Goal: Task Accomplishment & Management: Manage account settings

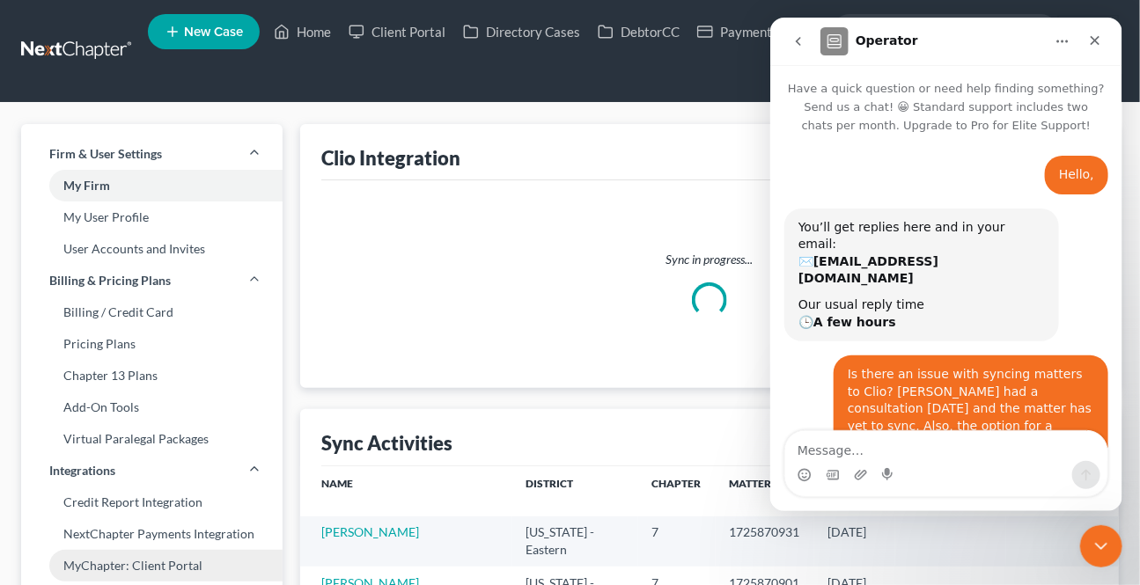
scroll to position [2, 0]
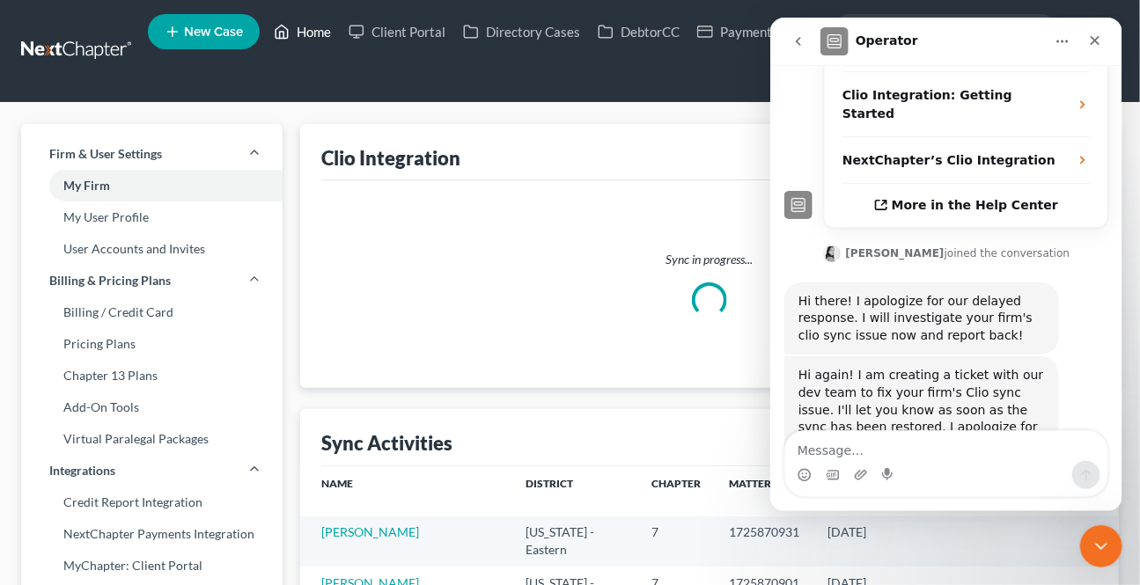
click at [306, 36] on link "Home" at bounding box center [302, 32] width 75 height 32
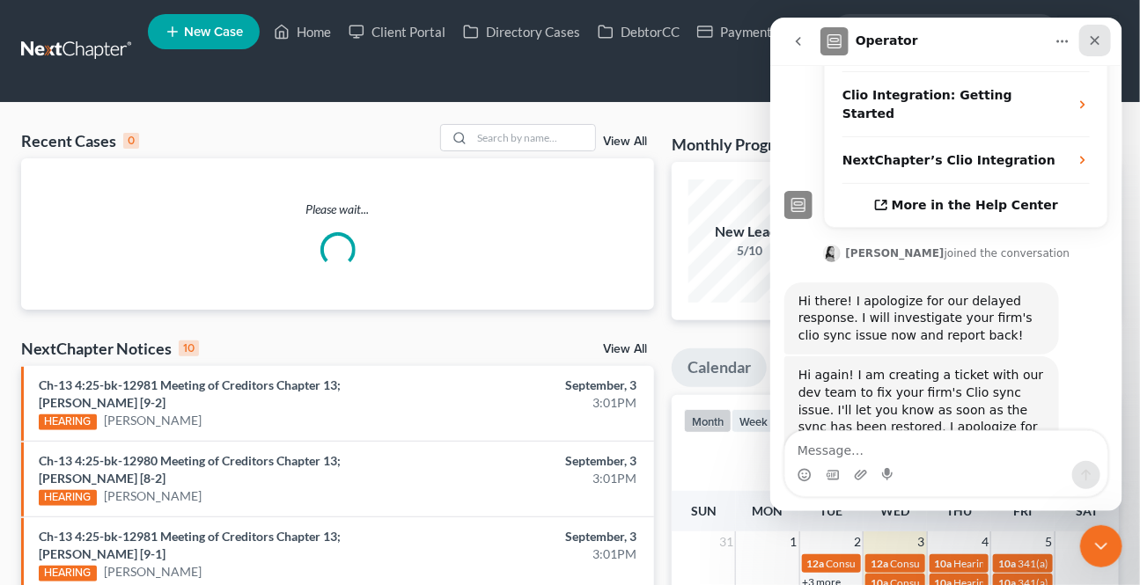
click at [1092, 40] on icon "Close" at bounding box center [1094, 41] width 10 height 10
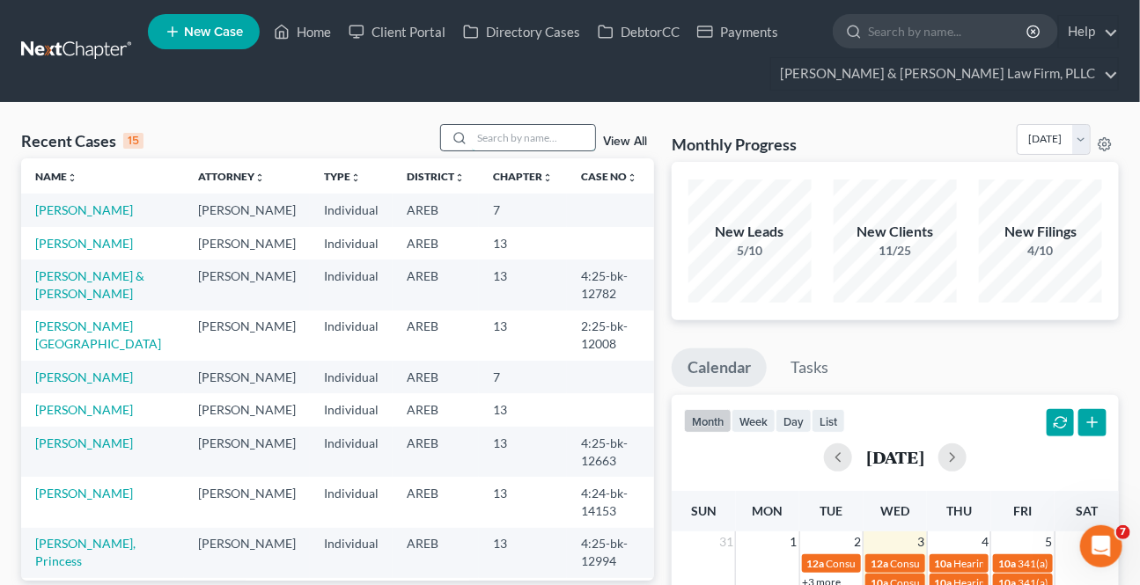
click at [546, 137] on input "search" at bounding box center [533, 138] width 123 height 26
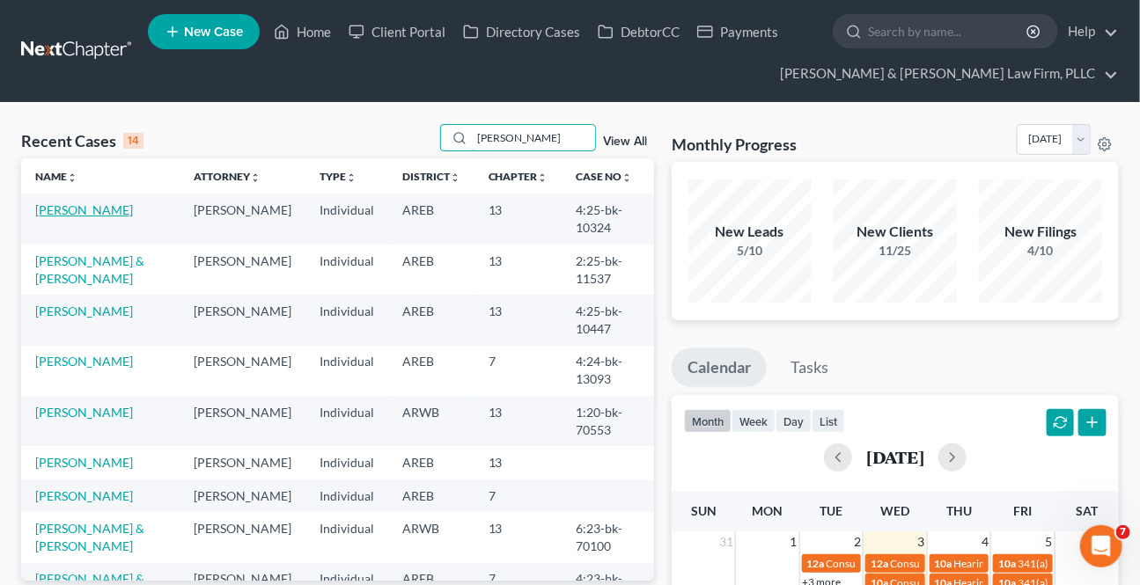
type input "lee"
click at [67, 210] on link "[PERSON_NAME]" at bounding box center [84, 209] width 98 height 15
select select "4"
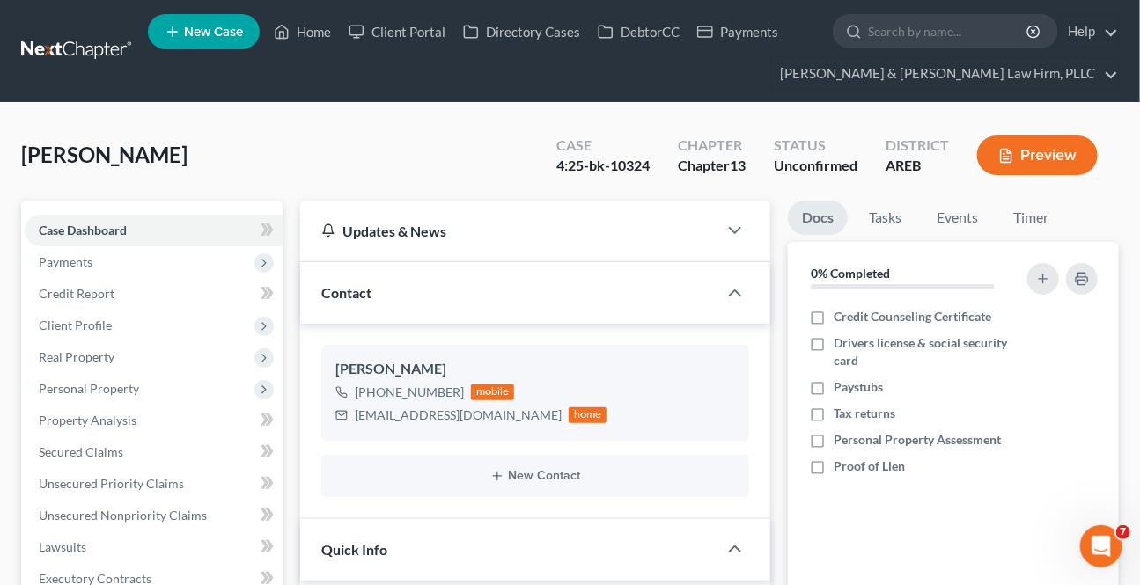
scroll to position [560, 0]
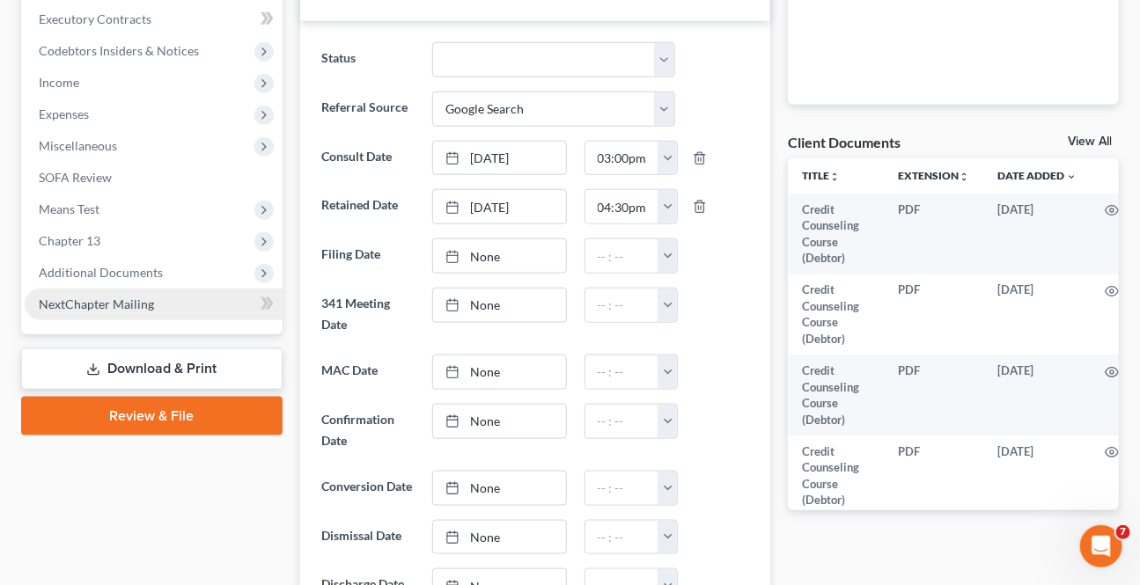
drag, startPoint x: 106, startPoint y: 258, endPoint x: 147, endPoint y: 309, distance: 65.1
click at [106, 261] on span "Additional Documents" at bounding box center [154, 273] width 258 height 32
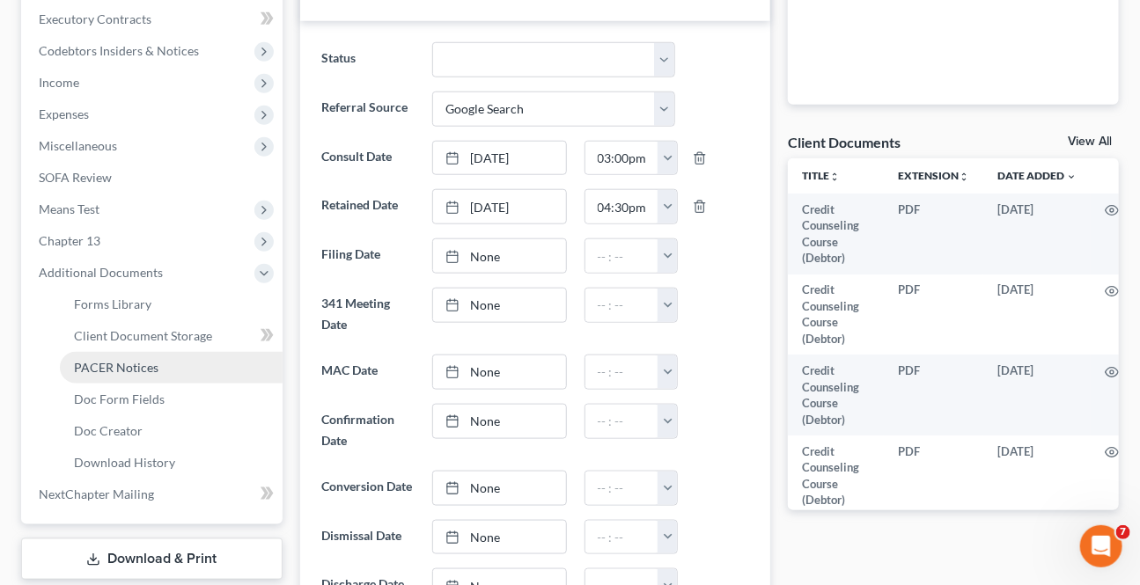
click at [137, 364] on span "PACER Notices" at bounding box center [116, 367] width 84 height 15
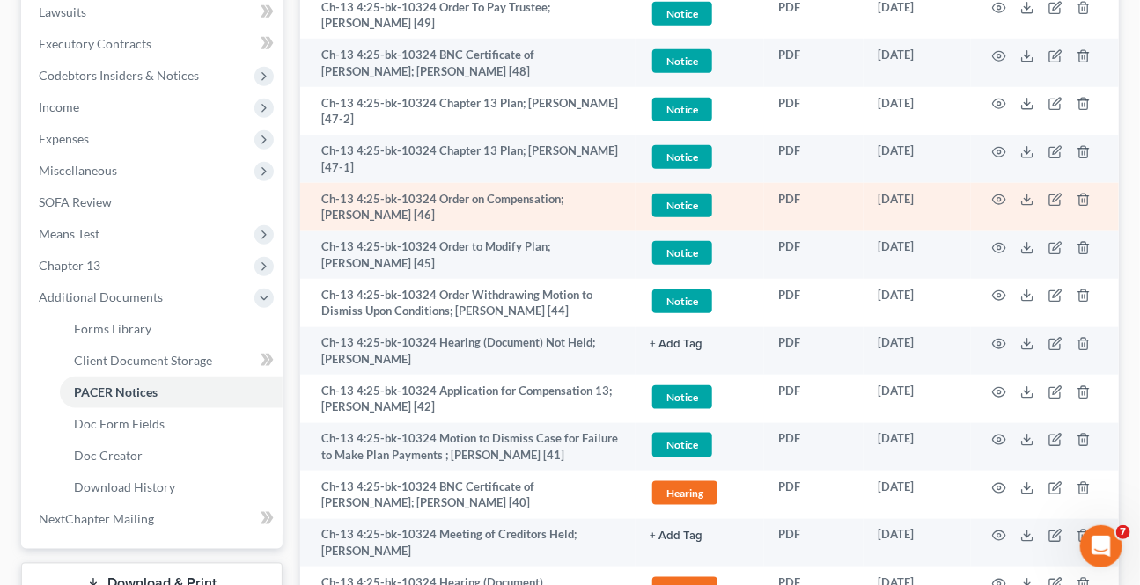
scroll to position [560, 0]
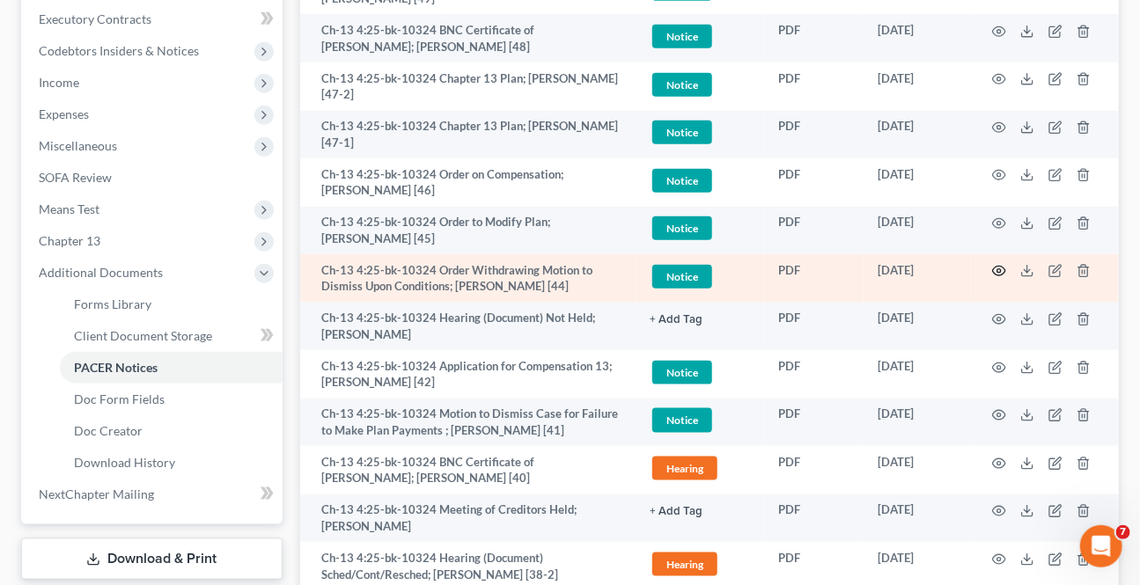
click at [1001, 264] on icon "button" at bounding box center [999, 271] width 14 height 14
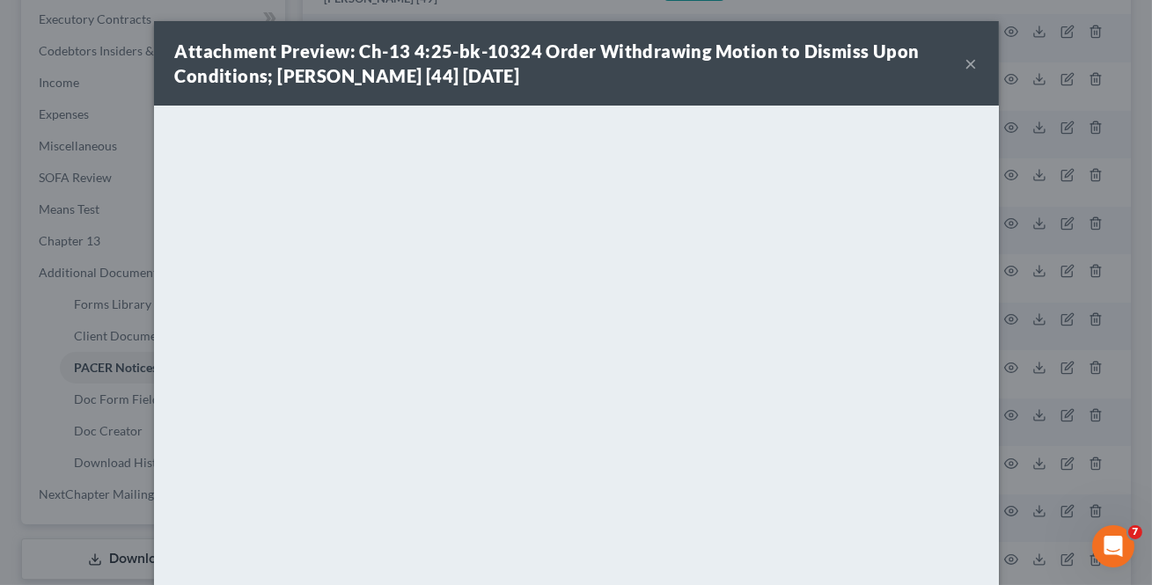
drag, startPoint x: 964, startPoint y: 70, endPoint x: 957, endPoint y: 79, distance: 11.3
click at [965, 70] on button "×" at bounding box center [971, 63] width 12 height 21
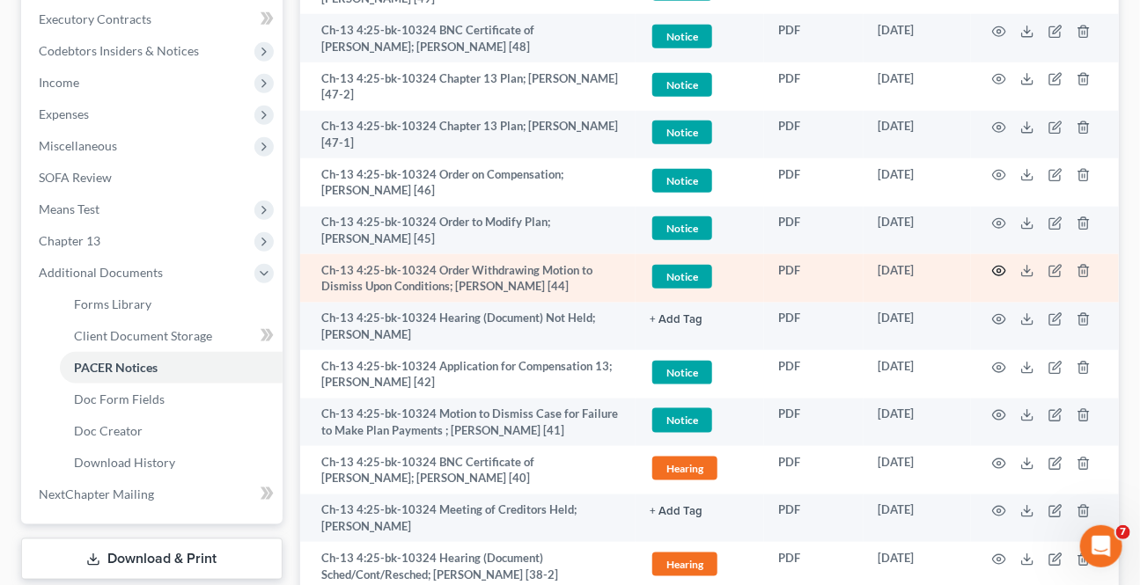
click at [1000, 267] on icon "button" at bounding box center [999, 272] width 13 height 10
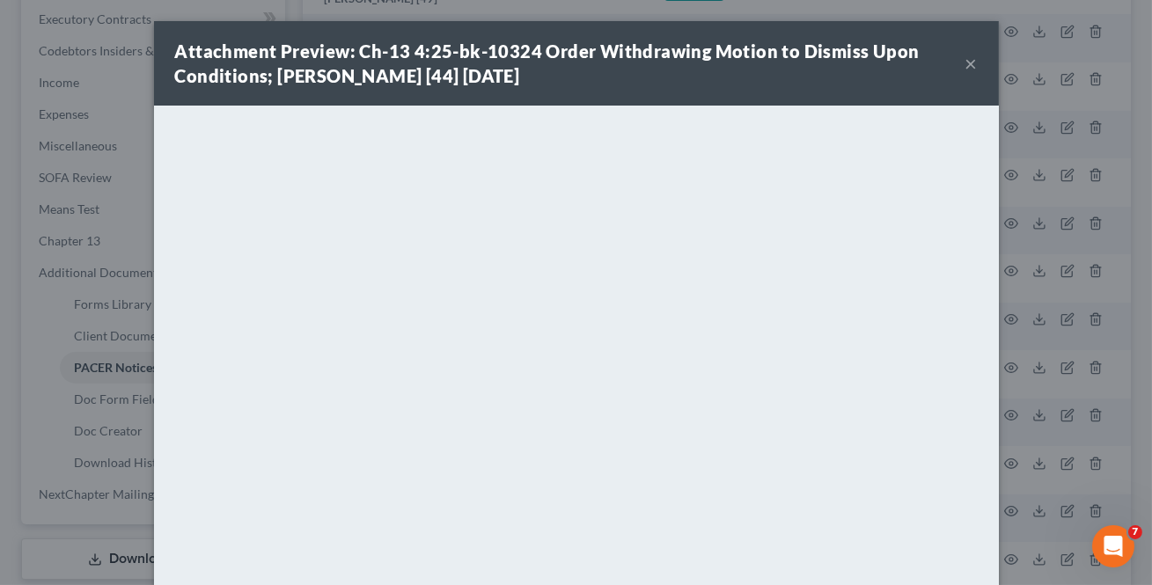
click at [957, 56] on div "Attachment Preview: Ch-13 4:25-bk-10324 Order Withdrawing Motion to Dismiss Upo…" at bounding box center [570, 63] width 790 height 49
click at [966, 57] on button "×" at bounding box center [971, 63] width 12 height 21
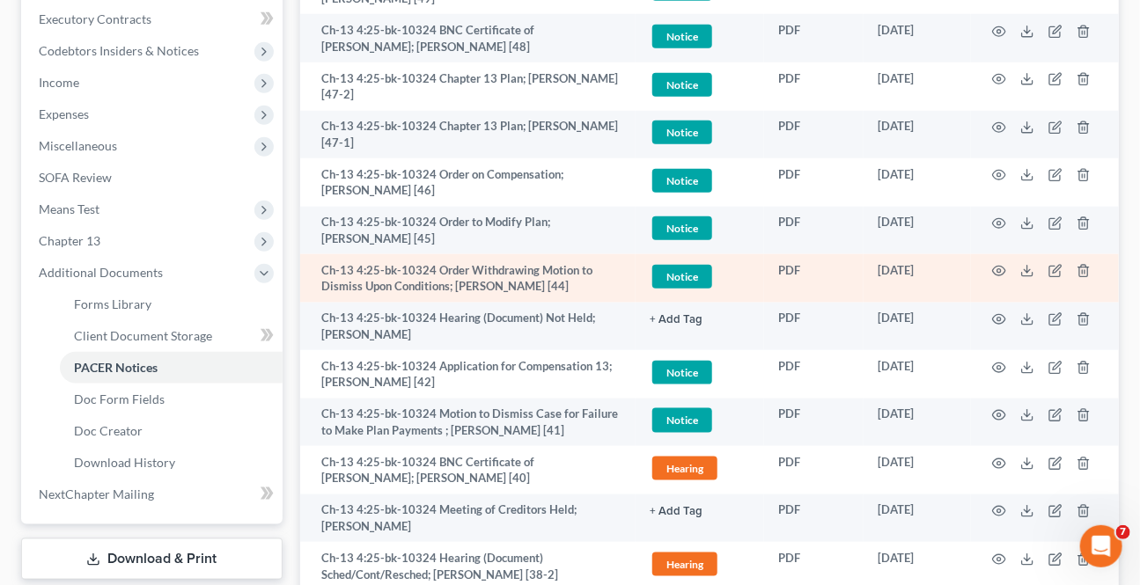
scroll to position [480, 0]
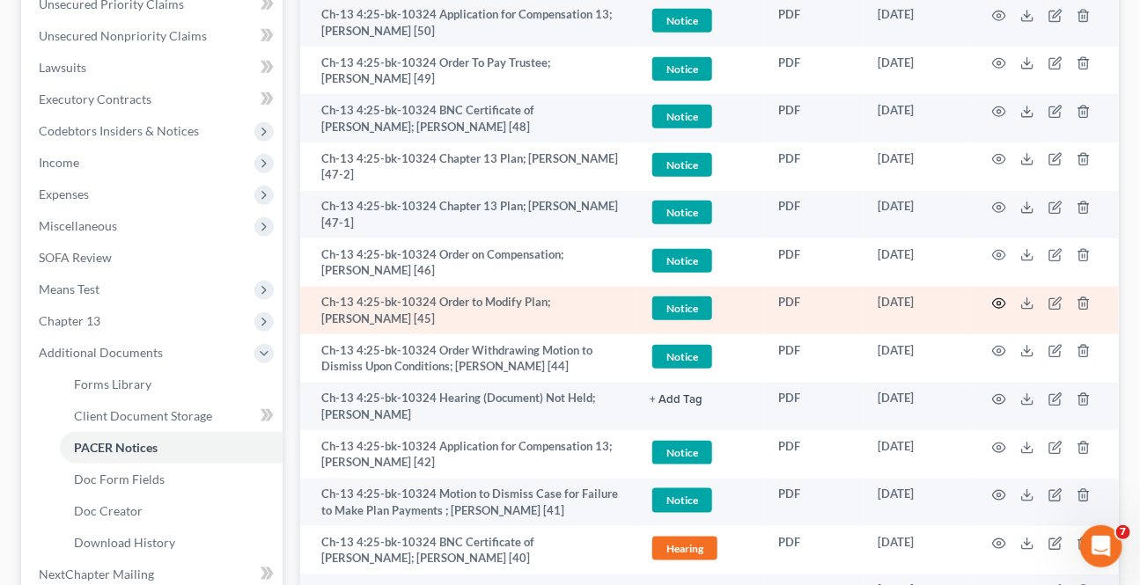
click at [1002, 297] on icon "button" at bounding box center [999, 304] width 14 height 14
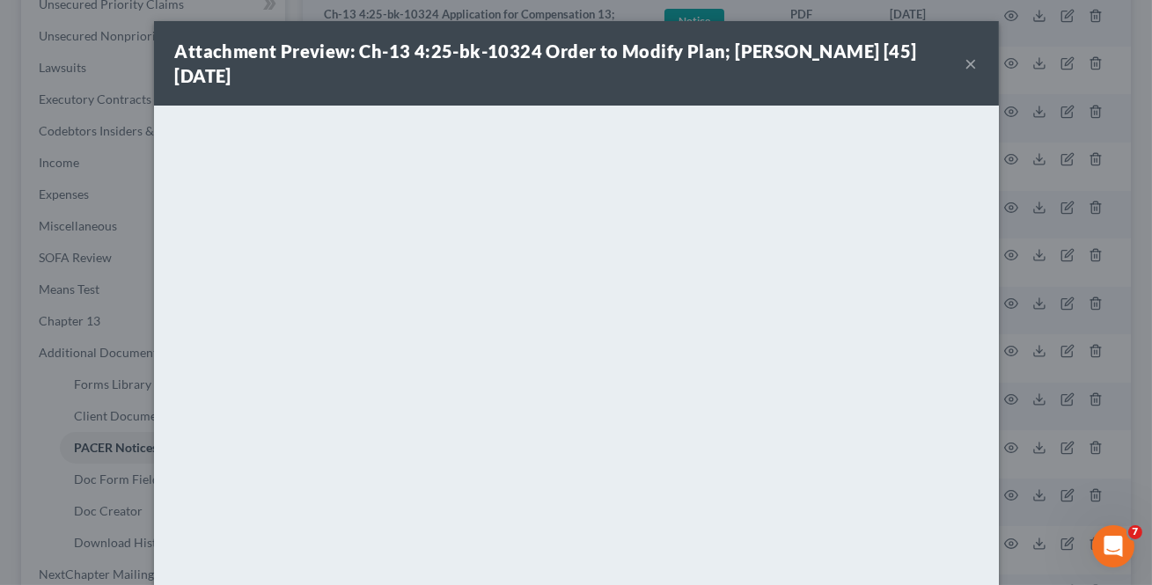
drag, startPoint x: 971, startPoint y: 52, endPoint x: 964, endPoint y: 60, distance: 10.6
click at [971, 52] on div "Attachment Preview: Ch-13 4:25-bk-10324 Order to Modify Plan; Jason Lee [45] 08…" at bounding box center [576, 63] width 845 height 84
drag, startPoint x: 964, startPoint y: 55, endPoint x: 969, endPoint y: 84, distance: 29.5
click at [965, 55] on button "×" at bounding box center [971, 63] width 12 height 21
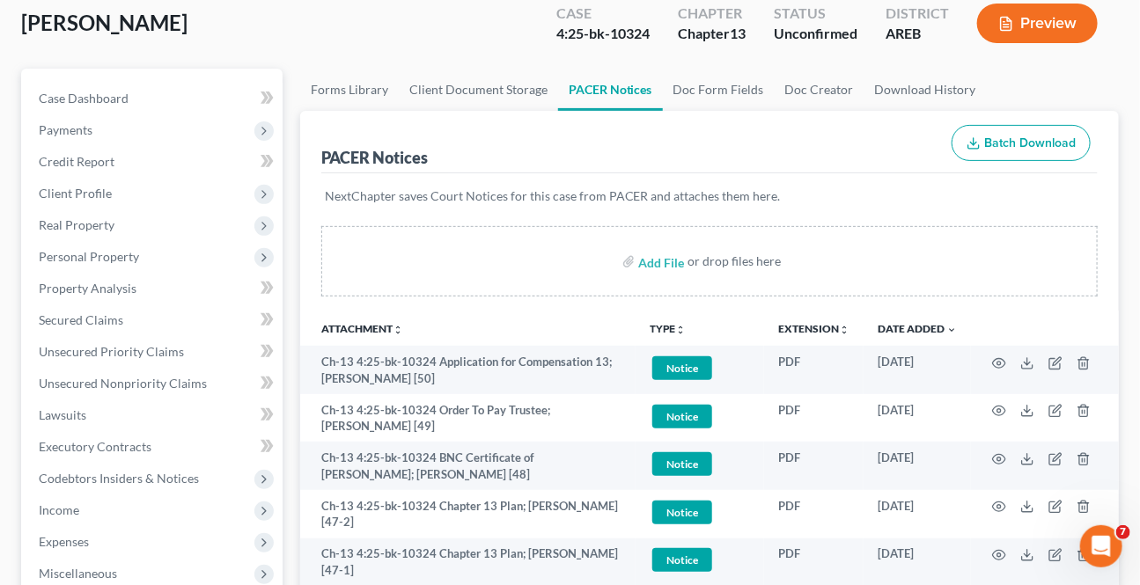
scroll to position [159, 0]
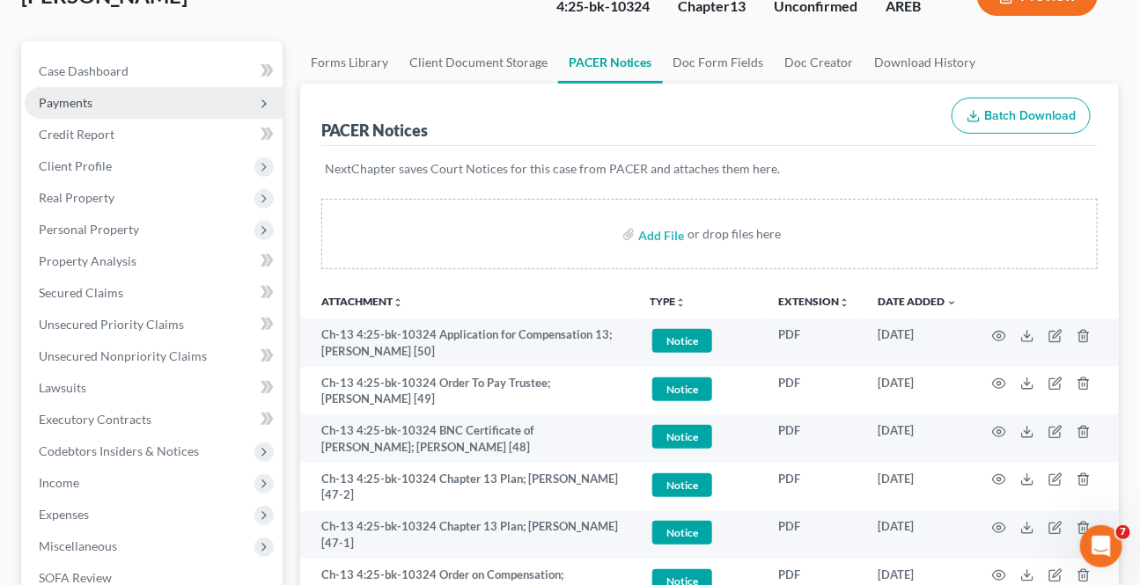
click at [96, 106] on span "Payments" at bounding box center [154, 103] width 258 height 32
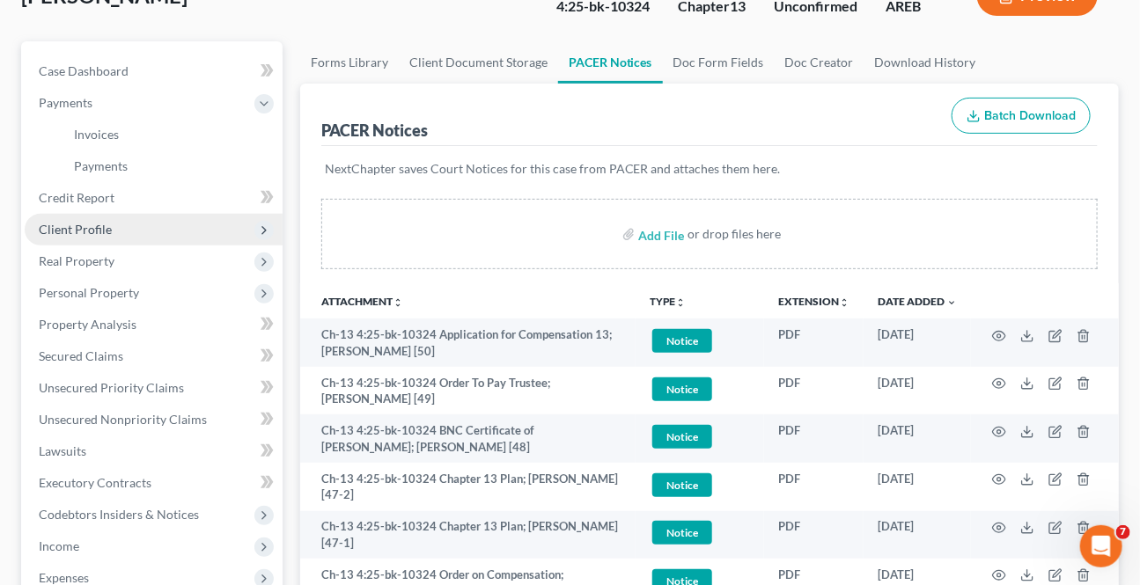
click at [101, 224] on span "Client Profile" at bounding box center [75, 229] width 73 height 15
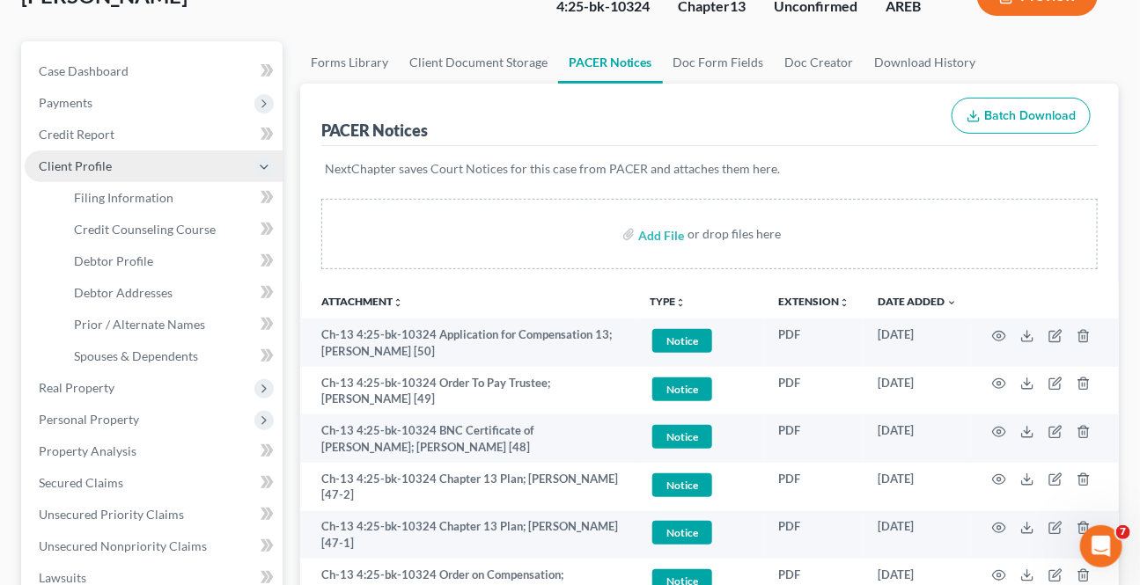
click at [131, 174] on span "Client Profile" at bounding box center [154, 166] width 258 height 32
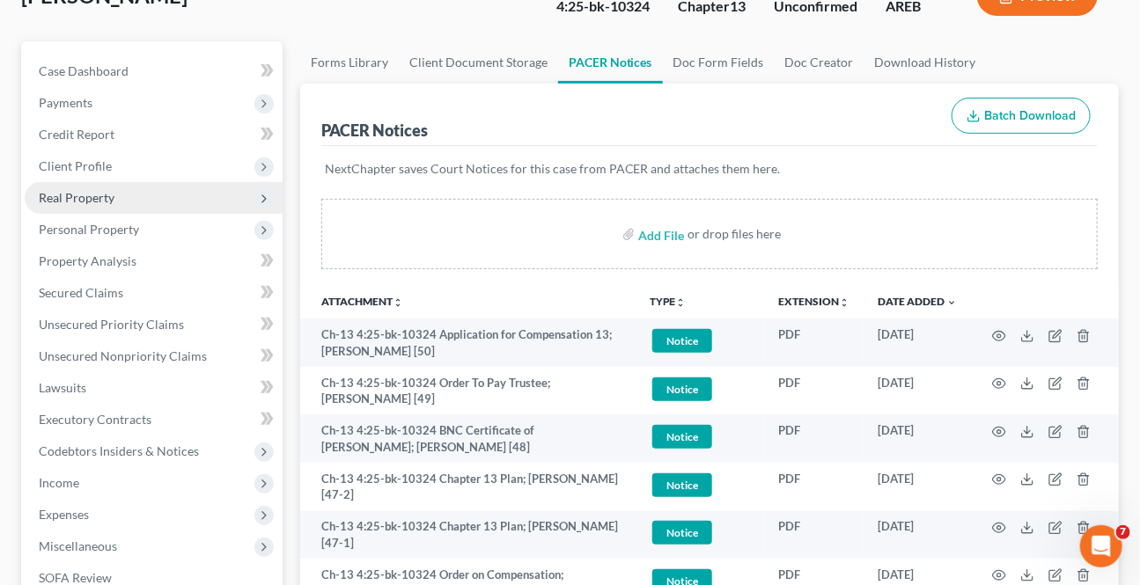
click at [119, 201] on span "Real Property" at bounding box center [154, 198] width 258 height 32
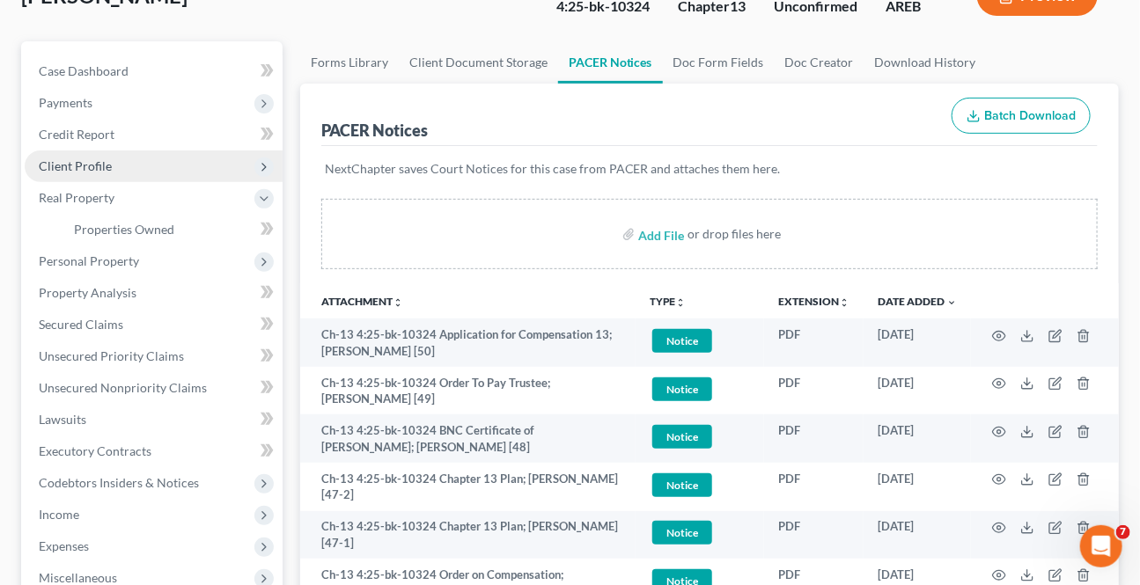
click at [92, 160] on span "Client Profile" at bounding box center [75, 165] width 73 height 15
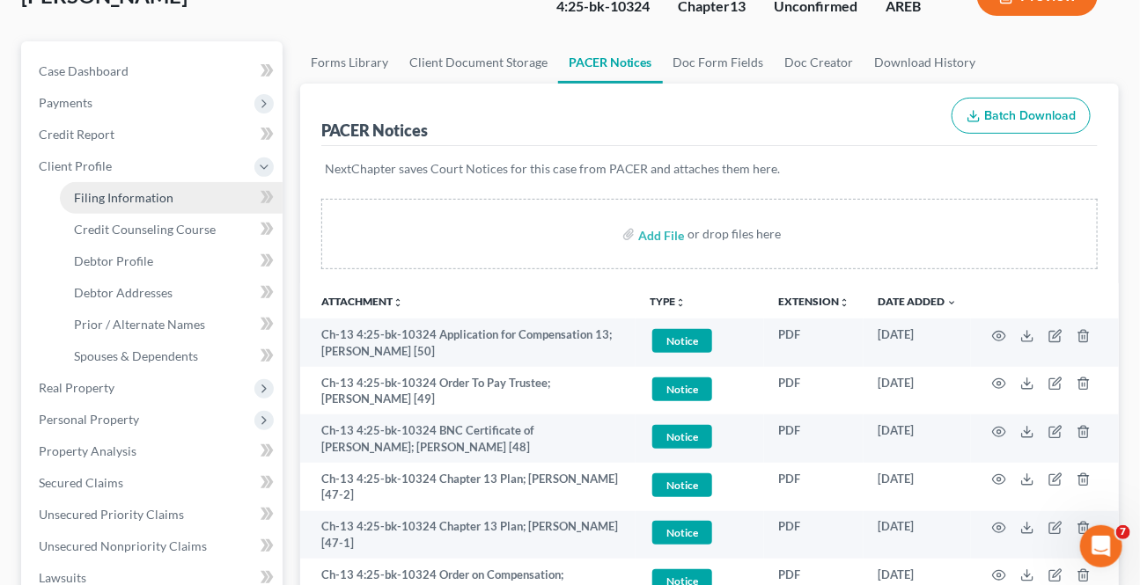
click at [111, 195] on span "Filing Information" at bounding box center [123, 197] width 99 height 15
select select "1"
select select "0"
select select "3"
select select "5"
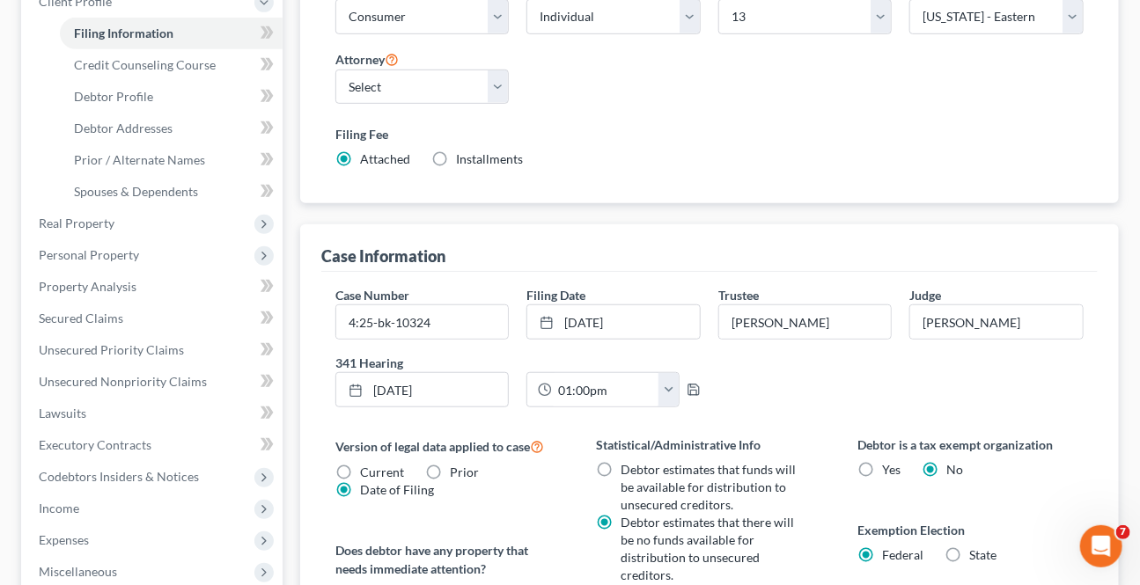
scroll to position [79, 0]
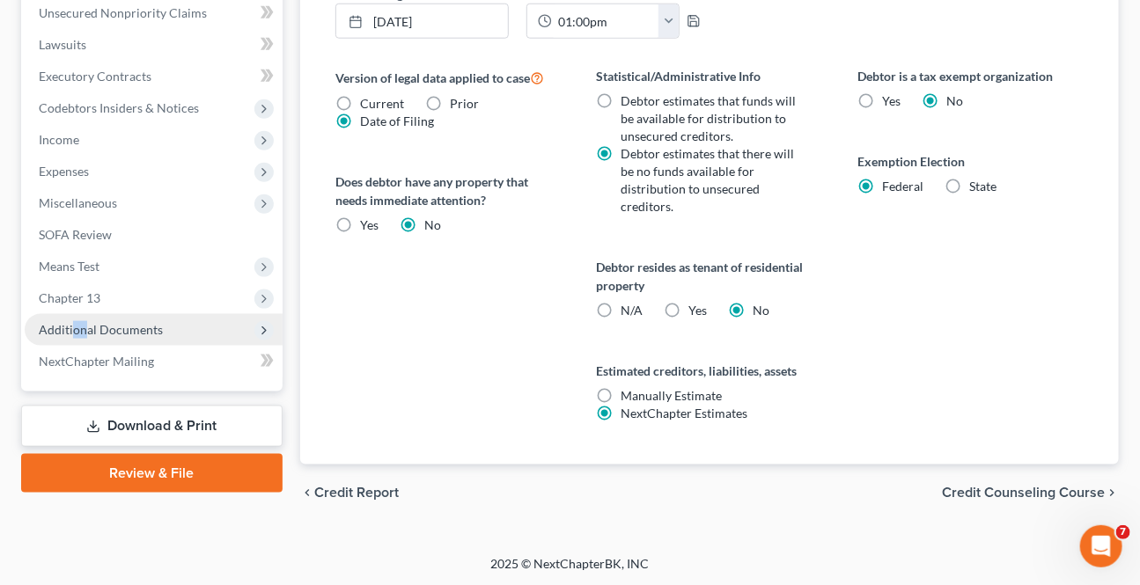
click at [73, 334] on span "Additional Documents" at bounding box center [154, 330] width 258 height 32
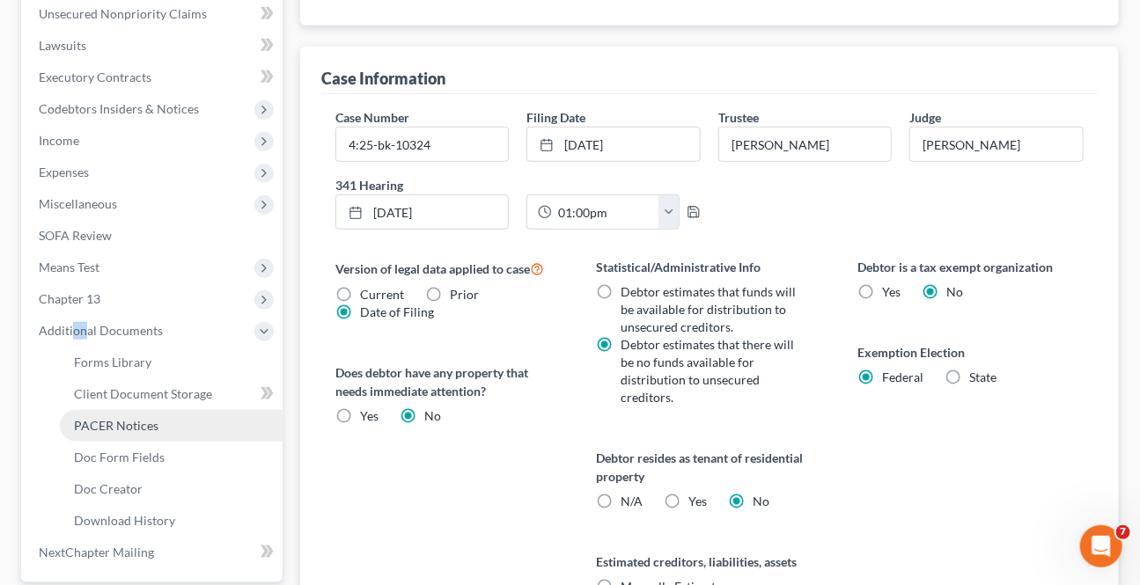
click at [129, 418] on span "PACER Notices" at bounding box center [116, 425] width 84 height 15
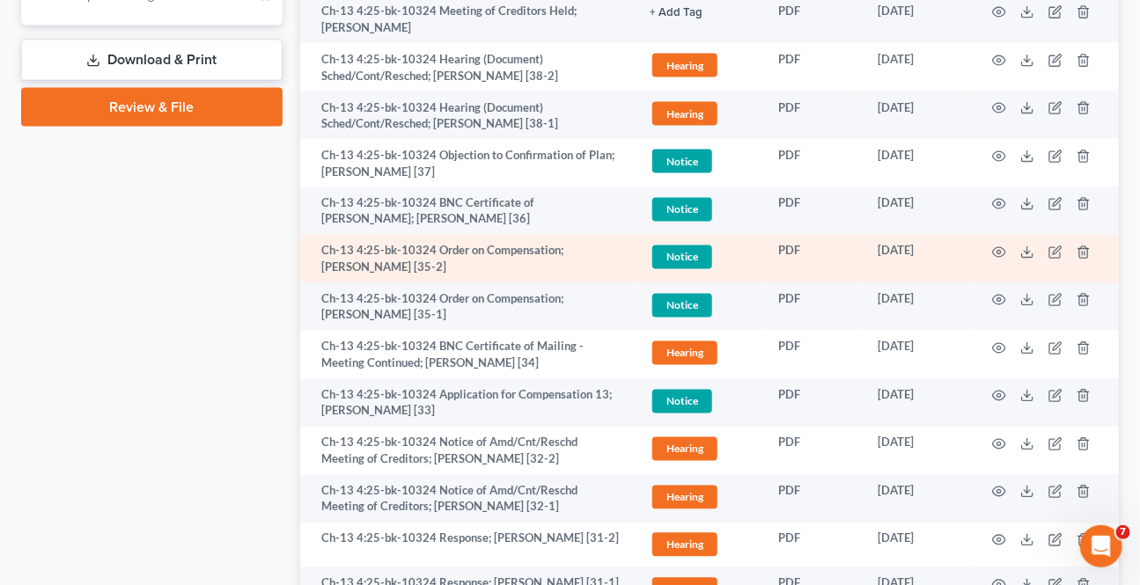
scroll to position [1039, 0]
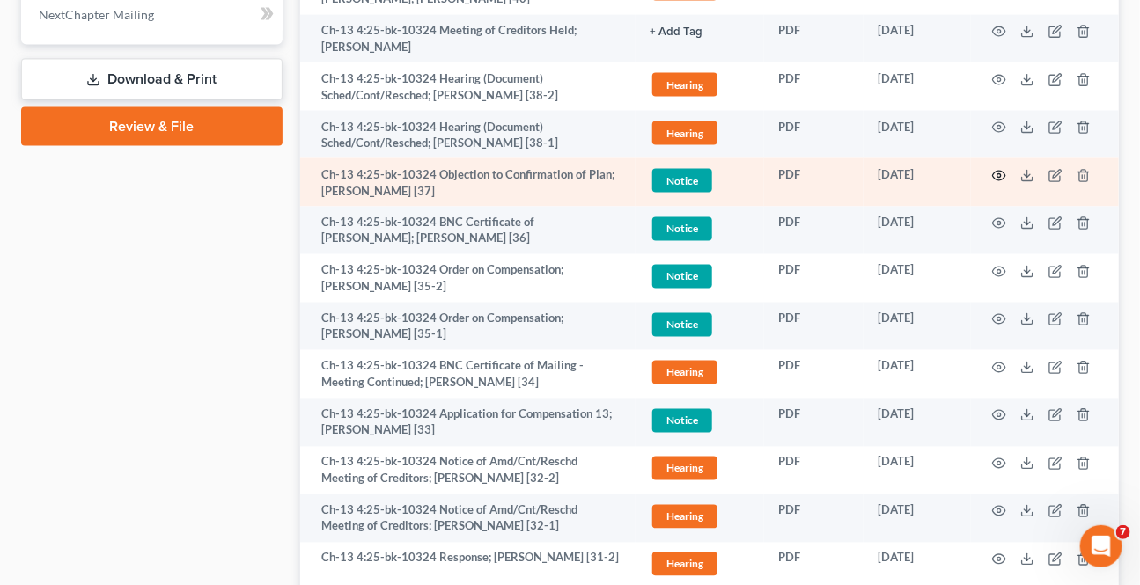
click at [1002, 169] on icon "button" at bounding box center [999, 176] width 14 height 14
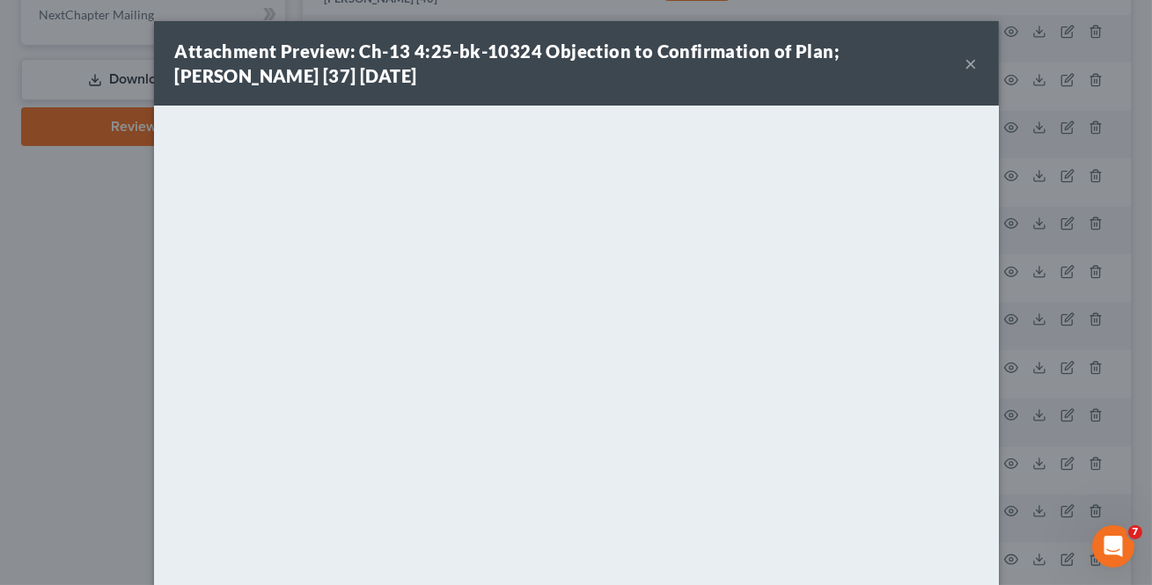
click at [967, 60] on button "×" at bounding box center [971, 63] width 12 height 21
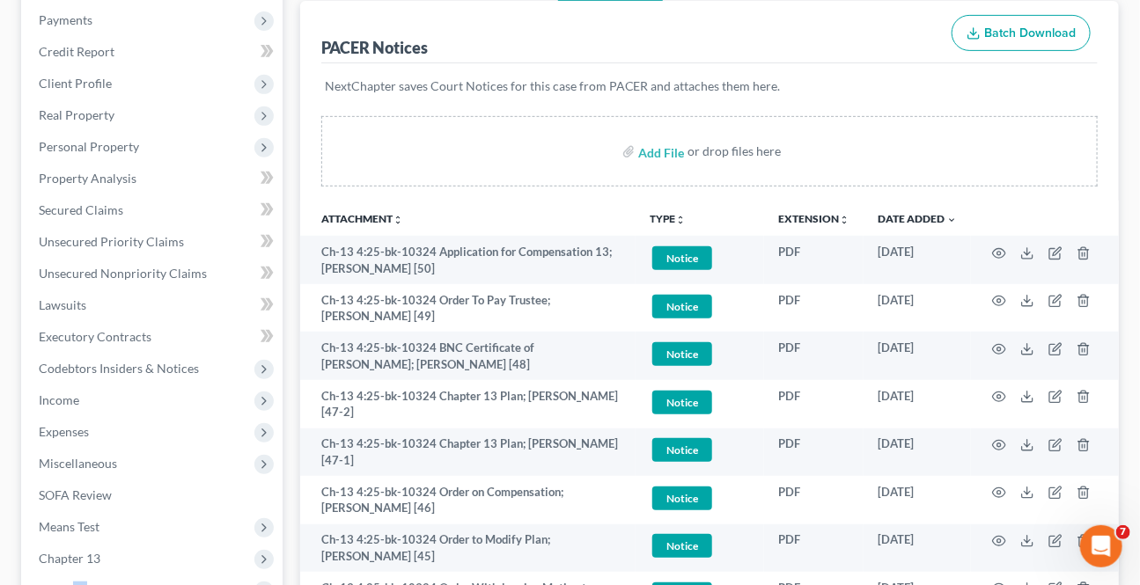
scroll to position [0, 0]
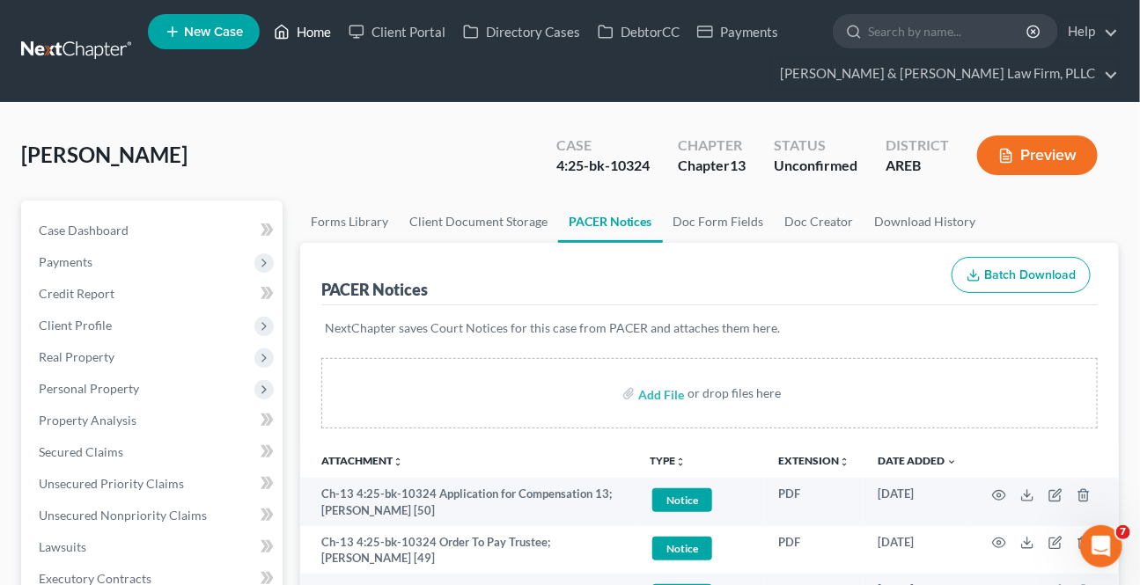
click at [315, 30] on link "Home" at bounding box center [302, 32] width 75 height 32
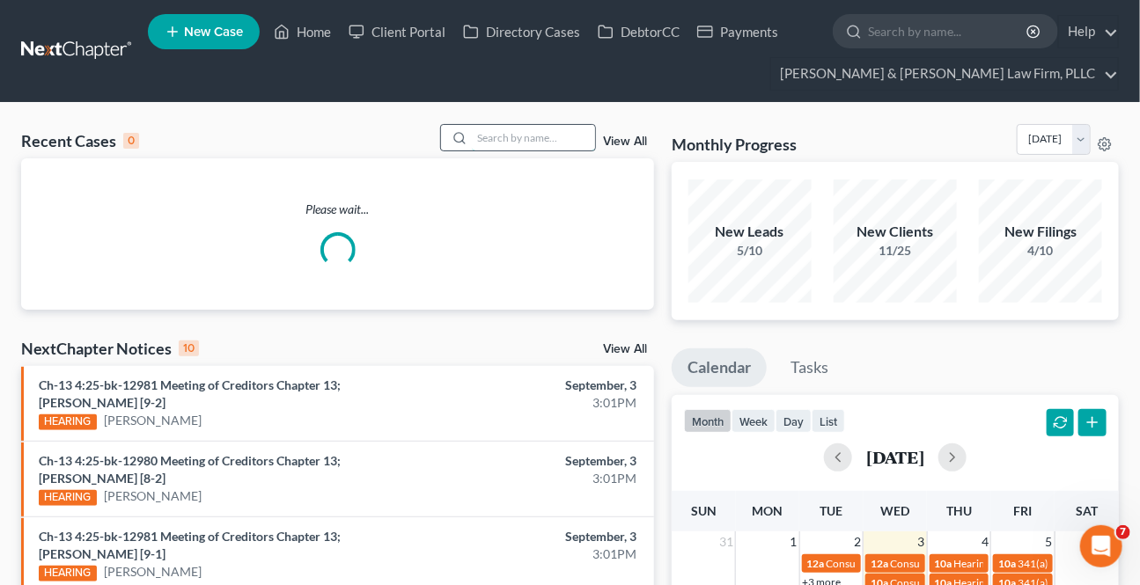
click at [474, 137] on input "search" at bounding box center [533, 138] width 123 height 26
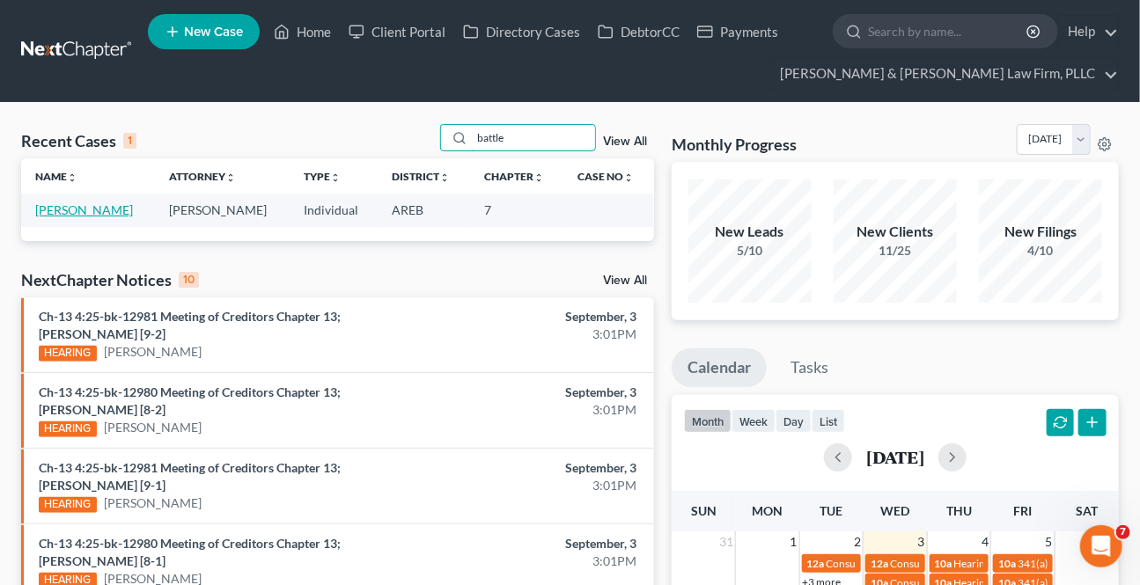
type input "battle"
click at [70, 206] on link "[PERSON_NAME]" at bounding box center [84, 209] width 98 height 15
select select "6"
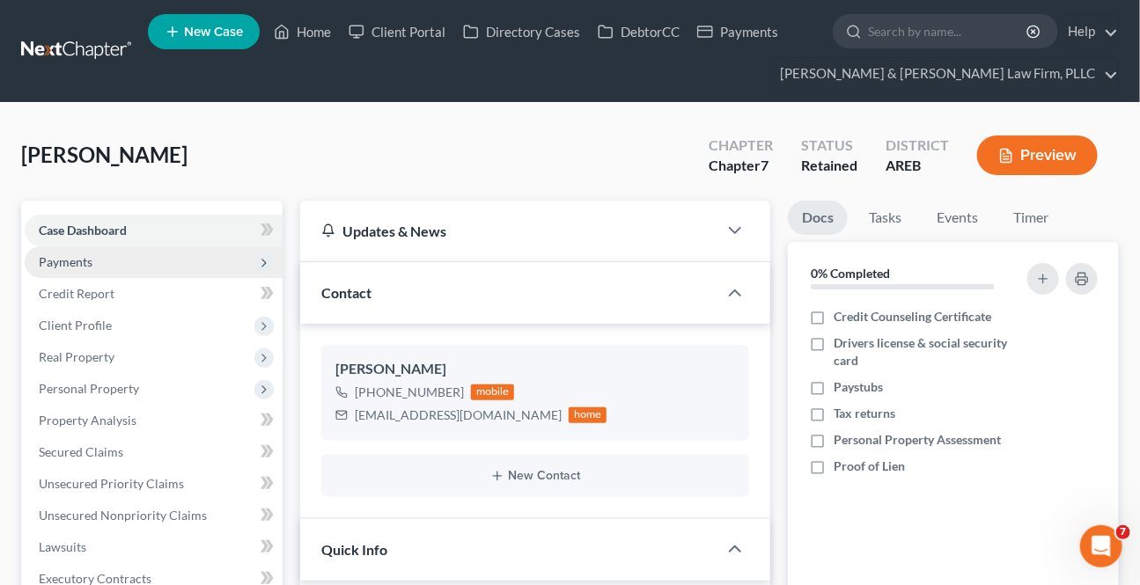
click at [93, 252] on span "Payments" at bounding box center [154, 262] width 258 height 32
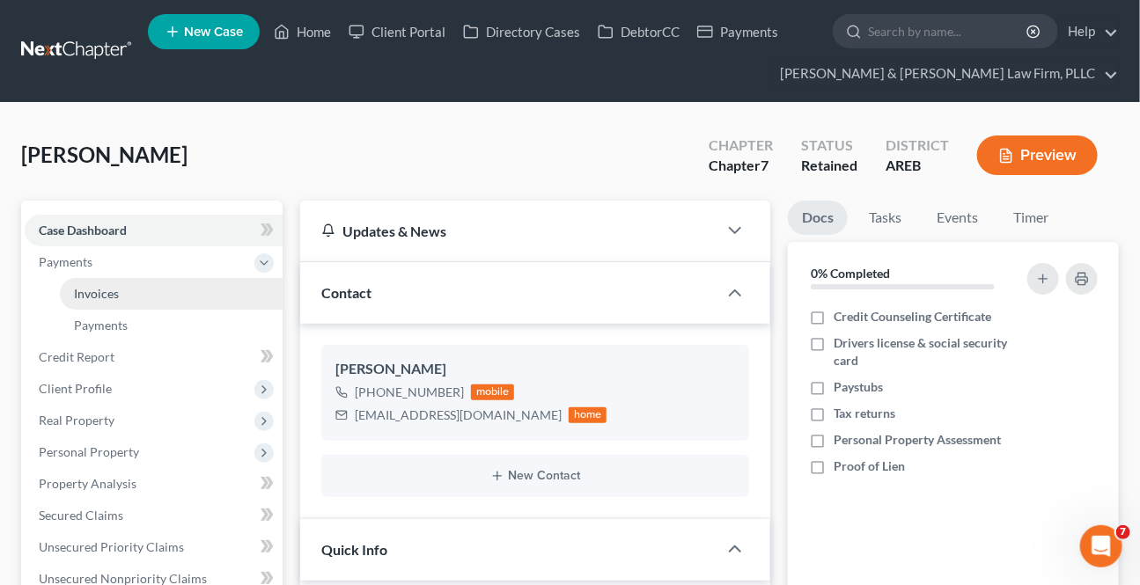
click at [112, 290] on span "Invoices" at bounding box center [96, 293] width 45 height 15
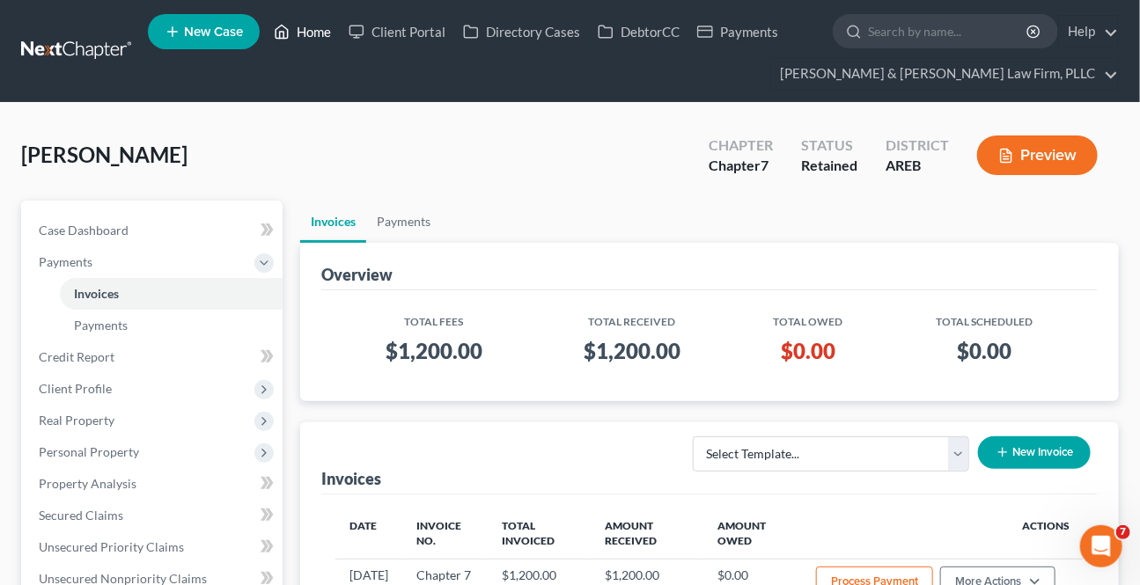
click at [301, 28] on link "Home" at bounding box center [302, 32] width 75 height 32
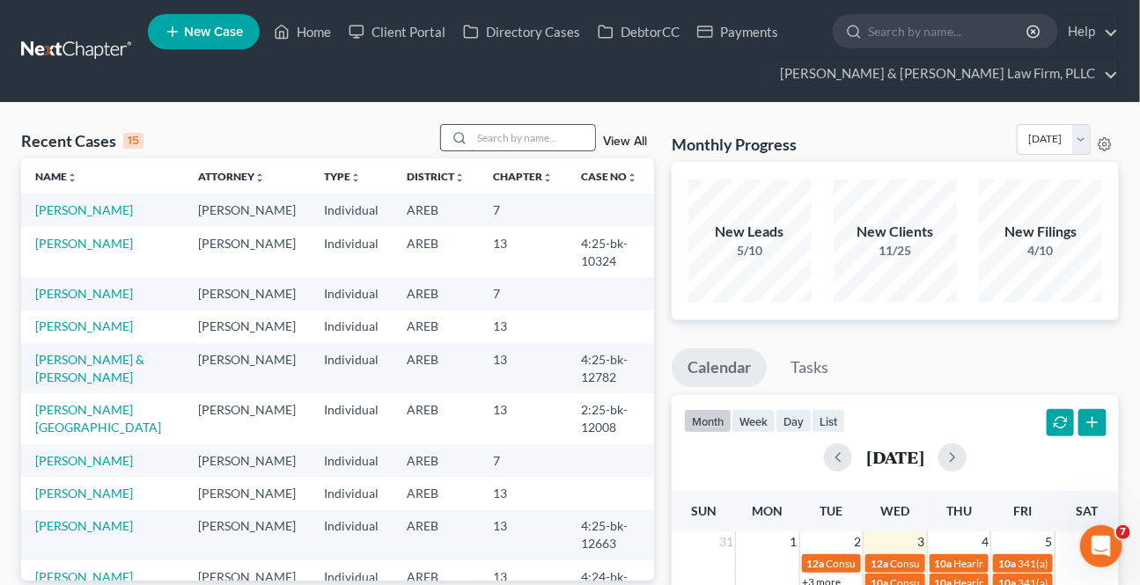
click at [510, 141] on input "search" at bounding box center [533, 138] width 123 height 26
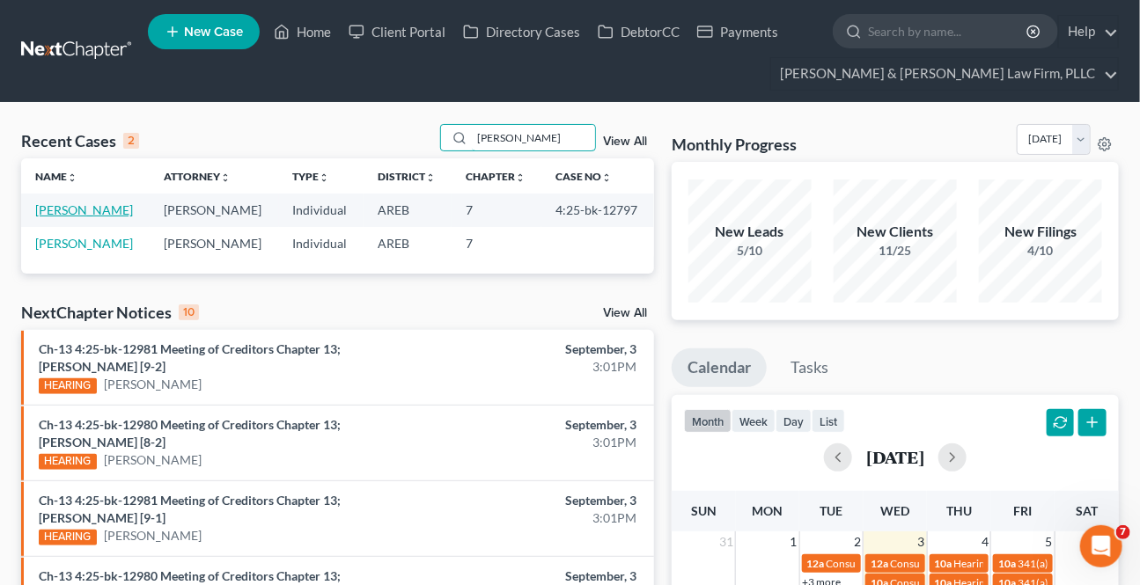
type input "bussell"
click at [86, 202] on link "[PERSON_NAME]" at bounding box center [84, 209] width 98 height 15
select select "2"
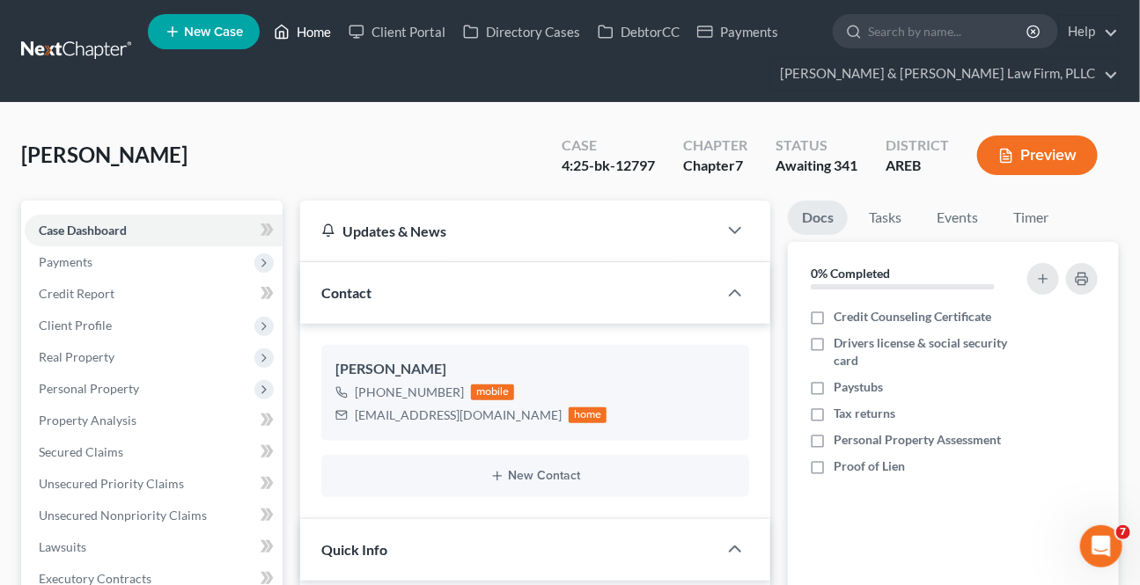
click at [302, 35] on link "Home" at bounding box center [302, 32] width 75 height 32
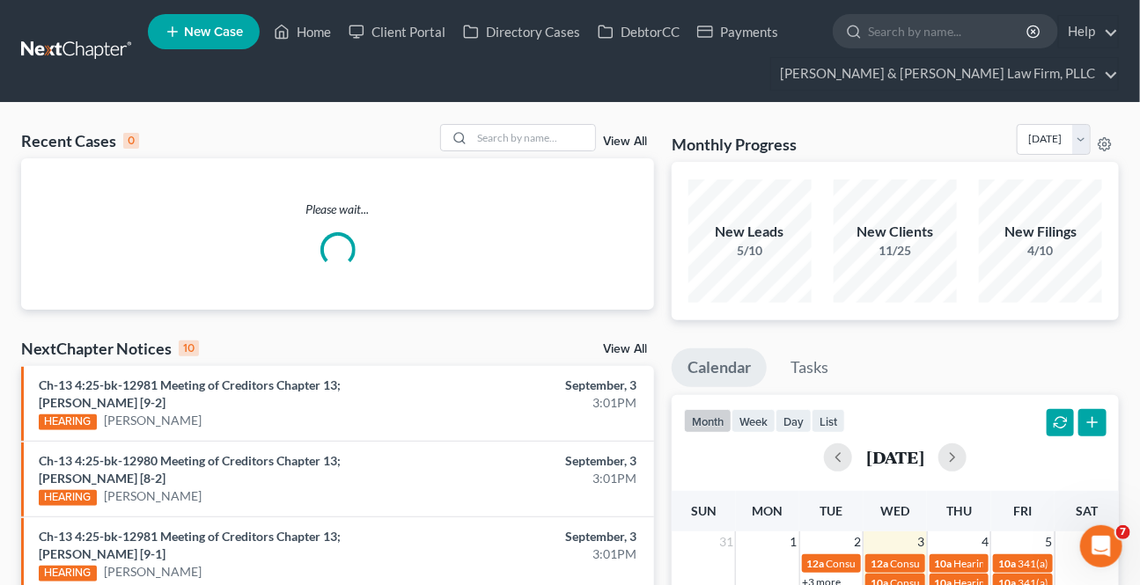
click at [499, 135] on input "search" at bounding box center [533, 138] width 123 height 26
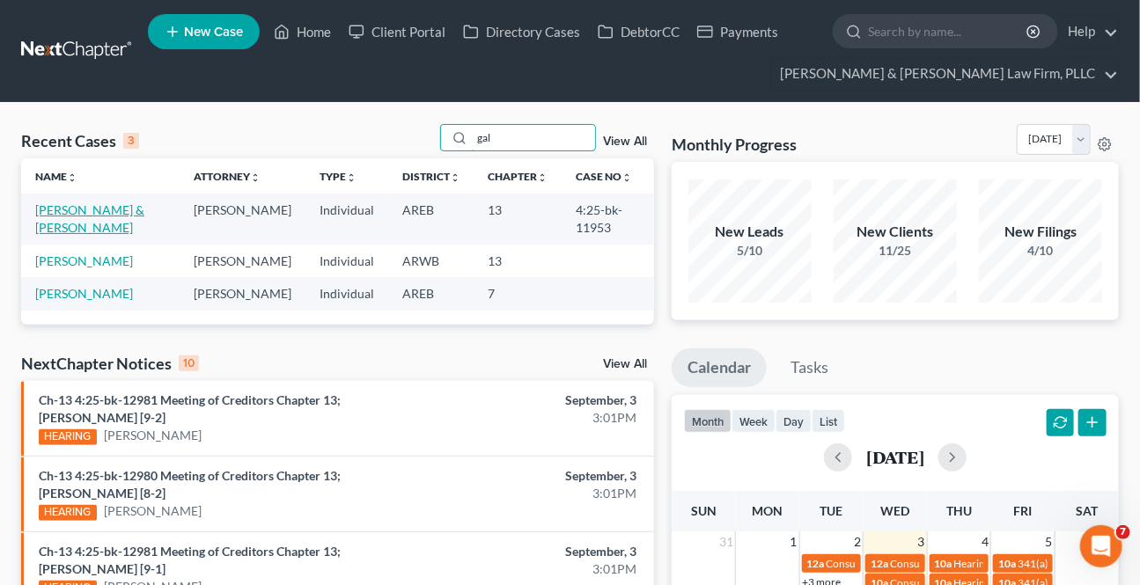
type input "gal"
click at [121, 214] on link "[PERSON_NAME] & [PERSON_NAME]" at bounding box center [89, 218] width 109 height 33
select select "3"
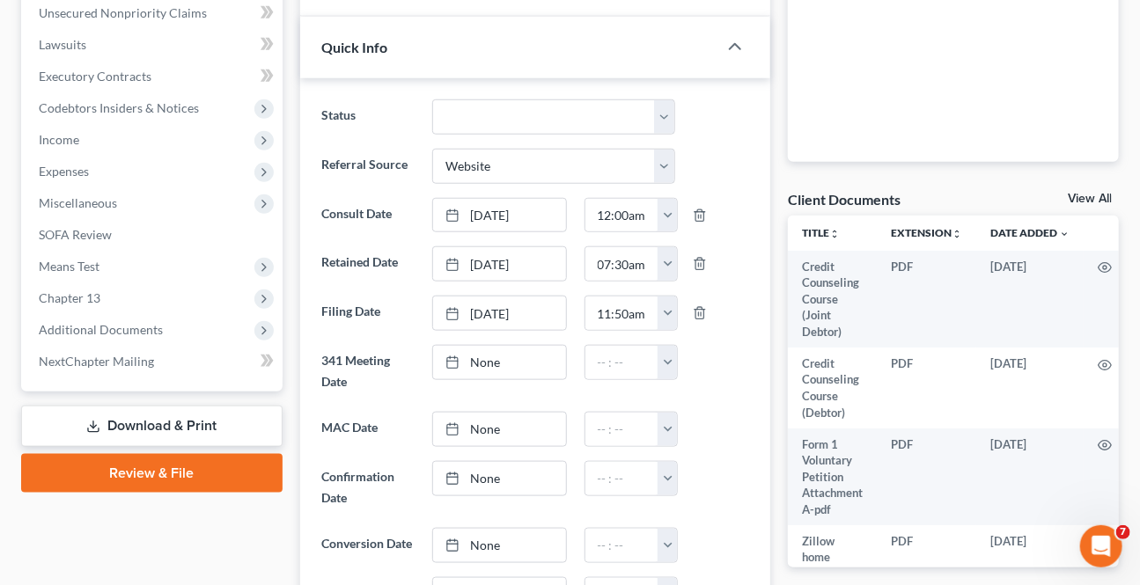
scroll to position [560, 0]
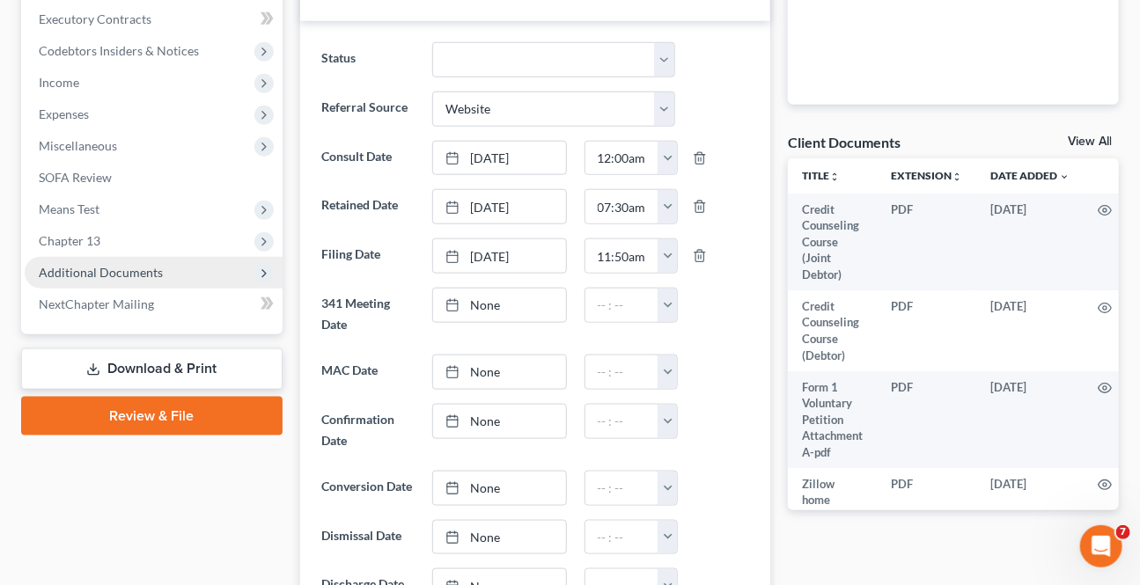
click at [118, 278] on span "Additional Documents" at bounding box center [154, 273] width 258 height 32
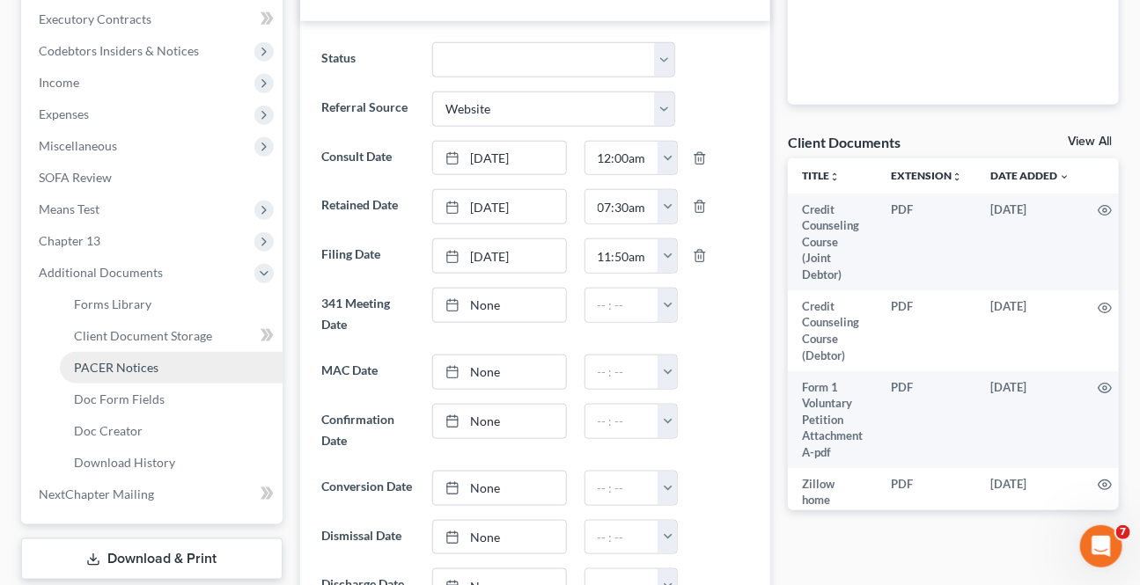
click at [109, 357] on link "PACER Notices" at bounding box center [171, 368] width 223 height 32
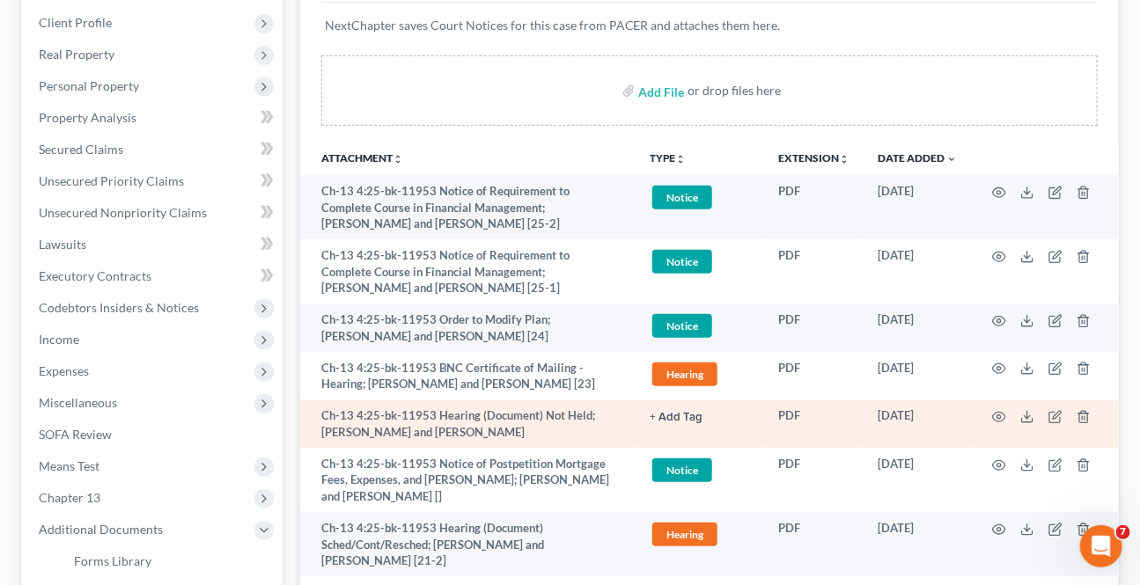
scroll to position [400, 0]
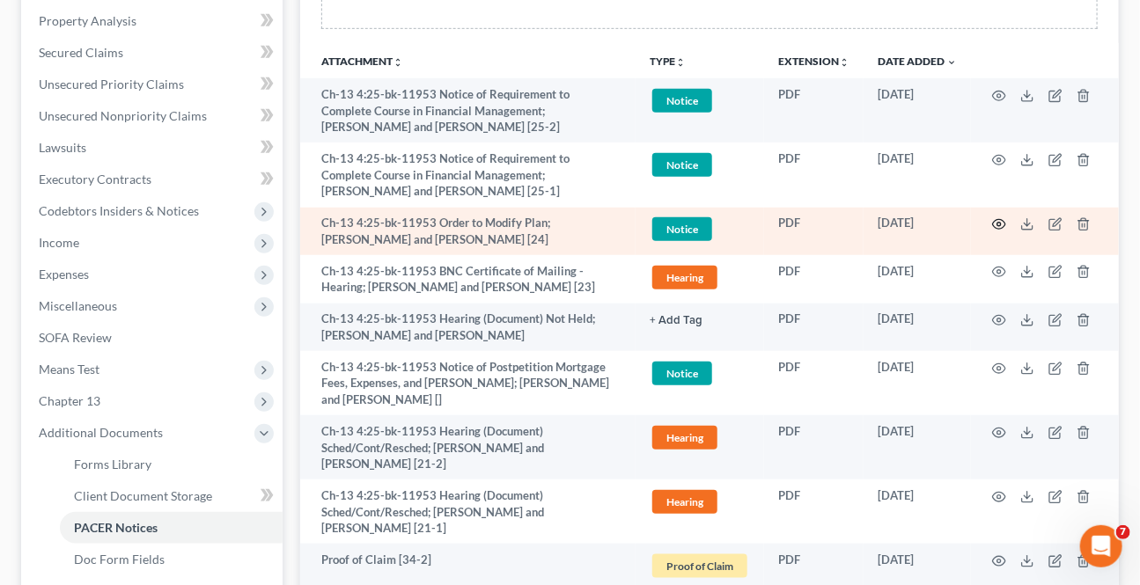
click at [1004, 218] on icon "button" at bounding box center [999, 224] width 14 height 14
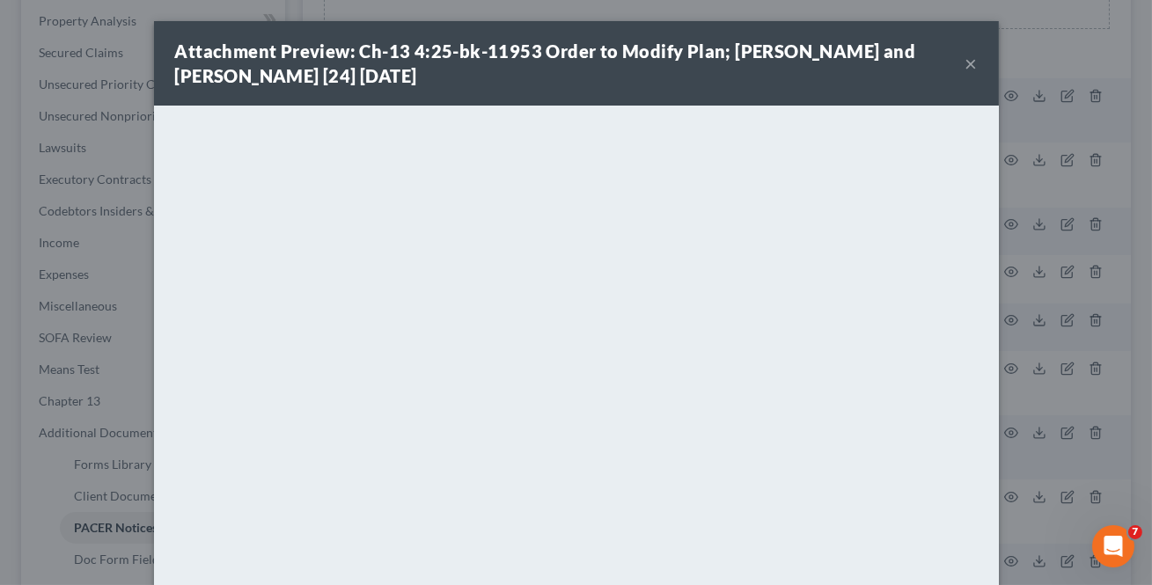
click at [965, 62] on button "×" at bounding box center [971, 63] width 12 height 21
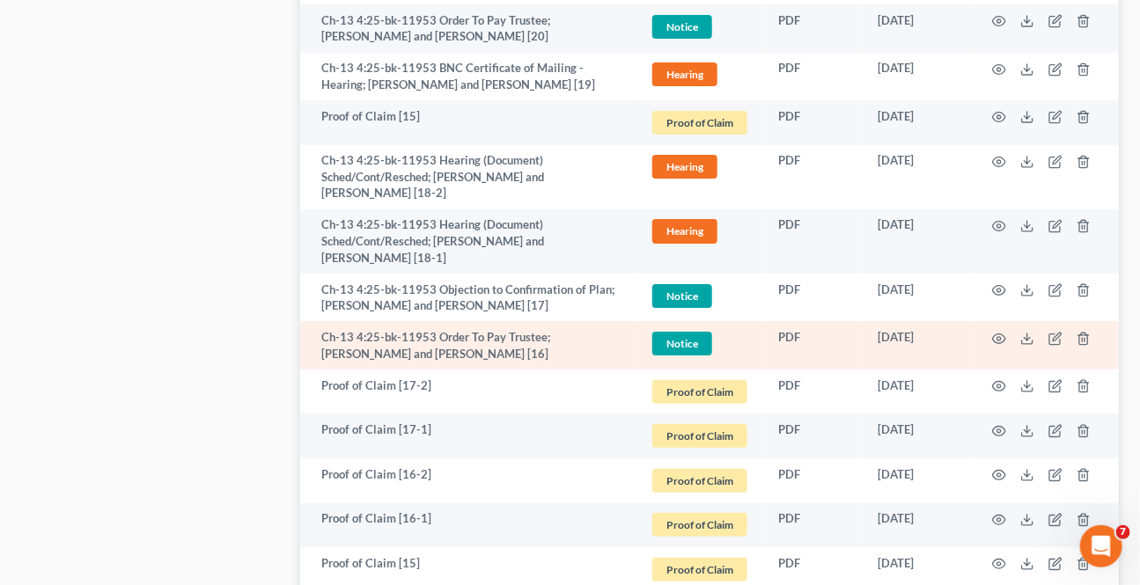
scroll to position [2480, 0]
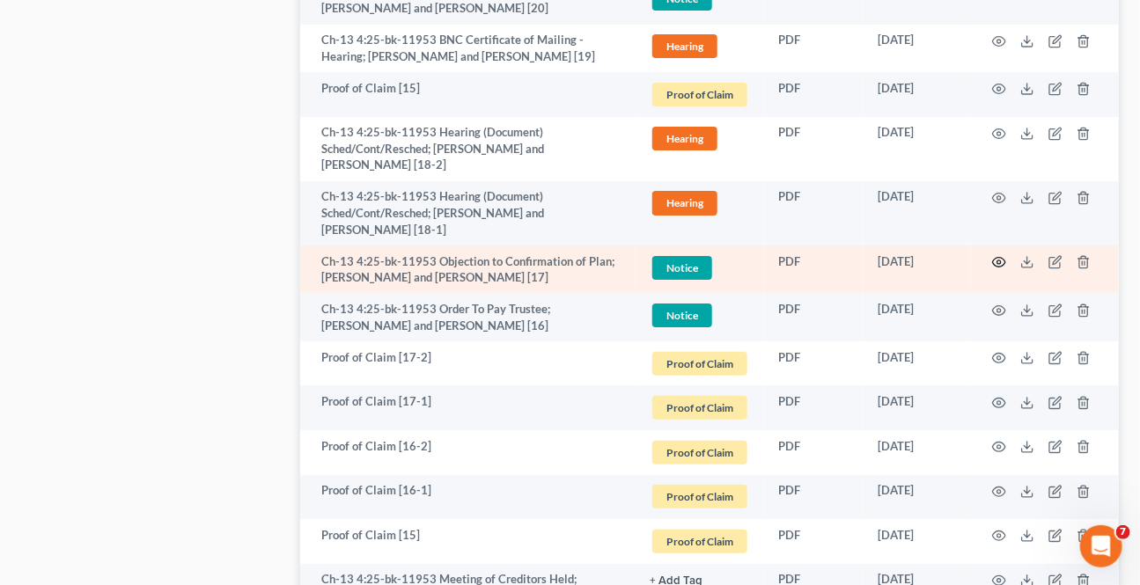
click at [993, 262] on icon "button" at bounding box center [999, 263] width 13 height 10
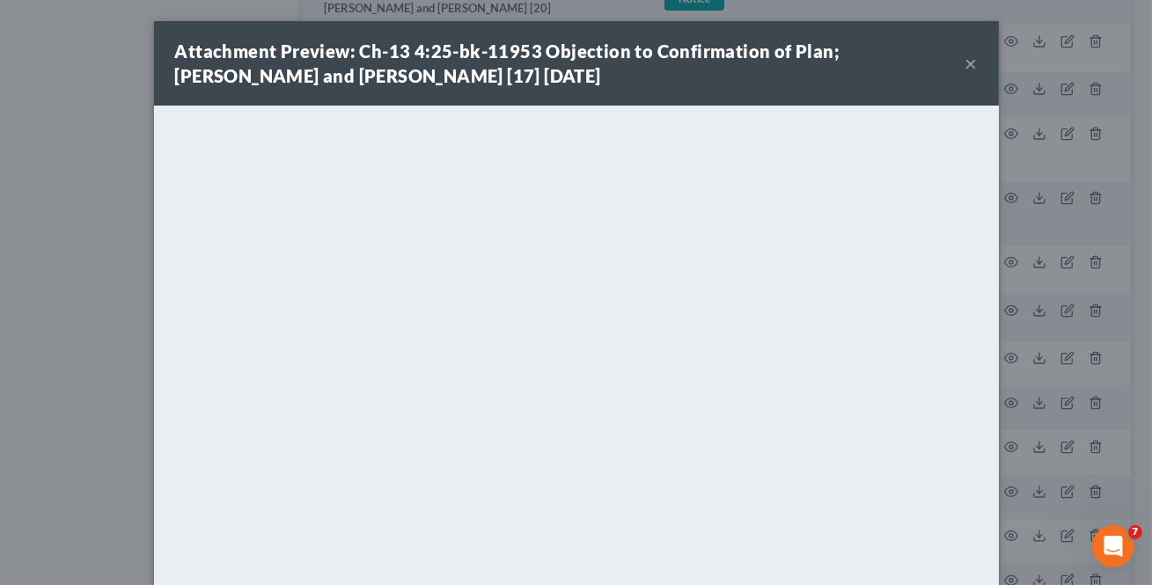
click at [965, 64] on button "×" at bounding box center [971, 63] width 12 height 21
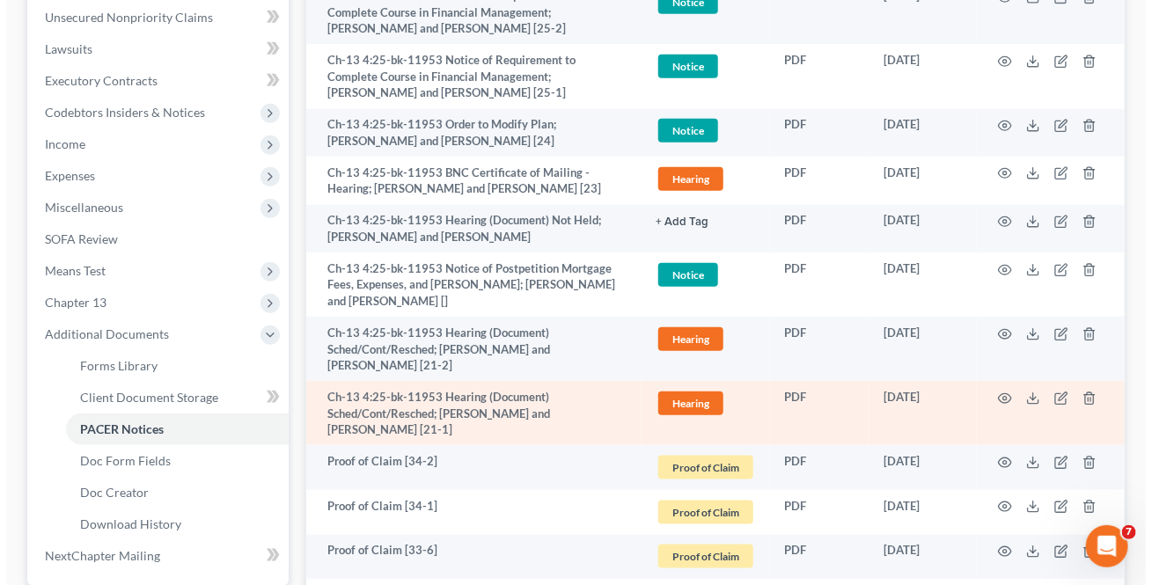
scroll to position [400, 0]
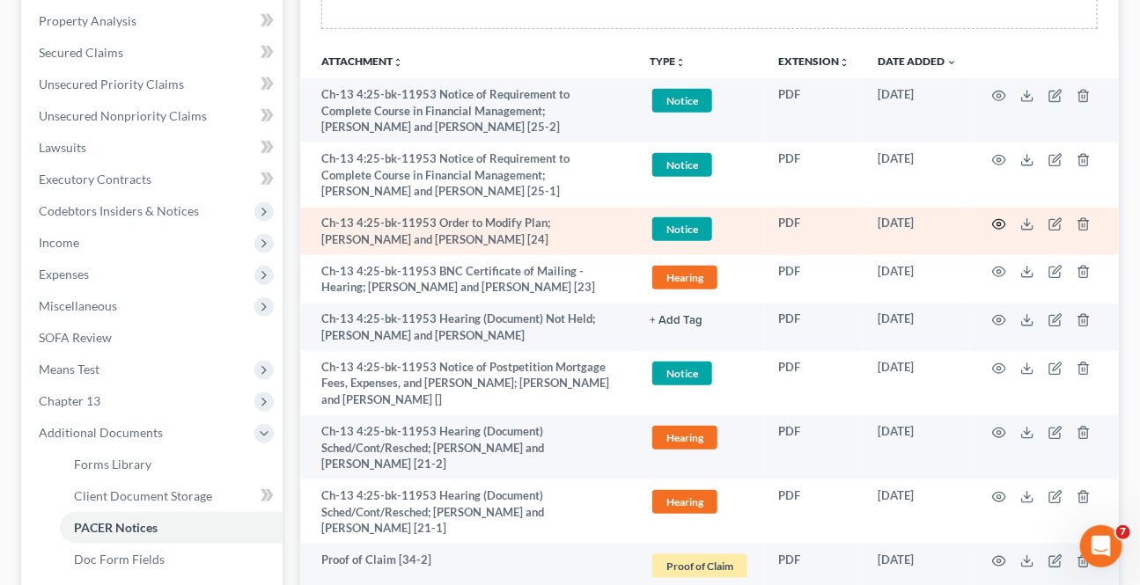
click at [993, 217] on icon "button" at bounding box center [999, 224] width 14 height 14
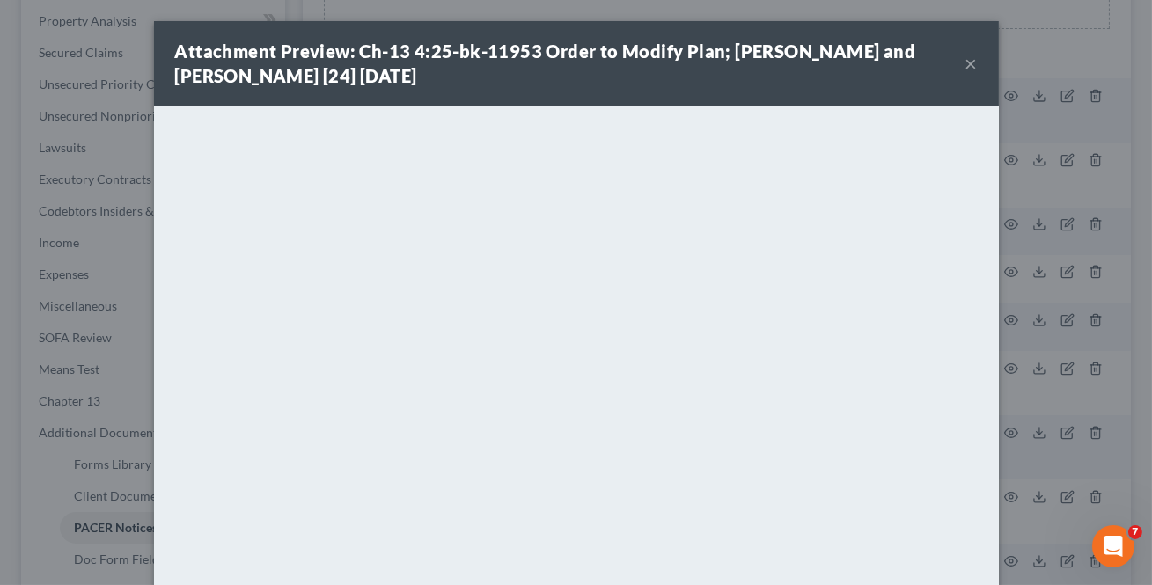
click at [965, 64] on button "×" at bounding box center [971, 63] width 12 height 21
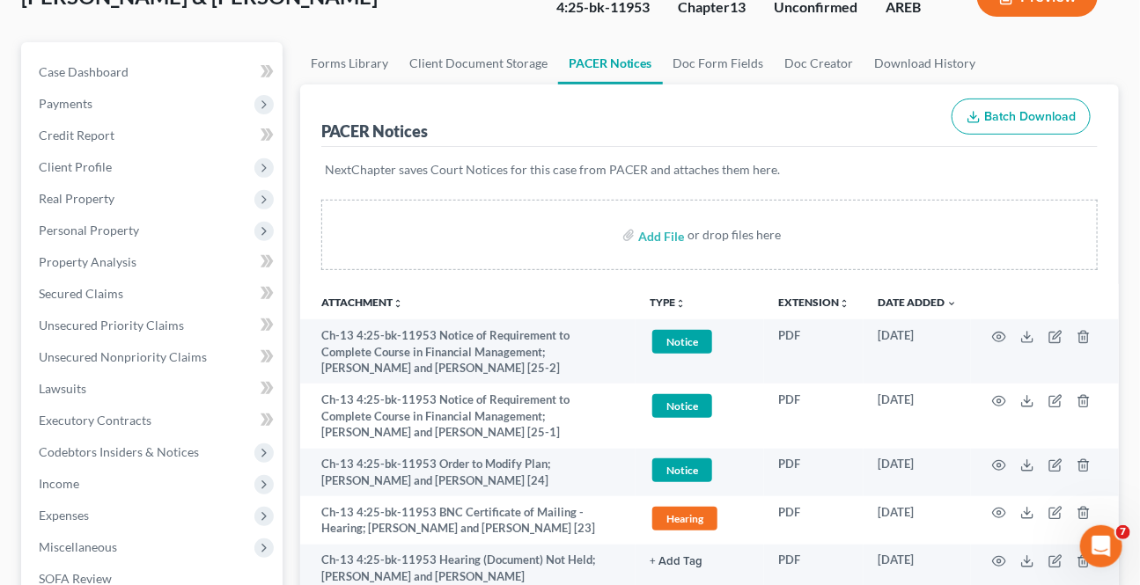
scroll to position [0, 0]
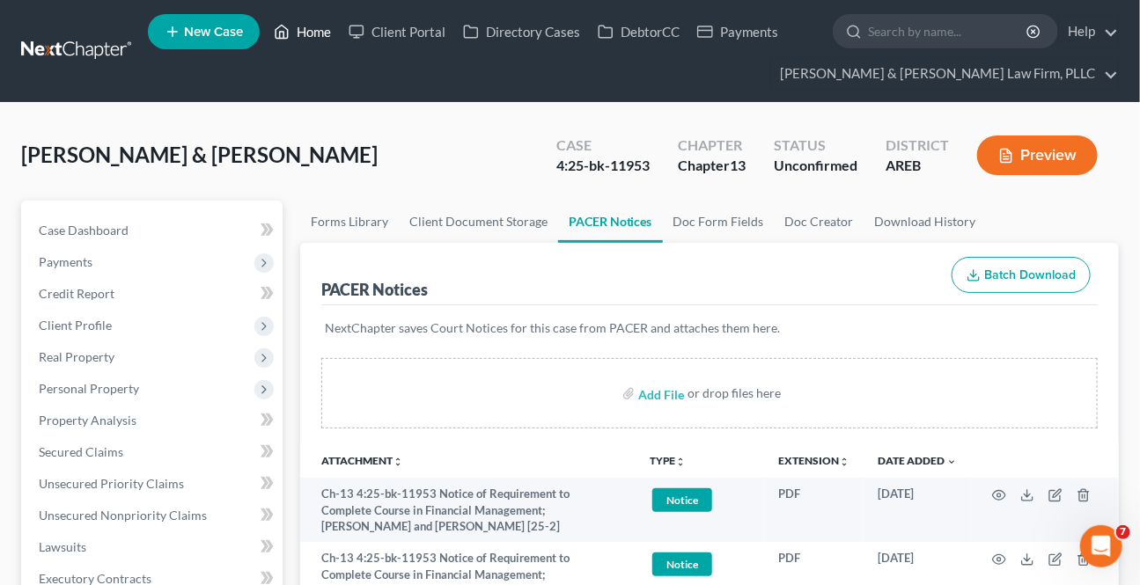
click at [319, 18] on link "Home" at bounding box center [302, 32] width 75 height 32
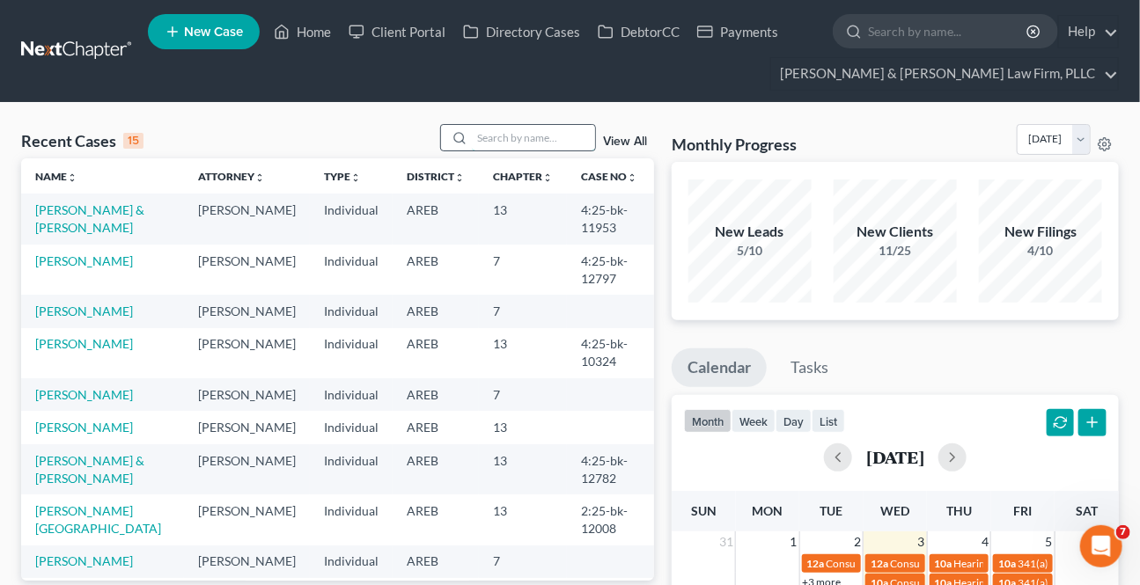
drag, startPoint x: 492, startPoint y: 128, endPoint x: 524, endPoint y: 133, distance: 32.9
click at [495, 128] on input "search" at bounding box center [533, 138] width 123 height 26
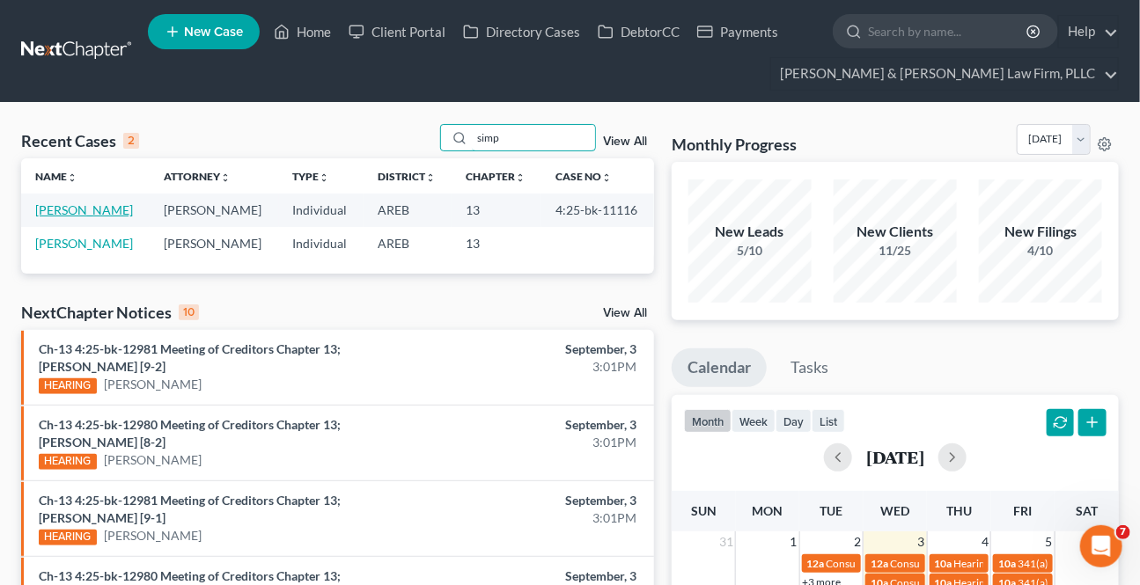
type input "simp"
click at [68, 207] on link "[PERSON_NAME]" at bounding box center [84, 209] width 98 height 15
select select "4"
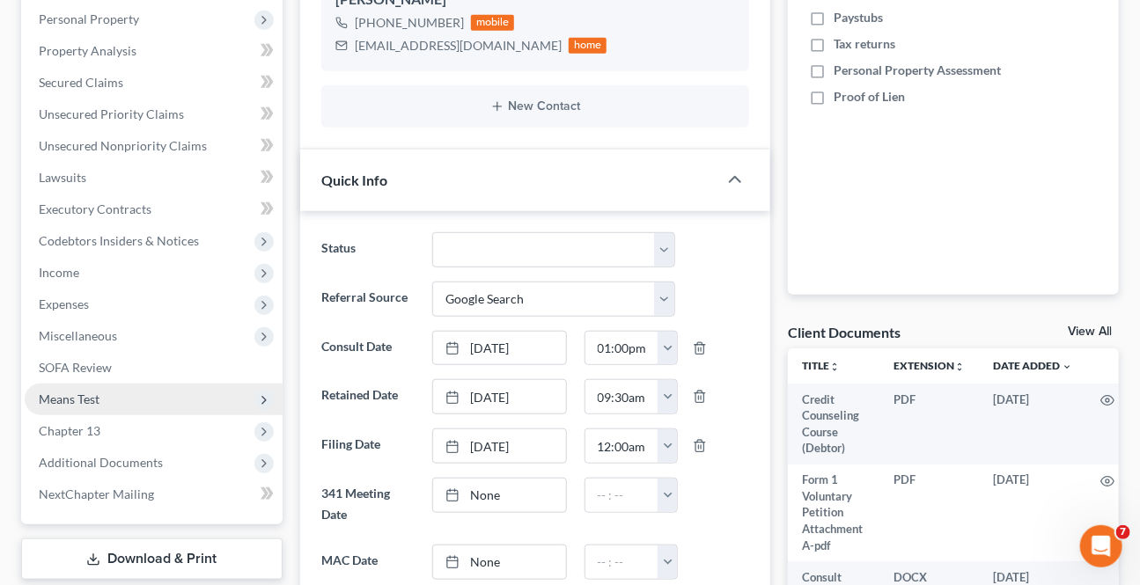
scroll to position [400, 0]
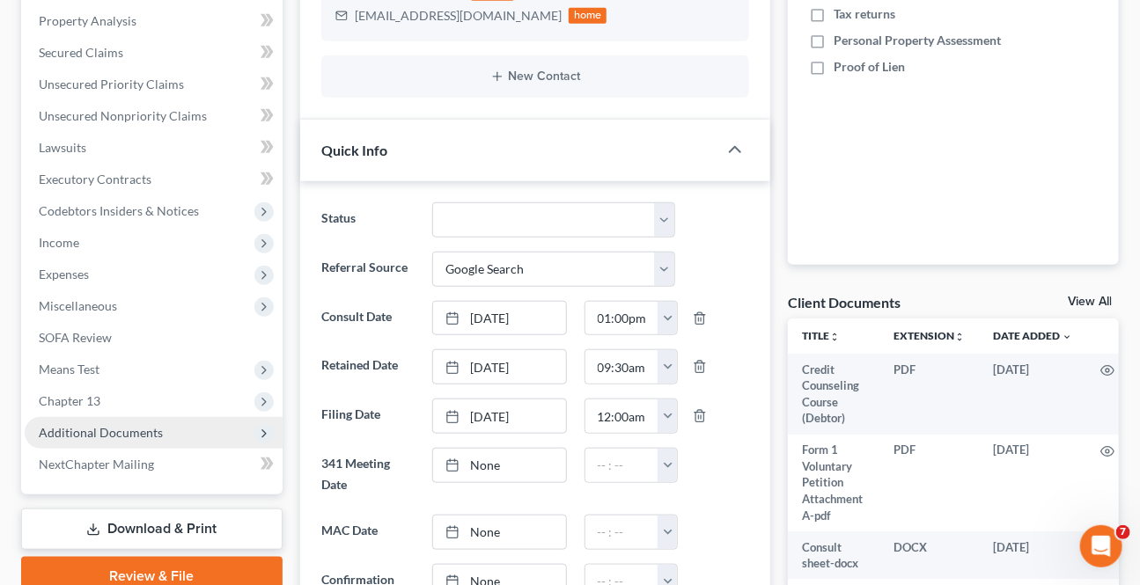
click at [103, 431] on span "Additional Documents" at bounding box center [101, 432] width 124 height 15
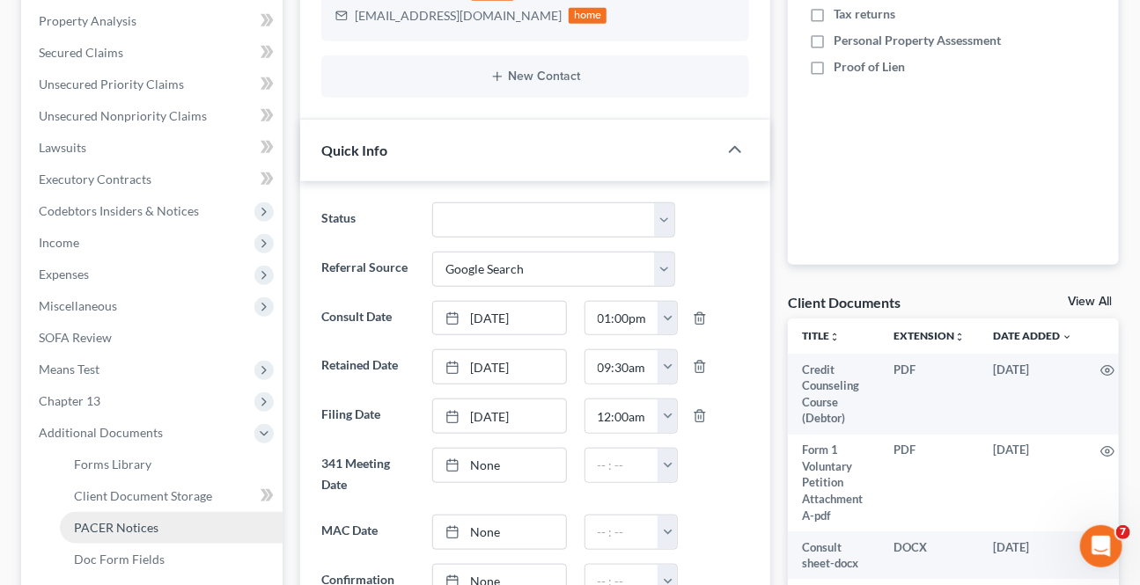
click at [146, 513] on link "PACER Notices" at bounding box center [171, 528] width 223 height 32
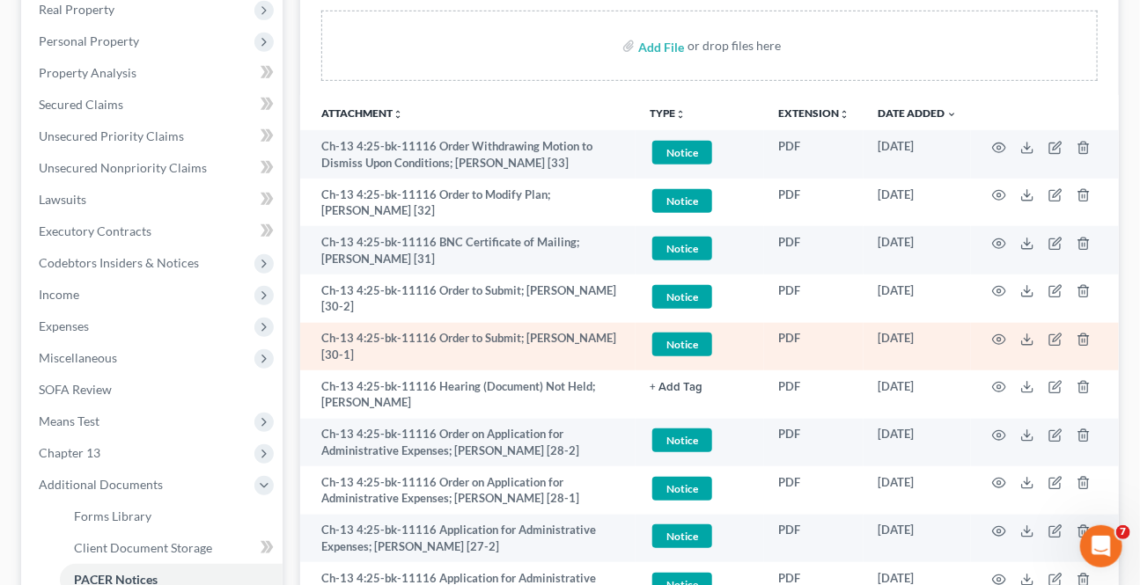
scroll to position [319, 0]
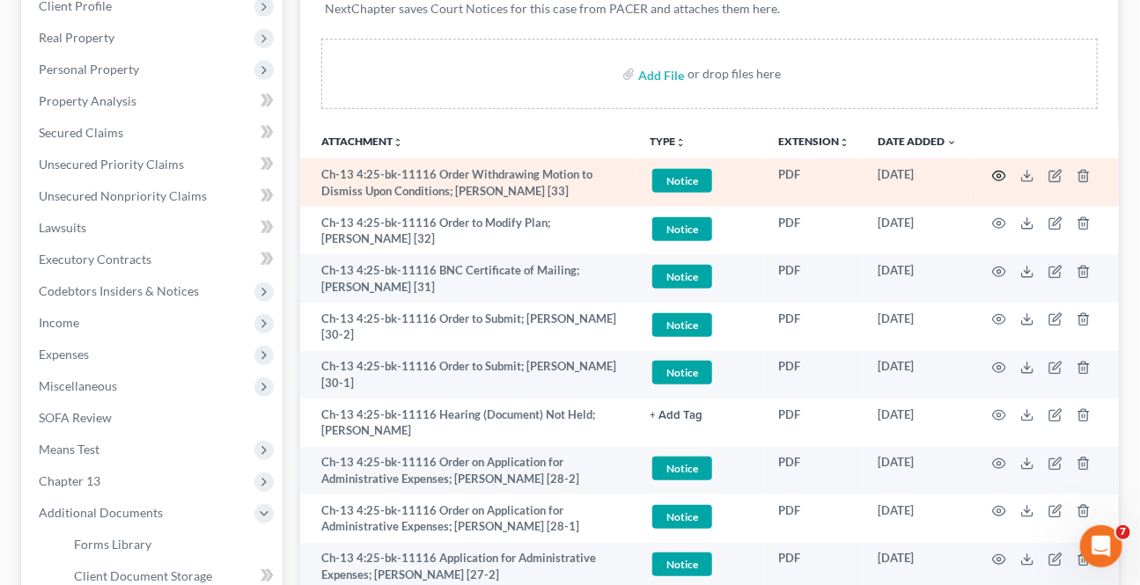
click at [997, 174] on icon "button" at bounding box center [999, 176] width 14 height 14
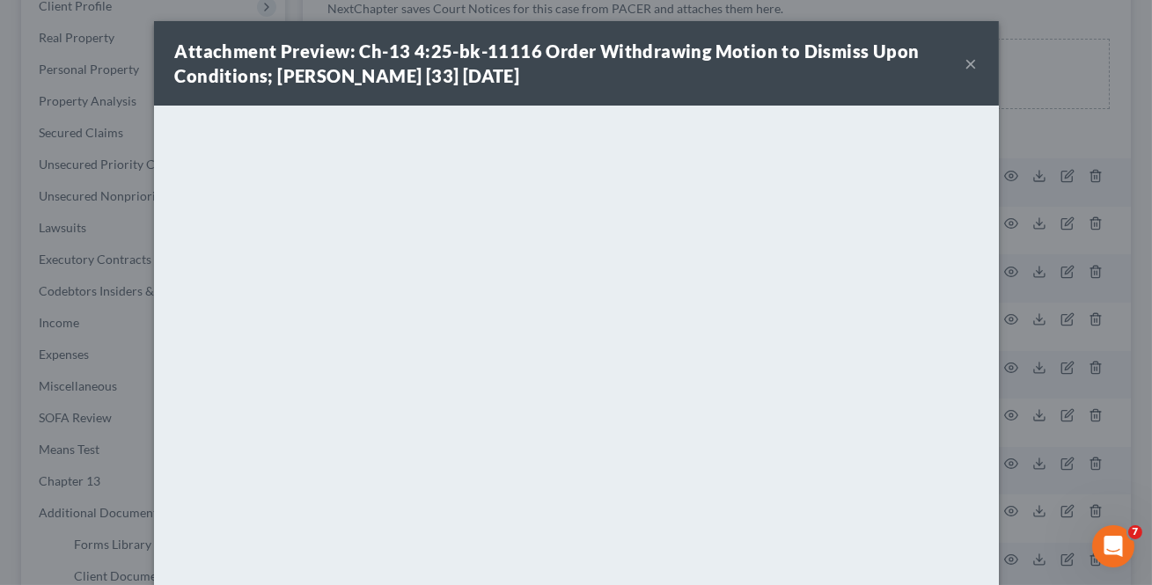
drag, startPoint x: 974, startPoint y: 55, endPoint x: 966, endPoint y: 62, distance: 10.0
click at [966, 62] on div "Attachment Preview: Ch-13 4:25-bk-11116 Order Withdrawing Motion to Dismiss Upo…" at bounding box center [576, 63] width 845 height 84
click at [966, 62] on button "×" at bounding box center [971, 63] width 12 height 21
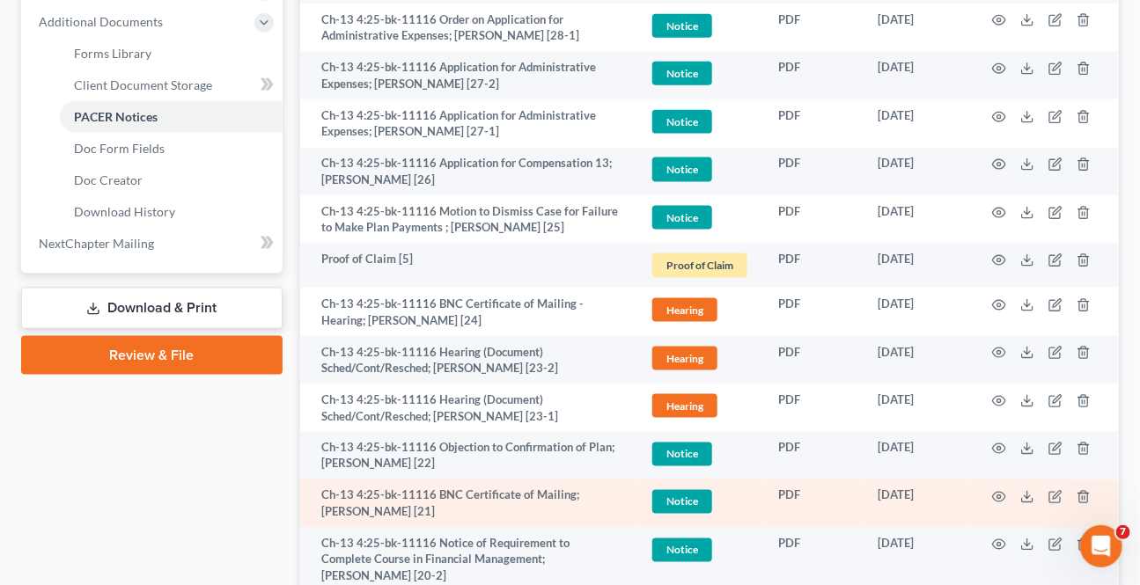
scroll to position [800, 0]
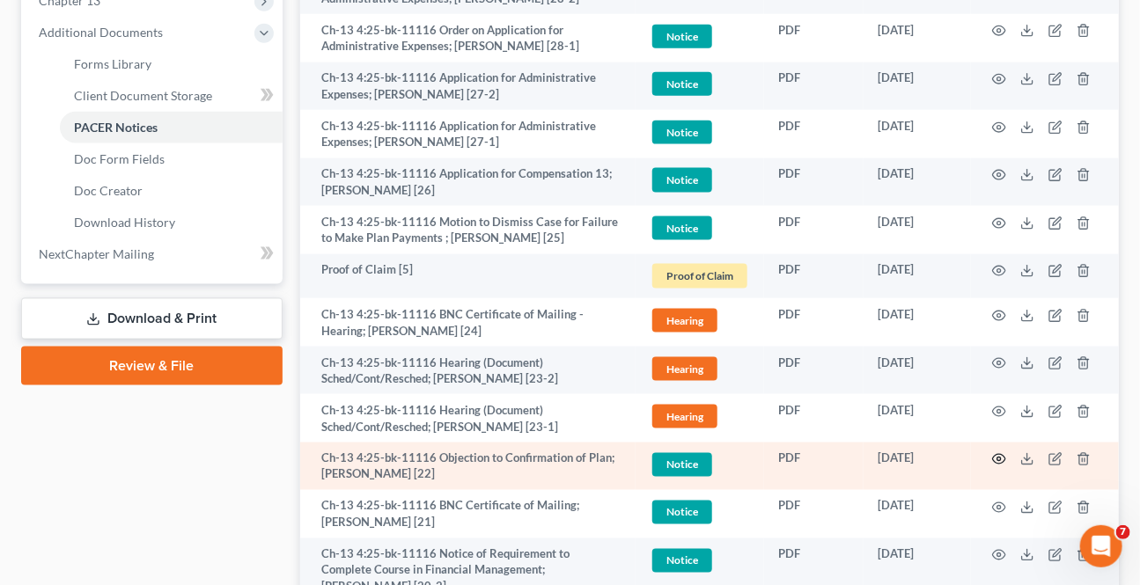
click at [996, 455] on icon "button" at bounding box center [999, 459] width 14 height 14
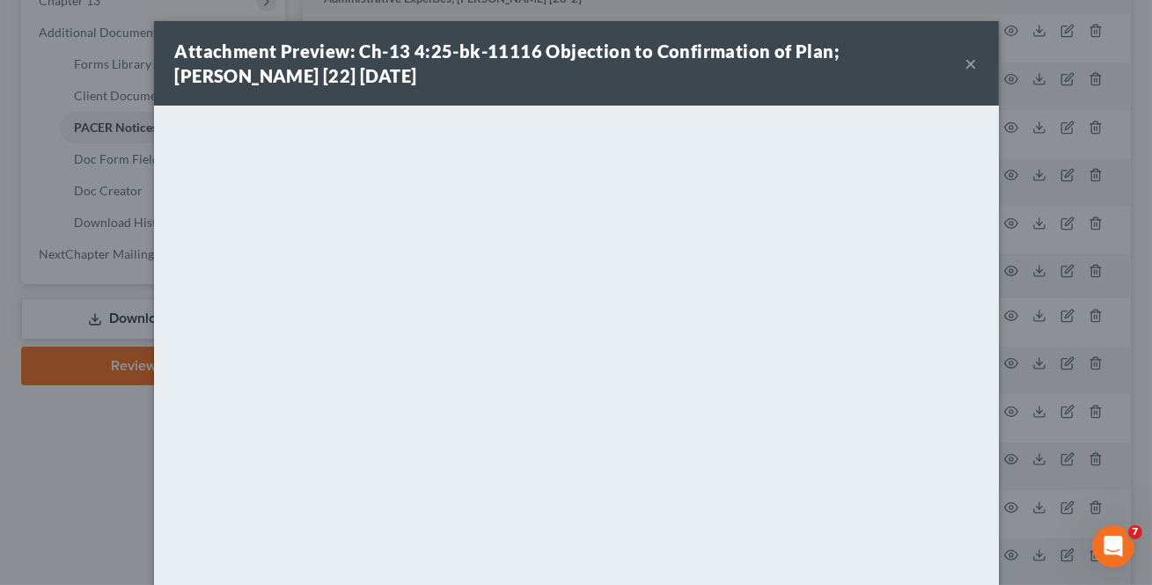
drag, startPoint x: 964, startPoint y: 64, endPoint x: 42, endPoint y: 335, distance: 961.2
click at [965, 62] on button "×" at bounding box center [971, 63] width 12 height 21
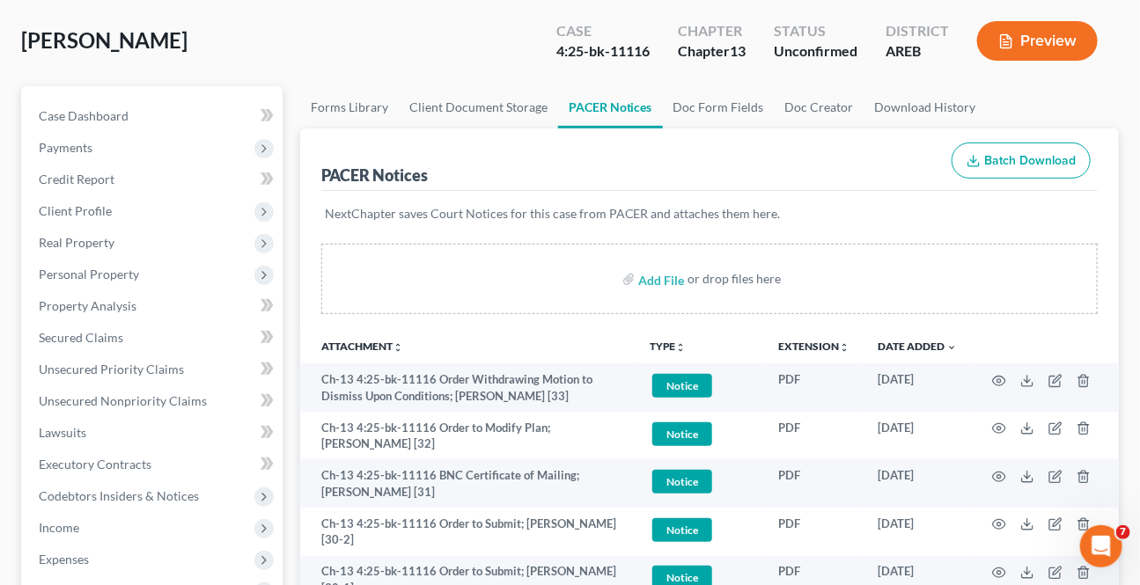
scroll to position [0, 0]
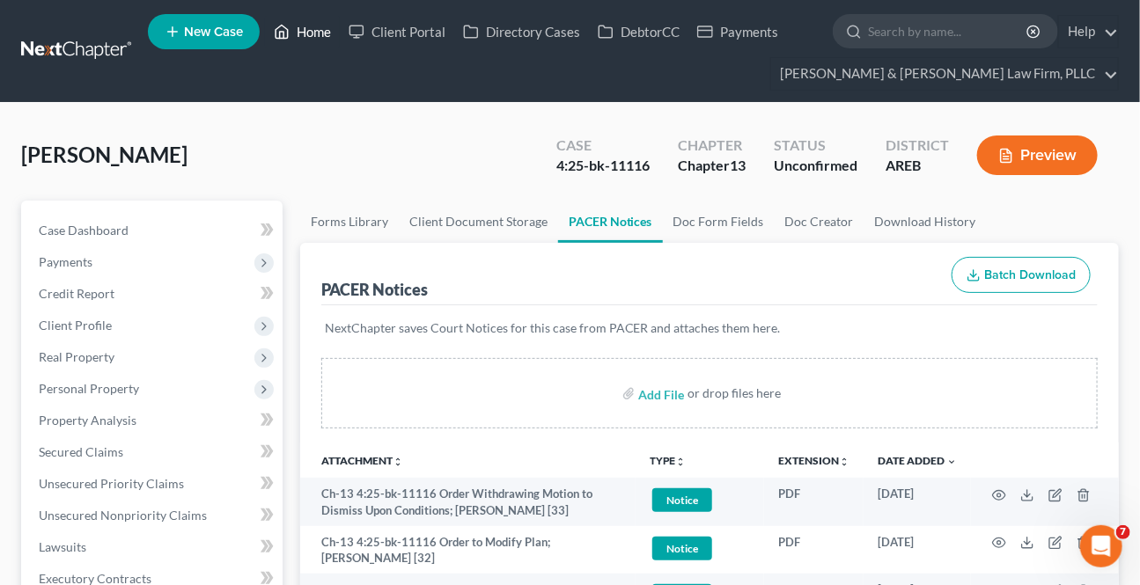
click at [319, 18] on link "Home" at bounding box center [302, 32] width 75 height 32
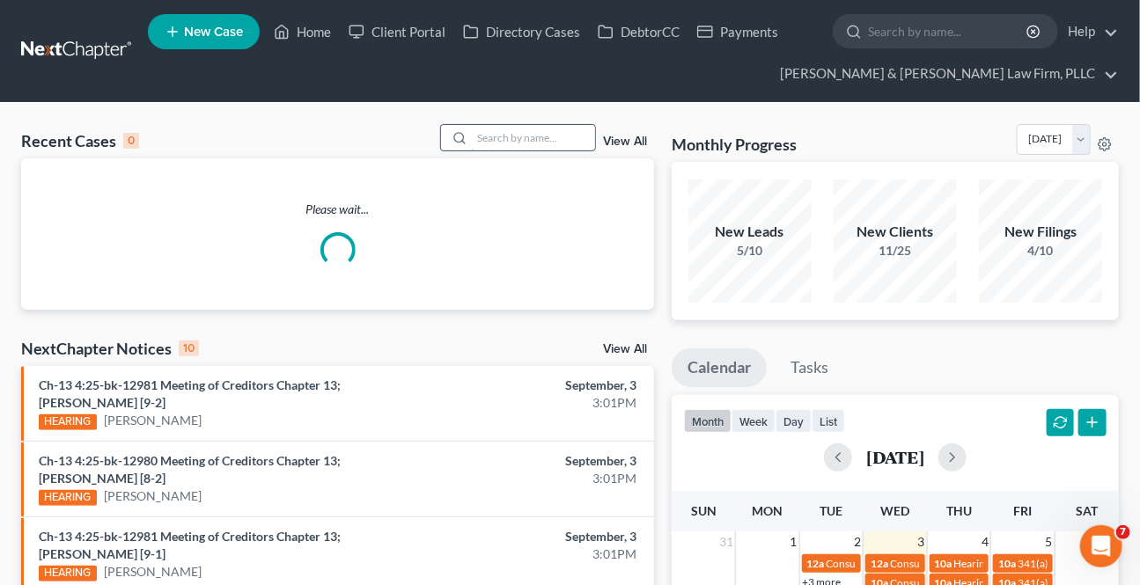
click at [484, 131] on input "search" at bounding box center [533, 138] width 123 height 26
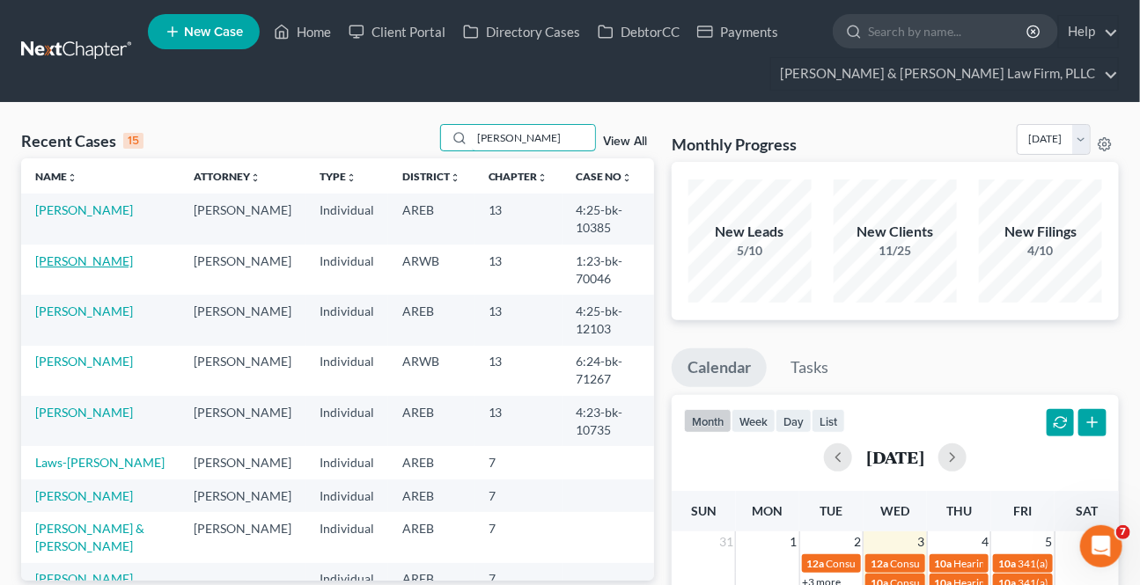
type input "smith"
click at [85, 260] on link "[PERSON_NAME]" at bounding box center [84, 260] width 98 height 15
select select "2"
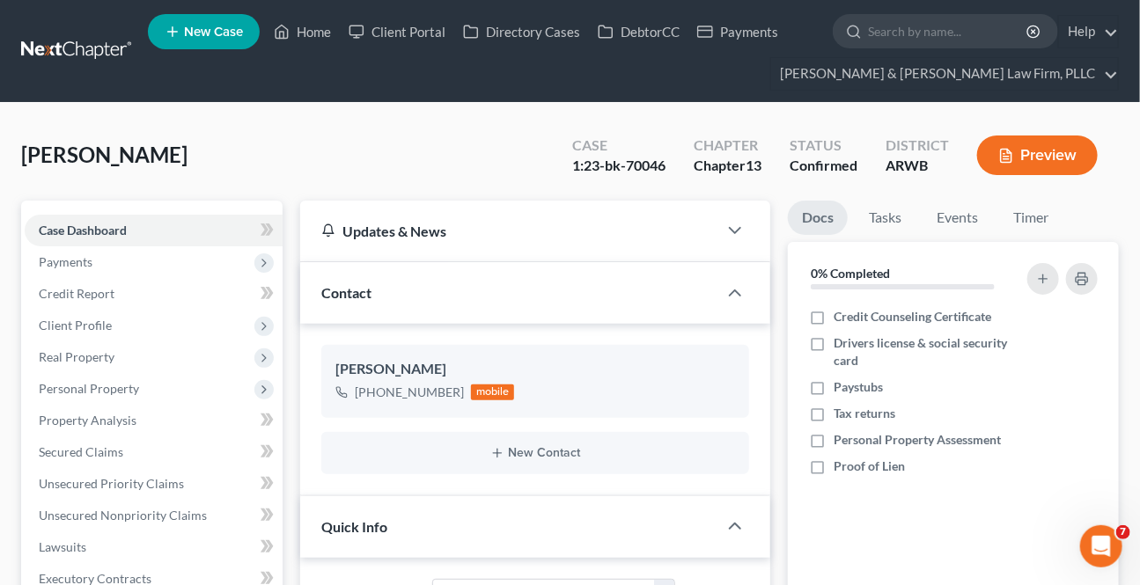
scroll to position [400, 0]
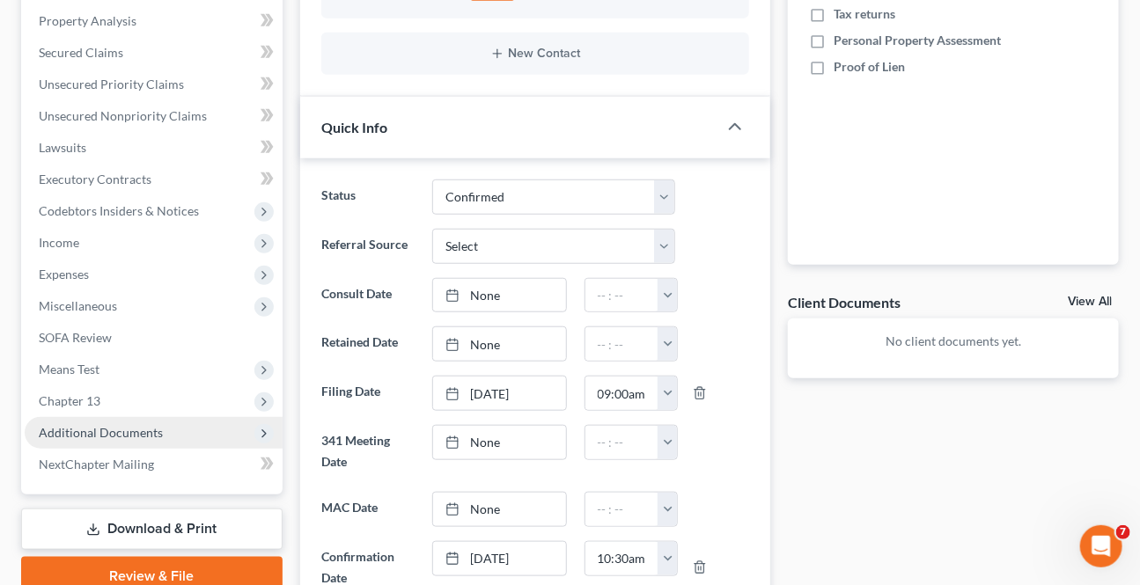
click at [109, 429] on span "Additional Documents" at bounding box center [101, 432] width 124 height 15
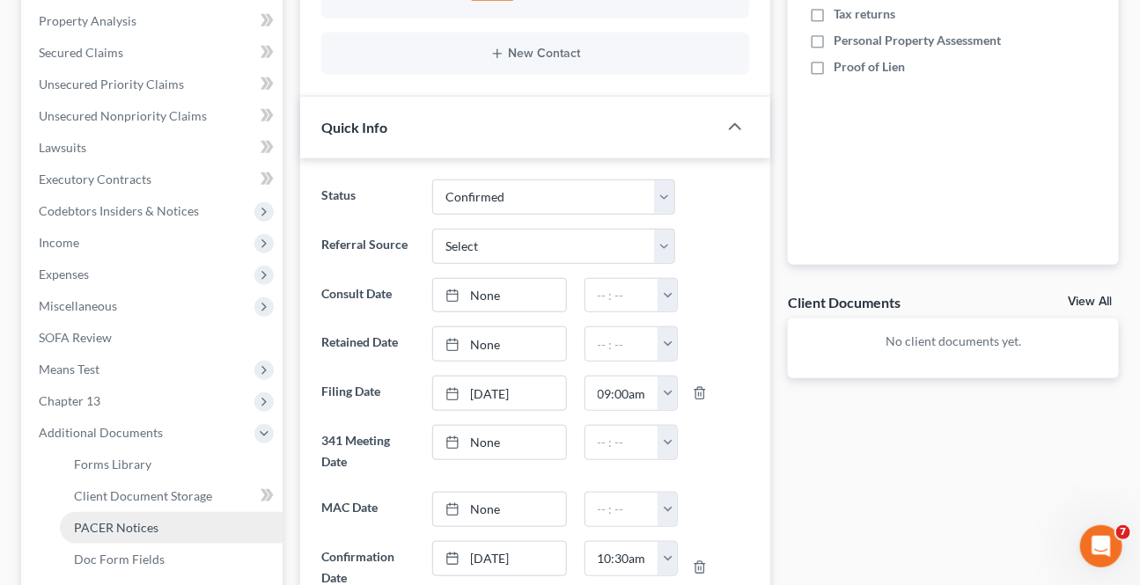
click at [125, 521] on span "PACER Notices" at bounding box center [116, 527] width 84 height 15
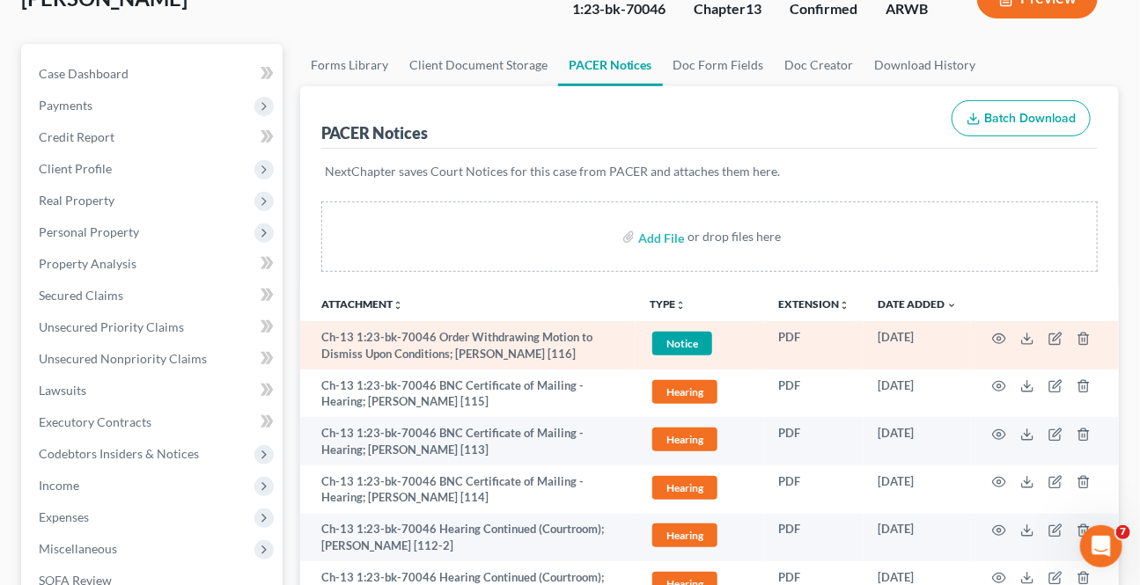
scroll to position [159, 0]
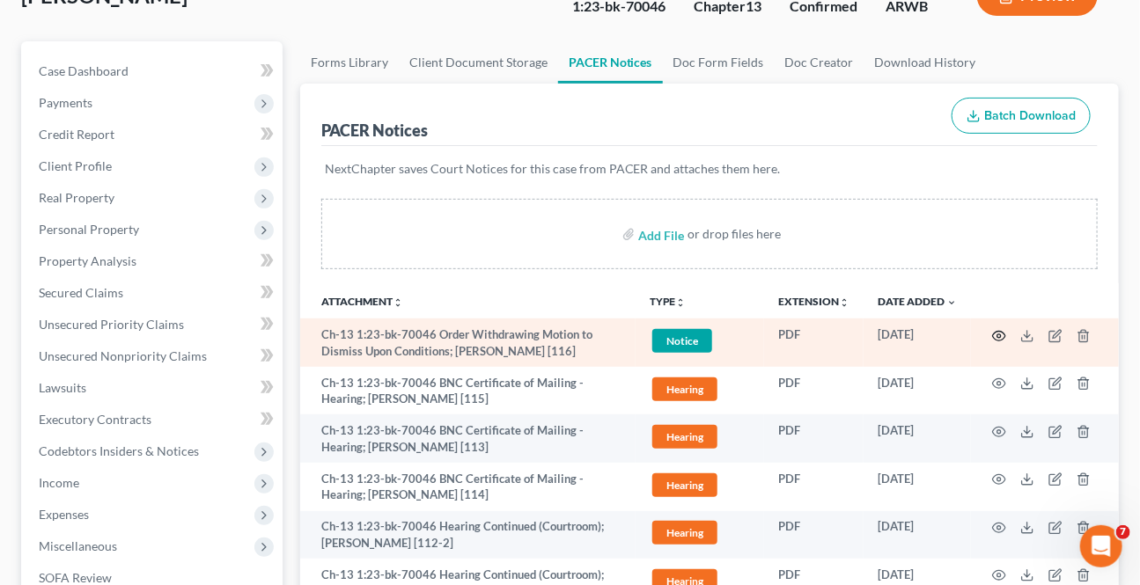
click at [999, 334] on circle "button" at bounding box center [999, 336] width 4 height 4
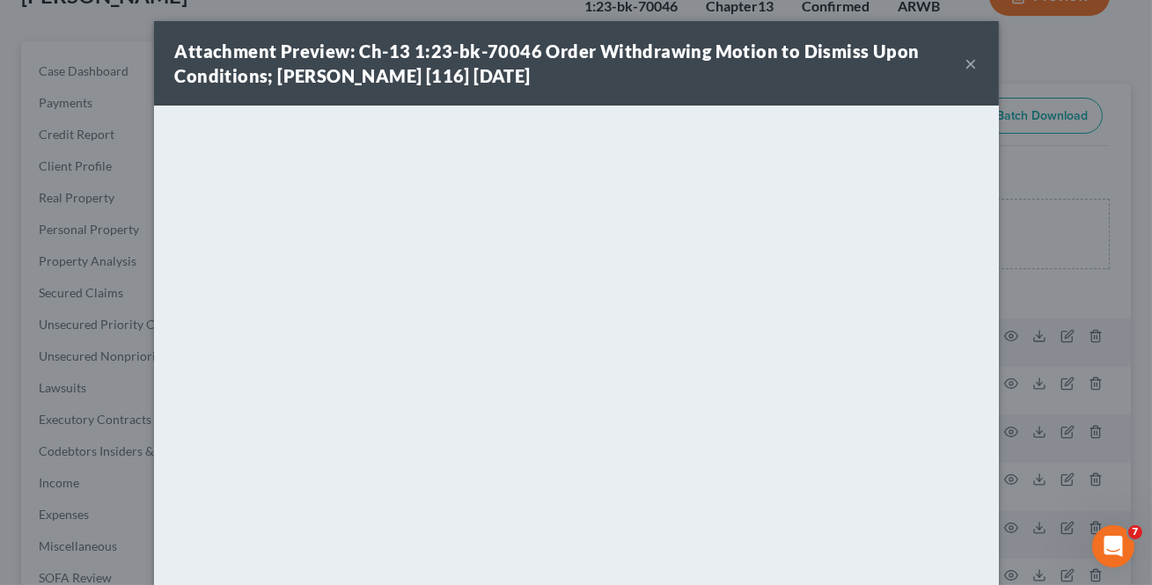
click at [971, 62] on button "×" at bounding box center [971, 63] width 12 height 21
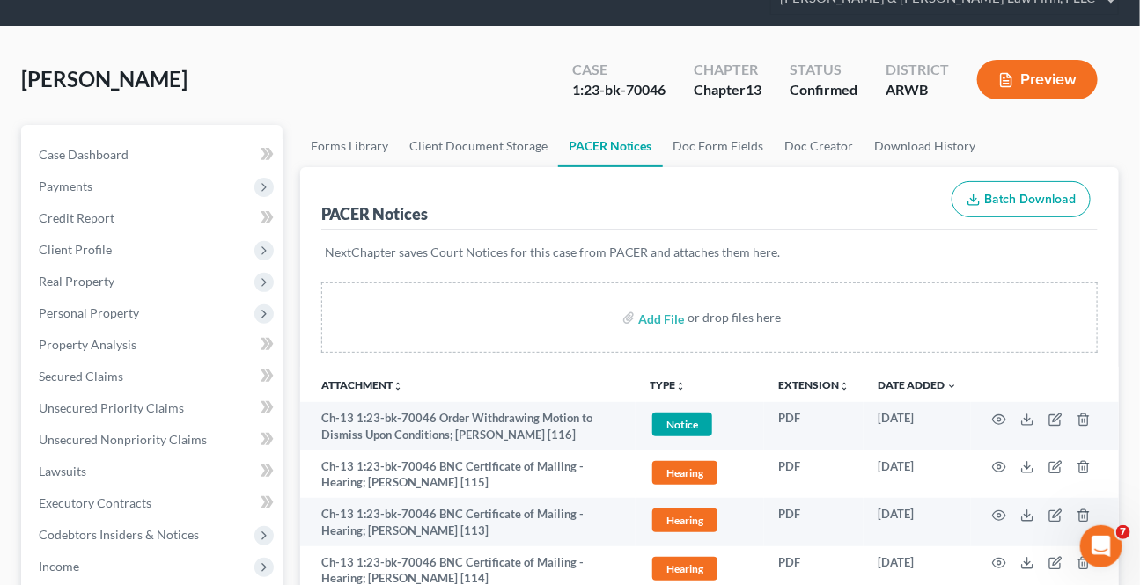
scroll to position [0, 0]
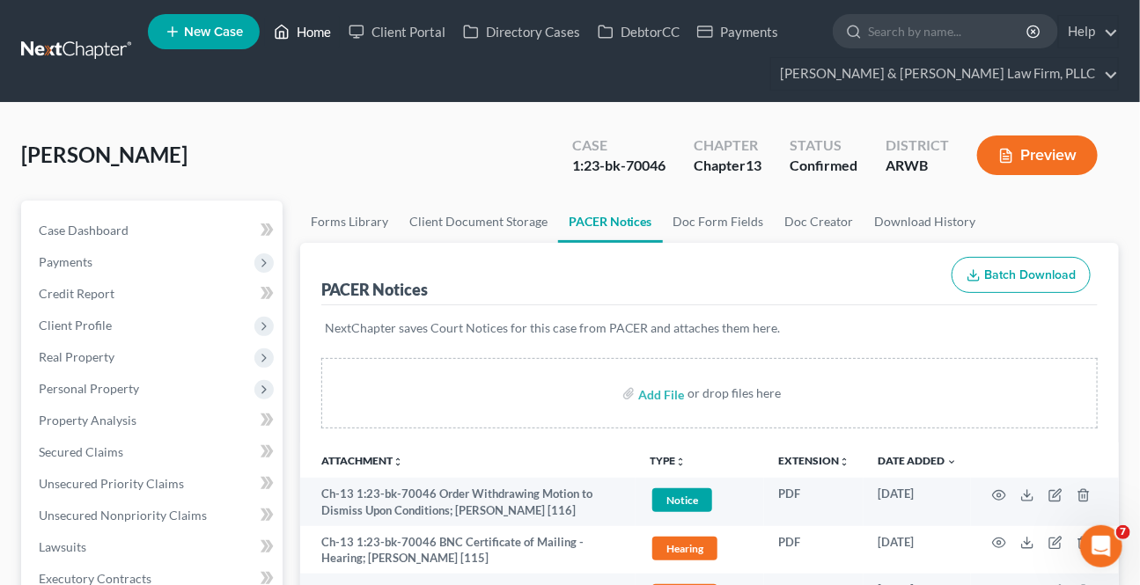
drag, startPoint x: 315, startPoint y: 23, endPoint x: 496, endPoint y: 68, distance: 186.7
click at [315, 24] on link "Home" at bounding box center [302, 32] width 75 height 32
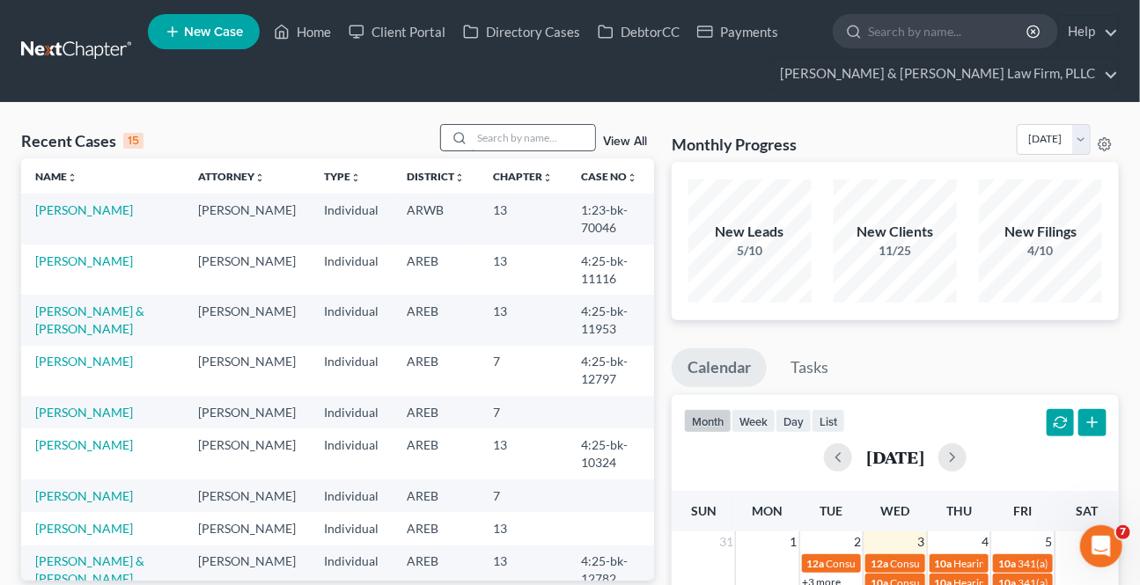
click at [572, 135] on input "search" at bounding box center [533, 138] width 123 height 26
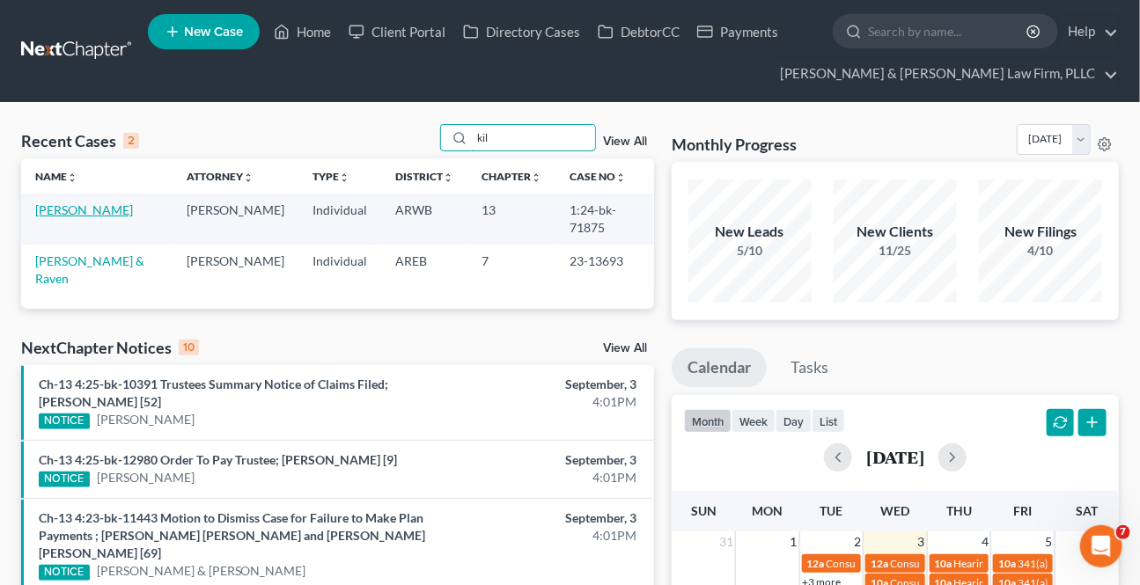
type input "kil"
click at [106, 208] on link "[PERSON_NAME]" at bounding box center [84, 209] width 98 height 15
select select "2"
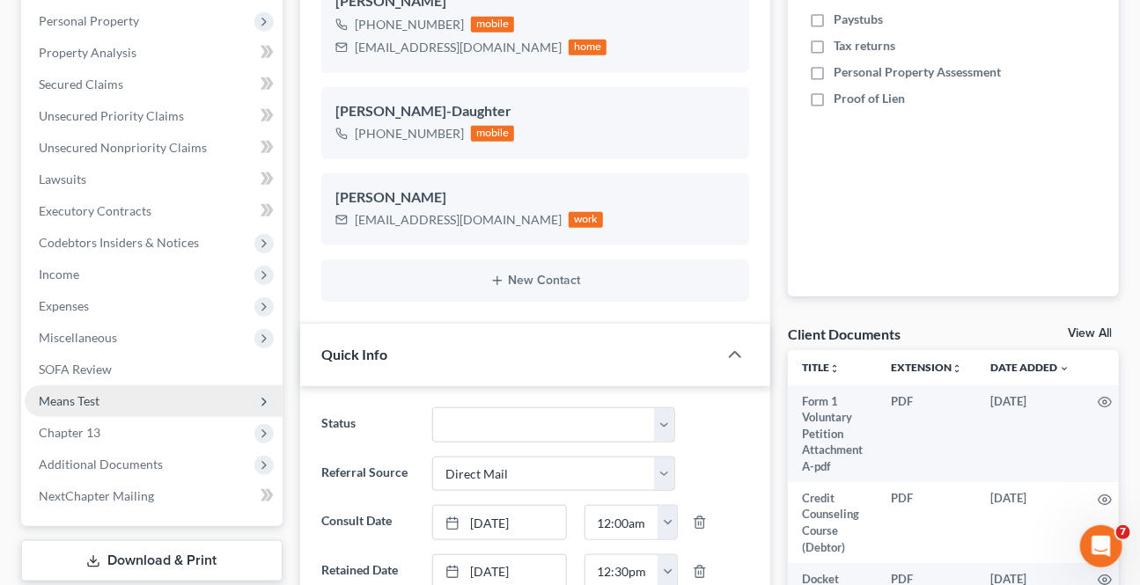
scroll to position [400, 0]
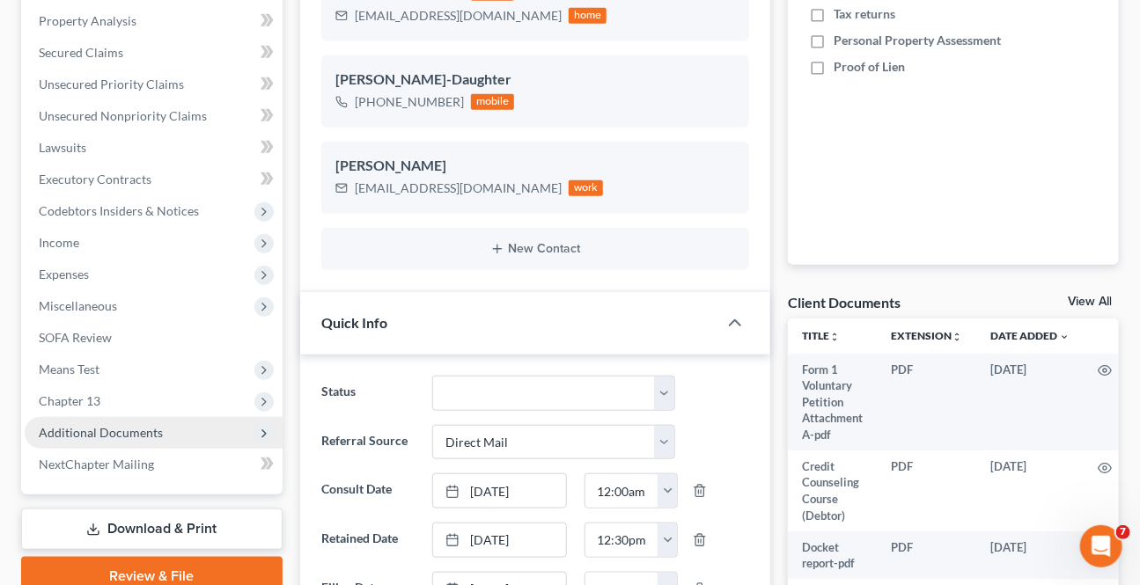
click at [111, 441] on span "Additional Documents" at bounding box center [154, 433] width 258 height 32
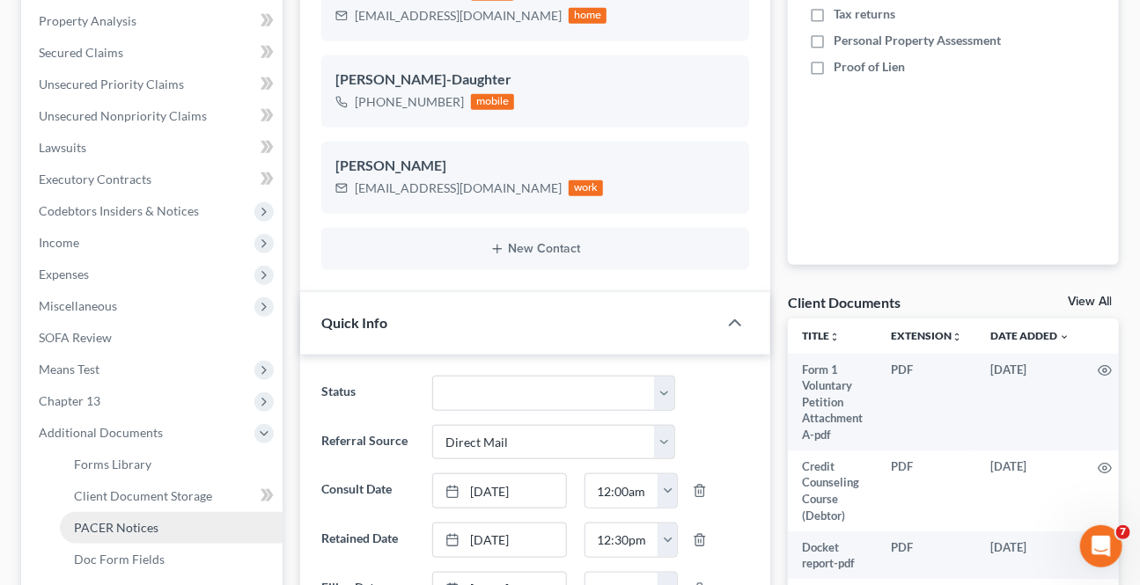
click at [131, 530] on span "PACER Notices" at bounding box center [116, 527] width 84 height 15
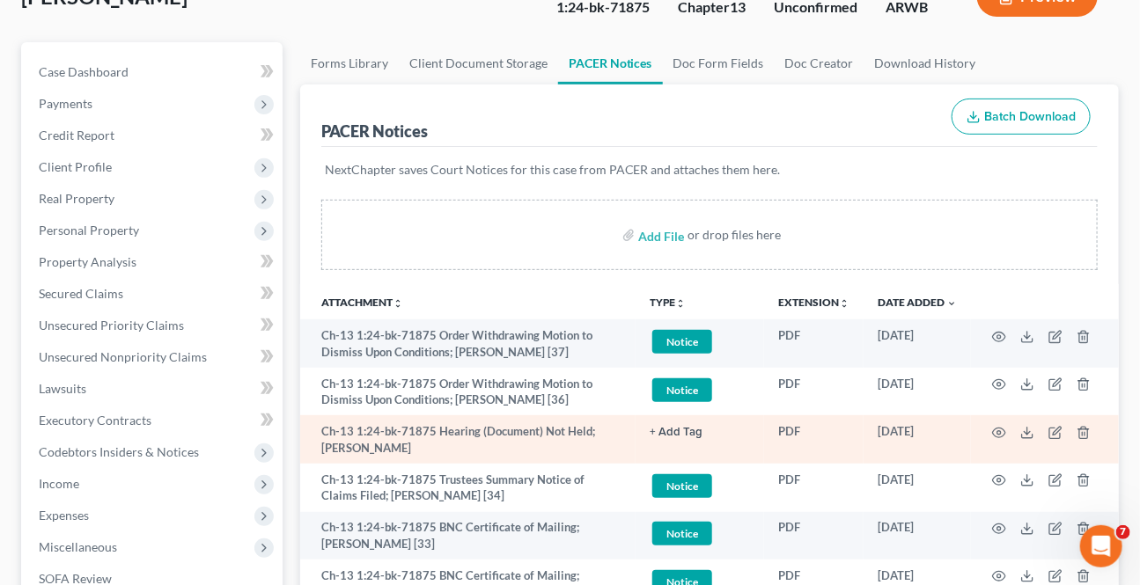
scroll to position [159, 0]
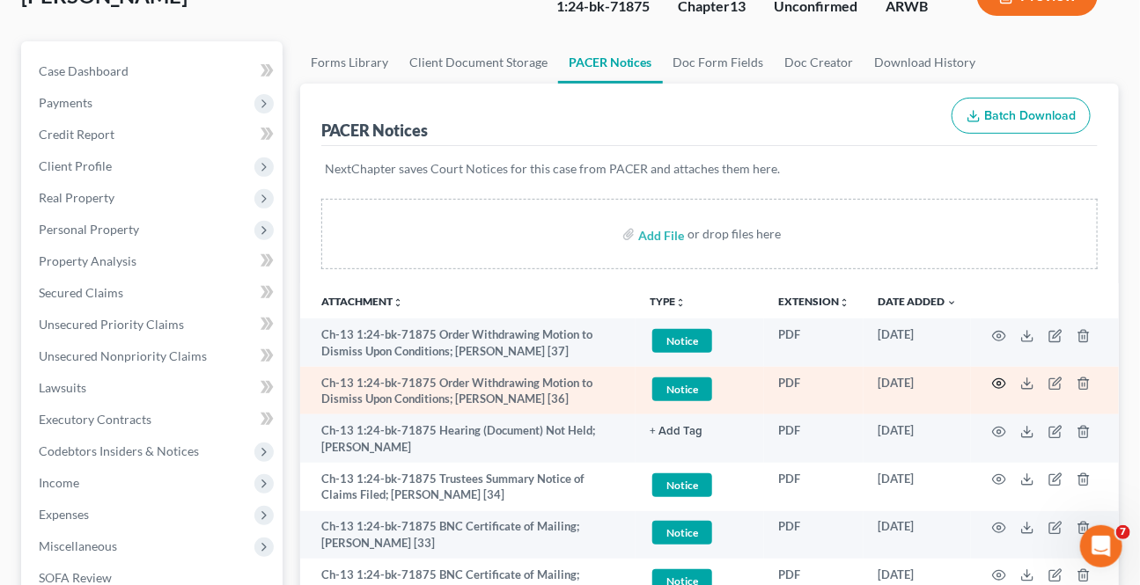
click at [999, 385] on icon "button" at bounding box center [999, 384] width 13 height 10
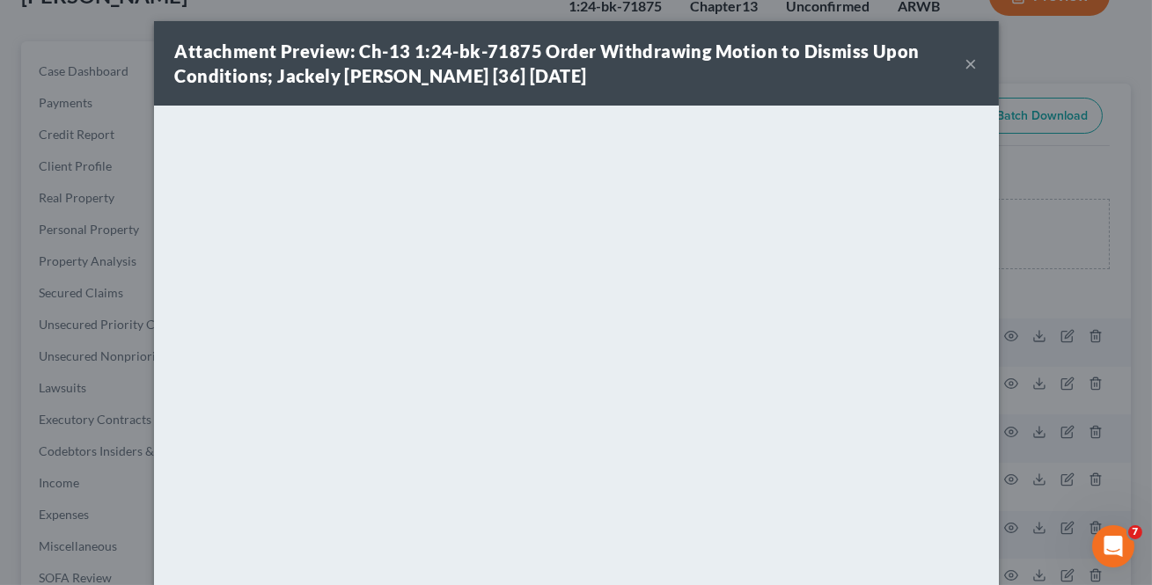
drag, startPoint x: 968, startPoint y: 72, endPoint x: 34, endPoint y: 414, distance: 994.1
click at [968, 71] on div "Attachment Preview: Ch-13 1:24-bk-71875 Order Withdrawing Motion to Dismiss Upo…" at bounding box center [576, 63] width 845 height 84
click at [973, 65] on div "Attachment Preview: Ch-13 1:24-bk-71875 Order Withdrawing Motion to Dismiss Upo…" at bounding box center [576, 63] width 845 height 84
click at [965, 67] on button "×" at bounding box center [971, 63] width 12 height 21
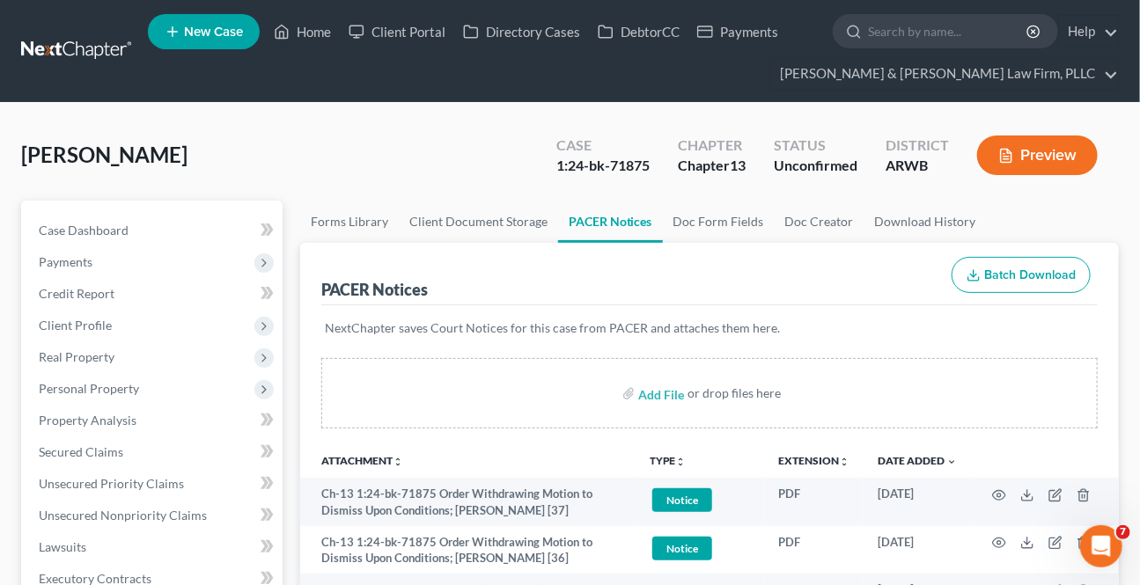
scroll to position [0, 0]
drag, startPoint x: 305, startPoint y: 30, endPoint x: 301, endPoint y: 16, distance: 14.8
click at [305, 28] on link "Home" at bounding box center [302, 32] width 75 height 32
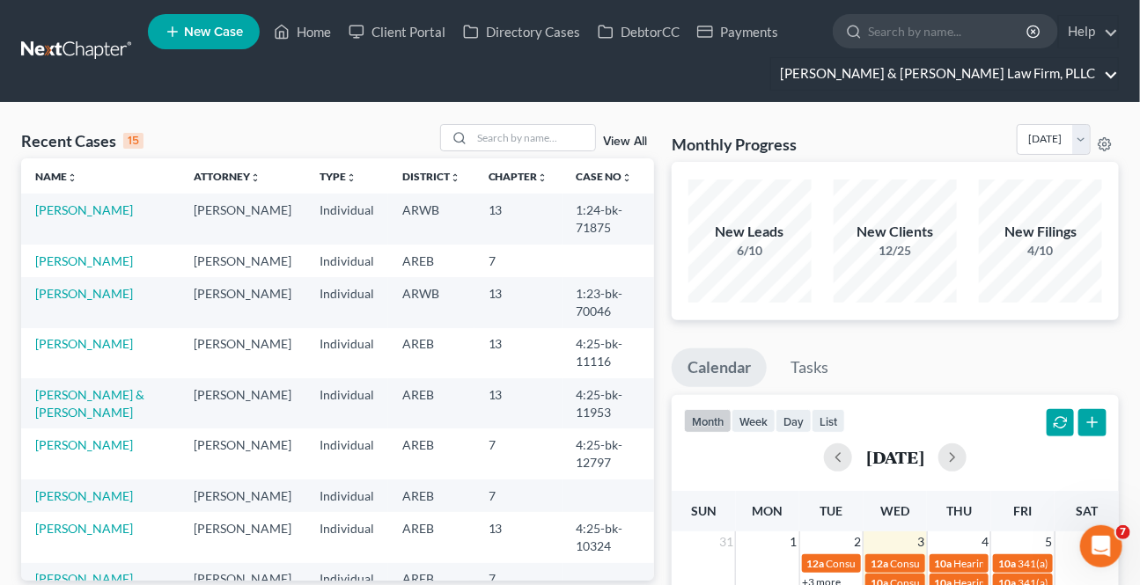
click at [1094, 79] on link "[PERSON_NAME] & [PERSON_NAME] Law Firm, PLLC" at bounding box center [944, 74] width 347 height 32
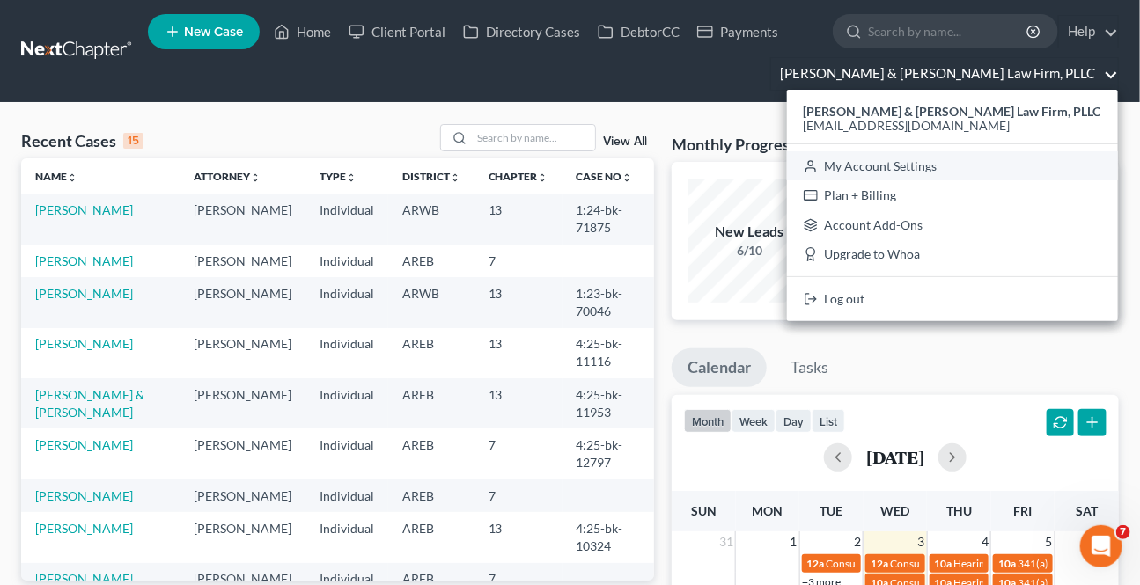
click at [1015, 175] on link "My Account Settings" at bounding box center [952, 166] width 331 height 30
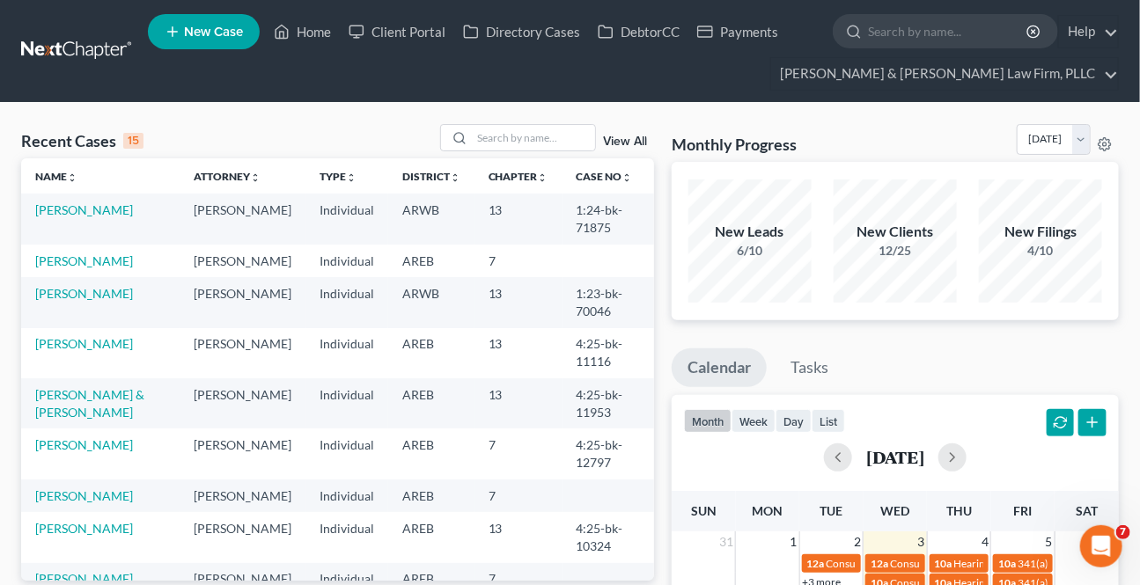
select select "5"
select select "23"
select select "2"
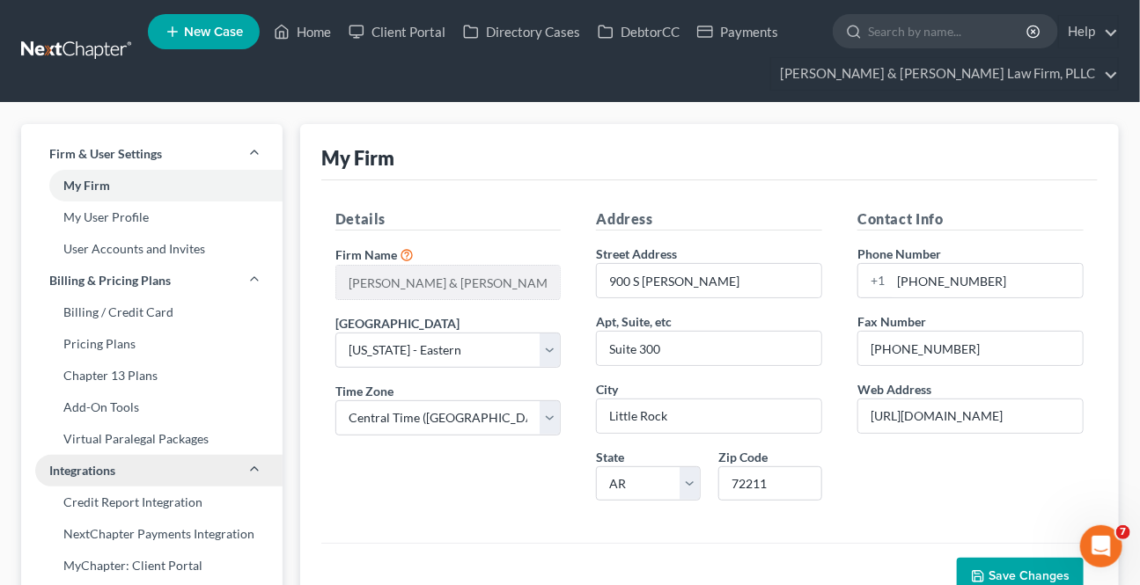
scroll to position [159, 0]
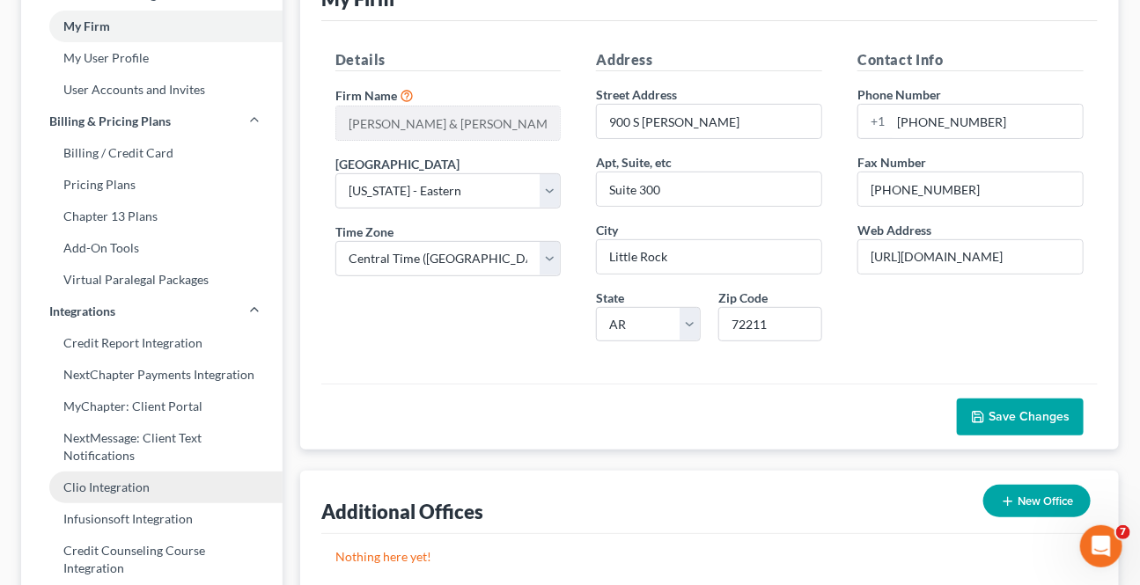
click at [119, 480] on link "Clio Integration" at bounding box center [151, 488] width 261 height 32
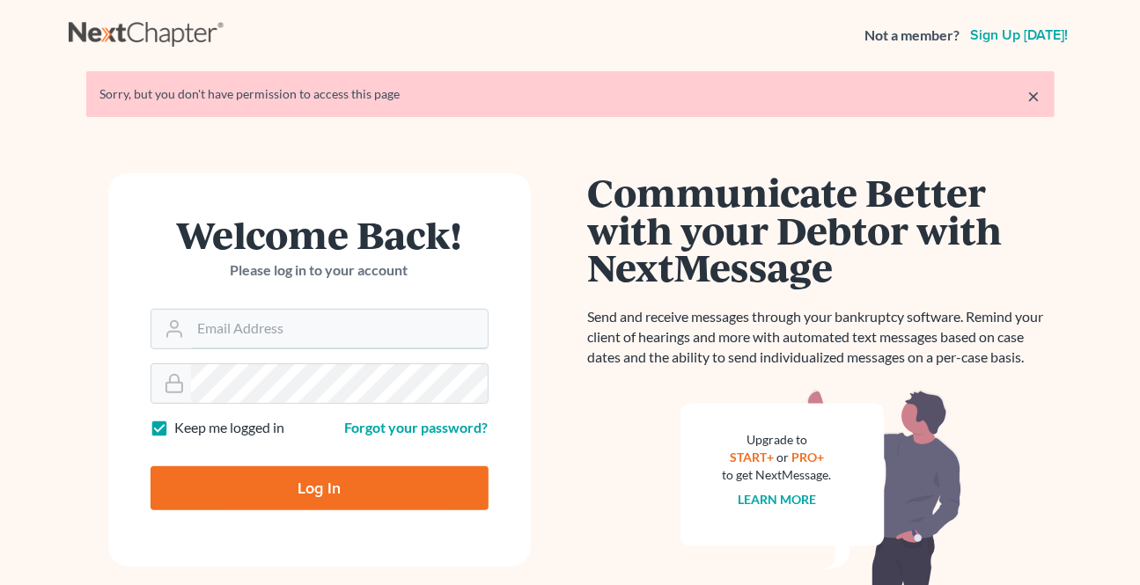
type input "[EMAIL_ADDRESS][DOMAIN_NAME]"
click at [282, 491] on input "Log In" at bounding box center [319, 488] width 338 height 44
type input "Thinking..."
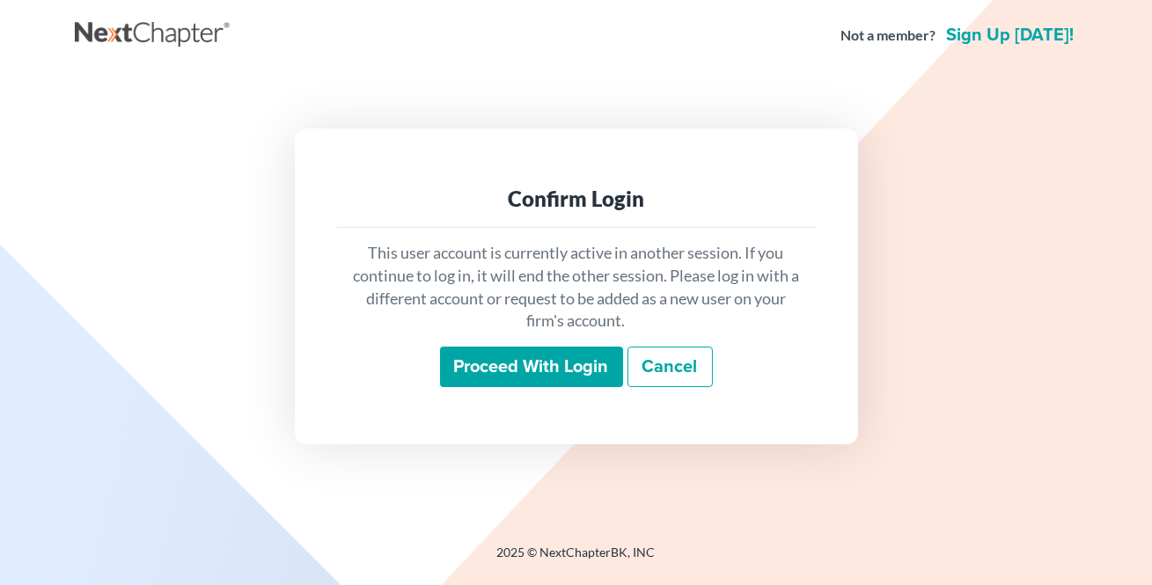
click at [488, 369] on input "Proceed with login" at bounding box center [531, 367] width 183 height 40
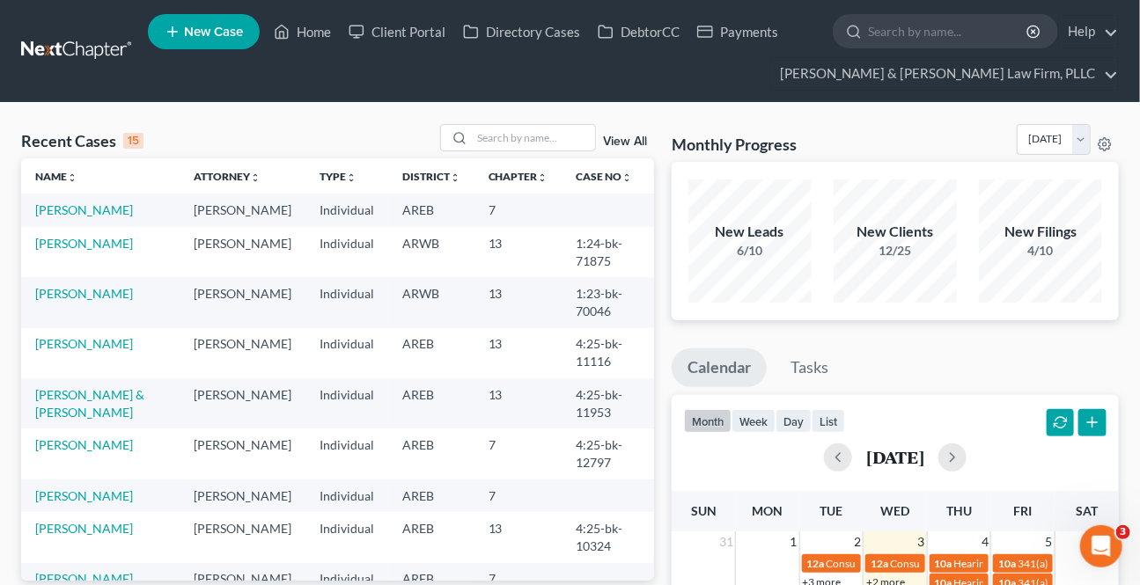
click at [975, 49] on ul "New Case Home Client Portal Directory Cases DebtorCC Payments - No Result - See…" at bounding box center [633, 51] width 971 height 84
click at [974, 70] on link "[PERSON_NAME] & [PERSON_NAME] Law Firm, PLLC" at bounding box center [944, 74] width 347 height 32
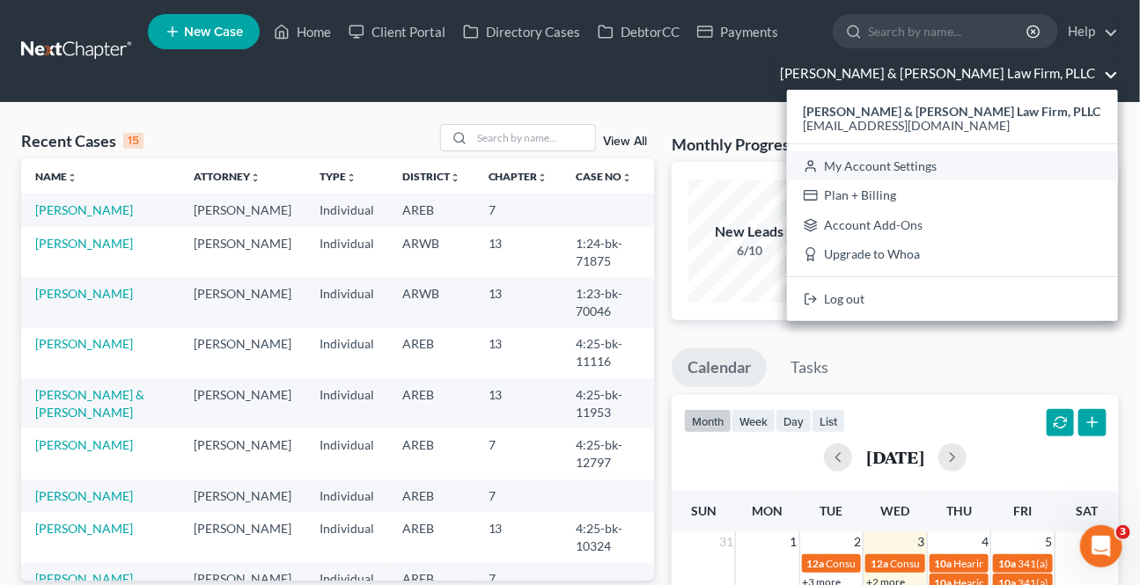
click at [969, 166] on link "My Account Settings" at bounding box center [952, 166] width 331 height 30
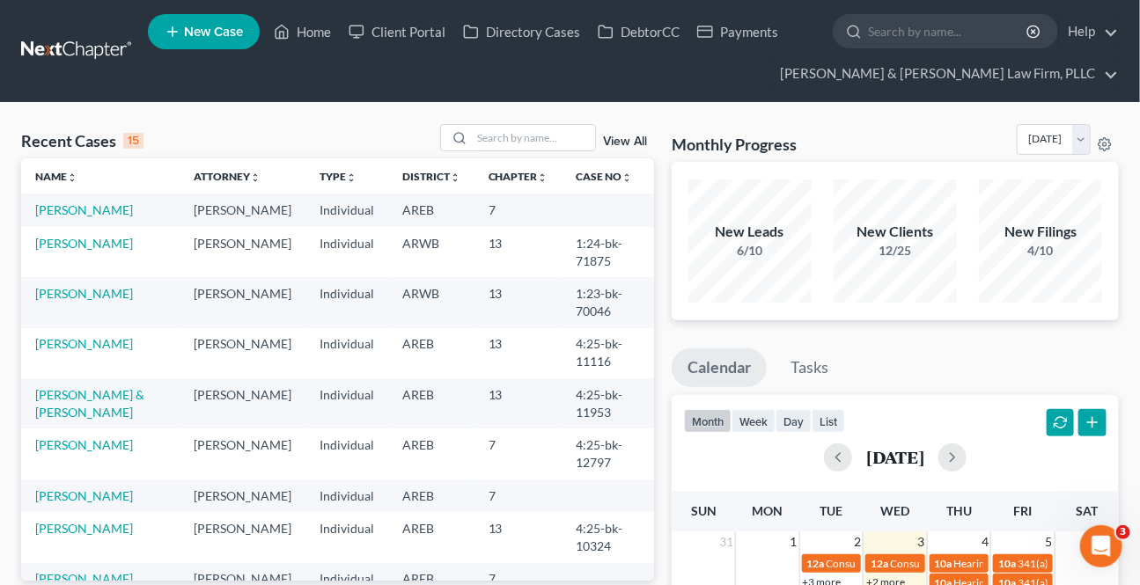
select select "23"
select select "2"
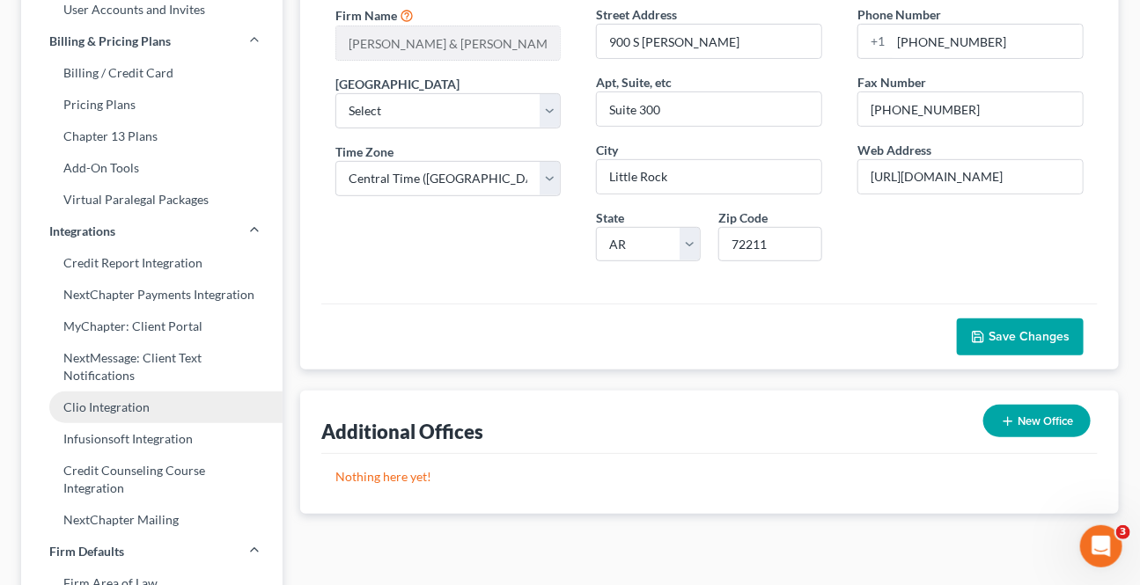
click at [102, 398] on link "Clio Integration" at bounding box center [151, 408] width 261 height 32
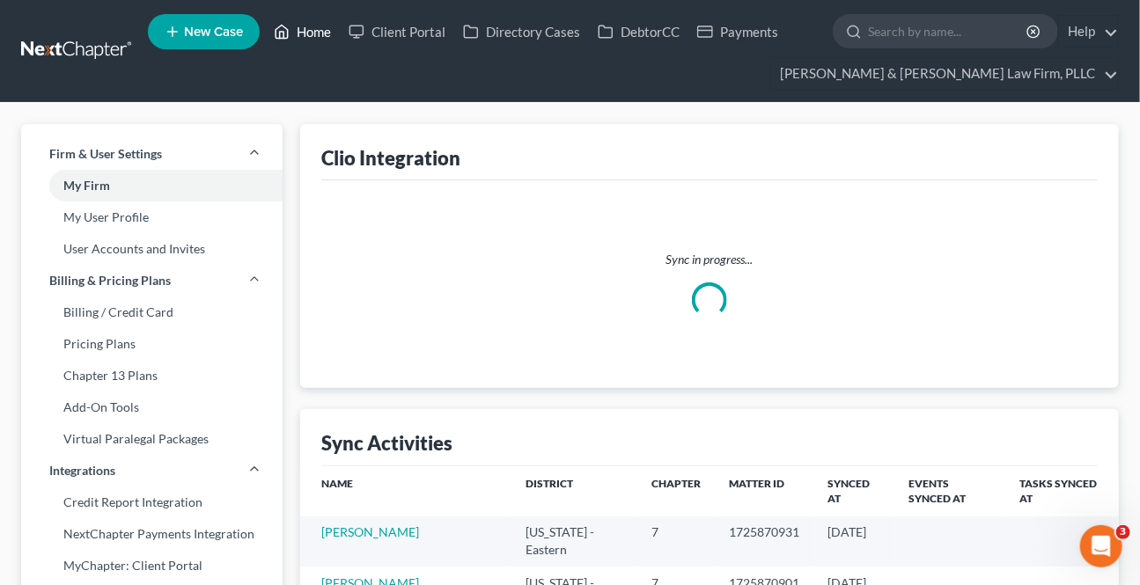
click at [289, 24] on icon at bounding box center [282, 31] width 16 height 21
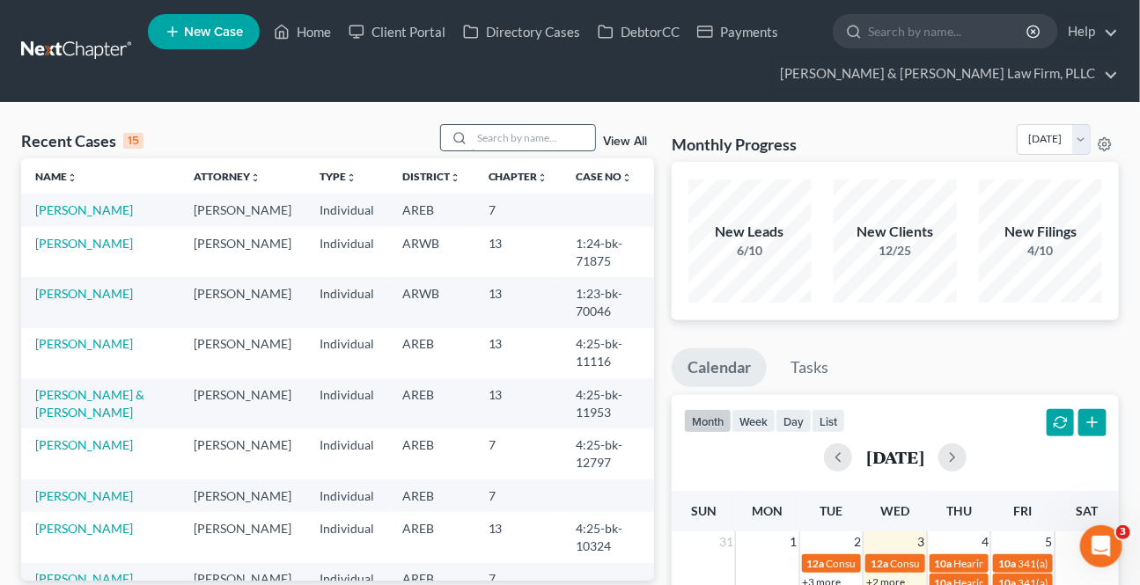
click at [503, 136] on input "search" at bounding box center [533, 138] width 123 height 26
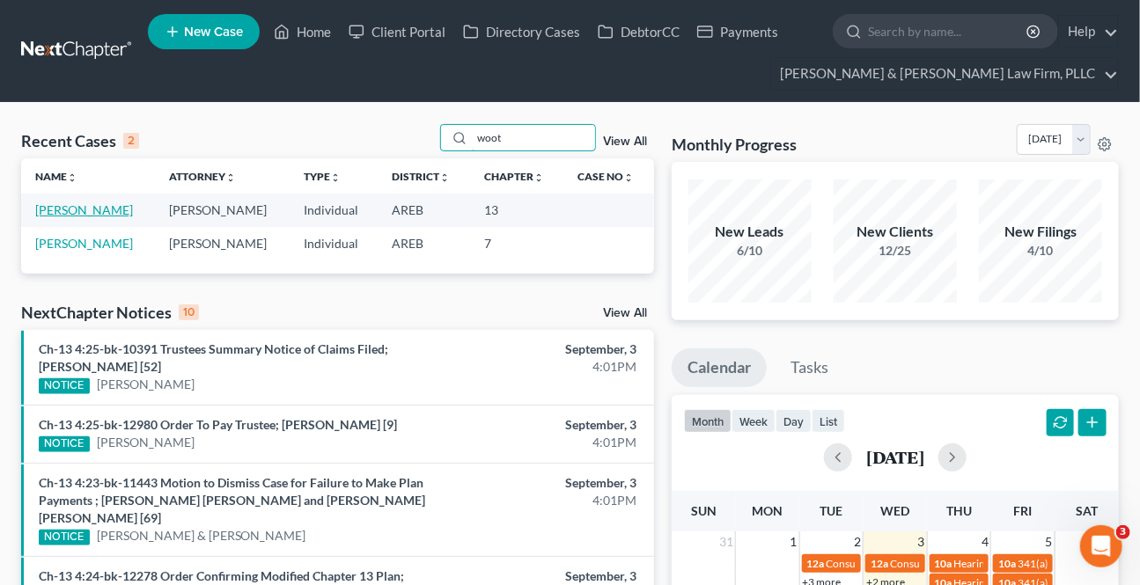
type input "woot"
click at [88, 206] on link "[PERSON_NAME]" at bounding box center [84, 209] width 98 height 15
select select "4"
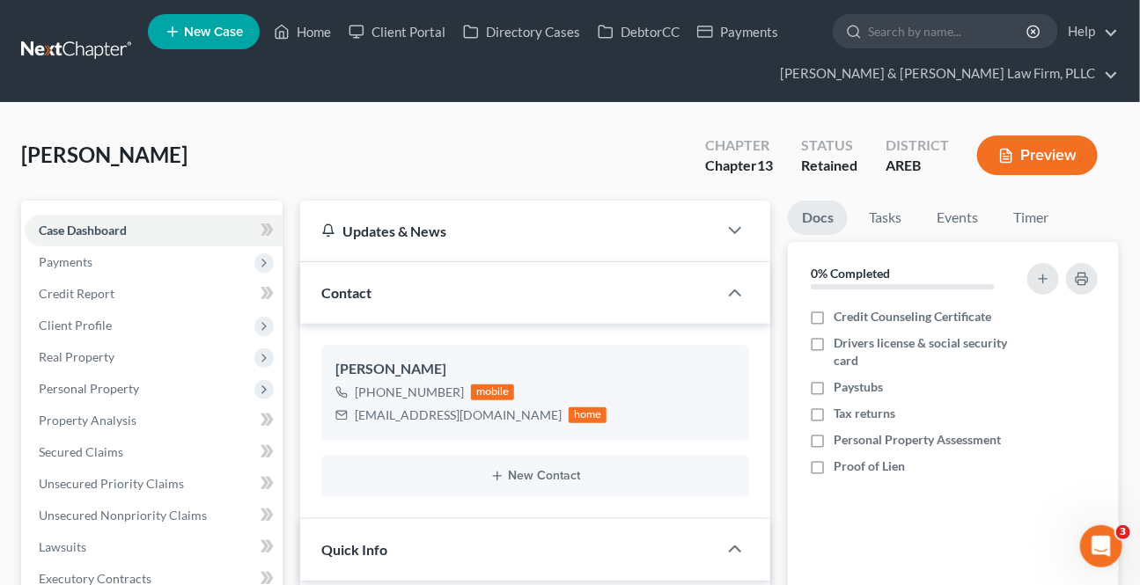
scroll to position [480, 0]
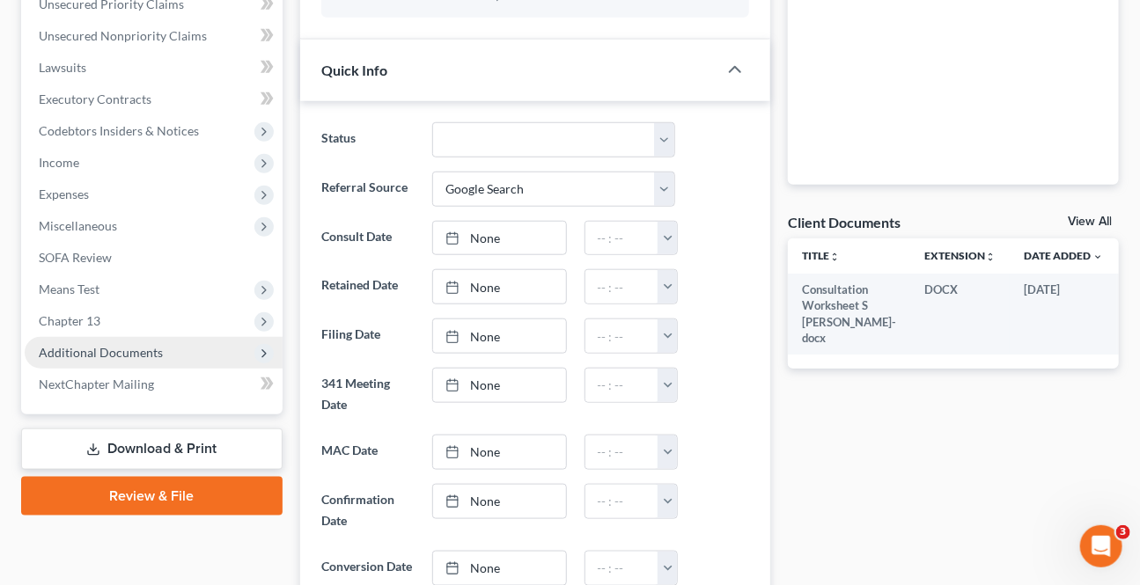
click at [136, 341] on span "Additional Documents" at bounding box center [154, 353] width 258 height 32
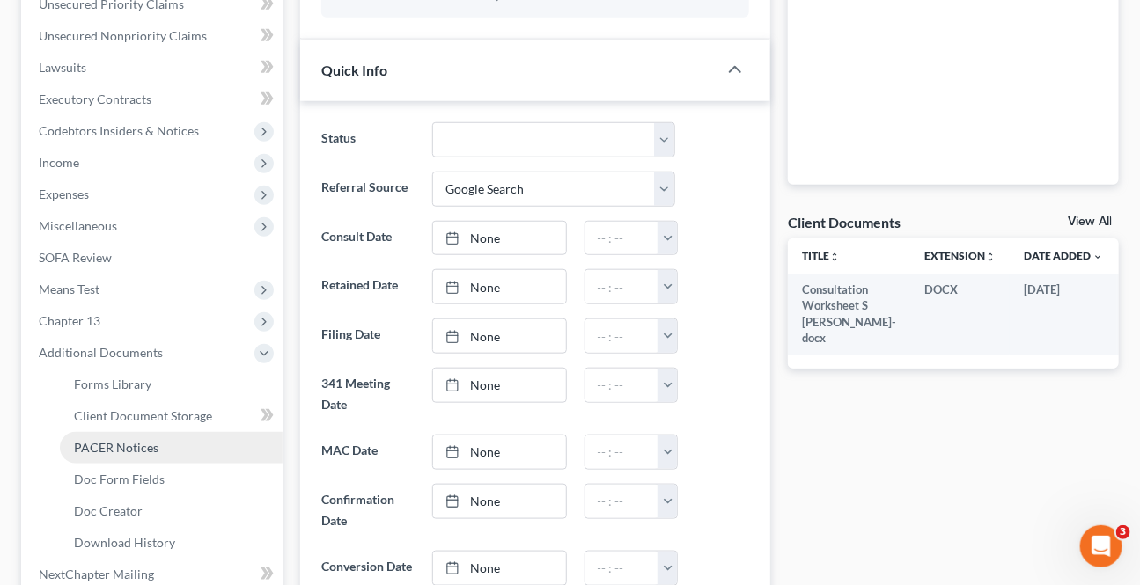
click at [139, 440] on span "PACER Notices" at bounding box center [116, 447] width 84 height 15
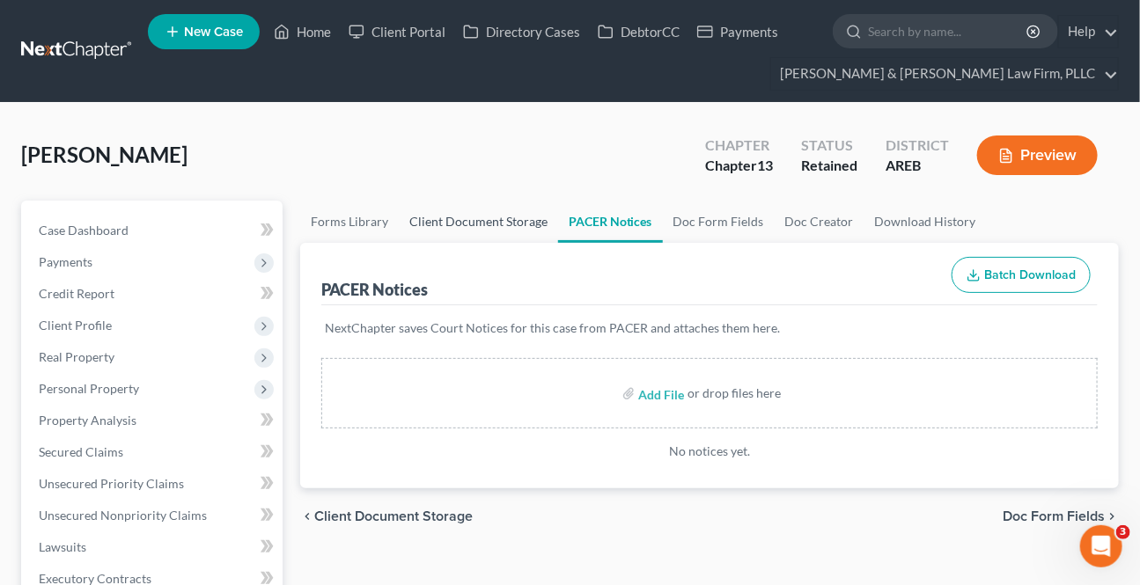
click at [432, 220] on link "Client Document Storage" at bounding box center [478, 222] width 159 height 42
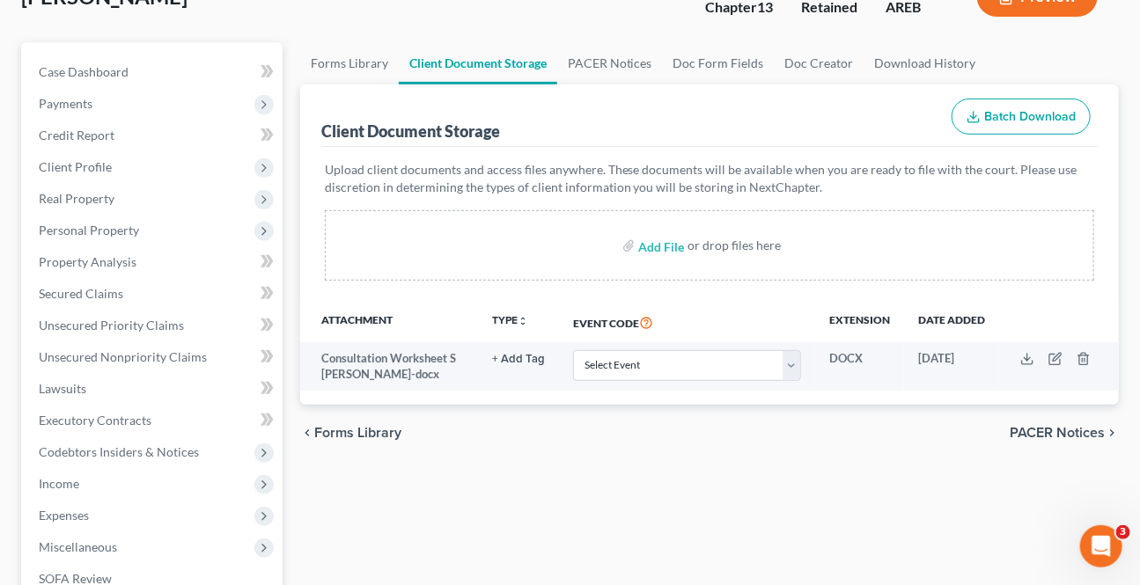
scroll to position [159, 0]
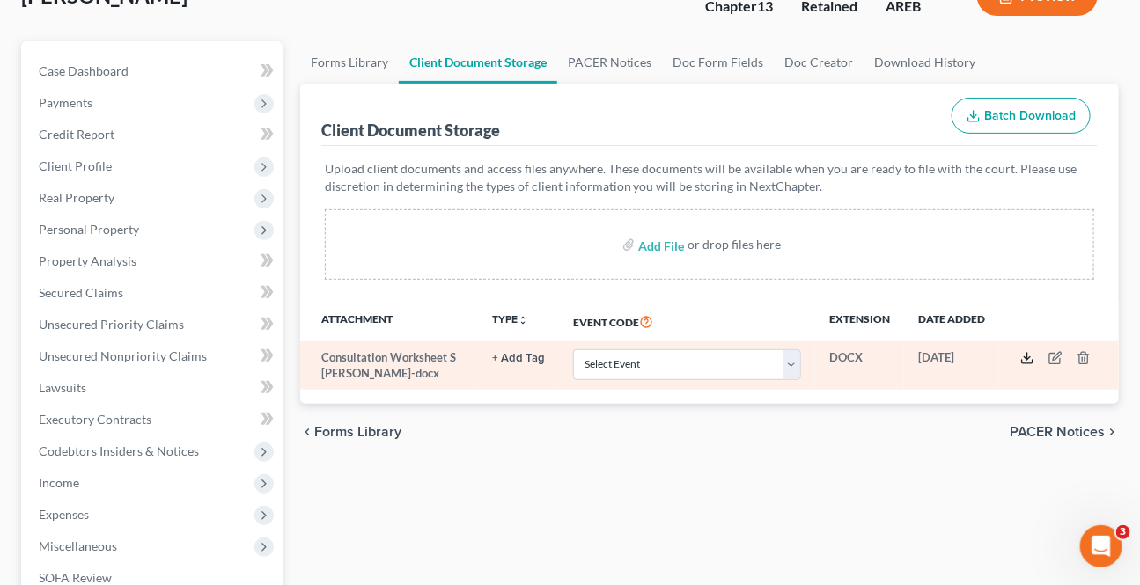
click at [1025, 357] on polyline at bounding box center [1027, 358] width 6 height 3
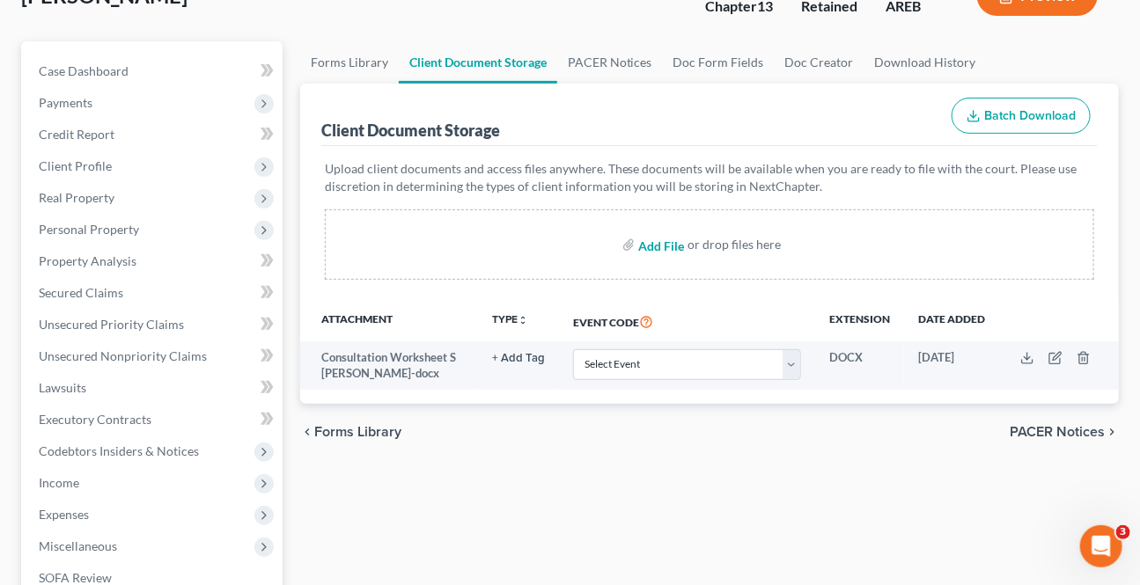
click at [674, 246] on input "file" at bounding box center [659, 245] width 42 height 32
type input "C:\fakepath\Form 1 Voluntary Petition Attachment A.pdf"
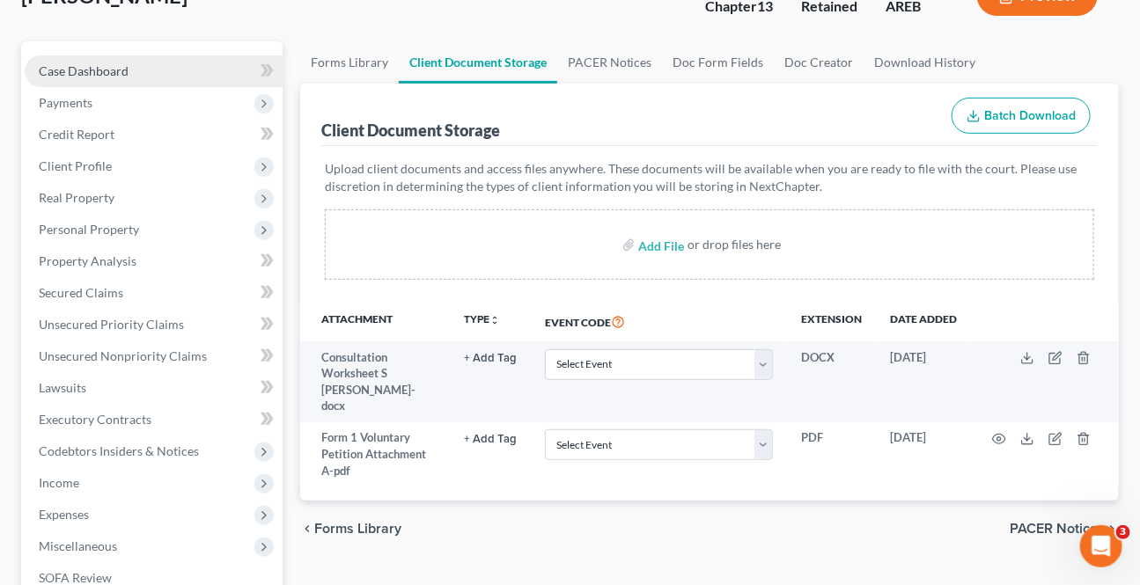
click at [120, 74] on span "Case Dashboard" at bounding box center [84, 70] width 90 height 15
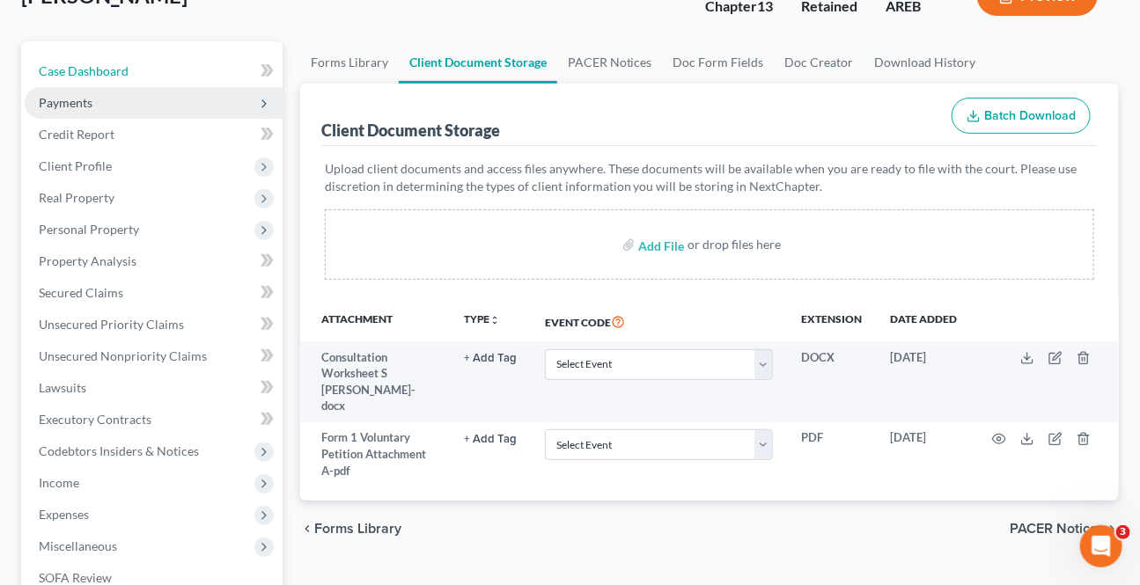
select select "4"
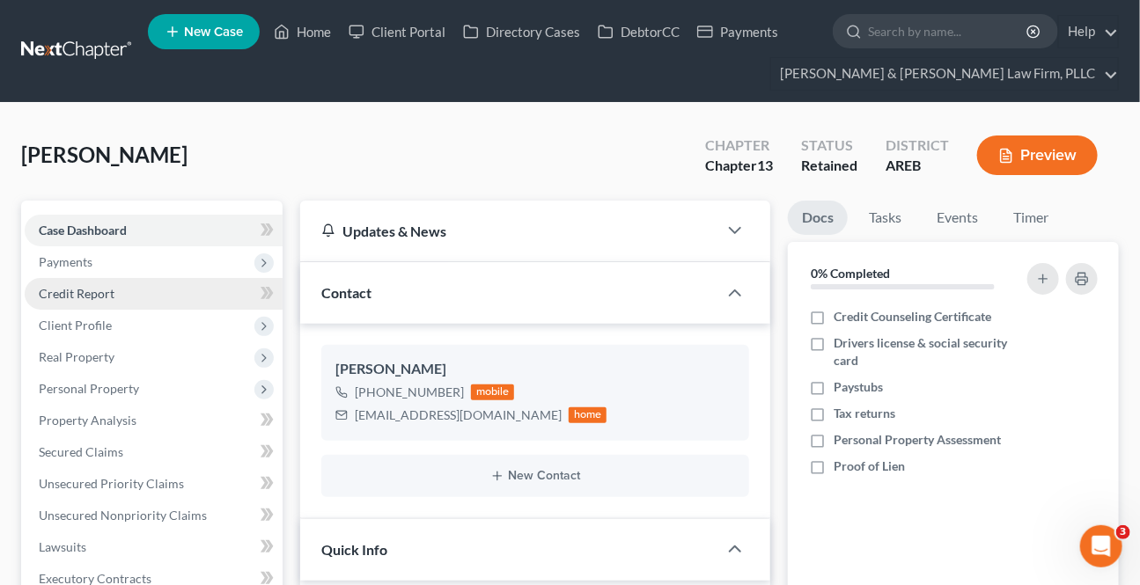
click at [117, 292] on link "Credit Report" at bounding box center [154, 294] width 258 height 32
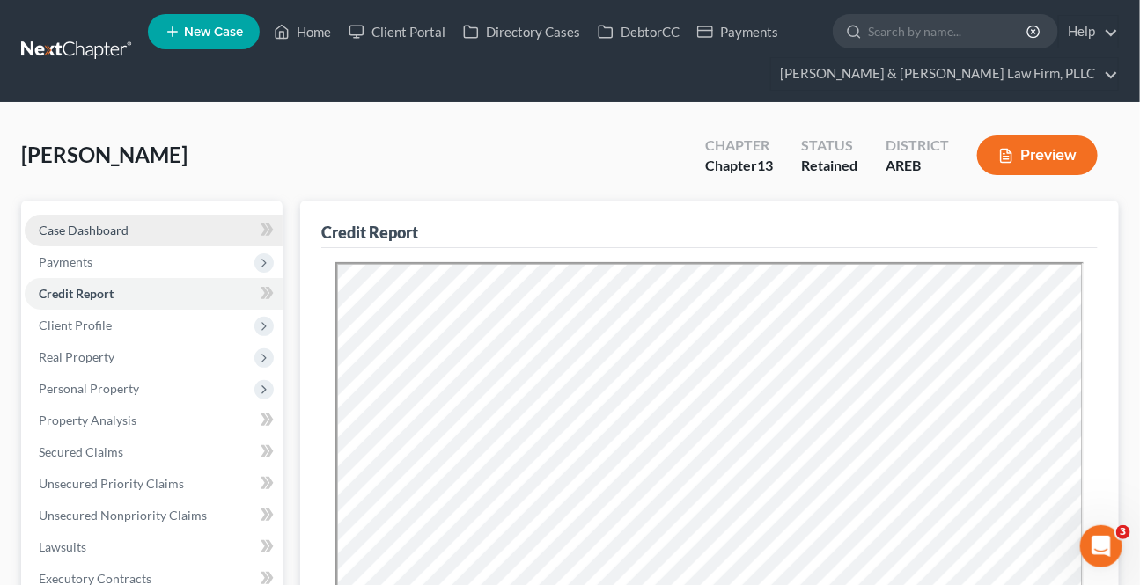
click at [108, 233] on span "Case Dashboard" at bounding box center [84, 230] width 90 height 15
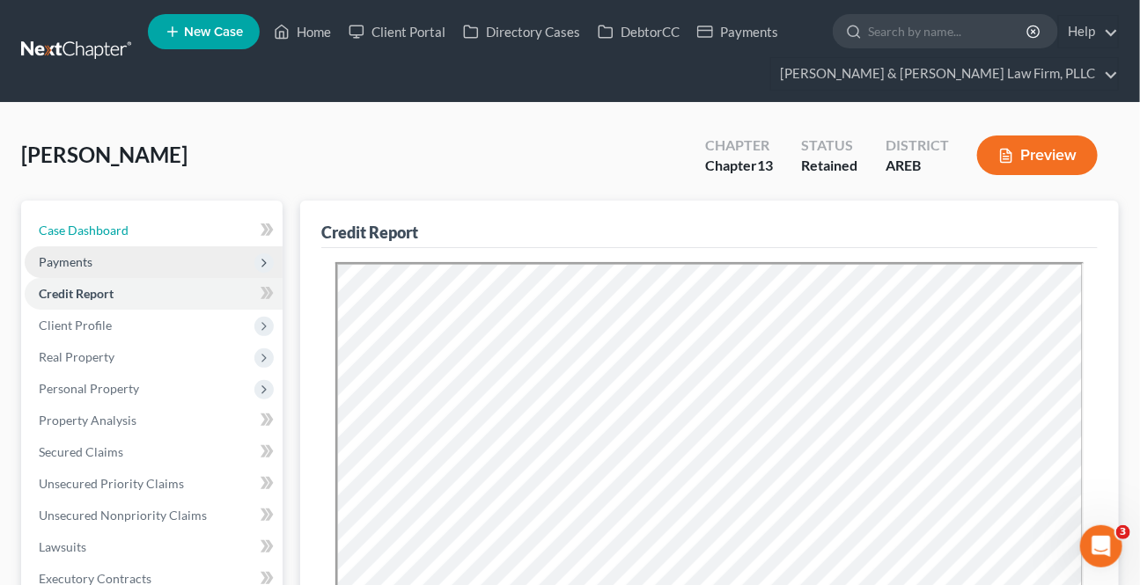
select select "4"
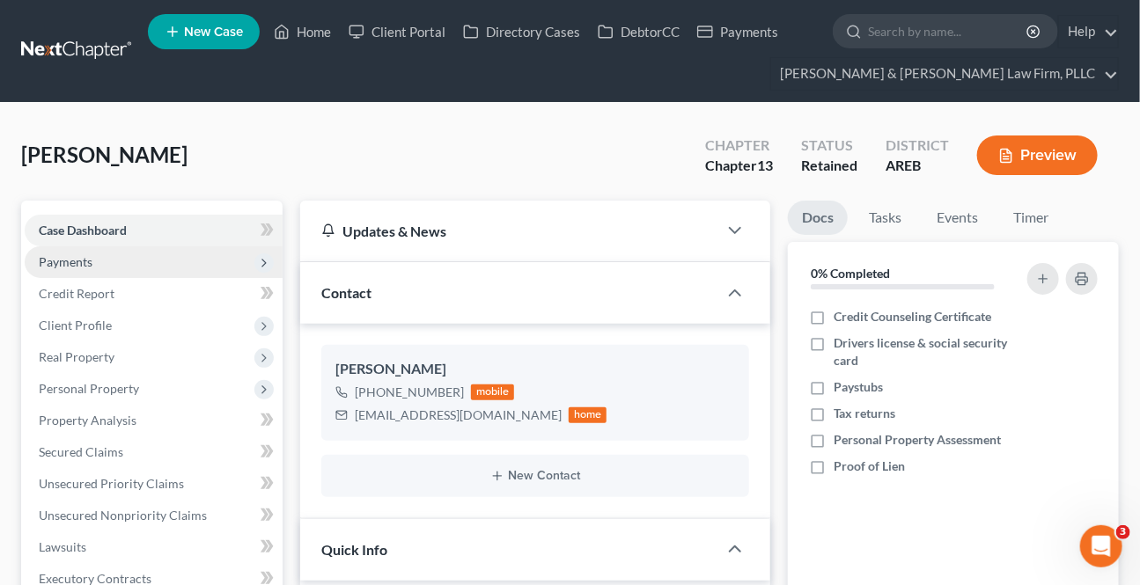
click at [129, 268] on span "Payments" at bounding box center [154, 262] width 258 height 32
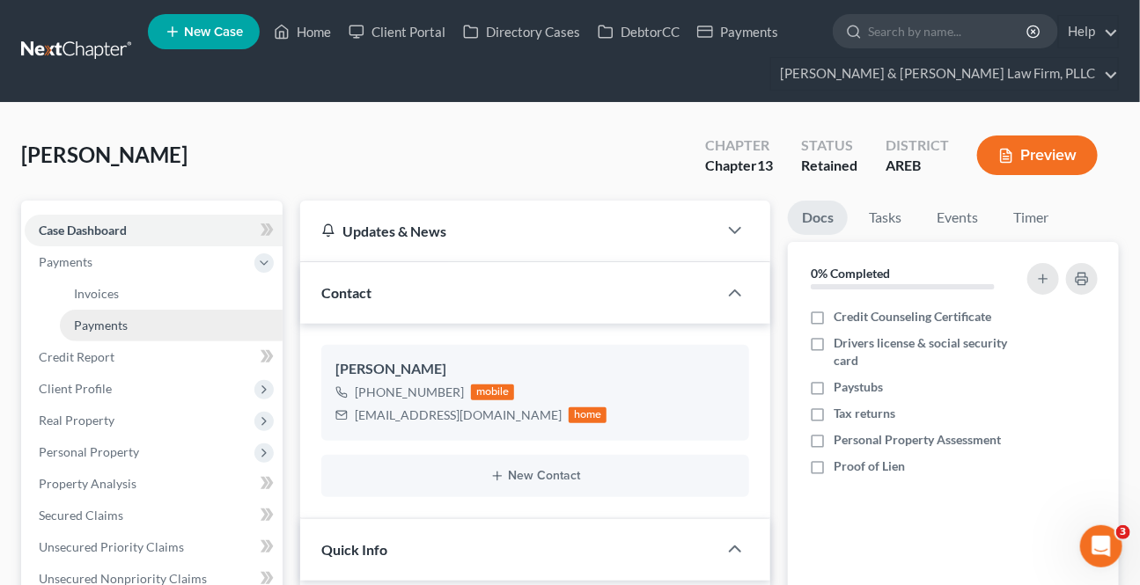
click at [112, 313] on link "Payments" at bounding box center [171, 326] width 223 height 32
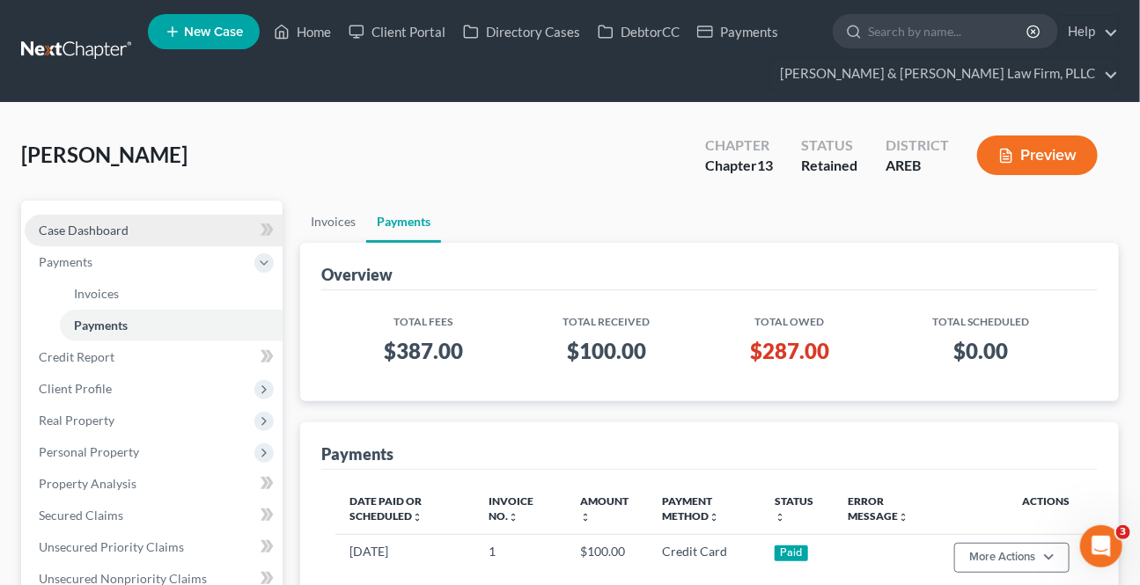
click at [96, 227] on span "Case Dashboard" at bounding box center [84, 230] width 90 height 15
select select "4"
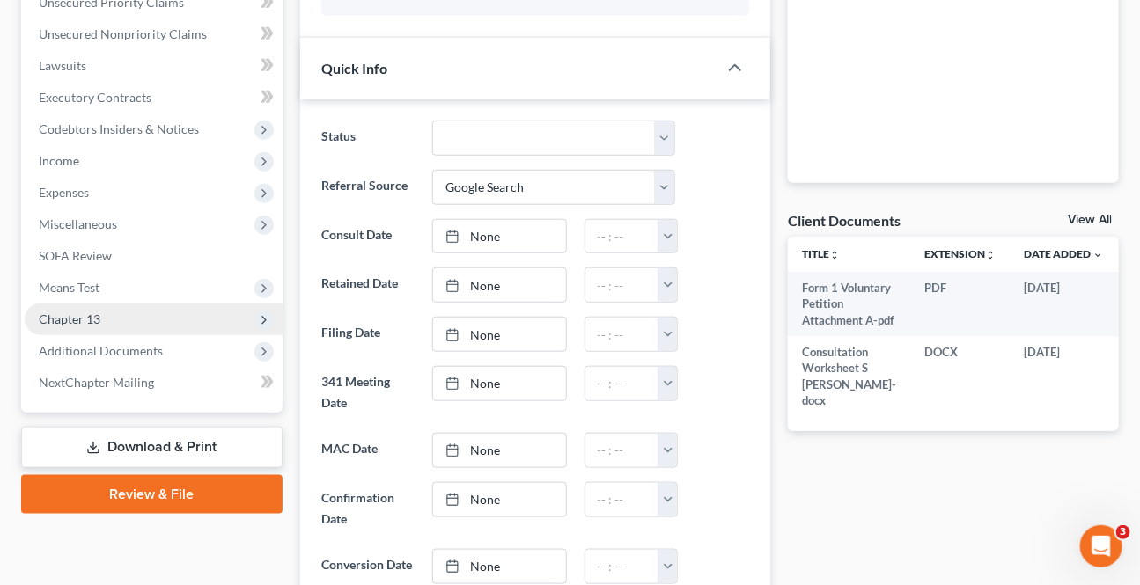
scroll to position [560, 0]
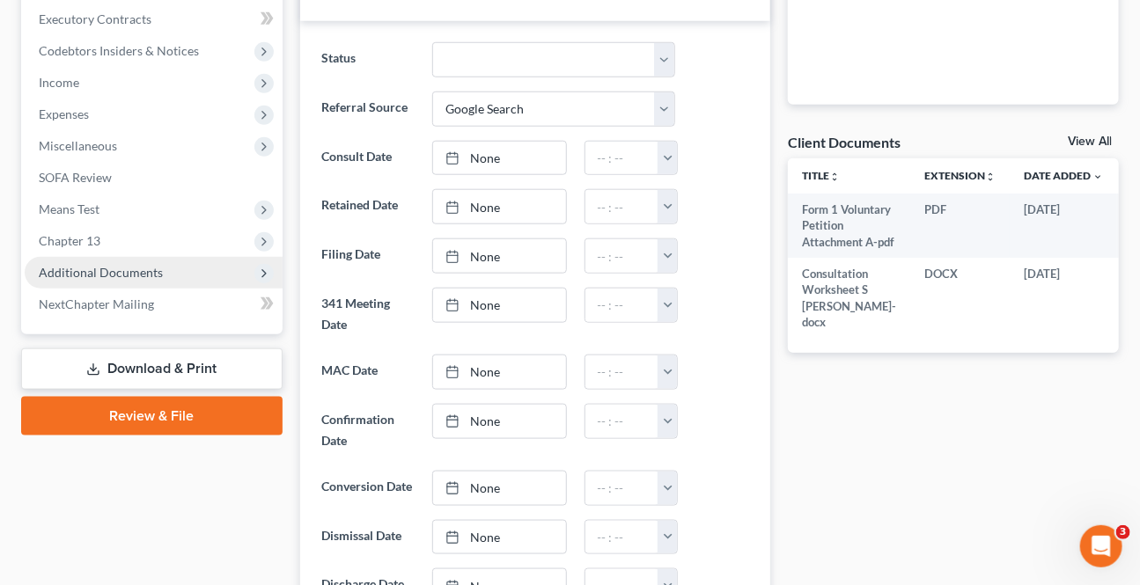
click at [120, 273] on span "Additional Documents" at bounding box center [101, 272] width 124 height 15
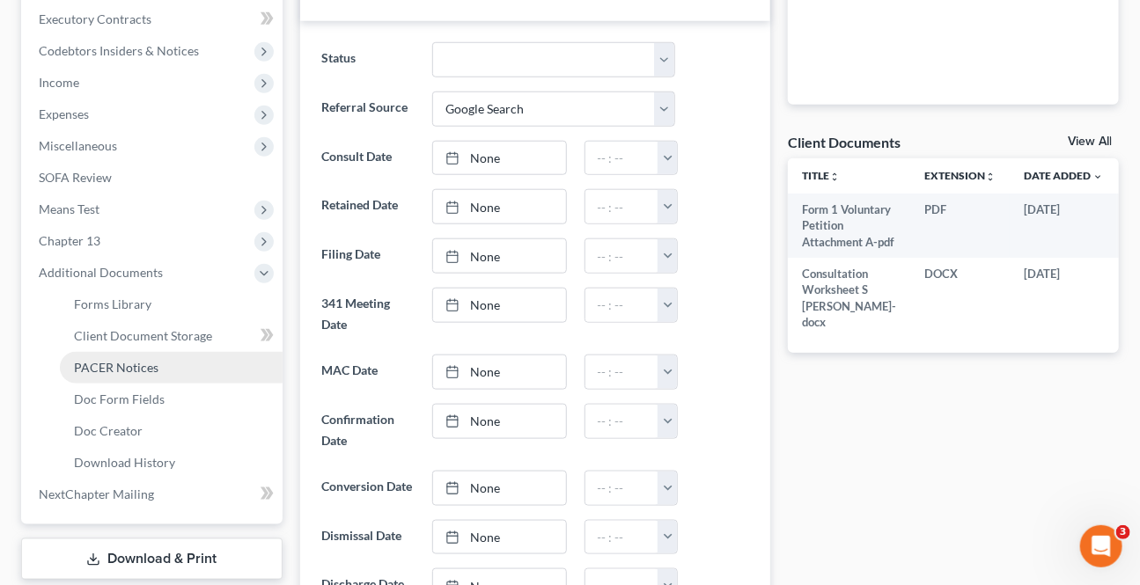
click at [149, 369] on span "PACER Notices" at bounding box center [116, 367] width 84 height 15
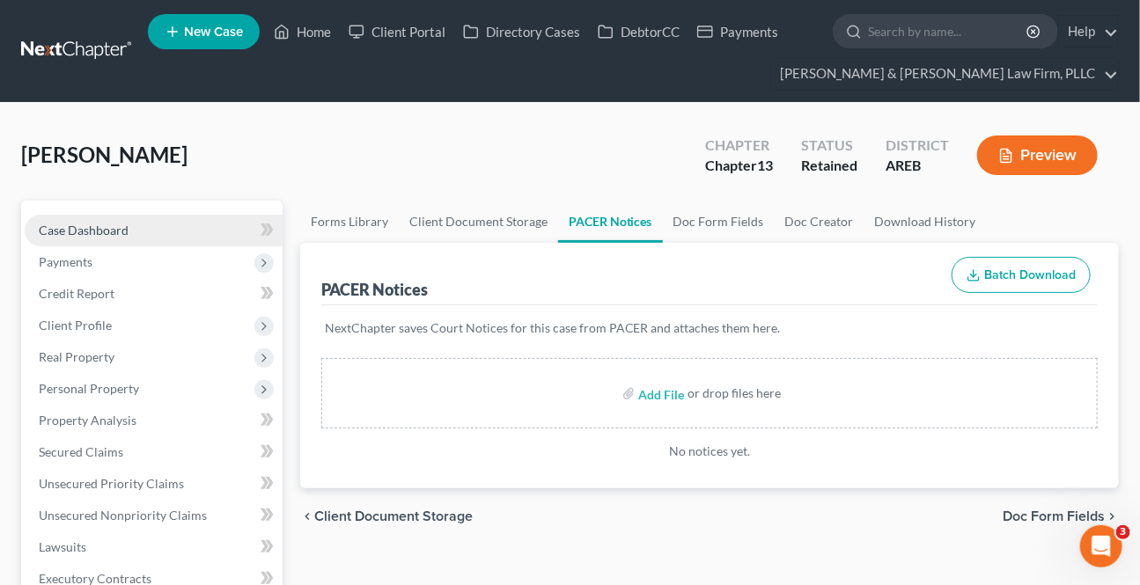
click at [83, 226] on span "Case Dashboard" at bounding box center [84, 230] width 90 height 15
select select "4"
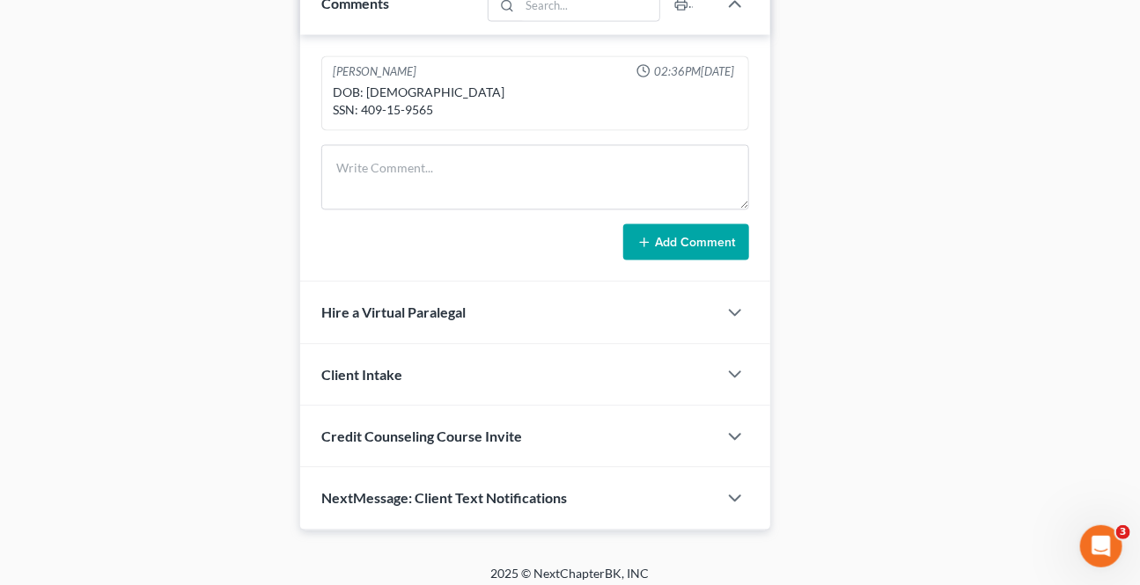
scroll to position [1279, 0]
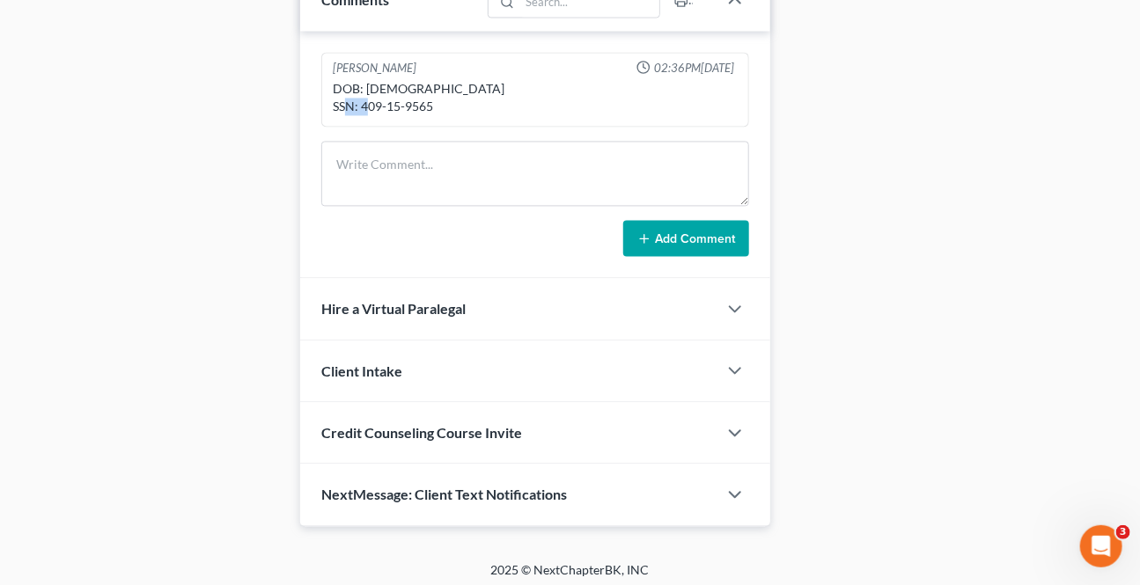
drag, startPoint x: 439, startPoint y: 121, endPoint x: 404, endPoint y: 118, distance: 35.3
click at [404, 115] on div "DOB: [DEMOGRAPHIC_DATA] SSN: 409-15-9565" at bounding box center [535, 97] width 405 height 35
copy div "9565"
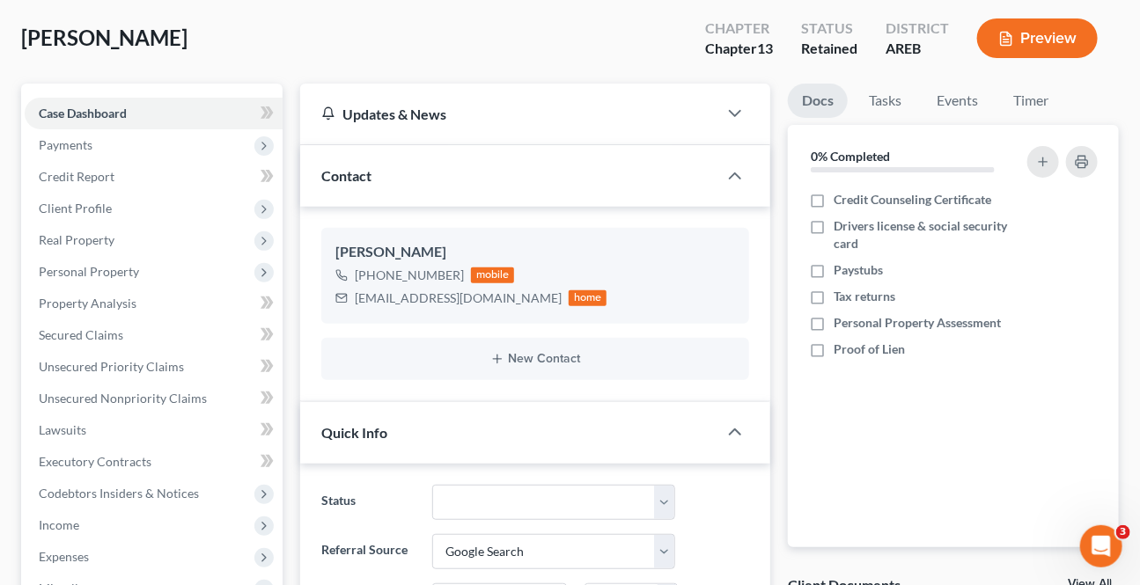
scroll to position [79, 0]
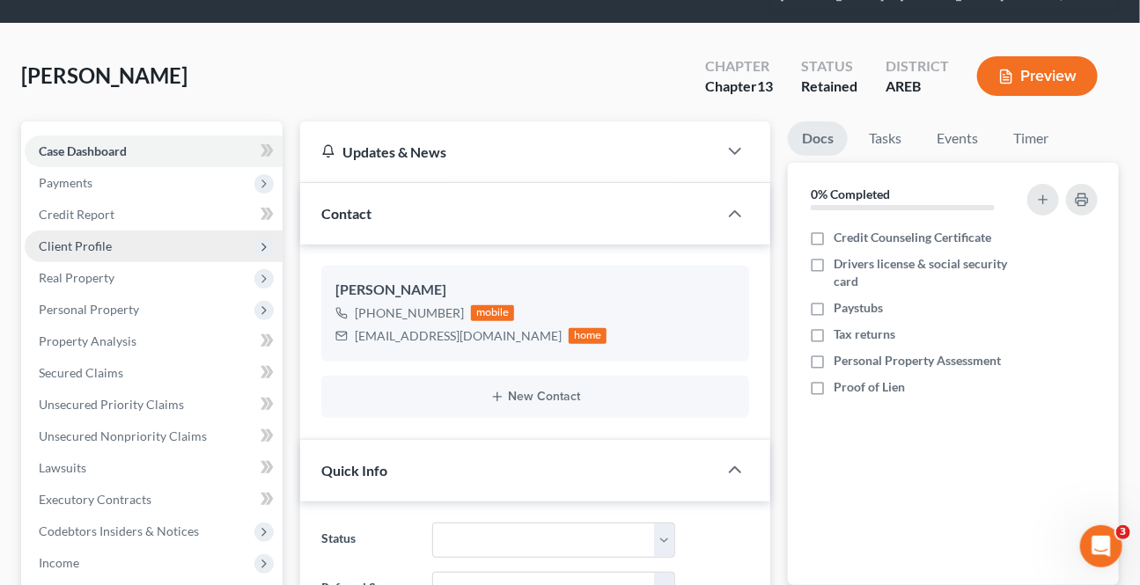
click at [112, 236] on span "Client Profile" at bounding box center [154, 247] width 258 height 32
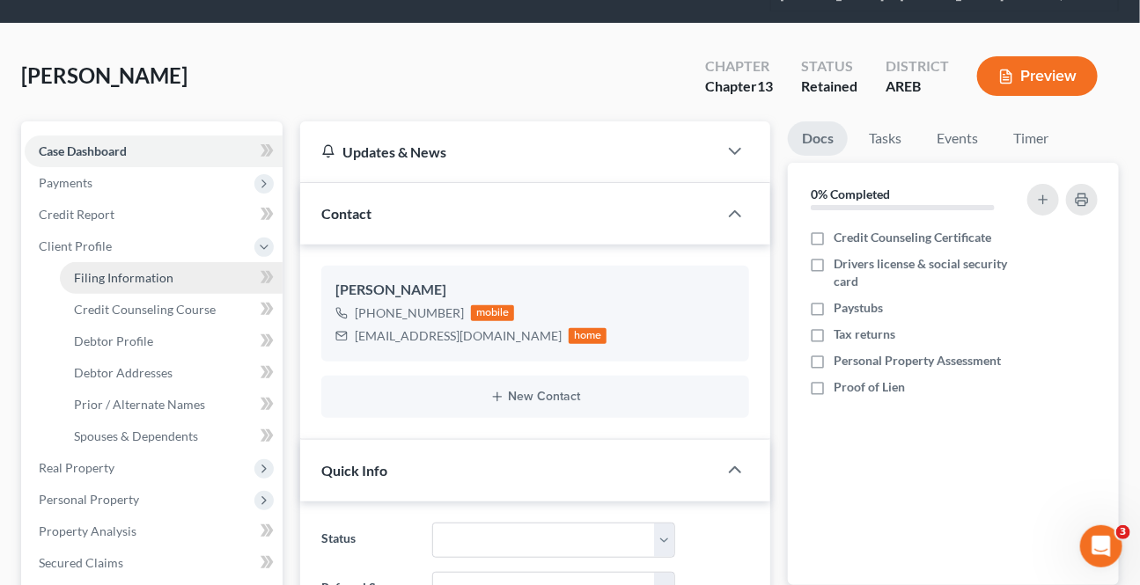
click at [122, 282] on span "Filing Information" at bounding box center [123, 277] width 99 height 15
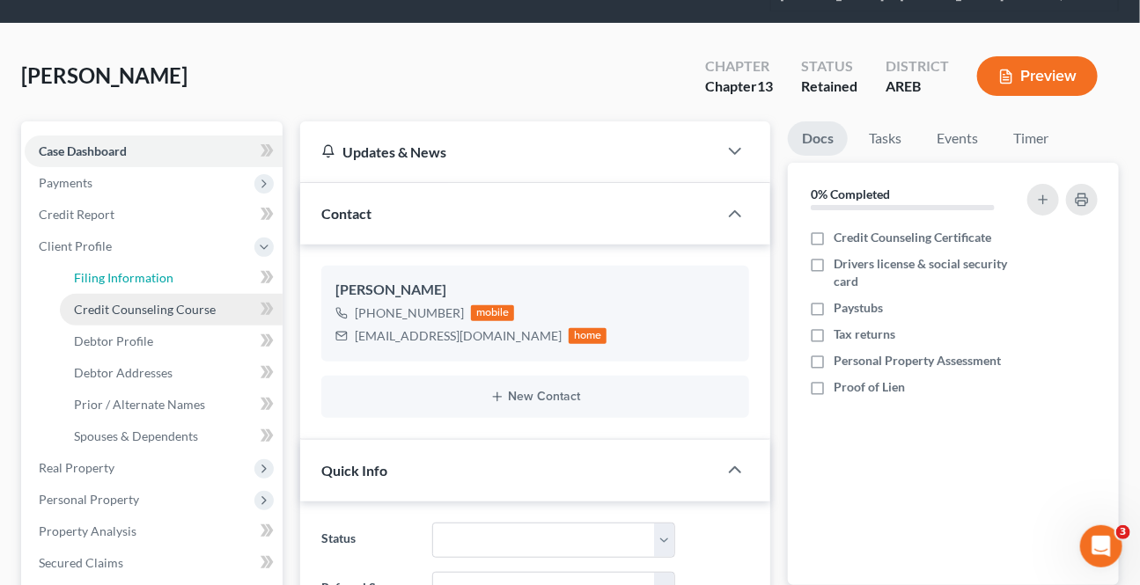
select select "1"
select select "0"
select select "3"
select select "5"
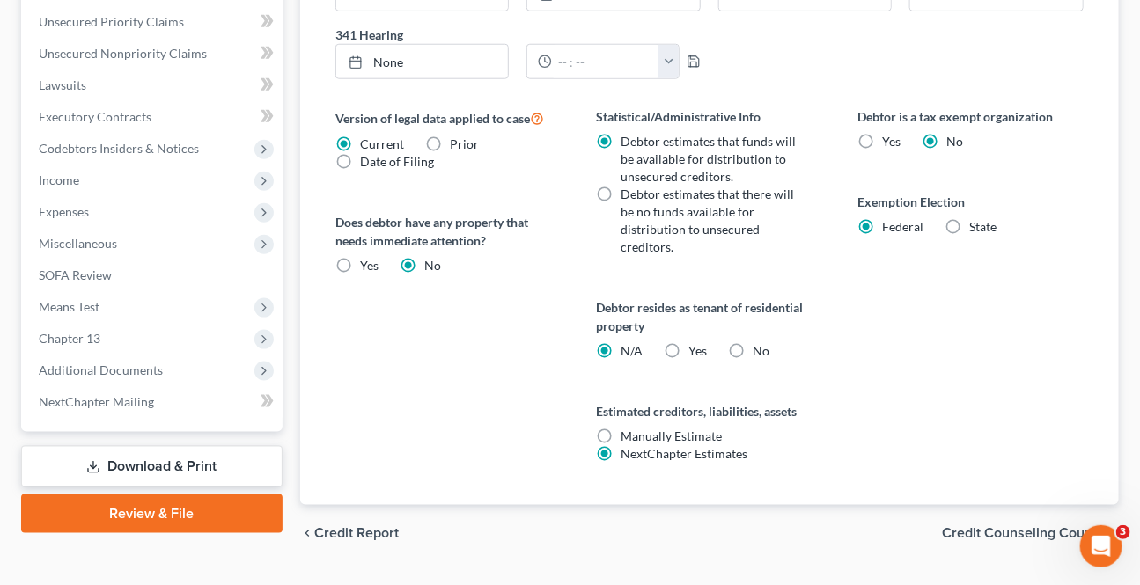
scroll to position [693, 0]
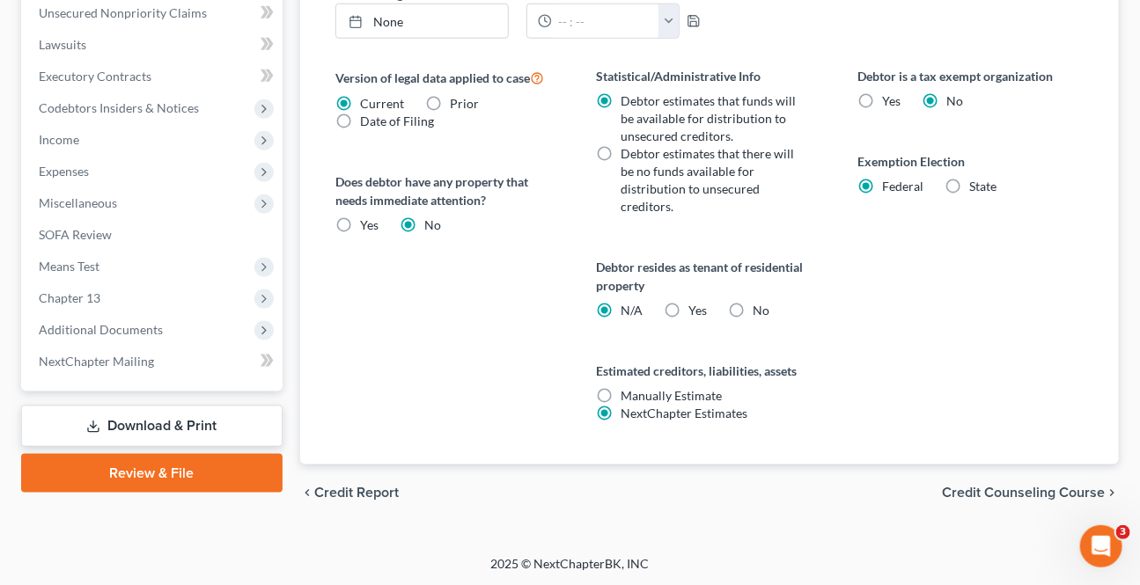
drag, startPoint x: 999, startPoint y: 475, endPoint x: 991, endPoint y: 493, distance: 19.3
click at [997, 480] on div "chevron_left Credit Report Credit Counseling Course chevron_right" at bounding box center [709, 493] width 818 height 56
click at [990, 493] on span "Credit Counseling Course" at bounding box center [1023, 493] width 163 height 14
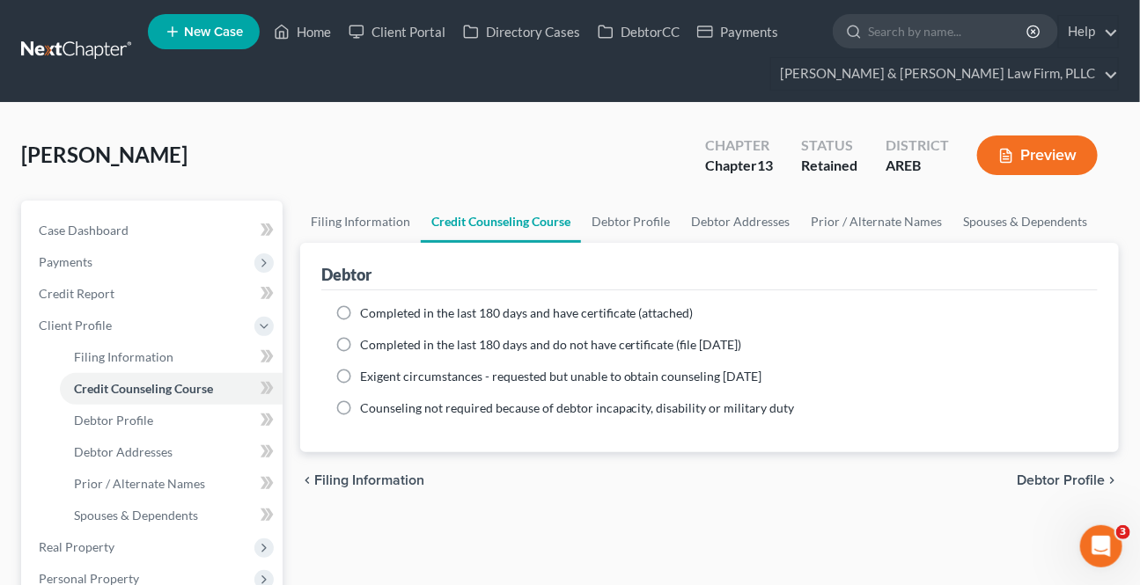
click at [1019, 482] on span "Debtor Profile" at bounding box center [1060, 480] width 88 height 14
select select "1"
select select "2"
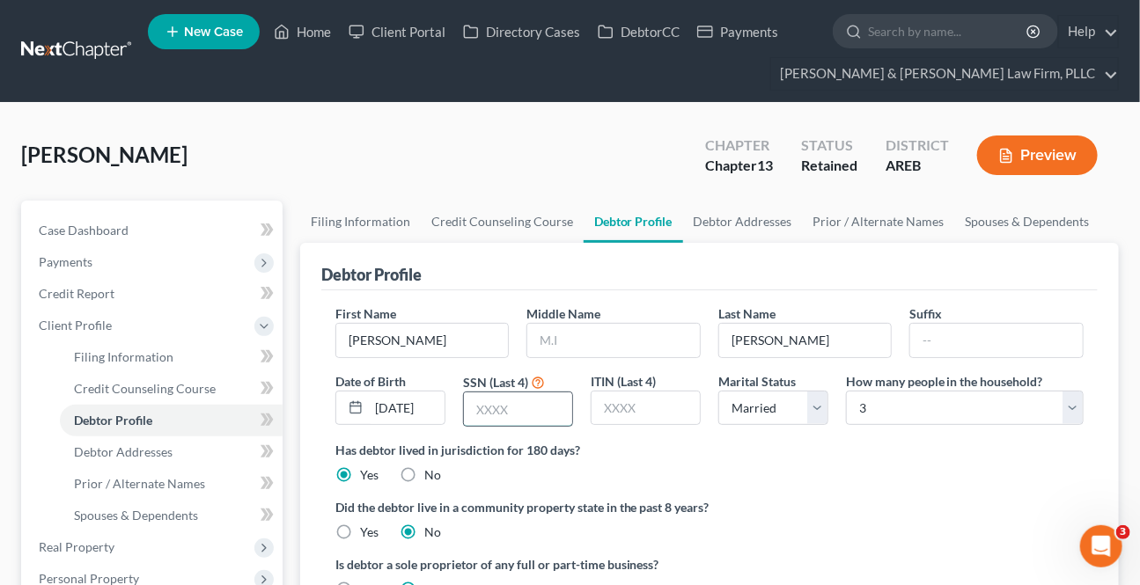
click at [503, 395] on input "text" at bounding box center [518, 408] width 108 height 33
paste input "9565"
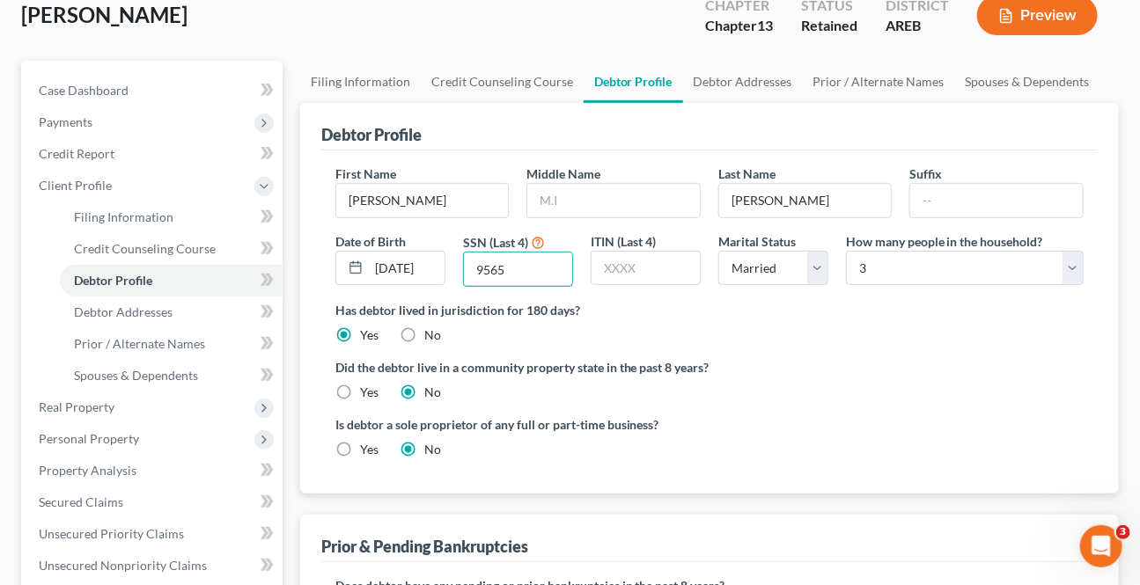
scroll to position [480, 0]
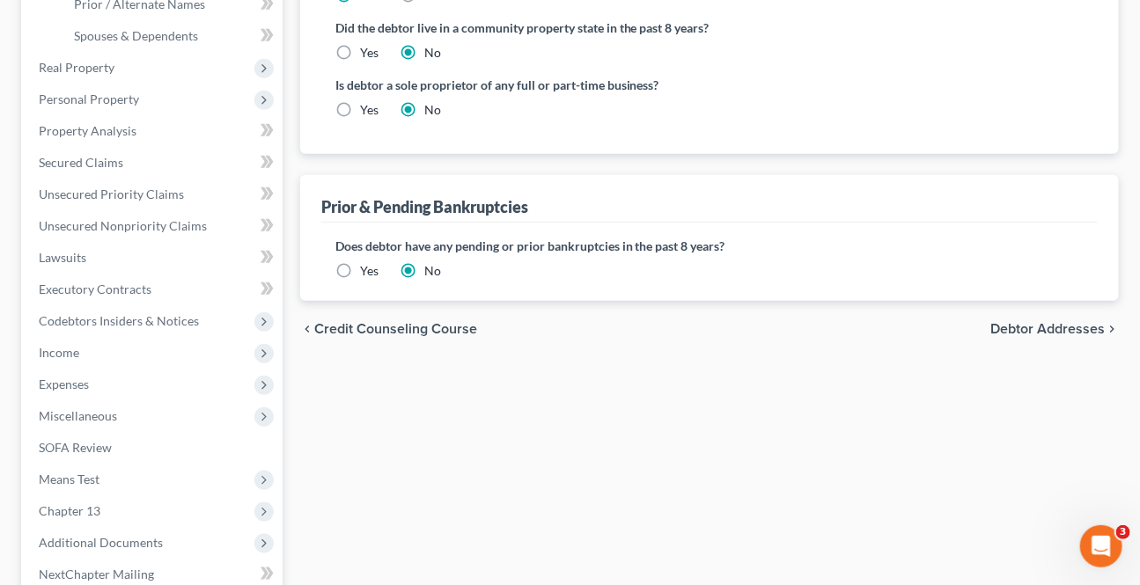
type input "9565"
click at [1014, 329] on span "Debtor Addresses" at bounding box center [1047, 329] width 114 height 14
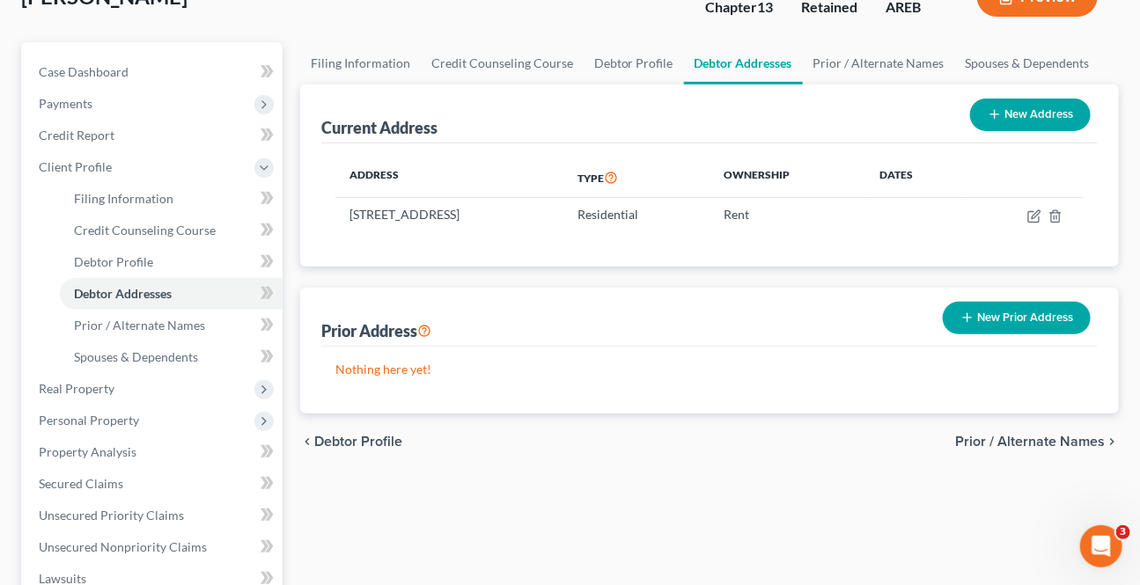
scroll to position [159, 0]
click at [1001, 436] on span "Prior / Alternate Names" at bounding box center [1030, 441] width 150 height 14
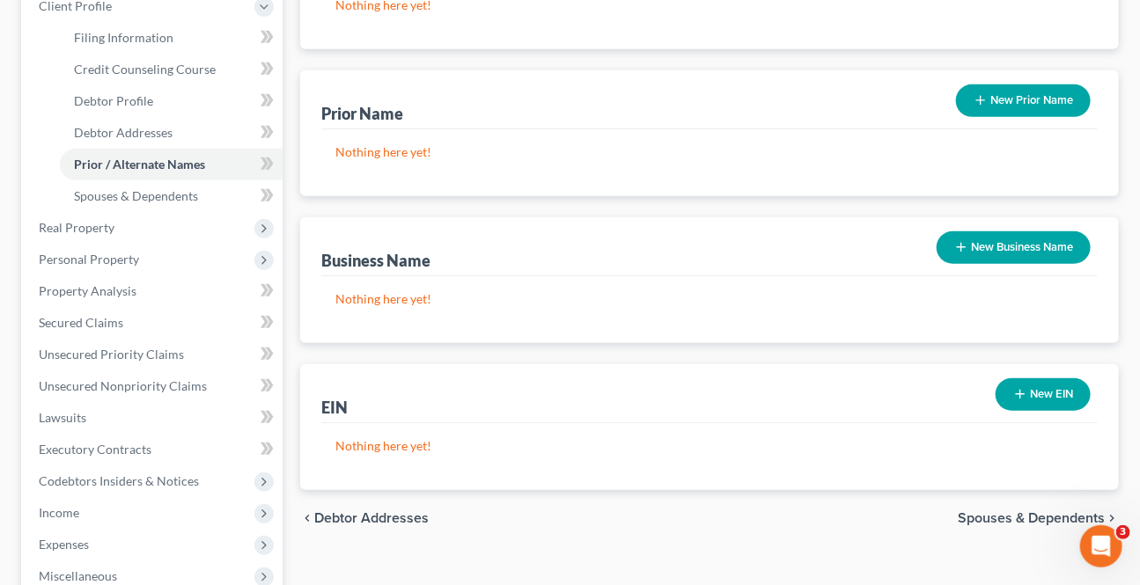
click at [980, 511] on span "Spouses & Dependents" at bounding box center [1030, 518] width 147 height 14
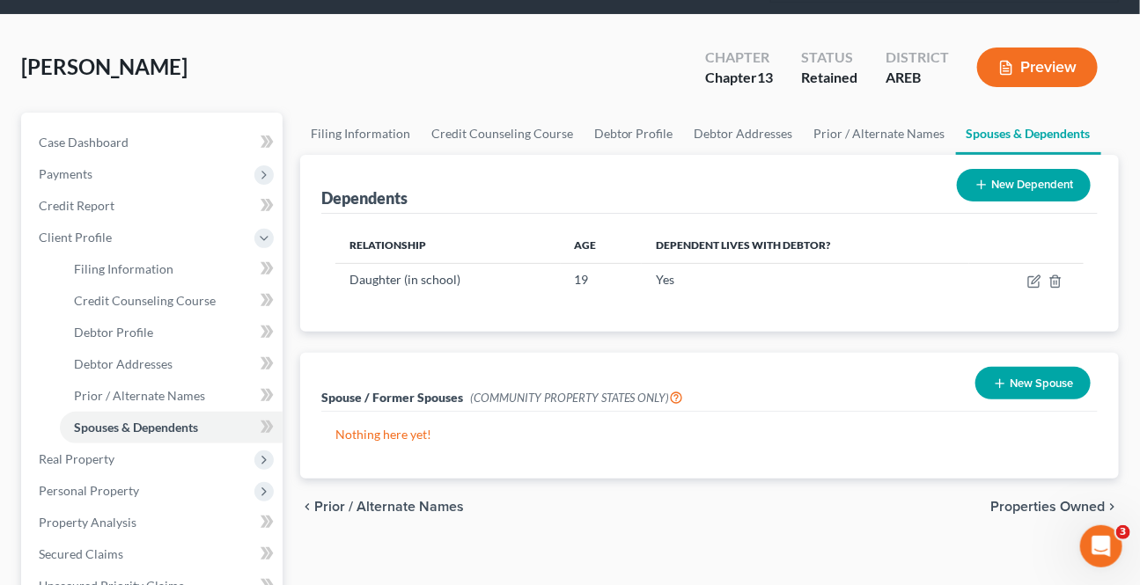
scroll to position [239, 0]
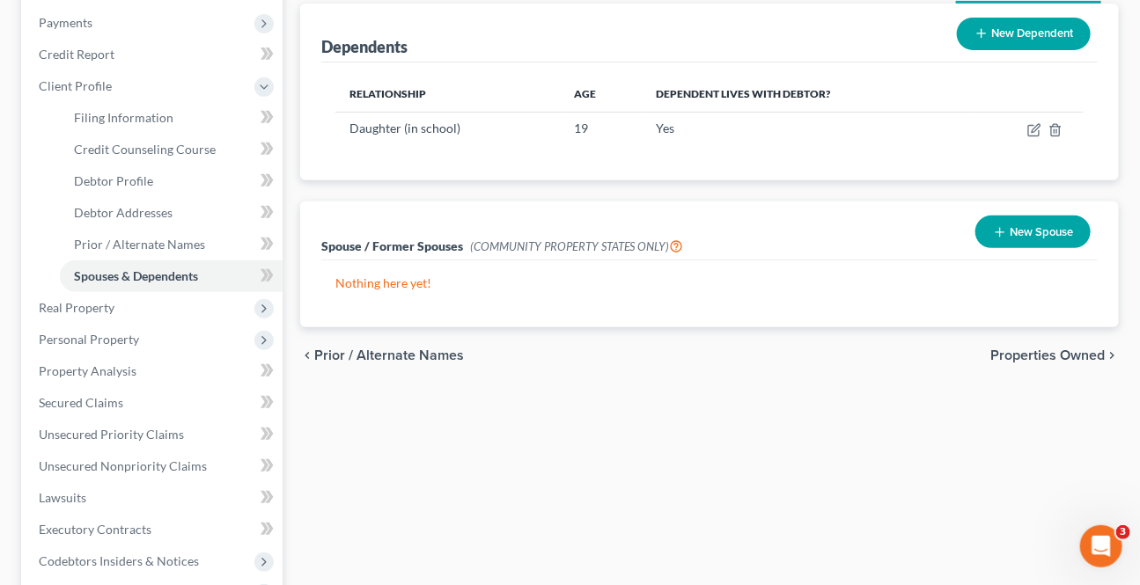
click at [1010, 356] on span "Properties Owned" at bounding box center [1047, 355] width 114 height 14
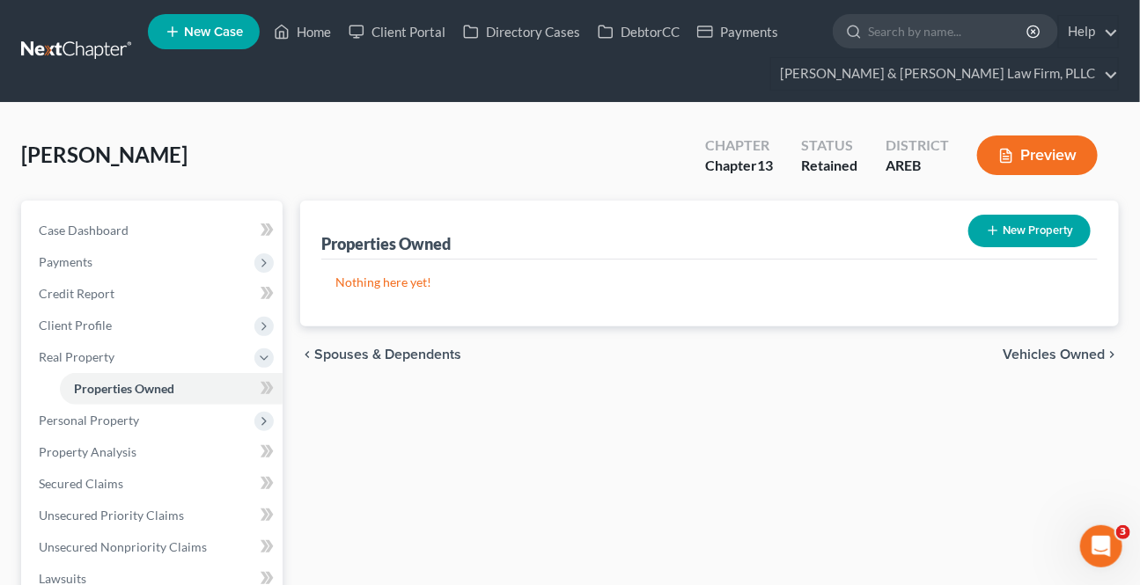
click at [1003, 358] on span "Vehicles Owned" at bounding box center [1053, 355] width 102 height 14
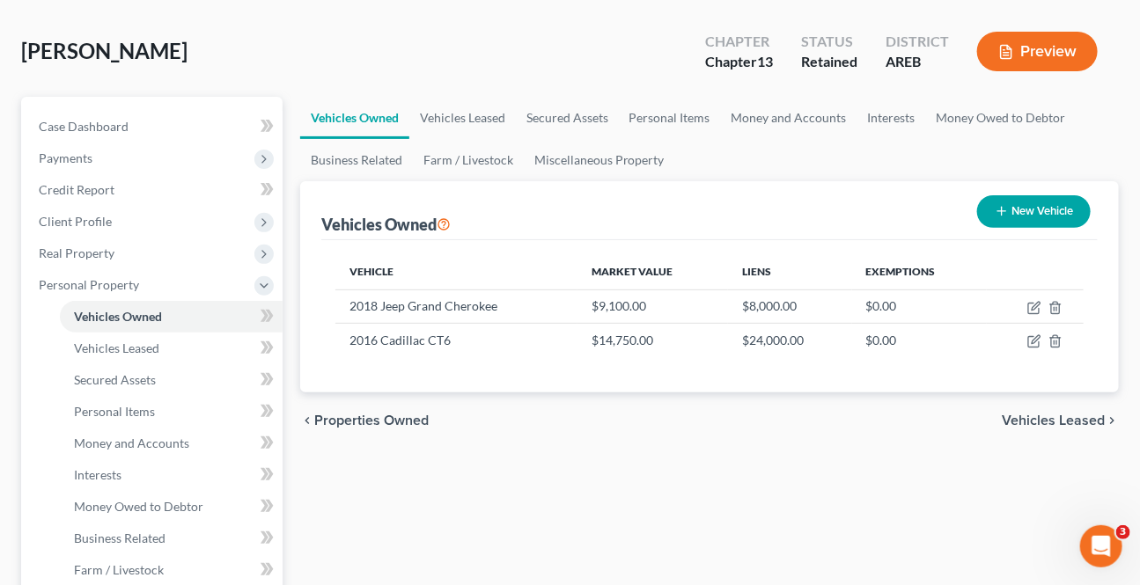
scroll to position [400, 0]
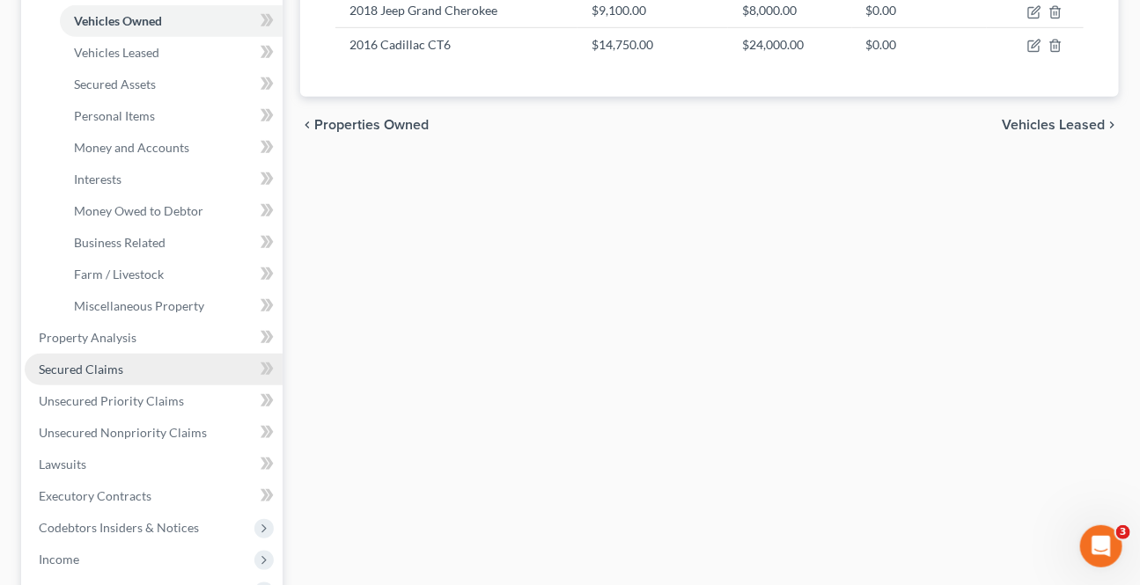
click at [129, 370] on link "Secured Claims" at bounding box center [154, 370] width 258 height 32
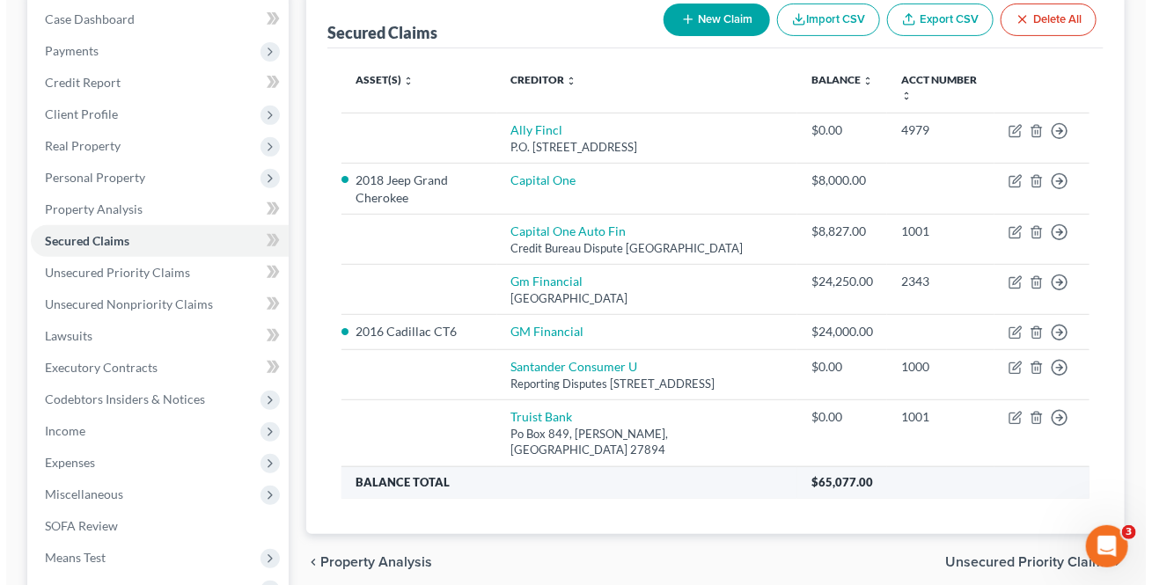
scroll to position [239, 0]
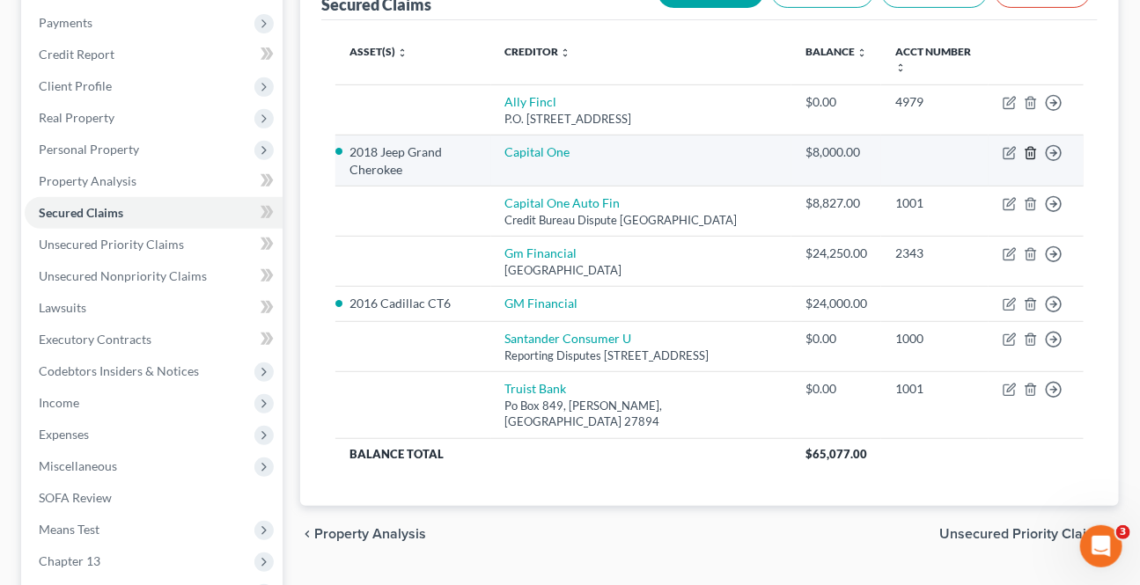
click at [1035, 146] on icon "button" at bounding box center [1030, 153] width 14 height 14
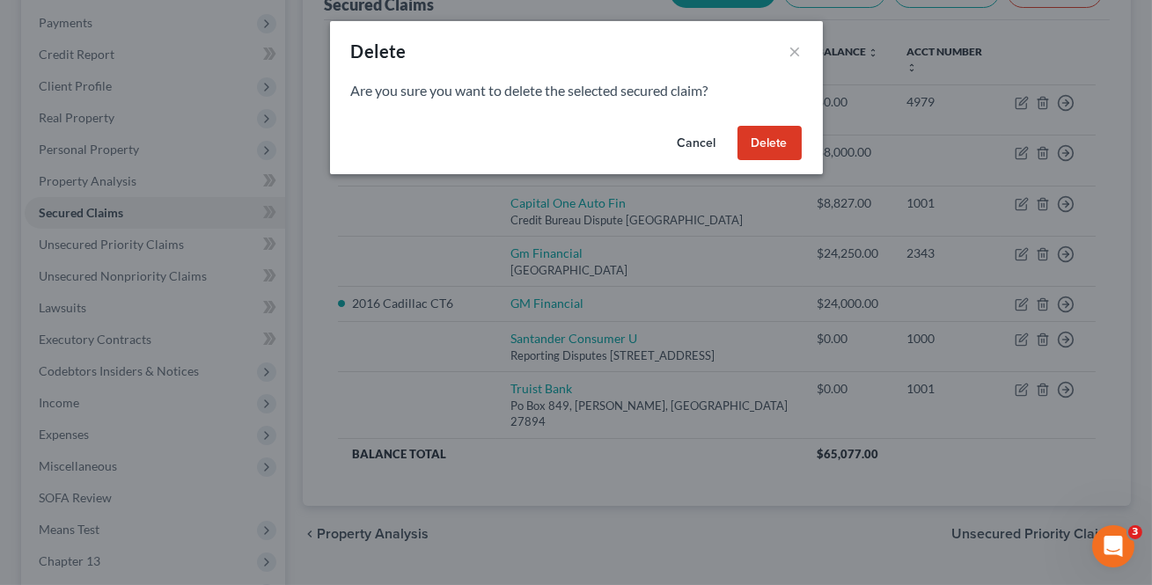
click at [772, 136] on button "Delete" at bounding box center [769, 143] width 64 height 35
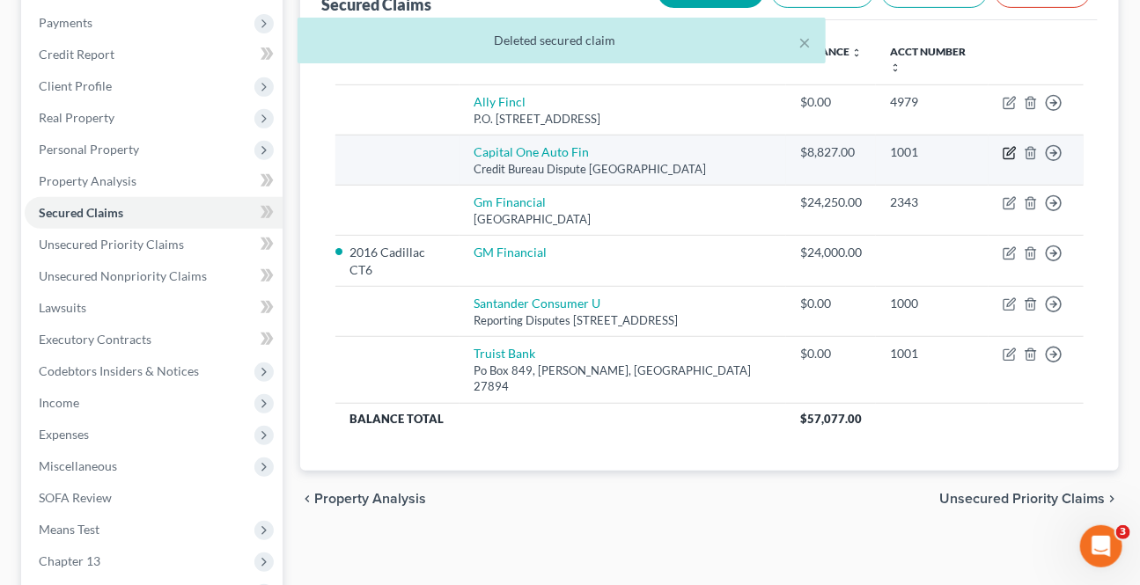
click at [1001, 136] on td "Move to E Move to F Move to G Move to Notice Only" at bounding box center [1035, 160] width 95 height 50
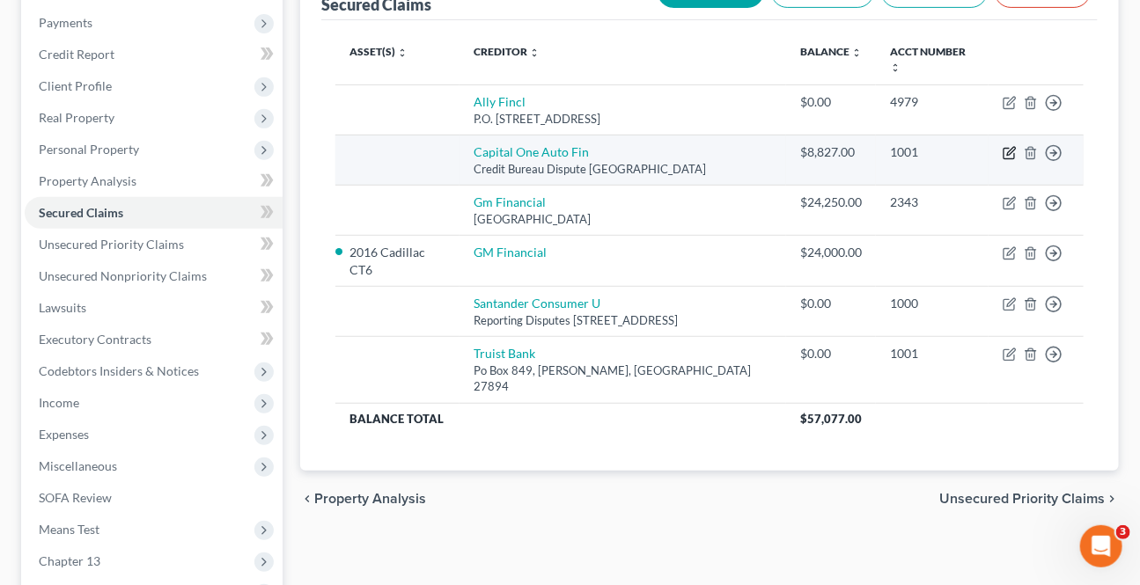
click at [1007, 146] on icon "button" at bounding box center [1009, 153] width 14 height 14
select select "45"
select select "0"
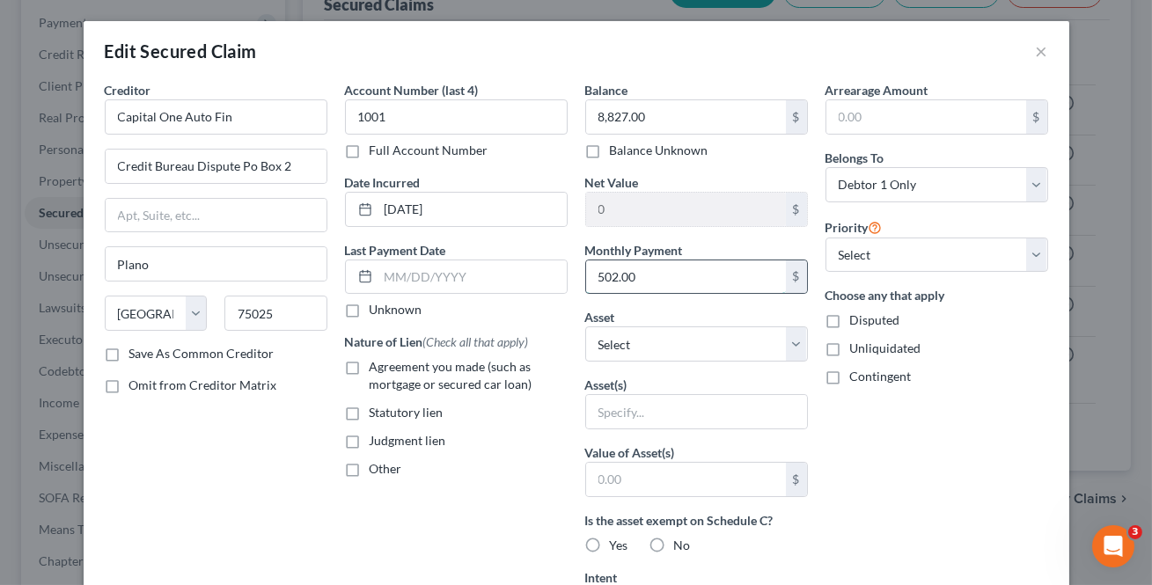
click at [724, 279] on input "502.00" at bounding box center [686, 276] width 200 height 33
click at [782, 350] on select "Select Other Multiple Assets Checking account - Navy FCU (Checking Account) - $…" at bounding box center [696, 343] width 223 height 35
select select "13"
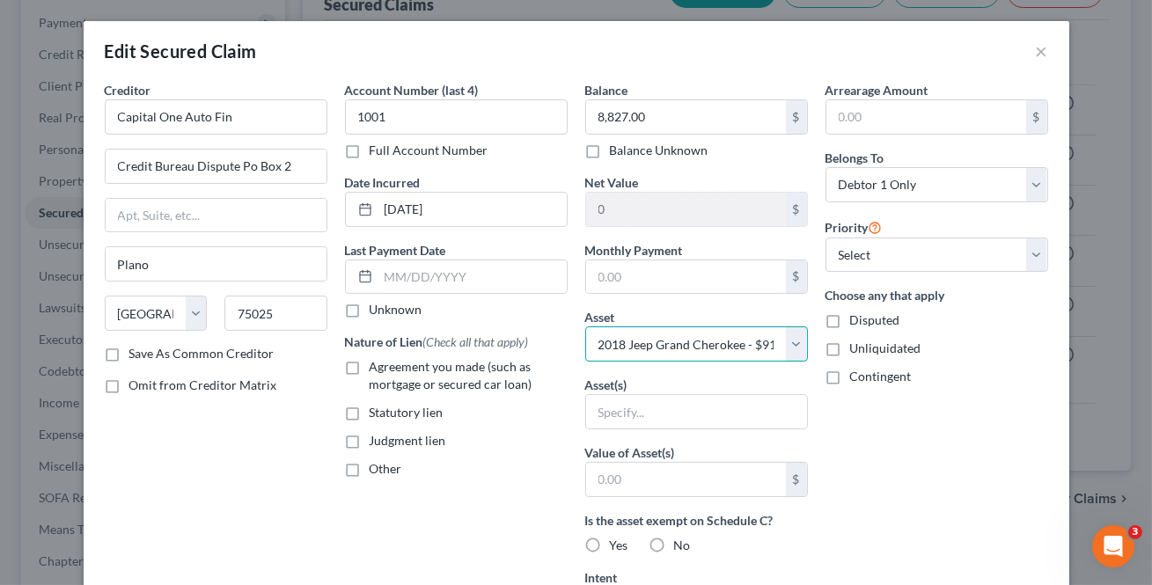
click at [585, 326] on select "Select Other Multiple Assets Checking account - Navy FCU (Checking Account) - $…" at bounding box center [696, 343] width 223 height 35
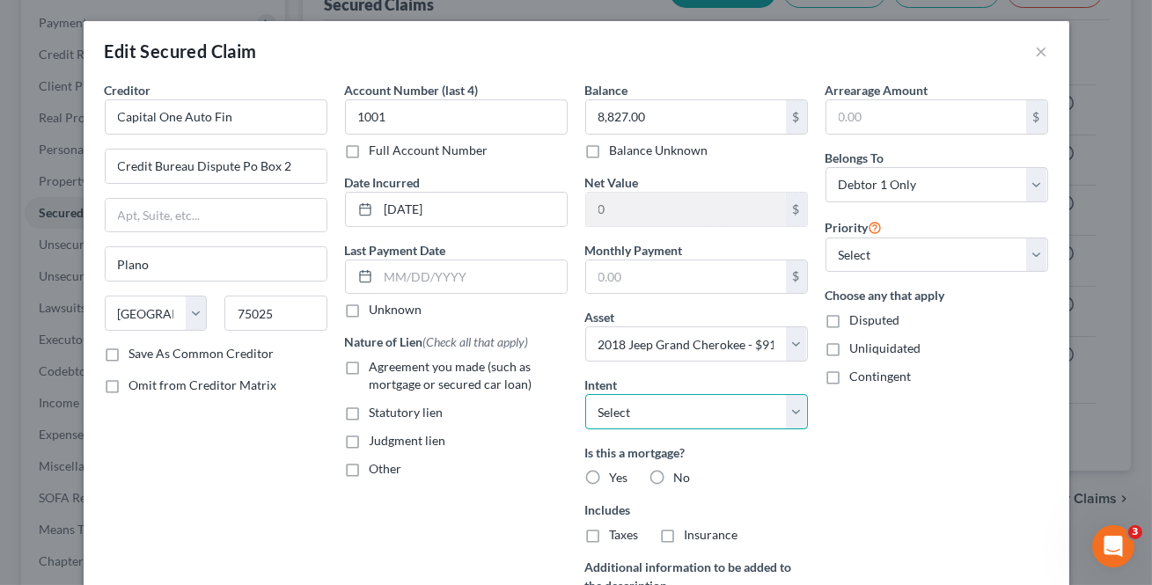
click at [686, 408] on select "Select Surrender Redeem Reaffirm Avoid Other" at bounding box center [696, 411] width 223 height 35
select select "2"
click at [585, 394] on select "Select Surrender Redeem Reaffirm Avoid Other" at bounding box center [696, 411] width 223 height 35
click at [674, 469] on label "No" at bounding box center [682, 478] width 17 height 18
click at [674, 472] on label "No" at bounding box center [682, 478] width 17 height 18
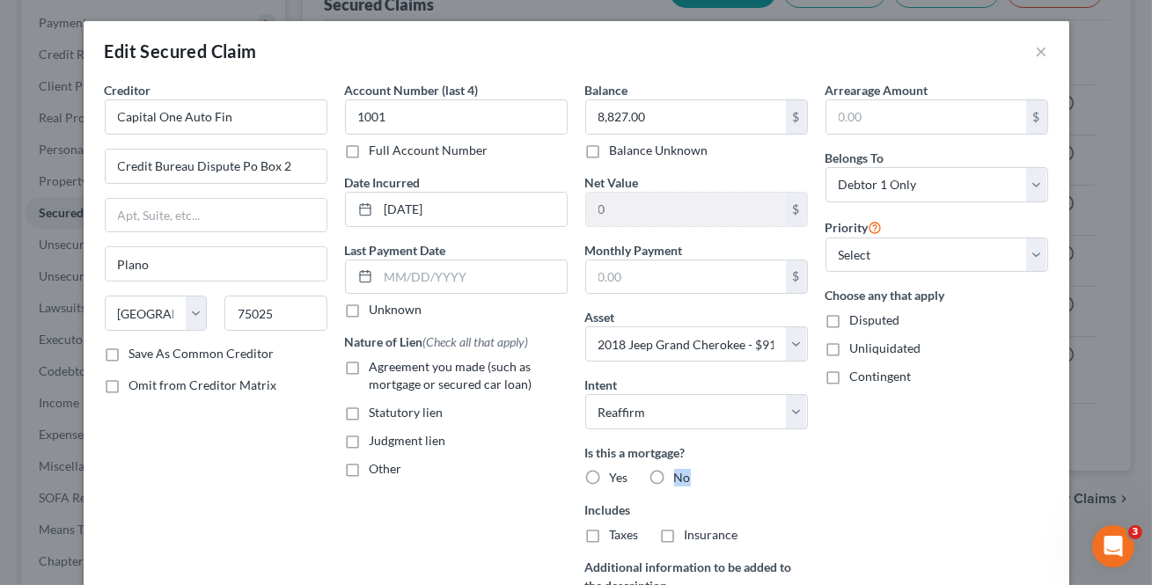
click at [681, 472] on input "No" at bounding box center [686, 474] width 11 height 11
radio input "true"
click at [665, 543] on div "Is this a mortgage? Yes No Is this for Real Estate Taxes? Yes No Includes Taxes…" at bounding box center [696, 523] width 223 height 158
click at [674, 529] on label "No" at bounding box center [682, 535] width 17 height 18
click at [681, 529] on input "No" at bounding box center [686, 531] width 11 height 11
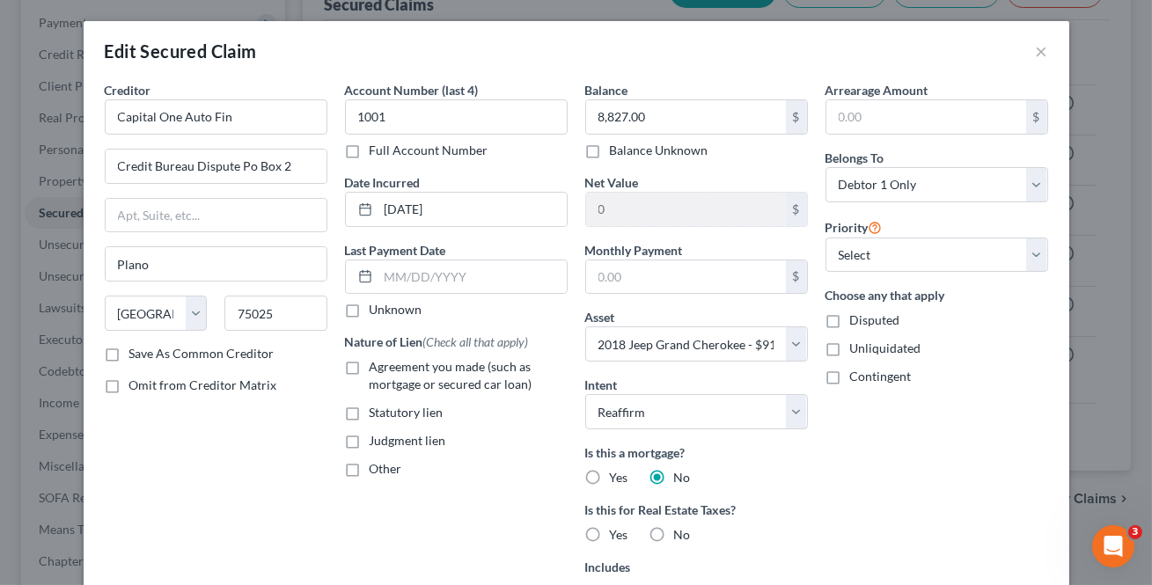
radio input "true"
click at [370, 363] on label "Agreement you made (such as mortgage or secured car loan)" at bounding box center [469, 375] width 198 height 35
click at [377, 363] on input "Agreement you made (such as mortgage or secured car loan)" at bounding box center [382, 363] width 11 height 11
checkbox input "true"
click at [261, 128] on input "Capital One Auto Fin" at bounding box center [216, 116] width 223 height 35
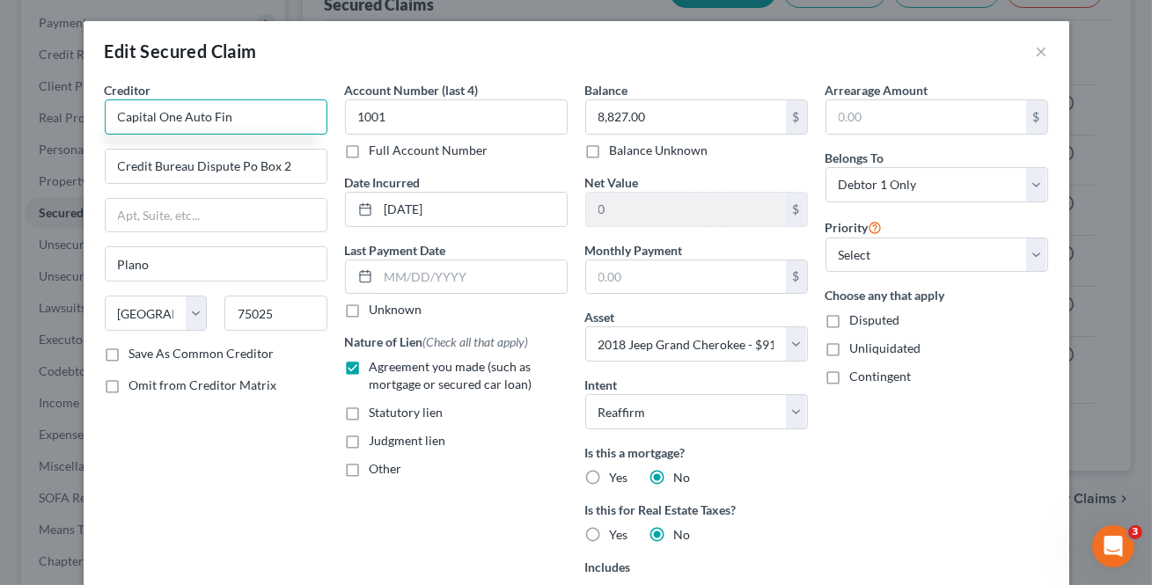
type input "Capital One Auto Finance"
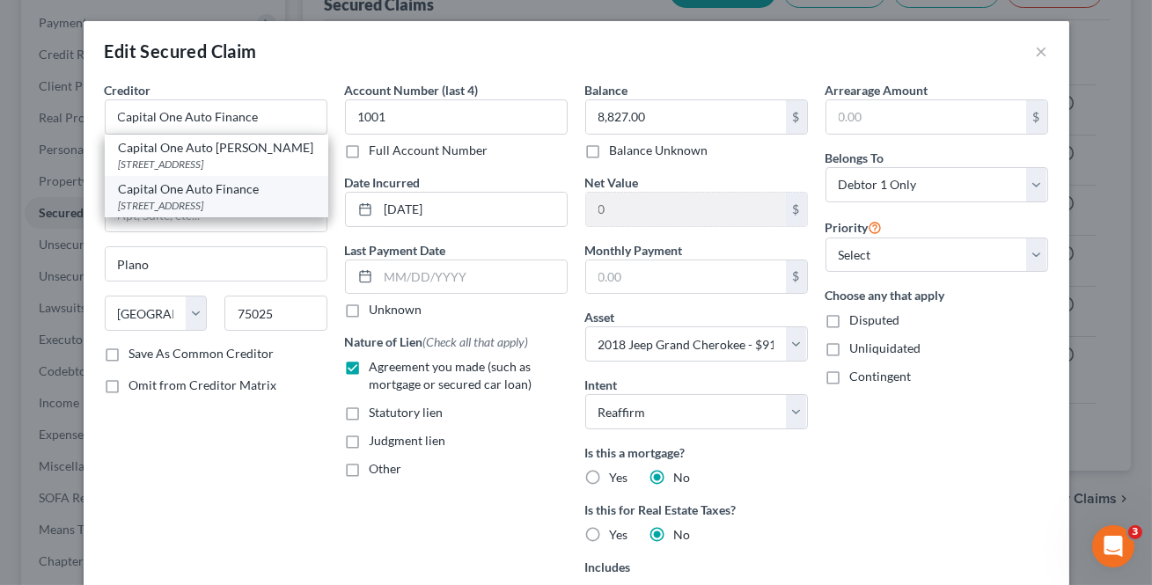
click at [209, 214] on div "Capital One Auto Finance [STREET_ADDRESS]" at bounding box center [217, 196] width 224 height 41
type input "[STREET_ADDRESS]"
type input "75093"
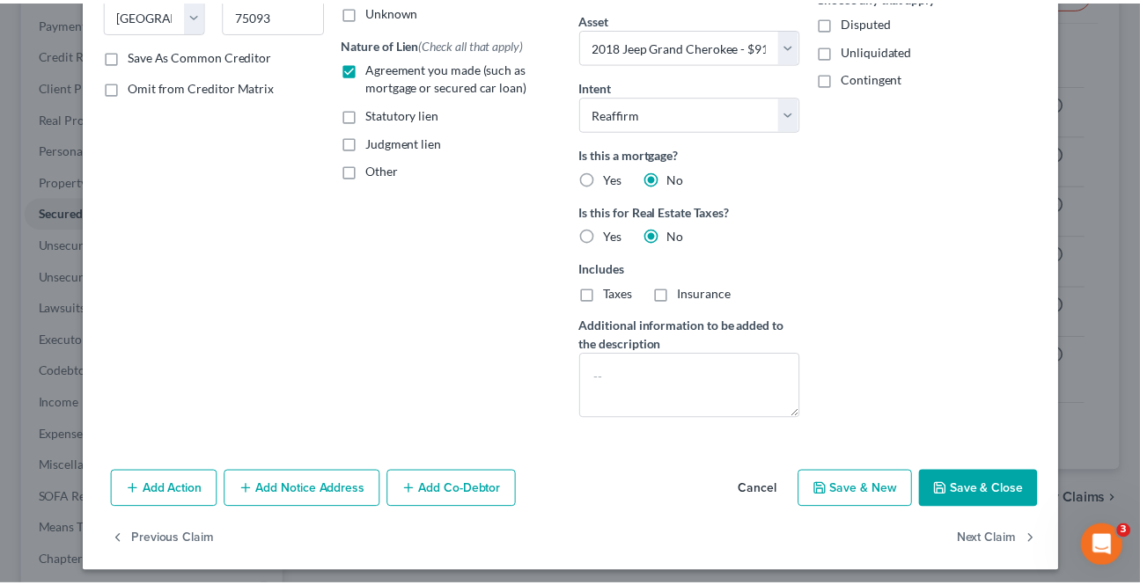
scroll to position [306, 0]
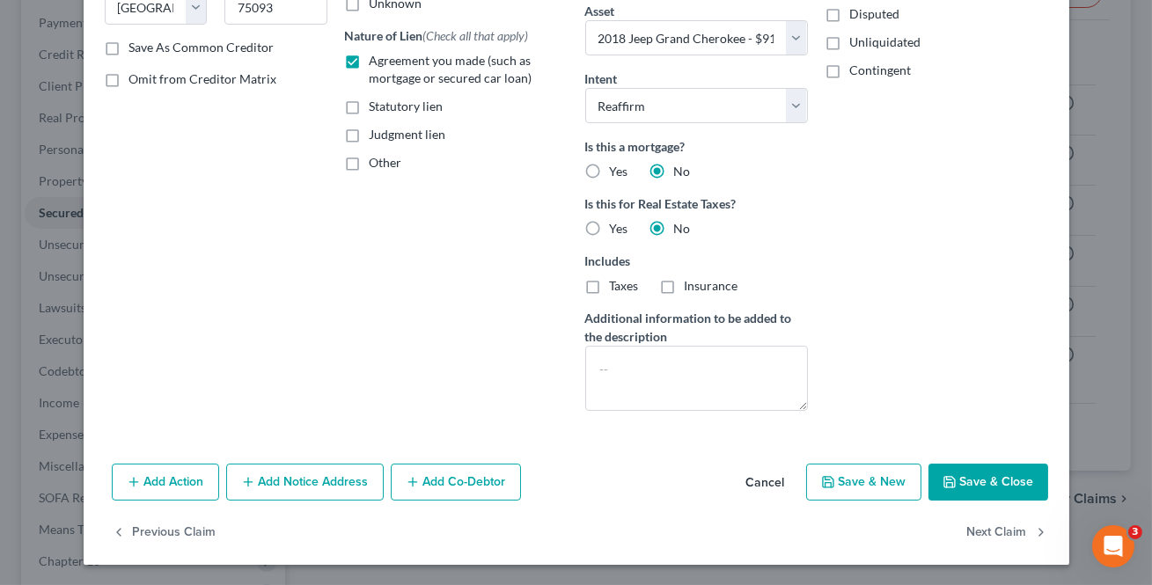
click at [957, 484] on button "Save & Close" at bounding box center [988, 482] width 120 height 37
select select
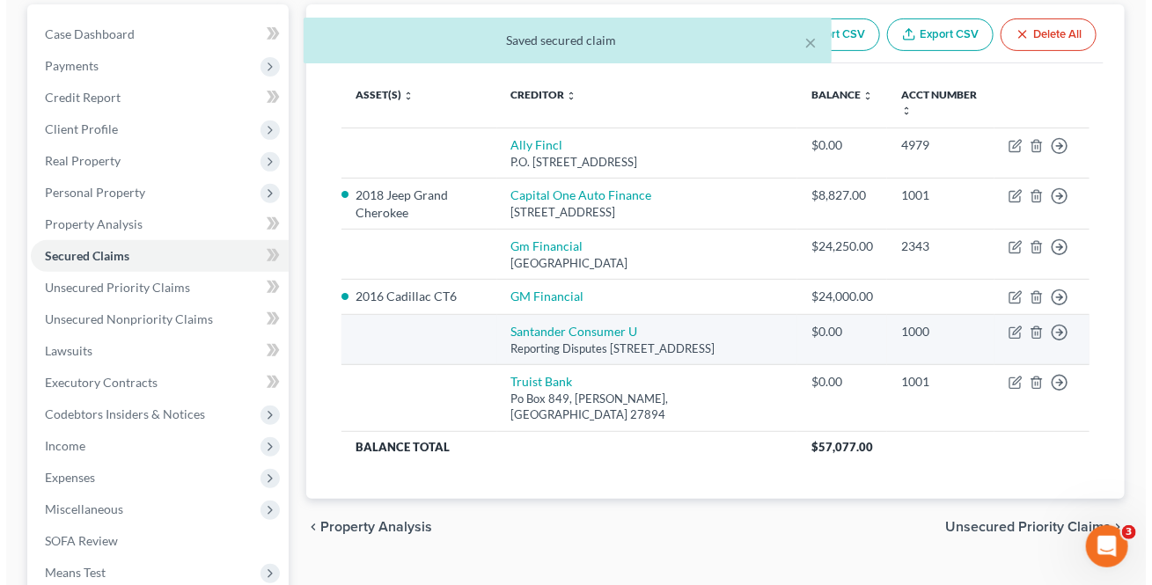
scroll to position [159, 0]
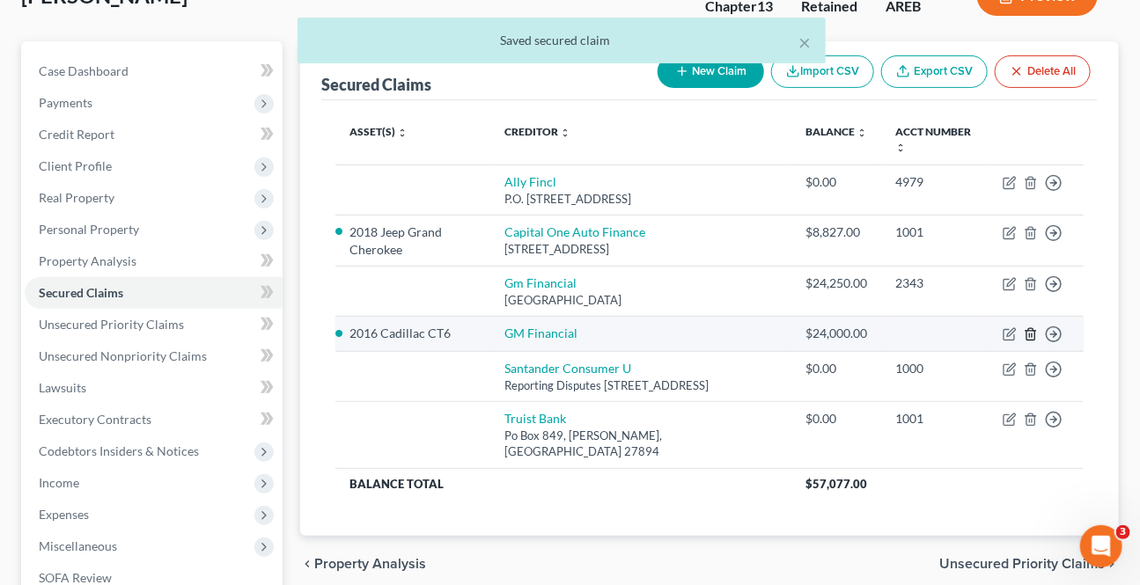
click at [1028, 335] on icon "button" at bounding box center [1030, 334] width 14 height 14
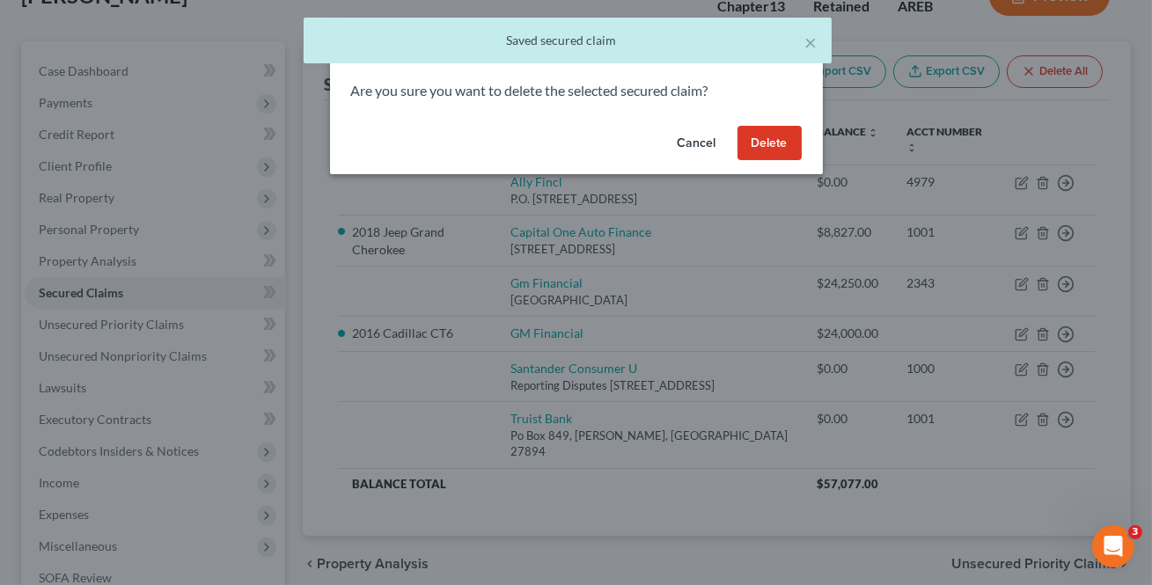
click at [778, 158] on button "Delete" at bounding box center [769, 143] width 64 height 35
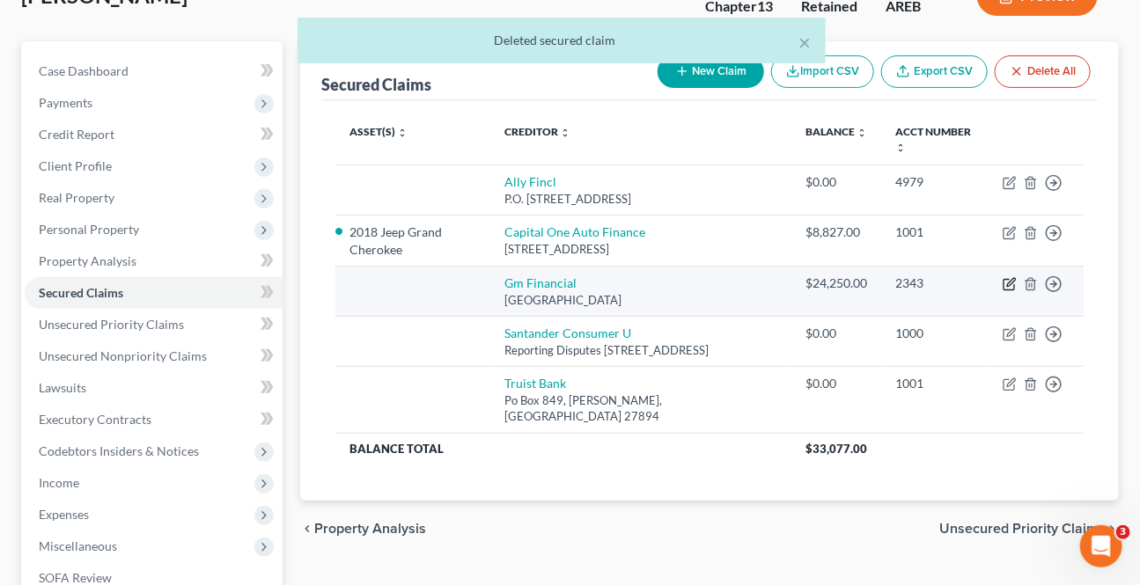
click at [1003, 285] on icon "button" at bounding box center [1009, 284] width 14 height 14
select select "45"
select select "0"
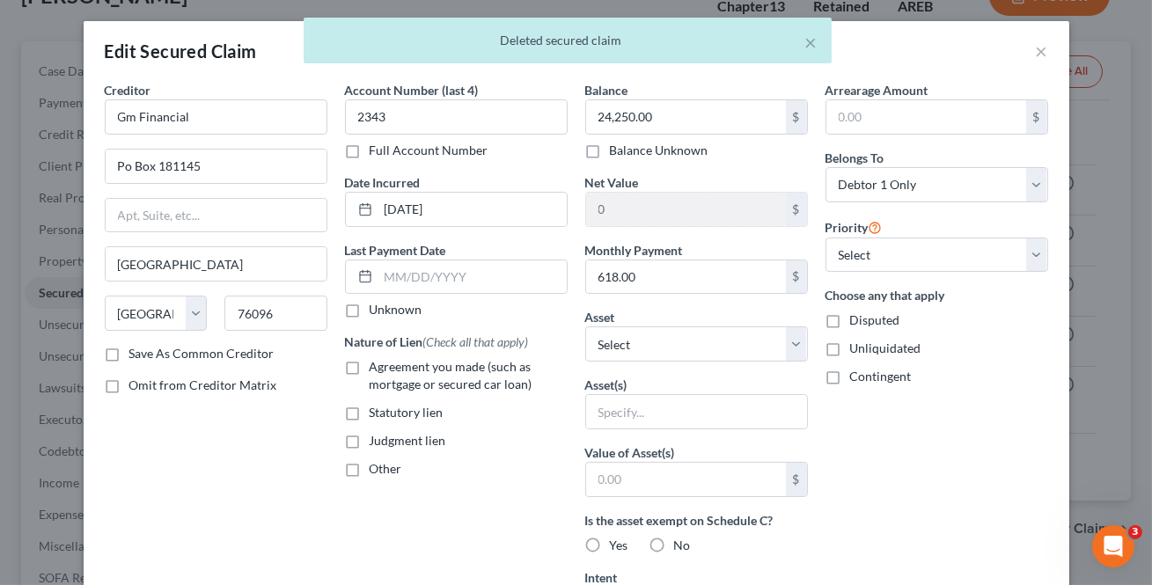
drag, startPoint x: 357, startPoint y: 367, endPoint x: 539, endPoint y: 414, distance: 187.4
click at [370, 367] on label "Agreement you made (such as mortgage or secured car loan)" at bounding box center [469, 375] width 198 height 35
click at [377, 367] on input "Agreement you made (such as mortgage or secured car loan)" at bounding box center [382, 363] width 11 height 11
checkbox input "true"
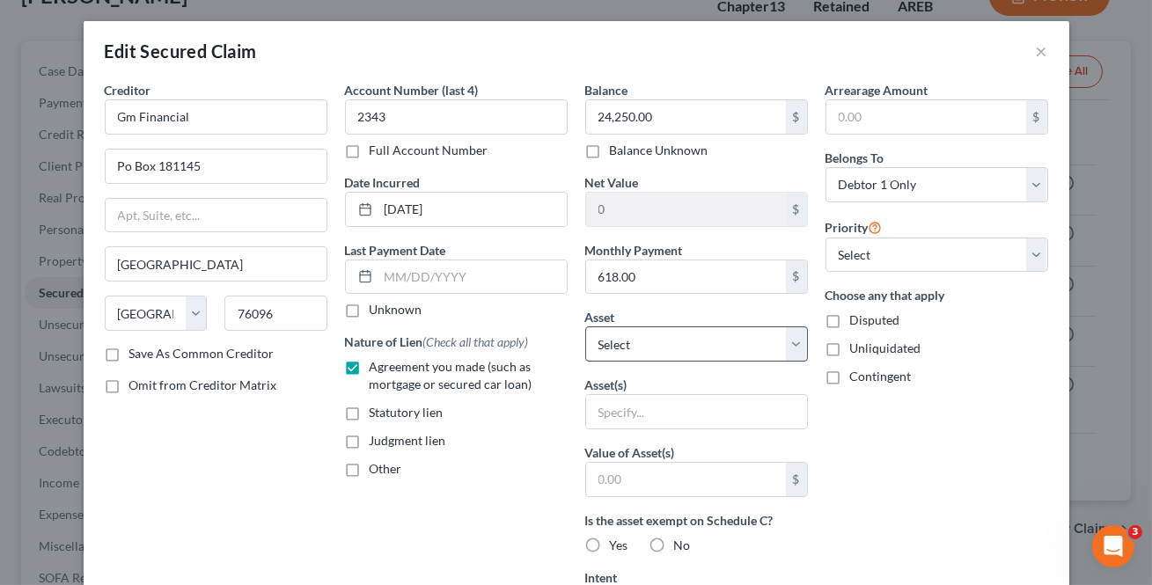
drag, startPoint x: 598, startPoint y: 320, endPoint x: 611, endPoint y: 341, distance: 23.7
click at [598, 321] on span "Asset" at bounding box center [600, 317] width 30 height 15
click at [615, 346] on select "Select Other Multiple Assets Checking account - Navy FCU (Checking Account) - $…" at bounding box center [696, 343] width 223 height 35
select select "14"
click at [585, 326] on select "Select Other Multiple Assets Checking account - Navy FCU (Checking Account) - $…" at bounding box center [696, 343] width 223 height 35
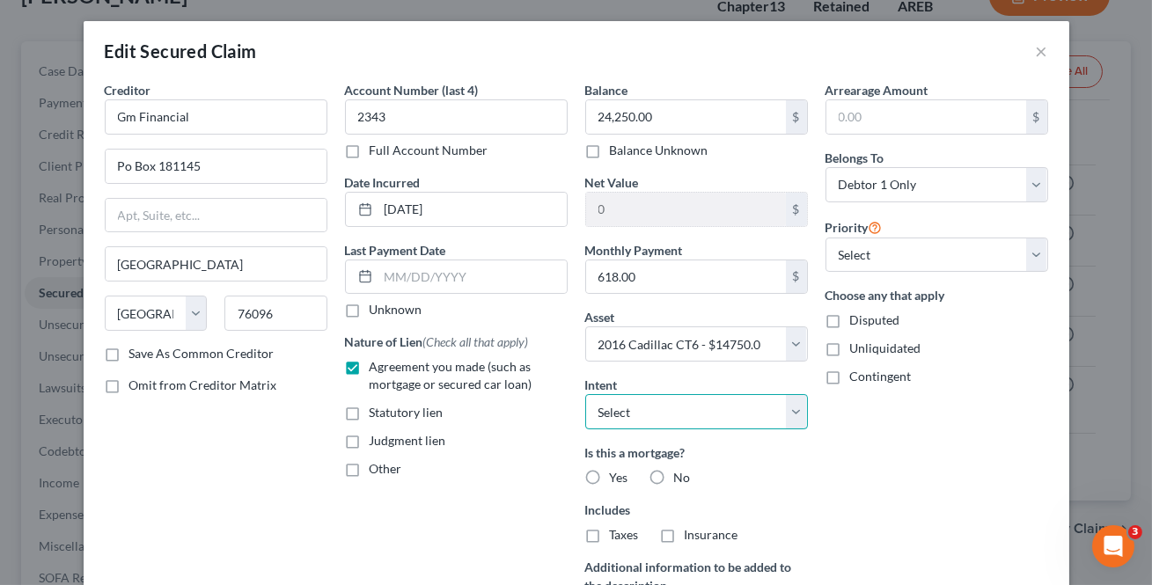
click at [685, 409] on select "Select Surrender Redeem Reaffirm Avoid Other" at bounding box center [696, 411] width 223 height 35
select select "2"
click at [585, 394] on select "Select Surrender Redeem Reaffirm Avoid Other" at bounding box center [696, 411] width 223 height 35
drag, startPoint x: 654, startPoint y: 471, endPoint x: 665, endPoint y: 493, distance: 24.8
click at [674, 472] on label "No" at bounding box center [682, 478] width 17 height 18
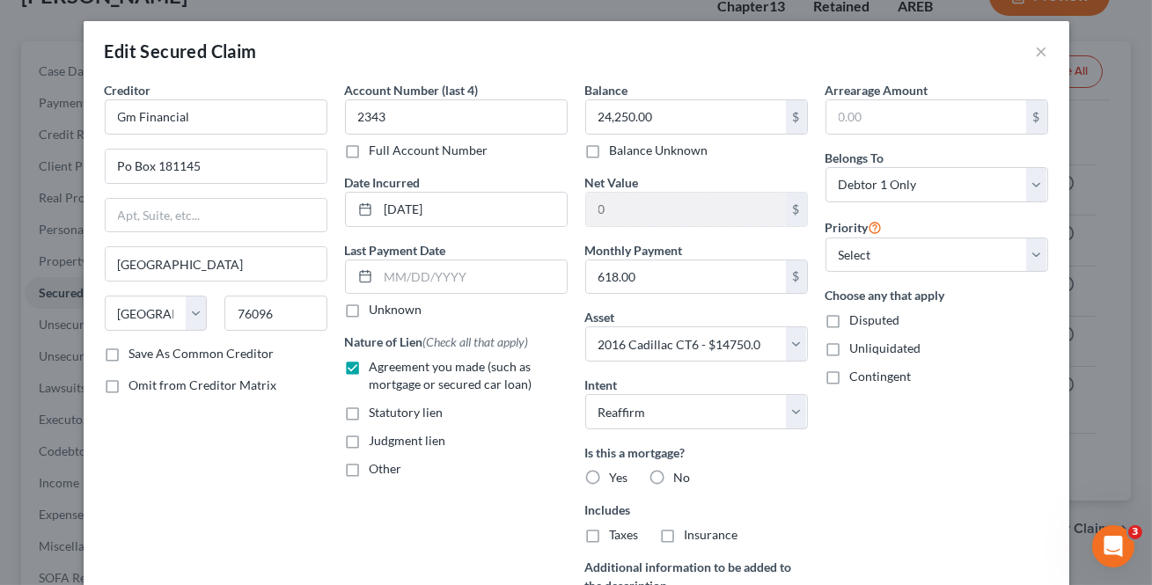
click at [681, 472] on input "No" at bounding box center [686, 474] width 11 height 11
radio input "true"
click at [674, 526] on label "No" at bounding box center [682, 535] width 17 height 18
click at [663, 544] on div "Is this a mortgage? Yes No Is this for Real Estate Taxes? Yes No Includes Taxes…" at bounding box center [696, 523] width 223 height 158
click at [674, 537] on label "No" at bounding box center [682, 535] width 17 height 18
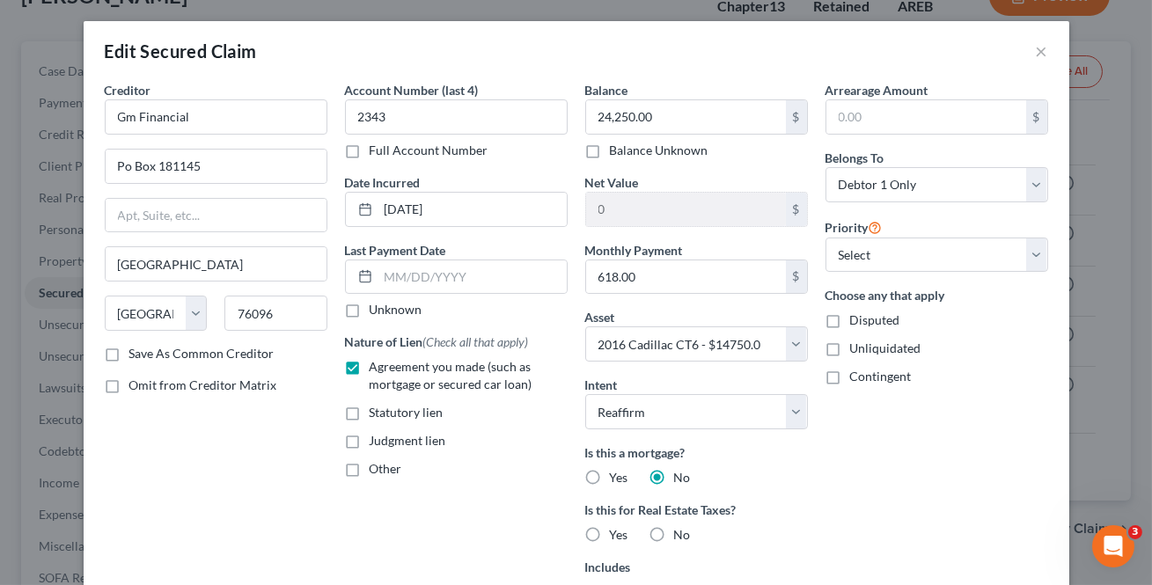
click at [681, 537] on input "No" at bounding box center [686, 531] width 11 height 11
radio input "true"
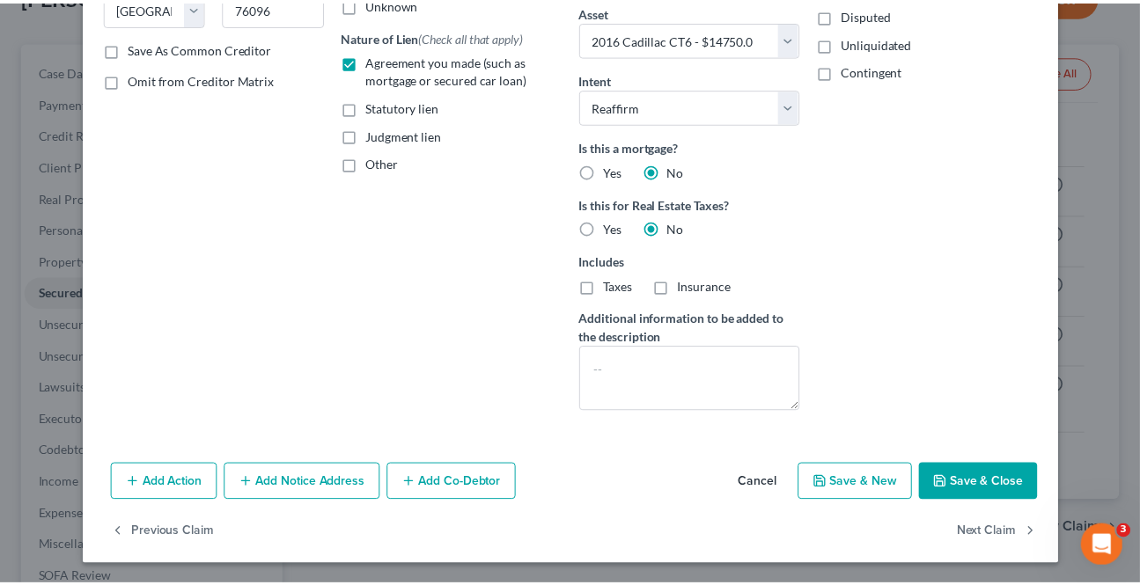
scroll to position [226, 0]
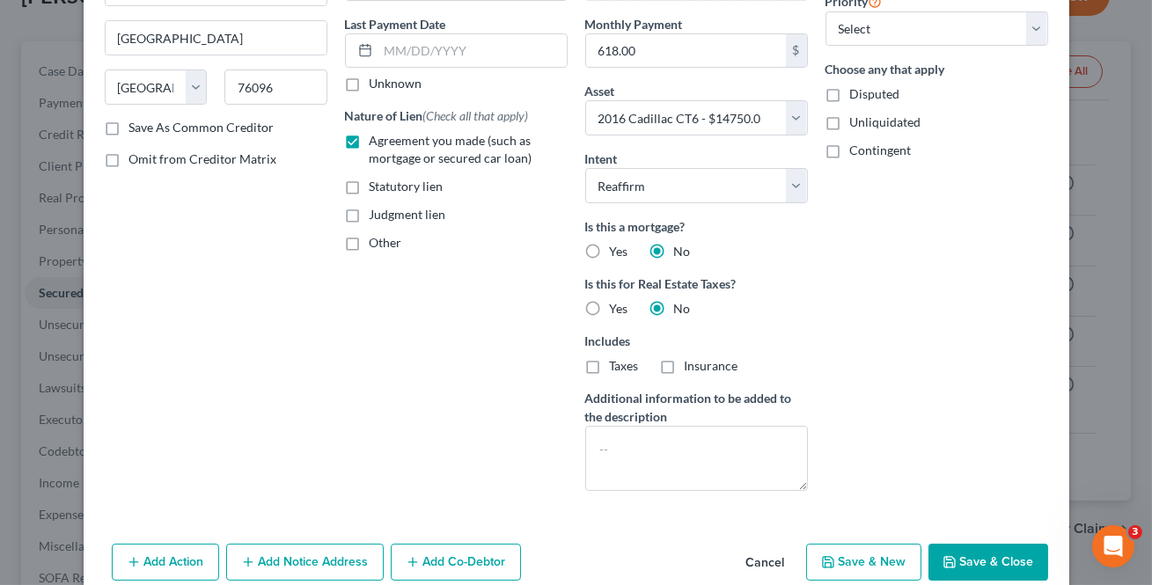
click at [974, 555] on button "Save & Close" at bounding box center [988, 562] width 120 height 37
select select
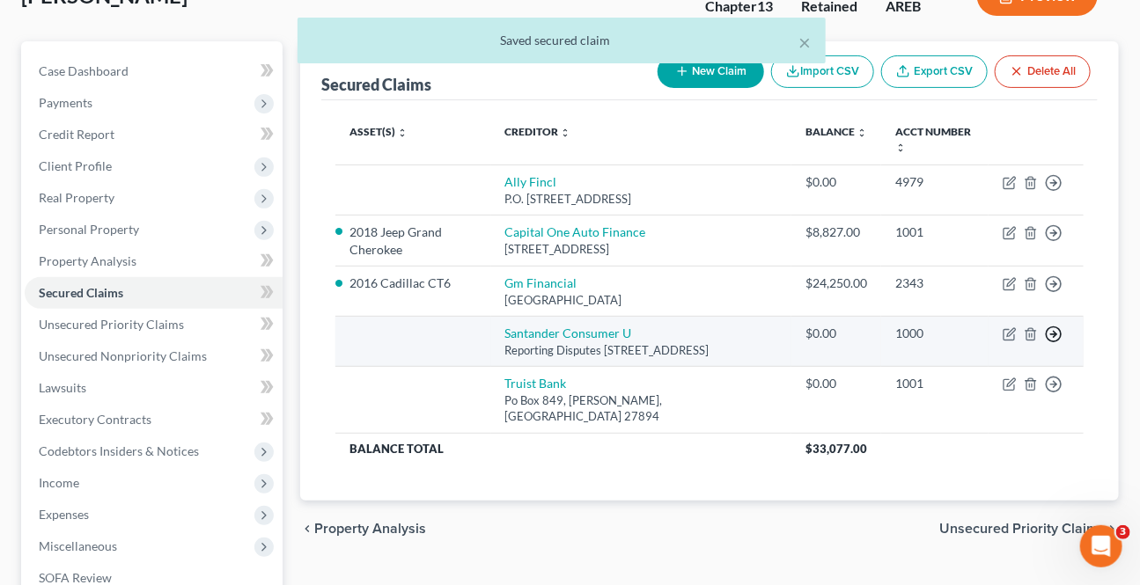
click at [1052, 192] on icon "button" at bounding box center [1054, 183] width 18 height 18
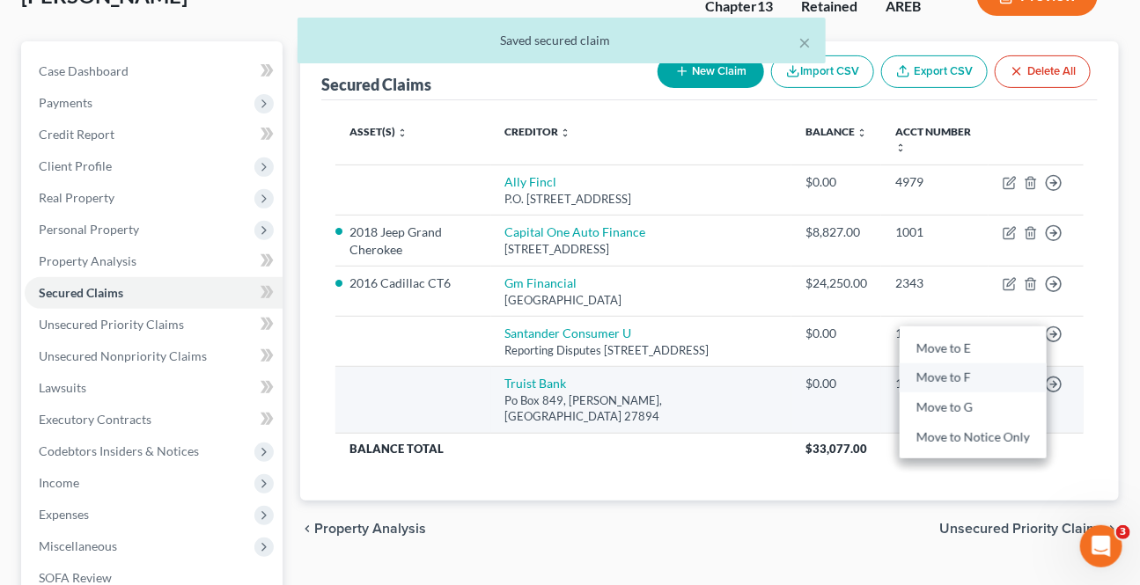
click at [953, 381] on link "Move to F" at bounding box center [972, 378] width 147 height 30
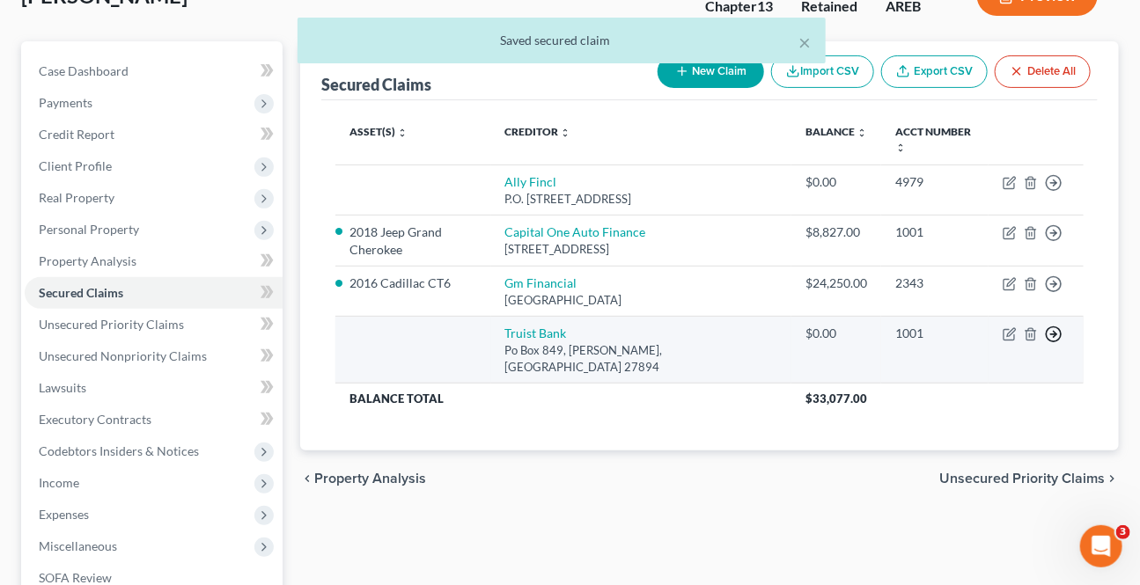
click at [1051, 192] on icon "button" at bounding box center [1054, 183] width 18 height 18
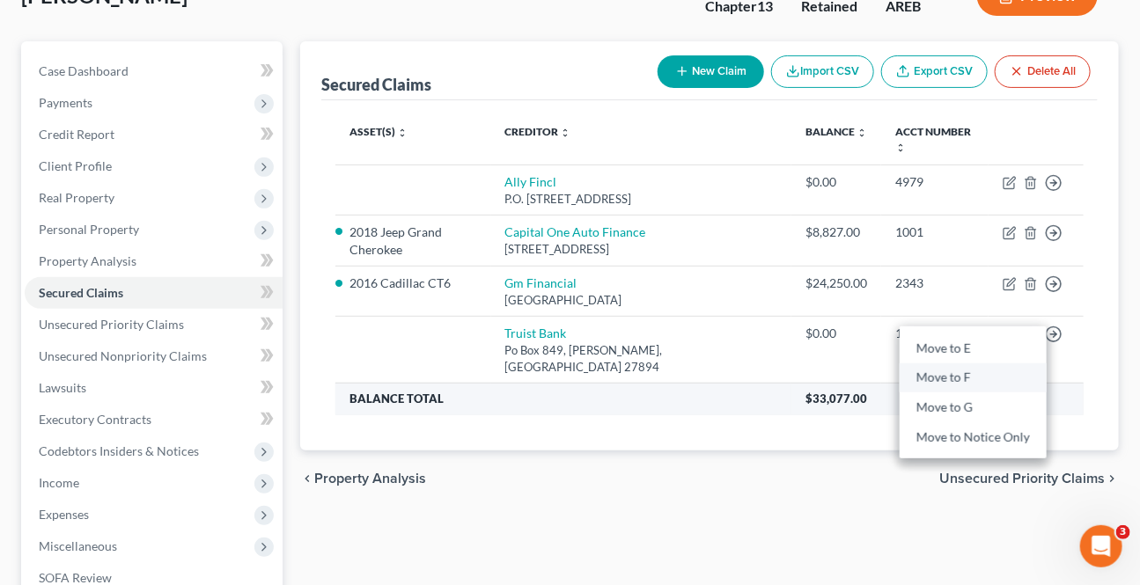
click at [968, 363] on link "Move to F" at bounding box center [972, 378] width 147 height 30
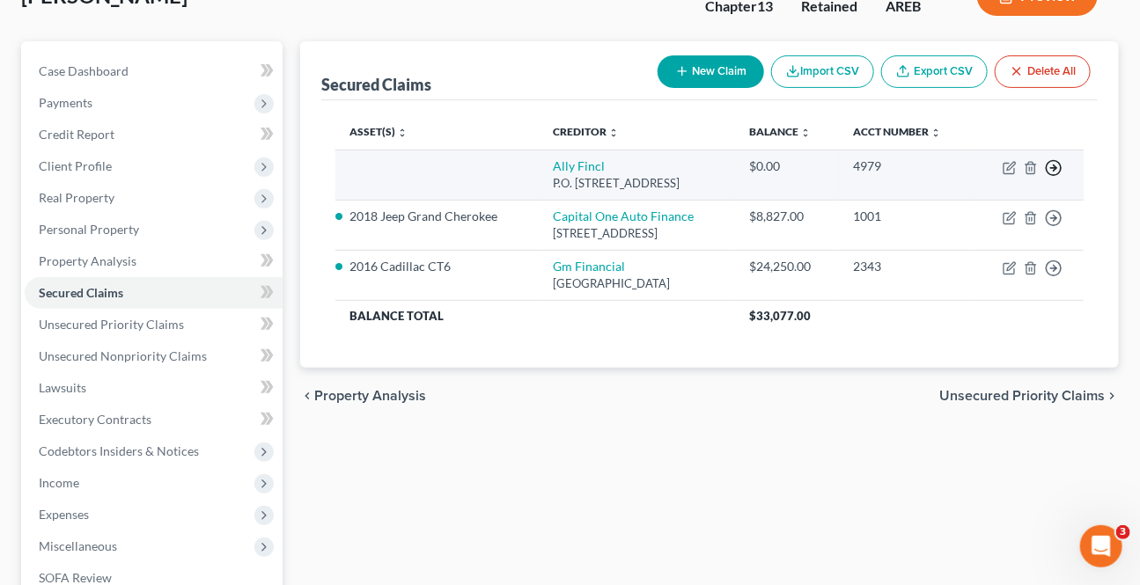
click at [1050, 169] on icon "button" at bounding box center [1054, 168] width 18 height 18
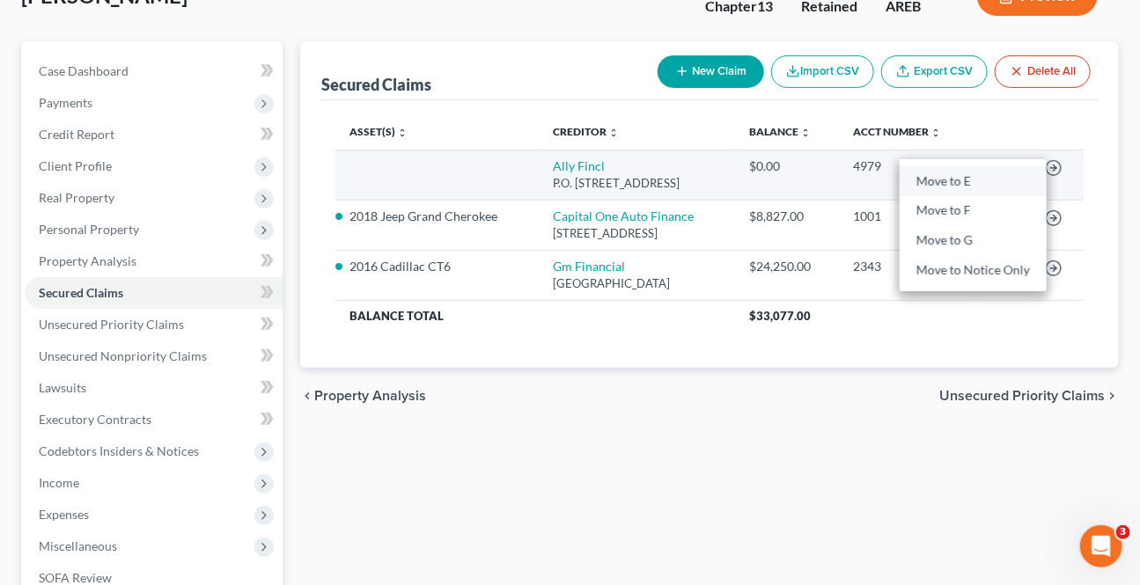
click at [978, 191] on link "Move to E" at bounding box center [972, 181] width 147 height 30
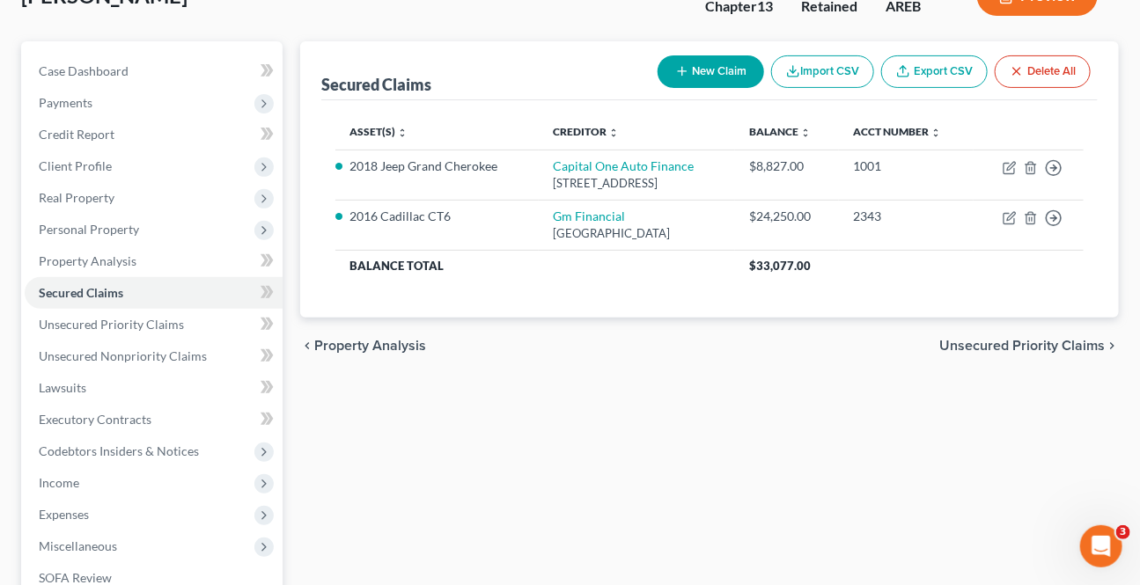
click at [1077, 348] on span "Unsecured Priority Claims" at bounding box center [1021, 346] width 165 height 14
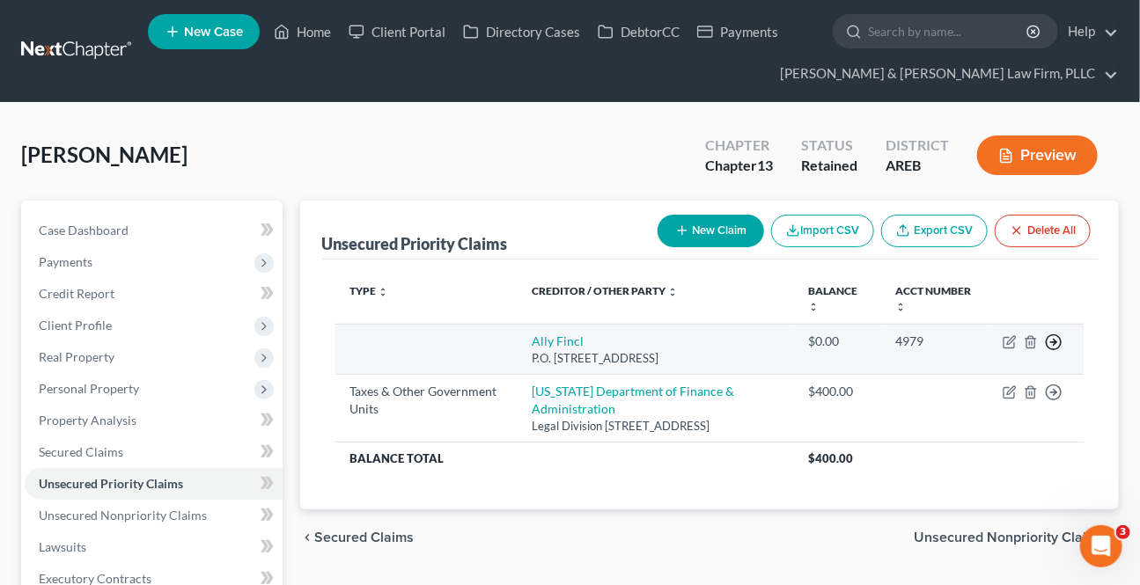
click at [1058, 337] on icon "button" at bounding box center [1054, 343] width 18 height 18
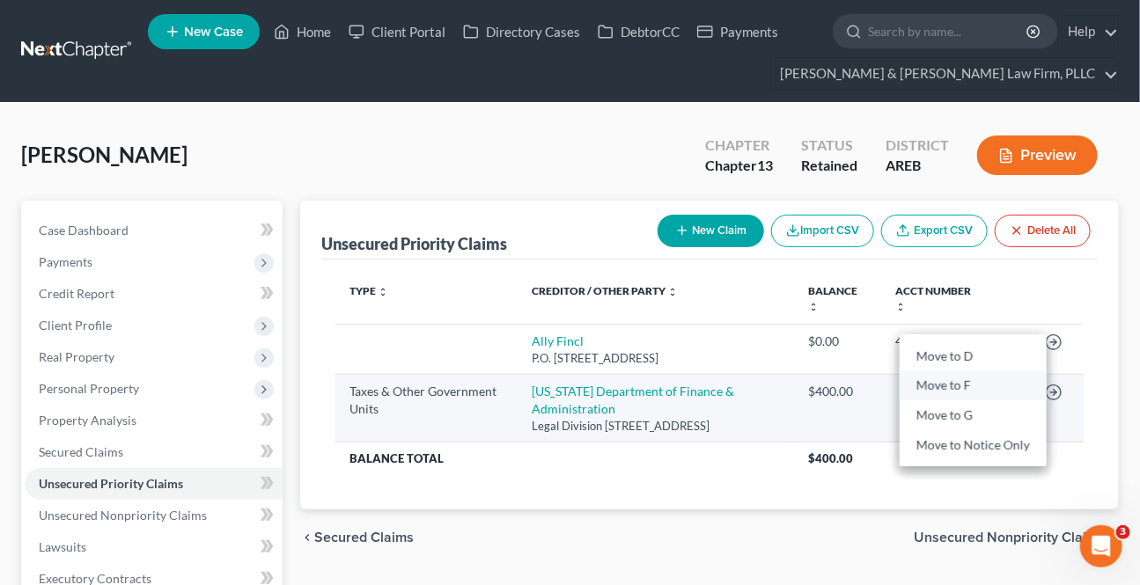
click at [956, 386] on link "Move to F" at bounding box center [972, 385] width 147 height 30
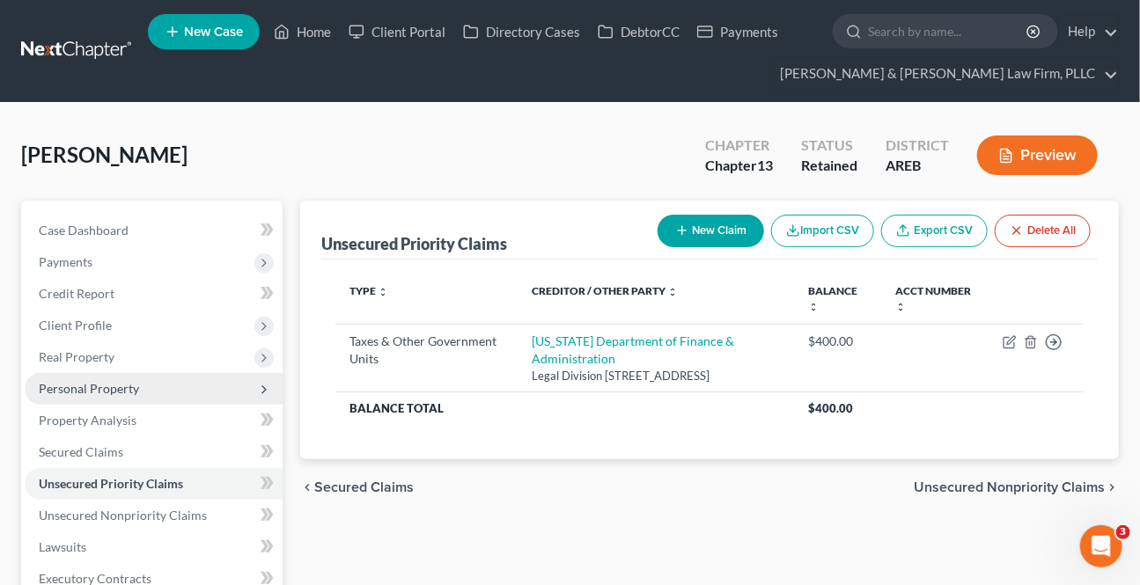
click at [102, 378] on span "Personal Property" at bounding box center [154, 389] width 258 height 32
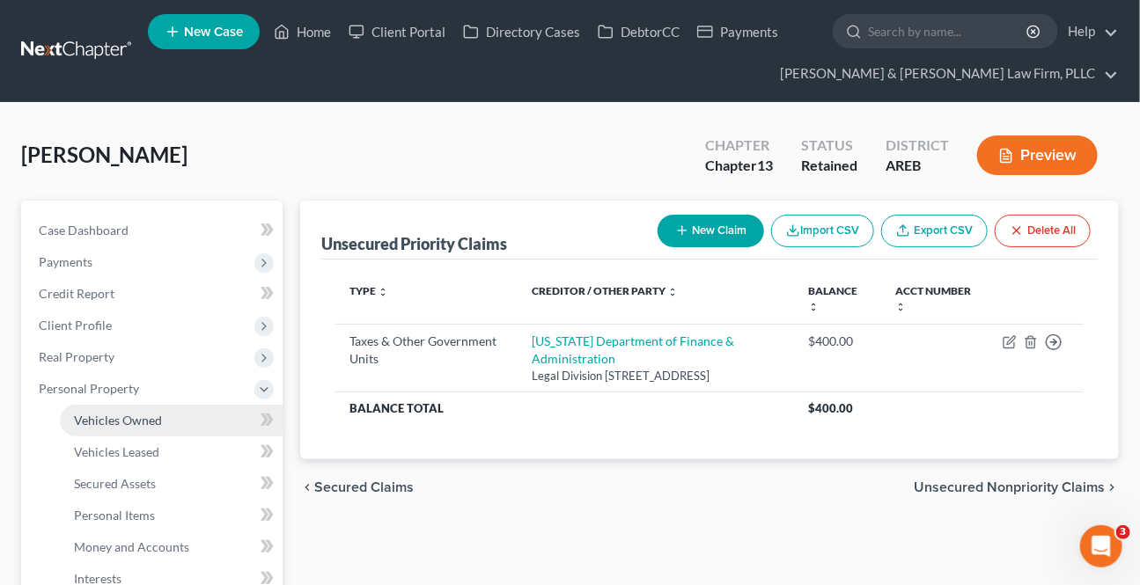
click at [150, 420] on span "Vehicles Owned" at bounding box center [118, 420] width 88 height 15
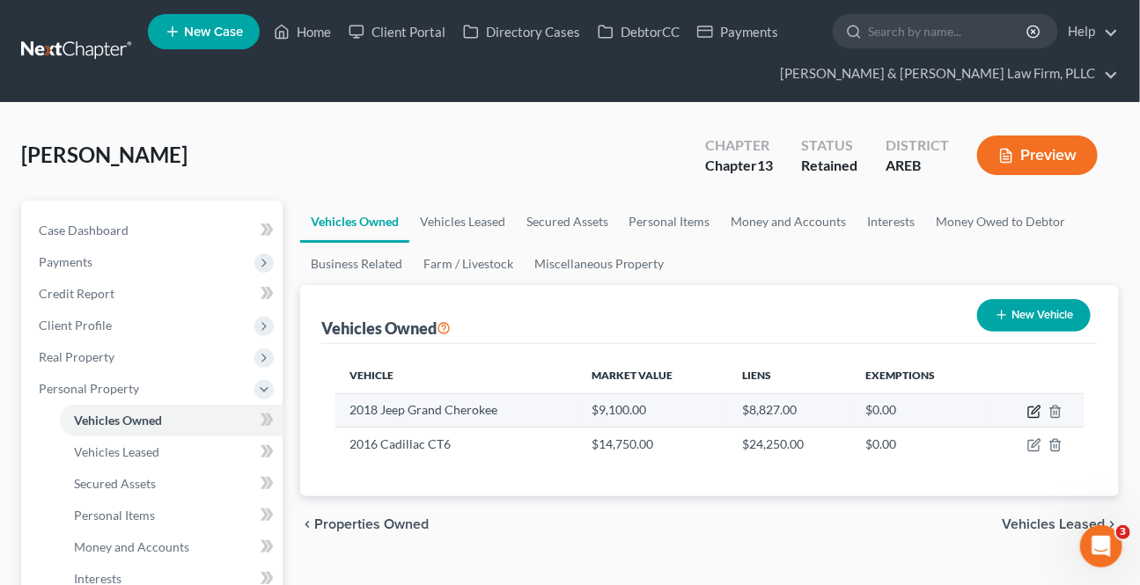
click at [1031, 415] on icon "button" at bounding box center [1033, 412] width 11 height 11
select select "0"
select select "8"
select select "0"
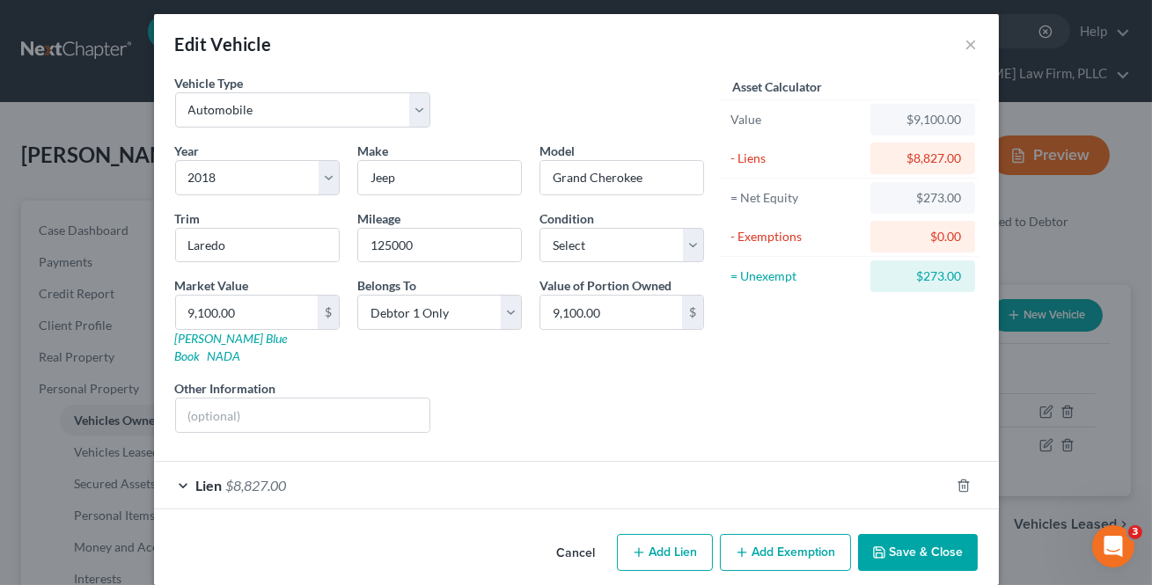
scroll to position [9, 0]
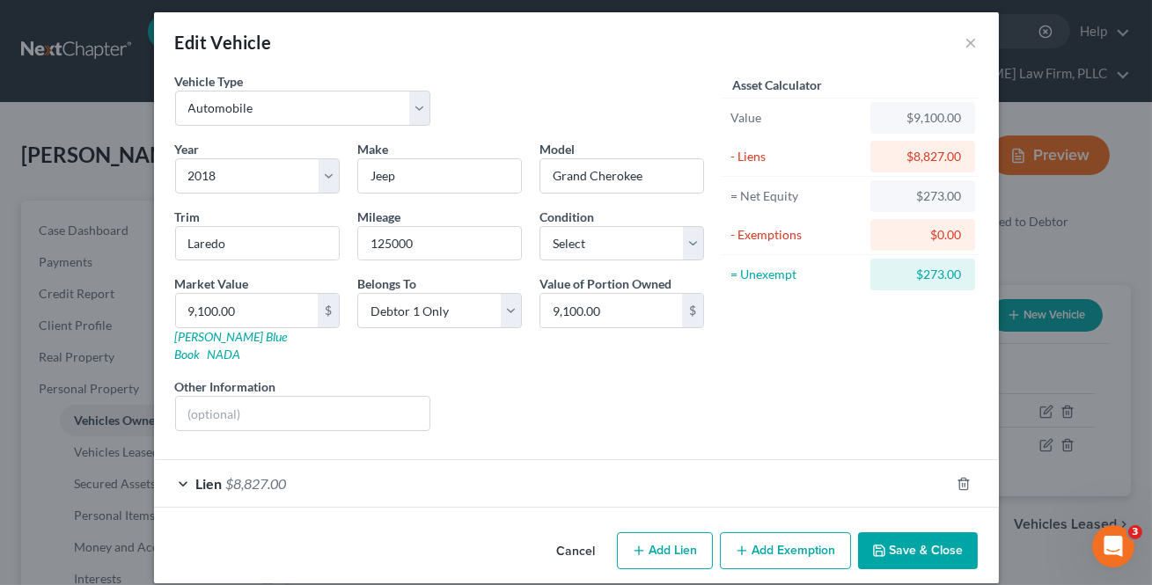
click at [899, 533] on button "Save & Close" at bounding box center [918, 550] width 120 height 37
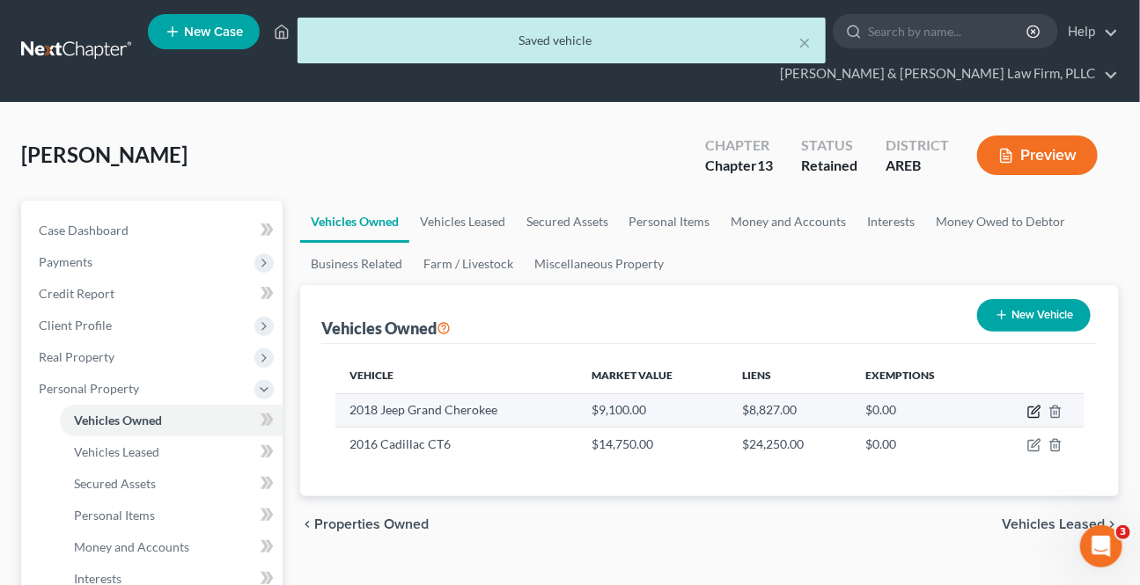
click at [1030, 413] on icon "button" at bounding box center [1034, 412] width 14 height 14
select select "0"
select select "8"
select select "0"
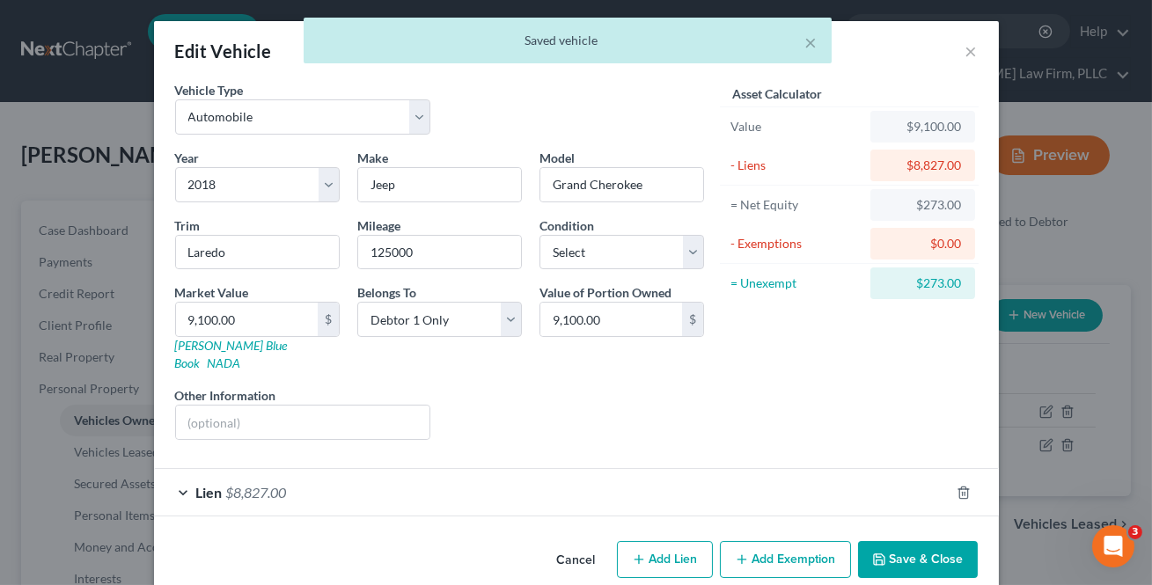
click at [810, 547] on button "Add Exemption" at bounding box center [785, 559] width 131 height 37
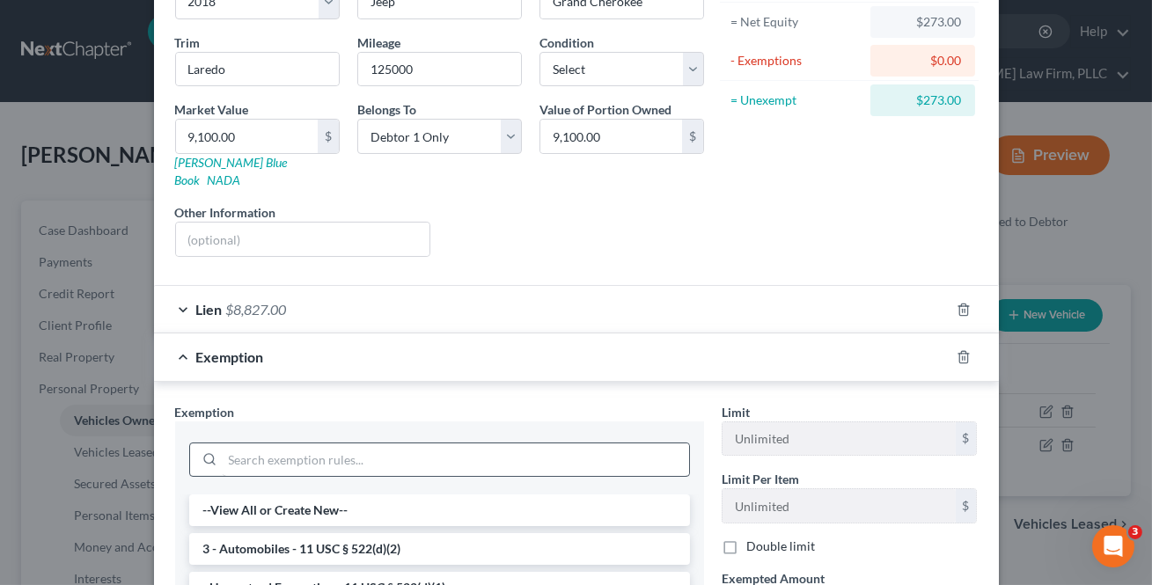
scroll to position [239, 0]
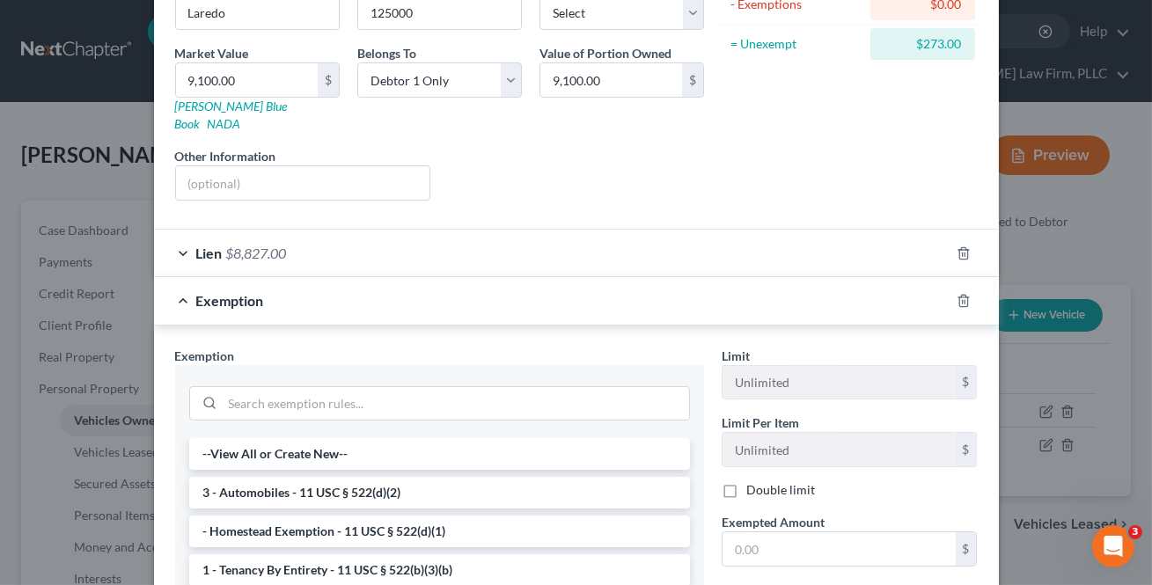
drag, startPoint x: 290, startPoint y: 480, endPoint x: 354, endPoint y: 502, distance: 67.1
click at [291, 480] on li "3 - Automobiles - 11 USC § 522(d)(2)" at bounding box center [439, 493] width 501 height 32
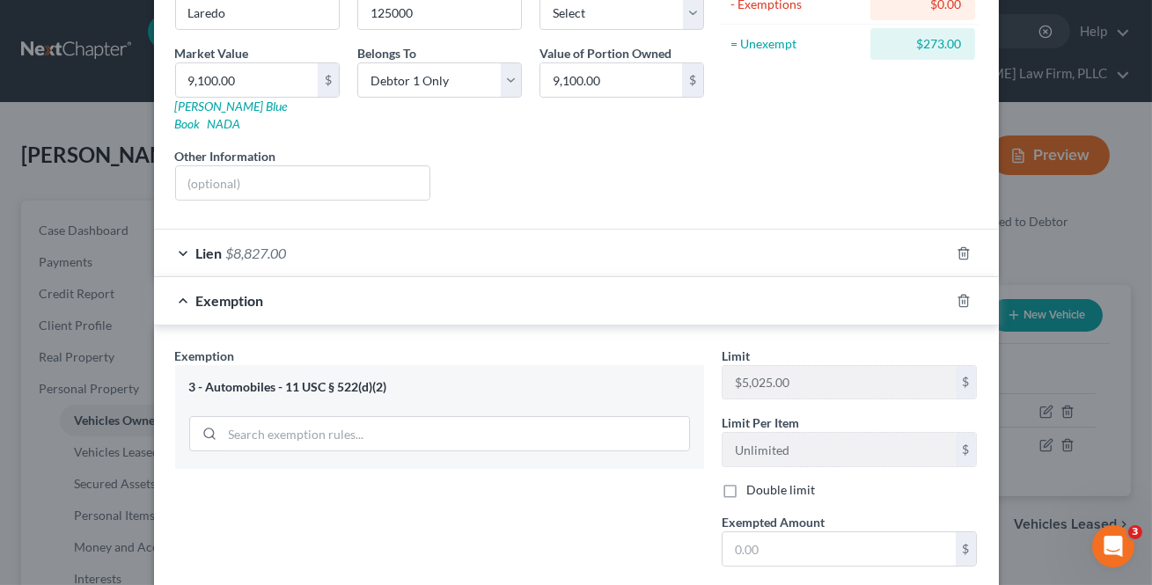
drag, startPoint x: 735, startPoint y: 555, endPoint x: 734, endPoint y: 546, distance: 8.8
click at [735, 553] on div "Limit $5,025.00 $ Limit Per Item Unlimited $ Double limit Exempted Amount * $ R…" at bounding box center [850, 498] width 274 height 302
click at [734, 543] on input "text" at bounding box center [838, 548] width 233 height 33
type input "273"
click at [568, 488] on div "Exemption Set must be selected for CA. Exemption * 3 - Automobiles - 11 USC § 5…" at bounding box center [439, 498] width 546 height 302
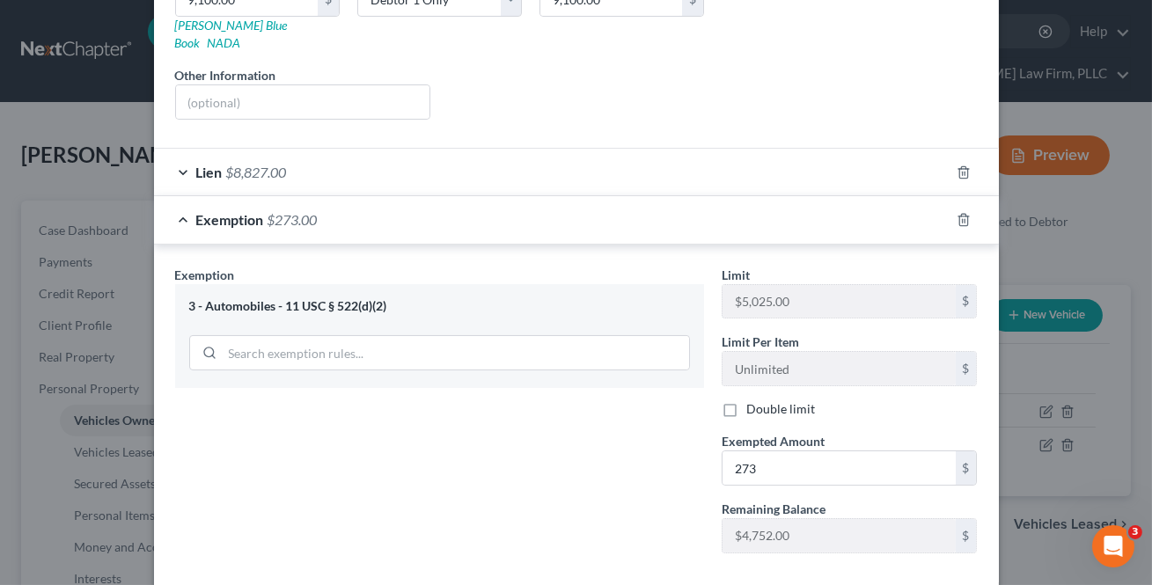
scroll to position [395, 0]
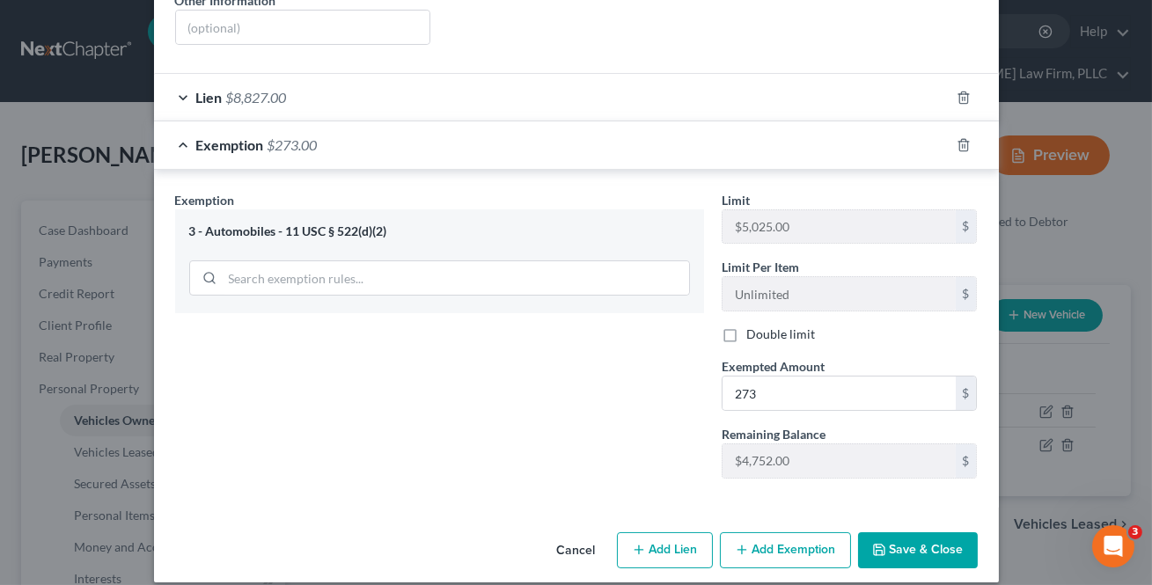
click at [905, 542] on button "Save & Close" at bounding box center [918, 550] width 120 height 37
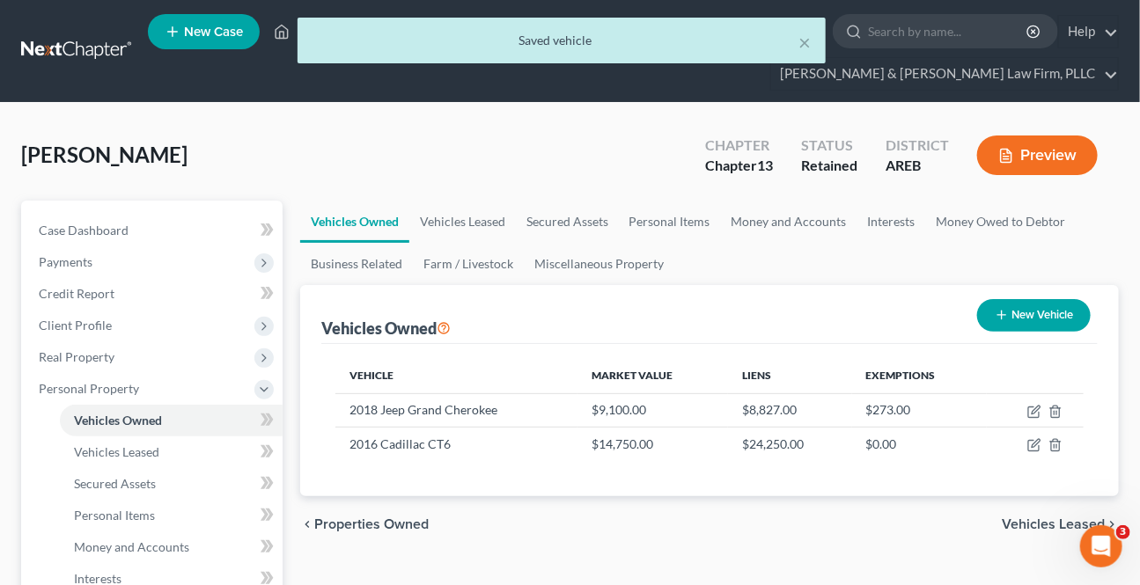
click at [1019, 525] on span "Vehicles Leased" at bounding box center [1052, 524] width 103 height 14
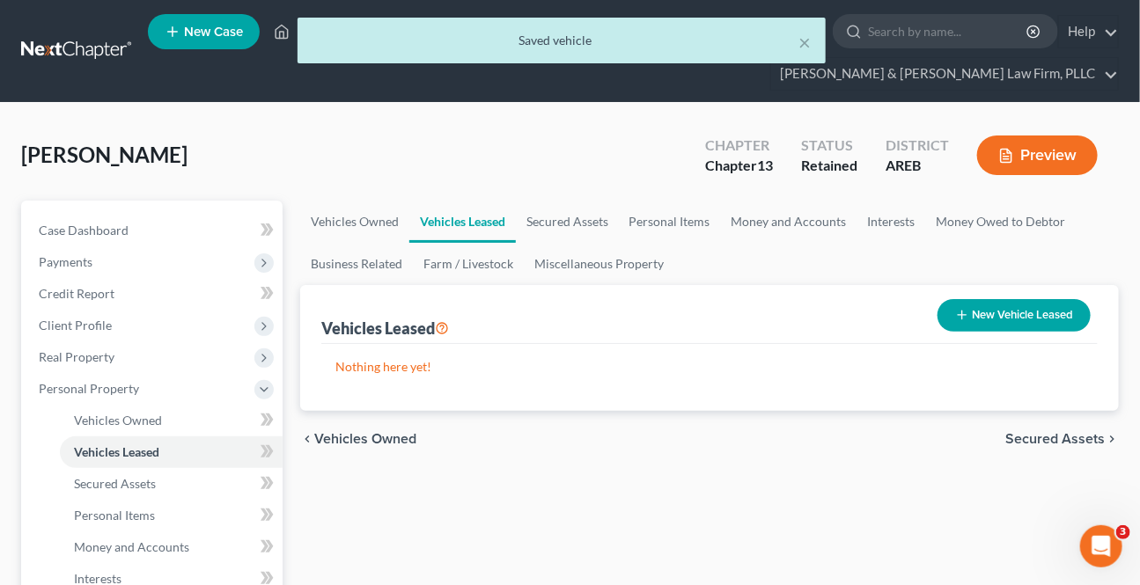
click at [1012, 444] on span "Secured Assets" at bounding box center [1054, 439] width 99 height 14
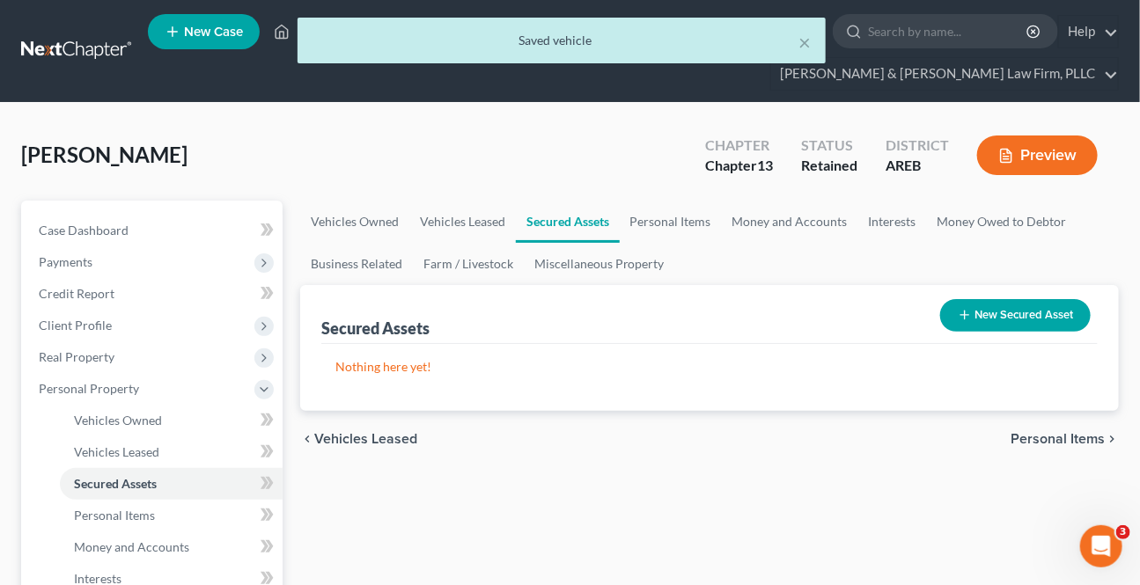
click at [1038, 447] on div "chevron_left Vehicles Leased Personal Items chevron_right" at bounding box center [709, 439] width 818 height 56
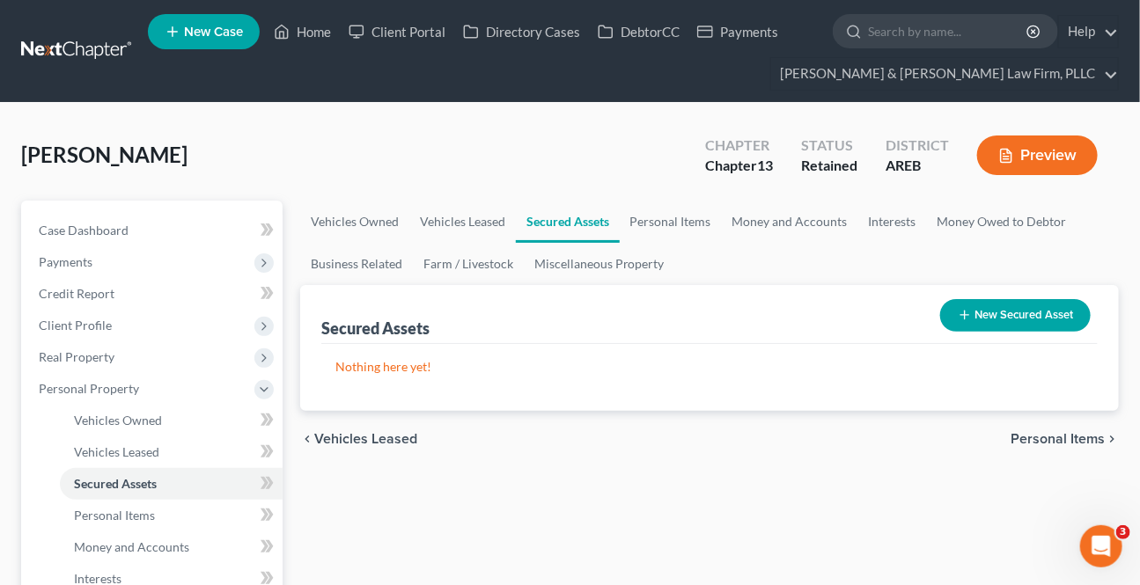
click at [1037, 441] on span "Personal Items" at bounding box center [1057, 439] width 94 height 14
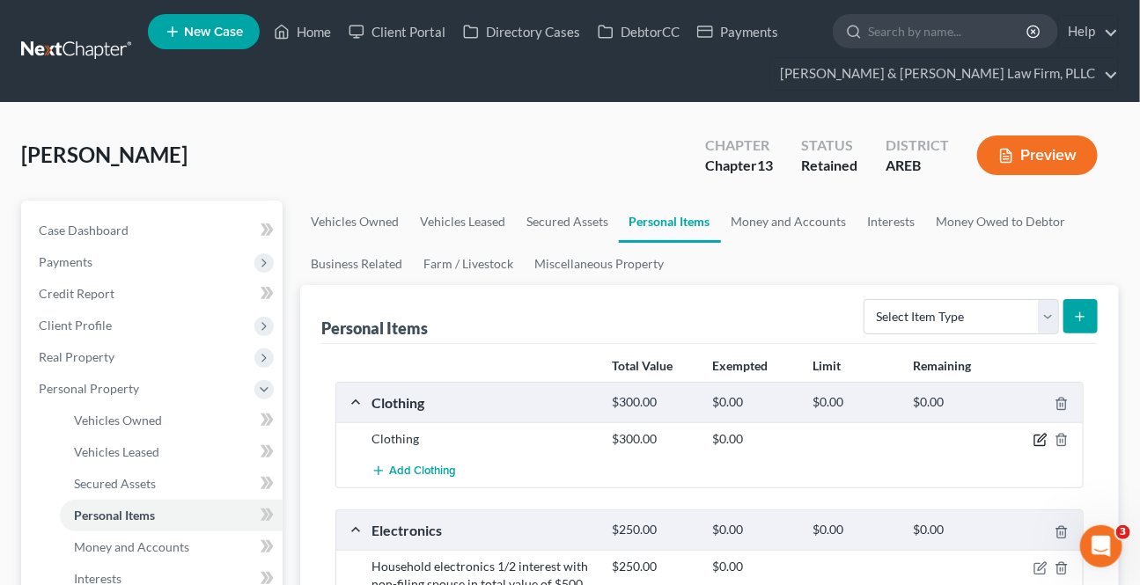
click at [1041, 434] on icon "button" at bounding box center [1040, 440] width 14 height 14
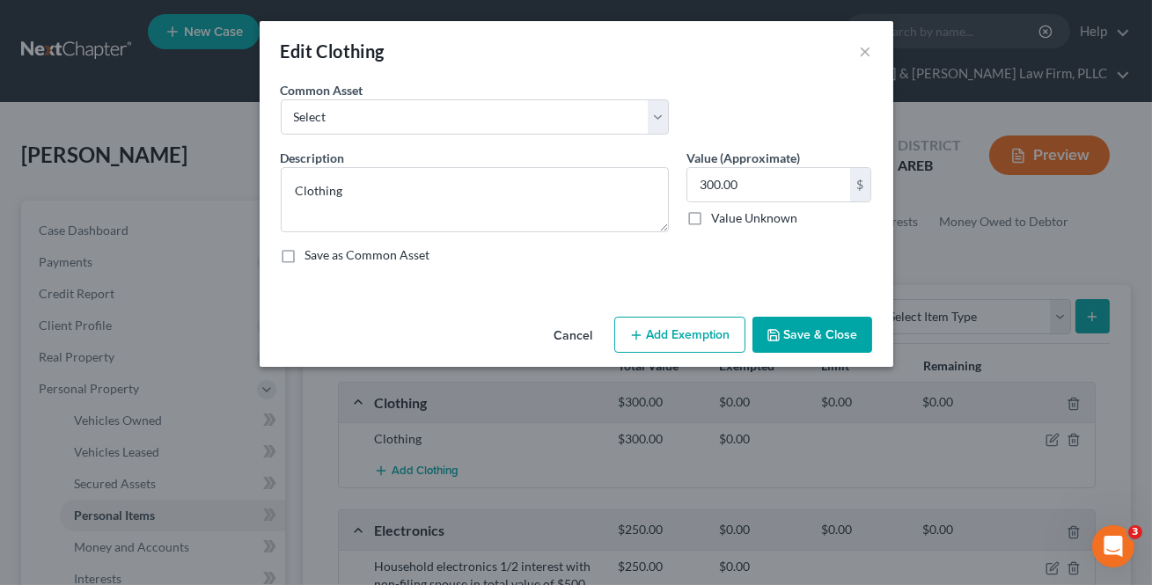
click at [704, 323] on button "Add Exemption" at bounding box center [679, 335] width 131 height 37
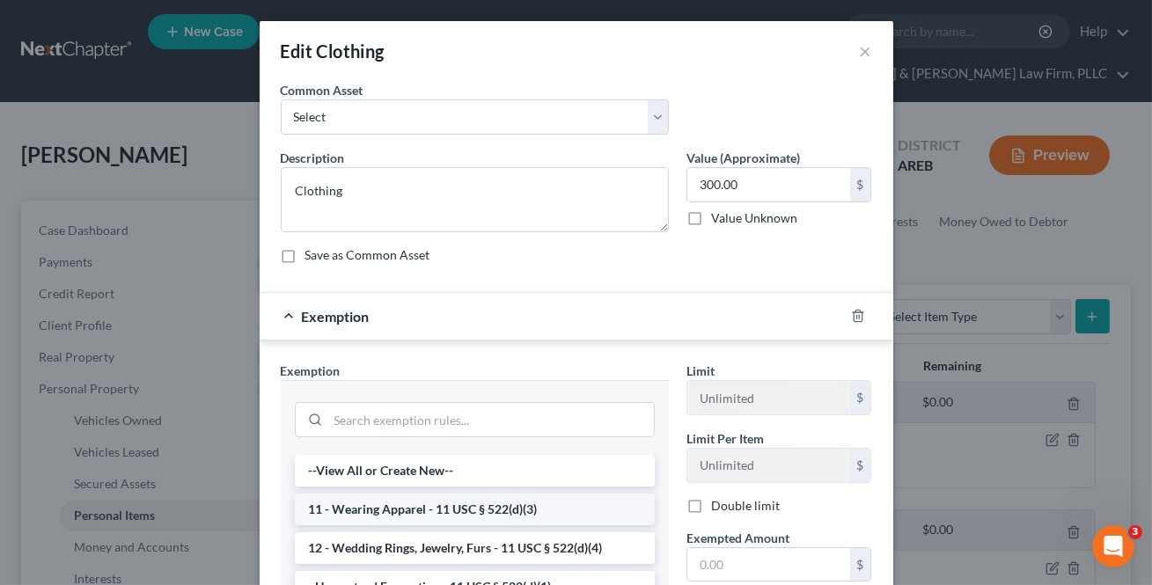
click at [448, 510] on li "11 - Wearing Apparel - 11 USC § 522(d)(3)" at bounding box center [475, 510] width 360 height 32
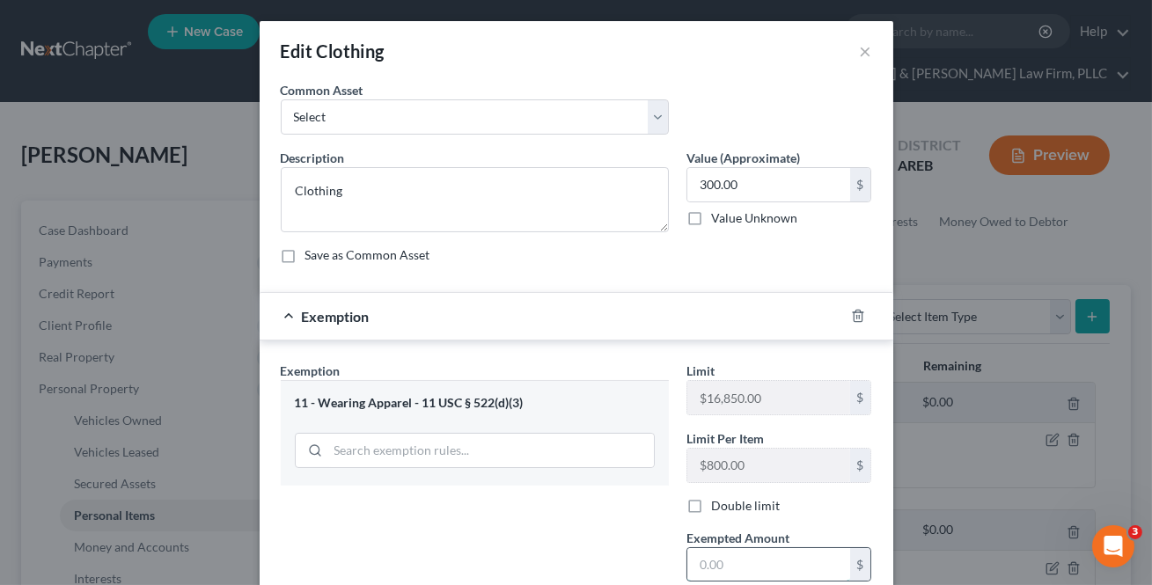
click at [781, 554] on input "text" at bounding box center [768, 564] width 163 height 33
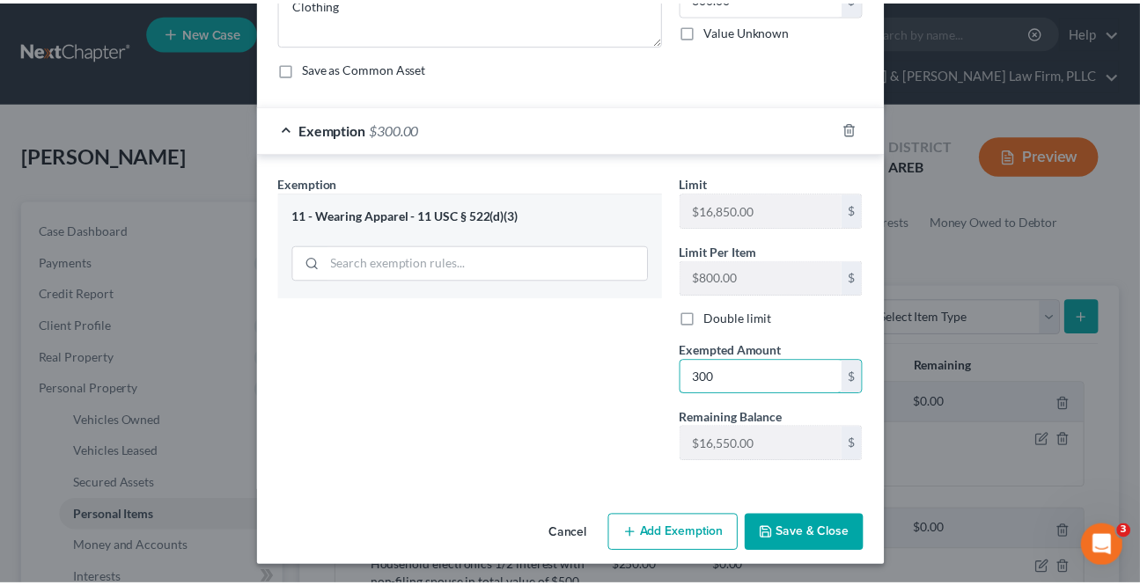
scroll to position [188, 0]
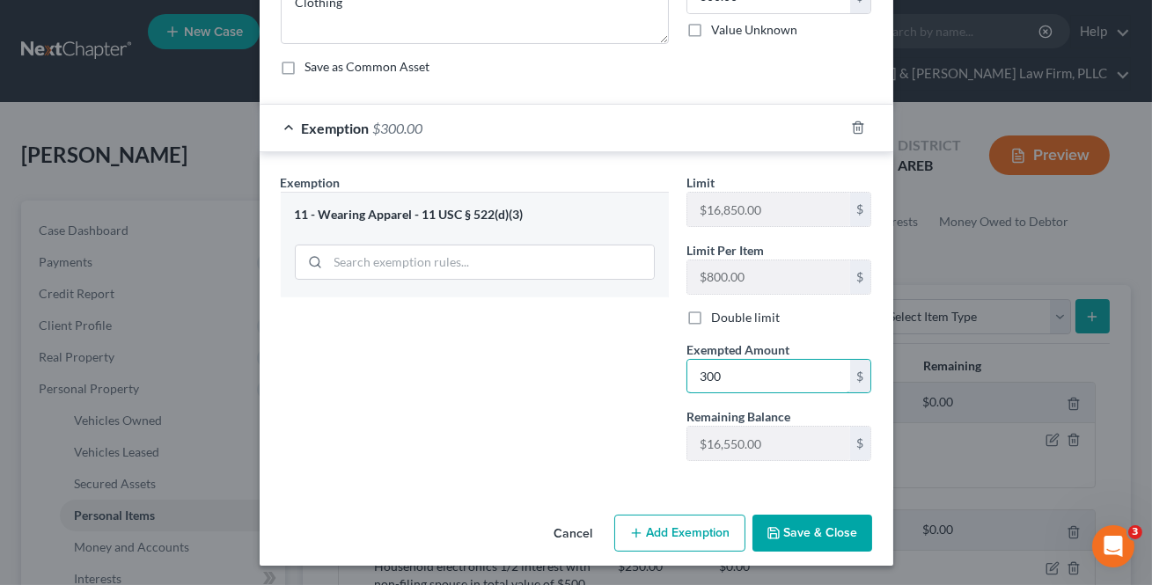
type input "300"
drag, startPoint x: 649, startPoint y: 456, endPoint x: 765, endPoint y: 574, distance: 164.9
click at [668, 466] on div "Exemption Set must be selected for CA. Exemption * 11 - Wearing Apparel - 11 US…" at bounding box center [475, 324] width 406 height 302
click at [770, 529] on polyline "button" at bounding box center [772, 529] width 4 height 3
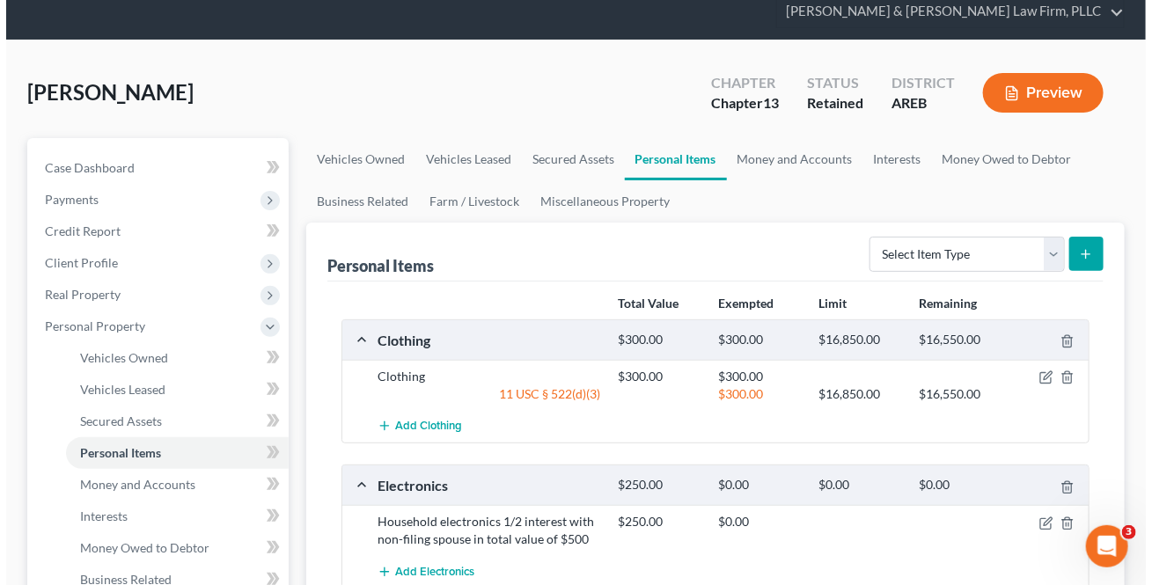
scroll to position [159, 0]
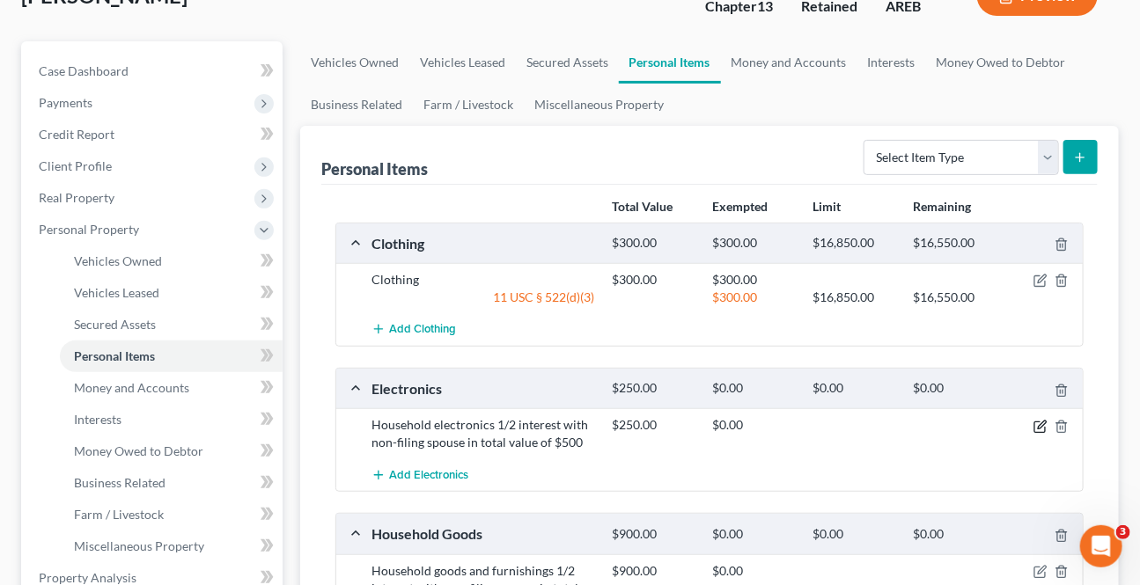
click at [1037, 424] on icon "button" at bounding box center [1040, 427] width 14 height 14
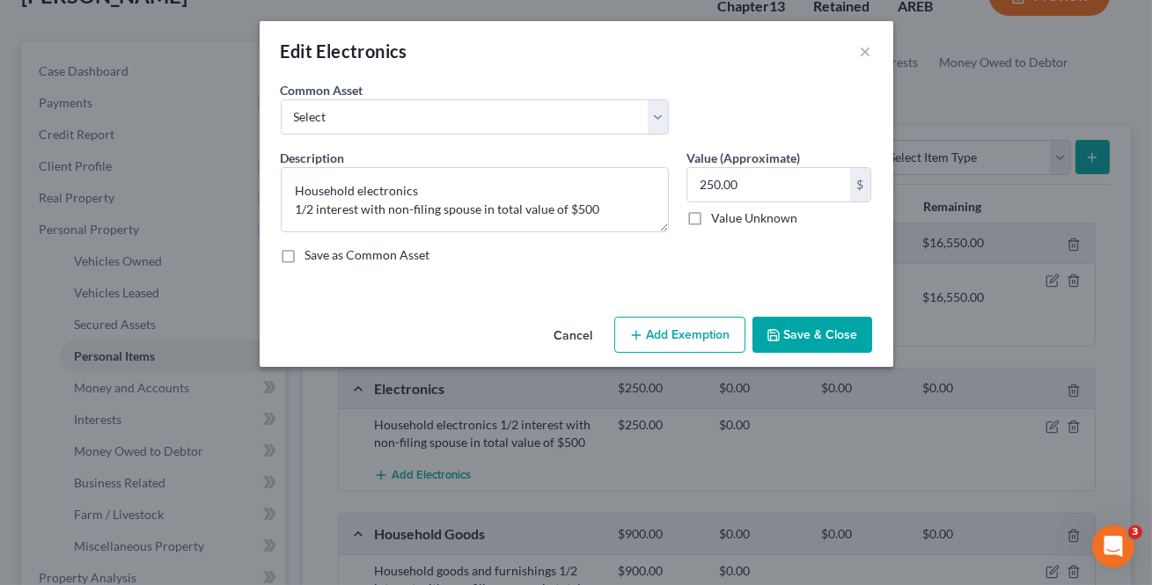
click at [716, 337] on button "Add Exemption" at bounding box center [679, 335] width 131 height 37
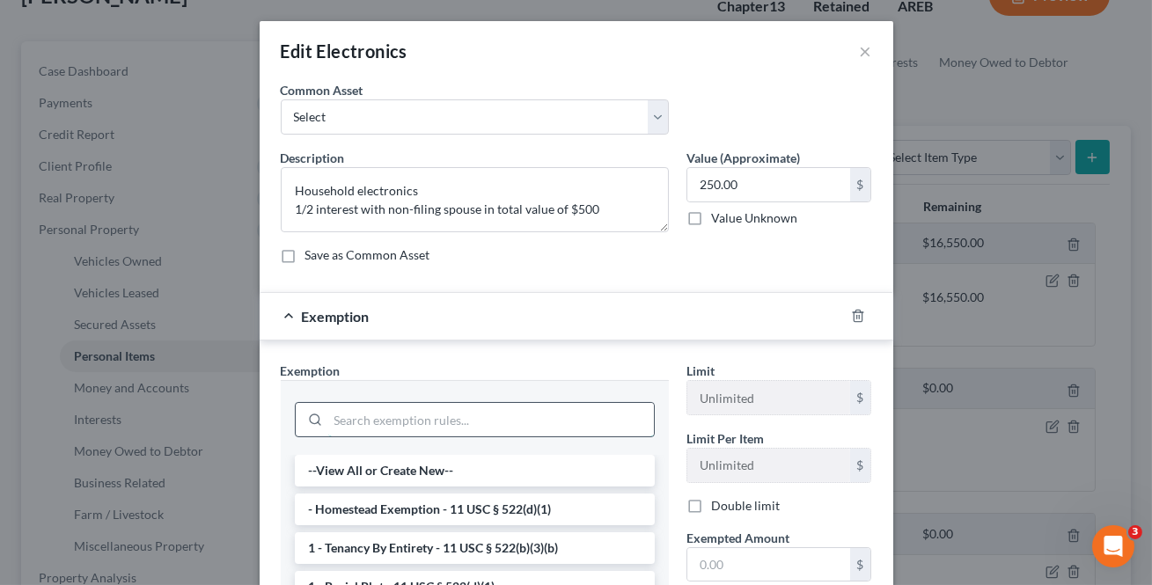
click at [484, 414] on input "search" at bounding box center [491, 419] width 326 height 33
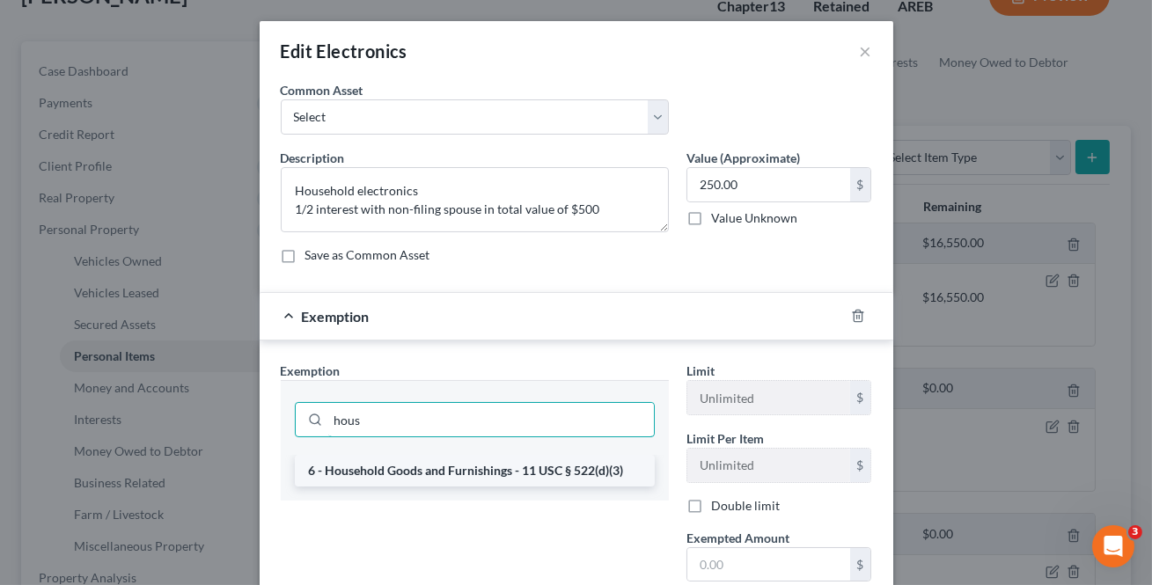
type input "hous"
click at [532, 477] on li "6 - Household Goods and Furnishings - 11 USC § 522(d)(3)" at bounding box center [475, 471] width 360 height 32
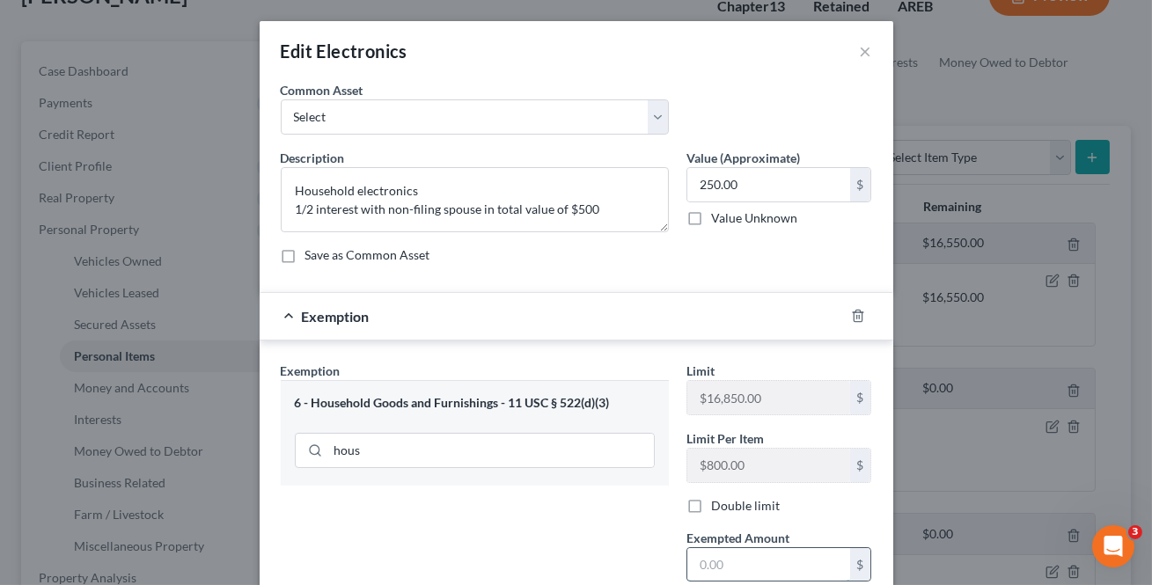
click at [700, 561] on input "text" at bounding box center [768, 564] width 163 height 33
type input "250"
click at [617, 537] on div "Exemption Set must be selected for CA. Exemption * 6 - Household Goods and Furn…" at bounding box center [475, 513] width 406 height 302
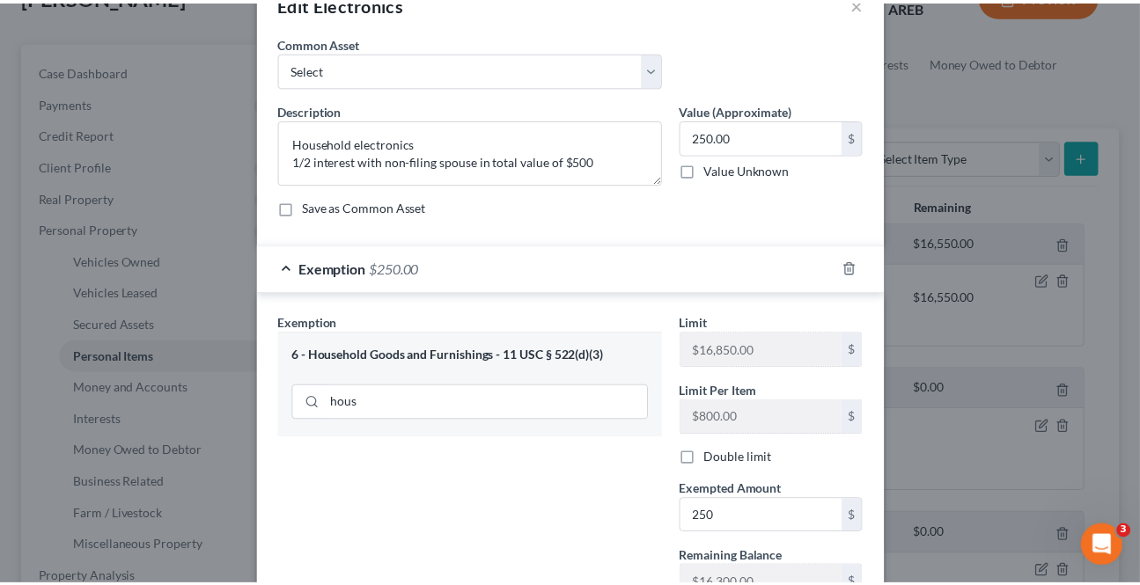
scroll to position [188, 0]
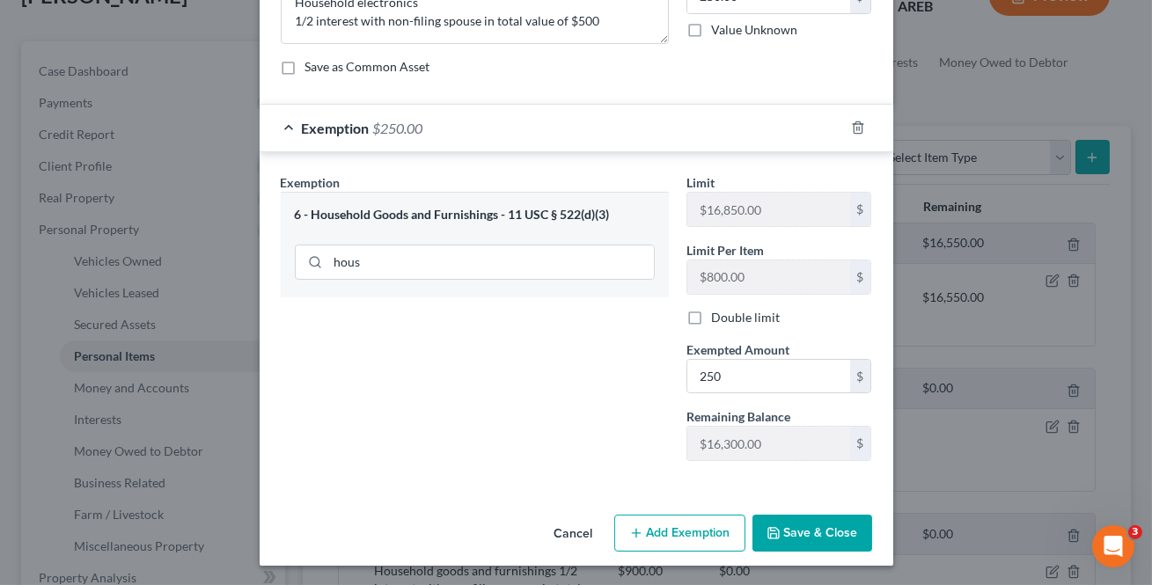
click at [766, 530] on icon "button" at bounding box center [773, 533] width 14 height 14
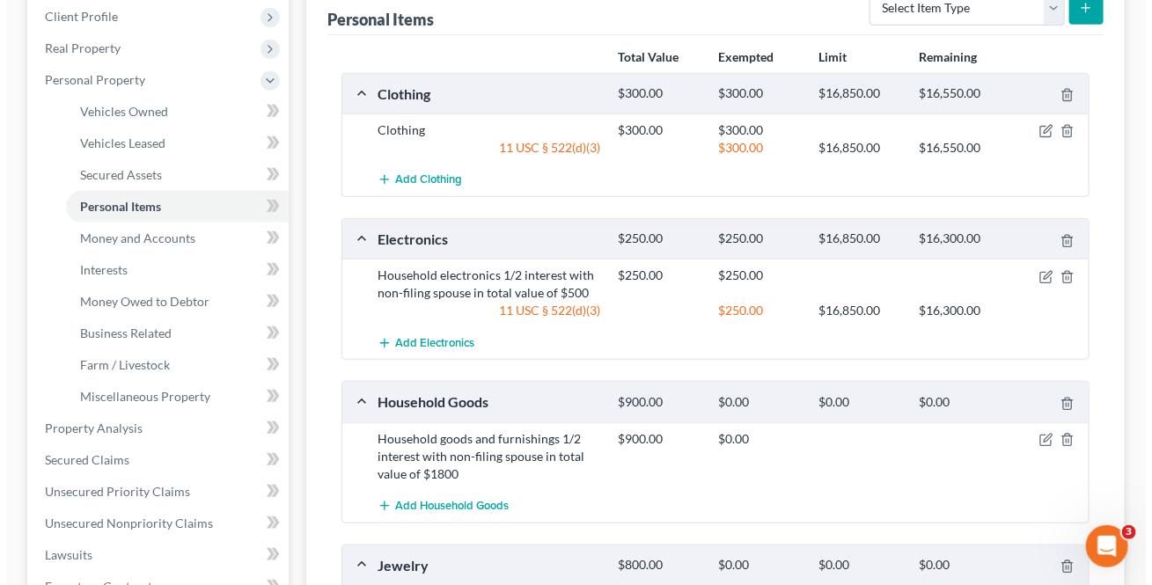
scroll to position [319, 0]
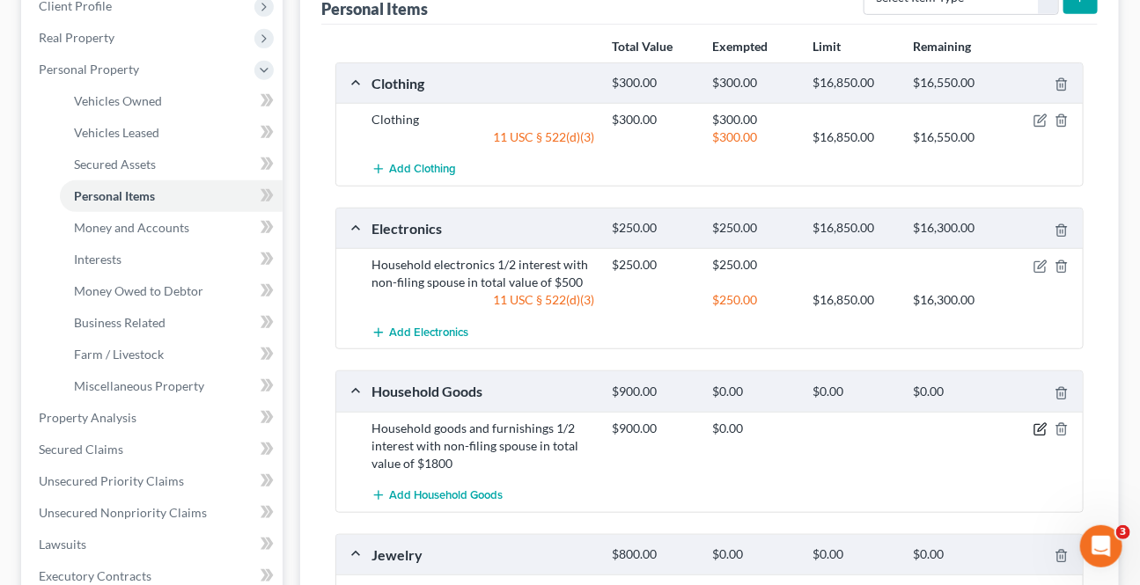
click at [1036, 423] on icon "button" at bounding box center [1040, 429] width 14 height 14
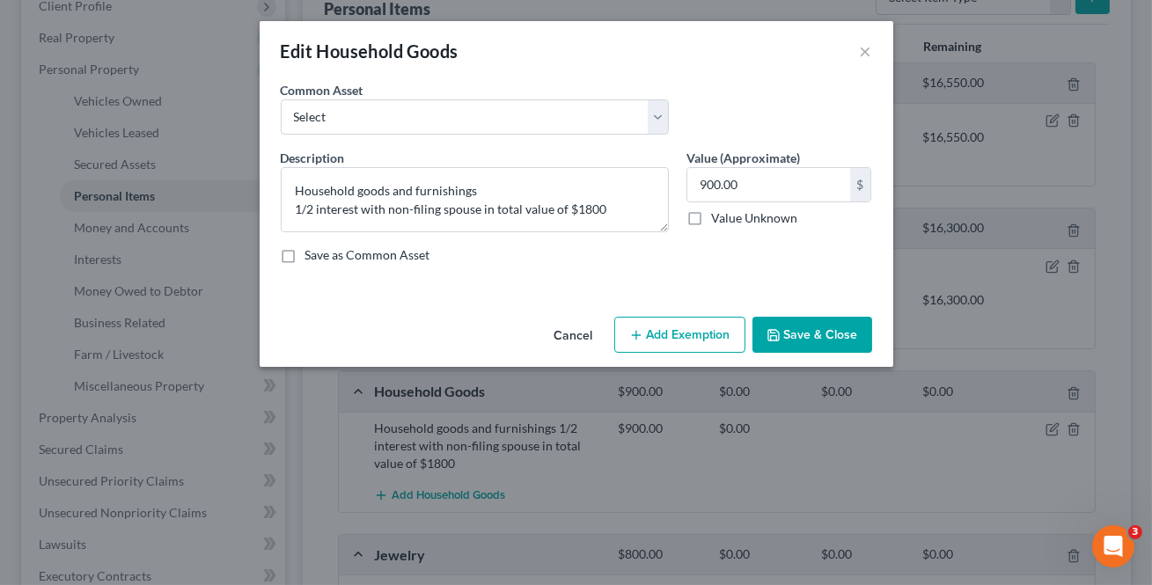
click at [720, 319] on button "Add Exemption" at bounding box center [679, 335] width 131 height 37
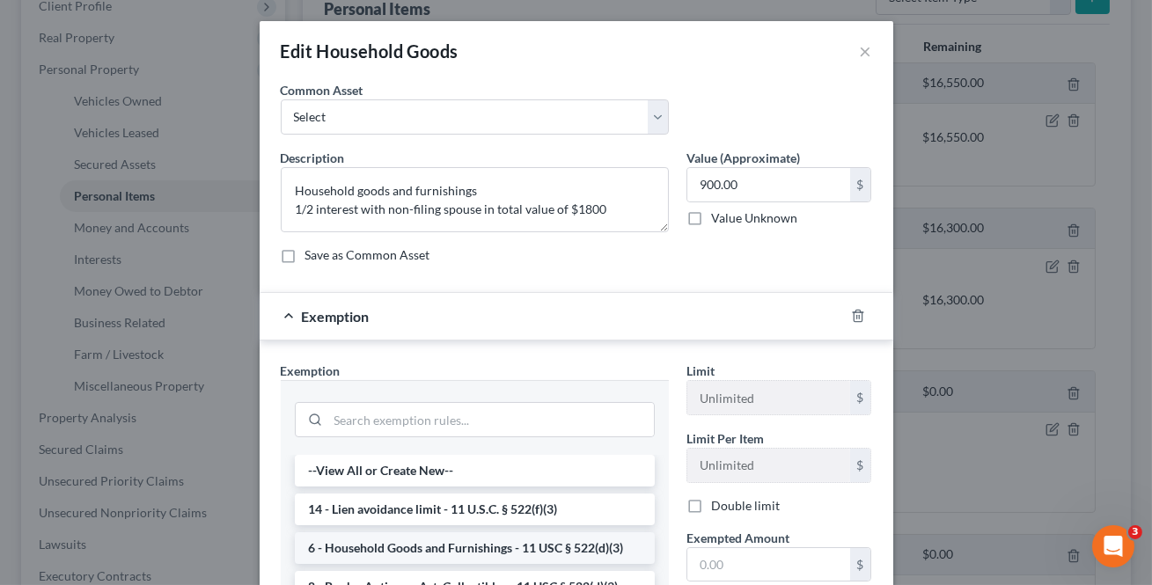
click at [428, 546] on li "6 - Household Goods and Furnishings - 11 USC § 522(d)(3)" at bounding box center [475, 548] width 360 height 32
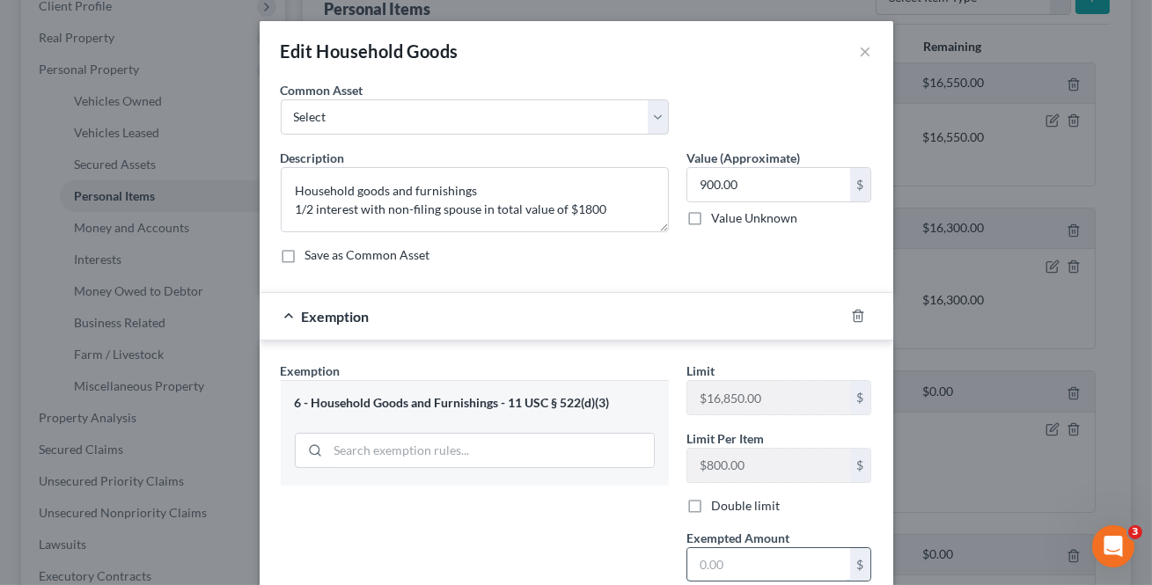
click at [743, 572] on input "text" at bounding box center [768, 564] width 163 height 33
type input "900"
click at [584, 497] on div "Exemption Set must be selected for CA. Exemption * 6 - Household Goods and Furn…" at bounding box center [475, 513] width 406 height 302
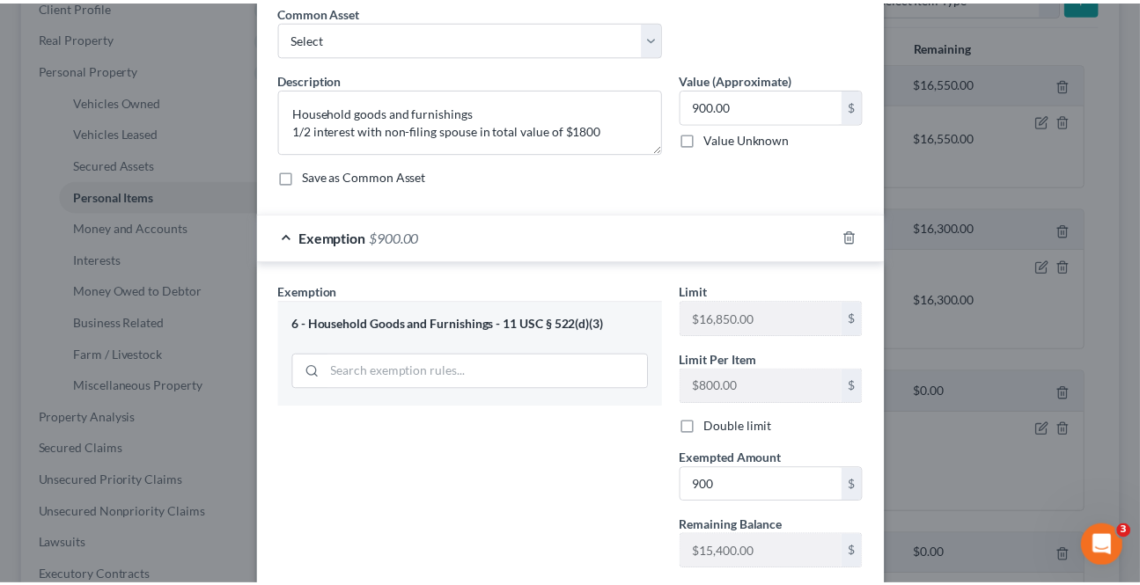
scroll to position [188, 0]
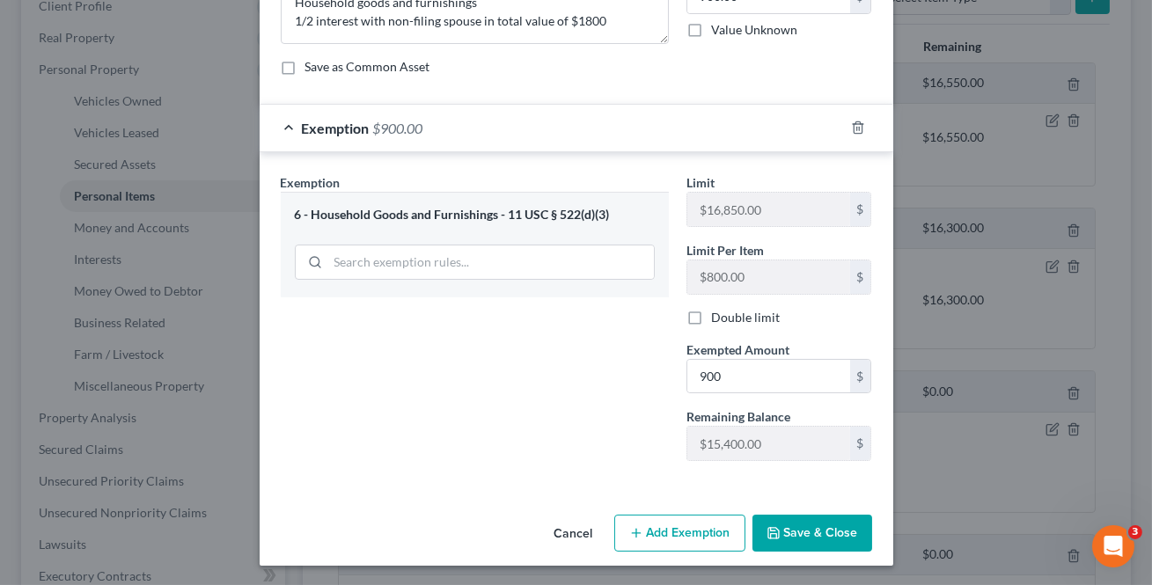
click at [779, 550] on div "Cancel Add Exemption Save & Close" at bounding box center [577, 537] width 634 height 58
click at [782, 538] on button "Save & Close" at bounding box center [812, 533] width 120 height 37
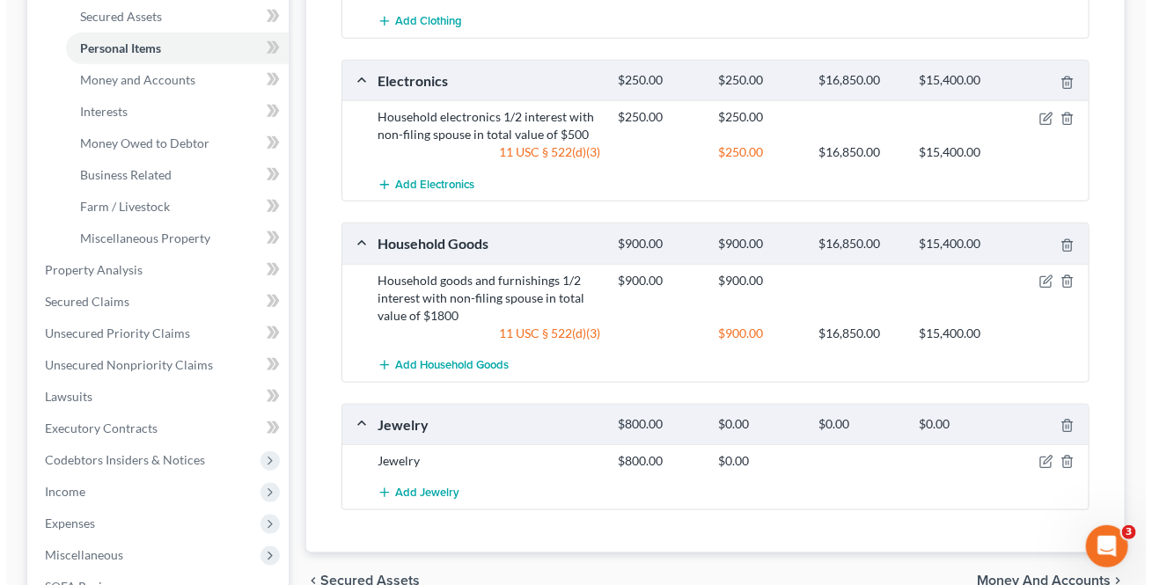
scroll to position [480, 0]
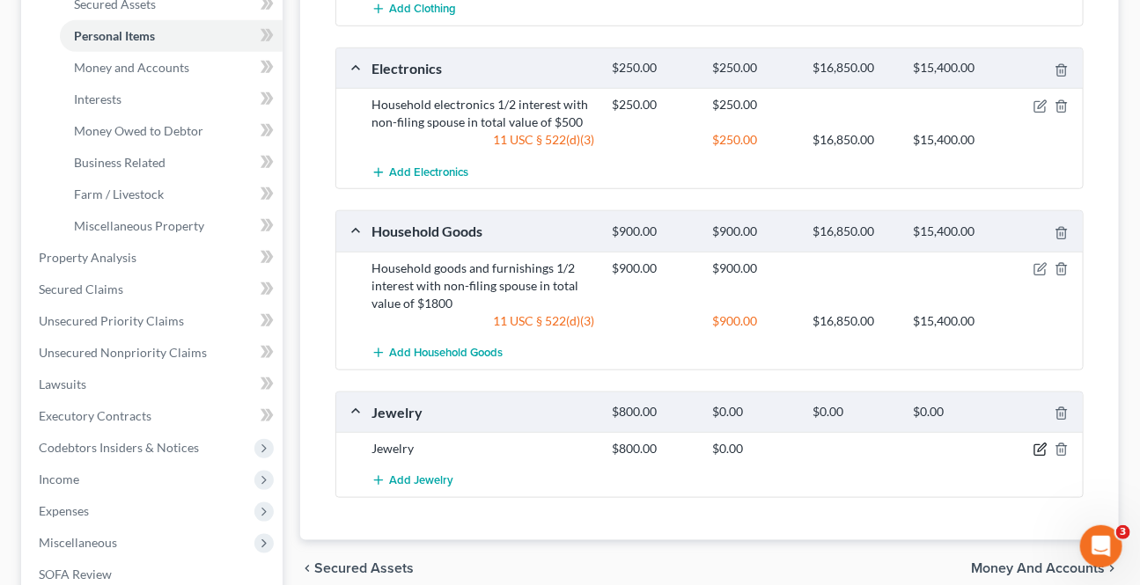
click at [1039, 450] on icon "button" at bounding box center [1040, 450] width 14 height 14
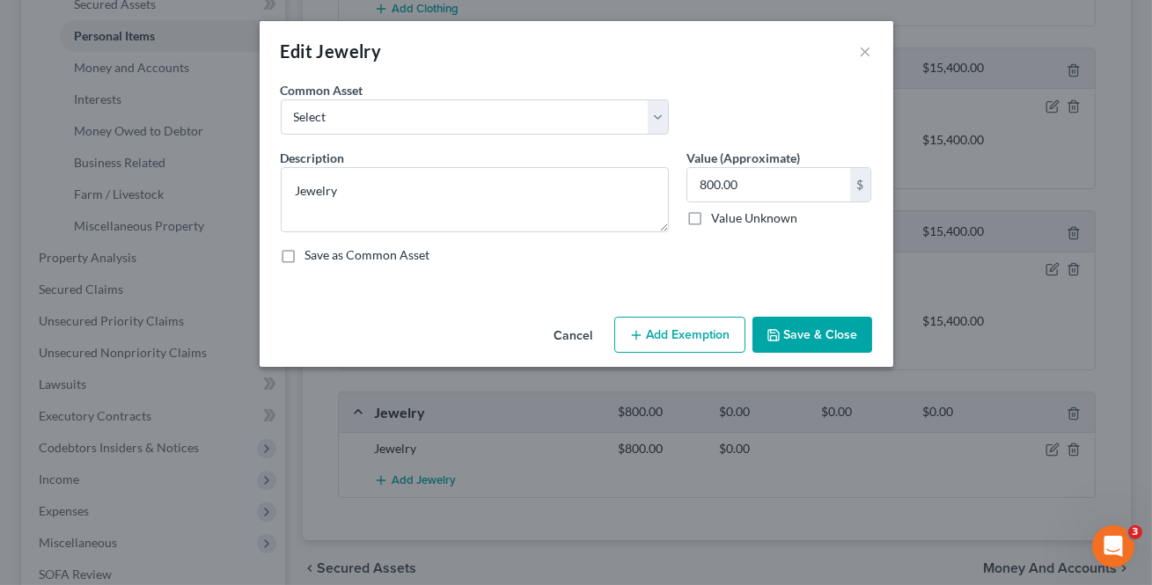
drag, startPoint x: 719, startPoint y: 315, endPoint x: 717, endPoint y: 327, distance: 12.4
click at [719, 317] on div "Cancel Add Exemption Save & Close" at bounding box center [577, 339] width 634 height 58
click at [713, 333] on button "Add Exemption" at bounding box center [679, 335] width 131 height 37
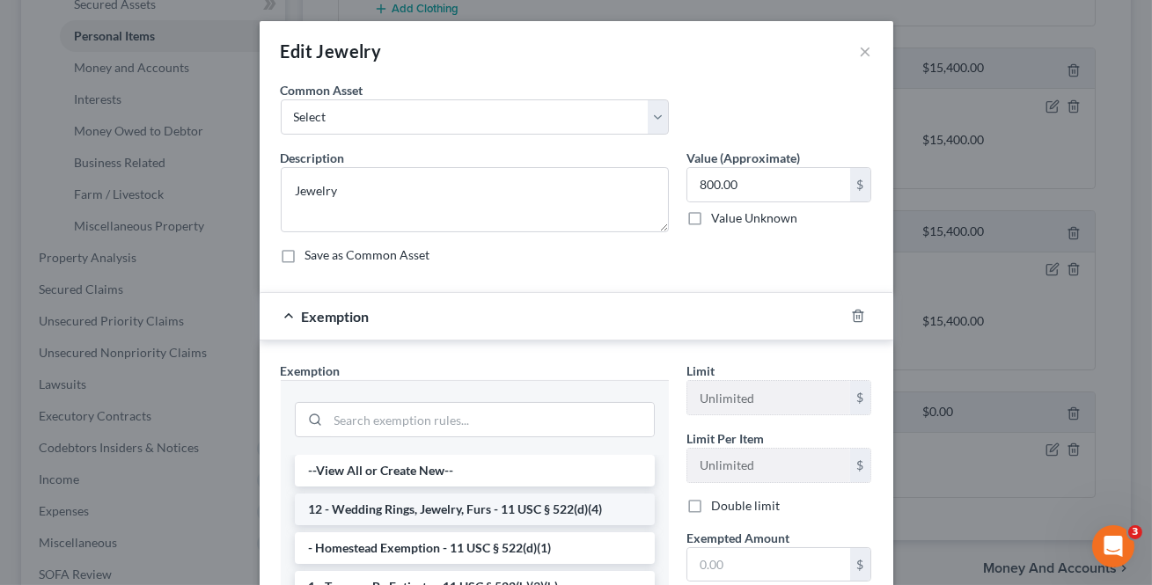
drag, startPoint x: 507, startPoint y: 507, endPoint x: 597, endPoint y: 544, distance: 97.1
click at [508, 507] on li "12 - Wedding Rings, Jewelry, Furs - 11 USC § 522(d)(4)" at bounding box center [475, 510] width 360 height 32
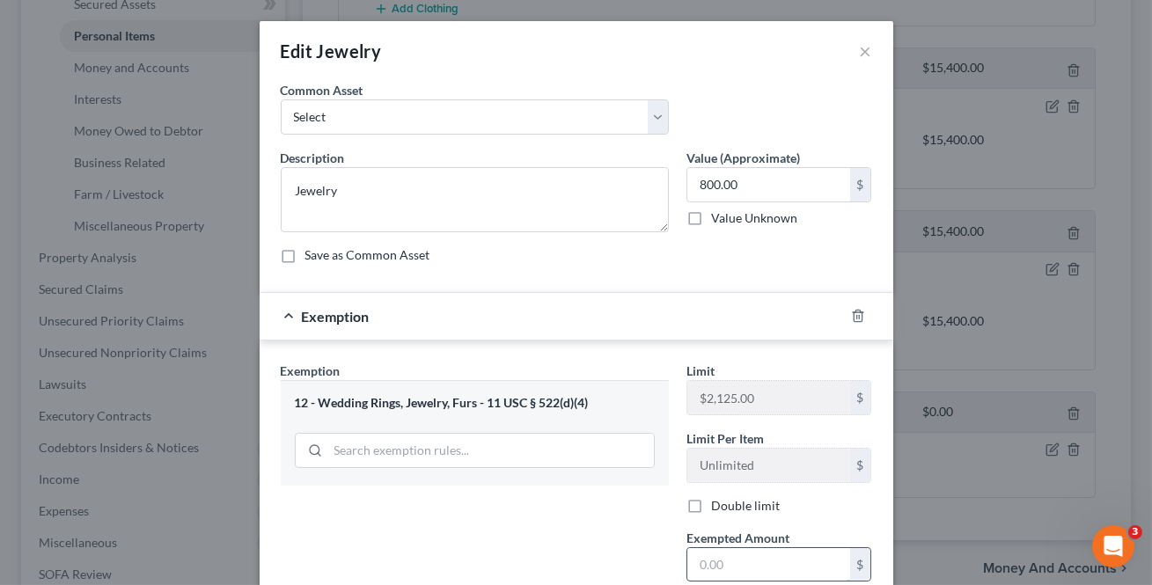
click at [718, 570] on input "text" at bounding box center [768, 564] width 163 height 33
type input "800"
click at [536, 521] on div "Exemption Set must be selected for CA. Exemption * 12 - Wedding Rings, Jewelry,…" at bounding box center [475, 513] width 406 height 302
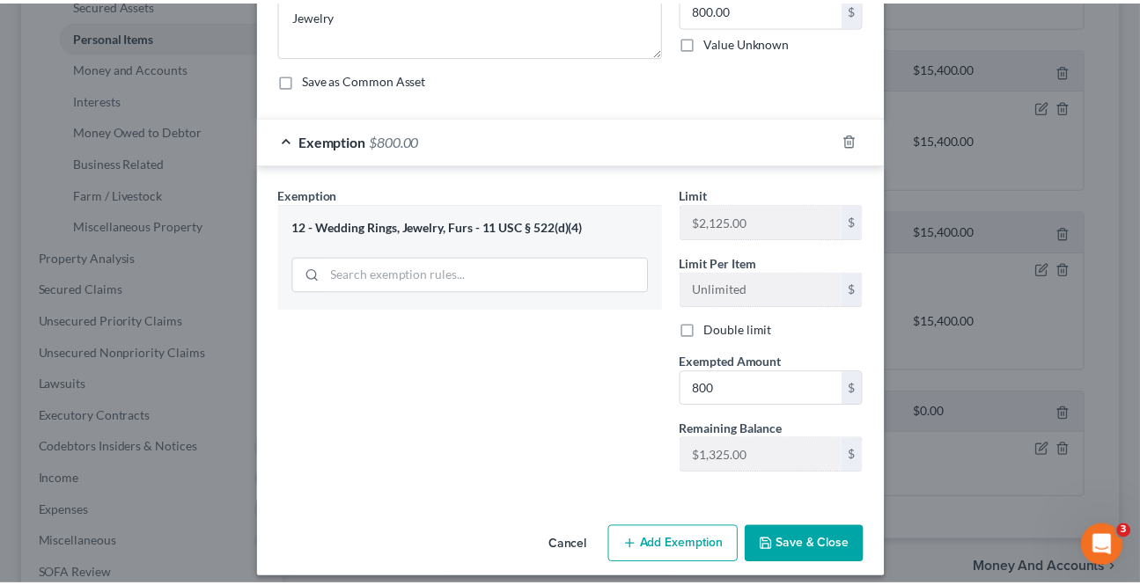
scroll to position [188, 0]
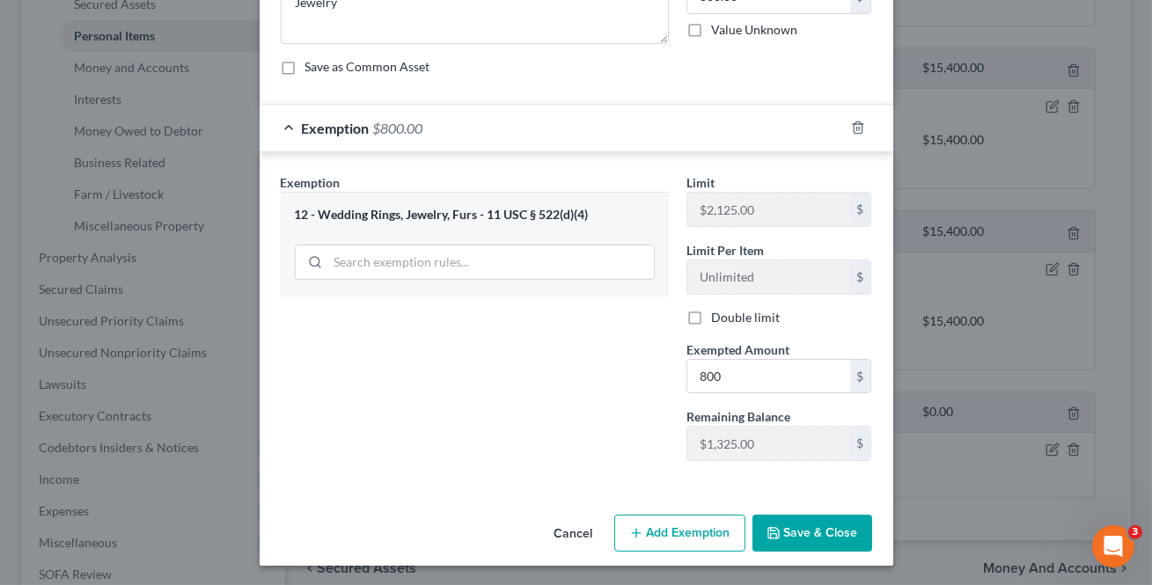
click at [774, 535] on icon "button" at bounding box center [773, 533] width 11 height 11
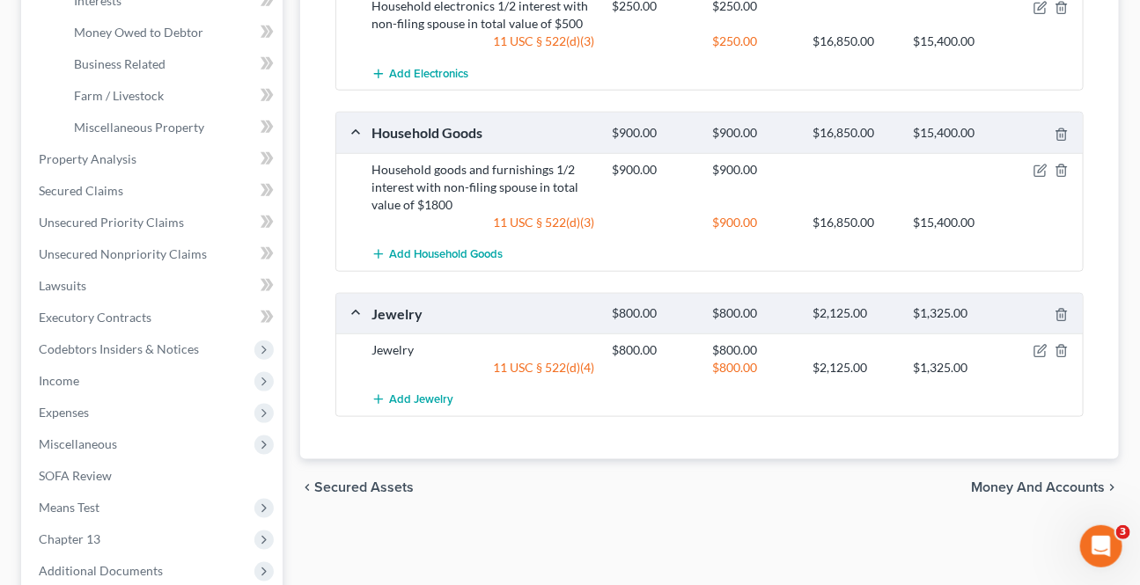
scroll to position [720, 0]
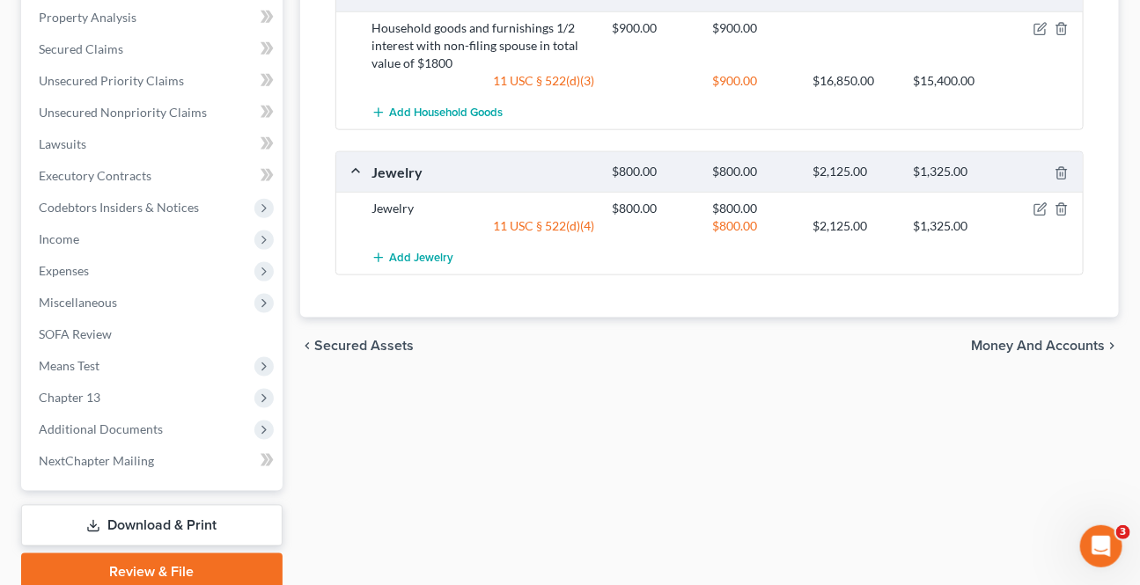
click at [989, 339] on span "Money and Accounts" at bounding box center [1038, 346] width 134 height 14
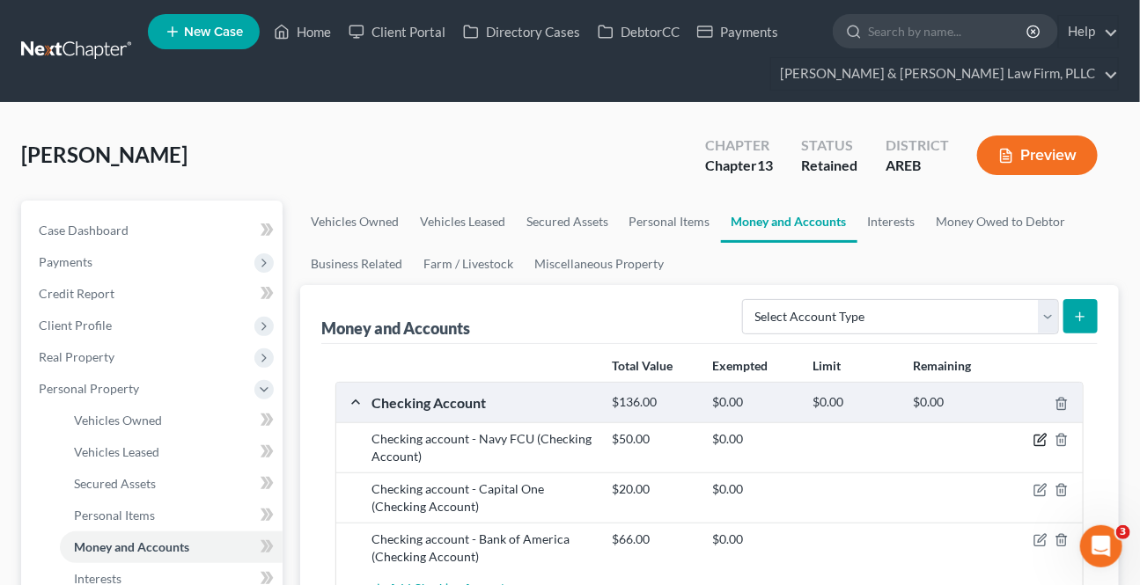
click at [1045, 439] on icon "button" at bounding box center [1039, 441] width 11 height 11
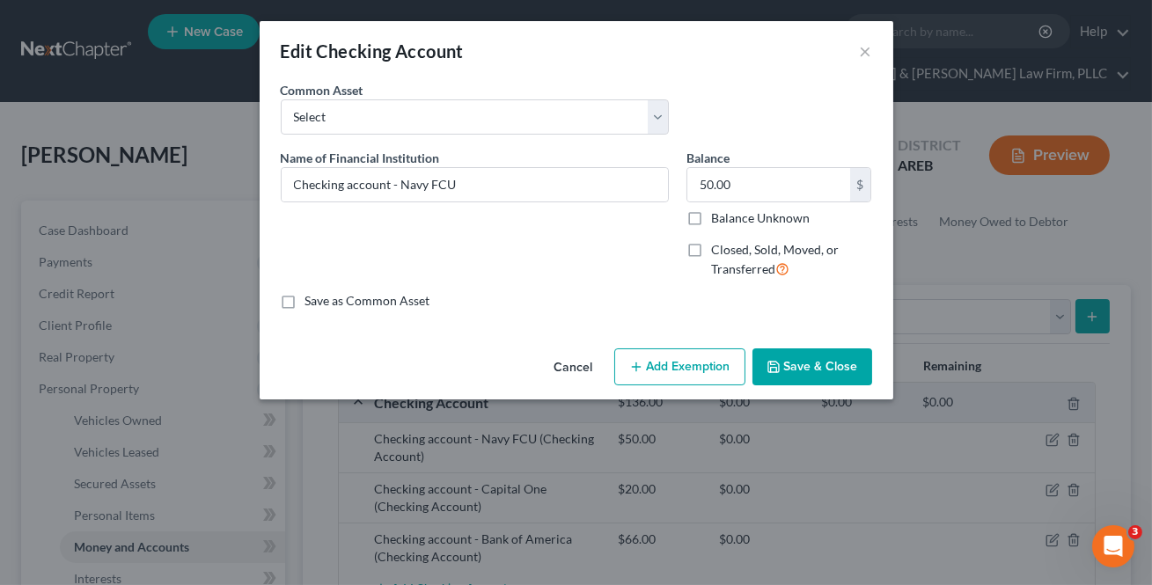
click at [723, 359] on button "Add Exemption" at bounding box center [679, 366] width 131 height 37
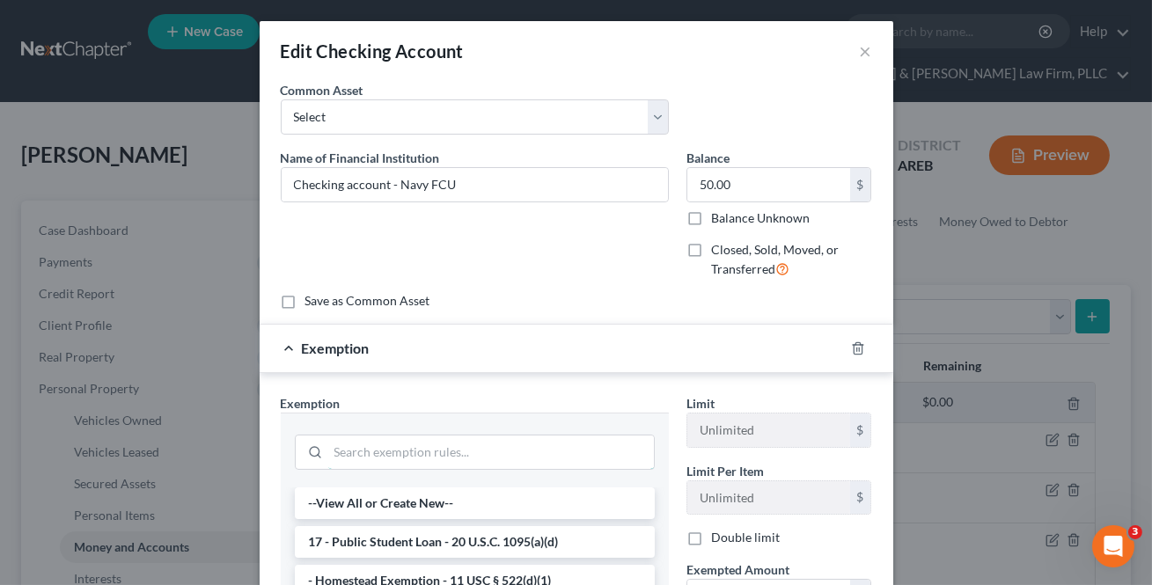
drag, startPoint x: 444, startPoint y: 449, endPoint x: 510, endPoint y: 474, distance: 71.6
click at [444, 448] on input "search" at bounding box center [491, 452] width 326 height 33
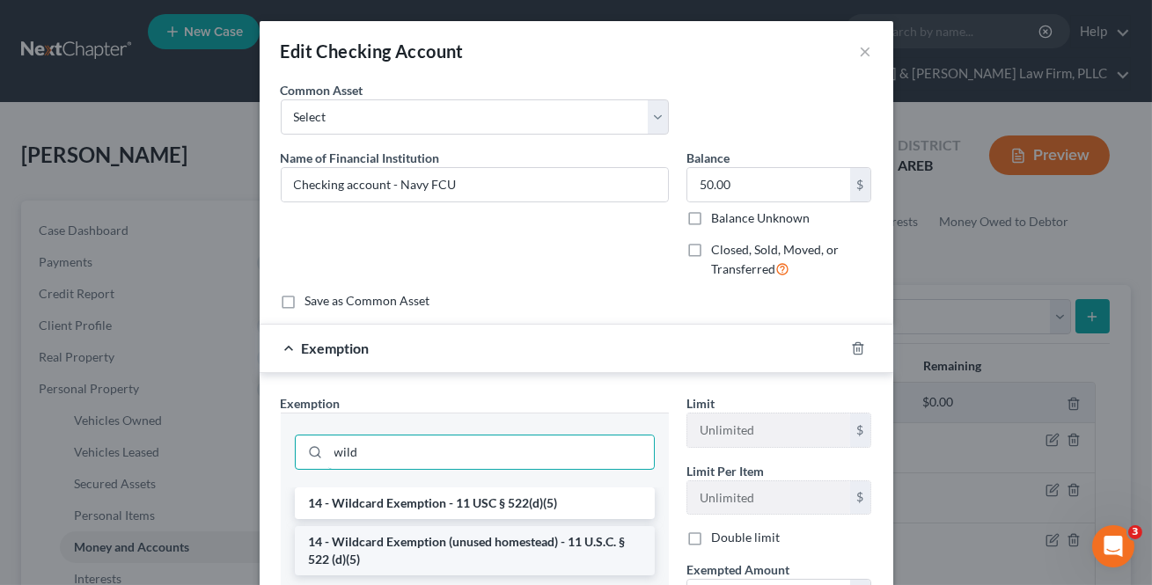
type input "wild"
drag, startPoint x: 379, startPoint y: 545, endPoint x: 671, endPoint y: 583, distance: 293.7
click at [380, 545] on li "14 - Wildcard Exemption (unused homestead) - 11 U.S.C. § 522 (d)(5)" at bounding box center [475, 550] width 360 height 49
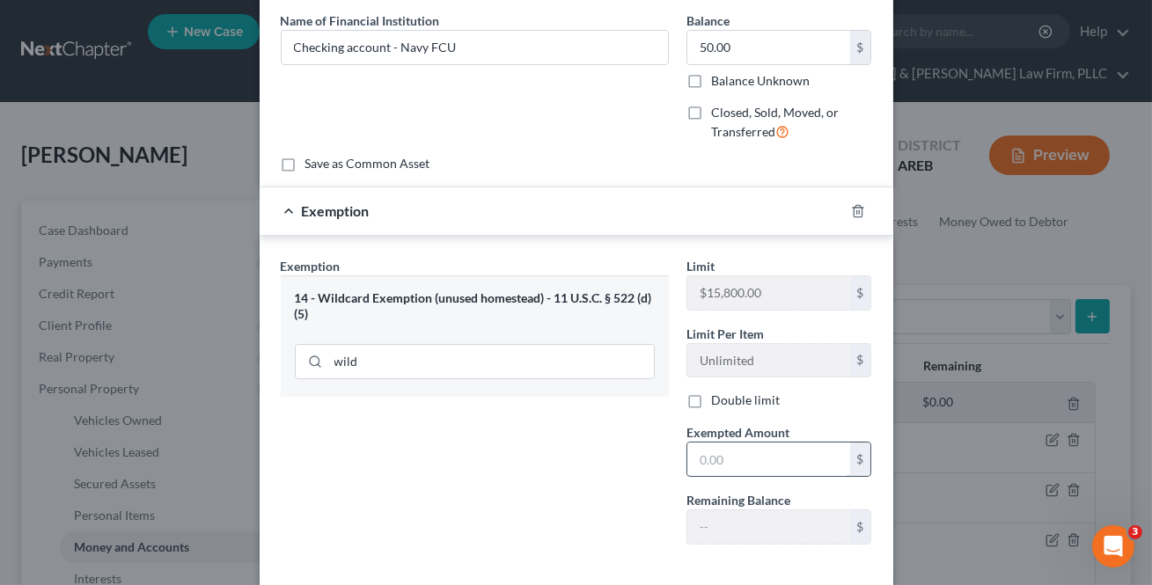
scroll to position [159, 0]
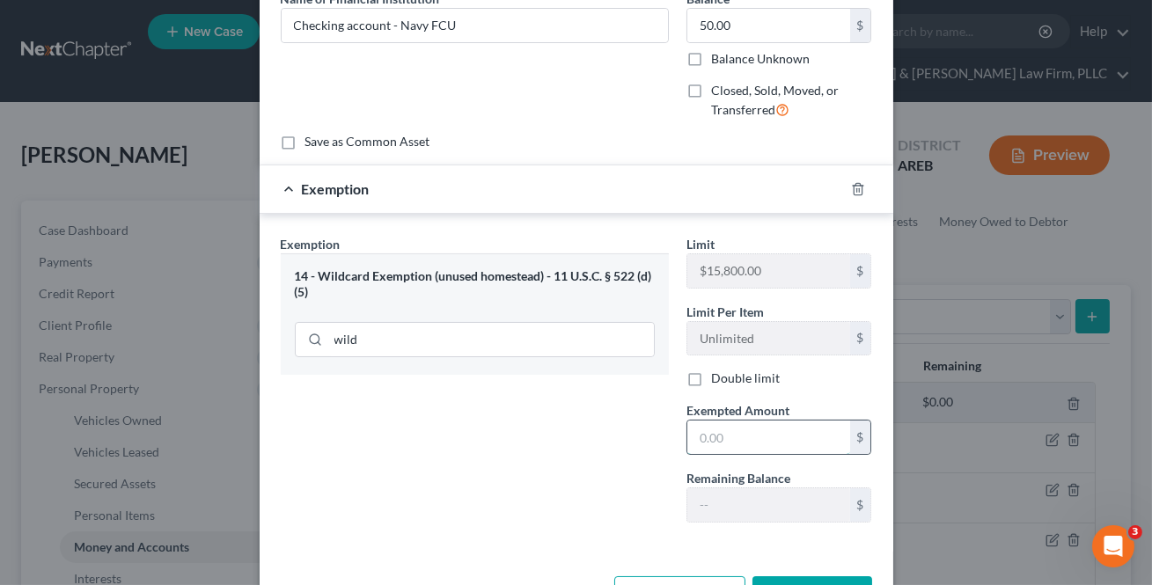
click at [723, 429] on input "text" at bounding box center [768, 437] width 163 height 33
type input "50"
drag, startPoint x: 590, startPoint y: 451, endPoint x: 793, endPoint y: 563, distance: 231.2
click at [610, 445] on div "Exemption Set must be selected for CA. Exemption * 14 - Wildcard Exemption (unu…" at bounding box center [475, 386] width 406 height 302
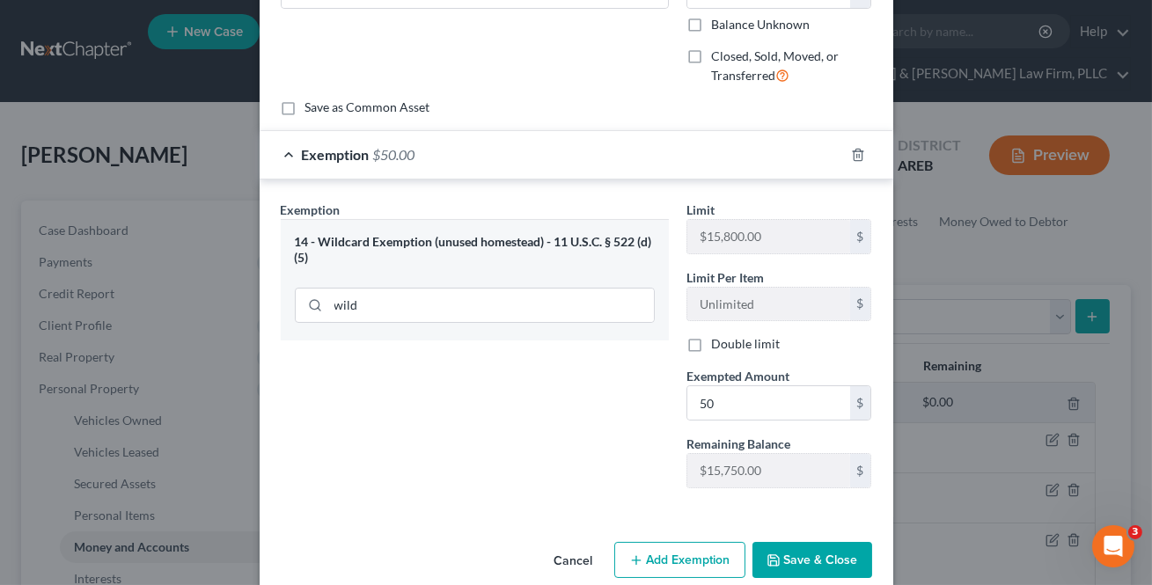
scroll to position [221, 0]
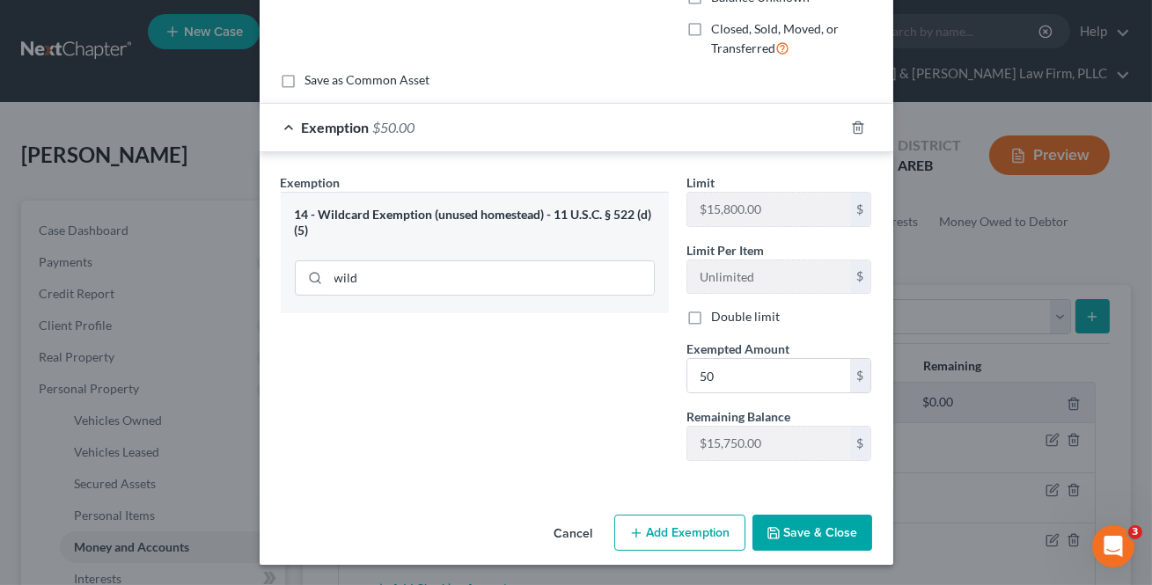
click at [831, 517] on button "Save & Close" at bounding box center [812, 533] width 120 height 37
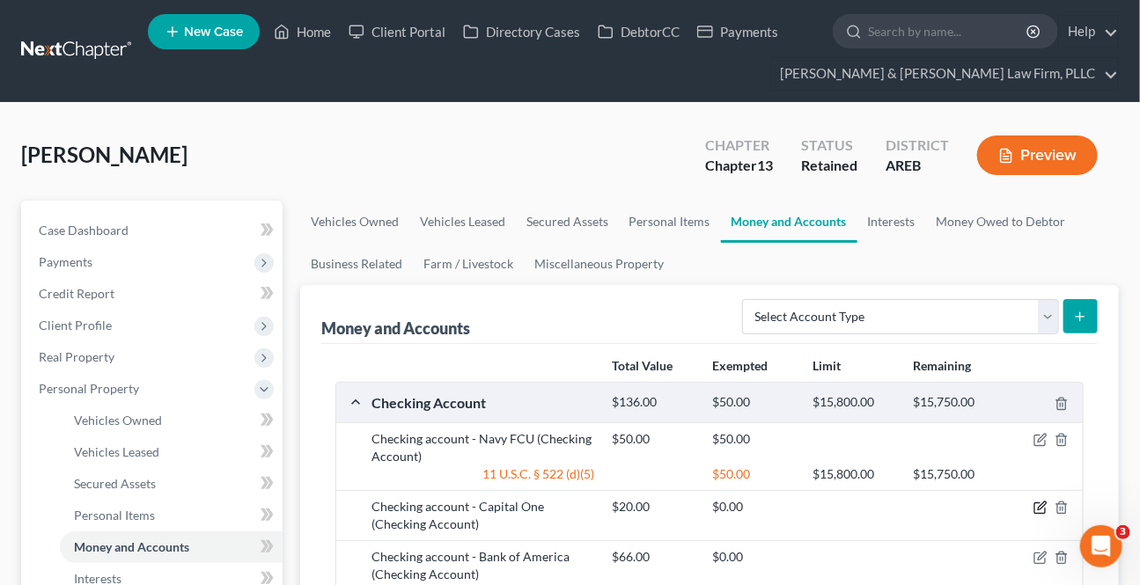
click at [1043, 505] on icon "button" at bounding box center [1041, 506] width 8 height 8
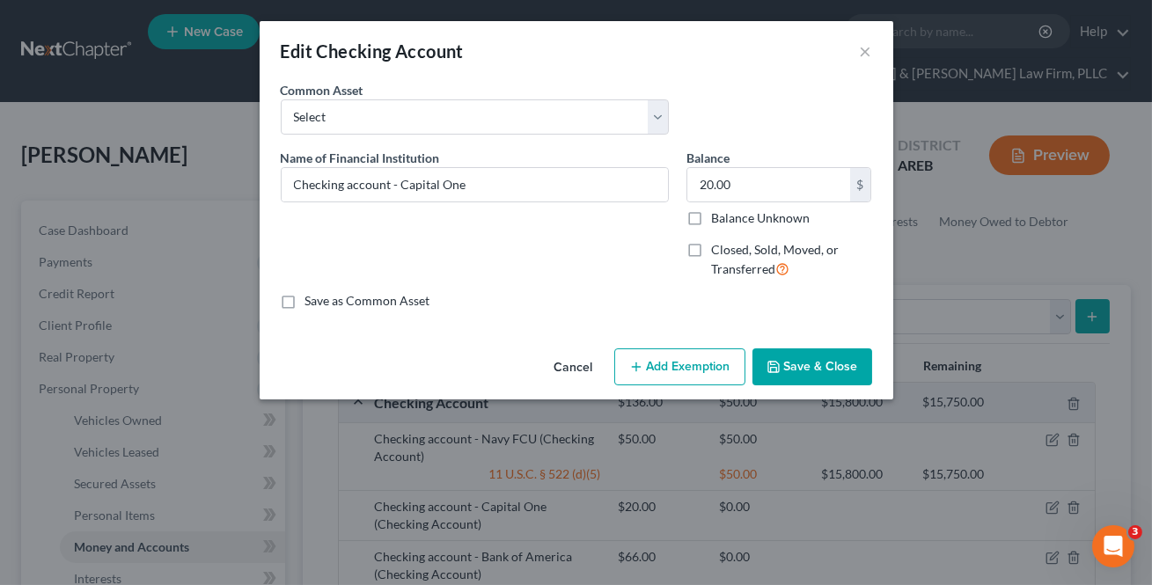
click at [715, 368] on button "Add Exemption" at bounding box center [679, 366] width 131 height 37
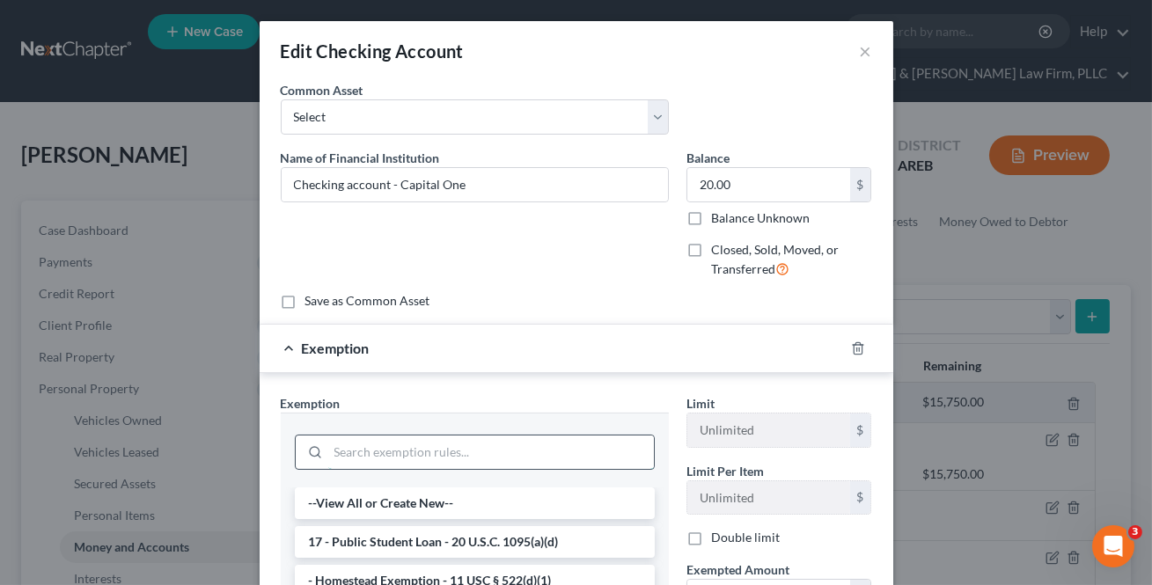
click at [464, 453] on input "search" at bounding box center [491, 452] width 326 height 33
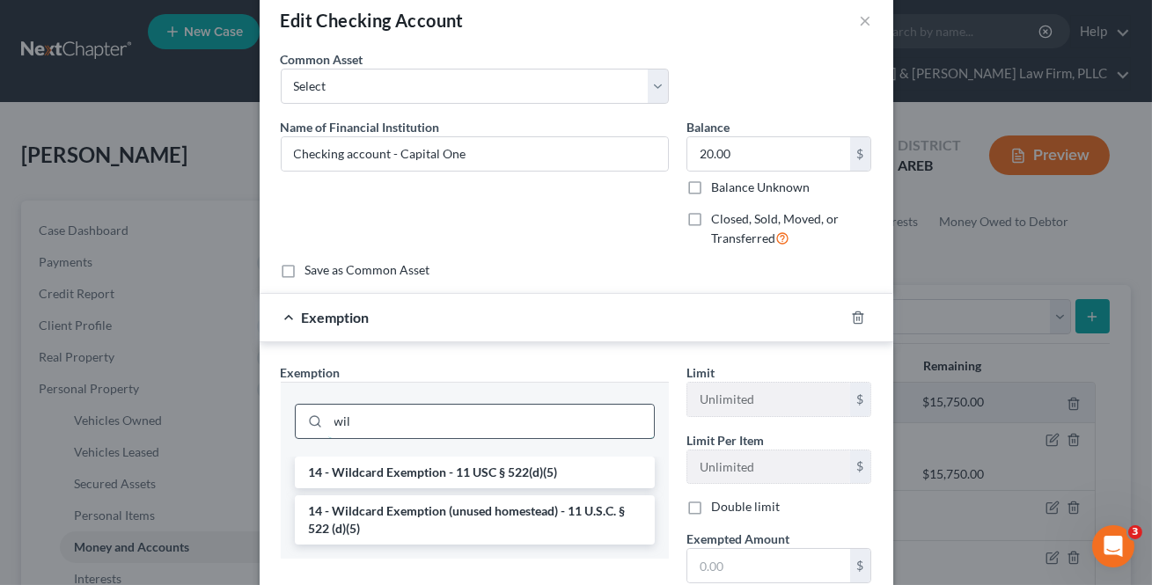
scroll to position [79, 0]
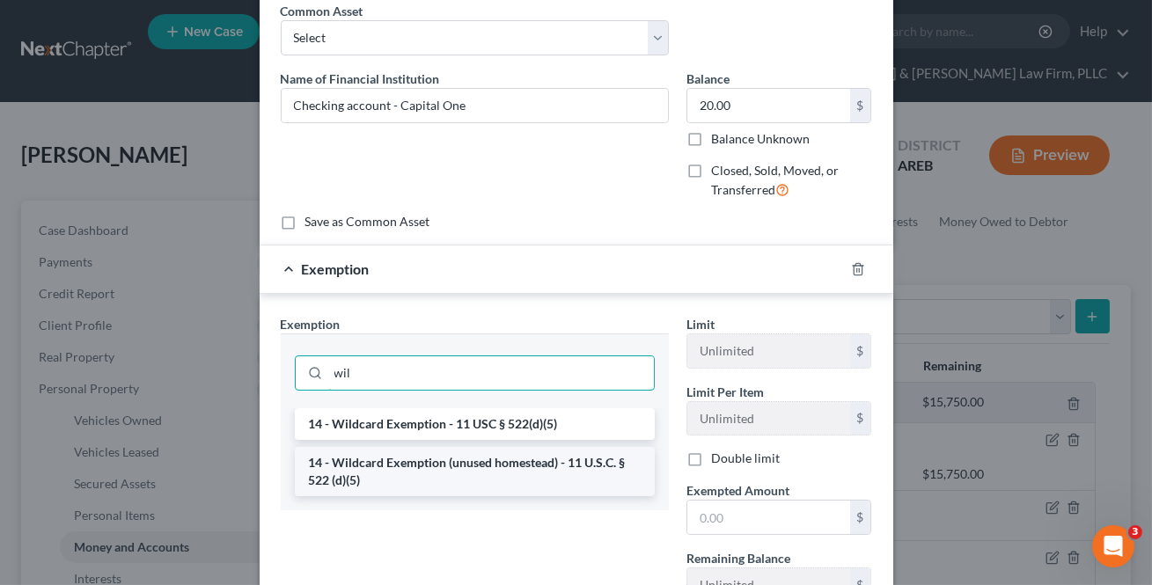
type input "wil"
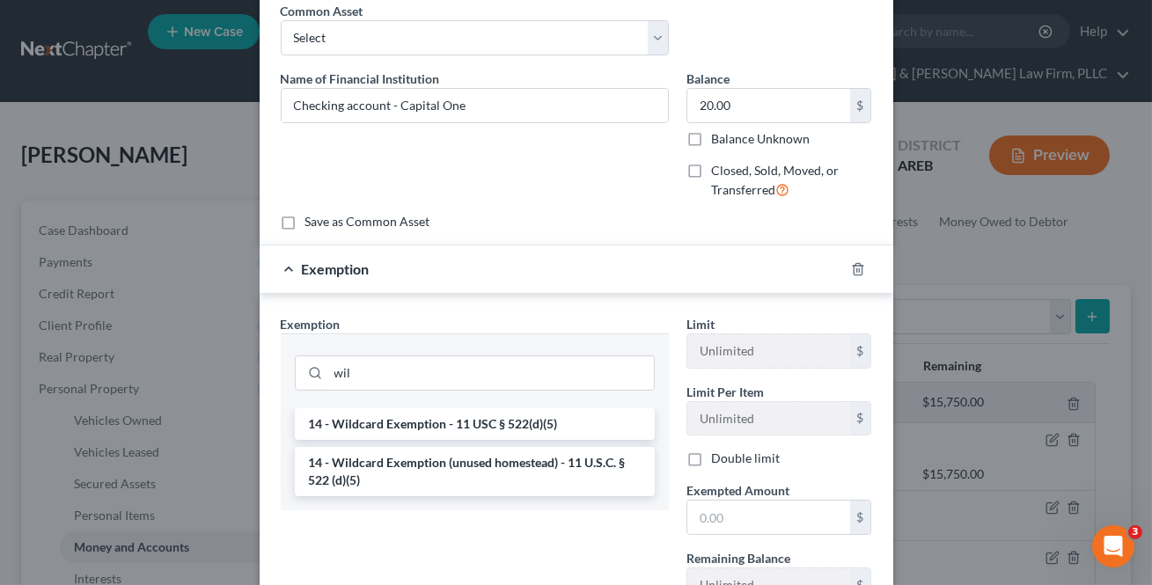
drag, startPoint x: 416, startPoint y: 472, endPoint x: 485, endPoint y: 484, distance: 69.7
click at [416, 471] on li "14 - Wildcard Exemption (unused homestead) - 11 U.S.C. § 522 (d)(5)" at bounding box center [475, 471] width 360 height 49
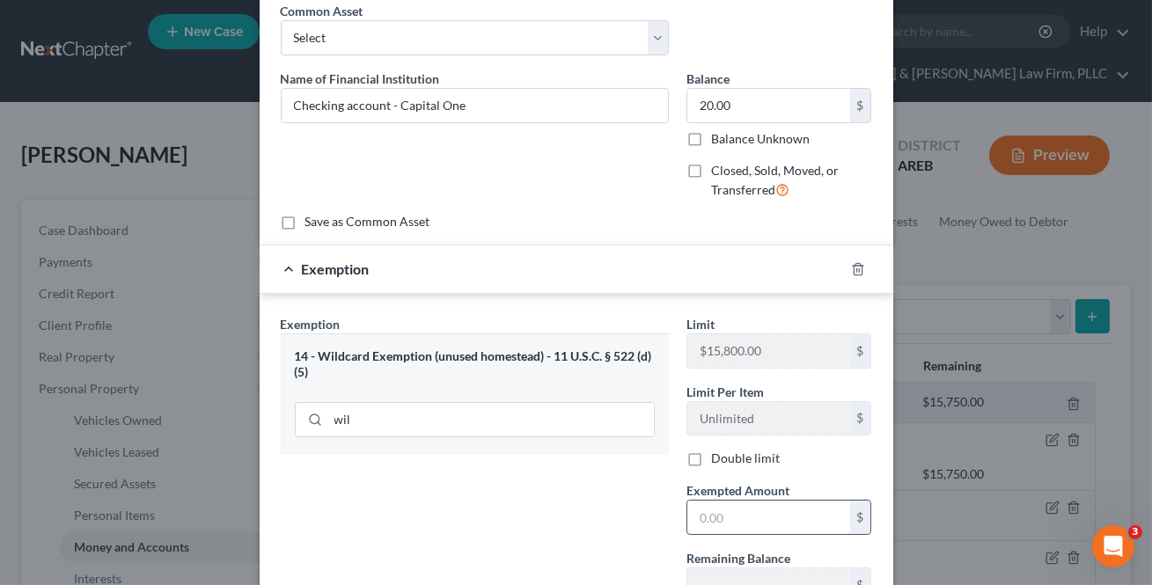
drag, startPoint x: 749, startPoint y: 536, endPoint x: 746, endPoint y: 527, distance: 9.2
click at [747, 528] on div "Limit $15,800.00 $ Limit Per Item Unlimited $ Double limit Exempted Amount * $ …" at bounding box center [779, 466] width 203 height 302
click at [746, 527] on input "text" at bounding box center [768, 517] width 163 height 33
type input "20"
drag, startPoint x: 608, startPoint y: 523, endPoint x: 643, endPoint y: 510, distance: 37.3
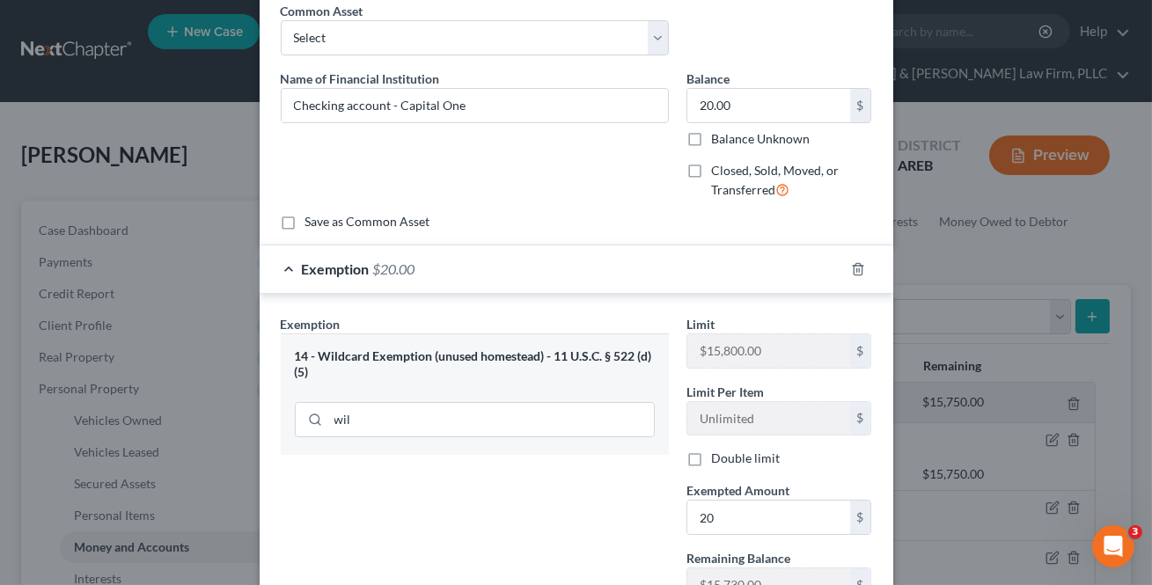
click at [612, 519] on div "Exemption Set must be selected for CA. Exemption * 14 - Wildcard Exemption (unu…" at bounding box center [475, 466] width 406 height 302
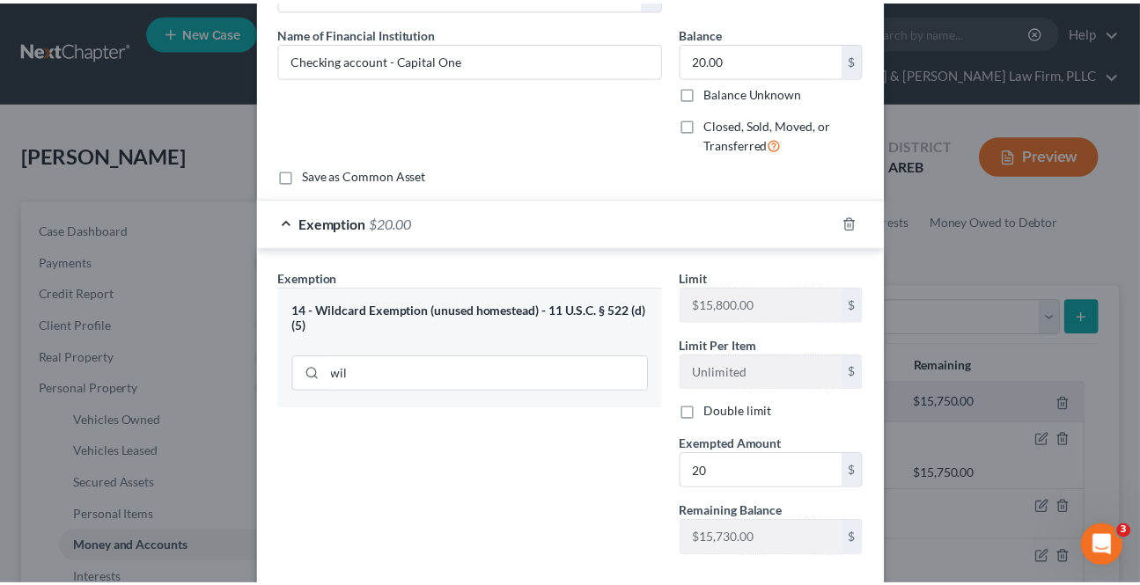
scroll to position [221, 0]
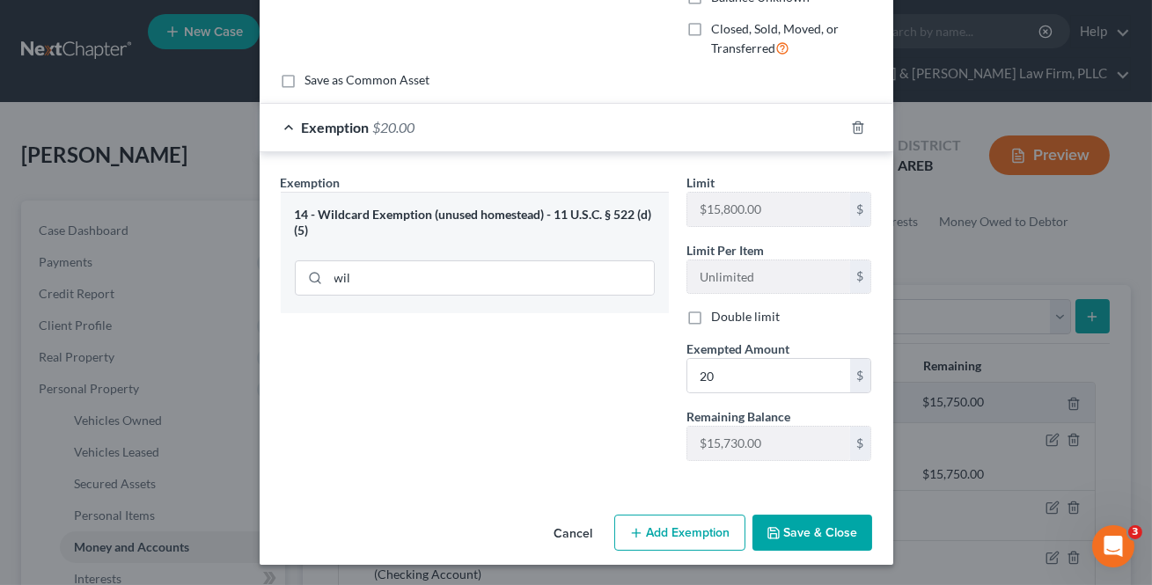
click at [779, 525] on button "Save & Close" at bounding box center [812, 533] width 120 height 37
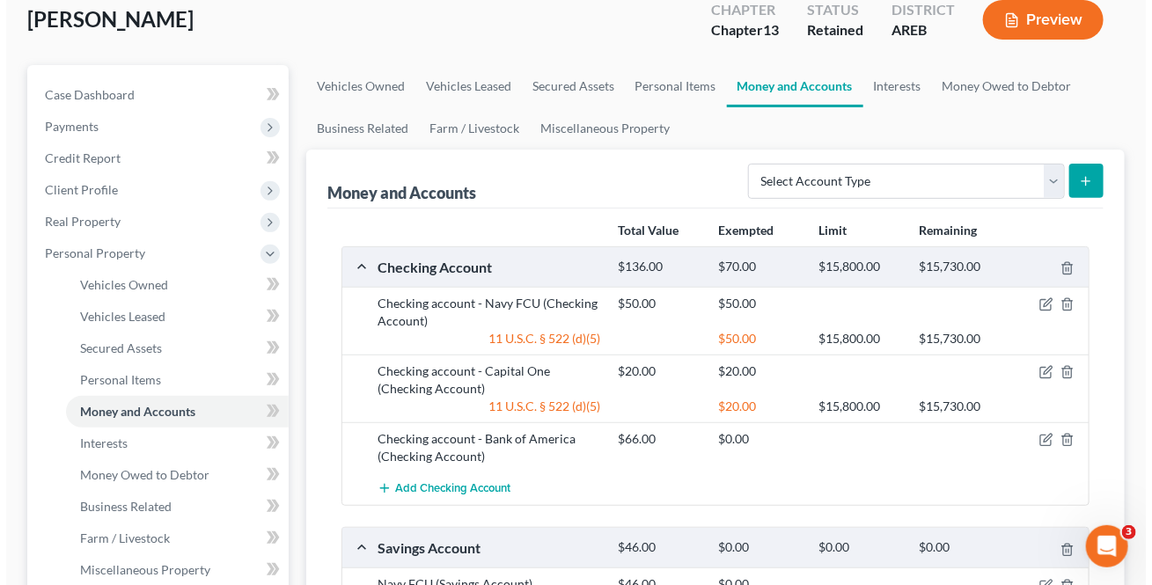
scroll to position [159, 0]
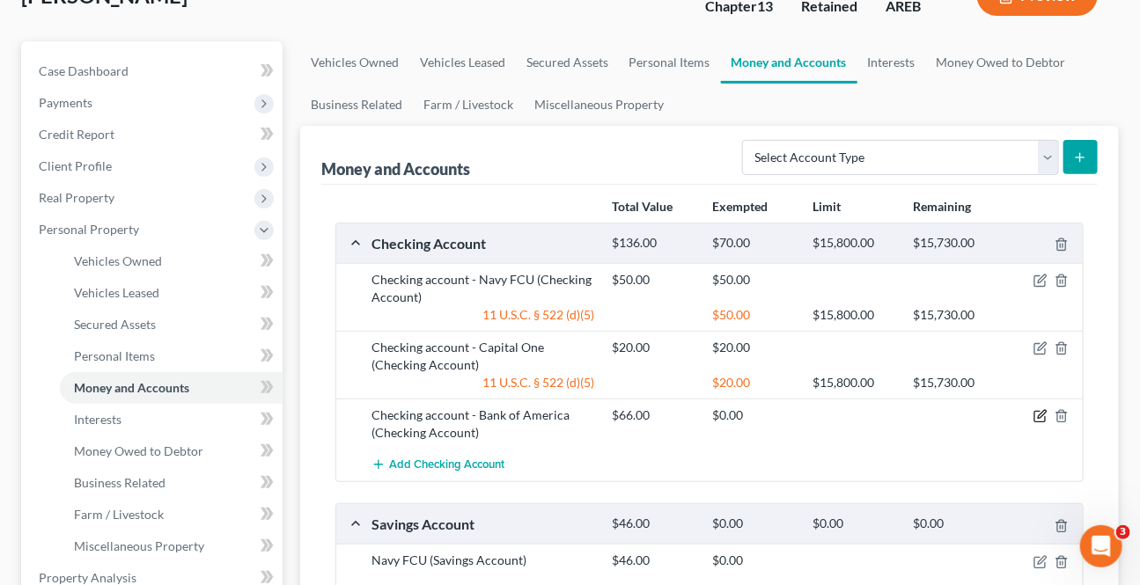
click at [1043, 412] on icon "button" at bounding box center [1040, 416] width 14 height 14
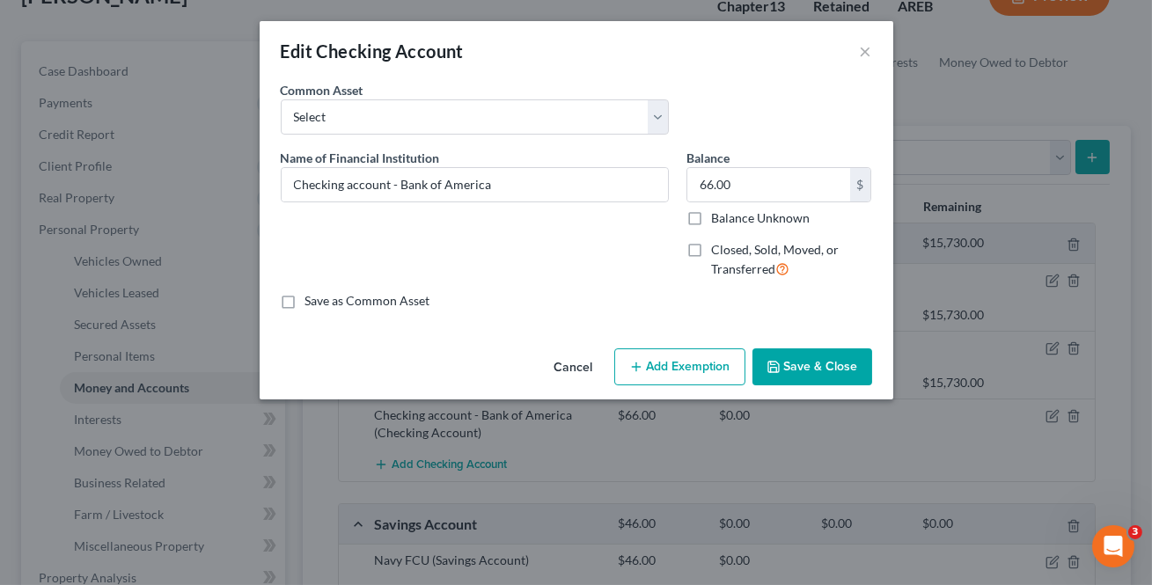
click at [695, 369] on button "Add Exemption" at bounding box center [679, 366] width 131 height 37
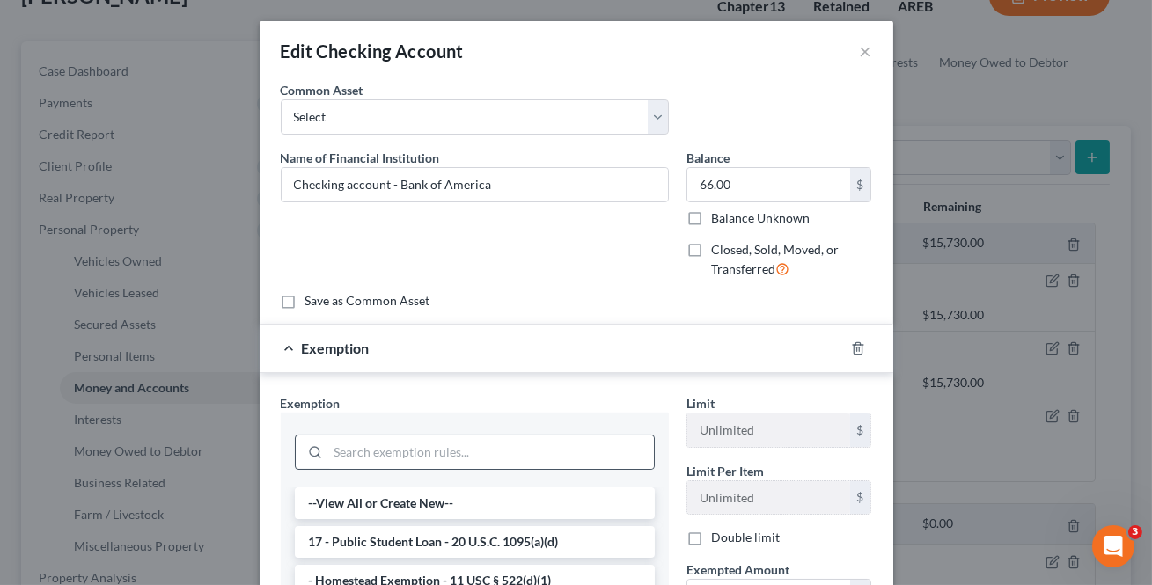
click at [422, 435] on div at bounding box center [475, 452] width 360 height 35
click at [411, 446] on input "search" at bounding box center [491, 452] width 326 height 33
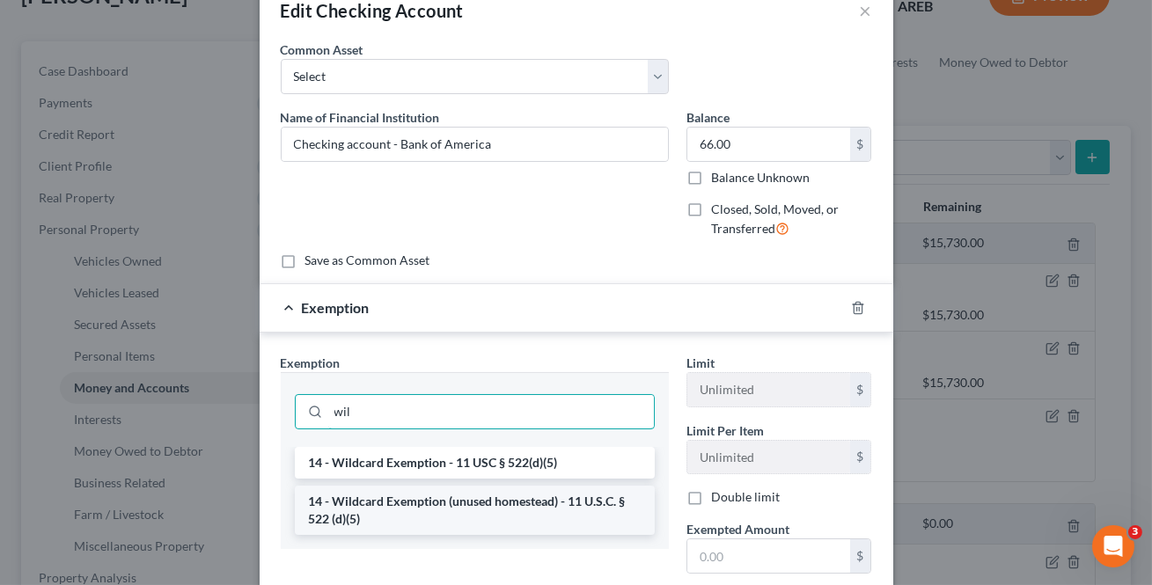
scroll to position [79, 0]
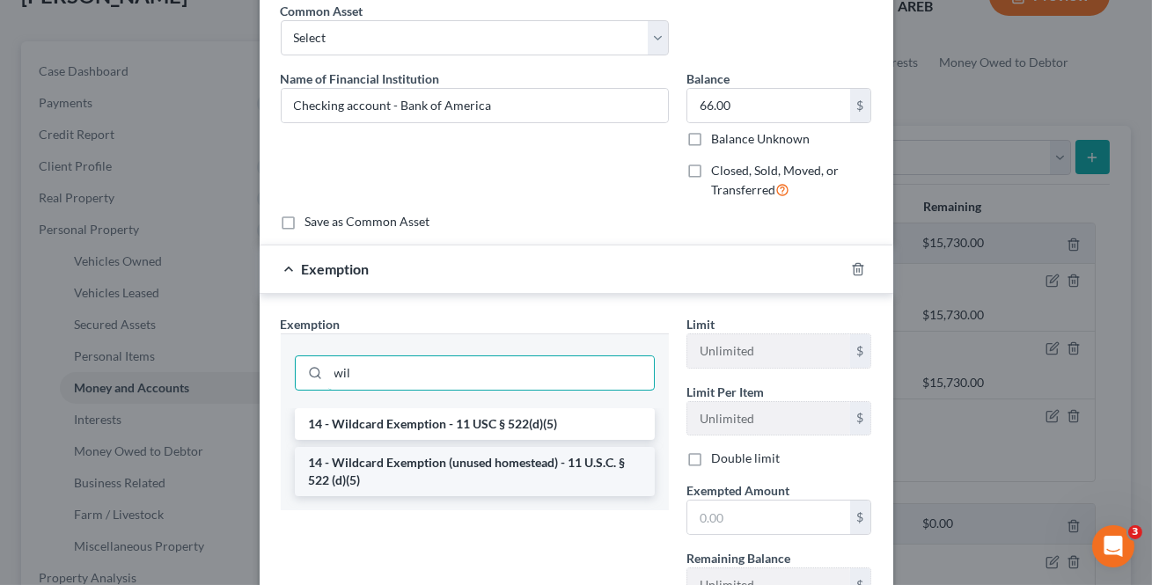
type input "wil"
click at [430, 473] on li "14 - Wildcard Exemption (unused homestead) - 11 U.S.C. § 522 (d)(5)" at bounding box center [475, 471] width 360 height 49
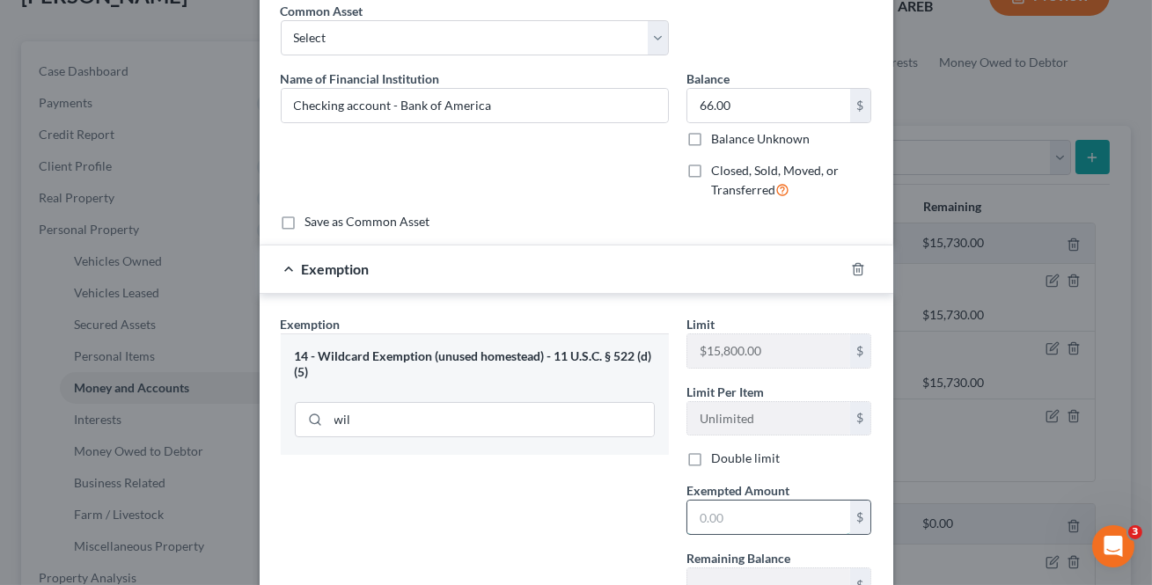
click at [735, 531] on input "text" at bounding box center [768, 517] width 163 height 33
type input "66"
drag, startPoint x: 579, startPoint y: 528, endPoint x: 608, endPoint y: 515, distance: 31.9
click at [580, 528] on div "Exemption Set must be selected for CA. Exemption * 14 - Wildcard Exemption (unu…" at bounding box center [475, 466] width 406 height 302
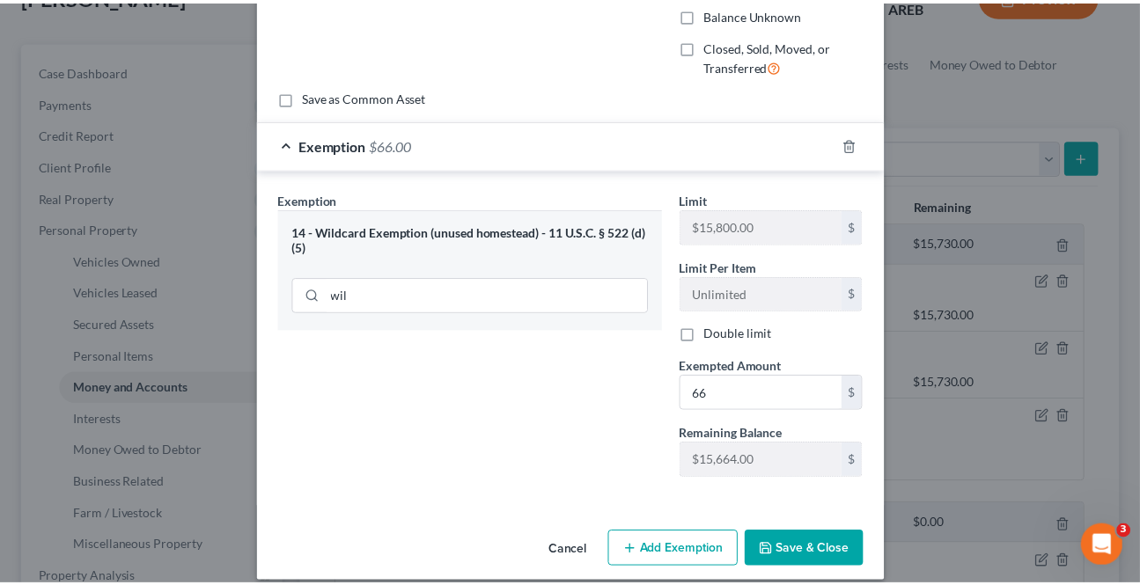
scroll to position [221, 0]
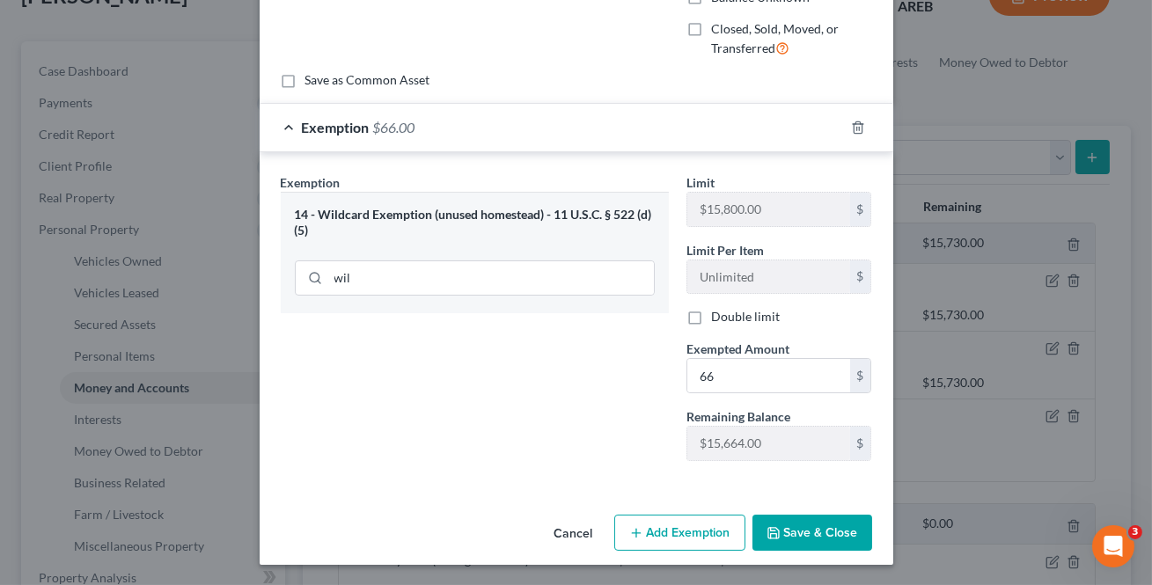
click at [780, 530] on button "Save & Close" at bounding box center [812, 533] width 120 height 37
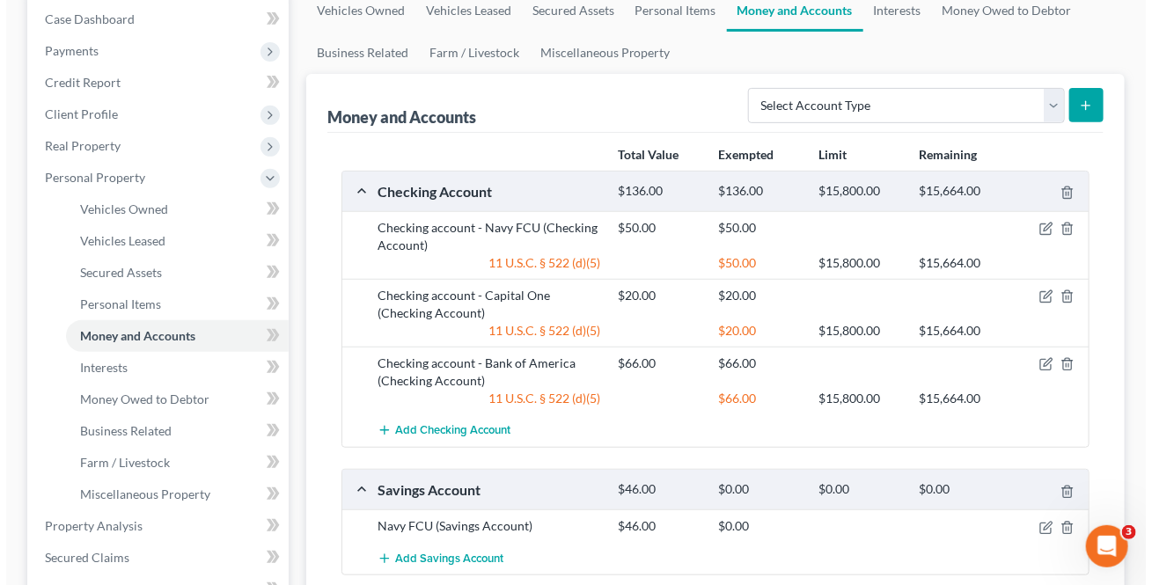
scroll to position [239, 0]
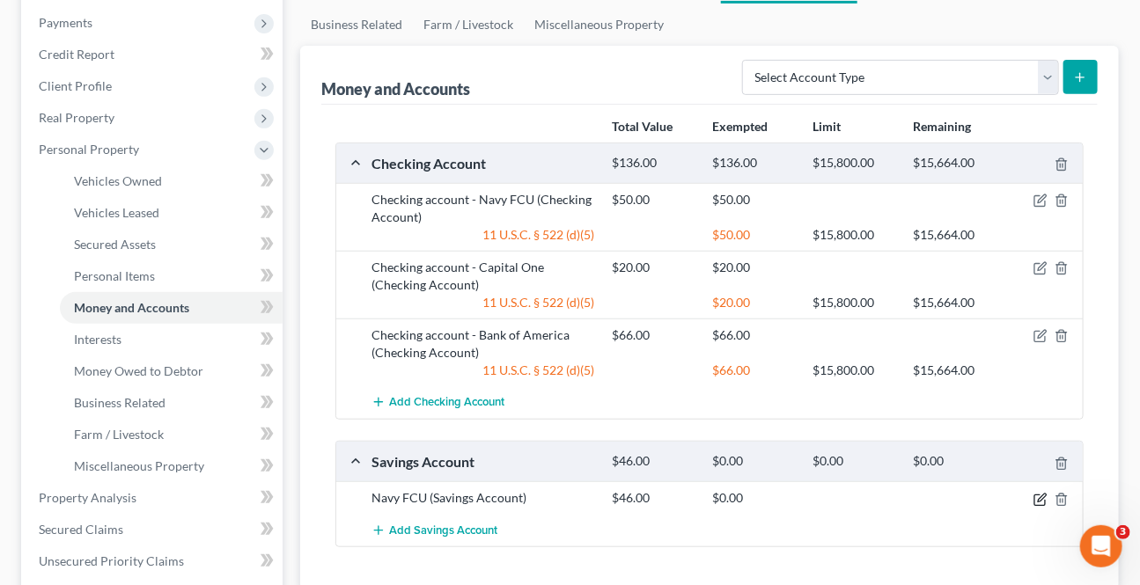
click at [1035, 502] on icon "button" at bounding box center [1039, 500] width 11 height 11
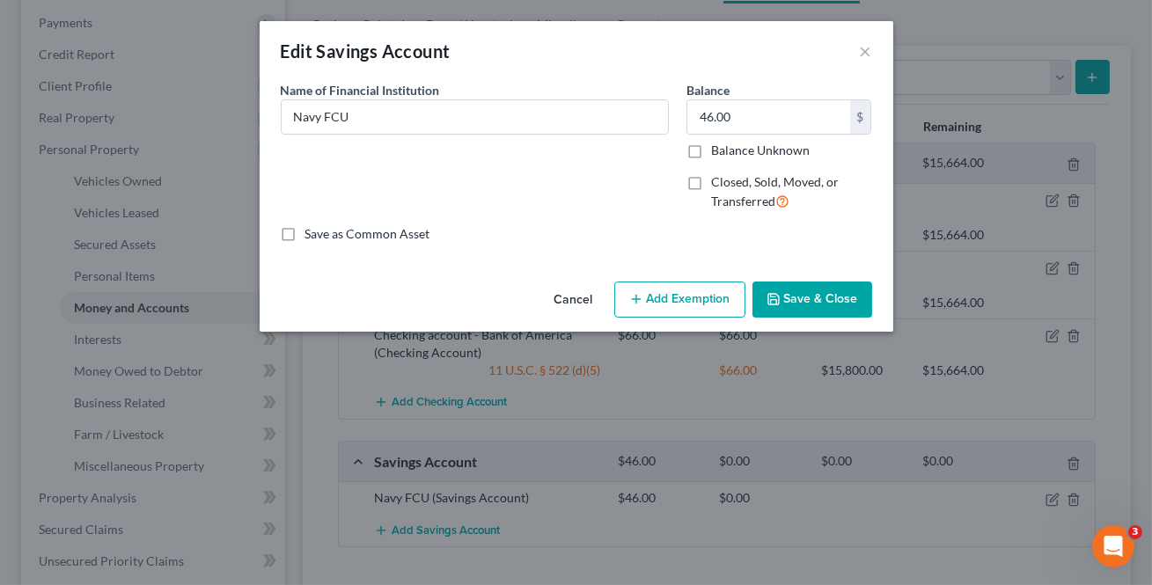
click at [712, 290] on button "Add Exemption" at bounding box center [679, 300] width 131 height 37
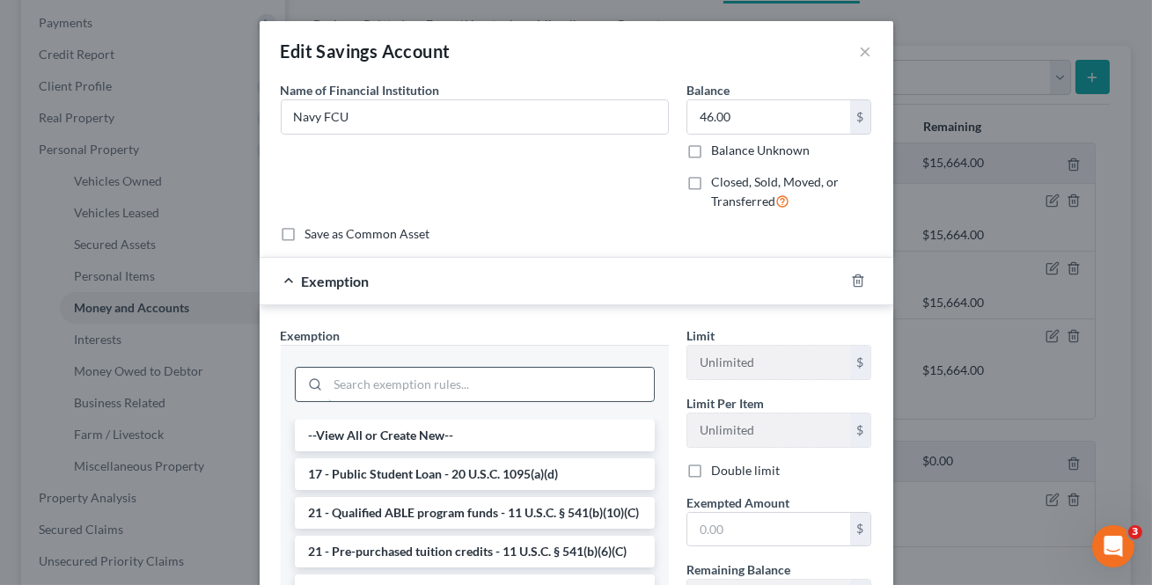
click at [524, 378] on input "search" at bounding box center [491, 384] width 326 height 33
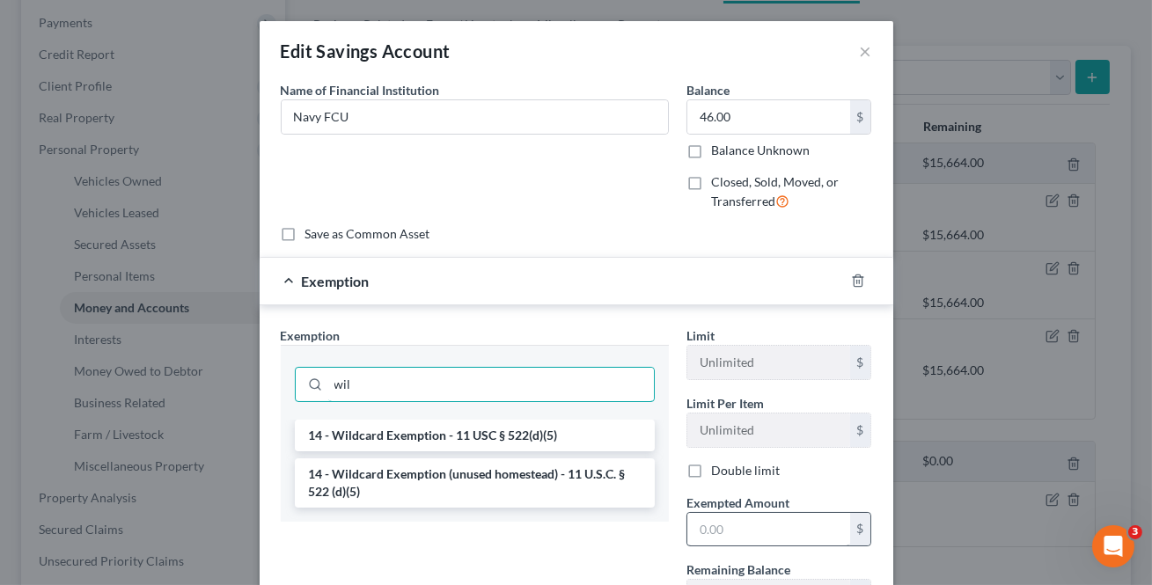
type input "wil"
click at [777, 519] on input "text" at bounding box center [768, 529] width 163 height 33
drag, startPoint x: 538, startPoint y: 483, endPoint x: 553, endPoint y: 485, distance: 15.1
click at [539, 482] on li "14 - Wildcard Exemption (unused homestead) - 11 U.S.C. § 522 (d)(5)" at bounding box center [475, 482] width 360 height 49
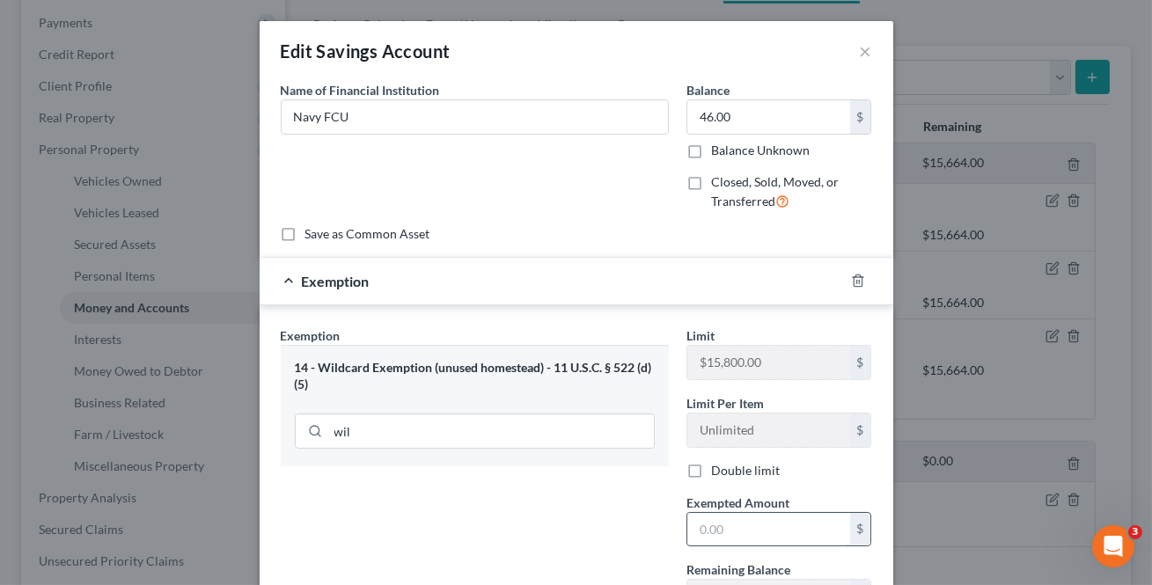
click at [706, 531] on input "text" at bounding box center [768, 529] width 163 height 33
type input "46"
drag, startPoint x: 661, startPoint y: 528, endPoint x: 719, endPoint y: 532, distance: 58.2
click at [662, 527] on div "Exemption Set must be selected for CA. Exemption * 14 - Wildcard Exemption (unu…" at bounding box center [475, 477] width 406 height 302
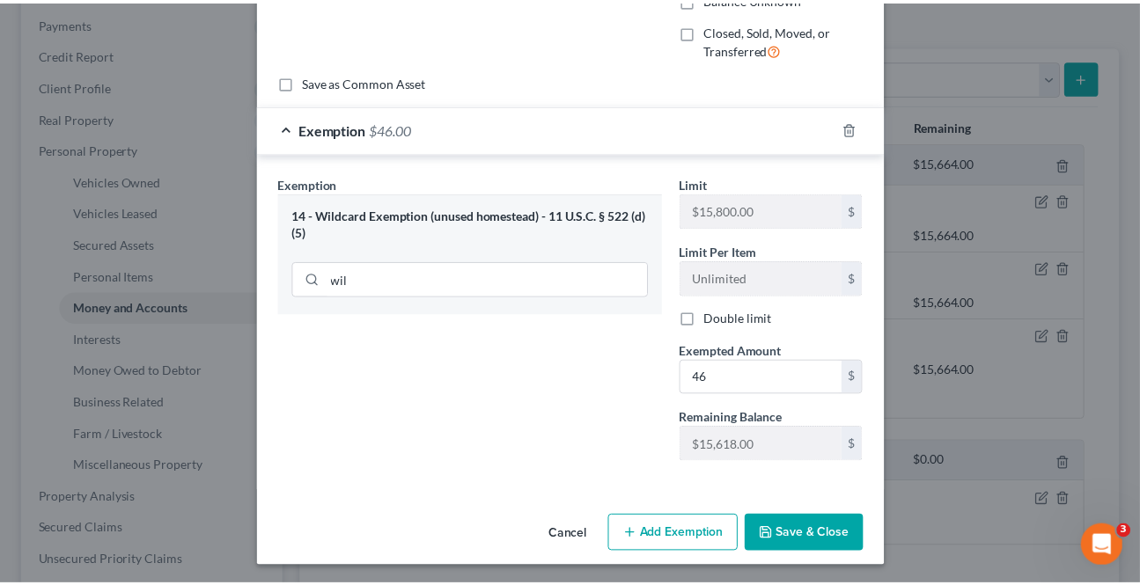
scroll to position [153, 0]
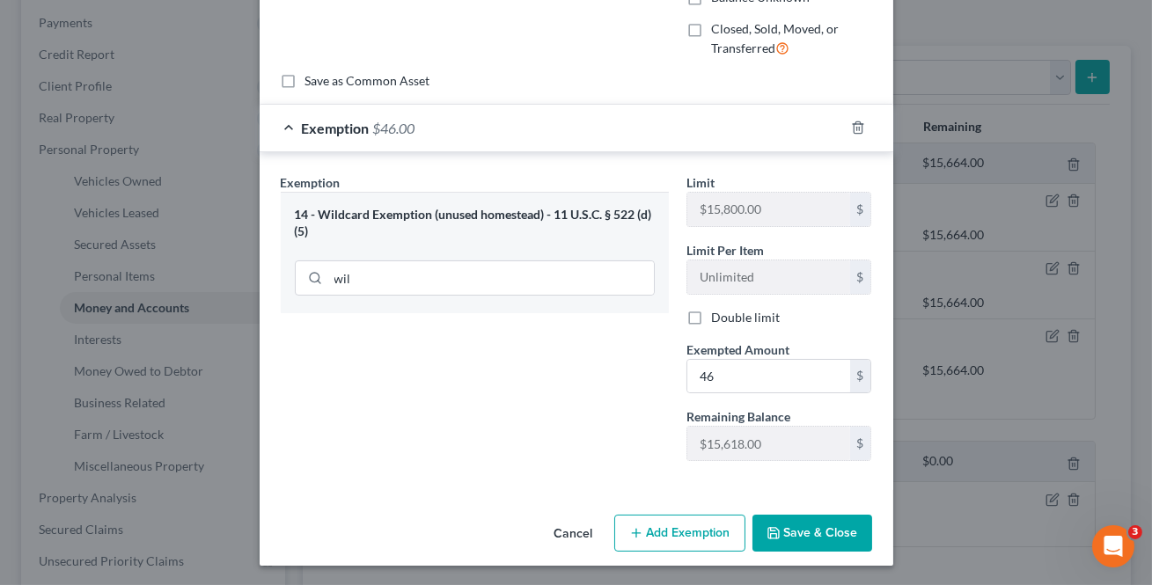
click at [783, 537] on button "Save & Close" at bounding box center [812, 533] width 120 height 37
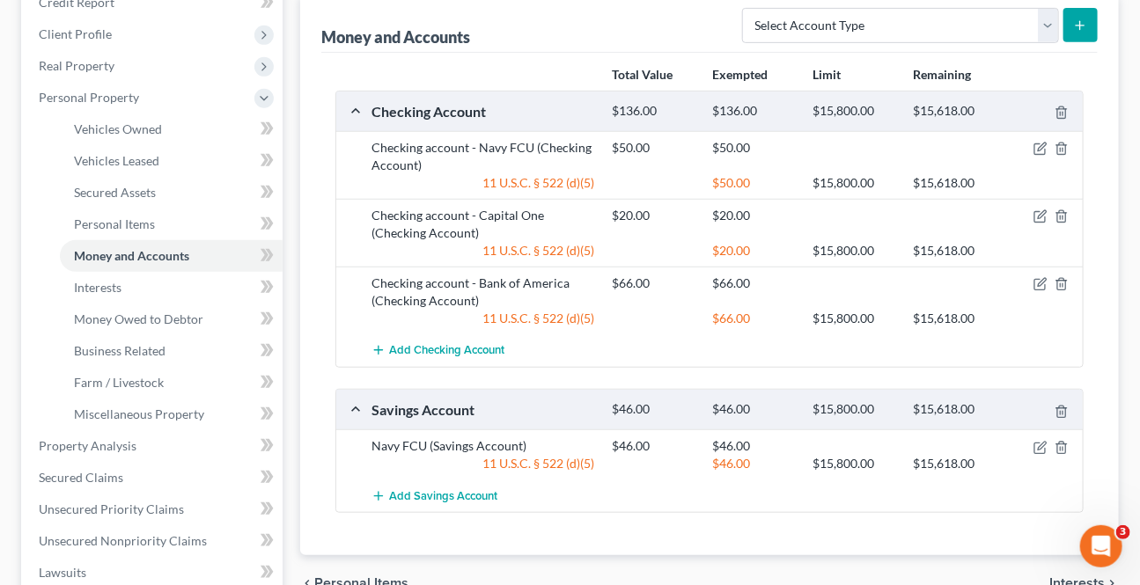
scroll to position [319, 0]
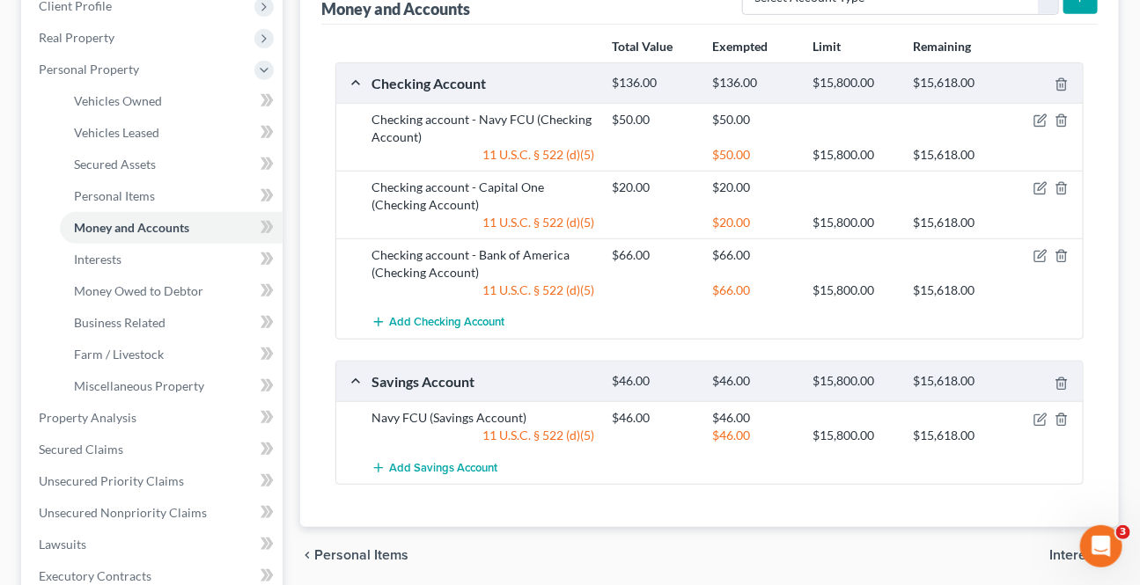
click at [1057, 548] on span "Interests" at bounding box center [1076, 555] width 55 height 14
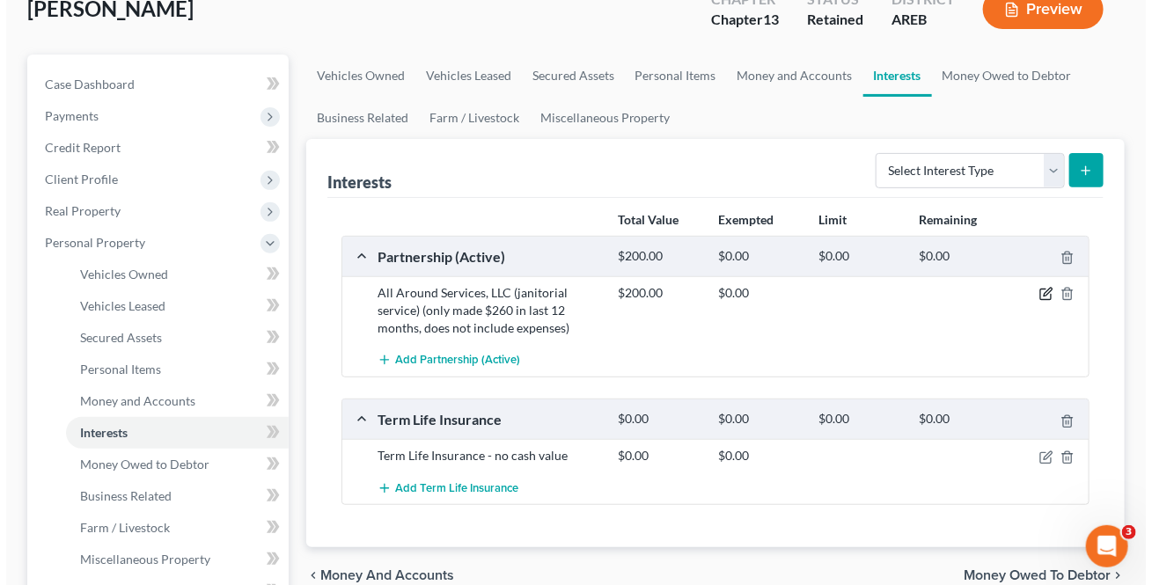
scroll to position [159, 0]
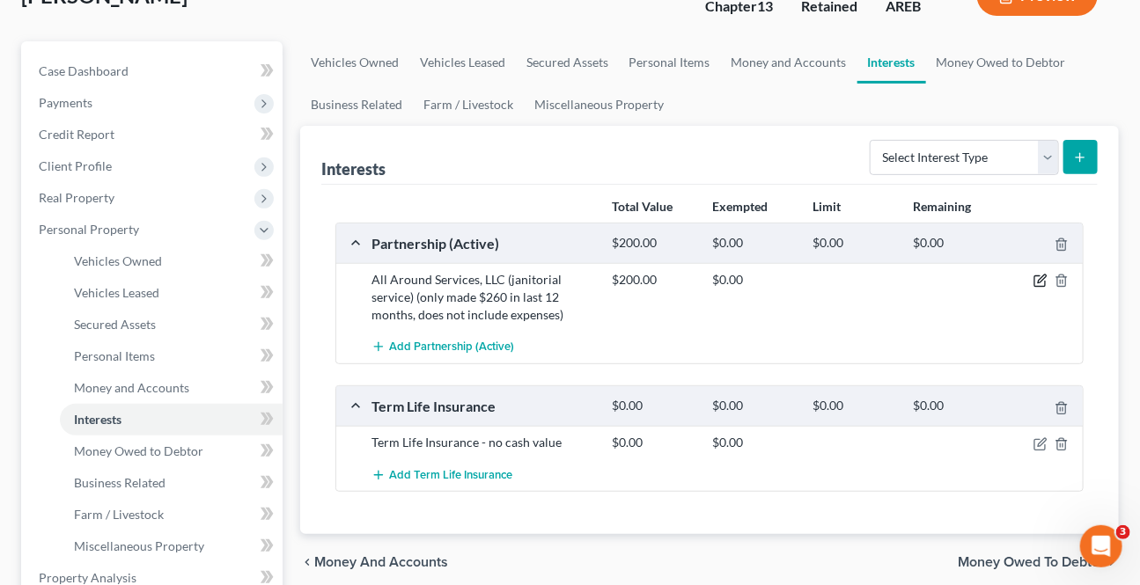
click at [1036, 282] on icon "button" at bounding box center [1040, 281] width 14 height 14
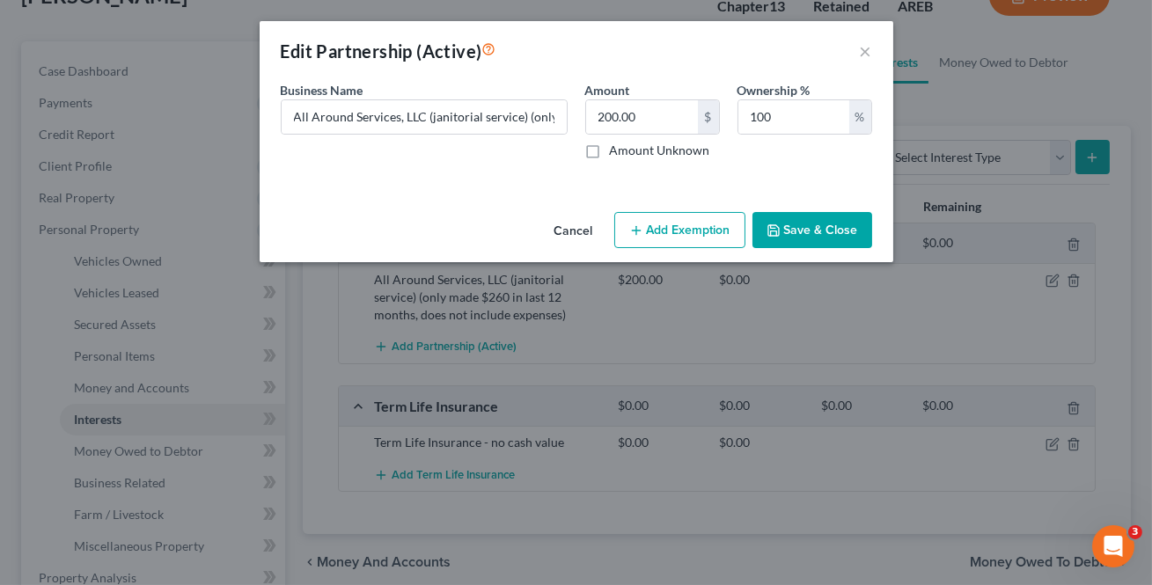
click at [677, 224] on button "Add Exemption" at bounding box center [679, 230] width 131 height 37
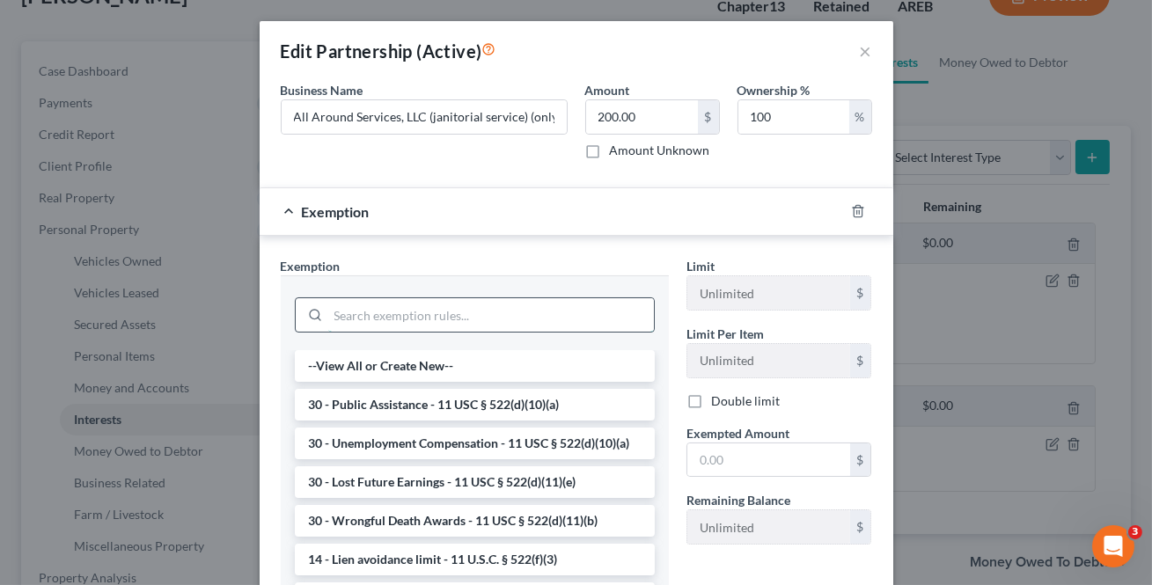
click at [436, 313] on input "search" at bounding box center [491, 314] width 326 height 33
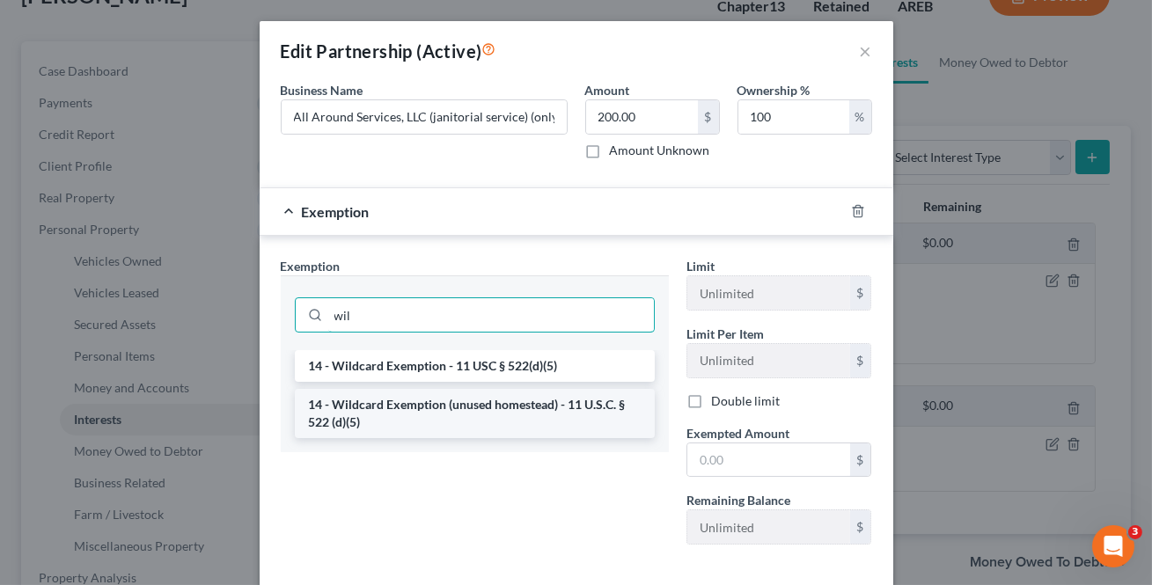
type input "wil"
click at [435, 420] on li "14 - Wildcard Exemption (unused homestead) - 11 U.S.C. § 522 (d)(5)" at bounding box center [475, 413] width 360 height 49
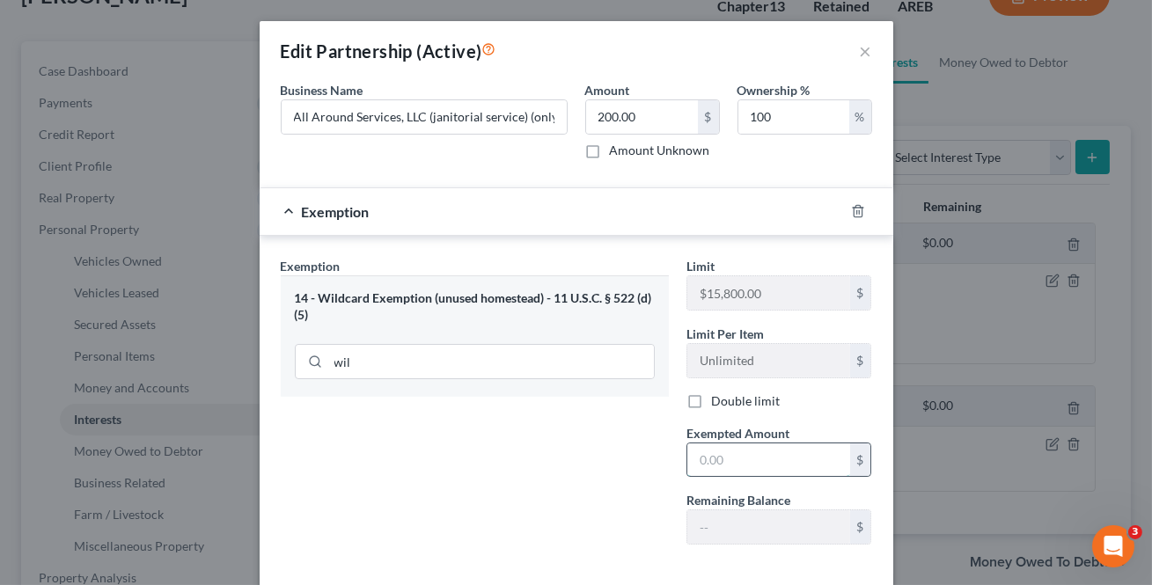
click at [741, 455] on input "text" at bounding box center [768, 460] width 163 height 33
type input "200"
drag, startPoint x: 554, startPoint y: 483, endPoint x: 570, endPoint y: 480, distance: 16.1
click at [557, 483] on div "Exemption Set must be selected for CA. Exemption * 14 - Wildcard Exemption (unu…" at bounding box center [475, 408] width 406 height 302
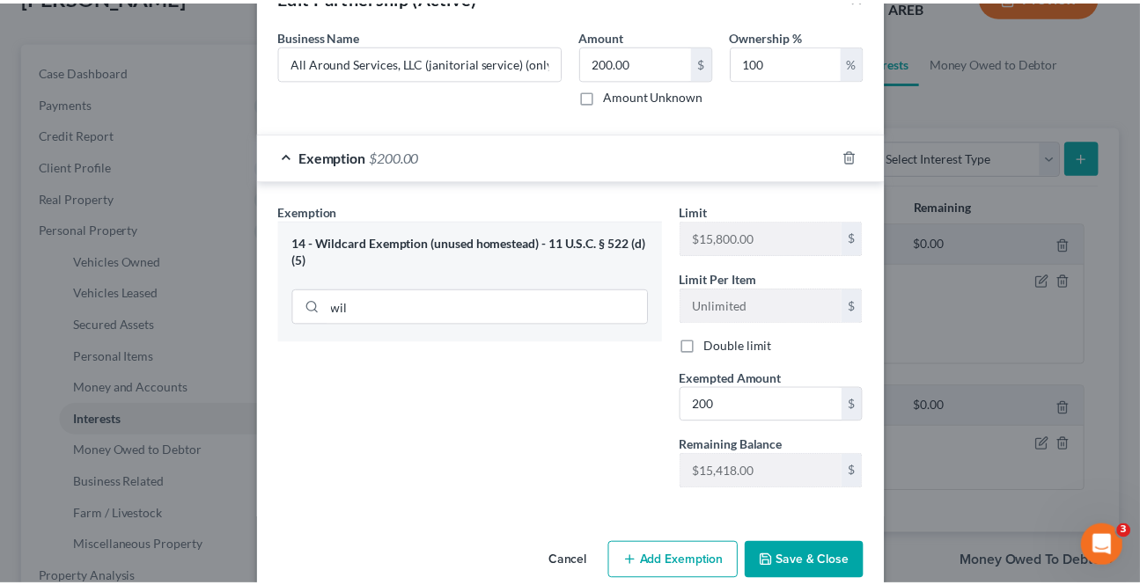
scroll to position [84, 0]
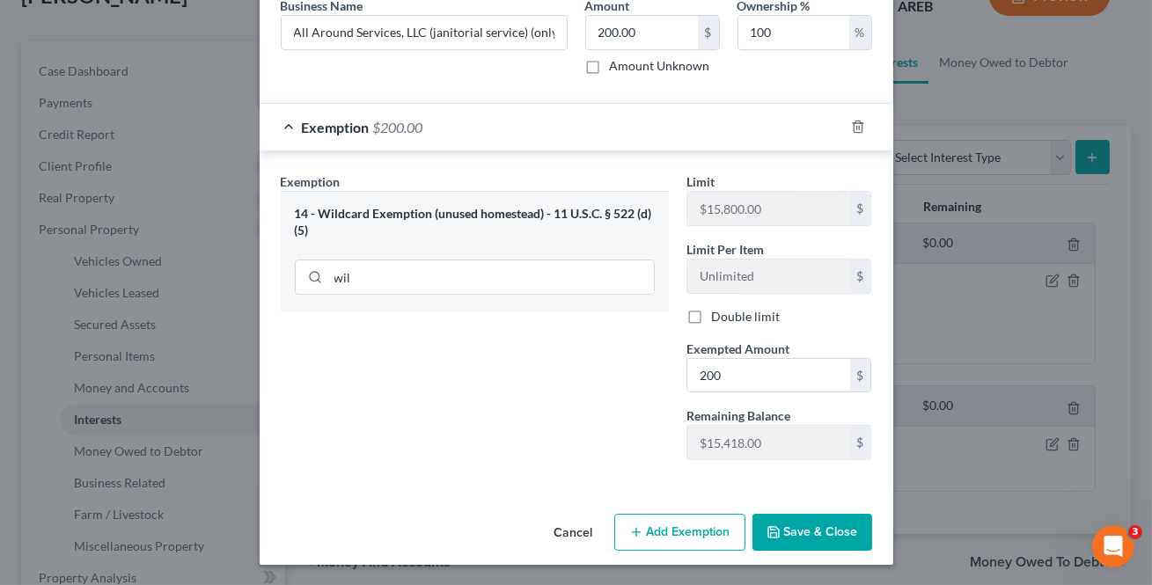
click at [783, 528] on button "Save & Close" at bounding box center [812, 532] width 120 height 37
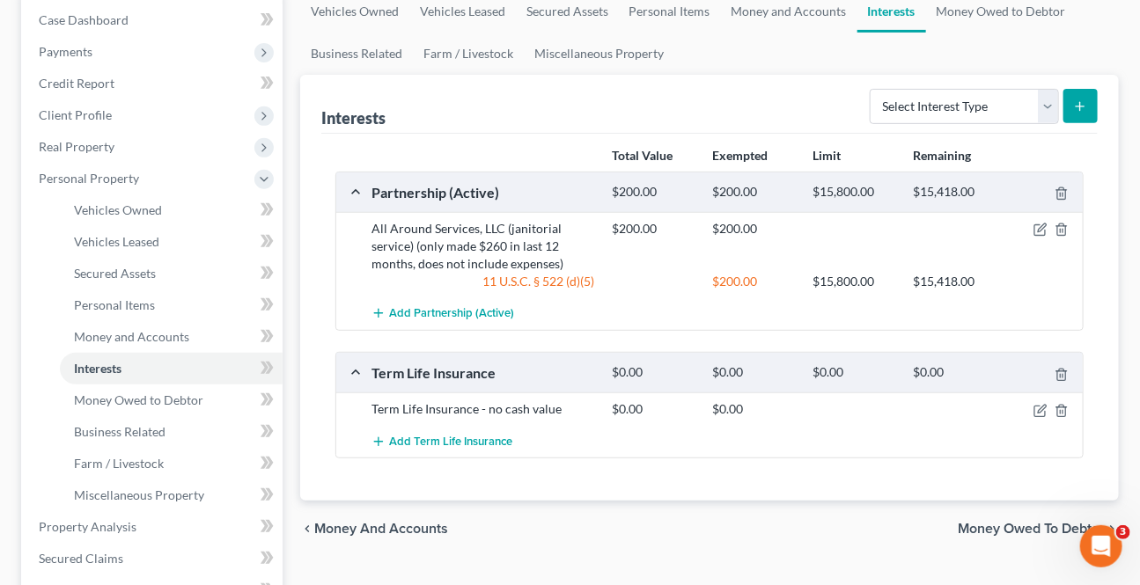
scroll to position [319, 0]
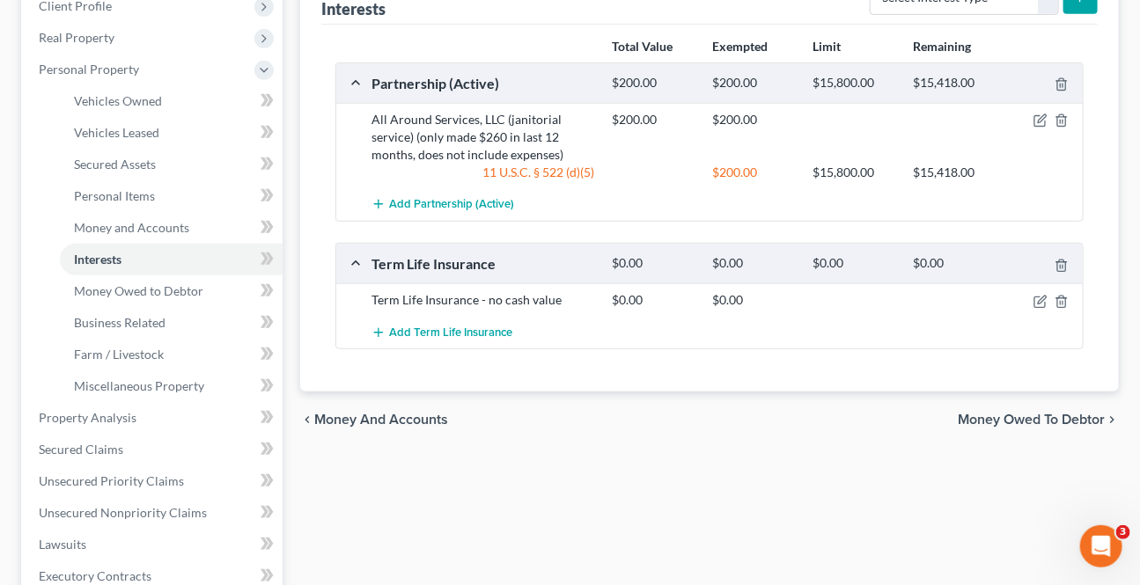
click at [988, 415] on span "Money Owed to Debtor" at bounding box center [1030, 420] width 147 height 14
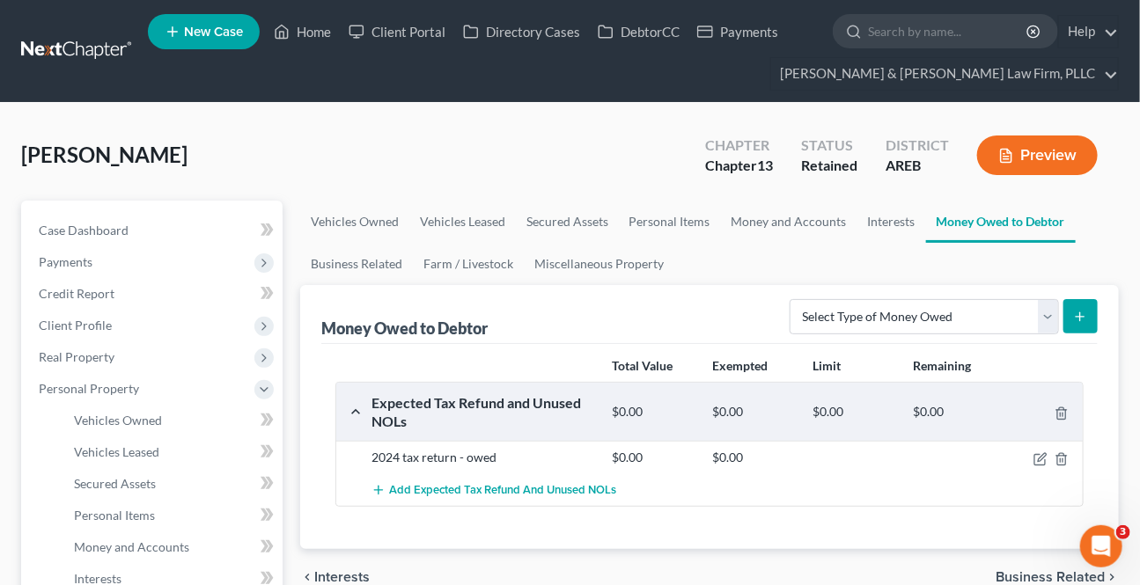
click at [1020, 570] on span "Business Related" at bounding box center [1049, 577] width 109 height 14
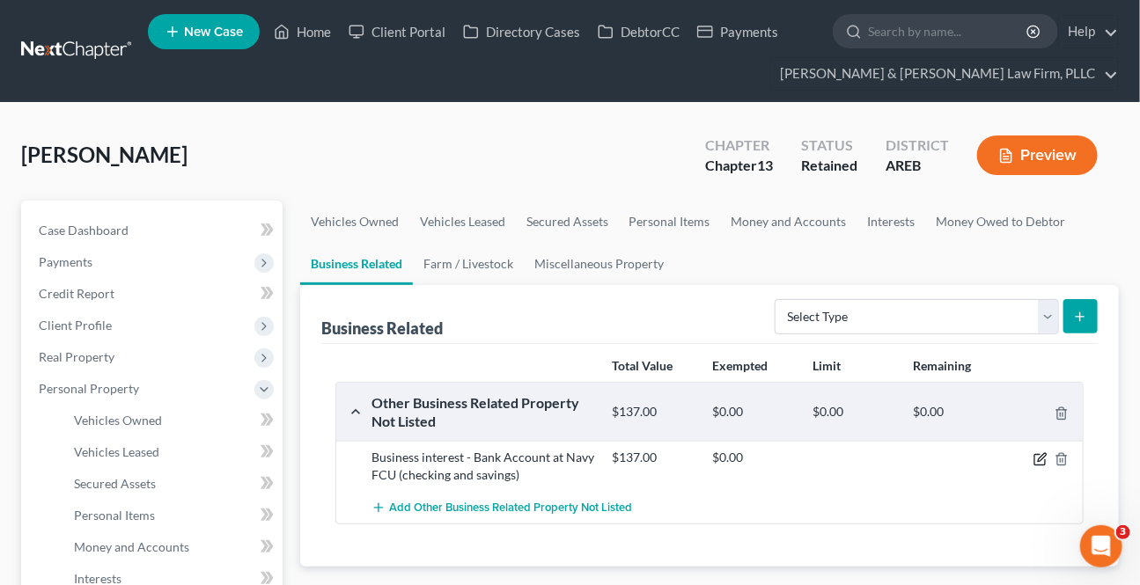
click at [1036, 460] on icon "button" at bounding box center [1040, 459] width 14 height 14
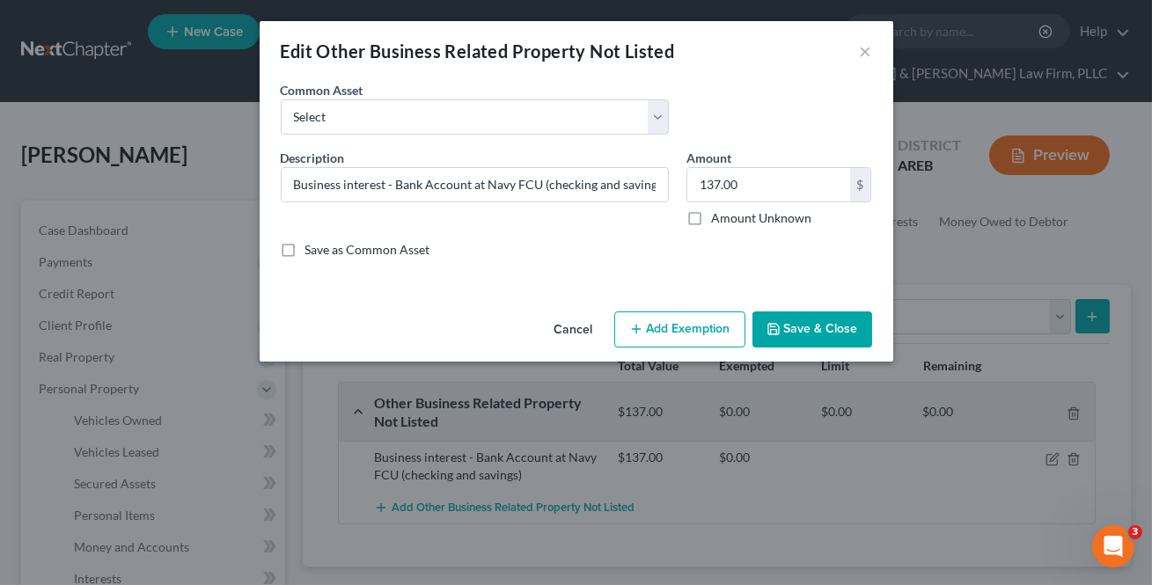
click at [686, 334] on button "Add Exemption" at bounding box center [679, 330] width 131 height 37
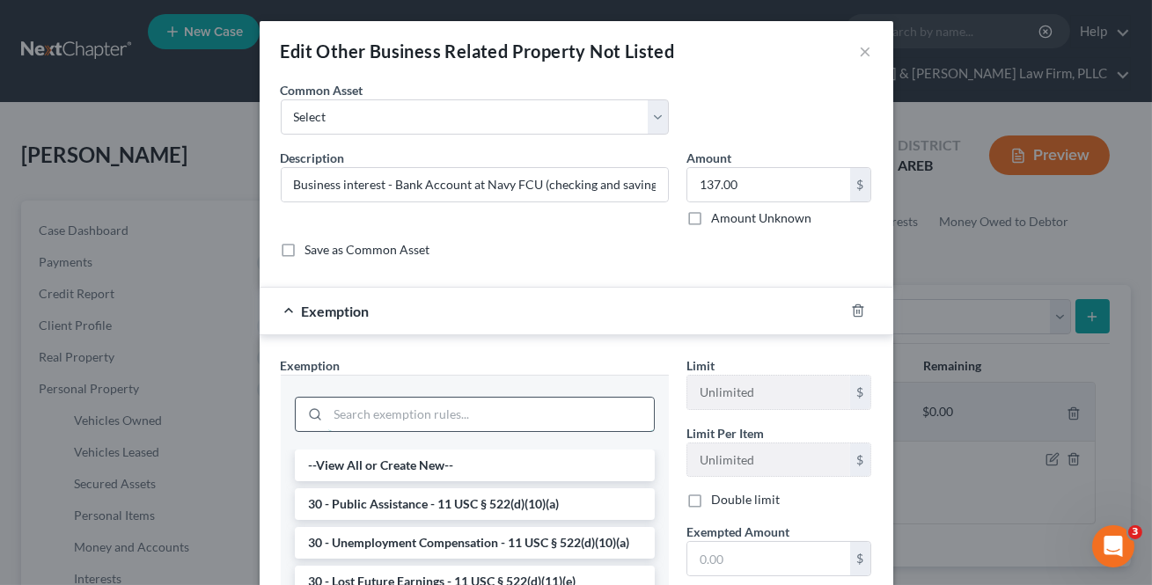
click at [436, 409] on input "search" at bounding box center [491, 414] width 326 height 33
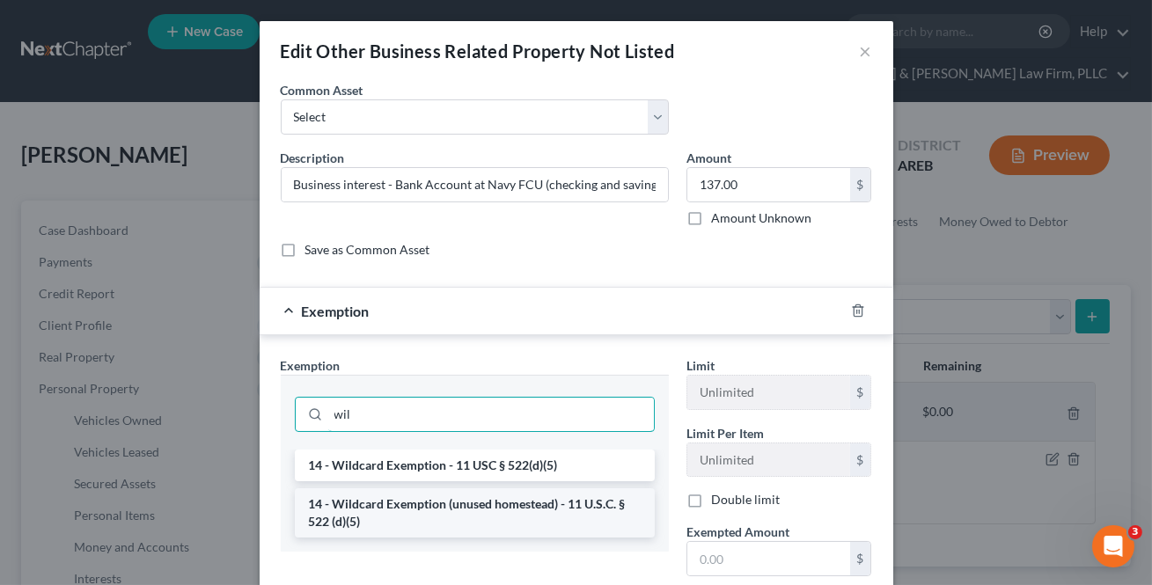
type input "wil"
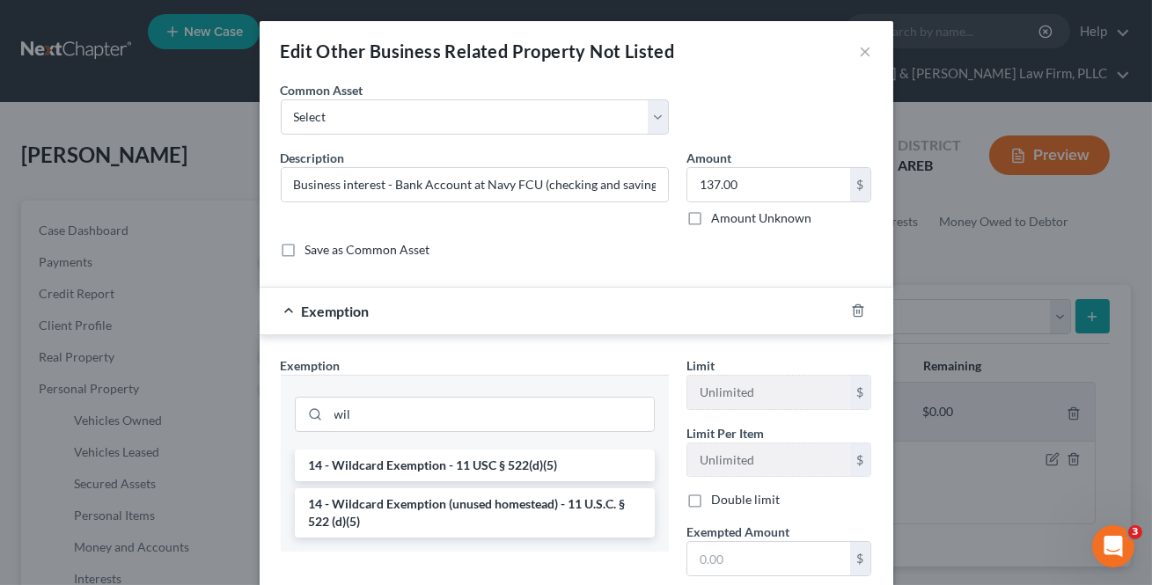
click at [448, 519] on li "14 - Wildcard Exemption (unused homestead) - 11 U.S.C. § 522 (d)(5)" at bounding box center [475, 512] width 360 height 49
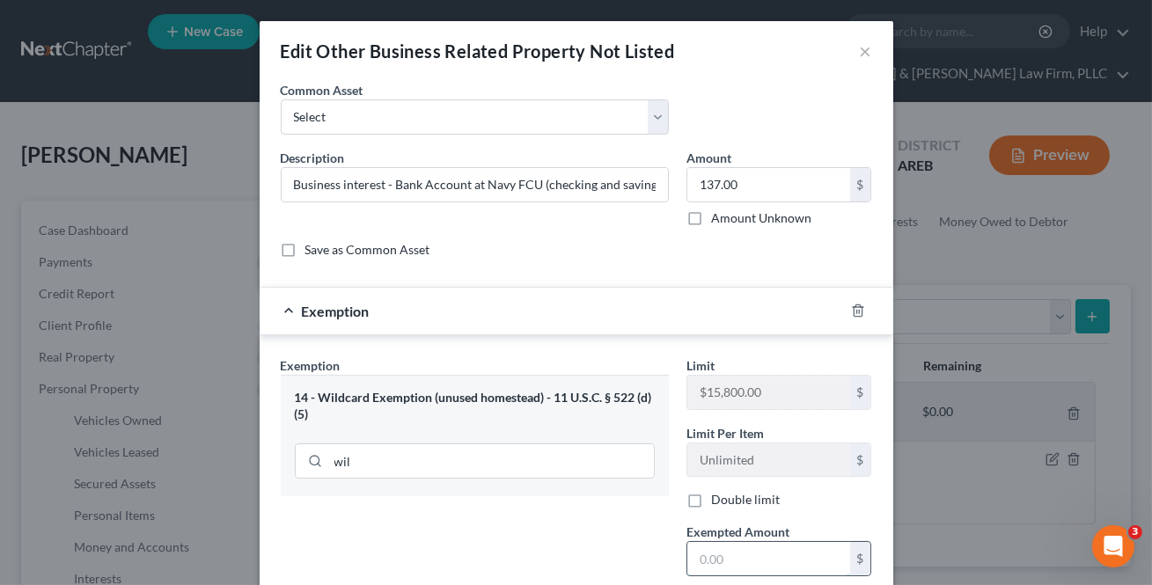
click at [713, 563] on input "text" at bounding box center [768, 558] width 163 height 33
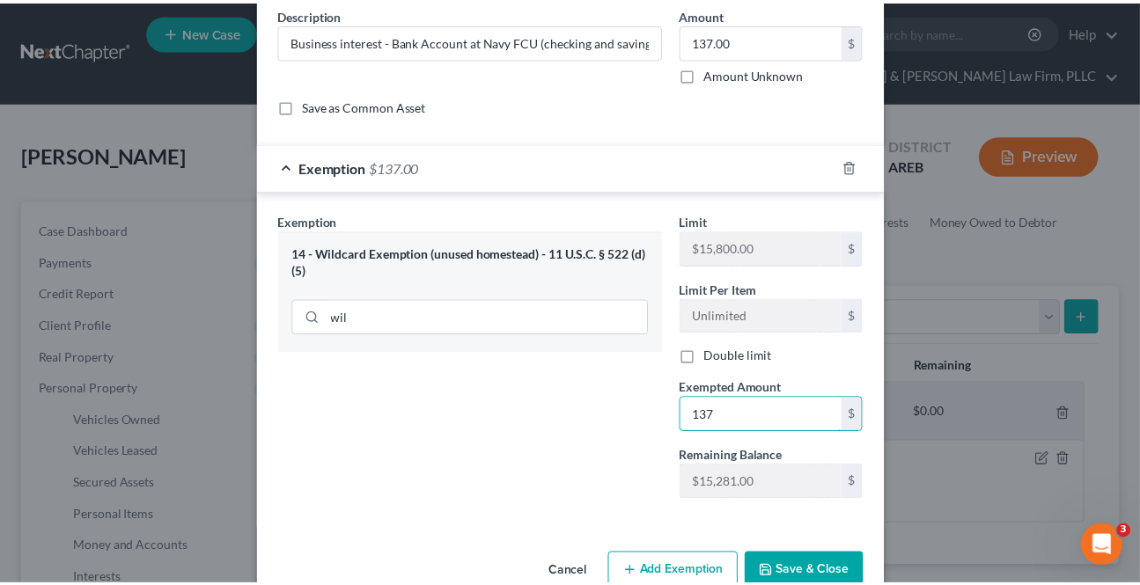
scroll to position [184, 0]
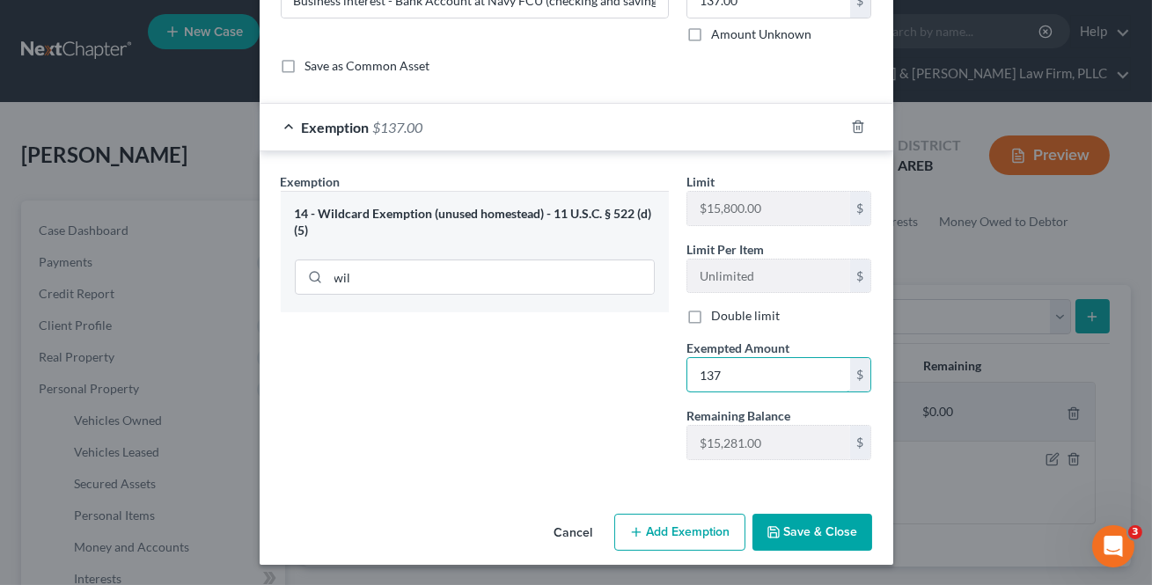
type input "137"
click at [792, 532] on button "Save & Close" at bounding box center [812, 532] width 120 height 37
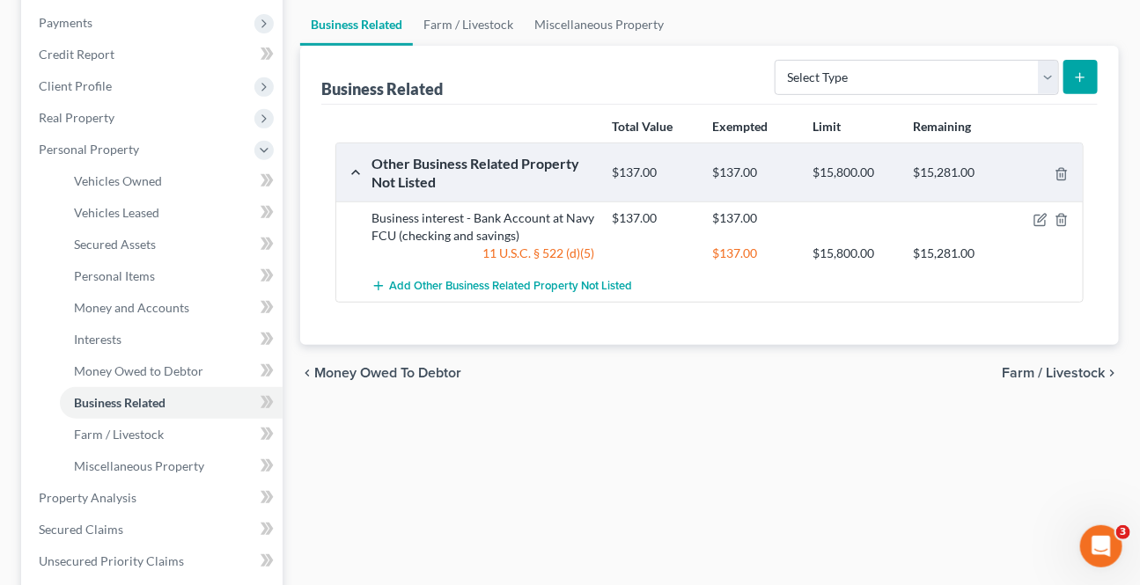
click at [1004, 366] on span "Farm / Livestock" at bounding box center [1052, 373] width 103 height 14
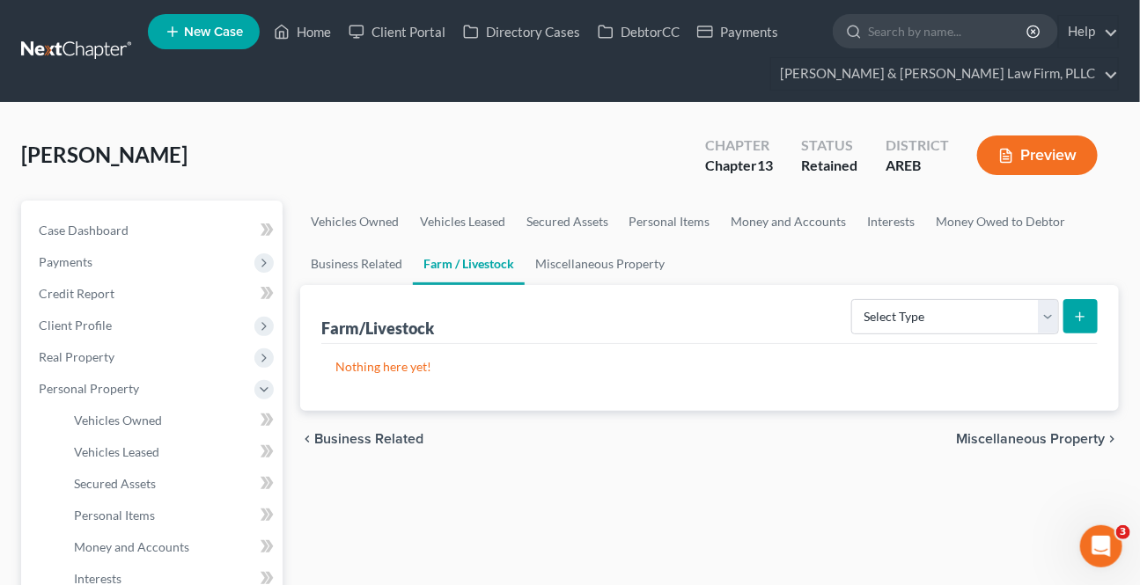
click at [1004, 444] on span "Miscellaneous Property" at bounding box center [1030, 439] width 149 height 14
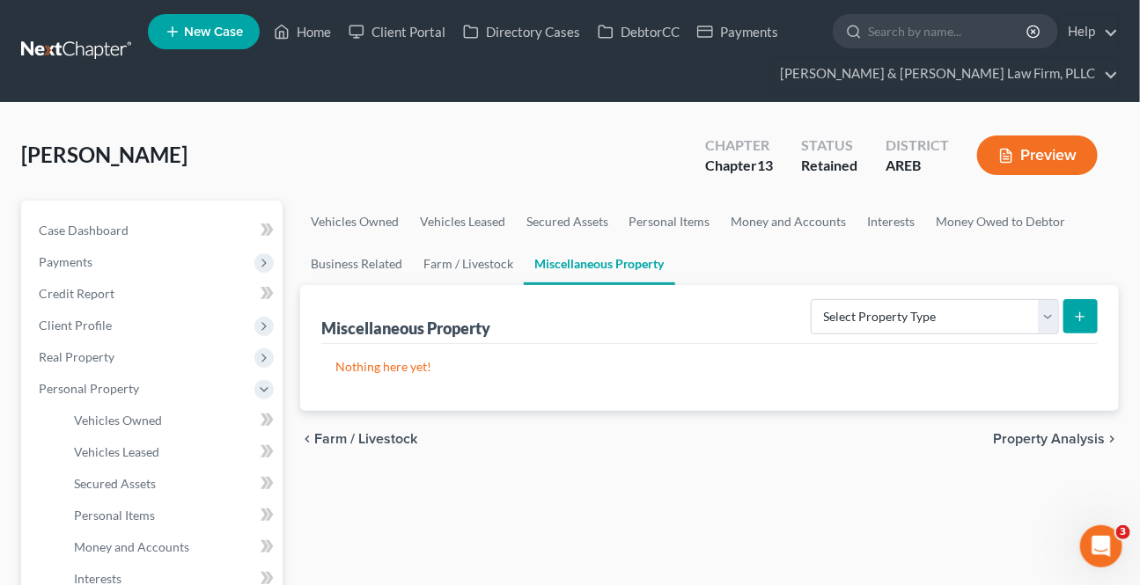
click at [1004, 439] on span "Property Analysis" at bounding box center [1049, 439] width 112 height 14
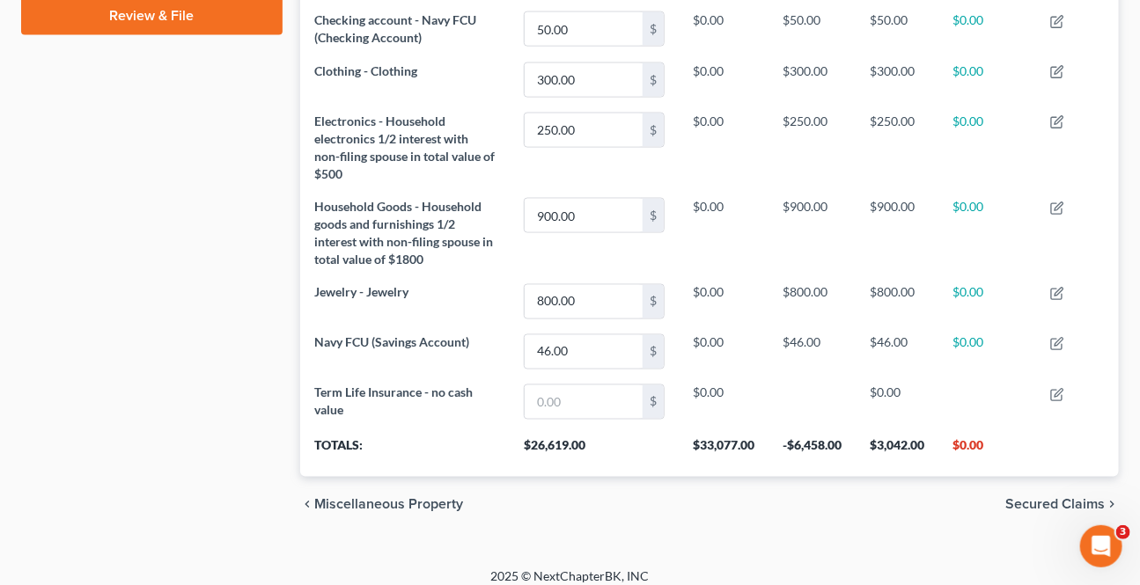
scroll to position [972, 0]
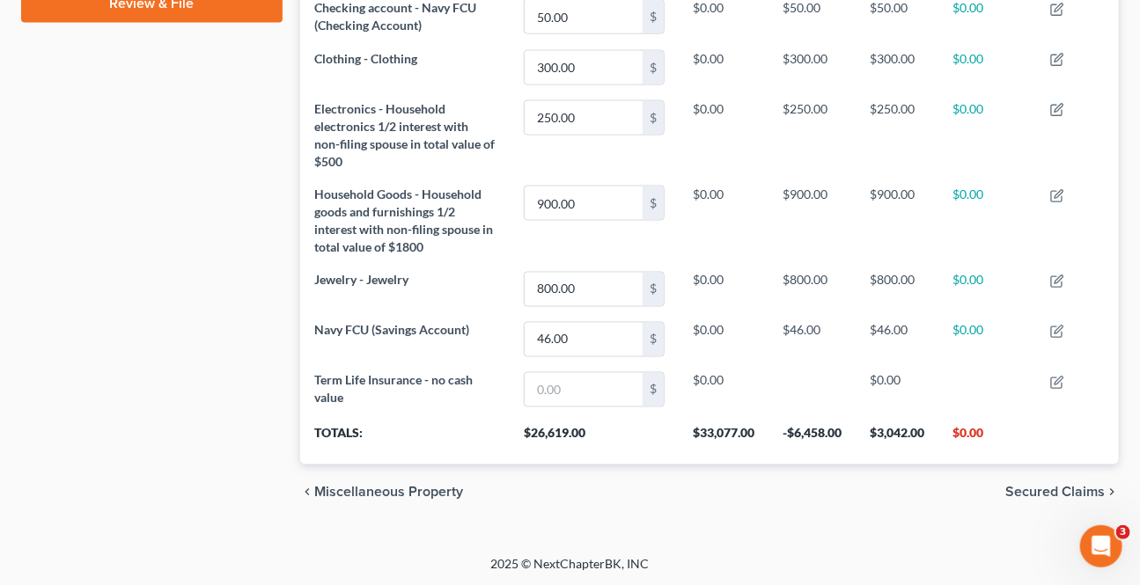
click at [1015, 486] on span "Secured Claims" at bounding box center [1054, 493] width 99 height 14
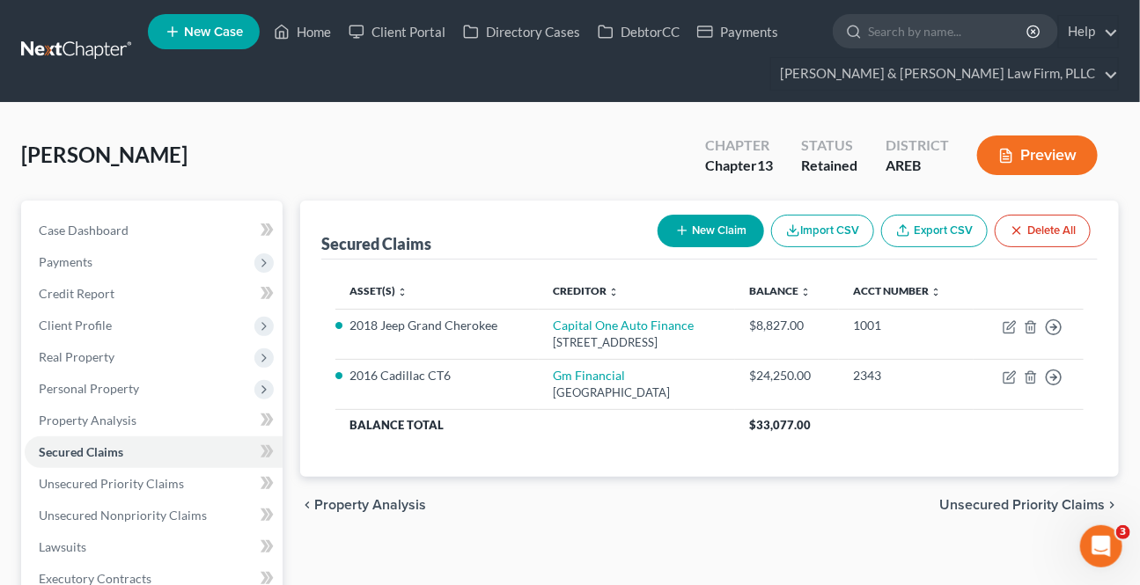
click at [1012, 504] on span "Unsecured Priority Claims" at bounding box center [1021, 505] width 165 height 14
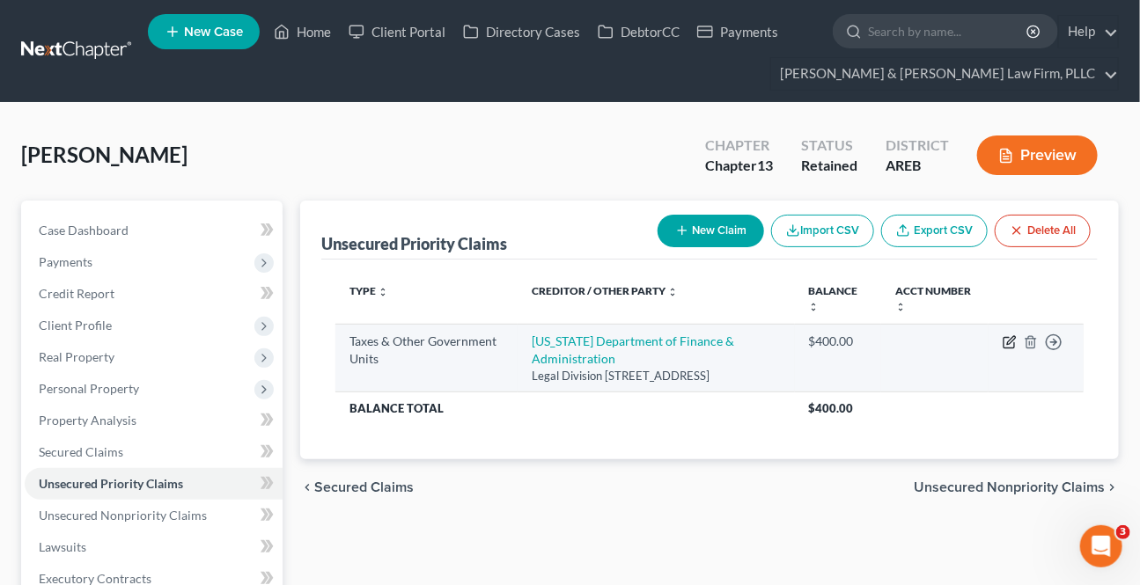
click at [1010, 339] on icon "button" at bounding box center [1011, 340] width 8 height 8
select select "2"
select select "0"
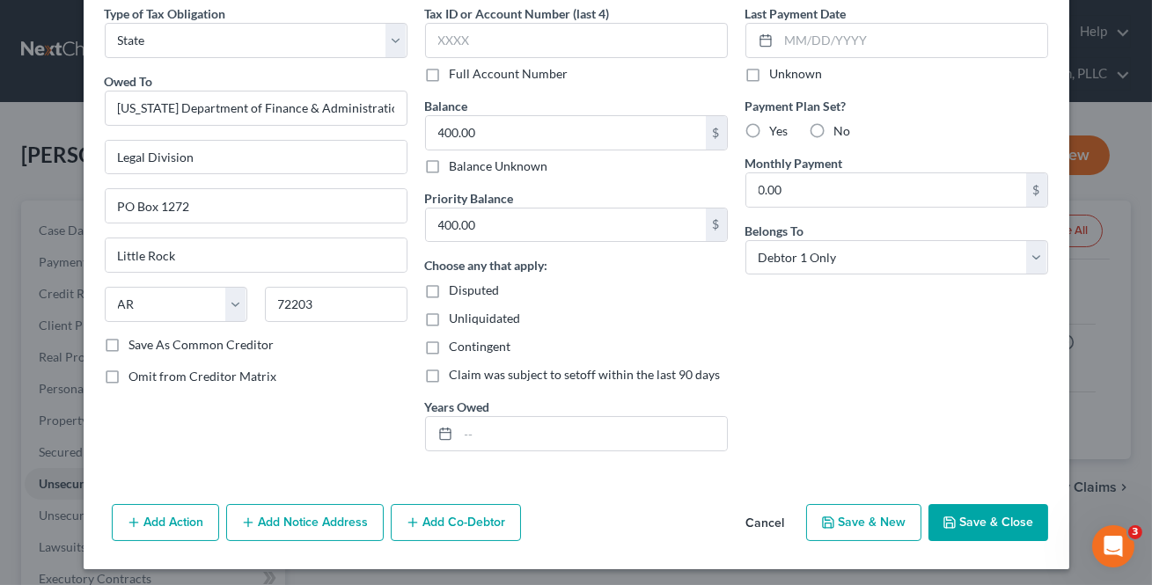
scroll to position [81, 0]
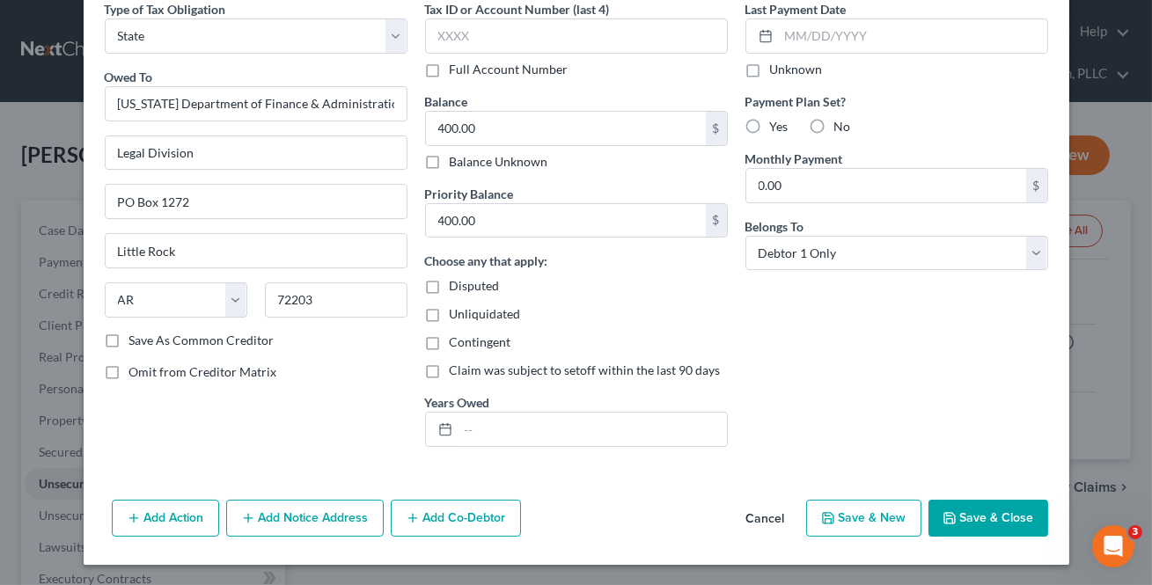
click at [993, 519] on button "Save & Close" at bounding box center [988, 518] width 120 height 37
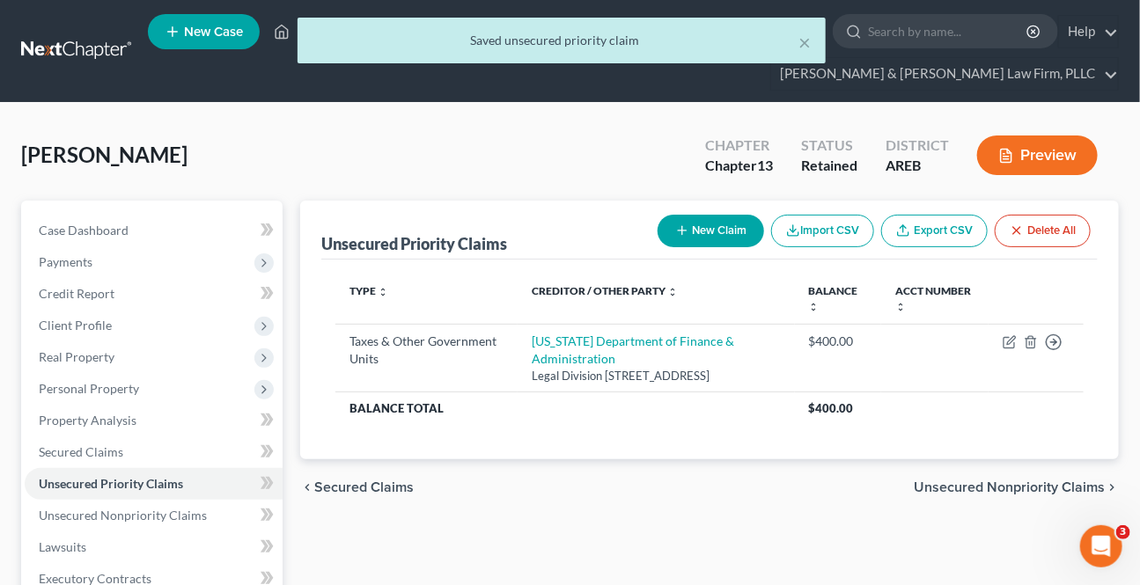
click at [998, 495] on span "Unsecured Nonpriority Claims" at bounding box center [1008, 487] width 191 height 14
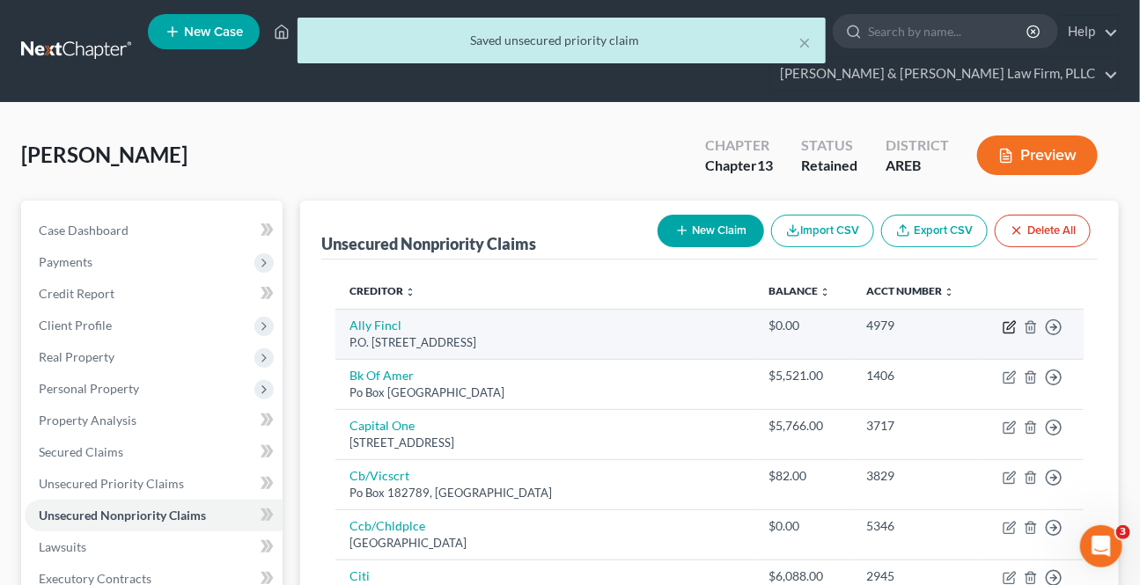
click at [1005, 324] on icon "button" at bounding box center [1009, 327] width 14 height 14
select select "24"
select select "0"
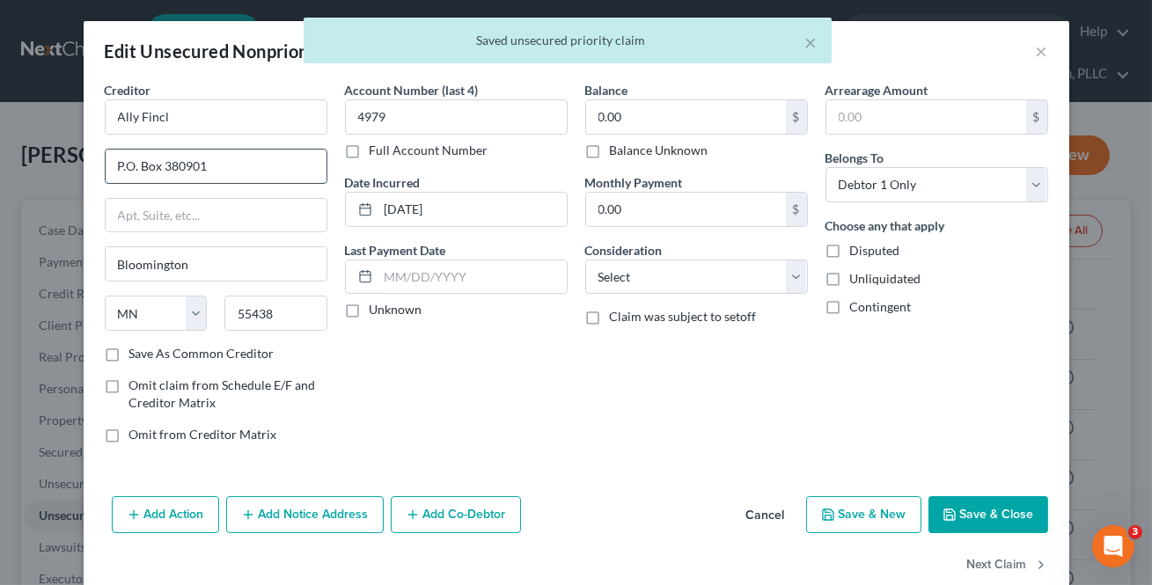
click at [122, 162] on input "P.O. Box 380901" at bounding box center [216, 166] width 221 height 33
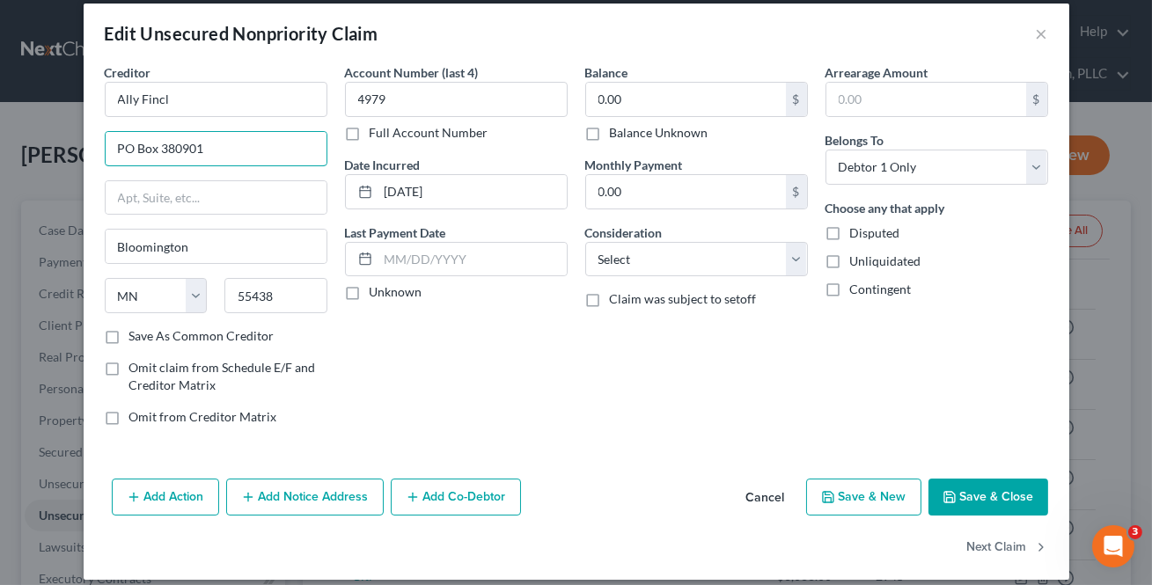
scroll to position [33, 0]
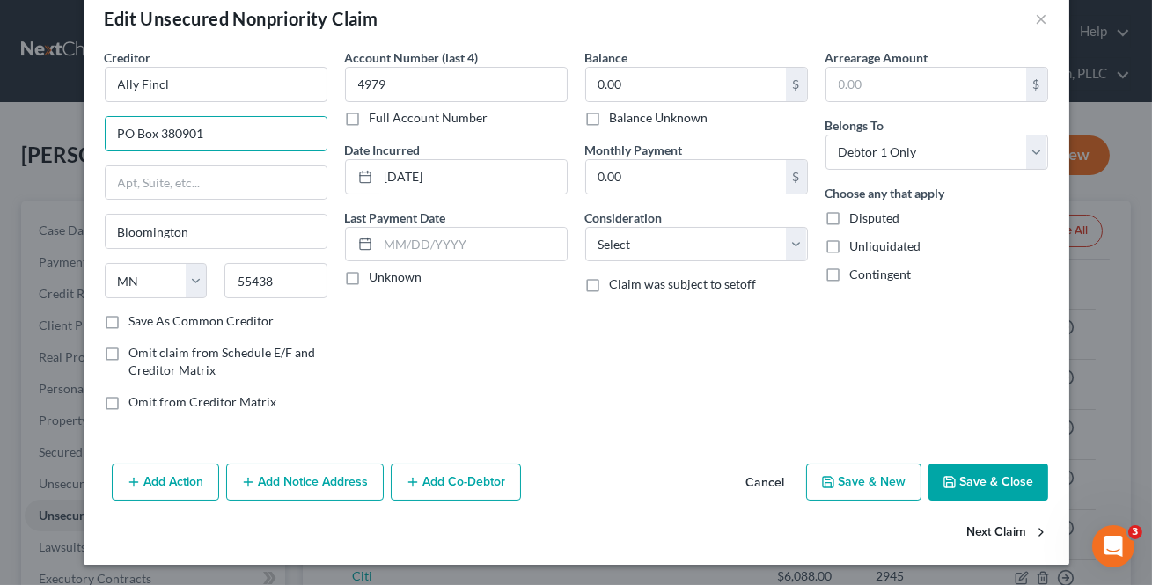
type input "PO Box 380901"
click at [1003, 538] on button "Next Claim" at bounding box center [1007, 533] width 81 height 37
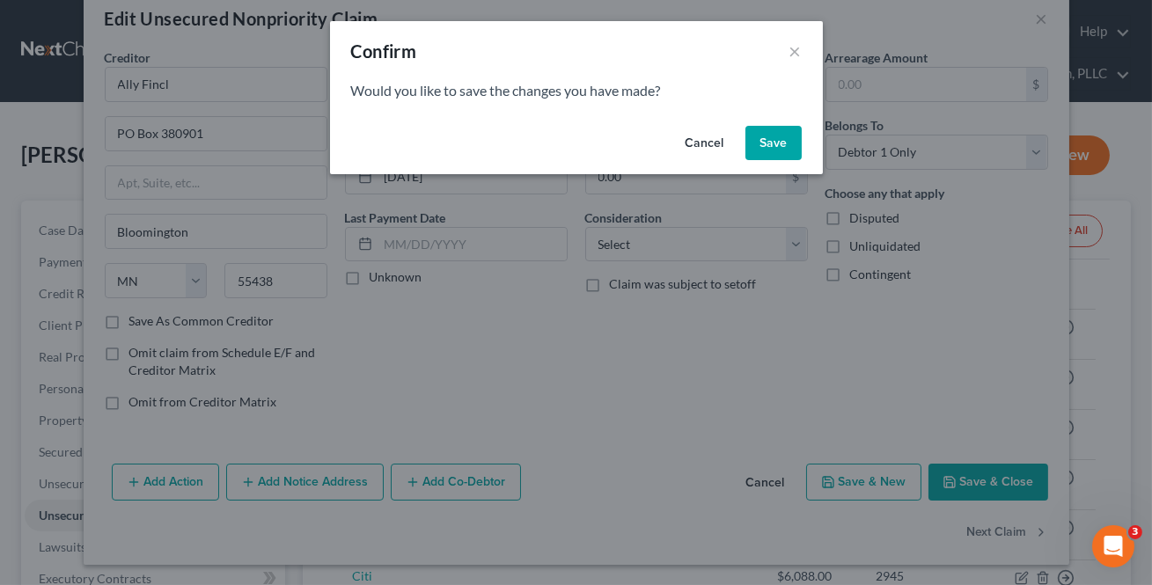
click at [762, 142] on button "Save" at bounding box center [773, 143] width 56 height 35
select select "45"
select select "2"
select select "0"
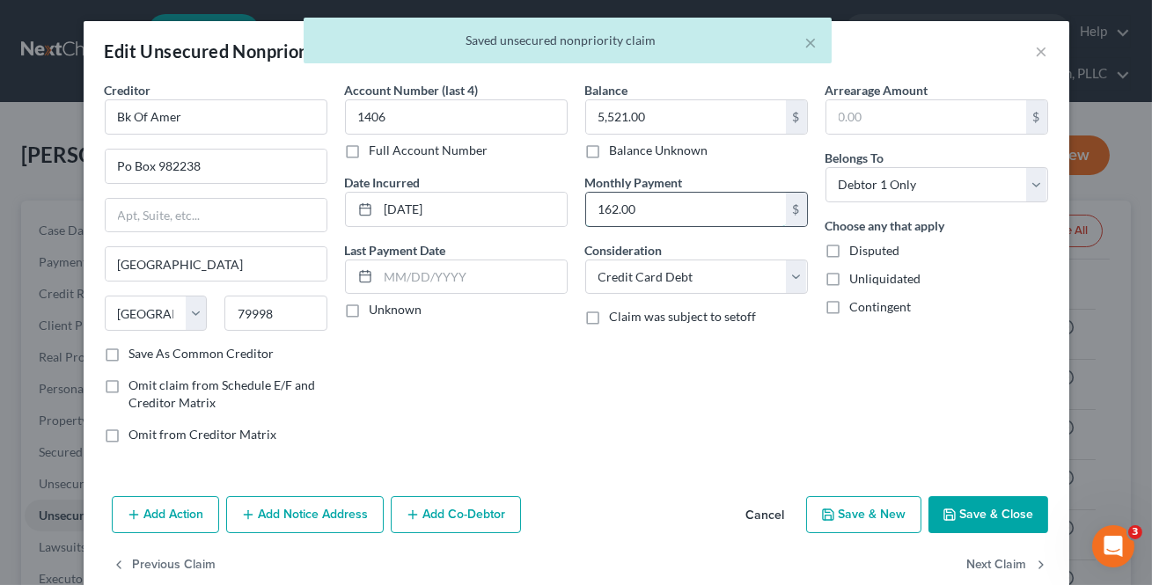
click at [695, 193] on input "162.00" at bounding box center [686, 209] width 200 height 33
click at [1003, 563] on button "Next Claim" at bounding box center [1007, 565] width 81 height 37
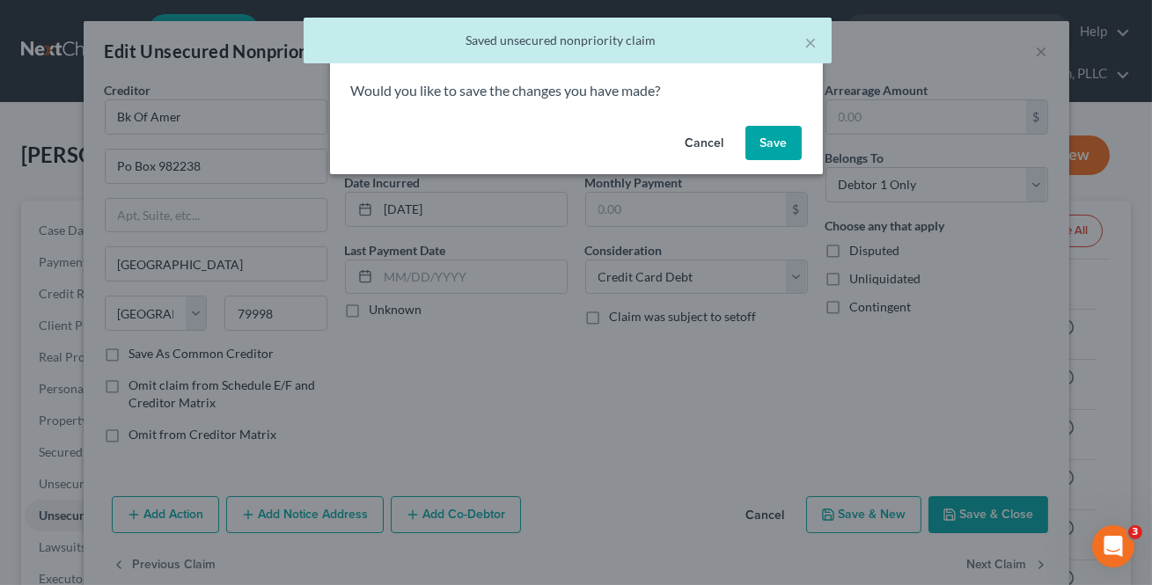
click at [790, 150] on button "Save" at bounding box center [773, 143] width 56 height 35
select select "46"
select select "2"
select select "0"
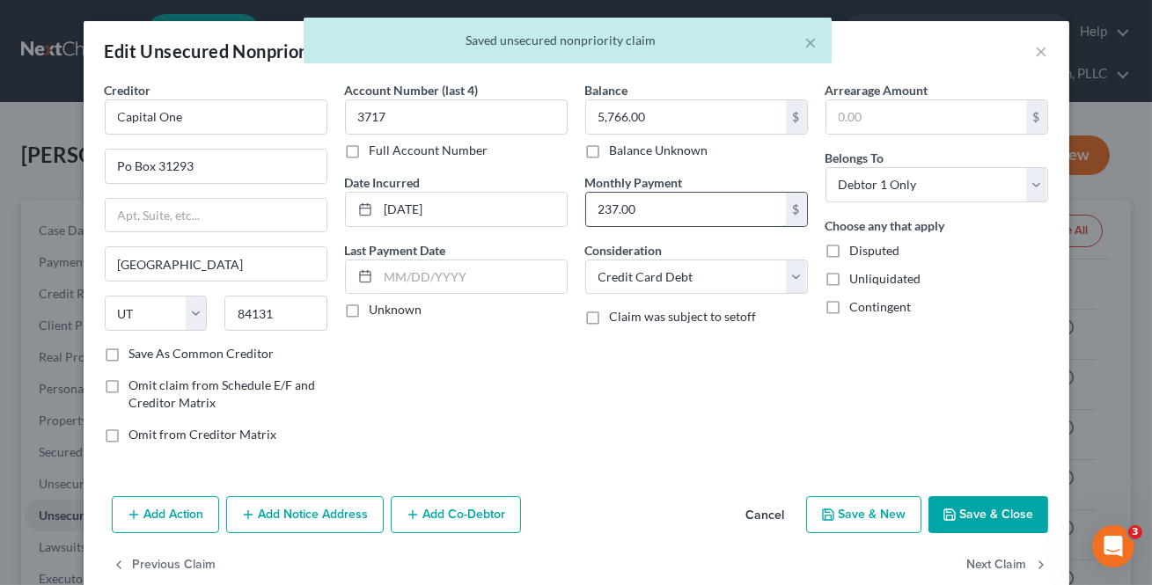
click at [735, 206] on input "237.00" at bounding box center [686, 209] width 200 height 33
click at [1008, 568] on button "Next Claim" at bounding box center [1007, 565] width 81 height 37
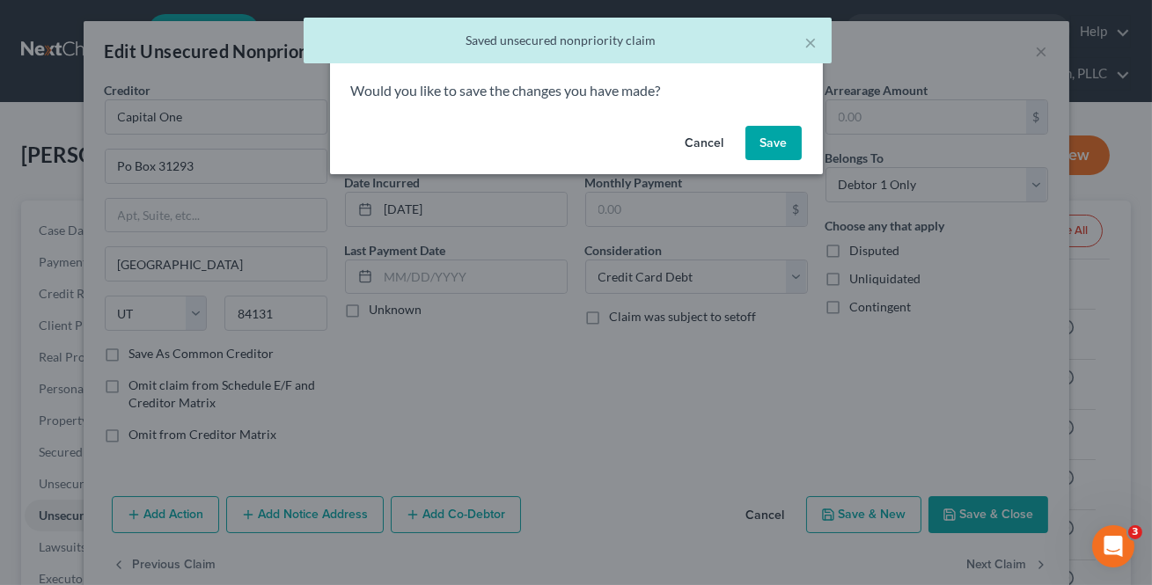
drag, startPoint x: 758, startPoint y: 150, endPoint x: 743, endPoint y: 156, distance: 16.2
click at [758, 149] on button "Save" at bounding box center [773, 143] width 56 height 35
select select "36"
select select "2"
select select "0"
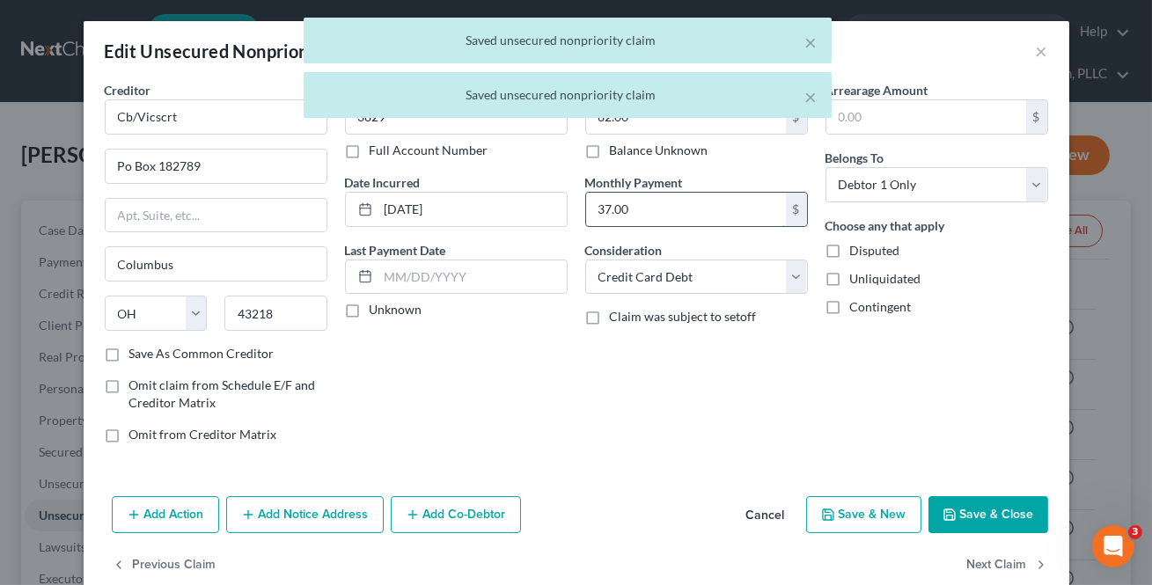
click at [693, 202] on input "37.00" at bounding box center [686, 209] width 200 height 33
click at [986, 558] on button "Next Claim" at bounding box center [1007, 565] width 81 height 37
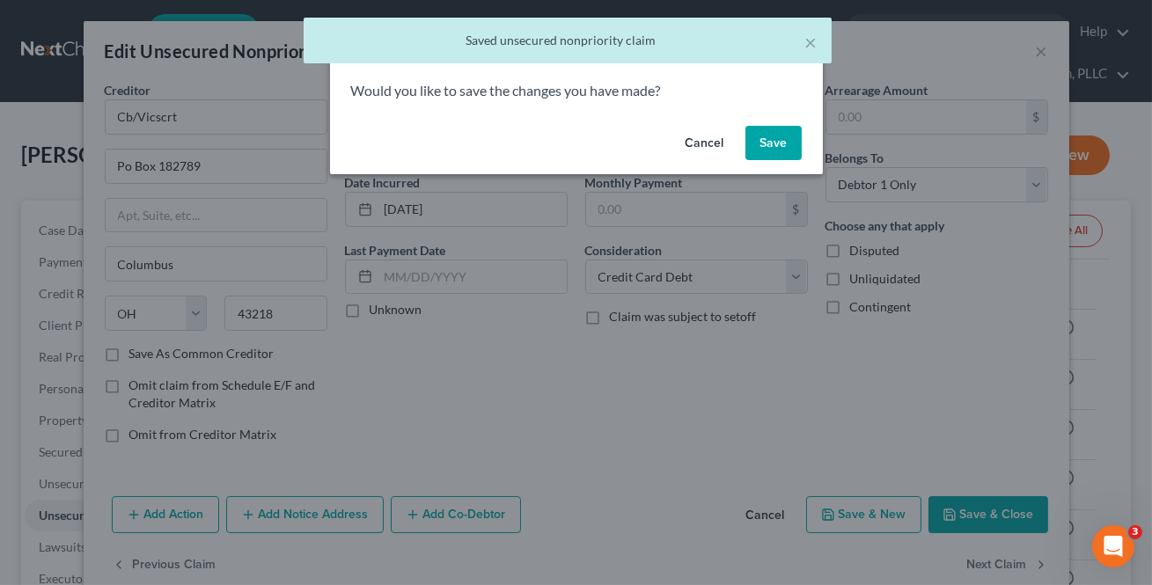
click at [782, 143] on button "Save" at bounding box center [773, 143] width 56 height 35
select select "36"
select select "2"
select select "0"
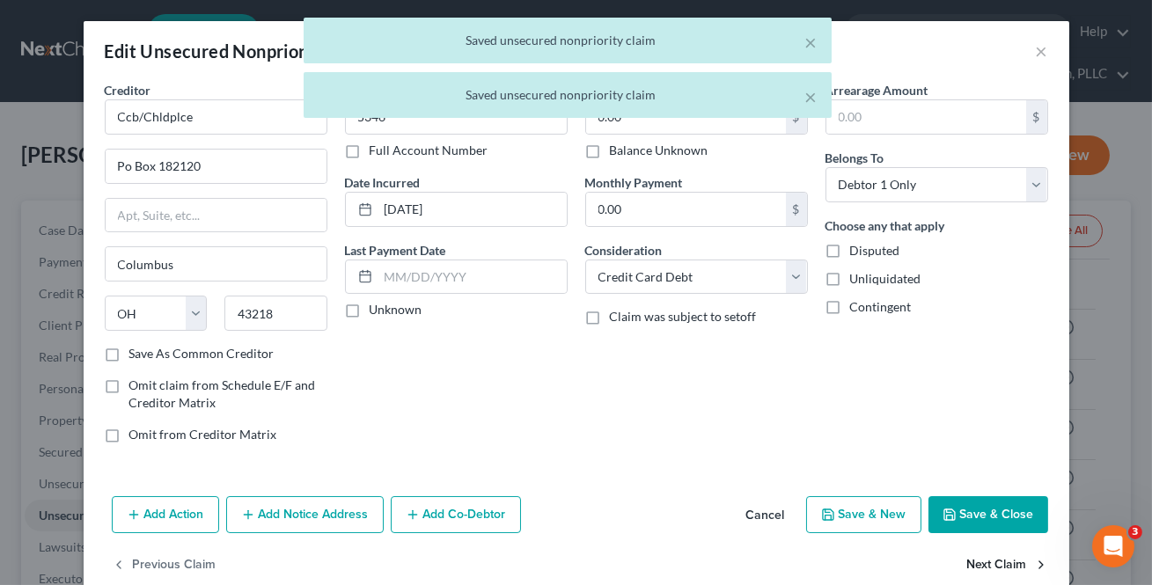
click at [990, 559] on button "Next Claim" at bounding box center [1007, 565] width 81 height 37
select select "43"
select select "2"
select select "0"
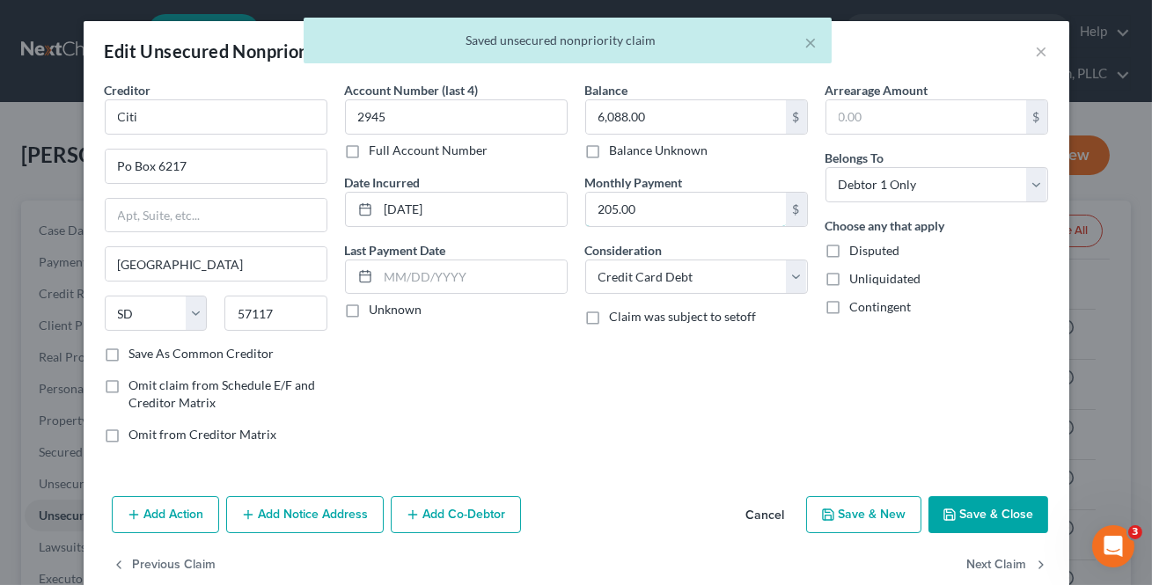
drag, startPoint x: 651, startPoint y: 202, endPoint x: 670, endPoint y: 231, distance: 34.4
click at [651, 202] on input "205.00" at bounding box center [686, 209] width 200 height 33
click at [972, 572] on button "Next Claim" at bounding box center [1007, 565] width 81 height 37
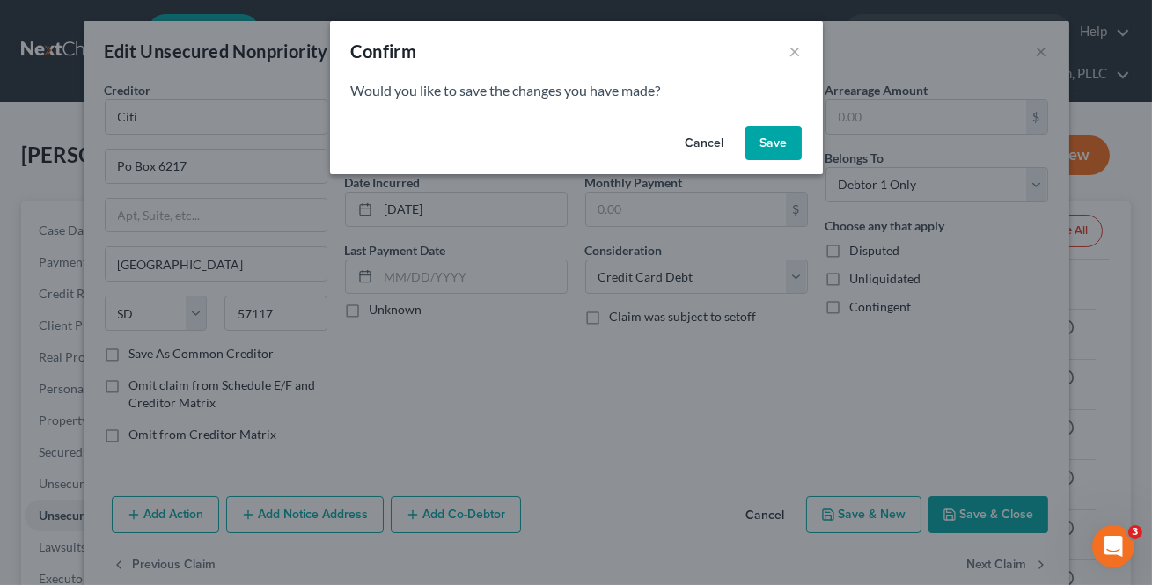
click at [762, 139] on button "Save" at bounding box center [773, 143] width 56 height 35
select select "46"
select select "2"
select select "0"
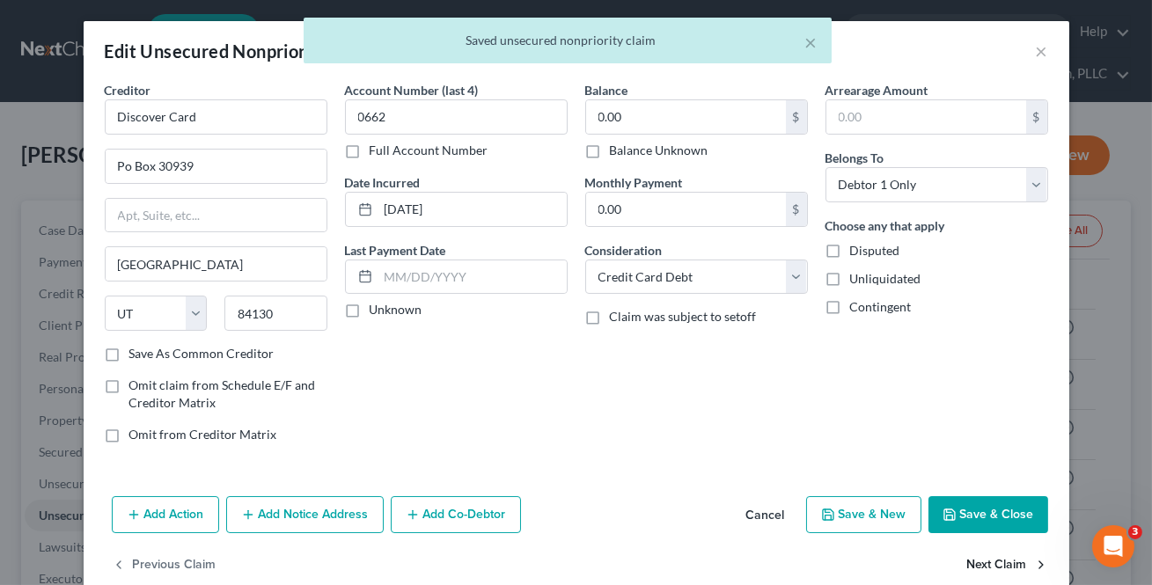
click at [997, 566] on button "Next Claim" at bounding box center [1007, 565] width 81 height 37
select select "39"
select select "2"
select select "0"
click at [659, 213] on input "109.00" at bounding box center [686, 209] width 200 height 33
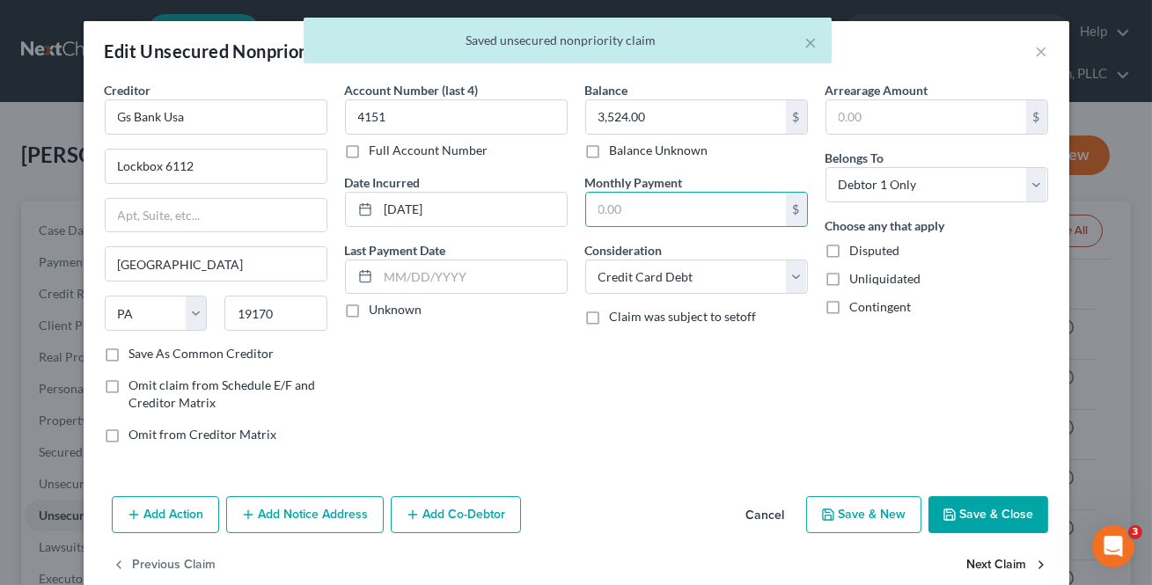
click at [981, 563] on button "Next Claim" at bounding box center [1007, 565] width 81 height 37
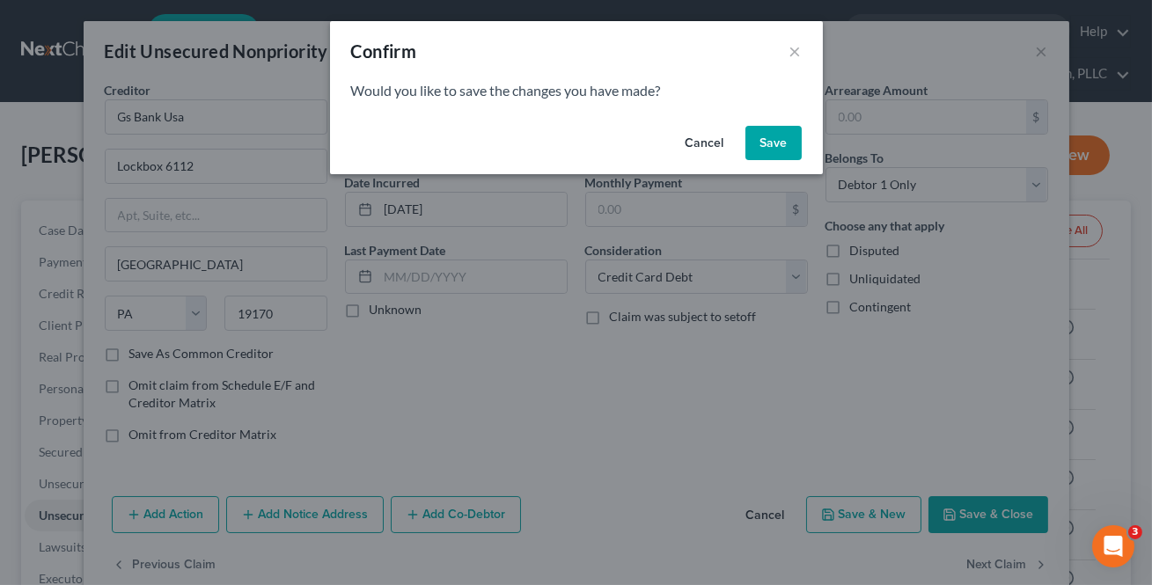
click at [765, 156] on button "Save" at bounding box center [773, 143] width 56 height 35
select select "26"
select select "17"
select select "0"
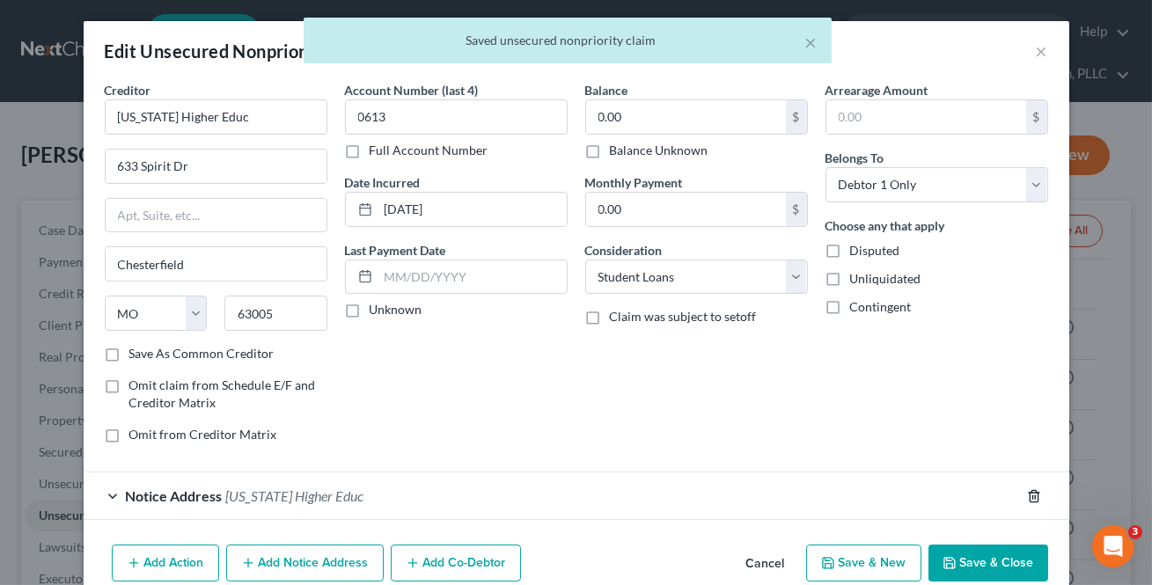
click at [1030, 496] on icon "button" at bounding box center [1034, 496] width 14 height 14
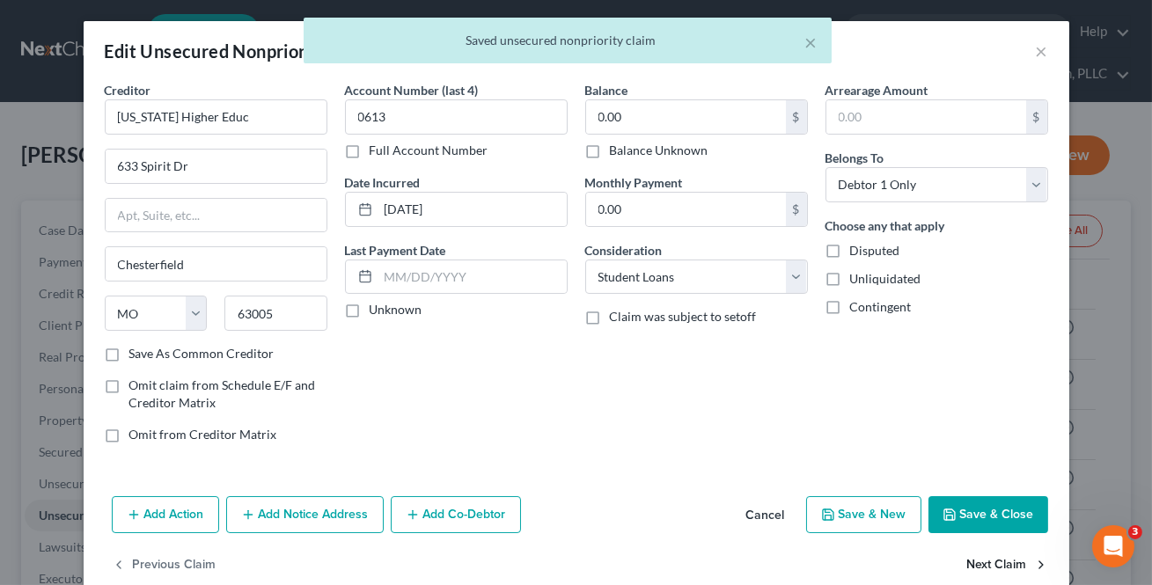
click at [997, 562] on button "Next Claim" at bounding box center [1007, 565] width 81 height 37
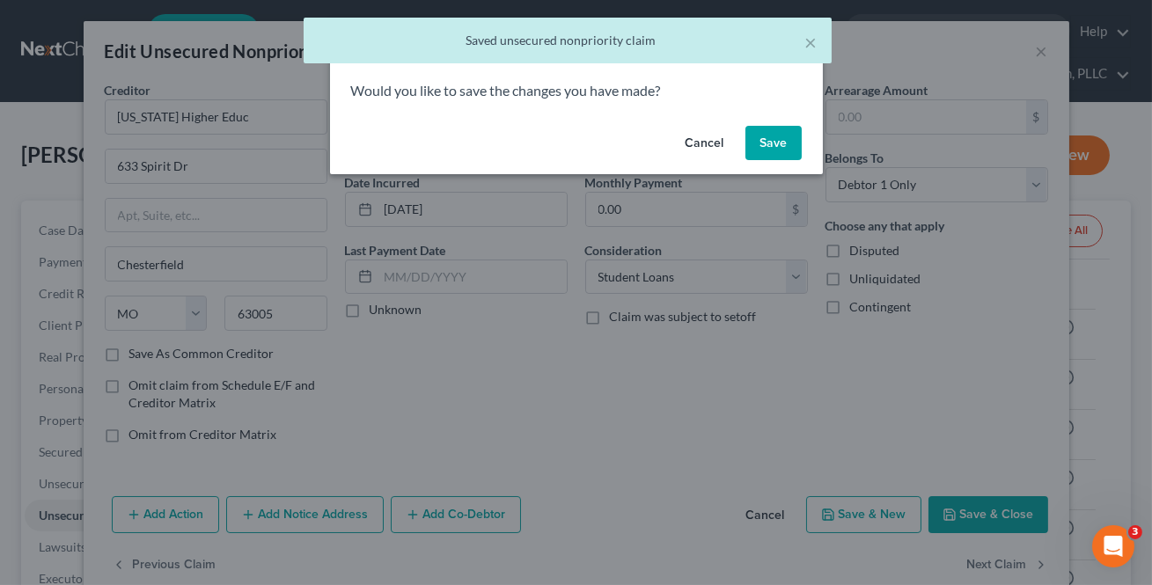
click at [752, 145] on button "Save" at bounding box center [773, 143] width 56 height 35
select select "26"
select select "17"
select select "0"
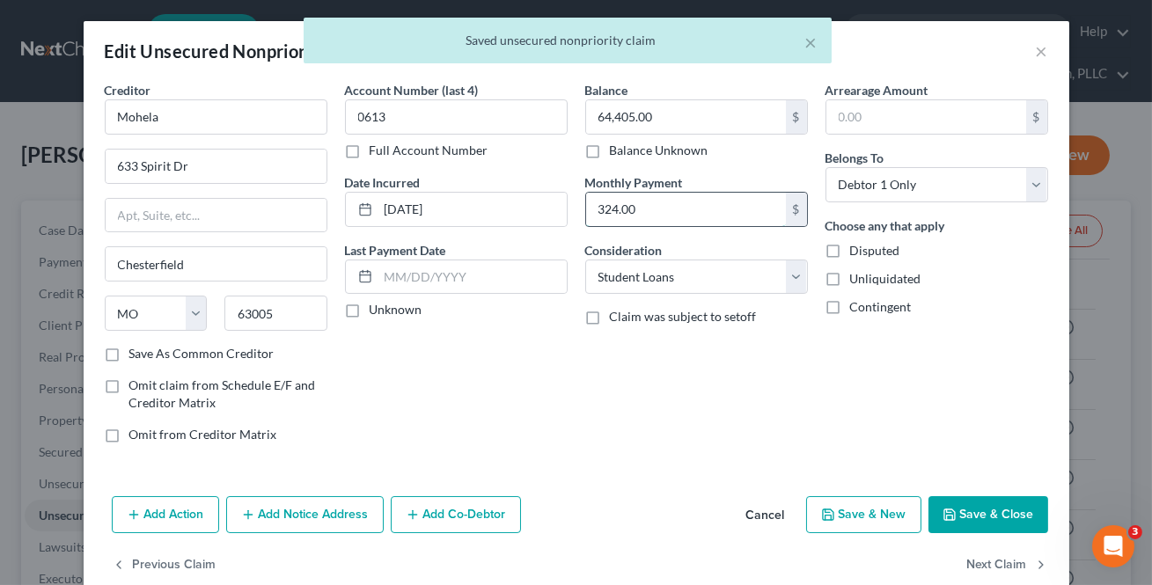
click at [724, 197] on input "324.00" at bounding box center [686, 209] width 200 height 33
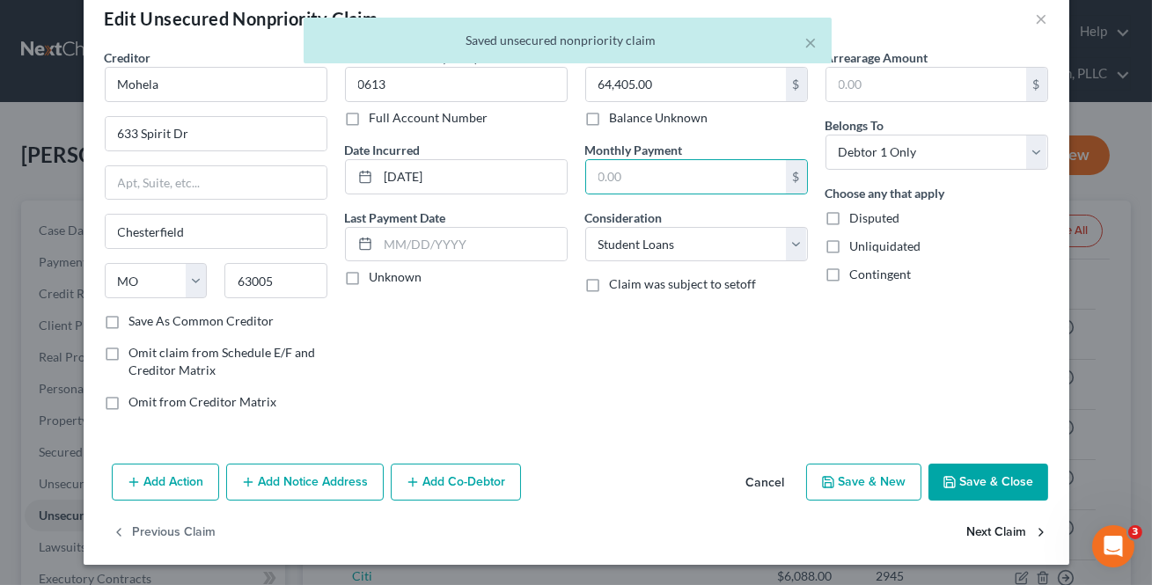
click at [968, 541] on button "Next Claim" at bounding box center [1007, 533] width 81 height 37
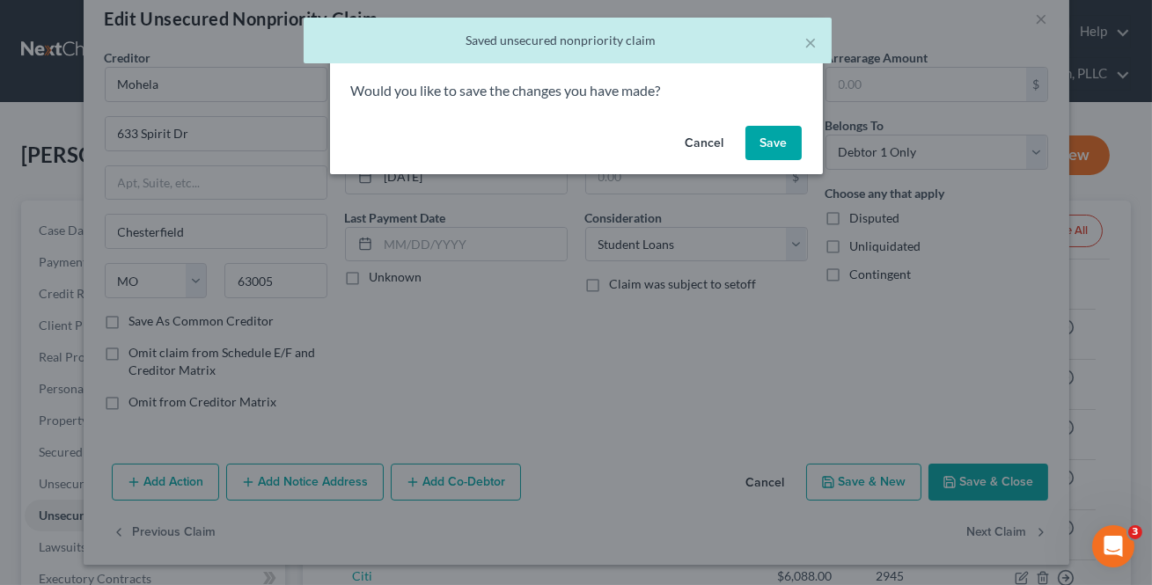
click at [775, 148] on button "Save" at bounding box center [773, 143] width 56 height 35
select select "45"
select select "0"
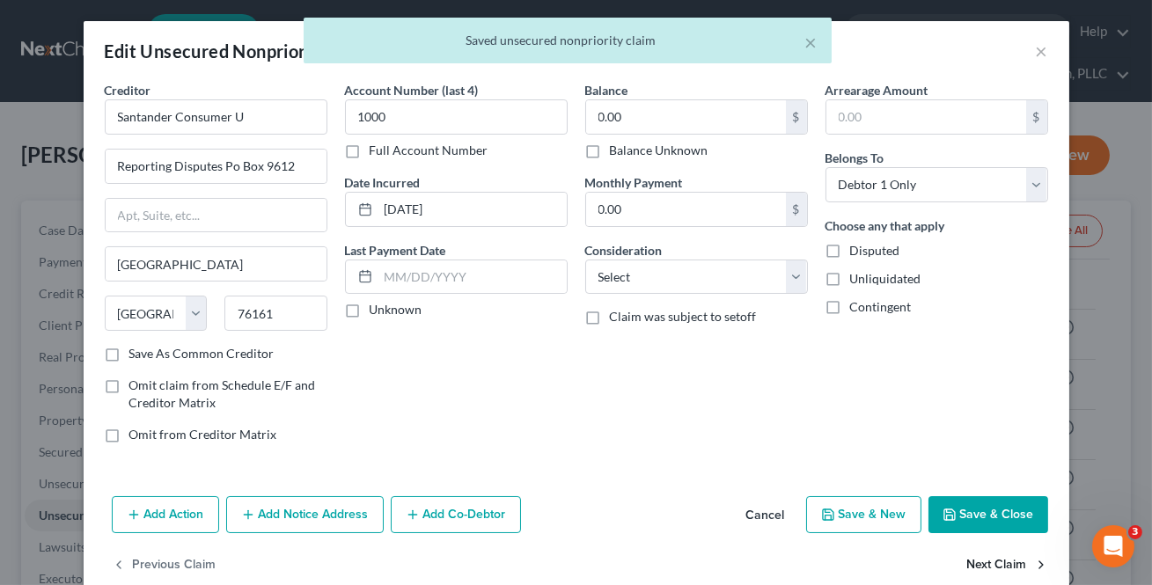
click at [992, 557] on button "Next Claim" at bounding box center [1007, 565] width 81 height 37
select select "39"
select select "2"
select select "0"
click at [651, 214] on input "55.00" at bounding box center [686, 209] width 200 height 33
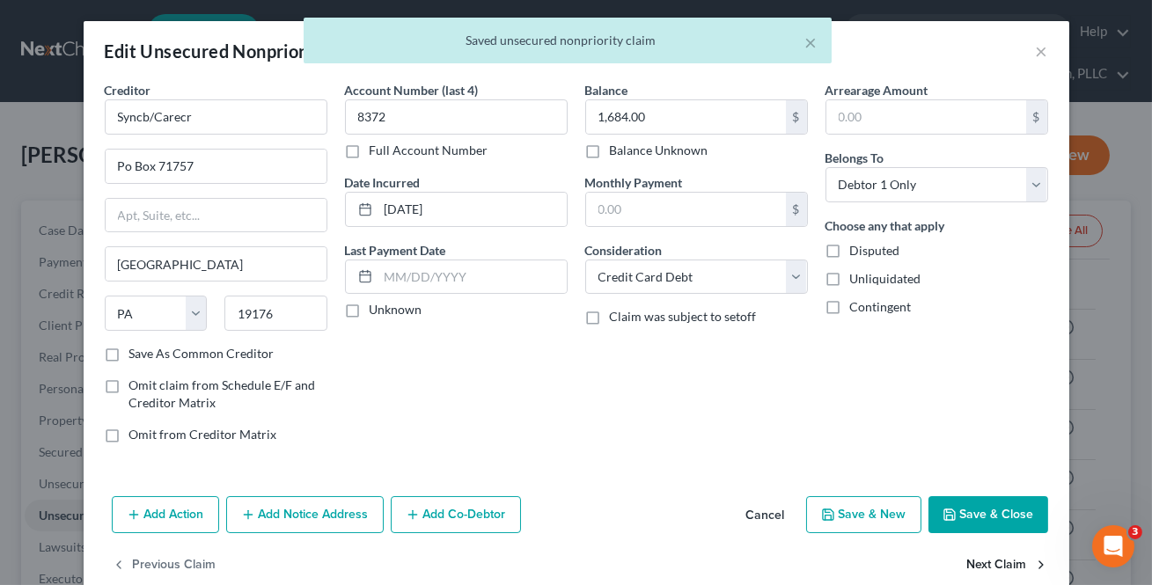
click at [984, 561] on button "Next Claim" at bounding box center [1007, 565] width 81 height 37
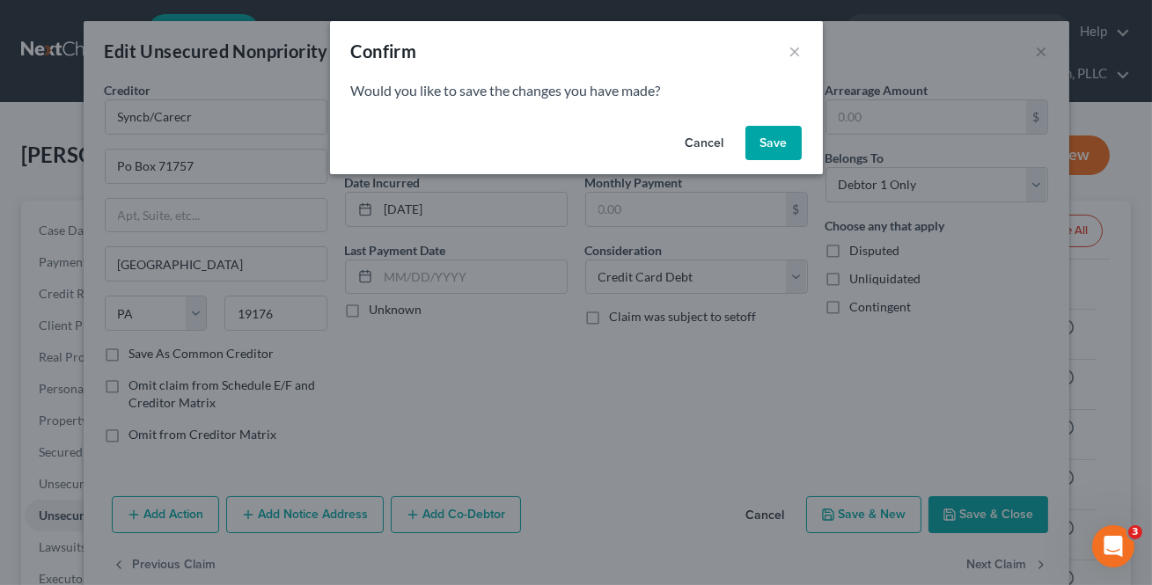
click at [743, 143] on div "Cancel Save" at bounding box center [576, 147] width 493 height 56
click at [756, 150] on button "Save" at bounding box center [773, 143] width 56 height 35
select select "39"
select select "2"
select select "0"
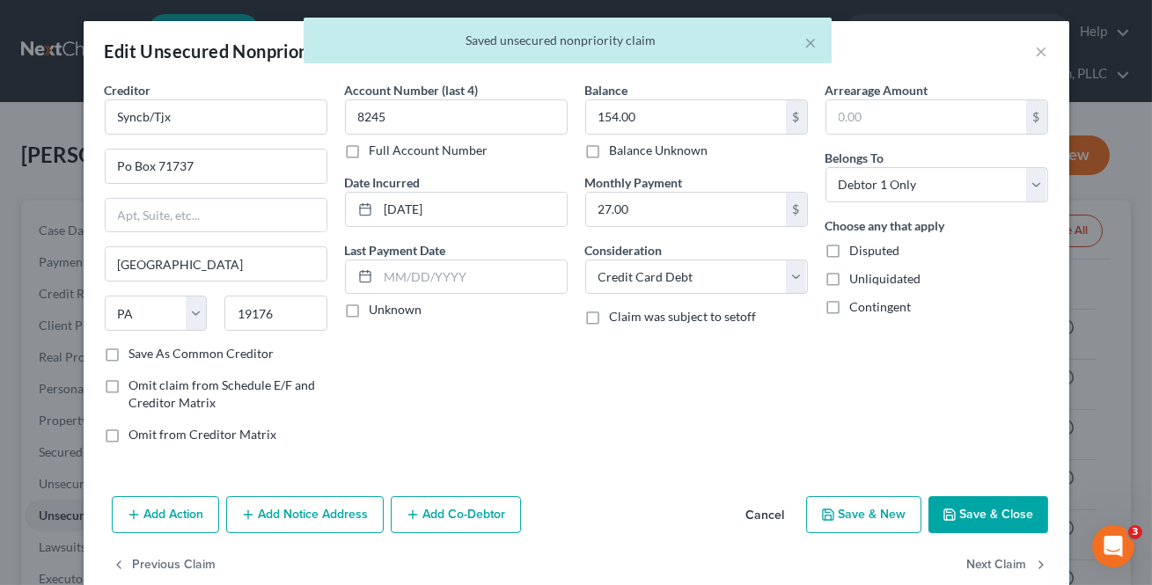
click at [699, 188] on div "Monthly Payment 27.00 $" at bounding box center [696, 200] width 223 height 54
click at [693, 206] on input "27.00" at bounding box center [686, 209] width 200 height 33
click at [970, 557] on button "Next Claim" at bounding box center [1007, 565] width 81 height 37
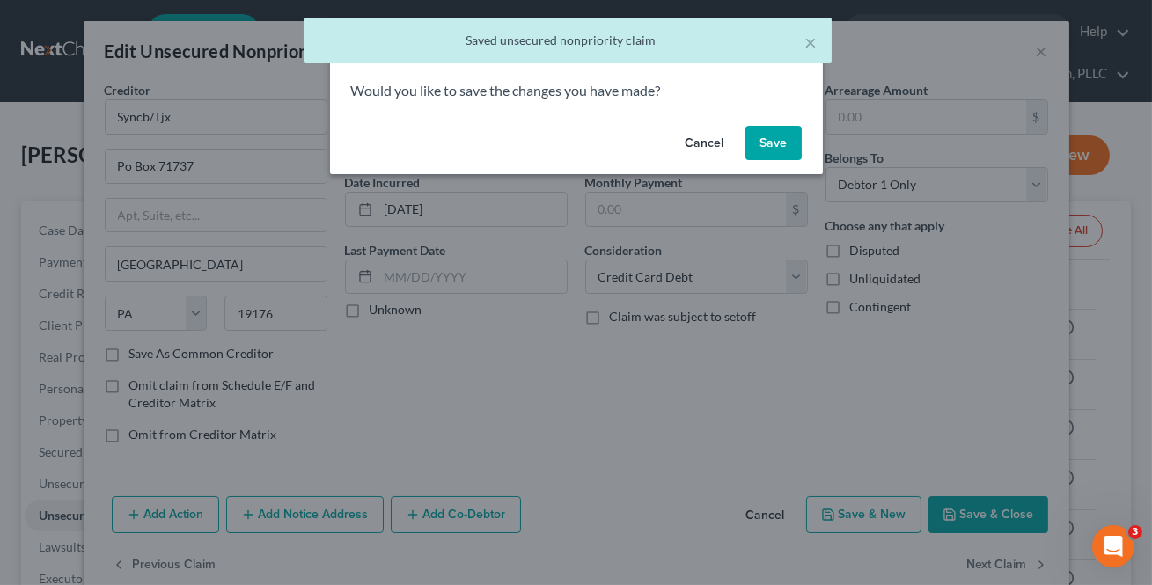
click at [759, 151] on button "Save" at bounding box center [773, 143] width 56 height 35
select select "39"
select select "2"
select select "0"
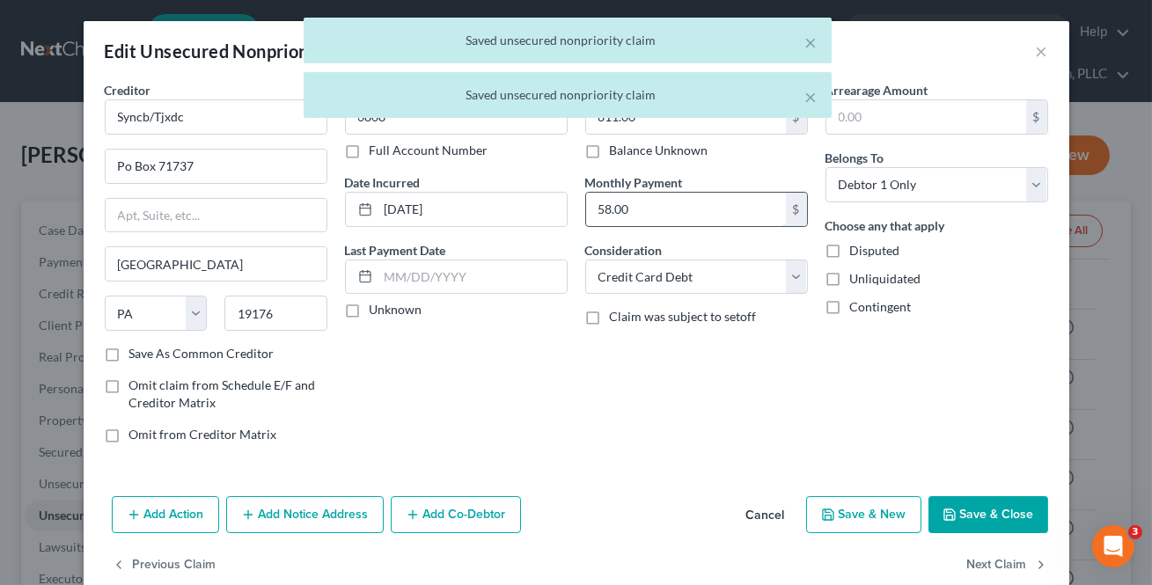
click at [708, 198] on input "58.00" at bounding box center [686, 209] width 200 height 33
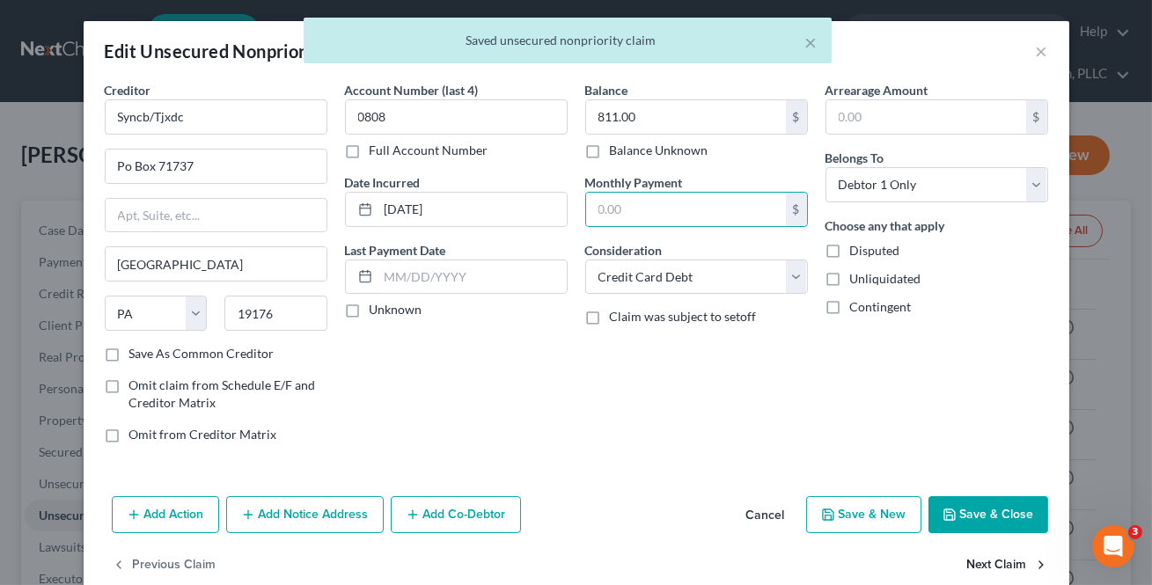
click at [1015, 554] on button "Next Claim" at bounding box center [1007, 565] width 81 height 37
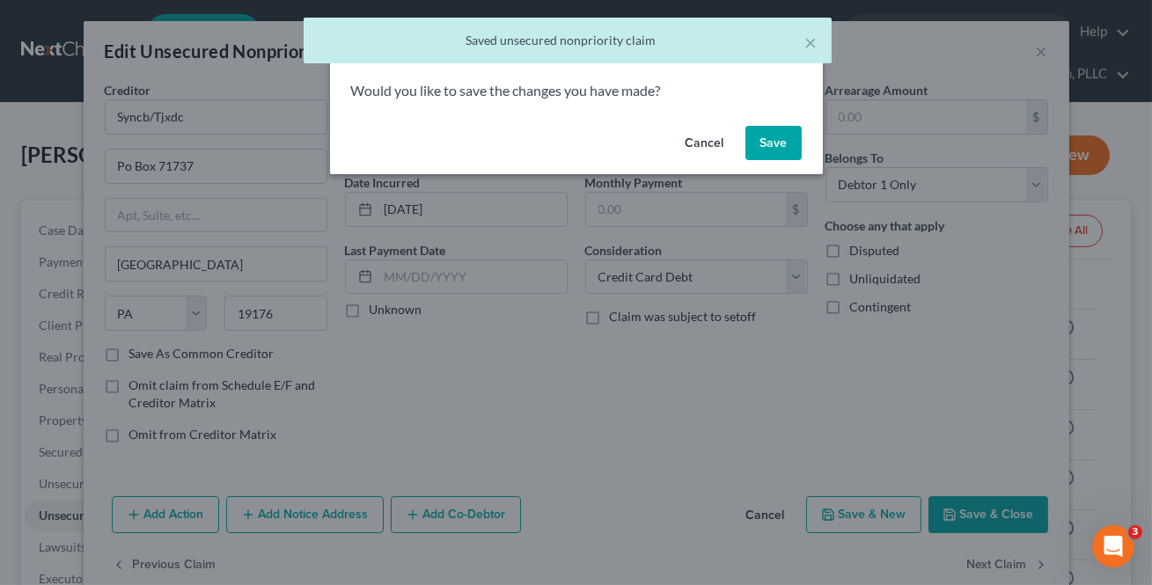
click at [756, 143] on button "Save" at bounding box center [773, 143] width 56 height 35
select select "28"
select select "0"
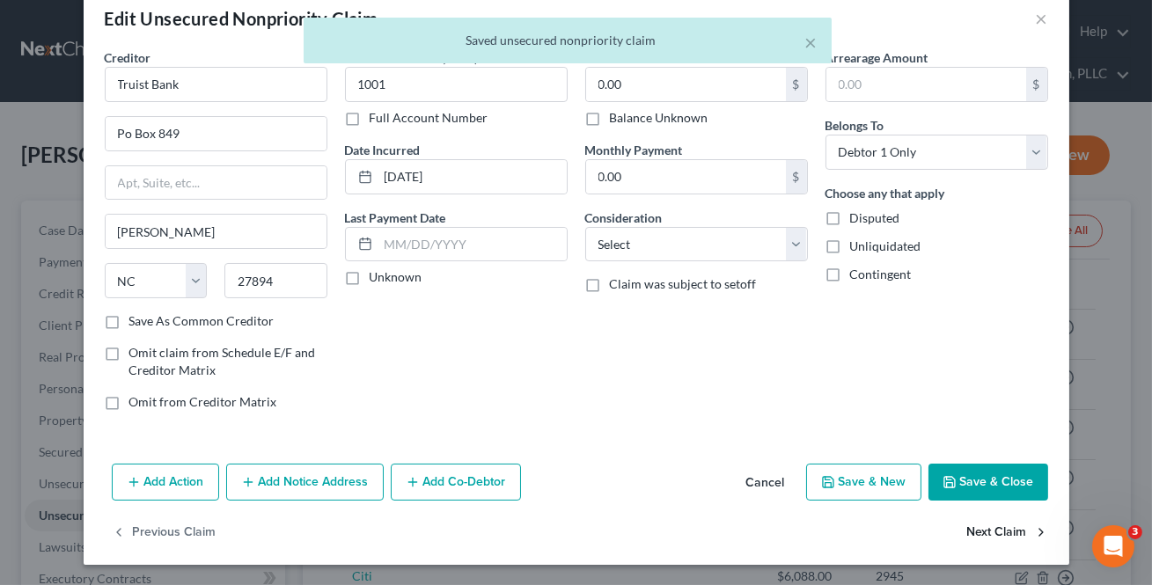
click at [979, 515] on button "Next Claim" at bounding box center [1007, 533] width 81 height 37
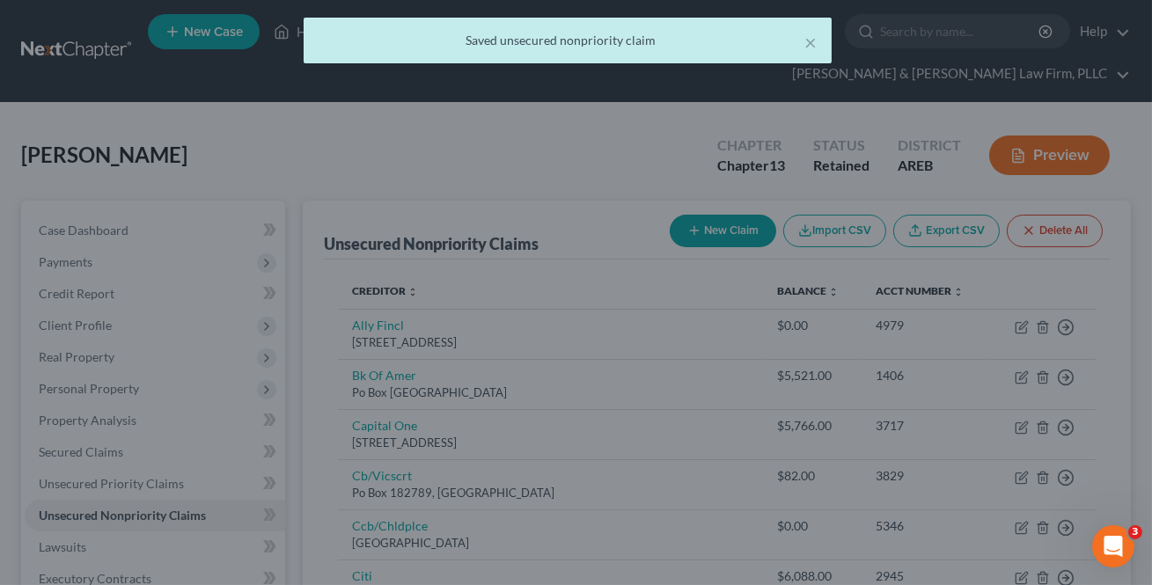
click at [974, 529] on icon "button" at bounding box center [980, 532] width 12 height 12
select select "4"
select select "0"
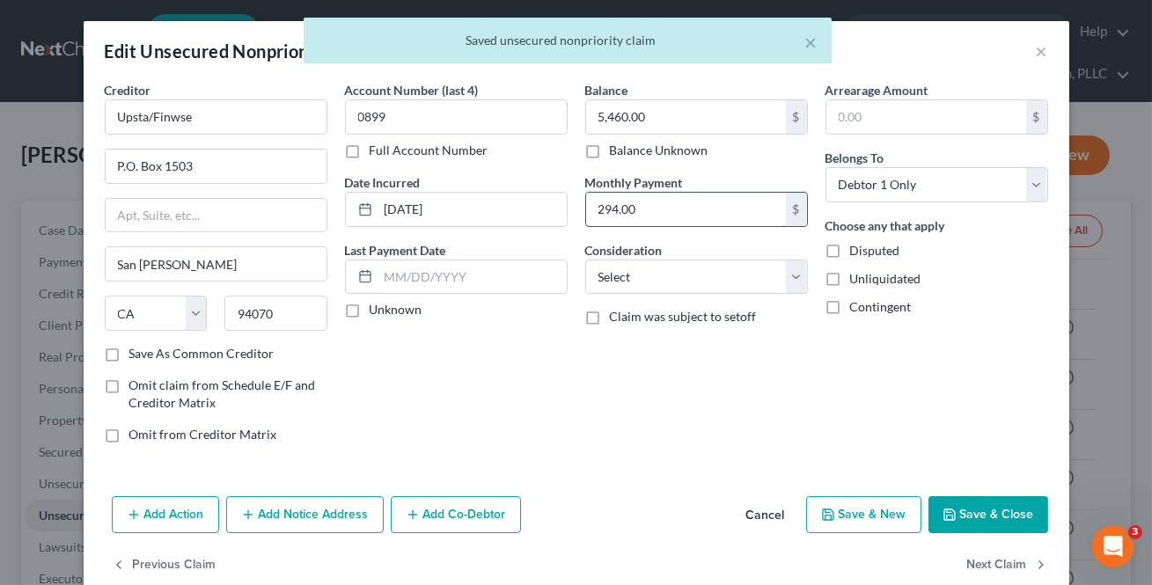
click at [671, 200] on input "294.00" at bounding box center [686, 209] width 200 height 33
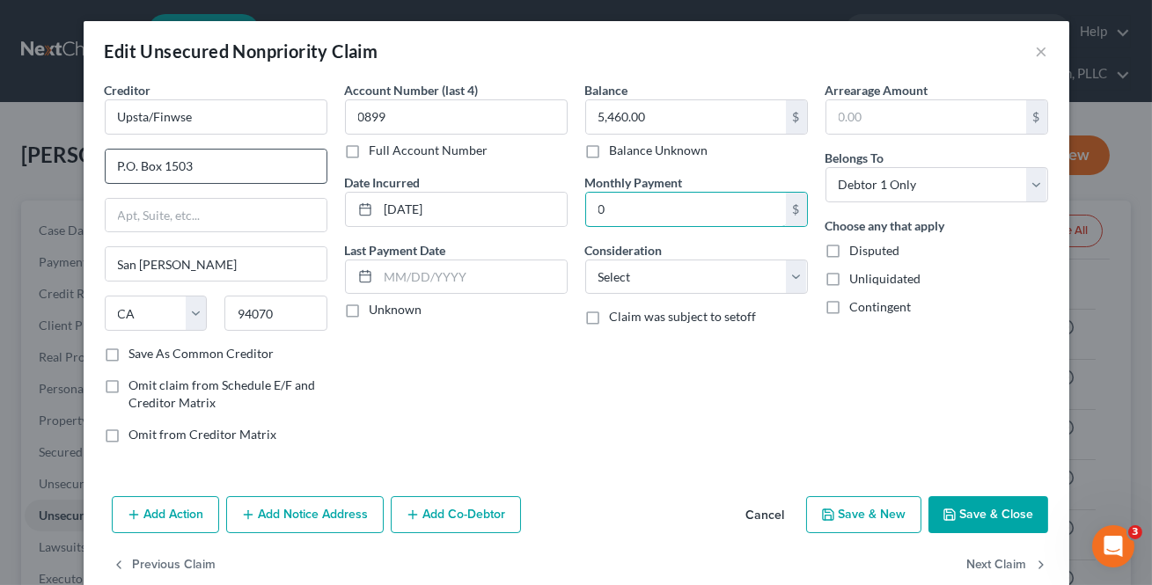
type input "0"
click at [121, 169] on input "P.O. Box 1503" at bounding box center [216, 166] width 221 height 33
type input "PO Box 1503"
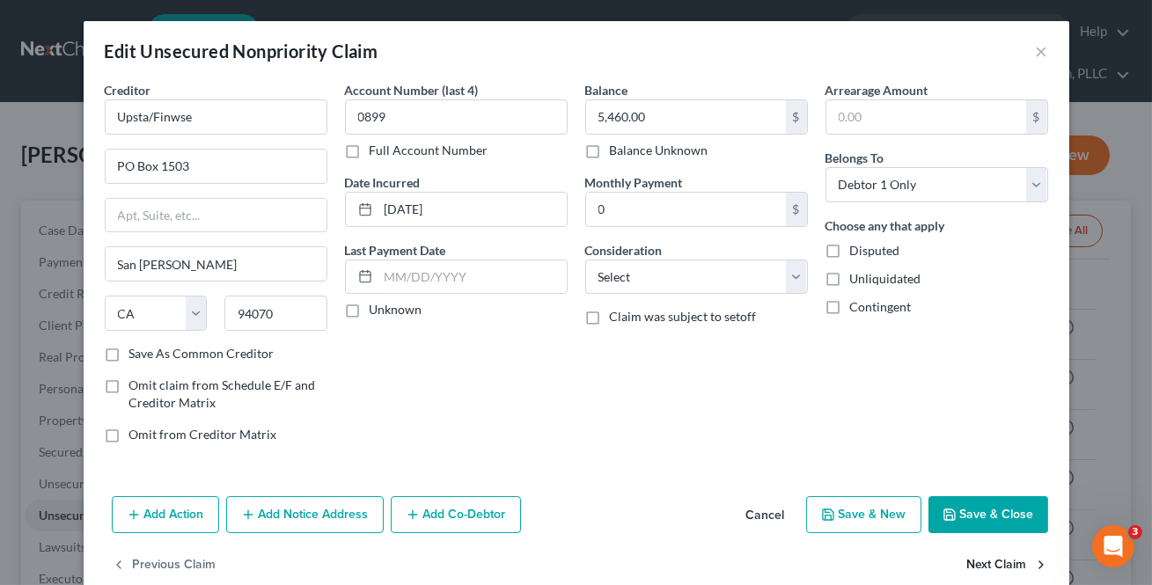
click at [967, 567] on button "Next Claim" at bounding box center [1007, 565] width 81 height 37
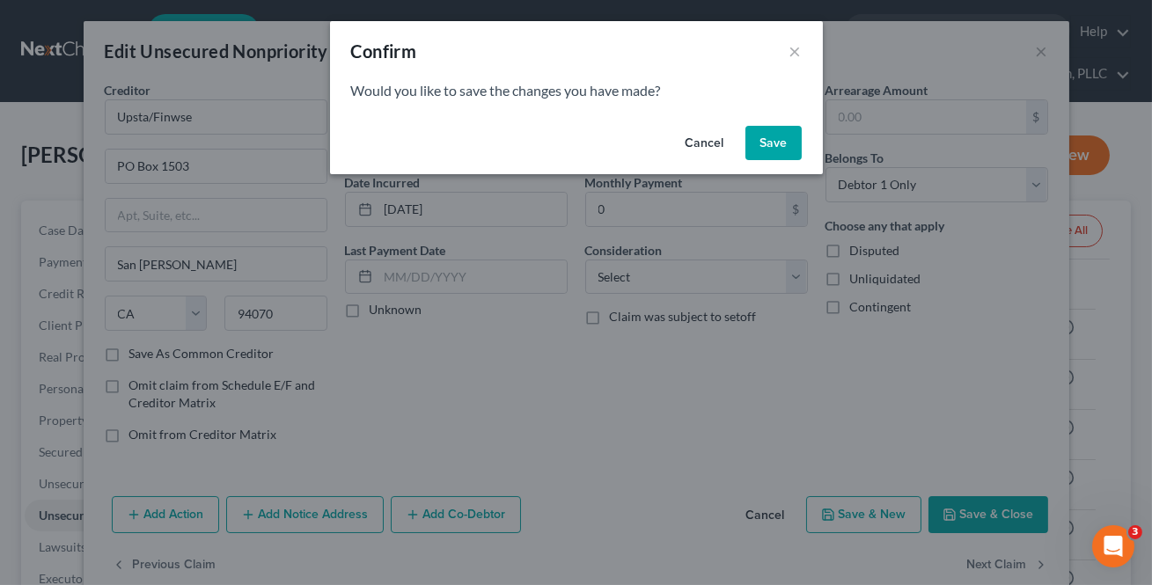
click at [768, 136] on button "Save" at bounding box center [773, 143] width 56 height 35
select select "44"
select select "1"
select select "0"
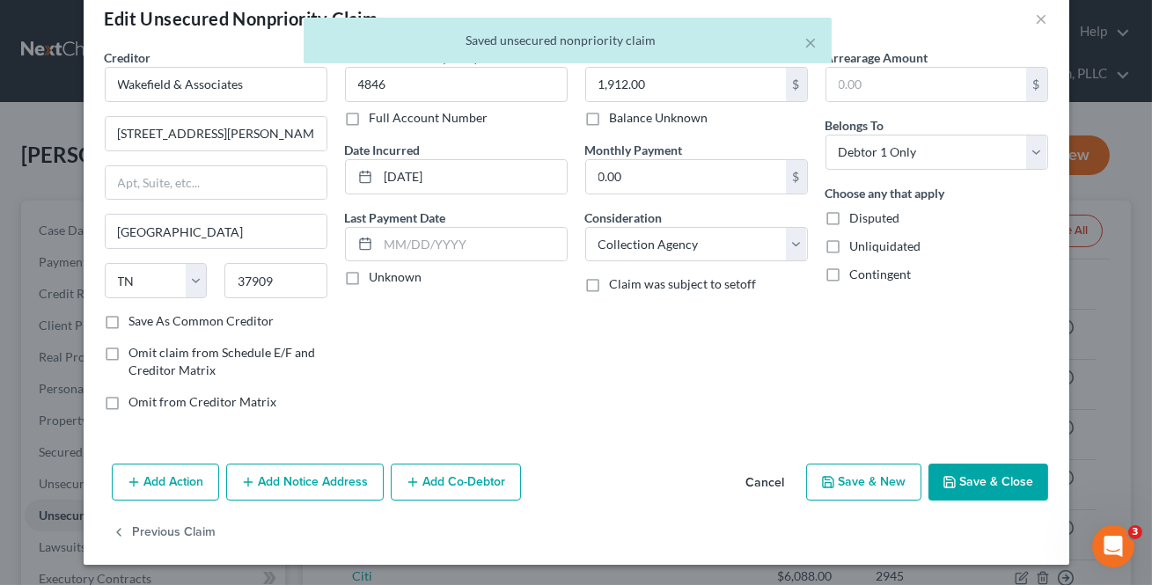
click at [964, 500] on div "Add Action Add Notice Address Add Co-Debtor Cancel Save & New Save & Close" at bounding box center [577, 486] width 986 height 58
click at [965, 487] on button "Save & Close" at bounding box center [988, 482] width 120 height 37
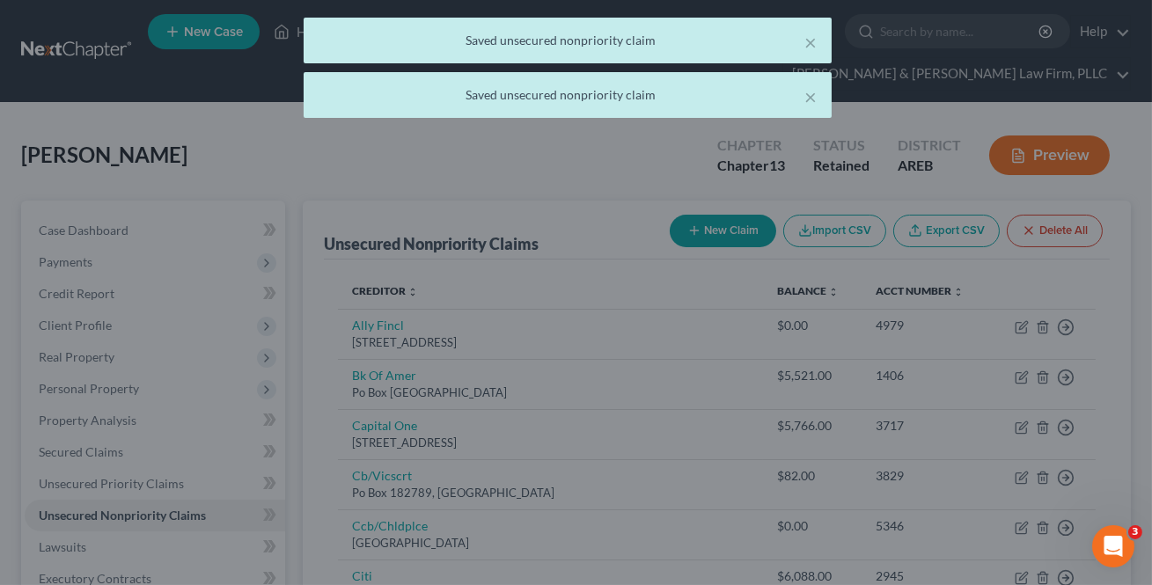
type input "0"
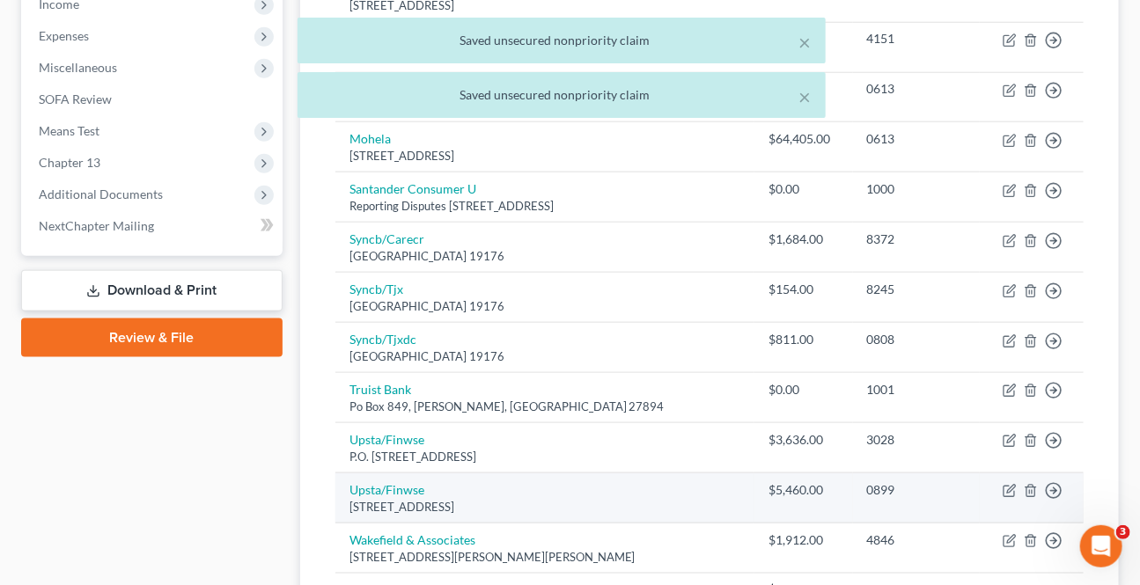
scroll to position [640, 0]
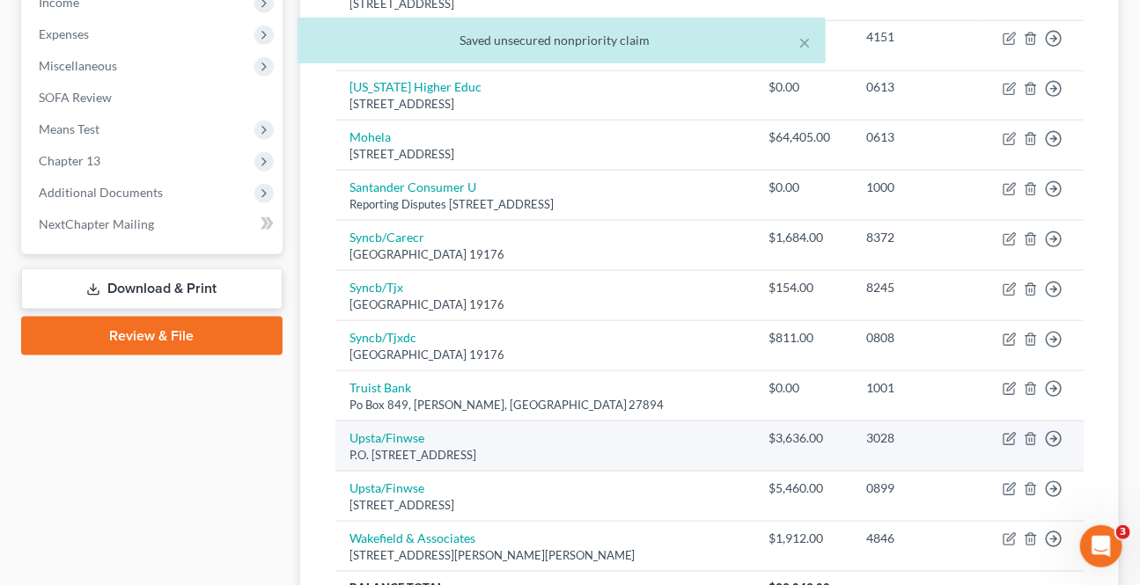
click at [1008, 444] on td "Move to D Move to E Move to G Move to Notice Only" at bounding box center [1031, 447] width 104 height 50
click at [1006, 438] on icon "button" at bounding box center [1009, 439] width 14 height 14
select select "4"
select select "0"
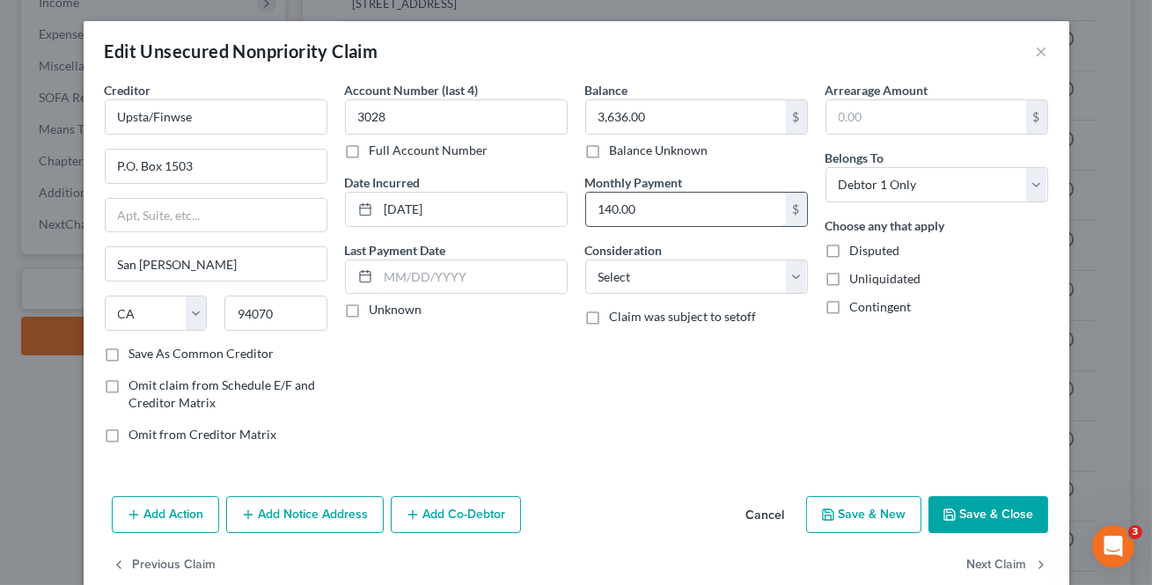
click at [660, 203] on input "140.00" at bounding box center [686, 209] width 200 height 33
click at [122, 167] on input "P.O. Box 1503" at bounding box center [216, 166] width 221 height 33
type input "PO Box 1503"
click at [991, 562] on button "Next Claim" at bounding box center [1007, 565] width 81 height 37
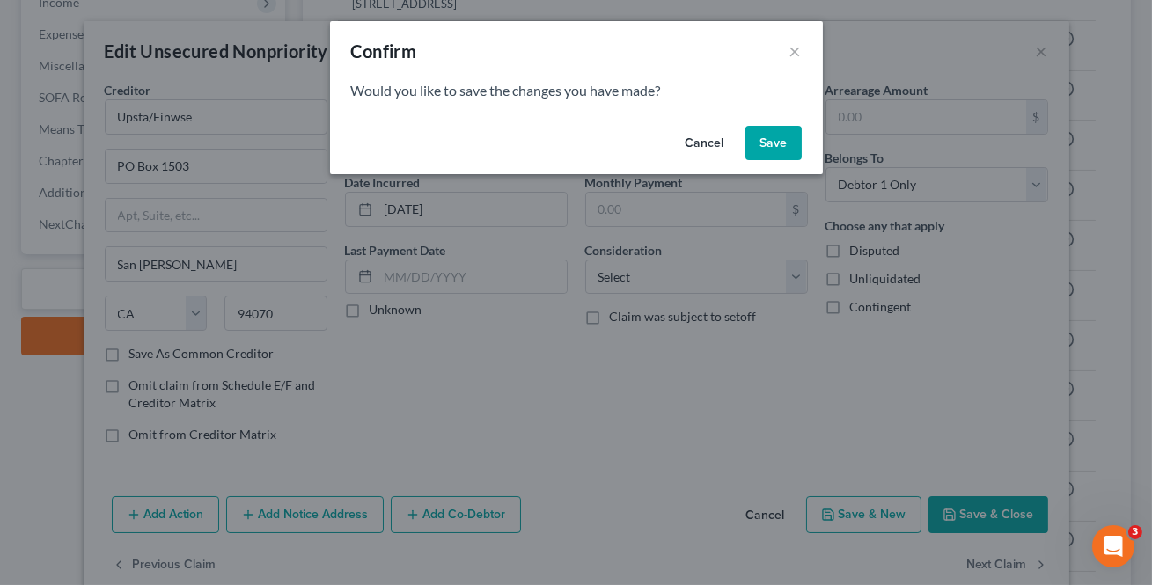
drag, startPoint x: 764, startPoint y: 128, endPoint x: 1023, endPoint y: 377, distance: 359.7
click at [765, 128] on button "Save" at bounding box center [773, 143] width 56 height 35
select select "4"
select select "0"
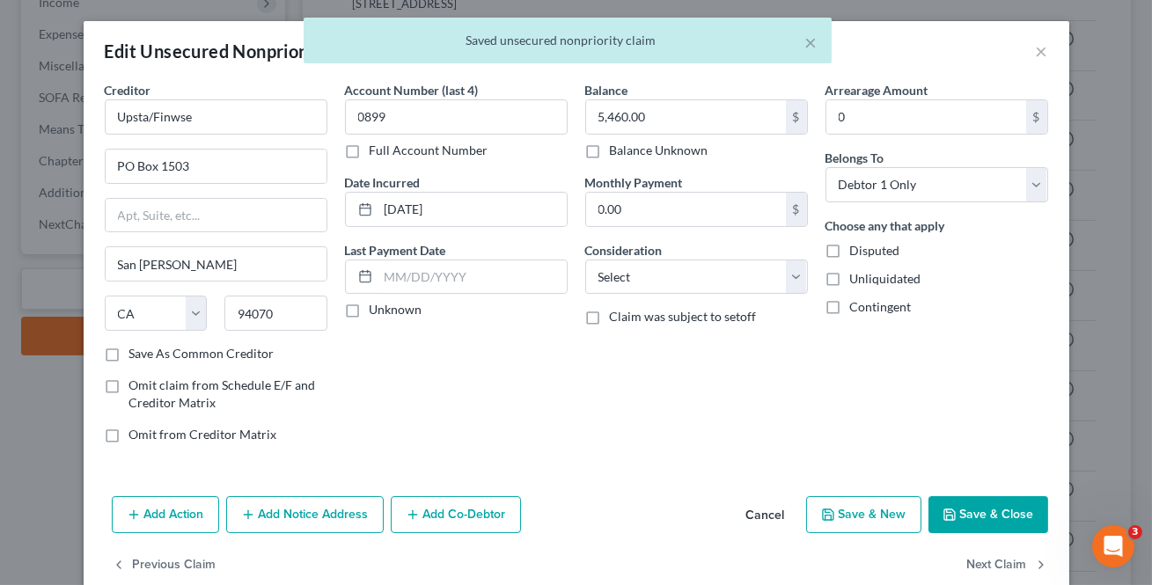
click at [979, 514] on button "Save & Close" at bounding box center [988, 514] width 120 height 37
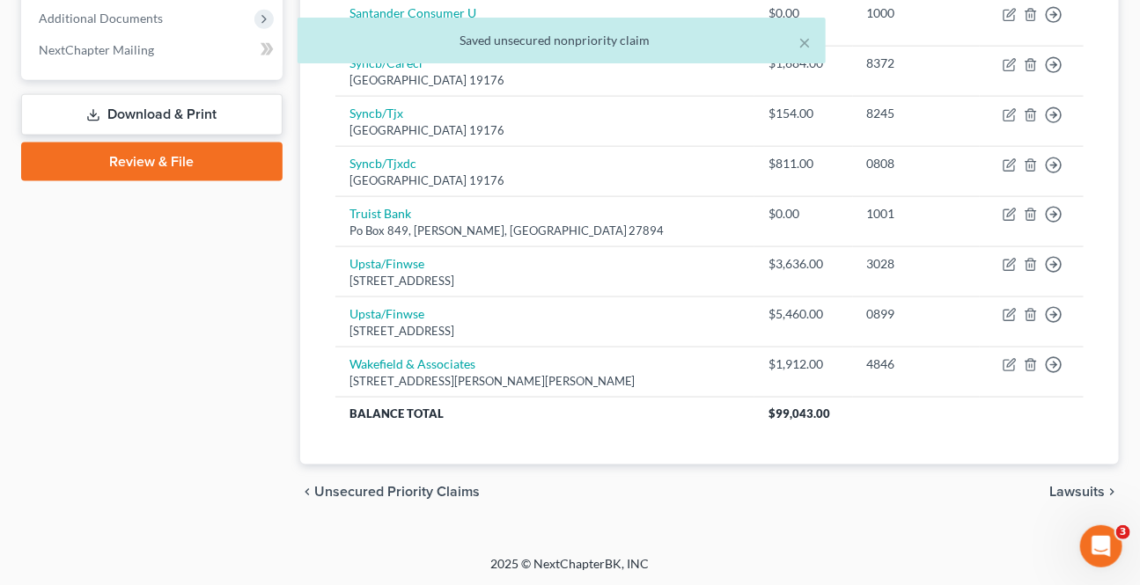
click at [1067, 494] on span "Lawsuits" at bounding box center [1076, 493] width 55 height 14
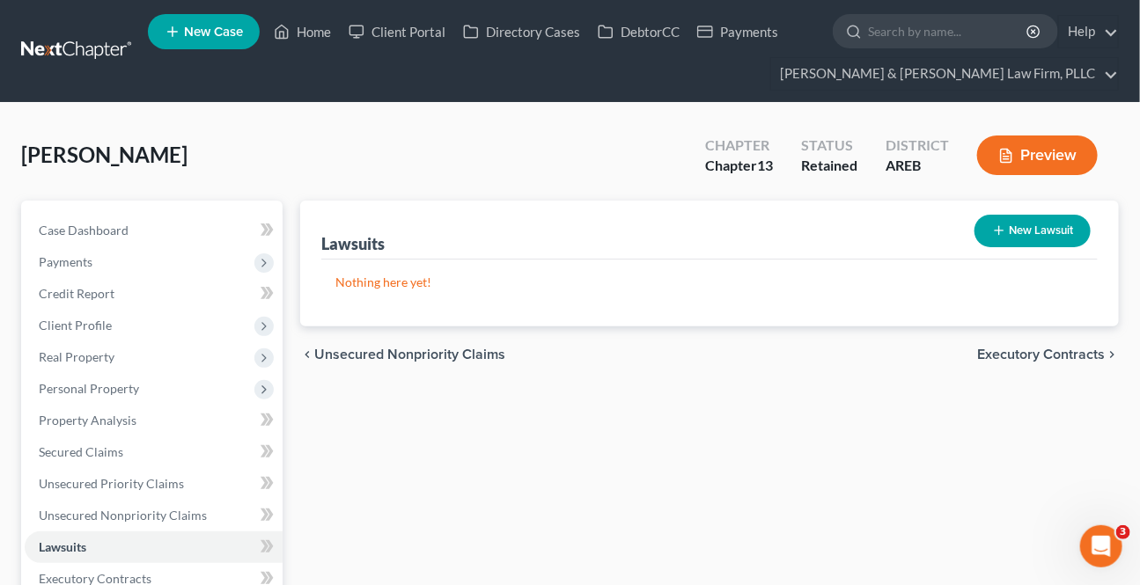
click at [1033, 348] on span "Executory Contracts" at bounding box center [1041, 355] width 128 height 14
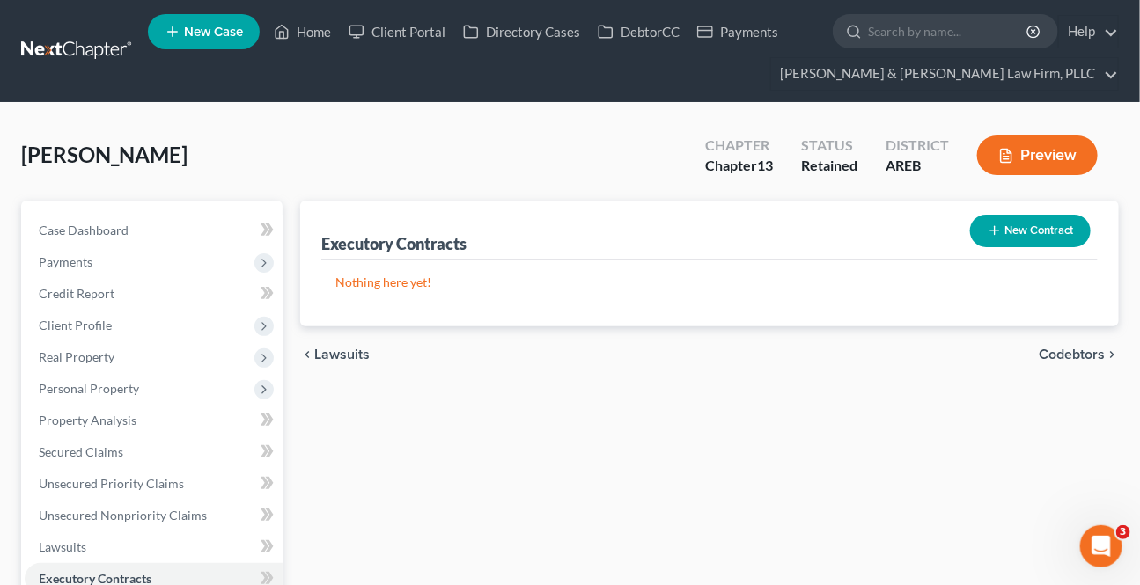
click at [1050, 351] on span "Codebtors" at bounding box center [1071, 355] width 66 height 14
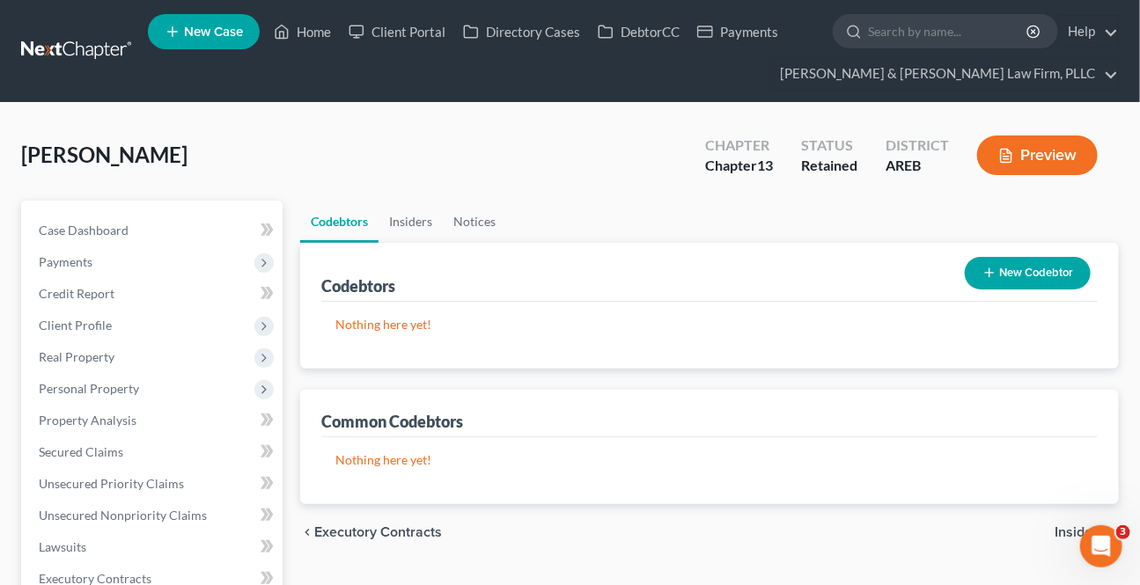
click at [1063, 527] on span "Insiders" at bounding box center [1079, 532] width 50 height 14
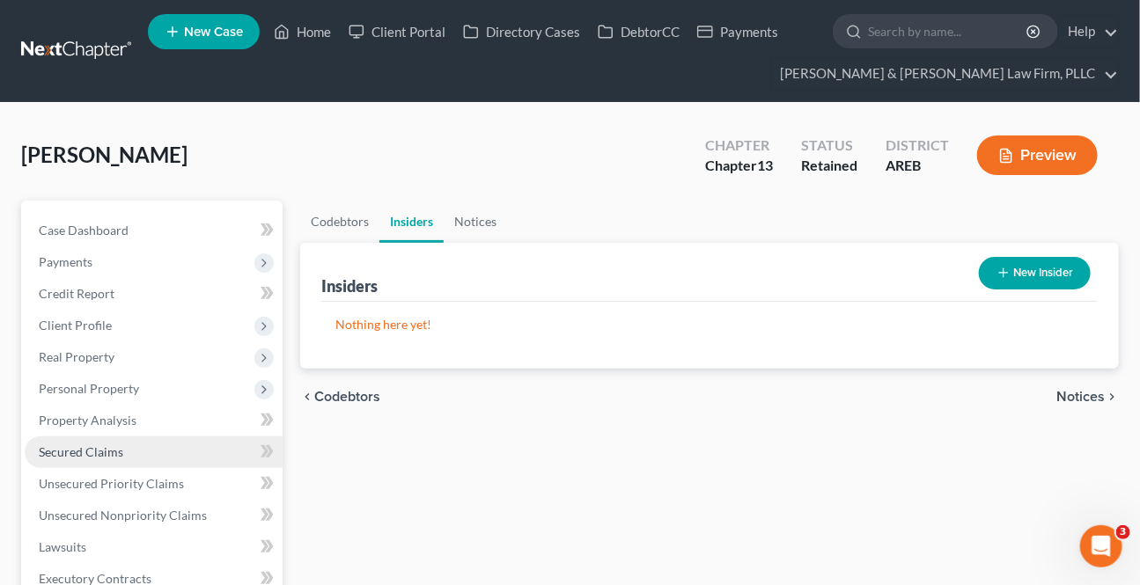
click at [79, 451] on span "Secured Claims" at bounding box center [81, 451] width 84 height 15
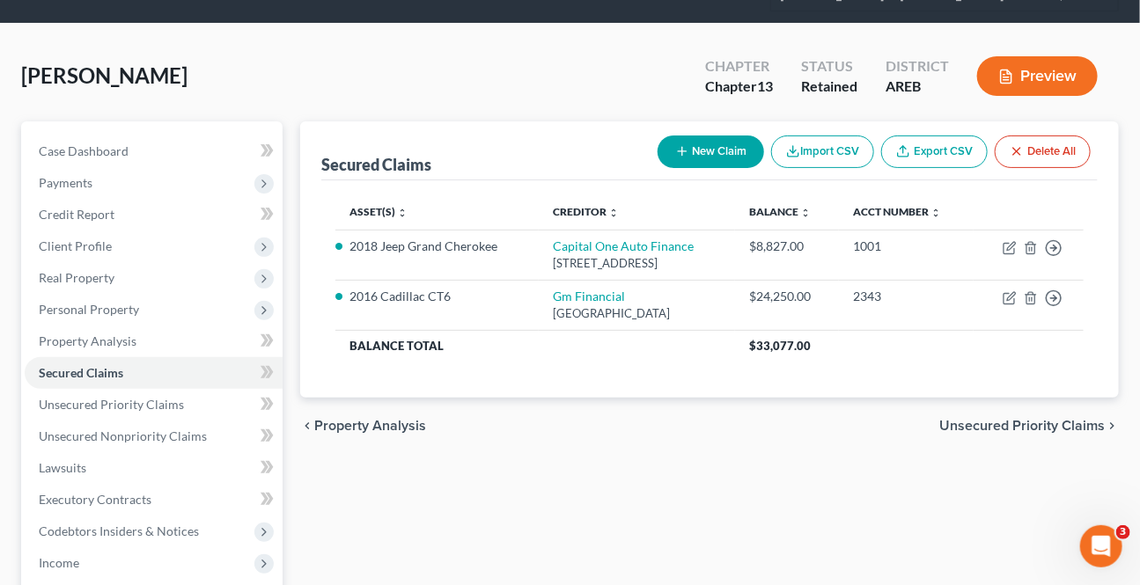
scroll to position [239, 0]
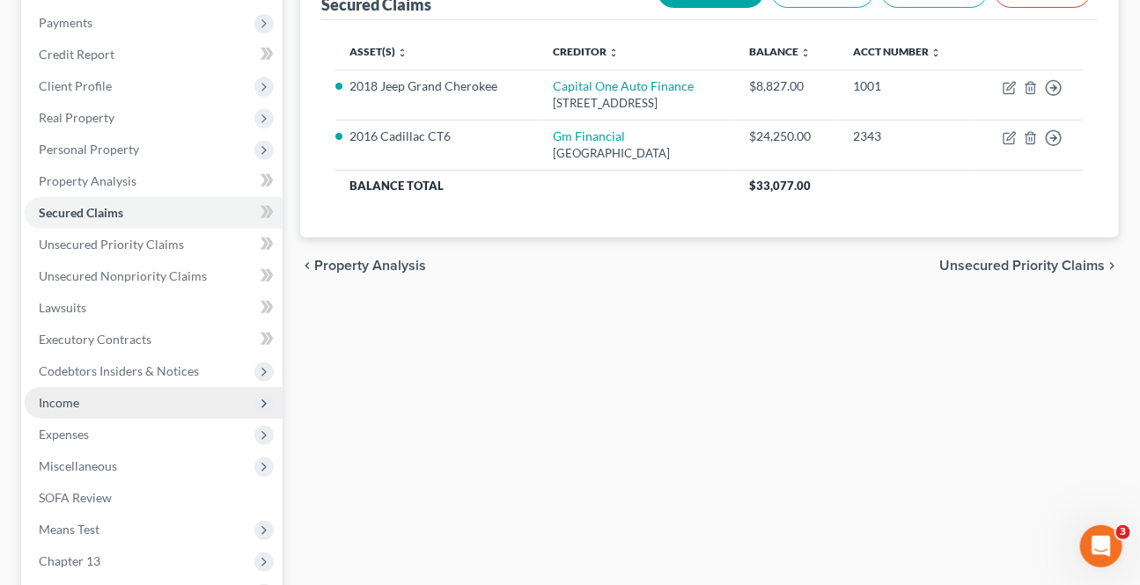
click at [123, 395] on span "Income" at bounding box center [154, 403] width 258 height 32
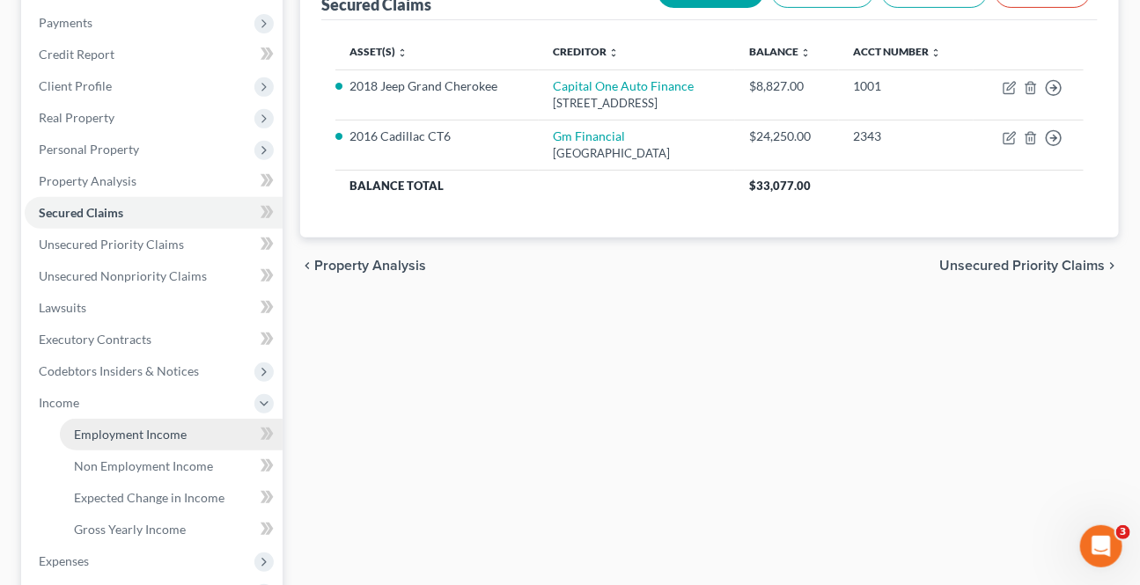
click at [192, 444] on link "Employment Income" at bounding box center [171, 435] width 223 height 32
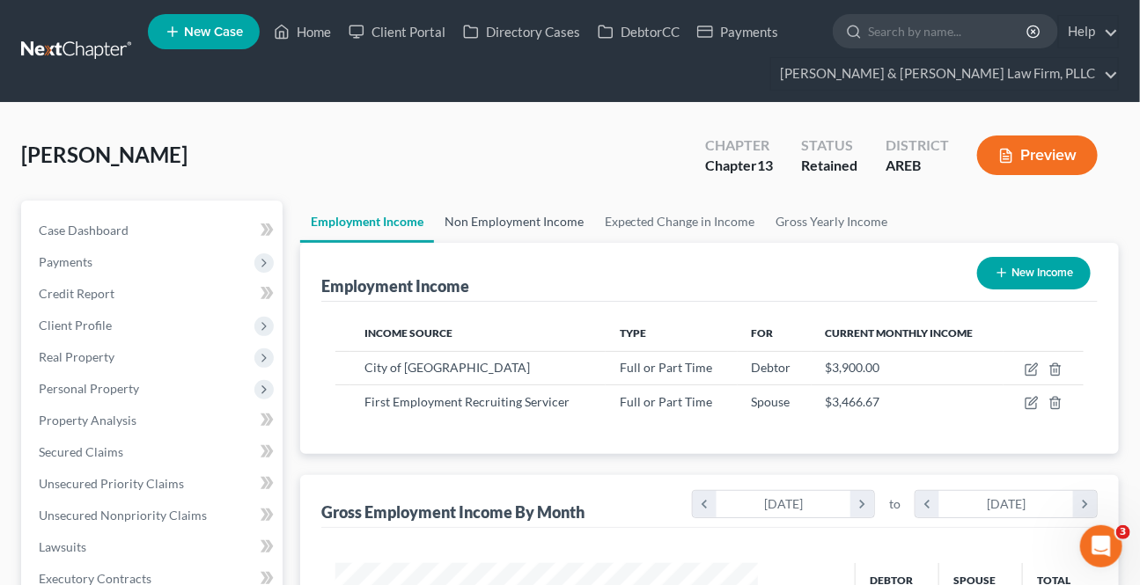
scroll to position [315, 458]
click at [507, 221] on link "Non Employment Income" at bounding box center [514, 222] width 160 height 42
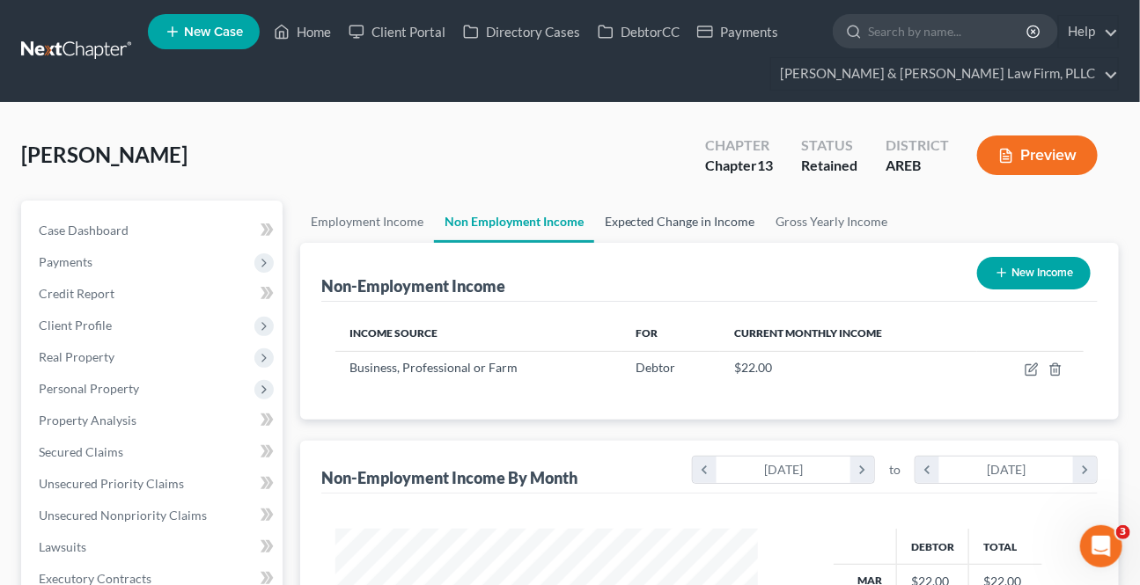
scroll to position [315, 458]
click at [640, 229] on link "Expected Change in Income" at bounding box center [680, 222] width 172 height 42
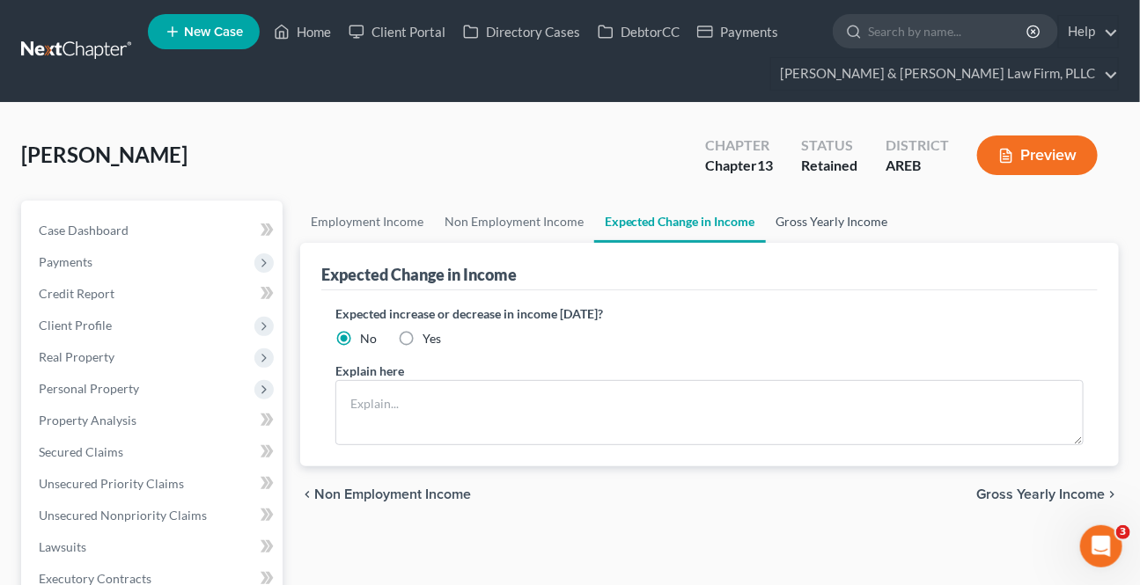
click at [826, 229] on link "Gross Yearly Income" at bounding box center [832, 222] width 133 height 42
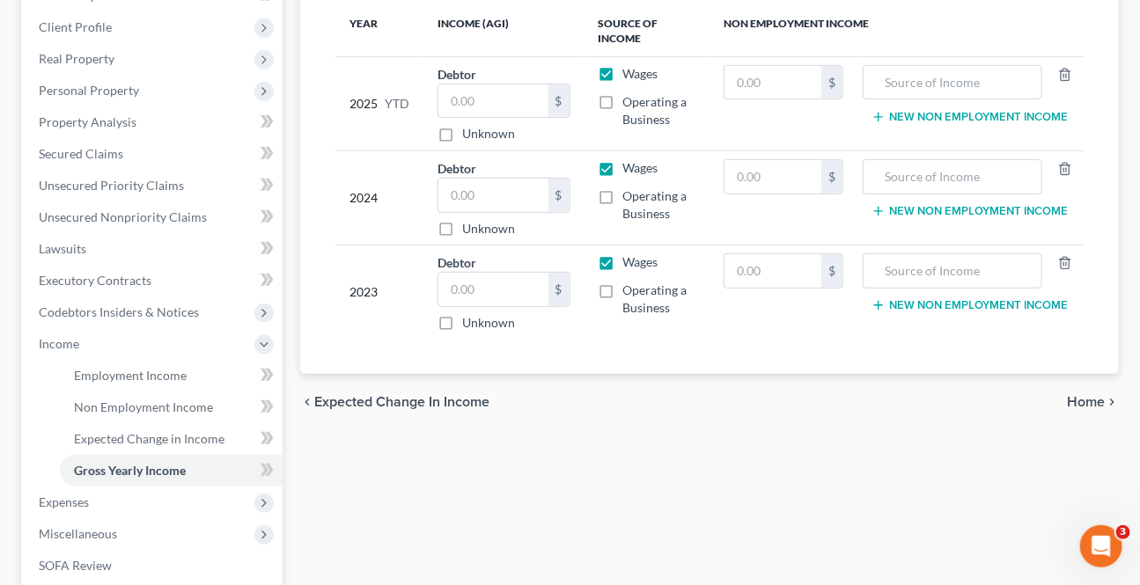
scroll to position [319, 0]
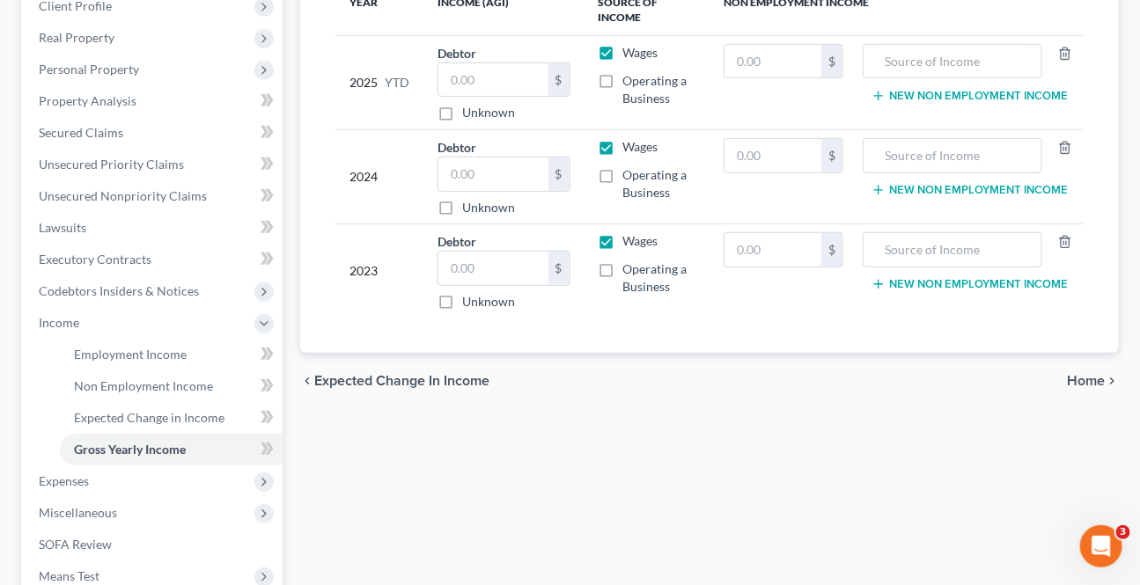
click at [1079, 378] on span "Home" at bounding box center [1086, 381] width 38 height 14
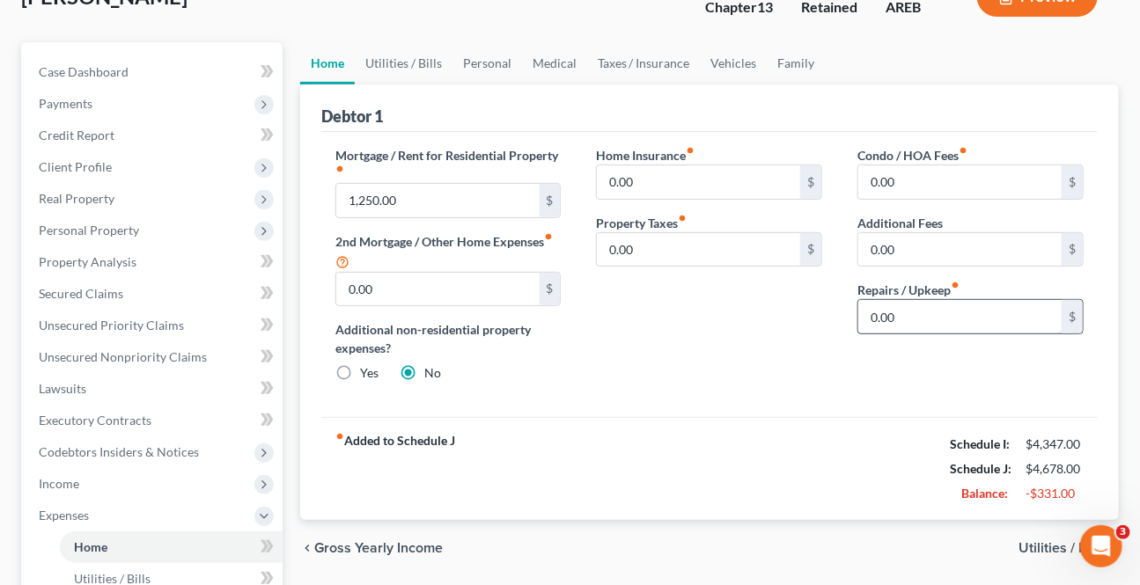
scroll to position [159, 0]
click at [398, 52] on link "Utilities / Bills" at bounding box center [404, 62] width 98 height 42
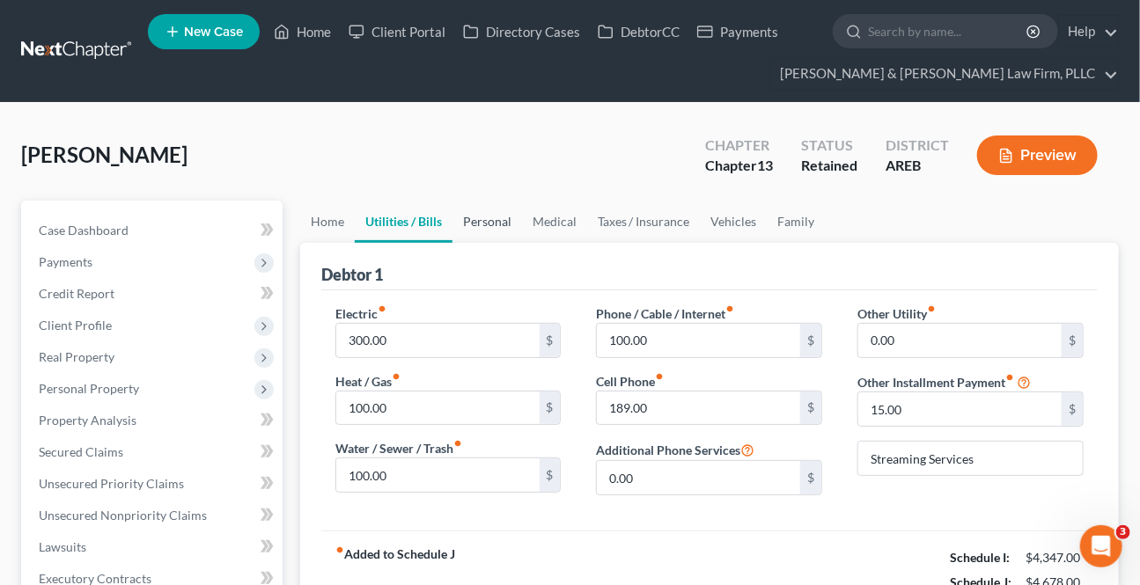
click at [503, 216] on link "Personal" at bounding box center [487, 222] width 70 height 42
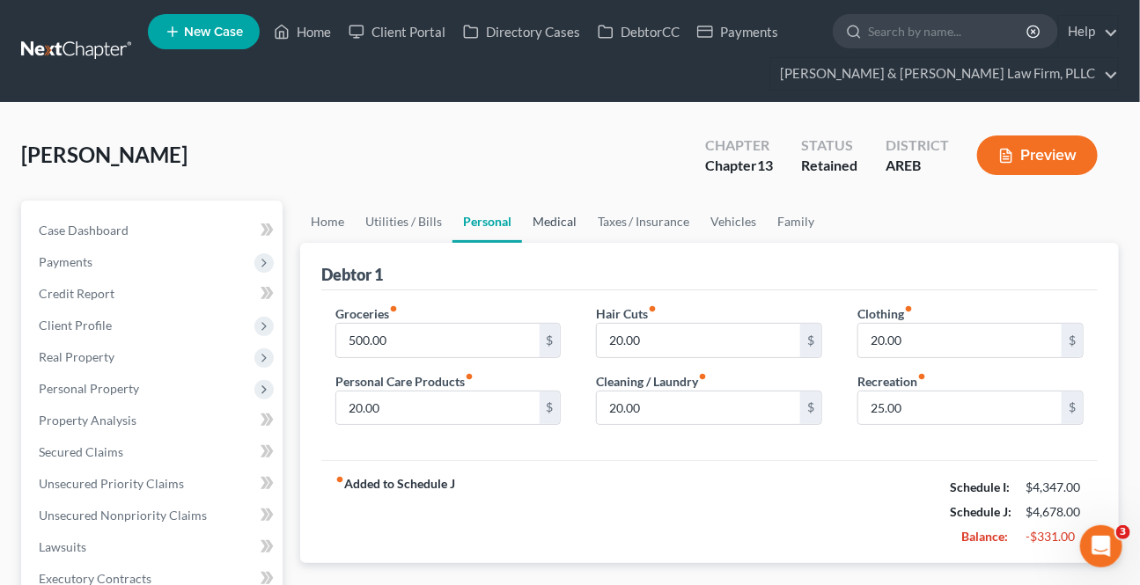
click at [546, 231] on link "Medical" at bounding box center [554, 222] width 65 height 42
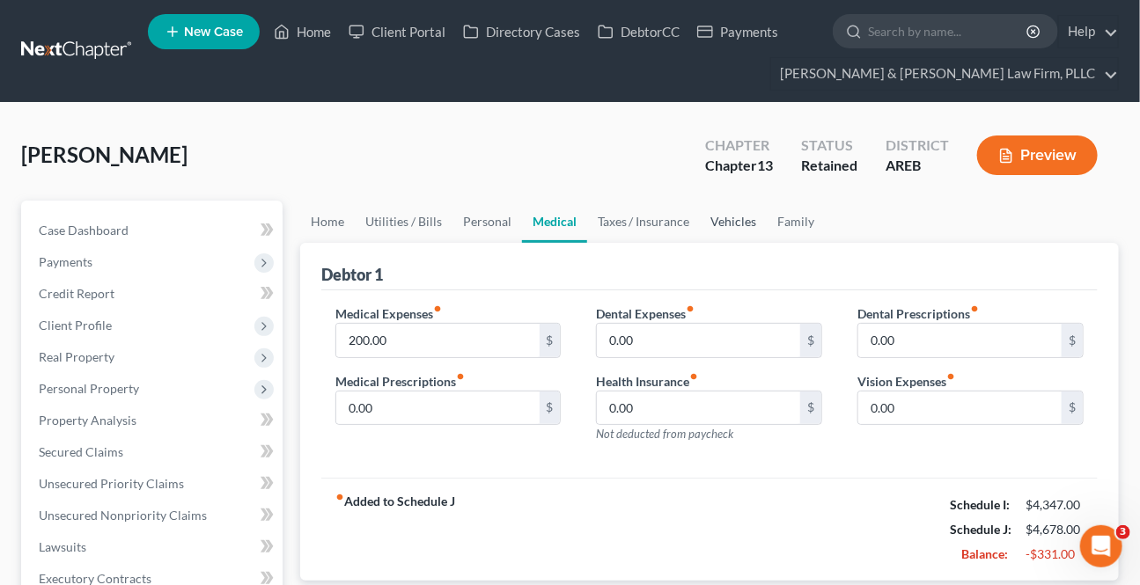
click at [739, 212] on link "Vehicles" at bounding box center [733, 222] width 67 height 42
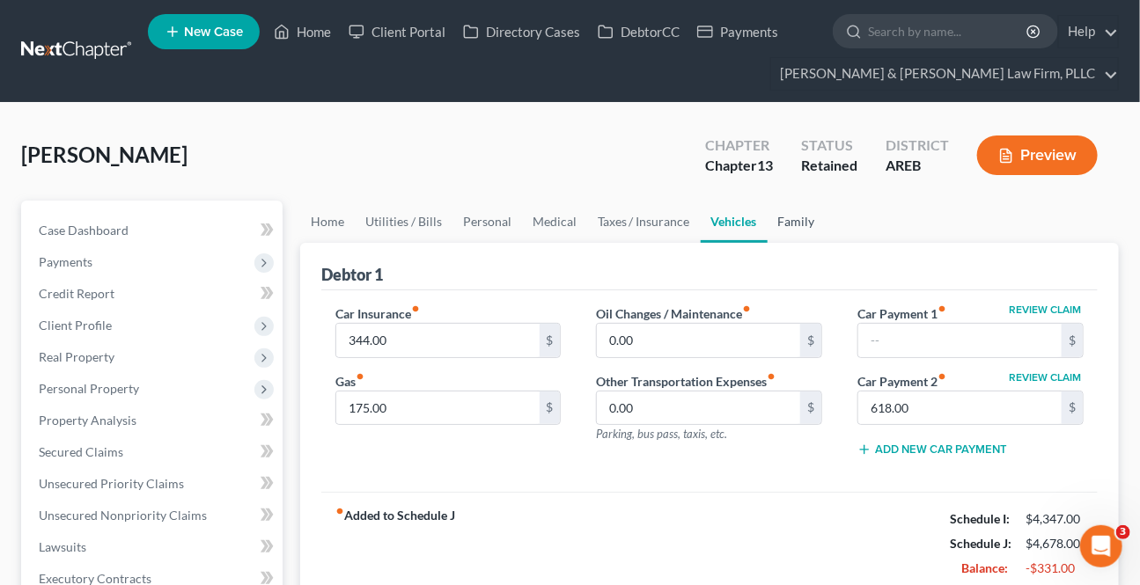
click at [783, 226] on link "Family" at bounding box center [796, 222] width 58 height 42
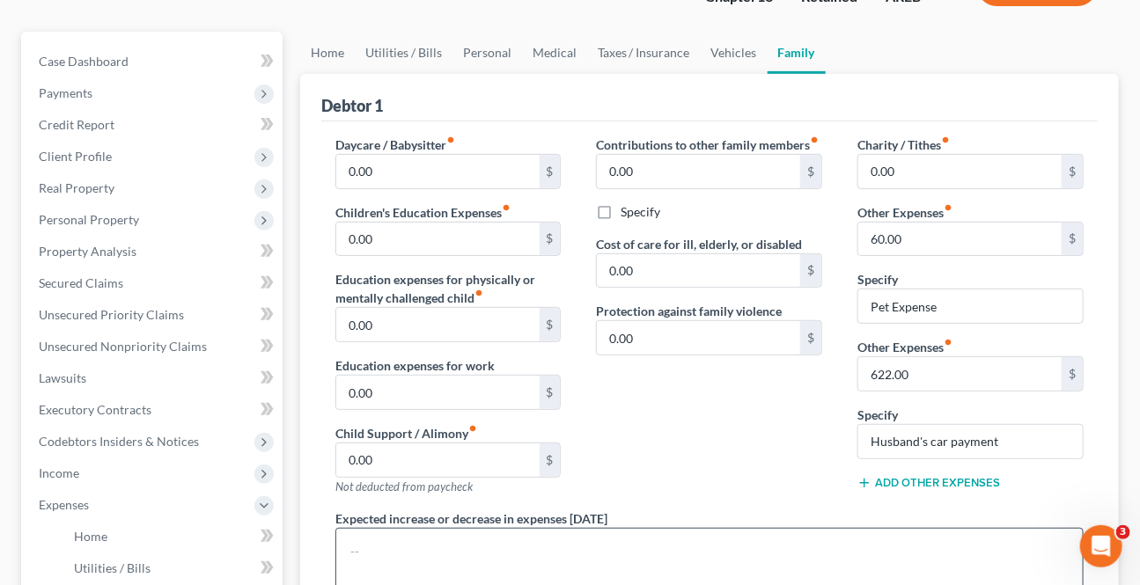
scroll to position [159, 0]
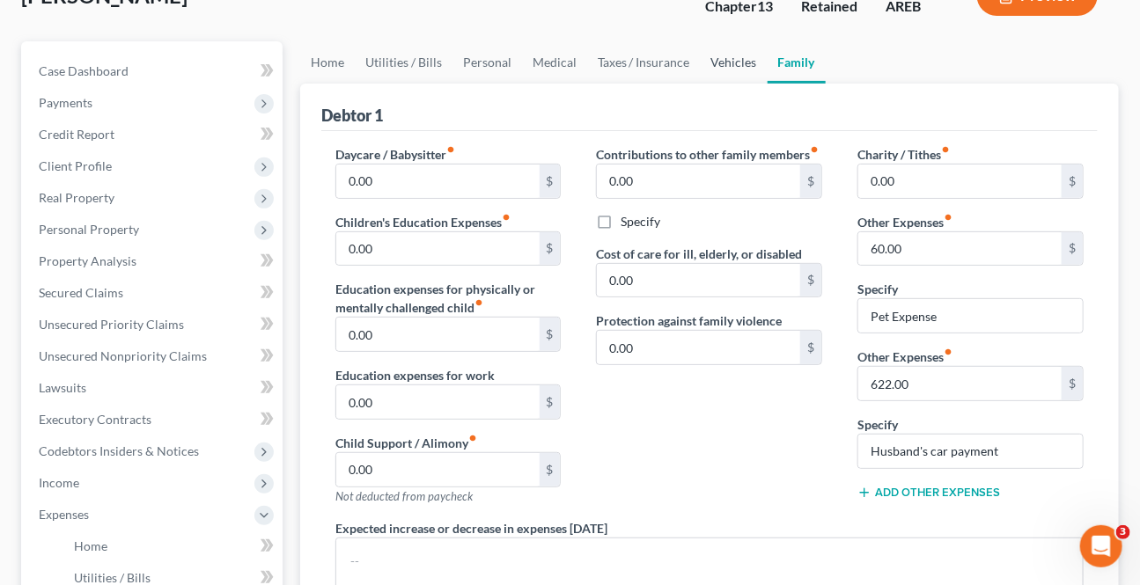
click at [713, 61] on link "Vehicles" at bounding box center [733, 62] width 67 height 42
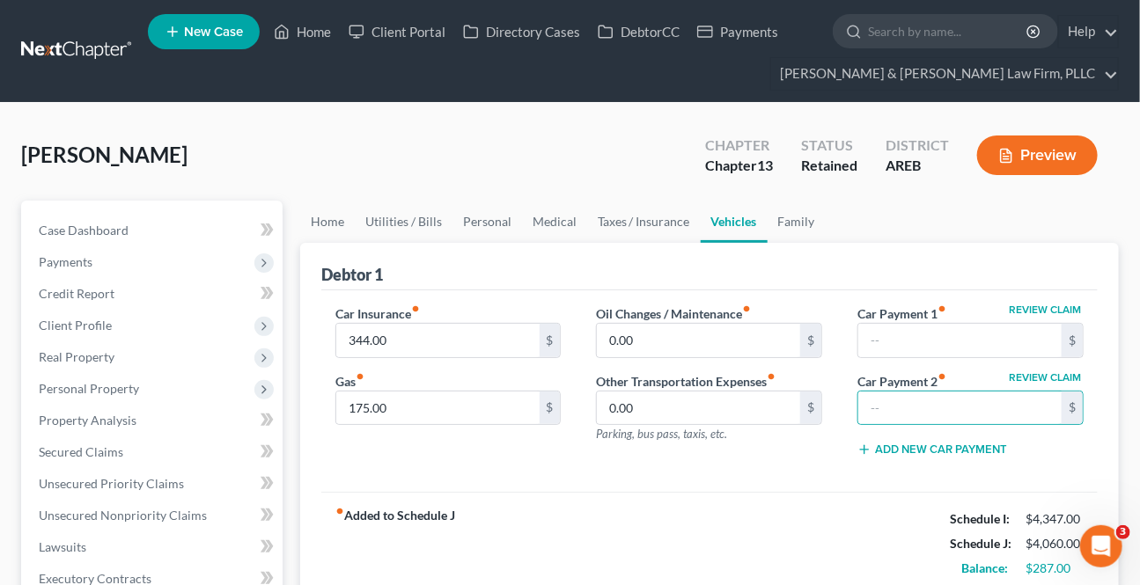
click at [879, 467] on div "Review Claim Car Payment 1 fiber_manual_record $ Review Claim Car Payment 2 fib…" at bounding box center [970, 387] width 261 height 167
click at [400, 217] on link "Utilities / Bills" at bounding box center [404, 222] width 98 height 42
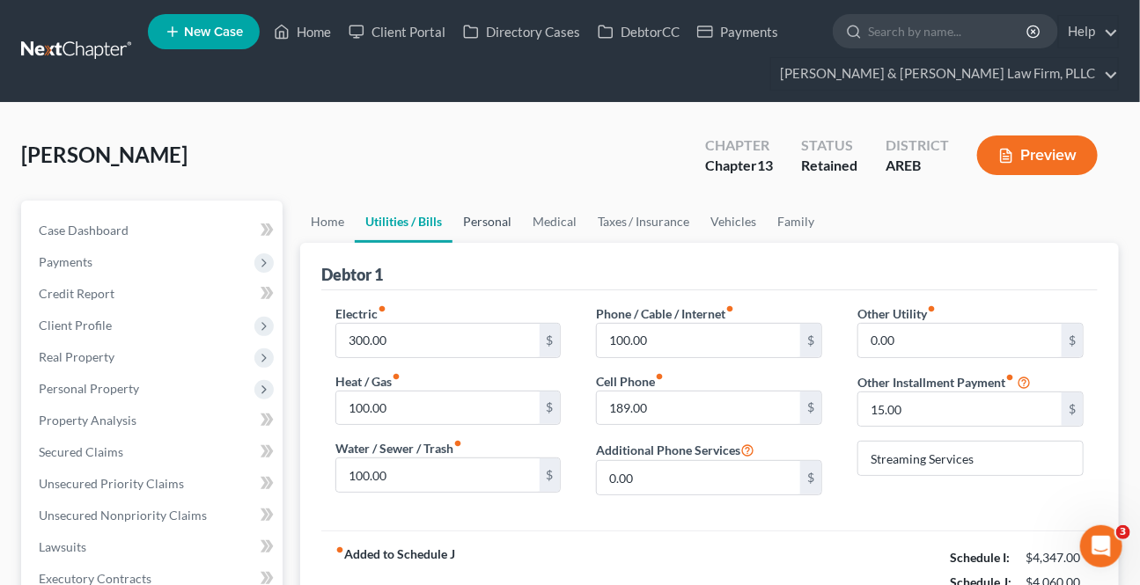
click at [476, 229] on link "Personal" at bounding box center [487, 222] width 70 height 42
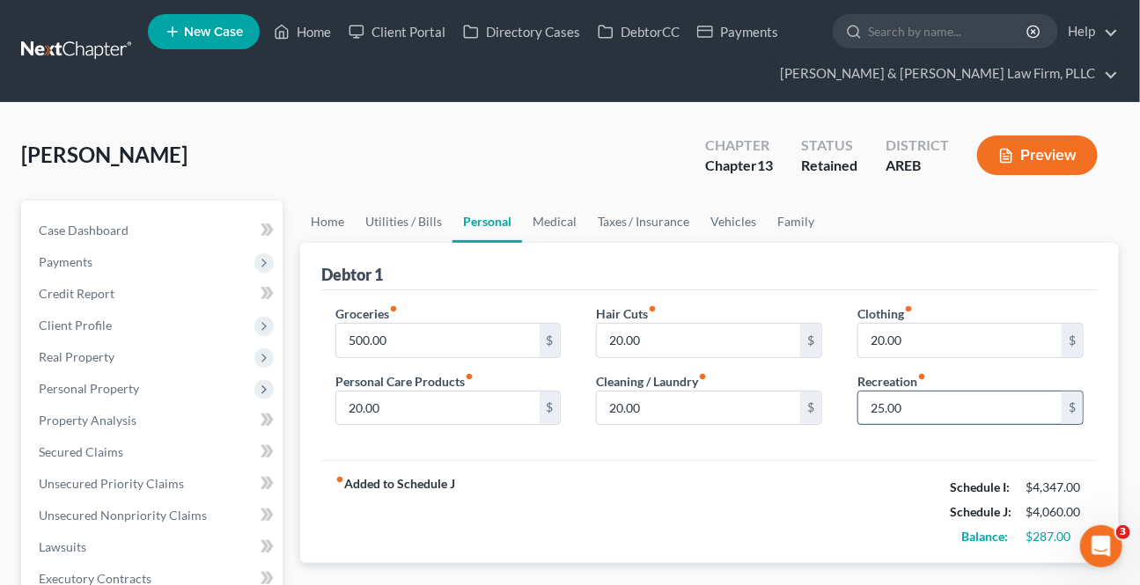
click at [913, 404] on input "25.00" at bounding box center [959, 408] width 203 height 33
click at [915, 494] on div "fiber_manual_record Added to Schedule J Schedule I: $4,347.00 Schedule J: $4,03…" at bounding box center [709, 511] width 776 height 103
click at [452, 391] on div "20.00 $" at bounding box center [448, 408] width 226 height 35
click at [428, 402] on input "20.00" at bounding box center [437, 408] width 203 height 33
type input "30"
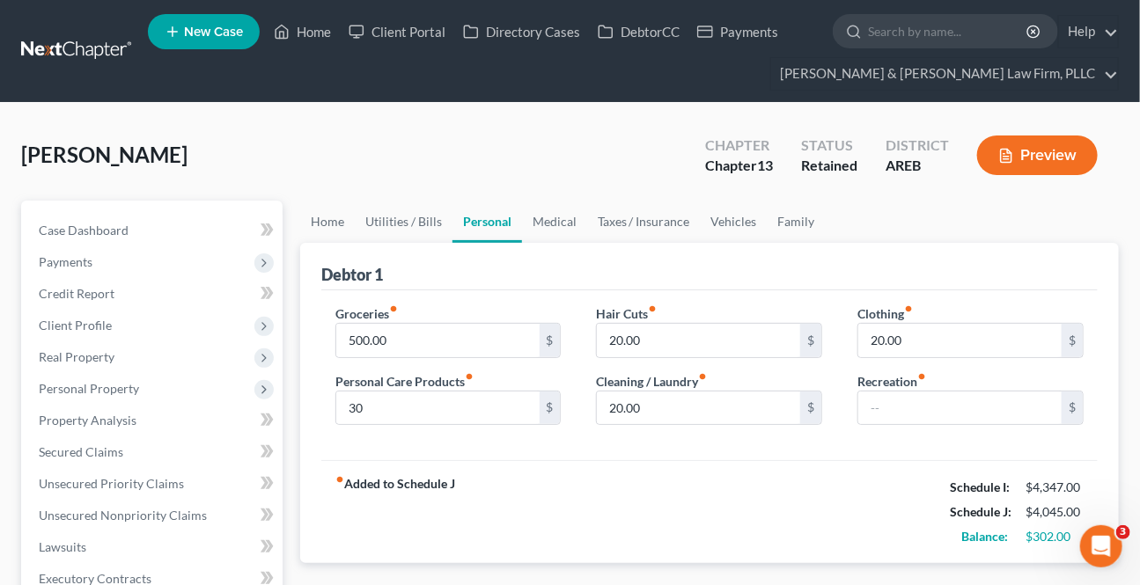
drag, startPoint x: 592, startPoint y: 484, endPoint x: 576, endPoint y: 458, distance: 30.5
click at [586, 475] on div "fiber_manual_record Added to Schedule J Schedule I: $4,347.00 Schedule J: $4,04…" at bounding box center [709, 511] width 776 height 103
click at [791, 210] on link "Family" at bounding box center [796, 222] width 58 height 42
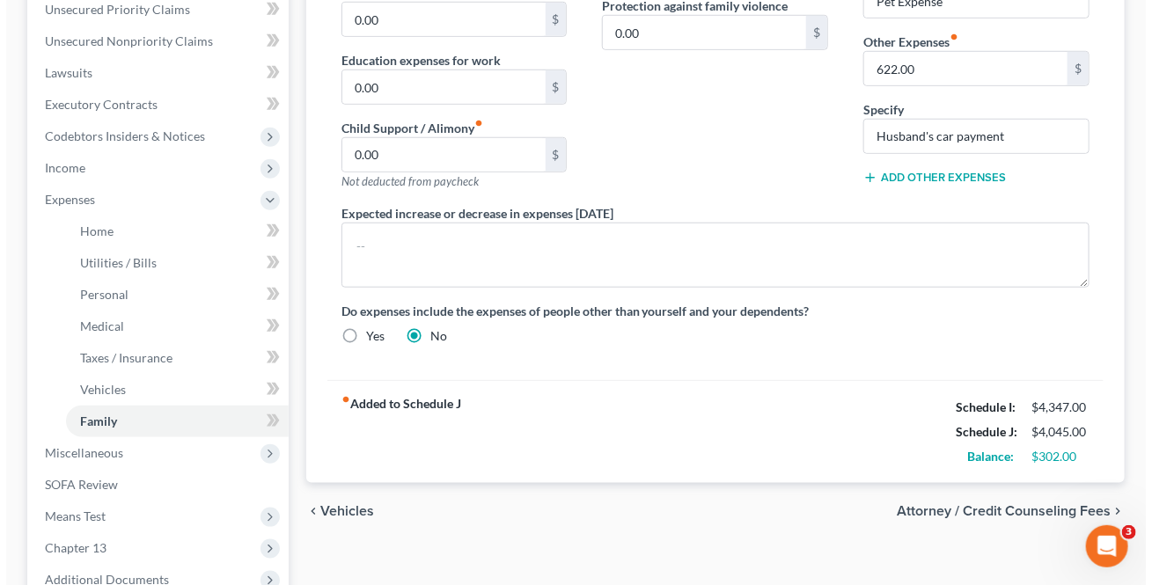
scroll to position [480, 0]
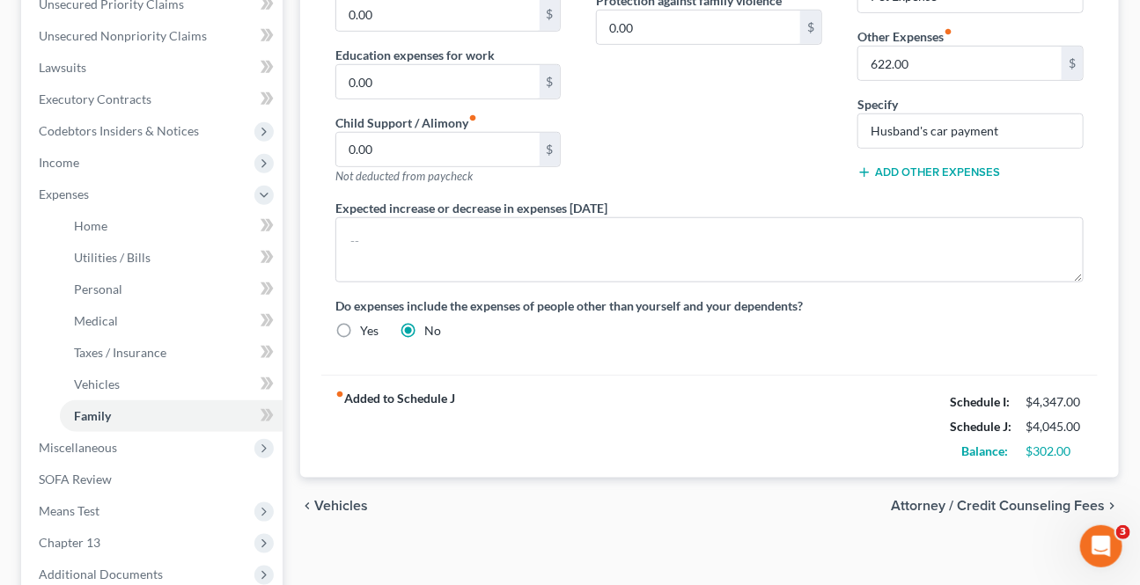
click at [1022, 493] on div "chevron_left Vehicles Attorney / Credit Counseling Fees chevron_right" at bounding box center [709, 506] width 818 height 56
click at [1016, 499] on span "Attorney / Credit Counseling Fees" at bounding box center [998, 506] width 214 height 14
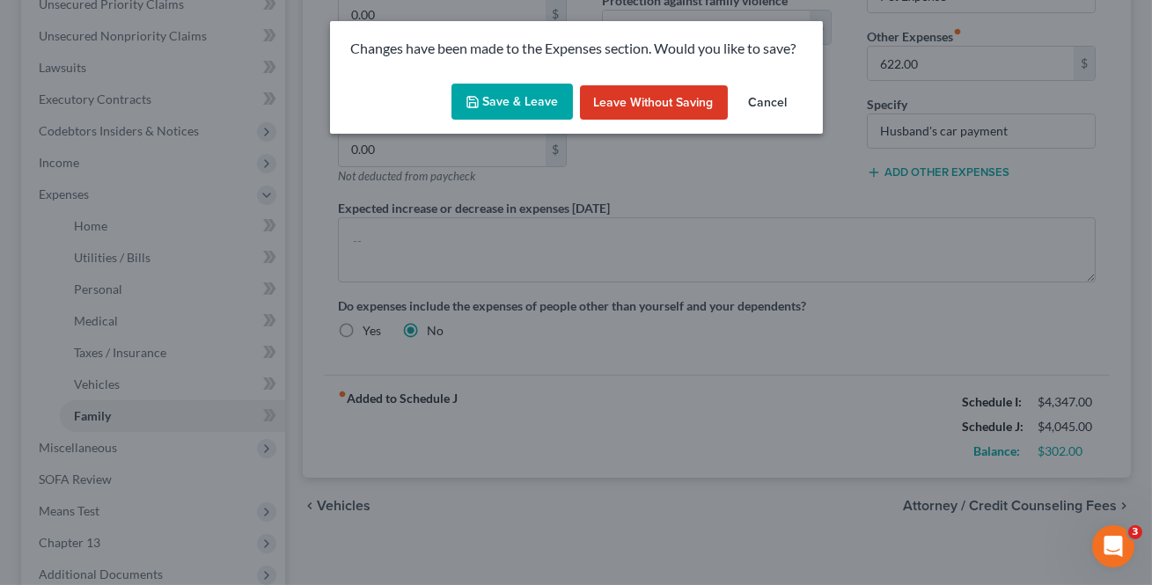
click at [518, 100] on button "Save & Leave" at bounding box center [511, 102] width 121 height 37
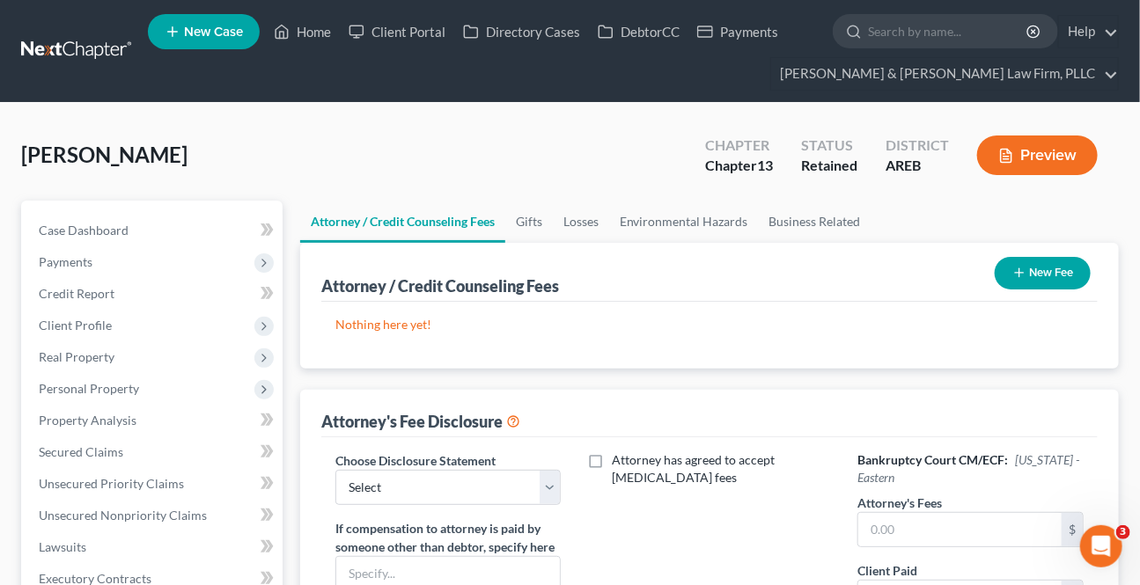
click at [1025, 277] on button "New Fee" at bounding box center [1042, 273] width 96 height 33
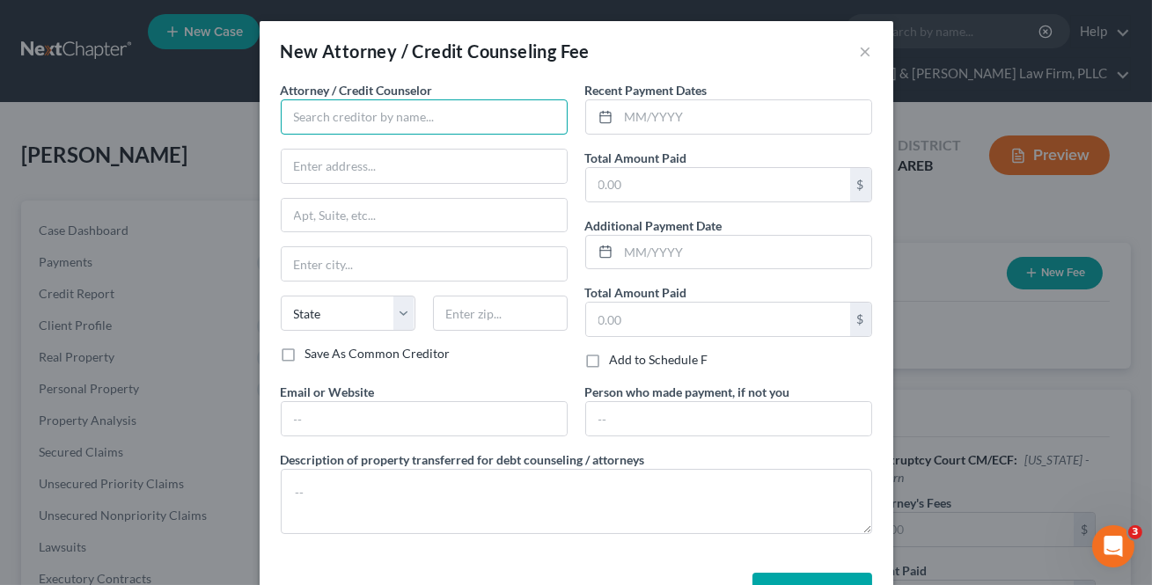
click at [310, 121] on input "text" at bounding box center [424, 116] width 287 height 35
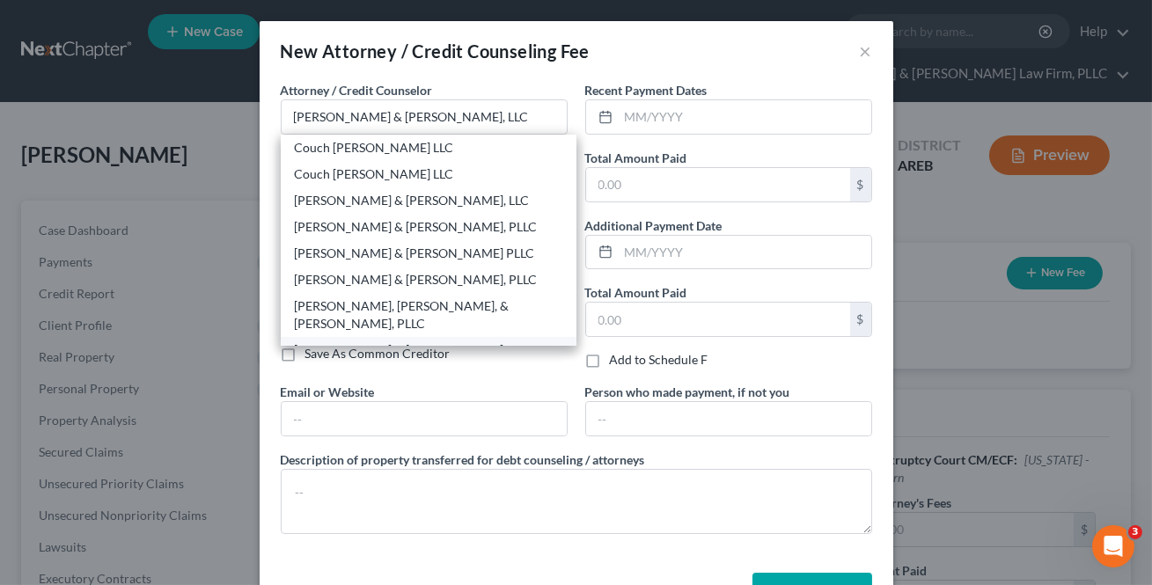
click at [392, 341] on div "[PERSON_NAME] & [PERSON_NAME] Law Firm, PLLC" at bounding box center [429, 358] width 268 height 35
type input "[PERSON_NAME] & [PERSON_NAME] Law Firm, PLLC"
type input "900 S [PERSON_NAME]"
type input "Suite 300"
type input "Little Rock"
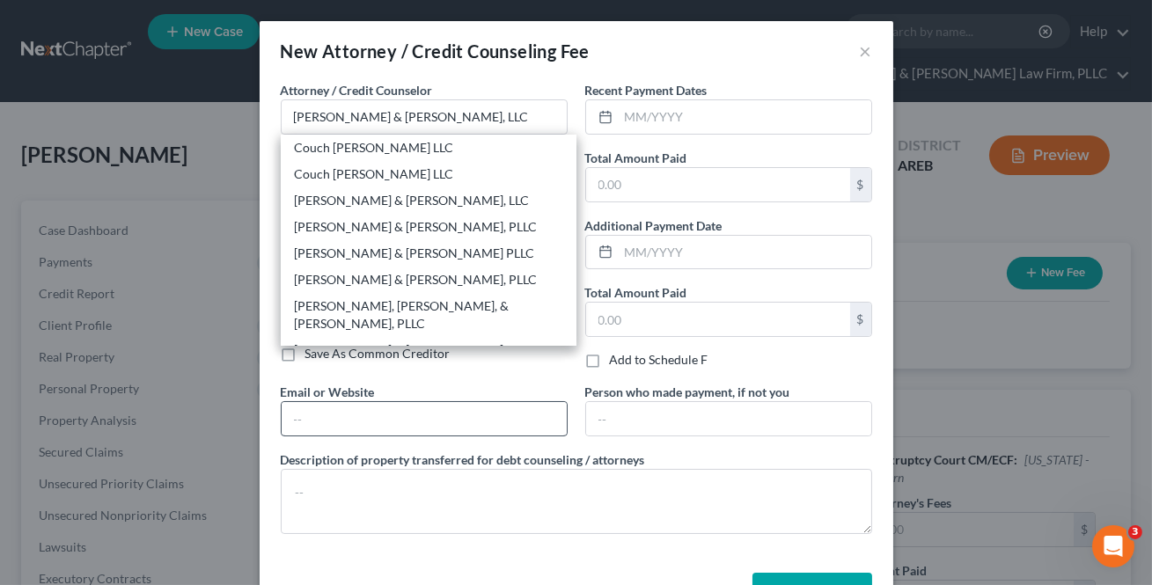
select select "2"
type input "72211"
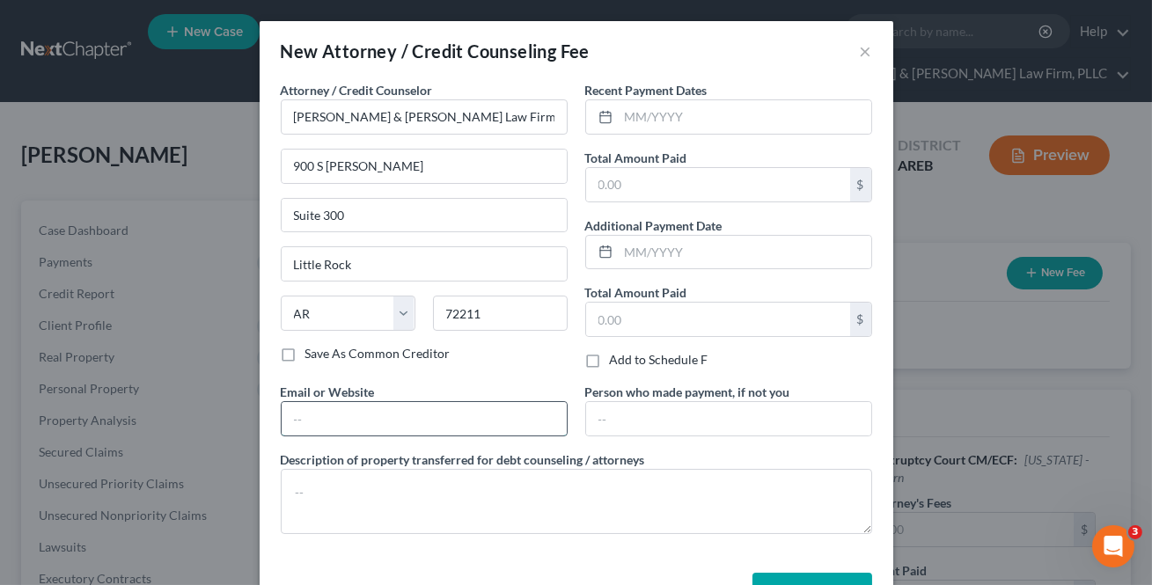
click at [393, 422] on input "text" at bounding box center [424, 418] width 285 height 33
type input "[EMAIL_ADDRESS][DOMAIN_NAME]"
type input "Ste. 300"
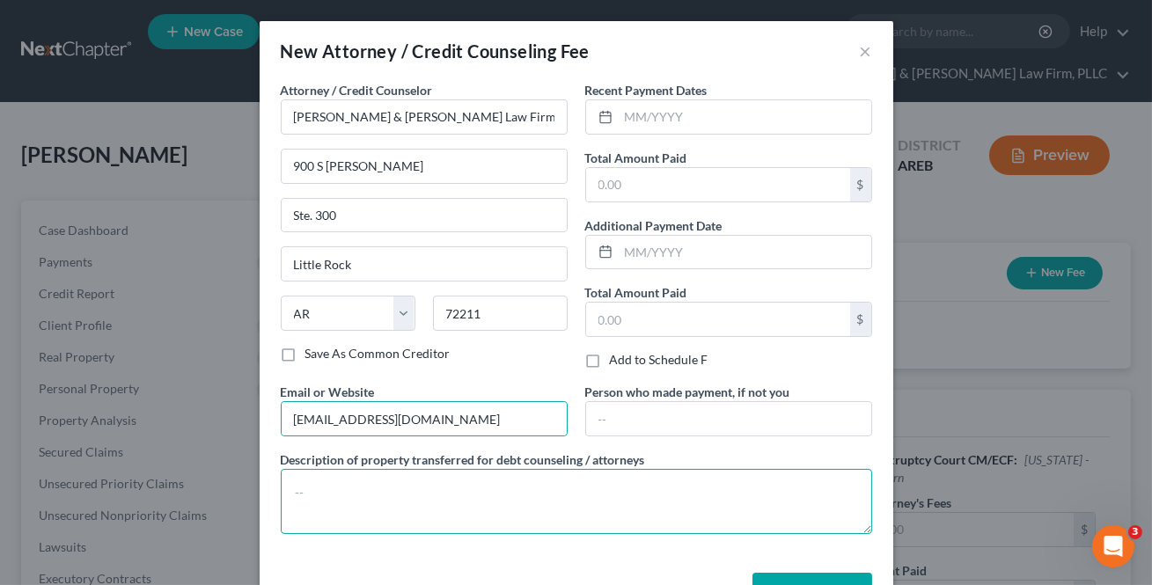
click at [400, 494] on textarea at bounding box center [576, 501] width 591 height 65
paste textarea "$26 towards Filing Fee $39 Credit Report $20 Credit Counseling $15 Debtor's Edu…"
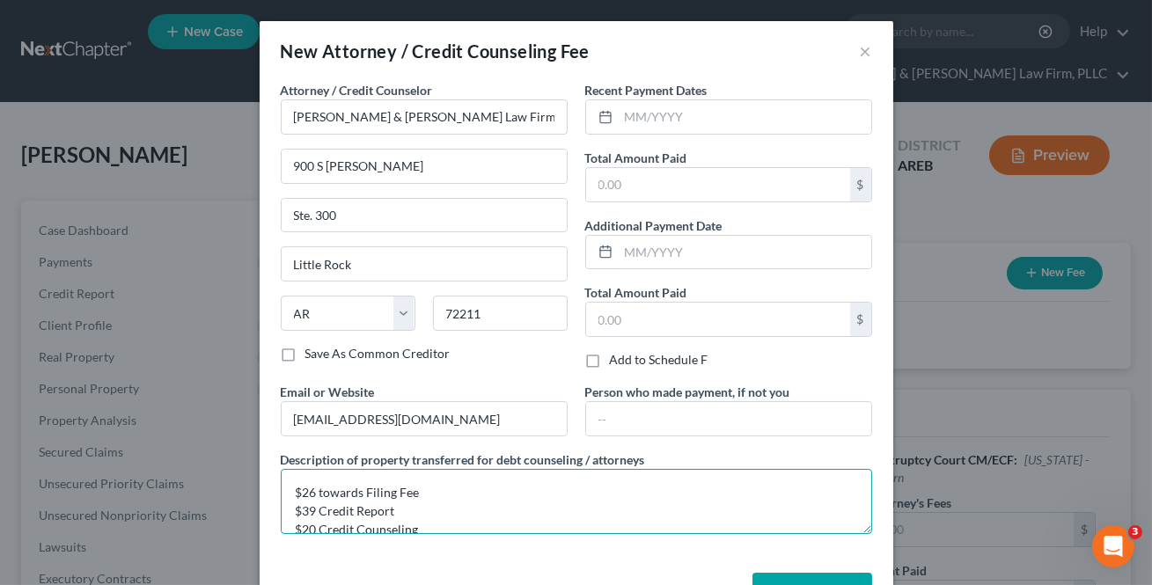
scroll to position [21, 0]
type textarea "$26 towards Filing Fee $39 Credit Report $20 Credit Counseling $15 Debtor's Edu…"
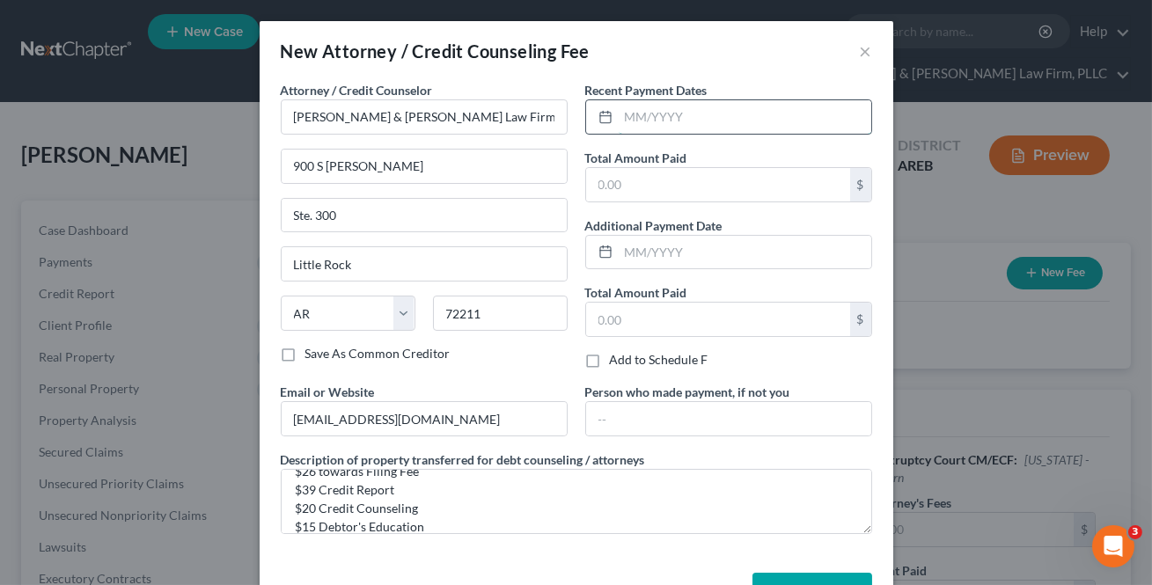
click at [630, 126] on input "text" at bounding box center [745, 116] width 253 height 33
type input "[DATE]"
type input "100"
drag, startPoint x: 565, startPoint y: 136, endPoint x: 655, endPoint y: 286, distance: 175.2
click at [565, 136] on div "Attorney / Credit Counselor * [PERSON_NAME] & [PERSON_NAME] Law Firm, PLLC [STR…" at bounding box center [424, 232] width 304 height 302
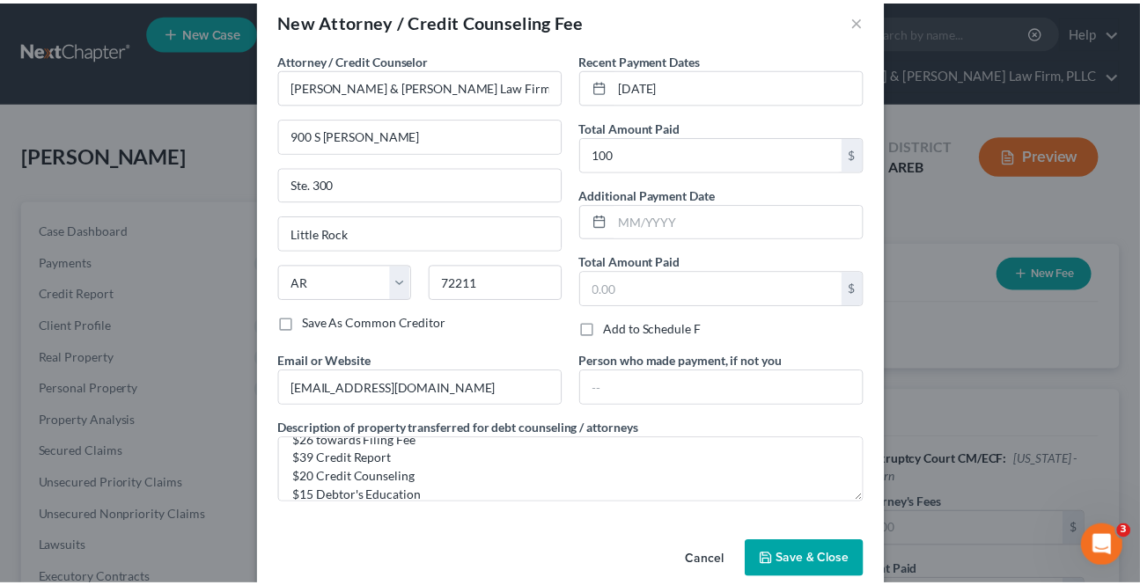
scroll to position [58, 0]
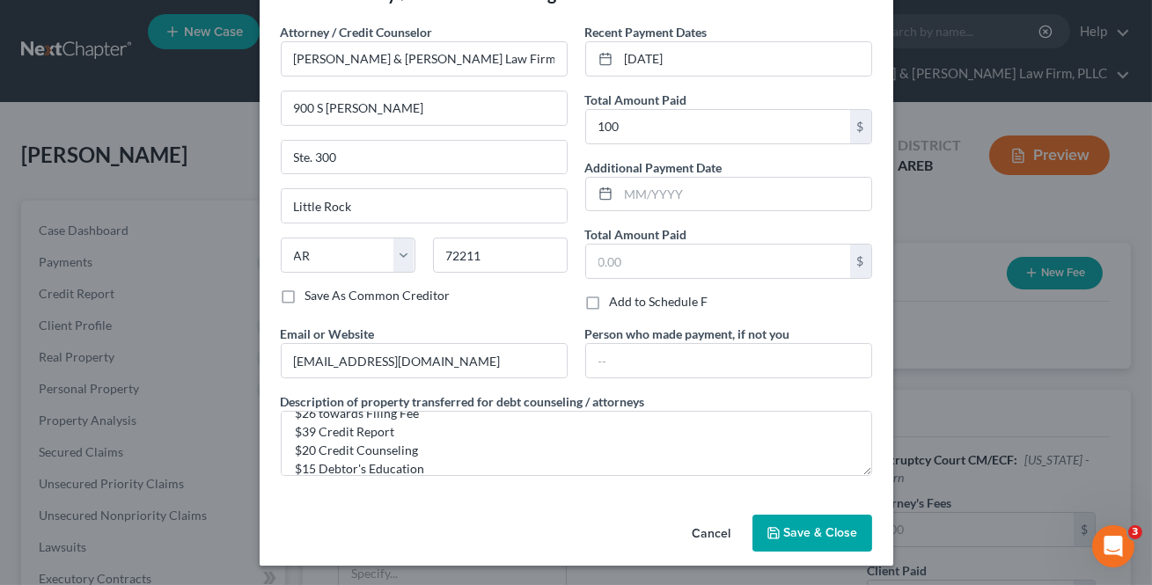
click at [835, 535] on span "Save & Close" at bounding box center [821, 532] width 74 height 15
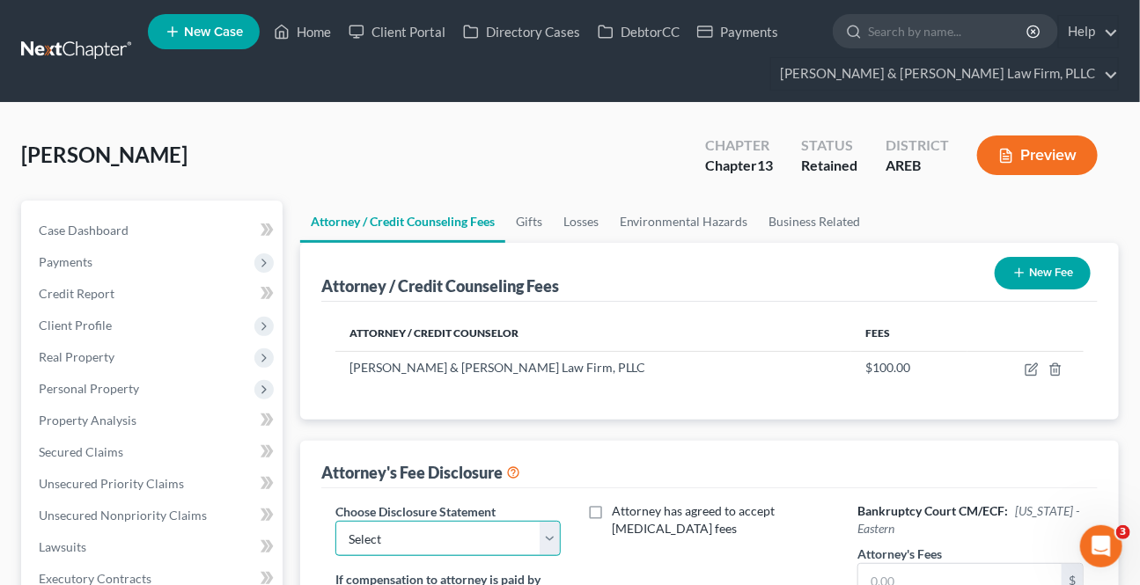
click at [553, 531] on select "Select Attorney Fee Disclosure - Western Attorney Fee Disclosure - Eastern" at bounding box center [448, 538] width 226 height 35
select select "1"
click at [335, 521] on select "Select Attorney Fee Disclosure - Western Attorney Fee Disclosure - Eastern" at bounding box center [448, 538] width 226 height 35
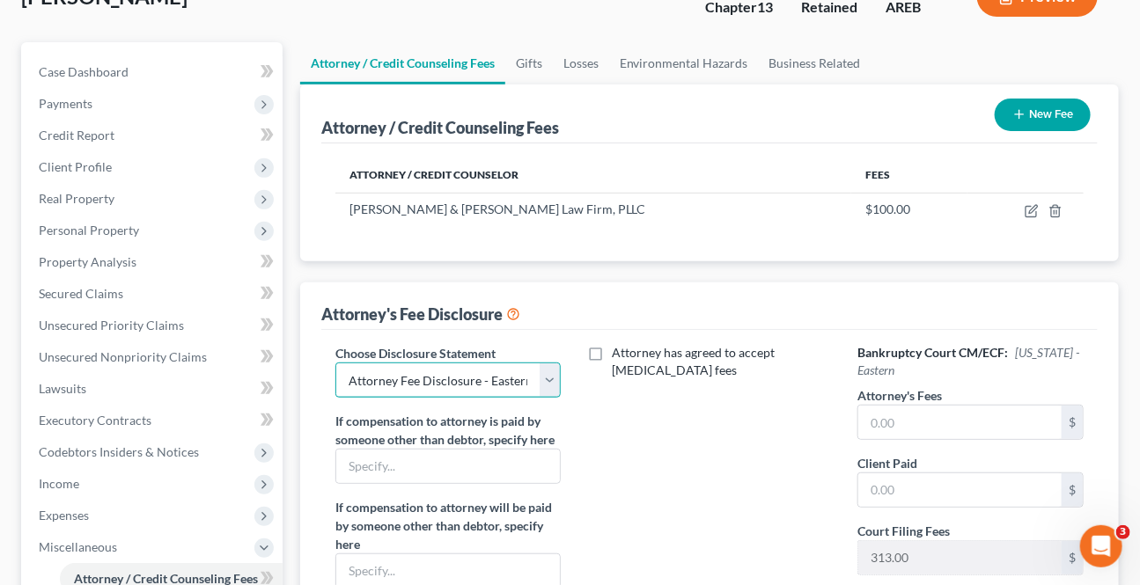
scroll to position [159, 0]
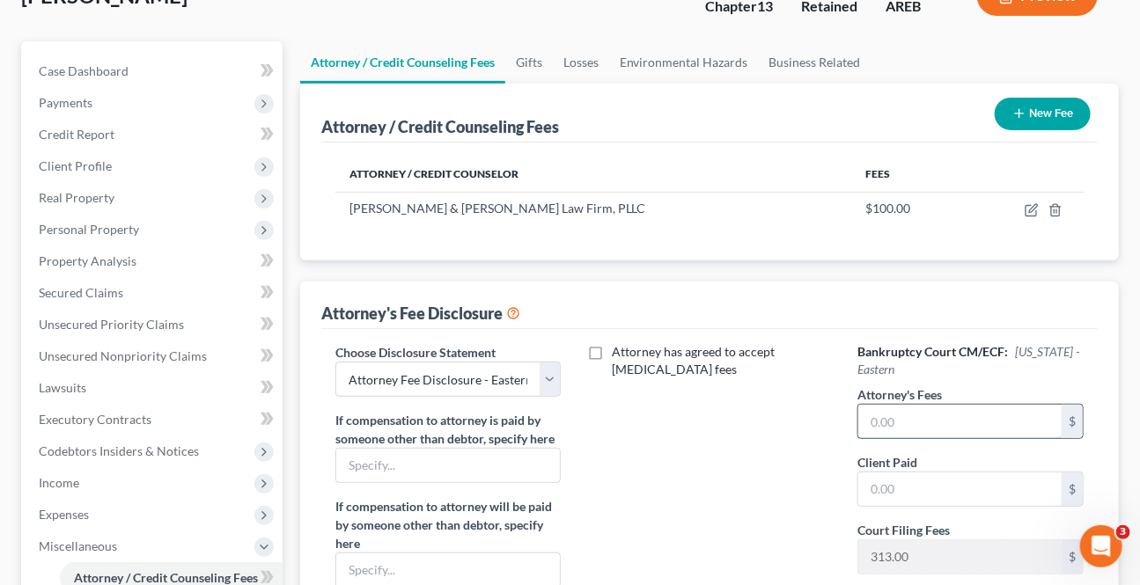
click at [869, 427] on input "text" at bounding box center [959, 421] width 203 height 33
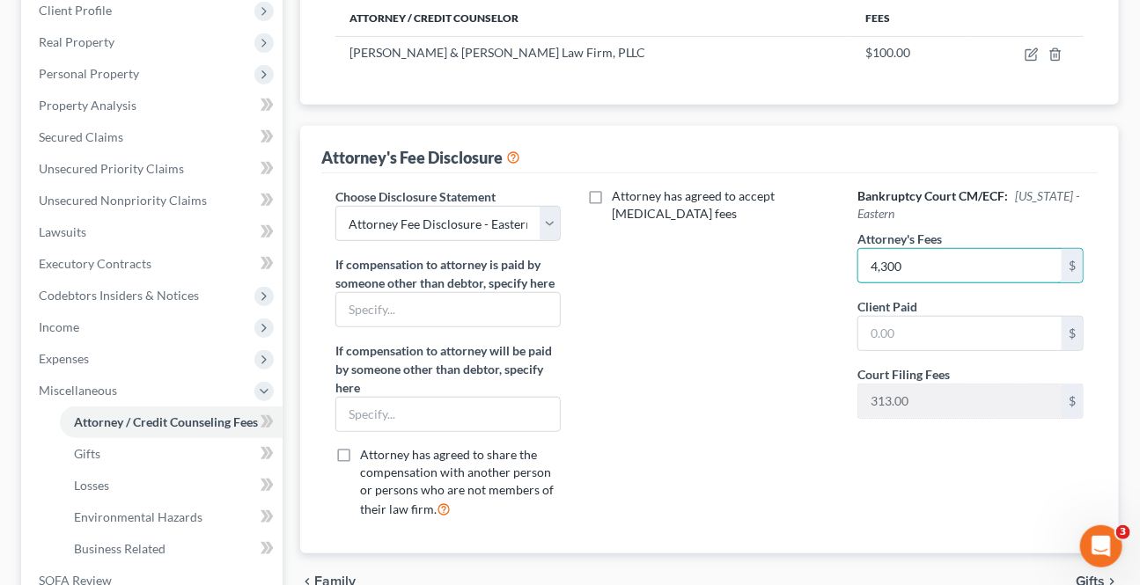
scroll to position [560, 0]
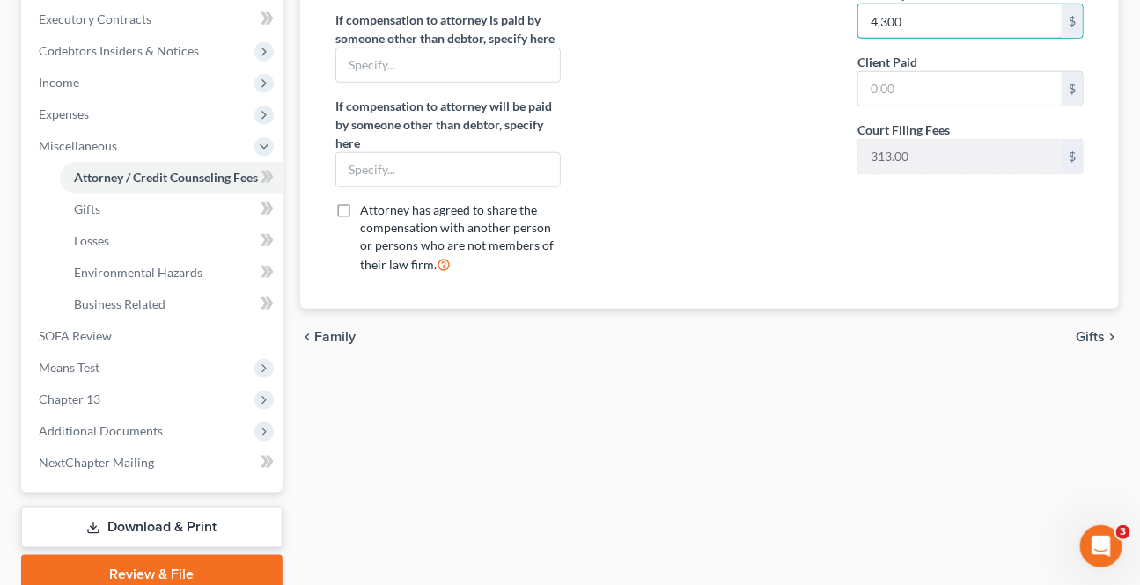
type input "4,300"
drag, startPoint x: 1090, startPoint y: 334, endPoint x: 983, endPoint y: 298, distance: 113.3
click at [1090, 334] on span "Gifts" at bounding box center [1089, 337] width 29 height 14
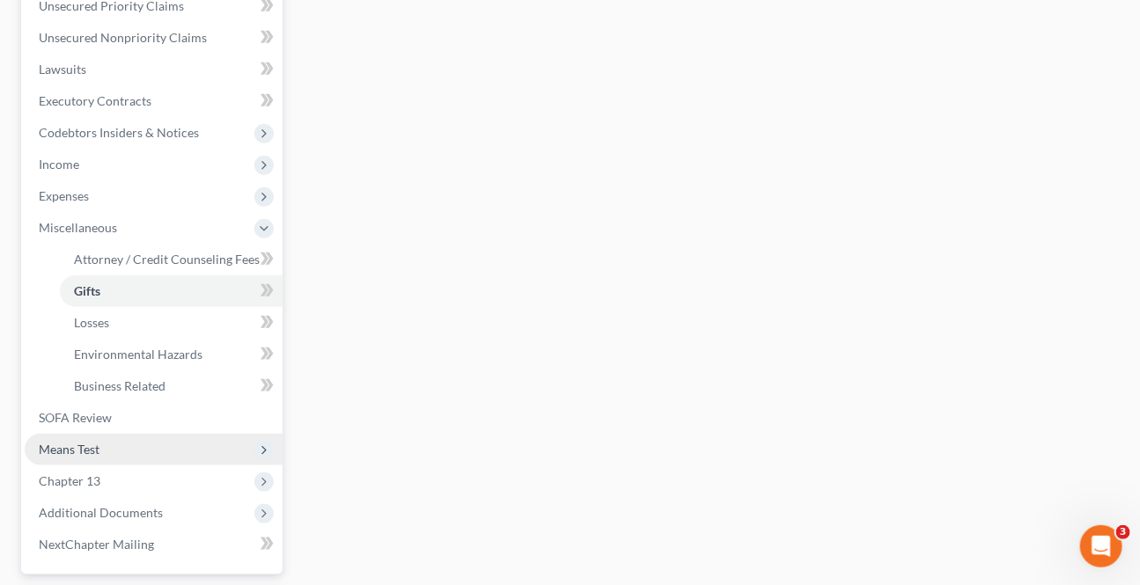
scroll to position [480, 0]
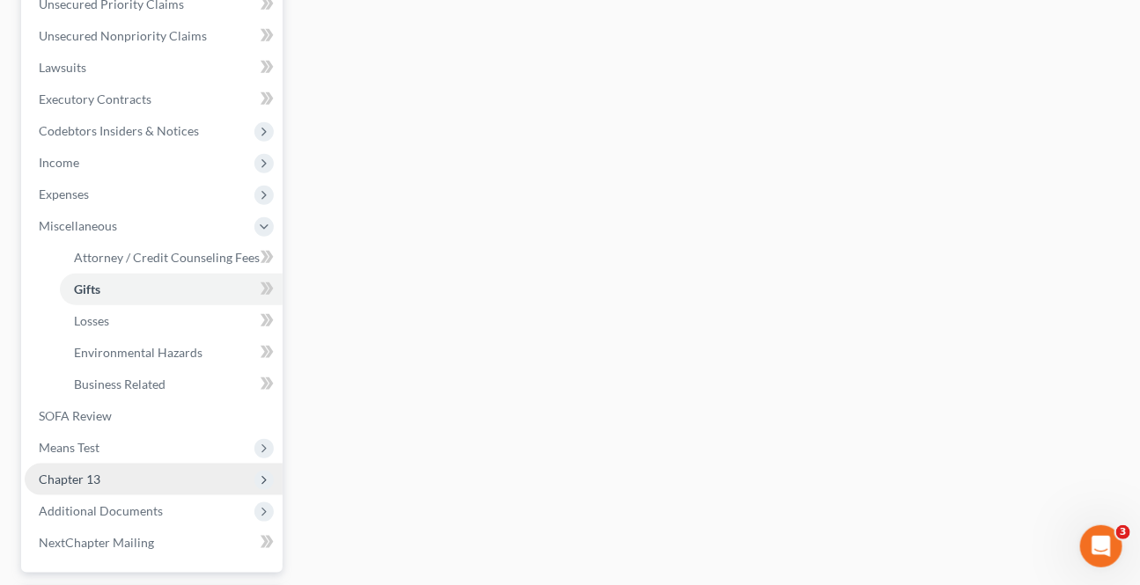
click at [110, 477] on span "Chapter 13" at bounding box center [154, 480] width 258 height 32
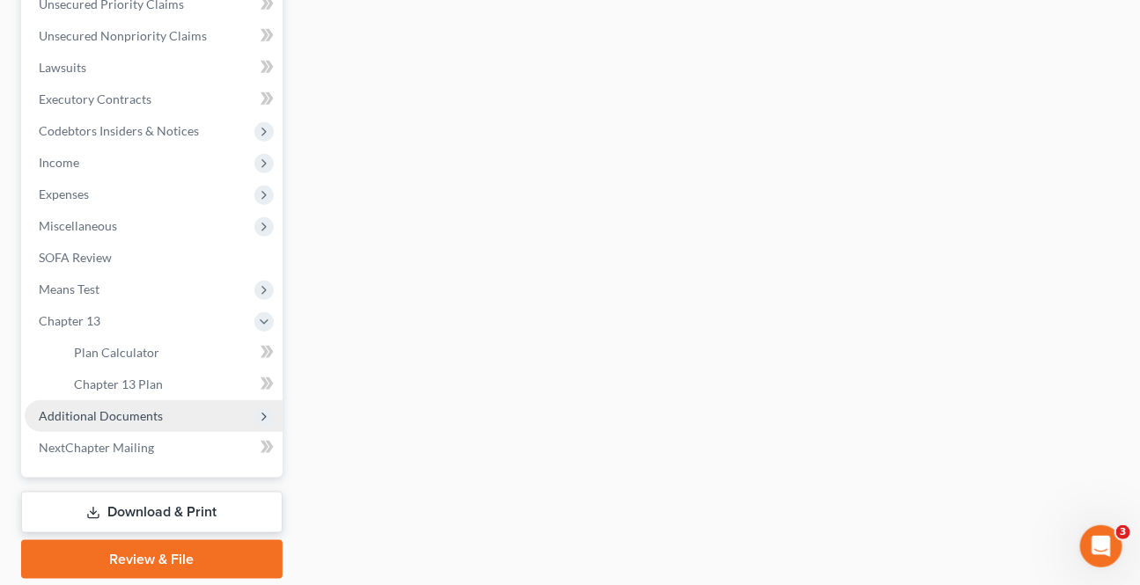
click at [94, 408] on span "Additional Documents" at bounding box center [101, 415] width 124 height 15
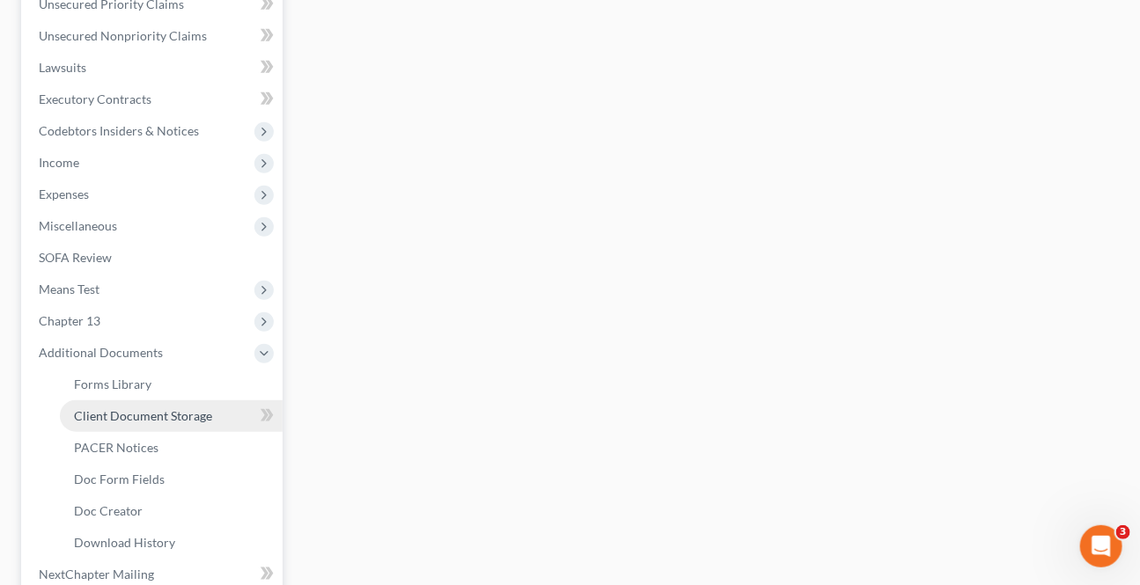
click at [134, 418] on span "Client Document Storage" at bounding box center [143, 415] width 138 height 15
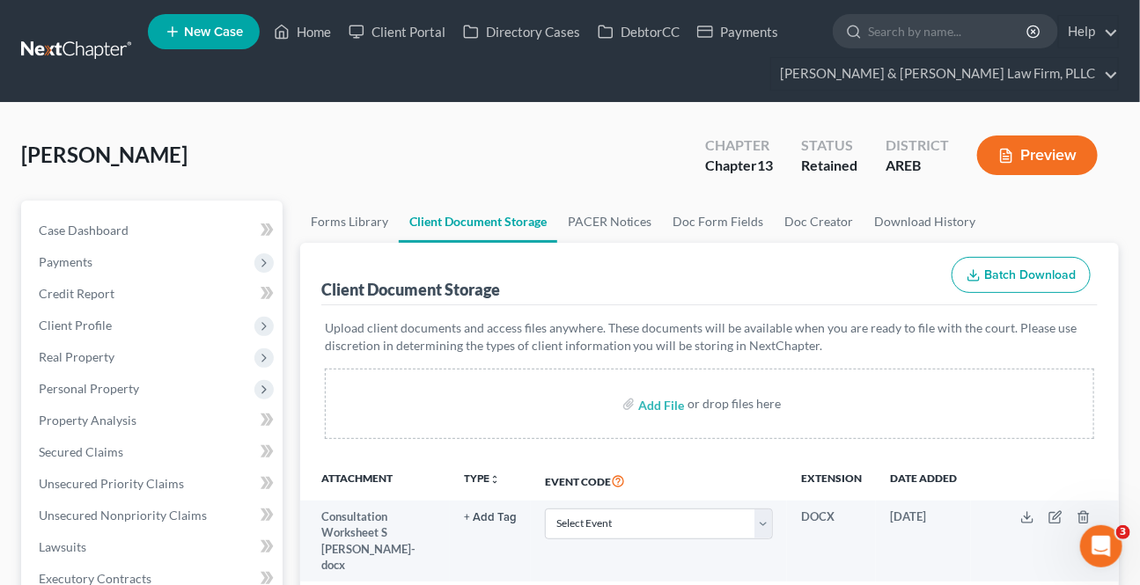
click at [1032, 155] on button "Preview" at bounding box center [1037, 156] width 121 height 40
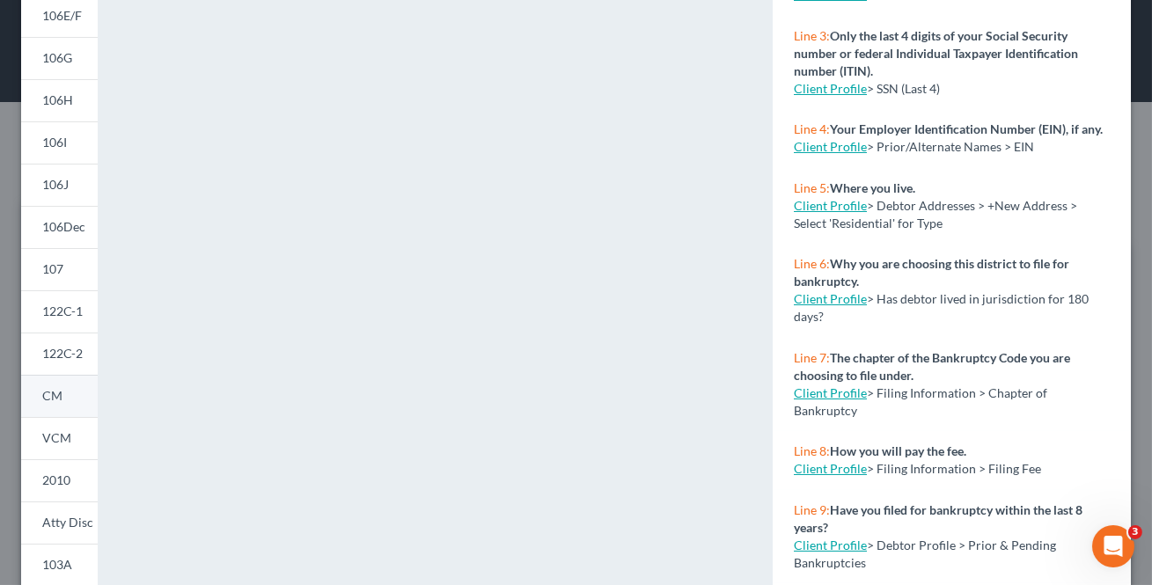
scroll to position [319, 0]
click at [42, 395] on span "CM" at bounding box center [52, 394] width 20 height 15
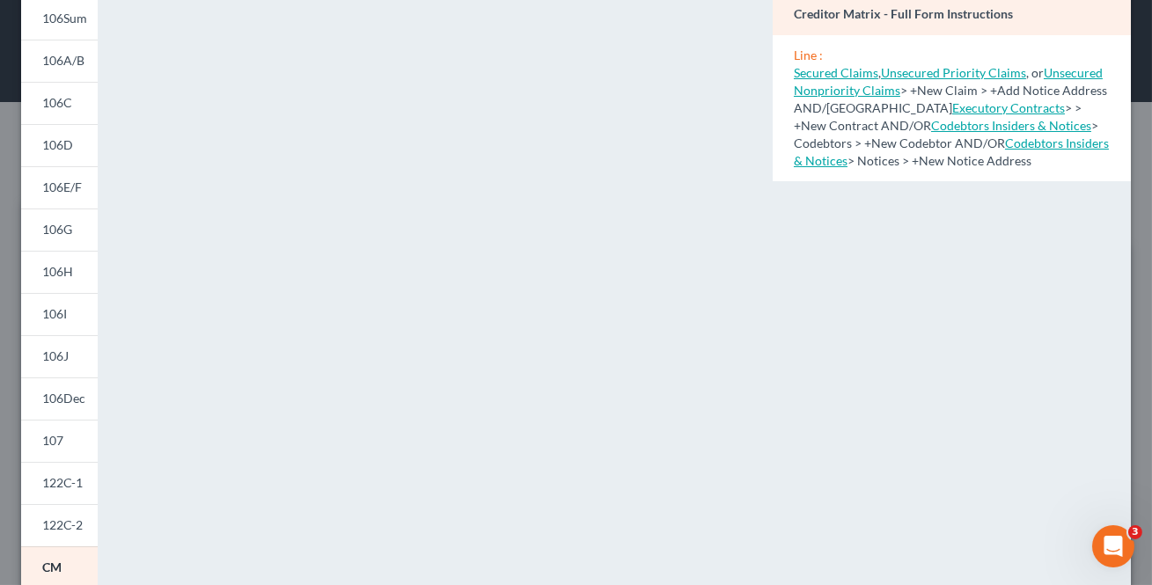
scroll to position [159, 0]
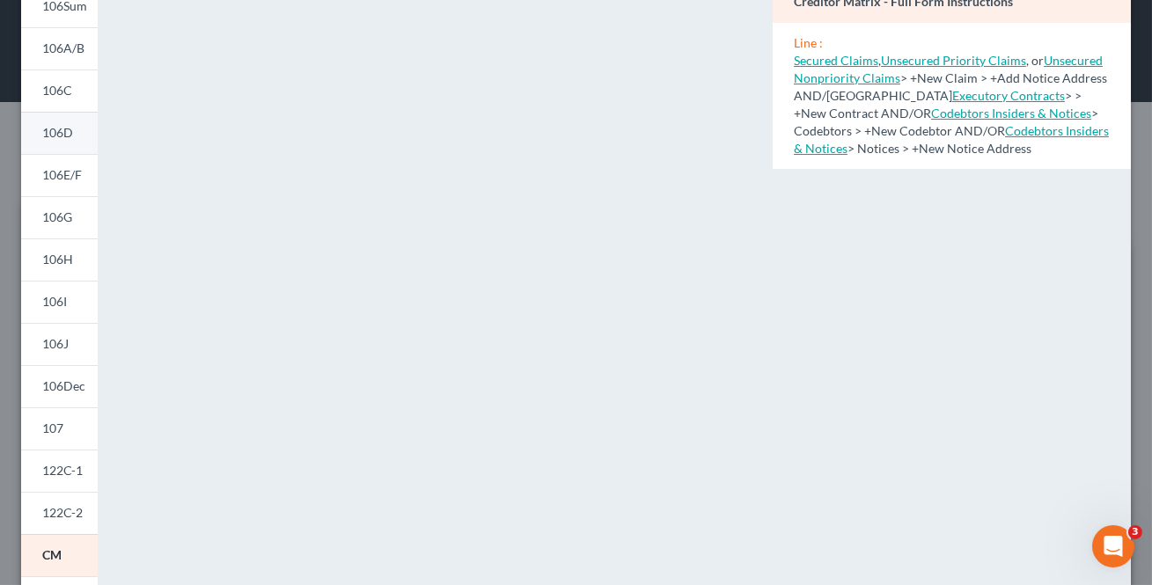
click at [59, 133] on span "106D" at bounding box center [57, 132] width 31 height 15
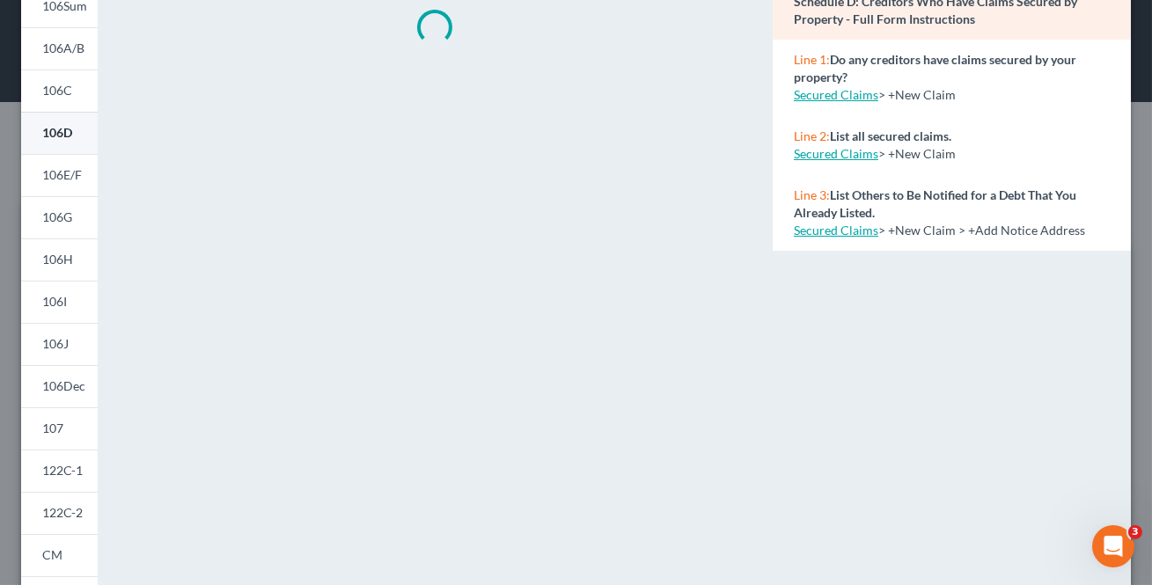
click at [59, 133] on span "106D" at bounding box center [57, 132] width 30 height 15
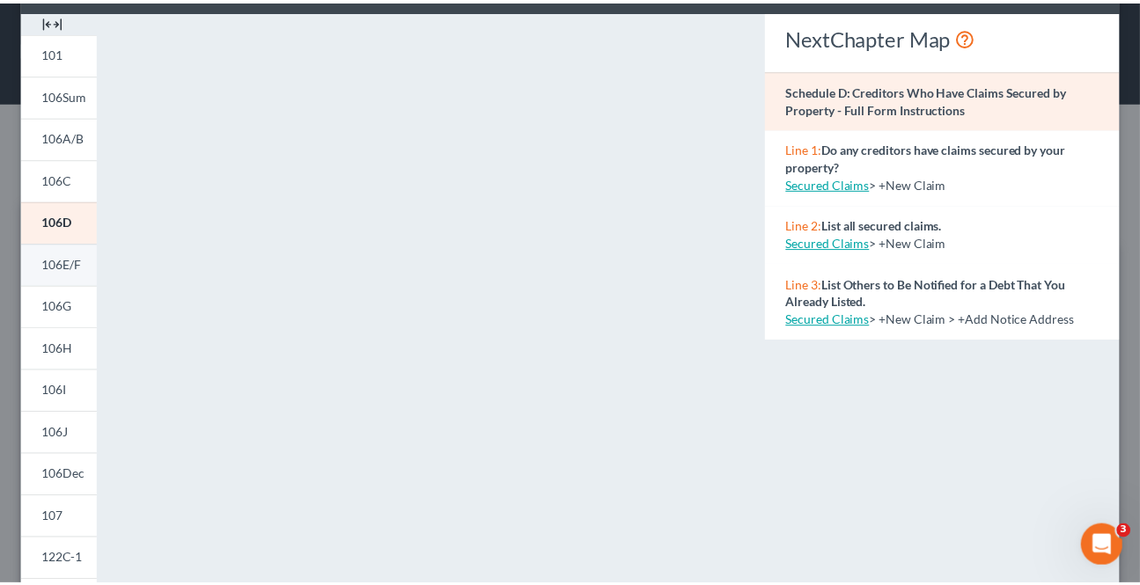
scroll to position [0, 0]
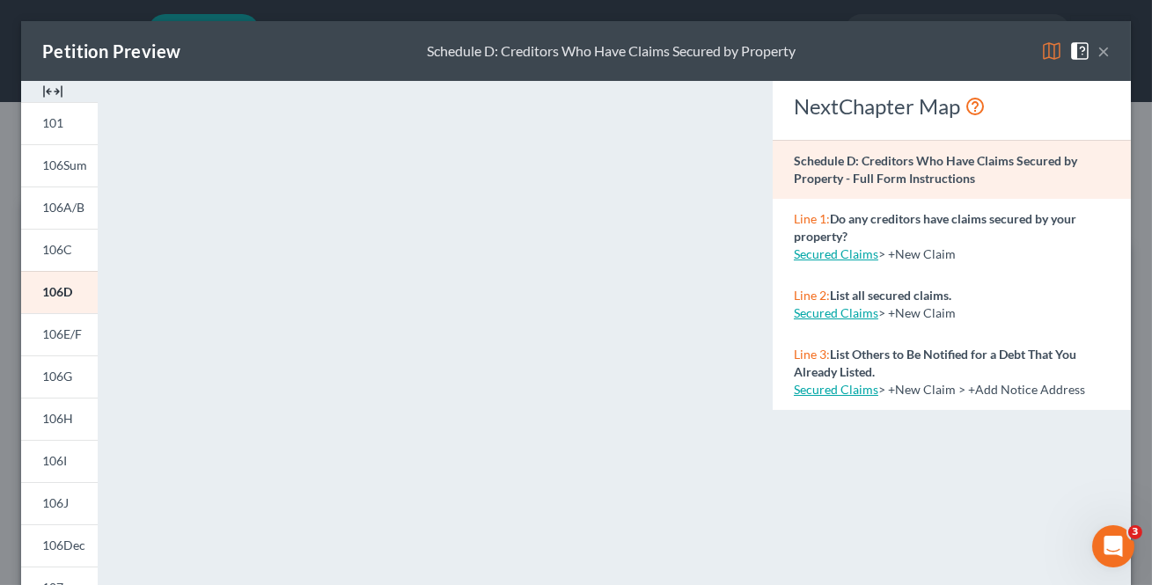
drag, startPoint x: 1093, startPoint y: 52, endPoint x: 711, endPoint y: 105, distance: 385.5
click at [1097, 52] on button "×" at bounding box center [1103, 50] width 12 height 21
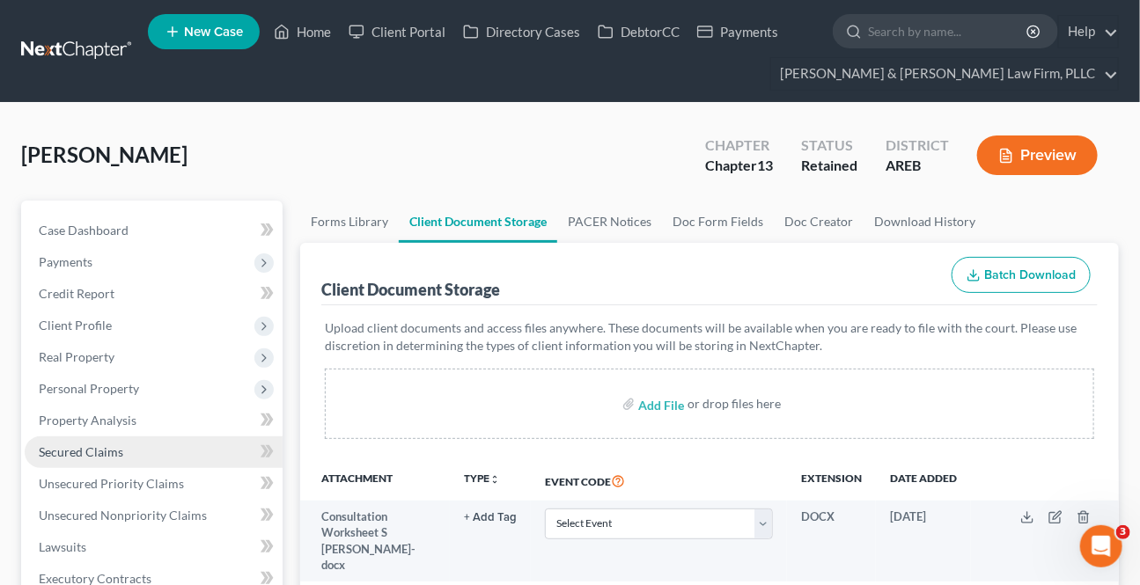
click at [89, 448] on span "Secured Claims" at bounding box center [81, 451] width 84 height 15
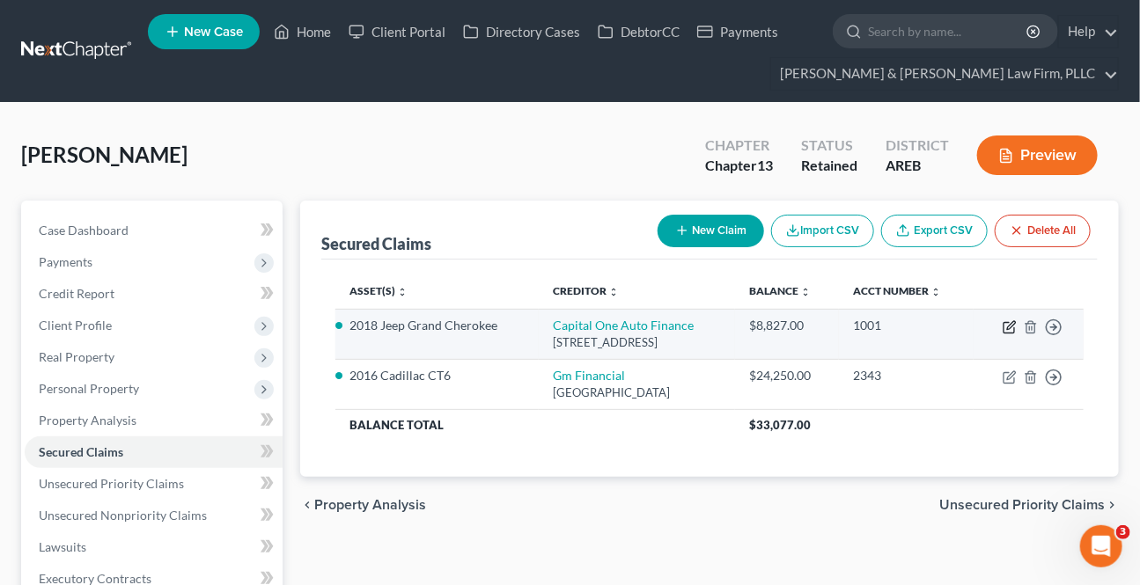
click at [1013, 331] on icon "button" at bounding box center [1009, 327] width 14 height 14
select select "45"
select select "13"
select select "2"
select select "0"
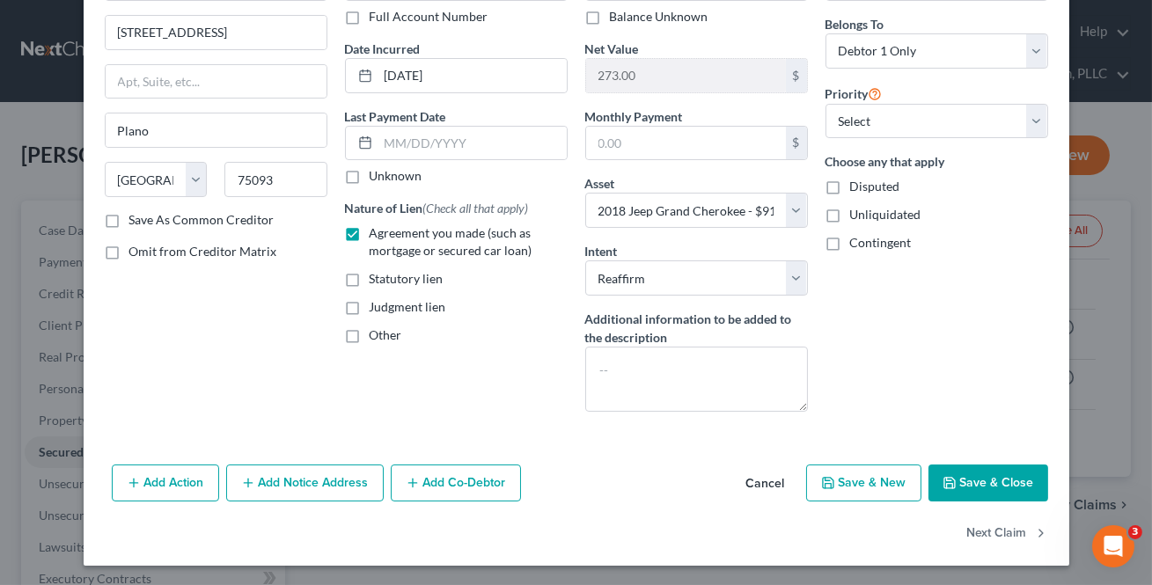
scroll to position [135, 0]
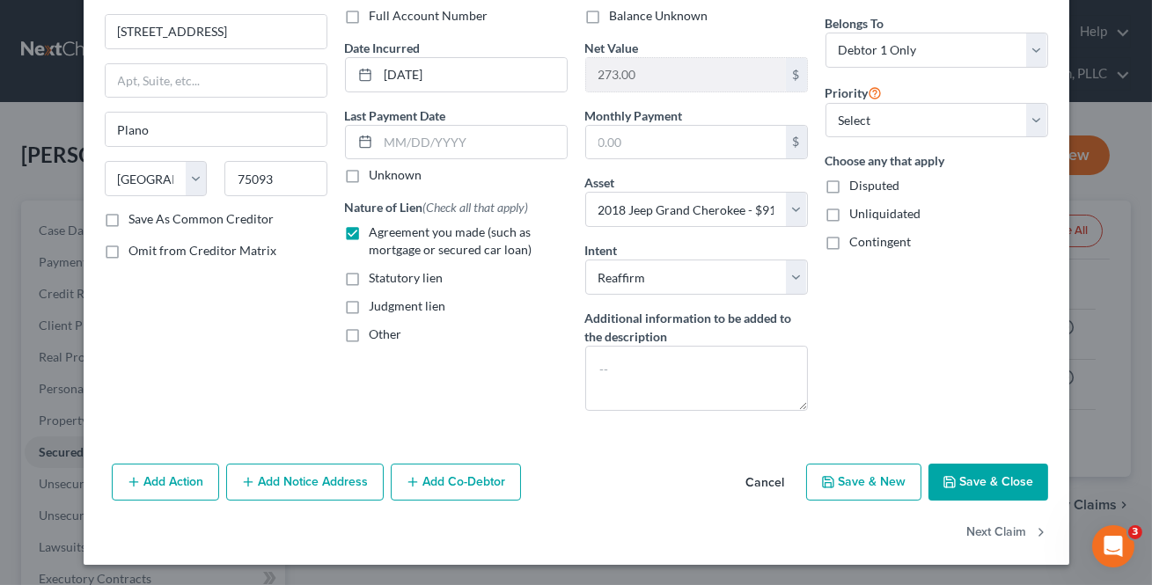
drag, startPoint x: 284, startPoint y: 480, endPoint x: 244, endPoint y: 495, distance: 43.5
click at [284, 480] on button "Add Notice Address" at bounding box center [305, 482] width 158 height 37
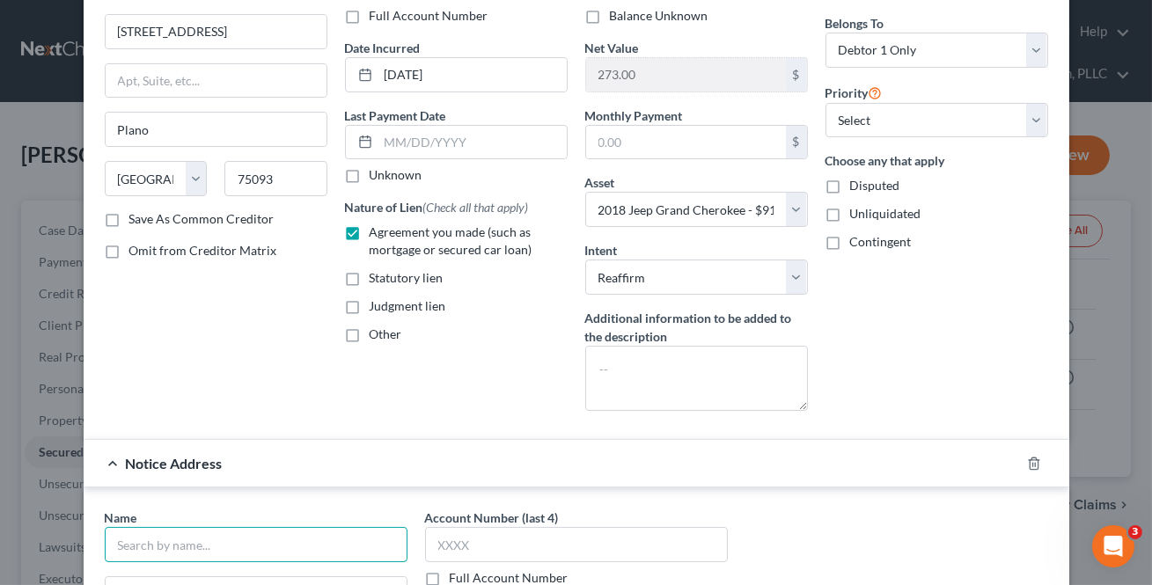
click at [189, 537] on input "text" at bounding box center [256, 544] width 303 height 35
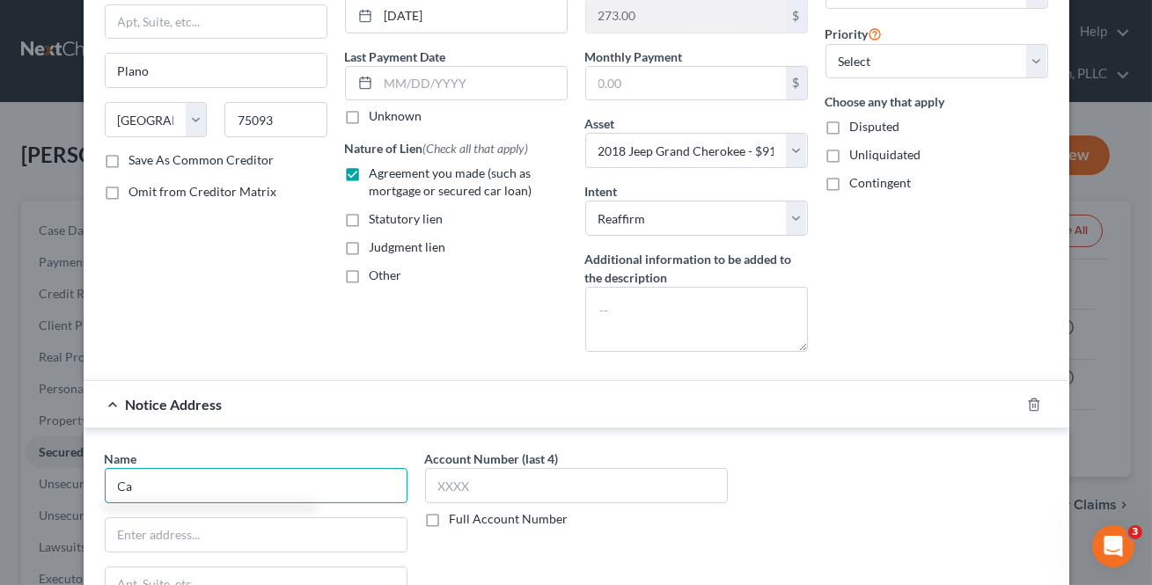
scroll to position [375, 0]
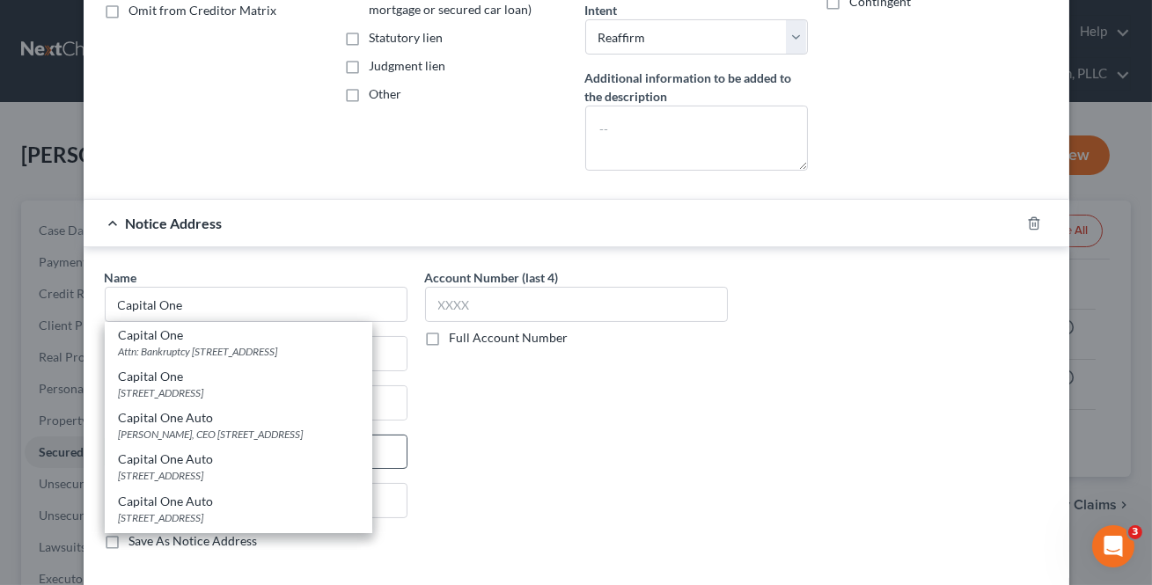
click at [206, 442] on div "[PERSON_NAME], CEO [STREET_ADDRESS]" at bounding box center [238, 434] width 239 height 15
type input "Capital One Auto"
type input "[PERSON_NAME], CEO"
type input "[STREET_ADDRESS]"
type input "Plano"
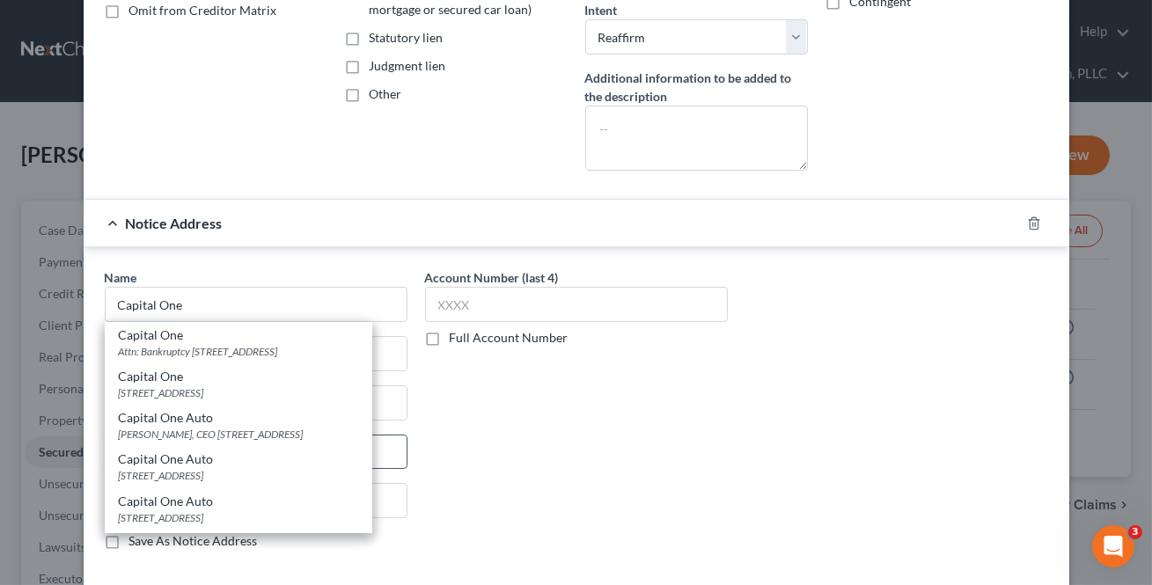
select select "45"
type input "75093"
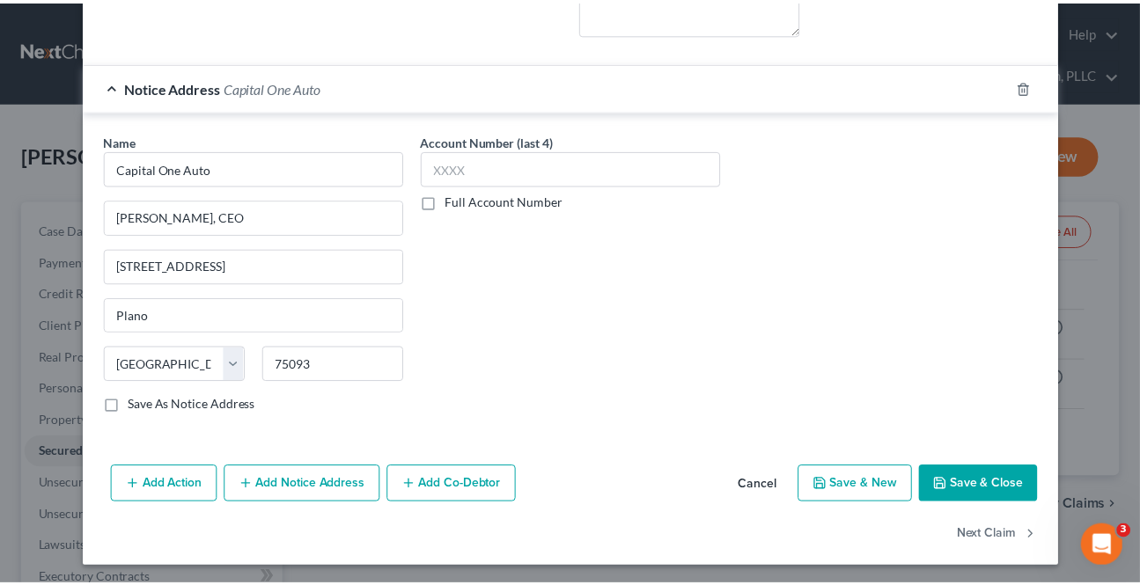
scroll to position [513, 0]
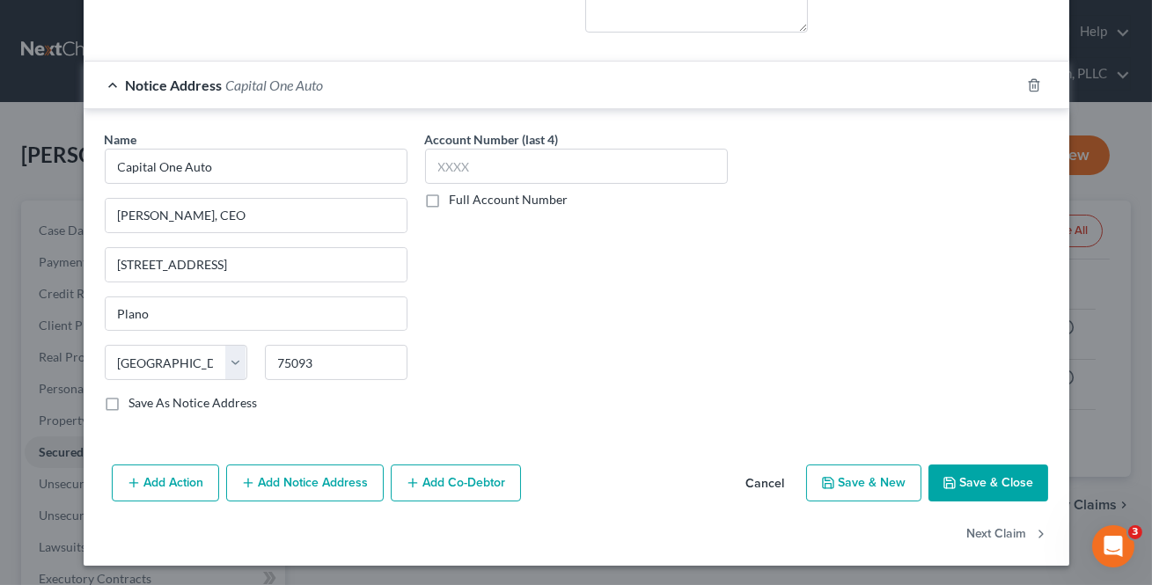
drag, startPoint x: 955, startPoint y: 488, endPoint x: 900, endPoint y: 479, distance: 55.4
click at [955, 486] on button "Save & Close" at bounding box center [988, 483] width 120 height 37
select select
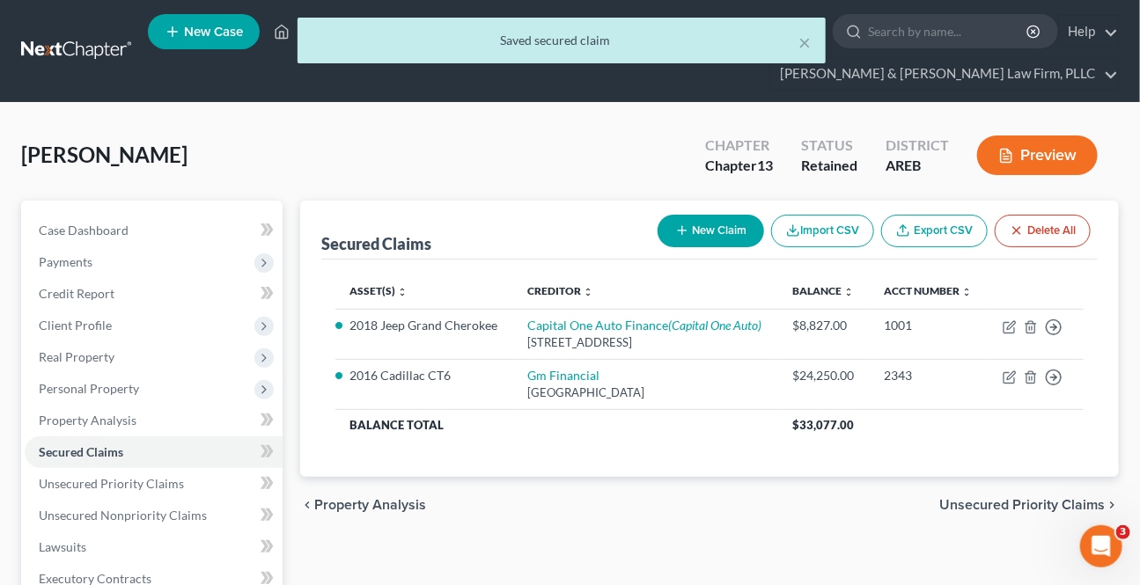
click at [1030, 161] on button "Preview" at bounding box center [1037, 156] width 121 height 40
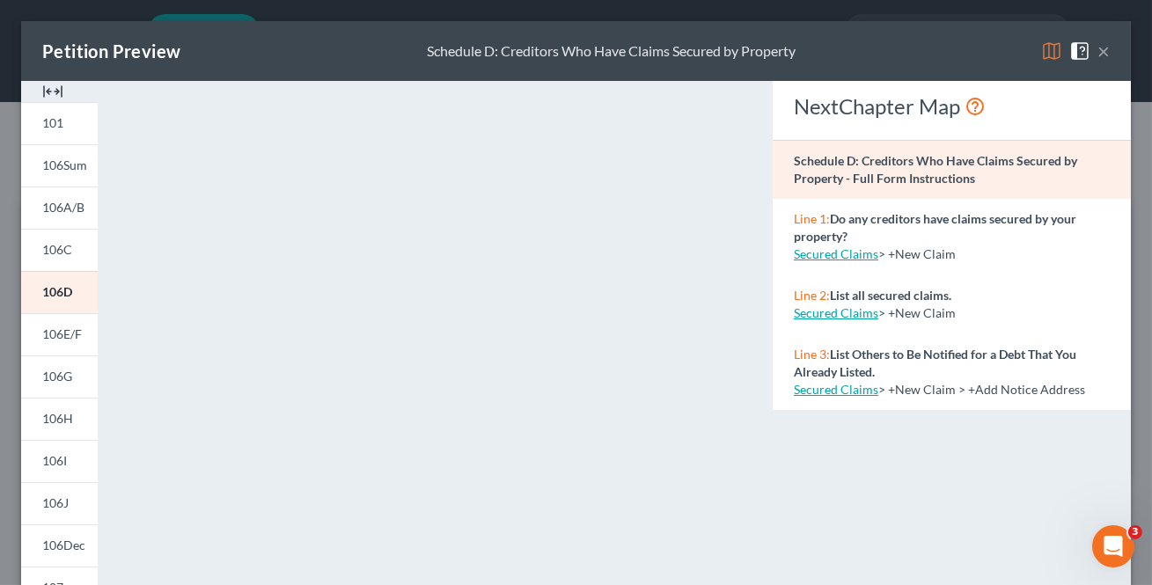
drag, startPoint x: 1091, startPoint y: 49, endPoint x: 1052, endPoint y: 96, distance: 60.6
click at [1097, 49] on button "×" at bounding box center [1103, 50] width 12 height 21
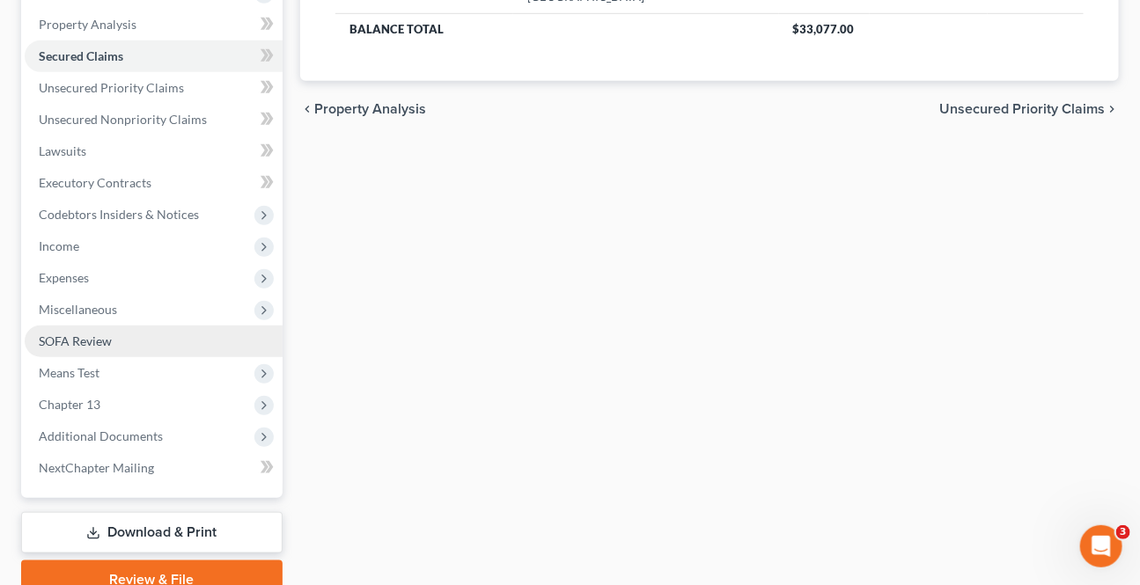
scroll to position [400, 0]
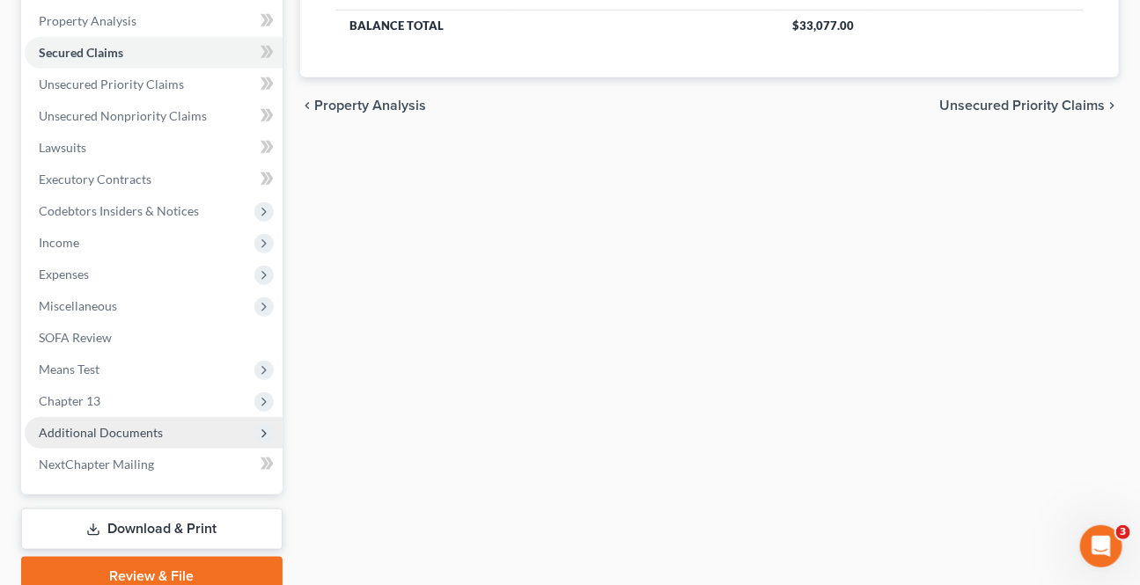
click at [104, 429] on span "Additional Documents" at bounding box center [101, 432] width 124 height 15
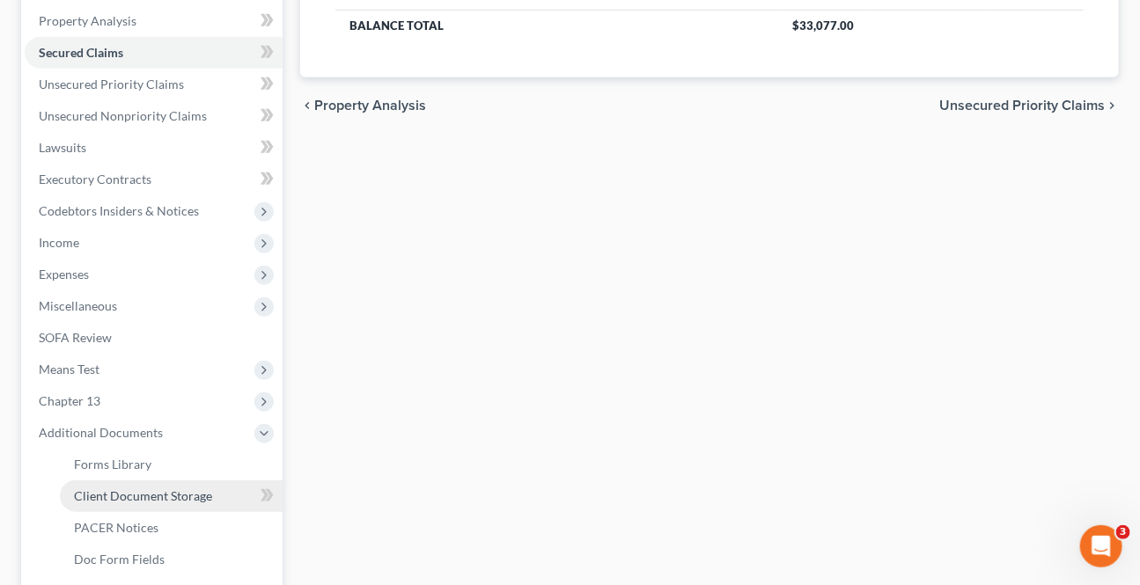
click at [122, 494] on span "Client Document Storage" at bounding box center [143, 495] width 138 height 15
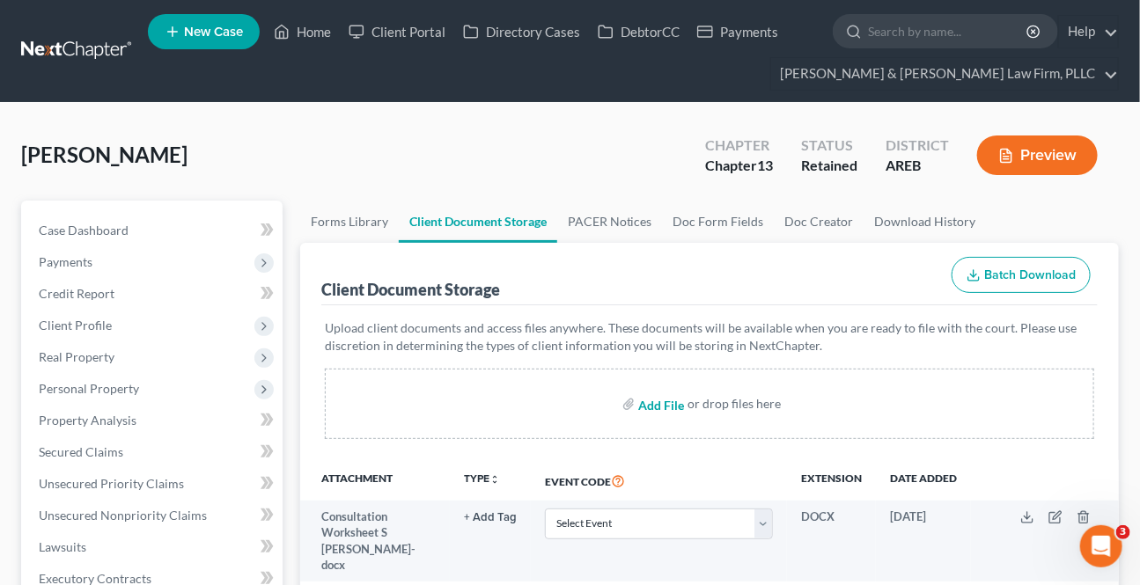
click at [648, 407] on input "file" at bounding box center [659, 404] width 42 height 32
type input "C:\fakepath\[PERSON_NAME] Application for Attorney Fee I.docx"
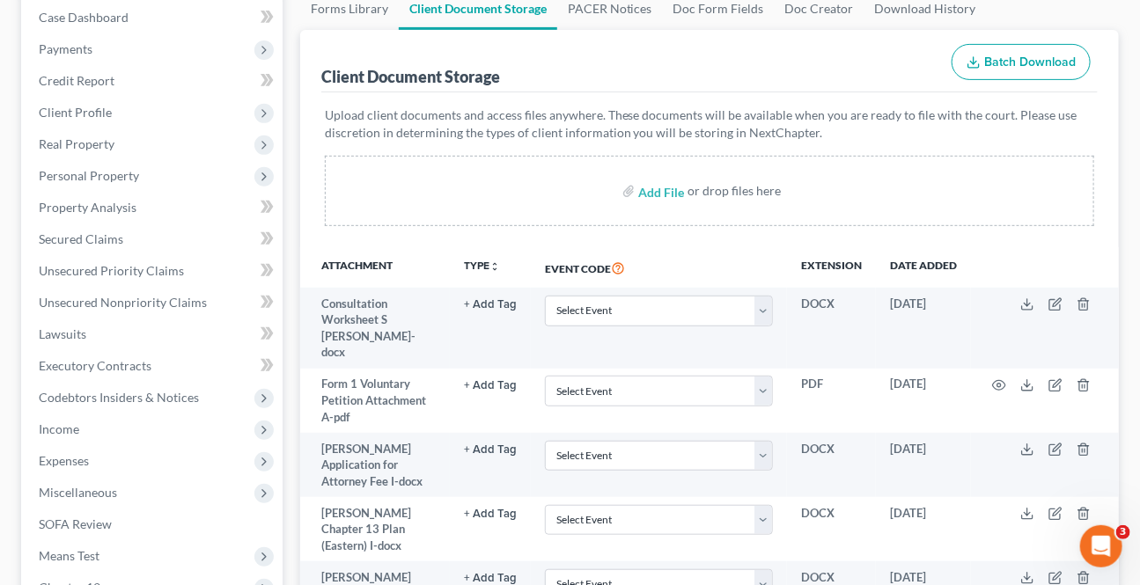
scroll to position [79, 0]
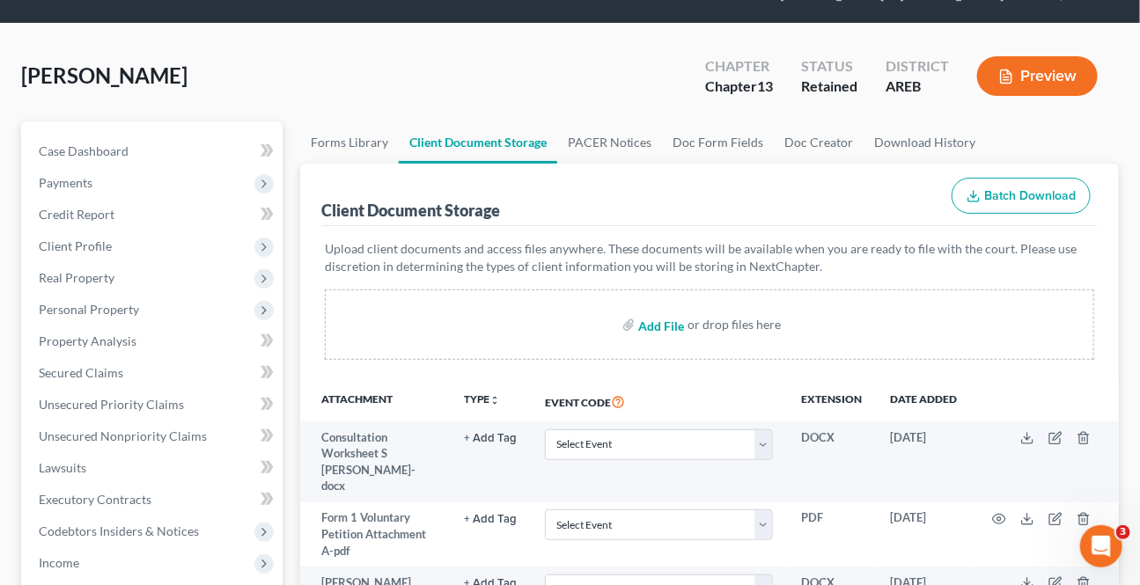
click at [662, 326] on input "file" at bounding box center [659, 325] width 42 height 32
type input "C:\fakepath\cd1095f7-f3c1-499c-ba12-40f941b7088f.docx"
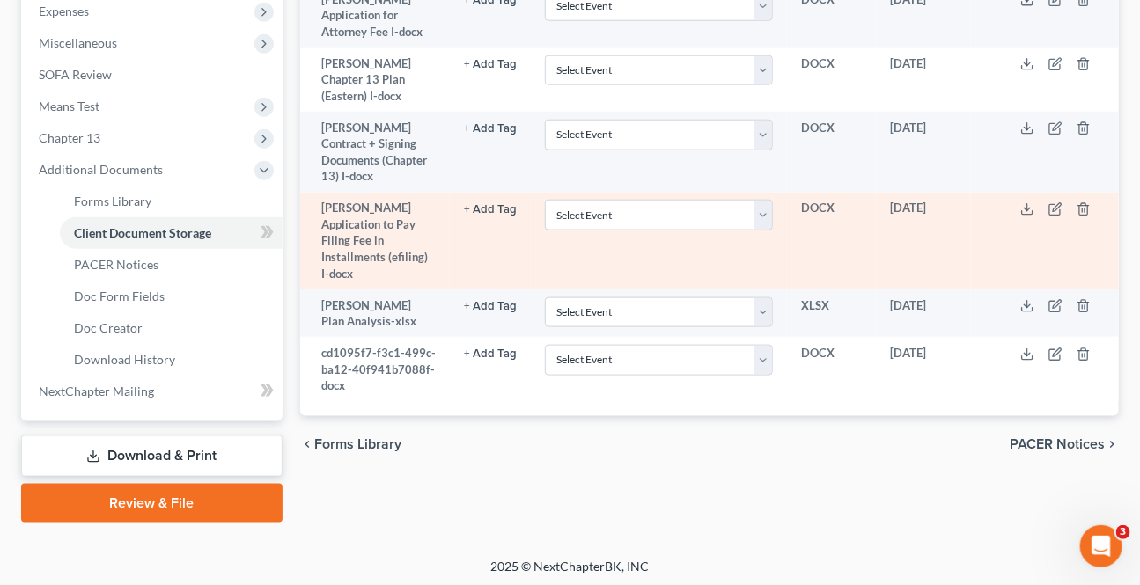
scroll to position [665, 0]
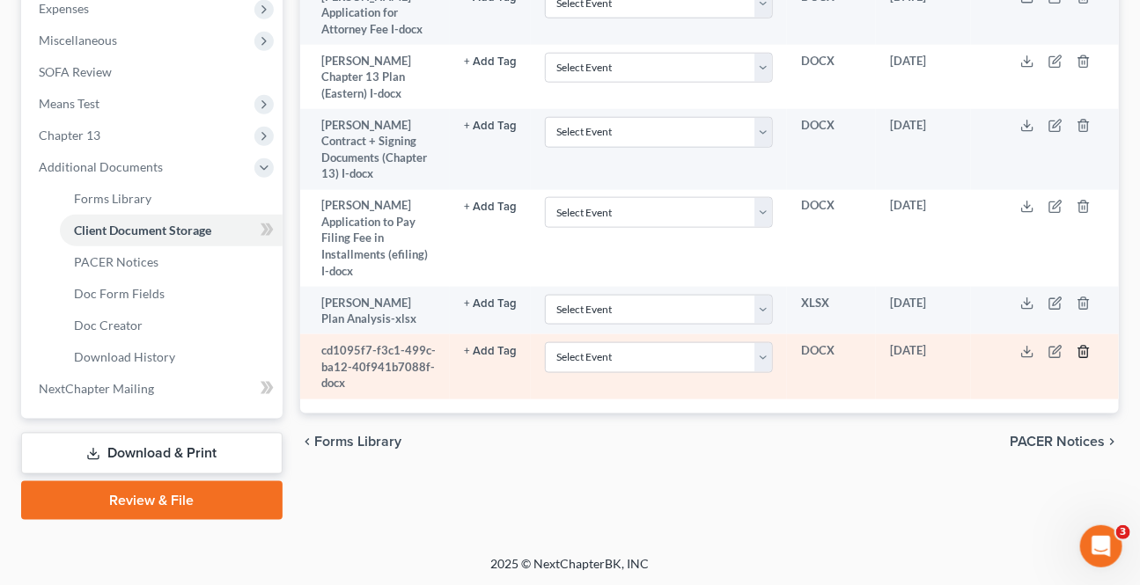
click at [1090, 334] on td at bounding box center [1045, 366] width 148 height 64
click at [1086, 345] on icon "button" at bounding box center [1083, 352] width 14 height 14
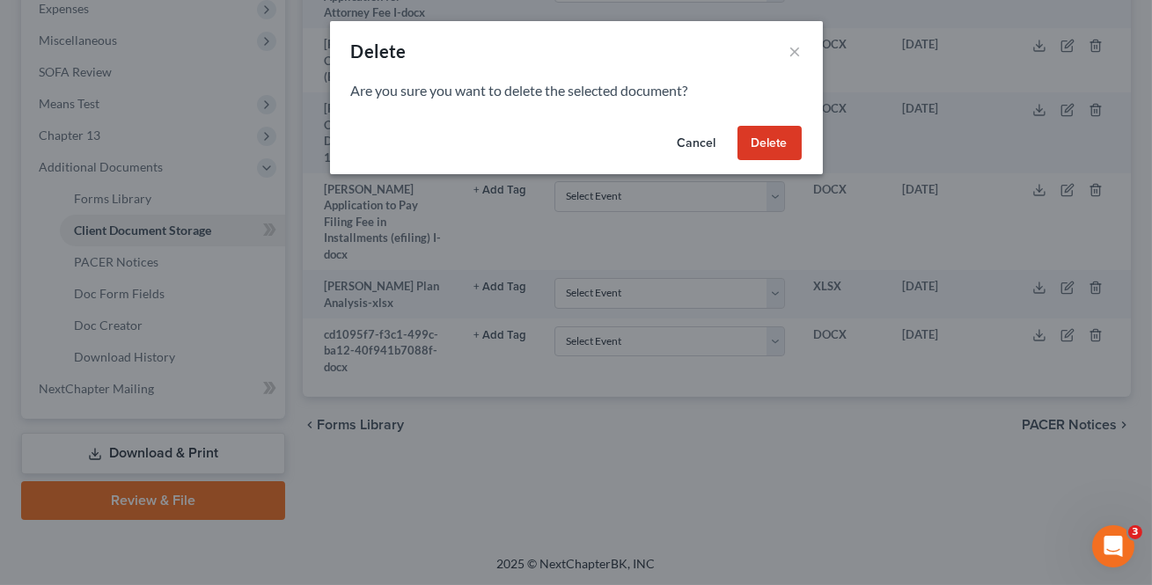
click at [776, 136] on button "Delete" at bounding box center [769, 143] width 64 height 35
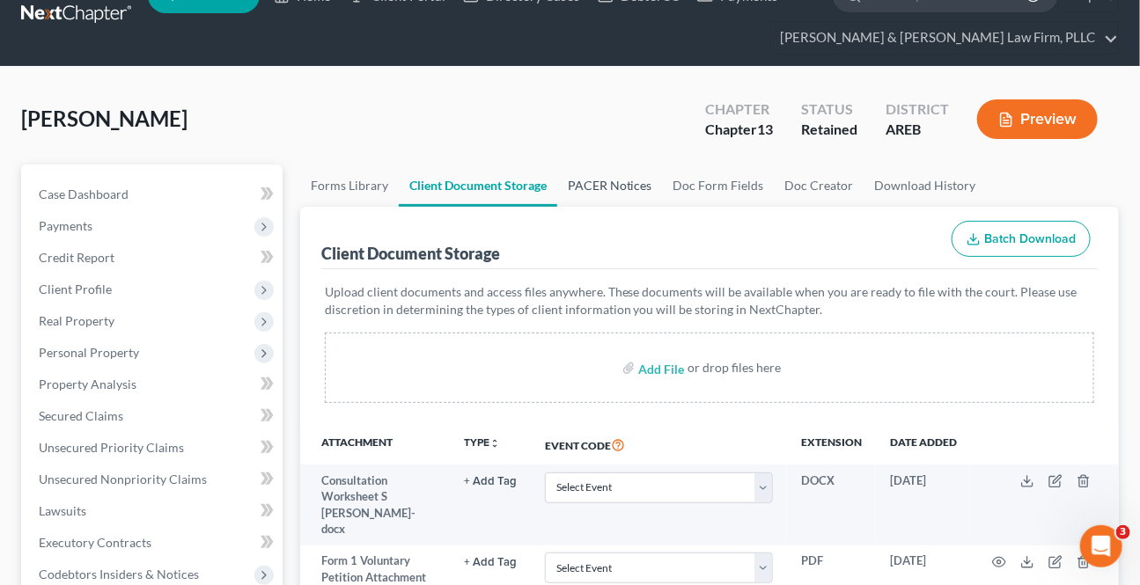
scroll to position [0, 0]
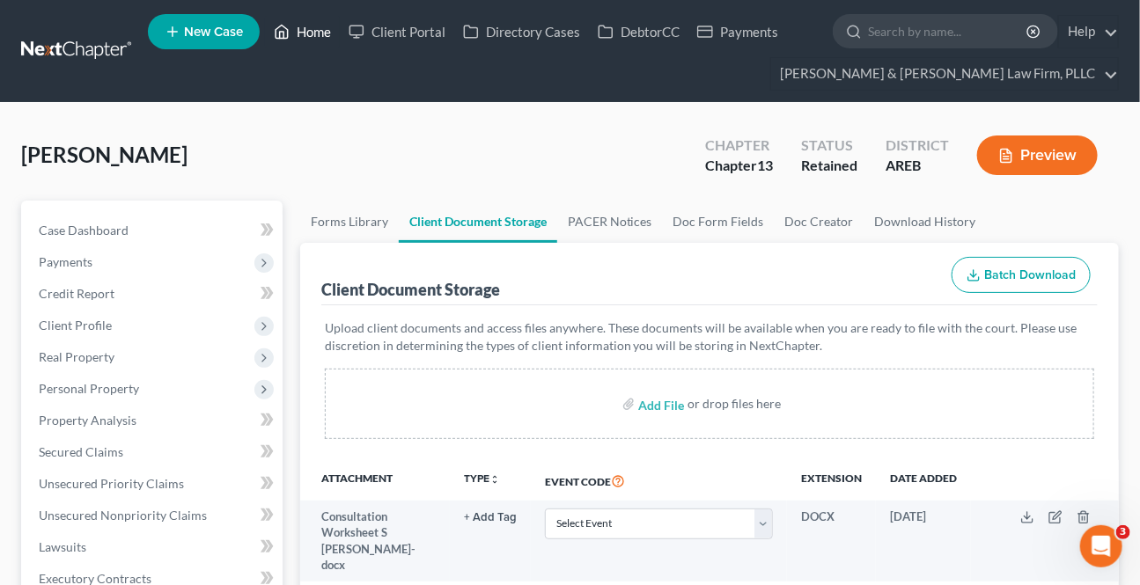
click at [300, 26] on link "Home" at bounding box center [302, 32] width 75 height 32
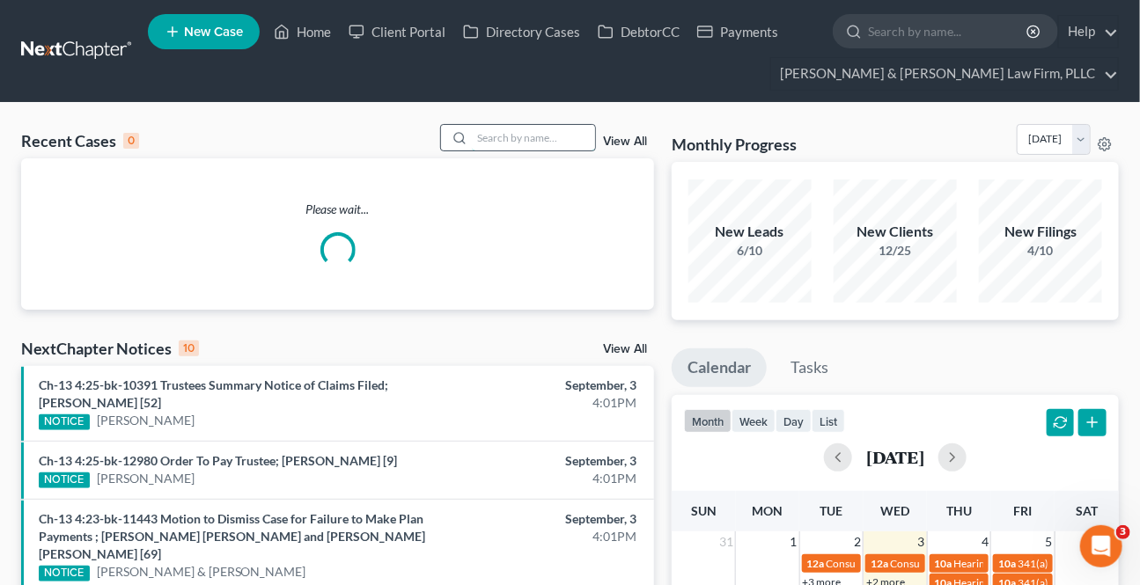
click at [478, 139] on input "search" at bounding box center [533, 138] width 123 height 26
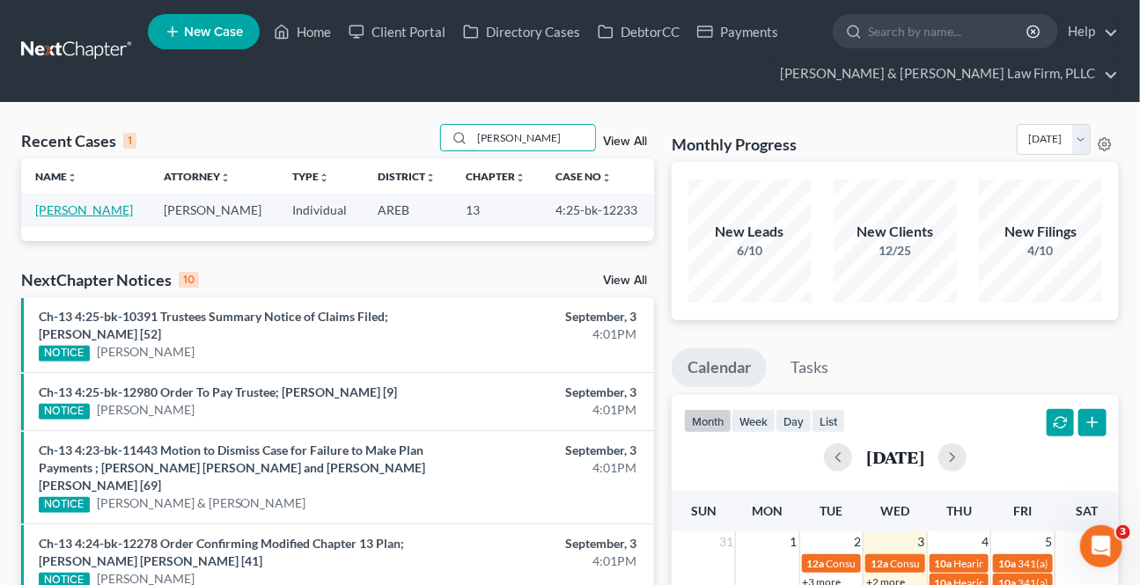
type input "[PERSON_NAME]"
click at [104, 216] on link "[PERSON_NAME]" at bounding box center [84, 209] width 98 height 15
select select "2"
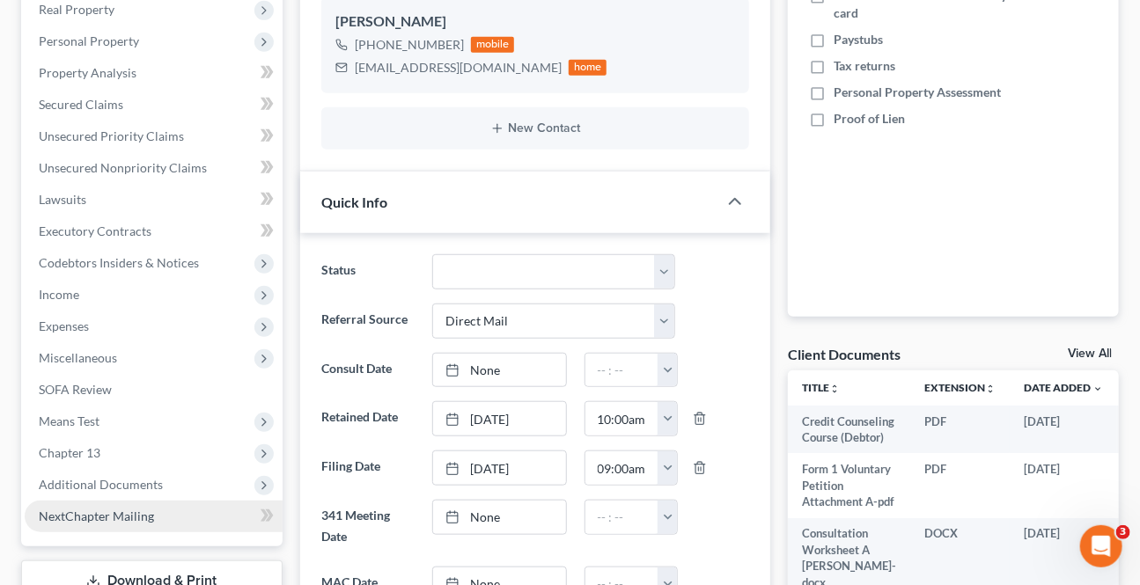
scroll to position [400, 0]
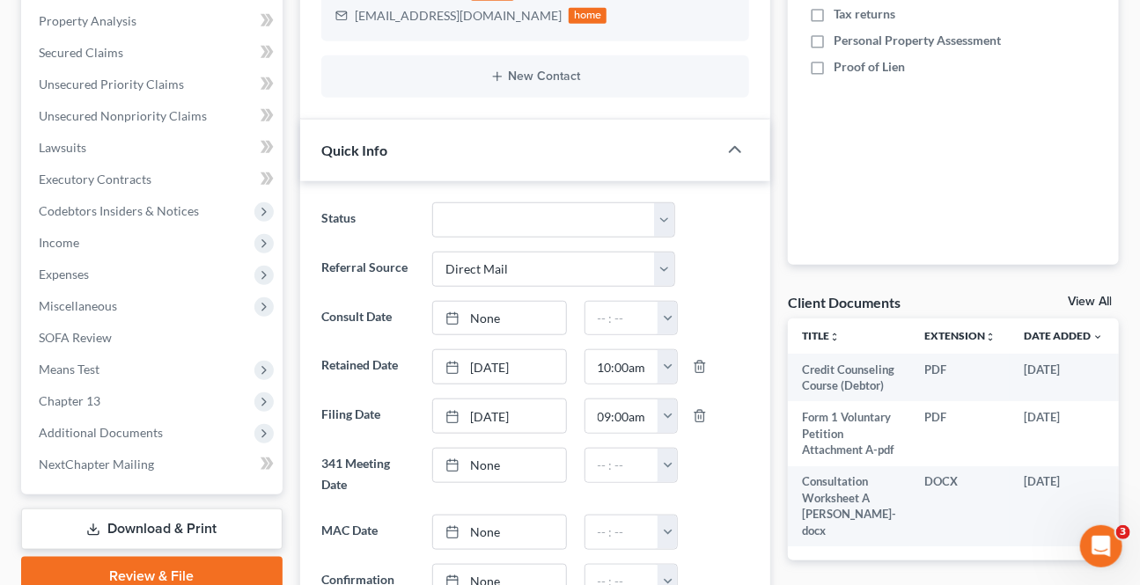
click at [103, 522] on link "Download & Print" at bounding box center [151, 529] width 261 height 41
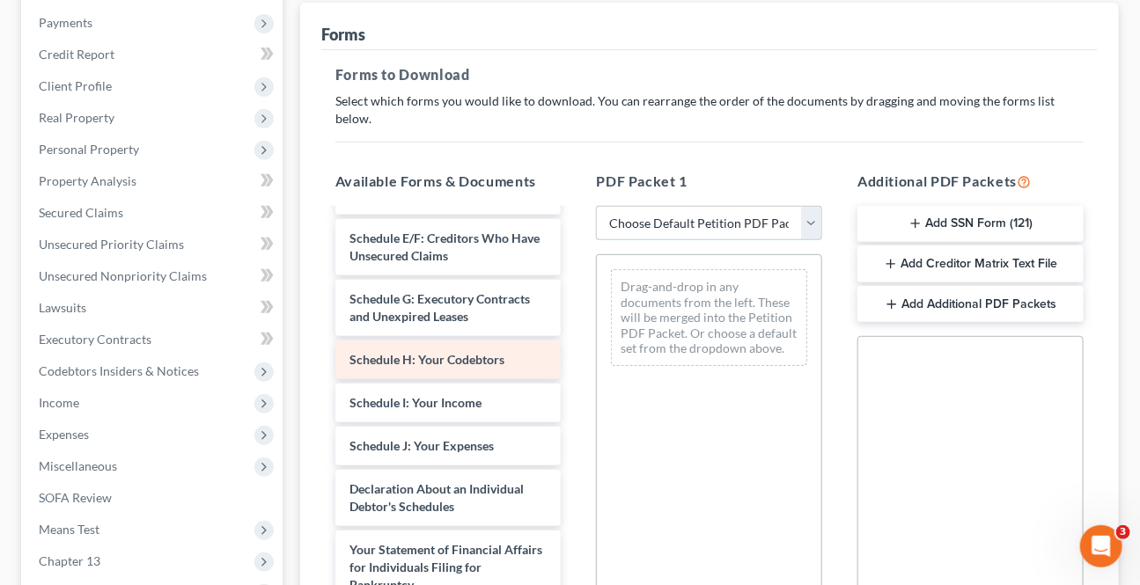
scroll to position [400, 0]
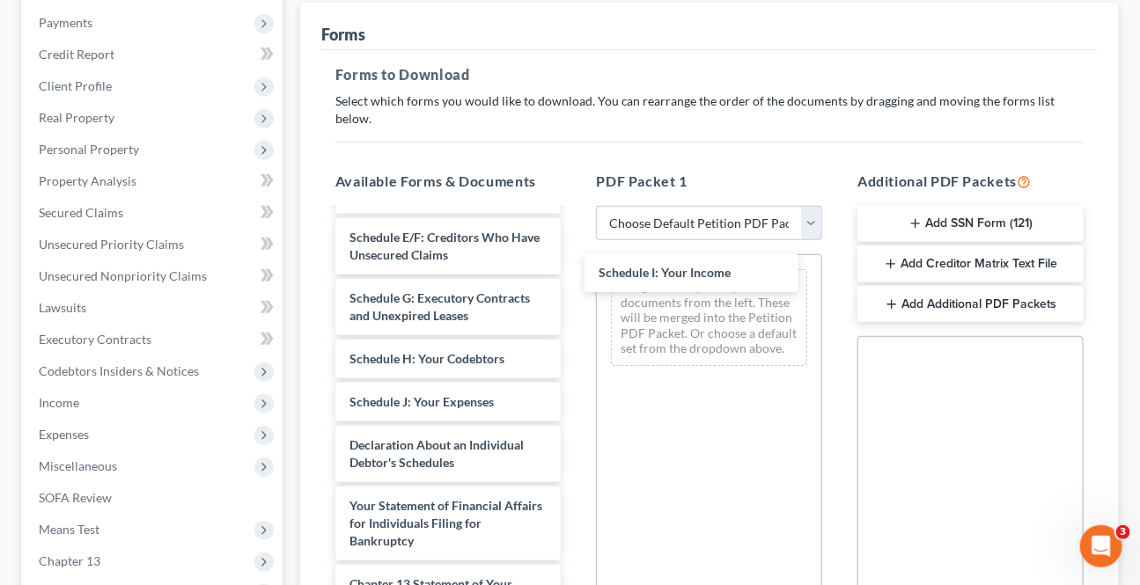
drag, startPoint x: 428, startPoint y: 388, endPoint x: 624, endPoint y: 325, distance: 206.2
click at [576, 277] on div "Schedule I: Your Income Credit Counseling Course (Debtor) Form 1 Voluntary Peti…" at bounding box center [448, 359] width 254 height 1096
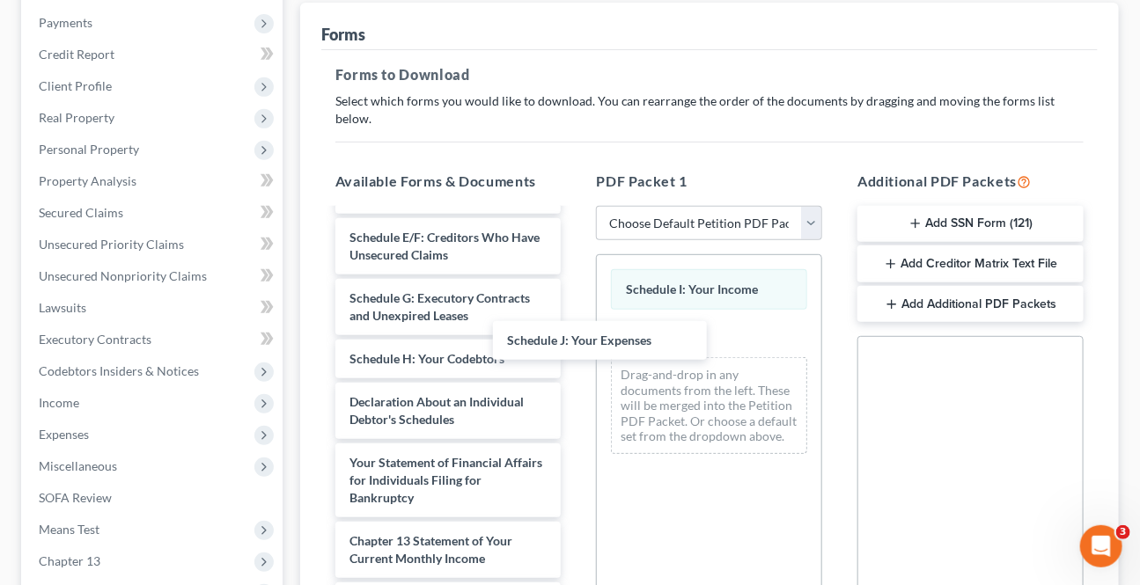
drag, startPoint x: 440, startPoint y: 386, endPoint x: 899, endPoint y: 365, distance: 459.8
click at [576, 321] on div "Schedule J: Your Expenses Credit Counseling Course (Debtor) Form 1 Voluntary Pe…" at bounding box center [448, 337] width 254 height 1053
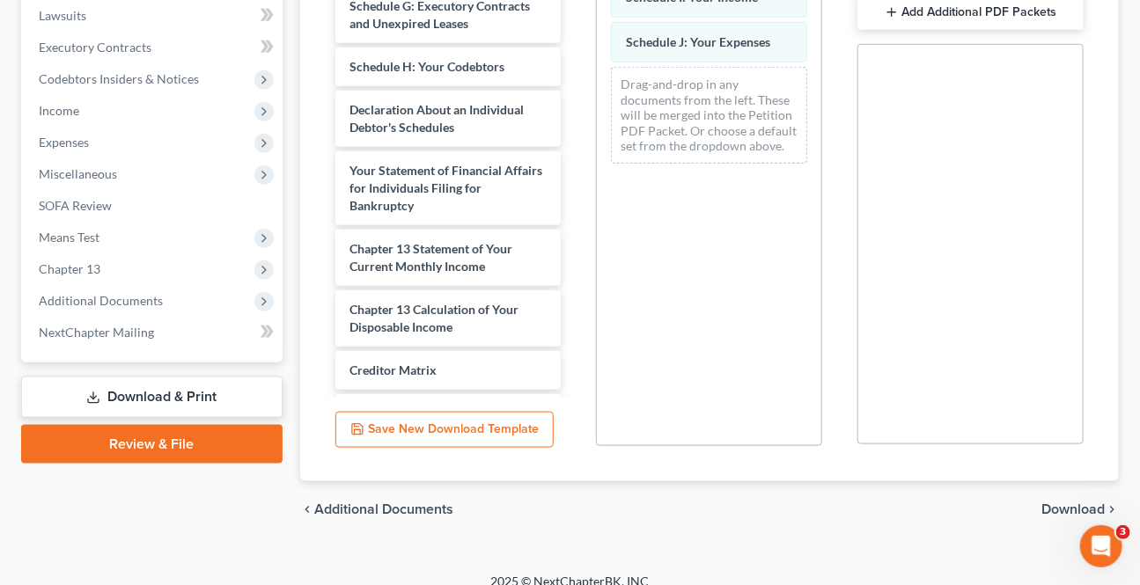
click at [1069, 502] on span "Download" at bounding box center [1072, 509] width 63 height 14
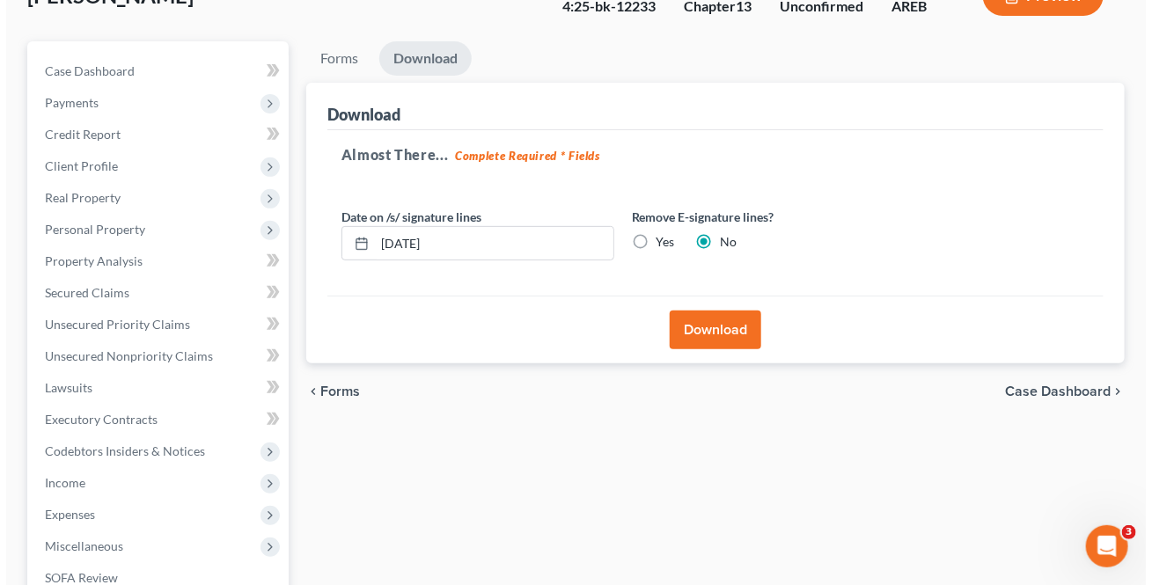
scroll to position [155, 0]
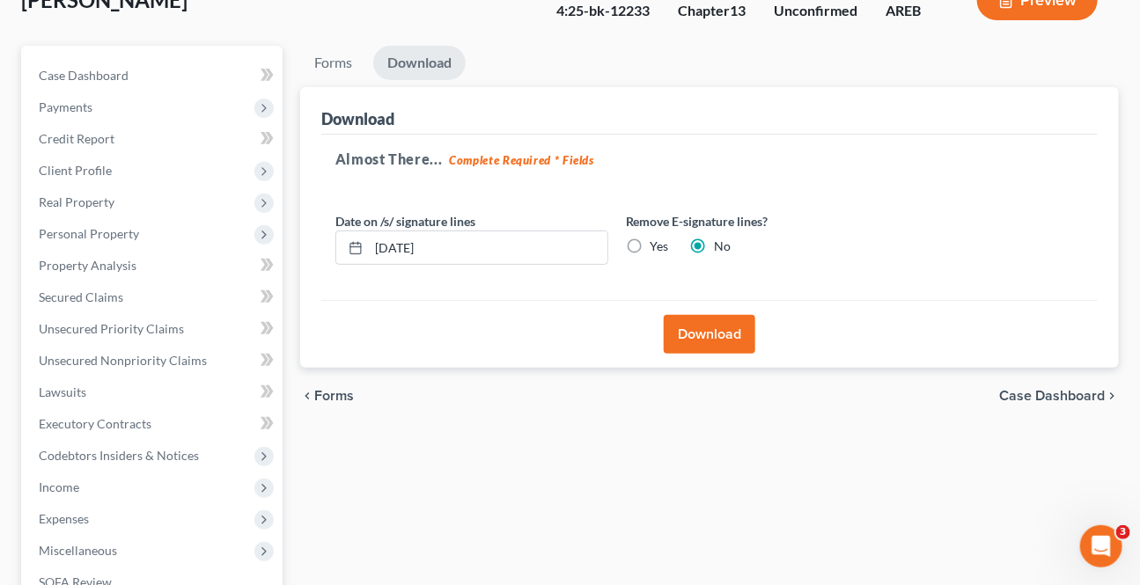
click at [706, 338] on button "Download" at bounding box center [710, 334] width 92 height 39
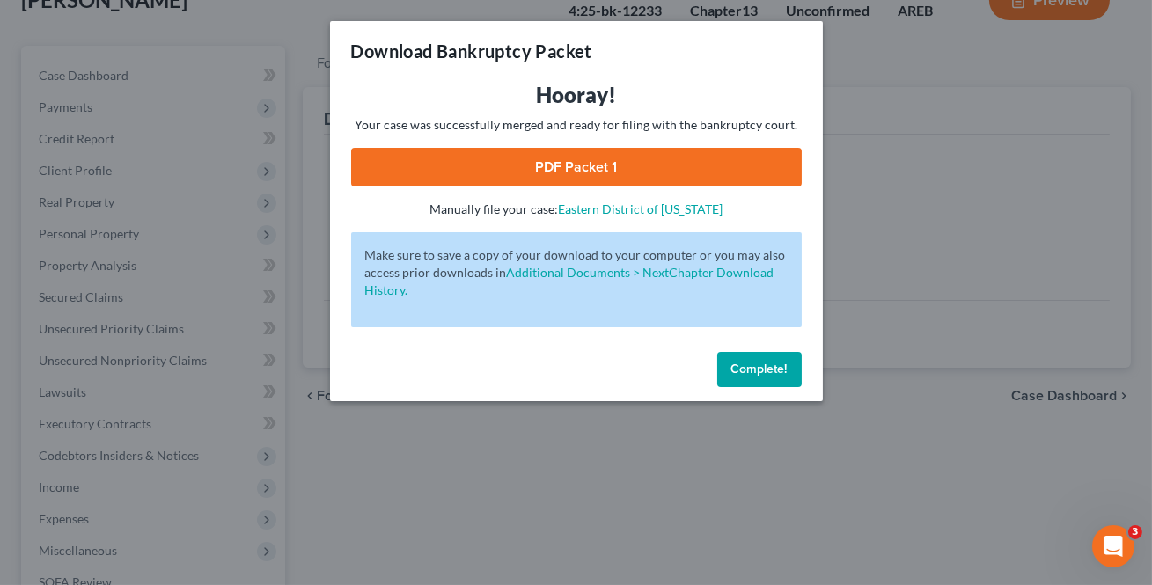
click at [564, 165] on link "PDF Packet 1" at bounding box center [576, 167] width 451 height 39
click at [764, 359] on button "Complete!" at bounding box center [759, 369] width 84 height 35
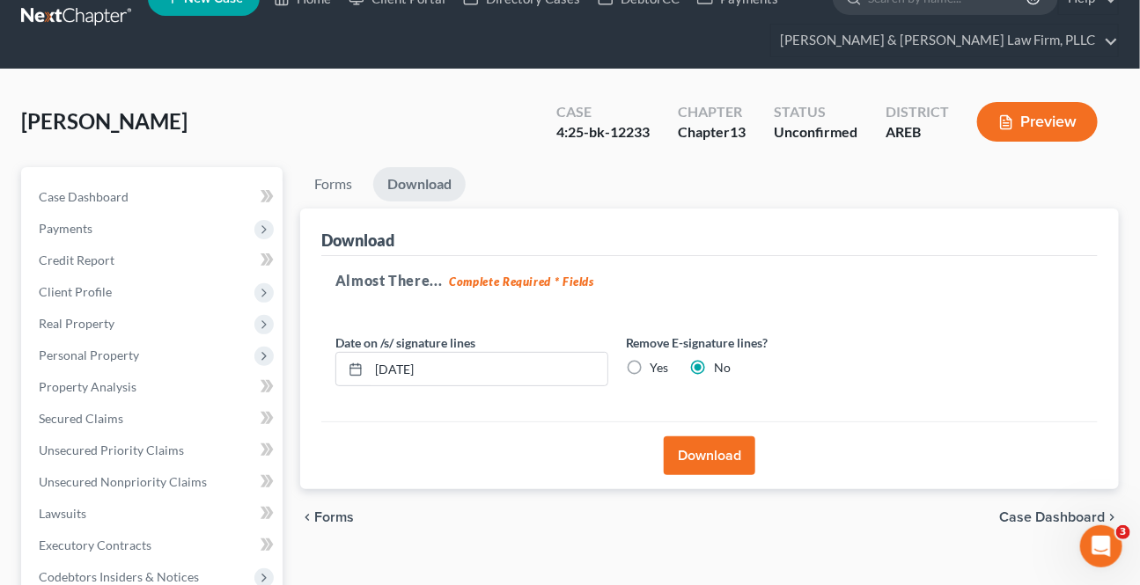
scroll to position [0, 0]
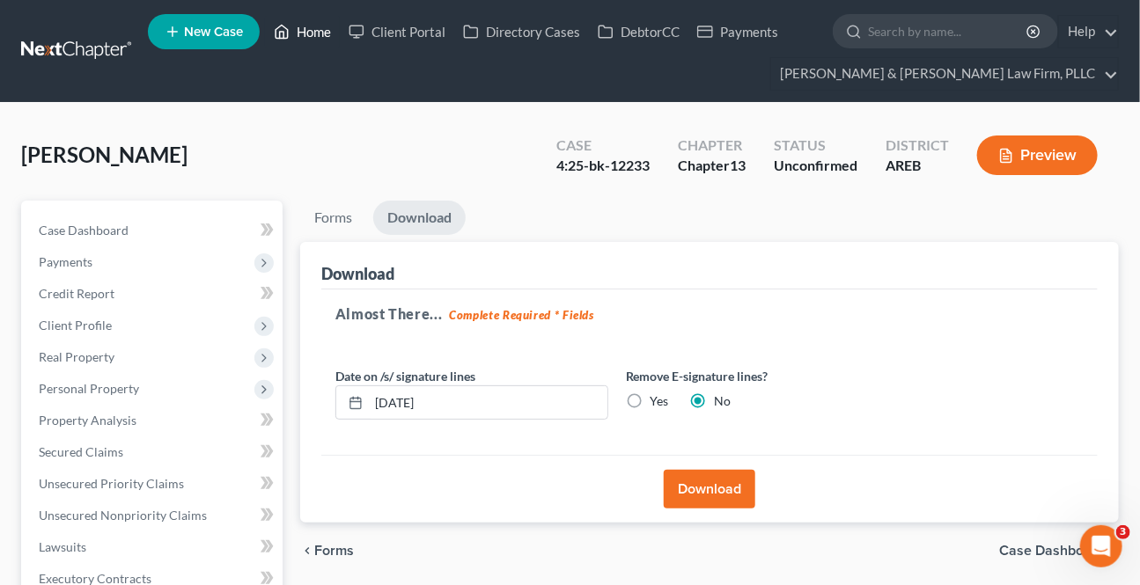
click at [304, 26] on link "Home" at bounding box center [302, 32] width 75 height 32
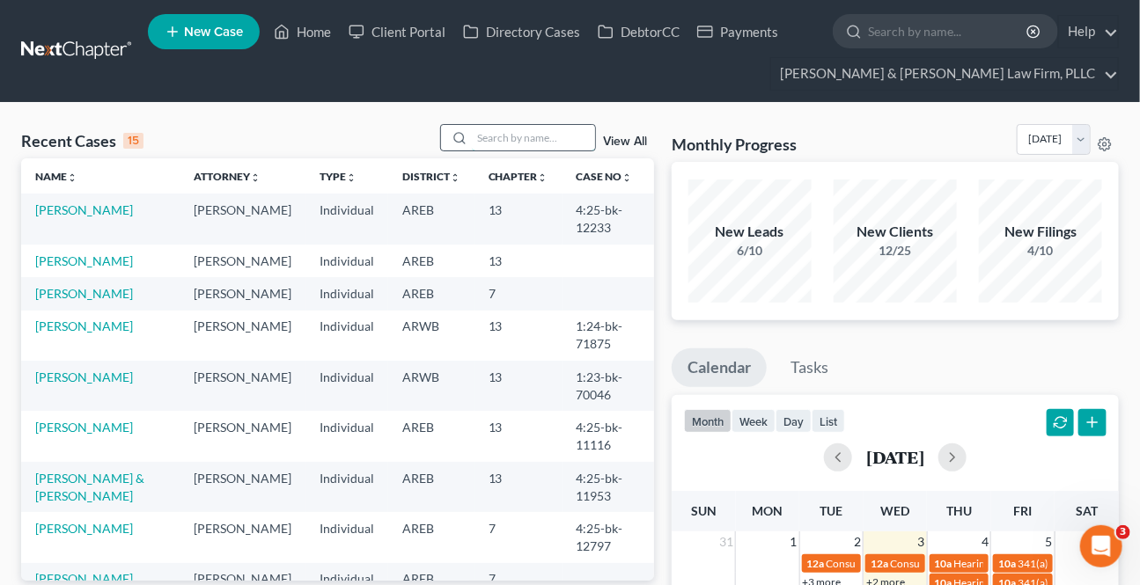
click at [549, 141] on input "search" at bounding box center [533, 138] width 123 height 26
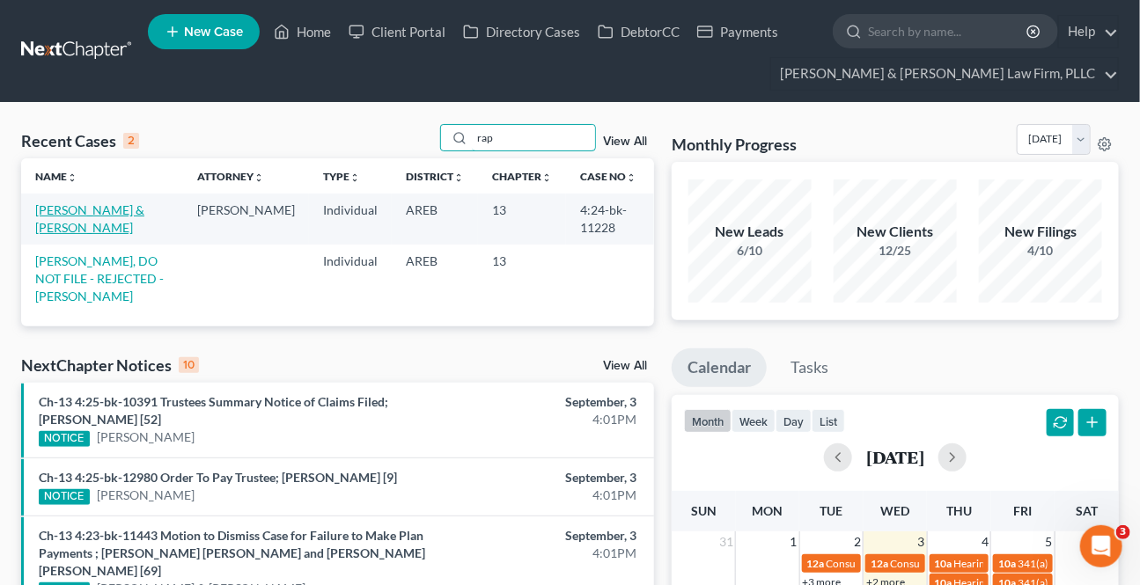
type input "rap"
click at [62, 210] on link "[PERSON_NAME] & [PERSON_NAME]" at bounding box center [89, 218] width 109 height 33
select select "2"
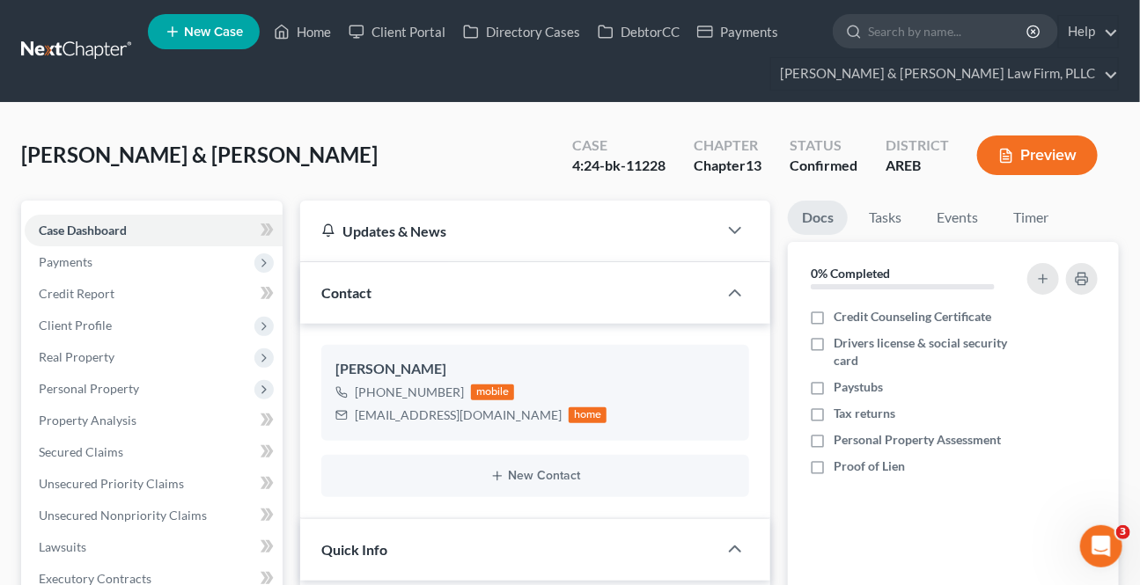
scroll to position [400, 0]
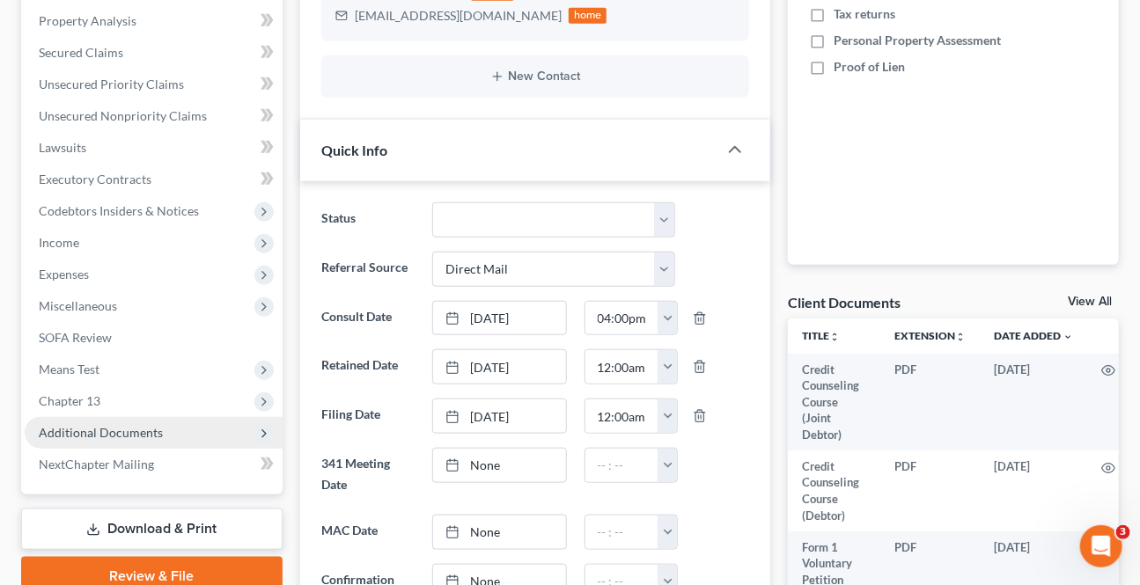
click at [86, 430] on span "Additional Documents" at bounding box center [101, 432] width 124 height 15
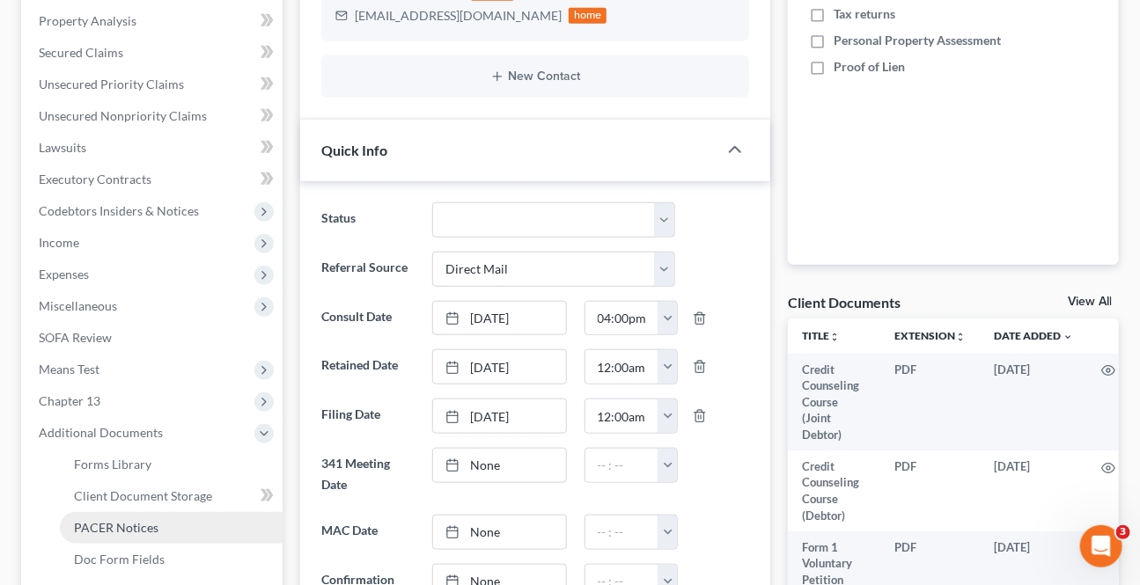
click at [111, 520] on span "PACER Notices" at bounding box center [116, 527] width 84 height 15
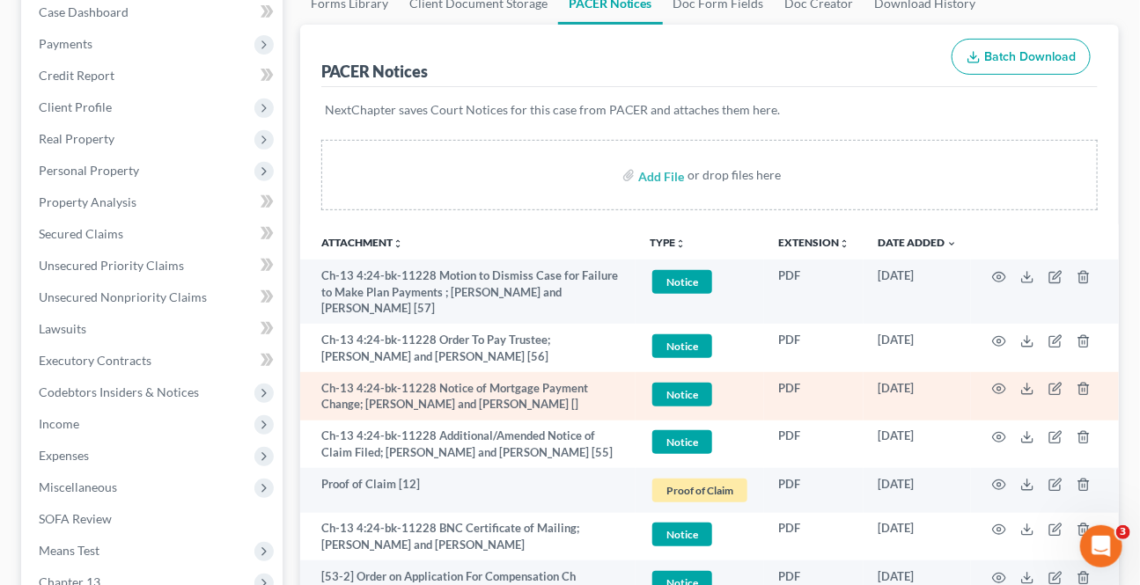
scroll to position [239, 0]
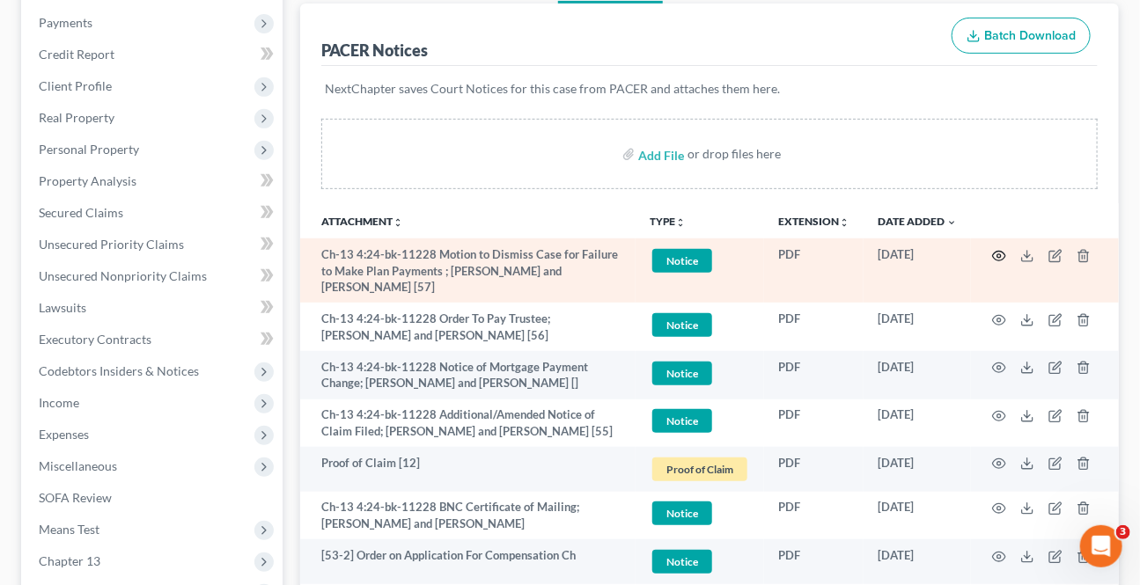
click at [1000, 254] on circle "button" at bounding box center [999, 256] width 4 height 4
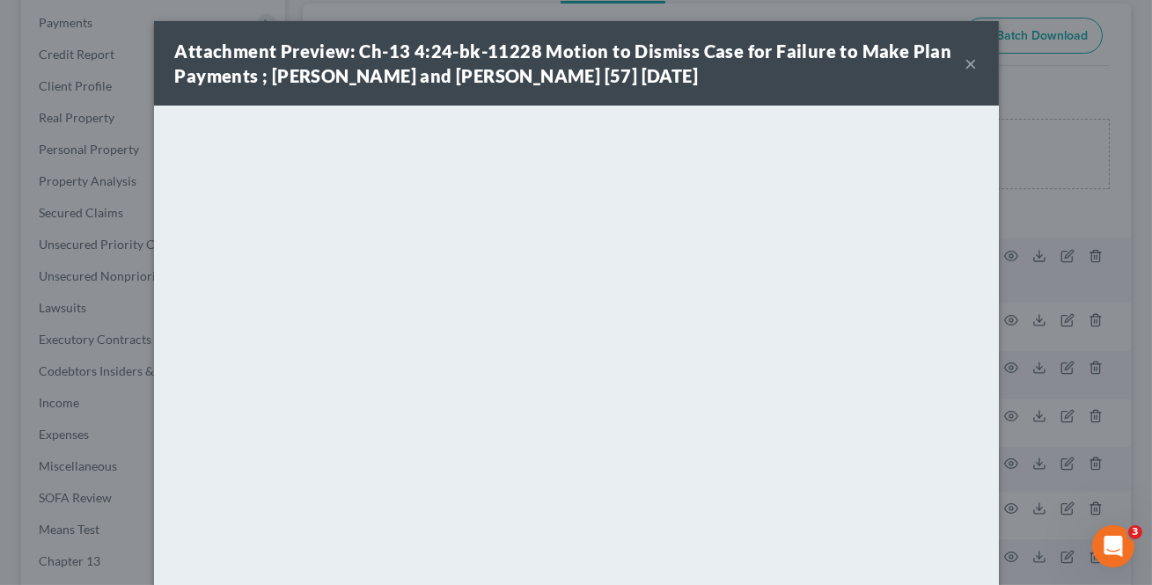
click at [971, 61] on button "×" at bounding box center [971, 63] width 12 height 21
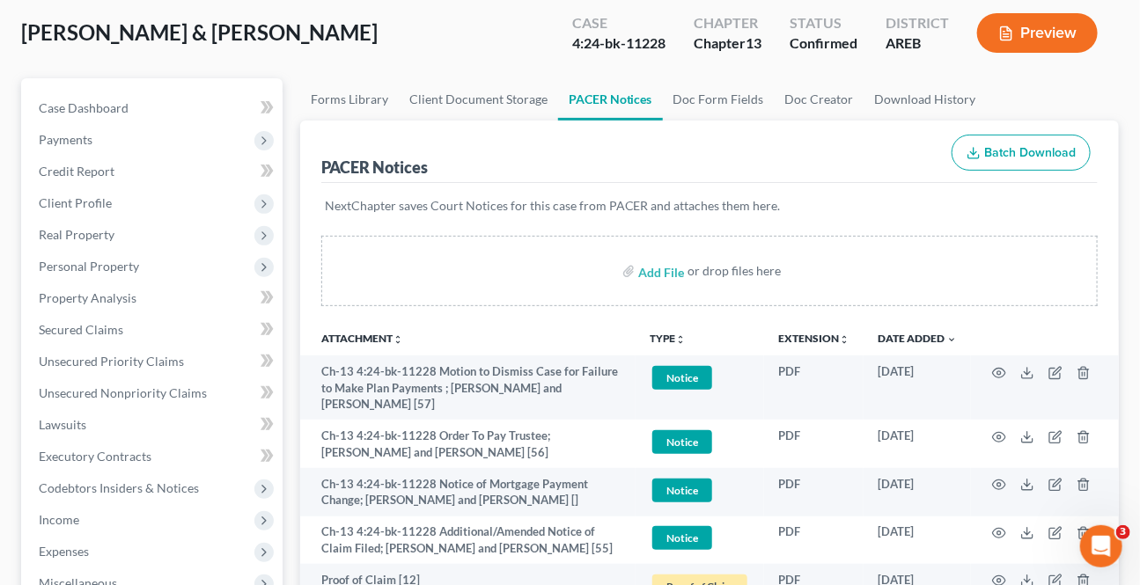
scroll to position [0, 0]
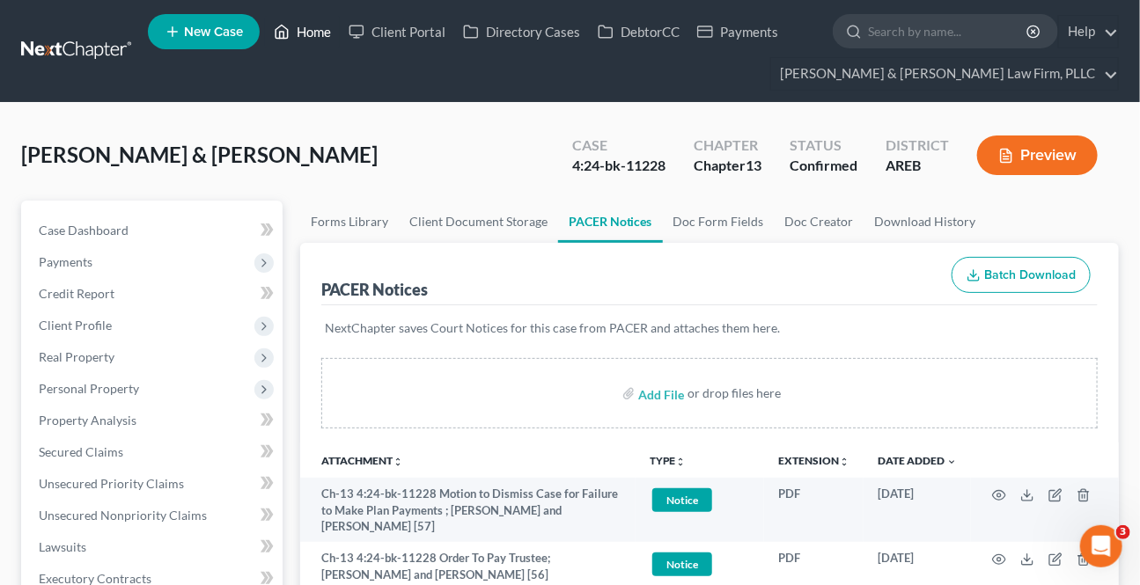
click at [321, 33] on link "Home" at bounding box center [302, 32] width 75 height 32
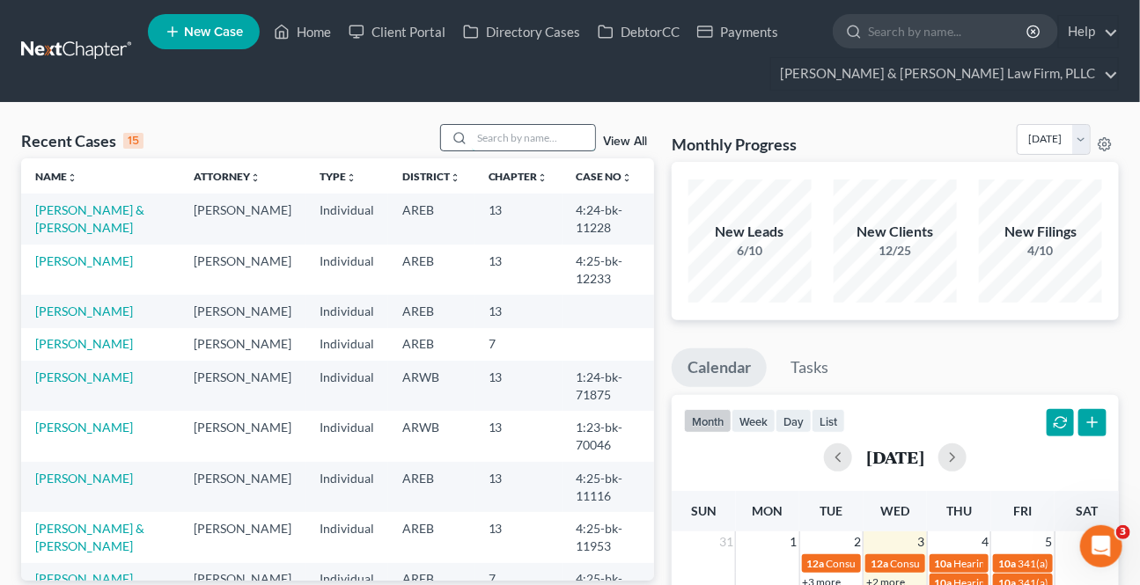
click at [494, 141] on input "search" at bounding box center [533, 138] width 123 height 26
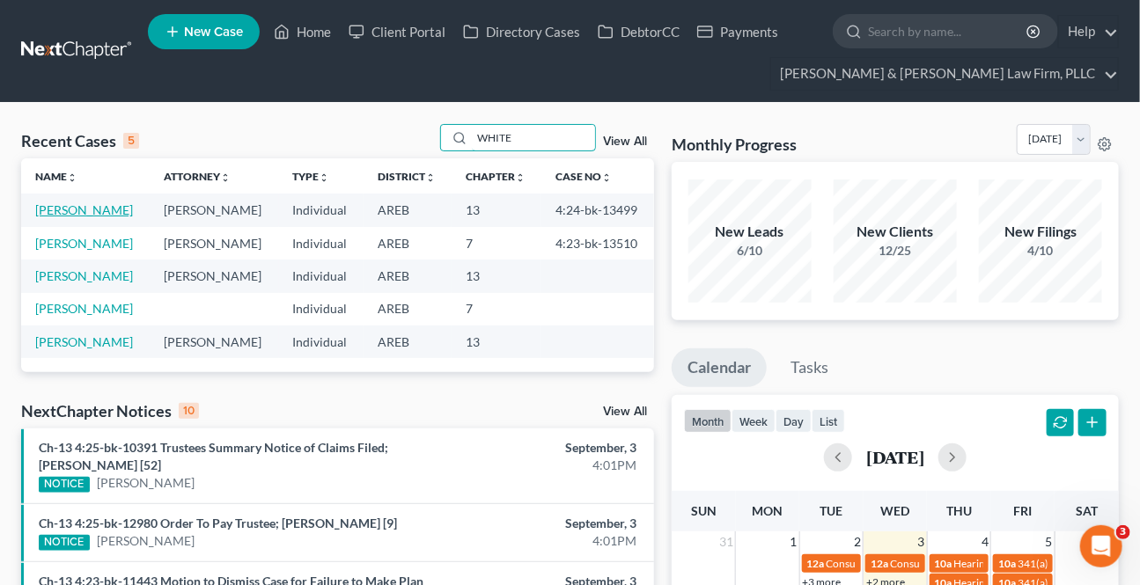
type input "WHITE"
click at [71, 212] on link "[PERSON_NAME]" at bounding box center [84, 209] width 98 height 15
select select "2"
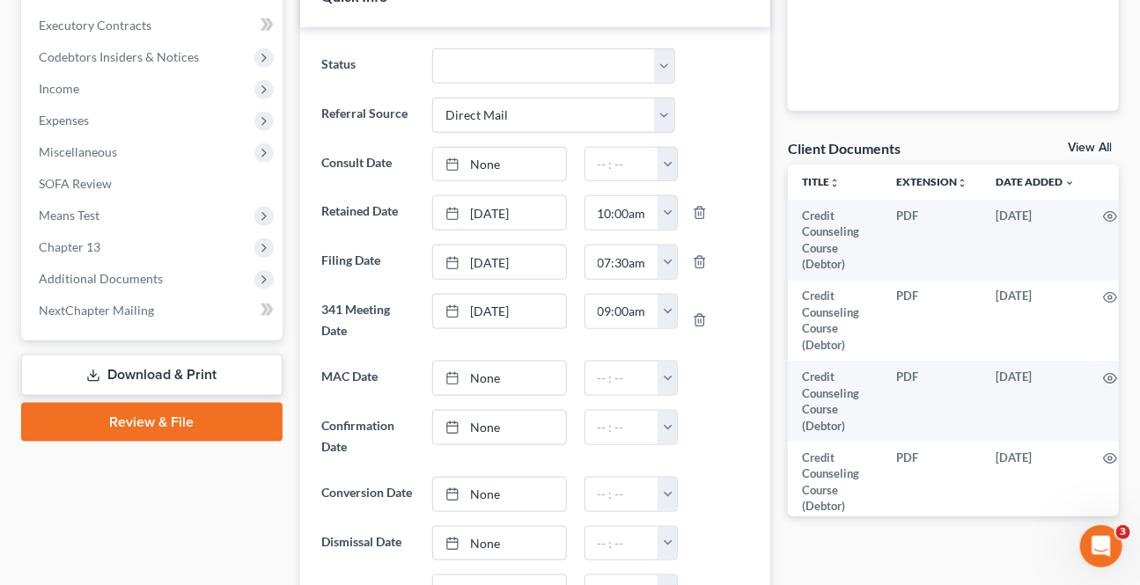
scroll to position [560, 0]
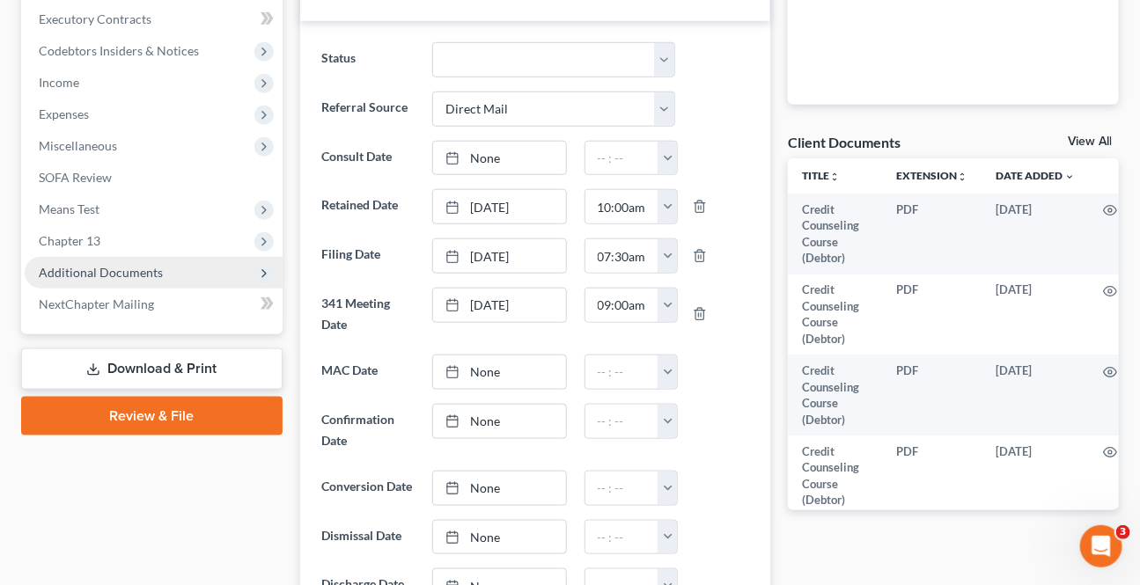
click at [112, 265] on span "Additional Documents" at bounding box center [101, 272] width 124 height 15
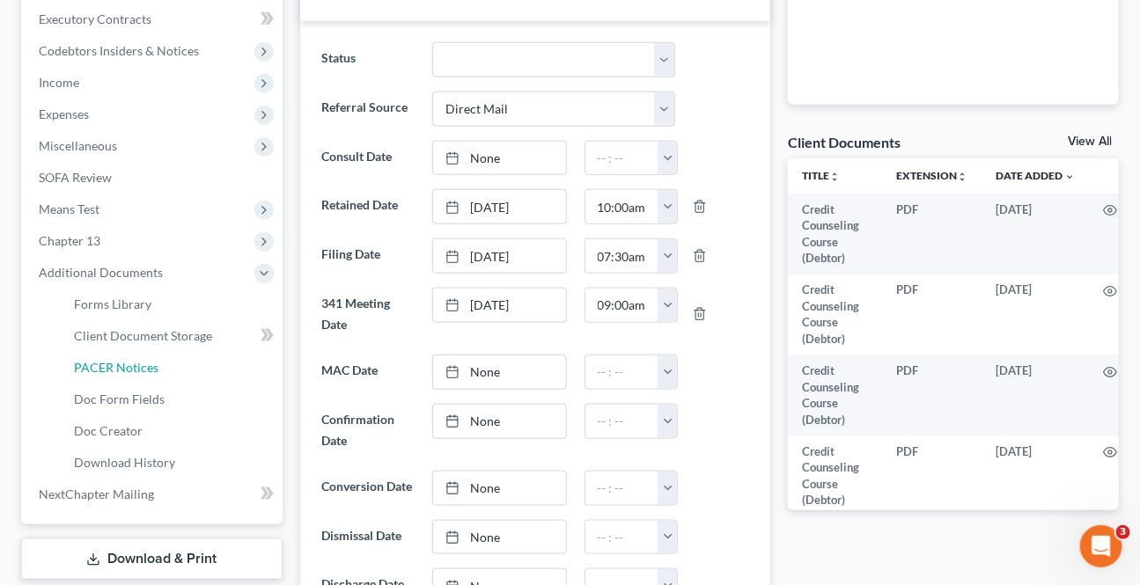
click at [117, 357] on link "PACER Notices" at bounding box center [171, 368] width 223 height 32
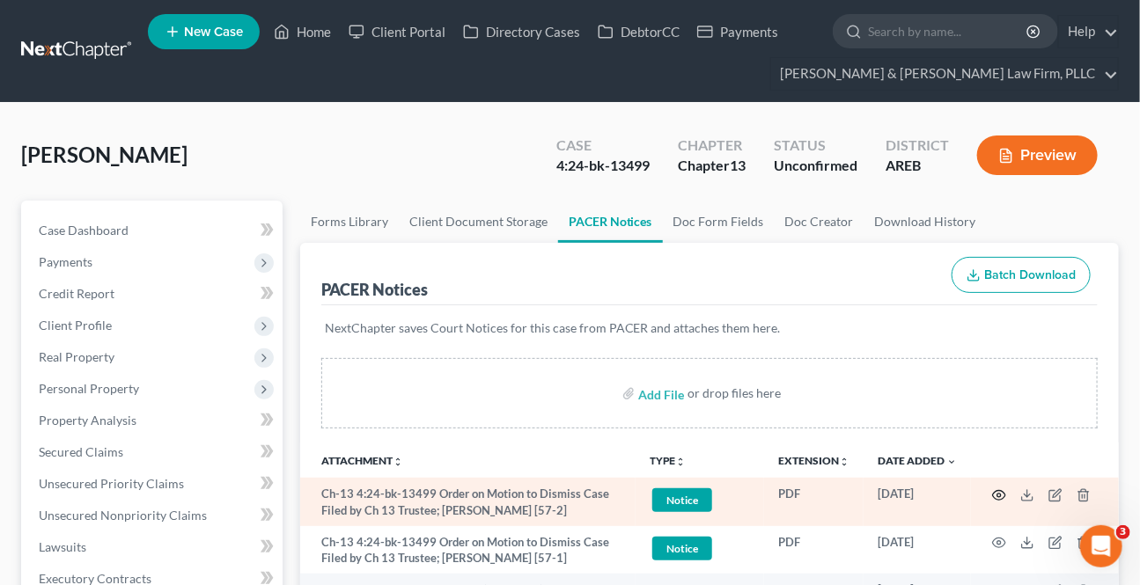
click at [1000, 497] on icon "button" at bounding box center [999, 495] width 13 height 10
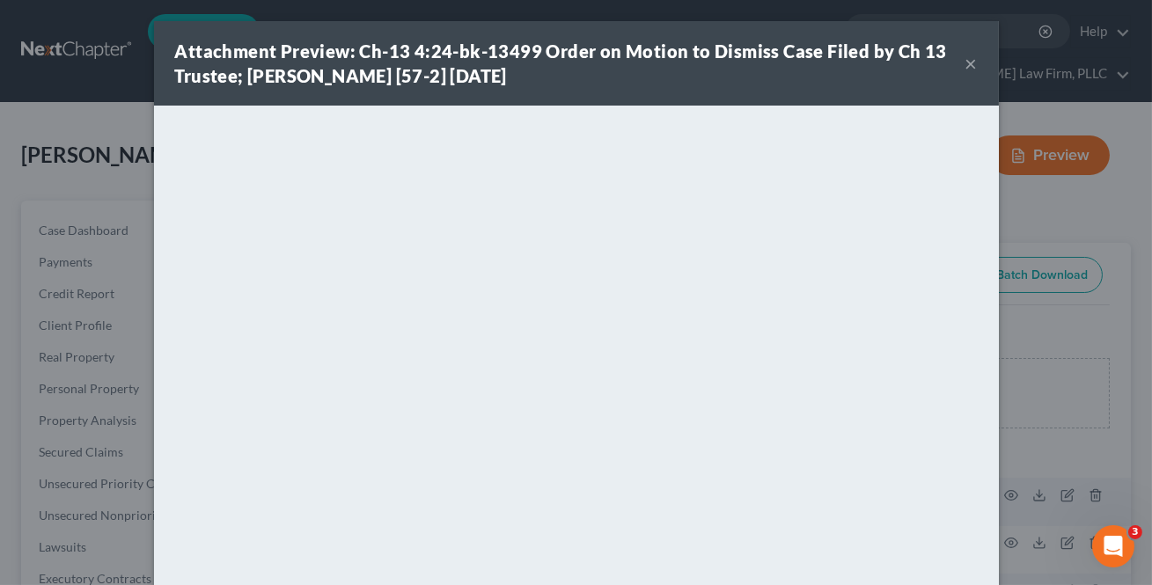
click at [965, 61] on button "×" at bounding box center [971, 63] width 12 height 21
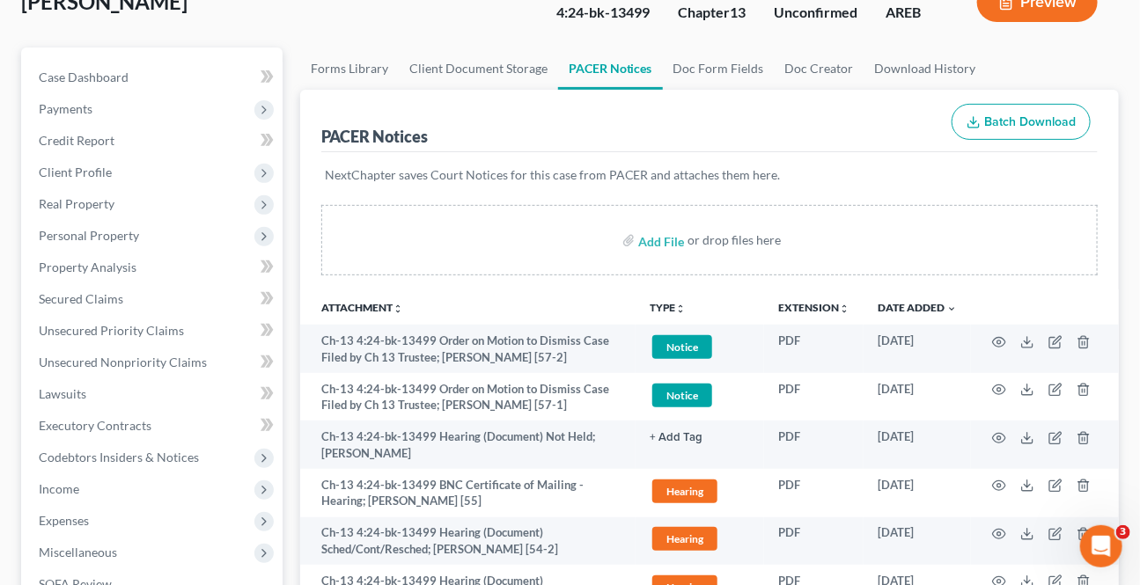
scroll to position [159, 0]
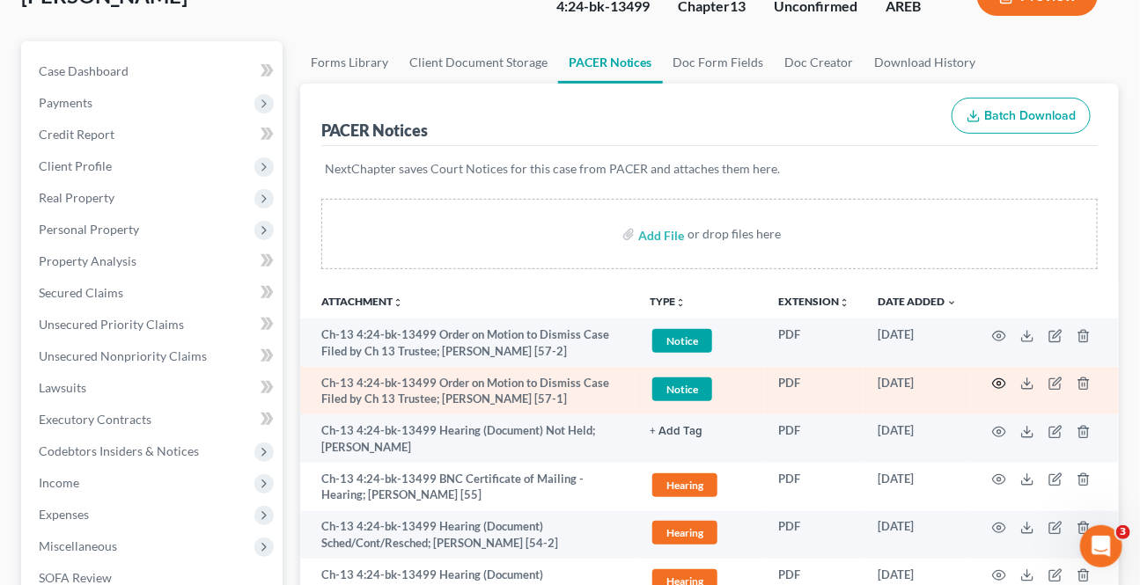
click at [994, 379] on icon "button" at bounding box center [999, 384] width 13 height 10
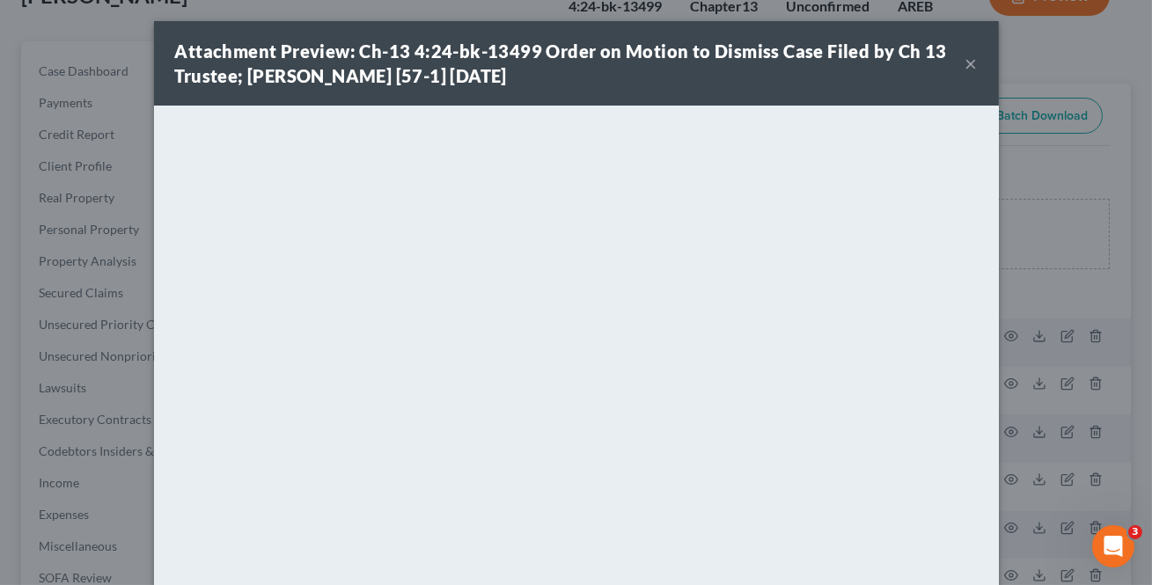
drag, startPoint x: 959, startPoint y: 64, endPoint x: 396, endPoint y: 77, distance: 563.3
click at [965, 64] on button "×" at bounding box center [971, 63] width 12 height 21
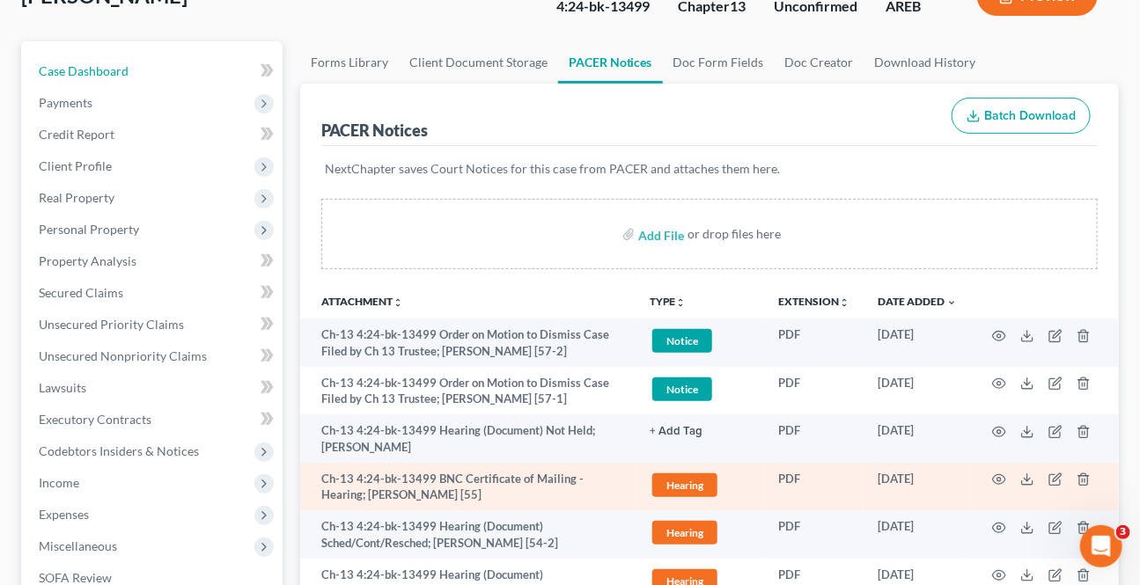
click at [90, 72] on span "Case Dashboard" at bounding box center [84, 70] width 90 height 15
select select "2"
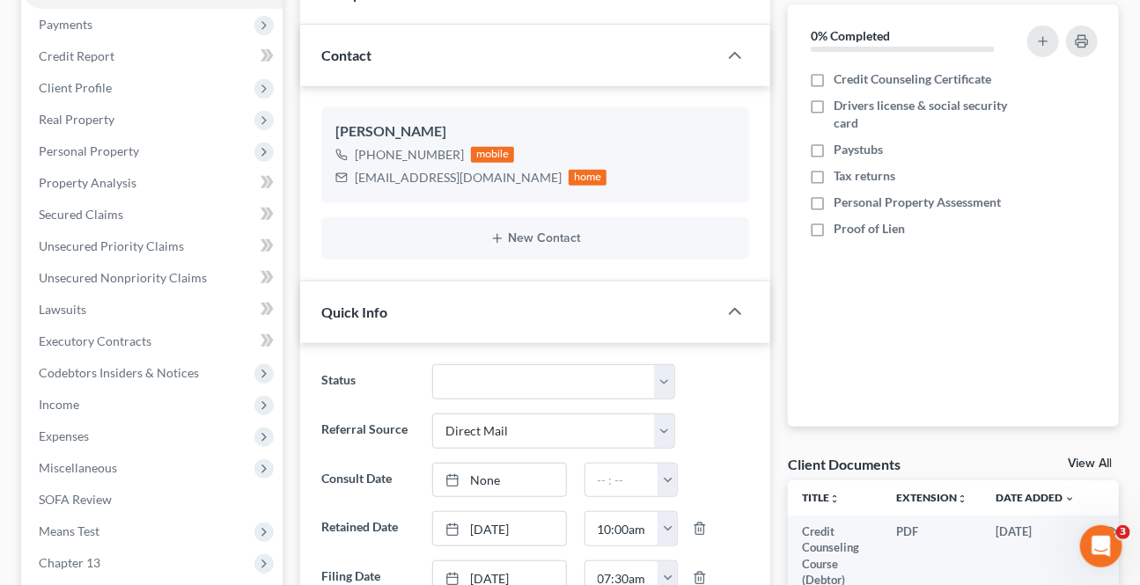
scroll to position [239, 0]
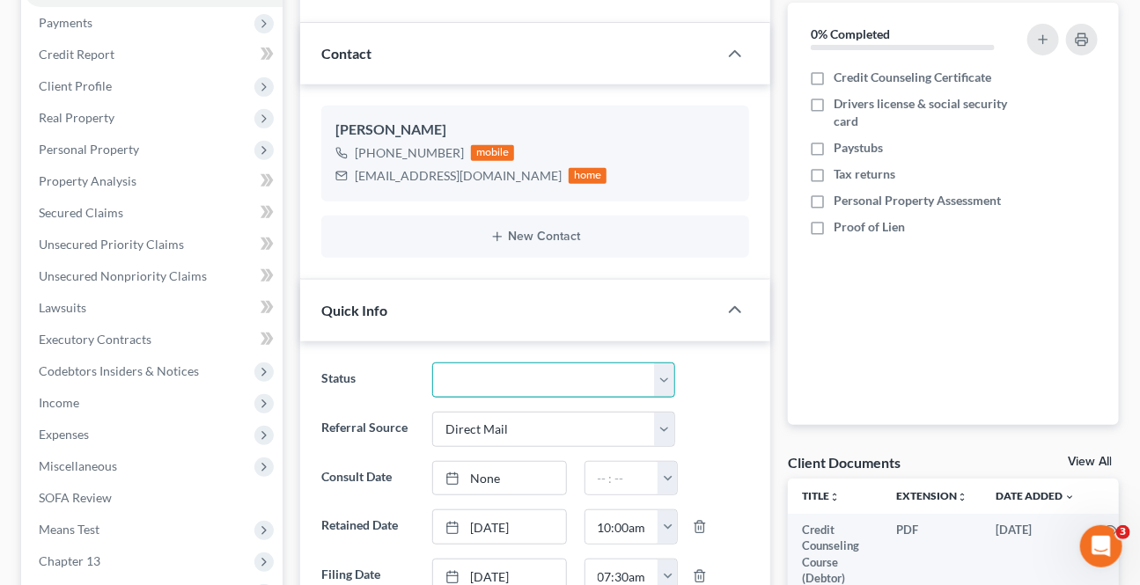
click at [535, 363] on select "Awaiting 341 Chapter 7 - Attended Meeting Confirmed Discharged Dismissed New Co…" at bounding box center [553, 380] width 242 height 35
select select "4"
click at [432, 363] on select "Awaiting 341 Chapter 7 - Attended Meeting Confirmed Discharged Dismissed New Co…" at bounding box center [553, 380] width 242 height 35
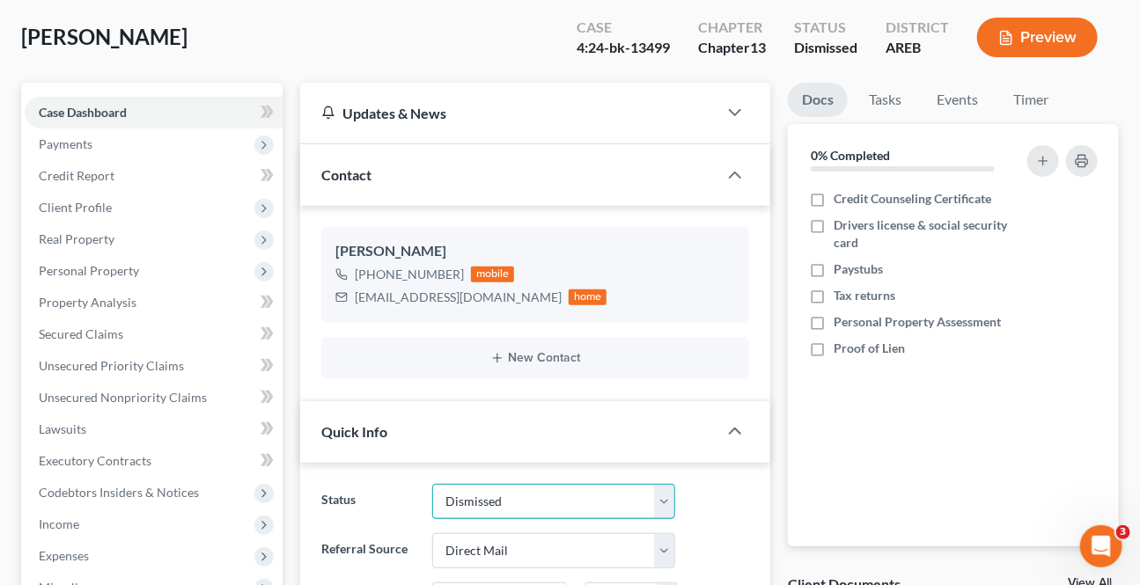
scroll to position [0, 0]
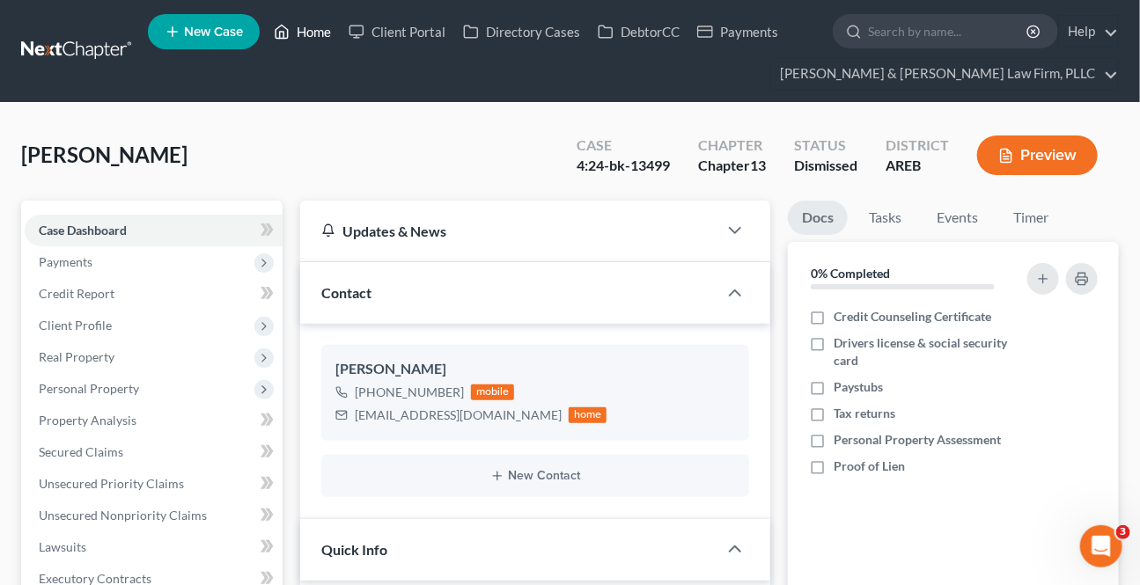
click at [308, 26] on link "Home" at bounding box center [302, 32] width 75 height 32
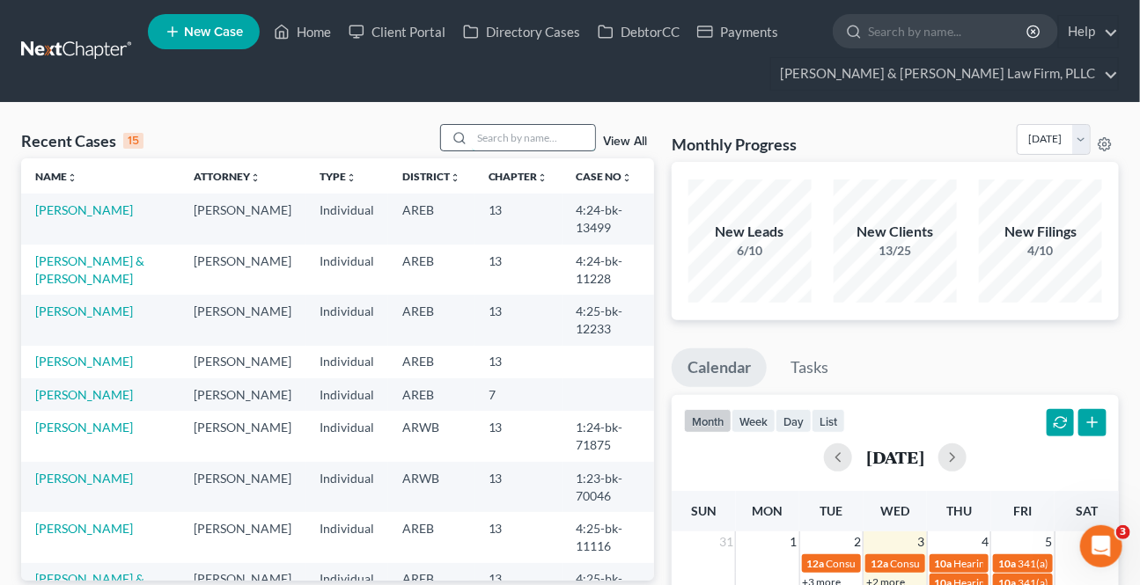
click at [476, 129] on input "search" at bounding box center [533, 138] width 123 height 26
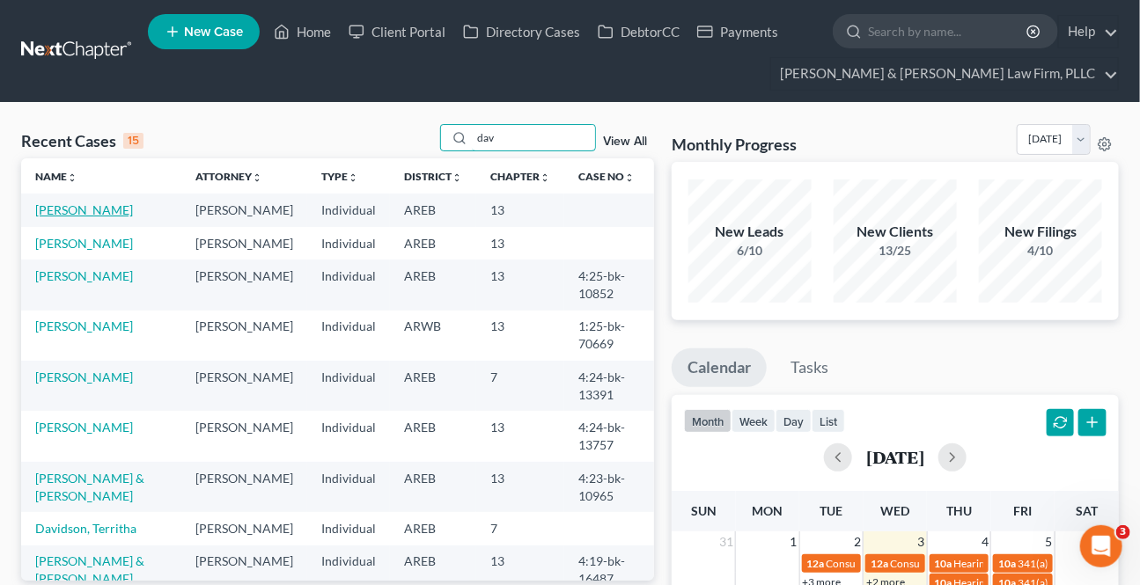
type input "dav"
click at [100, 207] on link "[PERSON_NAME]" at bounding box center [84, 209] width 98 height 15
select select "4"
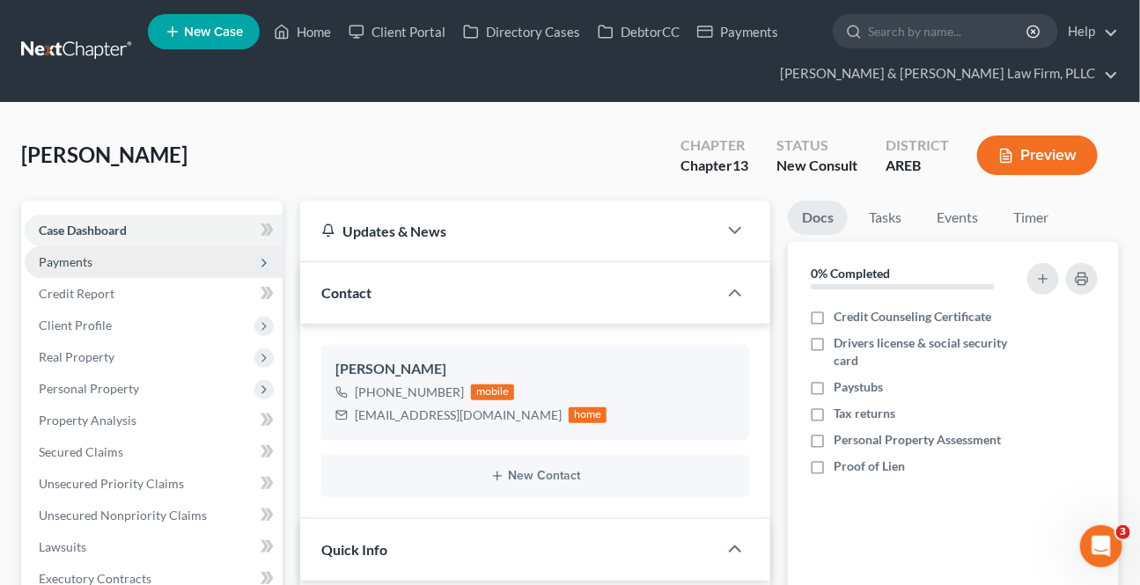
click at [65, 268] on span "Payments" at bounding box center [154, 262] width 258 height 32
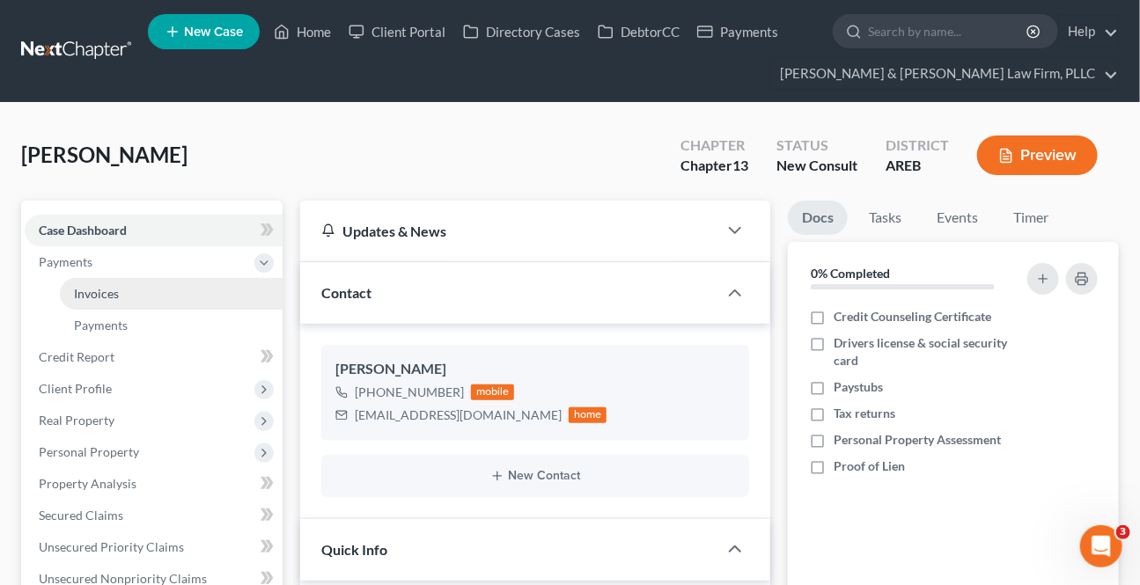
click at [88, 290] on span "Invoices" at bounding box center [96, 293] width 45 height 15
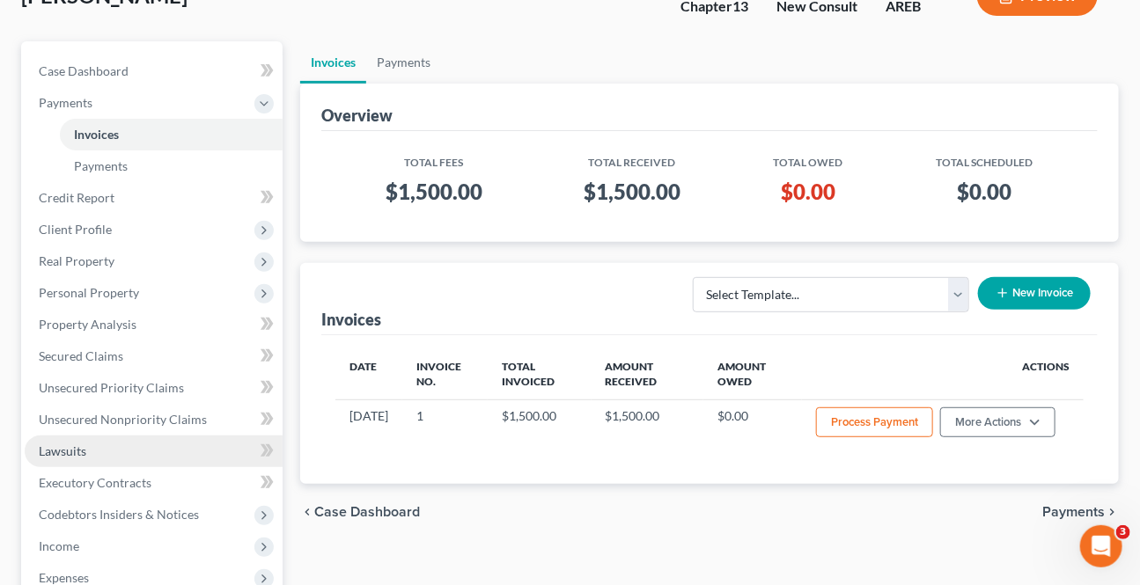
scroll to position [79, 0]
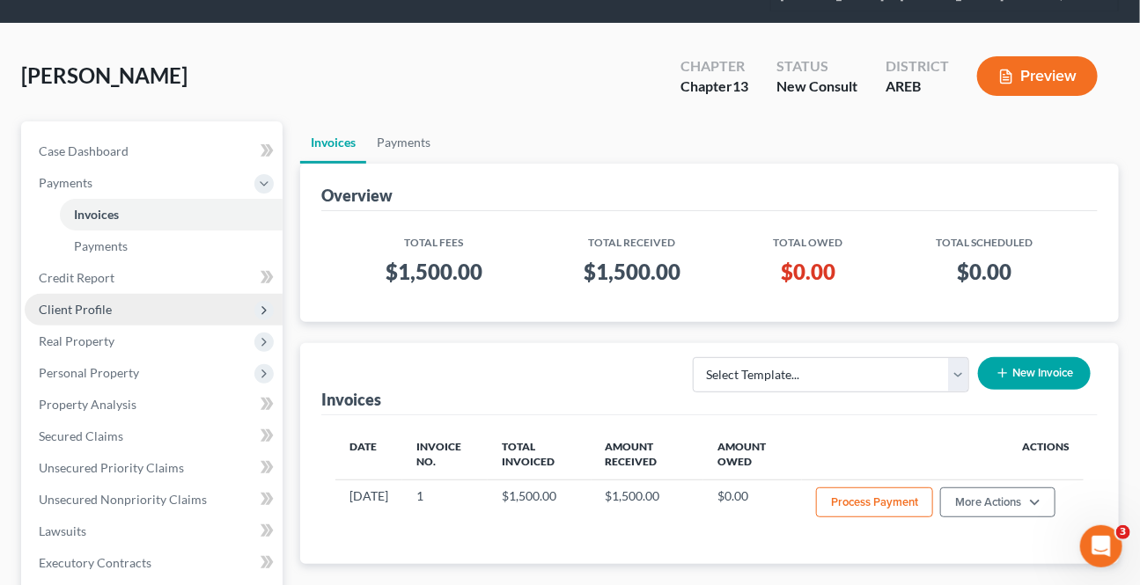
click at [123, 306] on span "Client Profile" at bounding box center [154, 310] width 258 height 32
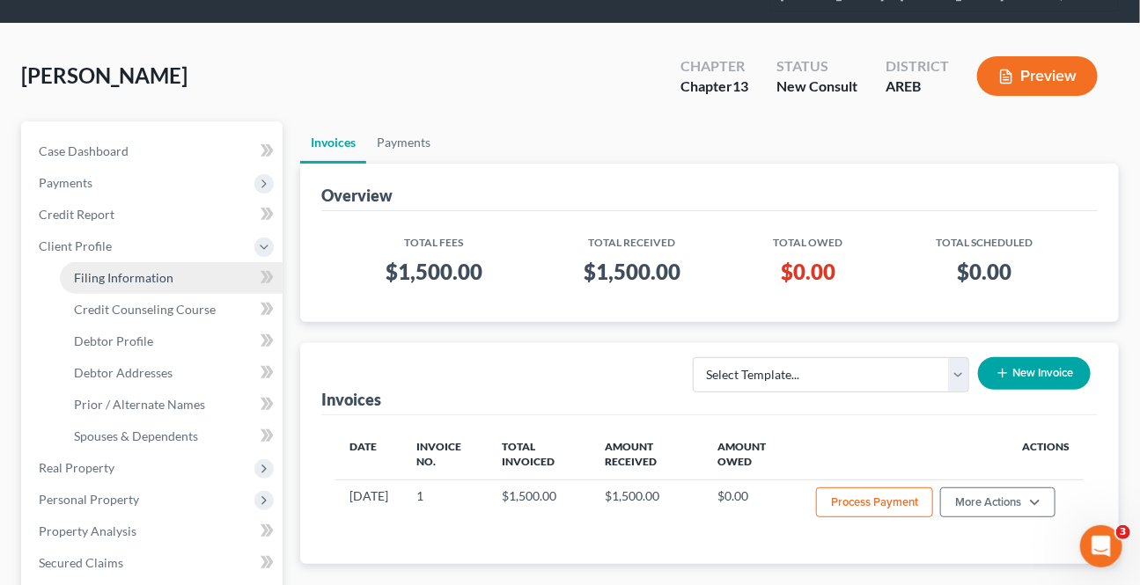
click at [113, 262] on link "Filing Information" at bounding box center [171, 278] width 223 height 32
select select "1"
select select "0"
select select "3"
select select "5"
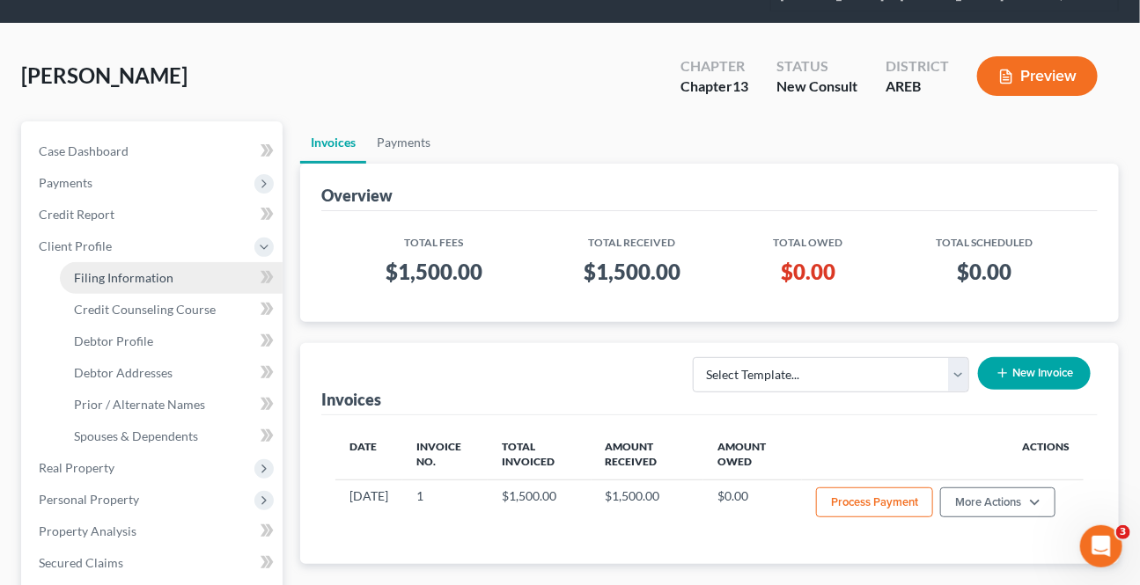
select select "0"
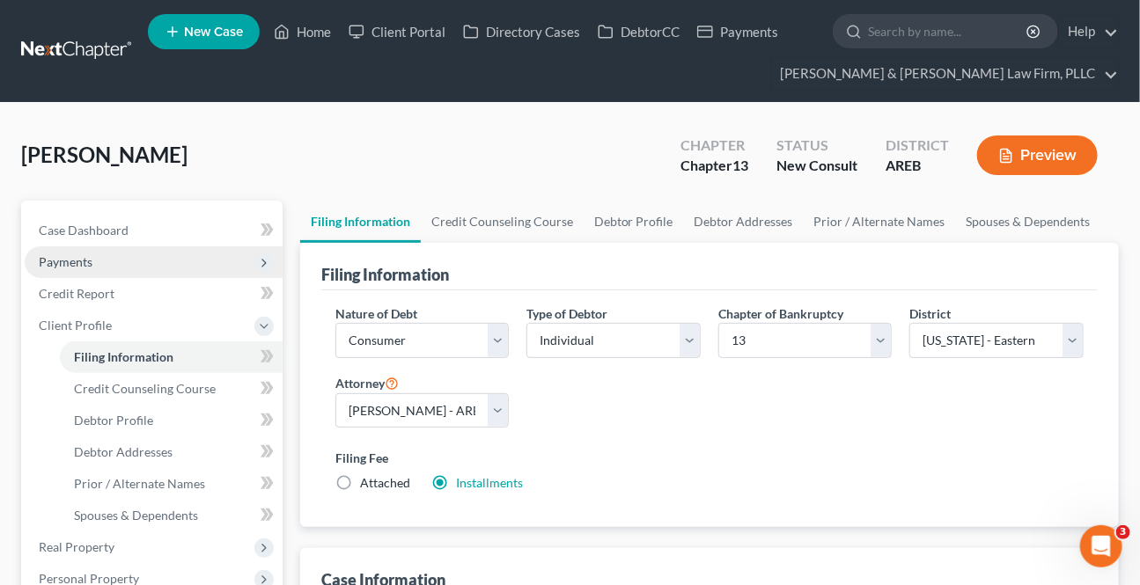
click at [114, 261] on span "Payments" at bounding box center [154, 262] width 258 height 32
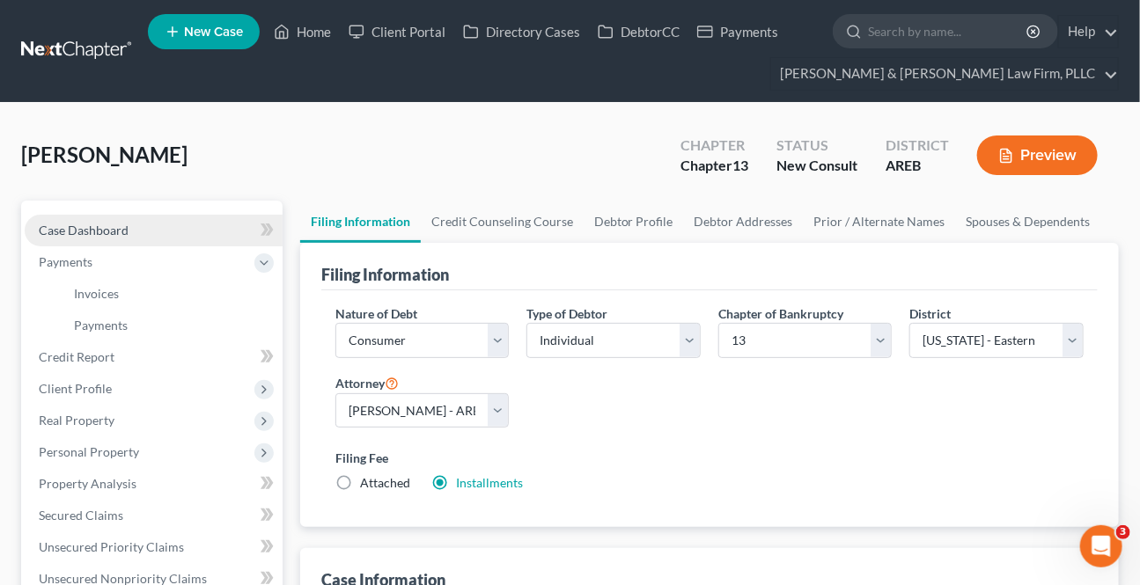
click at [105, 237] on link "Case Dashboard" at bounding box center [154, 231] width 258 height 32
select select "4"
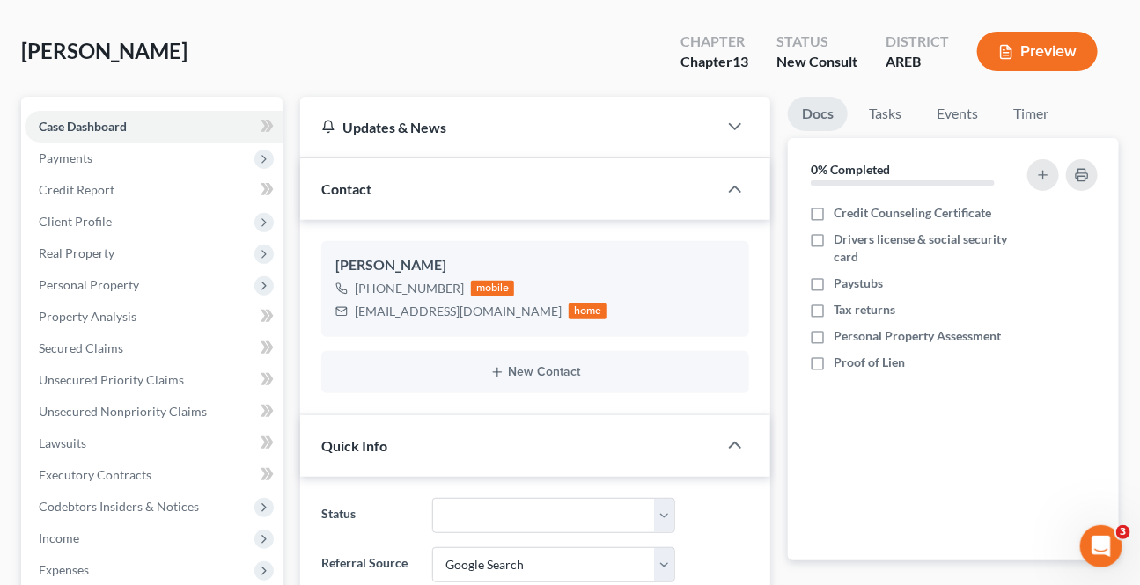
scroll to position [159, 0]
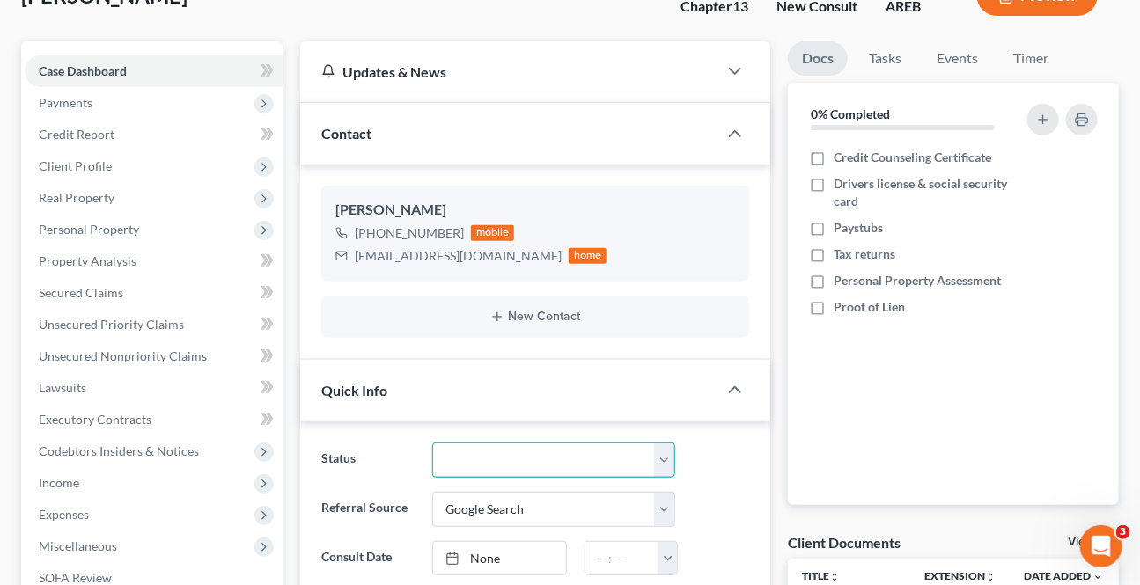
click at [534, 466] on select "Awaiting 341 Chapter 7 - Attended Meeting Confirmed Discharged Dismissed New Co…" at bounding box center [553, 460] width 242 height 35
select select "8"
click at [432, 443] on select "Awaiting 341 Chapter 7 - Attended Meeting Confirmed Discharged Dismissed New Co…" at bounding box center [553, 460] width 242 height 35
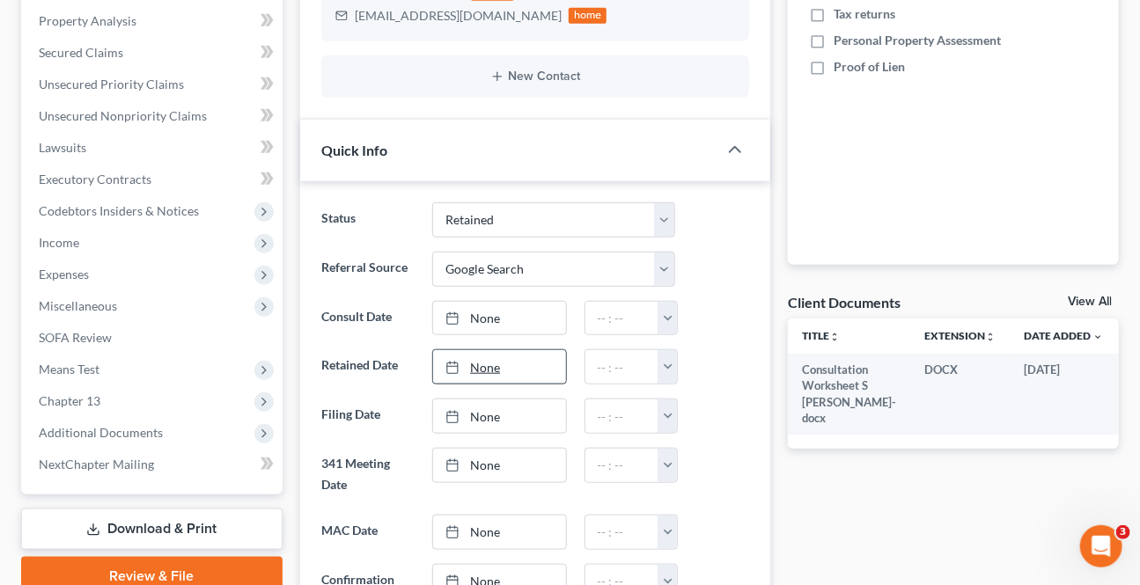
type input "[DATE]"
click at [487, 370] on link "None" at bounding box center [499, 366] width 132 height 33
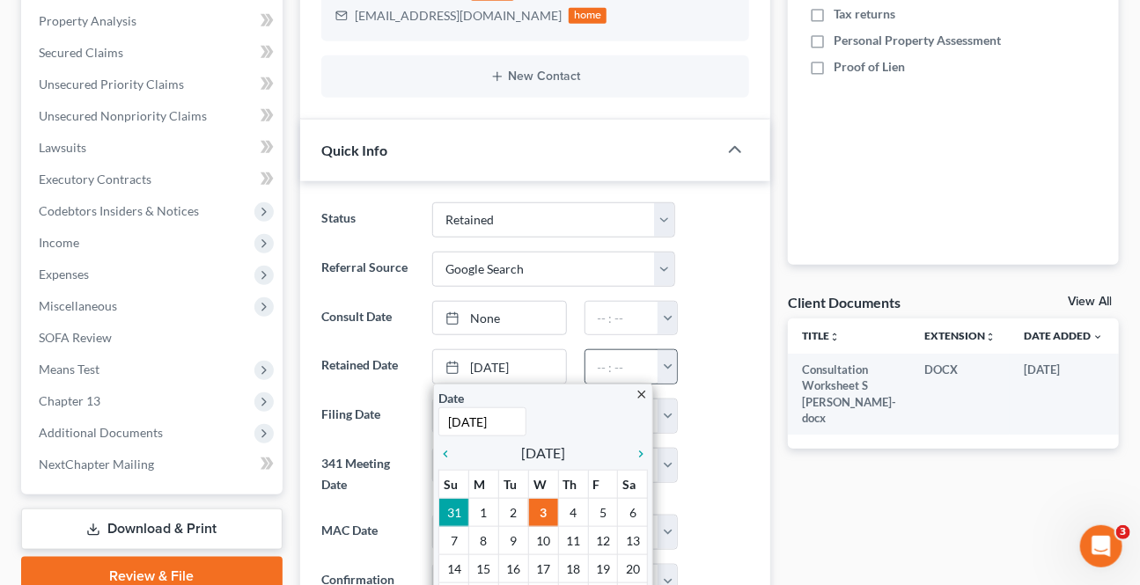
click at [667, 365] on button "button" at bounding box center [666, 366] width 19 height 33
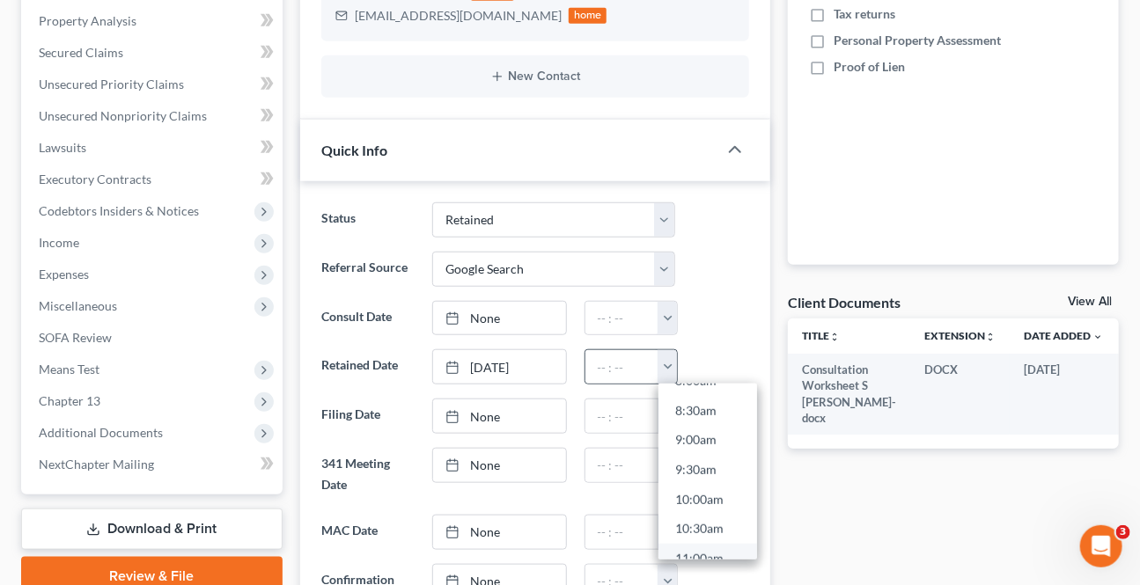
scroll to position [560, 0]
click at [710, 503] on link "11:00am" at bounding box center [707, 497] width 99 height 30
type input "11:00am"
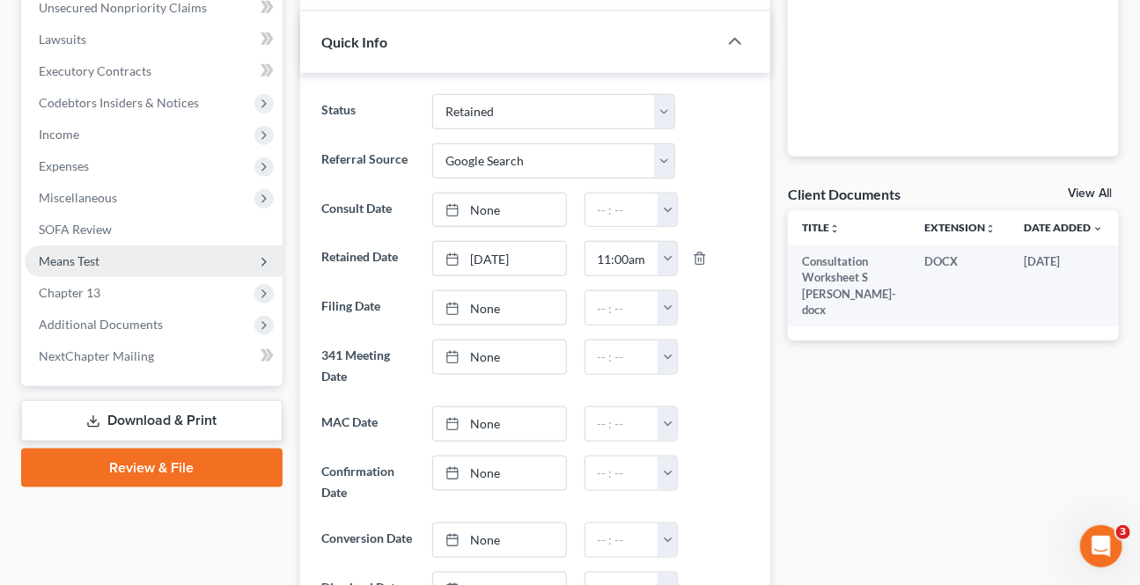
scroll to position [480, 0]
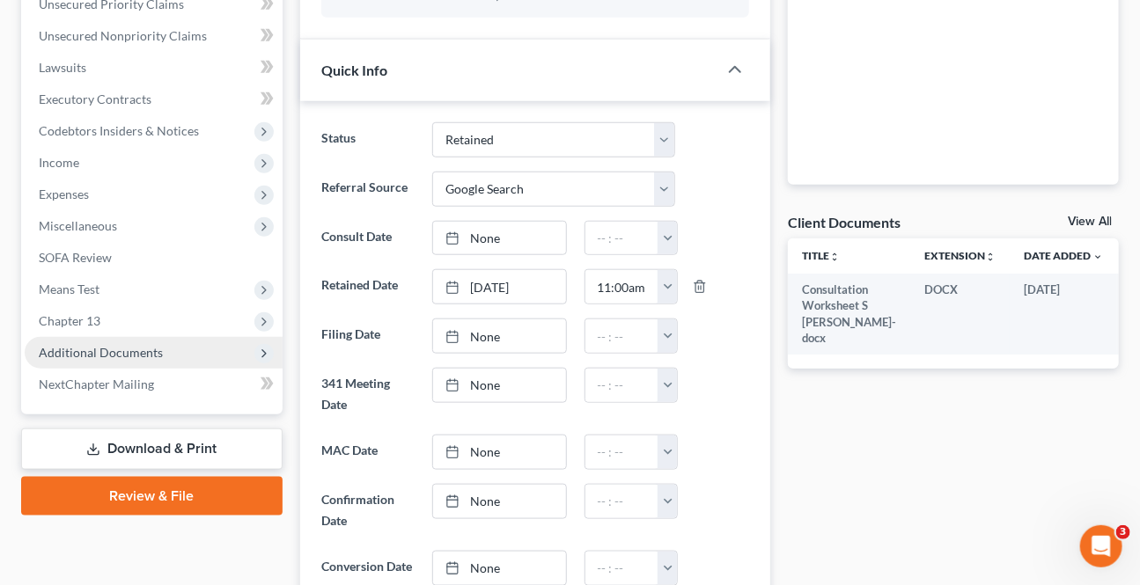
click at [107, 340] on span "Additional Documents" at bounding box center [154, 353] width 258 height 32
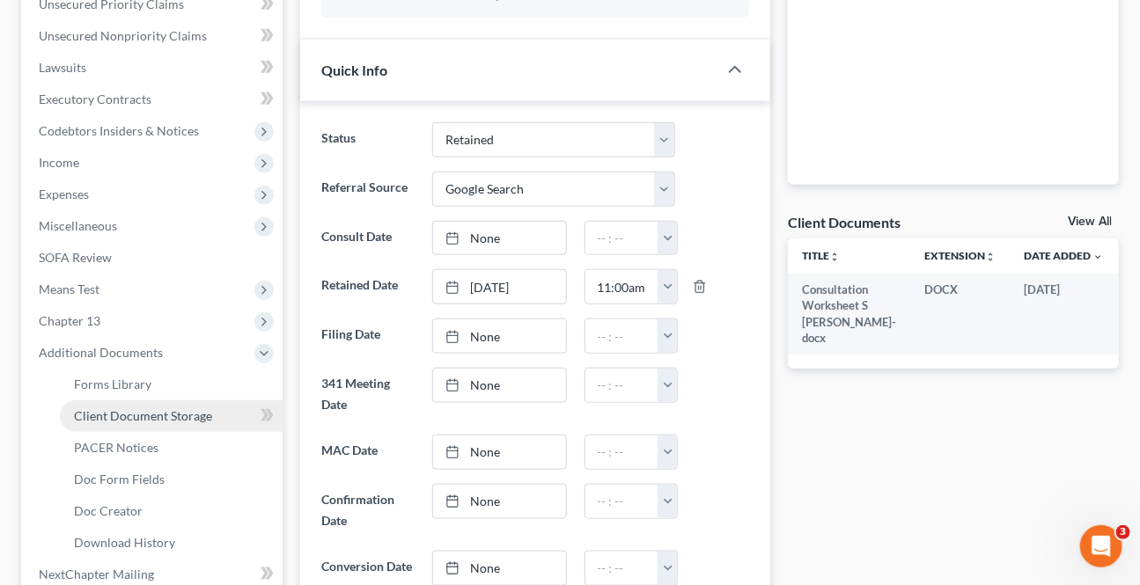
click at [123, 414] on span "Client Document Storage" at bounding box center [143, 415] width 138 height 15
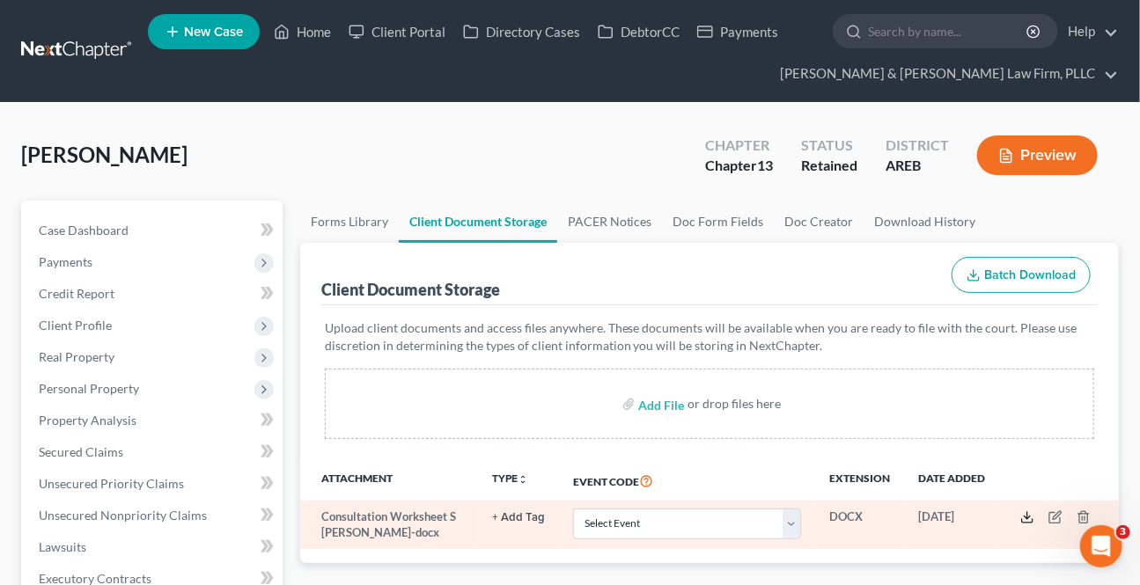
click at [1028, 522] on icon at bounding box center [1027, 517] width 14 height 14
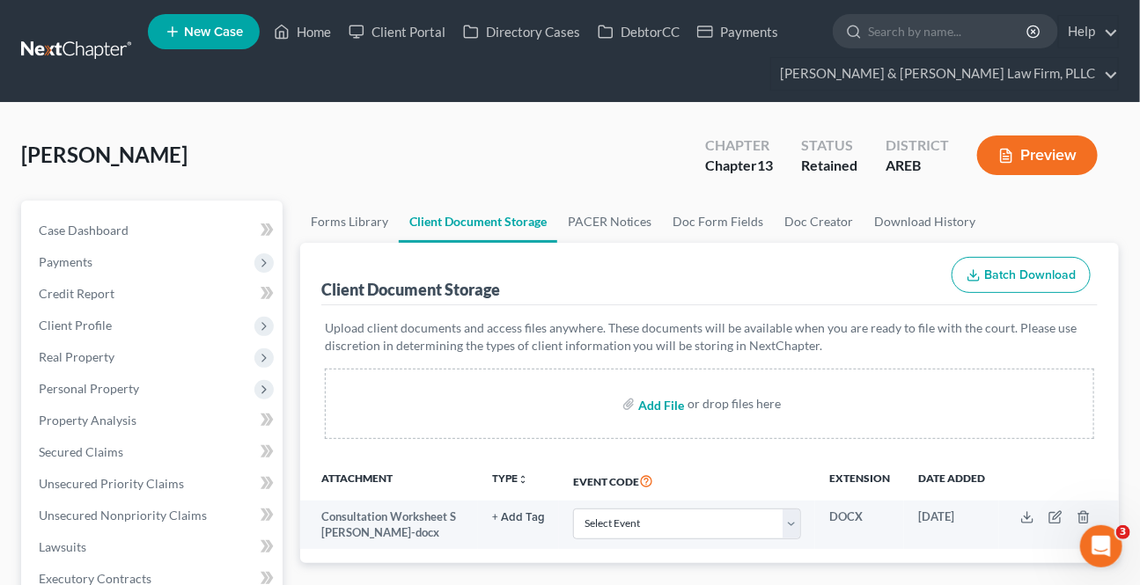
click at [645, 402] on input "file" at bounding box center [659, 404] width 42 height 32
type input "C:\fakepath\Form 1 Voluntary Petition Attachment A.pdf"
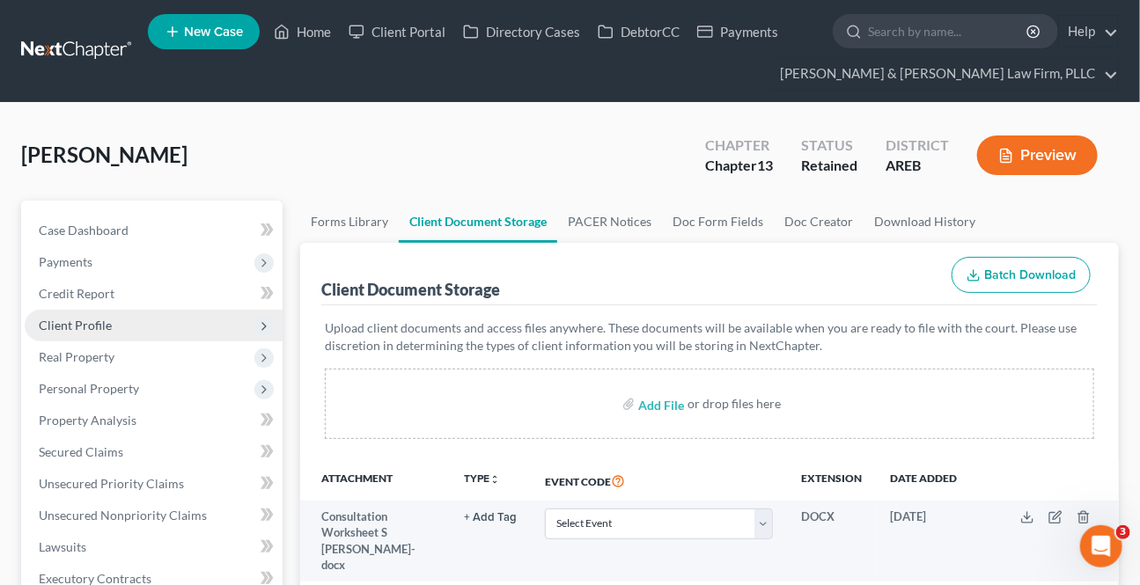
click at [69, 327] on span "Client Profile" at bounding box center [75, 325] width 73 height 15
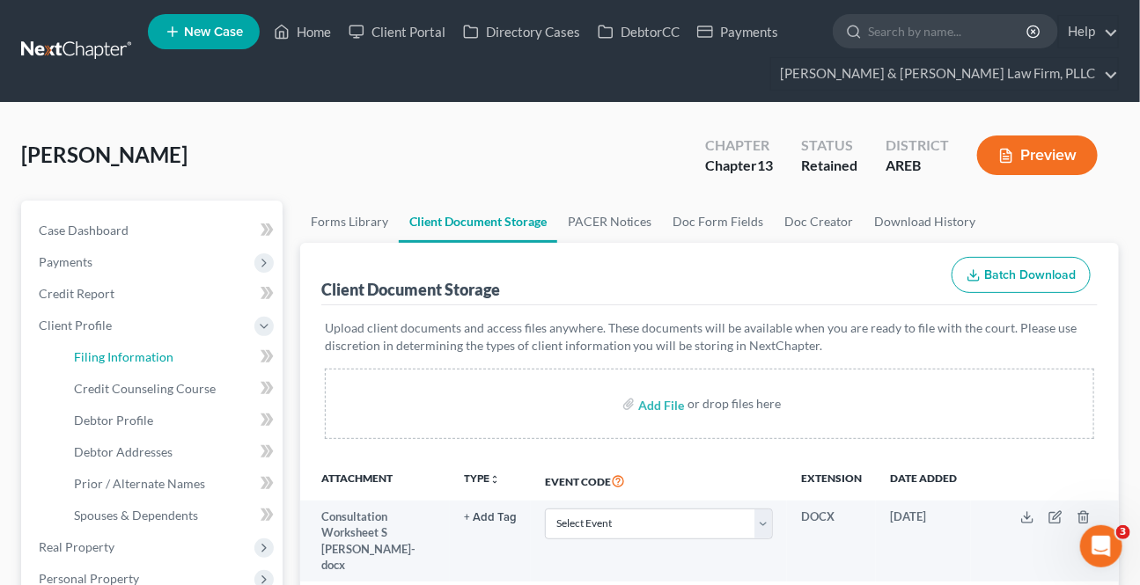
drag, startPoint x: 92, startPoint y: 358, endPoint x: 282, endPoint y: 414, distance: 198.2
click at [91, 358] on span "Filing Information" at bounding box center [123, 356] width 99 height 15
select select "1"
select select "0"
select select "3"
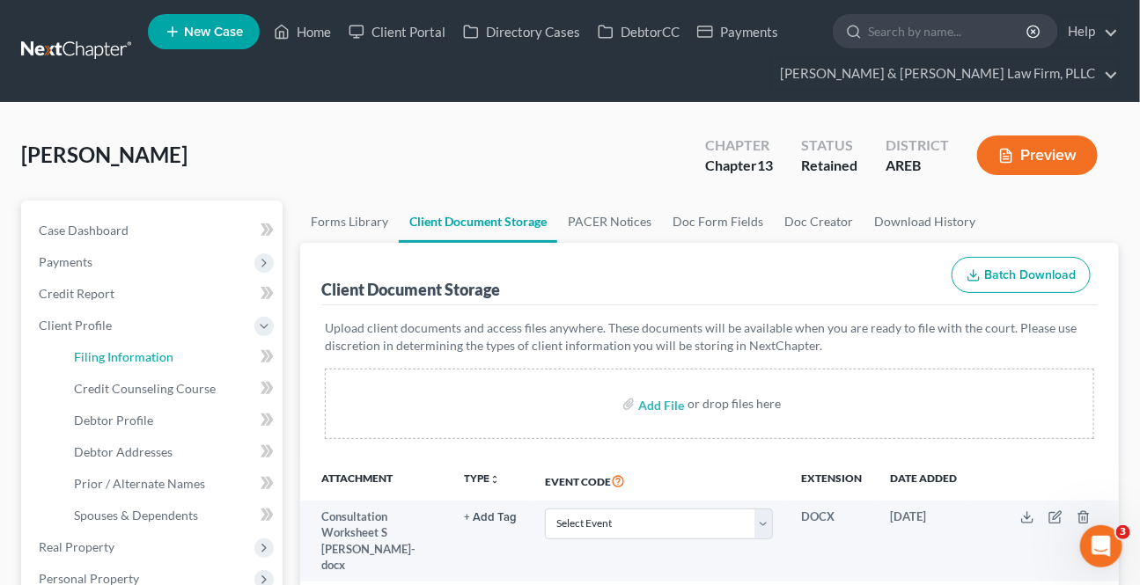
select select "5"
select select "0"
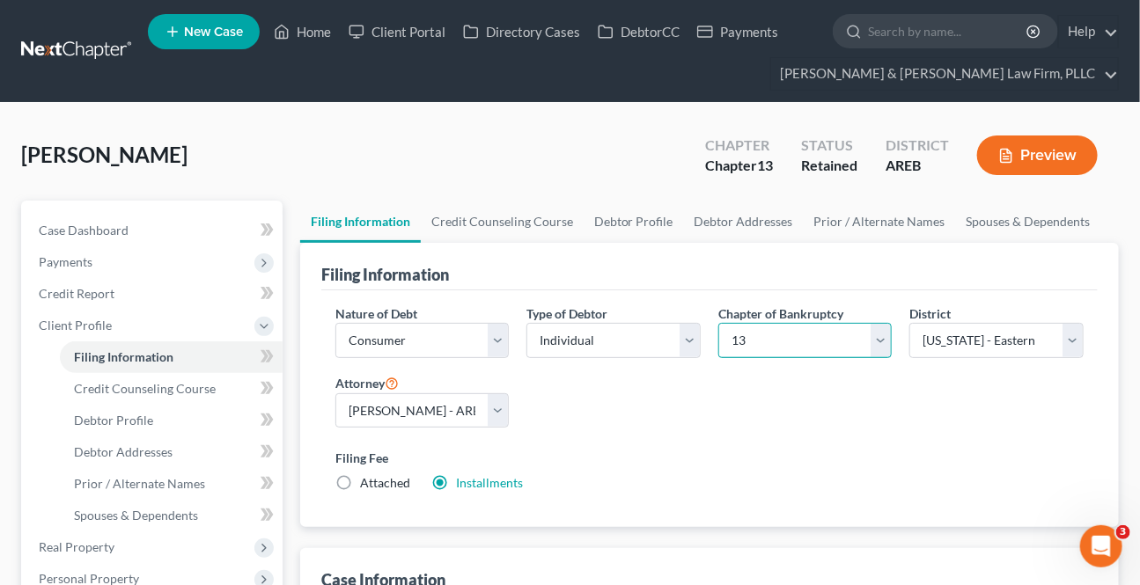
drag, startPoint x: 850, startPoint y: 352, endPoint x: 840, endPoint y: 355, distance: 10.0
click at [850, 352] on select "Select 7 11 12 13" at bounding box center [805, 340] width 174 height 35
select select "0"
click at [718, 323] on select "Select 7 11 12 13" at bounding box center [805, 340] width 174 height 35
drag, startPoint x: 345, startPoint y: 481, endPoint x: 866, endPoint y: 517, distance: 522.2
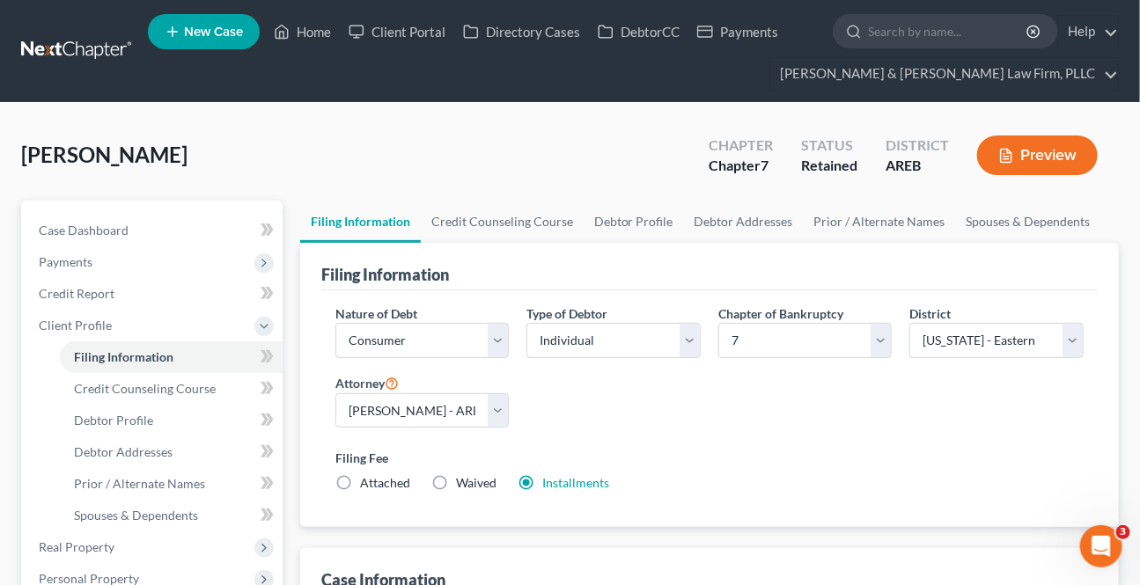
click at [360, 481] on label "Attached" at bounding box center [385, 483] width 50 height 18
click at [367, 481] on input "Attached" at bounding box center [372, 479] width 11 height 11
radio input "true"
radio input "false"
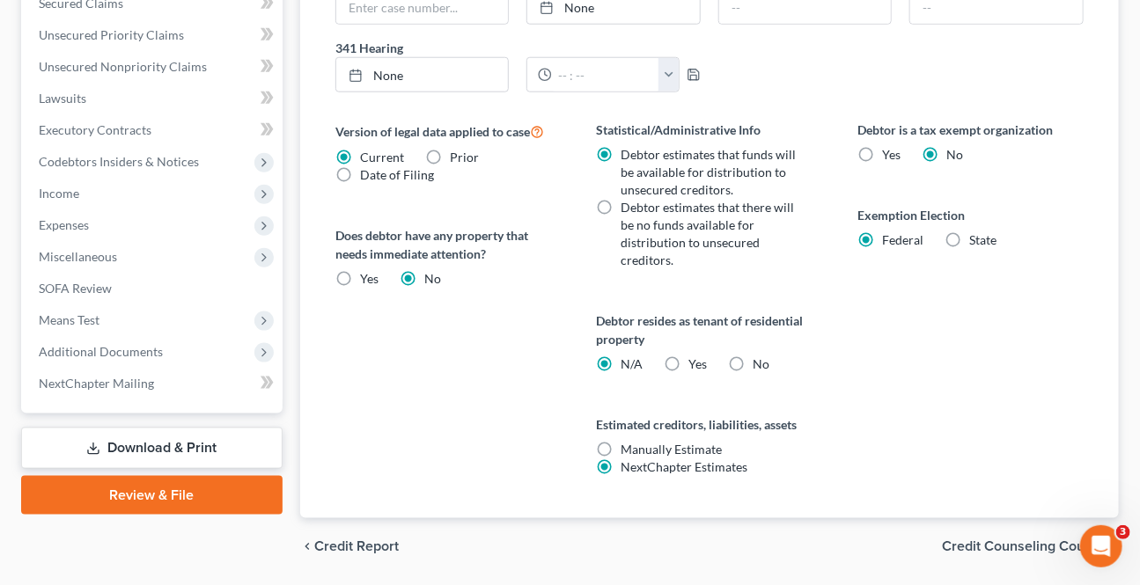
scroll to position [640, 0]
click at [984, 544] on span "Credit Counseling Course" at bounding box center [1023, 546] width 163 height 14
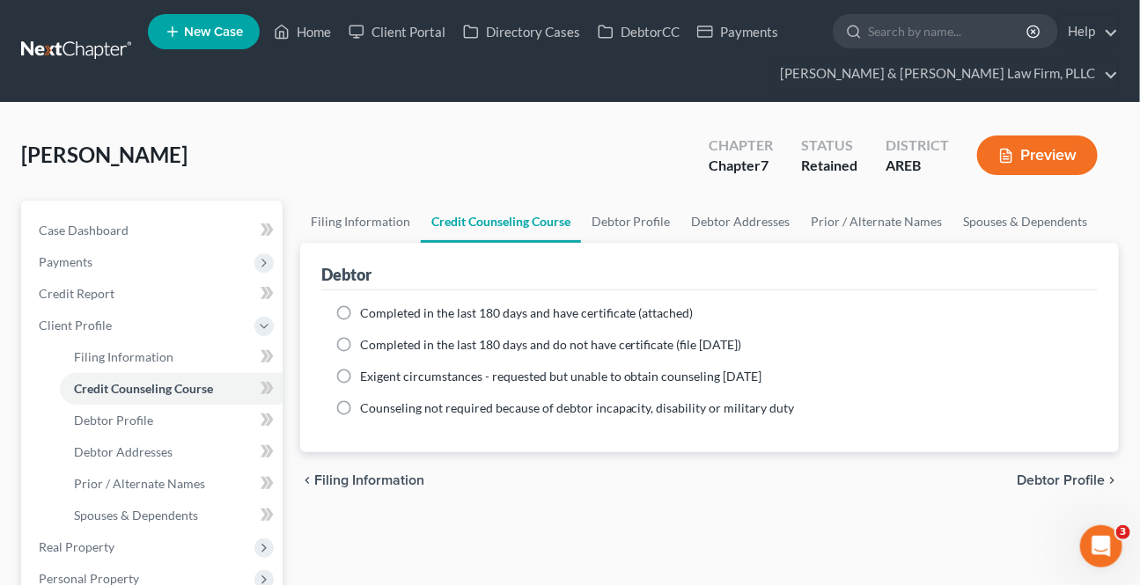
click at [1027, 478] on span "Debtor Profile" at bounding box center [1060, 480] width 88 height 14
select select "3"
select select "0"
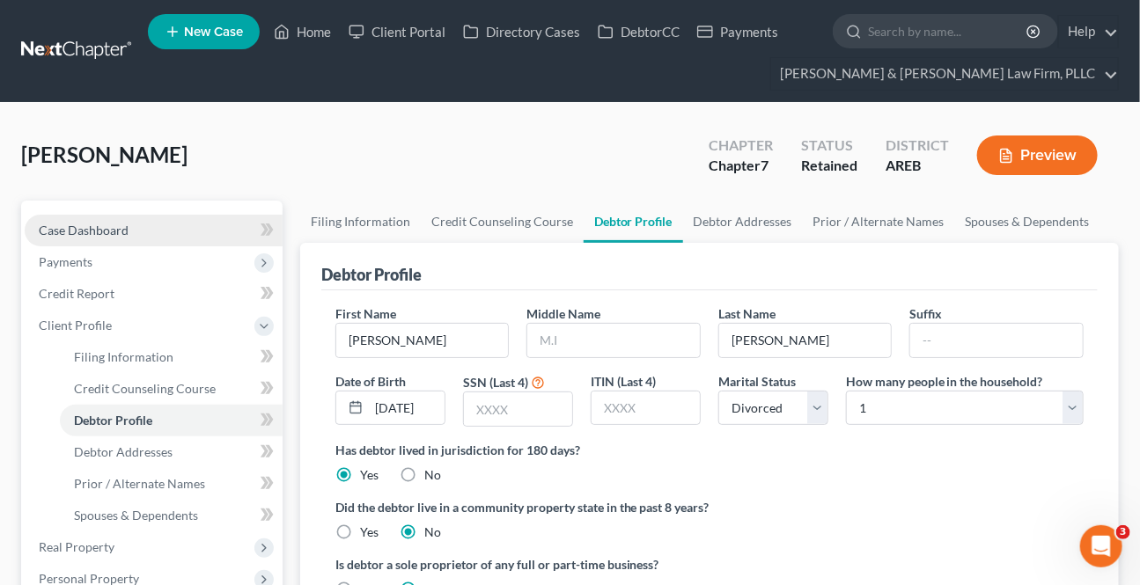
click at [143, 233] on link "Case Dashboard" at bounding box center [154, 231] width 258 height 32
select select "4"
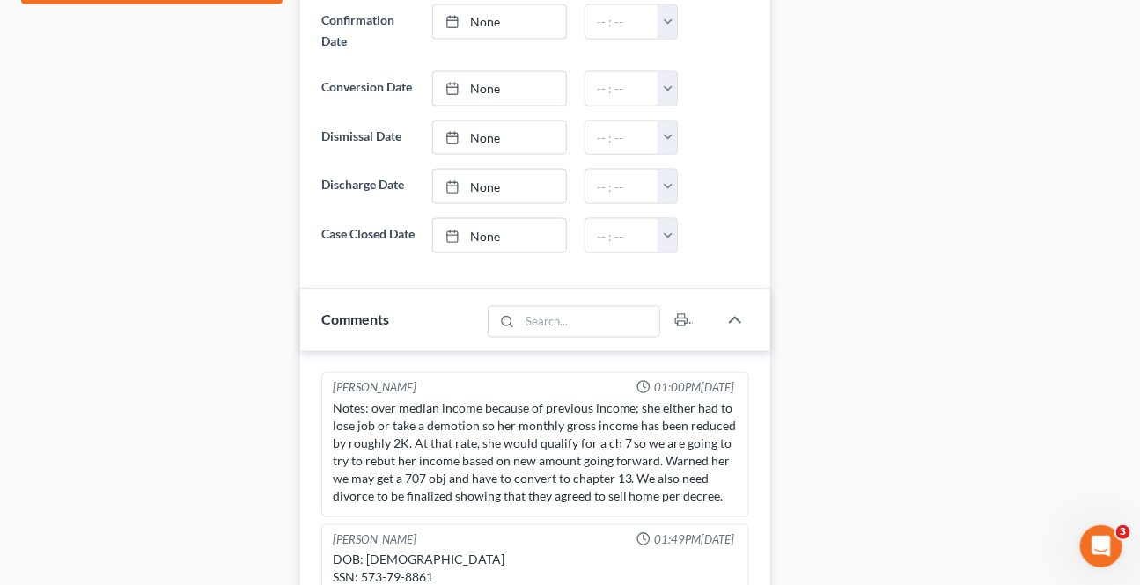
scroll to position [1360, 0]
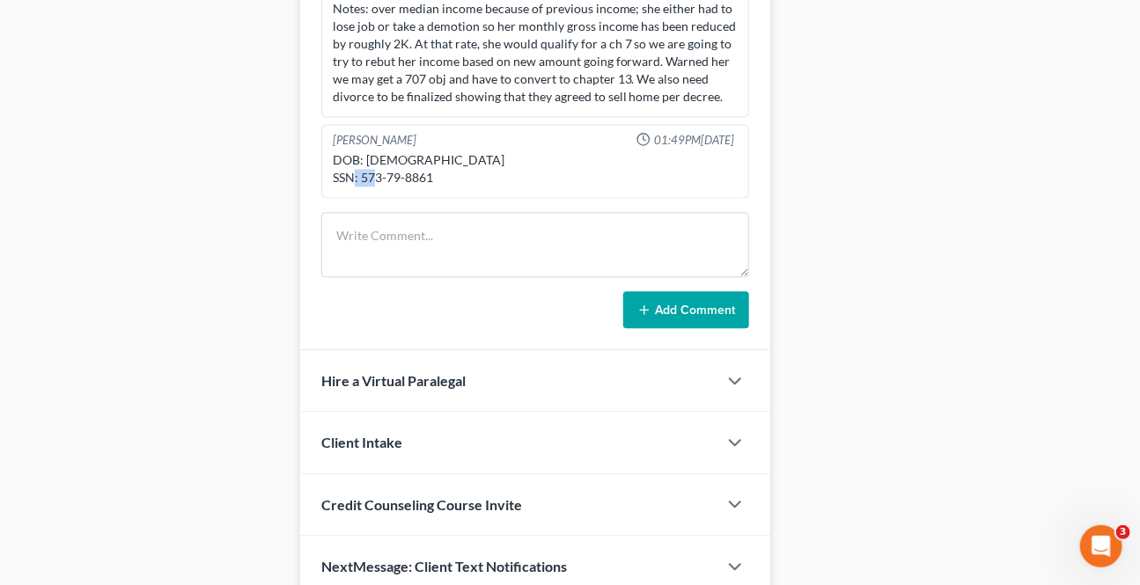
drag, startPoint x: 438, startPoint y: 199, endPoint x: 407, endPoint y: 192, distance: 32.5
click at [407, 187] on div "DOB: [DEMOGRAPHIC_DATA] SSN: 573-79-8861" at bounding box center [535, 168] width 405 height 35
copy div "8861"
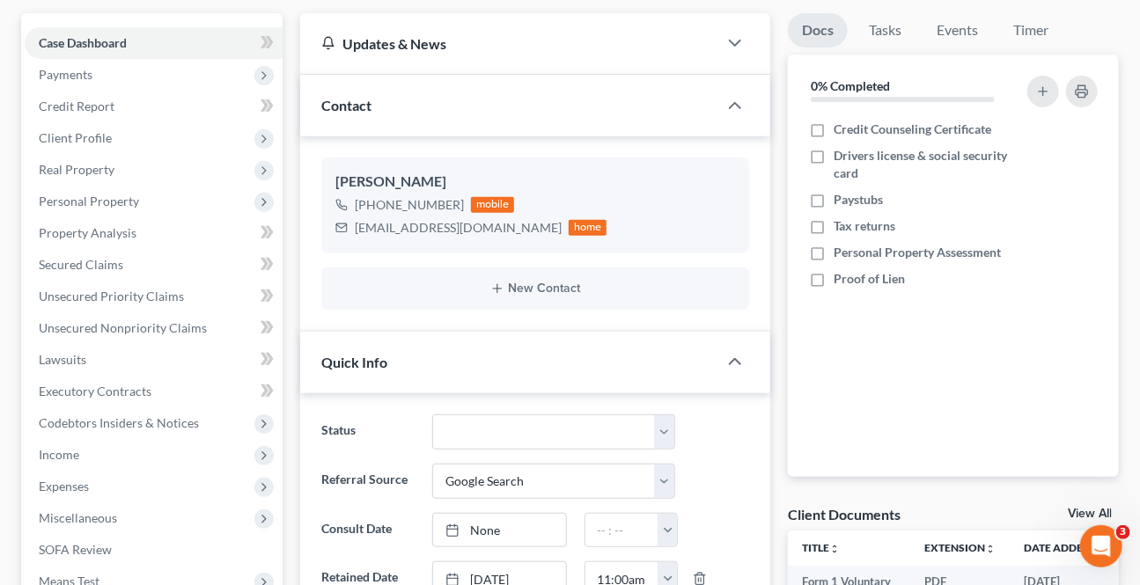
scroll to position [0, 0]
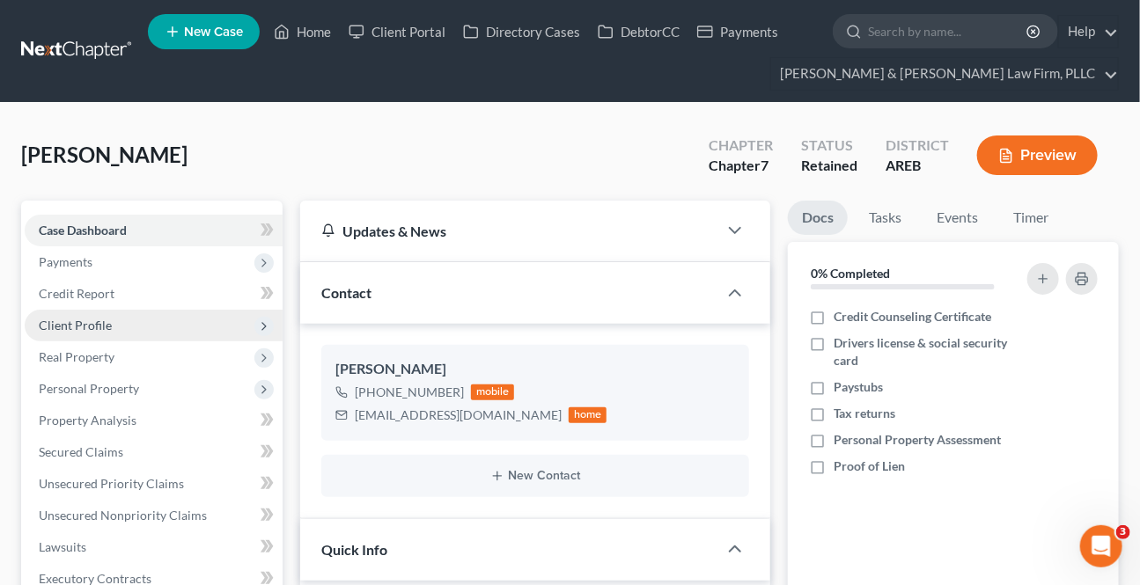
click at [105, 323] on span "Client Profile" at bounding box center [75, 325] width 73 height 15
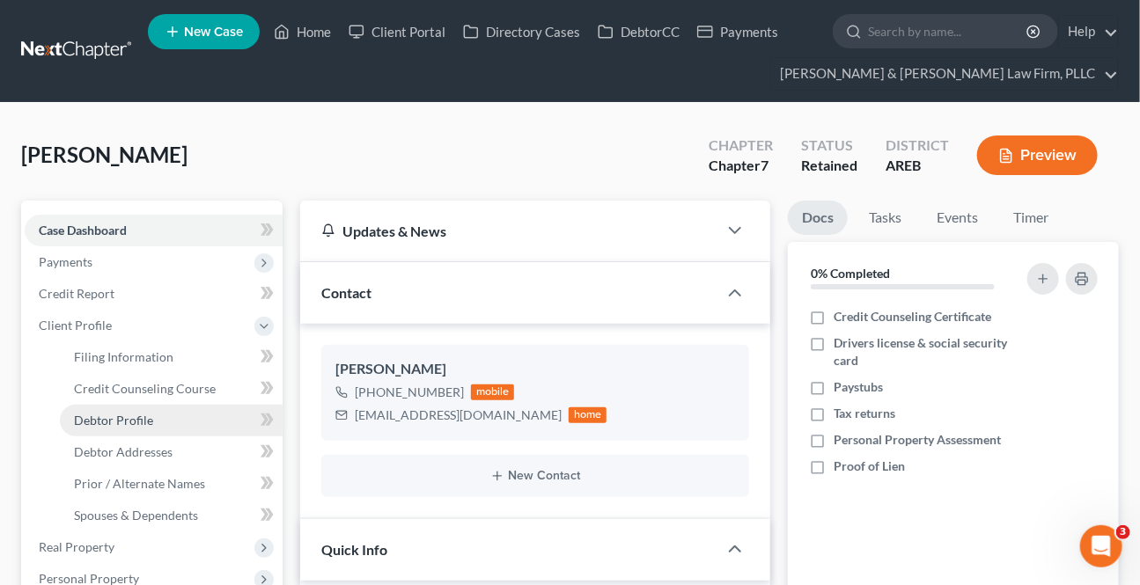
click at [114, 409] on link "Debtor Profile" at bounding box center [171, 421] width 223 height 32
select select "3"
select select "0"
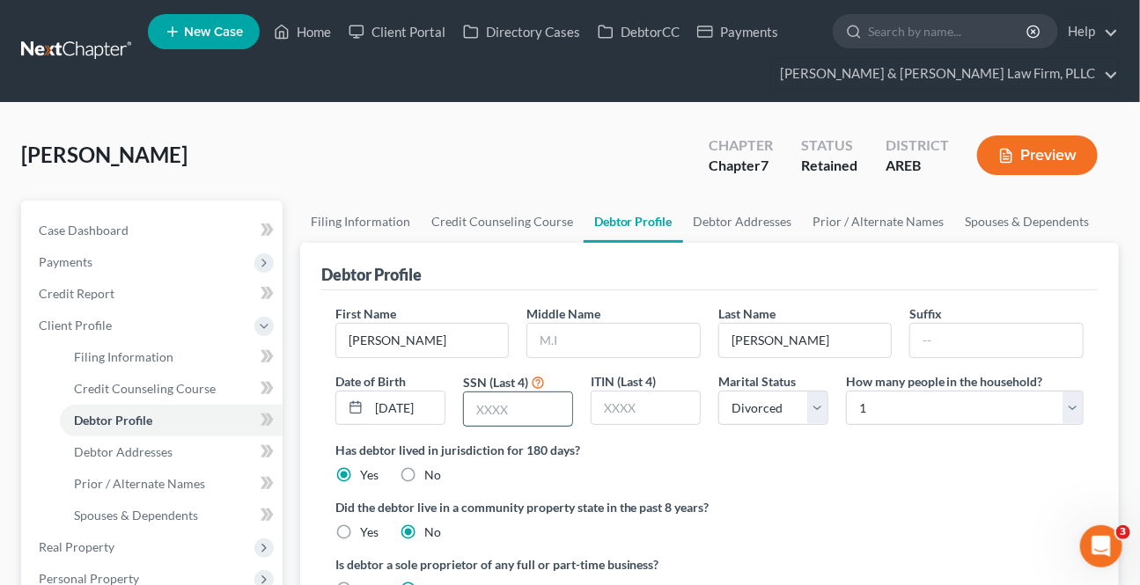
click at [480, 419] on input "text" at bounding box center [518, 408] width 108 height 33
paste input "8861"
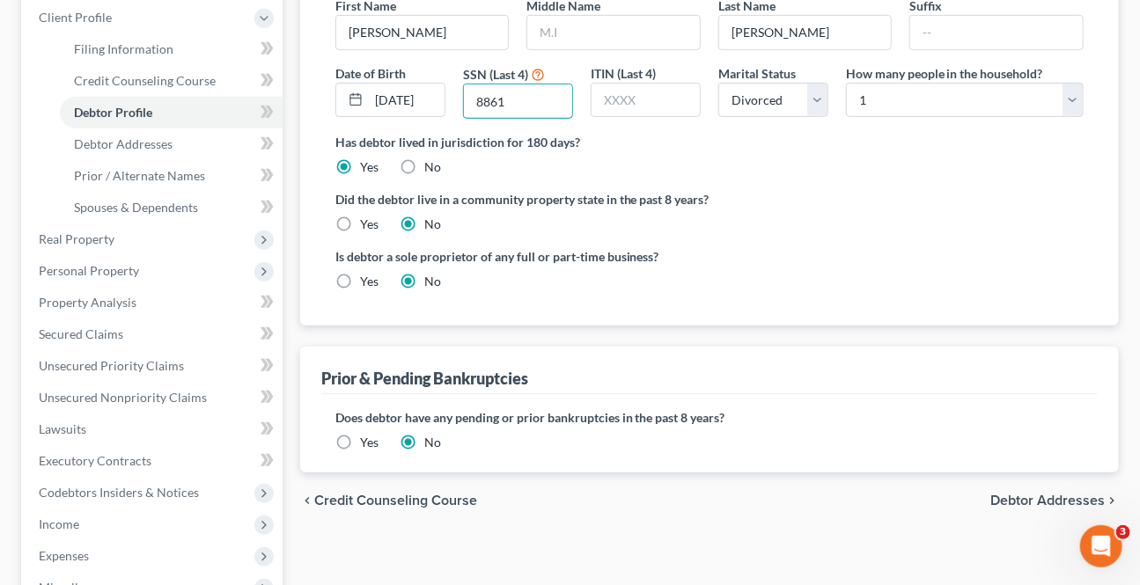
scroll to position [319, 0]
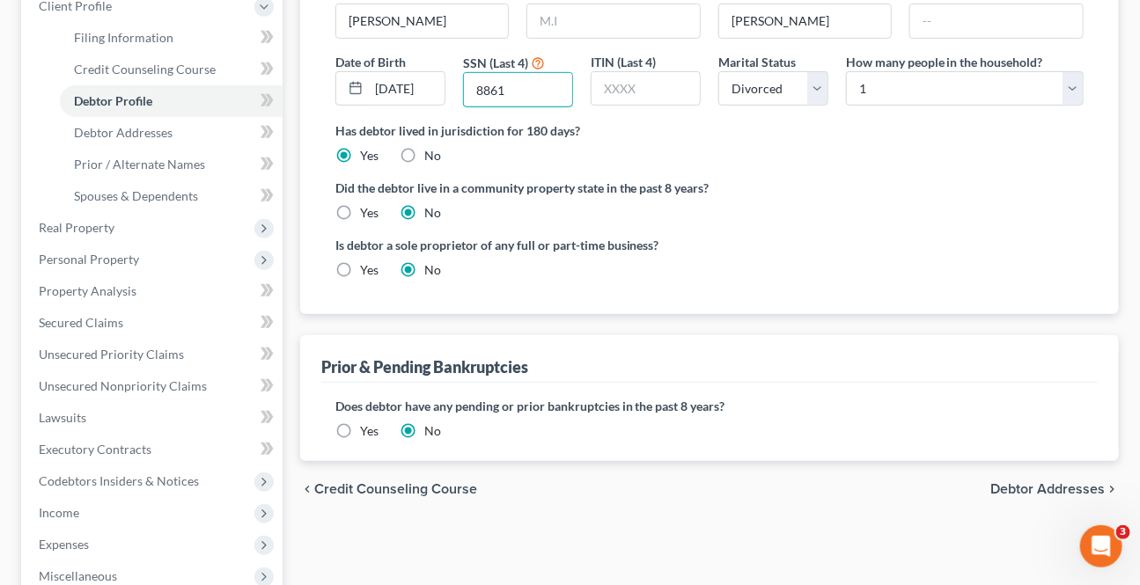
type input "8861"
click at [1027, 489] on span "Debtor Addresses" at bounding box center [1047, 489] width 114 height 14
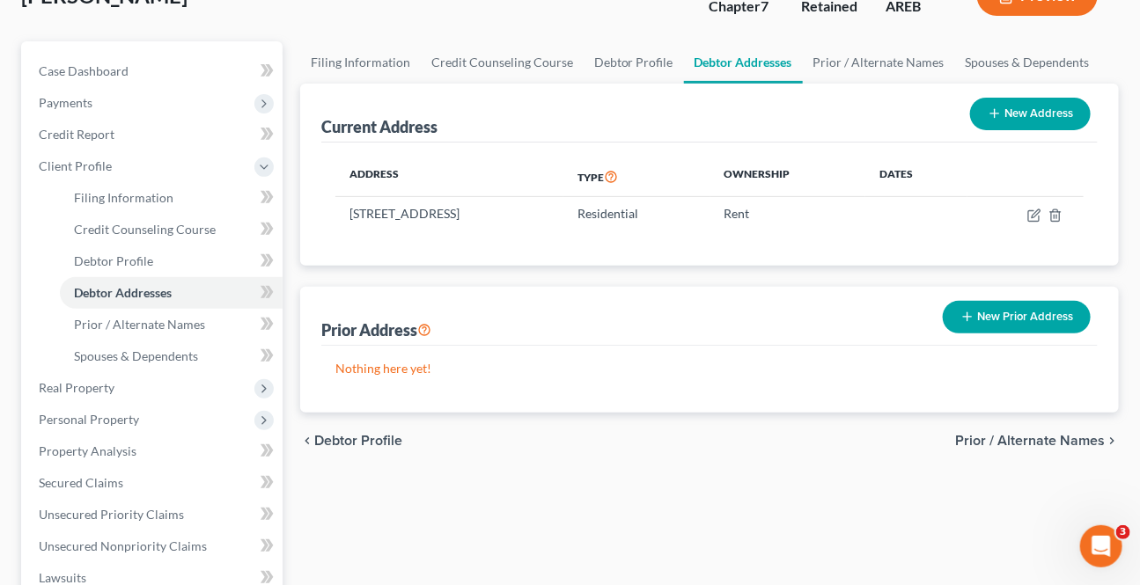
click at [1012, 439] on span "Prior / Alternate Names" at bounding box center [1030, 441] width 150 height 14
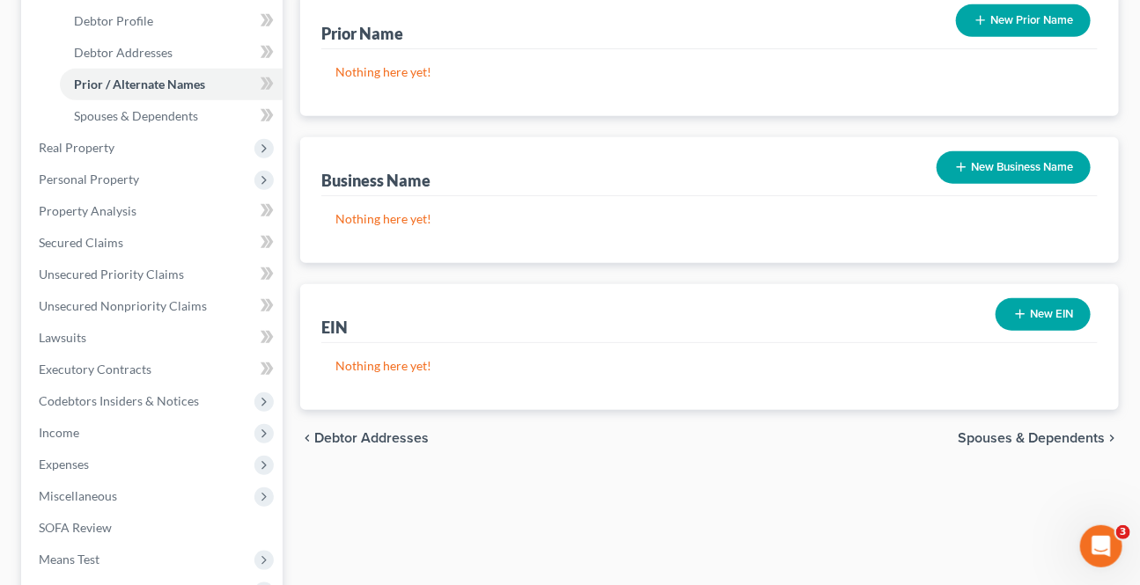
click at [1007, 431] on span "Spouses & Dependents" at bounding box center [1030, 438] width 147 height 14
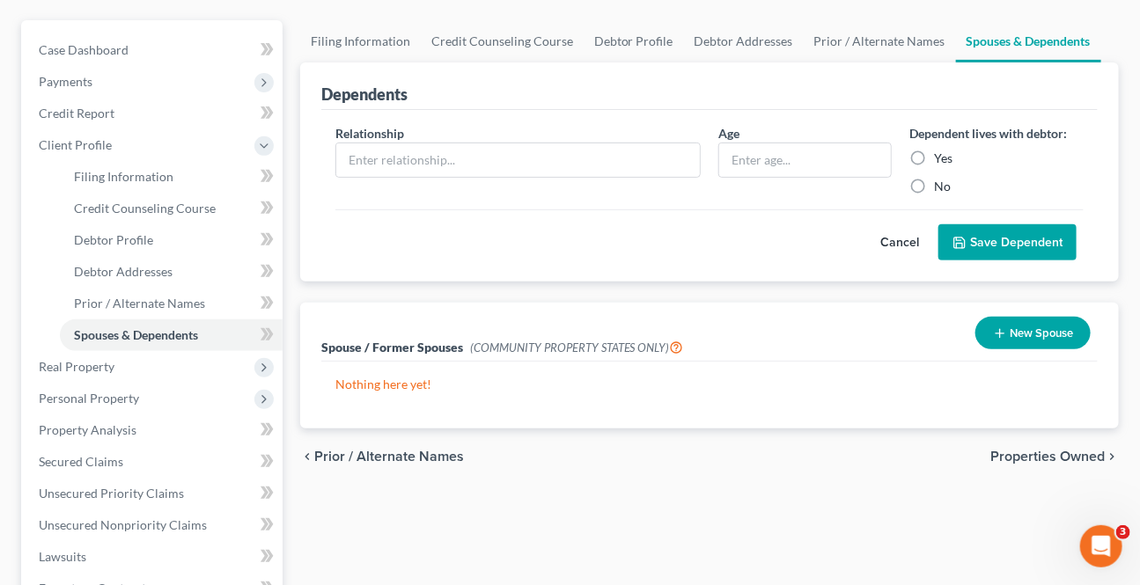
scroll to position [239, 0]
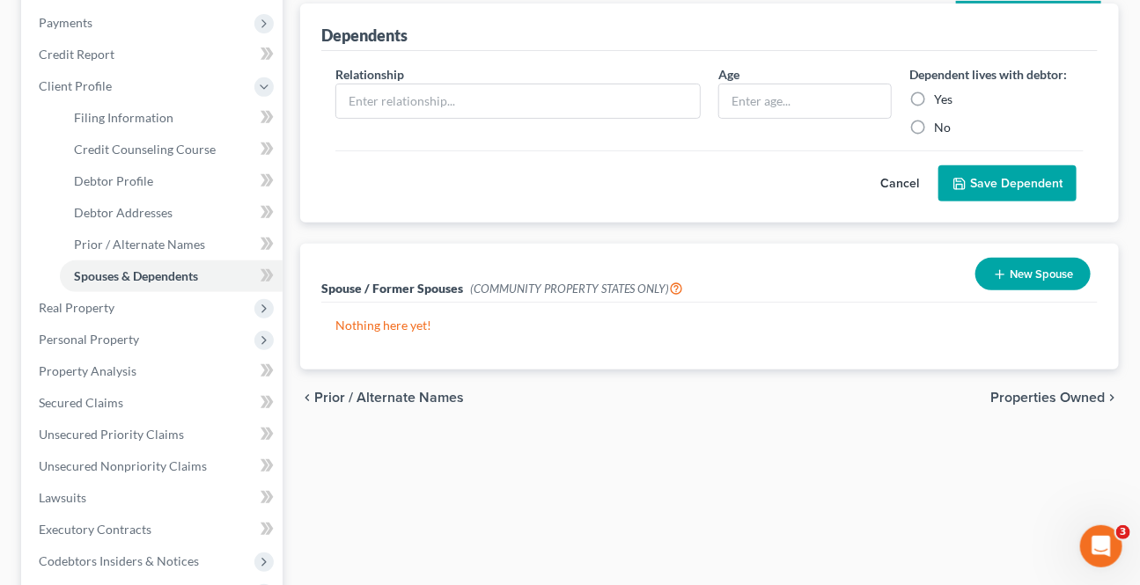
click at [1016, 404] on div "chevron_left Prior / Alternate Names Properties Owned chevron_right" at bounding box center [709, 398] width 818 height 56
click at [1018, 402] on span "Properties Owned" at bounding box center [1047, 398] width 114 height 14
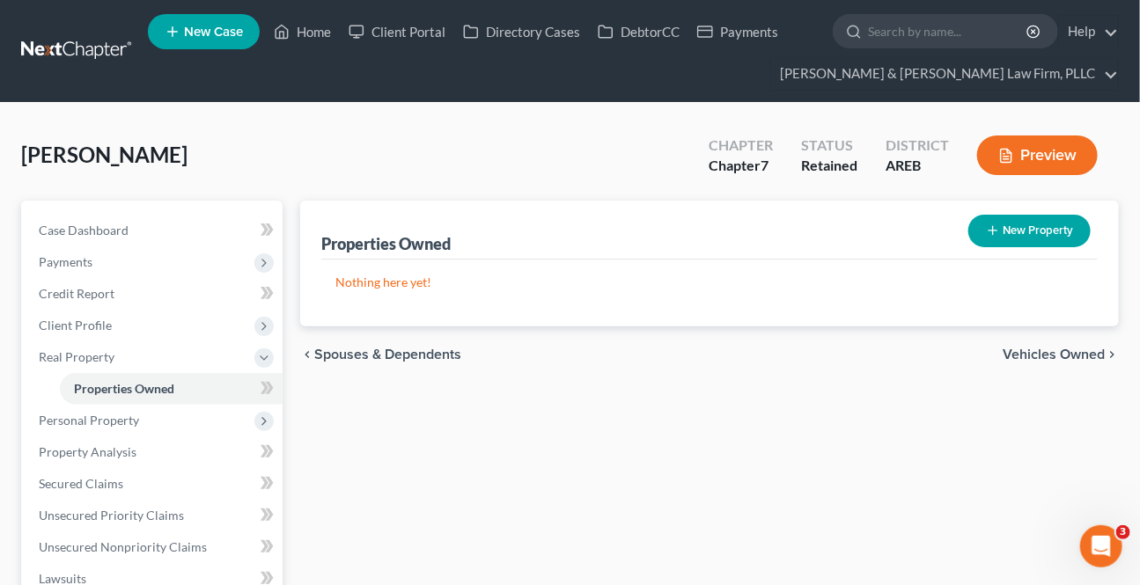
click at [1030, 349] on span "Vehicles Owned" at bounding box center [1053, 355] width 102 height 14
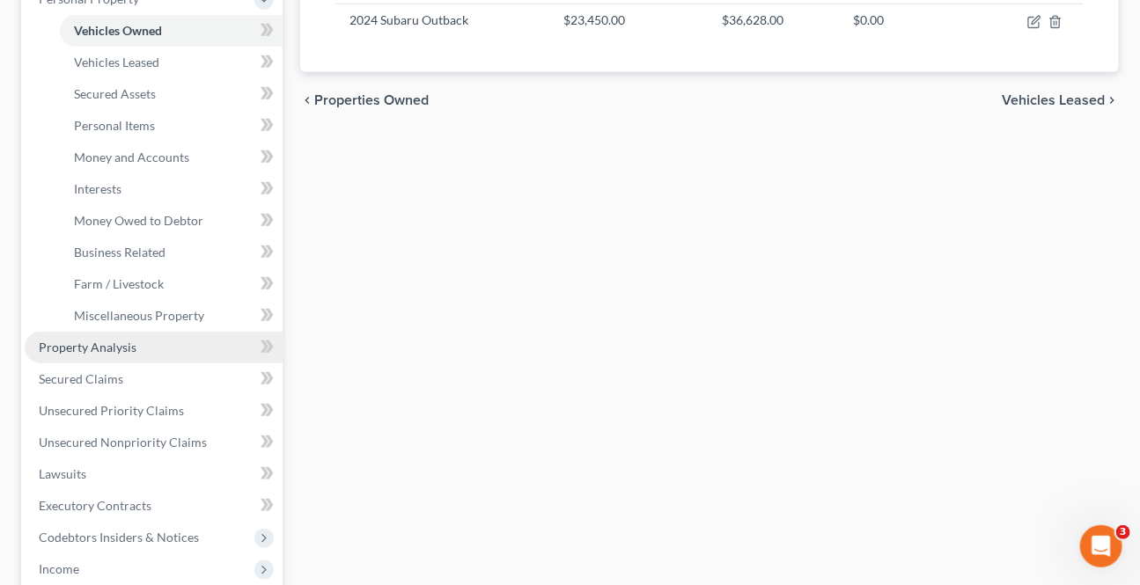
scroll to position [400, 0]
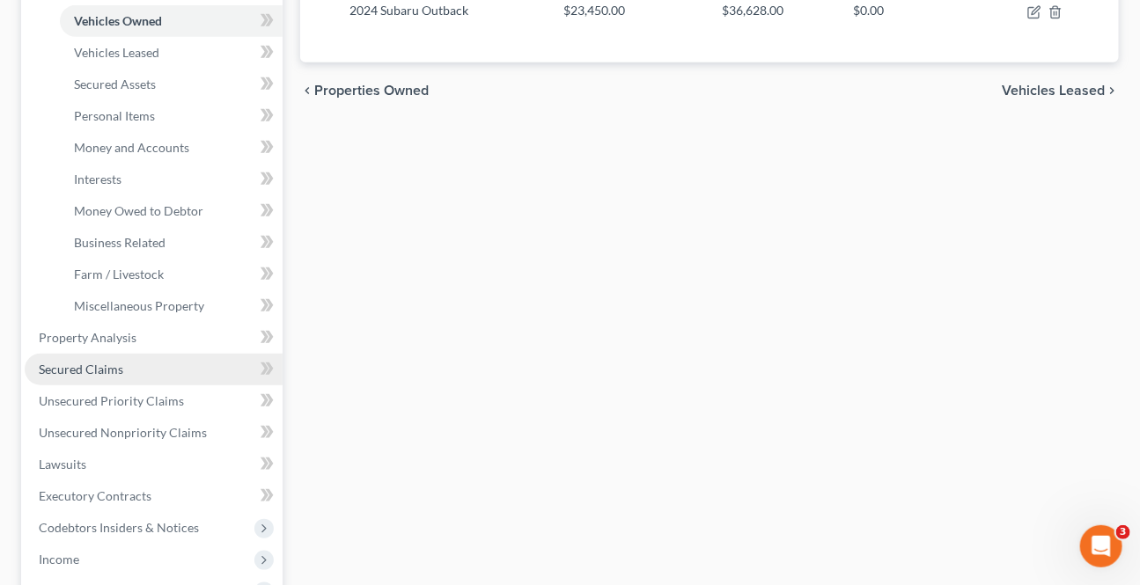
click at [62, 362] on span "Secured Claims" at bounding box center [81, 369] width 84 height 15
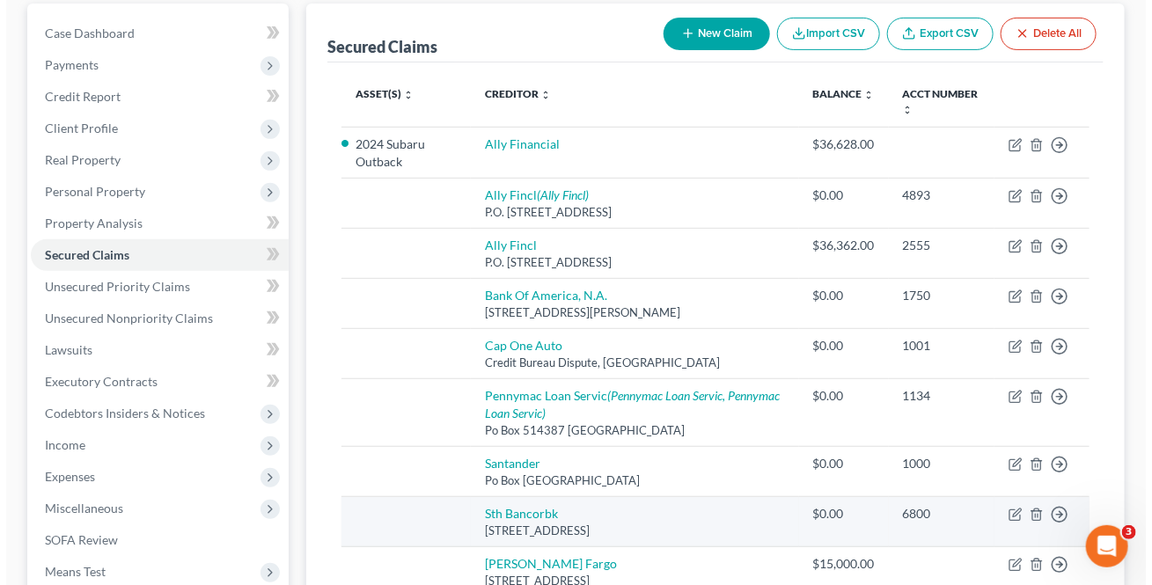
scroll to position [159, 0]
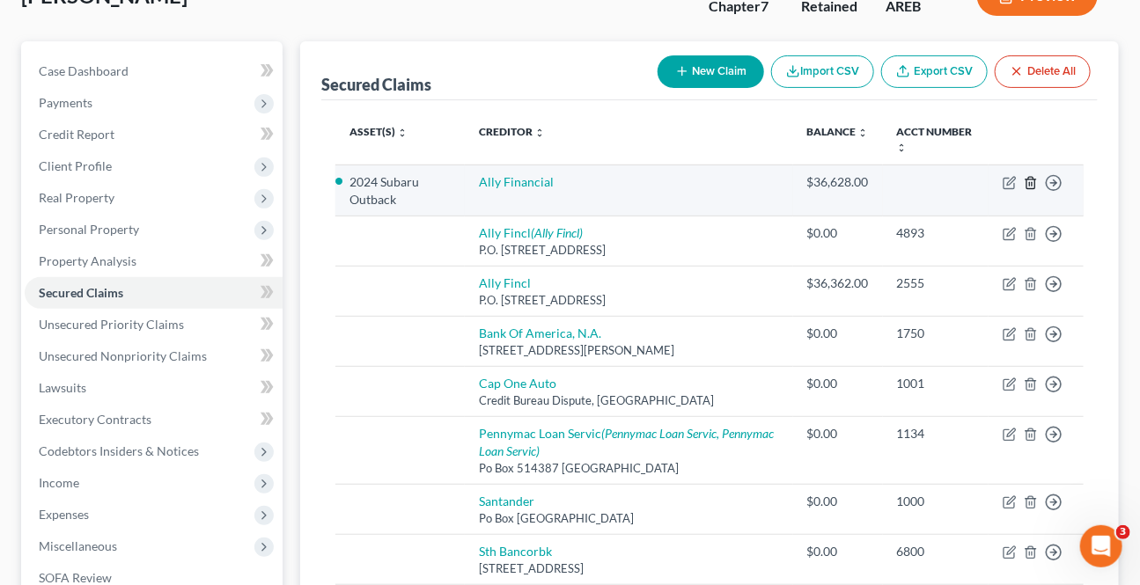
click at [1029, 177] on icon "button" at bounding box center [1030, 182] width 8 height 11
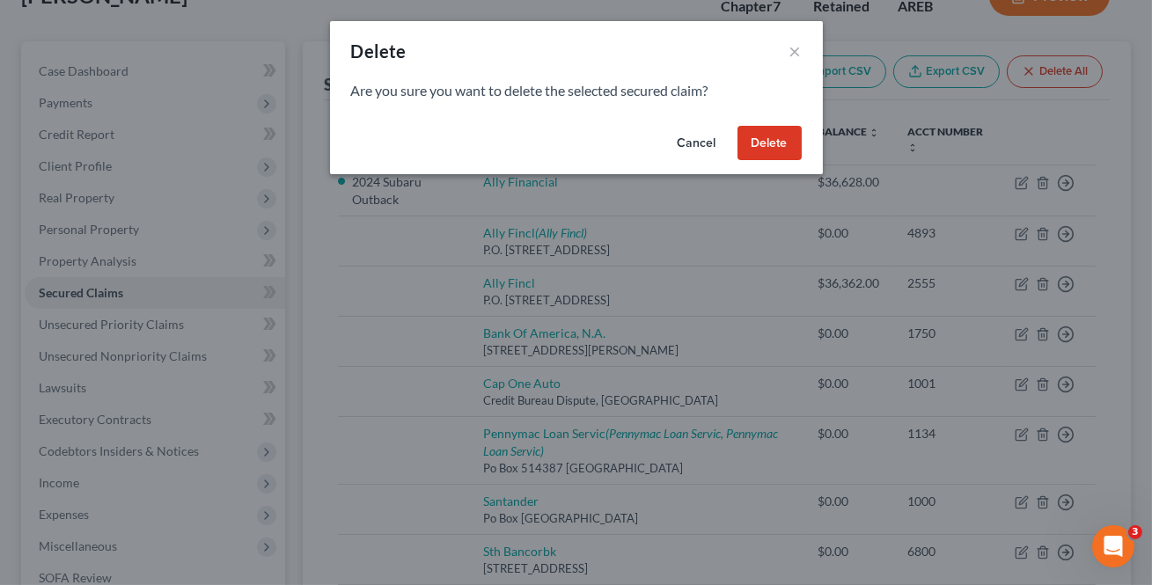
click at [761, 151] on button "Delete" at bounding box center [769, 143] width 64 height 35
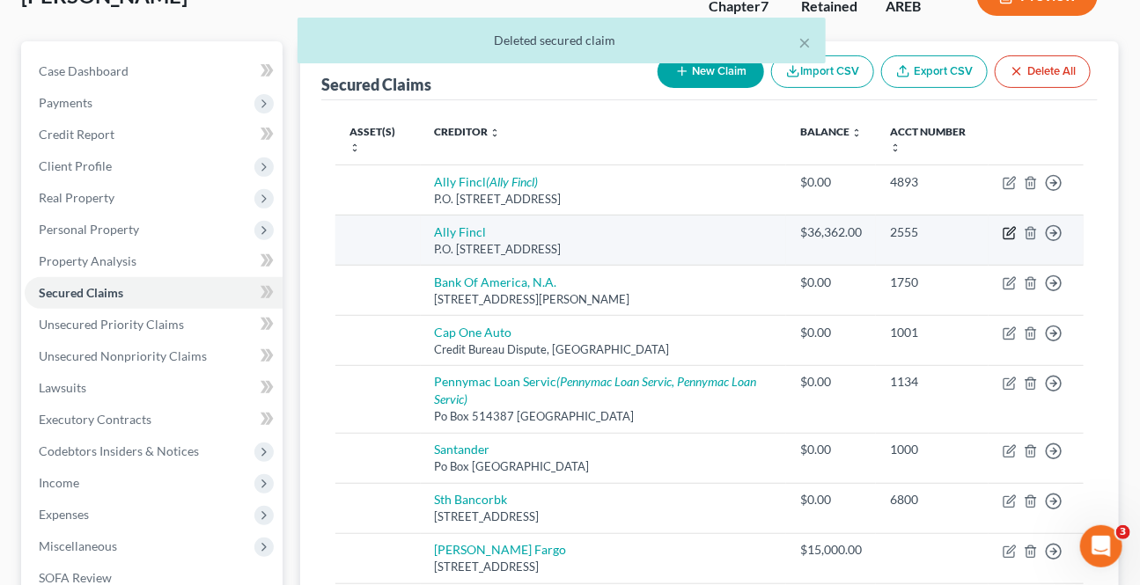
click at [1004, 231] on icon "button" at bounding box center [1009, 233] width 14 height 14
select select "24"
select select "0"
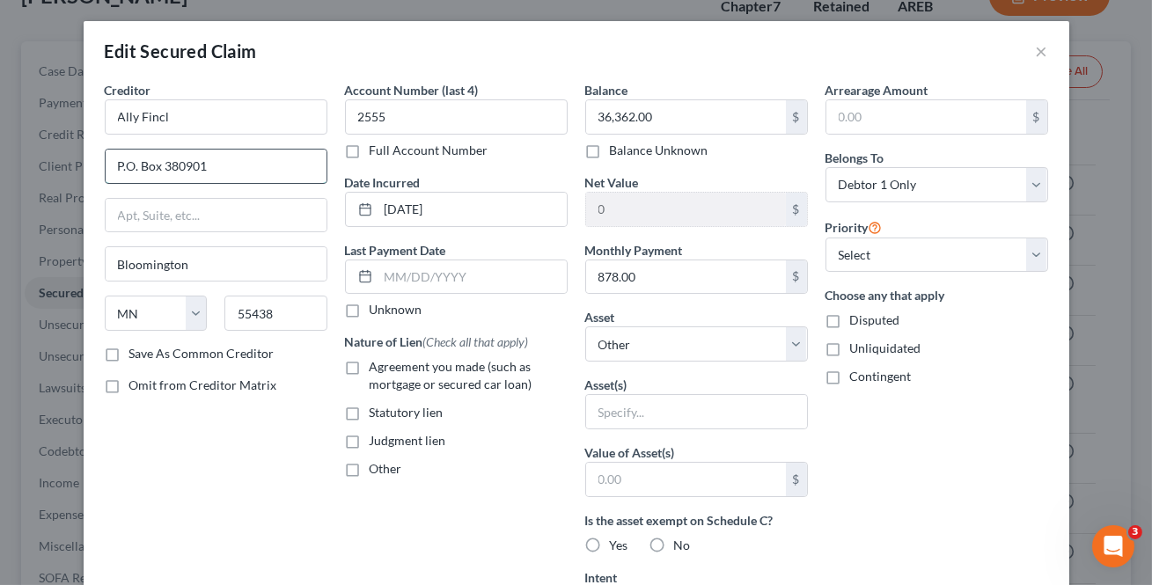
click at [118, 168] on input "P.O. Box 380901" at bounding box center [216, 166] width 221 height 33
type input "PO Box 380901"
click at [170, 121] on input "Ally Fincl" at bounding box center [216, 116] width 223 height 35
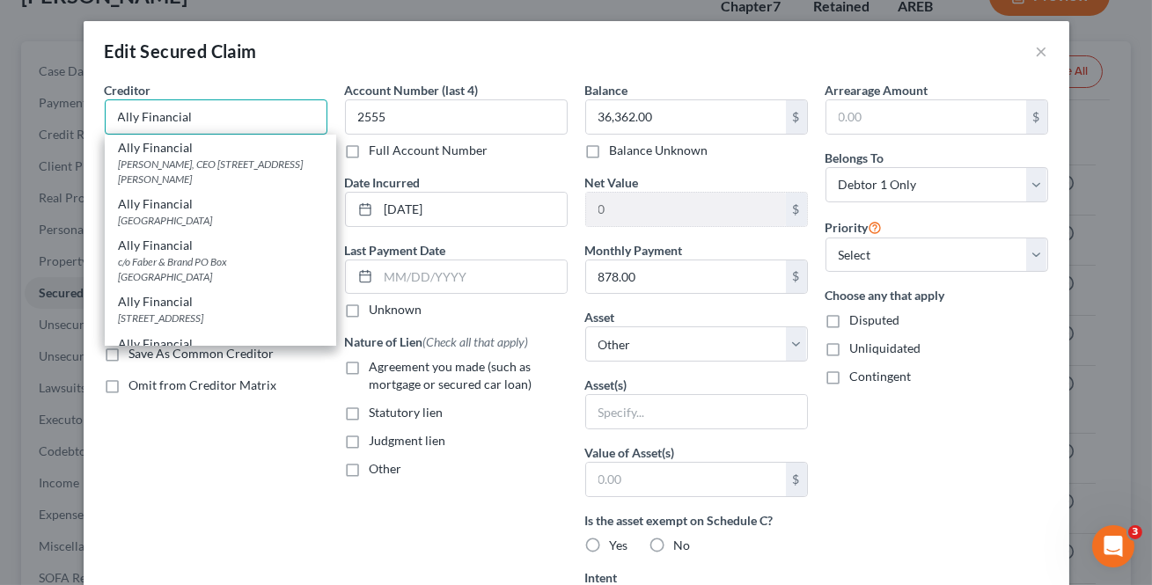
type input "Ally Financial"
click at [370, 370] on label "Agreement you made (such as mortgage or secured car loan)" at bounding box center [469, 375] width 198 height 35
click at [377, 370] on input "Agreement you made (such as mortgage or secured car loan)" at bounding box center [382, 363] width 11 height 11
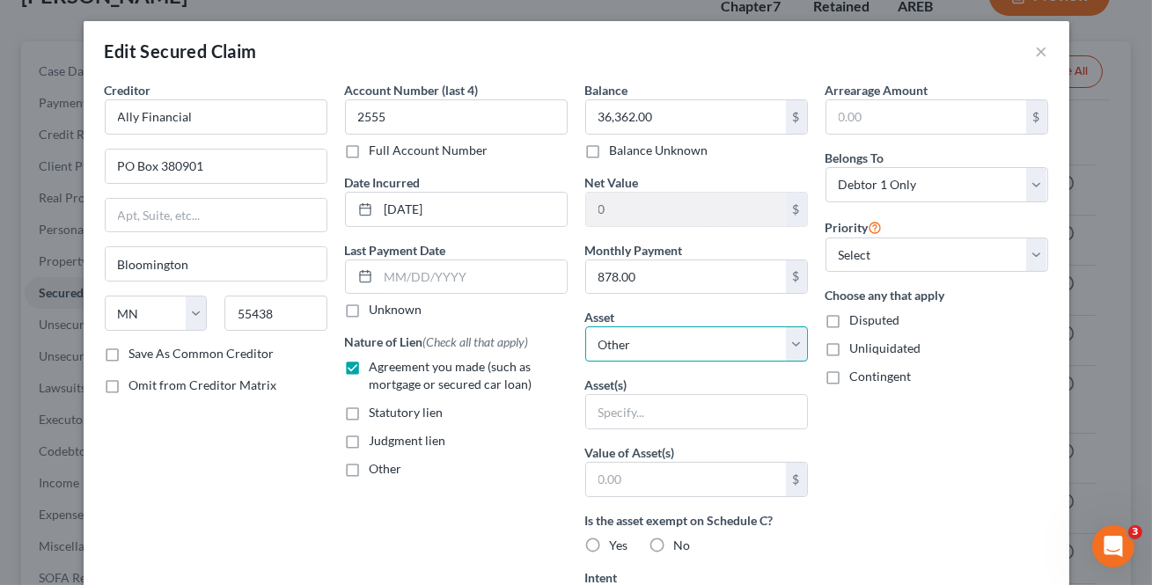
click at [741, 353] on select "Select Other Multiple Assets Term Life Insurance - no cash value - $null Househ…" at bounding box center [696, 343] width 223 height 35
drag, startPoint x: 741, startPoint y: 353, endPoint x: 731, endPoint y: 368, distance: 17.8
click at [741, 353] on select "Select Other Multiple Assets Term Life Insurance - no cash value - $null Househ…" at bounding box center [696, 343] width 223 height 35
click at [731, 360] on select "Select Other Multiple Assets Term Life Insurance - no cash value - $null Househ…" at bounding box center [696, 343] width 223 height 35
click at [585, 326] on select "Select Other Multiple Assets Term Life Insurance - no cash value - $null Househ…" at bounding box center [696, 343] width 223 height 35
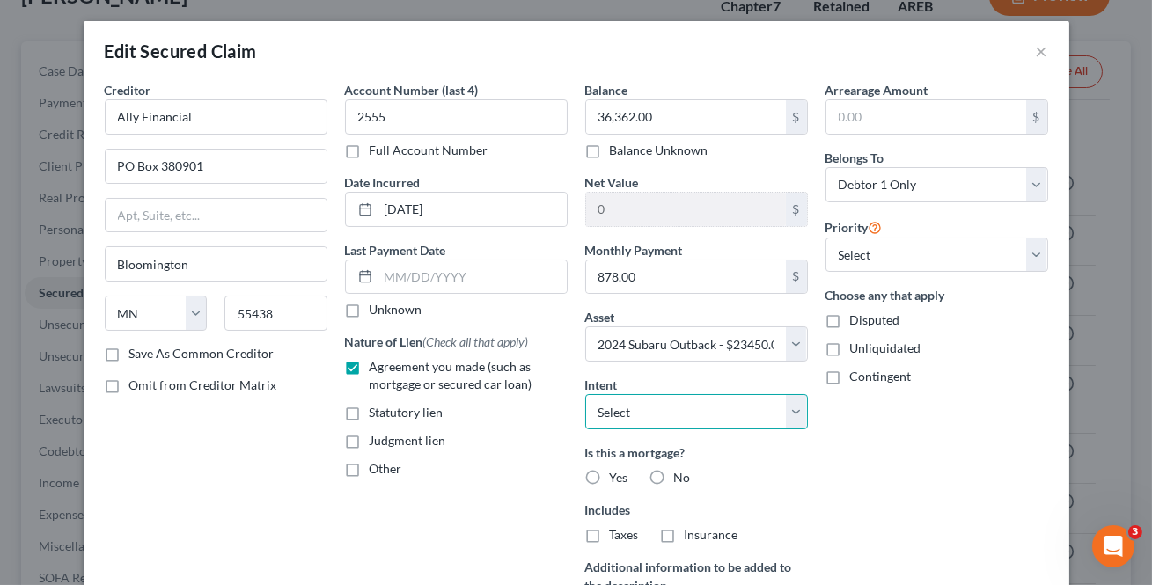
drag, startPoint x: 785, startPoint y: 411, endPoint x: 658, endPoint y: 419, distance: 127.0
click at [784, 407] on select "Select Surrender Redeem Reaffirm Avoid Other" at bounding box center [696, 411] width 223 height 35
click at [585, 394] on select "Select Surrender Redeem Reaffirm Avoid Other" at bounding box center [696, 411] width 223 height 35
click at [674, 474] on label "No" at bounding box center [682, 478] width 17 height 18
click at [681, 474] on input "No" at bounding box center [686, 474] width 11 height 11
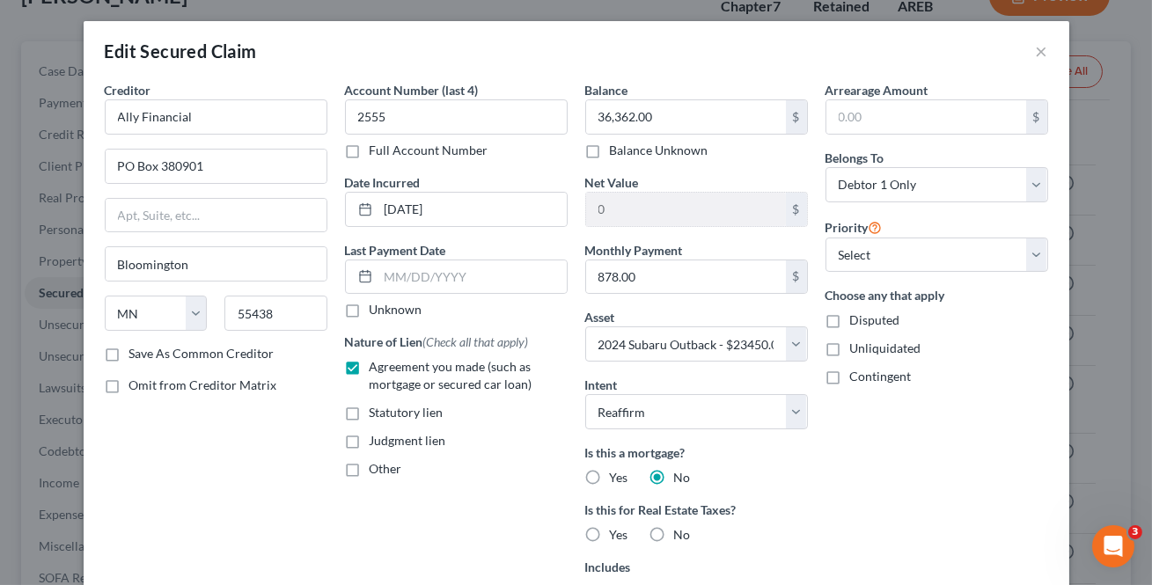
scroll to position [79, 0]
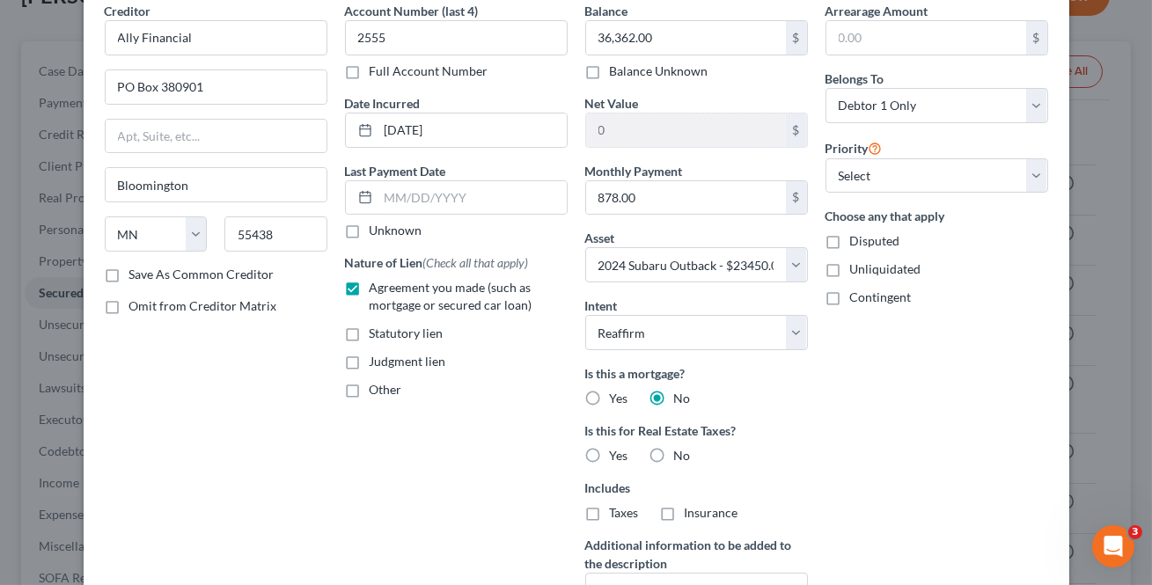
click at [674, 449] on label "No" at bounding box center [682, 456] width 17 height 18
click at [681, 449] on input "No" at bounding box center [686, 452] width 11 height 11
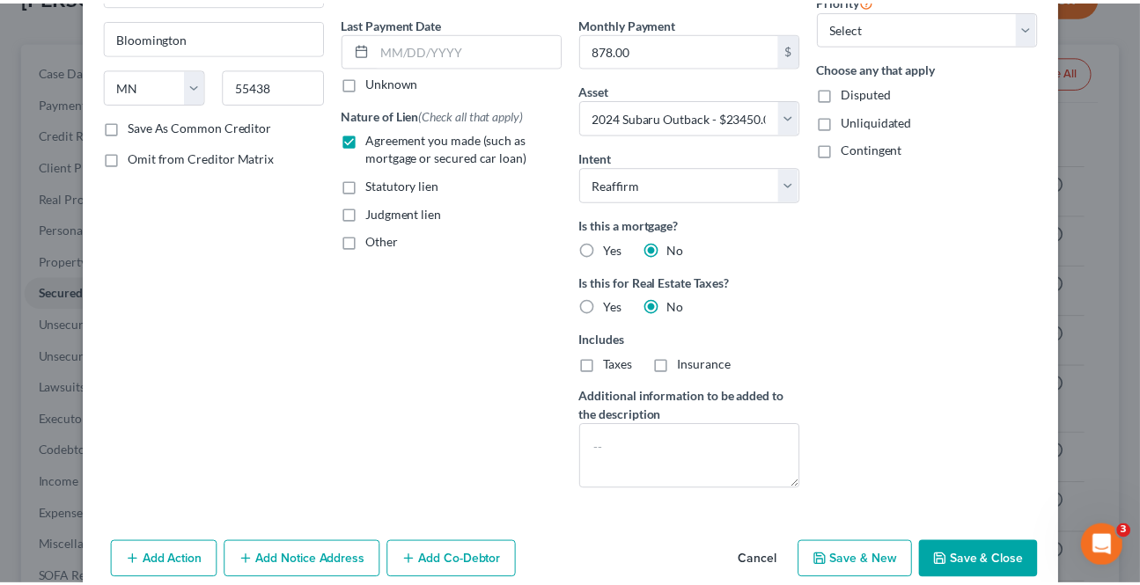
scroll to position [306, 0]
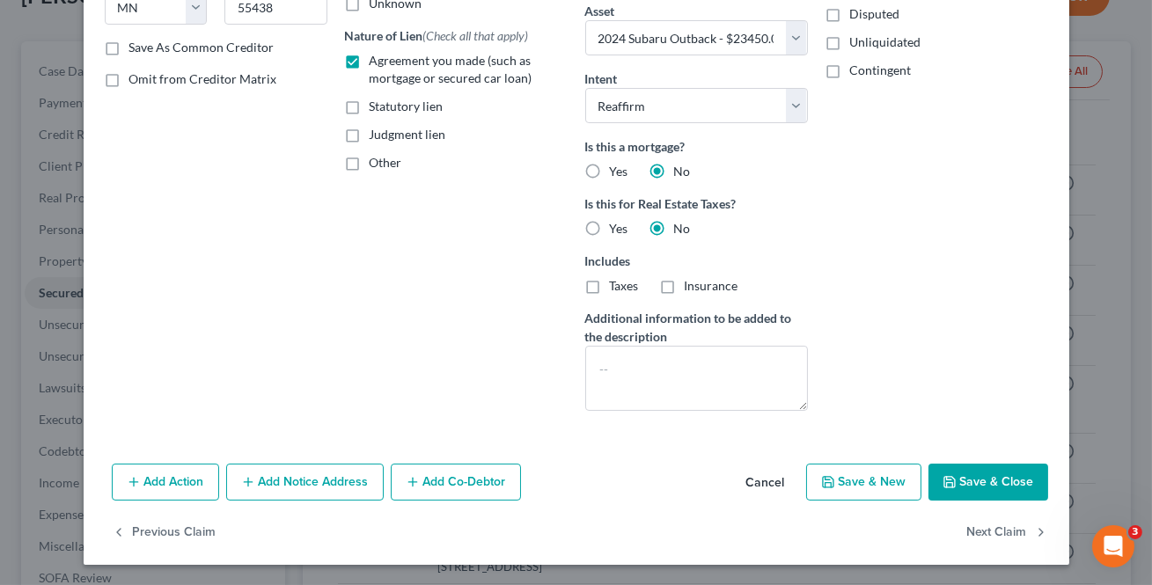
click at [971, 491] on button "Save & Close" at bounding box center [988, 482] width 120 height 37
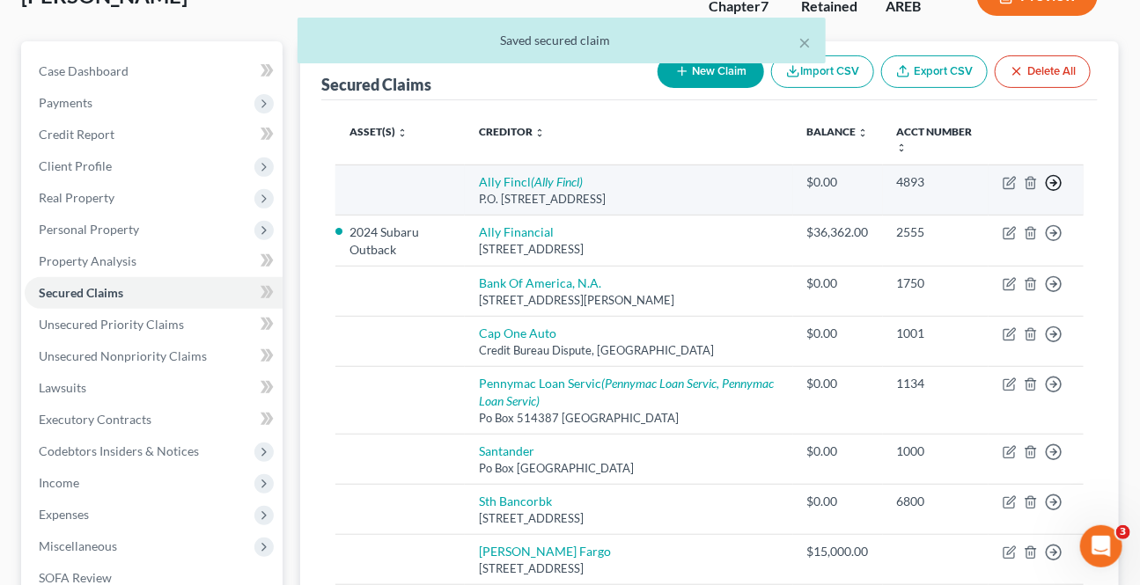
click at [1052, 185] on icon "button" at bounding box center [1054, 183] width 18 height 18
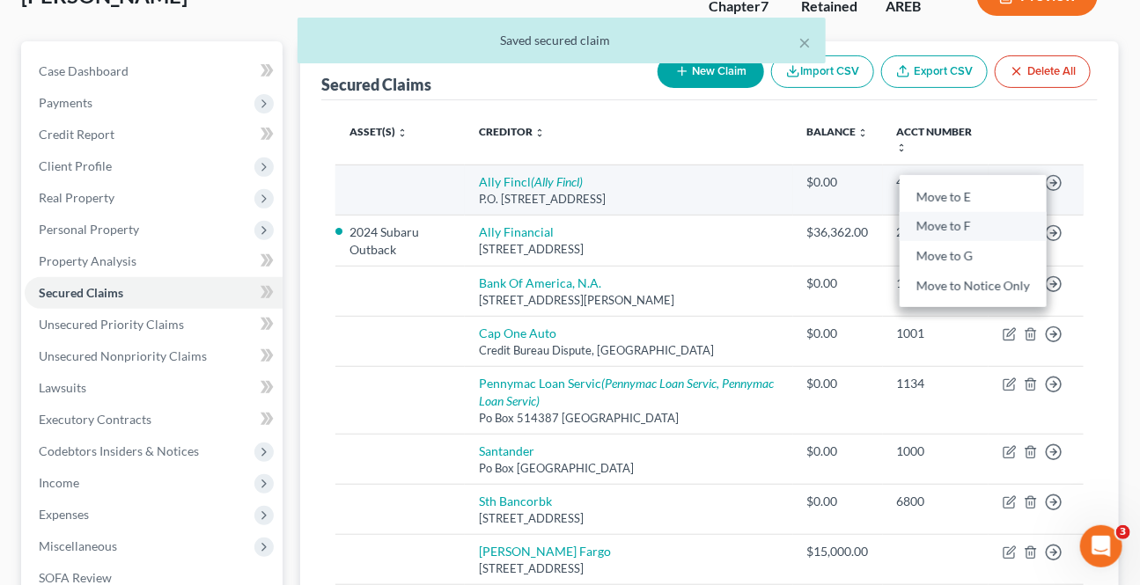
click at [990, 225] on link "Move to F" at bounding box center [972, 226] width 147 height 30
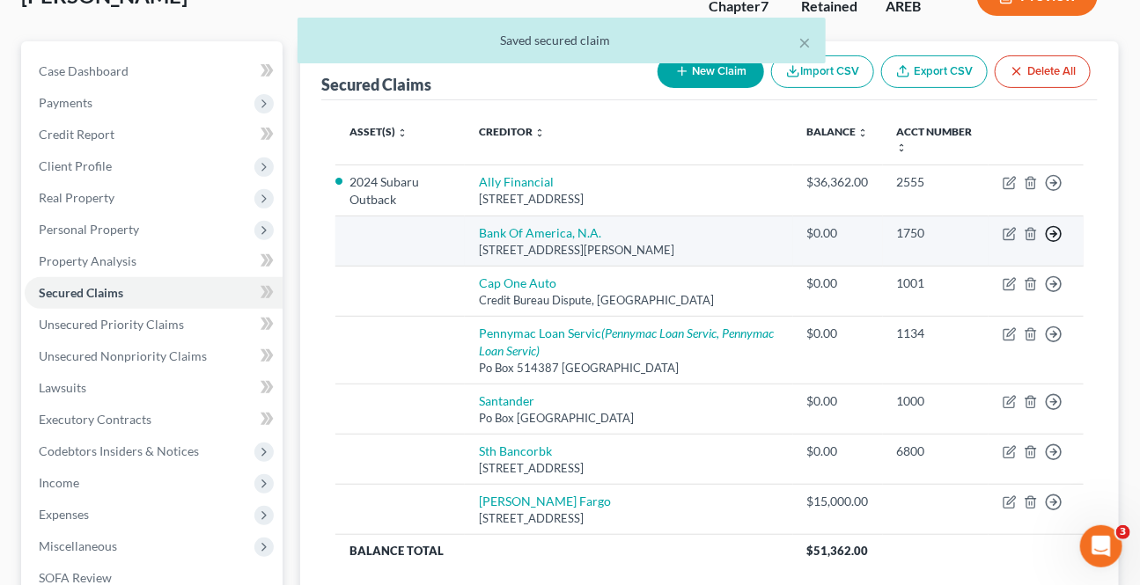
drag, startPoint x: 1049, startPoint y: 233, endPoint x: 1037, endPoint y: 240, distance: 14.2
click at [1048, 192] on icon "button" at bounding box center [1054, 183] width 18 height 18
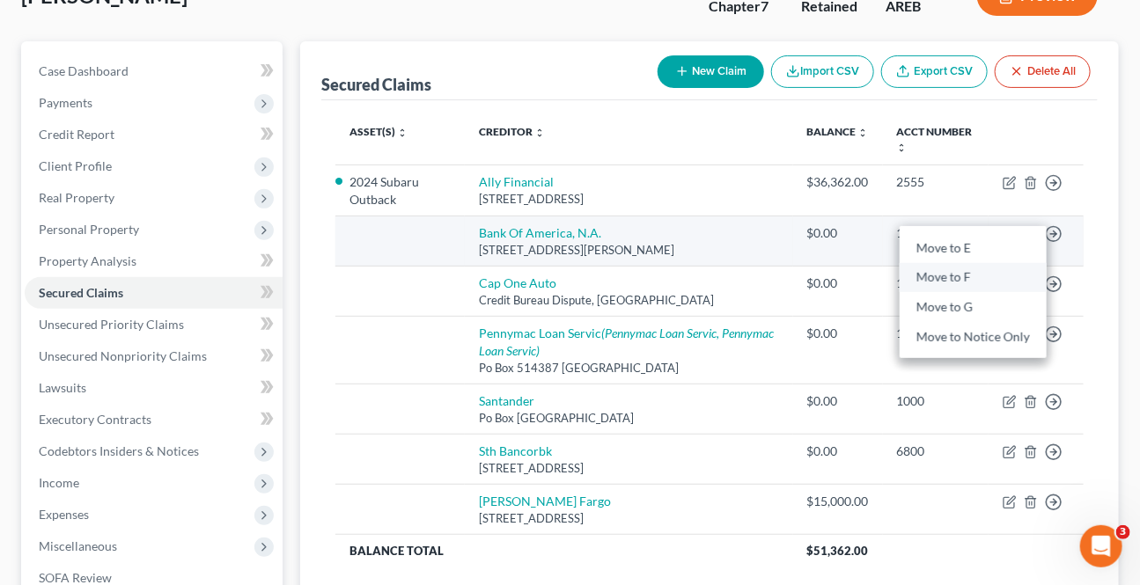
click at [967, 270] on link "Move to F" at bounding box center [972, 278] width 147 height 30
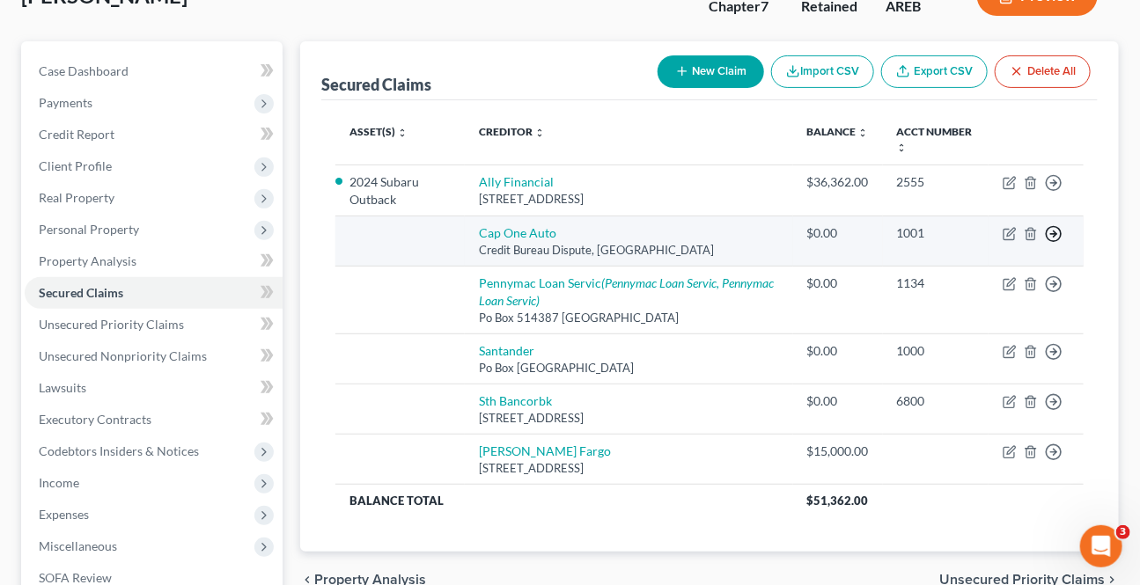
click at [1047, 192] on icon "button" at bounding box center [1054, 183] width 18 height 18
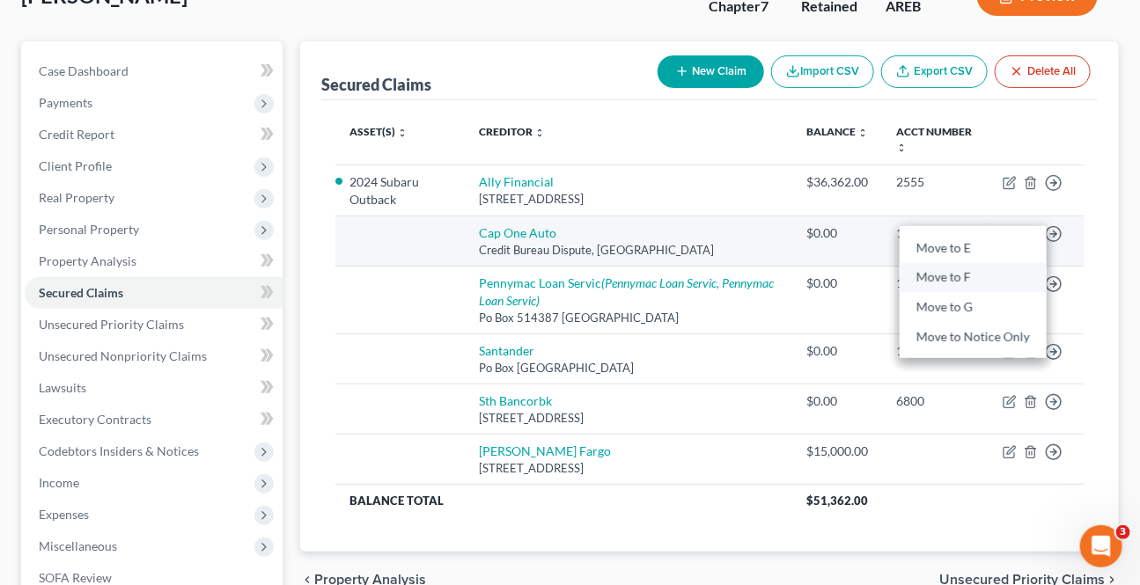
drag, startPoint x: 992, startPoint y: 276, endPoint x: 1042, endPoint y: 255, distance: 54.4
click at [993, 276] on link "Move to F" at bounding box center [972, 278] width 147 height 30
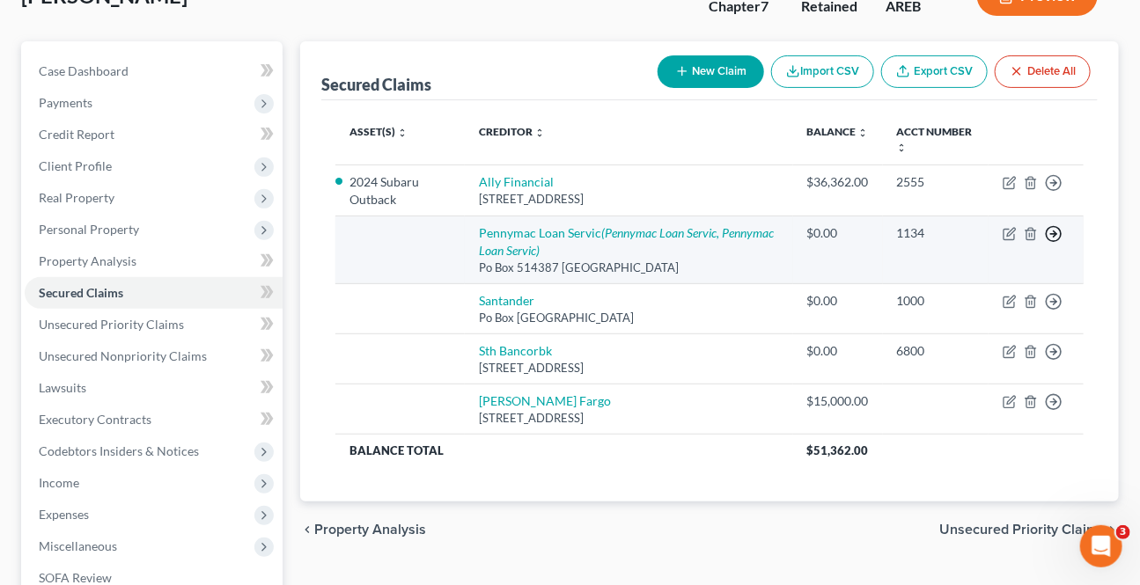
click at [1052, 241] on td "Move to E Move to F Move to G Move to Notice Only" at bounding box center [1035, 250] width 95 height 68
click at [1048, 191] on circle "button" at bounding box center [1053, 183] width 15 height 15
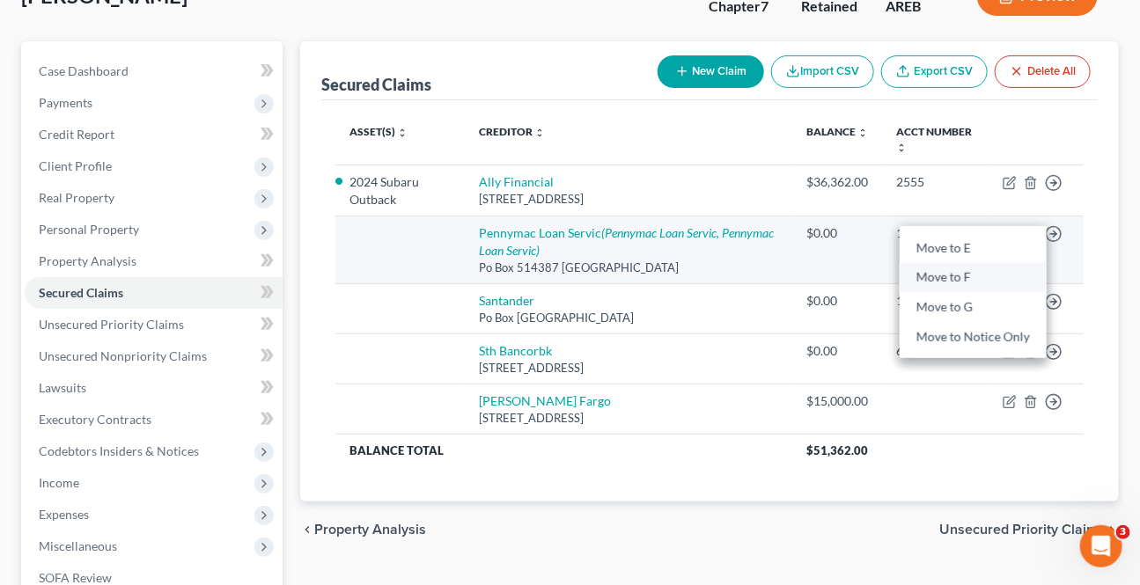
drag, startPoint x: 982, startPoint y: 272, endPoint x: 1015, endPoint y: 261, distance: 34.2
click at [981, 272] on link "Move to F" at bounding box center [972, 278] width 147 height 30
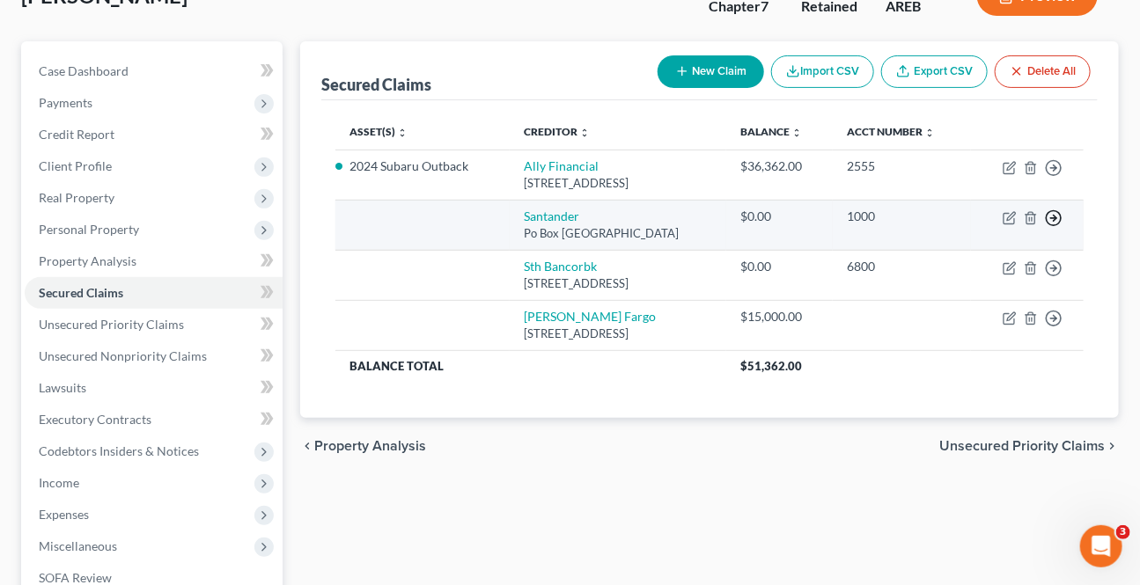
click at [1047, 177] on icon "button" at bounding box center [1054, 168] width 18 height 18
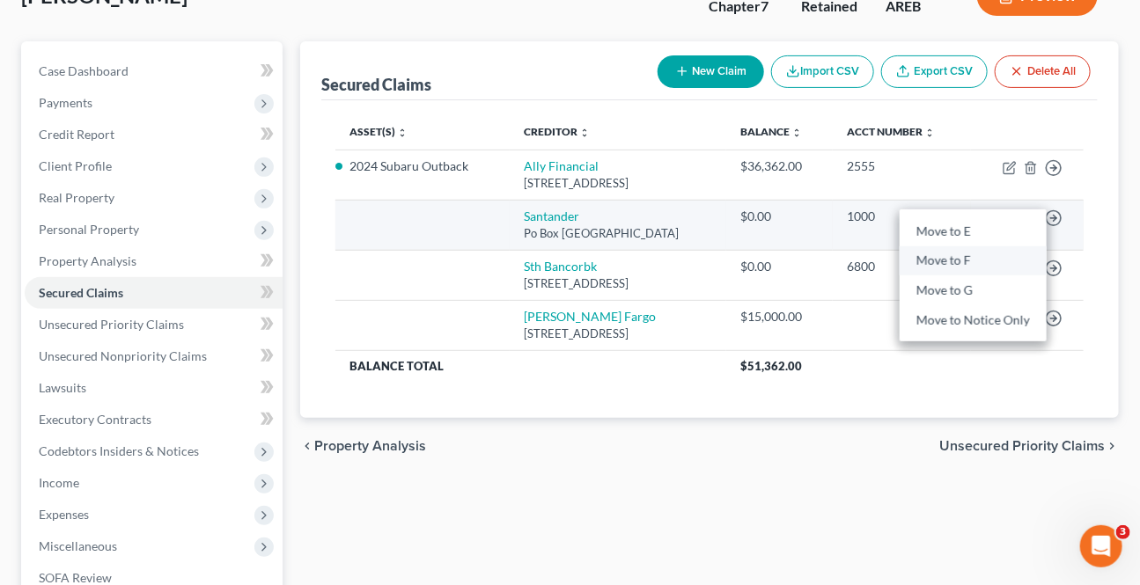
click at [988, 253] on link "Move to F" at bounding box center [972, 261] width 147 height 30
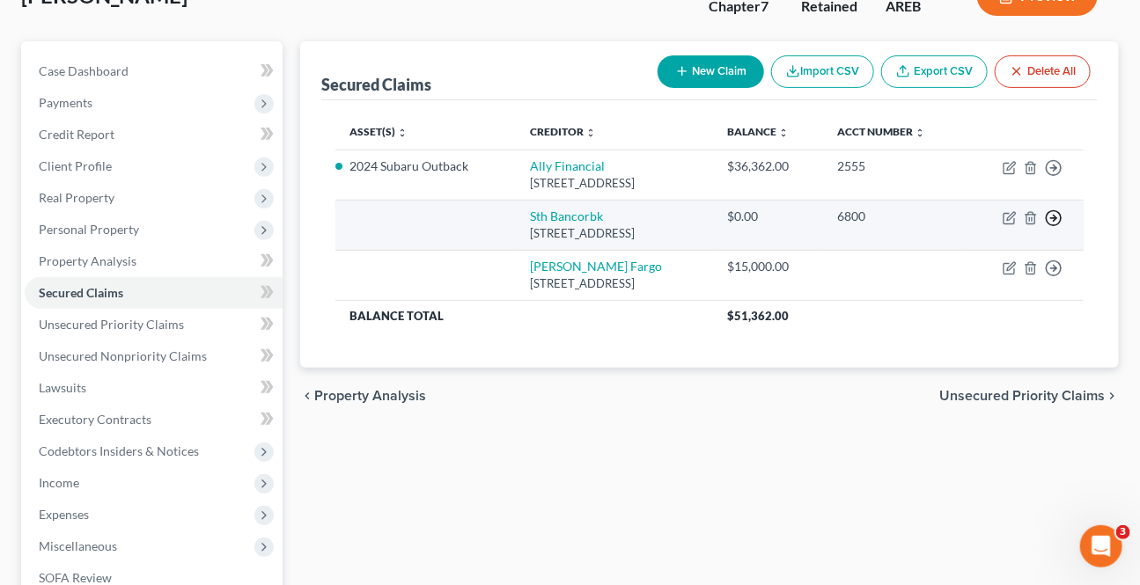
click at [1048, 177] on icon "button" at bounding box center [1054, 168] width 18 height 18
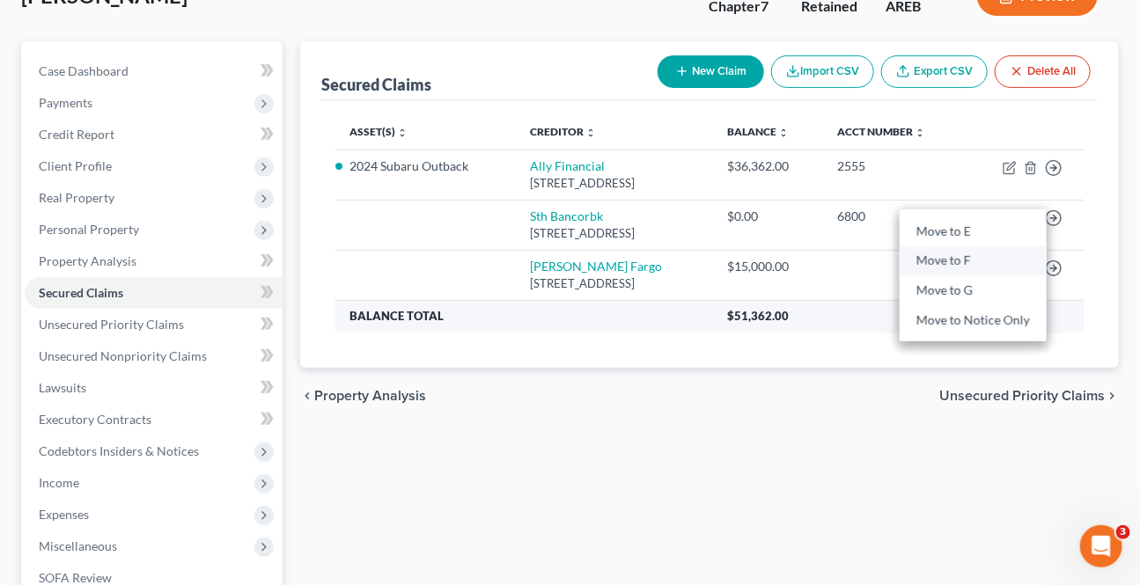
drag, startPoint x: 948, startPoint y: 252, endPoint x: 971, endPoint y: 252, distance: 23.8
click at [947, 252] on link "Move to F" at bounding box center [972, 261] width 147 height 30
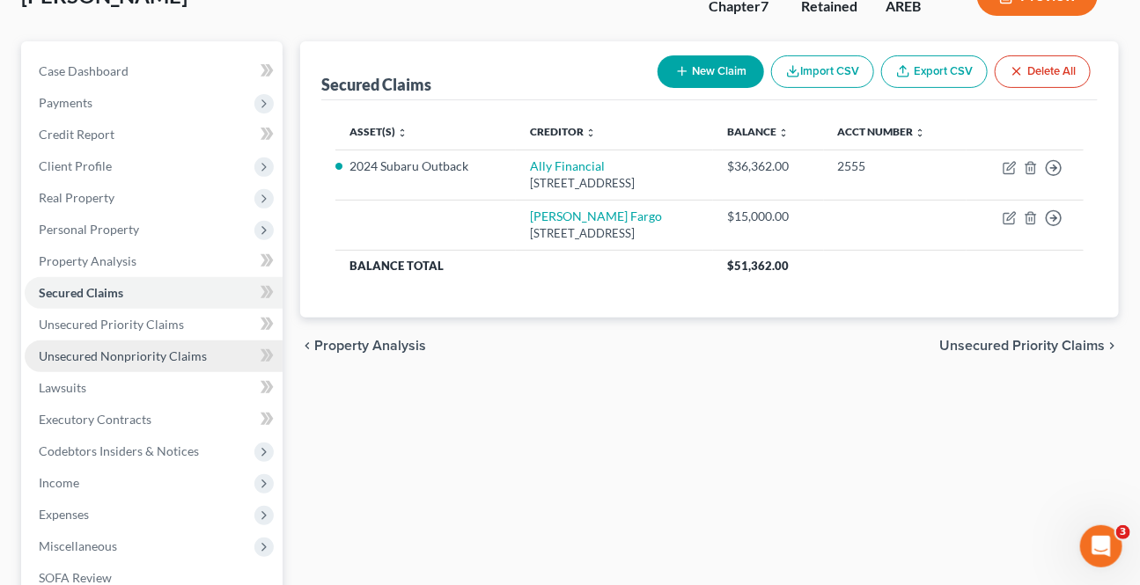
click at [97, 355] on span "Unsecured Nonpriority Claims" at bounding box center [123, 355] width 168 height 15
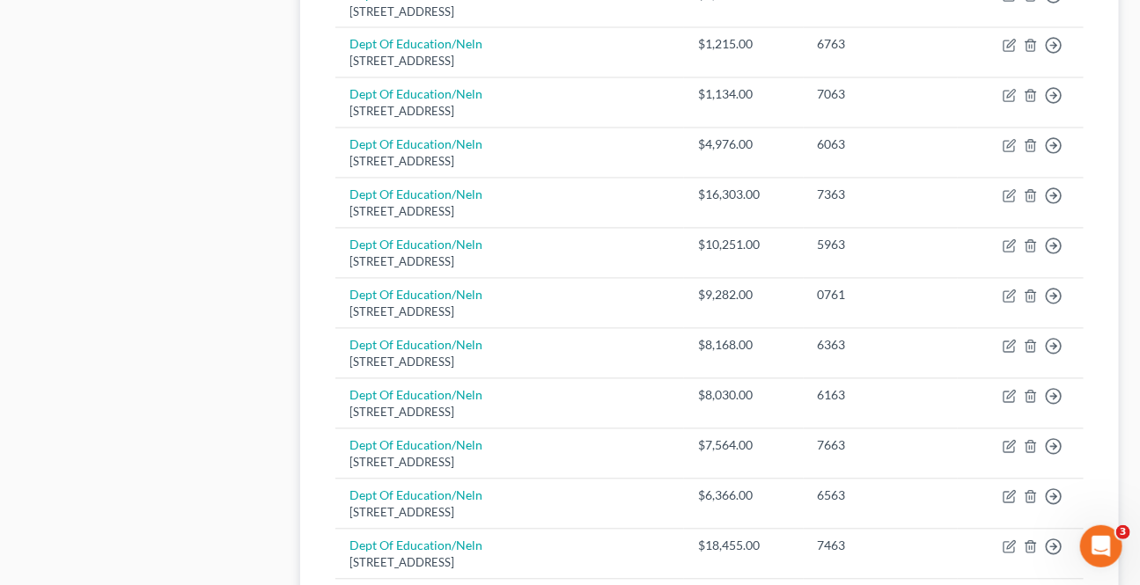
scroll to position [1474, 0]
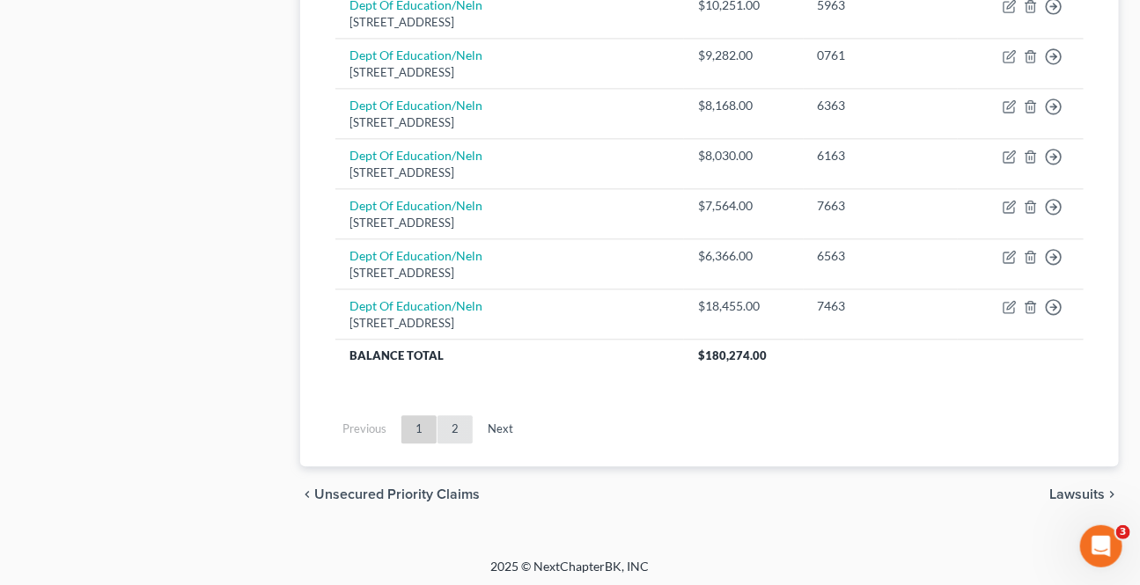
click at [458, 422] on link "2" at bounding box center [454, 429] width 35 height 28
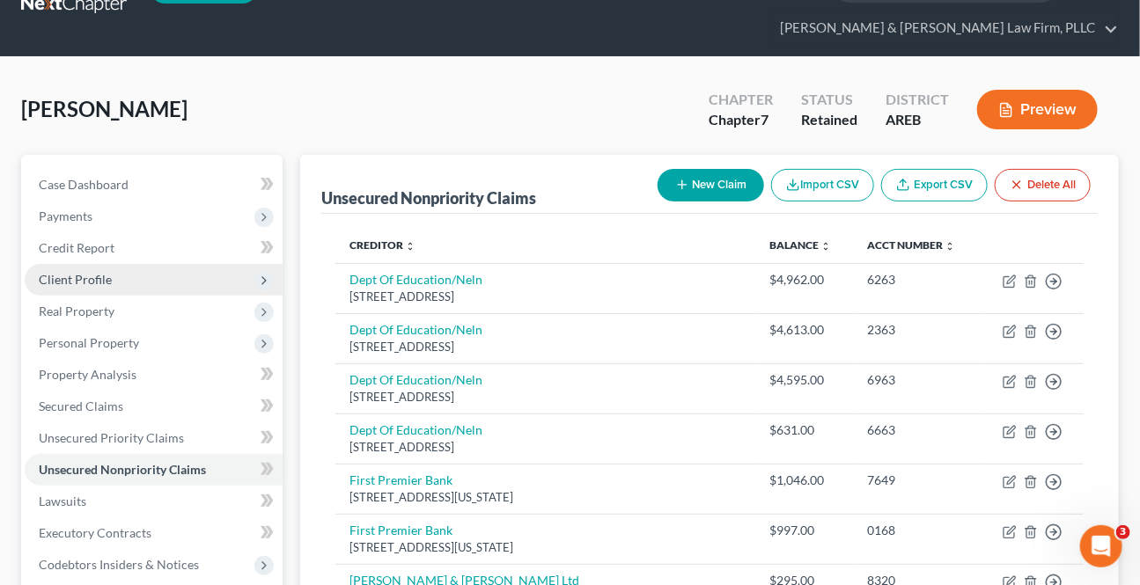
scroll to position [0, 0]
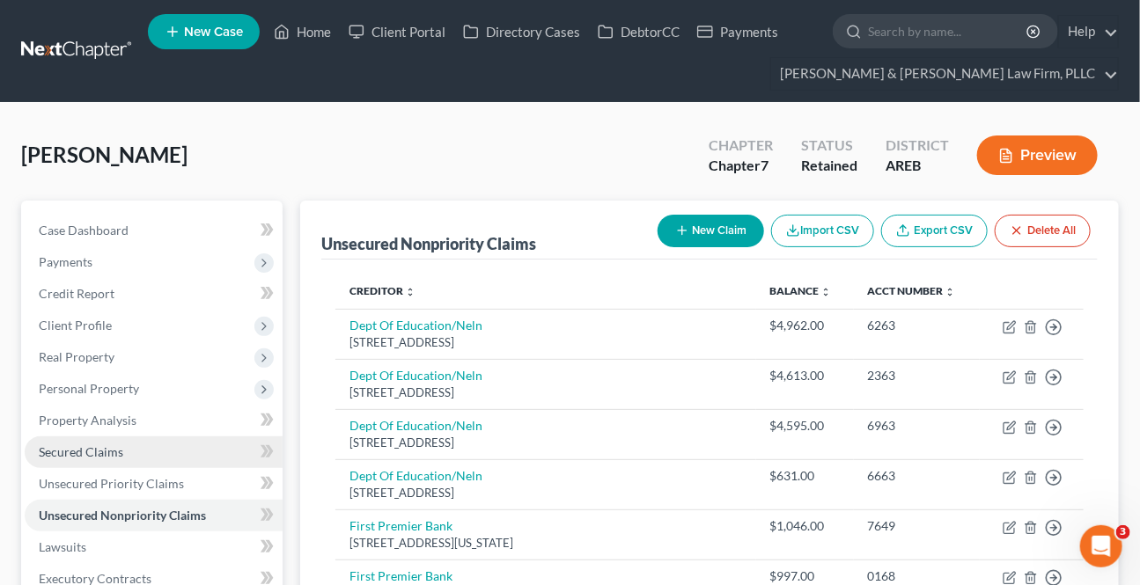
click at [62, 447] on span "Secured Claims" at bounding box center [81, 451] width 84 height 15
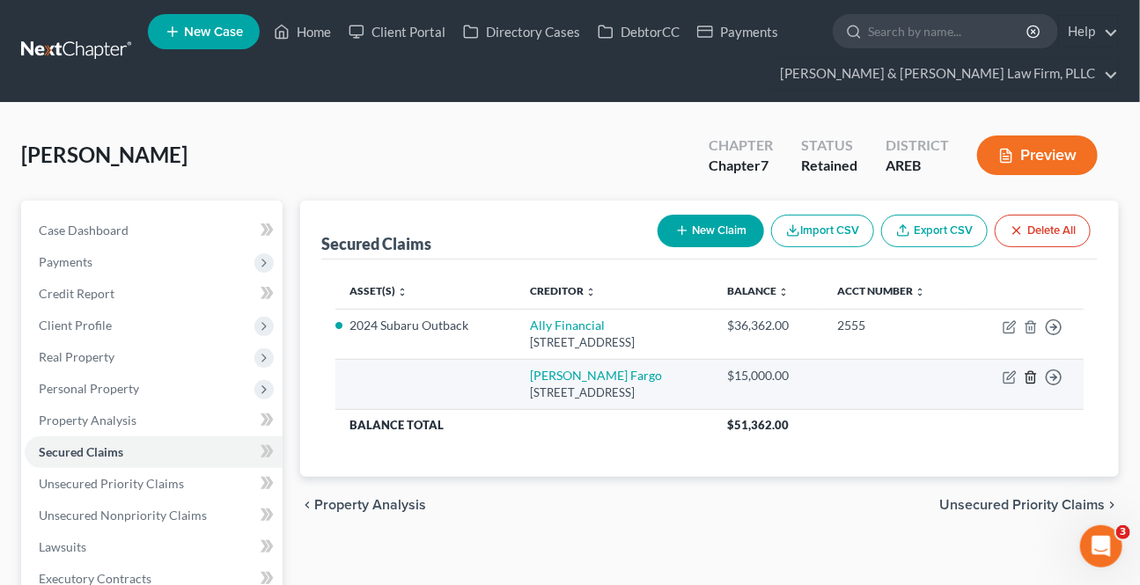
click at [1028, 378] on icon "button" at bounding box center [1030, 377] width 14 height 14
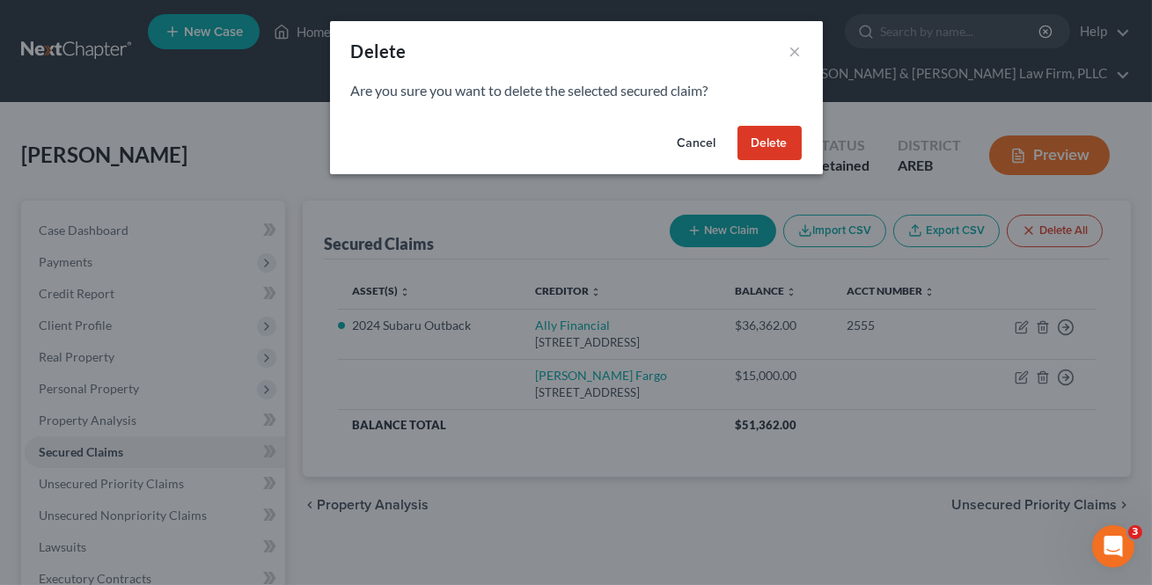
drag, startPoint x: 770, startPoint y: 135, endPoint x: 818, endPoint y: 213, distance: 92.1
click at [770, 134] on button "Delete" at bounding box center [769, 143] width 64 height 35
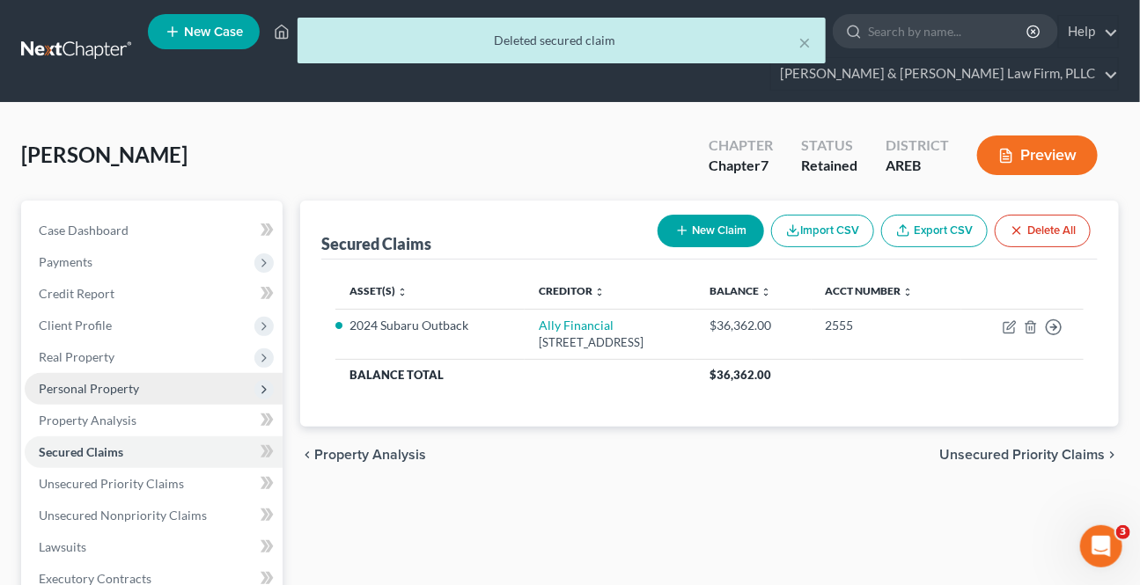
click at [65, 374] on span "Personal Property" at bounding box center [154, 389] width 258 height 32
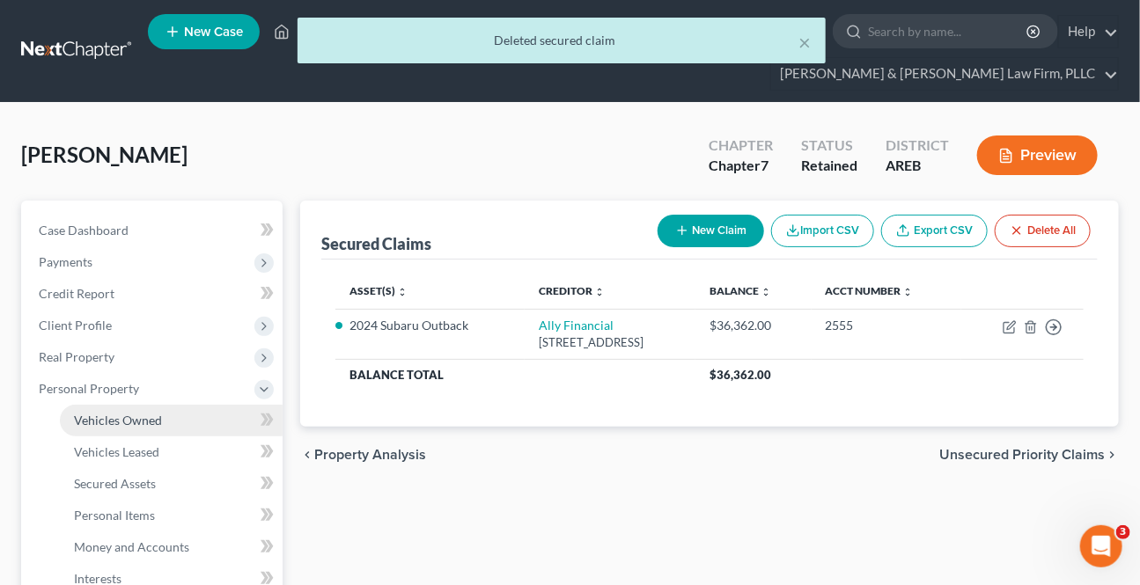
click at [88, 405] on link "Vehicles Owned" at bounding box center [171, 421] width 223 height 32
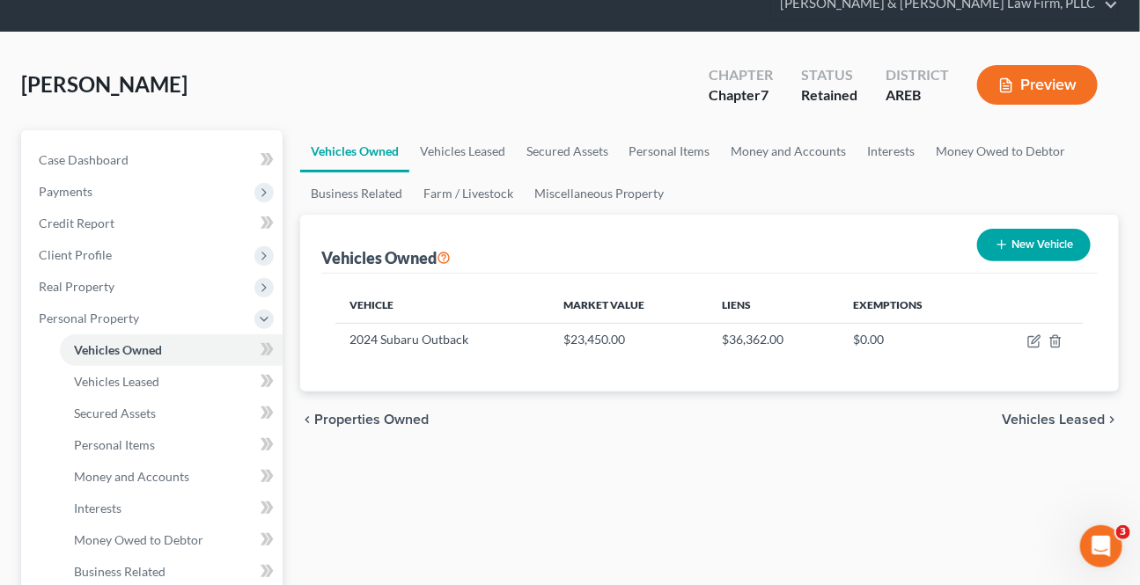
scroll to position [79, 0]
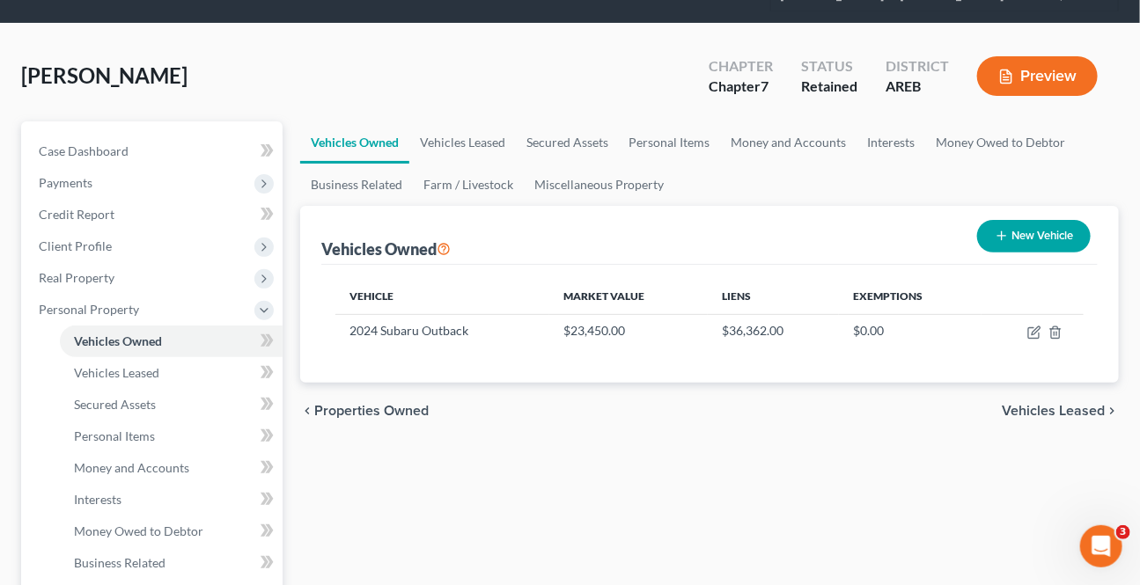
click at [1037, 404] on span "Vehicles Leased" at bounding box center [1052, 411] width 103 height 14
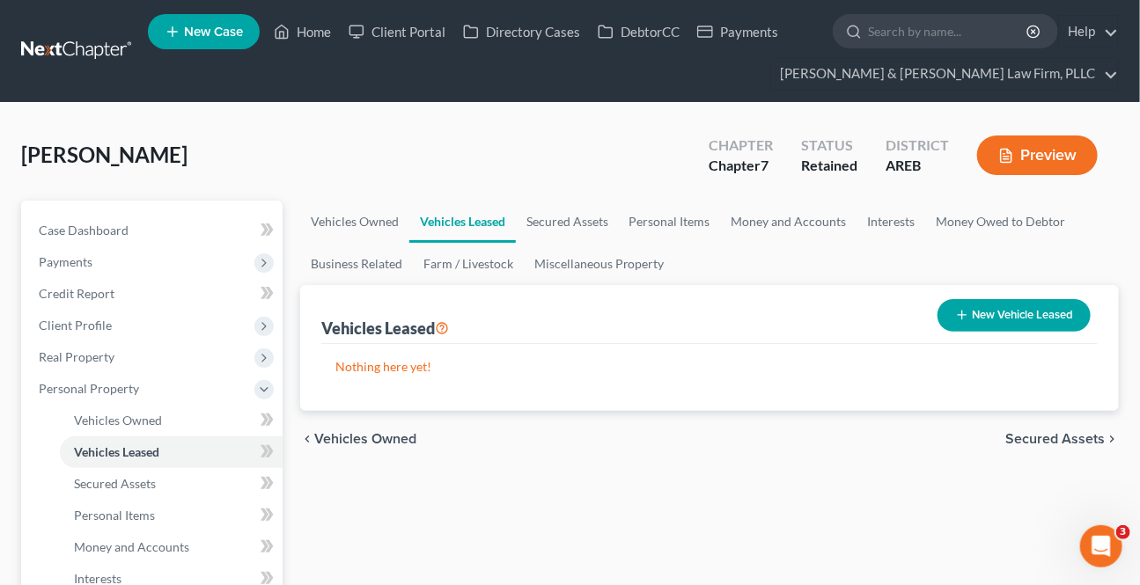
click at [1035, 438] on span "Secured Assets" at bounding box center [1054, 439] width 99 height 14
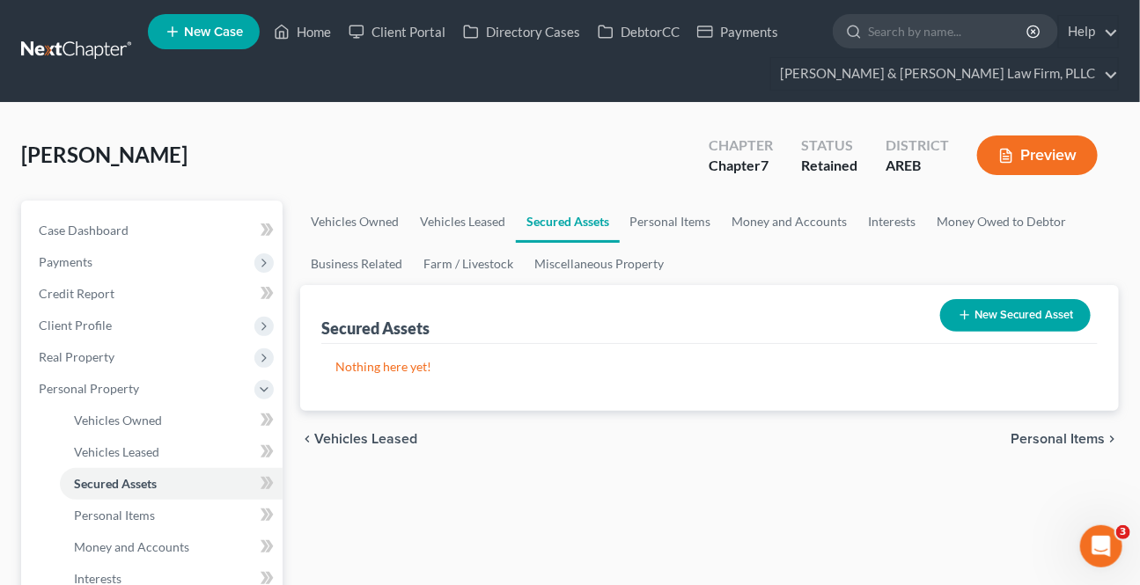
click at [1035, 438] on span "Personal Items" at bounding box center [1057, 439] width 94 height 14
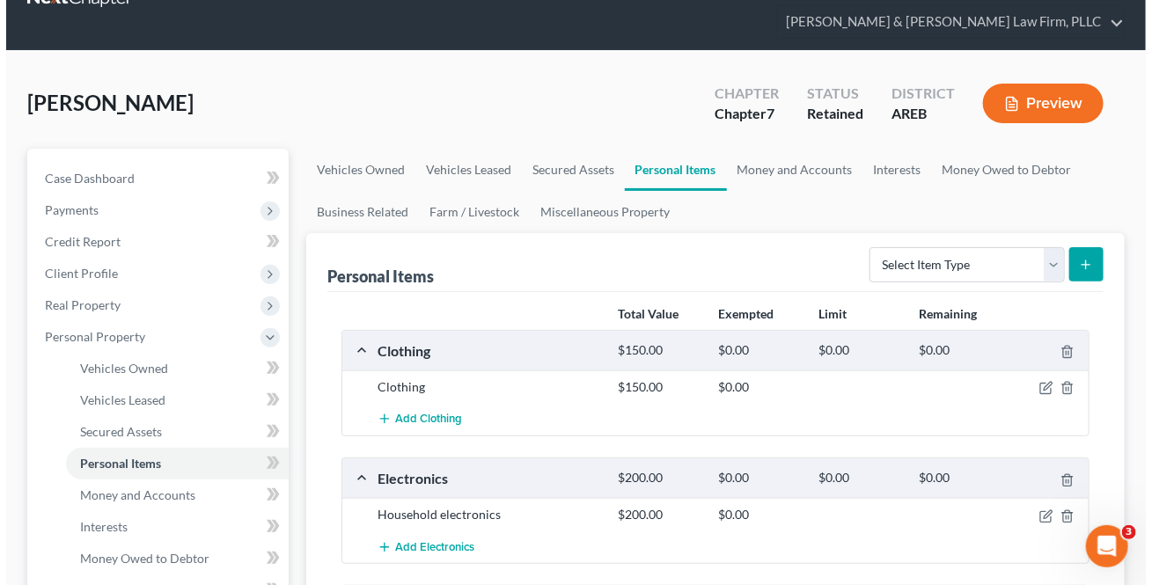
scroll to position [79, 0]
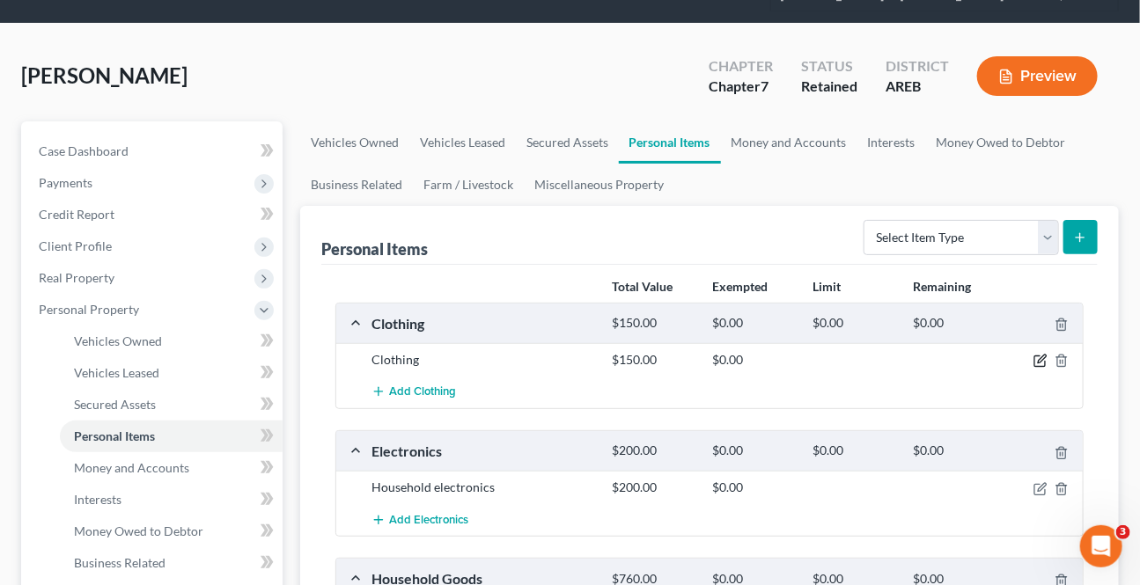
click at [1039, 360] on icon "button" at bounding box center [1040, 361] width 14 height 14
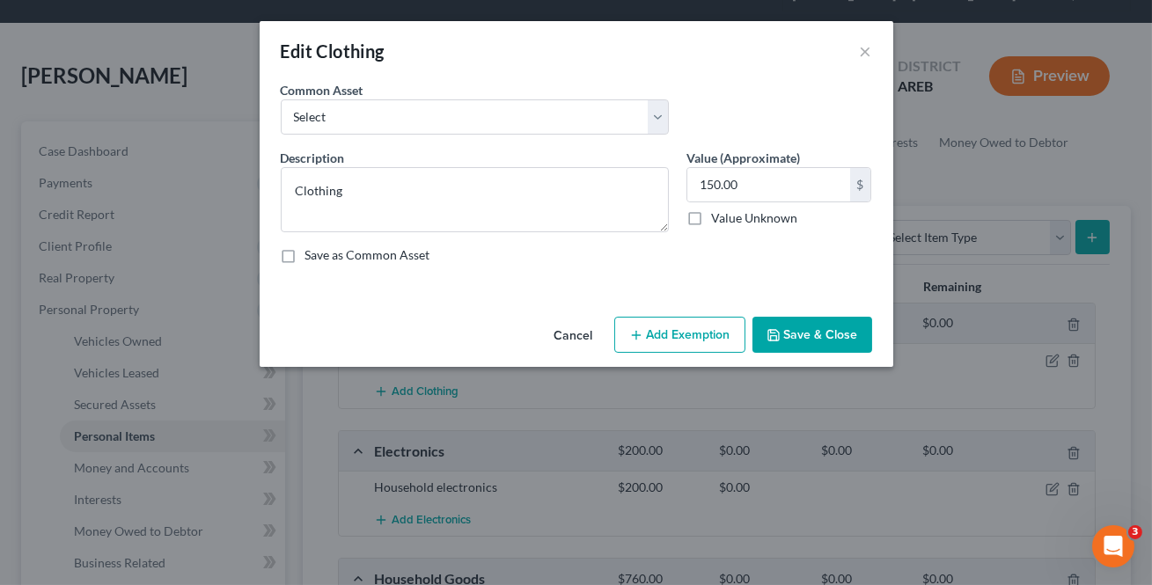
drag, startPoint x: 673, startPoint y: 348, endPoint x: 656, endPoint y: 370, distance: 28.2
click at [673, 347] on button "Add Exemption" at bounding box center [679, 335] width 131 height 37
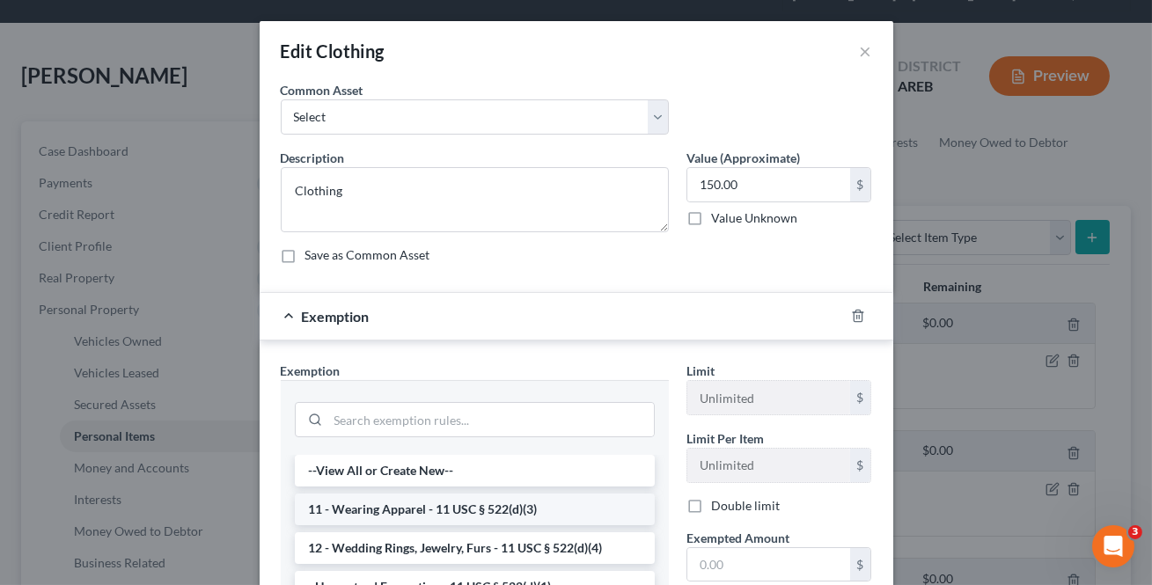
click at [495, 508] on li "11 - Wearing Apparel - 11 USC § 522(d)(3)" at bounding box center [475, 510] width 360 height 32
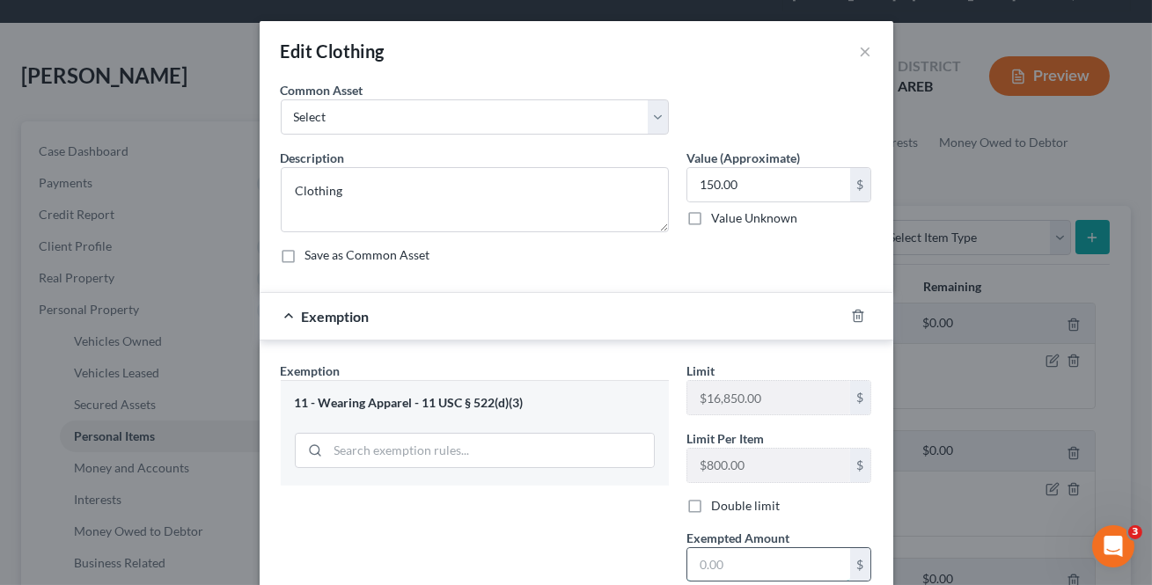
click at [740, 570] on input "text" at bounding box center [768, 564] width 163 height 33
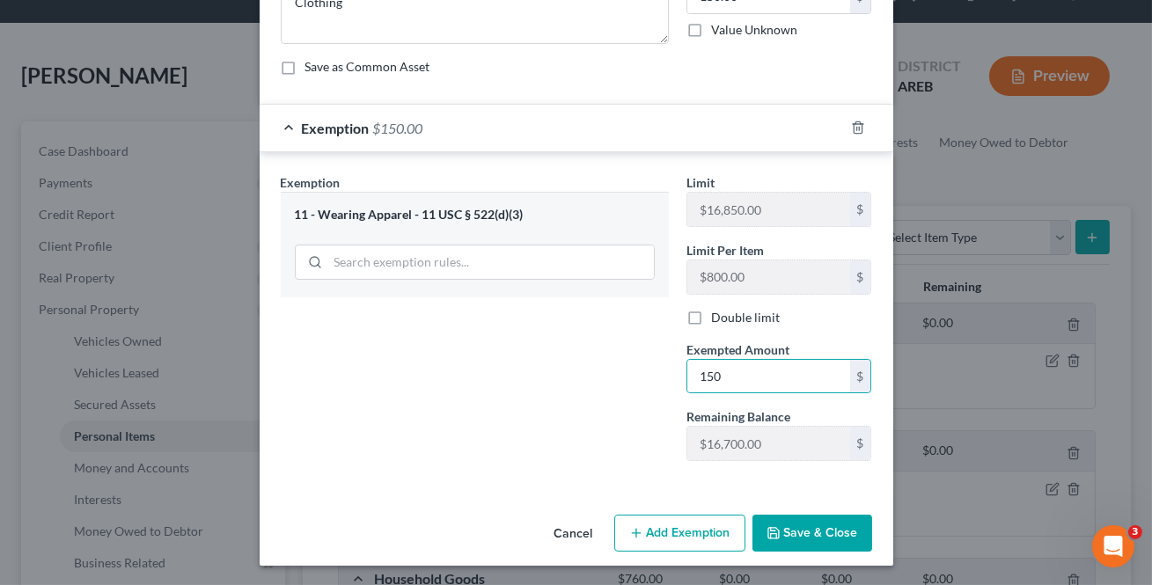
drag, startPoint x: 642, startPoint y: 446, endPoint x: 740, endPoint y: 529, distance: 128.0
click at [670, 469] on div "Exemption Set must be selected for CA. Exemption * 11 - Wearing Apparel - 11 US…" at bounding box center [475, 324] width 406 height 302
click at [779, 539] on button "Save & Close" at bounding box center [812, 533] width 120 height 37
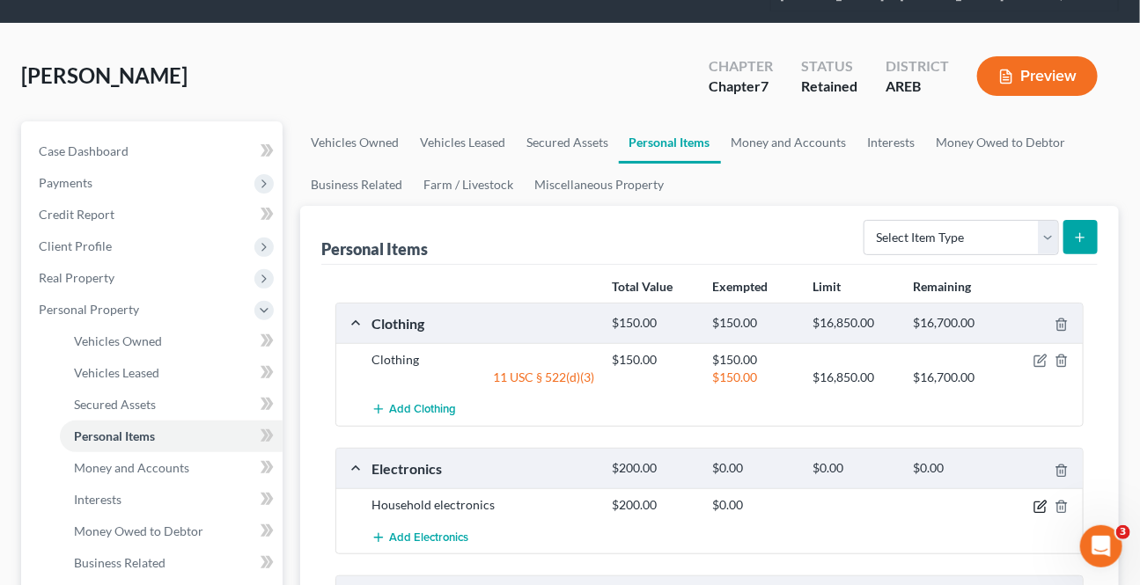
click at [1037, 510] on icon "button" at bounding box center [1039, 507] width 11 height 11
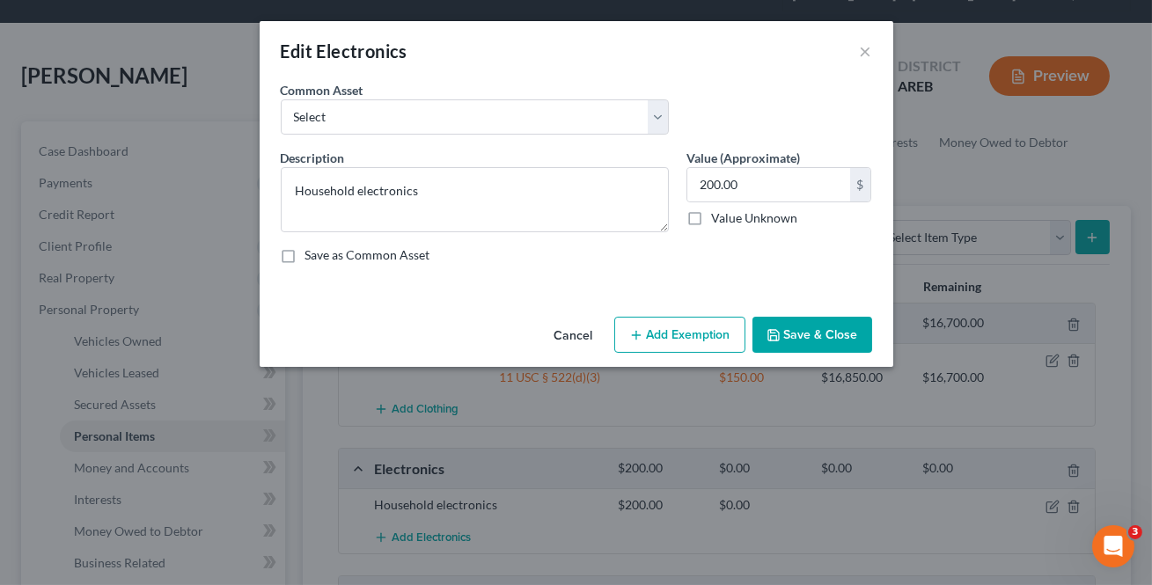
click at [715, 347] on button "Add Exemption" at bounding box center [679, 335] width 131 height 37
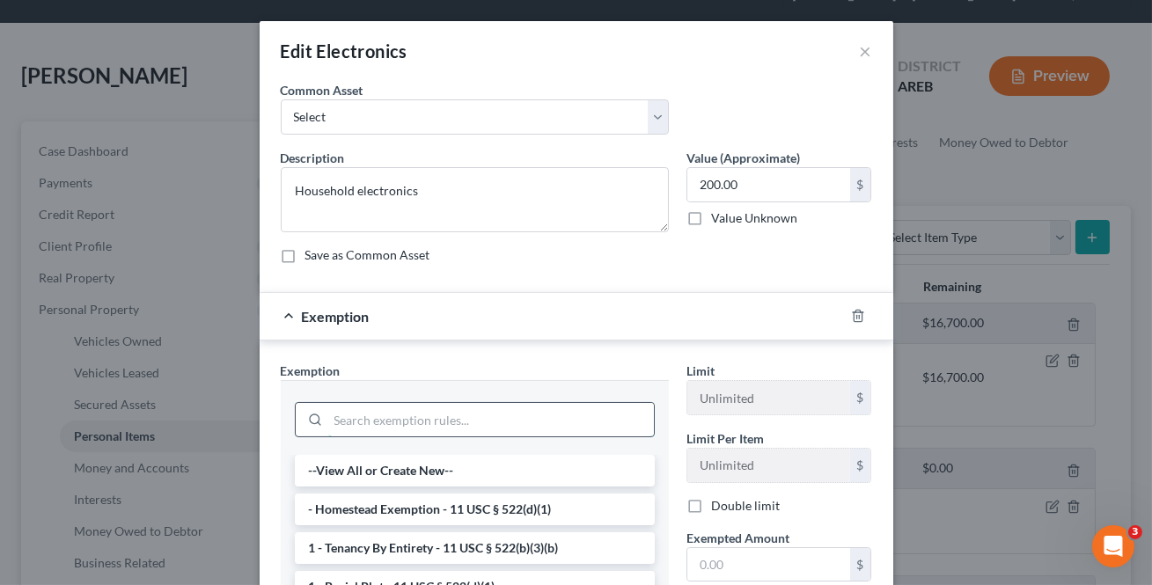
drag, startPoint x: 435, startPoint y: 404, endPoint x: 439, endPoint y: 414, distance: 11.4
click at [435, 405] on input "search" at bounding box center [491, 419] width 326 height 33
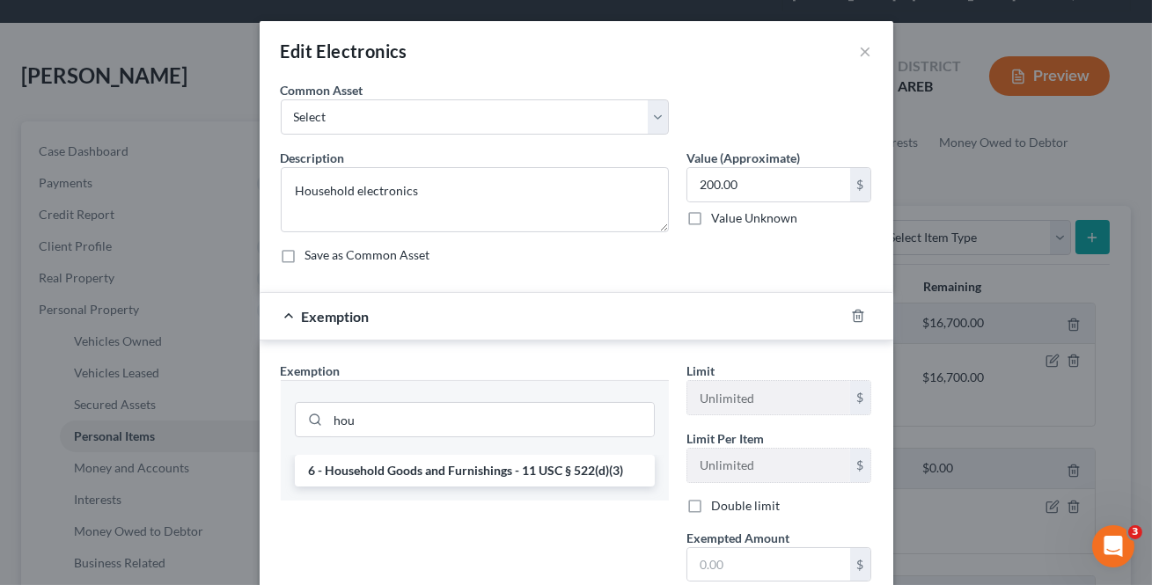
drag, startPoint x: 442, startPoint y: 478, endPoint x: 699, endPoint y: 538, distance: 263.8
click at [442, 477] on li "6 - Household Goods and Furnishings - 11 USC § 522(d)(3)" at bounding box center [475, 471] width 360 height 32
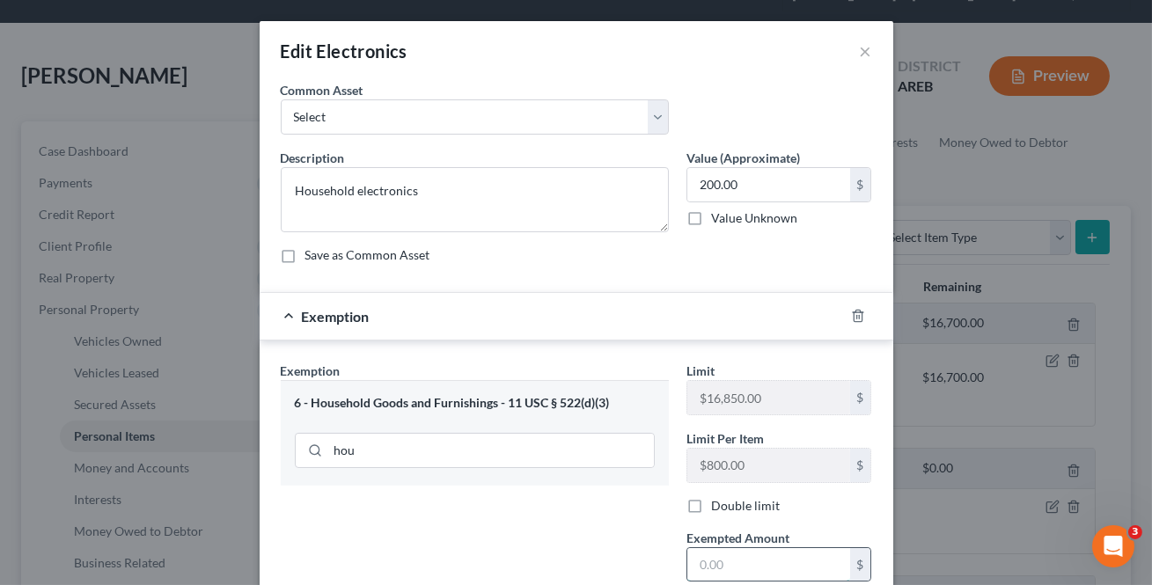
click at [718, 561] on input "text" at bounding box center [768, 564] width 163 height 33
drag, startPoint x: 545, startPoint y: 488, endPoint x: 642, endPoint y: 487, distance: 97.7
click at [546, 488] on div "Exemption Set must be selected for CA. Exemption * 6 - Household Goods and Furn…" at bounding box center [475, 513] width 406 height 302
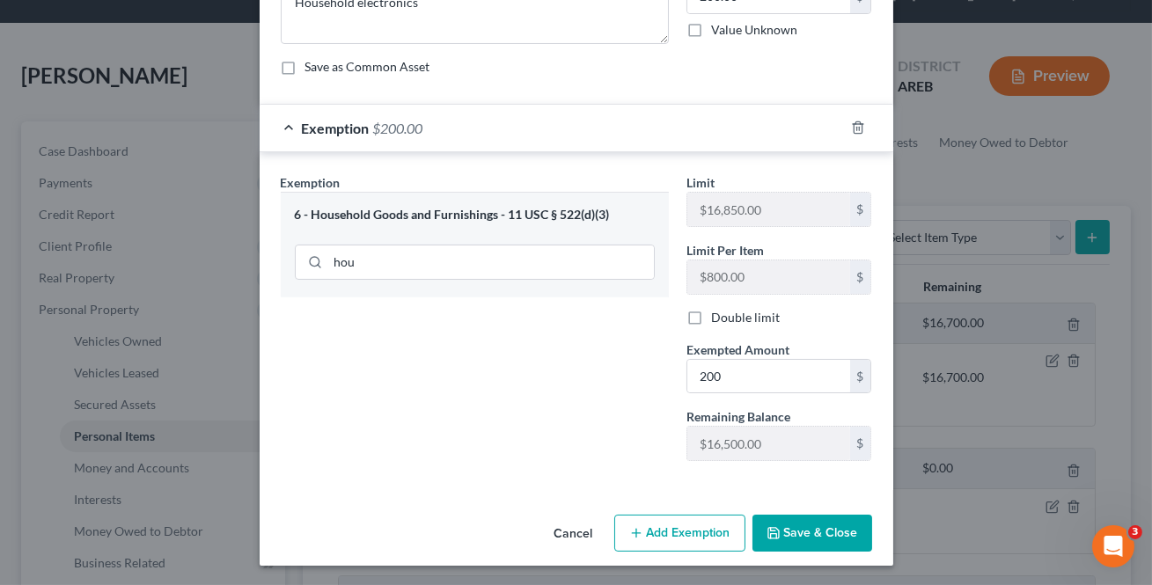
click at [777, 549] on div "Cancel Add Exemption Save & Close" at bounding box center [577, 537] width 634 height 58
click at [775, 541] on button "Save & Close" at bounding box center [812, 533] width 120 height 37
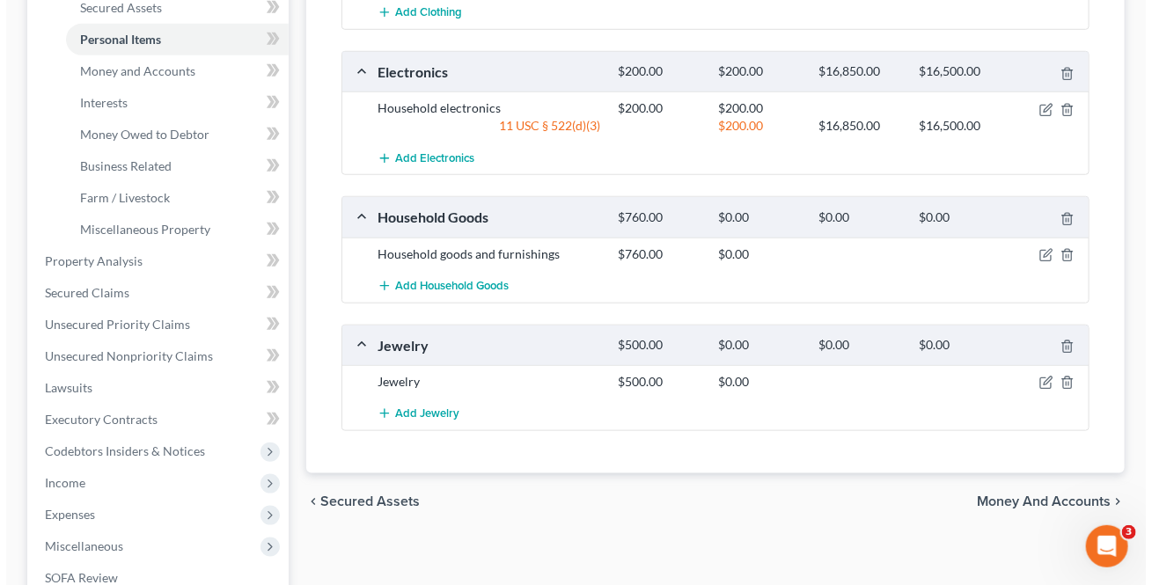
scroll to position [480, 0]
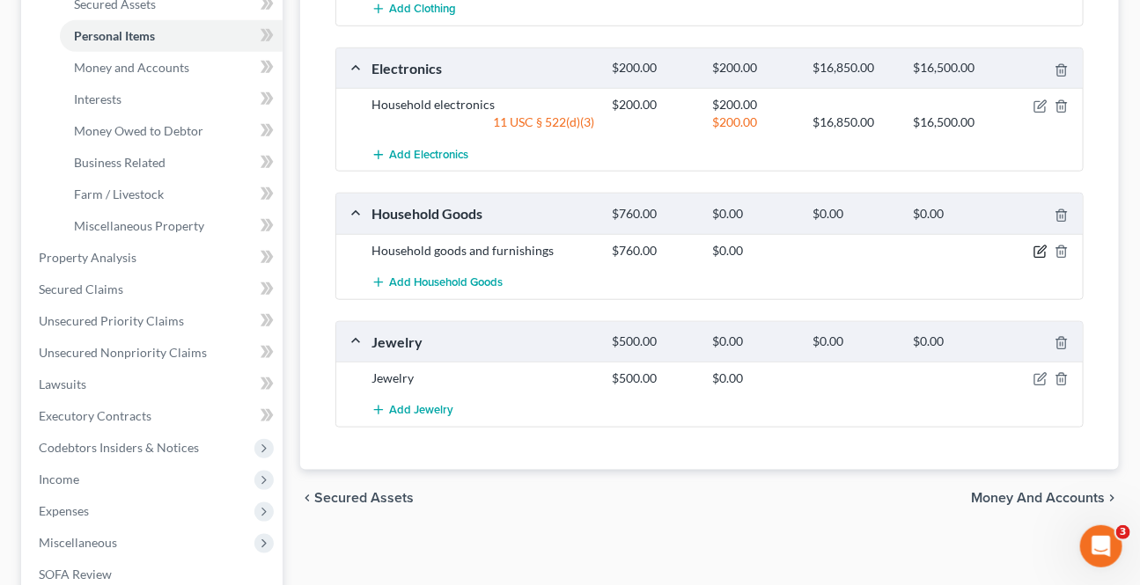
click at [1037, 253] on icon "button" at bounding box center [1040, 252] width 14 height 14
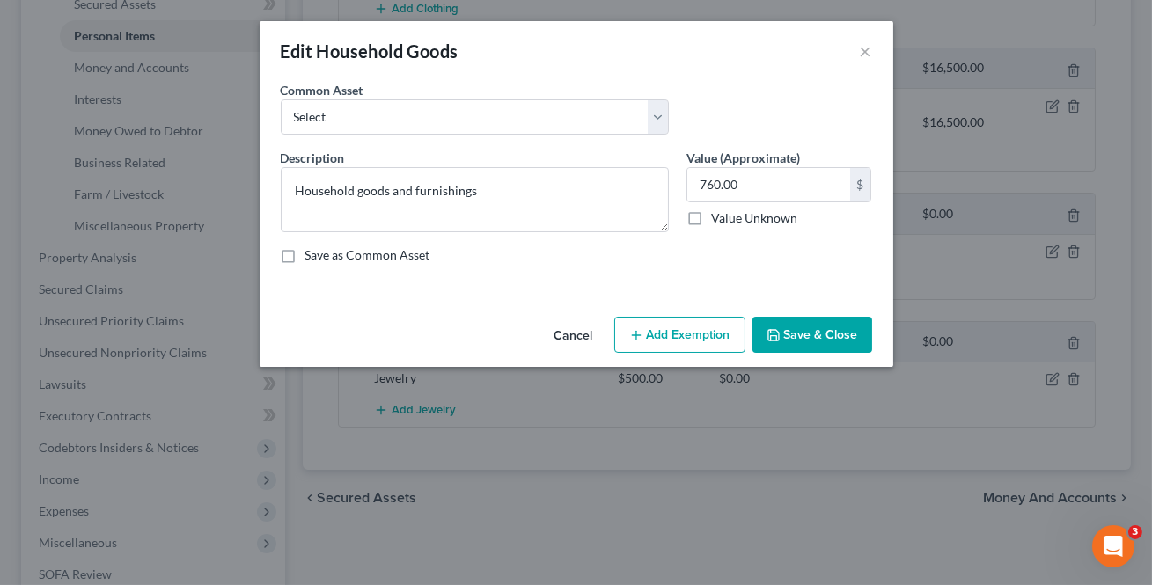
click at [713, 328] on button "Add Exemption" at bounding box center [679, 335] width 131 height 37
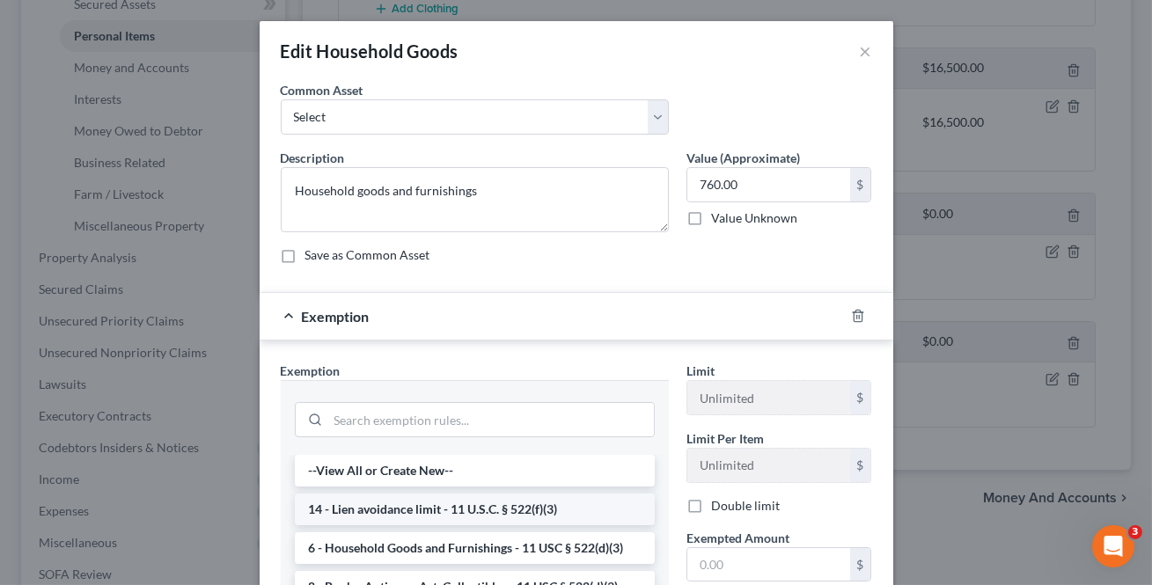
click at [466, 503] on li "14 - Lien avoidance limit - 11 U.S.C. § 522(f)(3)" at bounding box center [475, 510] width 360 height 32
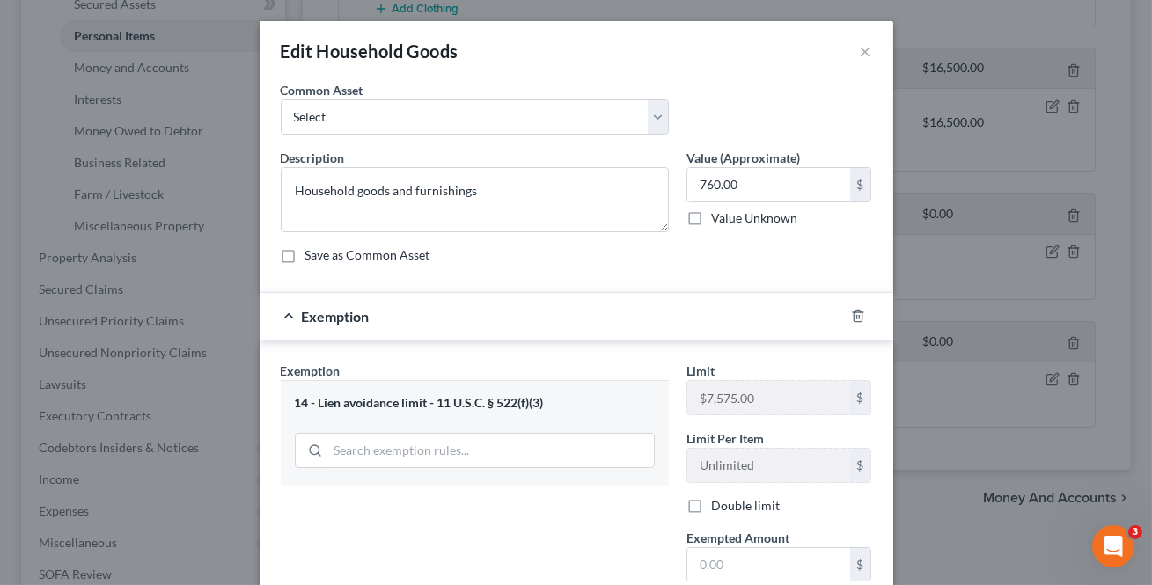
click at [580, 402] on div "14 - Lien avoidance limit - 11 U.S.C. § 522(f)(3)" at bounding box center [475, 403] width 360 height 17
click at [859, 317] on line "button" at bounding box center [859, 318] width 0 height 4
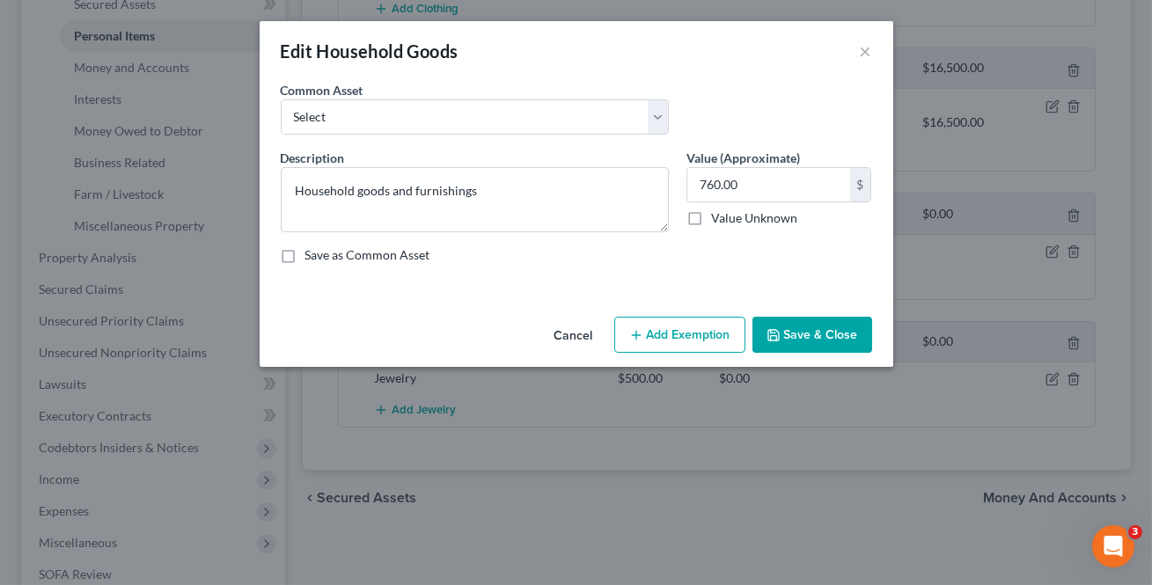
drag, startPoint x: 645, startPoint y: 319, endPoint x: 568, endPoint y: 422, distance: 128.3
click at [645, 320] on button "Add Exemption" at bounding box center [679, 335] width 131 height 37
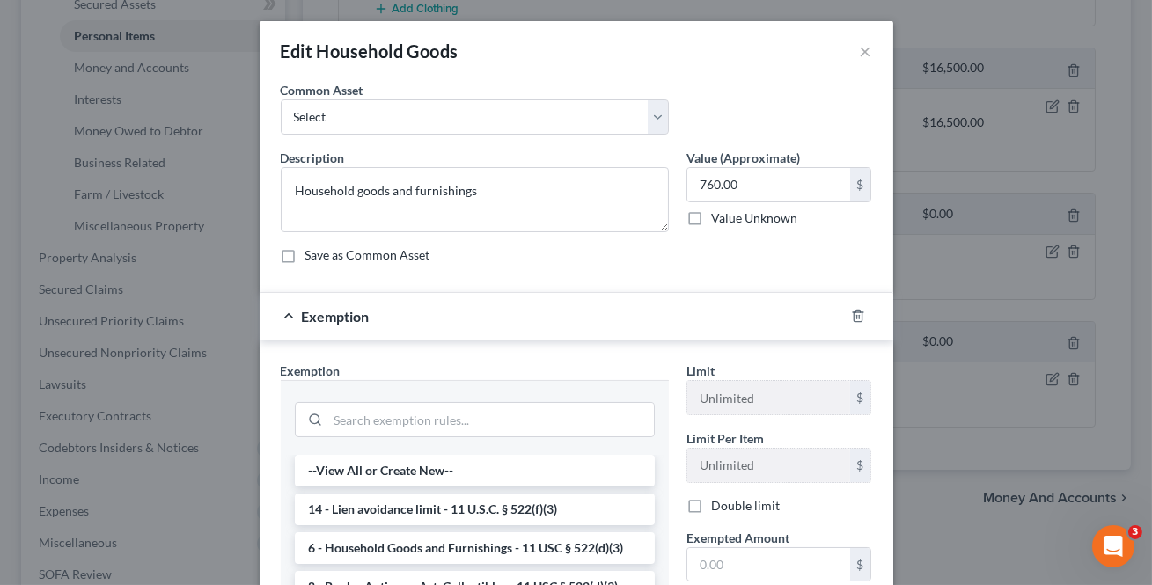
drag, startPoint x: 433, startPoint y: 551, endPoint x: 623, endPoint y: 560, distance: 190.3
click at [432, 552] on li "6 - Household Goods and Furnishings - 11 USC § 522(d)(3)" at bounding box center [475, 548] width 360 height 32
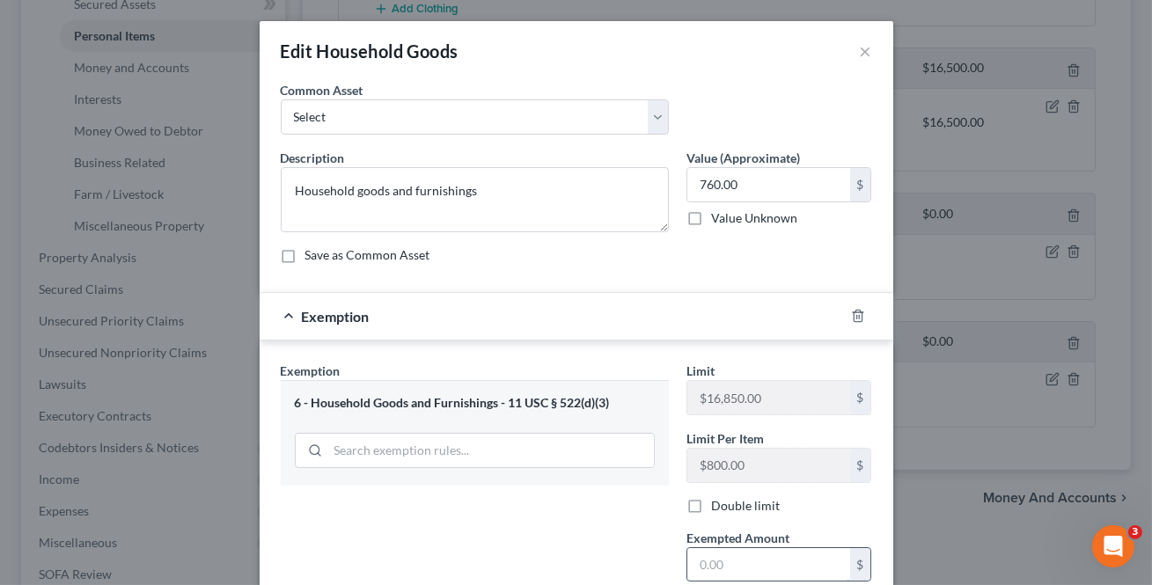
click at [708, 559] on input "text" at bounding box center [768, 564] width 163 height 33
click at [600, 554] on div "Exemption Set must be selected for CA. Exemption * 6 - Household Goods and Furn…" at bounding box center [475, 513] width 406 height 302
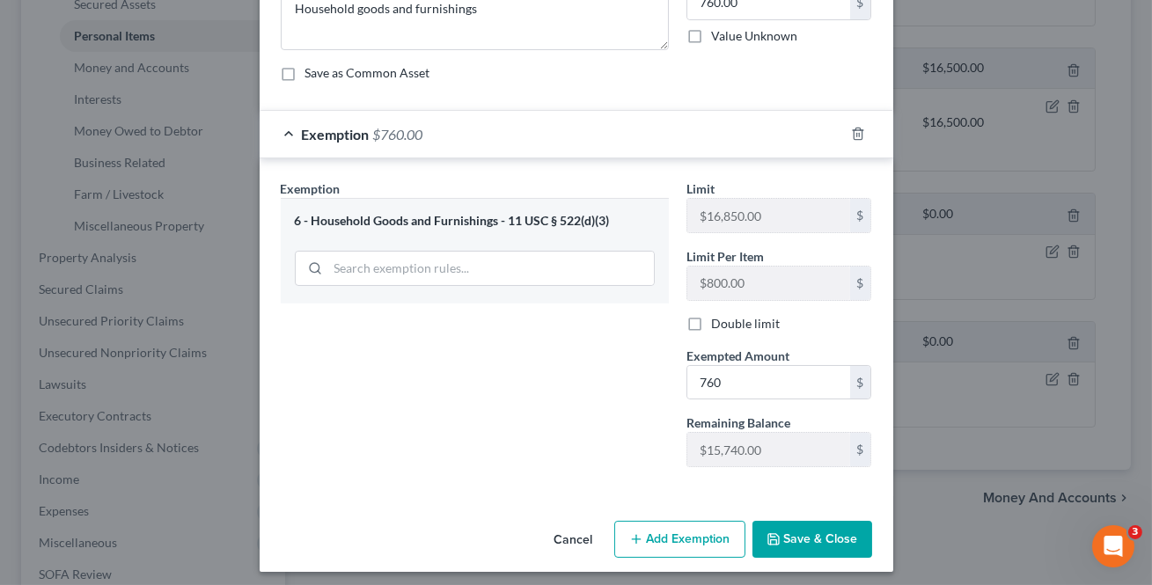
scroll to position [188, 0]
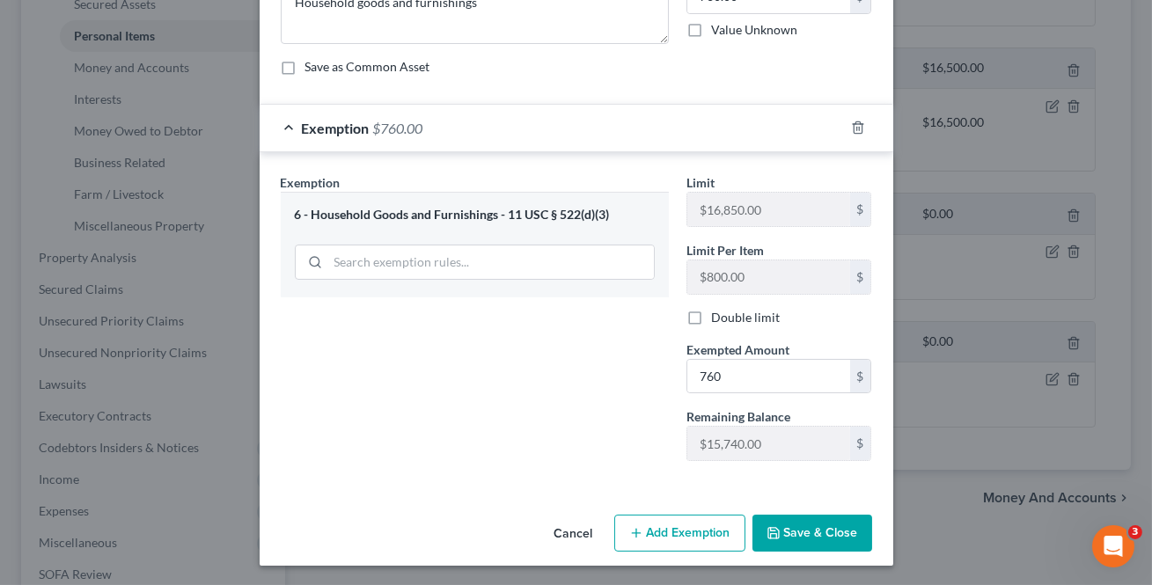
click at [796, 532] on button "Save & Close" at bounding box center [812, 533] width 120 height 37
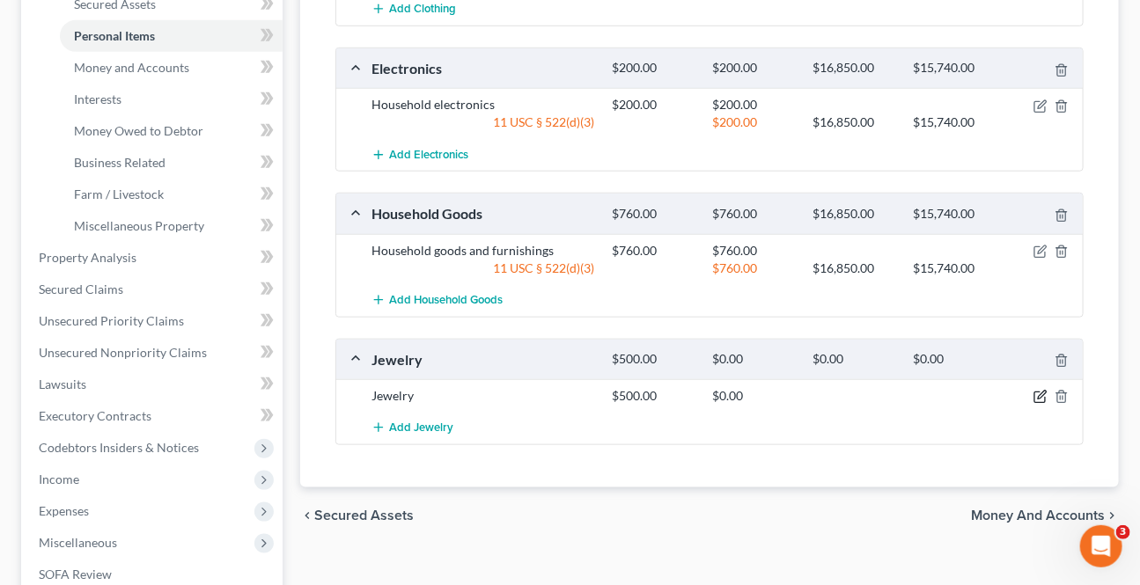
drag, startPoint x: 1038, startPoint y: 395, endPoint x: 991, endPoint y: 390, distance: 47.8
click at [1038, 394] on icon "button" at bounding box center [1041, 396] width 8 height 8
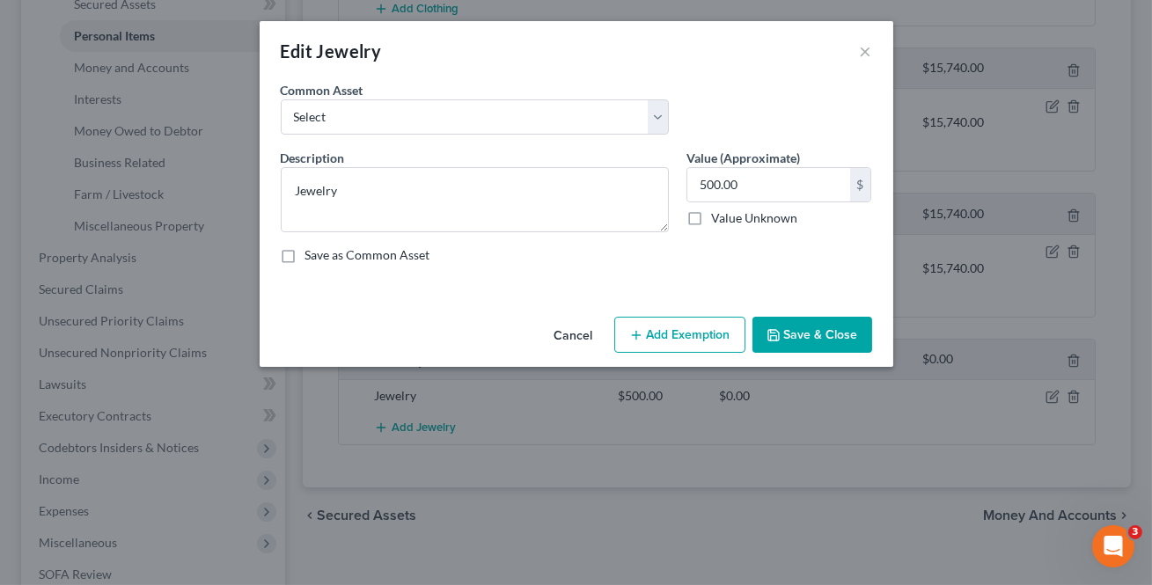
drag, startPoint x: 671, startPoint y: 275, endPoint x: 691, endPoint y: 343, distance: 71.6
click at [673, 275] on div "Description * Jewelry Value (Approximate) 500.00 $ Value Unknown Balance Undete…" at bounding box center [576, 213] width 609 height 129
drag, startPoint x: 691, startPoint y: 344, endPoint x: 724, endPoint y: 370, distance: 42.6
click at [691, 343] on button "Add Exemption" at bounding box center [679, 335] width 131 height 37
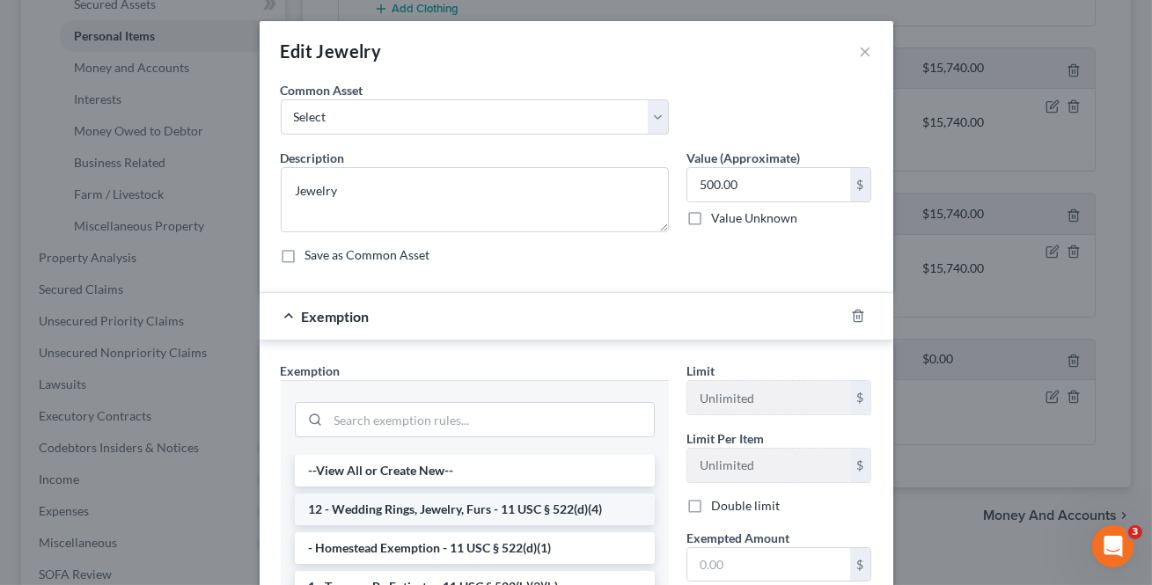
click at [455, 499] on li "12 - Wedding Rings, Jewelry, Furs - 11 USC § 522(d)(4)" at bounding box center [475, 510] width 360 height 32
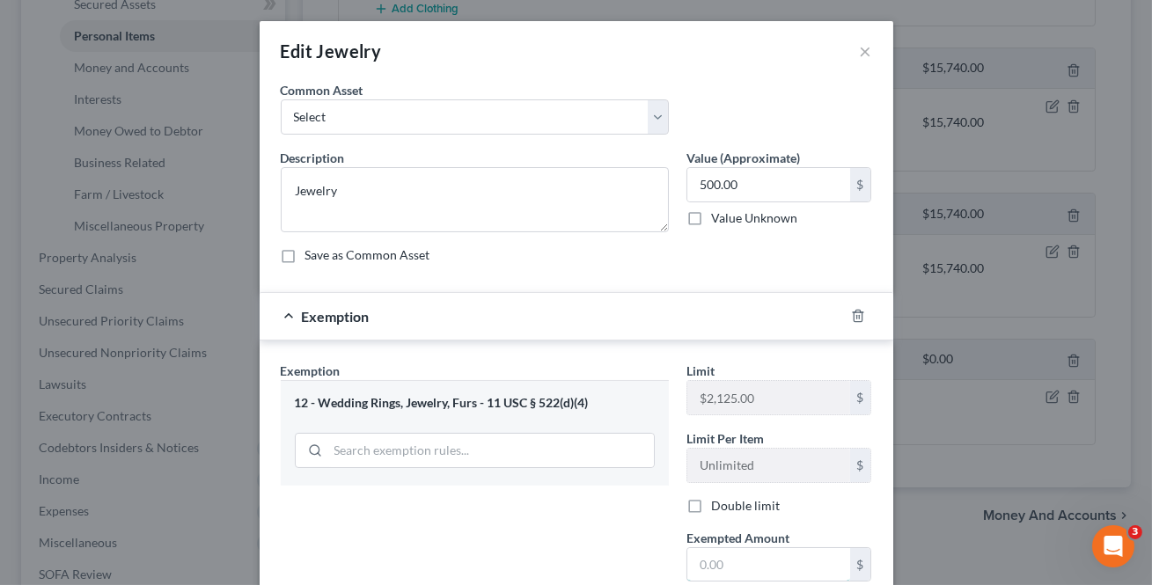
drag, startPoint x: 731, startPoint y: 555, endPoint x: 712, endPoint y: 538, distance: 26.2
click at [731, 555] on input "text" at bounding box center [768, 564] width 163 height 33
drag, startPoint x: 561, startPoint y: 515, endPoint x: 658, endPoint y: 500, distance: 98.8
click at [562, 514] on div "Exemption Set must be selected for CA. Exemption * 12 - Wedding Rings, Jewelry,…" at bounding box center [475, 513] width 406 height 302
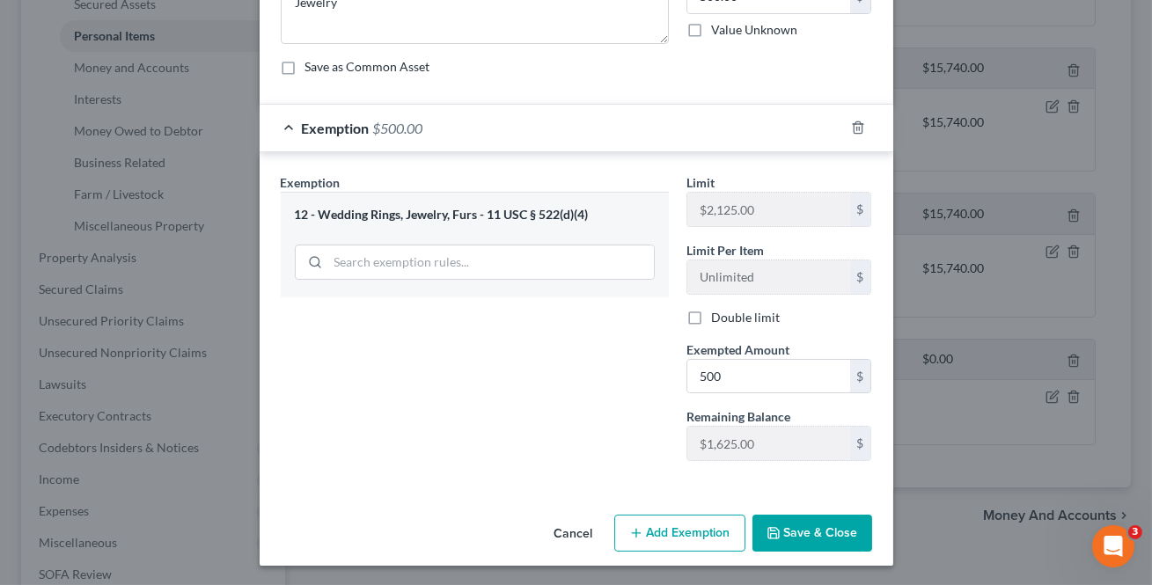
drag, startPoint x: 796, startPoint y: 542, endPoint x: 1038, endPoint y: 572, distance: 243.8
click at [796, 541] on button "Save & Close" at bounding box center [812, 533] width 120 height 37
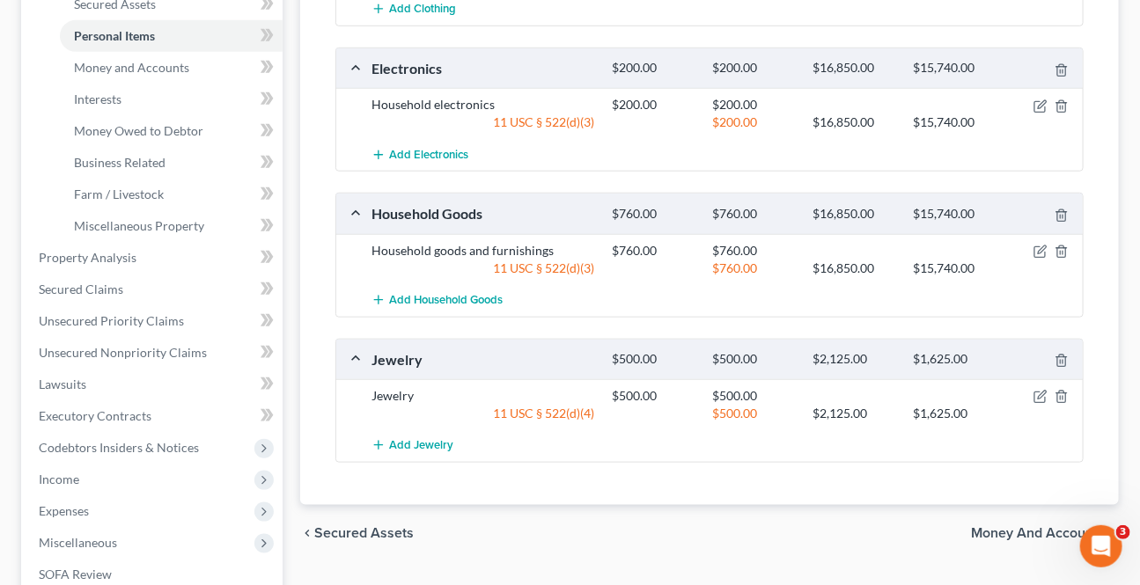
click at [1022, 537] on span "Money and Accounts" at bounding box center [1038, 533] width 134 height 14
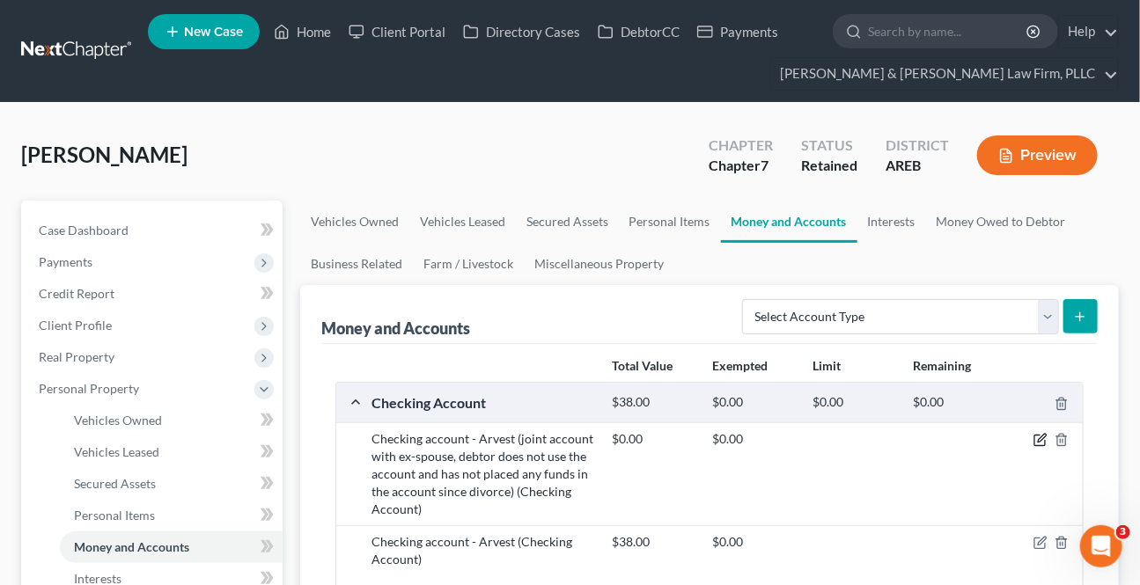
click at [1040, 443] on icon "button" at bounding box center [1040, 440] width 14 height 14
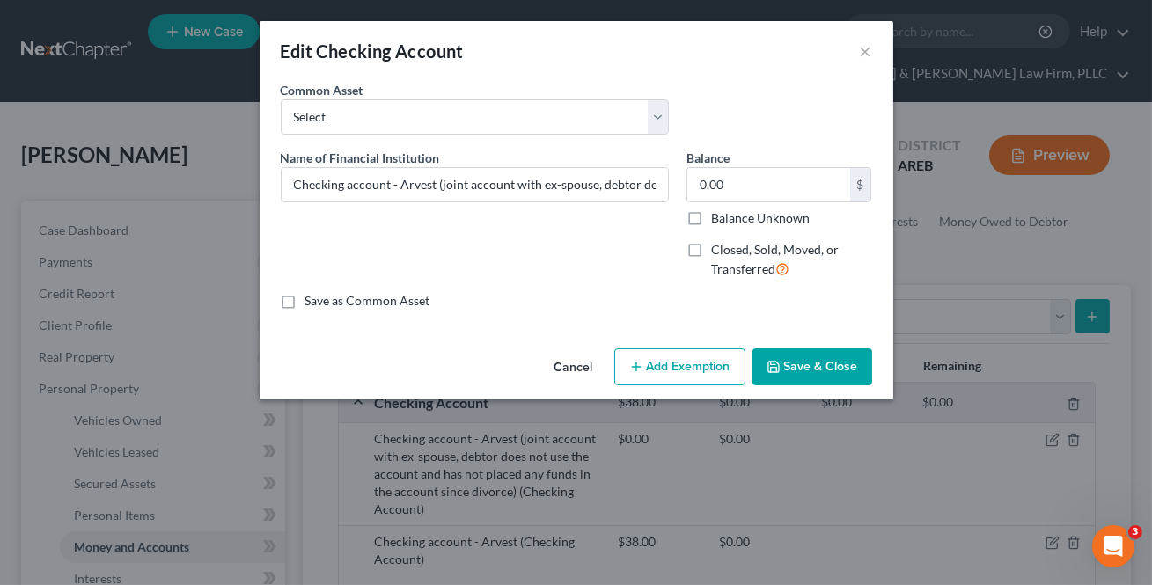
click at [795, 361] on button "Save & Close" at bounding box center [812, 366] width 120 height 37
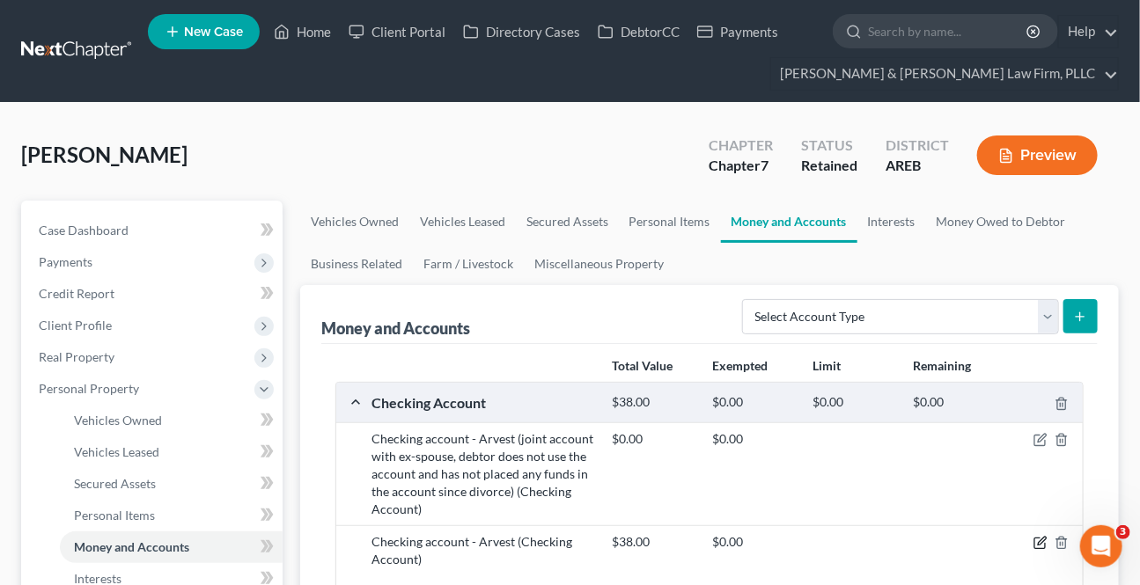
click at [1033, 537] on icon "button" at bounding box center [1040, 543] width 14 height 14
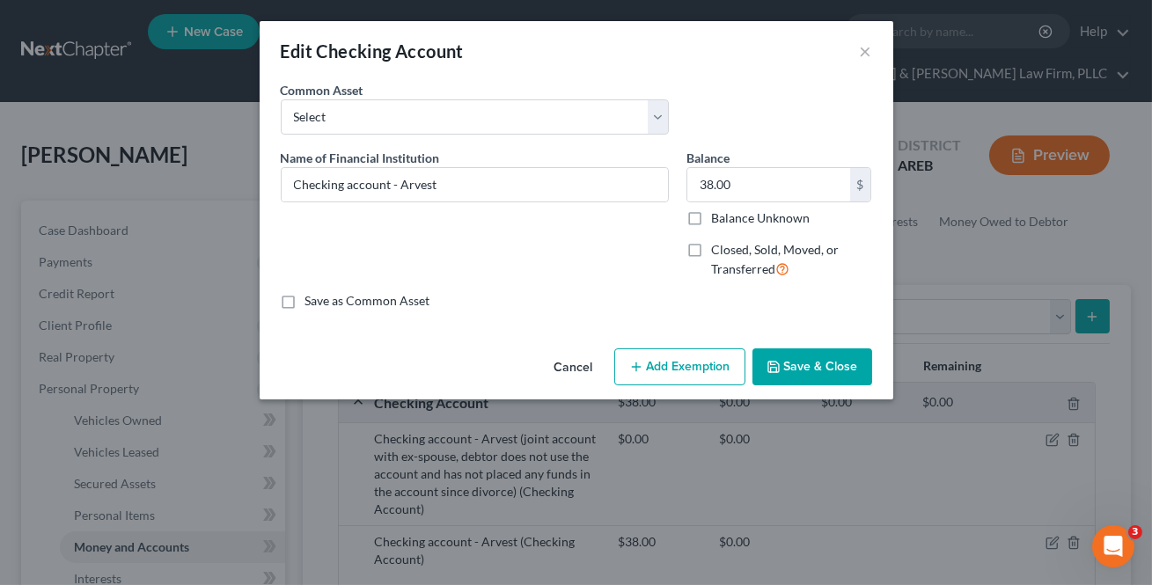
click at [670, 375] on button "Add Exemption" at bounding box center [679, 366] width 131 height 37
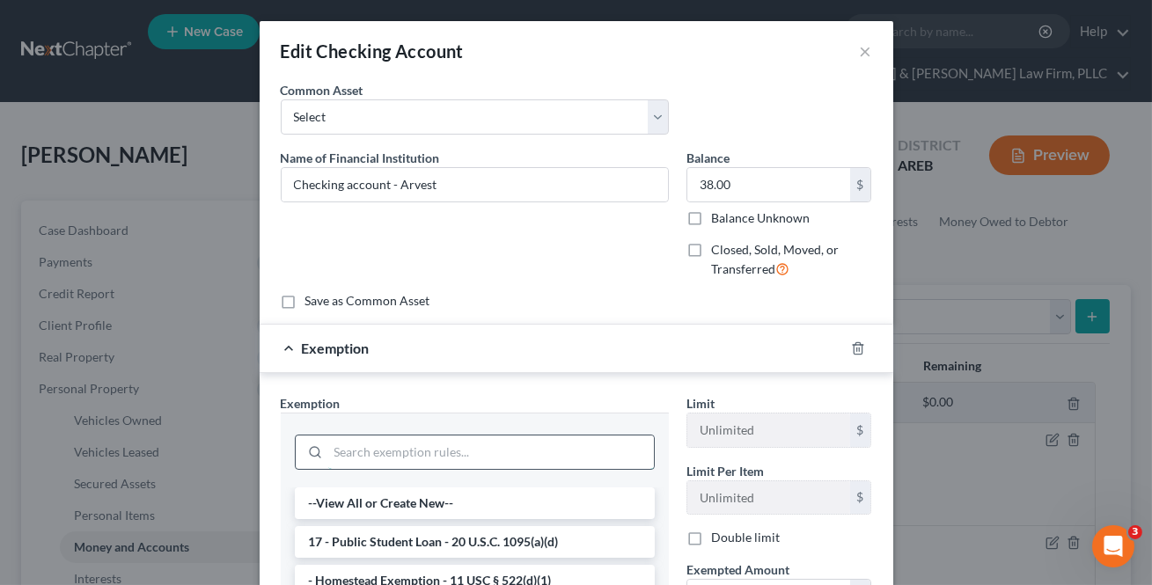
click at [385, 439] on input "search" at bounding box center [491, 452] width 326 height 33
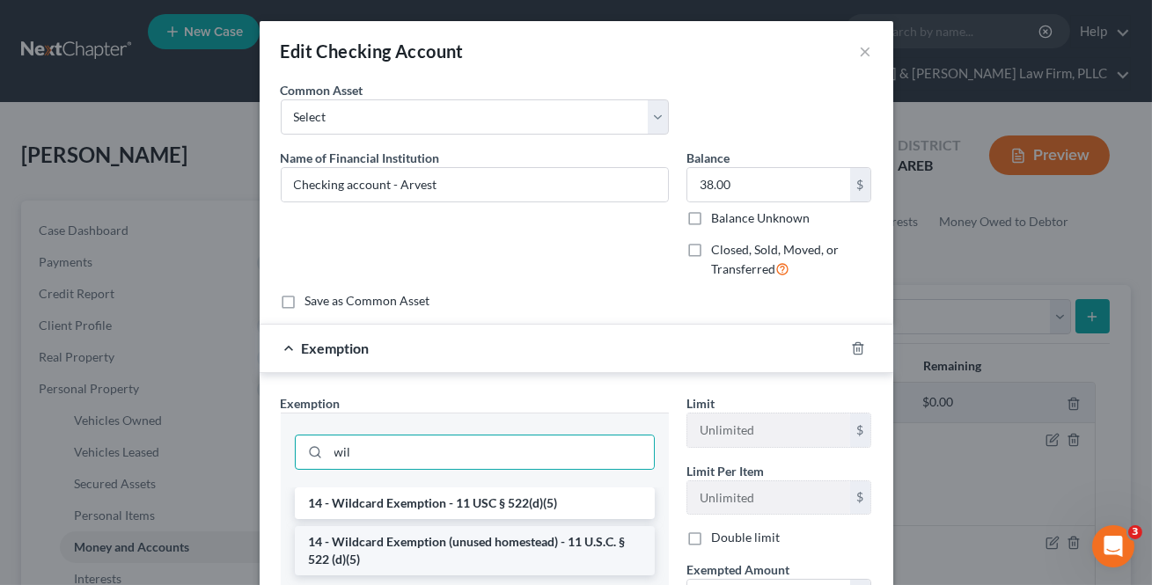
drag, startPoint x: 430, startPoint y: 548, endPoint x: 665, endPoint y: 577, distance: 236.7
click at [431, 546] on li "14 - Wildcard Exemption (unused homestead) - 11 U.S.C. § 522 (d)(5)" at bounding box center [475, 550] width 360 height 49
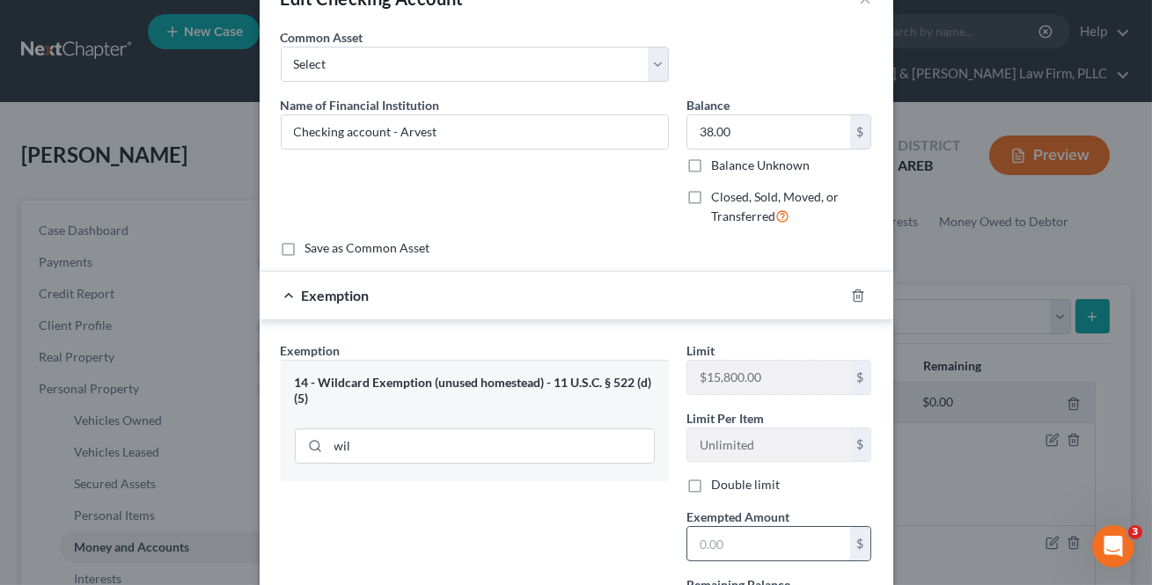
scroll to position [159, 0]
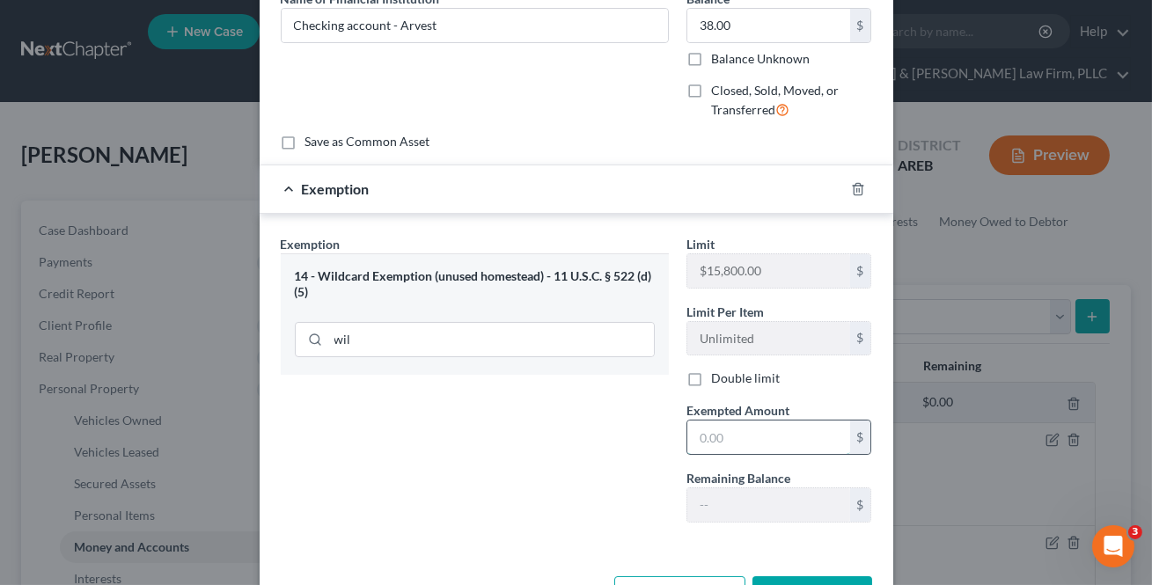
click at [690, 448] on input "text" at bounding box center [768, 437] width 163 height 33
drag, startPoint x: 484, startPoint y: 428, endPoint x: 740, endPoint y: 517, distance: 271.3
click at [488, 428] on div "Exemption Set must be selected for CA. Exemption * 14 - Wildcard Exemption (unu…" at bounding box center [475, 386] width 406 height 302
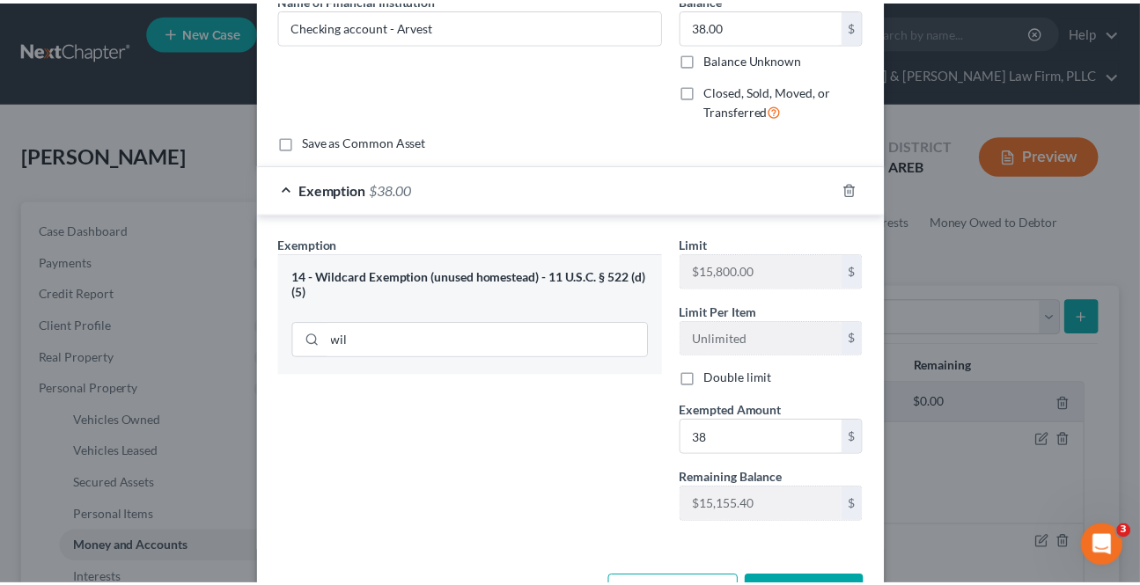
scroll to position [221, 0]
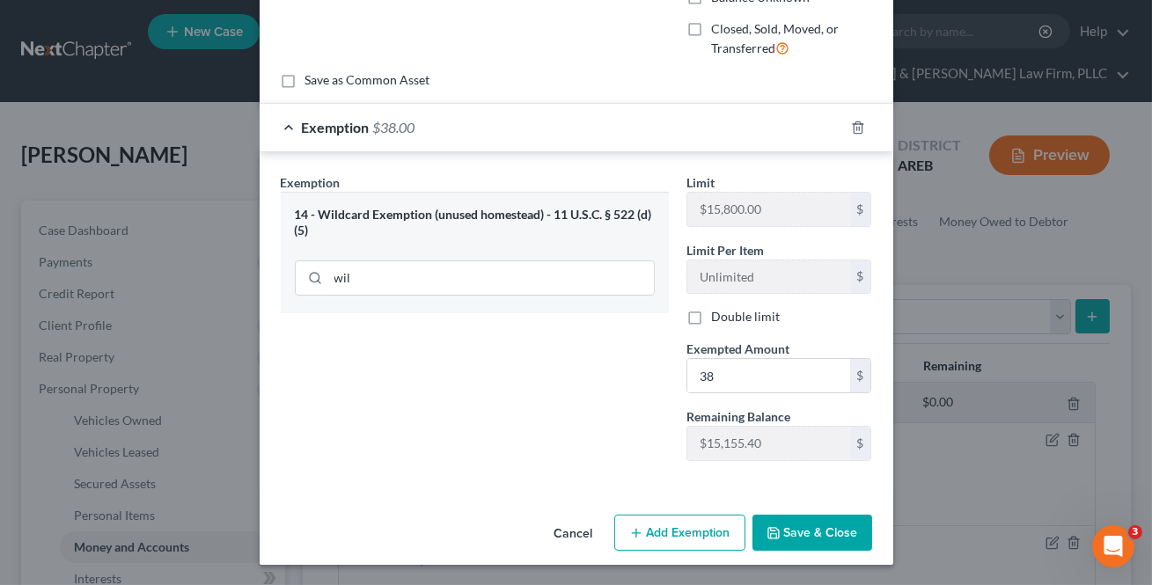
drag, startPoint x: 791, startPoint y: 539, endPoint x: 808, endPoint y: 517, distance: 27.6
click at [791, 538] on button "Save & Close" at bounding box center [812, 533] width 120 height 37
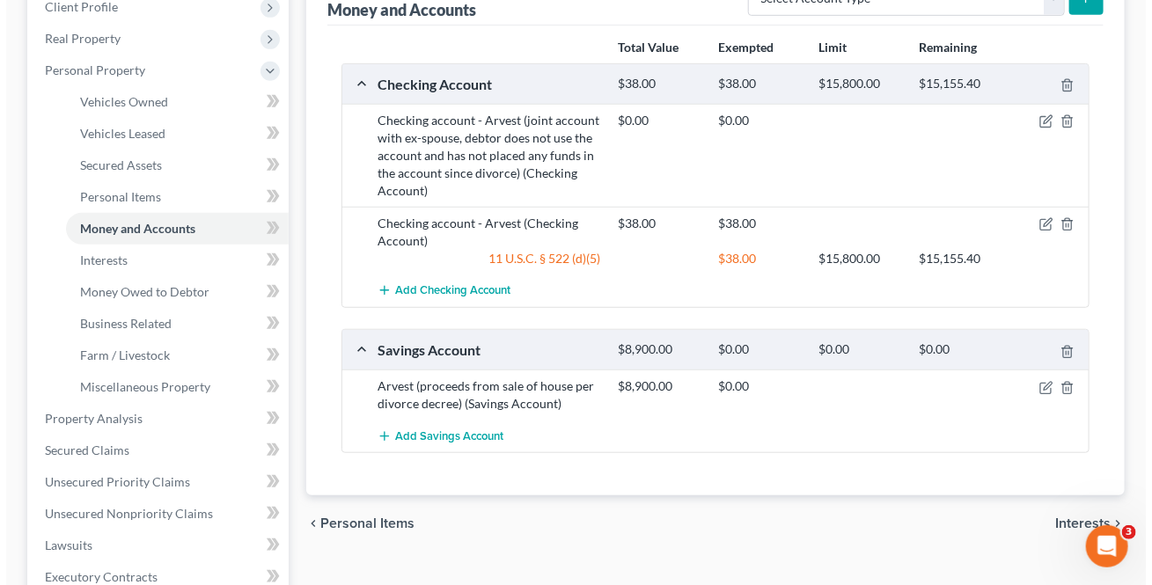
scroll to position [319, 0]
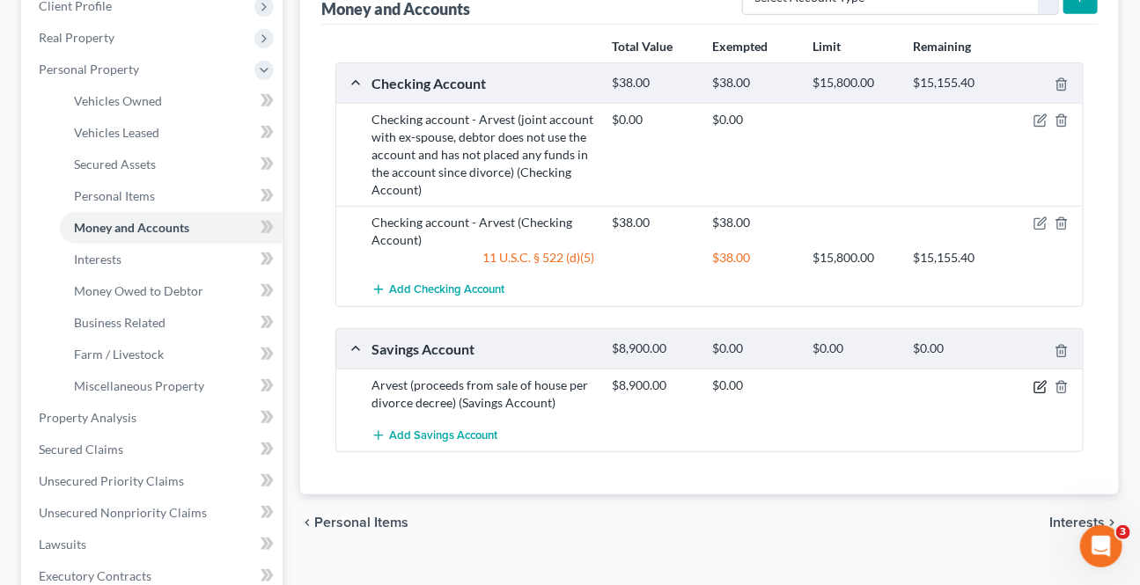
drag, startPoint x: 1038, startPoint y: 386, endPoint x: 1024, endPoint y: 377, distance: 17.1
click at [1038, 384] on icon "button" at bounding box center [1041, 385] width 8 height 8
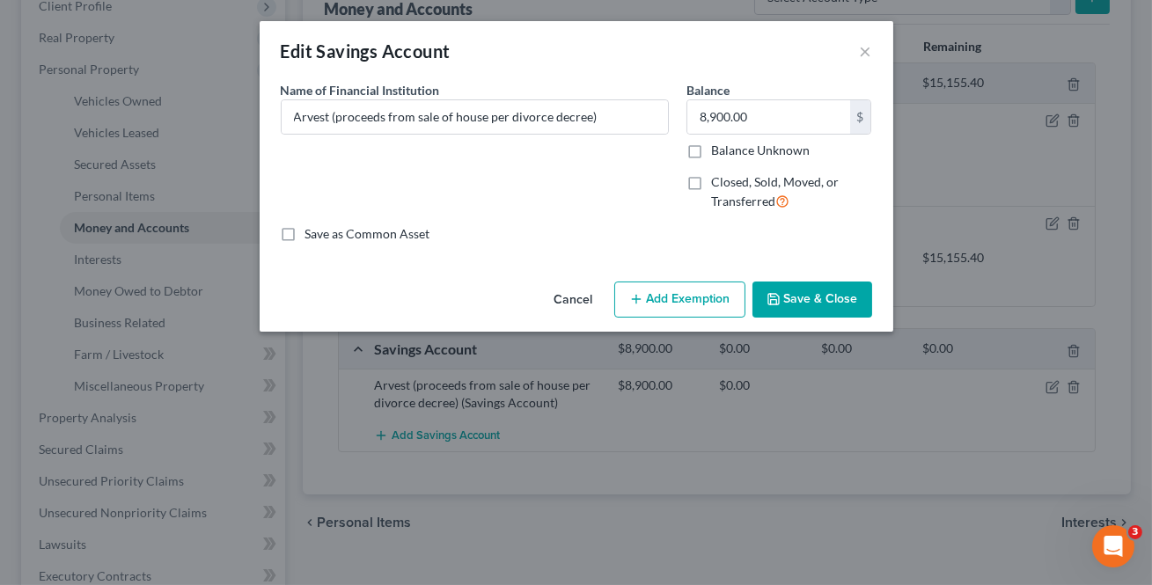
click at [686, 296] on button "Add Exemption" at bounding box center [679, 300] width 131 height 37
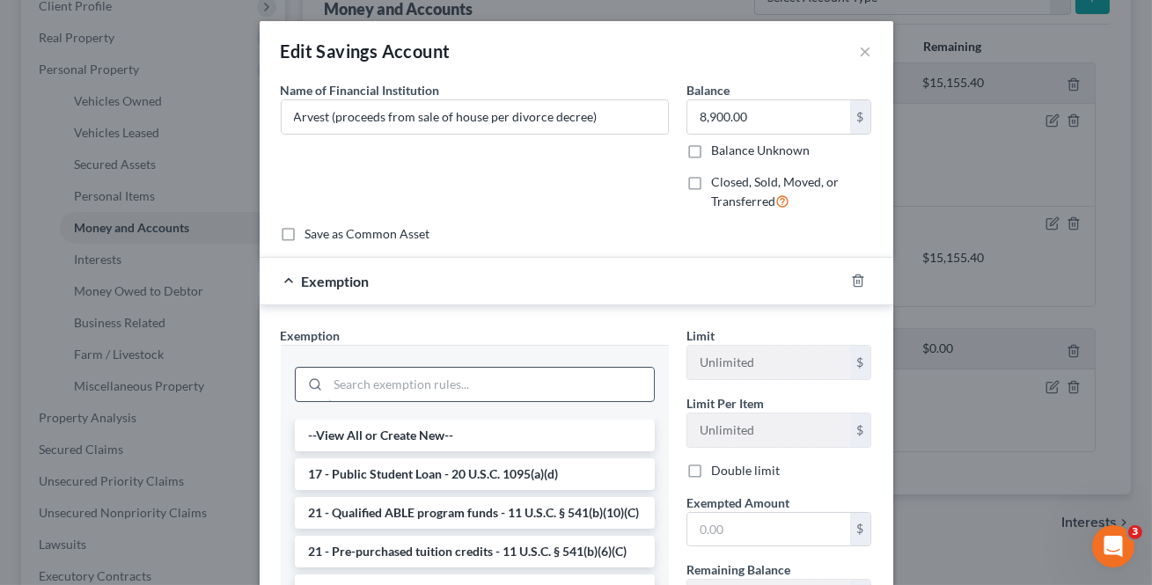
click at [459, 380] on input "search" at bounding box center [491, 384] width 326 height 33
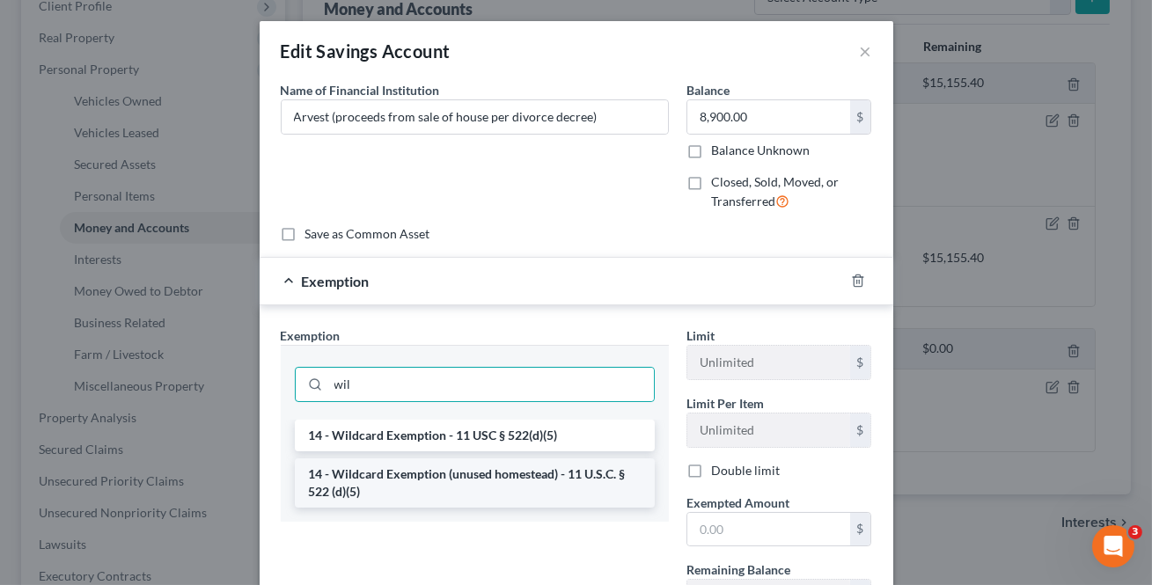
click at [453, 480] on li "14 - Wildcard Exemption (unused homestead) - 11 U.S.C. § 522 (d)(5)" at bounding box center [475, 482] width 360 height 49
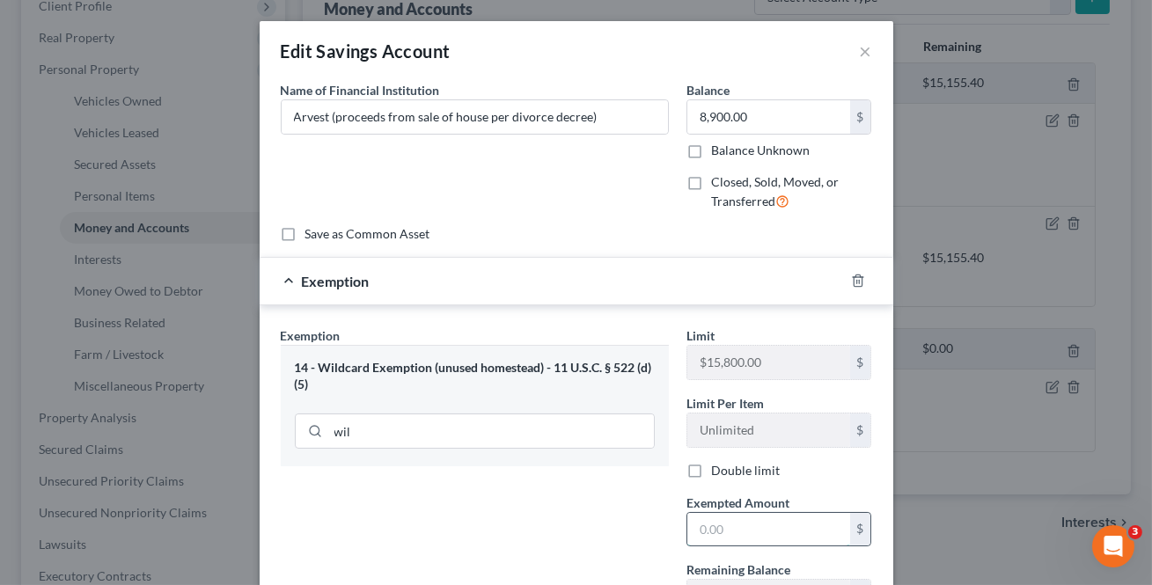
click at [730, 532] on input "text" at bounding box center [768, 529] width 163 height 33
drag, startPoint x: 554, startPoint y: 494, endPoint x: 747, endPoint y: 525, distance: 195.3
click at [554, 493] on div "Exemption Set must be selected for CA. Exemption * 14 - Wildcard Exemption (unu…" at bounding box center [475, 477] width 406 height 302
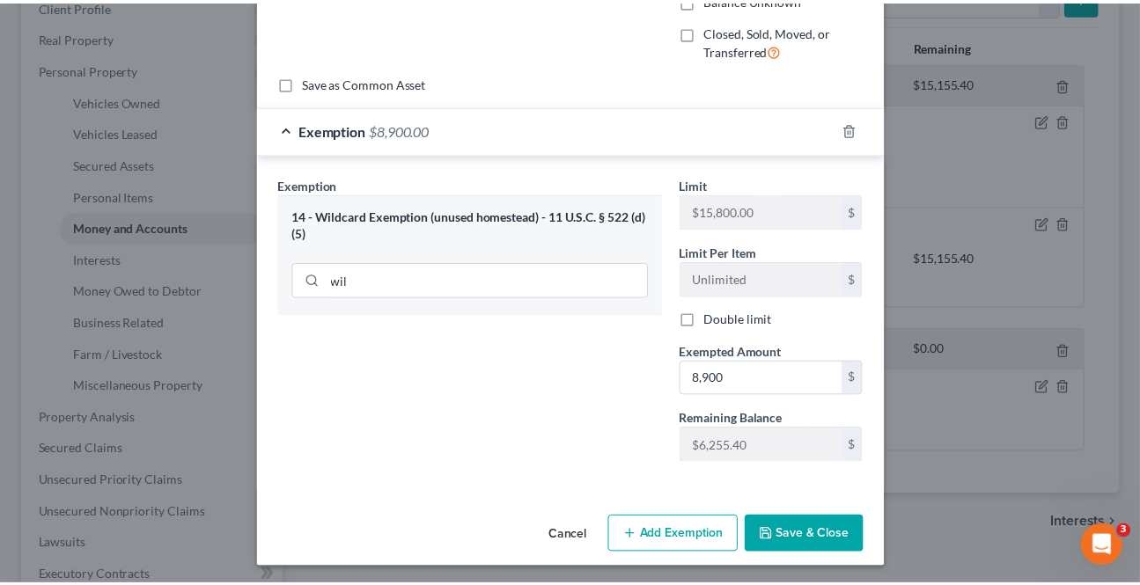
scroll to position [153, 0]
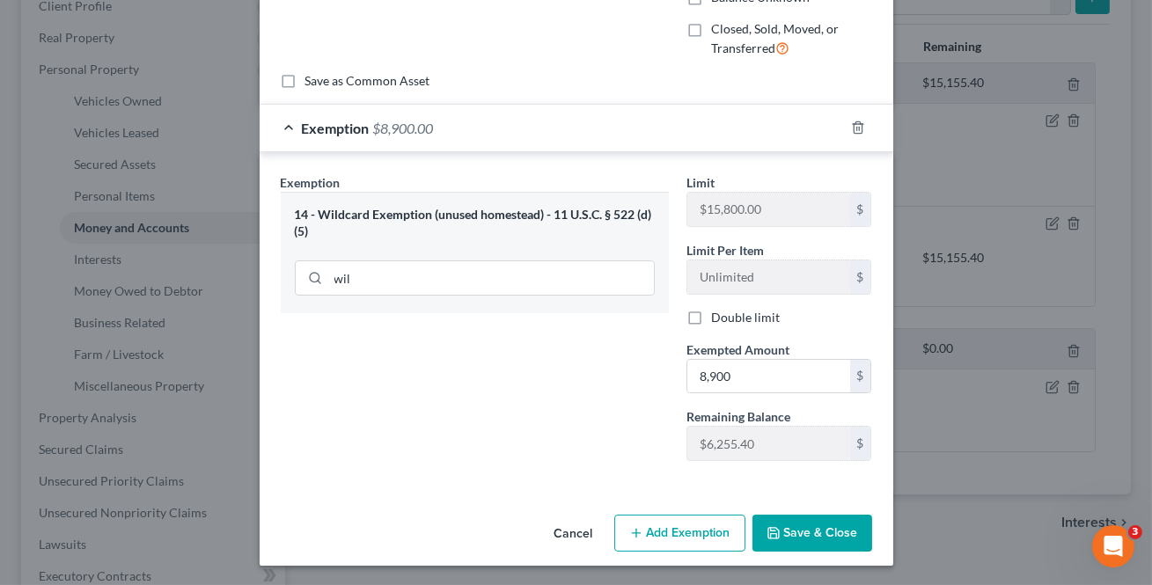
click at [788, 543] on button "Save & Close" at bounding box center [812, 533] width 120 height 37
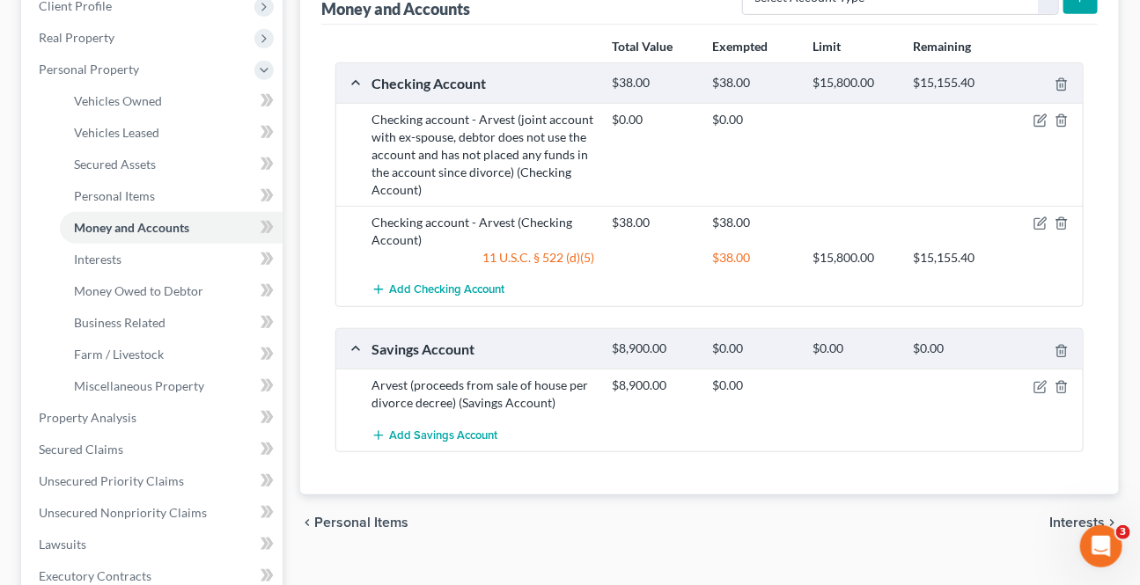
click at [1044, 524] on div "chevron_left Personal Items Interests chevron_right" at bounding box center [709, 523] width 818 height 56
click at [1048, 524] on div "chevron_left Personal Items Interests chevron_right" at bounding box center [709, 523] width 818 height 56
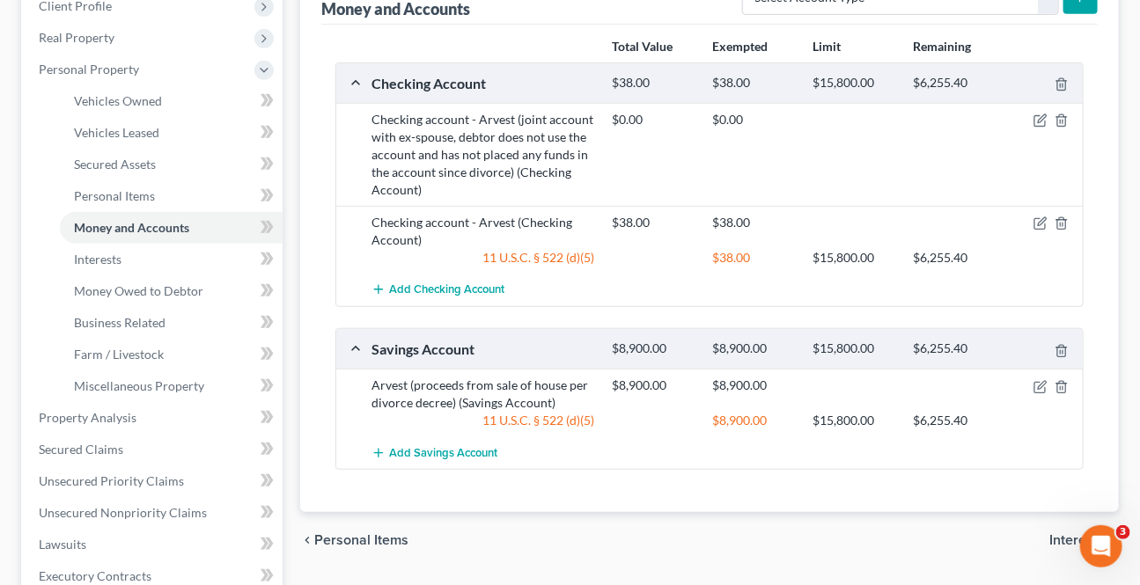
click at [1059, 537] on span "Interests" at bounding box center [1076, 540] width 55 height 14
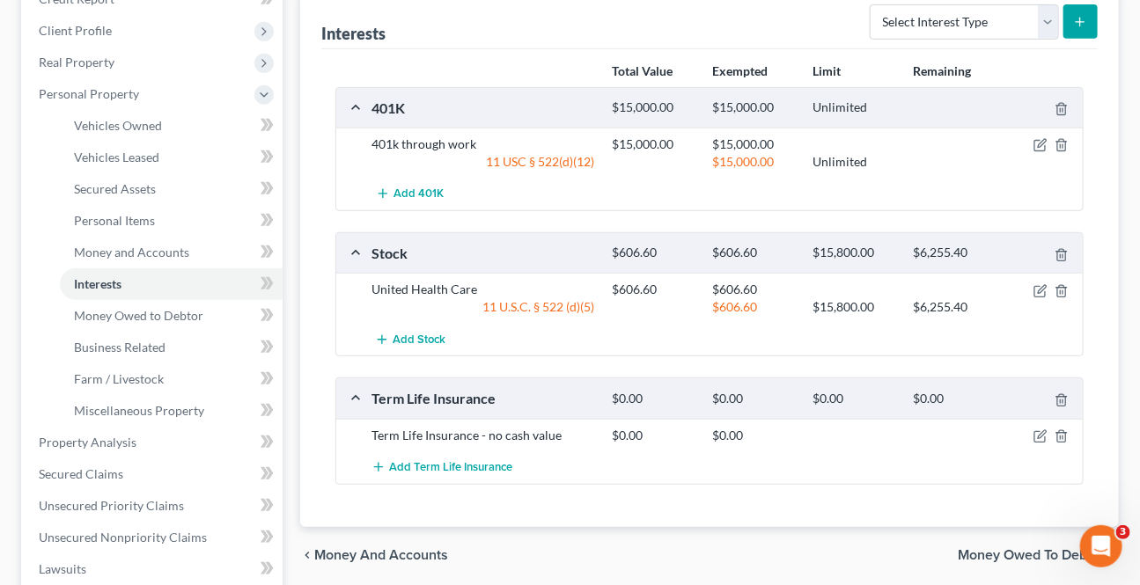
scroll to position [319, 0]
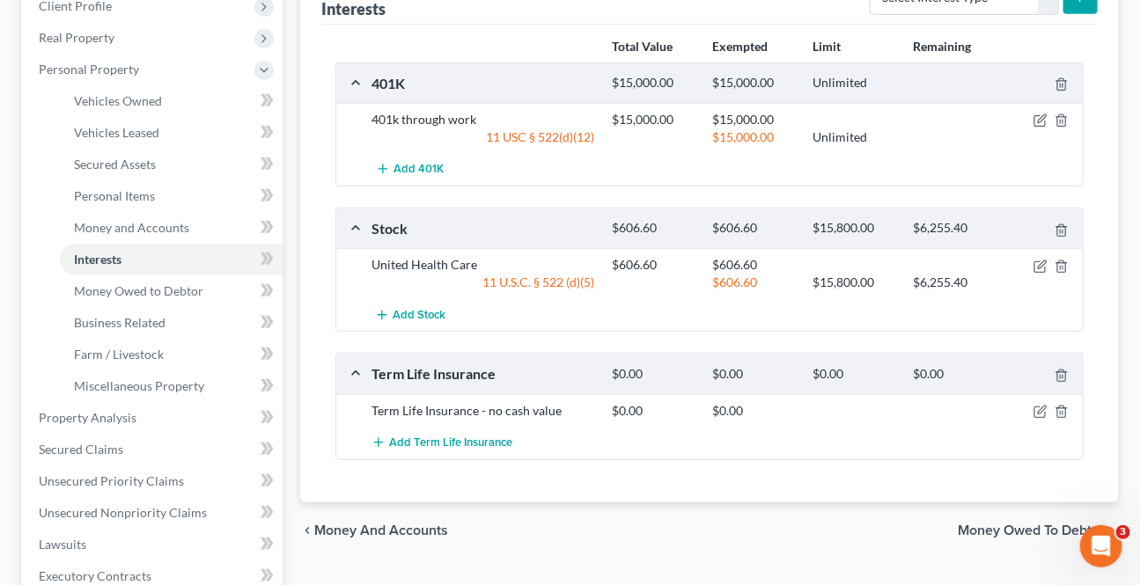
click at [996, 528] on span "Money Owed to Debtor" at bounding box center [1030, 531] width 147 height 14
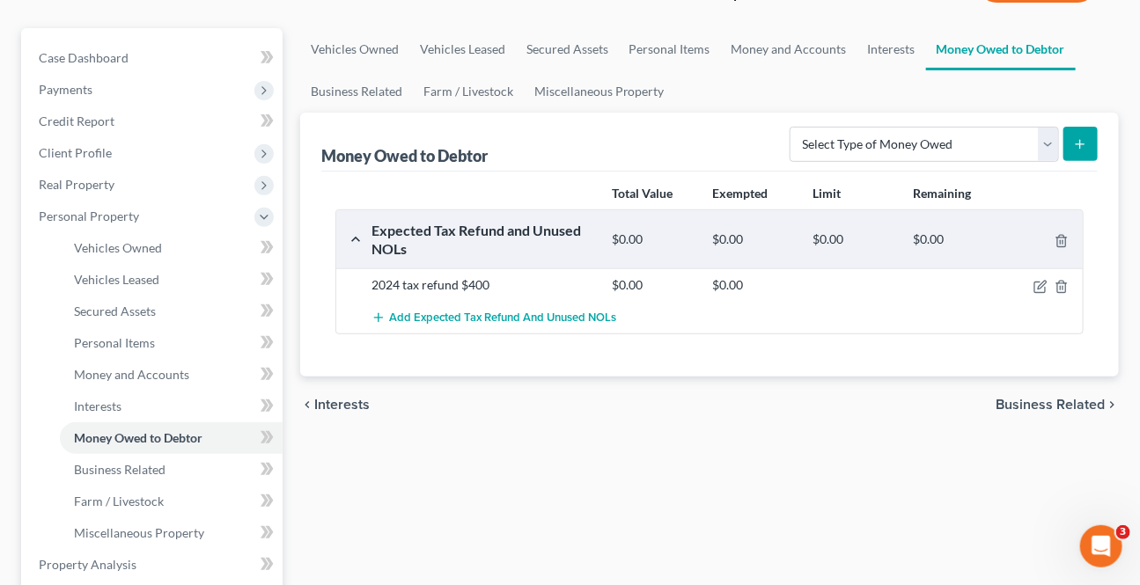
scroll to position [239, 0]
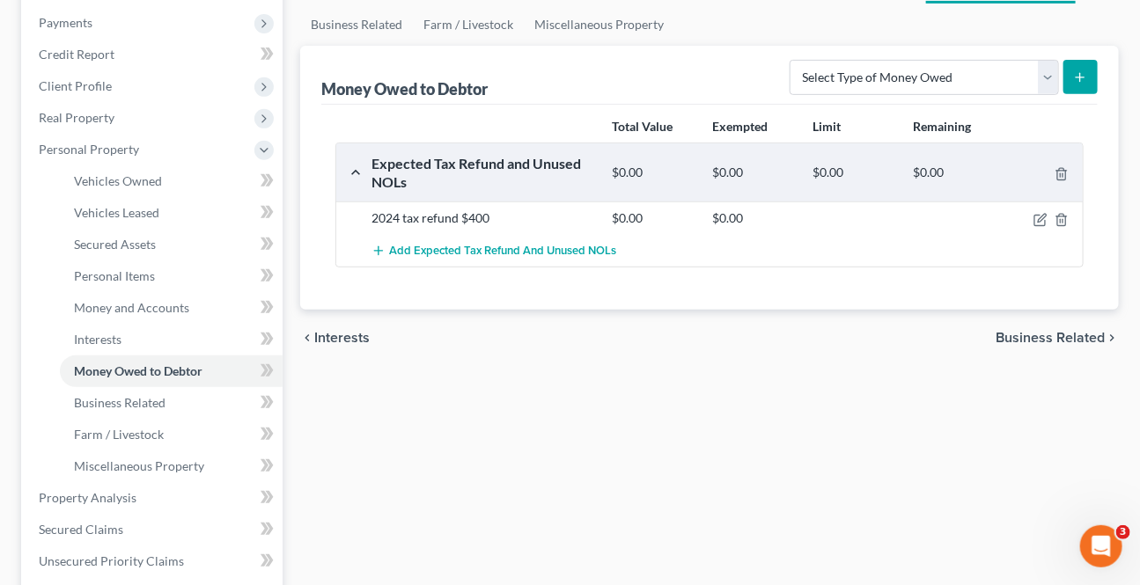
click at [1063, 331] on span "Business Related" at bounding box center [1049, 338] width 109 height 14
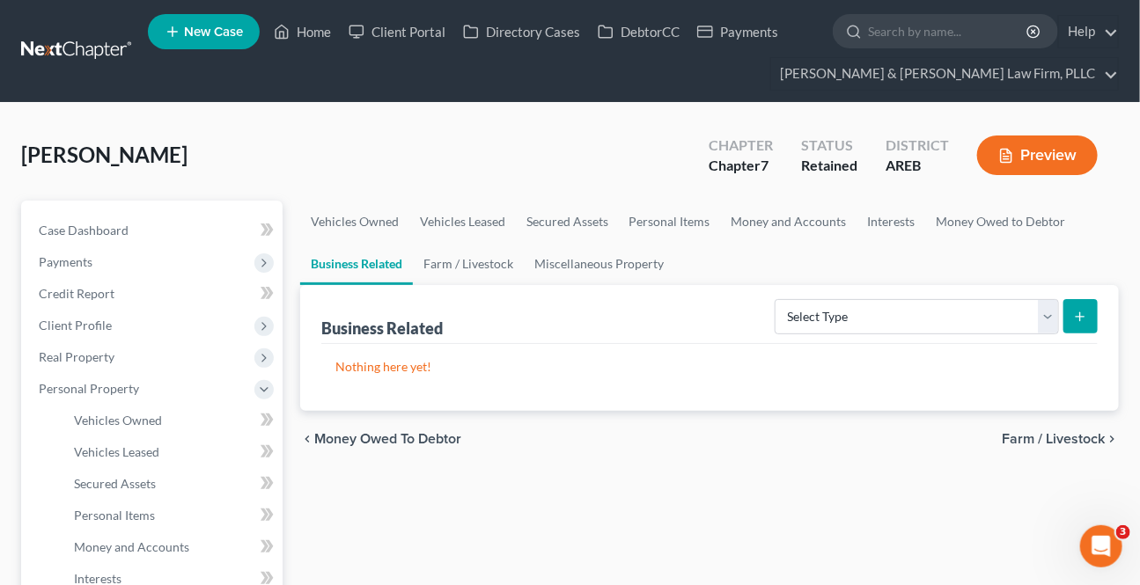
click at [1034, 443] on span "Farm / Livestock" at bounding box center [1052, 439] width 103 height 14
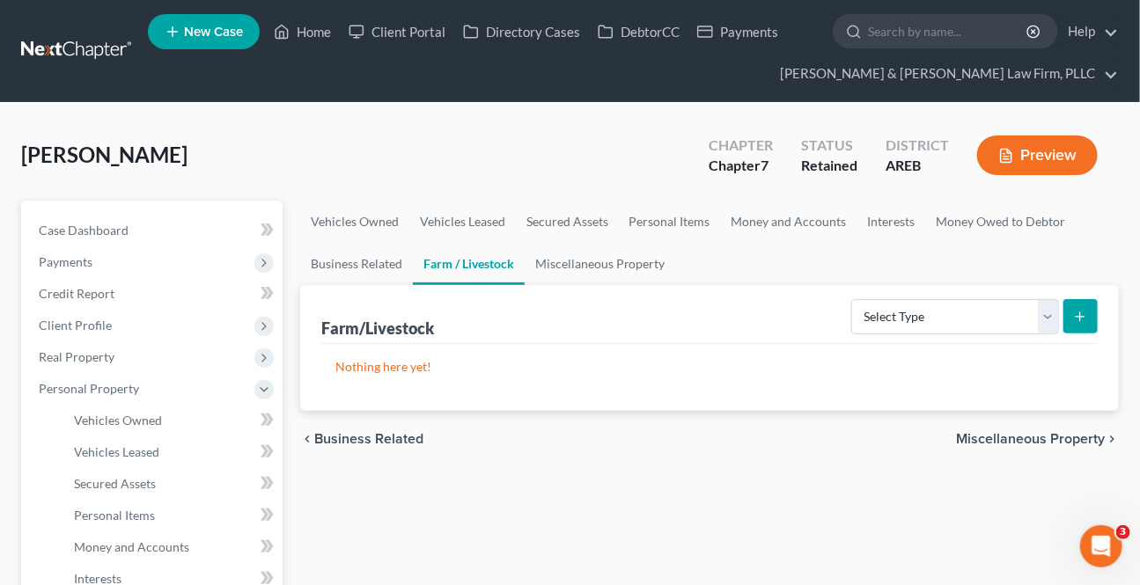
click at [1034, 443] on span "Miscellaneous Property" at bounding box center [1030, 439] width 149 height 14
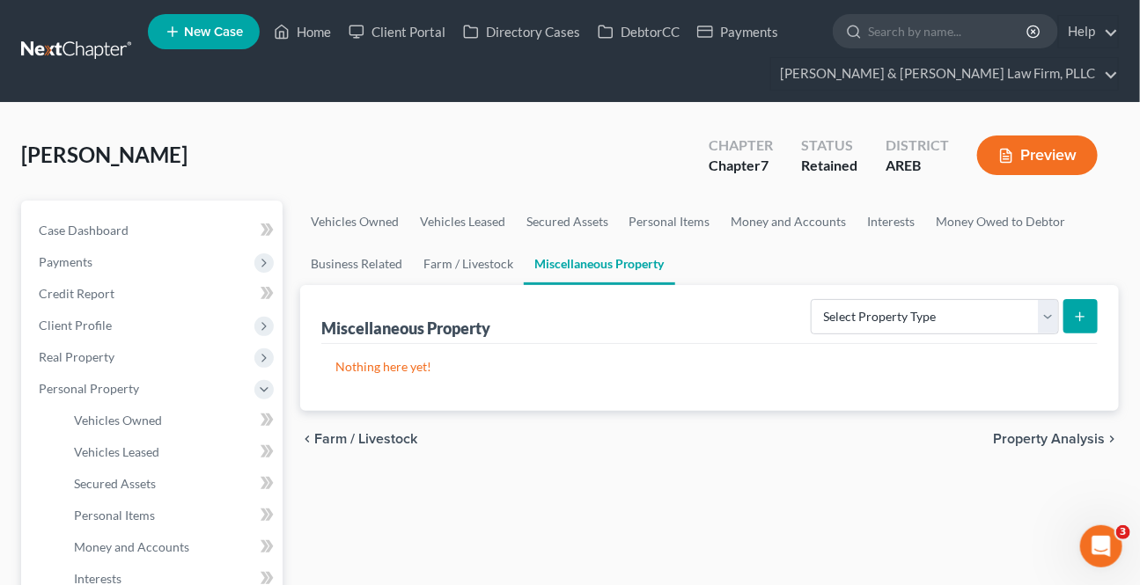
click at [1033, 443] on span "Property Analysis" at bounding box center [1049, 439] width 112 height 14
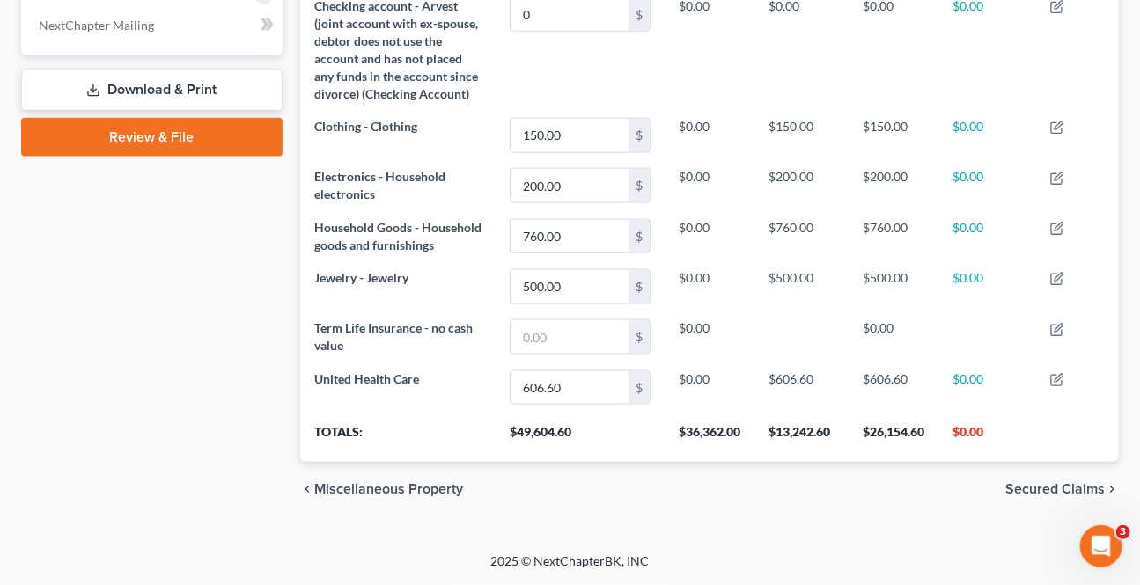
scroll to position [822, 0]
click at [1049, 493] on span "Secured Claims" at bounding box center [1054, 490] width 99 height 14
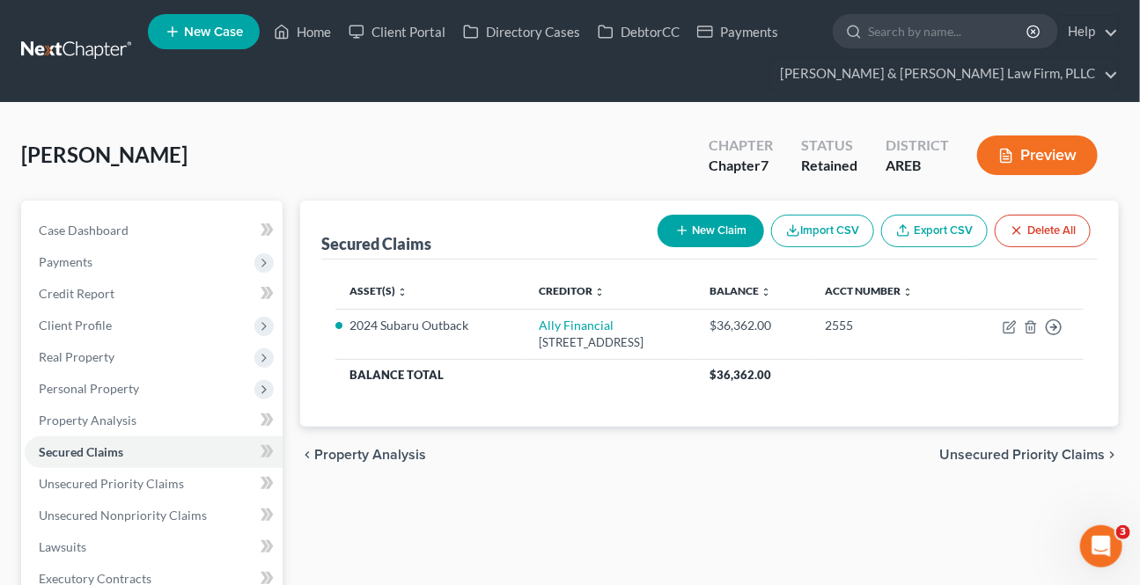
click at [980, 449] on span "Unsecured Priority Claims" at bounding box center [1021, 455] width 165 height 14
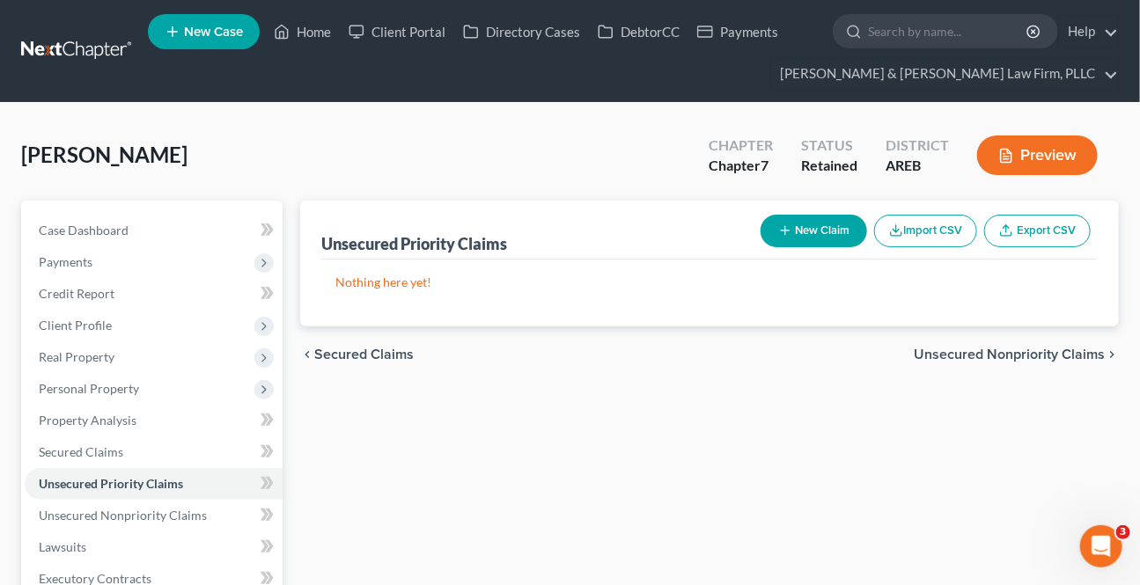
click at [967, 355] on span "Unsecured Nonpriority Claims" at bounding box center [1008, 355] width 191 height 14
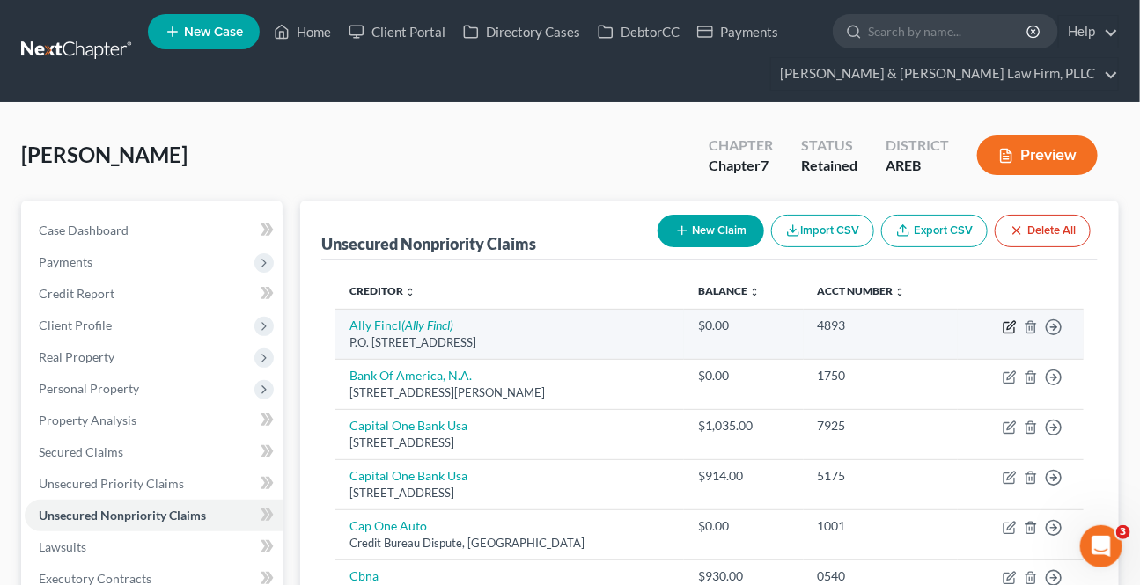
click at [1003, 327] on icon "button" at bounding box center [1008, 328] width 11 height 11
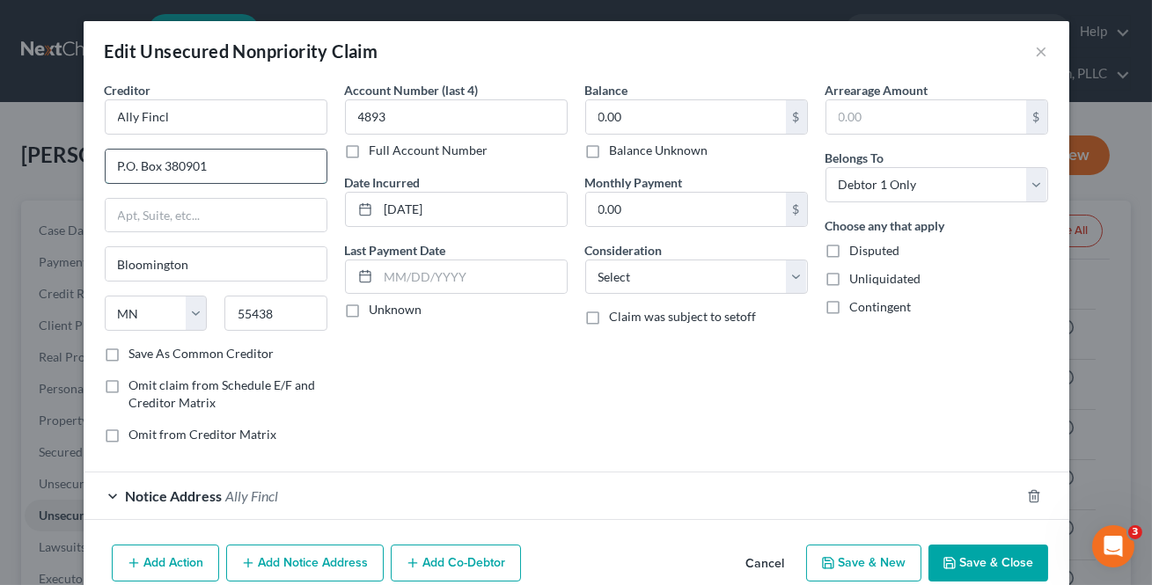
click at [121, 165] on input "P.O. Box 380901" at bounding box center [216, 166] width 221 height 33
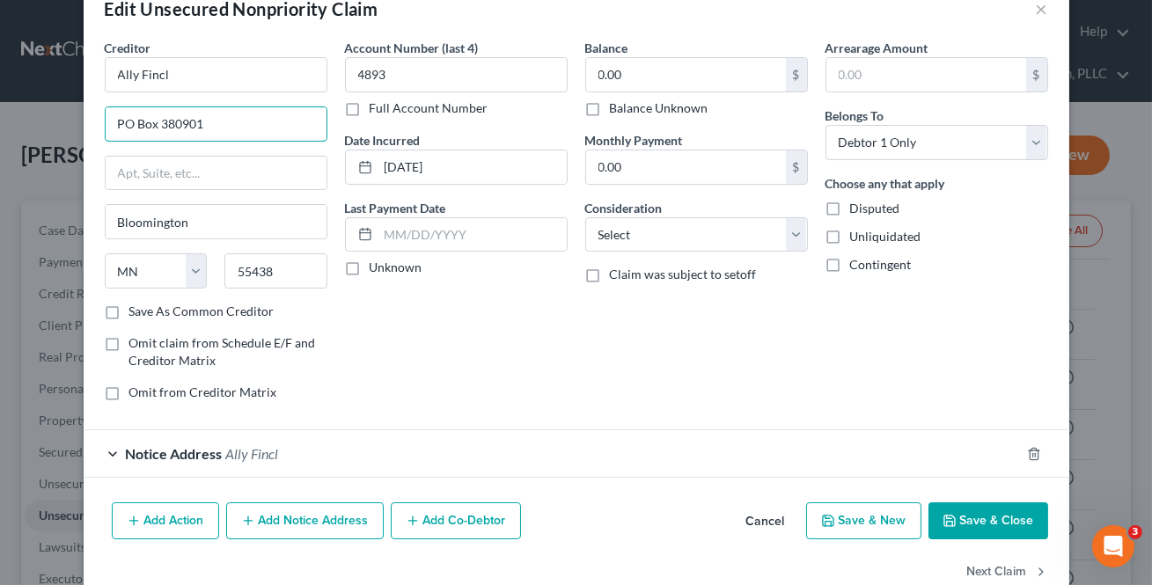
scroll to position [81, 0]
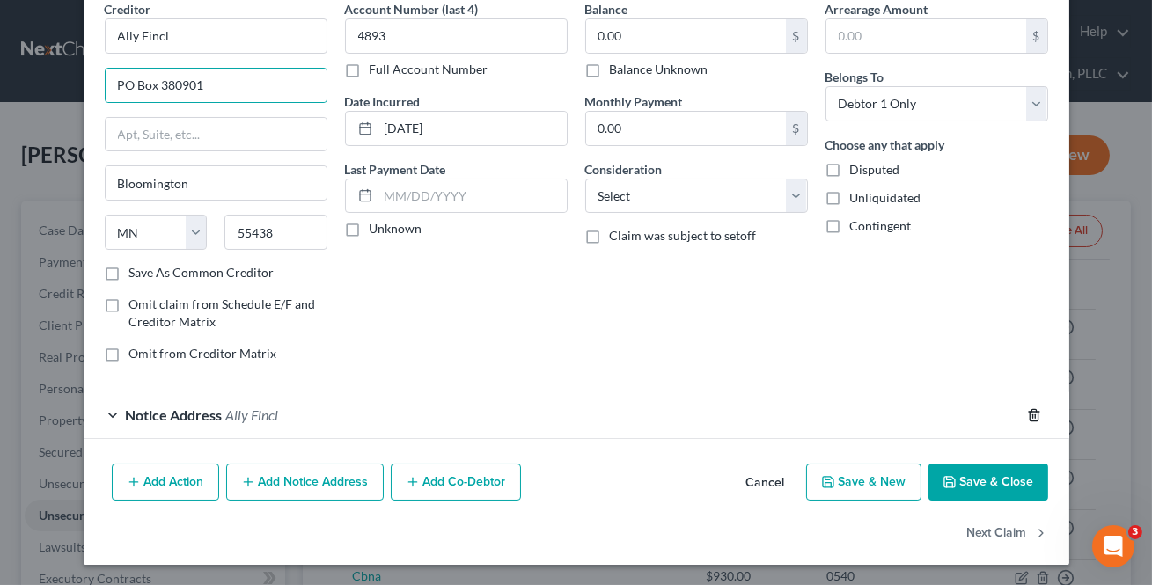
click at [1027, 408] on icon "button" at bounding box center [1034, 415] width 14 height 14
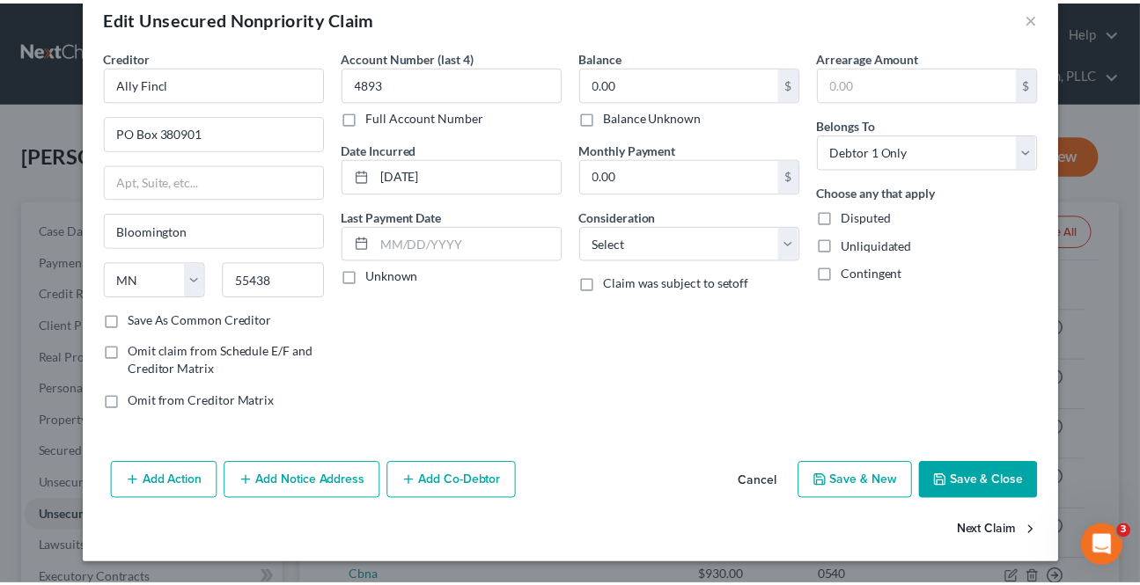
scroll to position [33, 0]
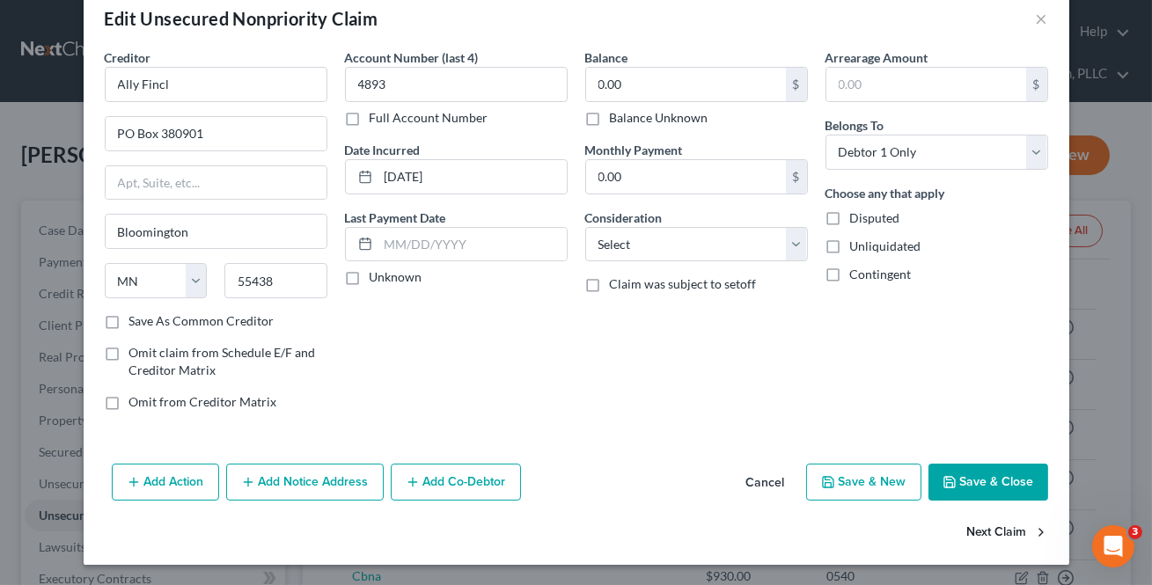
click at [1015, 527] on button "Next Claim" at bounding box center [1007, 533] width 81 height 37
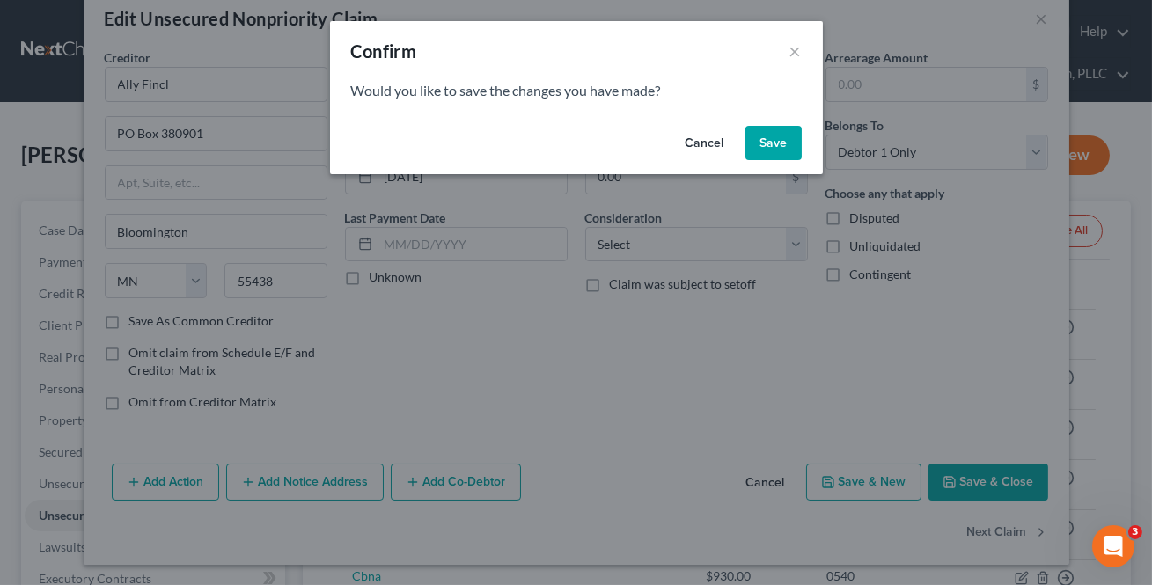
click at [767, 143] on button "Save" at bounding box center [773, 143] width 56 height 35
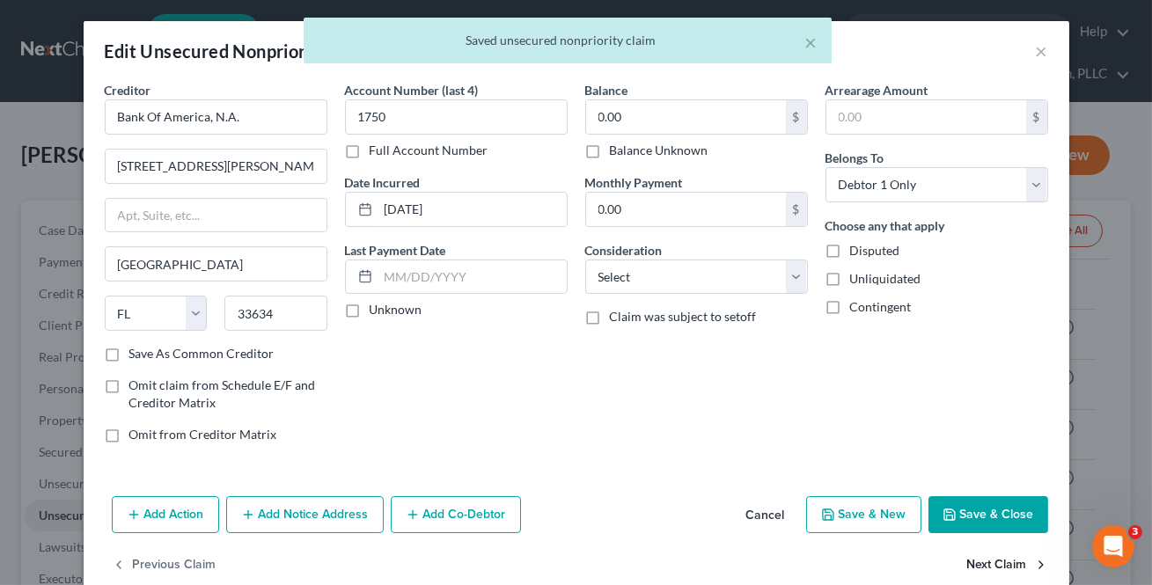
click at [1008, 560] on button "Next Claim" at bounding box center [1007, 565] width 81 height 37
click at [1008, 561] on button "Next Claim" at bounding box center [1007, 565] width 81 height 37
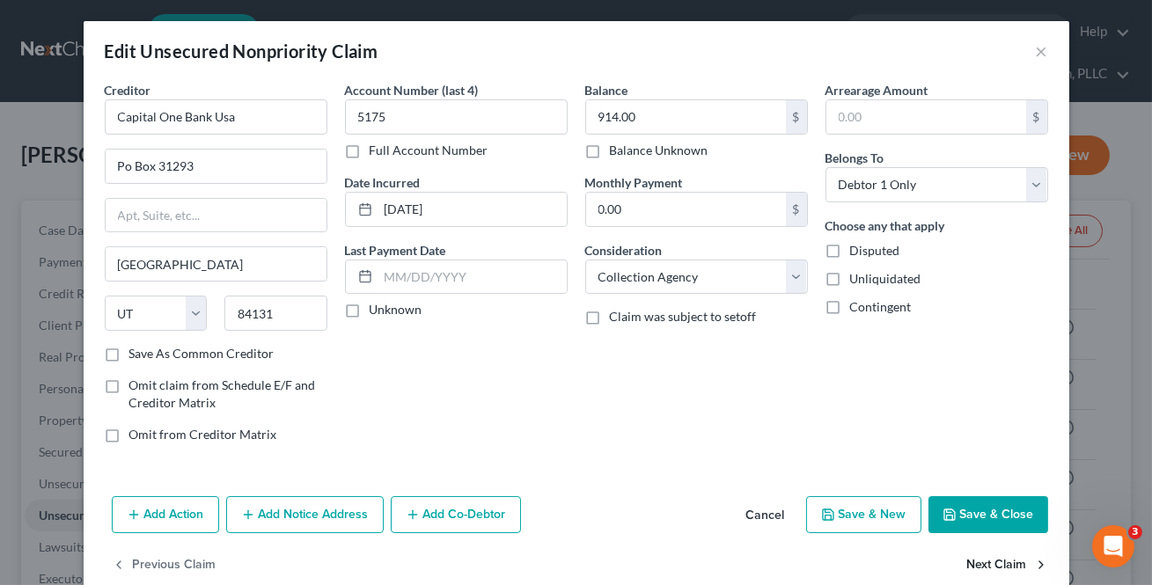
click at [1008, 561] on button "Next Claim" at bounding box center [1007, 565] width 81 height 37
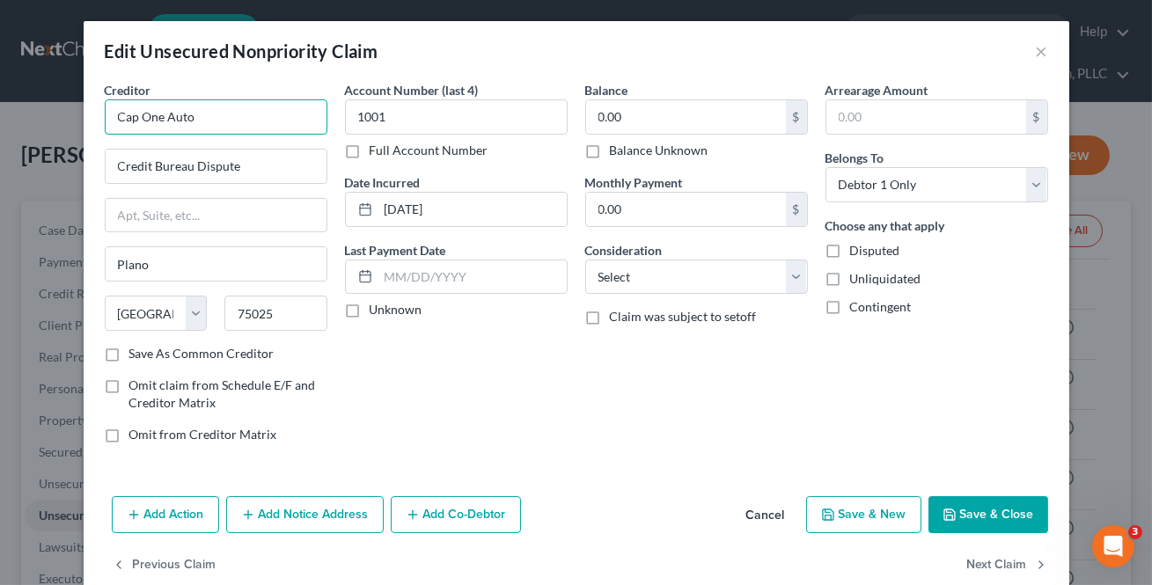
click at [231, 118] on input "Cap One Auto" at bounding box center [216, 116] width 223 height 35
click at [211, 155] on div "Cap One Auto" at bounding box center [210, 148] width 183 height 18
click at [967, 564] on button "Next Claim" at bounding box center [1007, 565] width 81 height 37
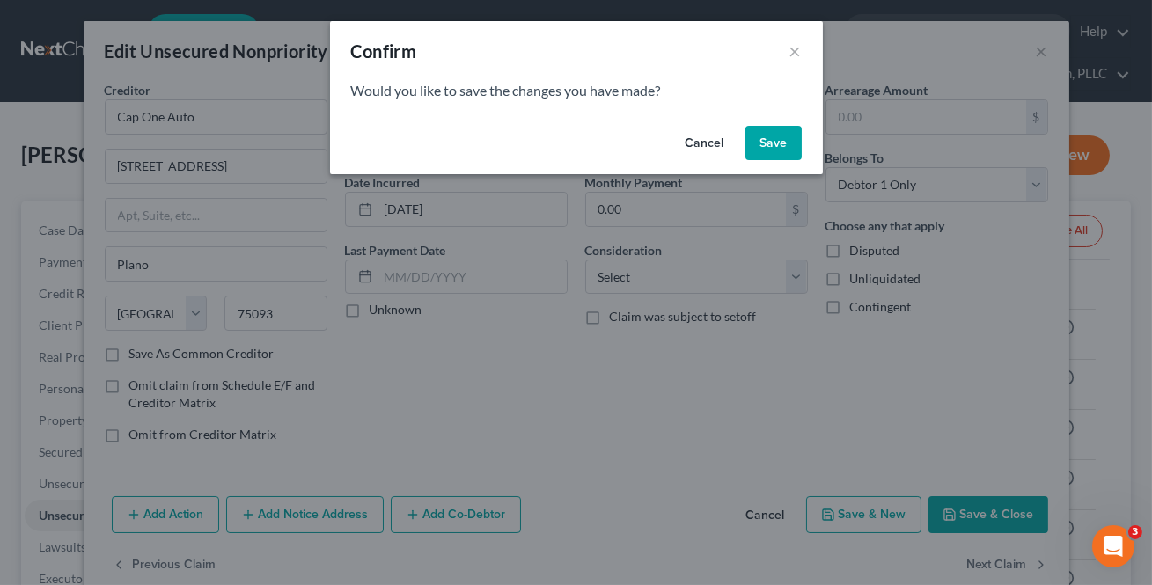
drag, startPoint x: 760, startPoint y: 114, endPoint x: 713, endPoint y: 214, distance: 110.2
click at [765, 124] on div "Confirm × Would you like to save the changes you have made? Cancel Save" at bounding box center [576, 97] width 493 height 153
click at [782, 159] on div "Cancel Save" at bounding box center [576, 147] width 493 height 56
click at [781, 156] on button "Save" at bounding box center [773, 143] width 56 height 35
click at [780, 155] on button "Save" at bounding box center [773, 143] width 56 height 35
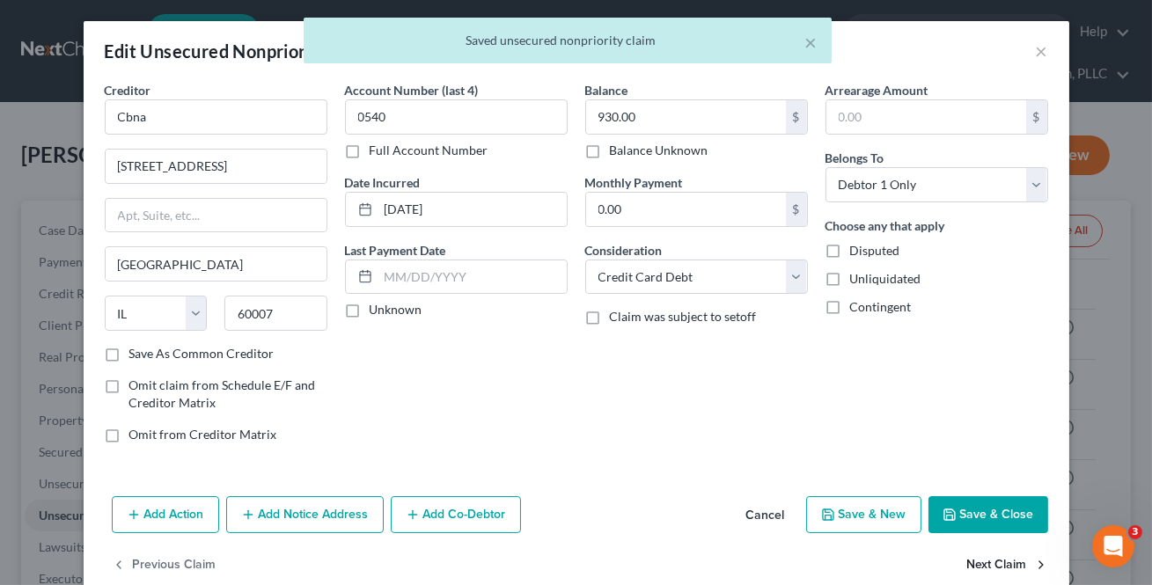
click at [1003, 564] on button "Next Claim" at bounding box center [1007, 565] width 81 height 37
click at [1001, 565] on button "Next Claim" at bounding box center [1007, 565] width 81 height 37
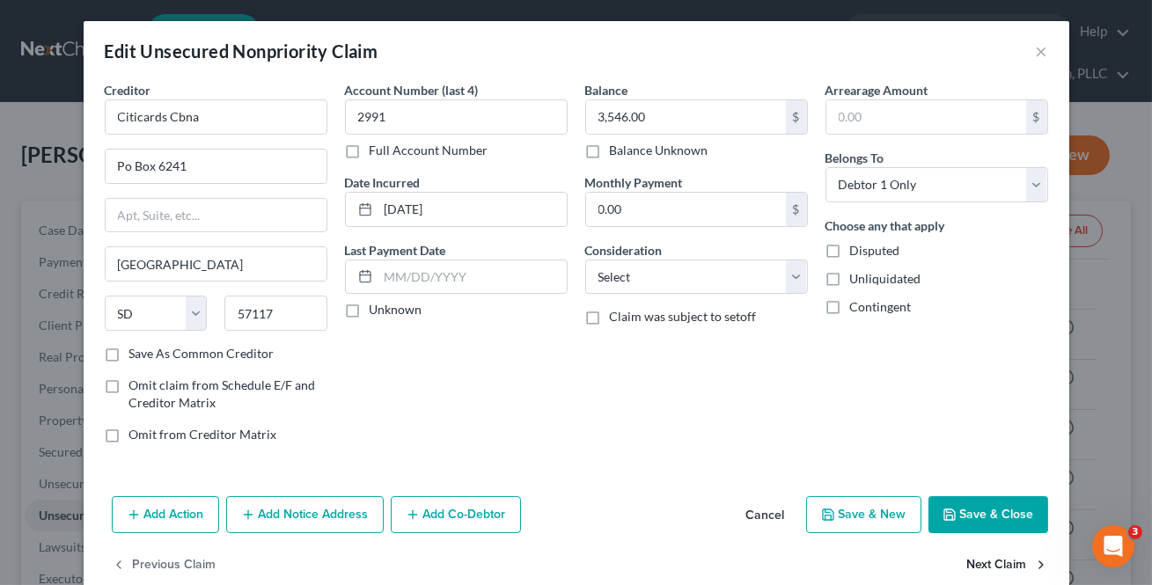
click at [1001, 567] on button "Next Claim" at bounding box center [1007, 565] width 81 height 37
click at [1001, 568] on button "Next Claim" at bounding box center [1007, 565] width 81 height 37
click at [1000, 568] on button "Next Claim" at bounding box center [1007, 565] width 81 height 37
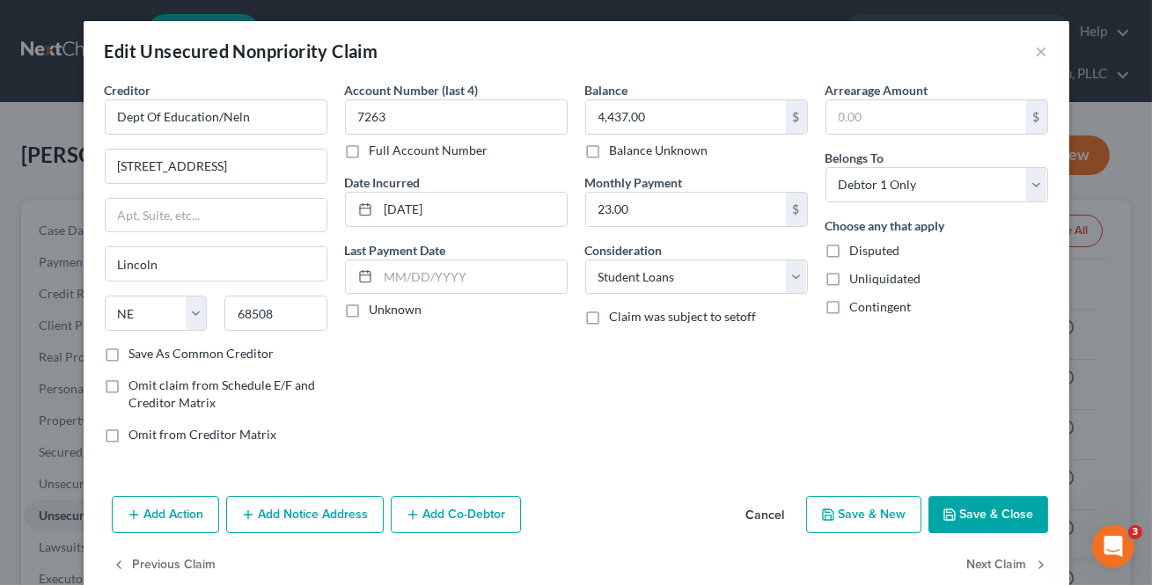
drag, startPoint x: 642, startPoint y: 183, endPoint x: 644, endPoint y: 215, distance: 31.7
click at [642, 184] on label "Monthly Payment" at bounding box center [634, 182] width 98 height 18
click at [644, 216] on input "23.00" at bounding box center [686, 209] width 200 height 33
click at [644, 215] on input "23.00" at bounding box center [686, 209] width 200 height 33
click at [1003, 550] on button "Next Claim" at bounding box center [1007, 565] width 81 height 37
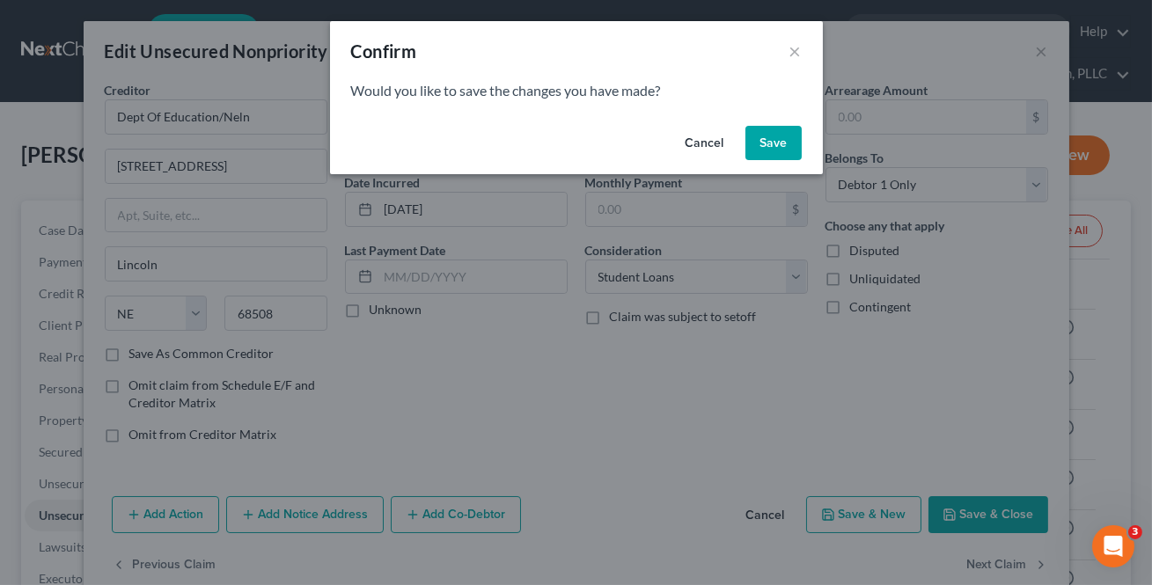
drag, startPoint x: 744, startPoint y: 111, endPoint x: 766, endPoint y: 152, distance: 46.4
click at [748, 120] on div "Confirm × Would you like to save the changes you have made? Cancel Save" at bounding box center [576, 97] width 493 height 153
click at [766, 150] on button "Save" at bounding box center [773, 143] width 56 height 35
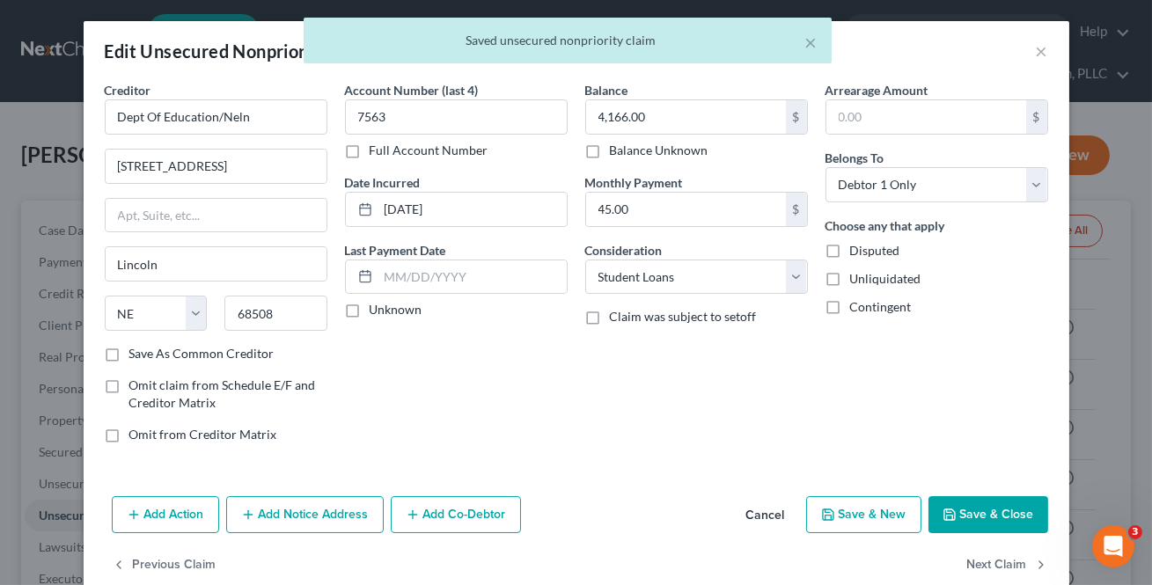
drag, startPoint x: 694, startPoint y: 177, endPoint x: 673, endPoint y: 221, distance: 48.8
click at [694, 179] on div "Monthly Payment 45.00 $" at bounding box center [696, 200] width 223 height 54
click at [986, 561] on button "Next Claim" at bounding box center [1007, 565] width 81 height 37
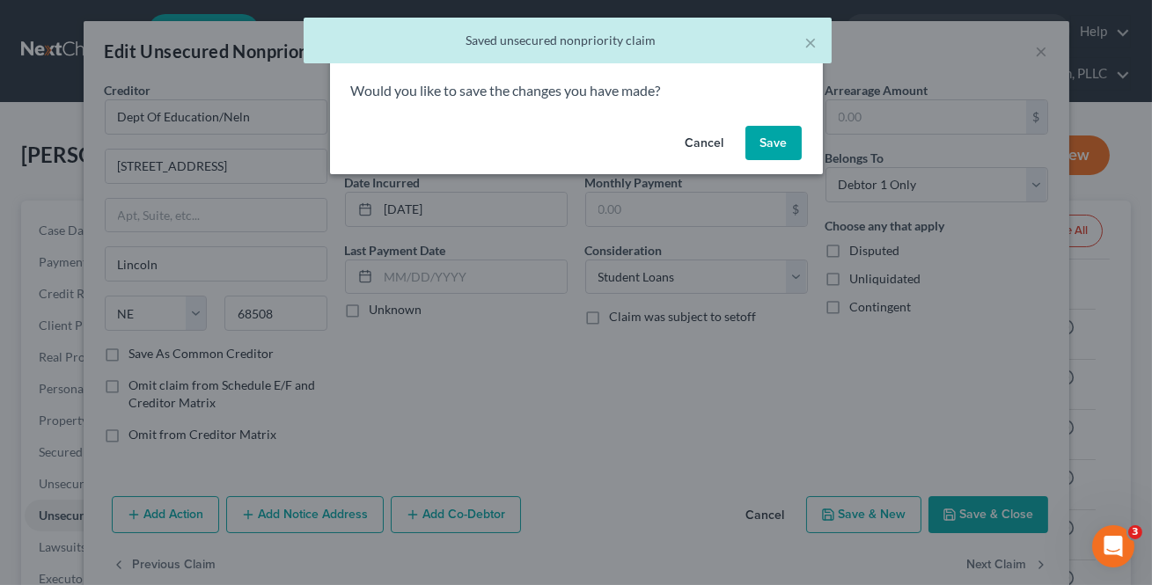
click at [753, 132] on button "Save" at bounding box center [773, 143] width 56 height 35
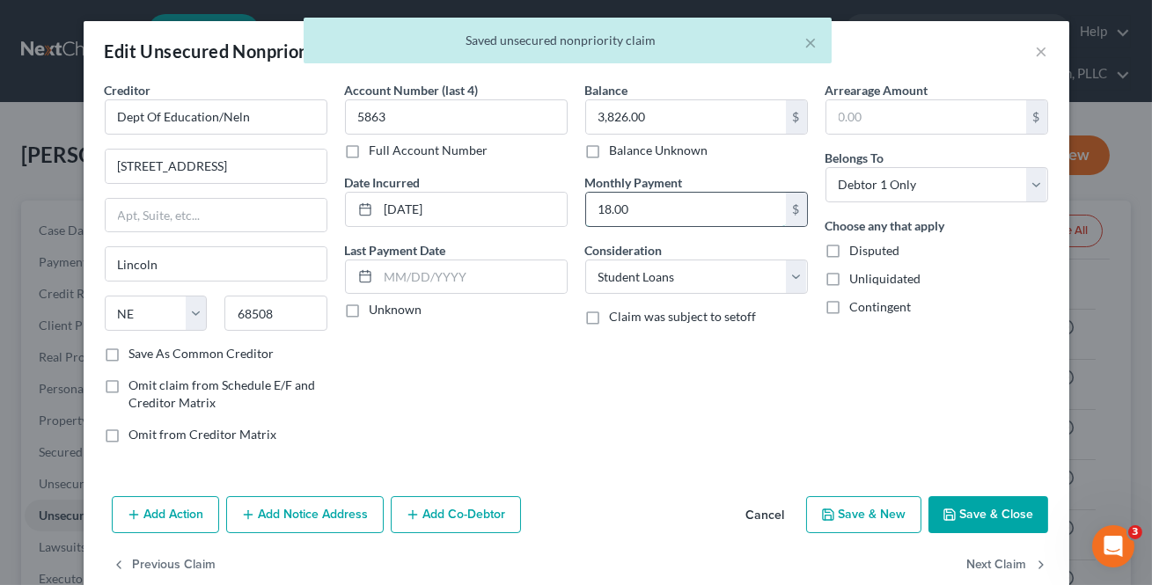
click at [702, 201] on input "18.00" at bounding box center [686, 209] width 200 height 33
click at [1016, 558] on button "Next Claim" at bounding box center [1007, 565] width 81 height 37
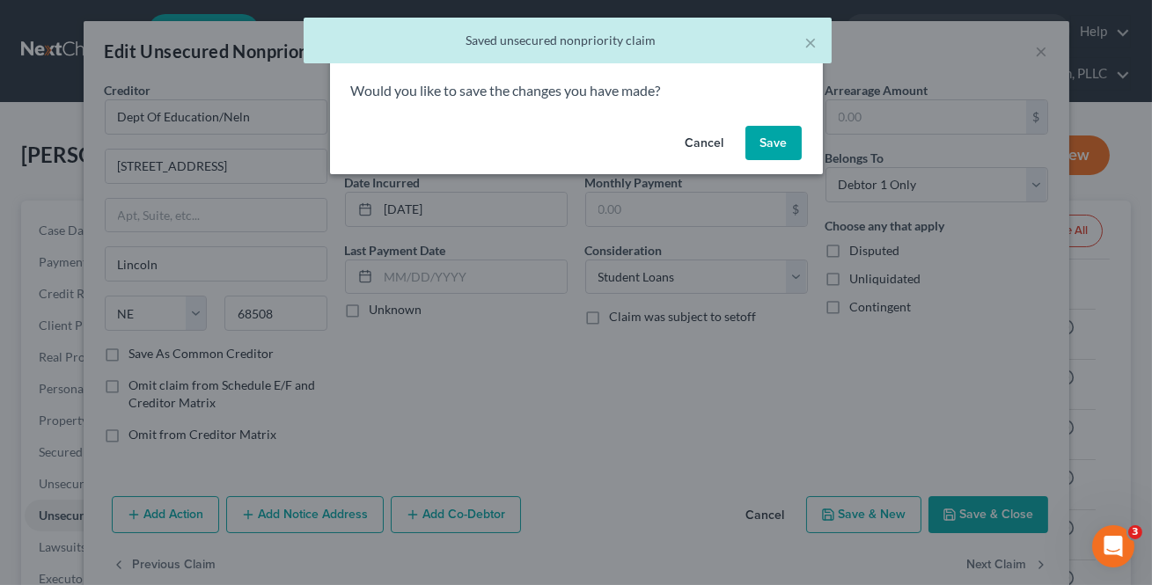
drag, startPoint x: 779, startPoint y: 142, endPoint x: 750, endPoint y: 166, distance: 38.1
click at [781, 142] on button "Save" at bounding box center [773, 143] width 56 height 35
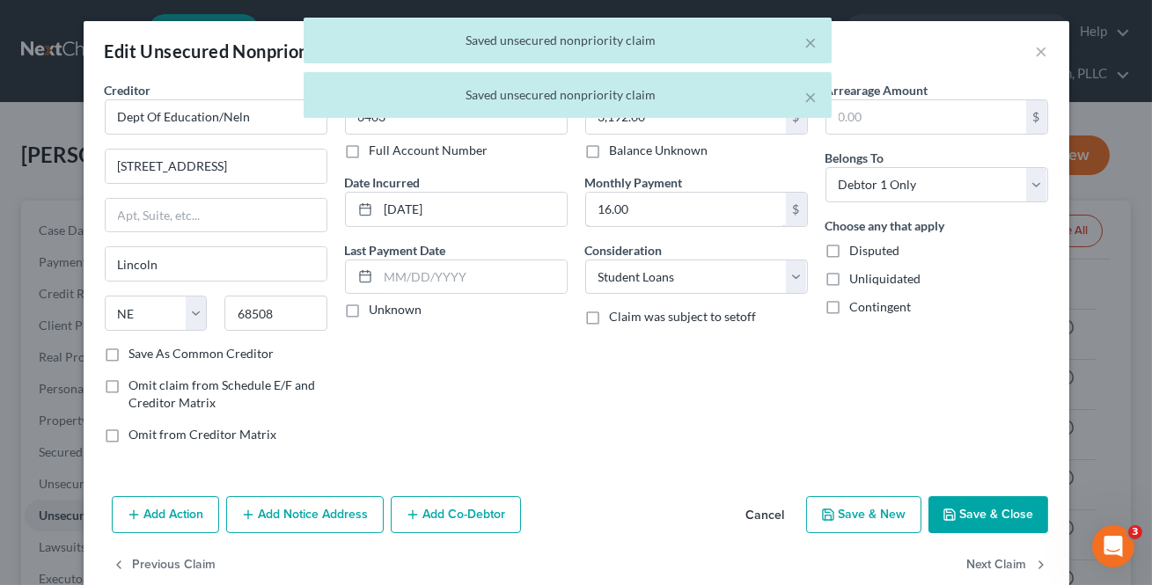
drag, startPoint x: 688, startPoint y: 202, endPoint x: 983, endPoint y: 517, distance: 432.1
click at [687, 202] on input "16.00" at bounding box center [686, 209] width 200 height 33
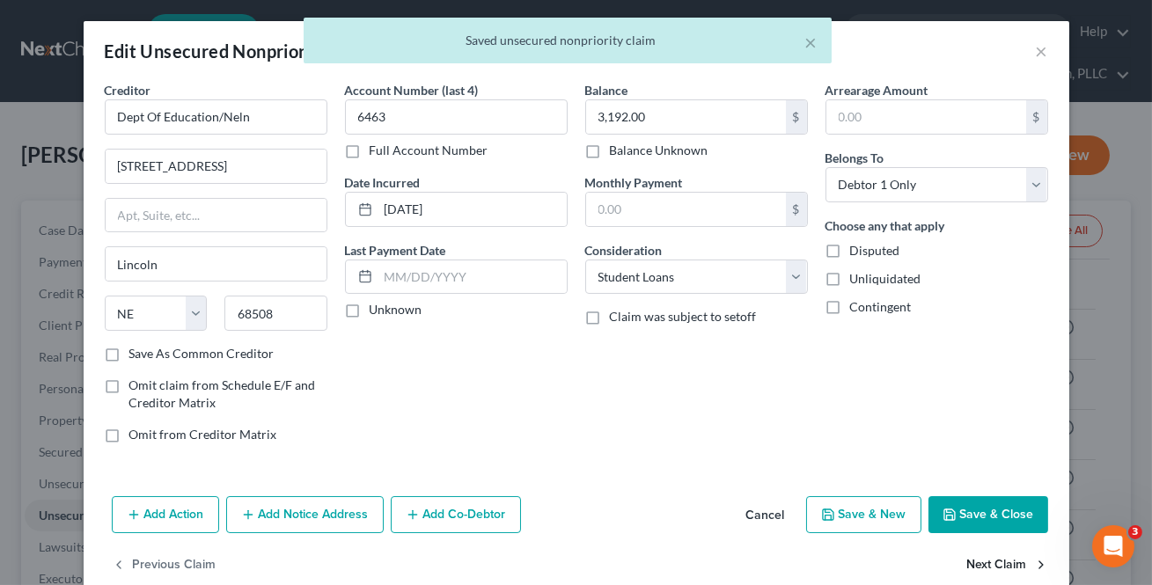
click at [982, 561] on button "Next Claim" at bounding box center [1007, 565] width 81 height 37
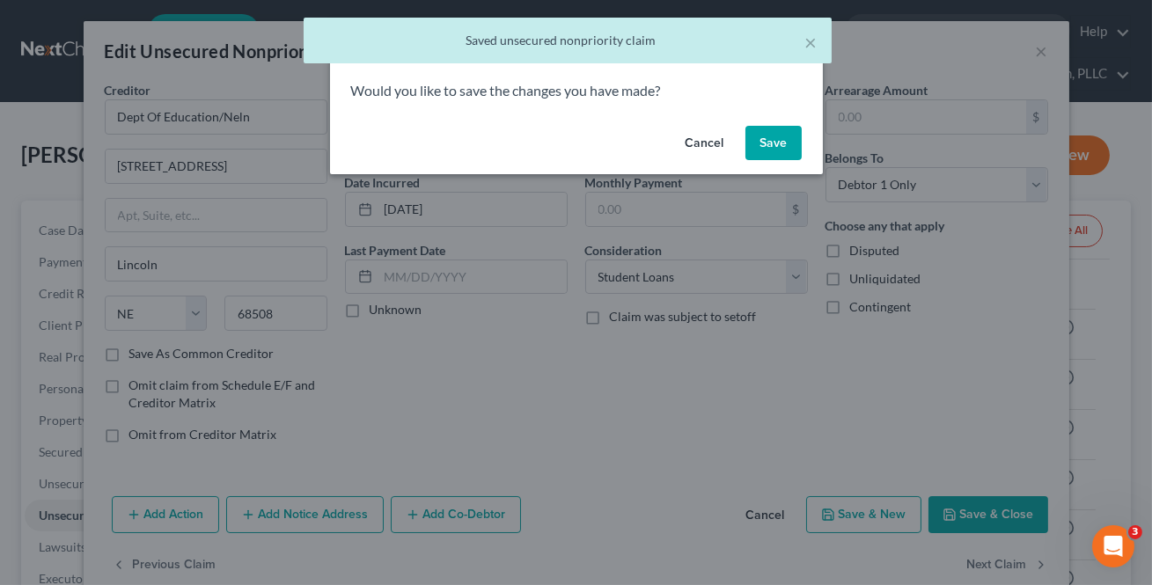
click at [784, 146] on button "Save" at bounding box center [773, 143] width 56 height 35
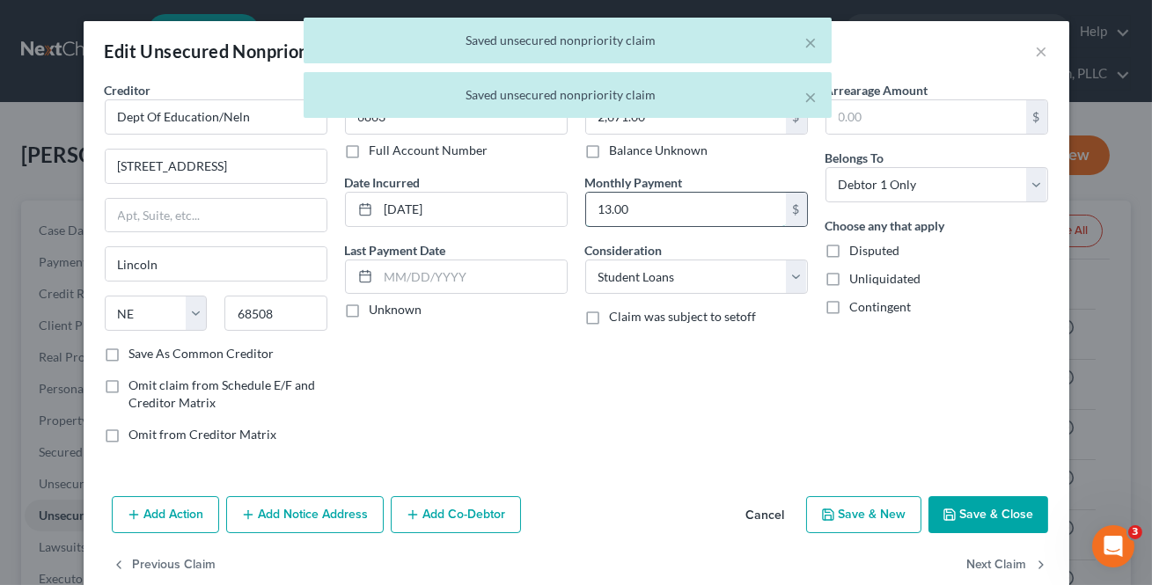
click at [692, 202] on input "13.00" at bounding box center [686, 209] width 200 height 33
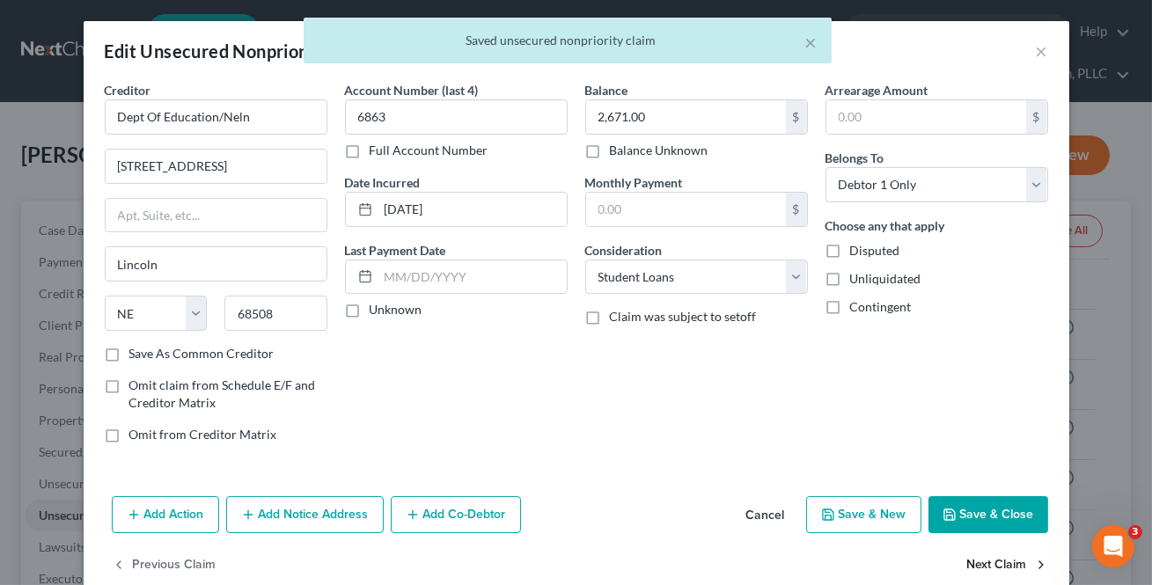
drag, startPoint x: 982, startPoint y: 546, endPoint x: 985, endPoint y: 556, distance: 10.9
click at [985, 555] on button "Next Claim" at bounding box center [1007, 565] width 81 height 37
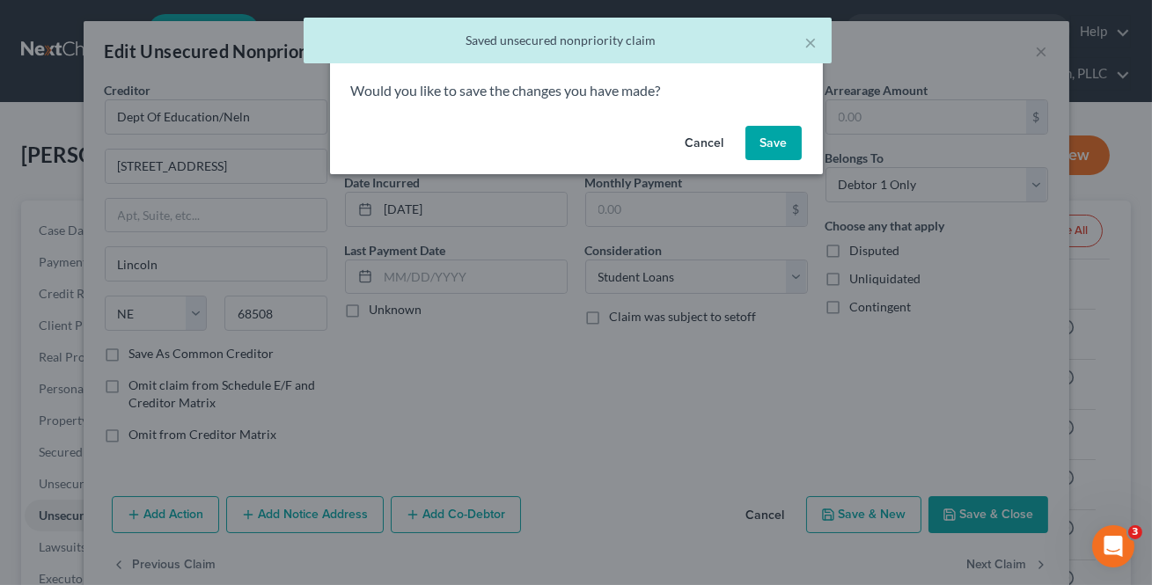
drag, startPoint x: 985, startPoint y: 556, endPoint x: 768, endPoint y: 136, distance: 472.3
click at [986, 557] on div "Confirm × Would you like to save the changes you have made? Cancel Save" at bounding box center [576, 292] width 1152 height 585
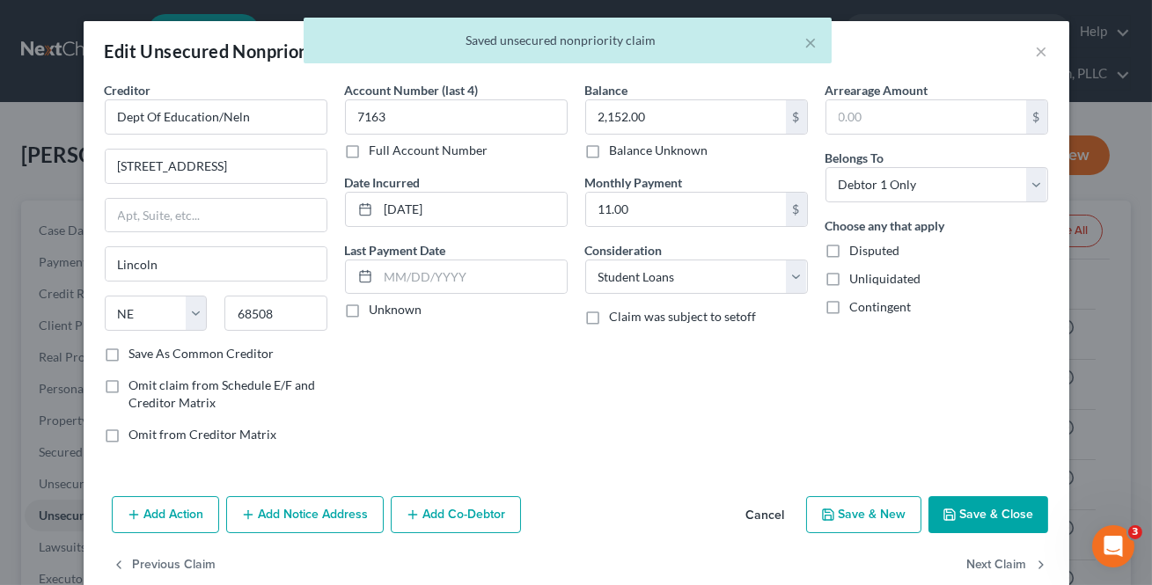
click at [699, 183] on div "Monthly Payment 11.00 $" at bounding box center [696, 200] width 223 height 54
click at [705, 213] on input "11.00" at bounding box center [686, 209] width 200 height 33
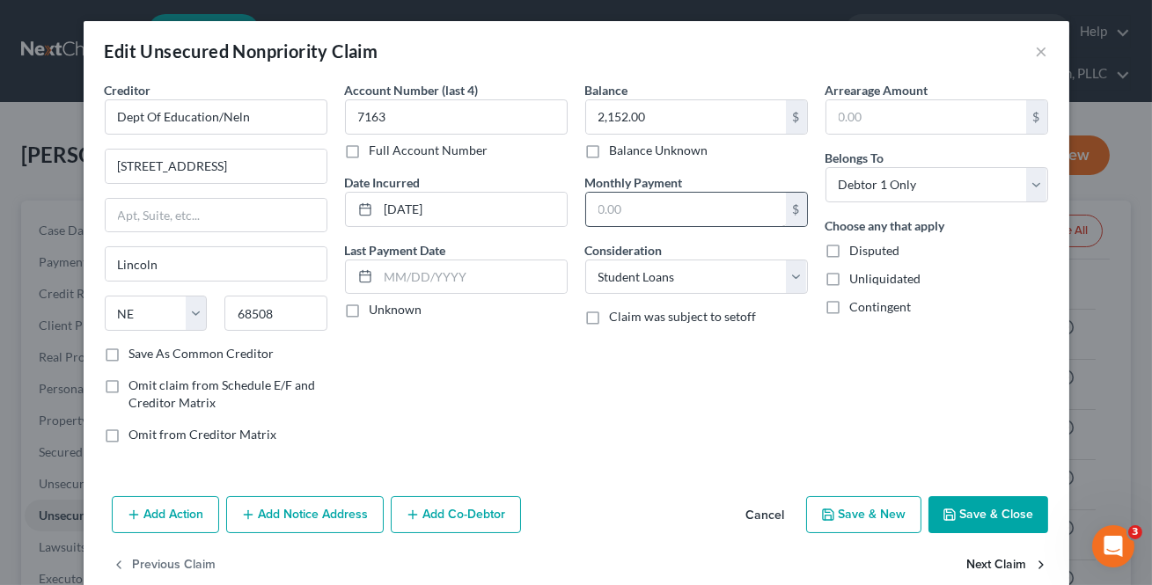
drag, startPoint x: 968, startPoint y: 561, endPoint x: 765, endPoint y: 220, distance: 396.6
click at [959, 547] on div "Previous Claim Next Claim" at bounding box center [577, 572] width 986 height 51
click at [982, 555] on button "Next Claim" at bounding box center [1007, 565] width 81 height 37
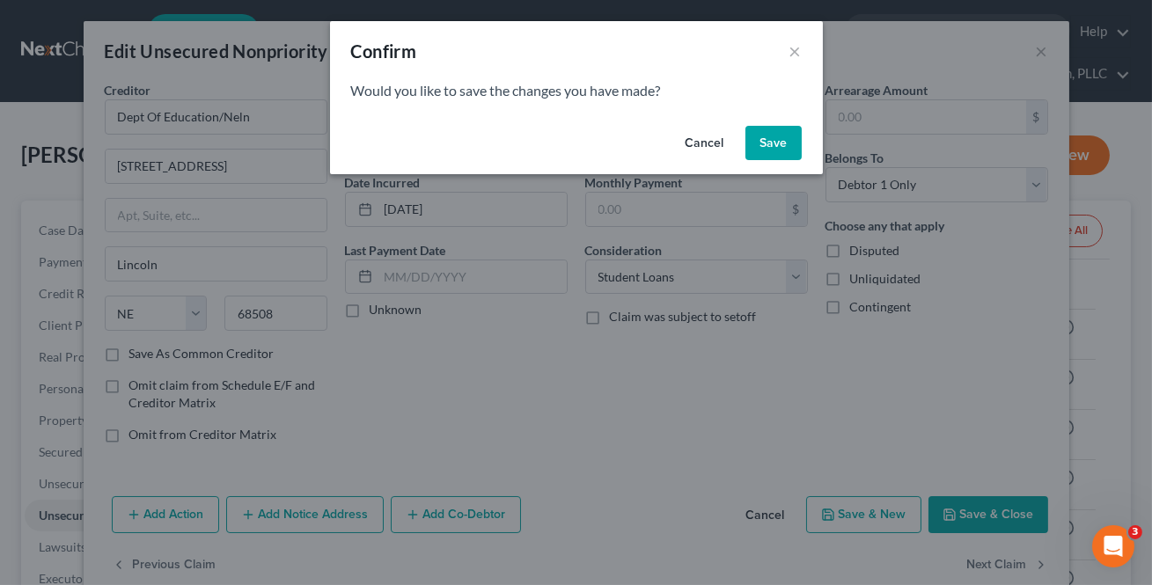
click at [766, 143] on button "Save" at bounding box center [773, 143] width 56 height 35
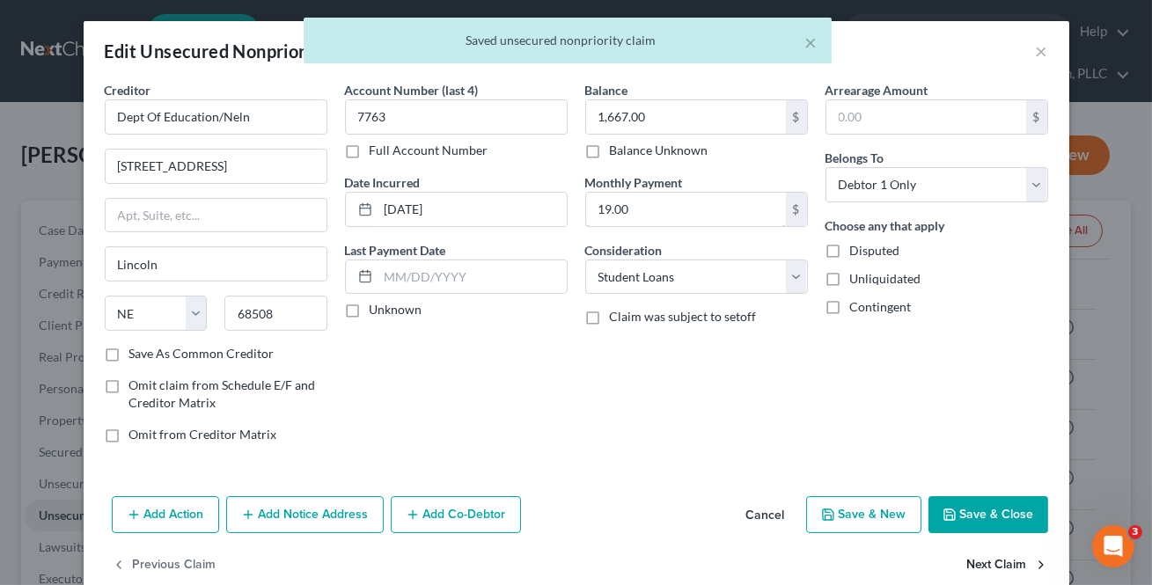
drag, startPoint x: 693, startPoint y: 210, endPoint x: 1001, endPoint y: 569, distance: 472.5
click at [693, 210] on input "19.00" at bounding box center [686, 209] width 200 height 33
click at [996, 560] on button "Next Claim" at bounding box center [1007, 565] width 81 height 37
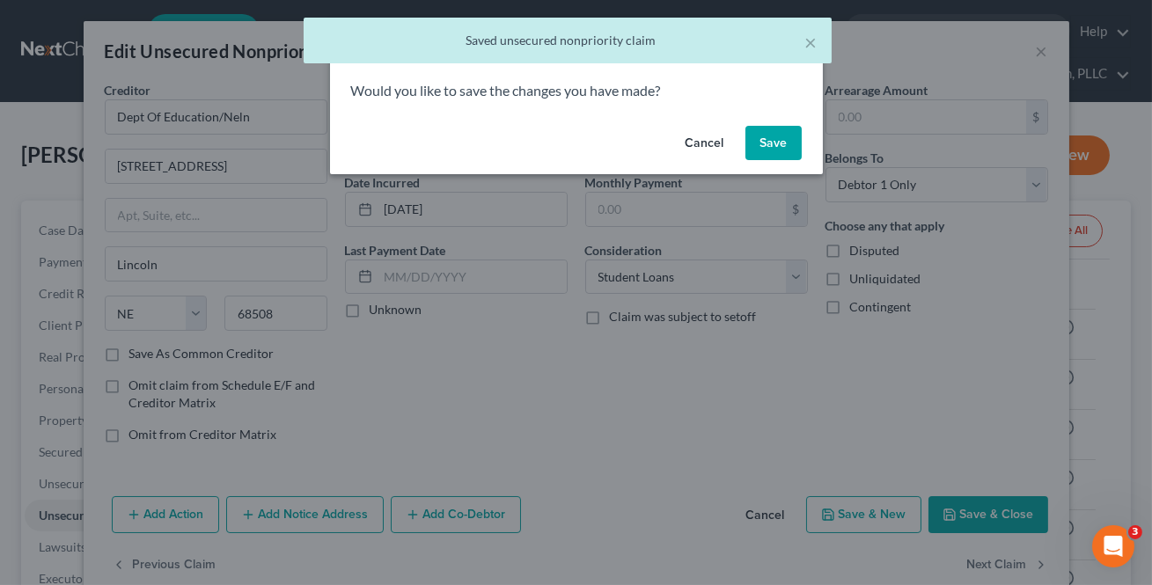
click at [758, 140] on button "Save" at bounding box center [773, 143] width 56 height 35
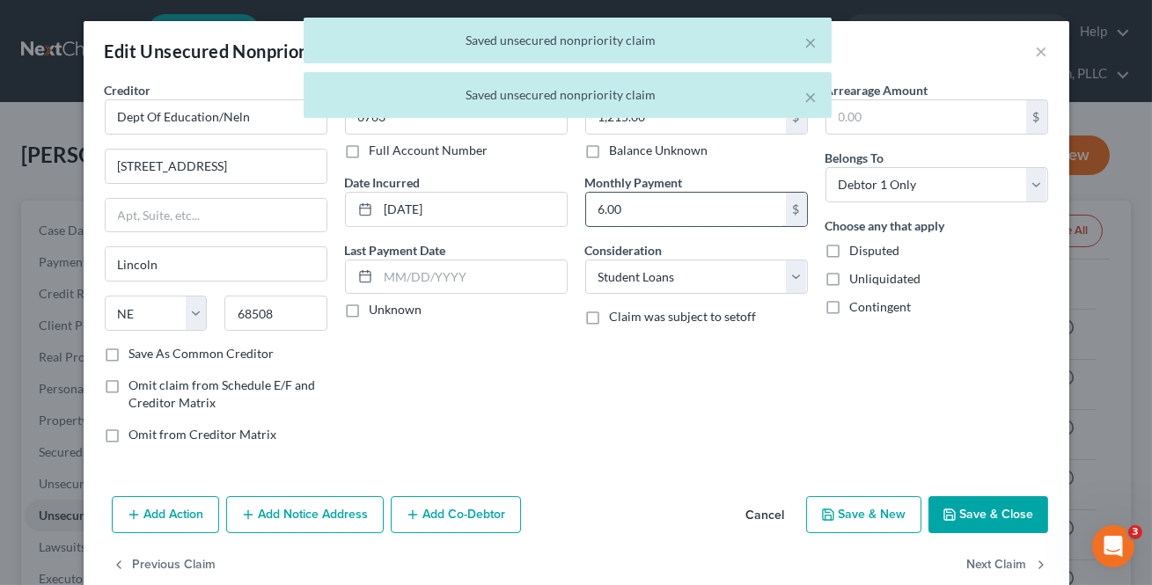
click at [700, 210] on input "6.00" at bounding box center [686, 209] width 200 height 33
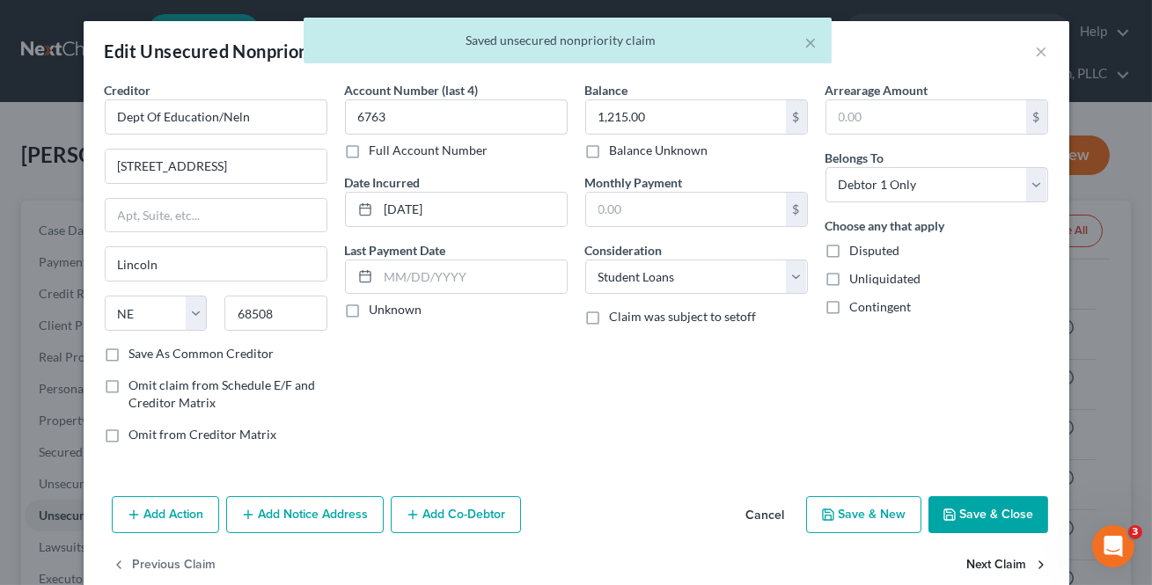
drag, startPoint x: 977, startPoint y: 556, endPoint x: 970, endPoint y: 547, distance: 11.3
click at [970, 547] on button "Next Claim" at bounding box center [1007, 565] width 81 height 37
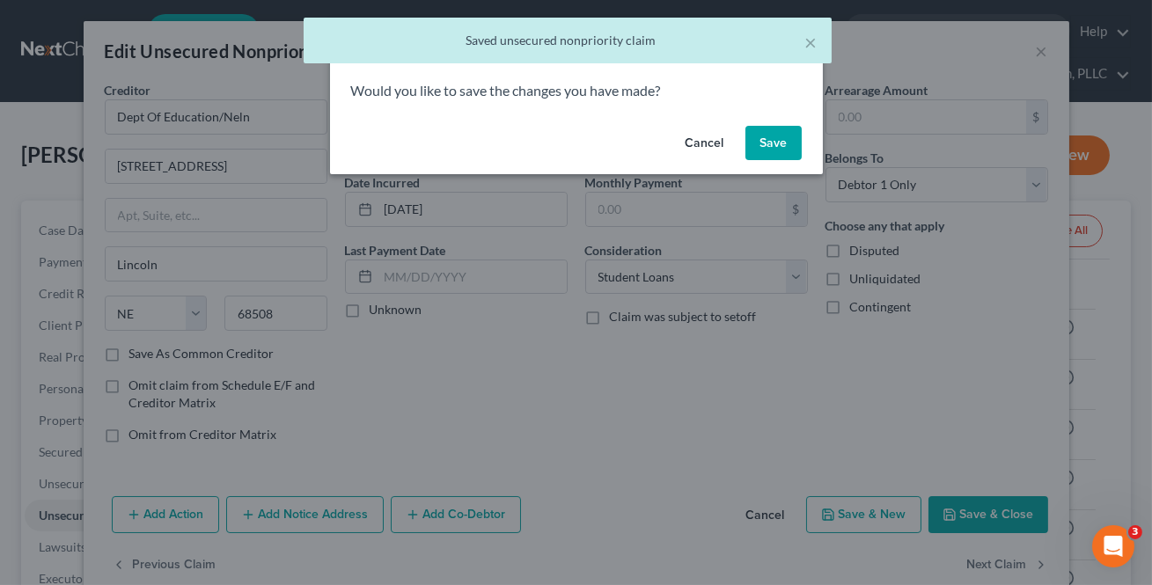
click at [770, 141] on button "Save" at bounding box center [773, 143] width 56 height 35
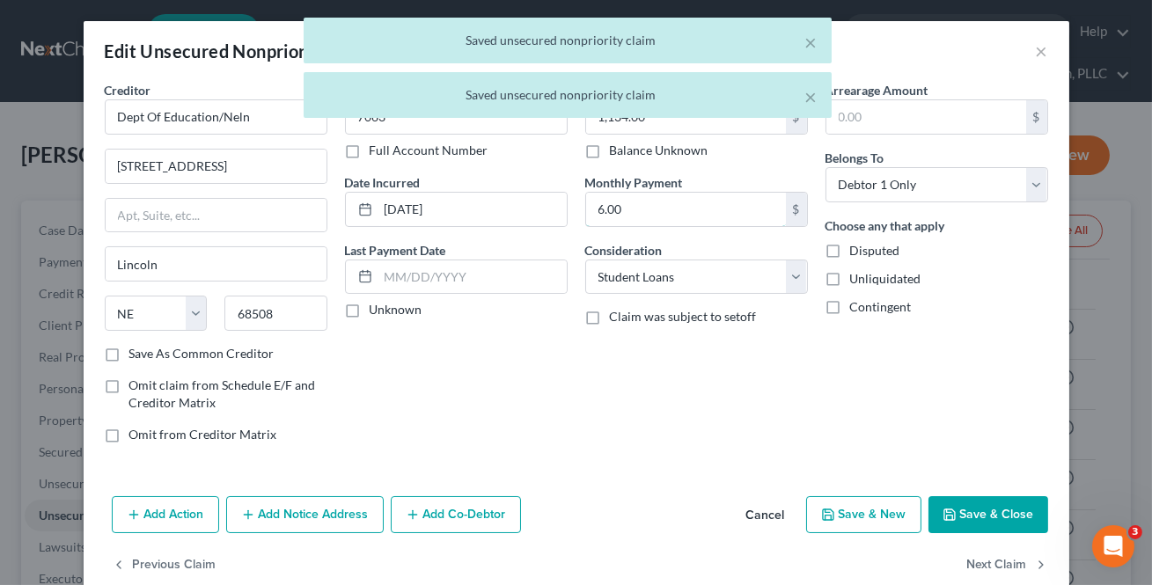
click at [704, 200] on input "6.00" at bounding box center [686, 209] width 200 height 33
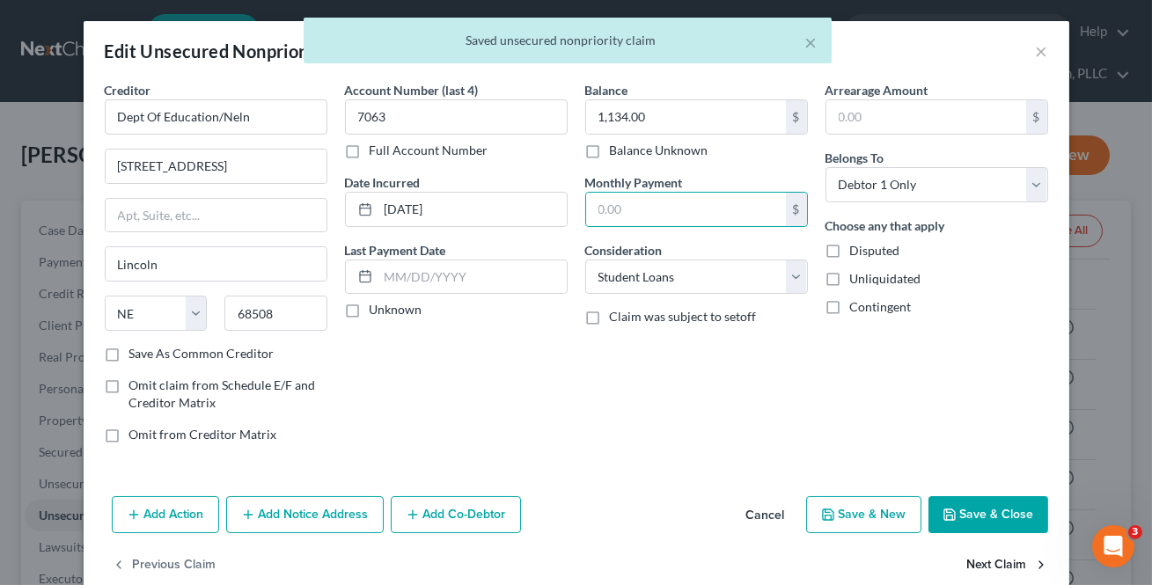
click at [994, 554] on button "Next Claim" at bounding box center [1007, 565] width 81 height 37
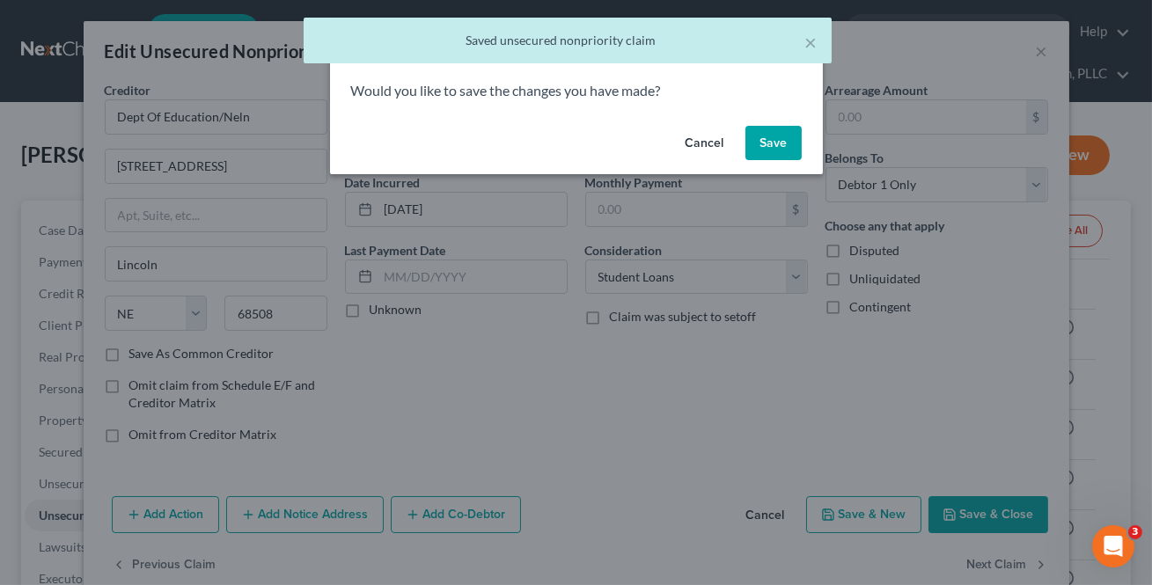
drag, startPoint x: 768, startPoint y: 136, endPoint x: 758, endPoint y: 152, distance: 19.0
click at [768, 138] on button "Save" at bounding box center [773, 143] width 56 height 35
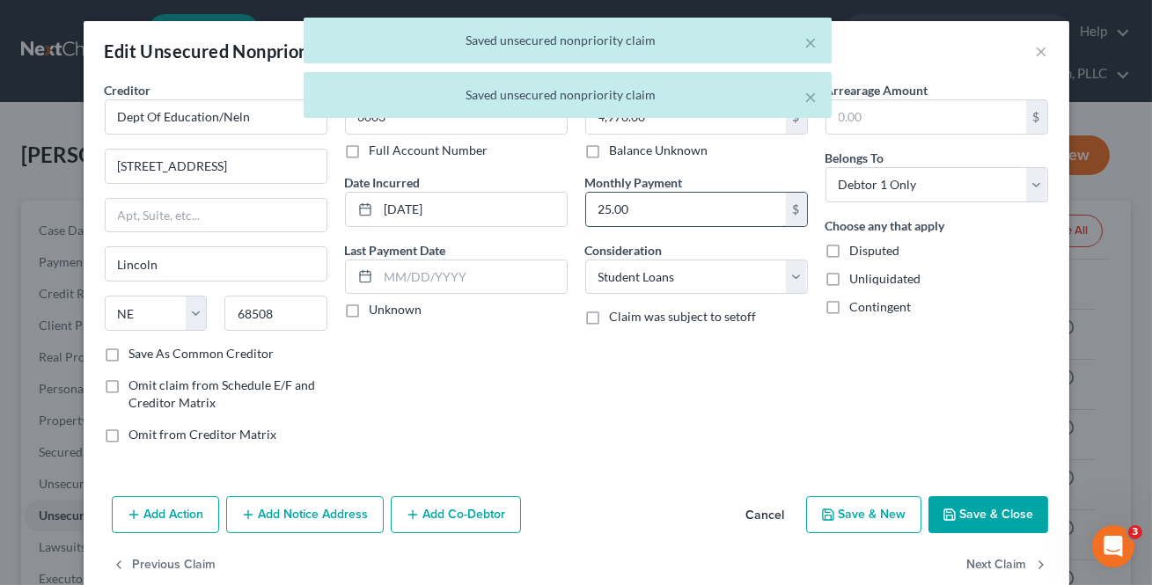
click at [705, 207] on input "25.00" at bounding box center [686, 209] width 200 height 33
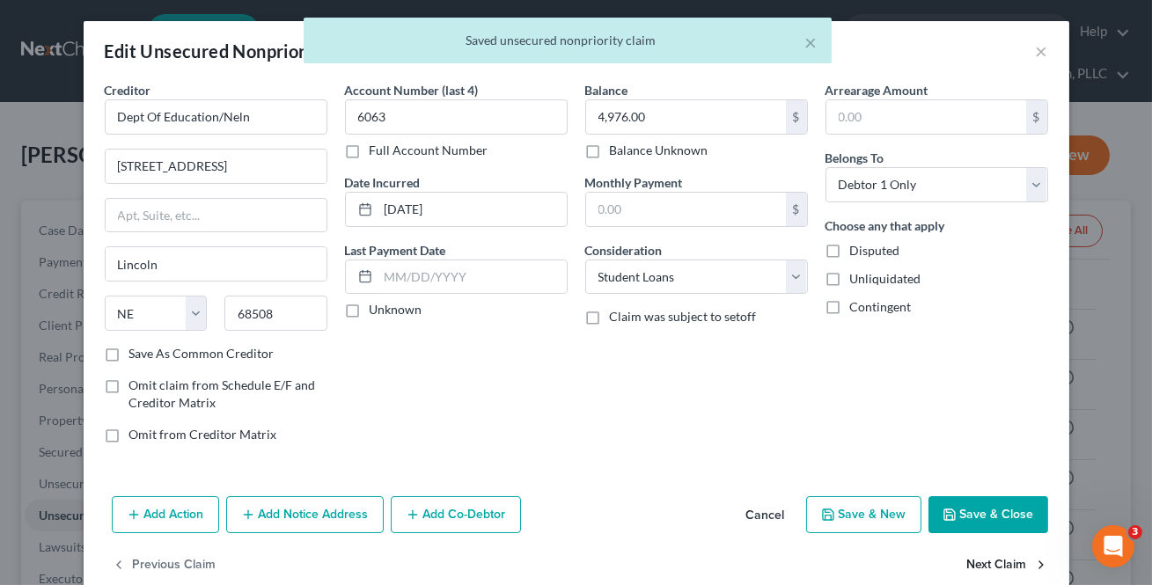
click at [1010, 554] on button "Next Claim" at bounding box center [1007, 565] width 81 height 37
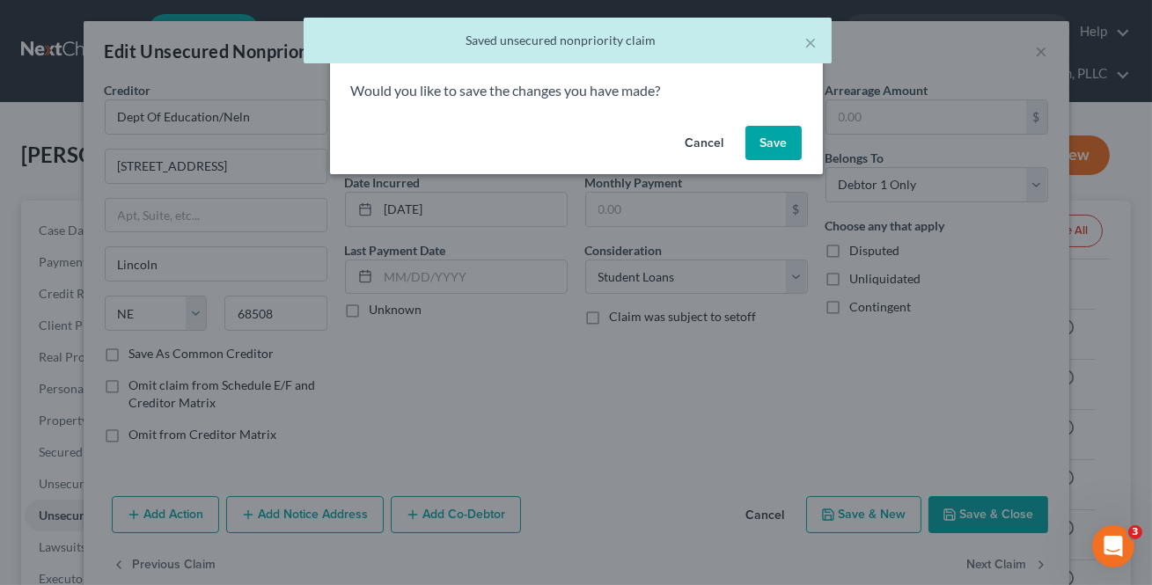
click at [779, 132] on button "Save" at bounding box center [773, 143] width 56 height 35
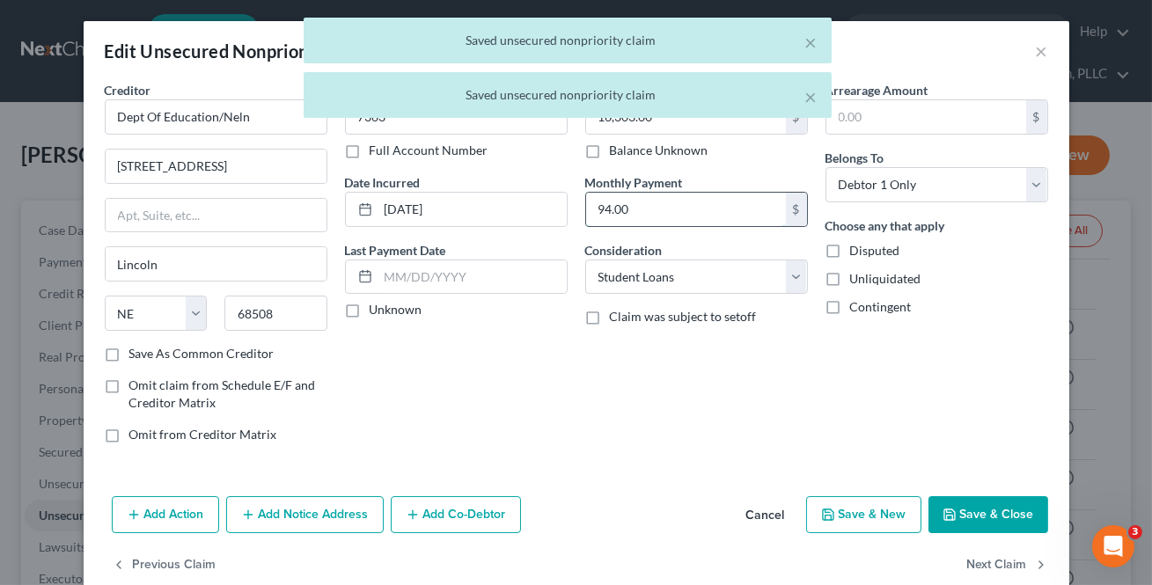
click at [718, 194] on input "94.00" at bounding box center [686, 209] width 200 height 33
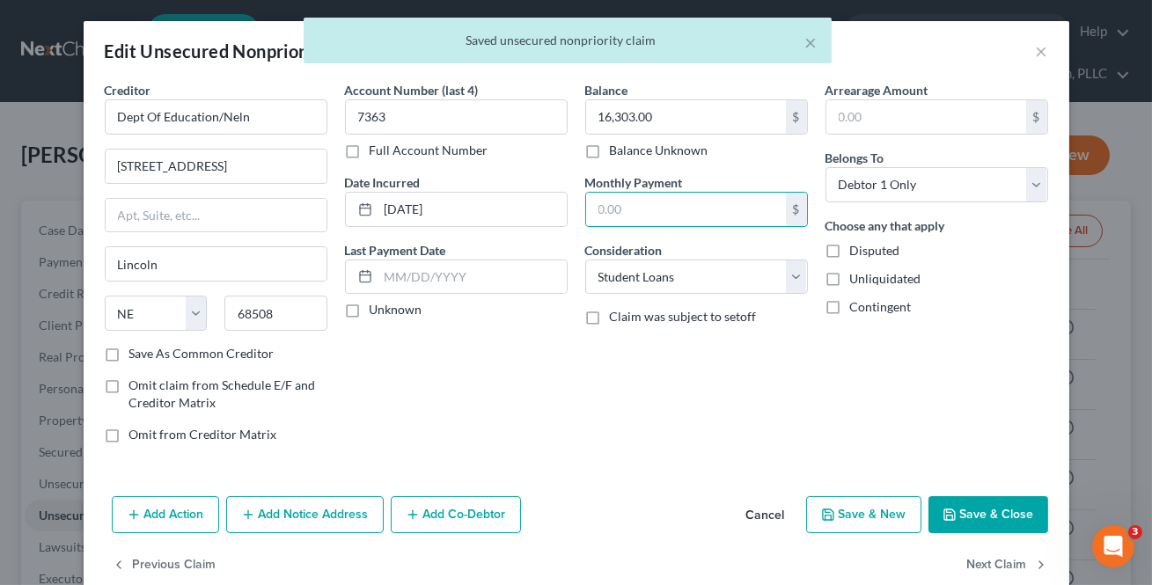
click at [959, 570] on div "Previous Claim Next Claim" at bounding box center [577, 572] width 986 height 51
click at [979, 562] on button "Next Claim" at bounding box center [1007, 565] width 81 height 37
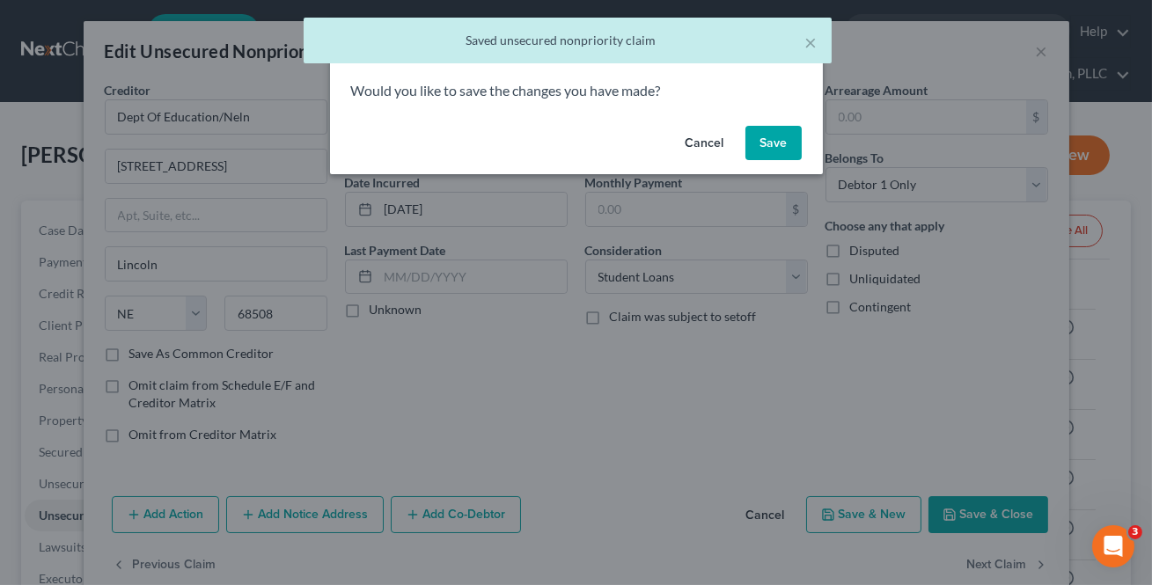
click at [782, 144] on button "Save" at bounding box center [773, 143] width 56 height 35
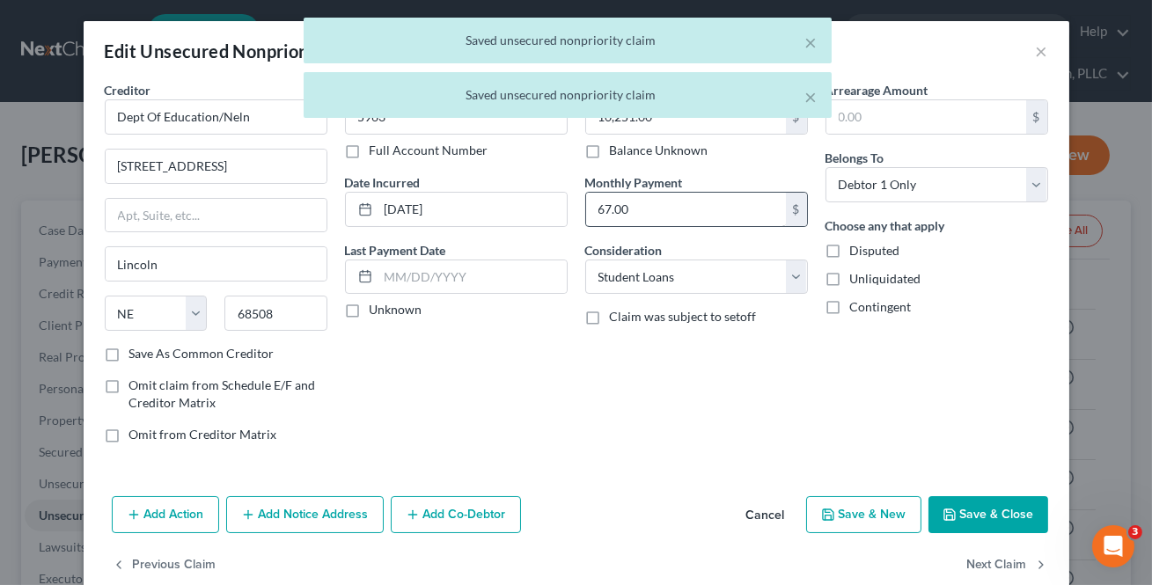
drag, startPoint x: 715, startPoint y: 225, endPoint x: 694, endPoint y: 210, distance: 25.2
click at [715, 224] on div "67.00 $" at bounding box center [696, 209] width 223 height 35
click at [713, 211] on input "67.00" at bounding box center [686, 209] width 200 height 33
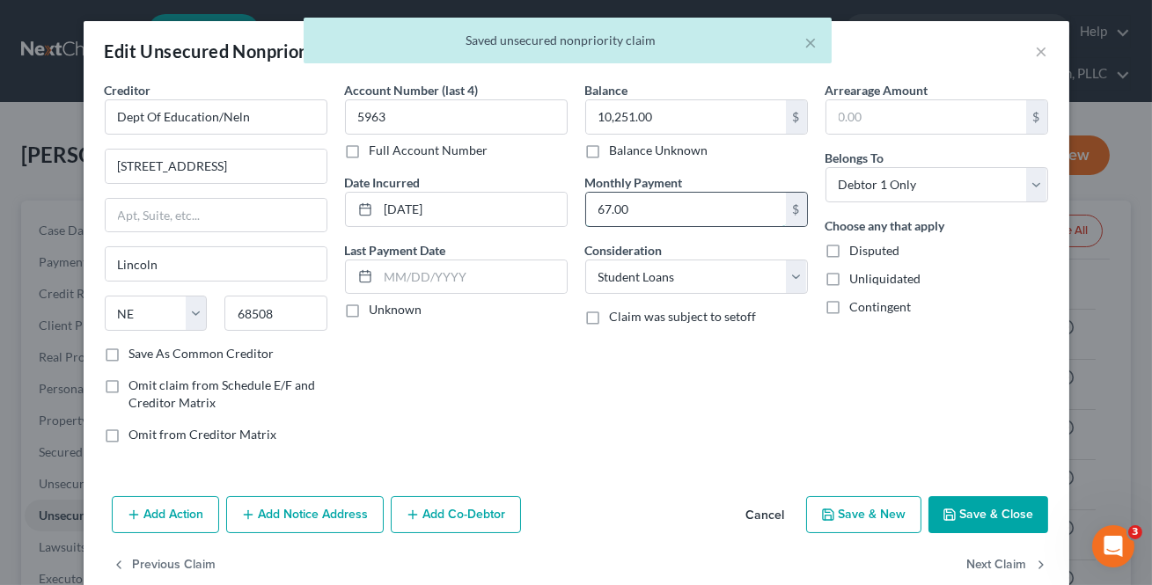
click at [693, 210] on input "67.00" at bounding box center [686, 209] width 200 height 33
click at [976, 566] on button "Next Claim" at bounding box center [1007, 565] width 81 height 37
click at [757, 216] on input "62.00" at bounding box center [686, 209] width 200 height 33
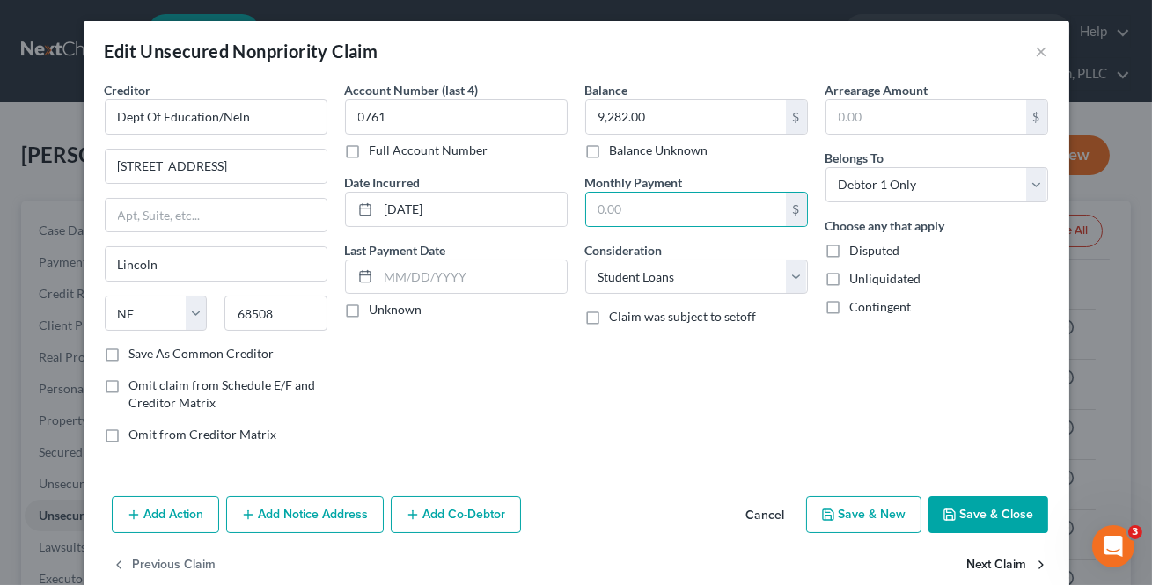
click at [1008, 564] on button "Next Claim" at bounding box center [1007, 565] width 81 height 37
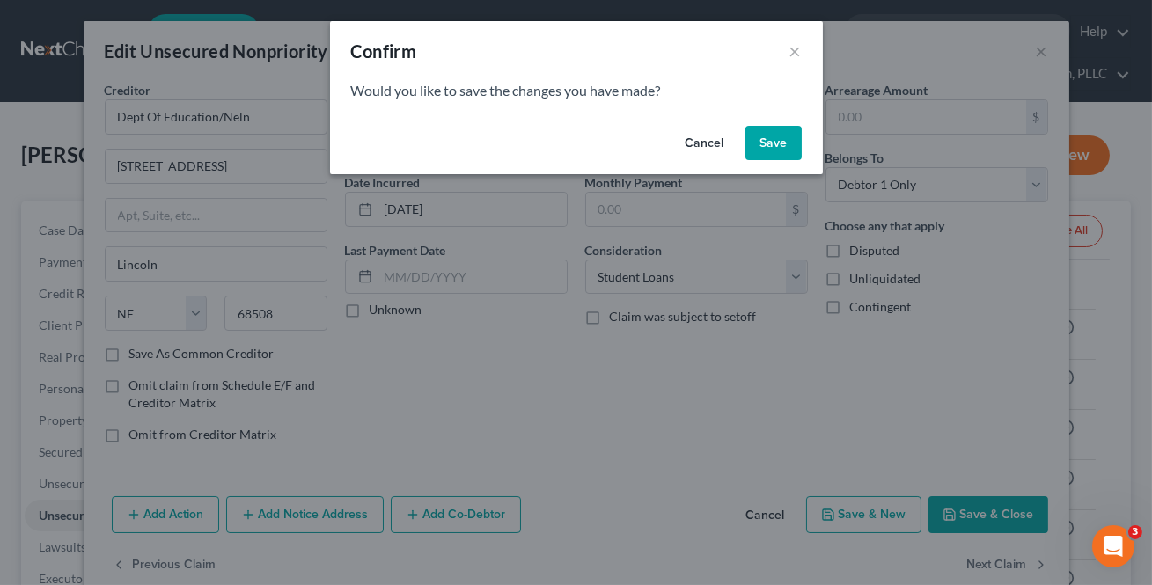
click at [782, 136] on button "Save" at bounding box center [773, 143] width 56 height 35
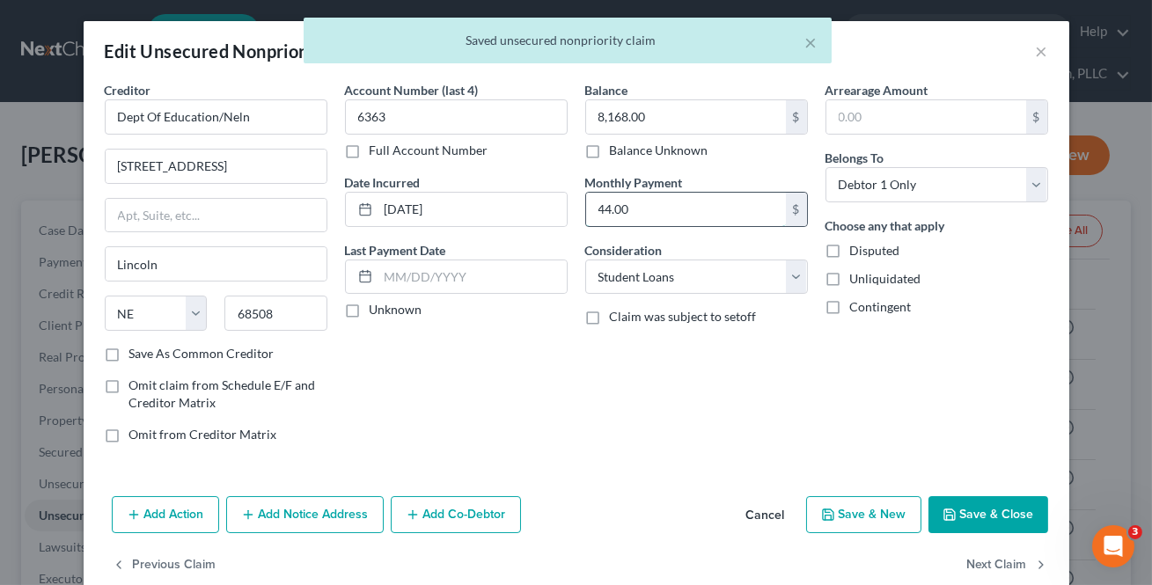
click at [686, 193] on input "44.00" at bounding box center [686, 209] width 200 height 33
click at [1015, 558] on button "Next Claim" at bounding box center [1007, 565] width 81 height 37
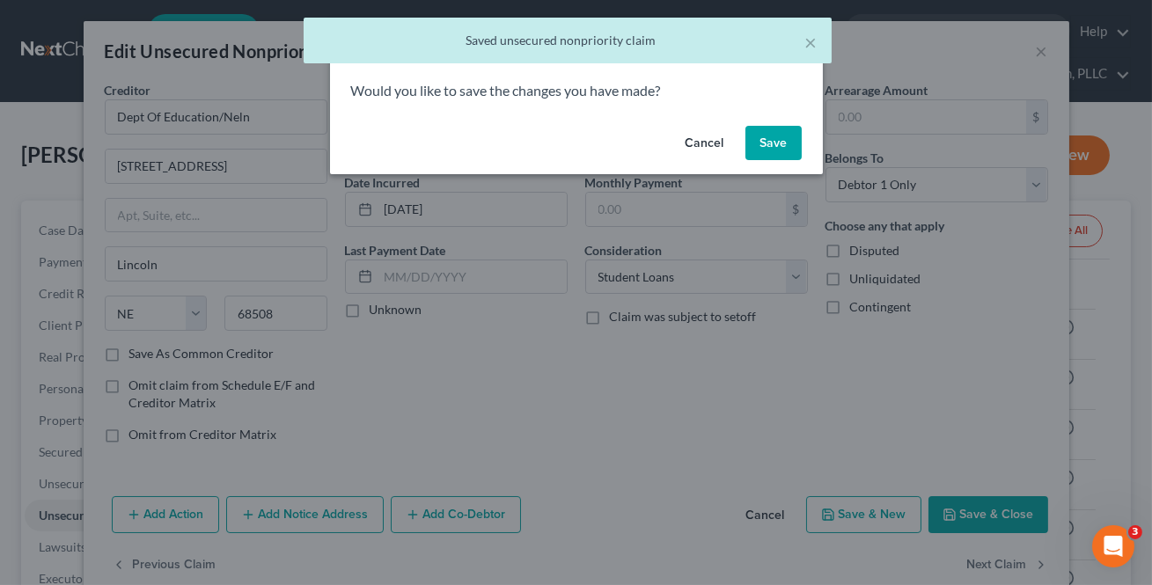
click at [769, 140] on button "Save" at bounding box center [773, 143] width 56 height 35
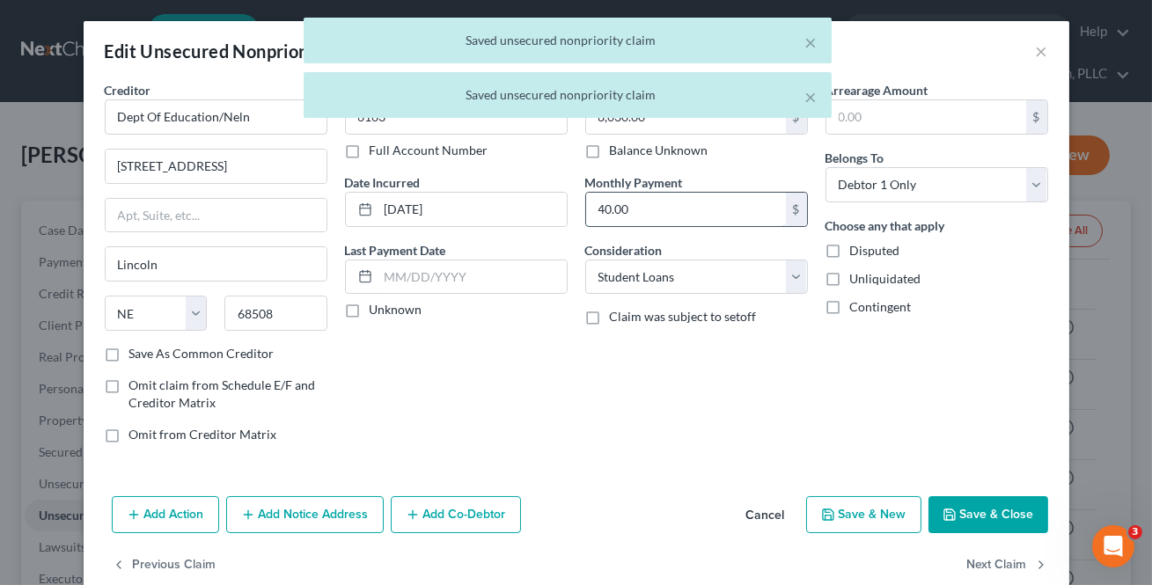
click at [656, 196] on input "40.00" at bounding box center [686, 209] width 200 height 33
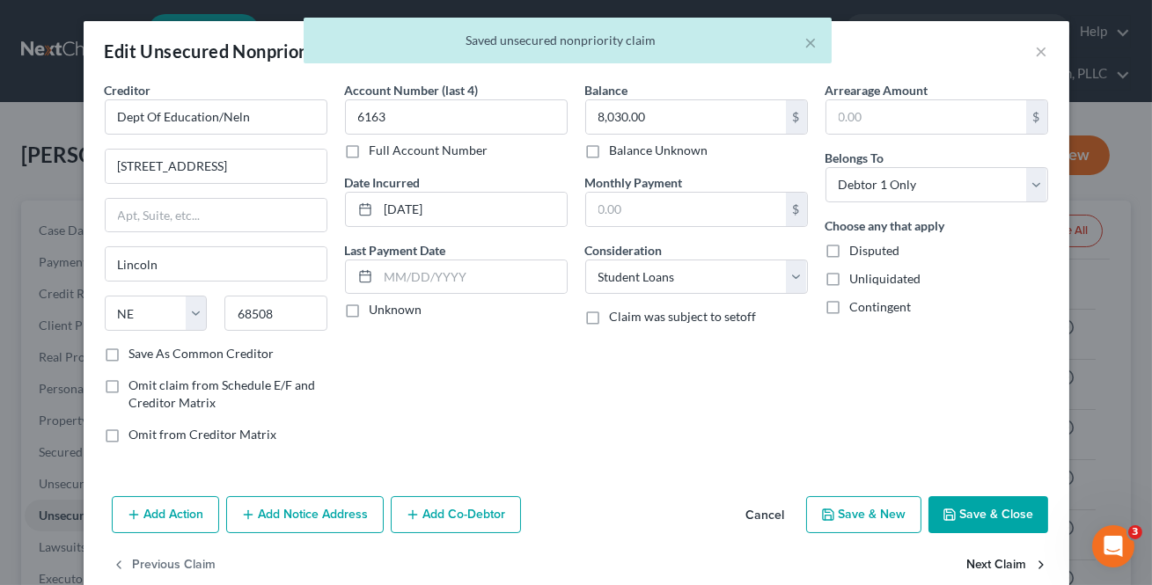
click at [973, 550] on button "Next Claim" at bounding box center [1007, 565] width 81 height 37
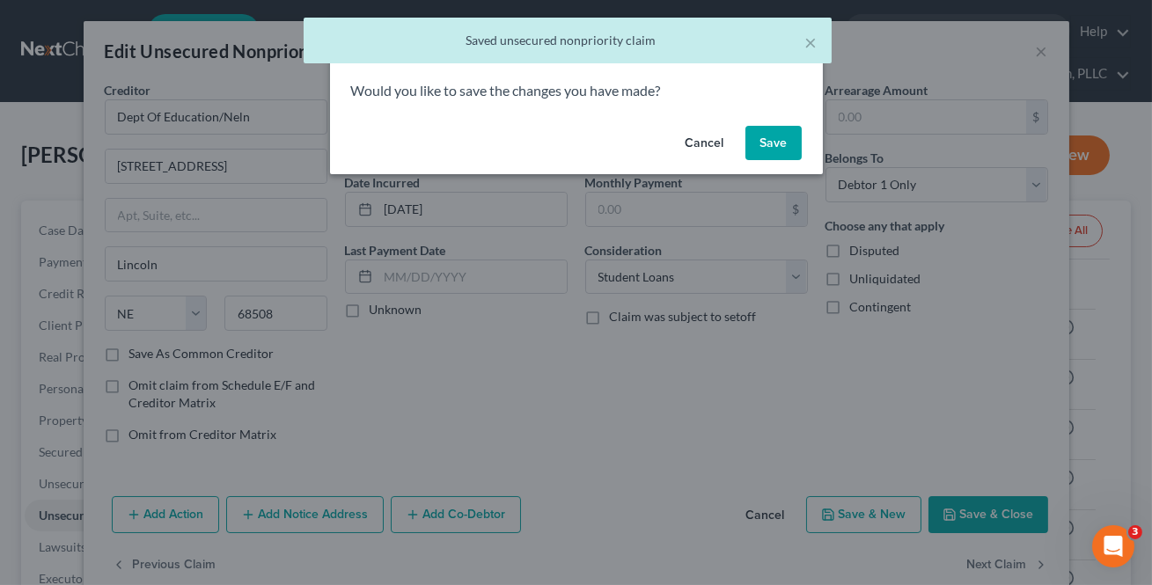
drag, startPoint x: 766, startPoint y: 149, endPoint x: 779, endPoint y: 184, distance: 37.6
click at [766, 150] on button "Save" at bounding box center [773, 143] width 56 height 35
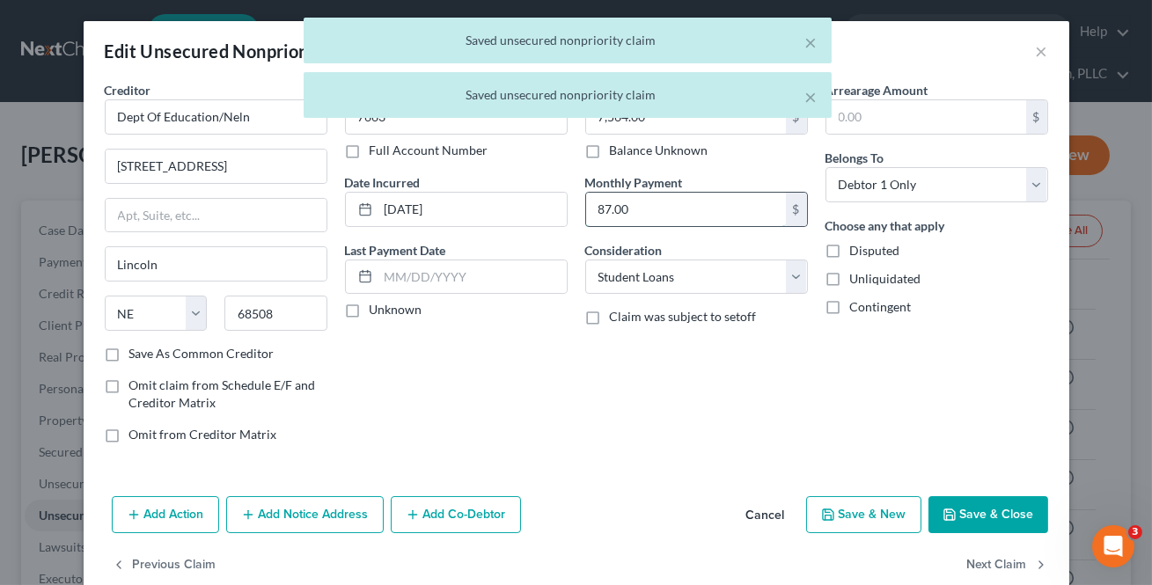
click at [712, 196] on input "87.00" at bounding box center [686, 209] width 200 height 33
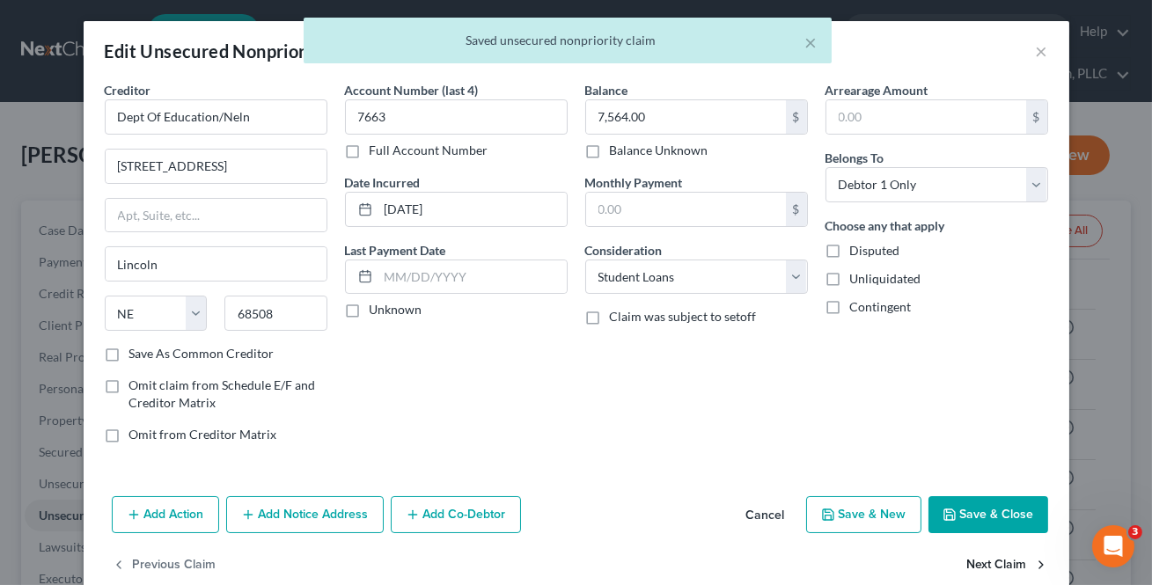
click at [974, 553] on button "Next Claim" at bounding box center [1007, 565] width 81 height 37
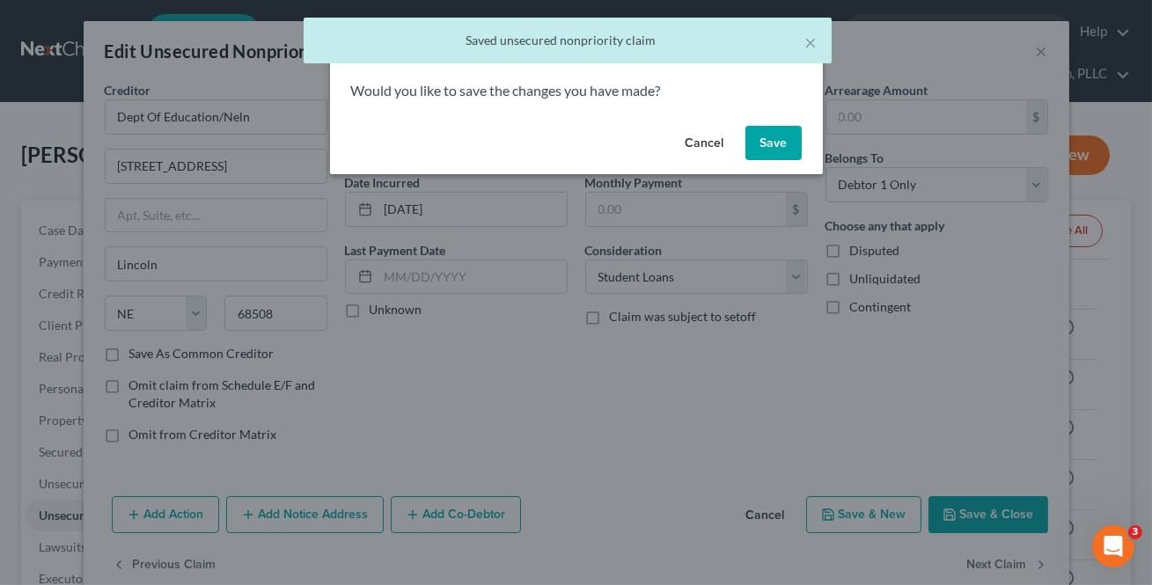
click at [784, 151] on button "Save" at bounding box center [773, 143] width 56 height 35
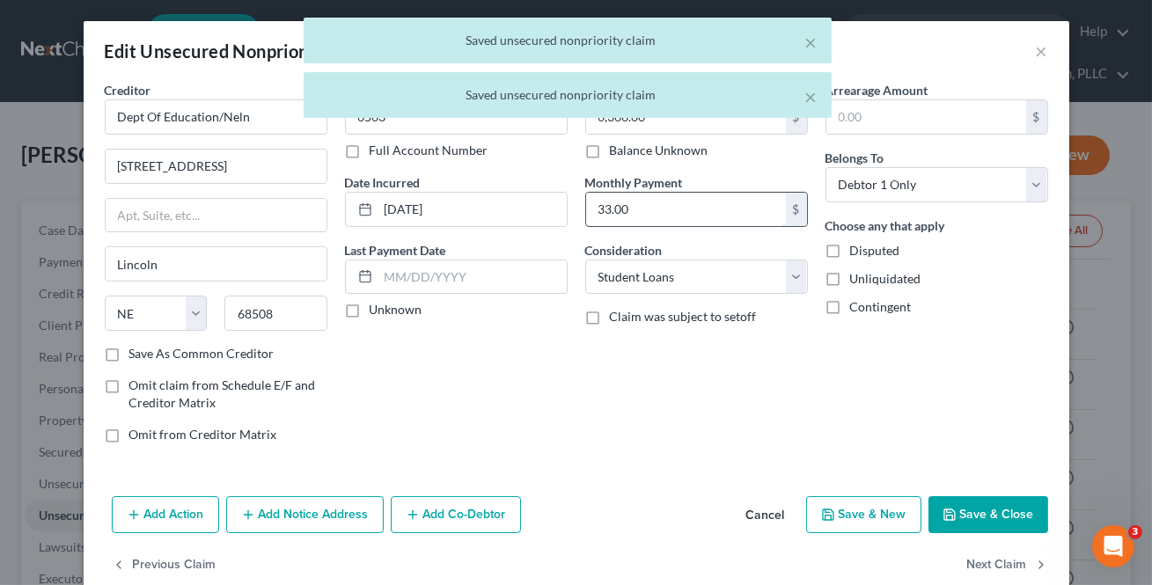
click at [728, 200] on input "33.00" at bounding box center [686, 209] width 200 height 33
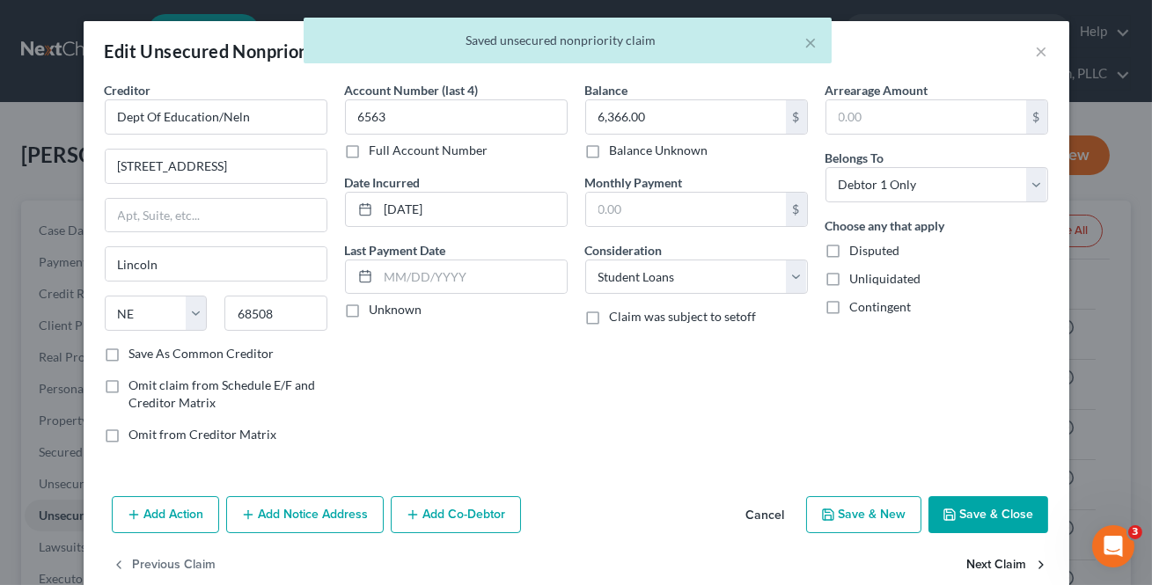
click at [1001, 559] on button "Next Claim" at bounding box center [1007, 565] width 81 height 37
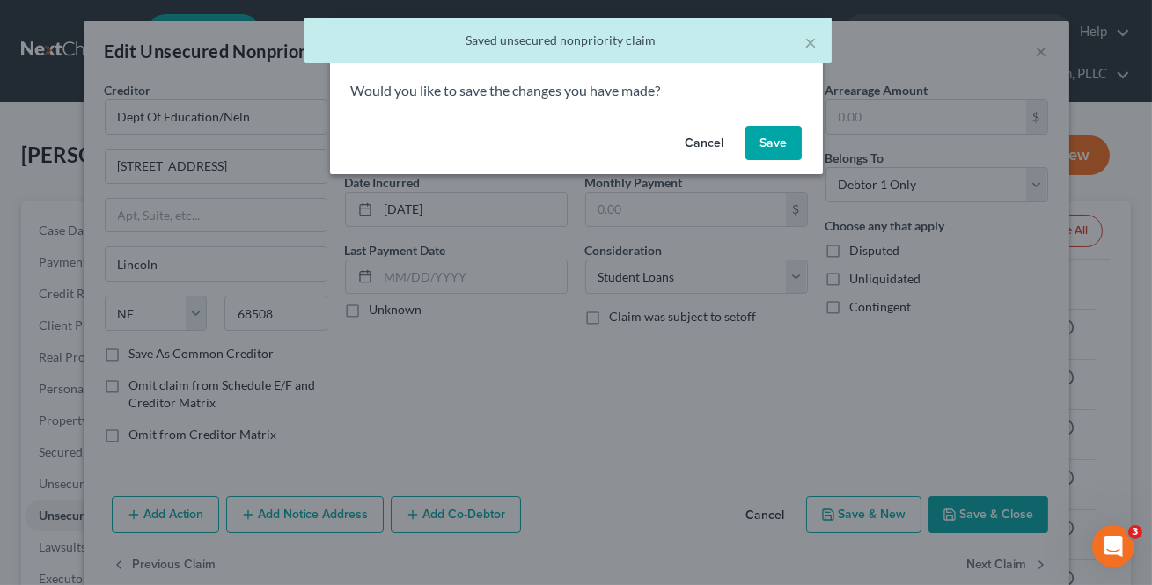
drag, startPoint x: 771, startPoint y: 136, endPoint x: 752, endPoint y: 156, distance: 28.0
click at [771, 136] on button "Save" at bounding box center [773, 143] width 56 height 35
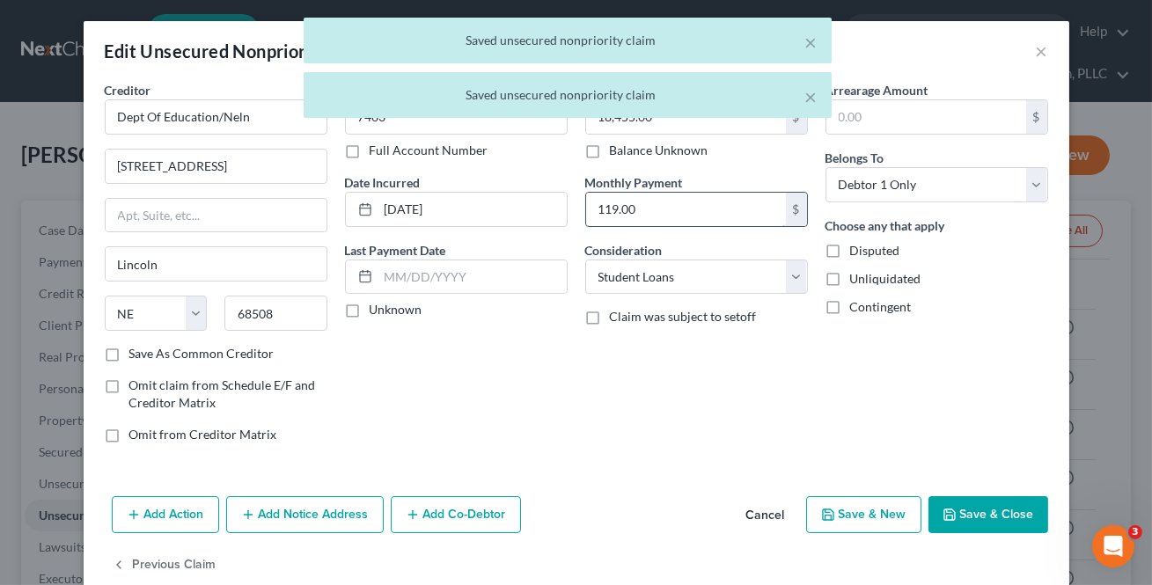
click at [702, 209] on input "119.00" at bounding box center [686, 209] width 200 height 33
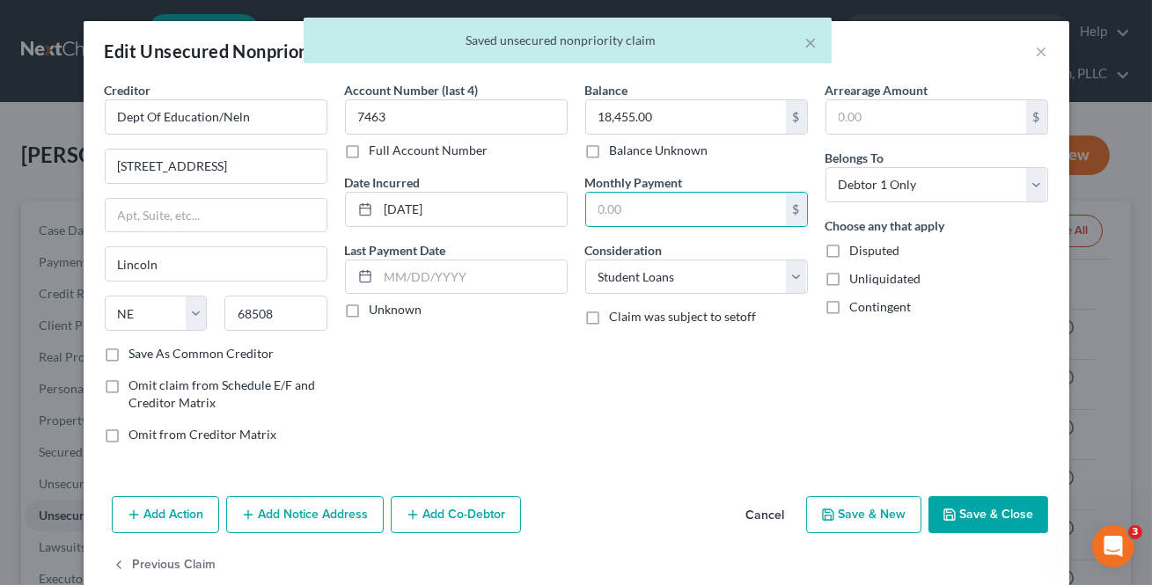
click at [973, 505] on button "Save & Close" at bounding box center [988, 514] width 120 height 37
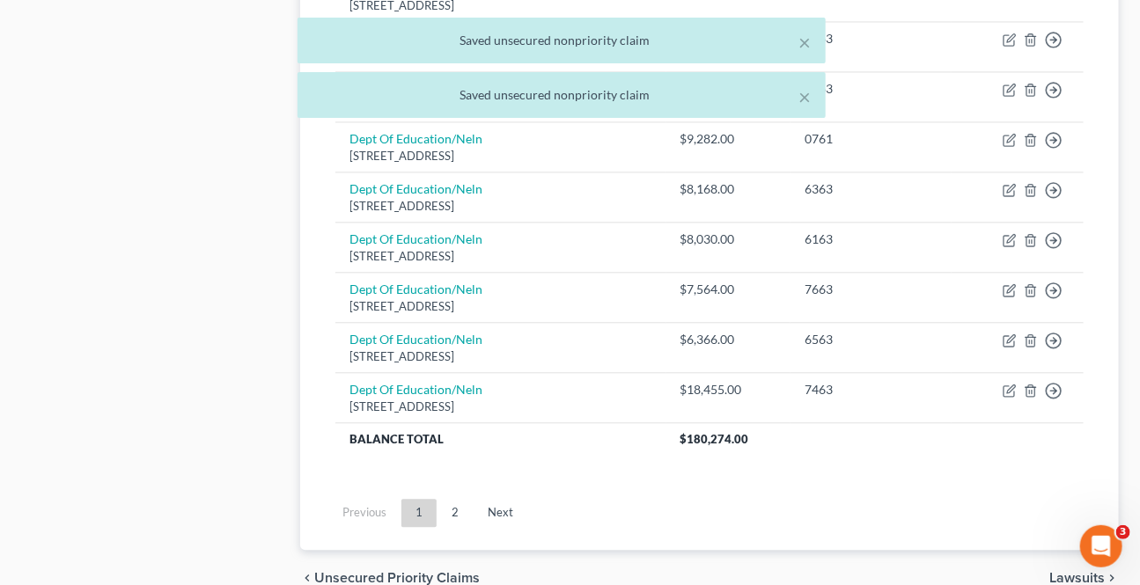
scroll to position [1474, 0]
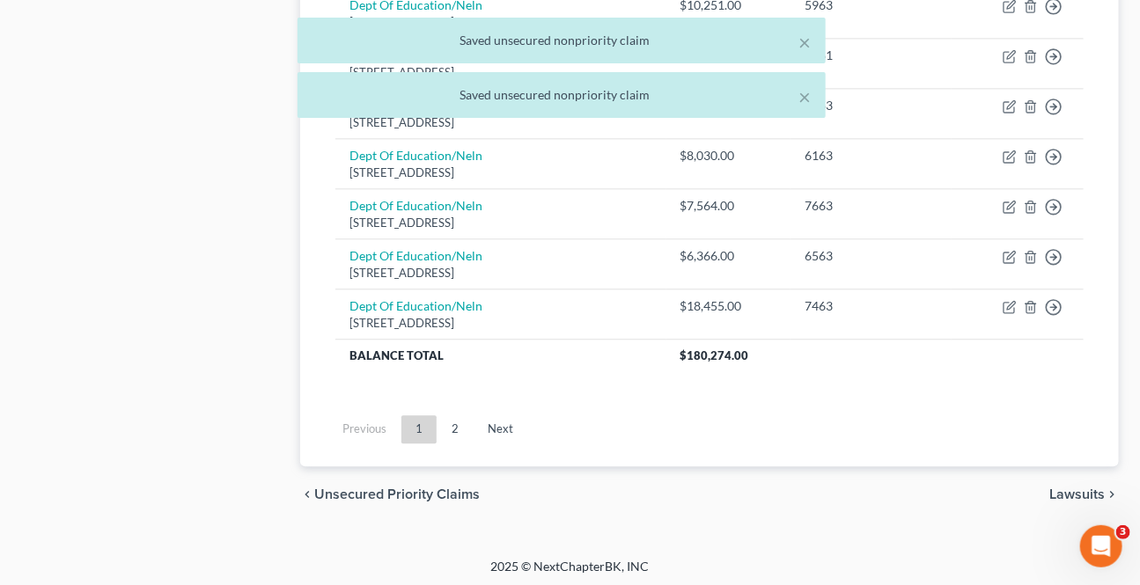
drag, startPoint x: 464, startPoint y: 413, endPoint x: 517, endPoint y: 398, distance: 55.7
click at [464, 415] on link "2" at bounding box center [454, 429] width 35 height 28
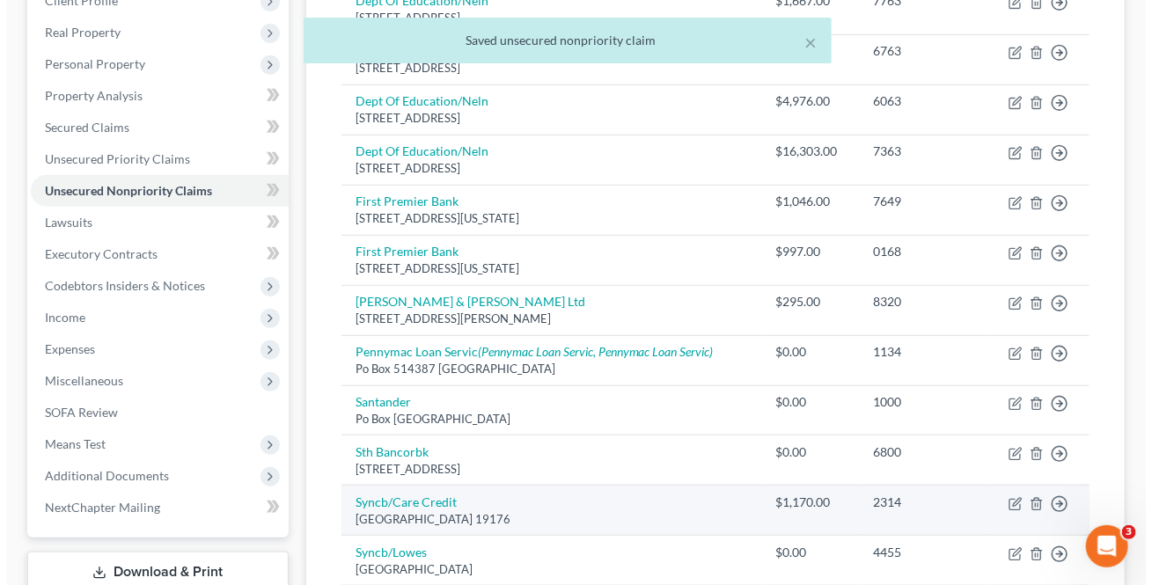
scroll to position [0, 0]
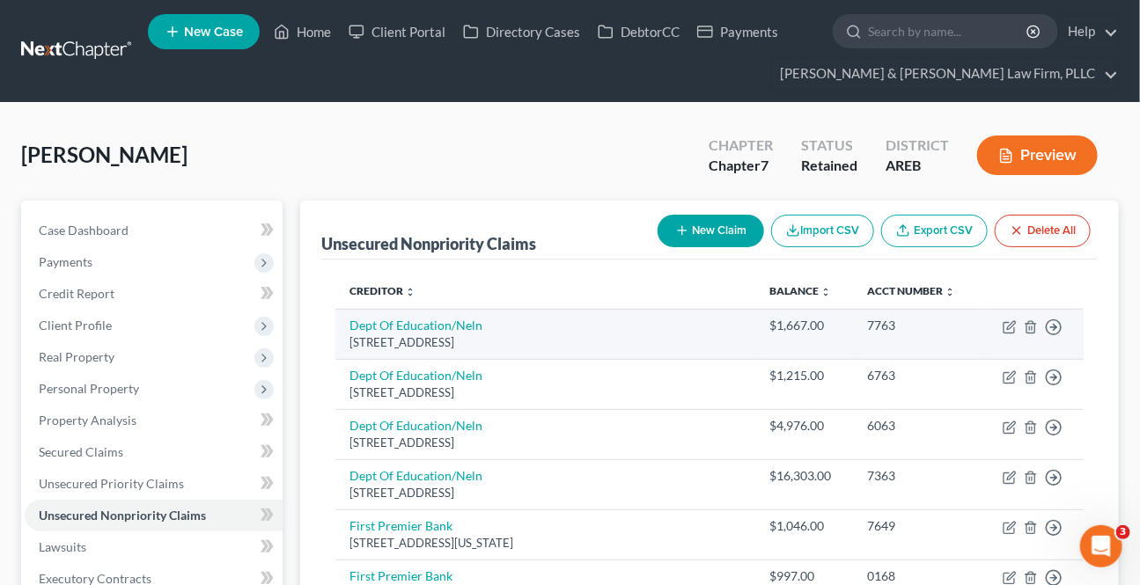
click at [1001, 323] on td "Move to D Move to E Move to G Move to Notice Only" at bounding box center [1031, 334] width 104 height 50
click at [1008, 324] on icon "button" at bounding box center [1009, 327] width 14 height 14
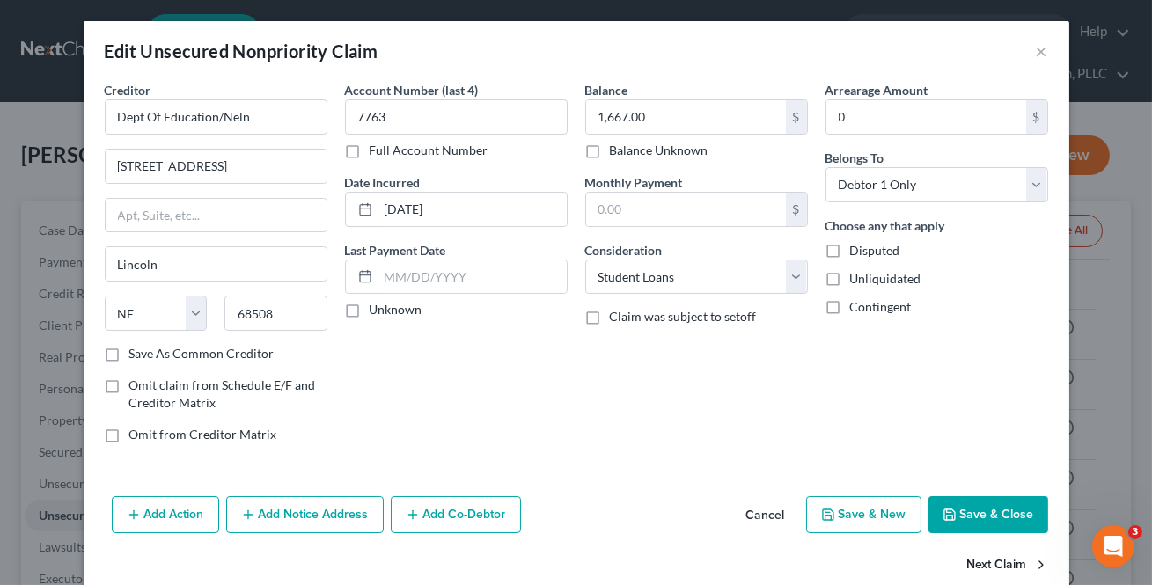
click at [995, 556] on button "Next Claim" at bounding box center [1007, 565] width 81 height 37
click at [994, 559] on button "Next Claim" at bounding box center [1007, 565] width 81 height 37
click at [994, 560] on button "Next Claim" at bounding box center [1007, 565] width 81 height 37
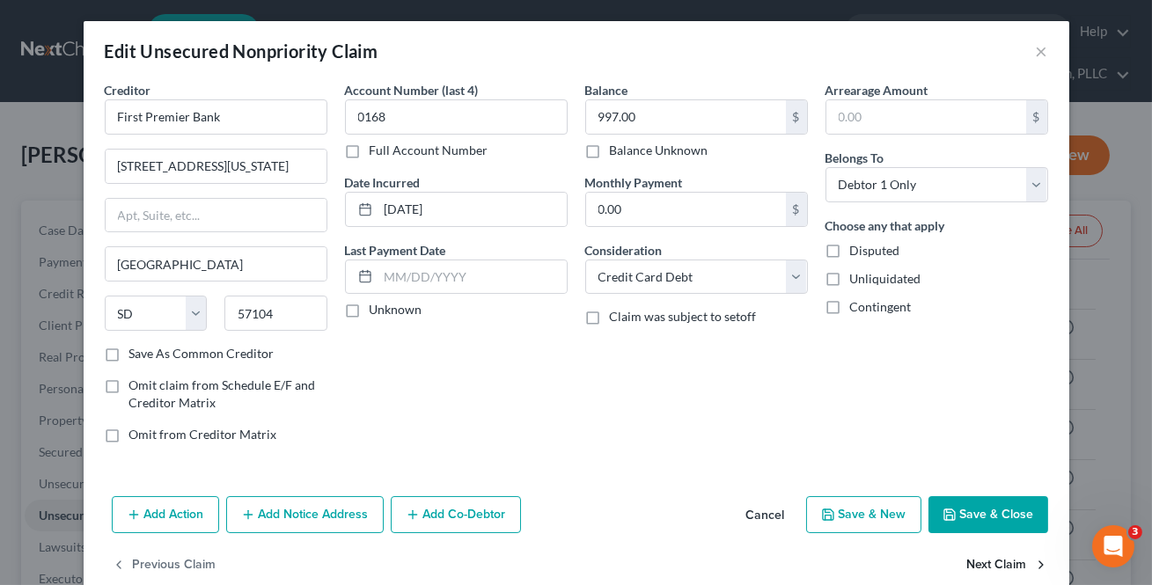
click at [994, 560] on button "Next Claim" at bounding box center [1007, 565] width 81 height 37
click at [994, 561] on button "Next Claim" at bounding box center [1007, 565] width 81 height 37
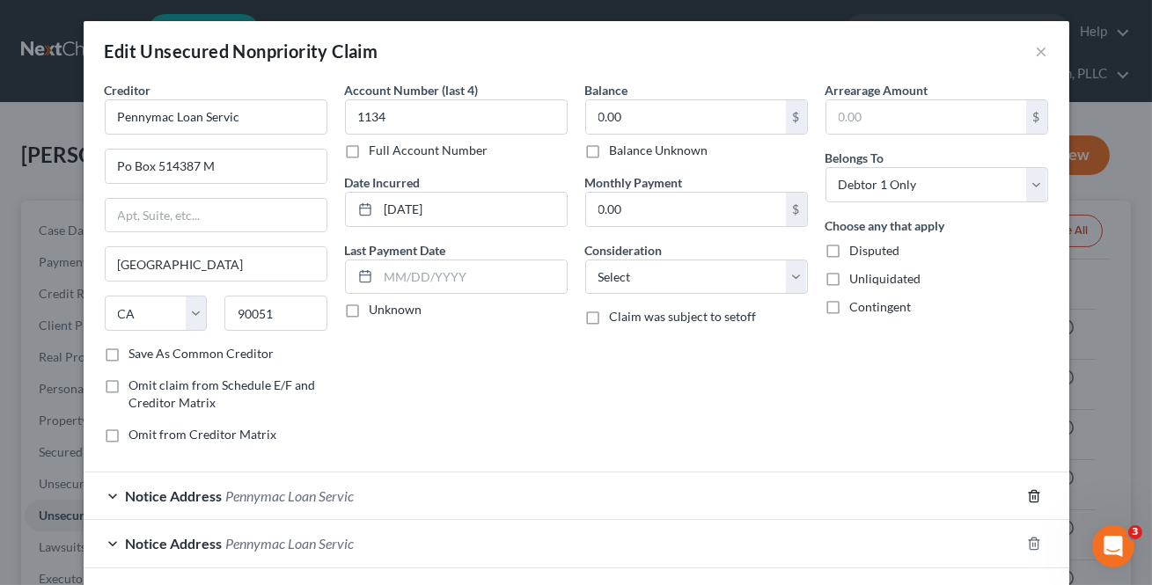
click at [1027, 490] on icon "button" at bounding box center [1034, 496] width 14 height 14
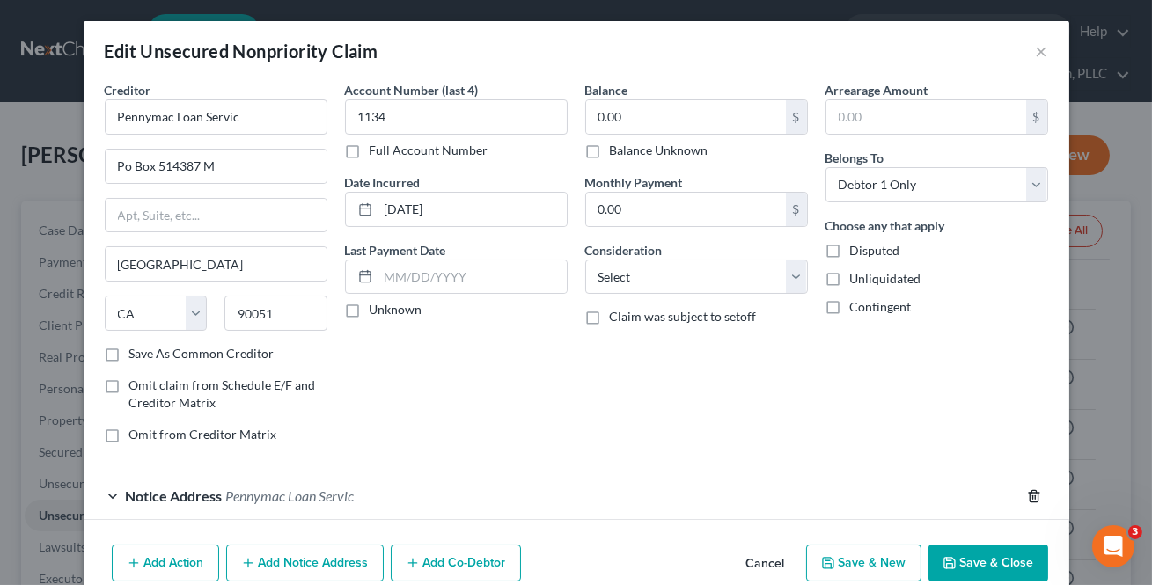
click at [1027, 491] on icon "button" at bounding box center [1034, 496] width 14 height 14
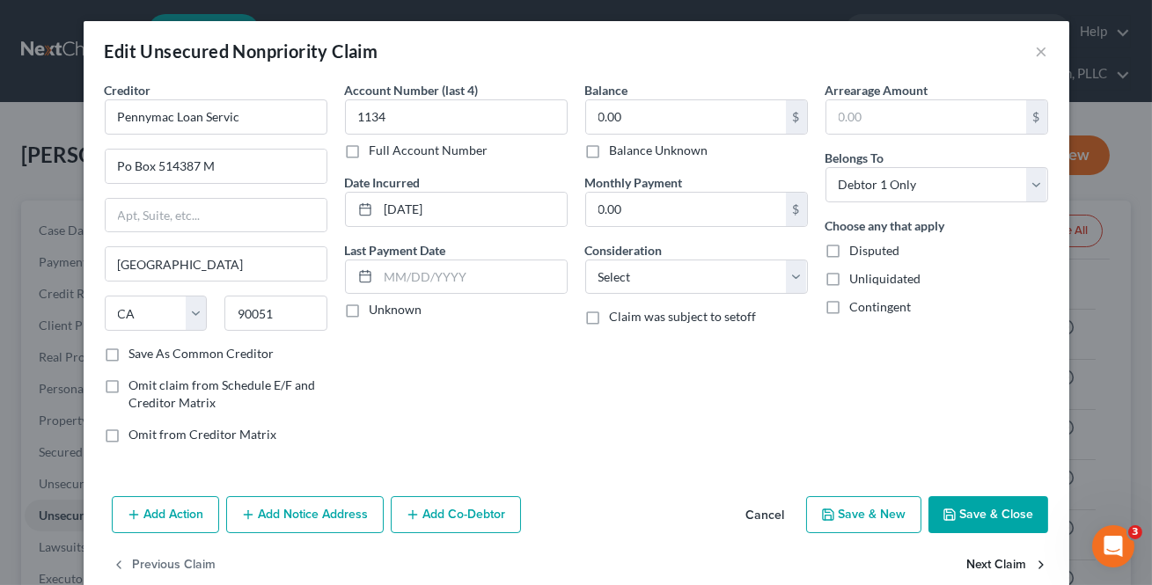
click at [982, 563] on button "Next Claim" at bounding box center [1007, 565] width 81 height 37
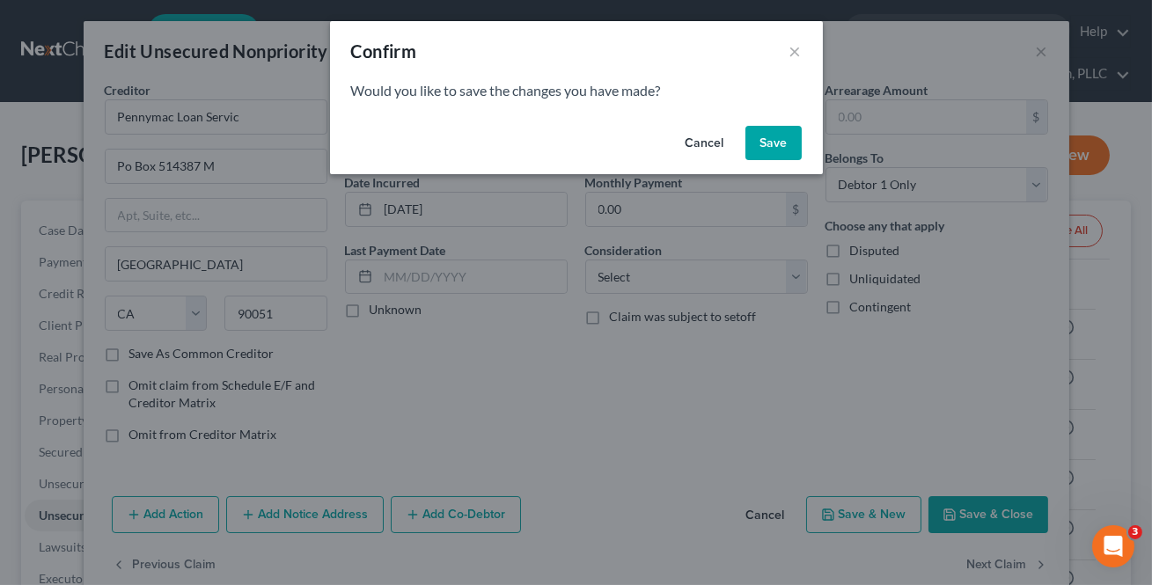
click at [776, 150] on button "Save" at bounding box center [773, 143] width 56 height 35
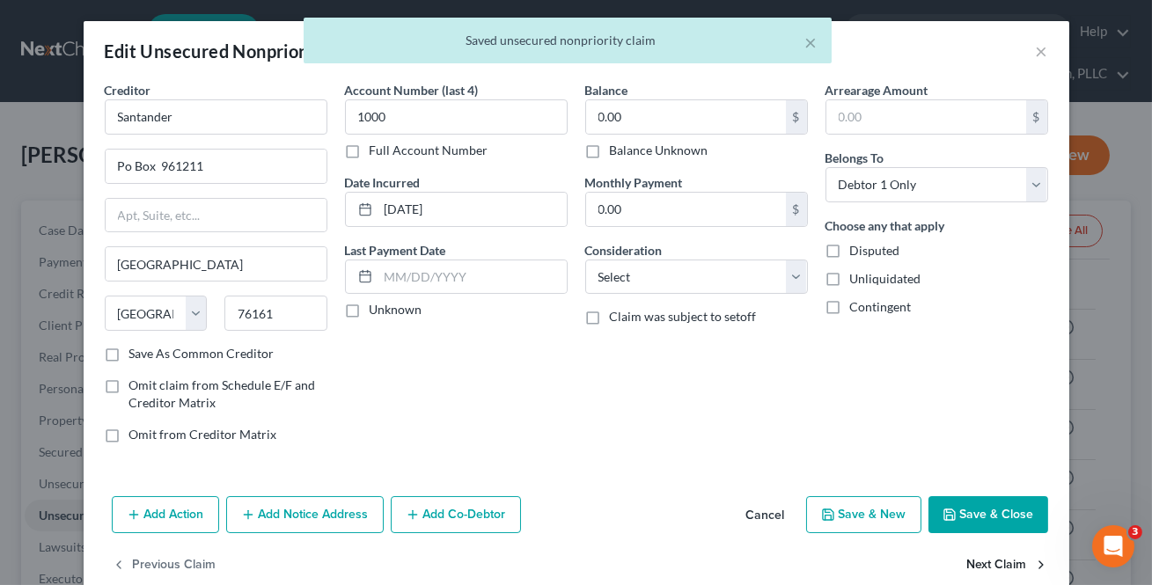
click at [1034, 562] on icon "button" at bounding box center [1041, 565] width 14 height 14
click at [1034, 563] on icon "button" at bounding box center [1041, 565] width 14 height 14
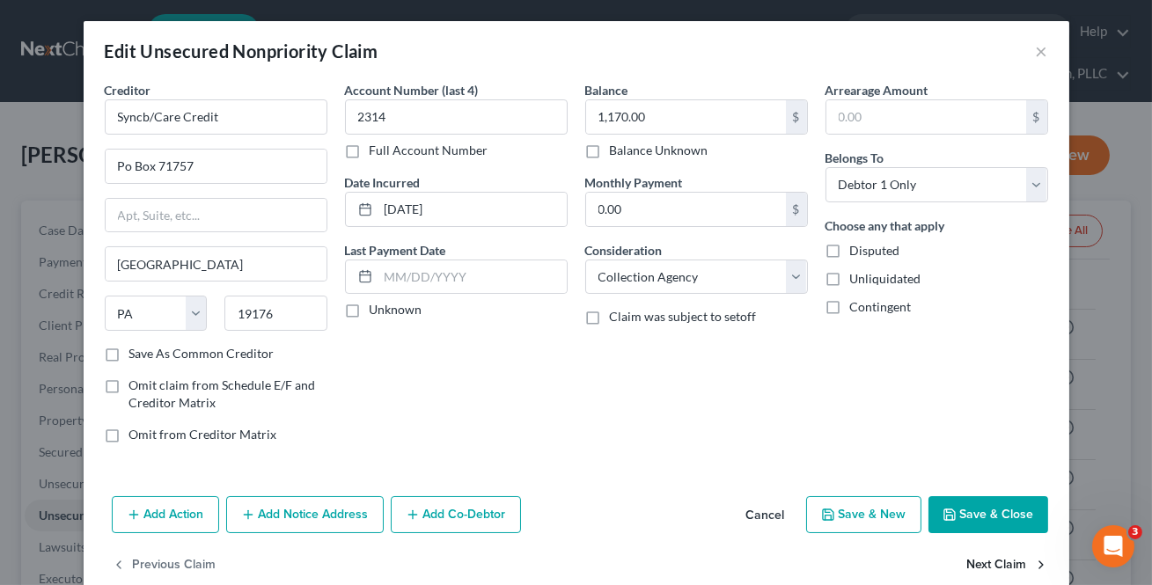
click at [1034, 563] on icon "button" at bounding box center [1041, 565] width 14 height 14
click at [1034, 564] on icon "button" at bounding box center [1041, 565] width 14 height 14
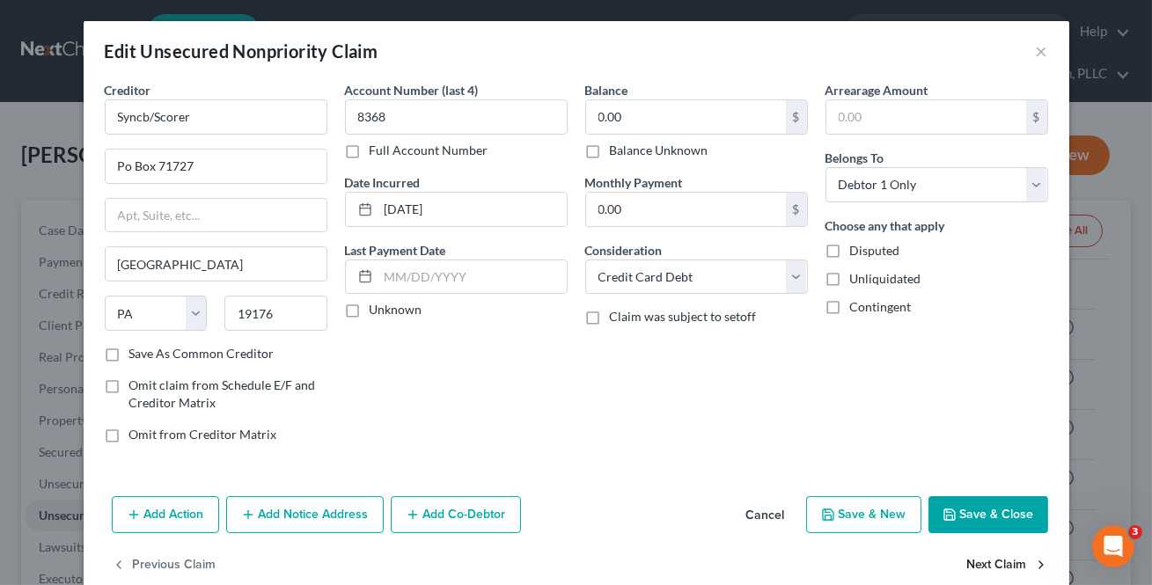
click at [1034, 565] on icon "button" at bounding box center [1041, 565] width 14 height 14
click at [1034, 566] on icon "button" at bounding box center [1041, 565] width 14 height 14
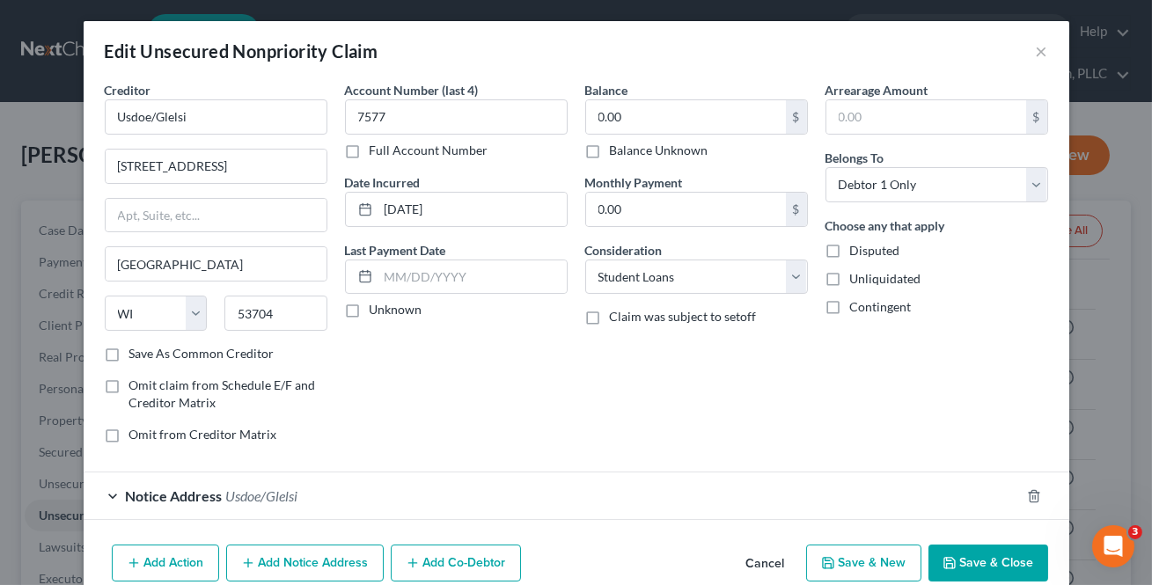
click at [1023, 502] on div at bounding box center [1044, 496] width 49 height 28
click at [1027, 496] on icon "button" at bounding box center [1034, 496] width 14 height 14
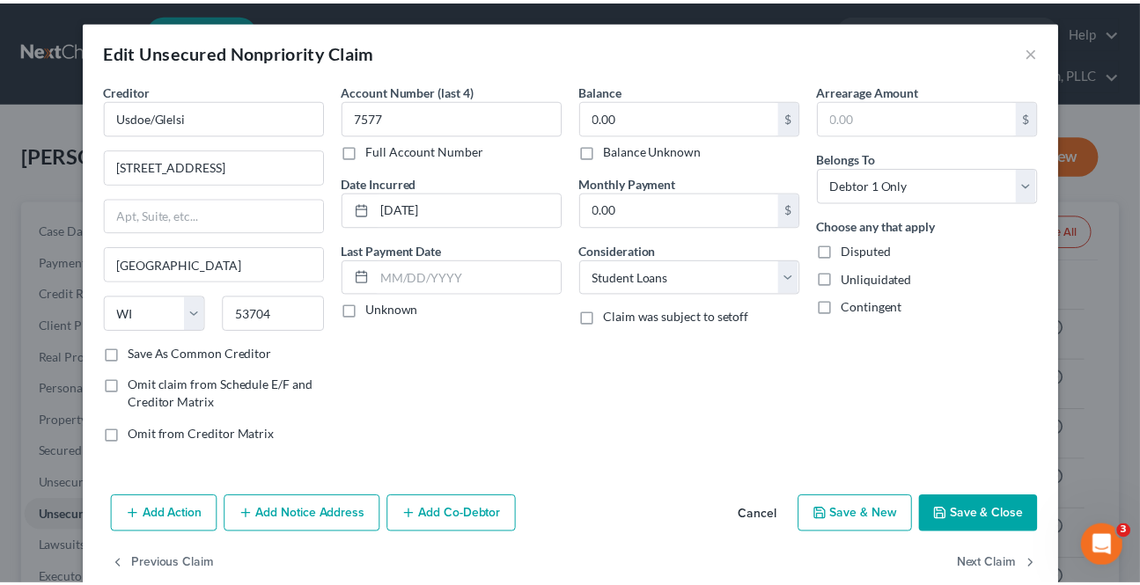
scroll to position [33, 0]
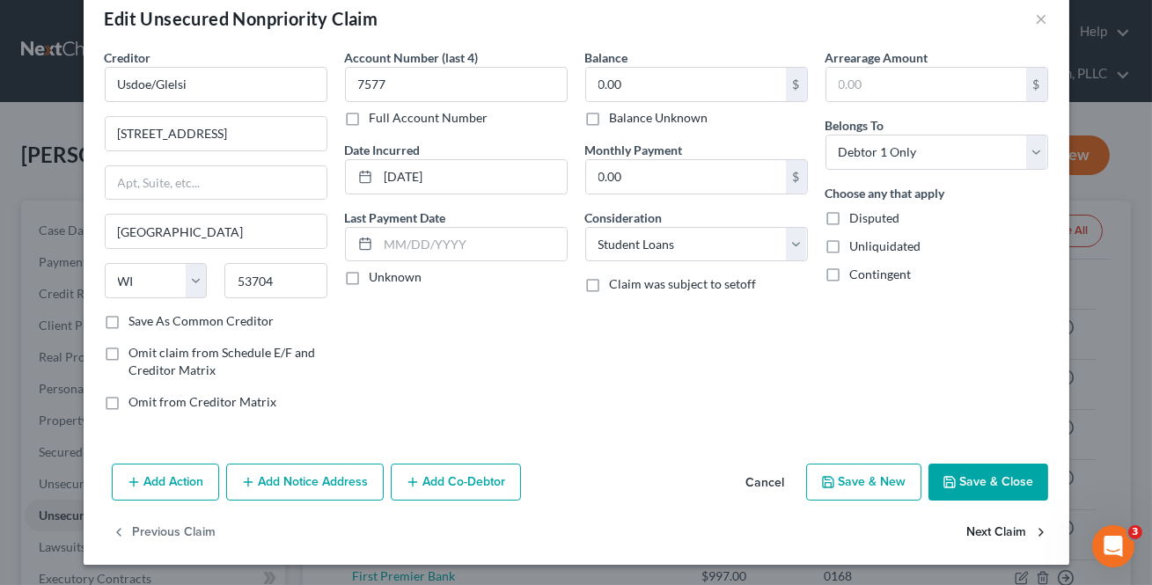
click at [986, 533] on button "Next Claim" at bounding box center [1007, 533] width 81 height 37
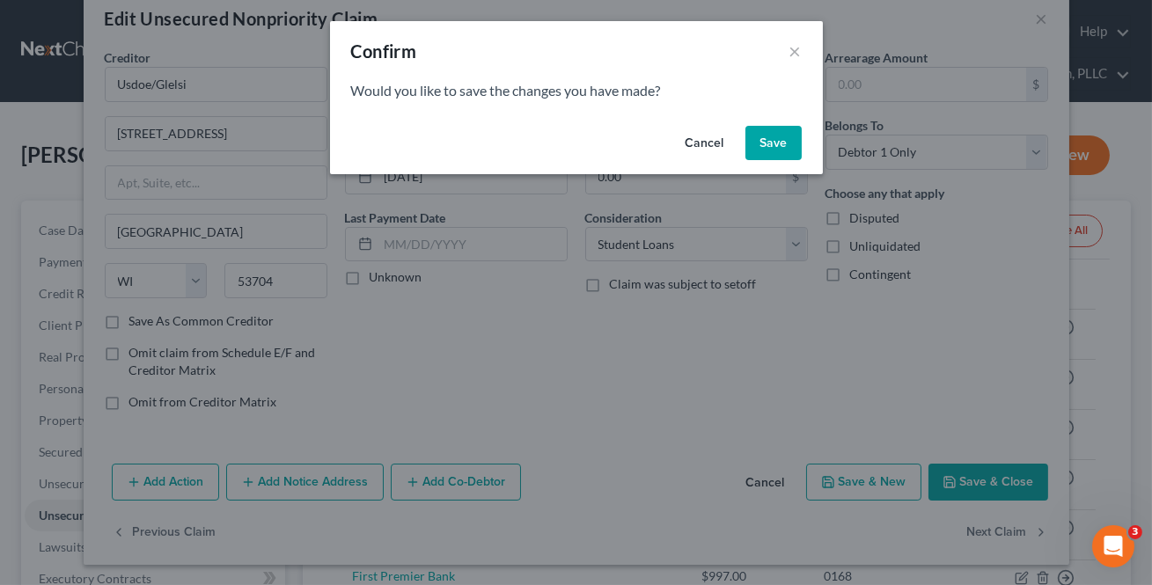
click at [777, 138] on button "Save" at bounding box center [773, 143] width 56 height 35
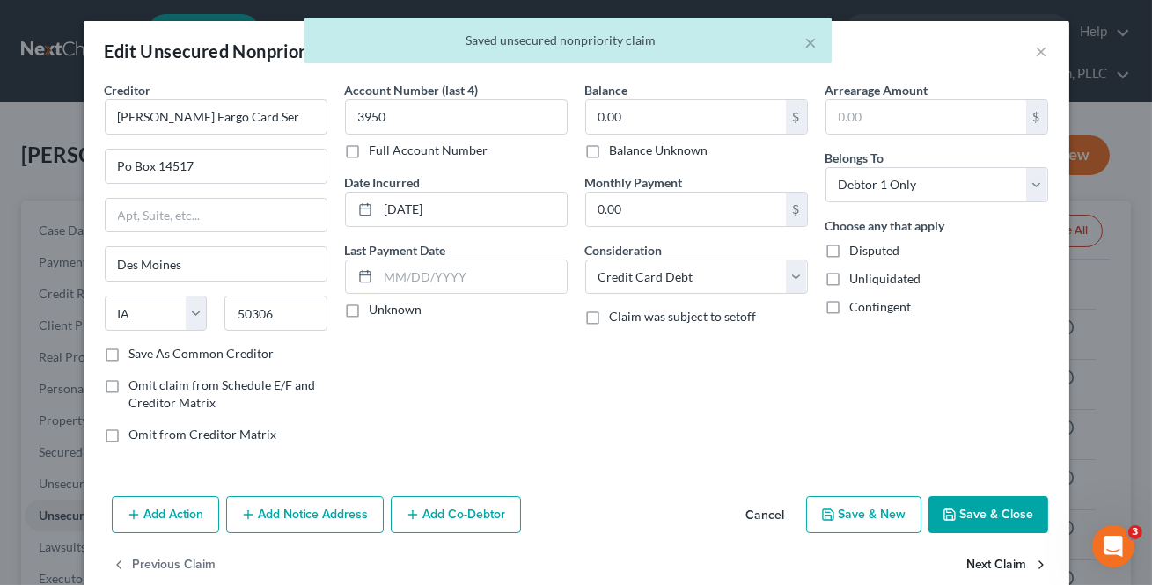
click at [1004, 559] on button "Next Claim" at bounding box center [1007, 565] width 81 height 37
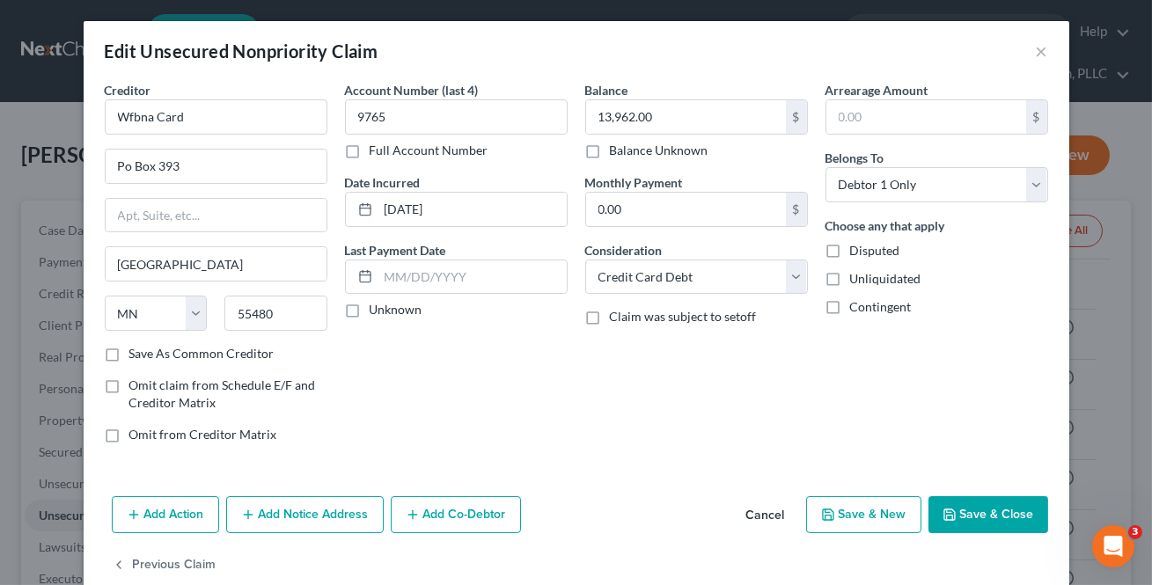
click at [983, 523] on button "Save & Close" at bounding box center [988, 514] width 120 height 37
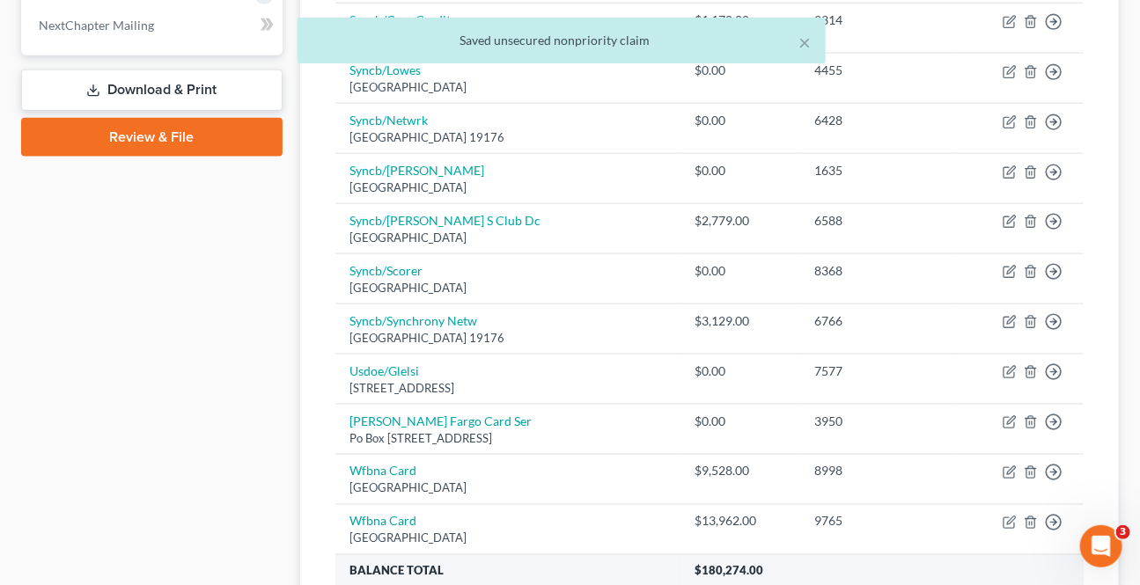
scroll to position [1023, 0]
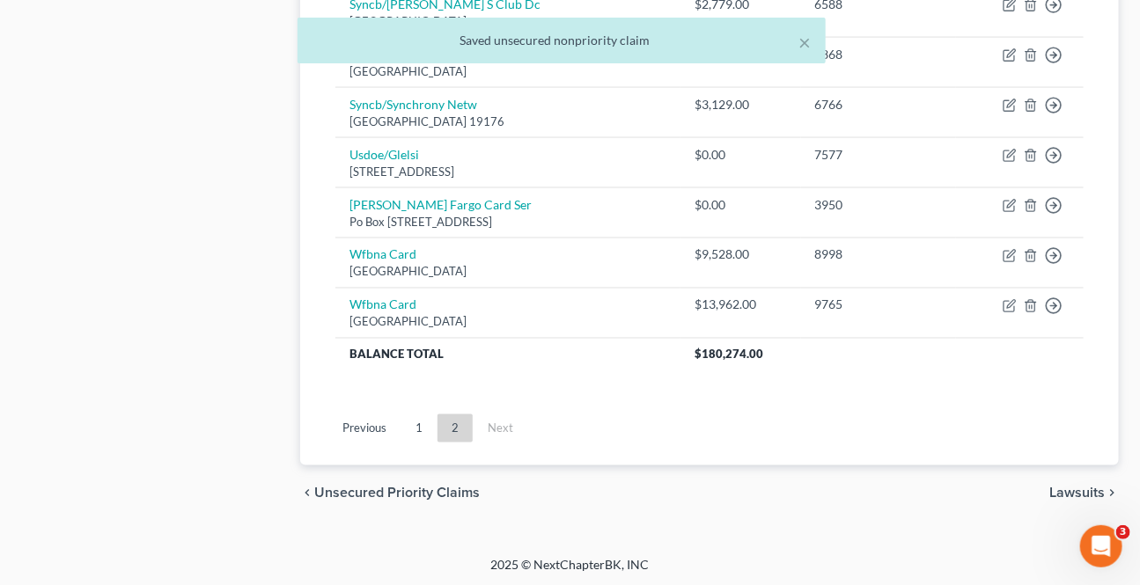
click at [1069, 489] on span "Lawsuits" at bounding box center [1076, 494] width 55 height 14
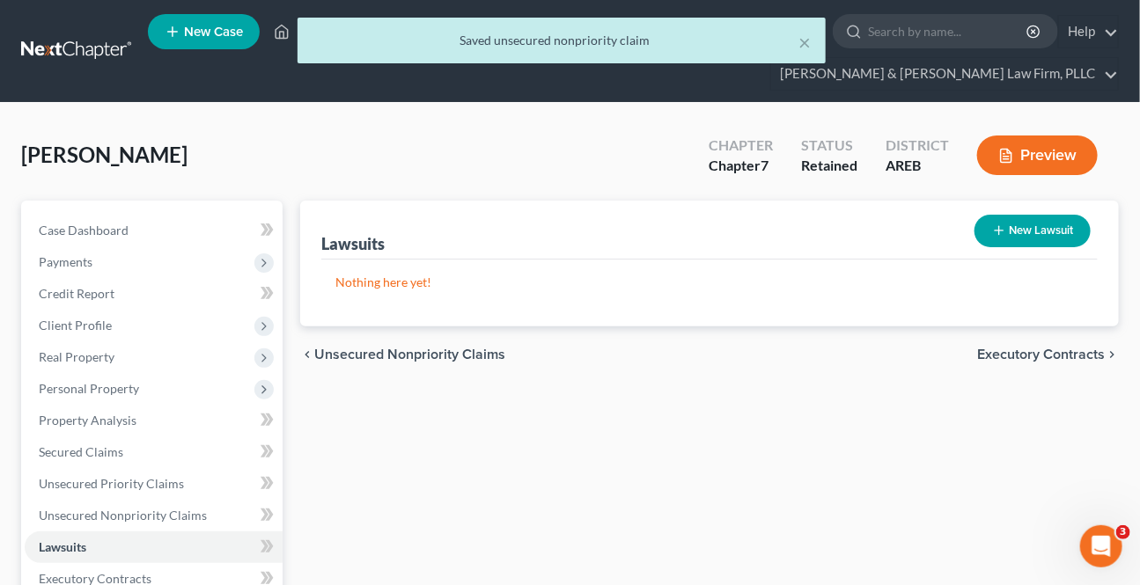
click at [1010, 358] on span "Executory Contracts" at bounding box center [1041, 355] width 128 height 14
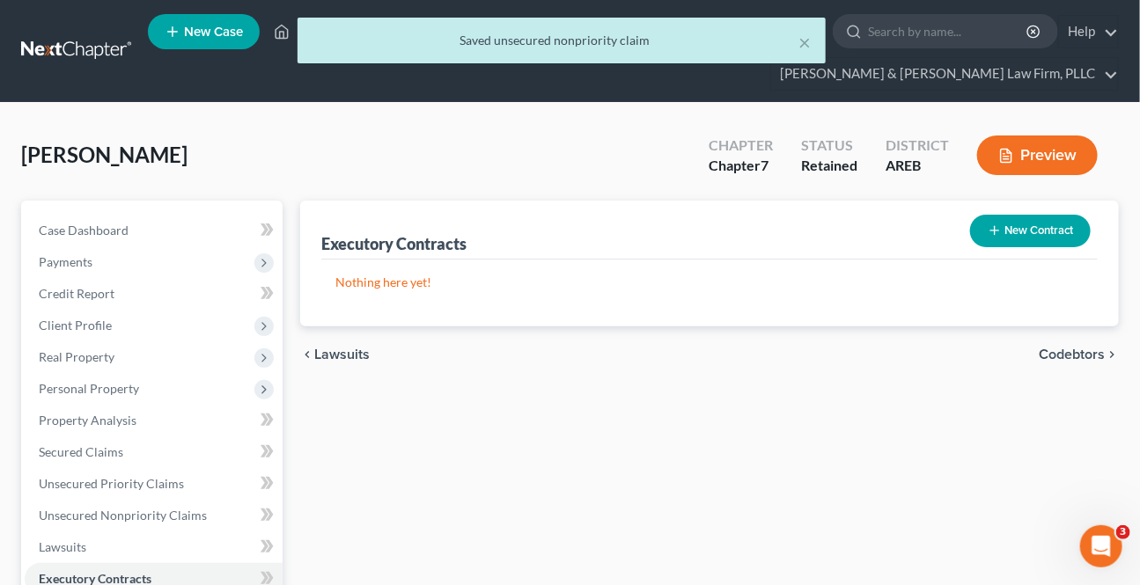
click at [1056, 357] on span "Codebtors" at bounding box center [1071, 355] width 66 height 14
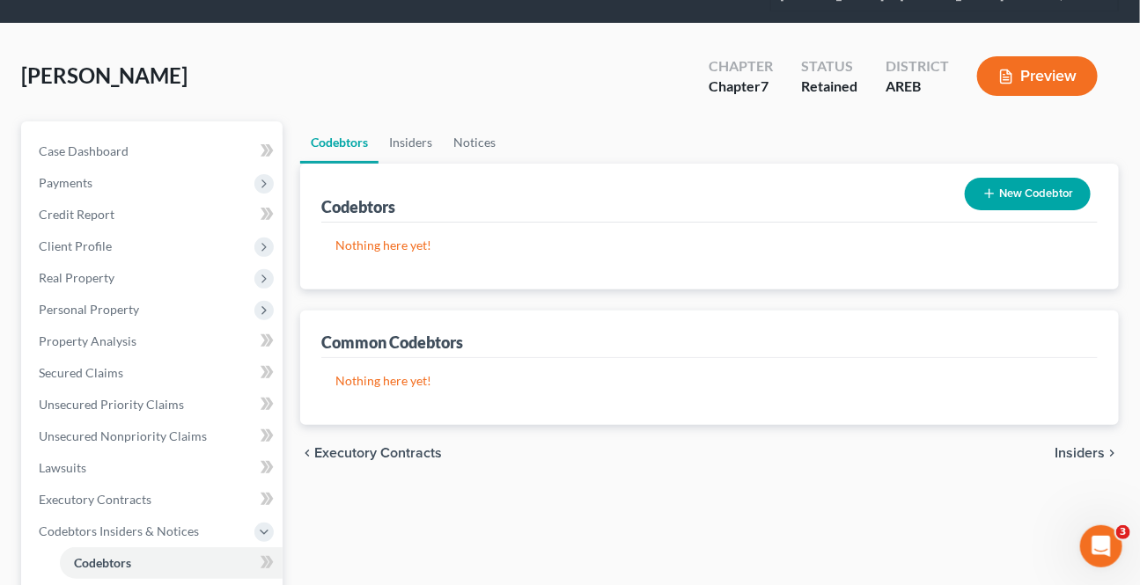
click at [1077, 452] on span "Insiders" at bounding box center [1079, 453] width 50 height 14
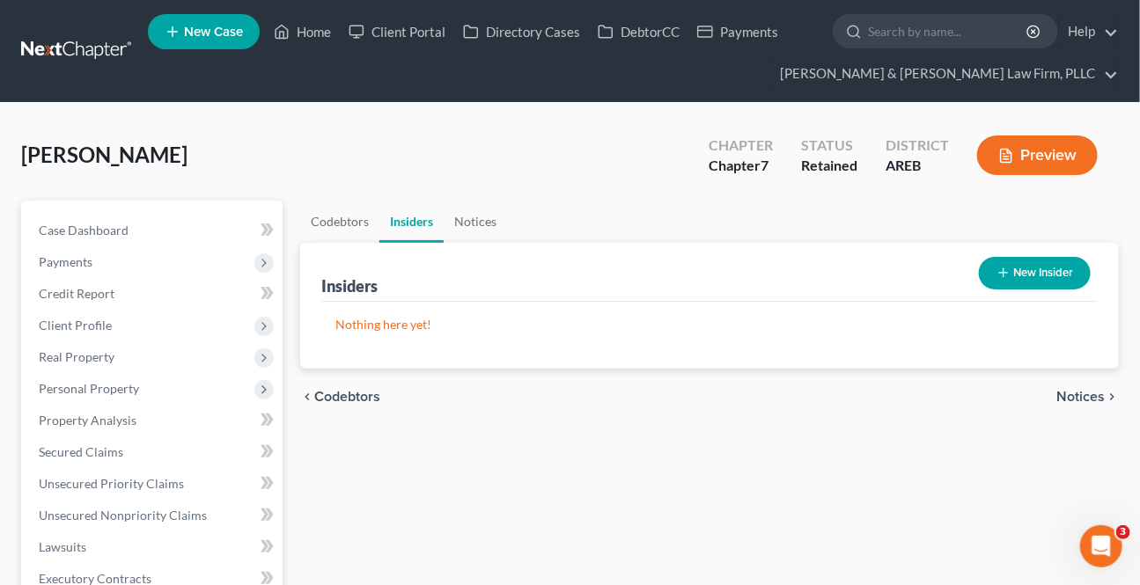
click at [1072, 396] on span "Notices" at bounding box center [1080, 397] width 48 height 14
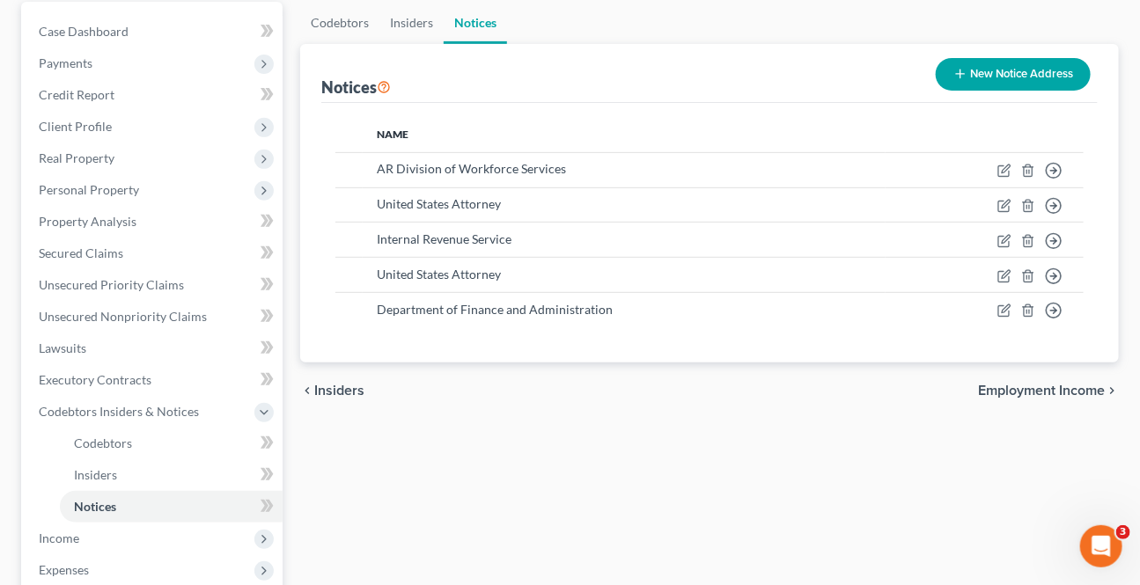
scroll to position [400, 0]
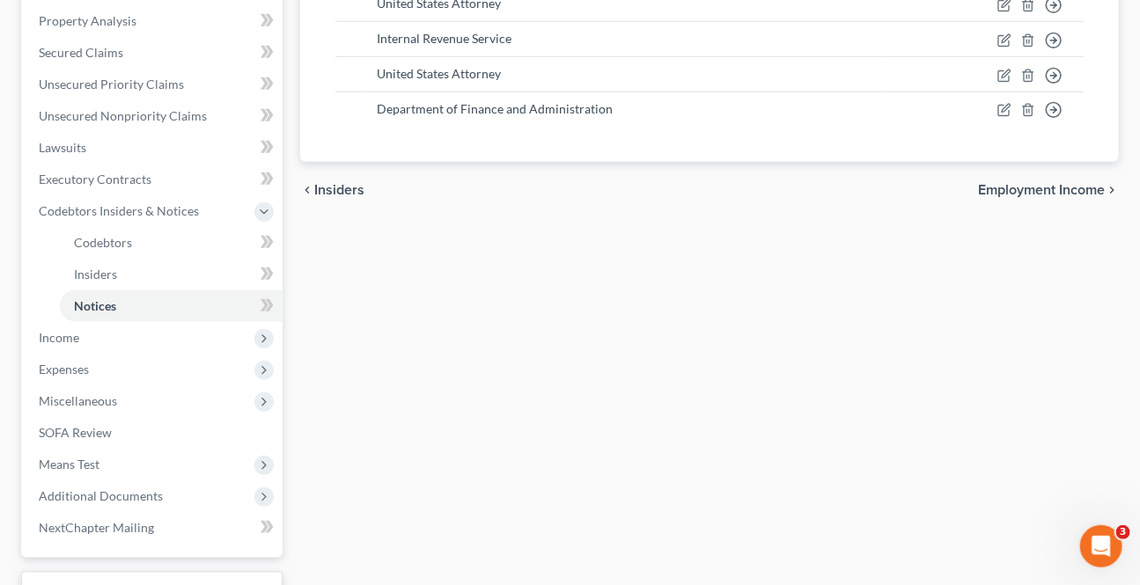
click at [988, 191] on span "Employment Income" at bounding box center [1041, 190] width 127 height 14
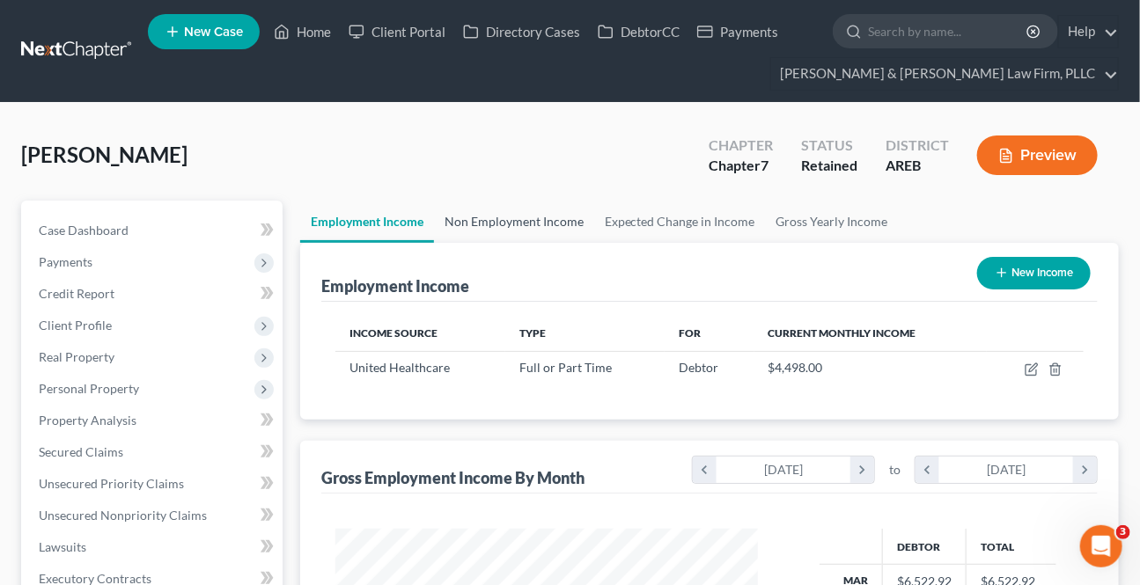
click at [517, 211] on link "Non Employment Income" at bounding box center [514, 222] width 160 height 42
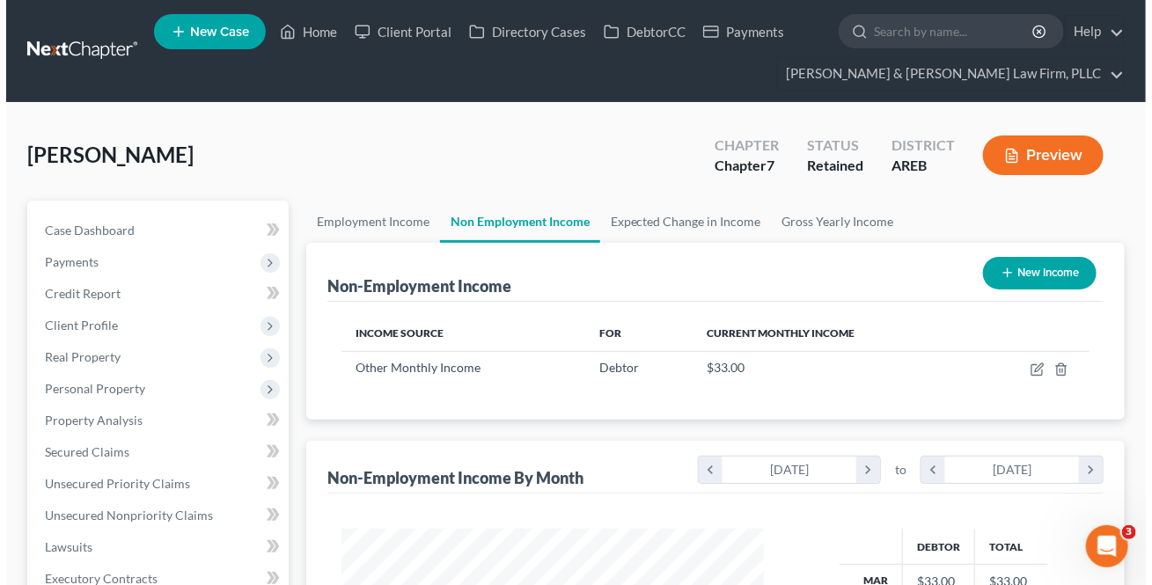
scroll to position [315, 458]
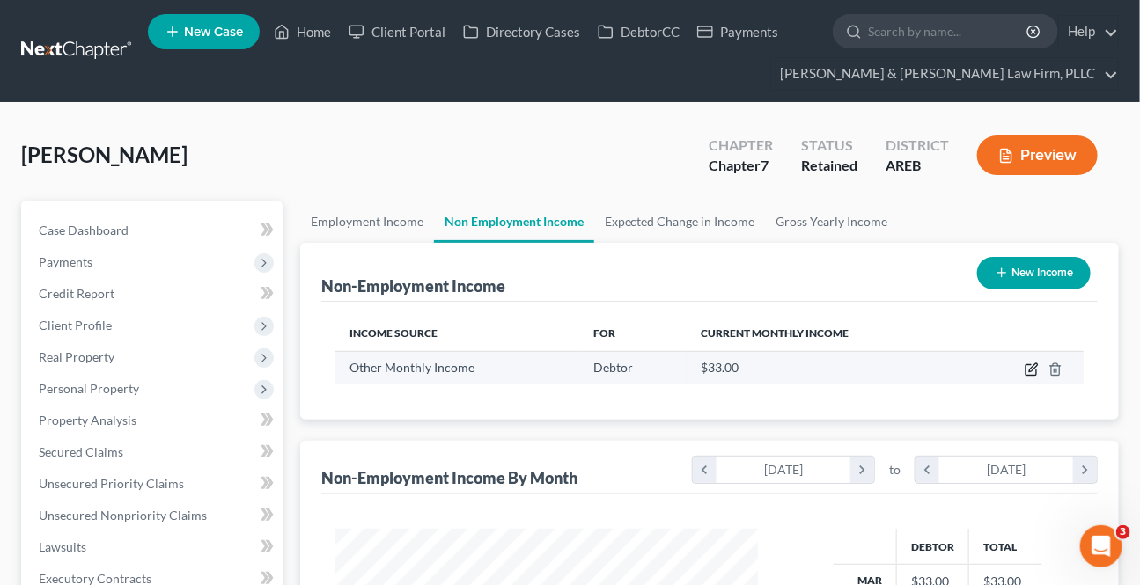
click at [1024, 370] on icon "button" at bounding box center [1031, 370] width 14 height 14
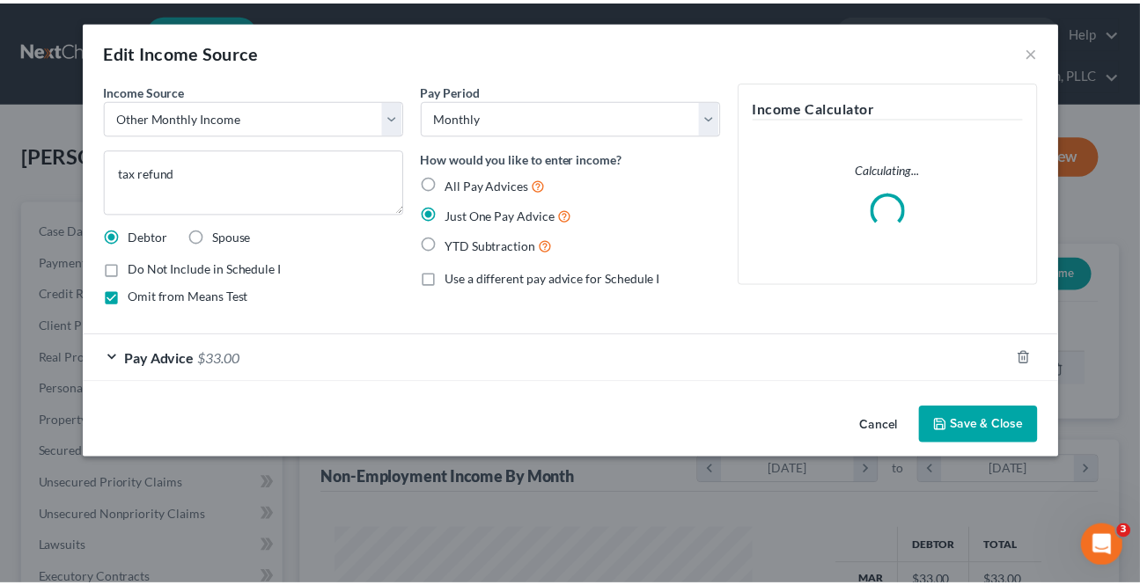
scroll to position [315, 462]
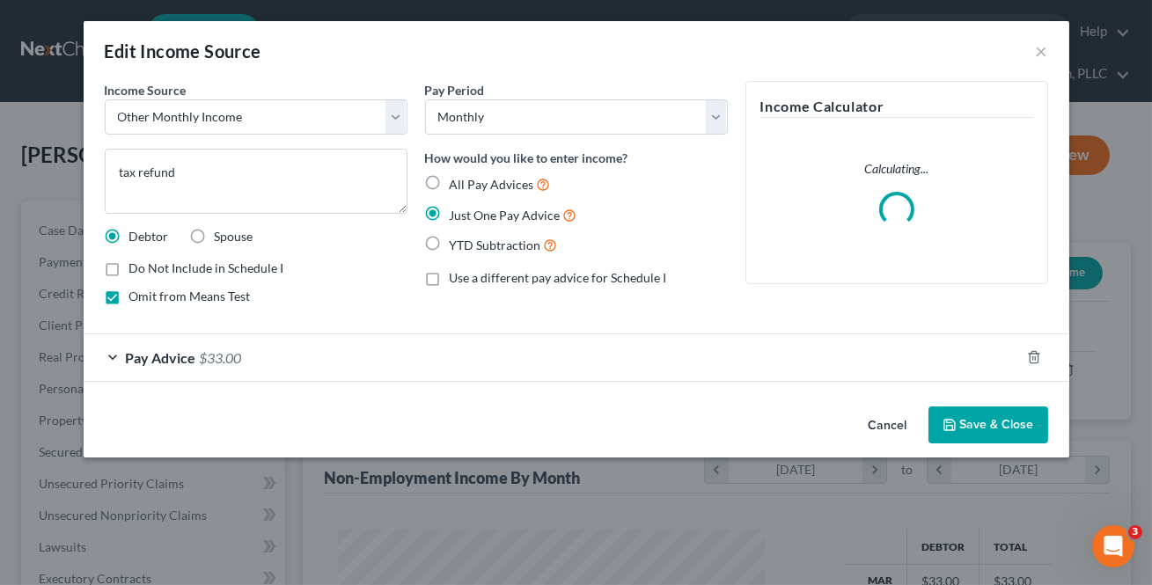
click at [872, 420] on button "Cancel" at bounding box center [887, 425] width 67 height 35
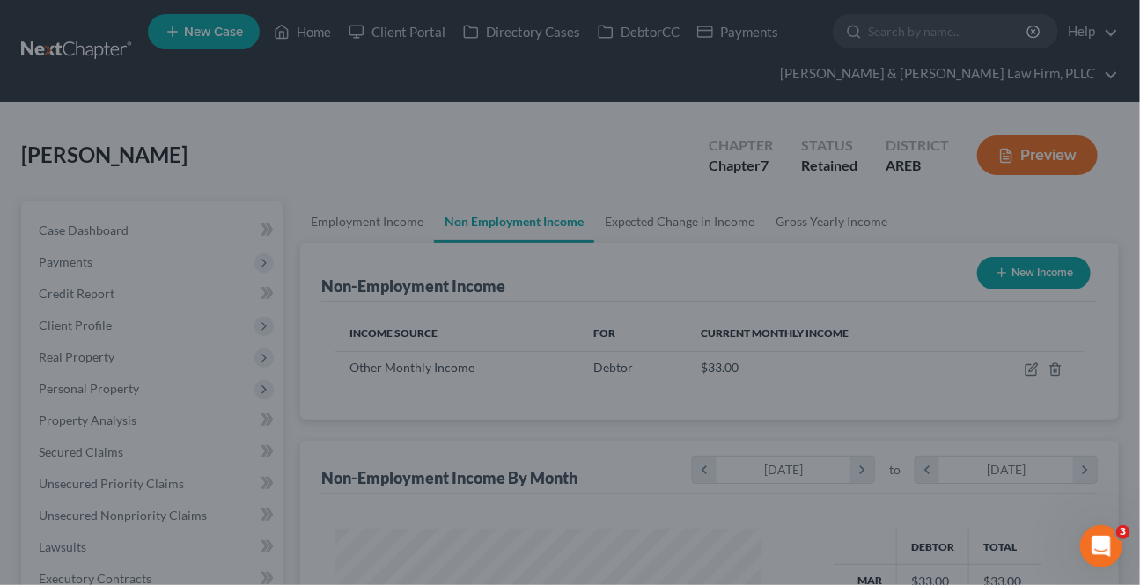
scroll to position [315, 458]
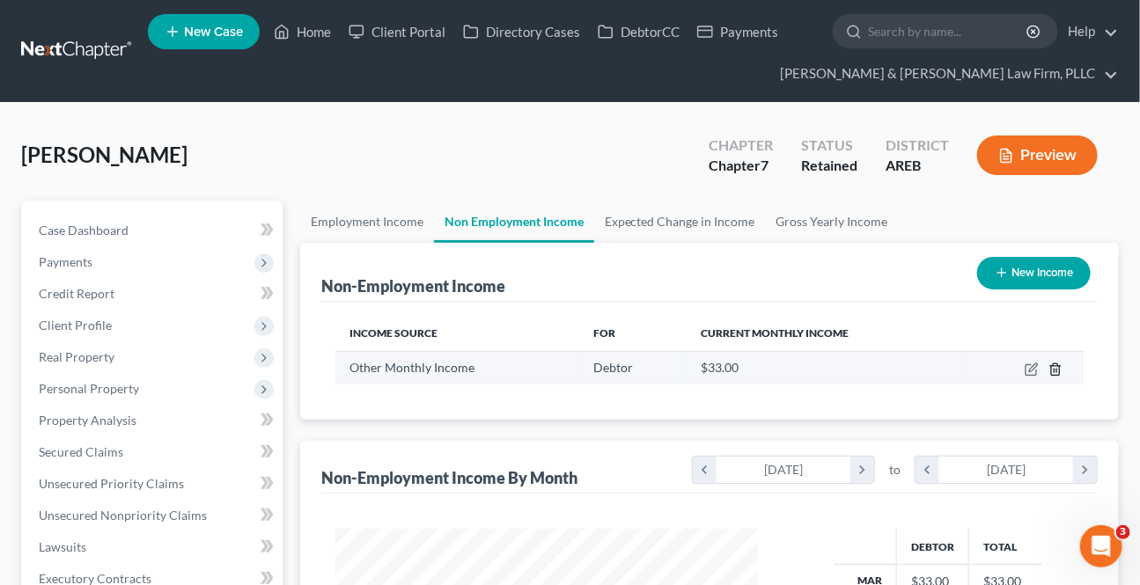
click at [1056, 374] on icon "button" at bounding box center [1055, 368] width 8 height 11
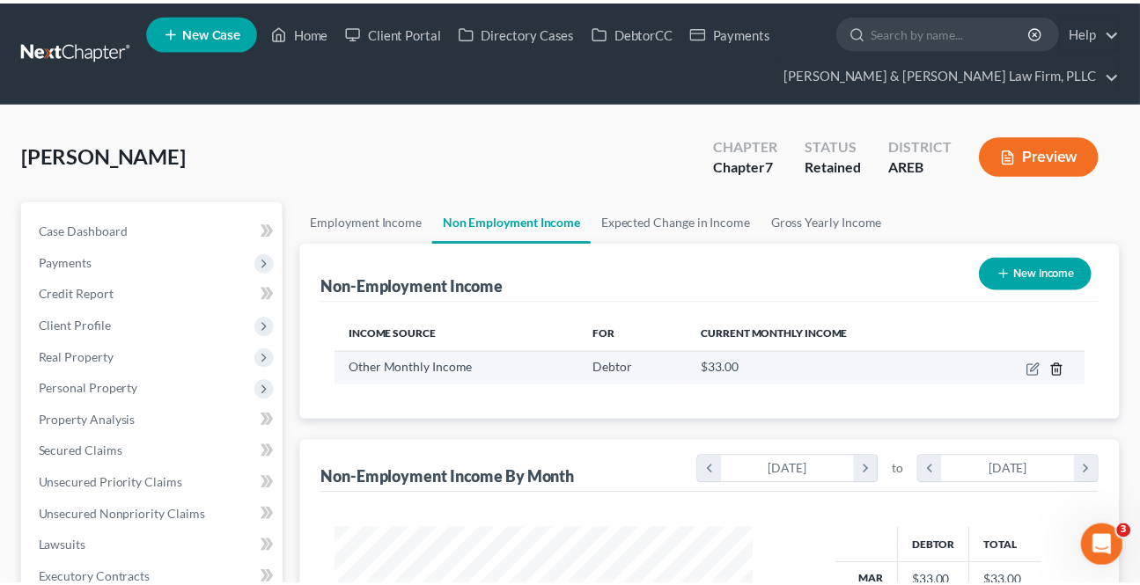
scroll to position [315, 462]
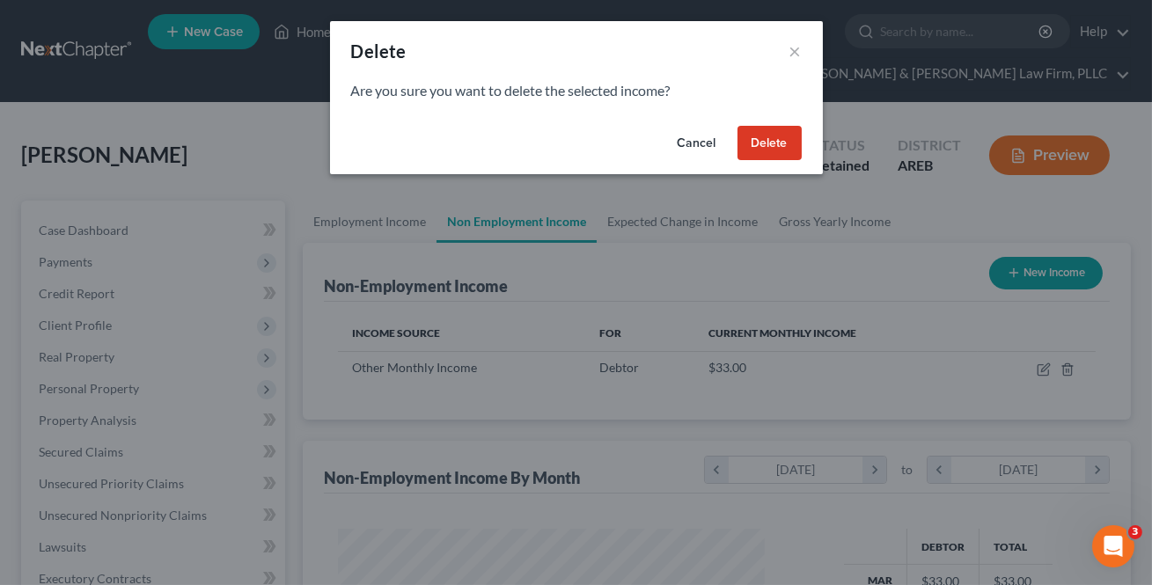
click at [771, 135] on button "Delete" at bounding box center [769, 143] width 64 height 35
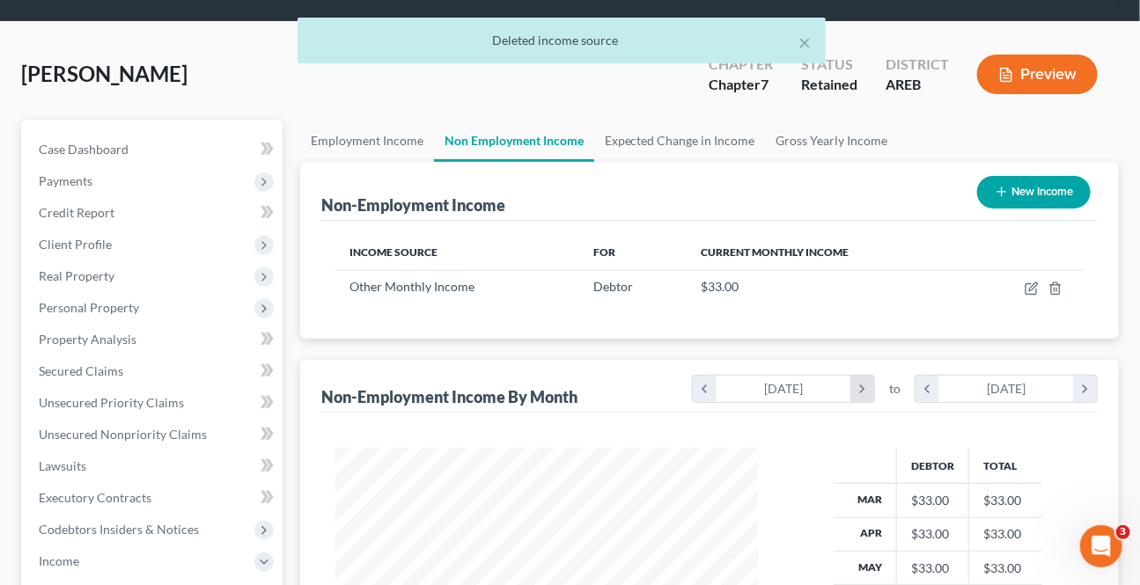
scroll to position [79, 0]
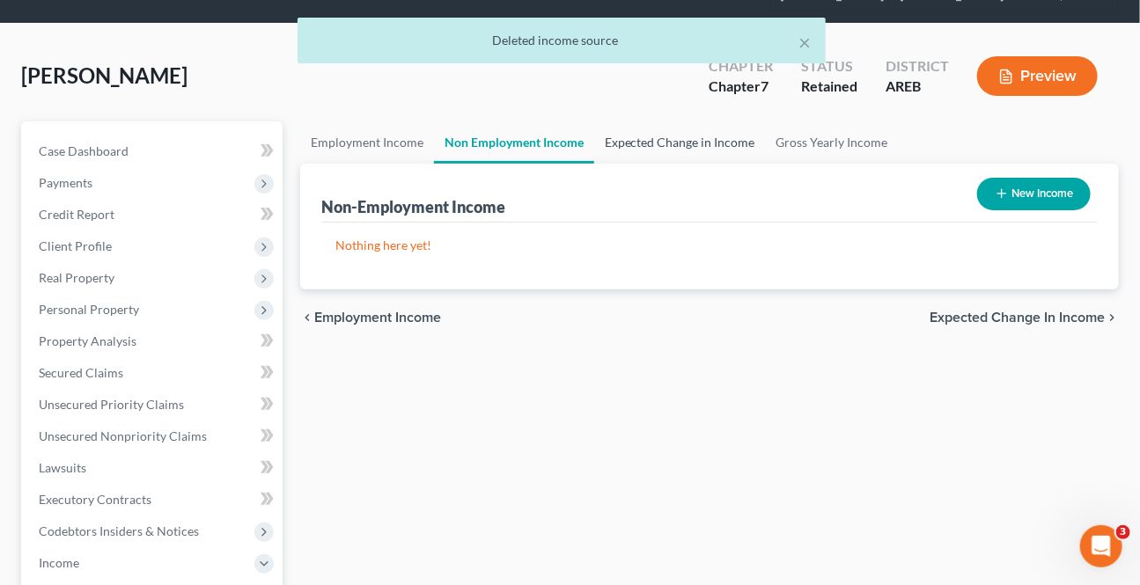
click at [616, 128] on link "Expected Change in Income" at bounding box center [680, 142] width 172 height 42
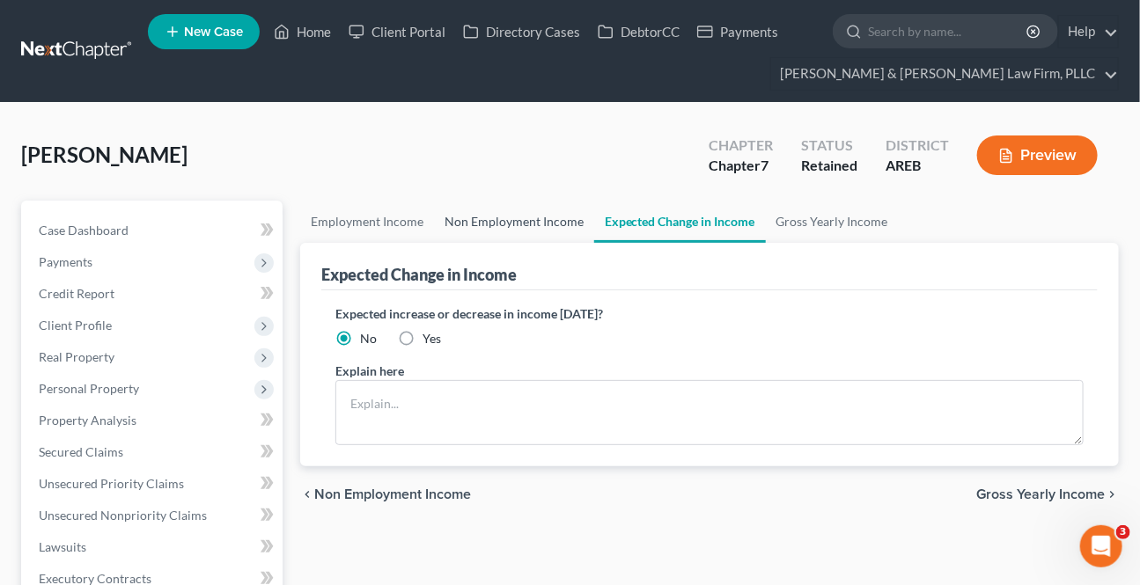
click at [508, 225] on link "Non Employment Income" at bounding box center [514, 222] width 160 height 42
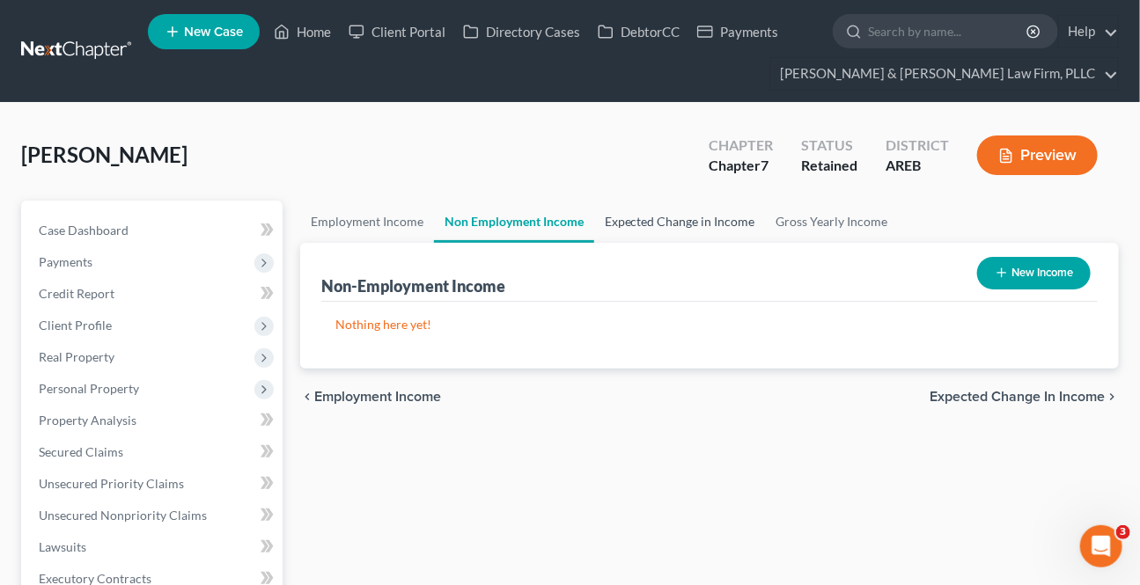
drag, startPoint x: 675, startPoint y: 225, endPoint x: 810, endPoint y: 252, distance: 137.2
click at [674, 225] on link "Expected Change in Income" at bounding box center [680, 222] width 172 height 42
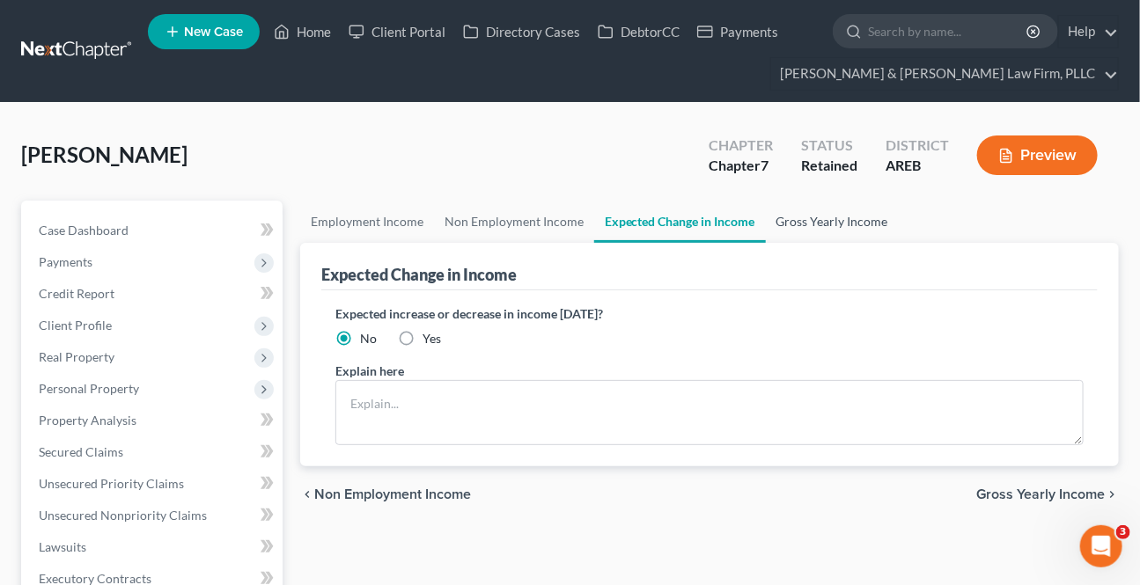
click at [823, 225] on link "Gross Yearly Income" at bounding box center [832, 222] width 133 height 42
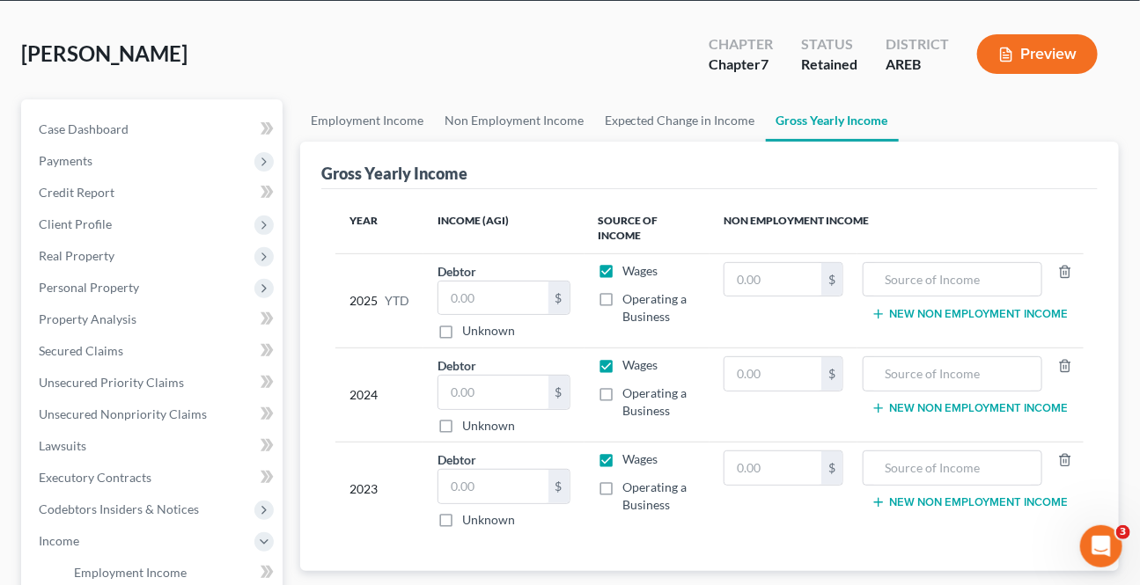
scroll to position [239, 0]
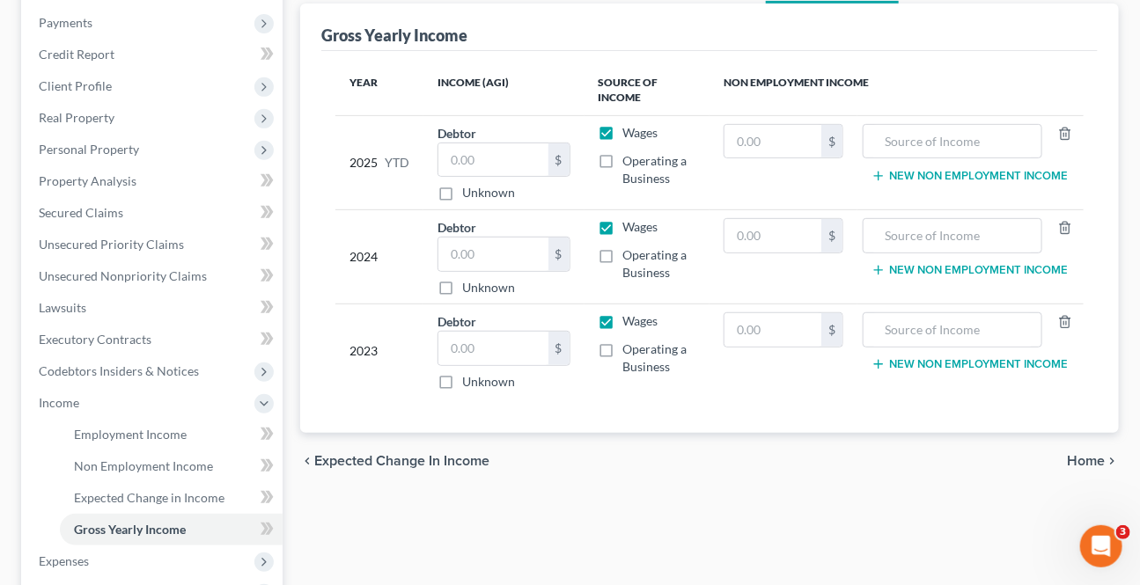
click at [1091, 463] on span "Home" at bounding box center [1086, 461] width 38 height 14
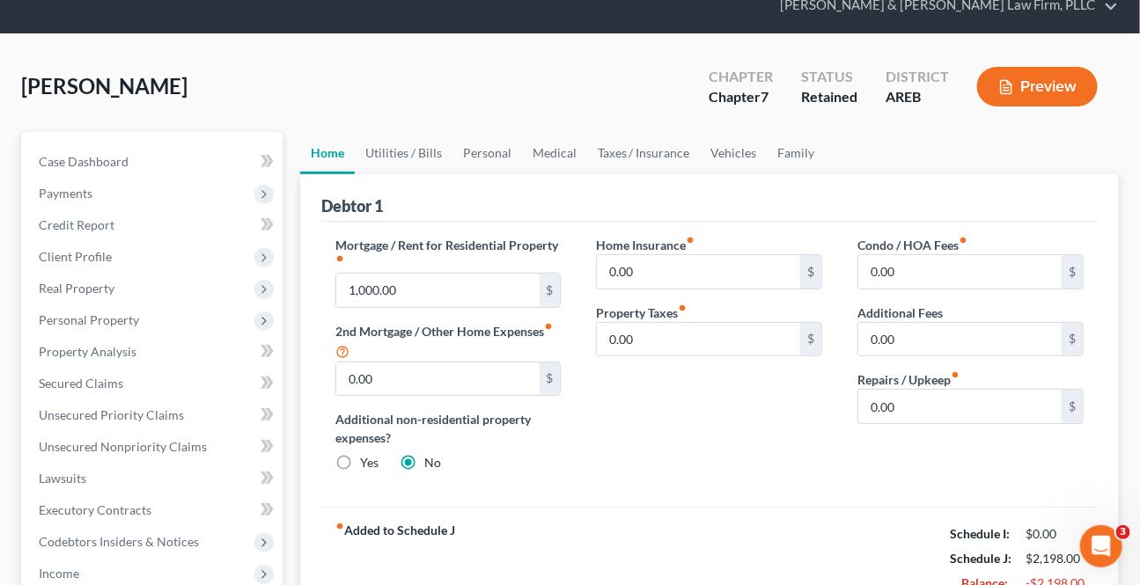
scroll to position [159, 0]
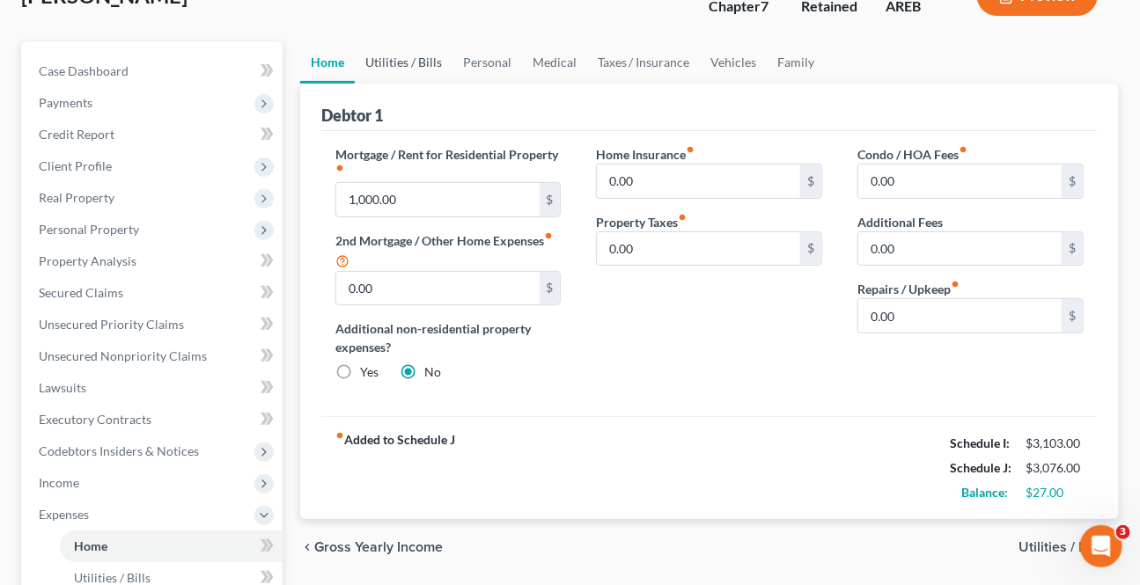
click at [386, 52] on link "Utilities / Bills" at bounding box center [404, 62] width 98 height 42
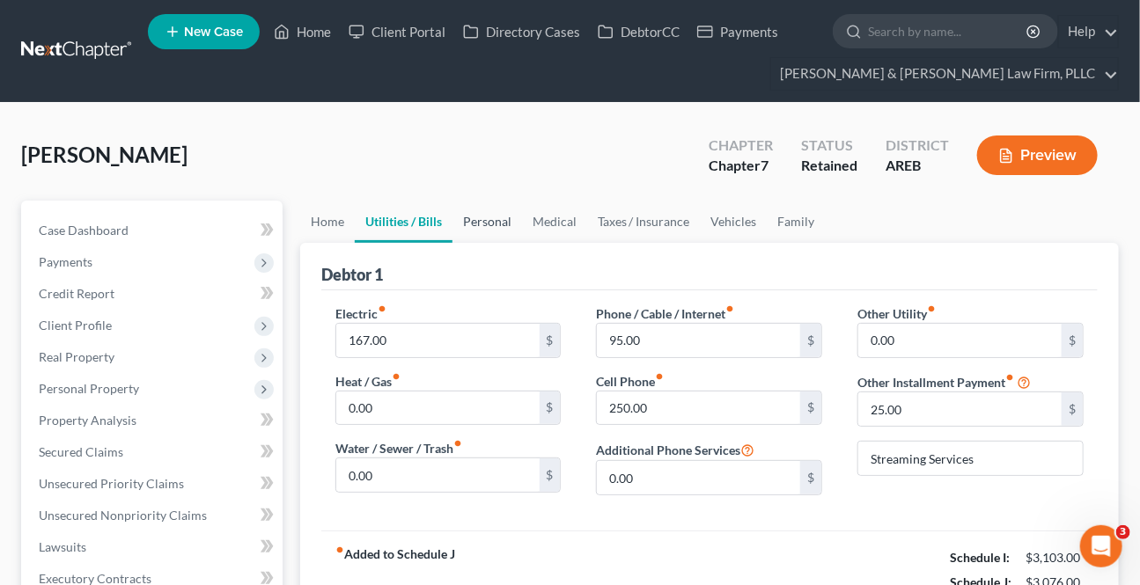
click at [472, 218] on link "Personal" at bounding box center [487, 222] width 70 height 42
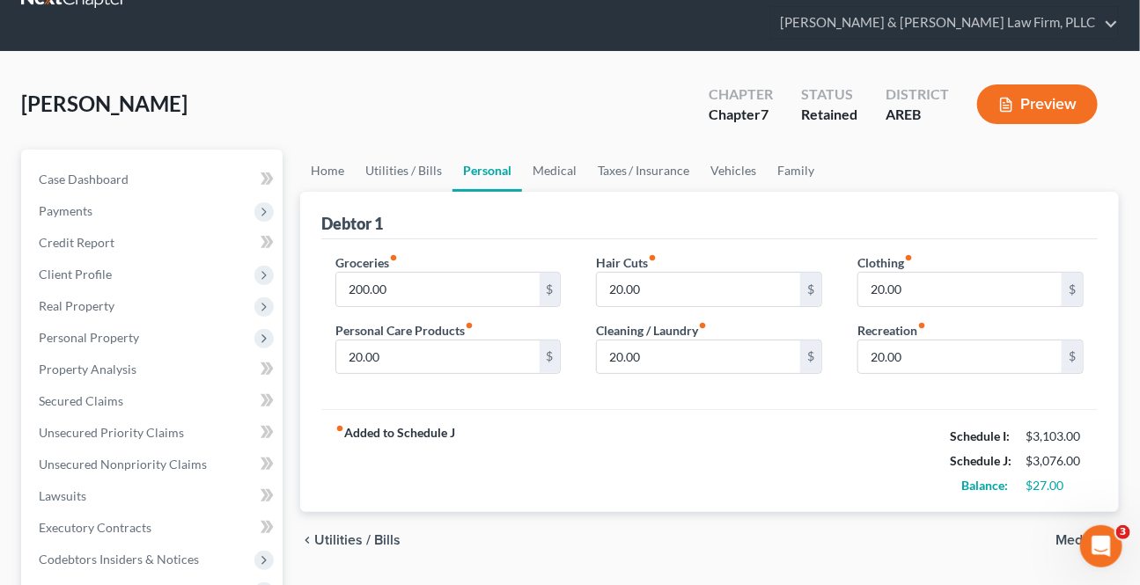
scroll to position [79, 0]
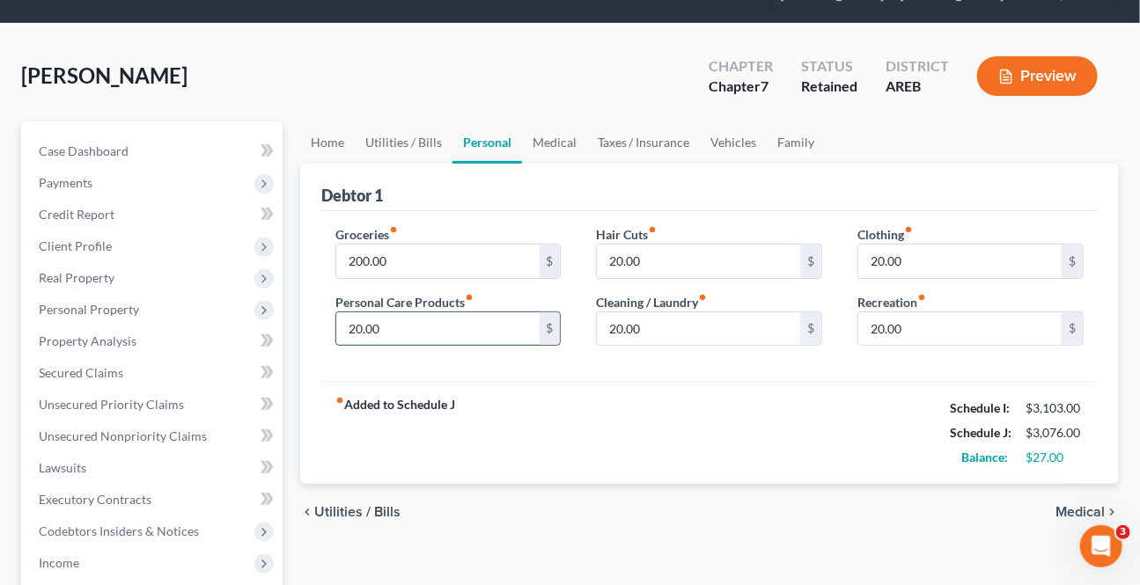
click at [502, 323] on input "20.00" at bounding box center [437, 328] width 203 height 33
click at [568, 143] on link "Medical" at bounding box center [554, 142] width 65 height 42
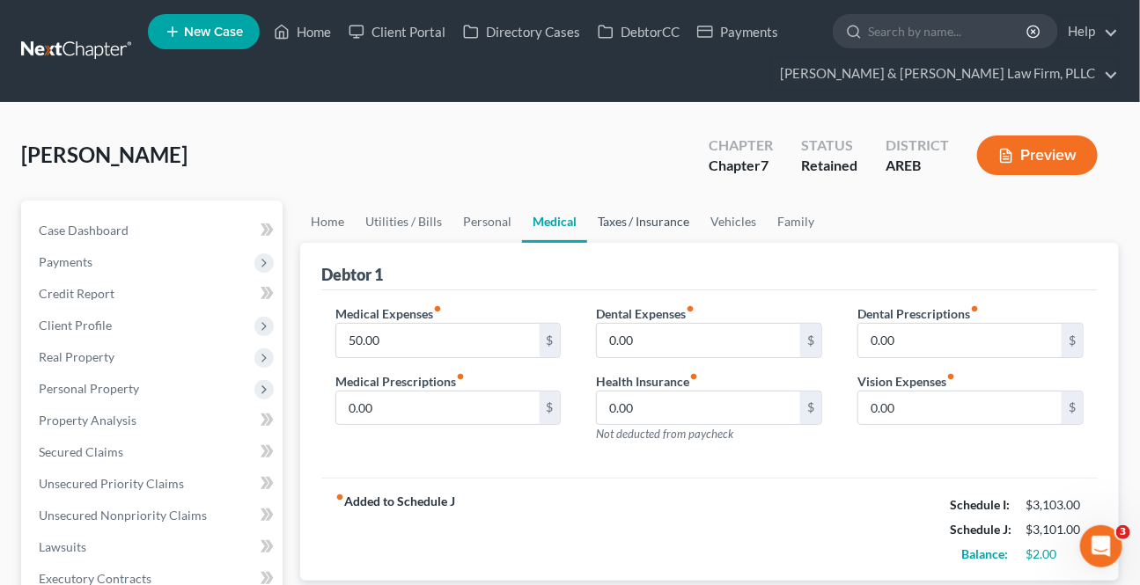
click at [632, 220] on link "Taxes / Insurance" at bounding box center [644, 222] width 114 height 42
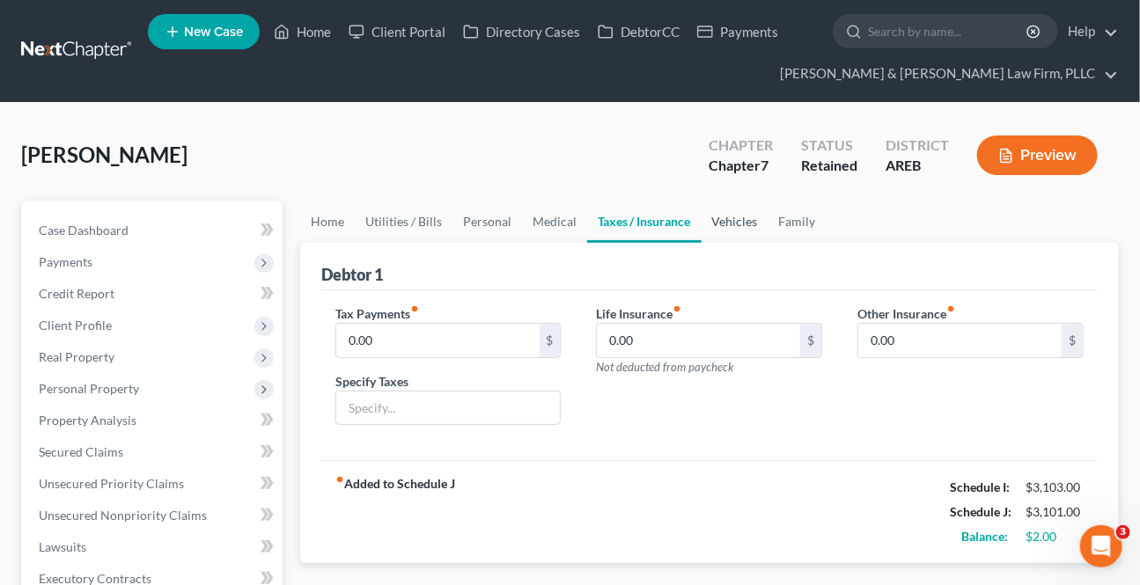
drag, startPoint x: 731, startPoint y: 229, endPoint x: 744, endPoint y: 230, distance: 12.4
click at [730, 228] on link "Vehicles" at bounding box center [734, 222] width 67 height 42
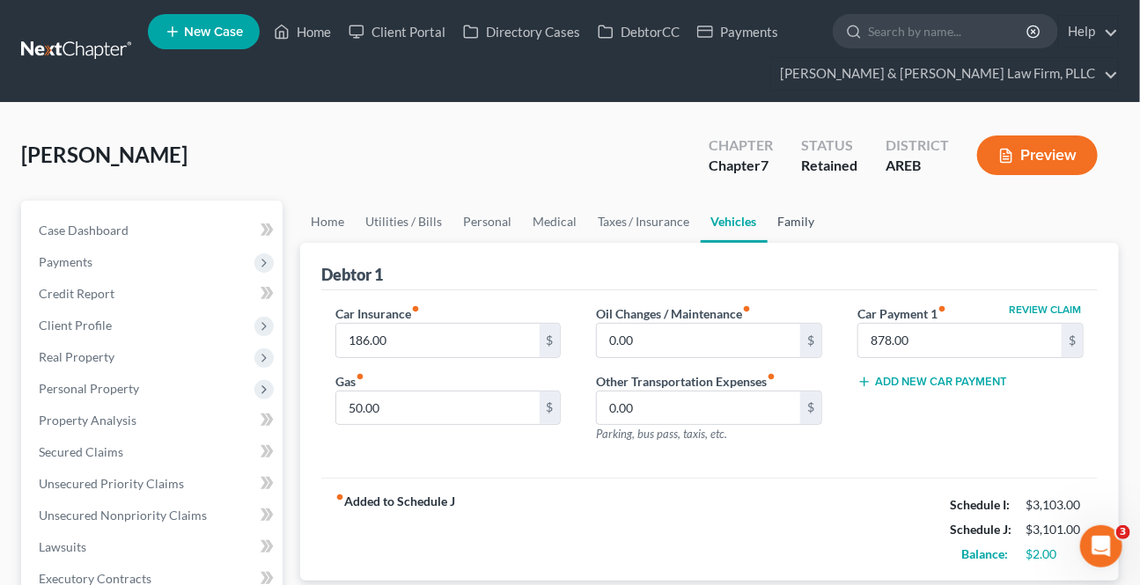
click at [792, 231] on link "Family" at bounding box center [796, 222] width 58 height 42
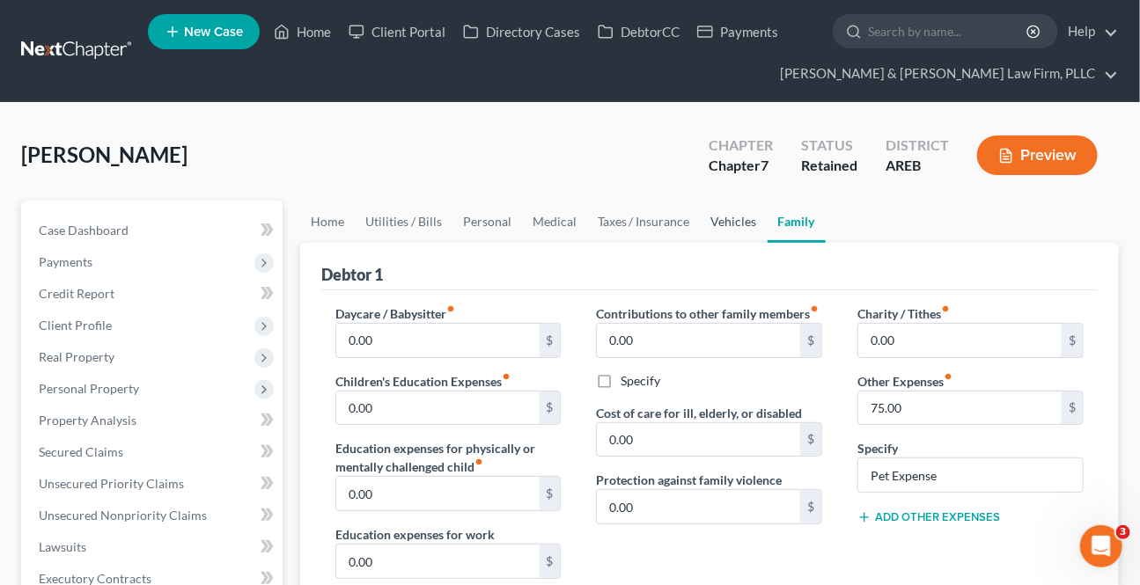
click at [744, 232] on link "Vehicles" at bounding box center [733, 222] width 67 height 42
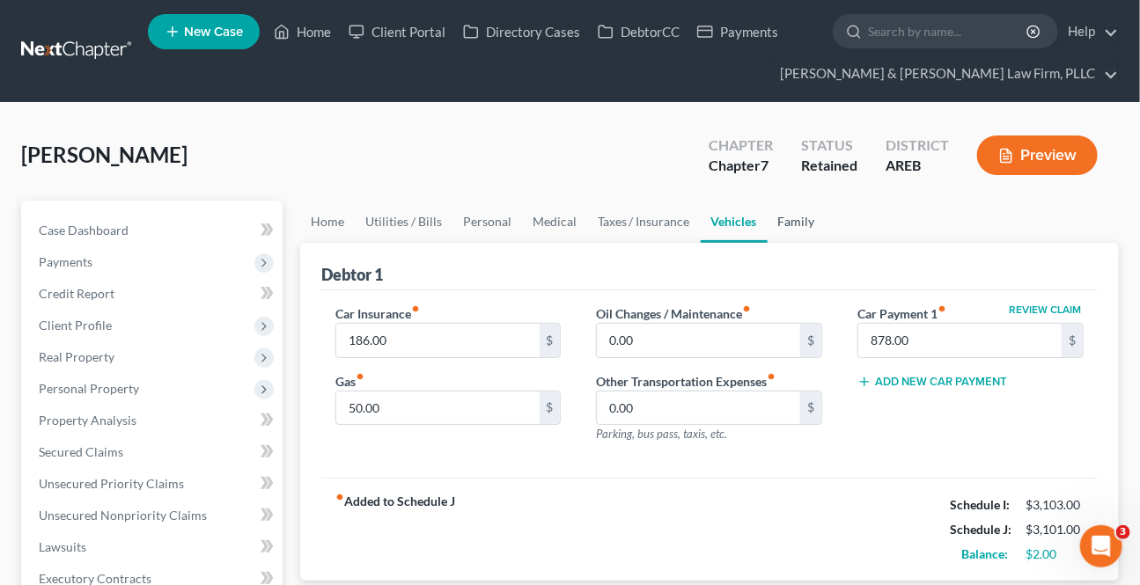
click at [770, 229] on link "Family" at bounding box center [796, 222] width 58 height 42
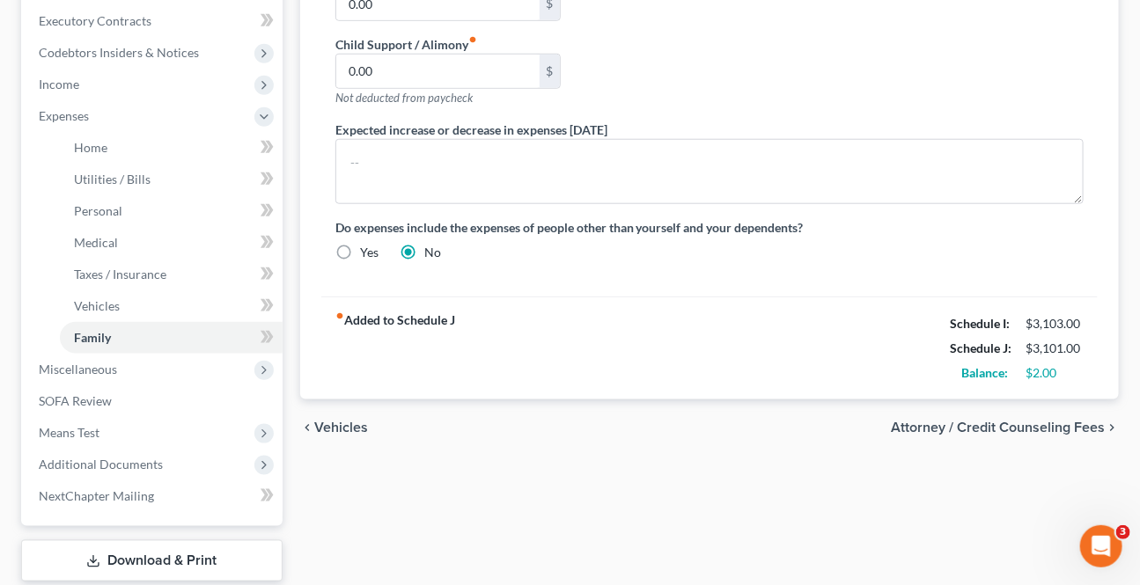
scroll to position [560, 0]
click at [972, 426] on span "Attorney / Credit Counseling Fees" at bounding box center [998, 426] width 214 height 14
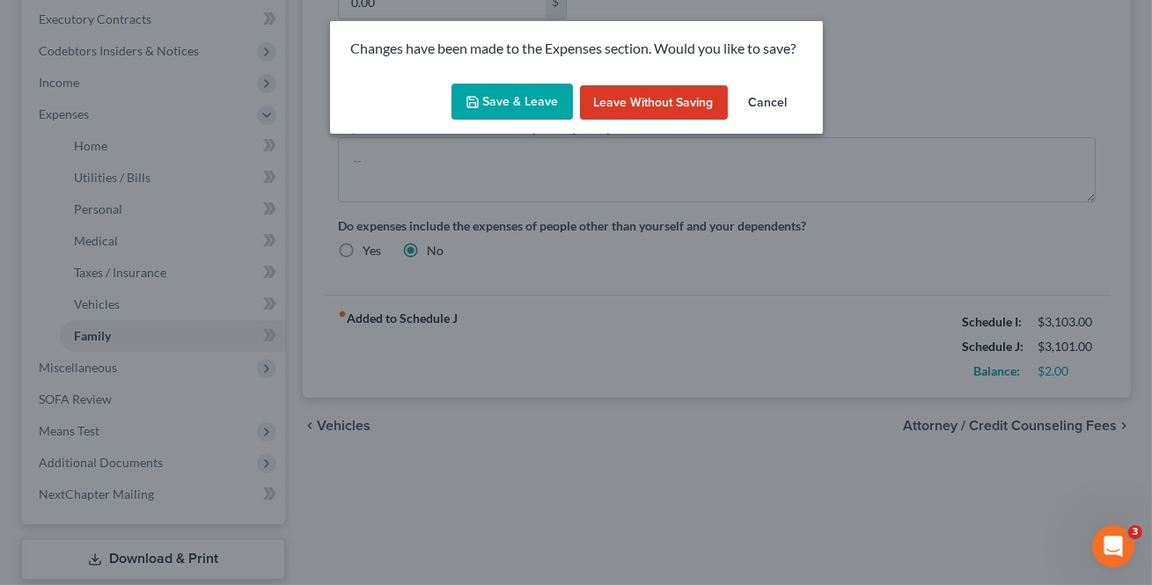
drag, startPoint x: 539, startPoint y: 84, endPoint x: 671, endPoint y: 576, distance: 509.1
click at [537, 89] on button "Save & Leave" at bounding box center [511, 102] width 121 height 37
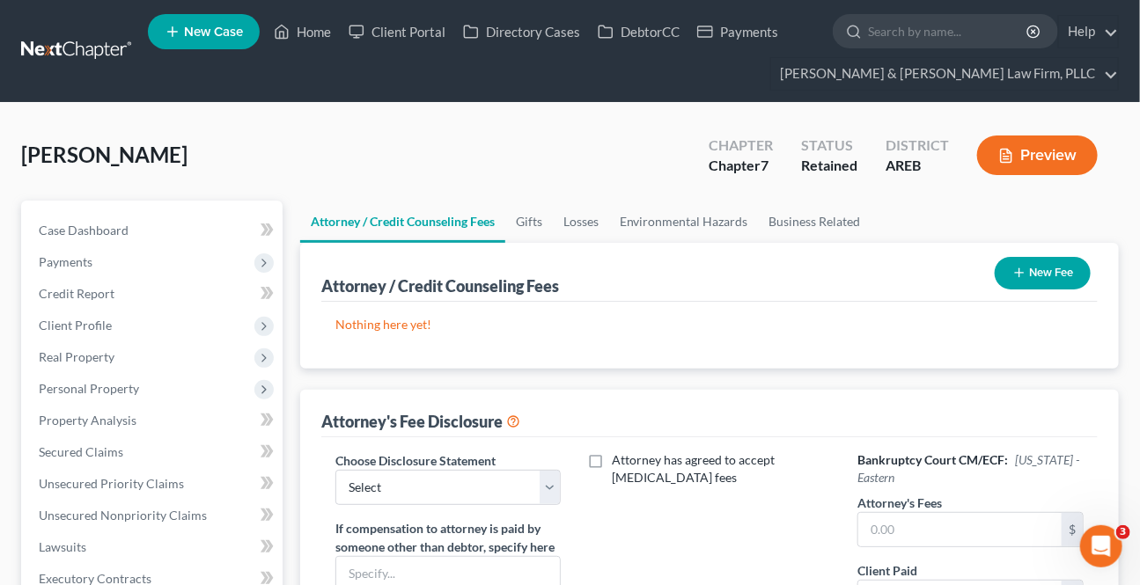
click at [1020, 270] on icon "button" at bounding box center [1019, 273] width 14 height 14
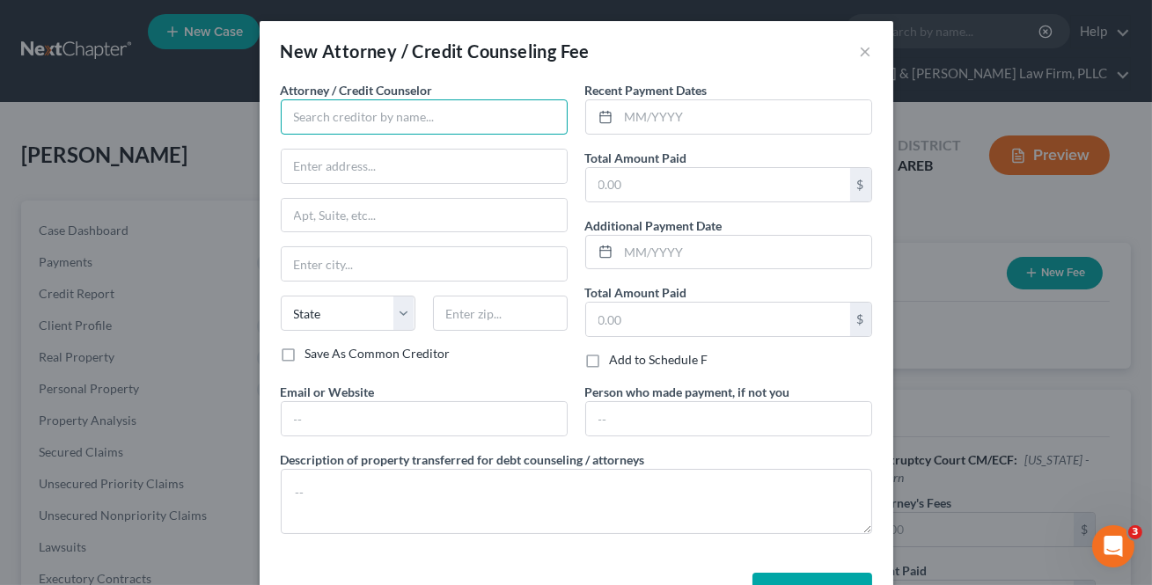
click at [378, 123] on input "text" at bounding box center [424, 116] width 287 height 35
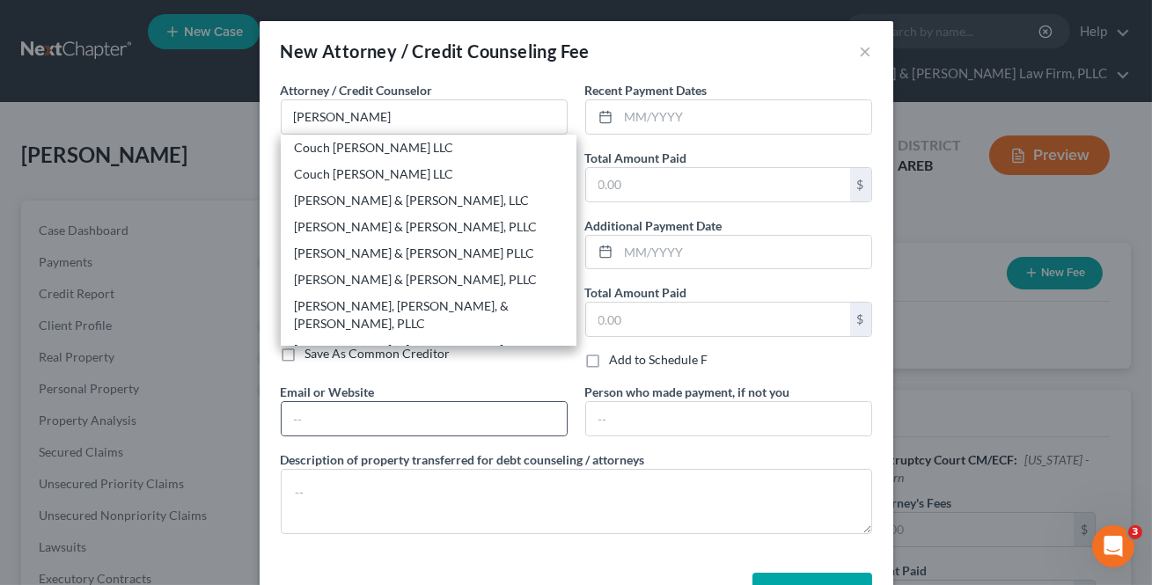
click at [427, 341] on div "[PERSON_NAME] & [PERSON_NAME] Law Firm, PLLC" at bounding box center [429, 358] width 268 height 35
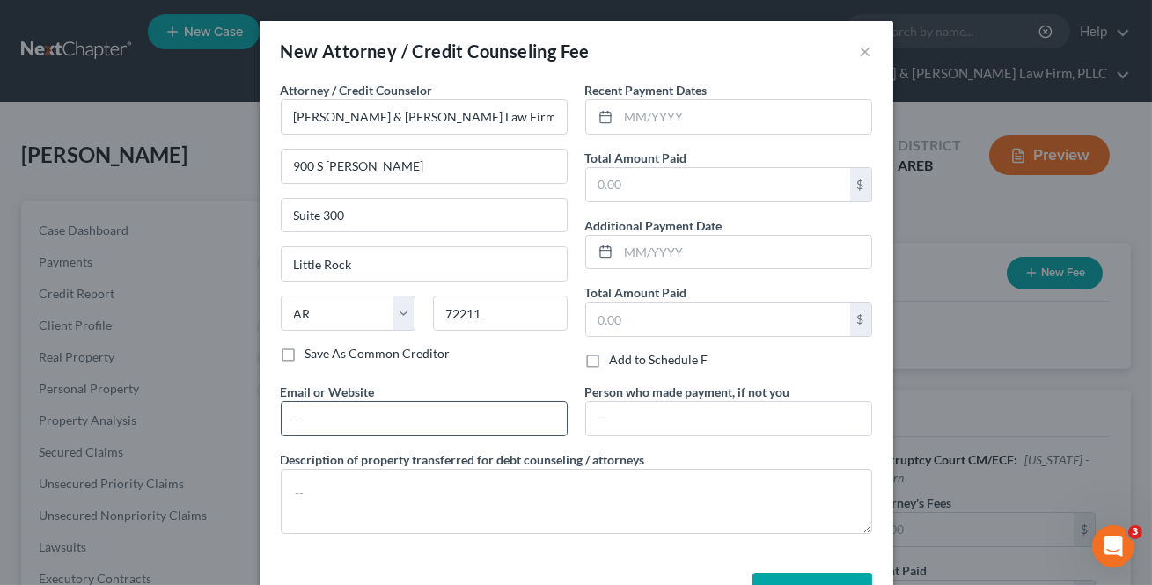
click at [400, 402] on input "text" at bounding box center [424, 418] width 285 height 33
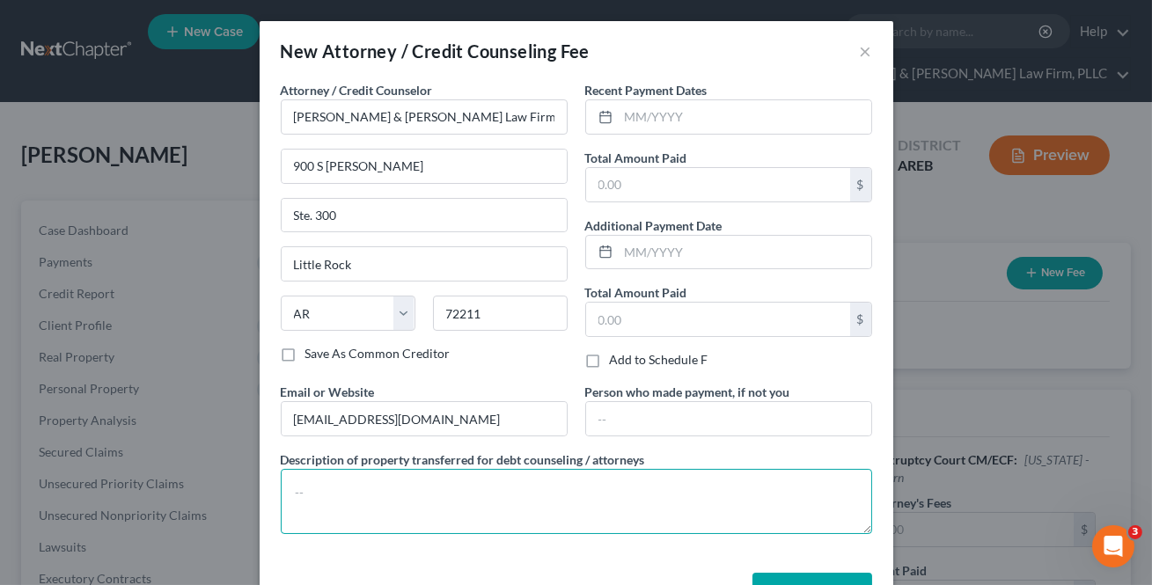
drag, startPoint x: 411, startPoint y: 488, endPoint x: 559, endPoint y: 583, distance: 175.7
click at [411, 487] on textarea at bounding box center [576, 501] width 591 height 65
paste textarea "$338 Filing Fee $1088 Attorney Fees $39 Credit Report $20 Credit Counseling $15…"
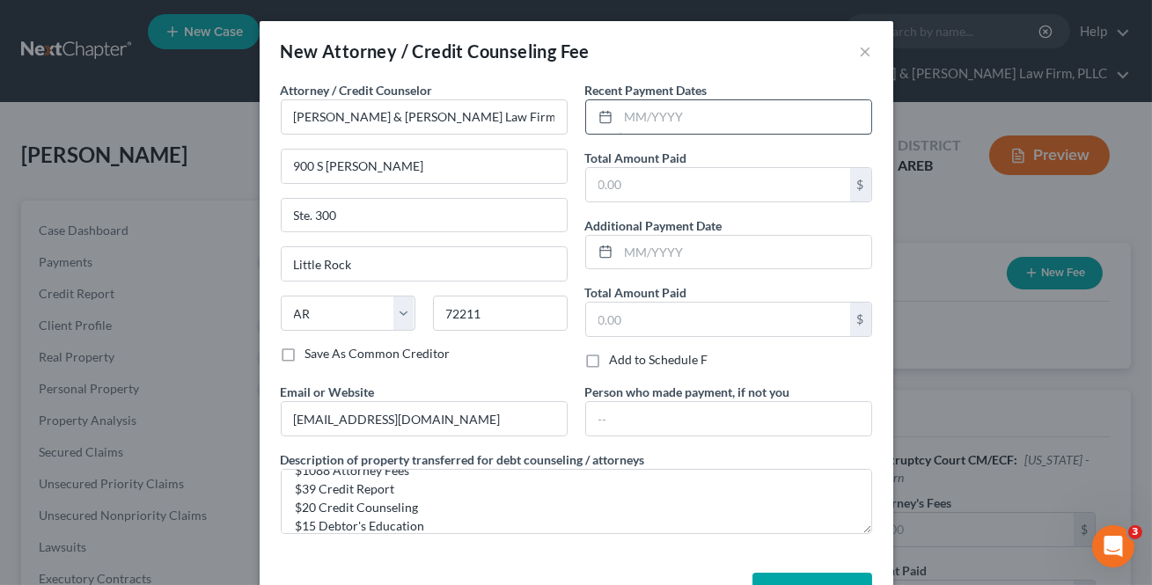
click at [646, 123] on input "text" at bounding box center [745, 116] width 253 height 33
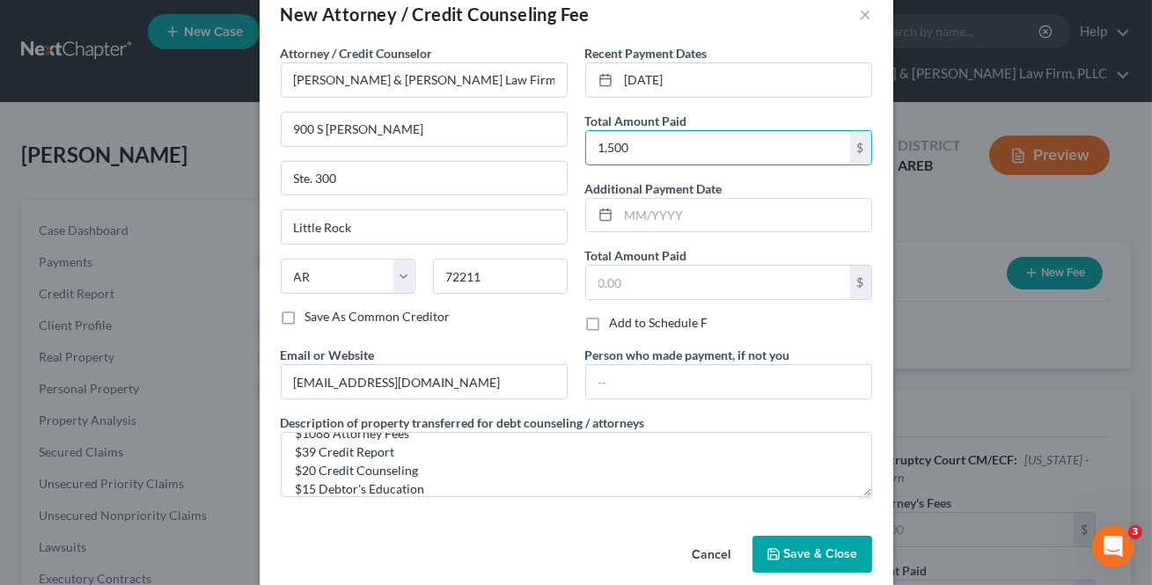
scroll to position [58, 0]
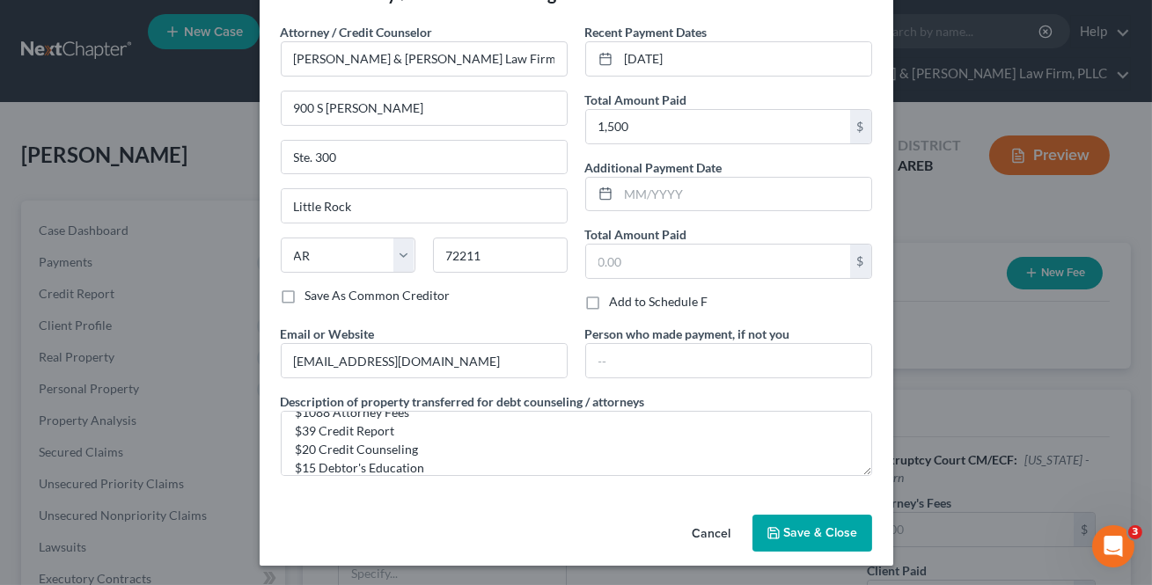
click at [812, 519] on button "Save & Close" at bounding box center [812, 533] width 120 height 37
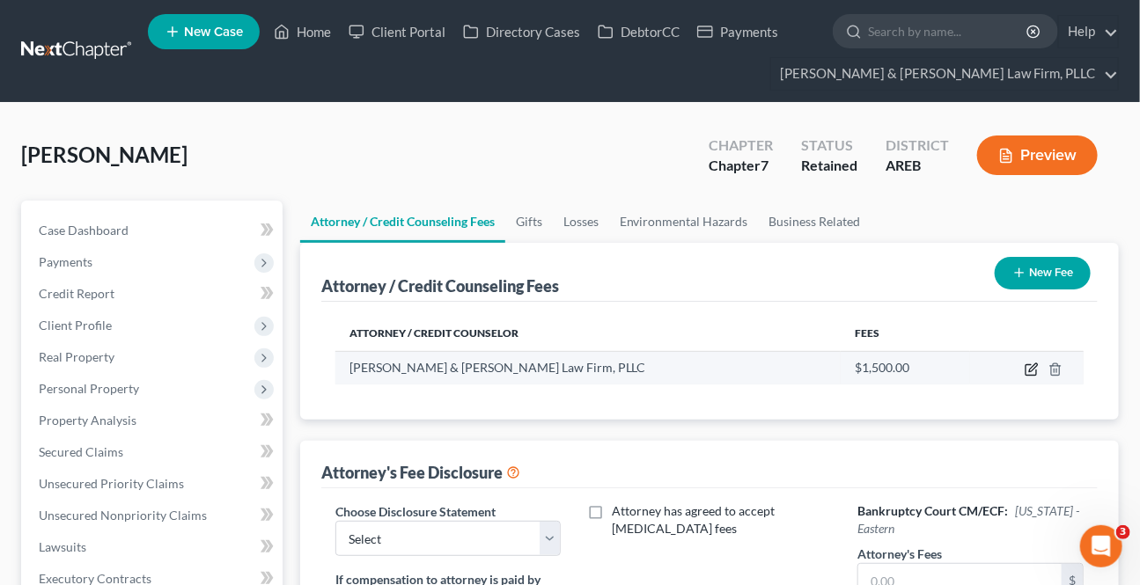
click at [1030, 373] on icon "button" at bounding box center [1030, 370] width 11 height 11
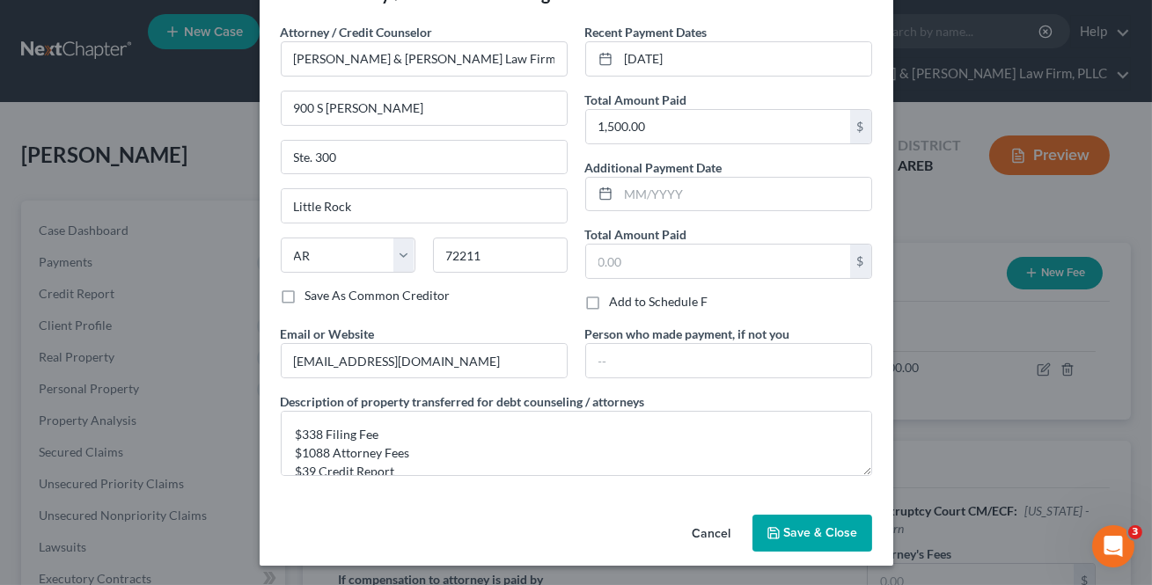
drag, startPoint x: 780, startPoint y: 535, endPoint x: 572, endPoint y: 510, distance: 209.2
click at [784, 534] on span "Save & Close" at bounding box center [821, 532] width 74 height 15
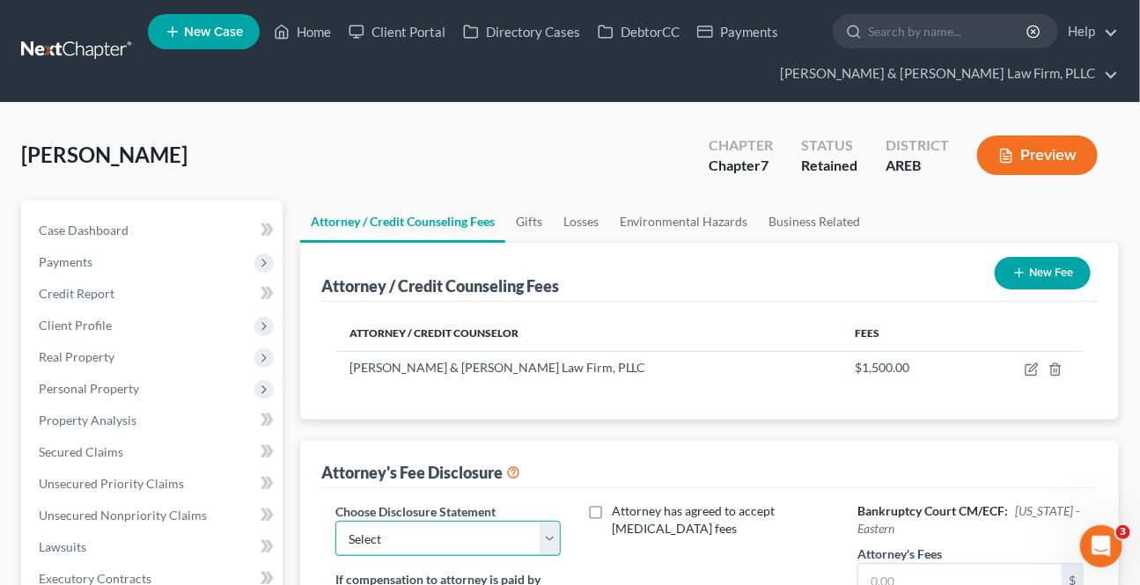
drag, startPoint x: 554, startPoint y: 539, endPoint x: 499, endPoint y: 519, distance: 59.0
click at [554, 539] on select "Select Attorney Fee Disclosure - Western Attorney Fee Disclosure - Eastern" at bounding box center [448, 538] width 226 height 35
click at [335, 521] on select "Select Attorney Fee Disclosure - Western Attorney Fee Disclosure - Eastern" at bounding box center [448, 538] width 226 height 35
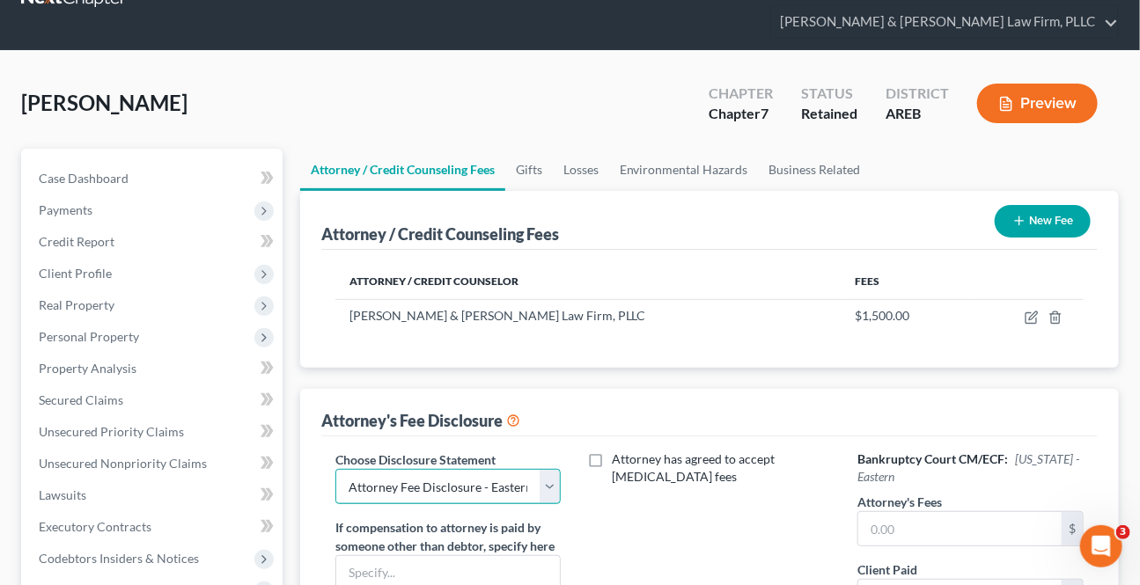
scroll to position [79, 0]
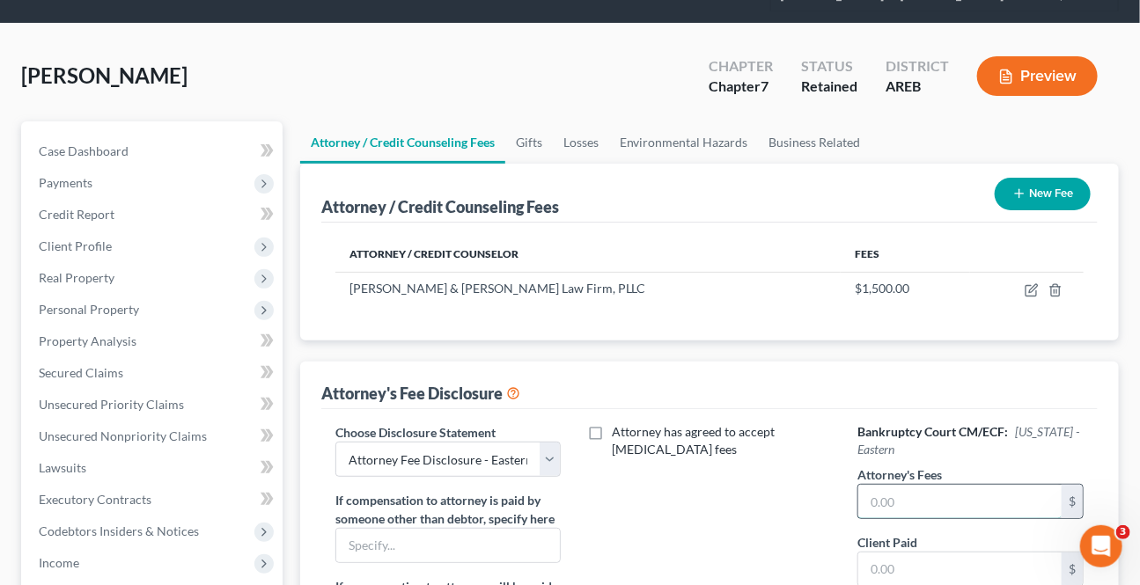
click at [875, 511] on input "text" at bounding box center [959, 501] width 203 height 33
click at [950, 572] on input "text" at bounding box center [959, 569] width 203 height 33
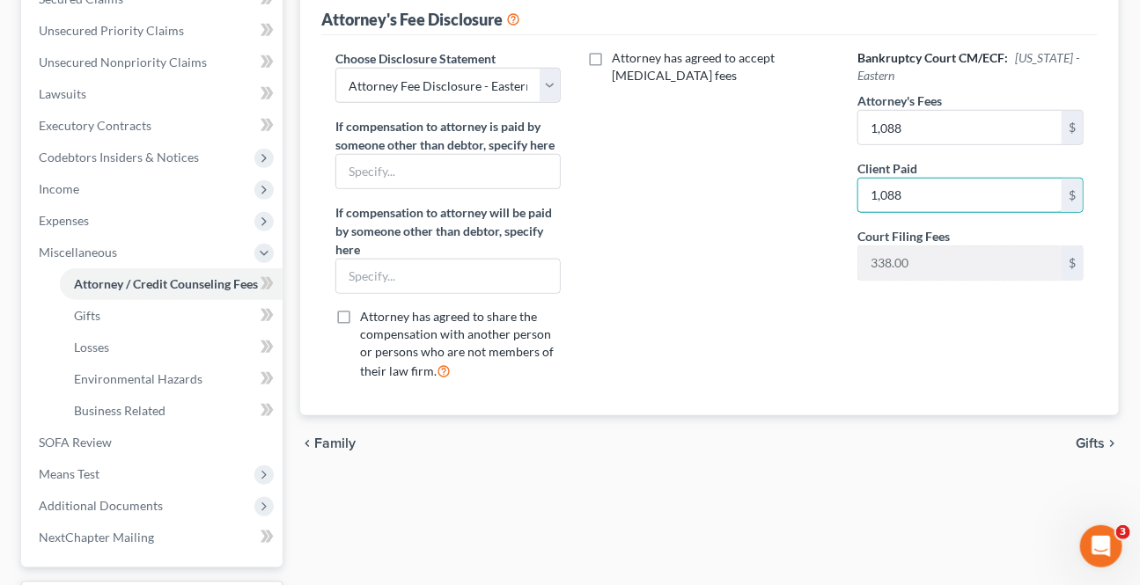
scroll to position [480, 0]
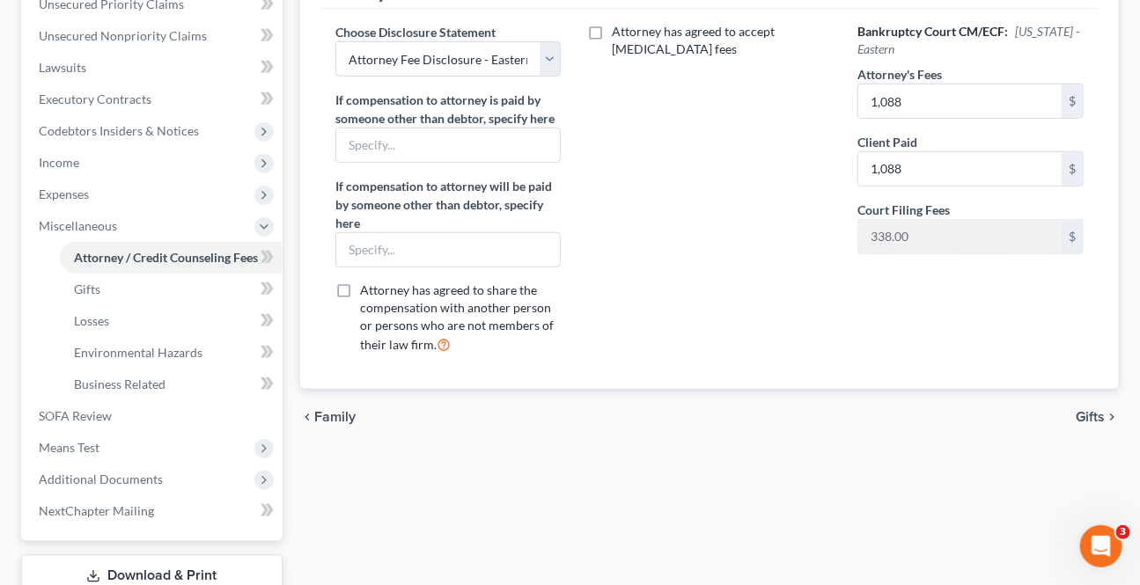
drag, startPoint x: 1085, startPoint y: 419, endPoint x: 1047, endPoint y: 405, distance: 40.4
click at [1084, 419] on span "Gifts" at bounding box center [1089, 417] width 29 height 14
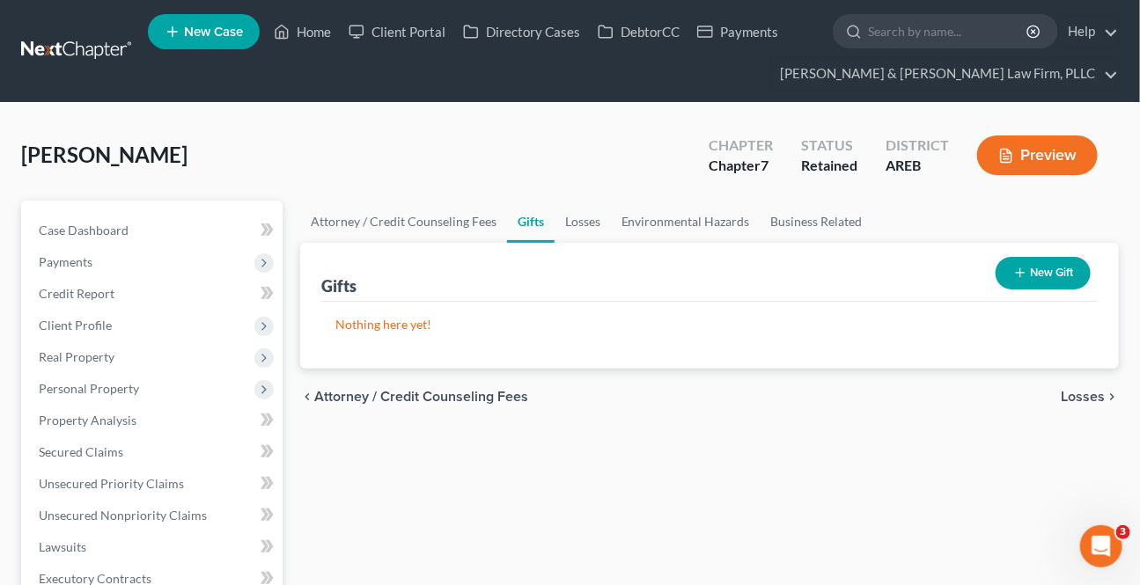
click at [1070, 399] on span "Losses" at bounding box center [1082, 397] width 44 height 14
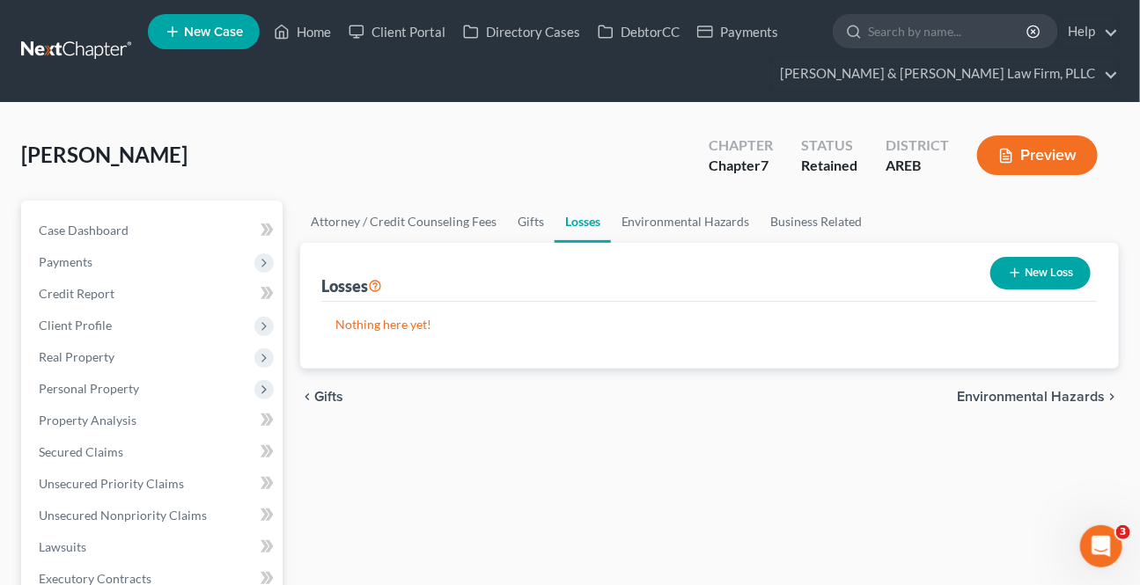
click at [1088, 399] on span "Environmental Hazards" at bounding box center [1031, 397] width 148 height 14
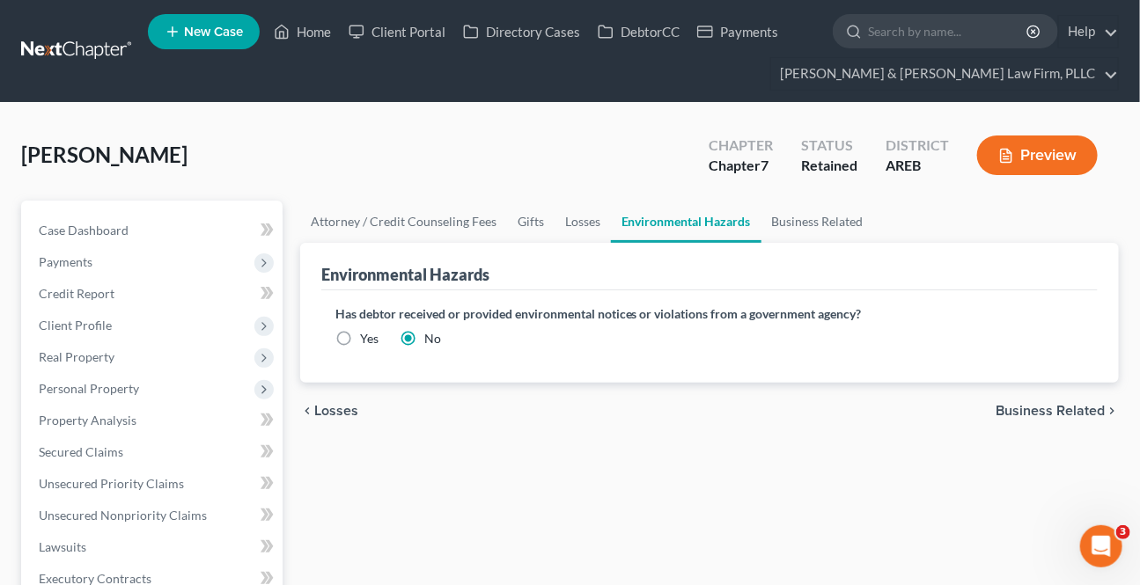
click at [1086, 399] on div "chevron_left Losses Business Related chevron_right" at bounding box center [709, 411] width 818 height 56
click at [1065, 411] on span "Business Related" at bounding box center [1049, 411] width 109 height 14
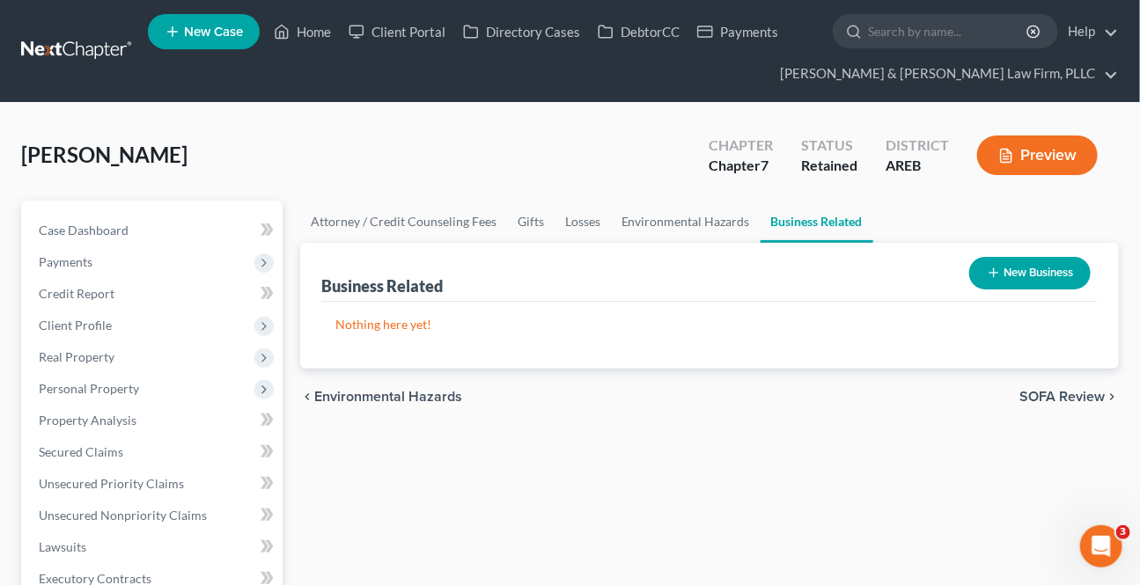
click at [1067, 397] on span "SOFA Review" at bounding box center [1061, 397] width 85 height 14
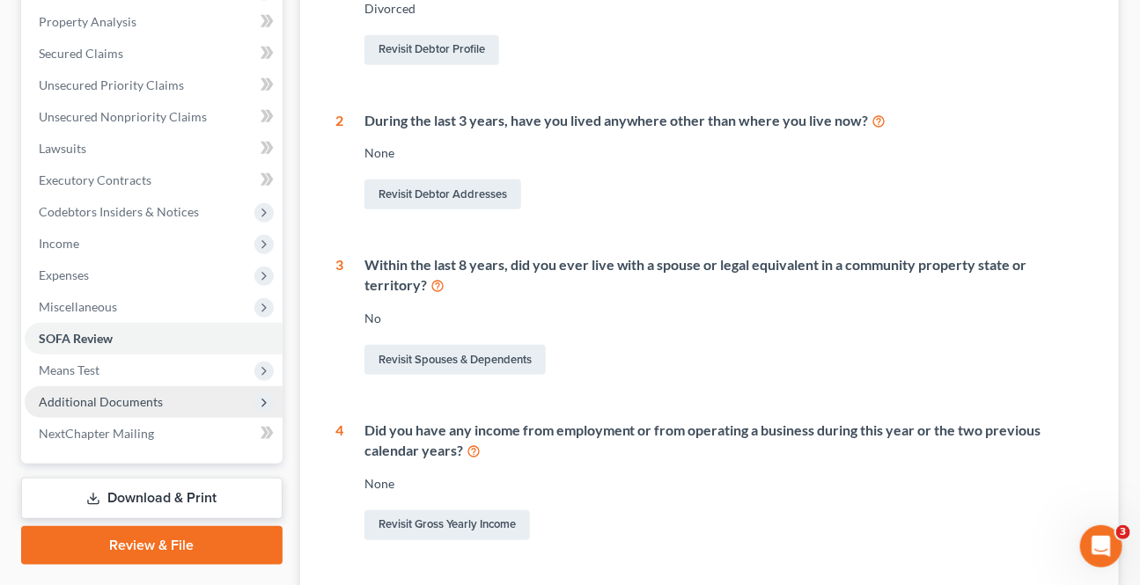
scroll to position [400, 0]
click at [119, 405] on span "Additional Documents" at bounding box center [101, 400] width 124 height 15
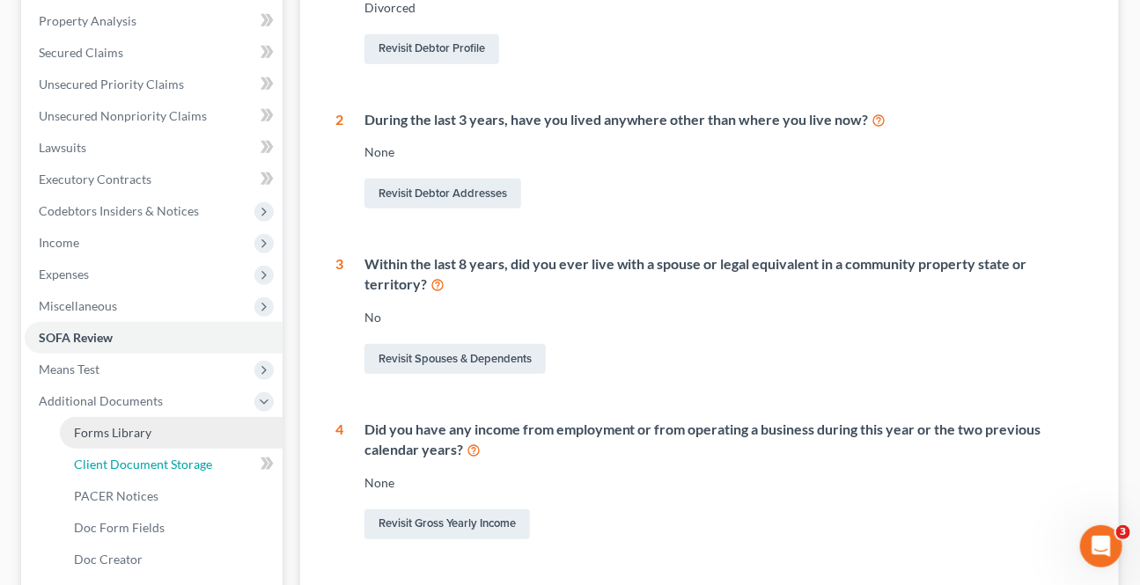
drag, startPoint x: 118, startPoint y: 466, endPoint x: 192, endPoint y: 438, distance: 78.8
click at [118, 465] on span "Client Document Storage" at bounding box center [143, 464] width 138 height 15
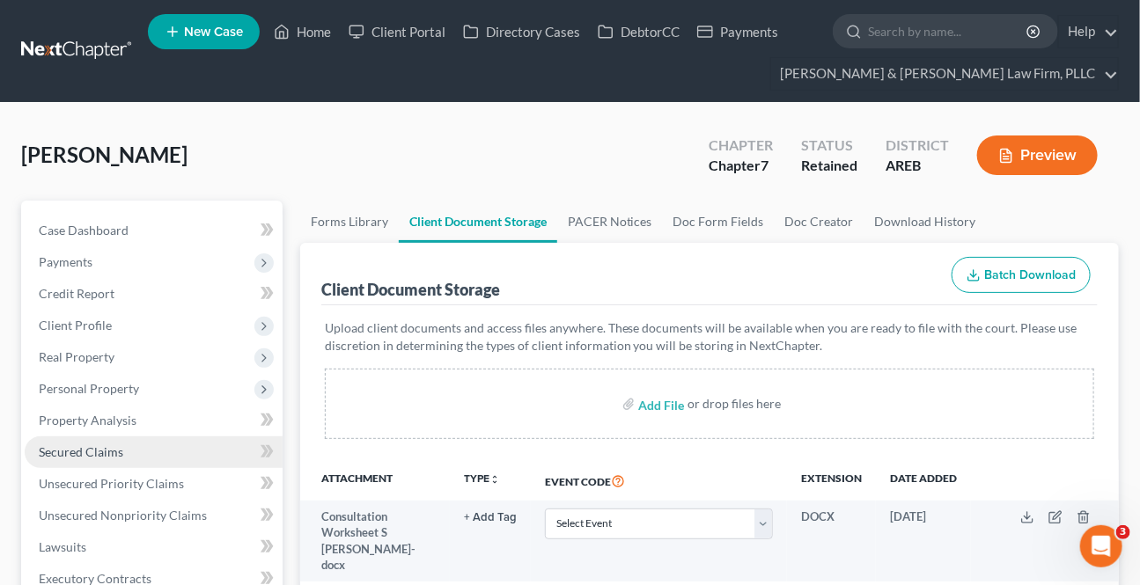
click at [126, 439] on link "Secured Claims" at bounding box center [154, 452] width 258 height 32
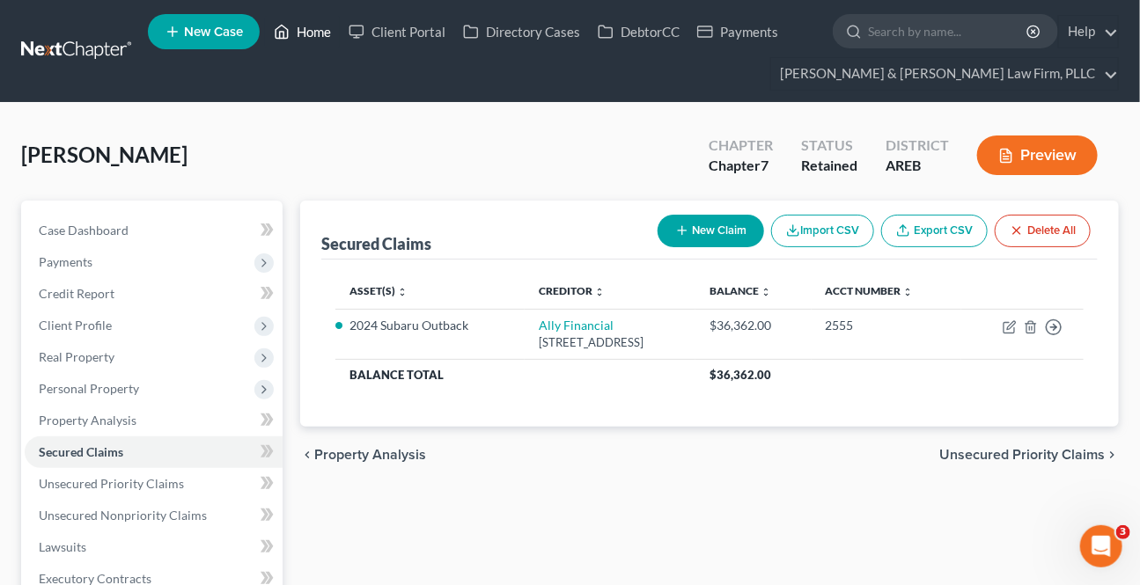
click at [314, 44] on link "Home" at bounding box center [302, 32] width 75 height 32
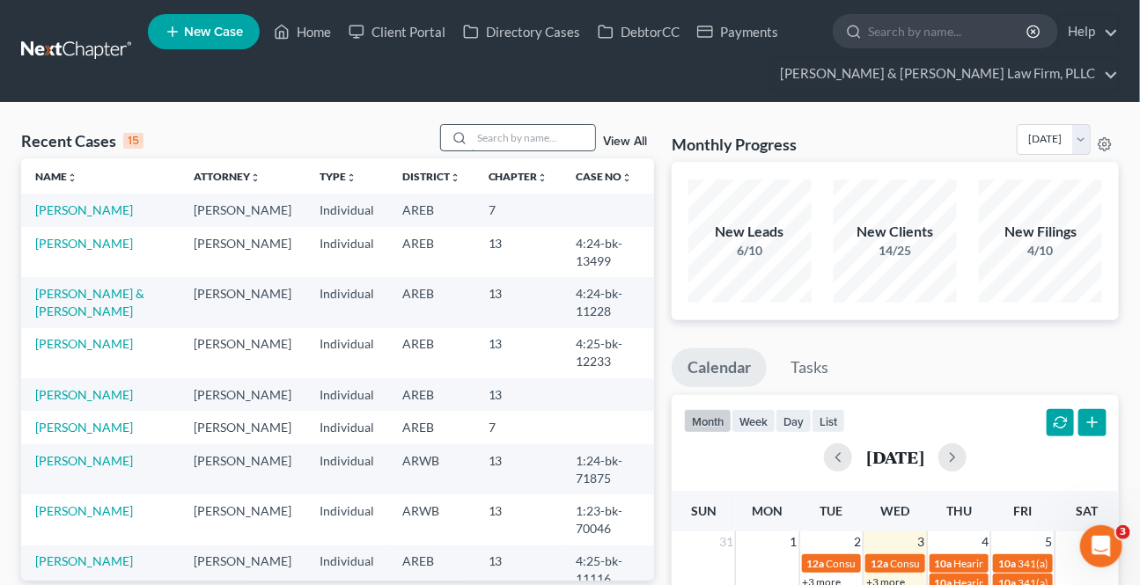
click at [508, 137] on input "search" at bounding box center [533, 138] width 123 height 26
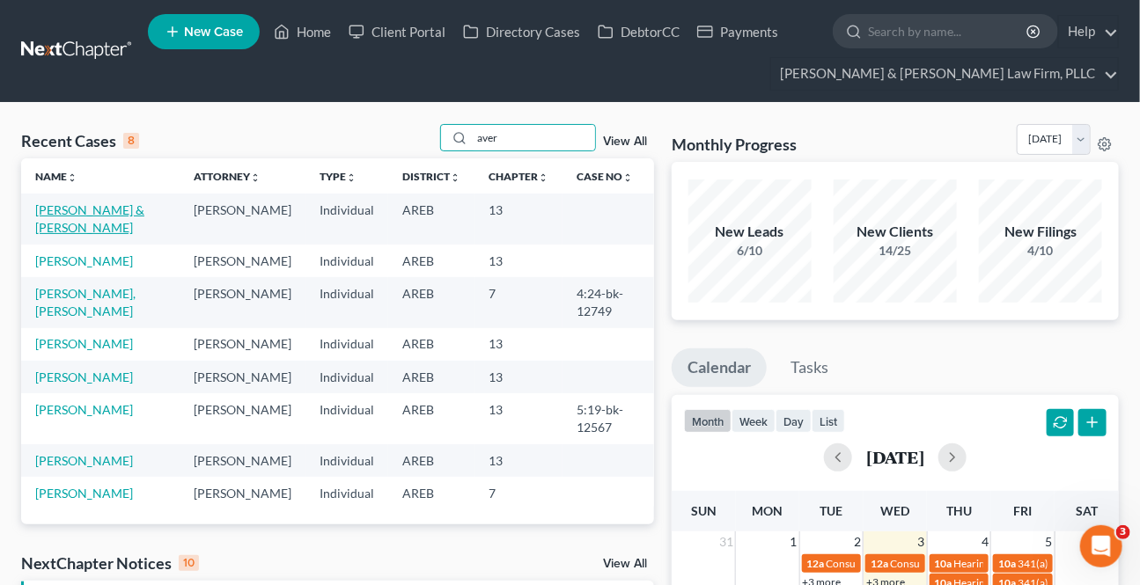
click at [85, 211] on link "[PERSON_NAME] & [PERSON_NAME]" at bounding box center [89, 218] width 109 height 33
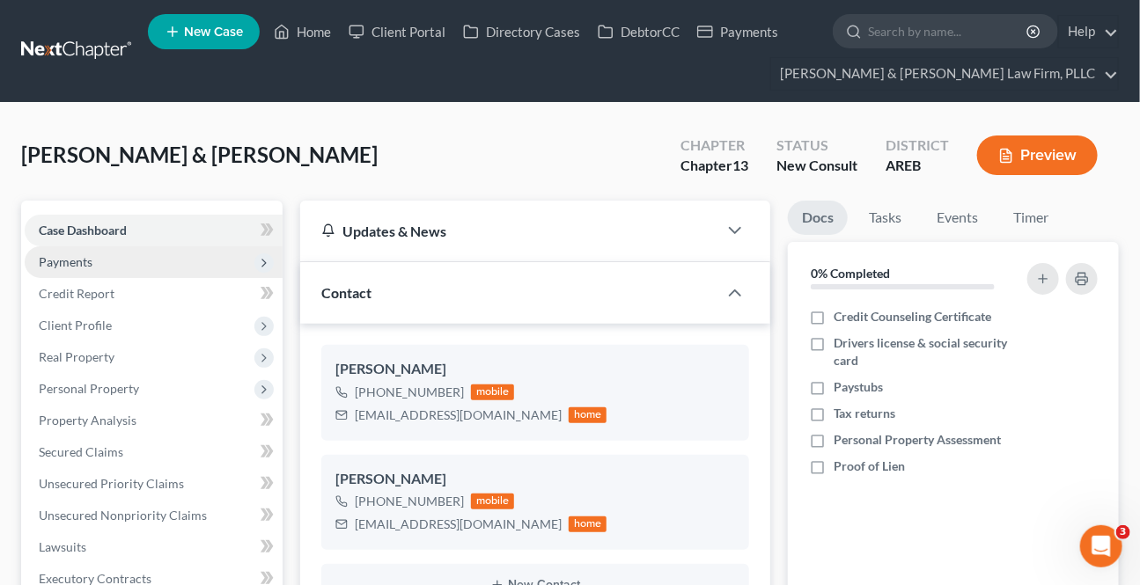
click at [103, 268] on span "Payments" at bounding box center [154, 262] width 258 height 32
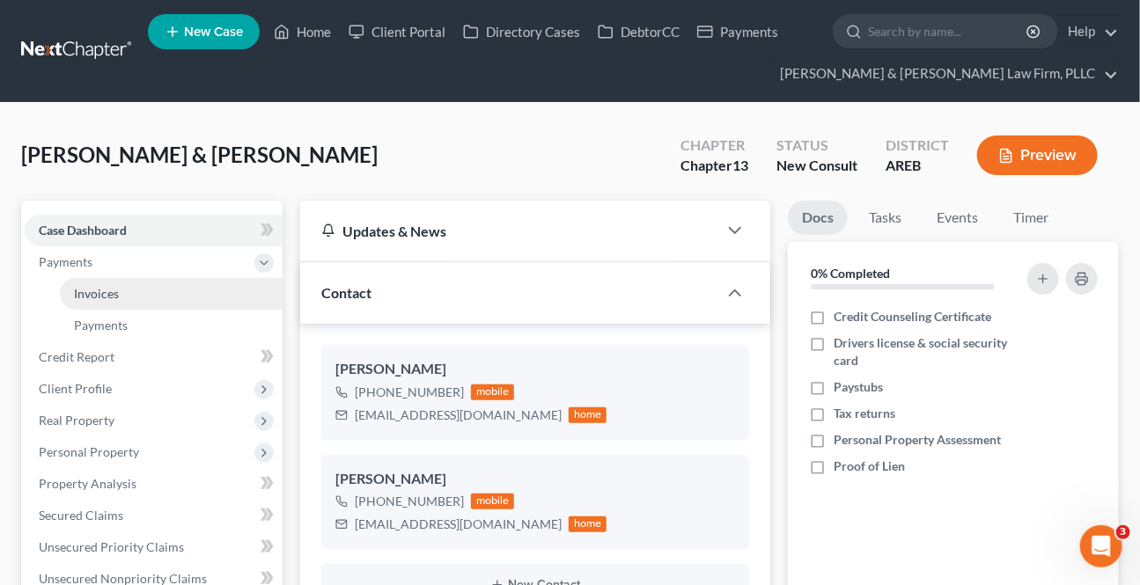
click at [101, 294] on span "Invoices" at bounding box center [96, 293] width 45 height 15
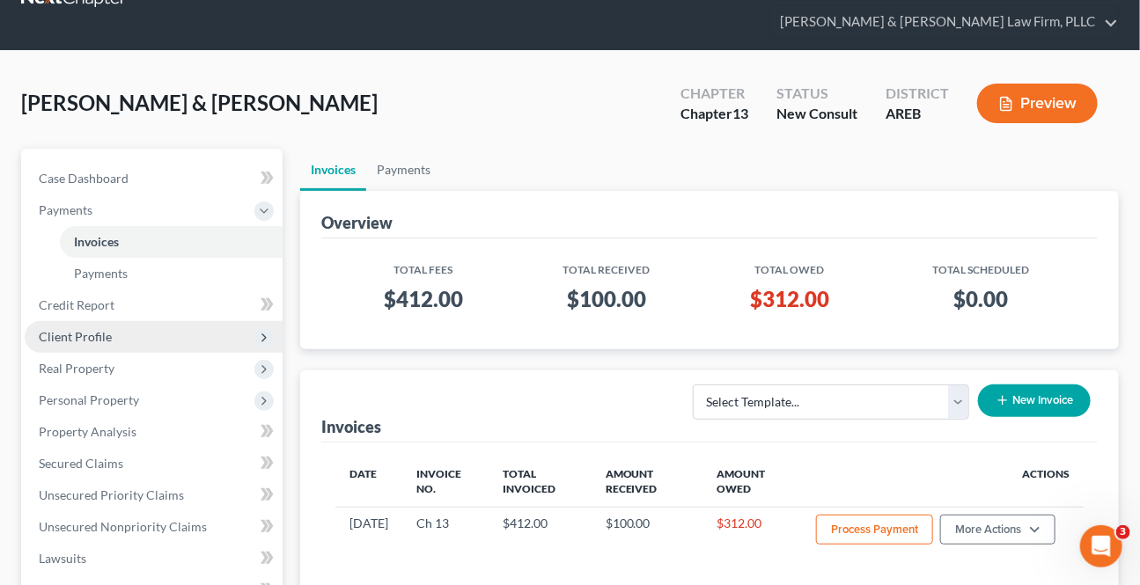
scroll to position [79, 0]
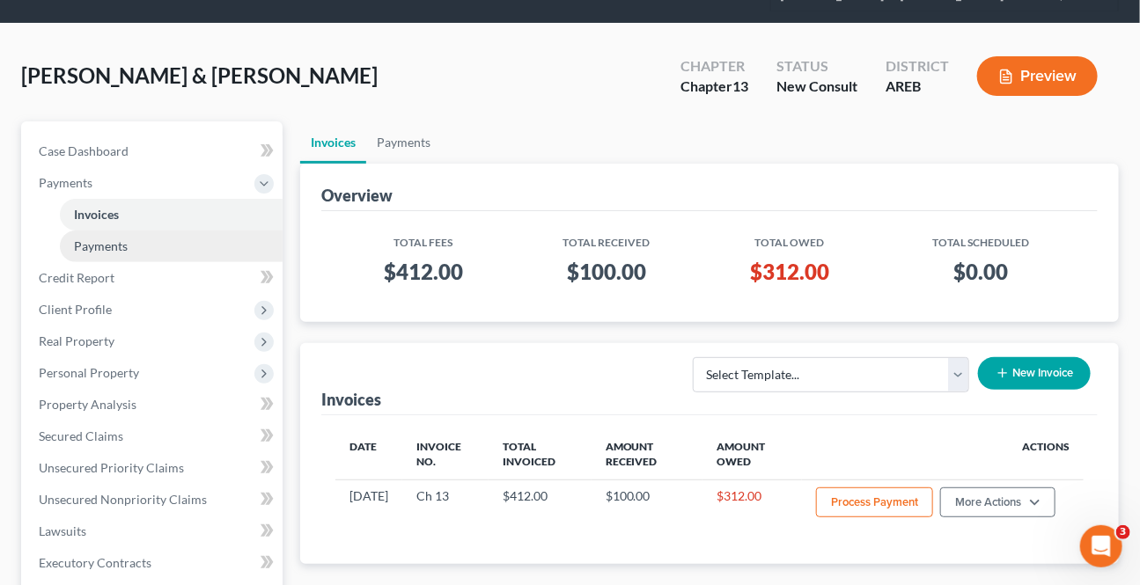
click at [84, 246] on span "Payments" at bounding box center [101, 245] width 54 height 15
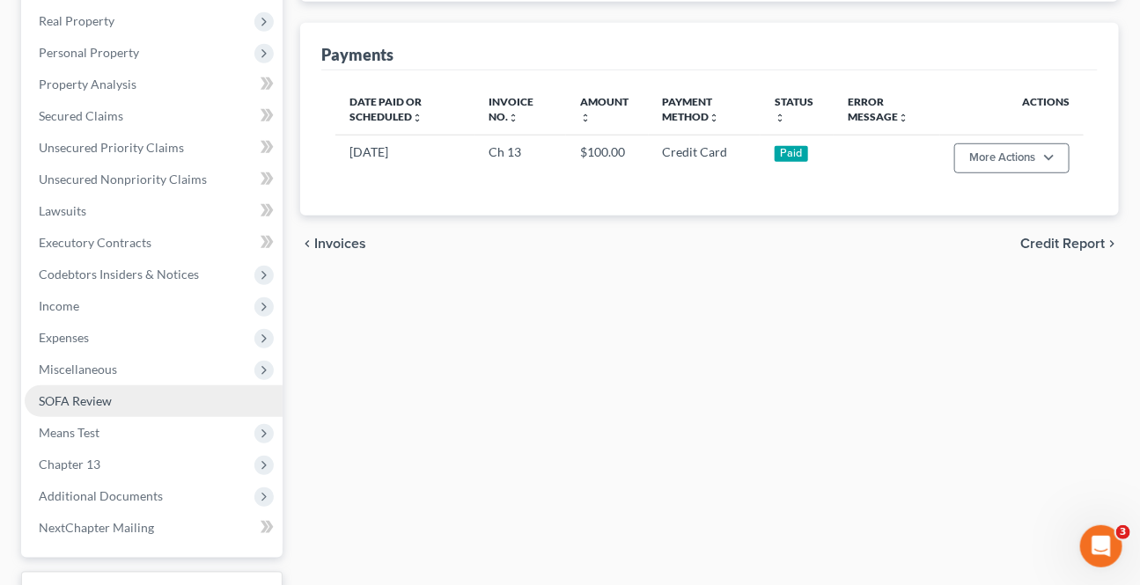
scroll to position [538, 0]
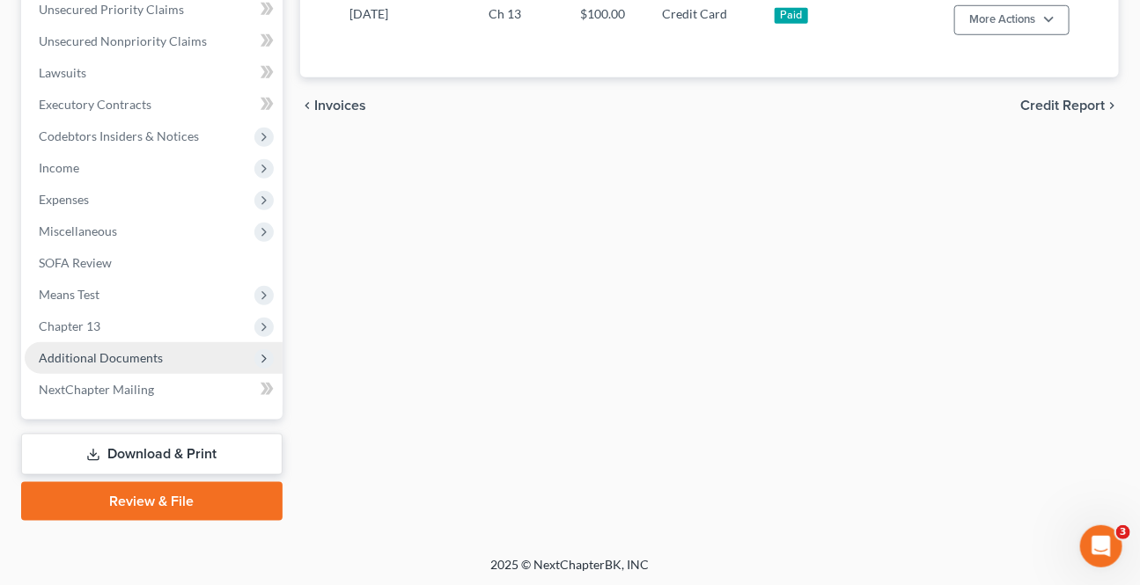
click at [113, 352] on span "Additional Documents" at bounding box center [101, 357] width 124 height 15
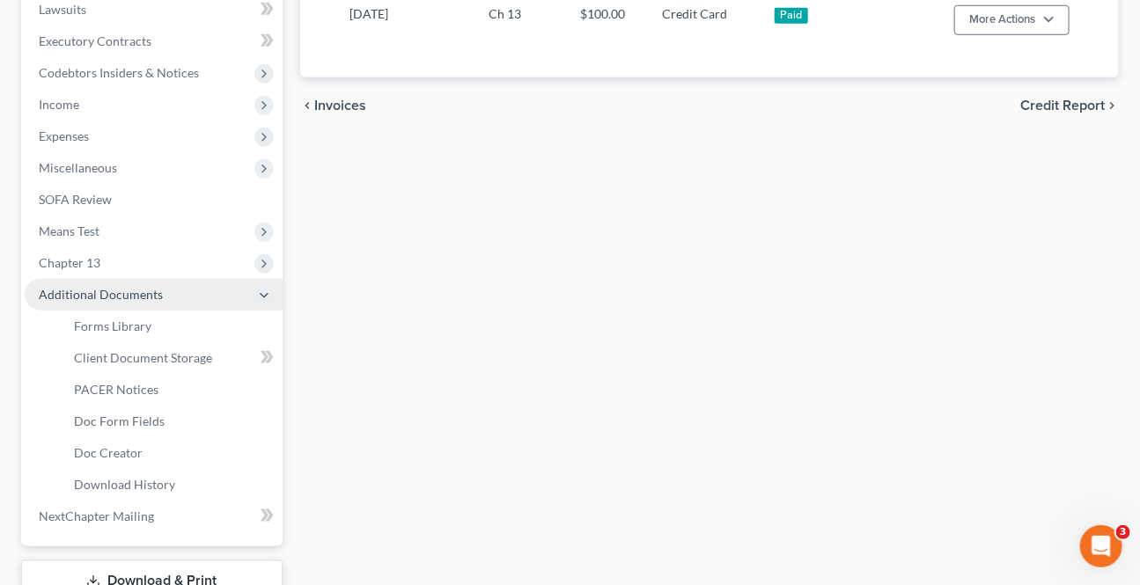
scroll to position [475, 0]
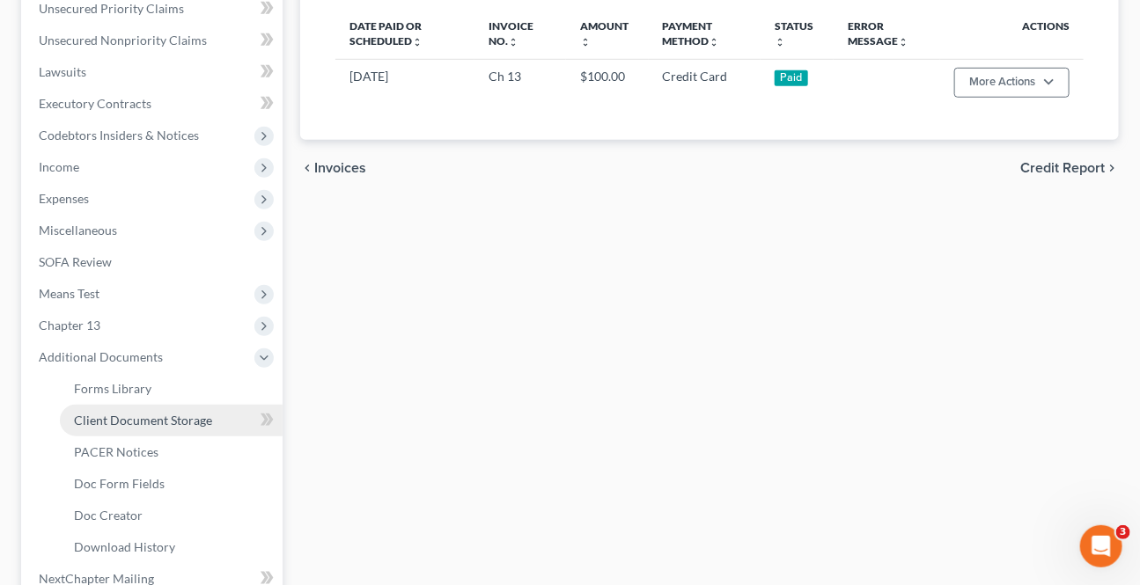
click at [134, 417] on span "Client Document Storage" at bounding box center [143, 420] width 138 height 15
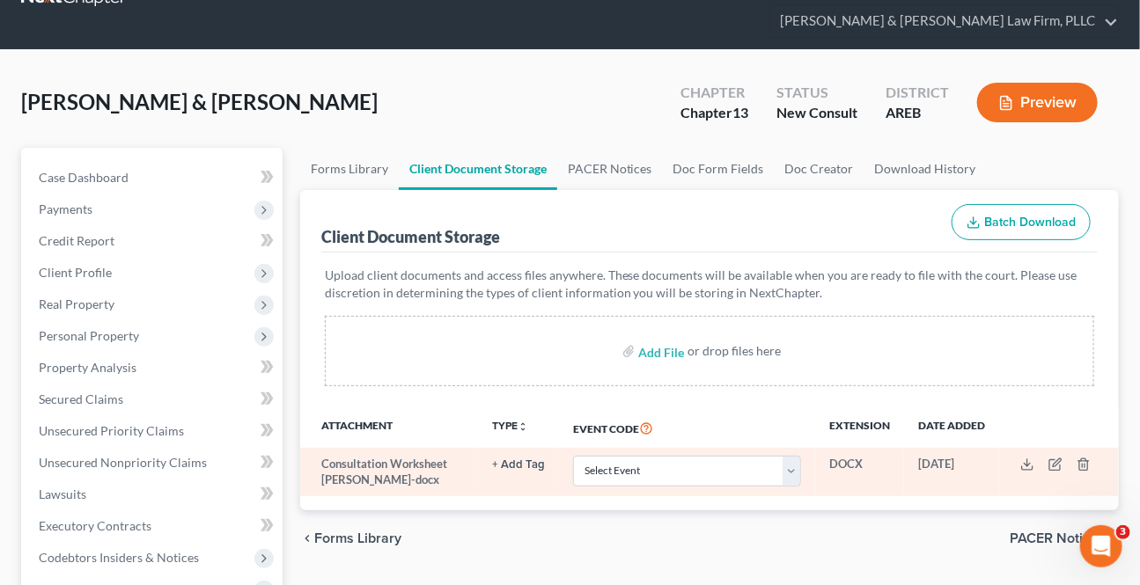
scroll to position [79, 0]
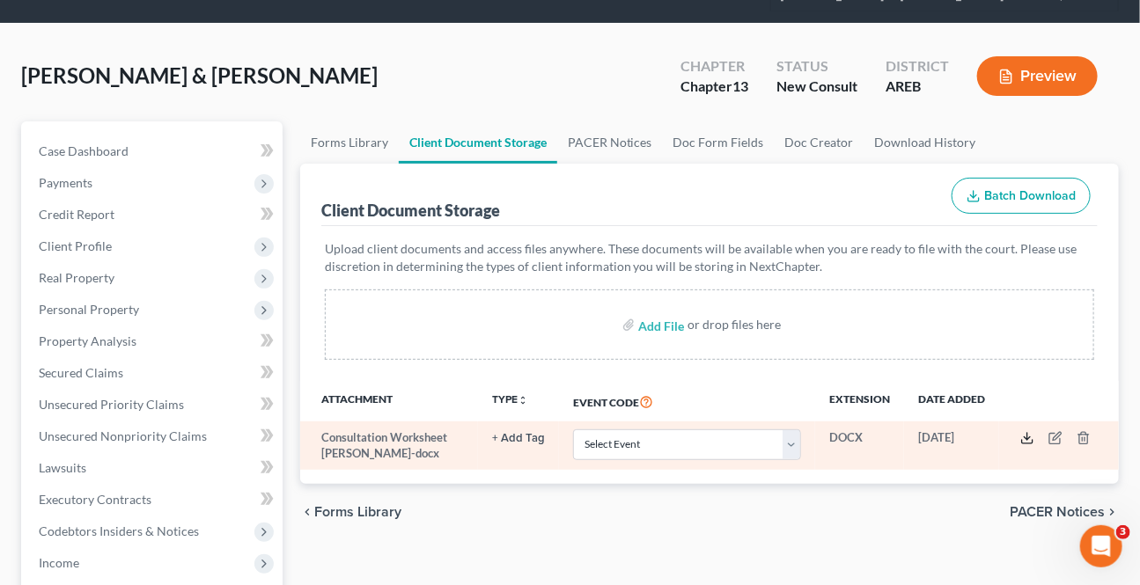
click at [1031, 439] on icon at bounding box center [1027, 438] width 14 height 14
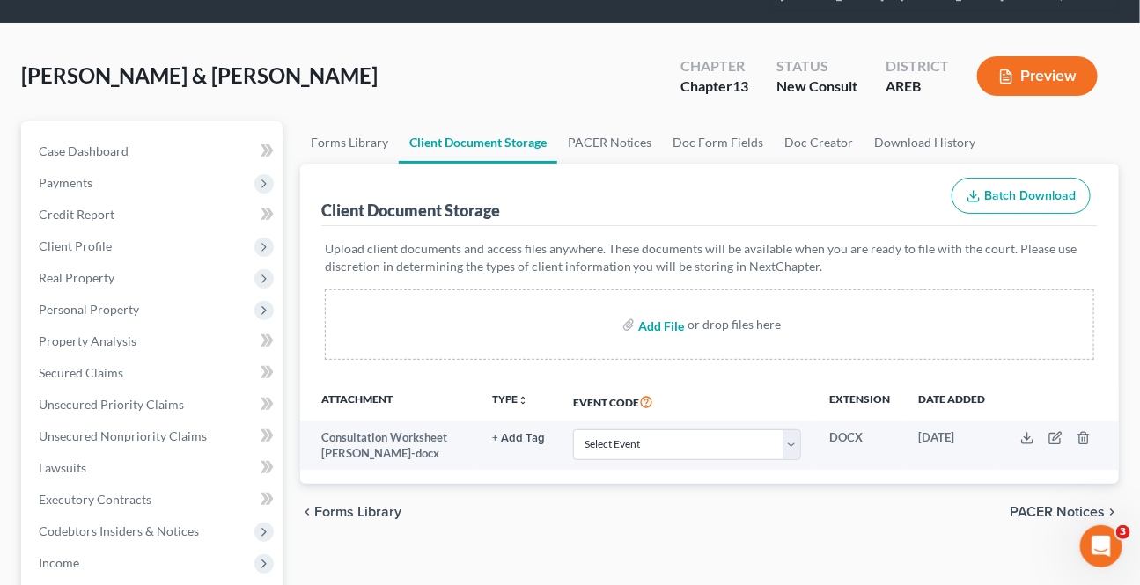
drag, startPoint x: 667, startPoint y: 318, endPoint x: 676, endPoint y: 357, distance: 40.6
click at [667, 318] on input "file" at bounding box center [659, 325] width 42 height 32
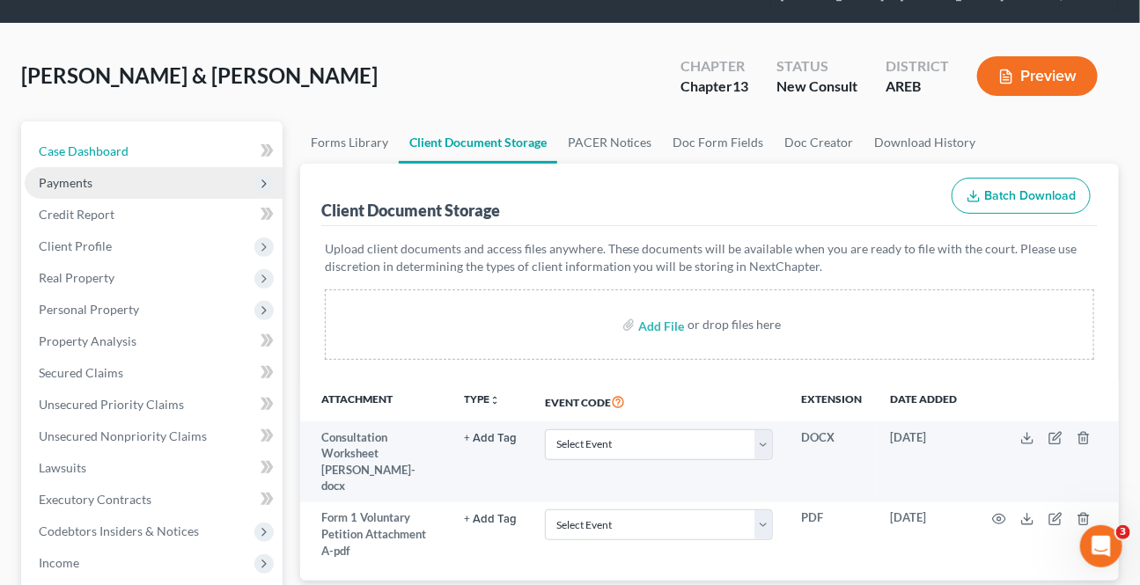
drag, startPoint x: 102, startPoint y: 156, endPoint x: 244, endPoint y: 168, distance: 142.2
click at [102, 156] on span "Case Dashboard" at bounding box center [84, 150] width 90 height 15
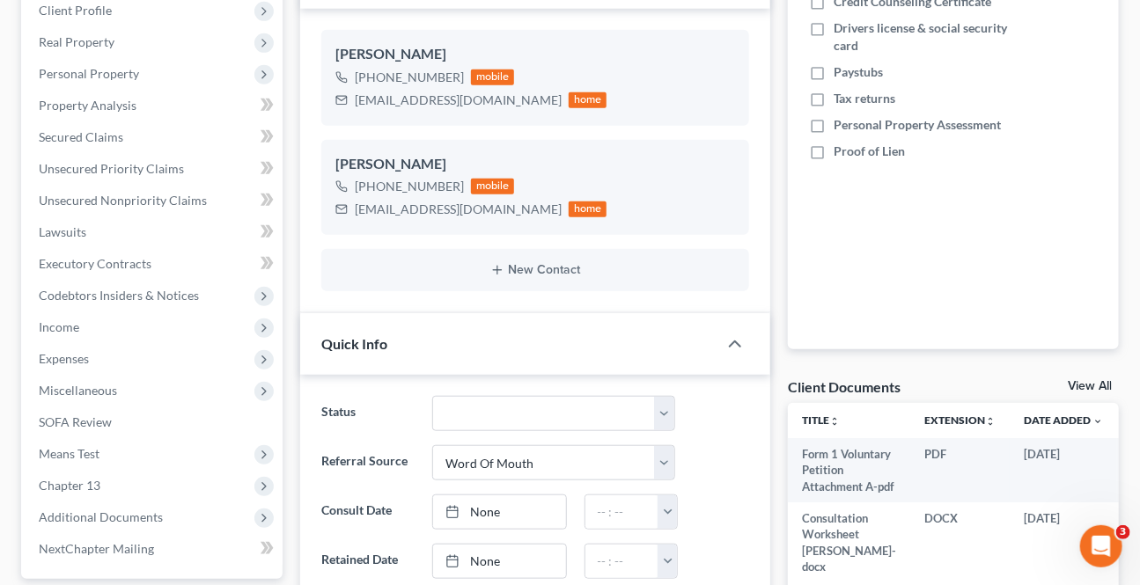
scroll to position [400, 0]
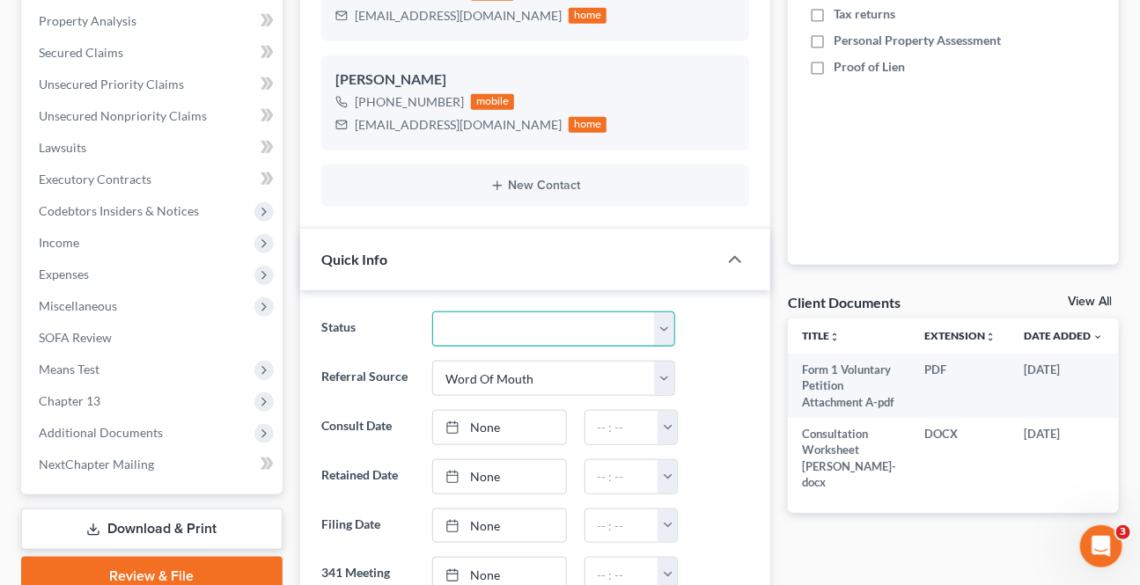
drag, startPoint x: 491, startPoint y: 330, endPoint x: 493, endPoint y: 343, distance: 13.3
click at [492, 330] on select "Awaiting 341 Chapter 7 - Attended Meeting Confirmed Discharged Dismissed New Co…" at bounding box center [553, 329] width 242 height 35
click at [432, 312] on select "Awaiting 341 Chapter 7 - Attended Meeting Confirmed Discharged Dismissed New Co…" at bounding box center [553, 329] width 242 height 35
click at [484, 474] on link "None" at bounding box center [499, 476] width 132 height 33
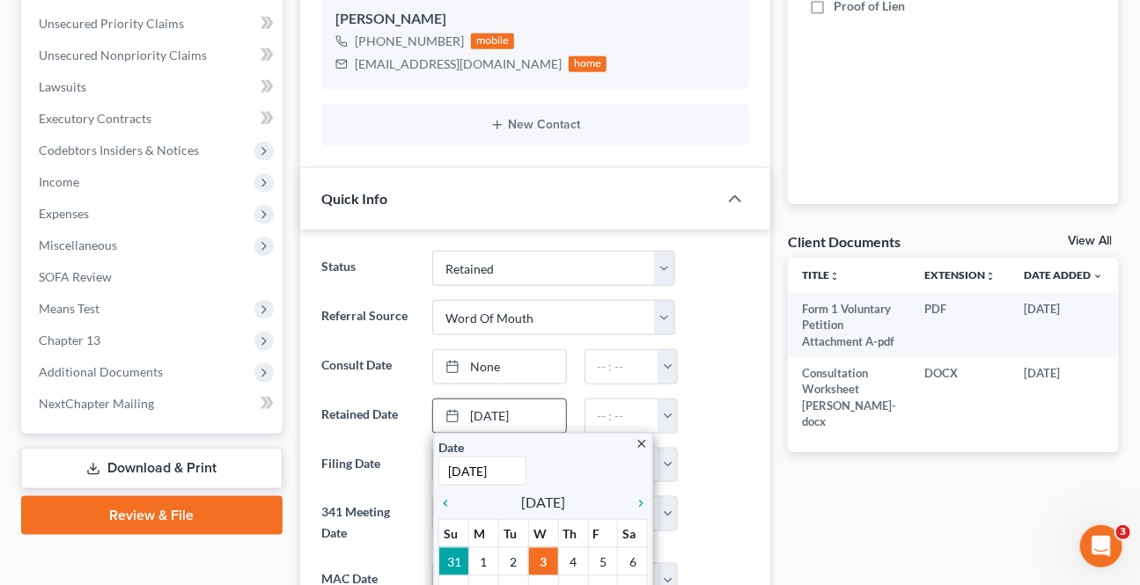
scroll to position [640, 0]
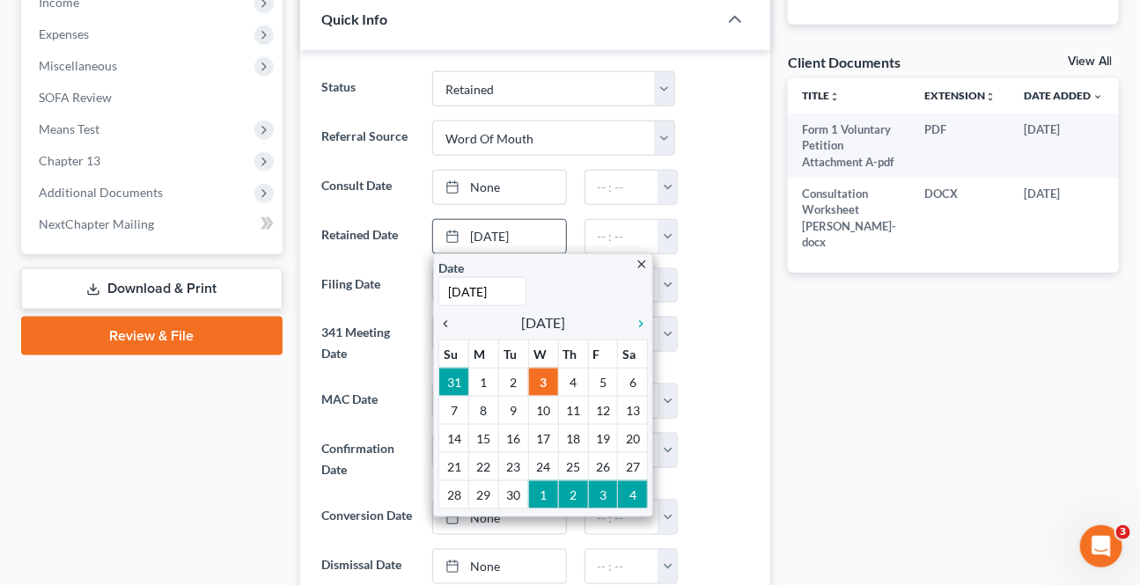
click at [444, 317] on icon "chevron_left" at bounding box center [449, 324] width 23 height 14
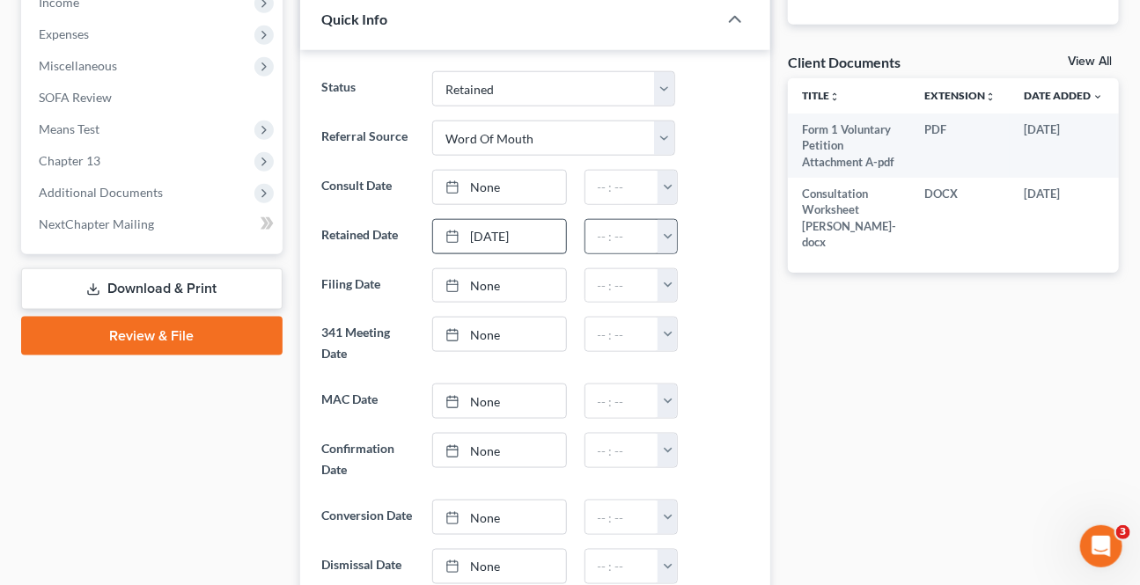
click at [669, 238] on button "button" at bounding box center [666, 236] width 19 height 33
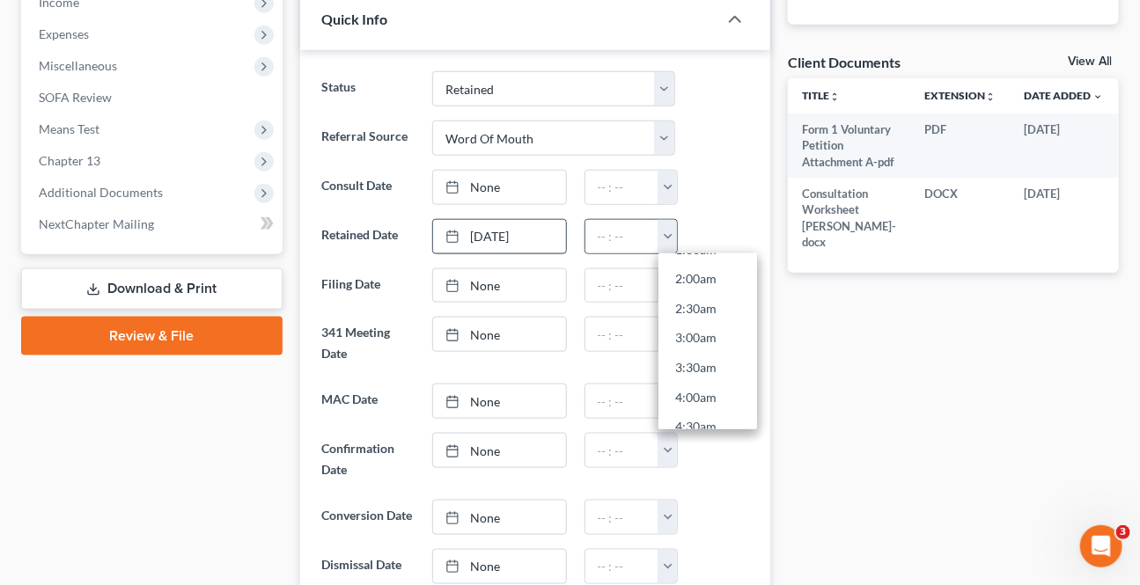
scroll to position [480, 0]
drag, startPoint x: 695, startPoint y: 358, endPoint x: 759, endPoint y: 465, distance: 124.4
click at [695, 356] on link "9:30am" at bounding box center [707, 357] width 99 height 30
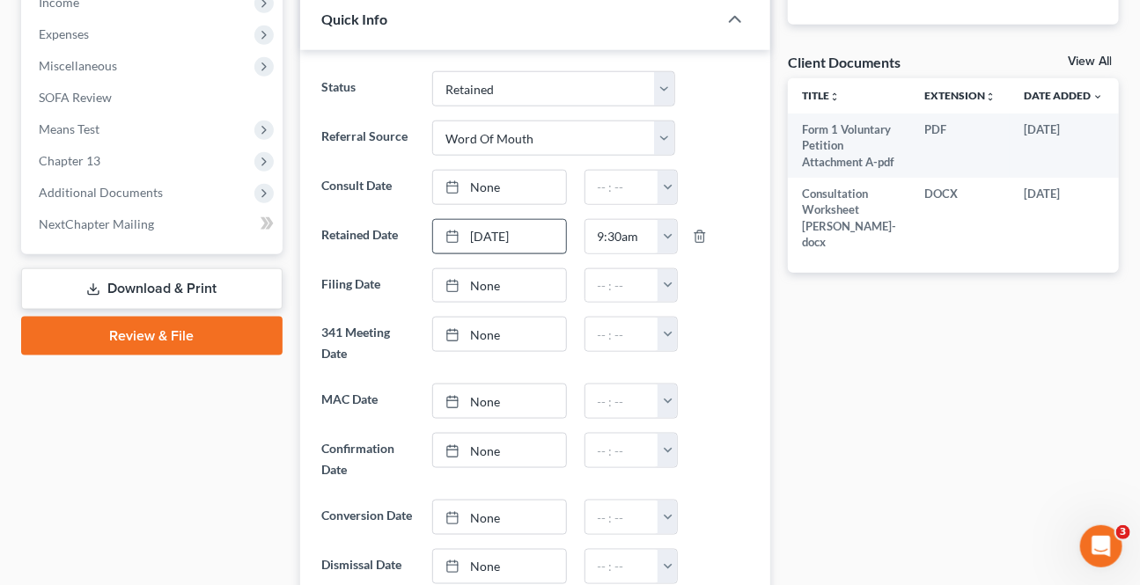
drag, startPoint x: 759, startPoint y: 465, endPoint x: 739, endPoint y: 459, distance: 20.1
click at [758, 464] on div "Status Awaiting 341 Chapter 7 - Attended Meeting Confirmed Discharged Dismissed…" at bounding box center [535, 384] width 470 height 668
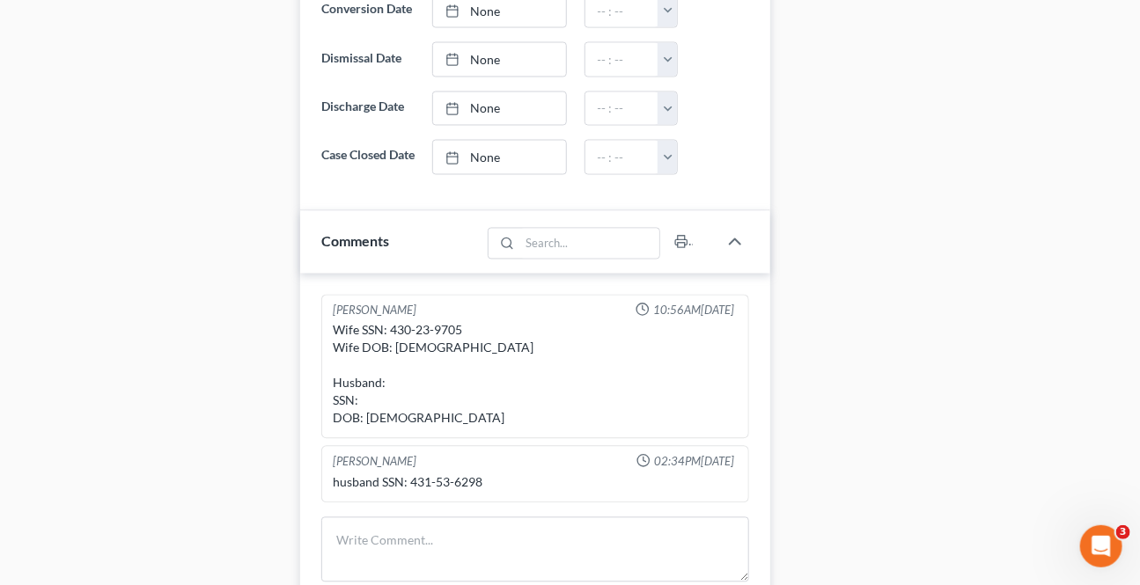
scroll to position [1119, 0]
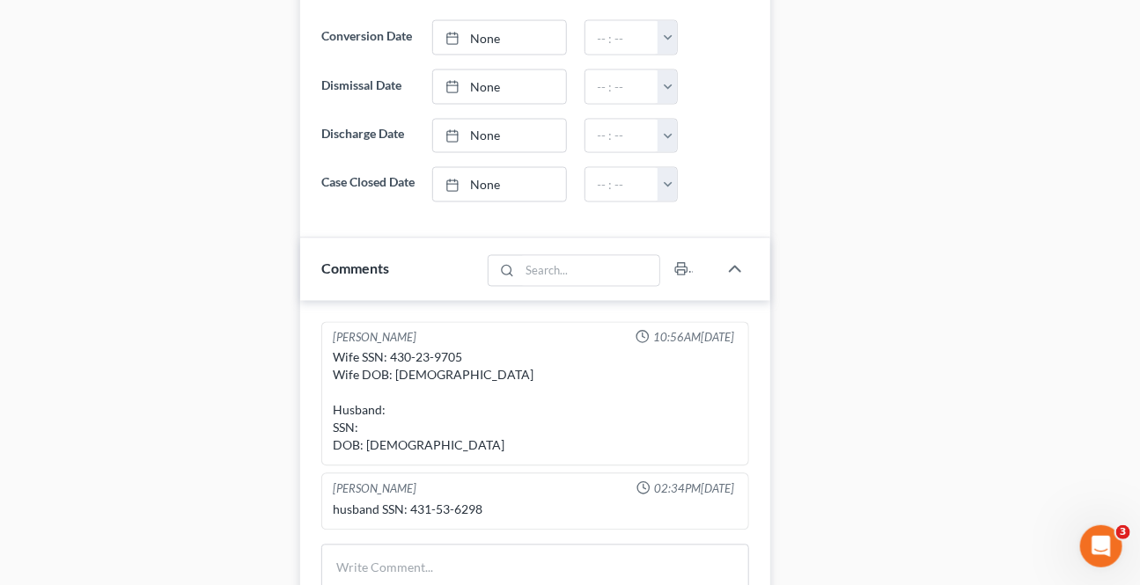
click at [812, 333] on div "Docs Tasks Events Timer 0% Completed Nothing here yet! Credit Counseling Certif…" at bounding box center [953, 5] width 348 height 1849
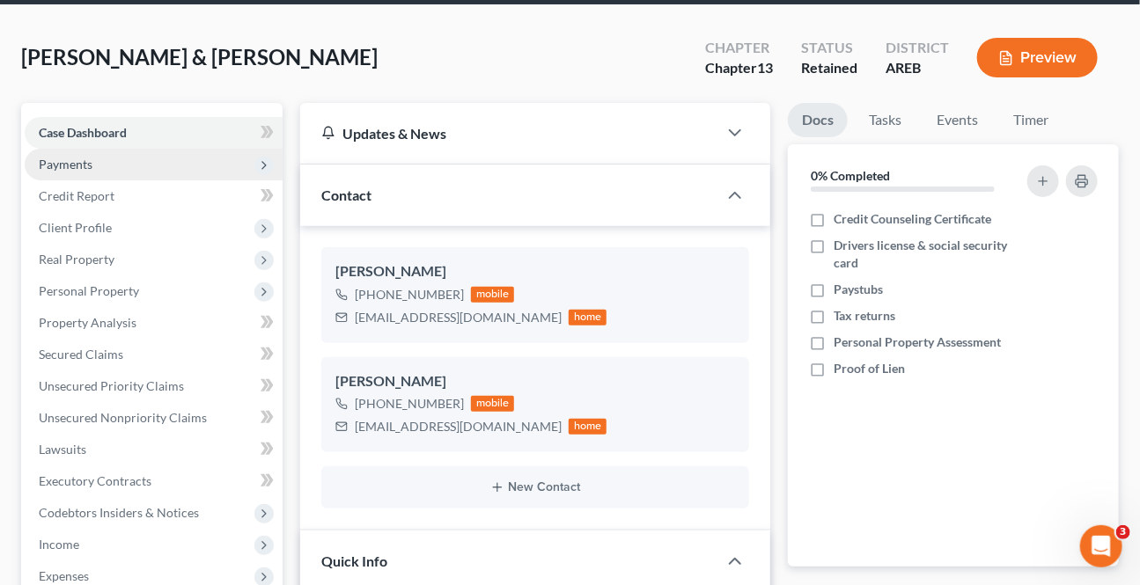
scroll to position [79, 0]
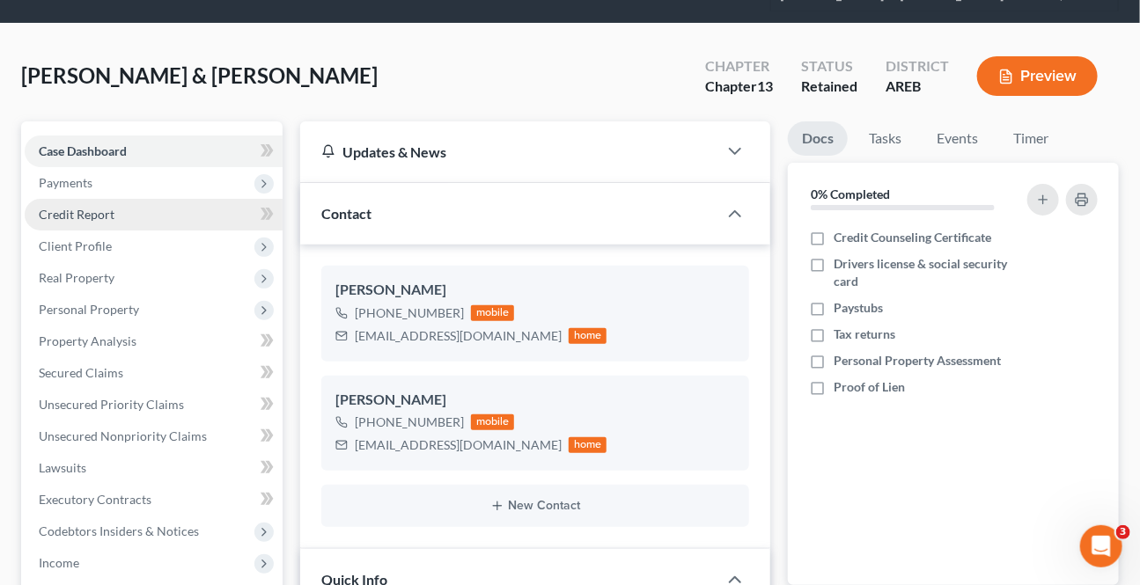
click at [99, 223] on link "Credit Report" at bounding box center [154, 215] width 258 height 32
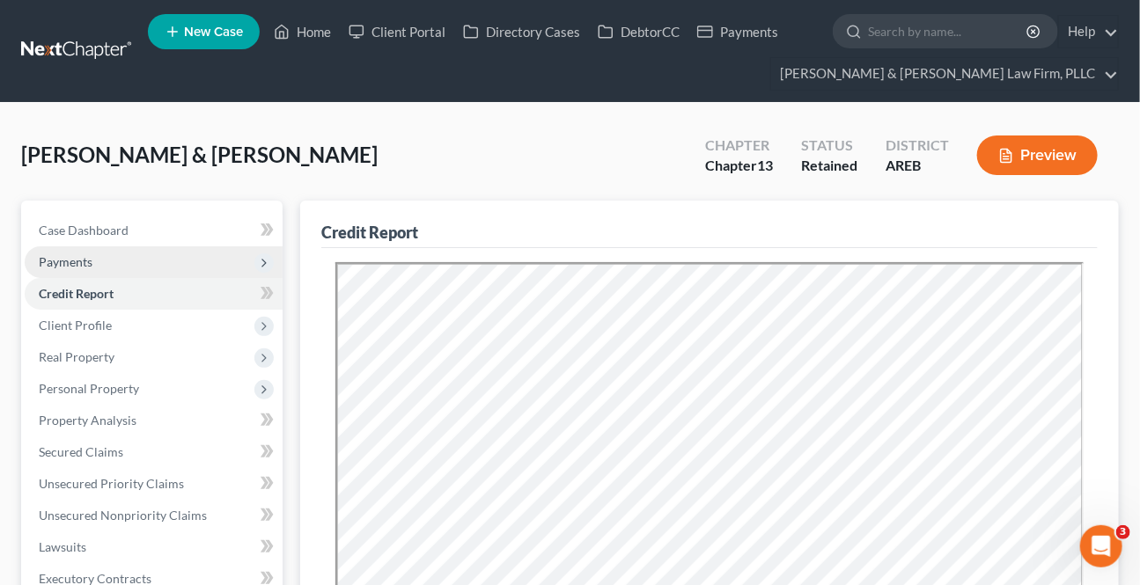
click at [92, 264] on span "Payments" at bounding box center [154, 262] width 258 height 32
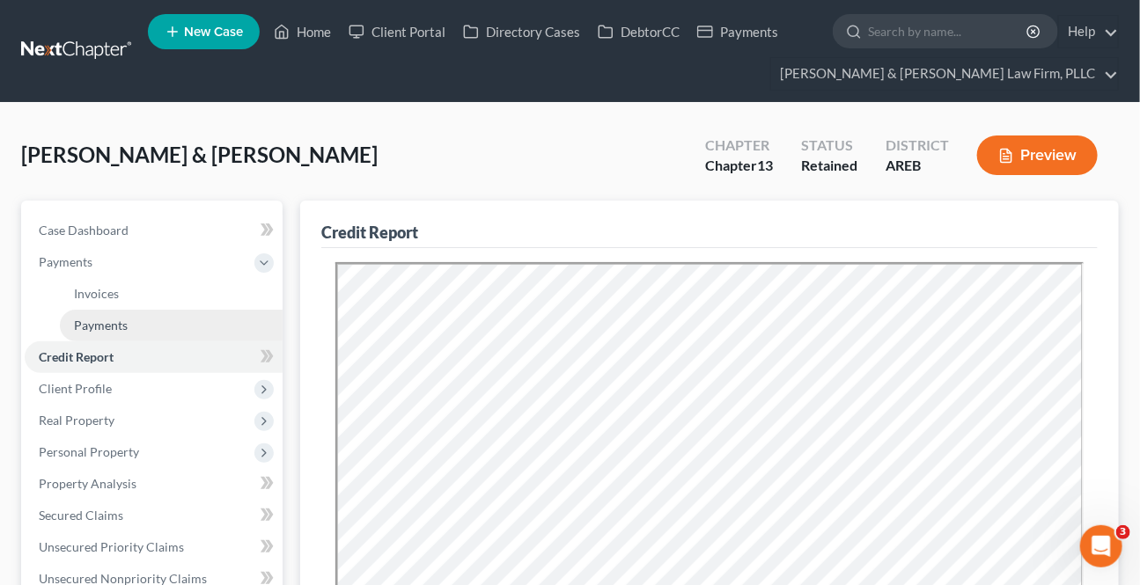
click at [94, 318] on span "Payments" at bounding box center [101, 325] width 54 height 15
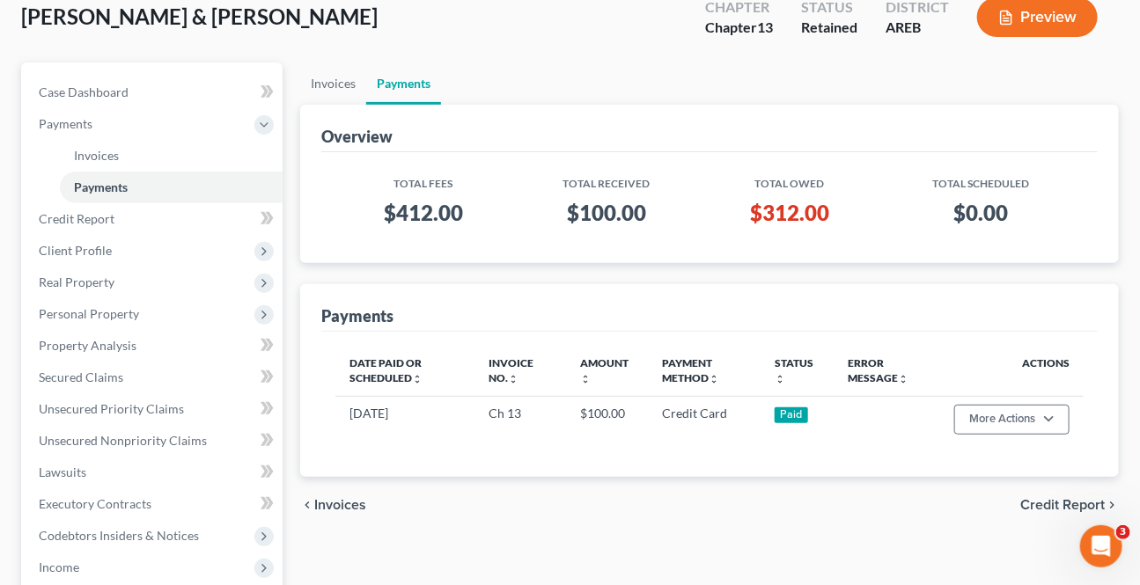
scroll to position [159, 0]
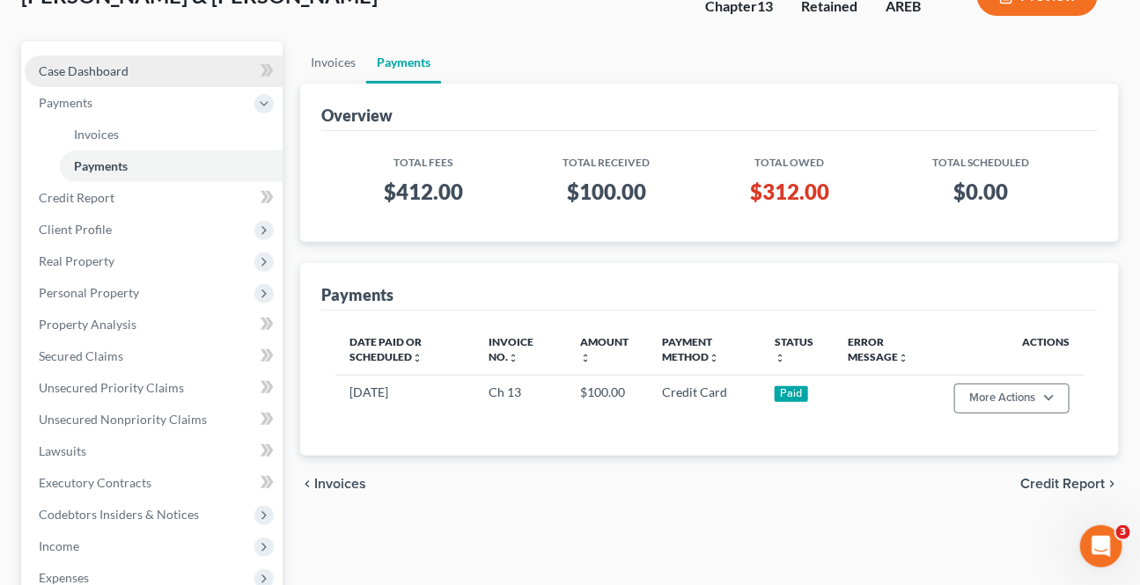
click at [79, 63] on span "Case Dashboard" at bounding box center [84, 70] width 90 height 15
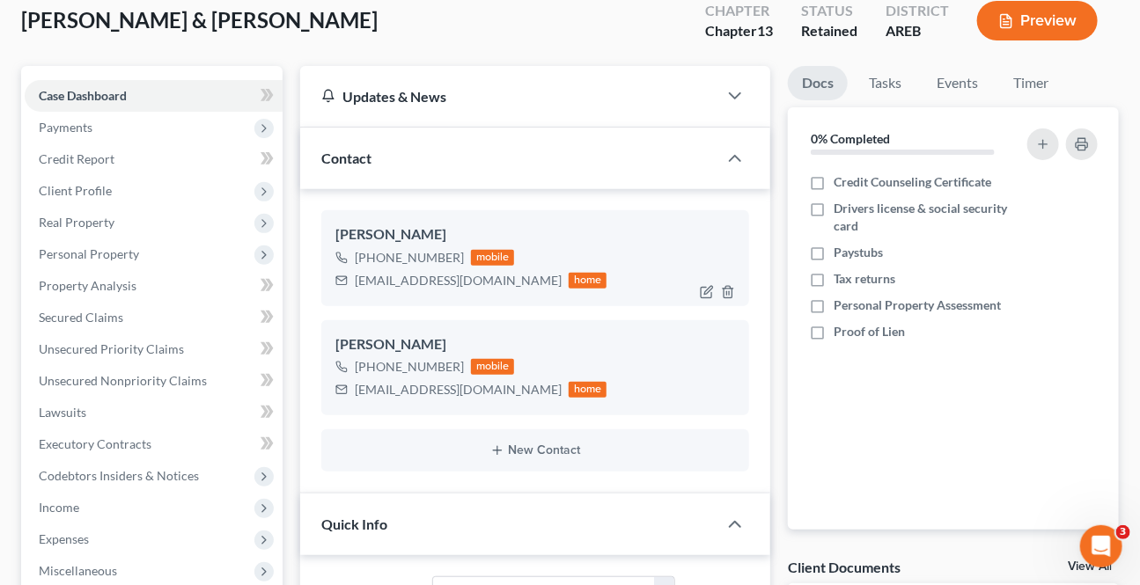
scroll to position [159, 0]
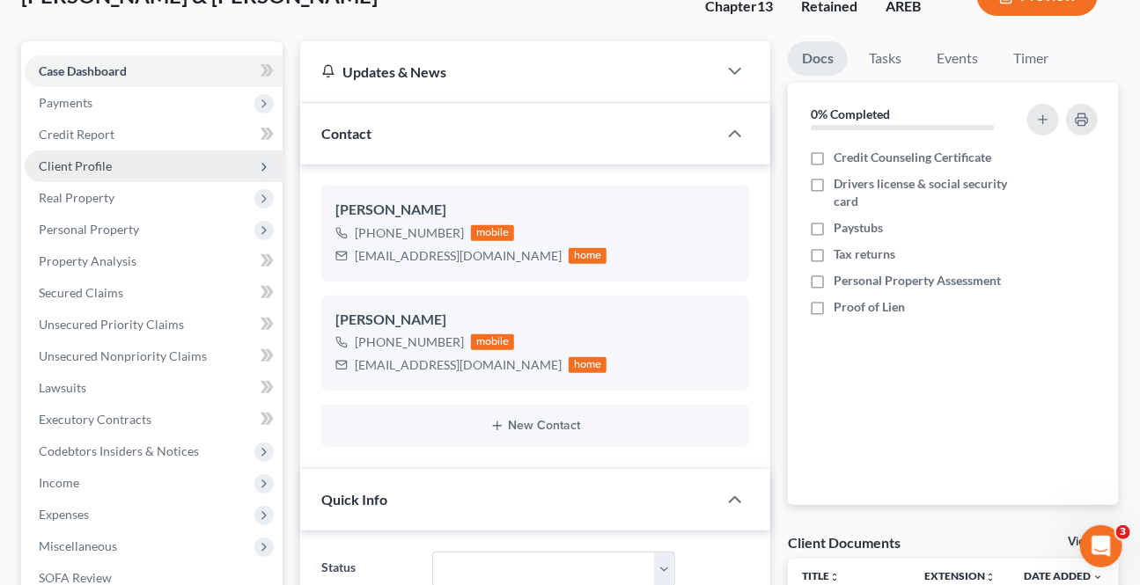
click at [139, 172] on span "Client Profile" at bounding box center [154, 166] width 258 height 32
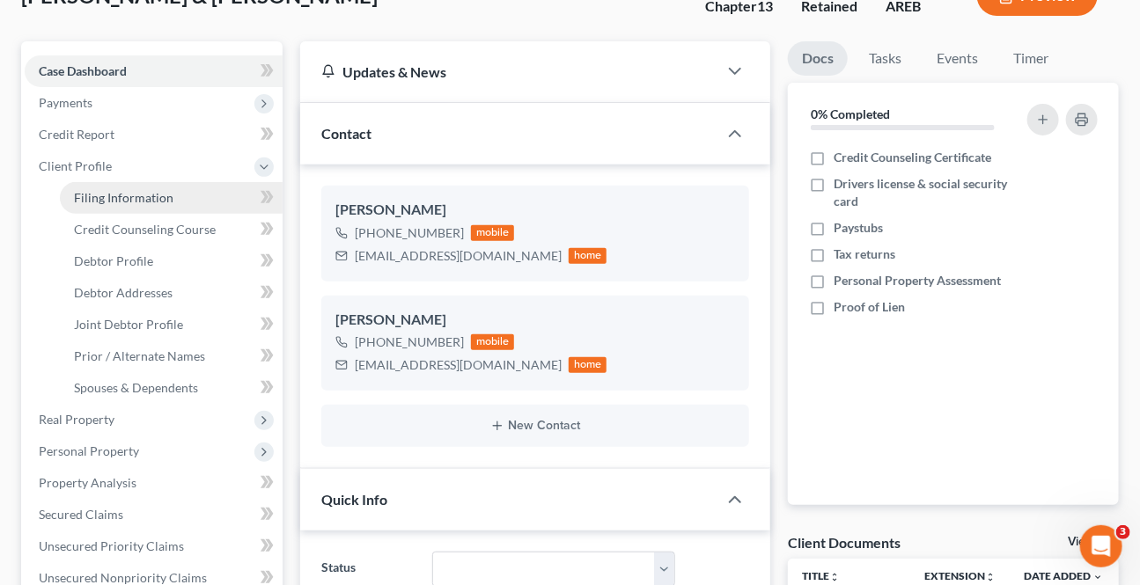
click at [147, 190] on span "Filing Information" at bounding box center [123, 197] width 99 height 15
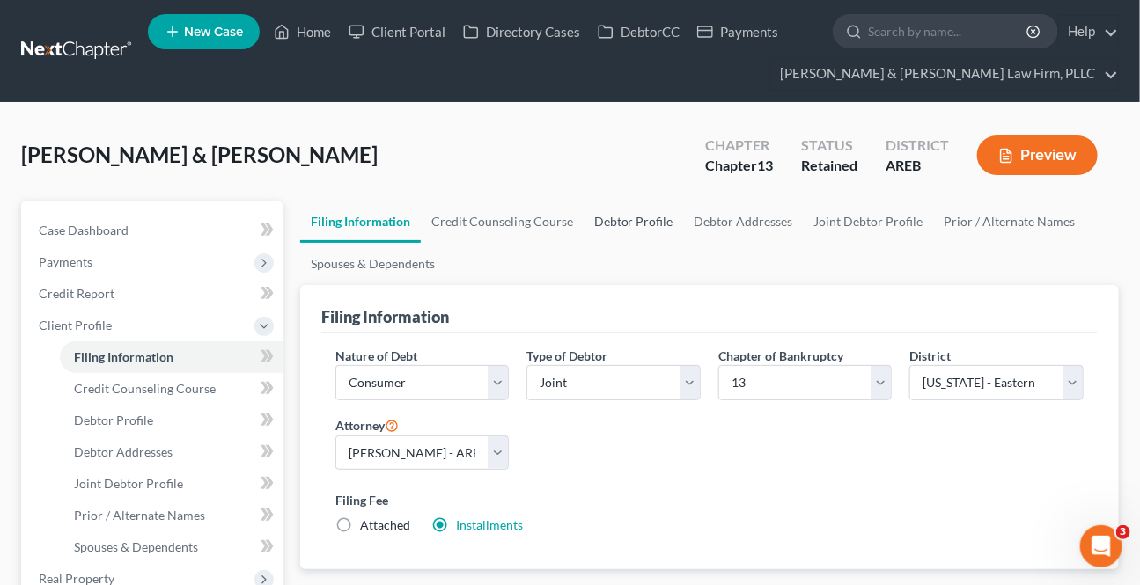
click at [621, 221] on link "Debtor Profile" at bounding box center [633, 222] width 100 height 42
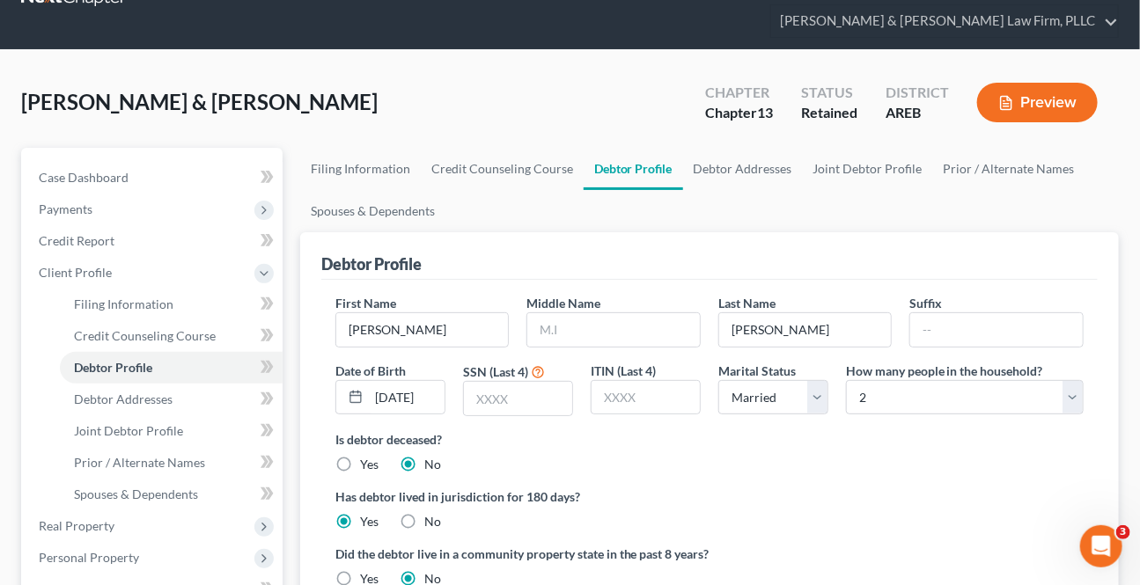
scroll to position [79, 0]
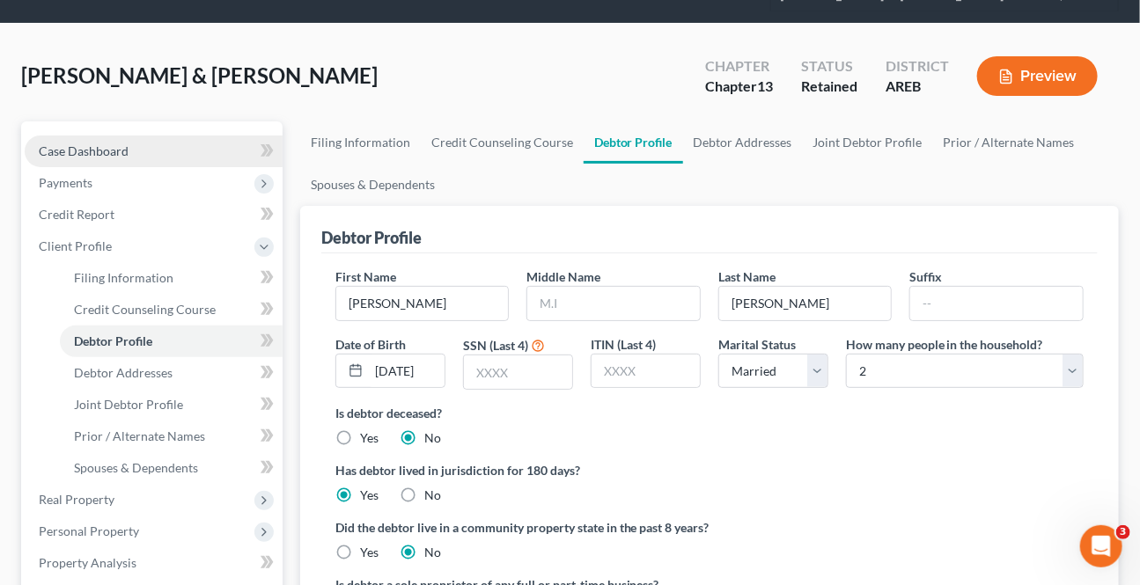
click at [150, 149] on link "Case Dashboard" at bounding box center [154, 152] width 258 height 32
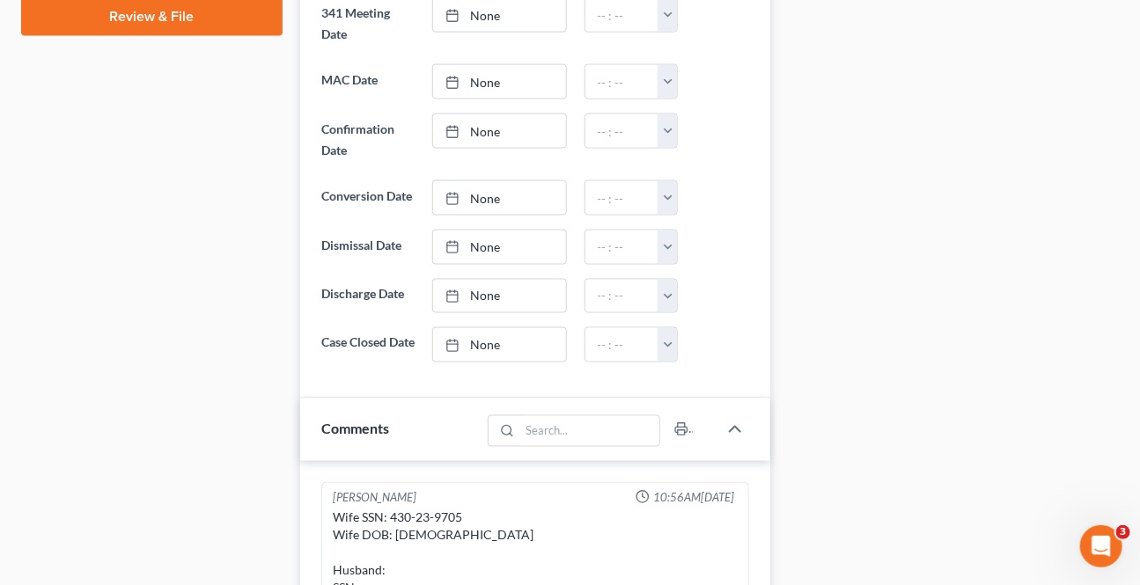
scroll to position [1119, 0]
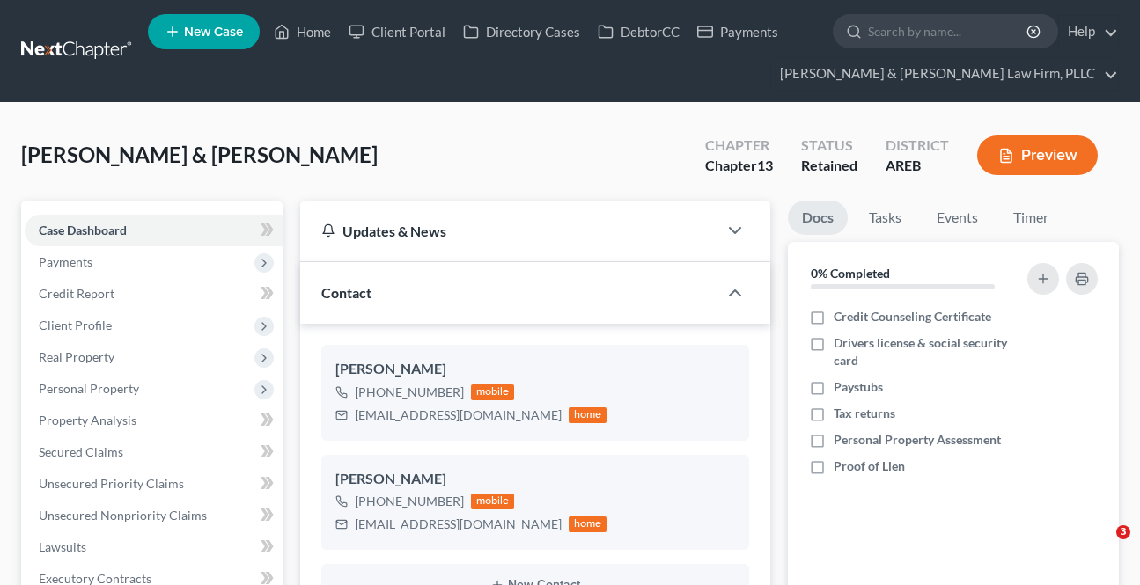
select select "8"
select select "0"
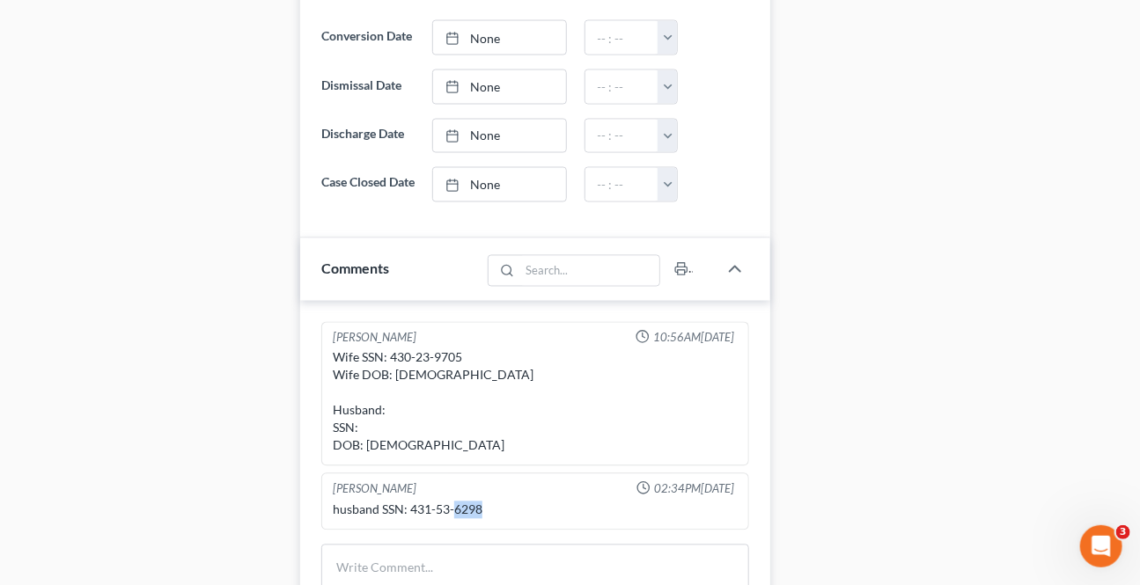
scroll to position [1119, 0]
click at [455, 519] on div "husband SSN: 431-53-6298" at bounding box center [535, 511] width 405 height 18
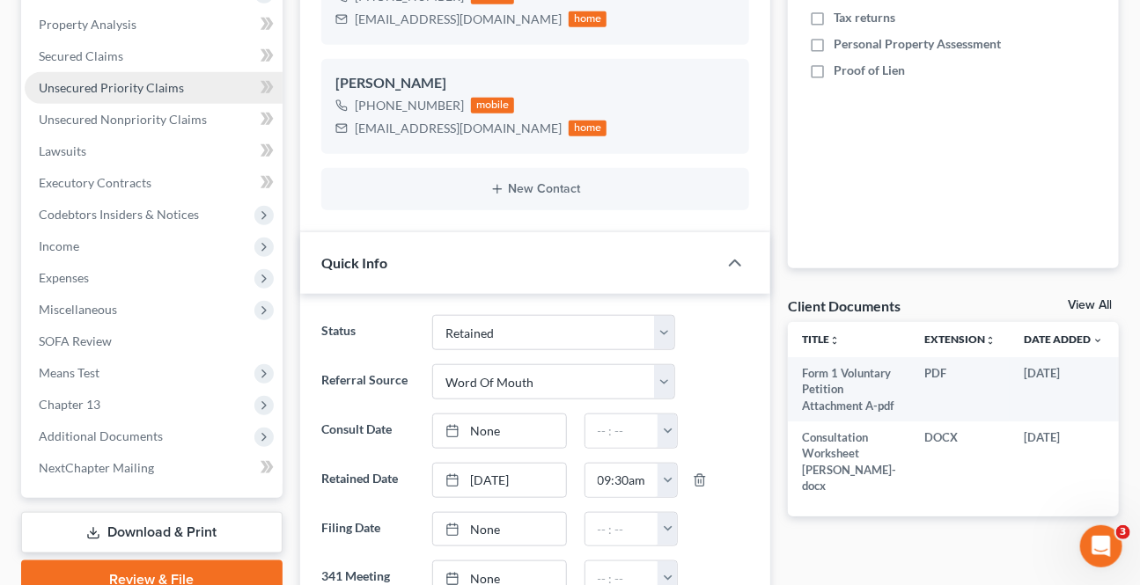
scroll to position [79, 0]
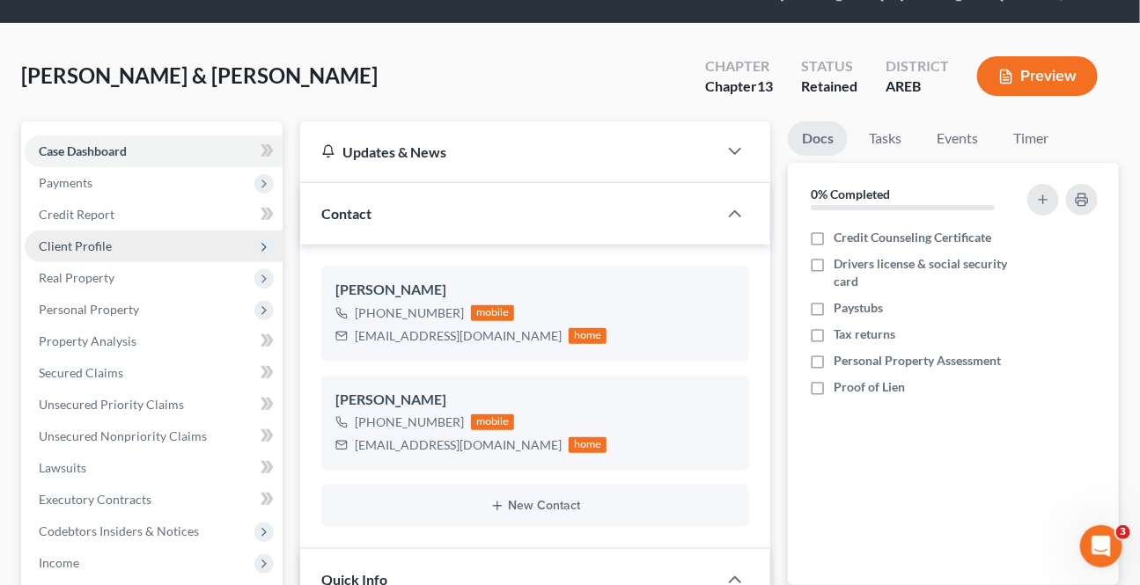
click at [77, 245] on span "Client Profile" at bounding box center [75, 245] width 73 height 15
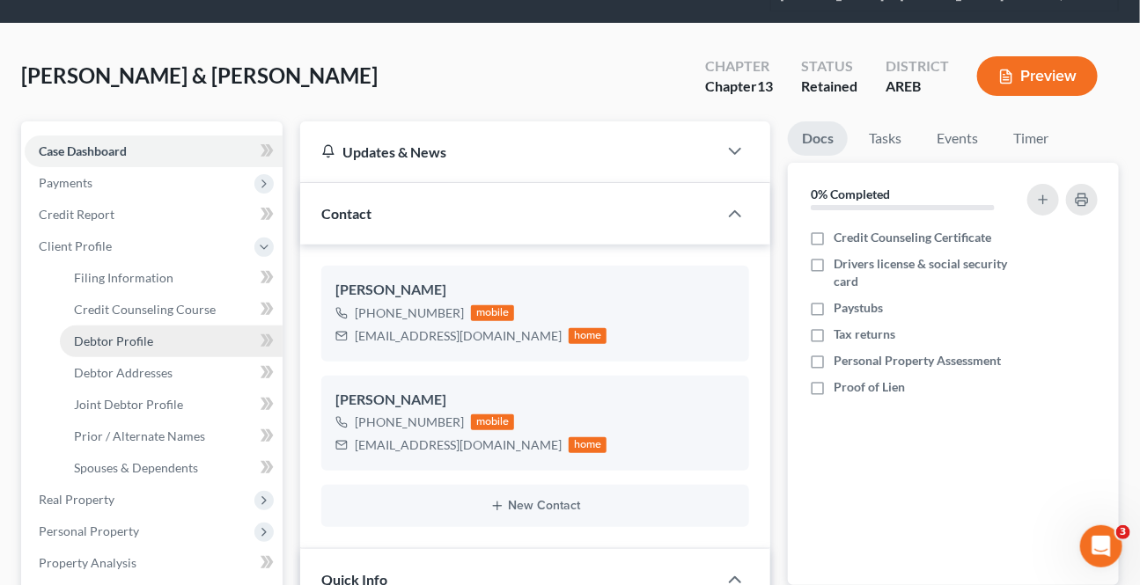
click at [124, 351] on link "Debtor Profile" at bounding box center [171, 342] width 223 height 32
select select "1"
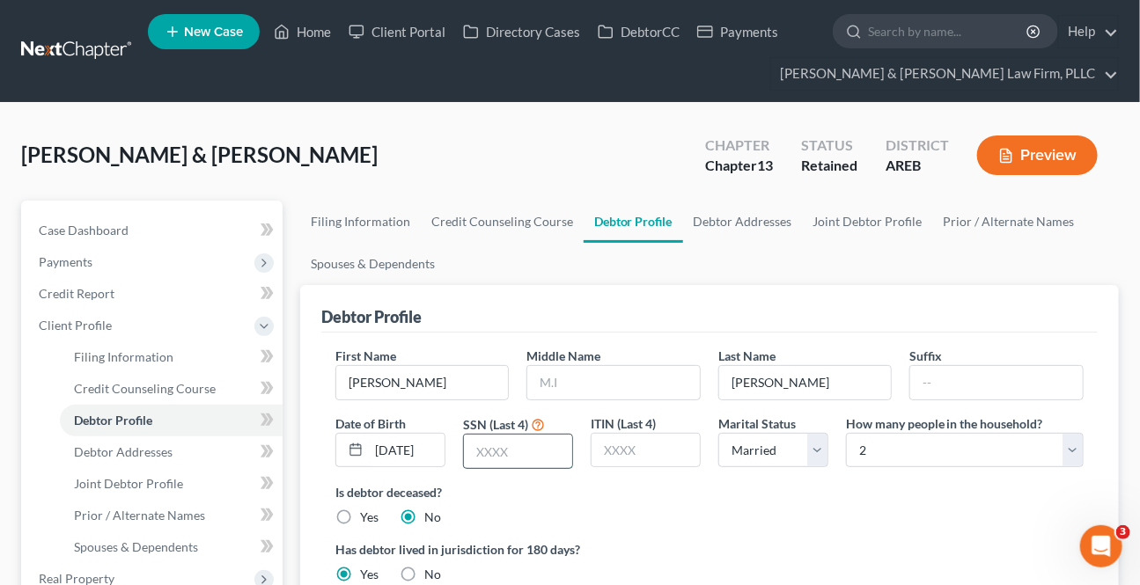
click at [487, 461] on input "text" at bounding box center [518, 451] width 108 height 33
paste input "6298"
type input "6298"
drag, startPoint x: 513, startPoint y: 502, endPoint x: 297, endPoint y: 336, distance: 273.0
click at [513, 502] on div "Is debtor deceased? Yes No" at bounding box center [709, 504] width 748 height 43
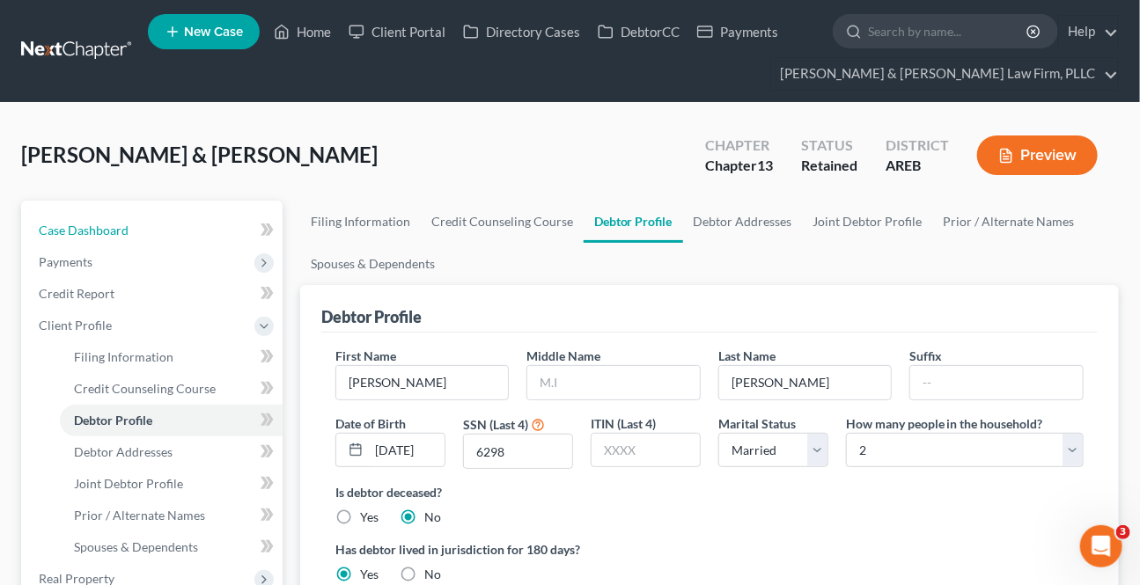
drag, startPoint x: 136, startPoint y: 224, endPoint x: 20, endPoint y: 258, distance: 121.1
click at [135, 225] on link "Case Dashboard" at bounding box center [154, 231] width 258 height 32
select select "0"
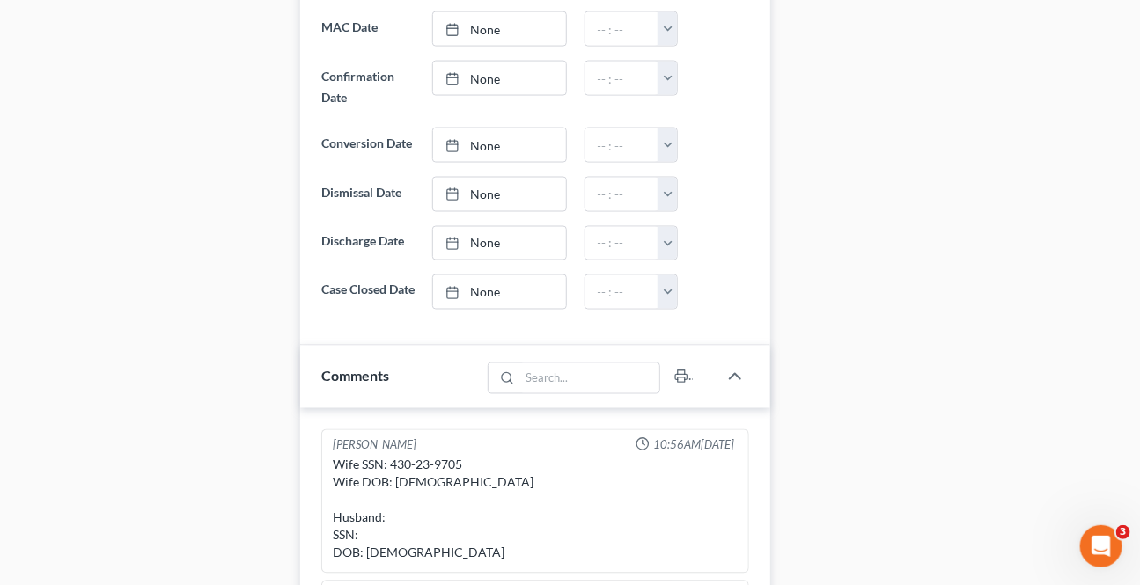
scroll to position [1039, 0]
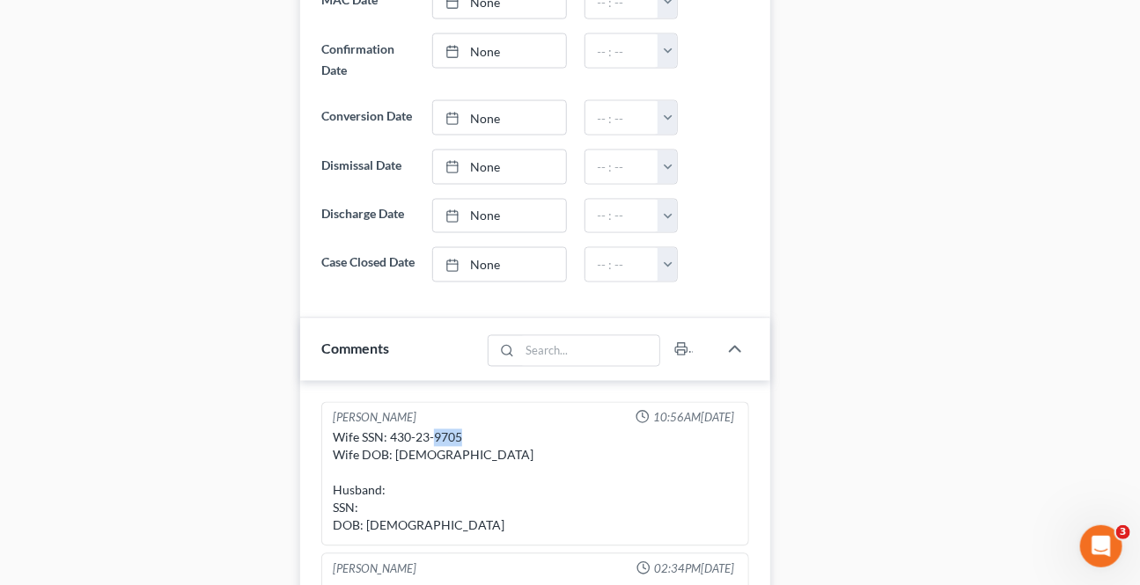
drag, startPoint x: 461, startPoint y: 452, endPoint x: 431, endPoint y: 458, distance: 30.5
click at [431, 458] on div "Wife SSN: 430-23-9705 Wife DOB: [DEMOGRAPHIC_DATA] Husband: SSN: DOB: [DEMOGRAP…" at bounding box center [535, 482] width 405 height 106
copy div "9705"
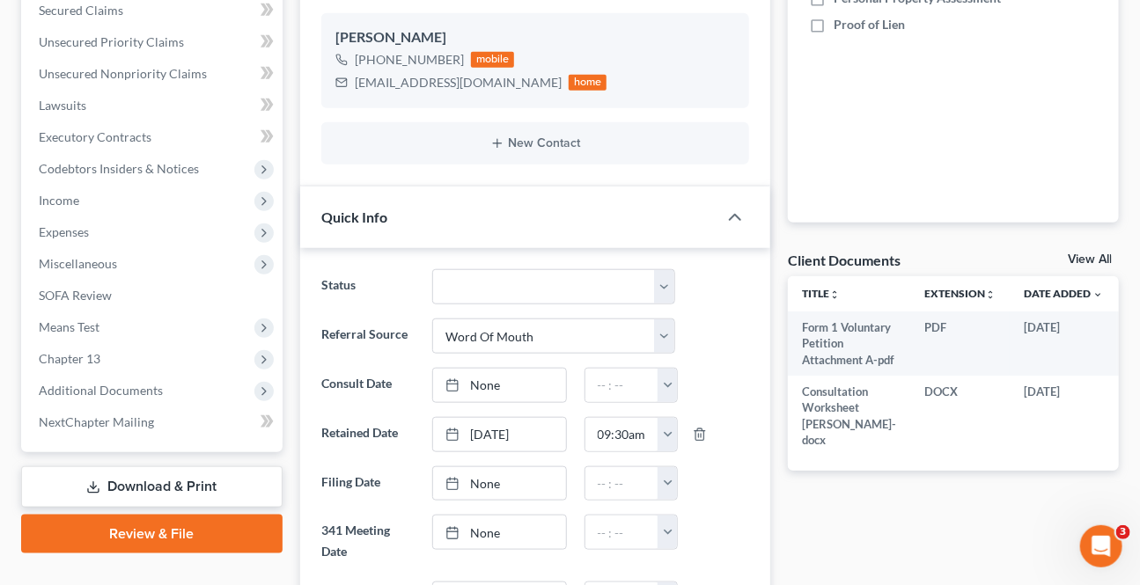
scroll to position [239, 0]
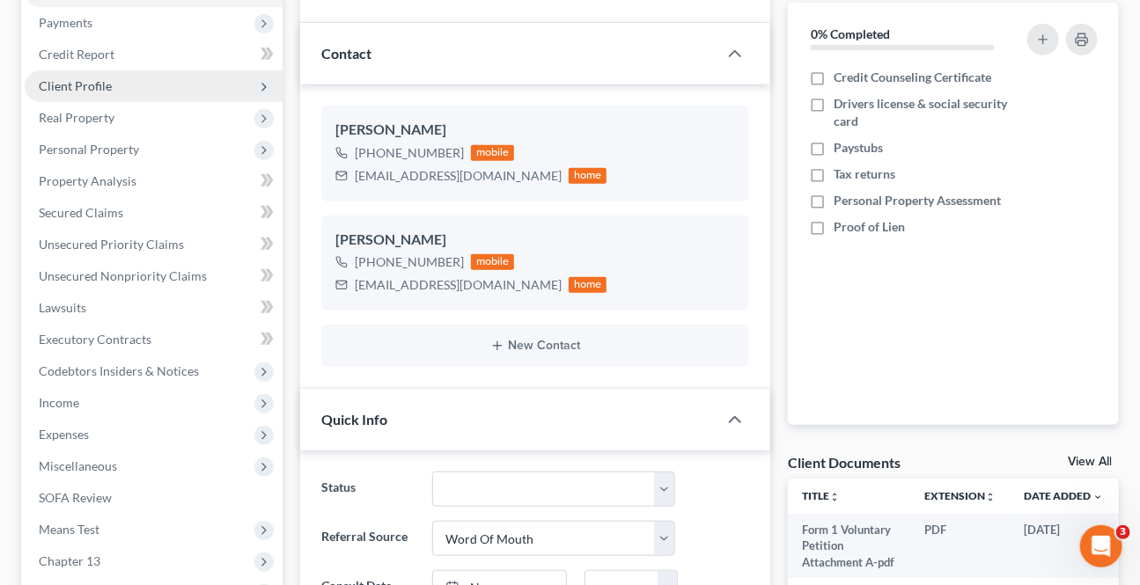
click at [69, 83] on span "Client Profile" at bounding box center [75, 85] width 73 height 15
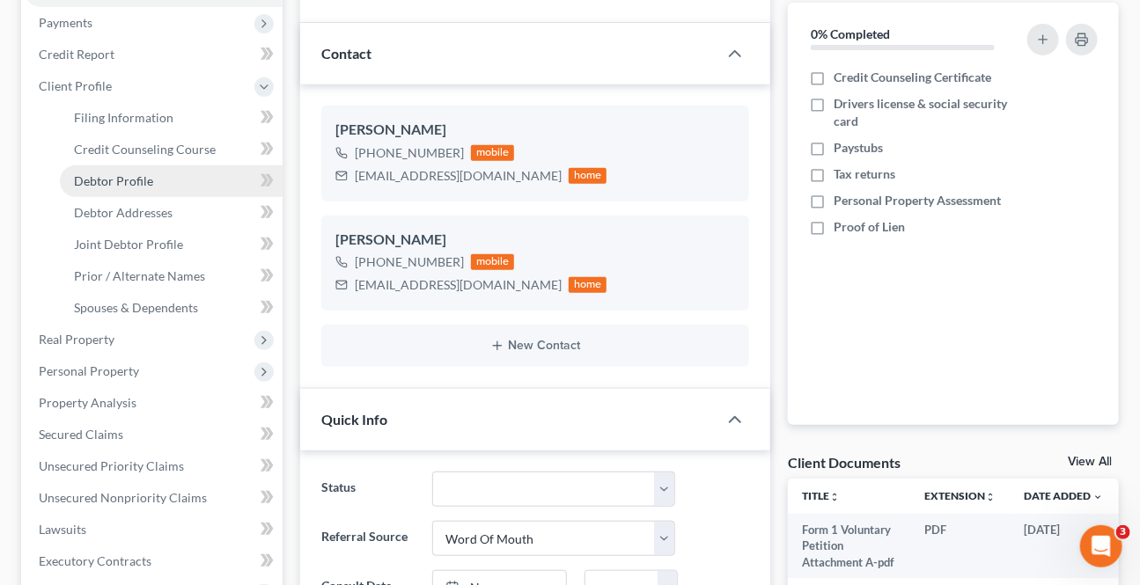
click at [117, 188] on link "Debtor Profile" at bounding box center [171, 181] width 223 height 32
select select "1"
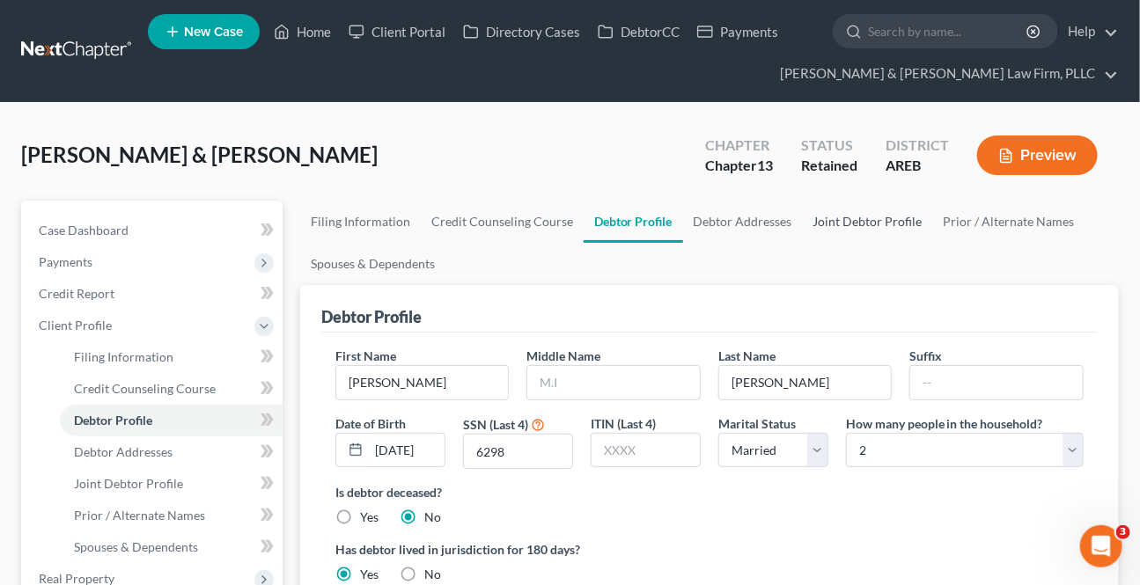
drag, startPoint x: 870, startPoint y: 224, endPoint x: 772, endPoint y: 273, distance: 110.2
click at [870, 223] on link "Joint Debtor Profile" at bounding box center [868, 222] width 130 height 42
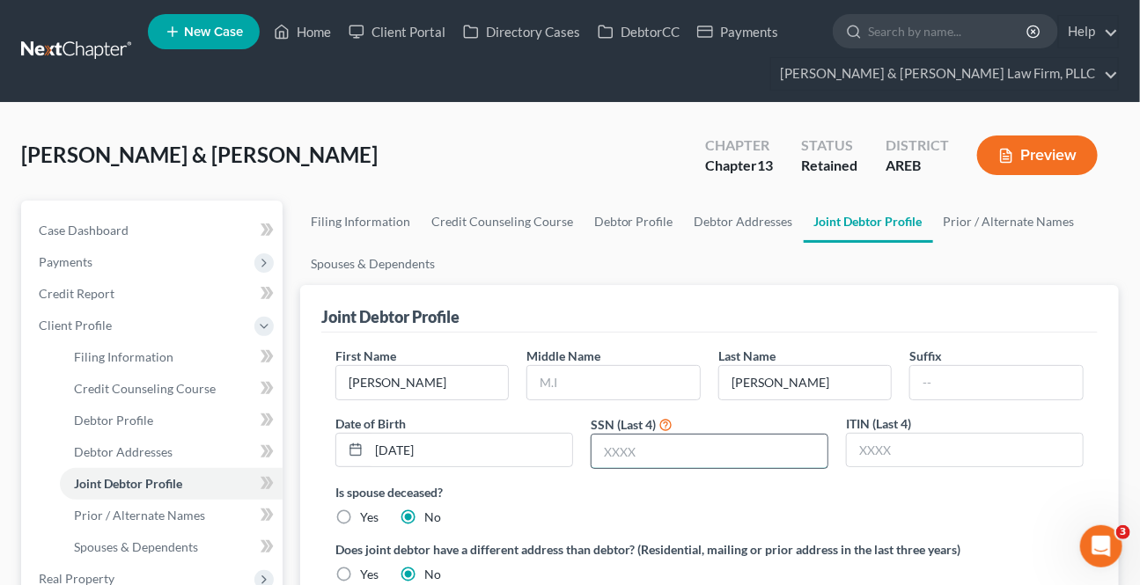
click at [631, 462] on input "text" at bounding box center [709, 451] width 236 height 33
paste input "9705"
type input "9705"
click at [657, 500] on div "Is spouse deceased? Yes No" at bounding box center [709, 504] width 748 height 43
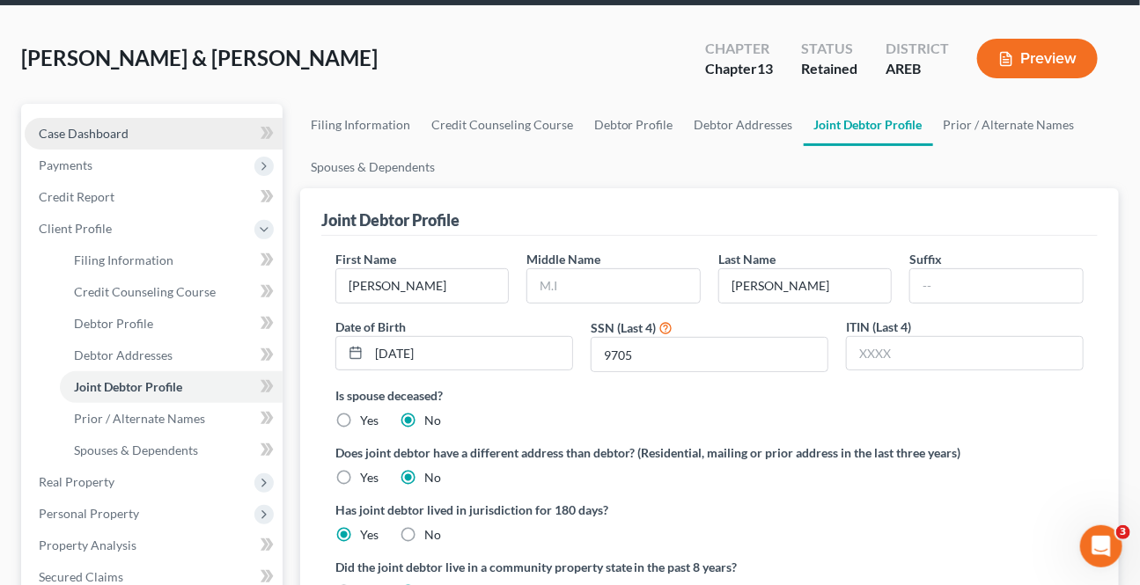
scroll to position [79, 0]
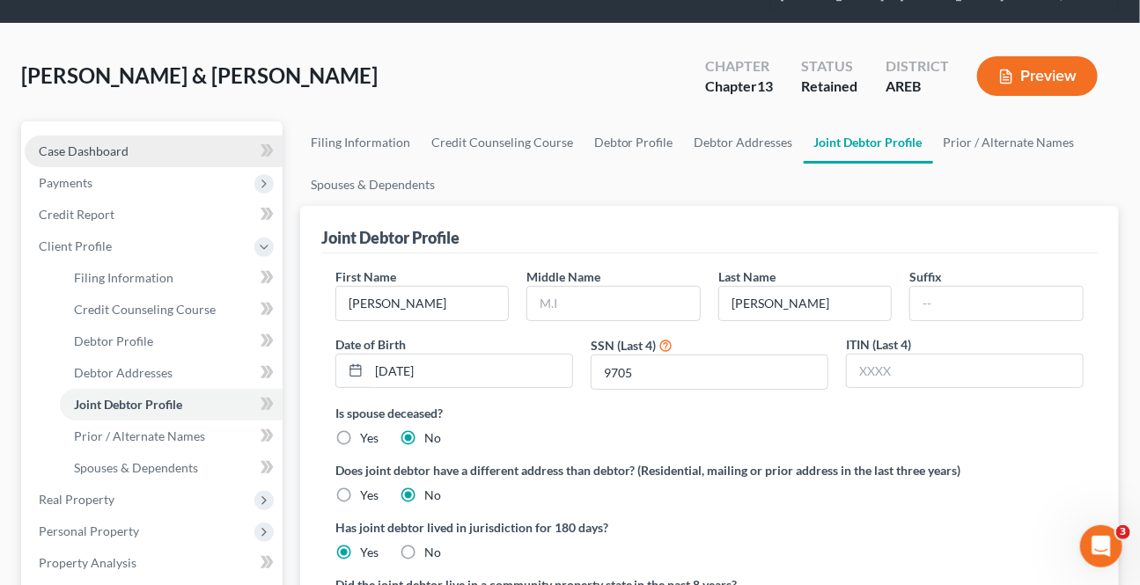
click at [136, 138] on link "Case Dashboard" at bounding box center [154, 152] width 258 height 32
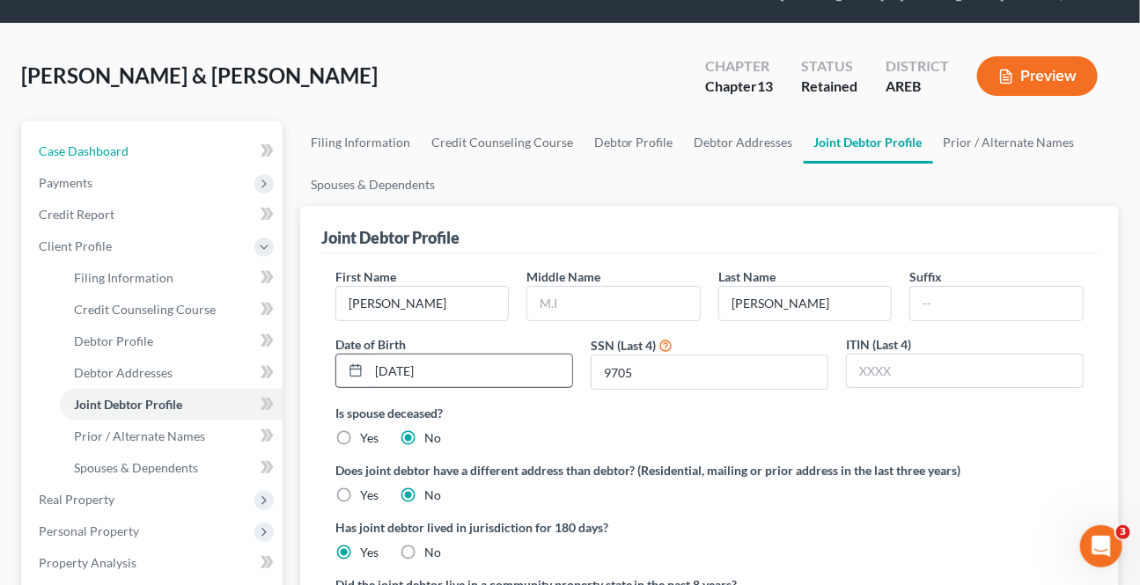
select select "0"
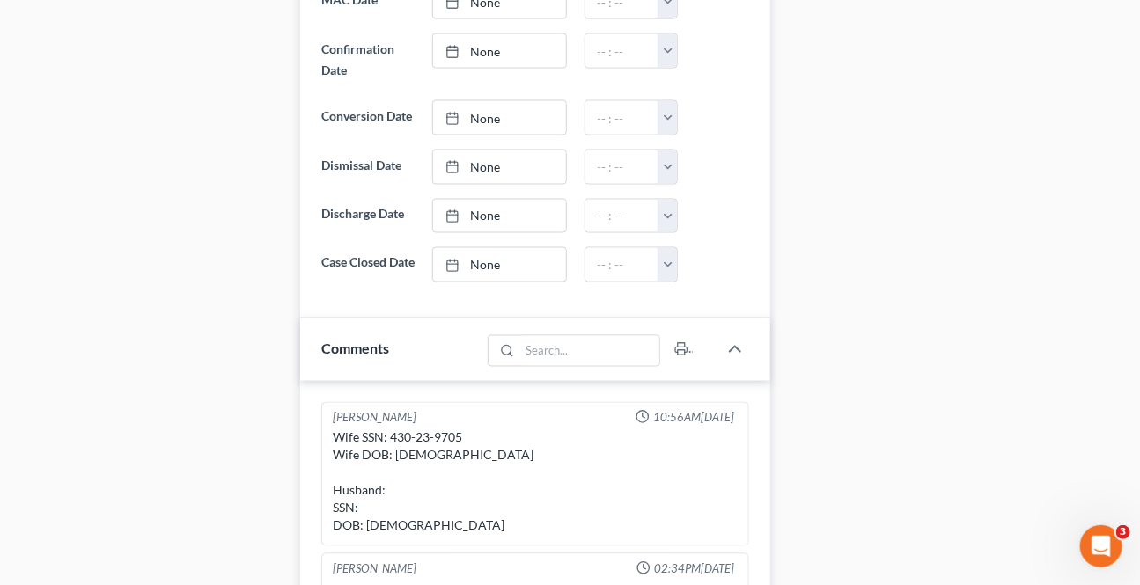
scroll to position [1119, 0]
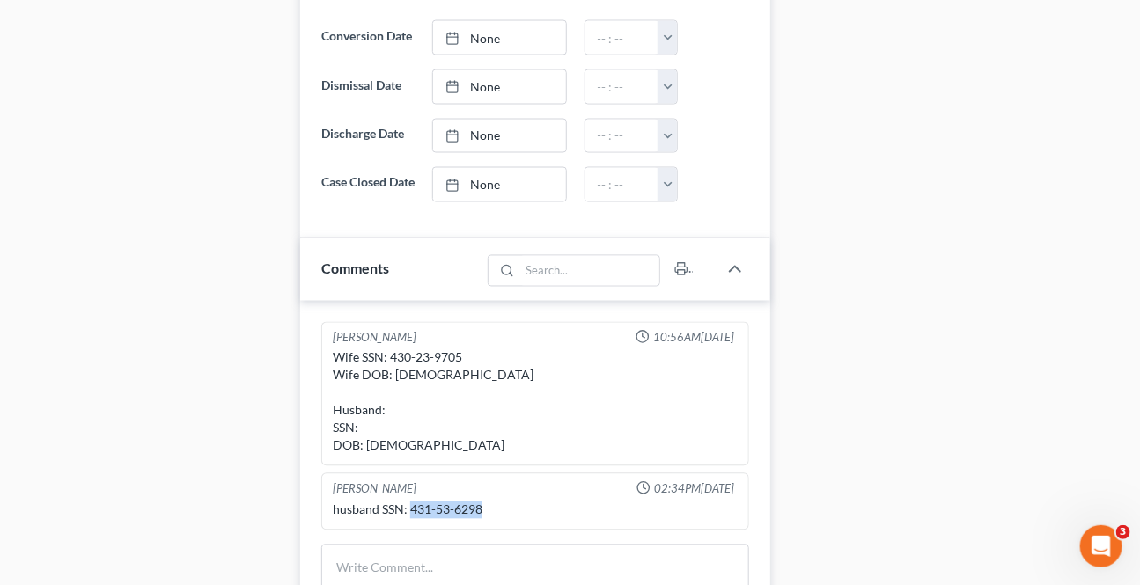
drag, startPoint x: 478, startPoint y: 519, endPoint x: 408, endPoint y: 488, distance: 76.4
click at [408, 519] on div "husband SSN: 431-53-6298" at bounding box center [535, 511] width 405 height 18
copy div "431-53-6298"
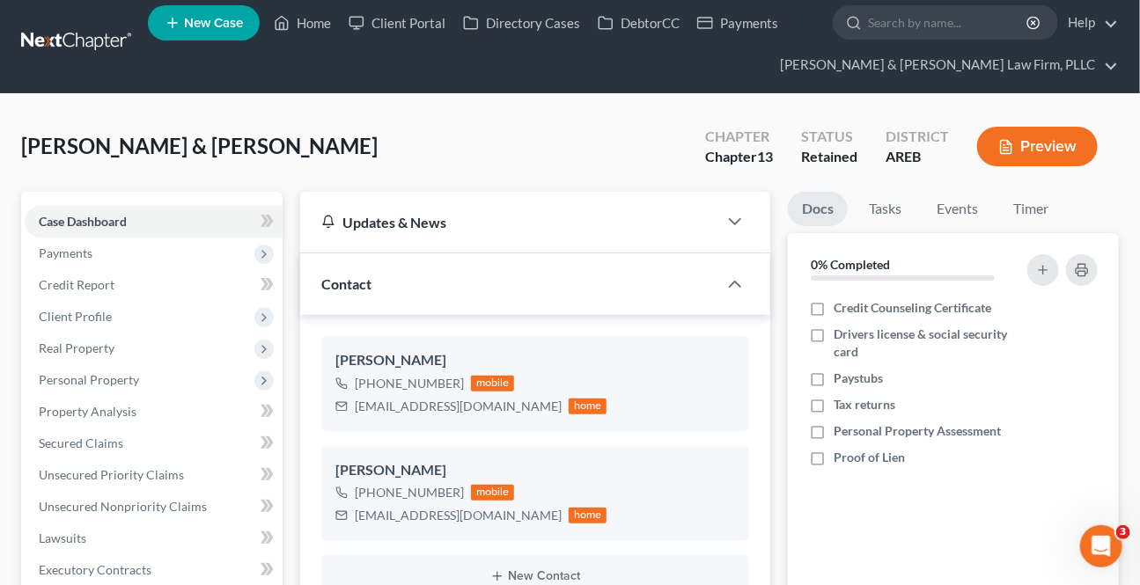
scroll to position [0, 0]
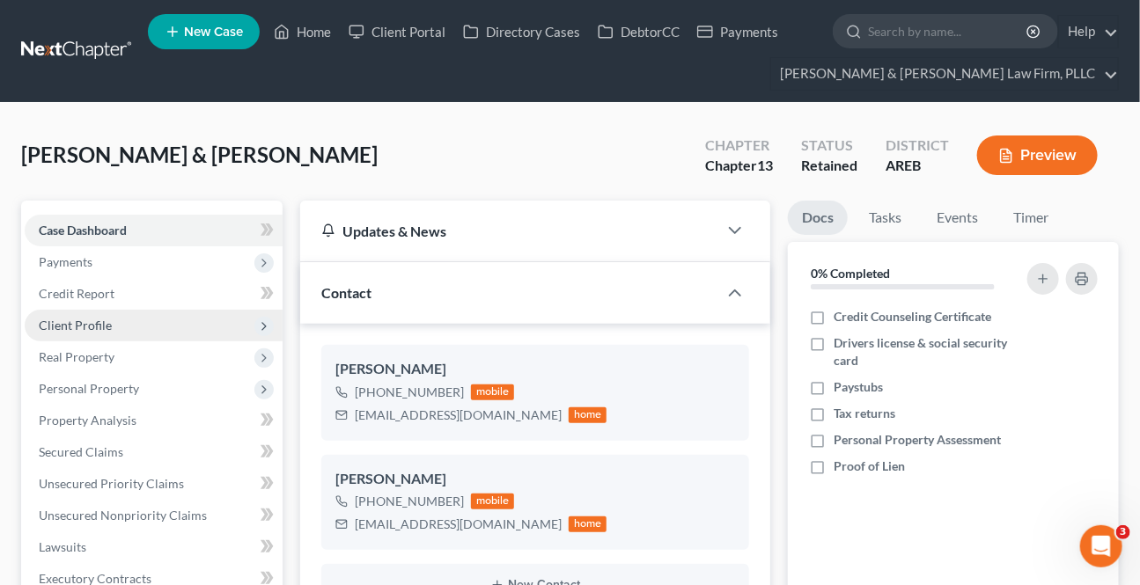
click at [81, 327] on span "Client Profile" at bounding box center [75, 325] width 73 height 15
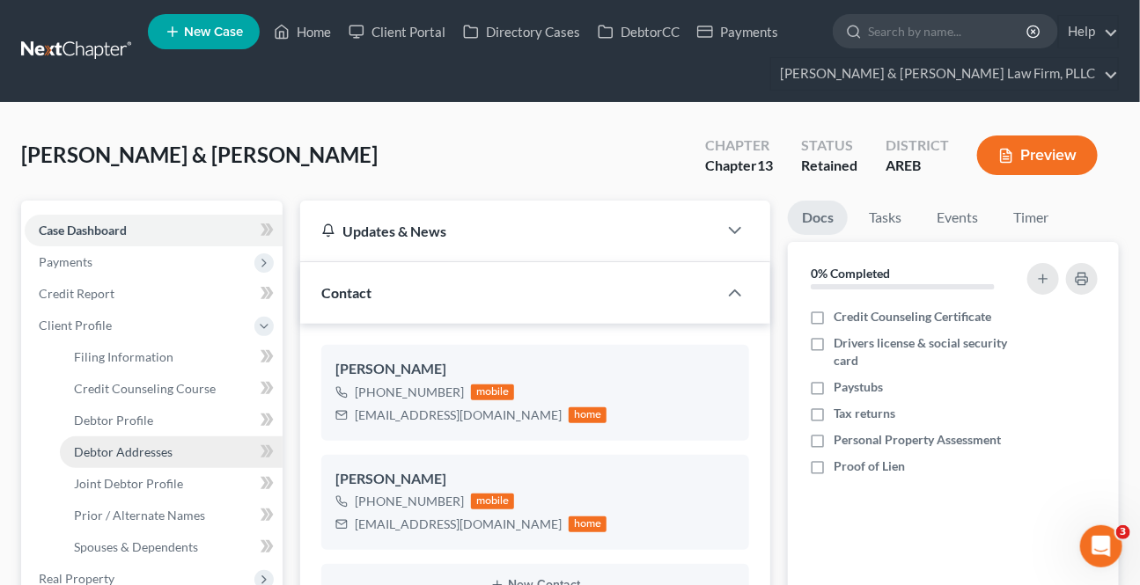
click at [137, 451] on span "Debtor Addresses" at bounding box center [123, 451] width 99 height 15
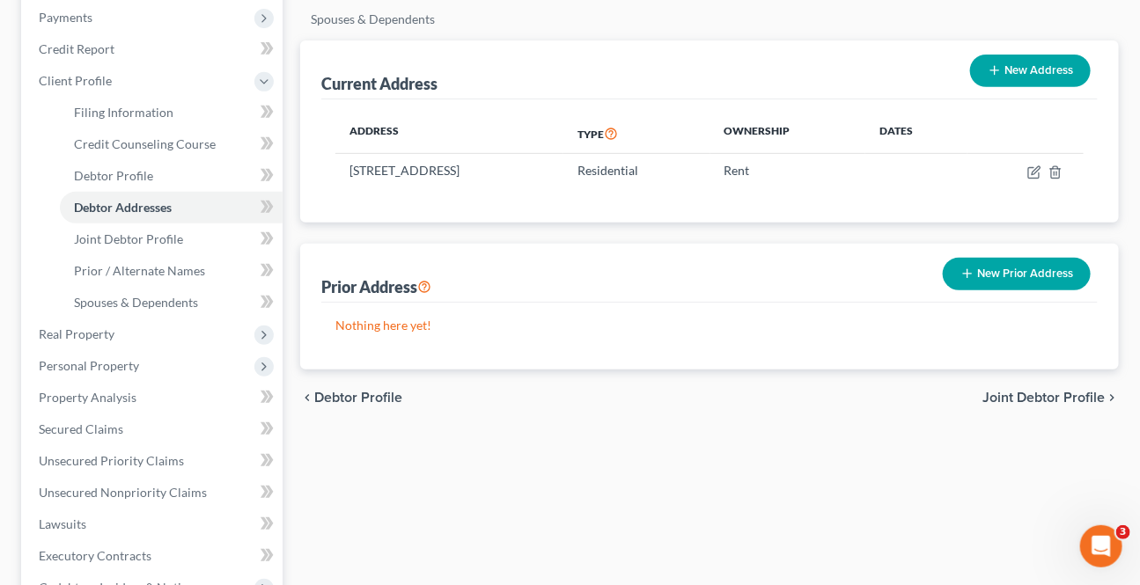
scroll to position [239, 0]
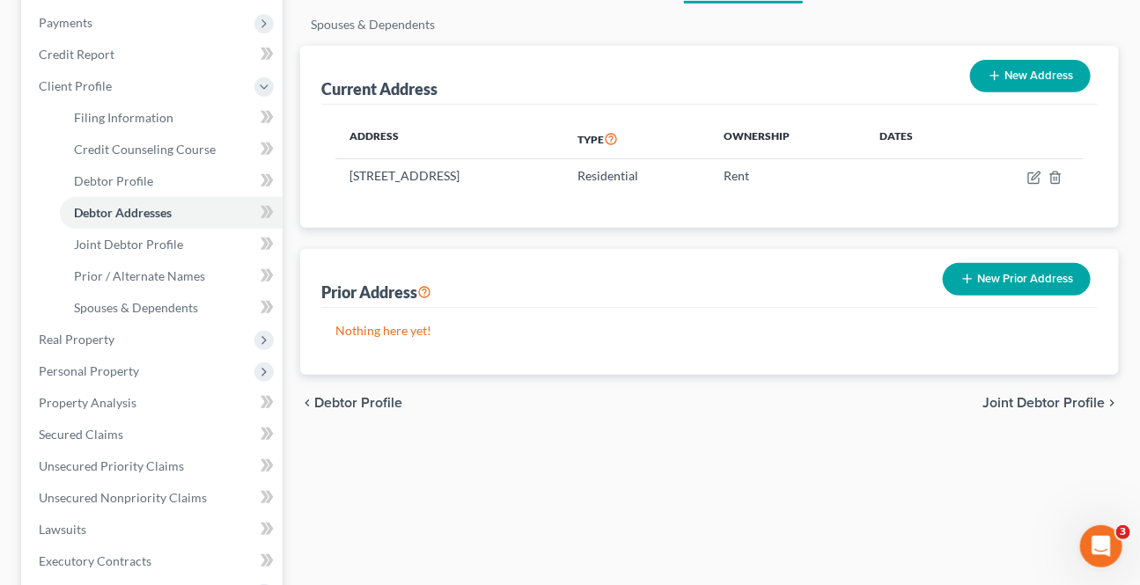
click at [1011, 405] on span "Joint Debtor Profile" at bounding box center [1043, 403] width 122 height 14
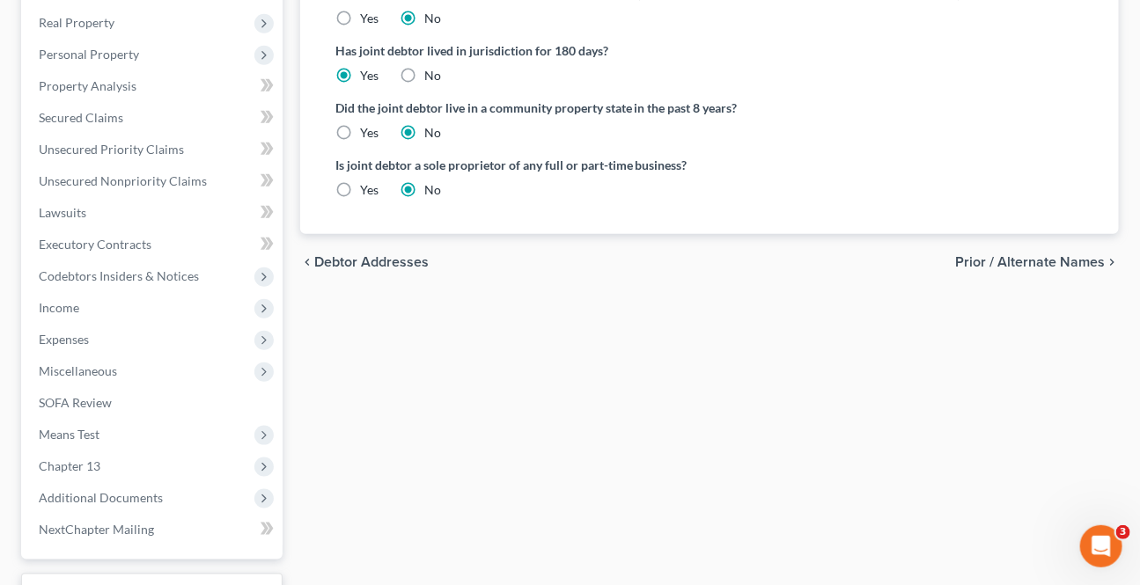
scroll to position [560, 0]
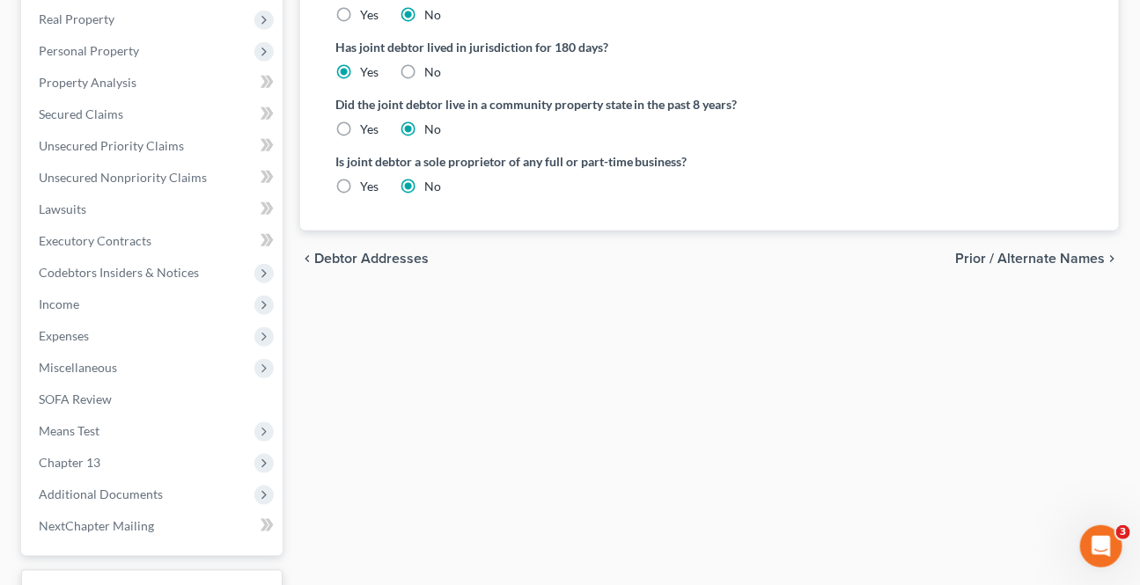
click at [1005, 255] on span "Prior / Alternate Names" at bounding box center [1030, 259] width 150 height 14
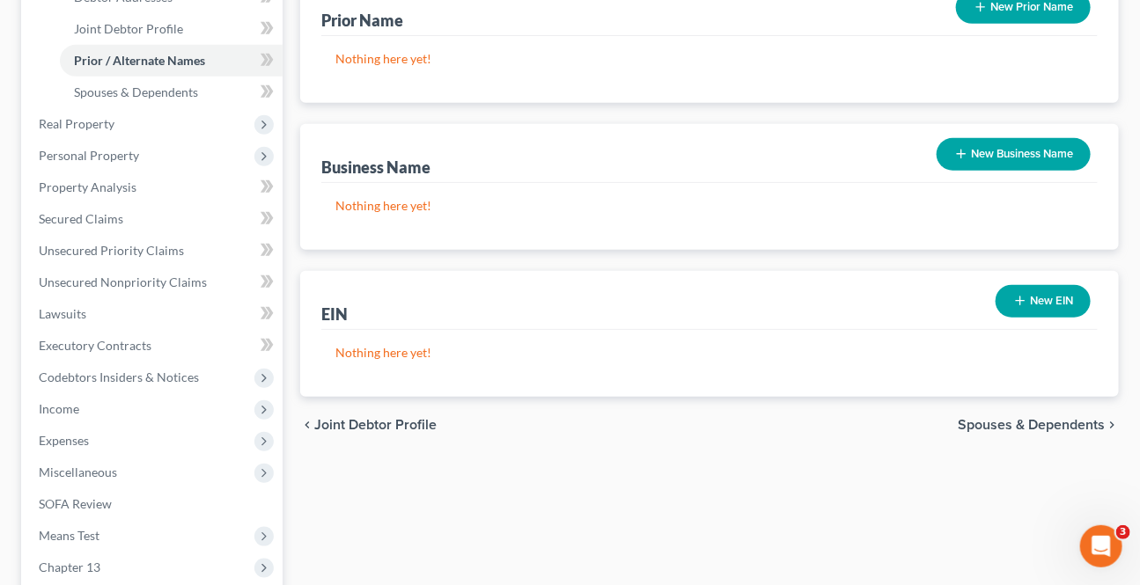
scroll to position [480, 0]
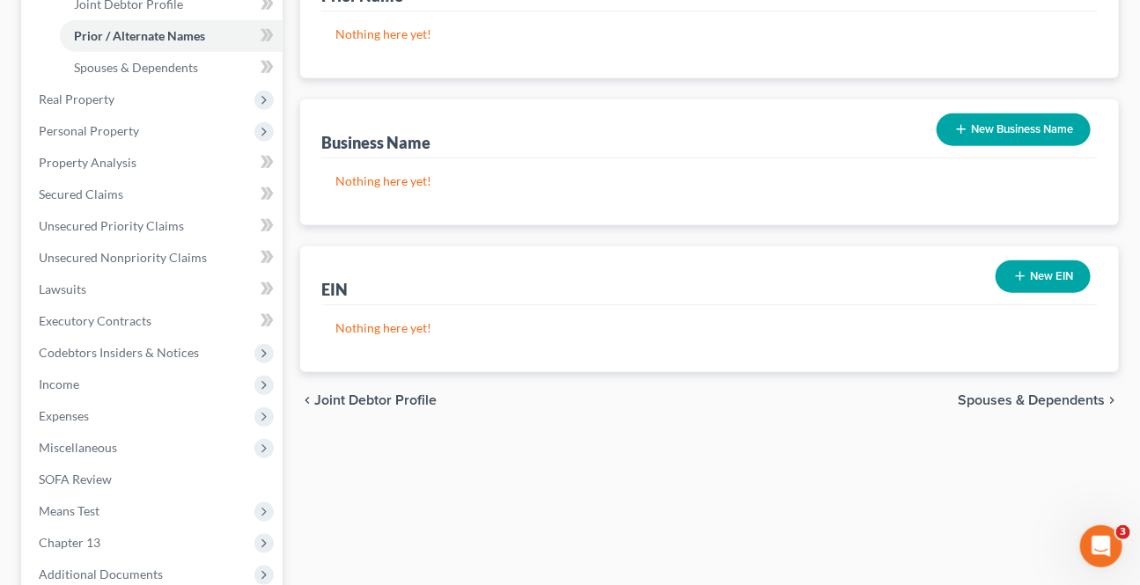
click at [1039, 400] on span "Spouses & Dependents" at bounding box center [1030, 400] width 147 height 14
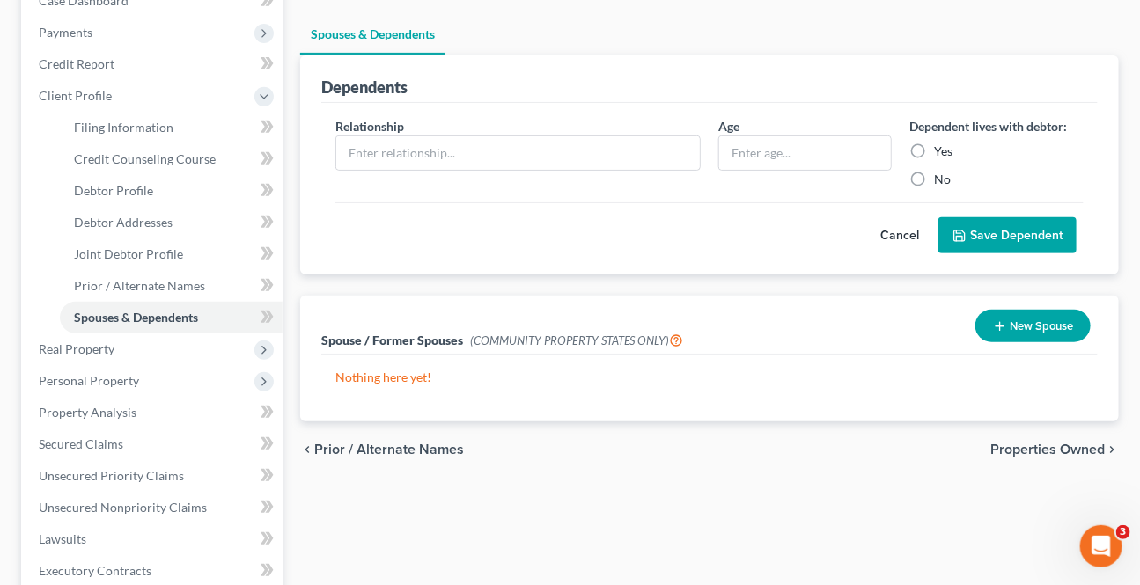
scroll to position [239, 0]
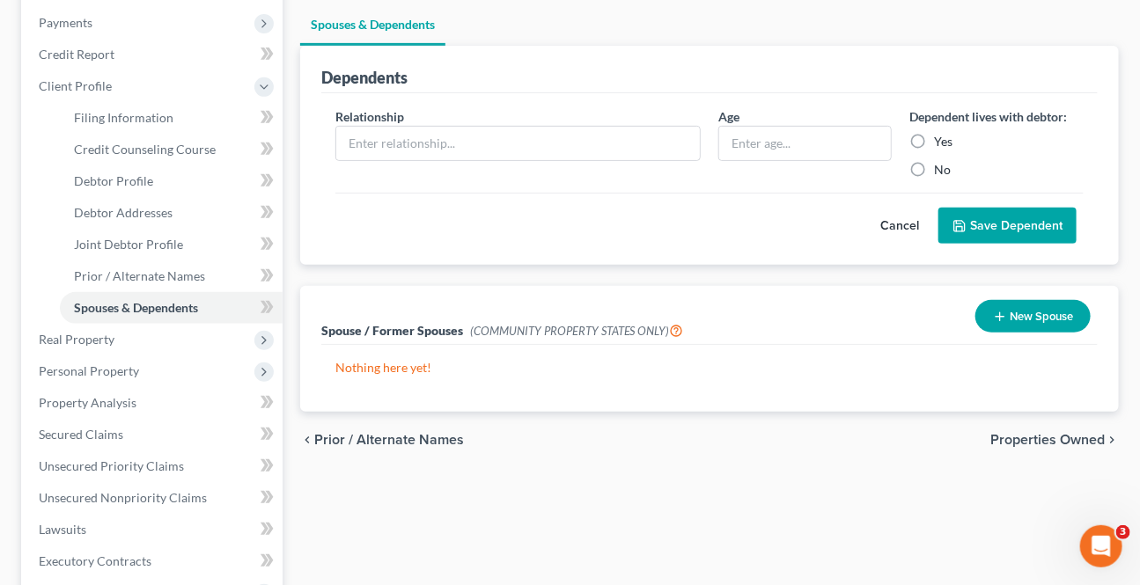
click at [1042, 440] on span "Properties Owned" at bounding box center [1047, 440] width 114 height 14
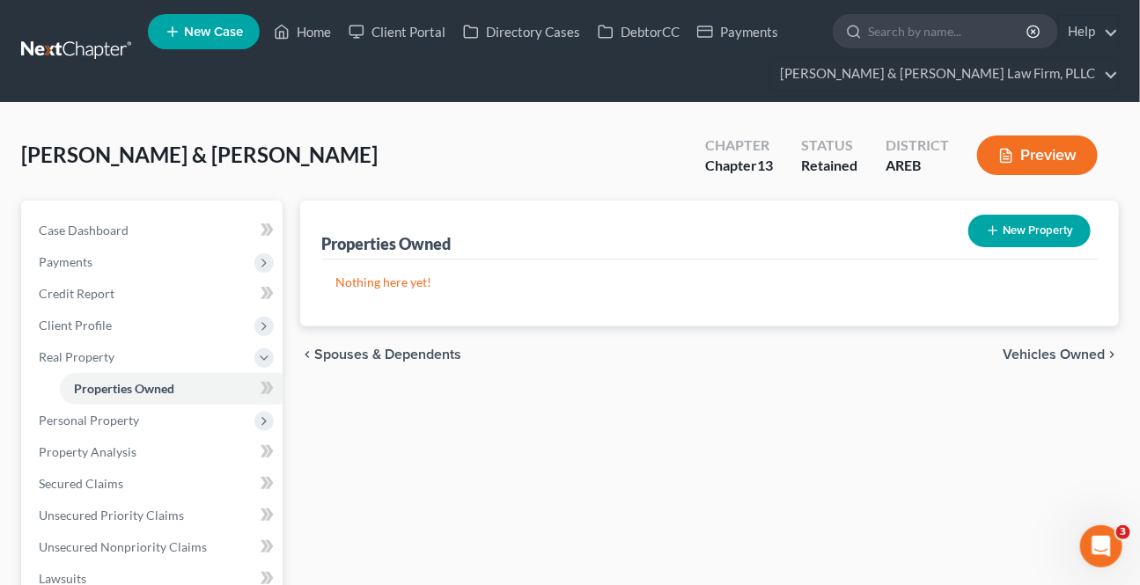
click at [1035, 358] on span "Vehicles Owned" at bounding box center [1053, 355] width 102 height 14
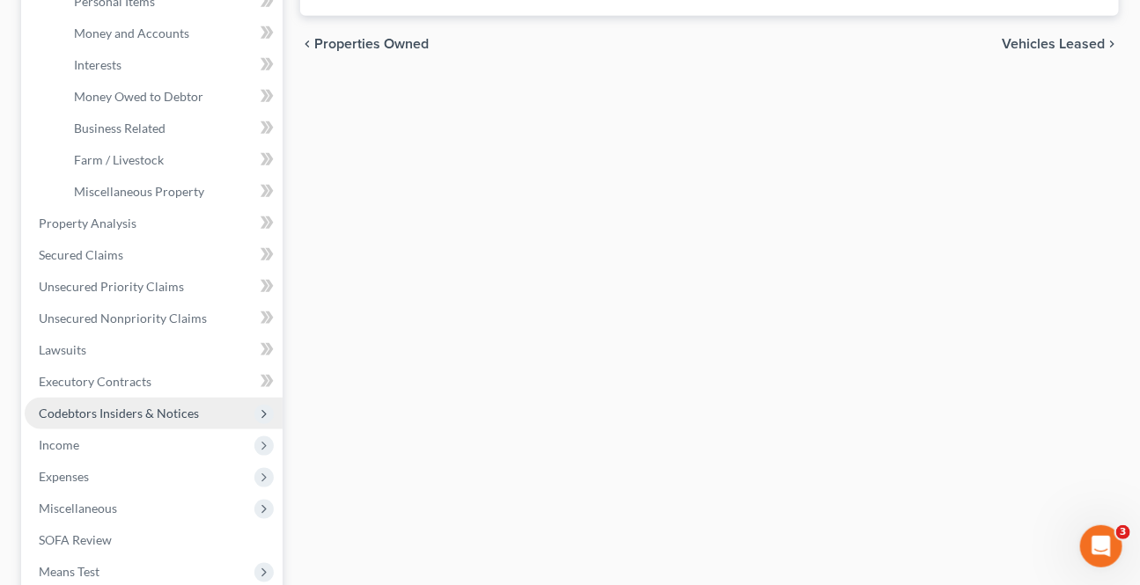
scroll to position [560, 0]
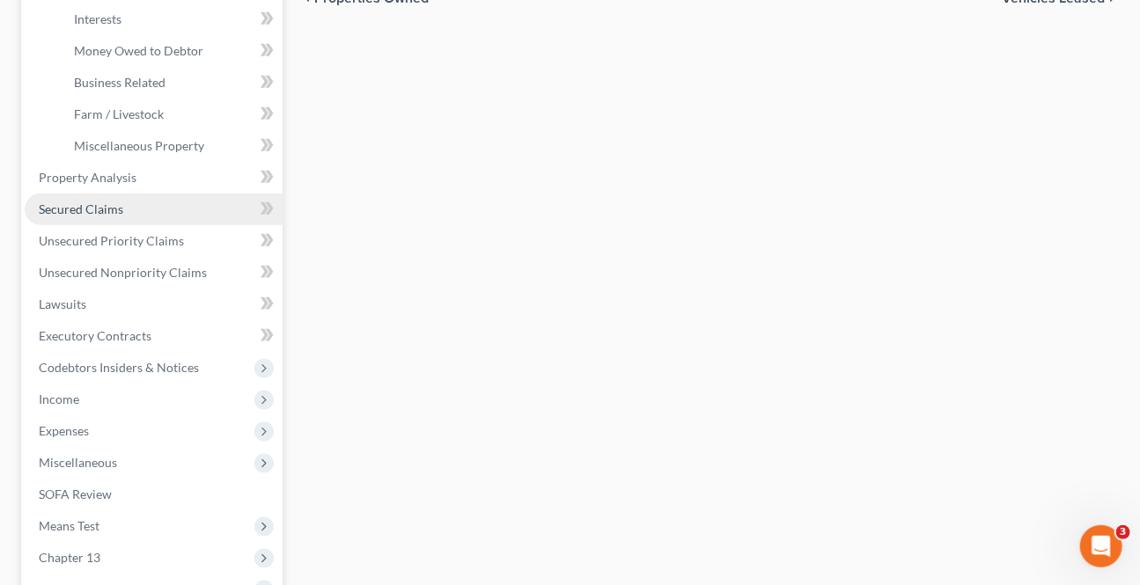
click at [87, 217] on link "Secured Claims" at bounding box center [154, 210] width 258 height 32
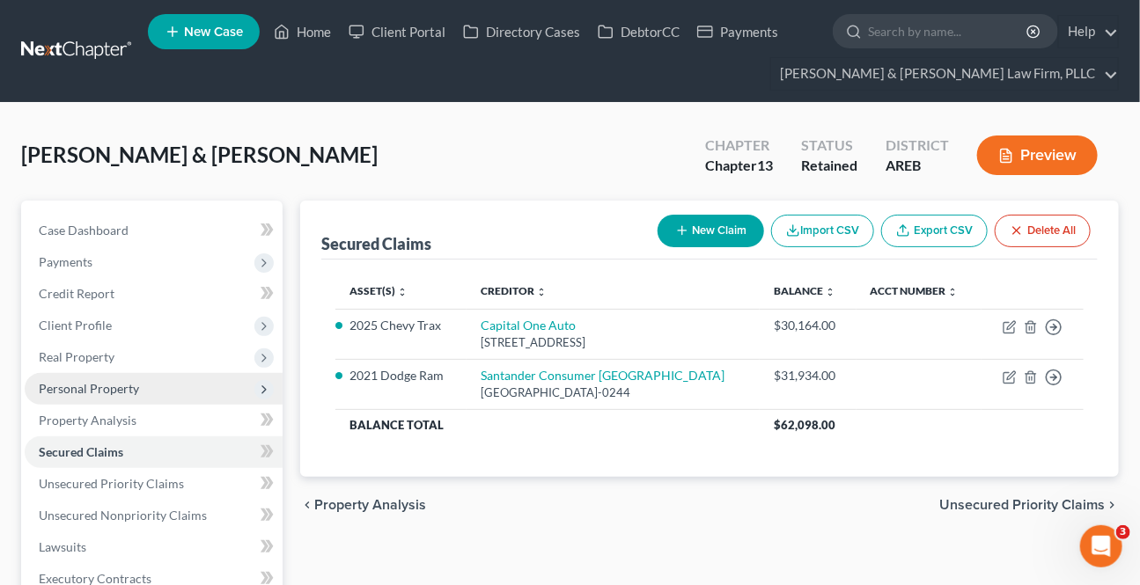
click at [98, 384] on span "Personal Property" at bounding box center [89, 388] width 100 height 15
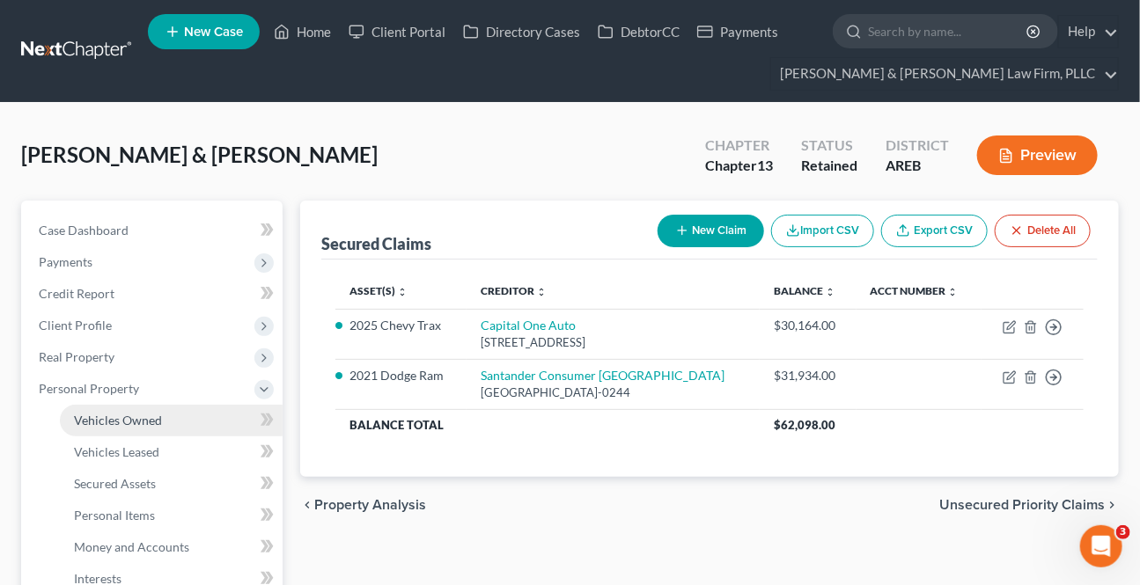
click at [158, 431] on link "Vehicles Owned" at bounding box center [171, 421] width 223 height 32
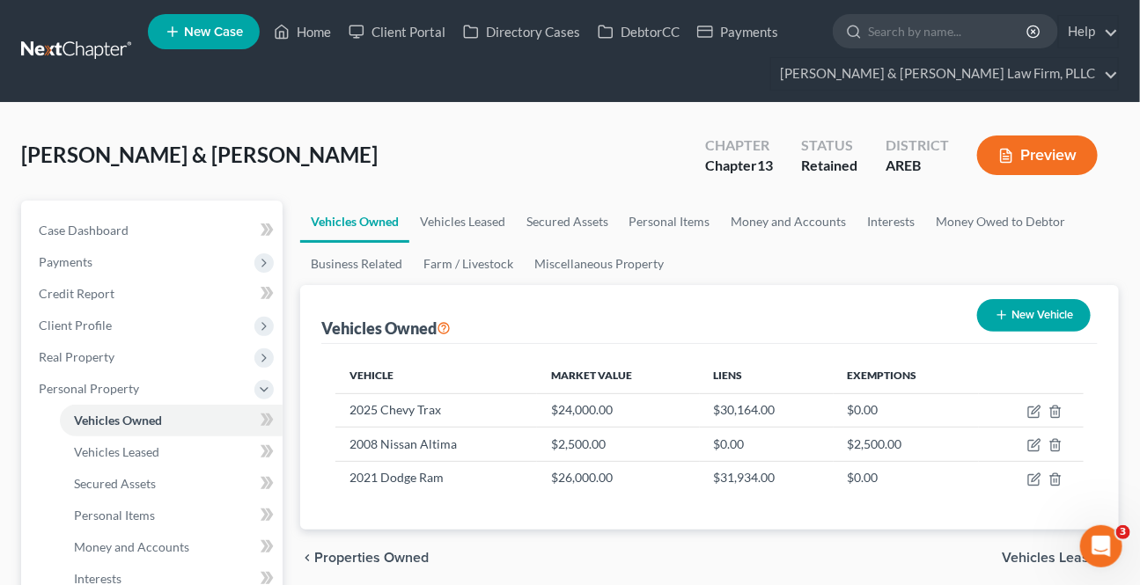
click at [1008, 552] on div "chevron_left Properties Owned Vehicles Leased chevron_right" at bounding box center [709, 558] width 818 height 56
click at [1008, 554] on span "Vehicles Leased" at bounding box center [1052, 558] width 103 height 14
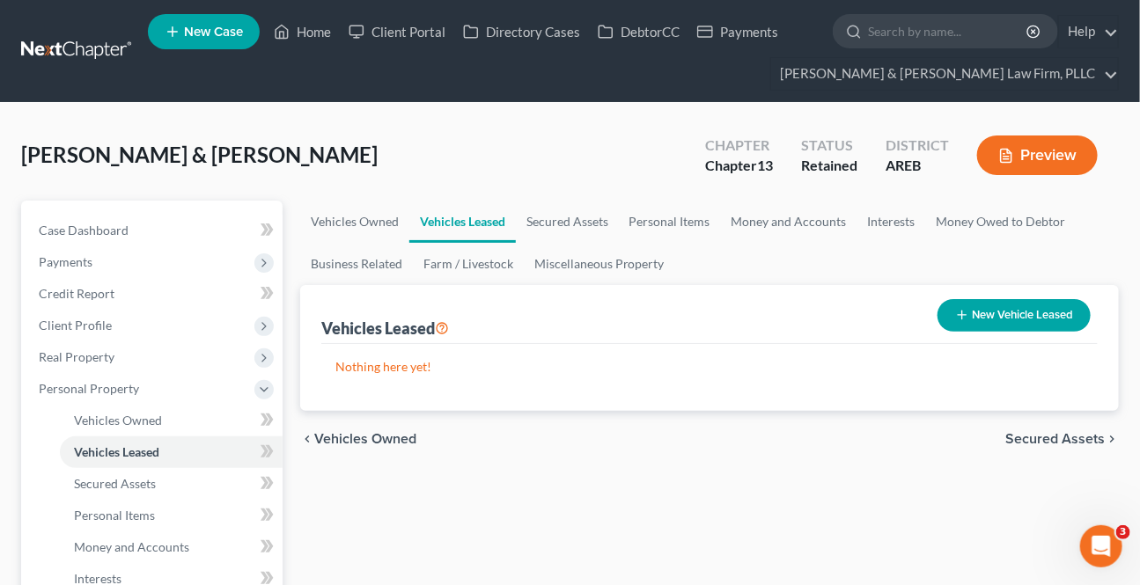
click at [1009, 432] on span "Secured Assets" at bounding box center [1054, 439] width 99 height 14
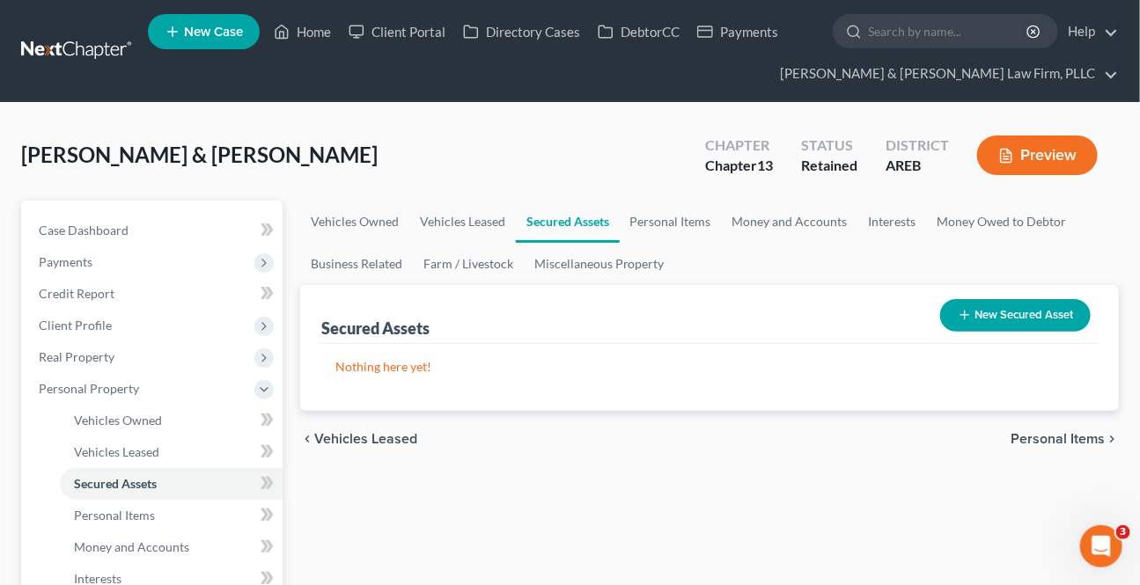
click at [1032, 439] on span "Personal Items" at bounding box center [1057, 439] width 94 height 14
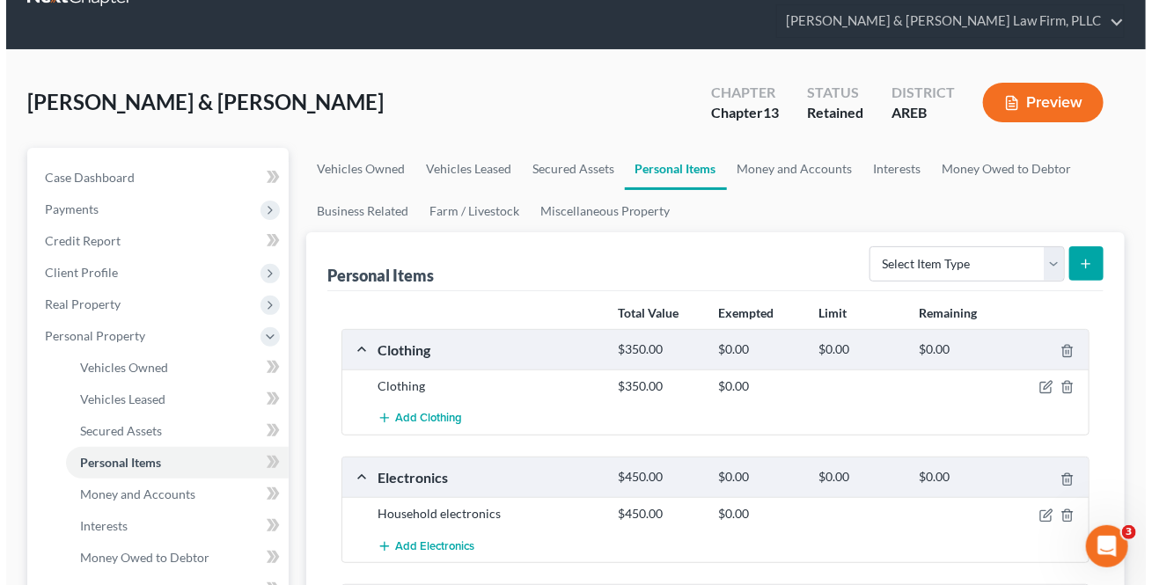
scroll to position [159, 0]
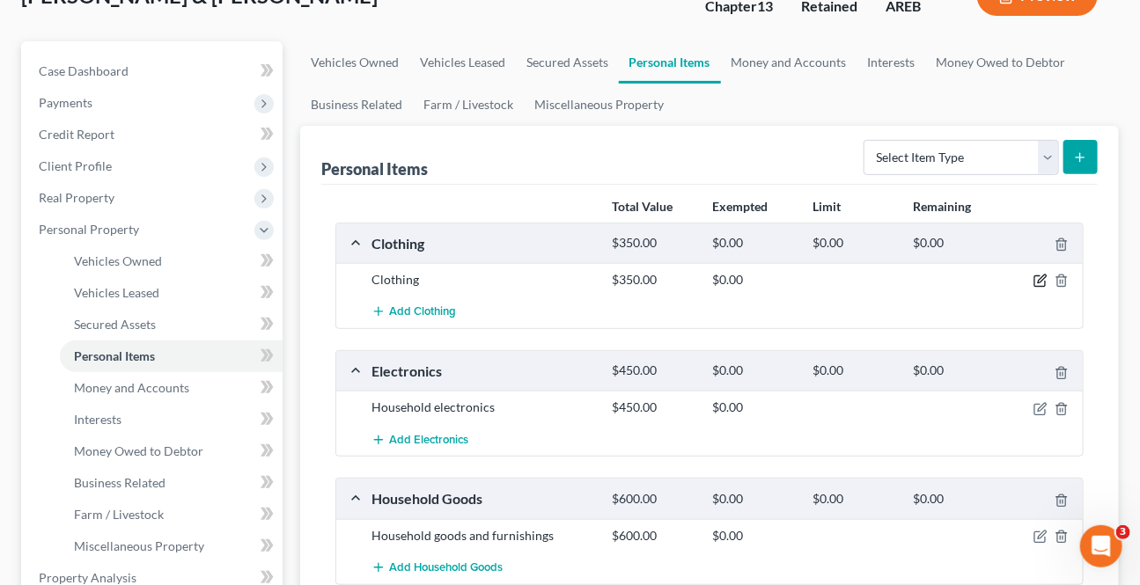
drag, startPoint x: 1030, startPoint y: 274, endPoint x: 1039, endPoint y: 275, distance: 9.8
click at [1030, 275] on div at bounding box center [1044, 280] width 80 height 18
click at [1042, 276] on icon "button" at bounding box center [1040, 281] width 14 height 14
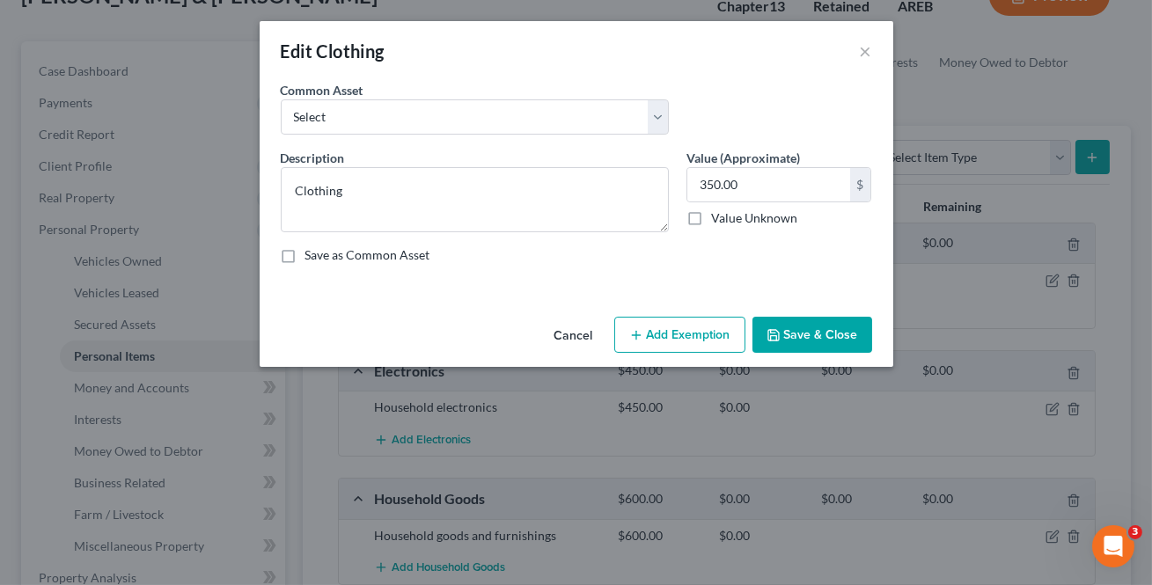
click at [678, 326] on button "Add Exemption" at bounding box center [679, 335] width 131 height 37
select select "2"
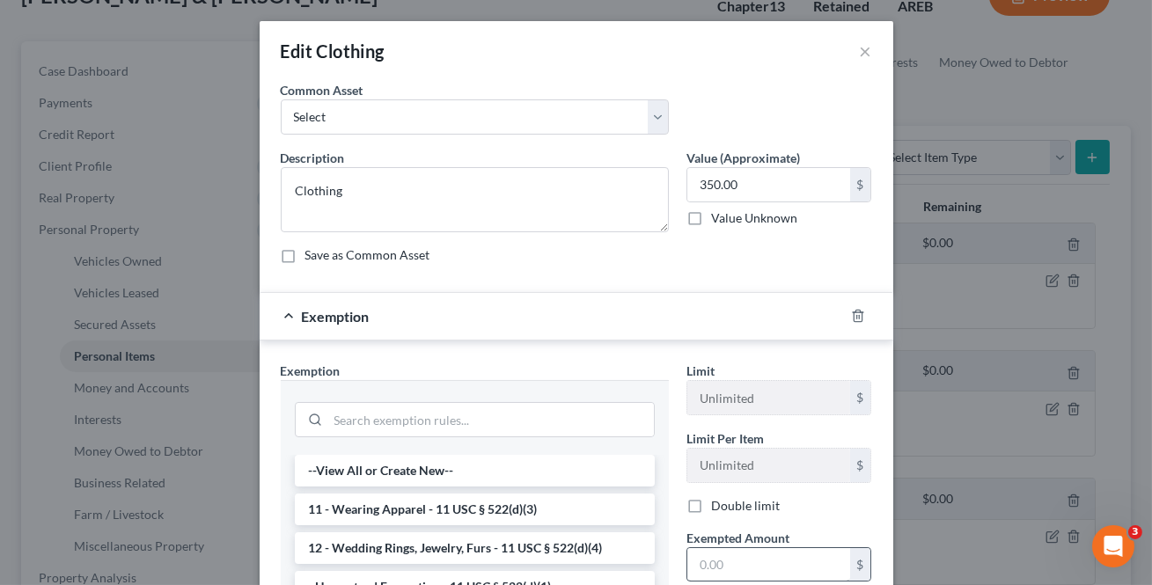
drag, startPoint x: 448, startPoint y: 509, endPoint x: 704, endPoint y: 561, distance: 261.3
click at [448, 508] on li "11 - Wearing Apparel - 11 USC § 522(d)(3)" at bounding box center [475, 510] width 360 height 32
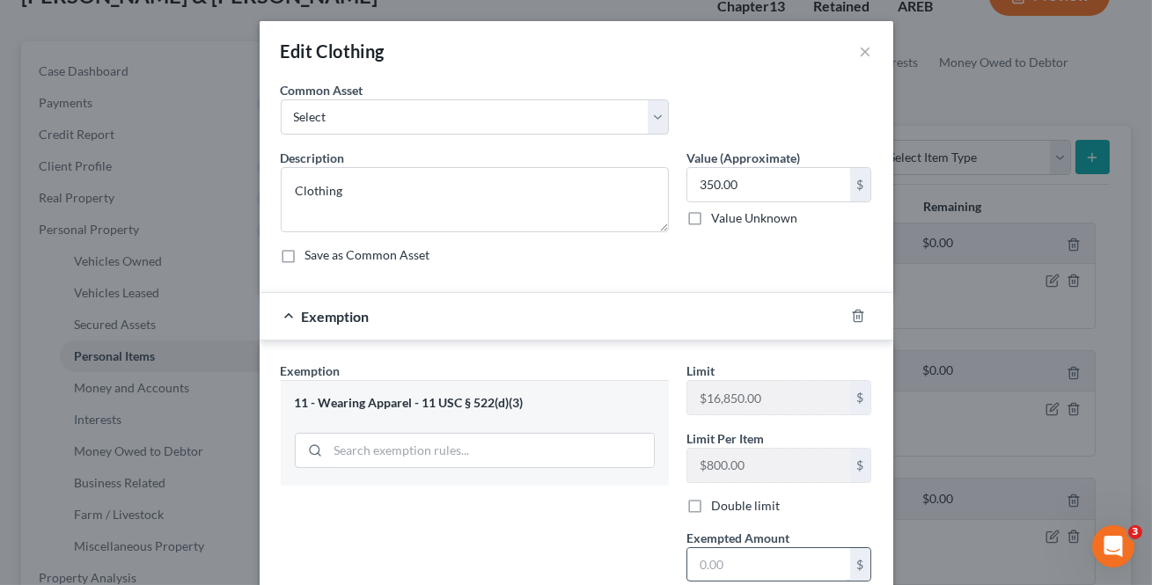
click at [706, 562] on input "text" at bounding box center [768, 564] width 163 height 33
type input "350"
drag, startPoint x: 653, startPoint y: 539, endPoint x: 739, endPoint y: 490, distance: 98.9
click at [652, 539] on div "Exemption Set must be selected for CA. Exemption * 11 - Wearing Apparel - 11 US…" at bounding box center [475, 547] width 406 height 371
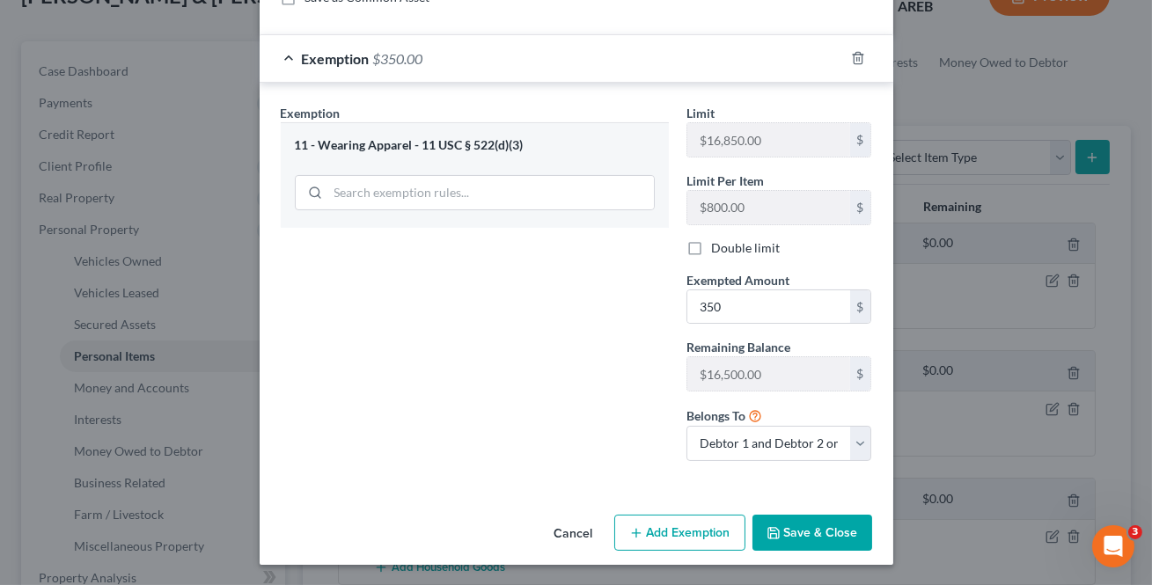
click at [780, 537] on button "Save & Close" at bounding box center [812, 533] width 120 height 37
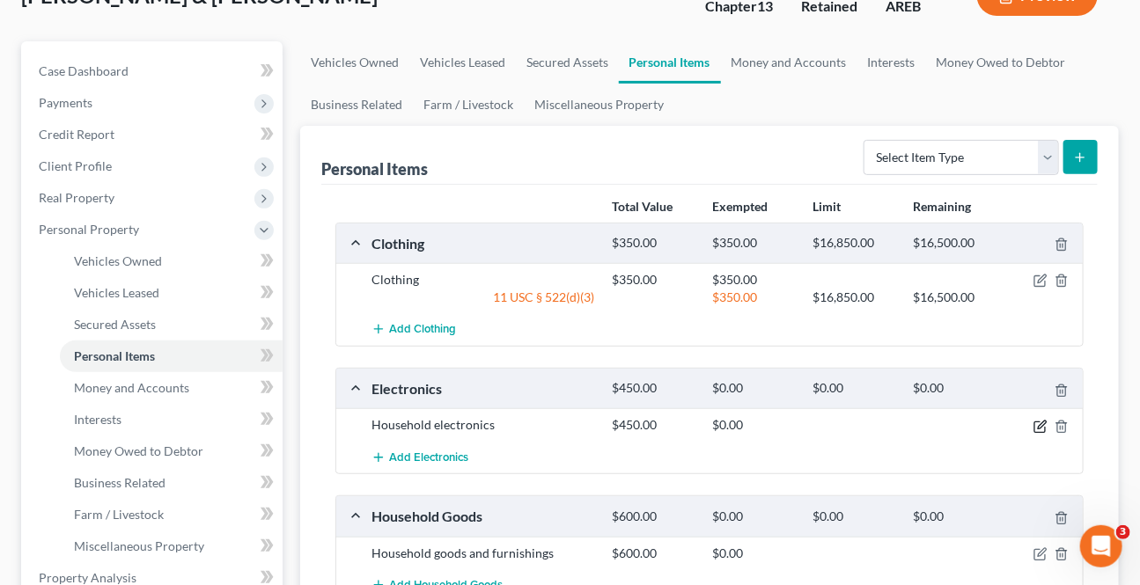
drag, startPoint x: 1046, startPoint y: 422, endPoint x: 900, endPoint y: 404, distance: 147.1
click at [1045, 422] on icon "button" at bounding box center [1040, 427] width 14 height 14
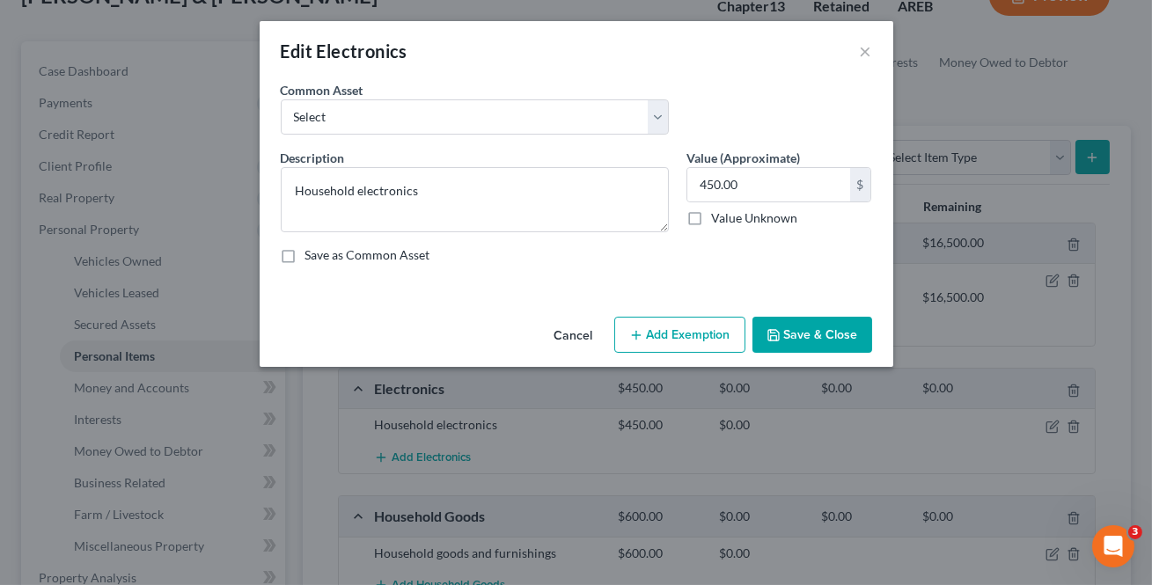
click at [685, 339] on button "Add Exemption" at bounding box center [679, 335] width 131 height 37
select select "2"
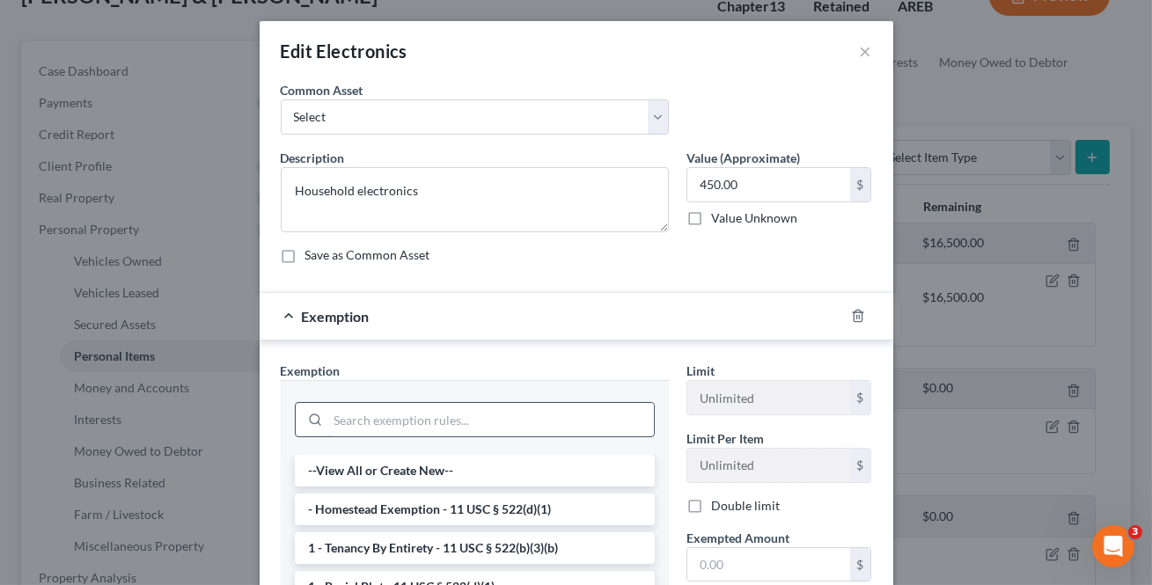
click at [439, 419] on input "search" at bounding box center [491, 419] width 326 height 33
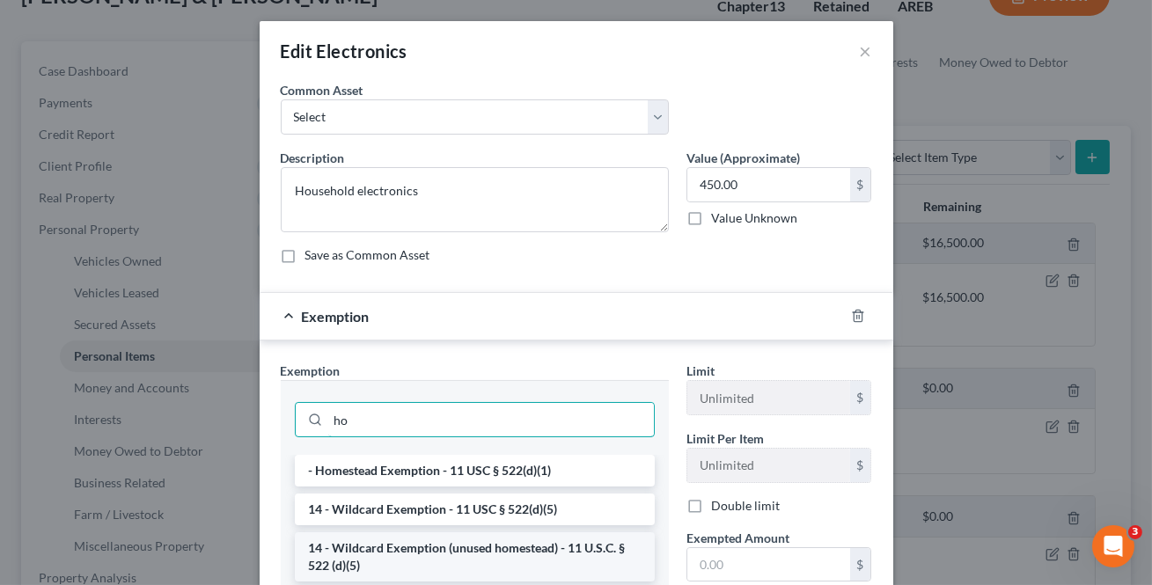
type input "ho"
click at [448, 543] on li "14 - Wildcard Exemption (unused homestead) - 11 U.S.C. § 522 (d)(5)" at bounding box center [475, 556] width 360 height 49
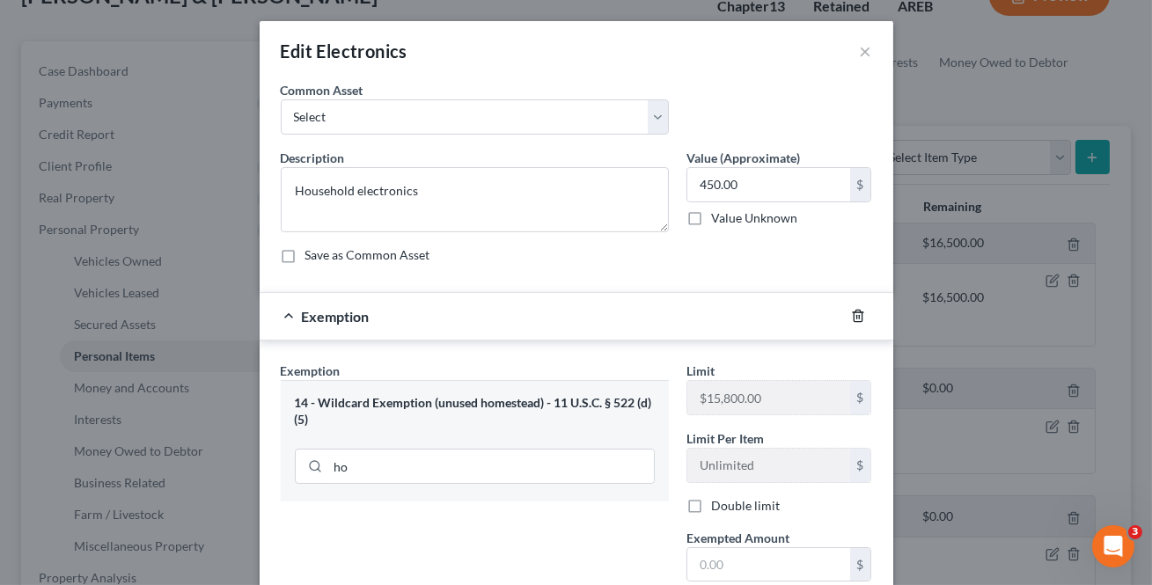
click at [851, 314] on icon "button" at bounding box center [858, 316] width 14 height 14
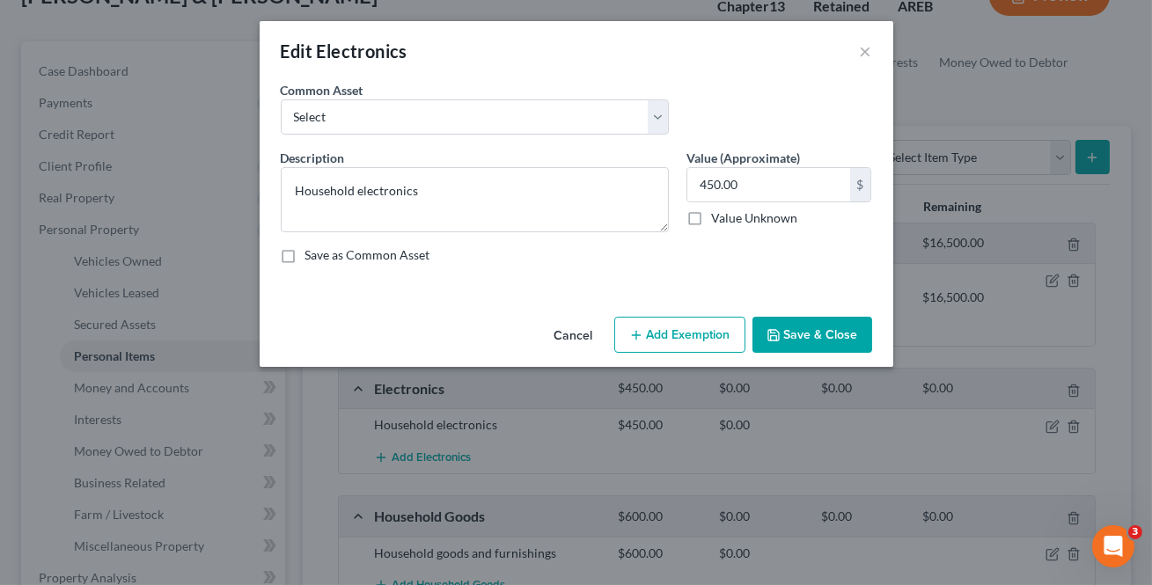
drag, startPoint x: 671, startPoint y: 333, endPoint x: 422, endPoint y: 352, distance: 250.7
click at [671, 333] on button "Add Exemption" at bounding box center [679, 335] width 131 height 37
select select "2"
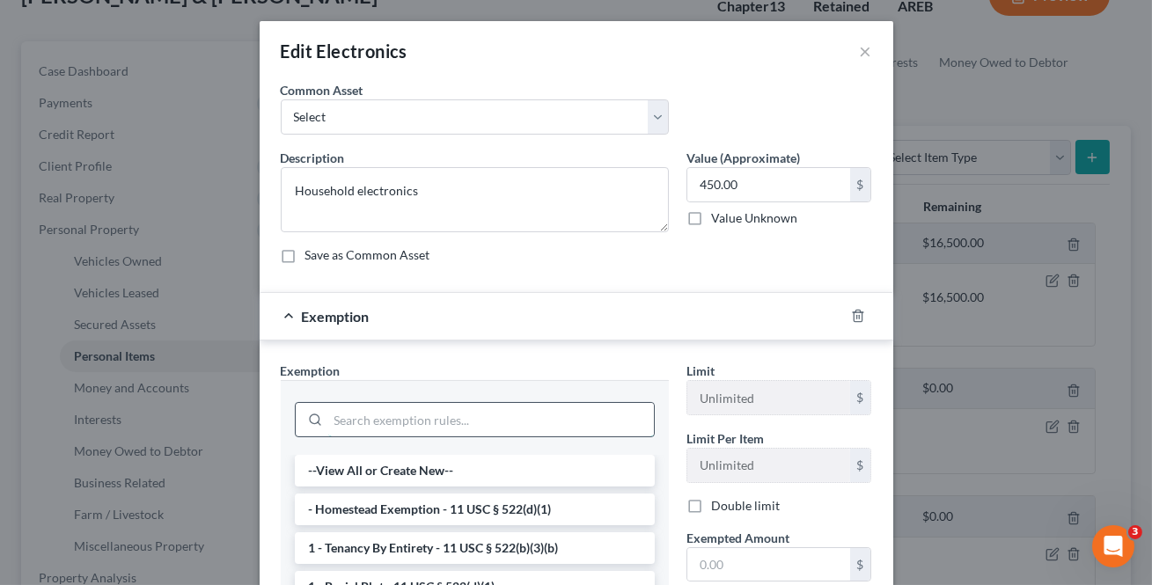
click at [370, 422] on input "search" at bounding box center [491, 419] width 326 height 33
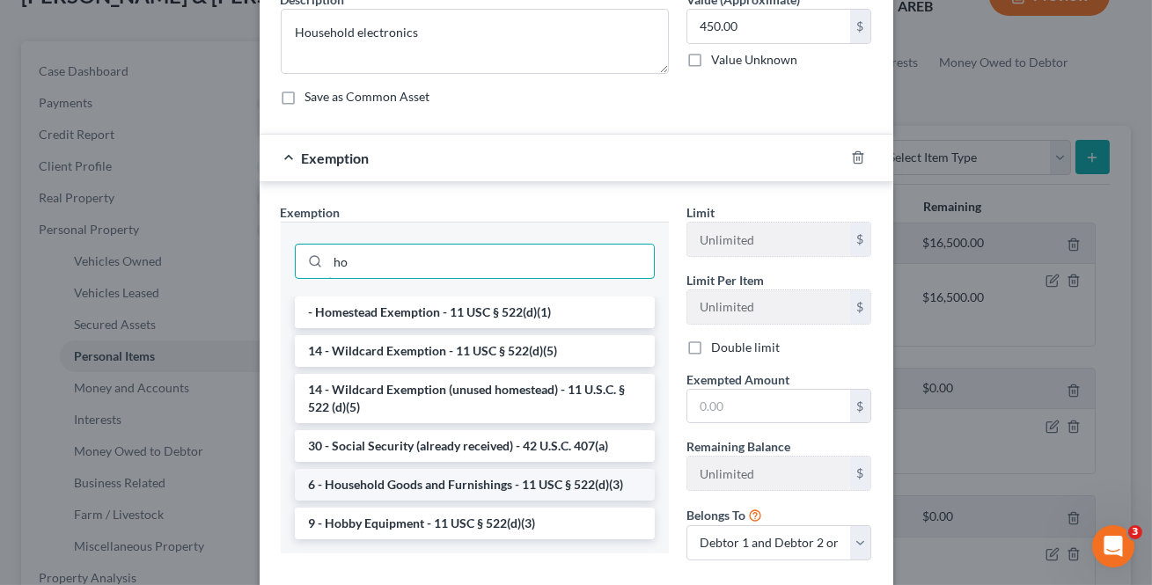
scroll to position [159, 0]
type input "ho"
click at [438, 480] on li "6 - Household Goods and Furnishings - 11 USC § 522(d)(3)" at bounding box center [475, 484] width 360 height 32
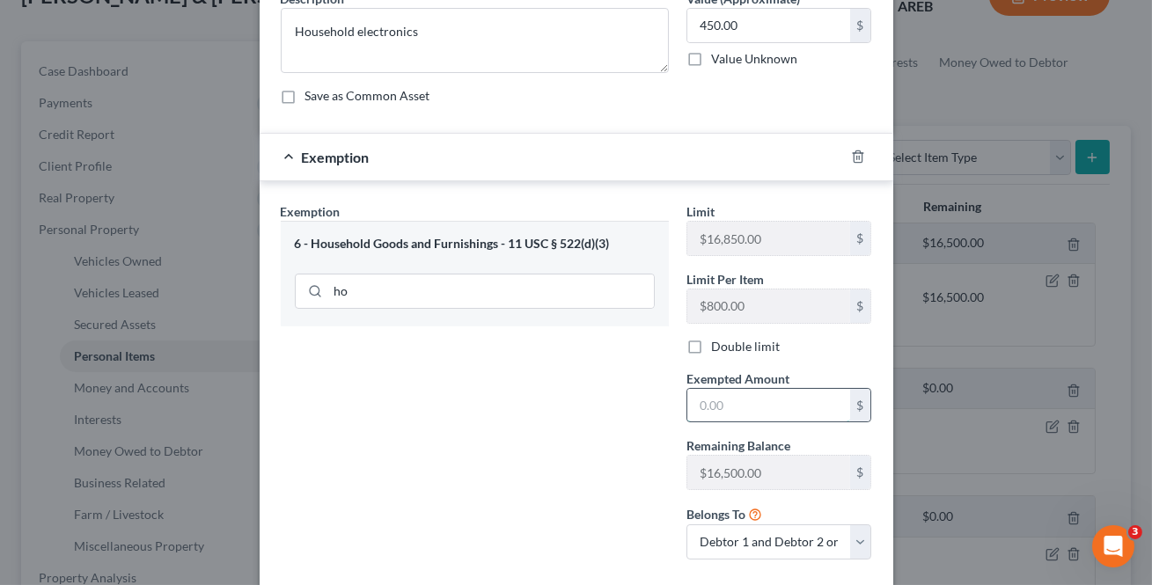
click at [707, 410] on input "text" at bounding box center [768, 405] width 163 height 33
type input "450"
click at [591, 450] on div "Exemption Set must be selected for CA. Exemption * 6 - Household Goods and Furn…" at bounding box center [475, 387] width 406 height 371
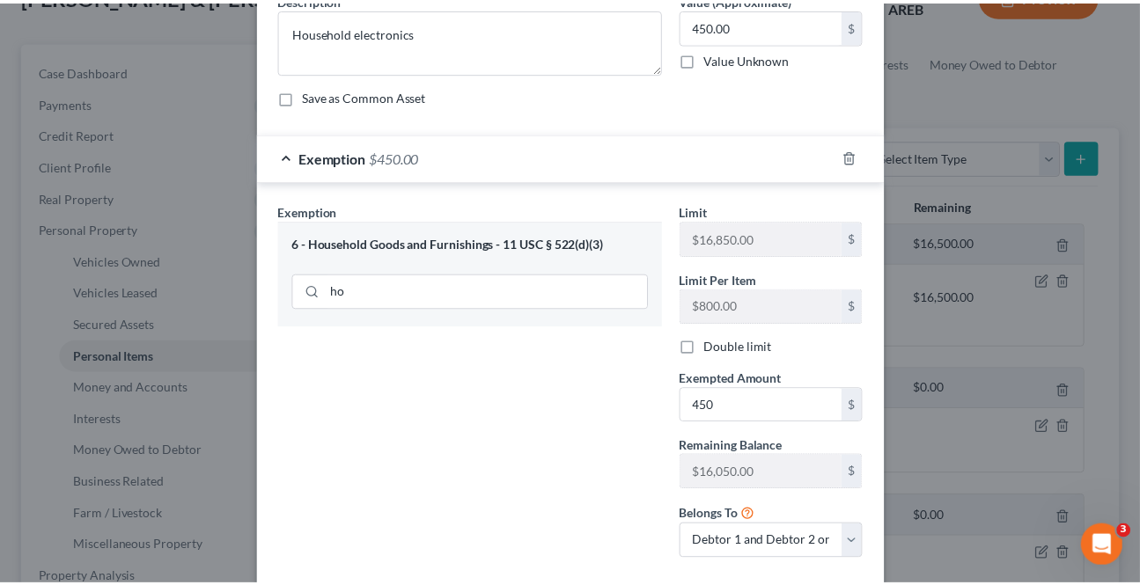
scroll to position [258, 0]
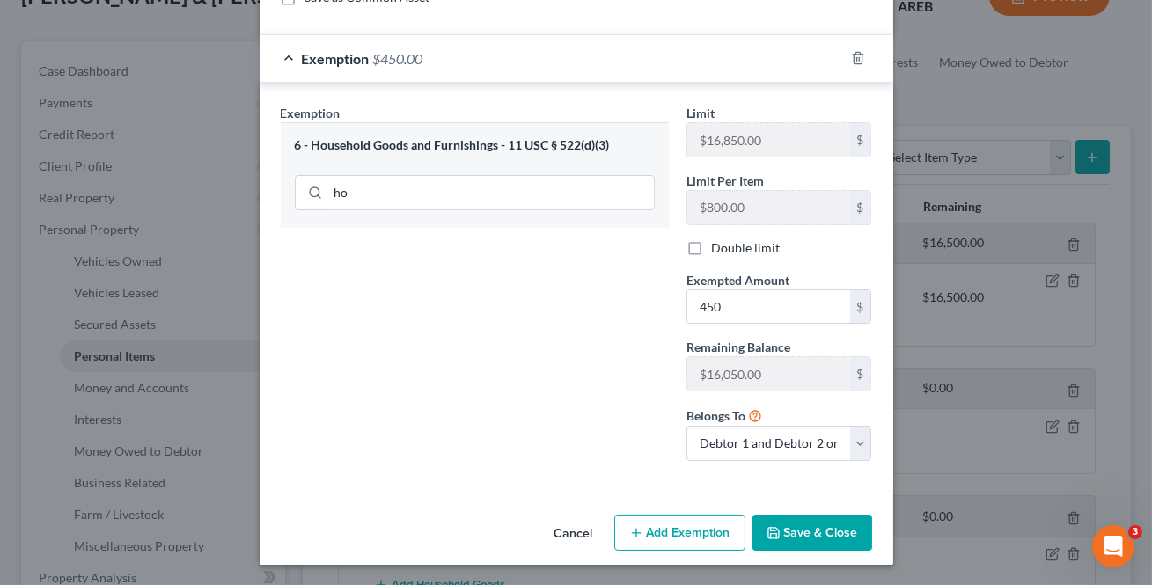
click at [811, 517] on button "Save & Close" at bounding box center [812, 533] width 120 height 37
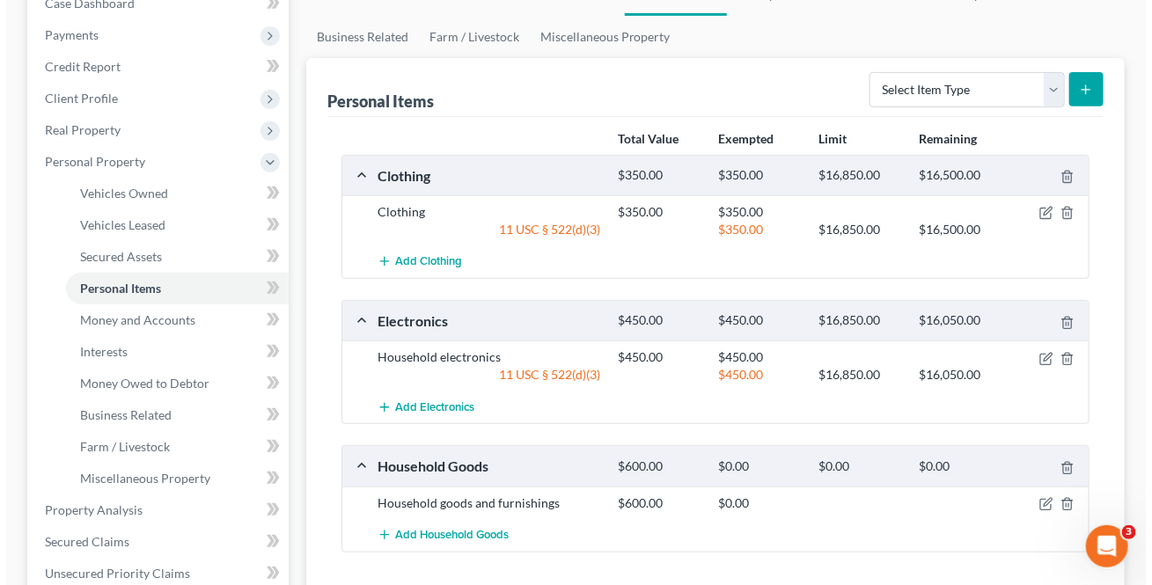
scroll to position [319, 0]
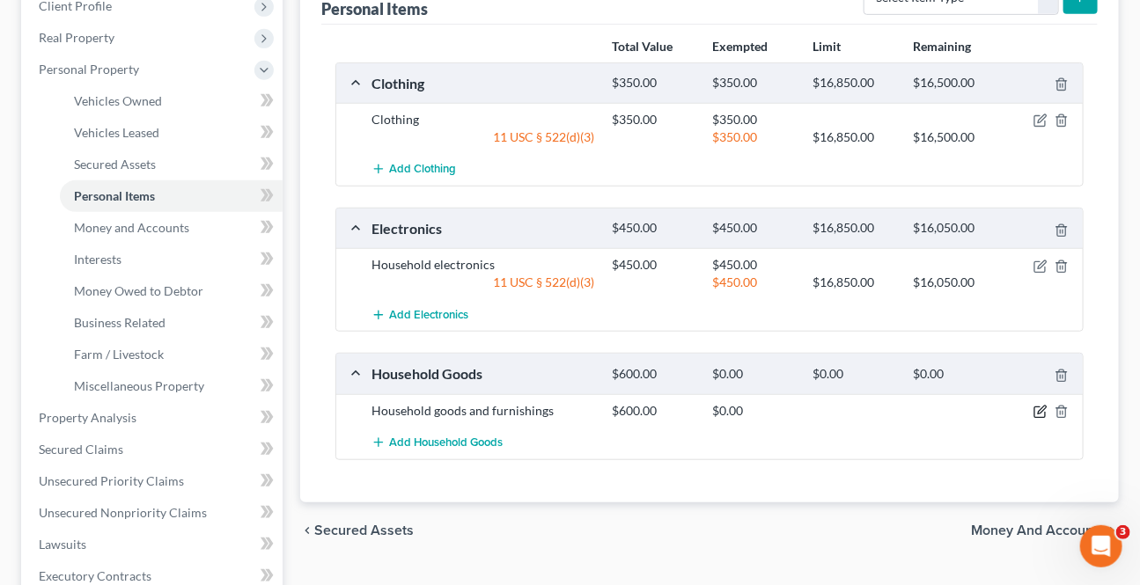
drag, startPoint x: 1039, startPoint y: 404, endPoint x: 981, endPoint y: 382, distance: 62.1
click at [1038, 407] on icon "button" at bounding box center [1039, 412] width 11 height 11
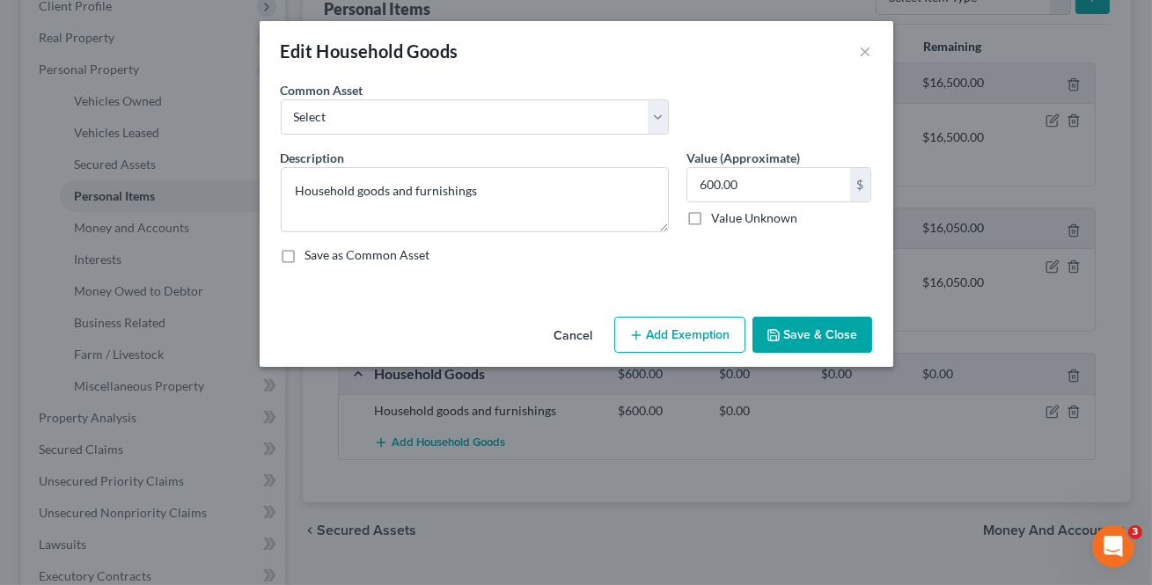
click at [663, 321] on button "Add Exemption" at bounding box center [679, 335] width 131 height 37
select select "2"
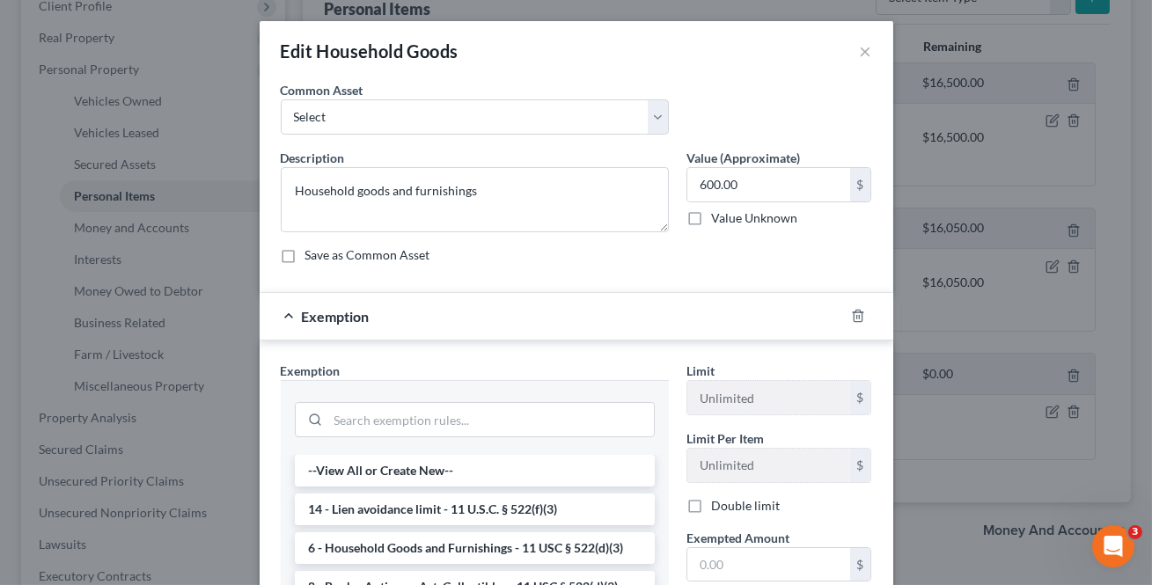
click at [427, 537] on li "6 - Household Goods and Furnishings - 11 USC § 522(d)(3)" at bounding box center [475, 548] width 360 height 32
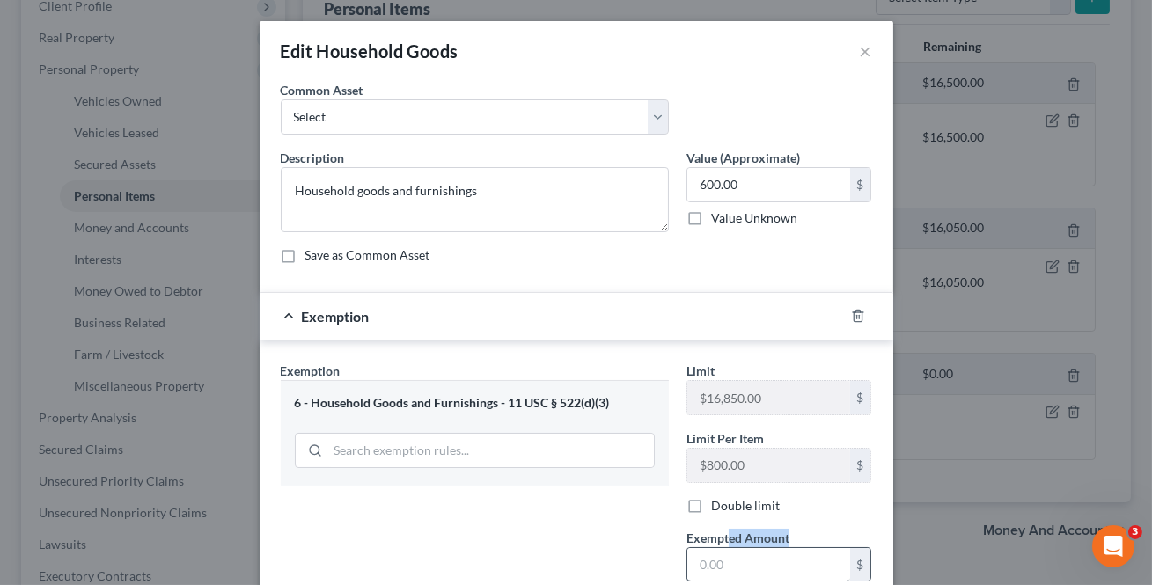
drag, startPoint x: 720, startPoint y: 546, endPoint x: 720, endPoint y: 568, distance: 22.0
click at [715, 554] on div "Exempted Amount * $" at bounding box center [779, 556] width 203 height 54
click at [718, 567] on input "text" at bounding box center [768, 564] width 163 height 33
type input "600"
click at [456, 493] on div "Exemption Set must be selected for CA. Exemption * 6 - Household Goods and Furn…" at bounding box center [475, 547] width 406 height 371
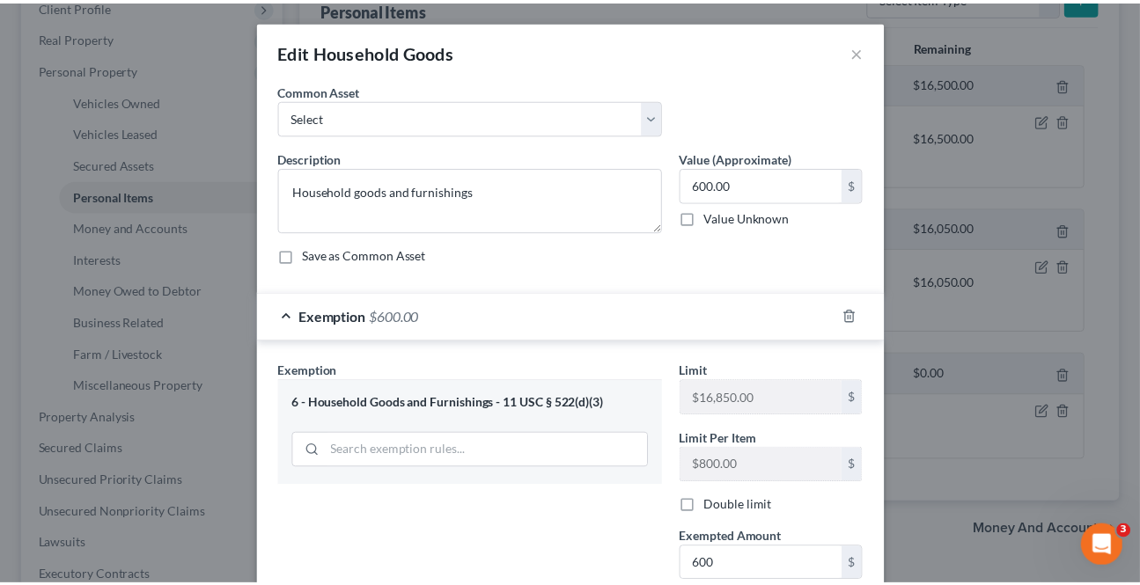
scroll to position [258, 0]
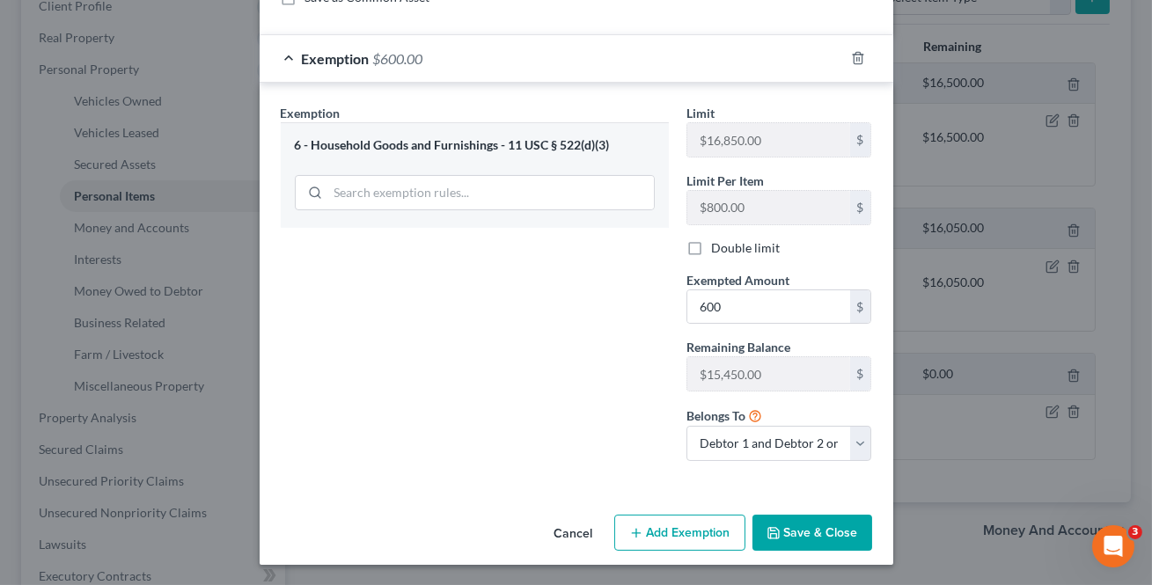
drag, startPoint x: 779, startPoint y: 523, endPoint x: 1070, endPoint y: 554, distance: 293.0
click at [780, 523] on button "Save & Close" at bounding box center [812, 533] width 120 height 37
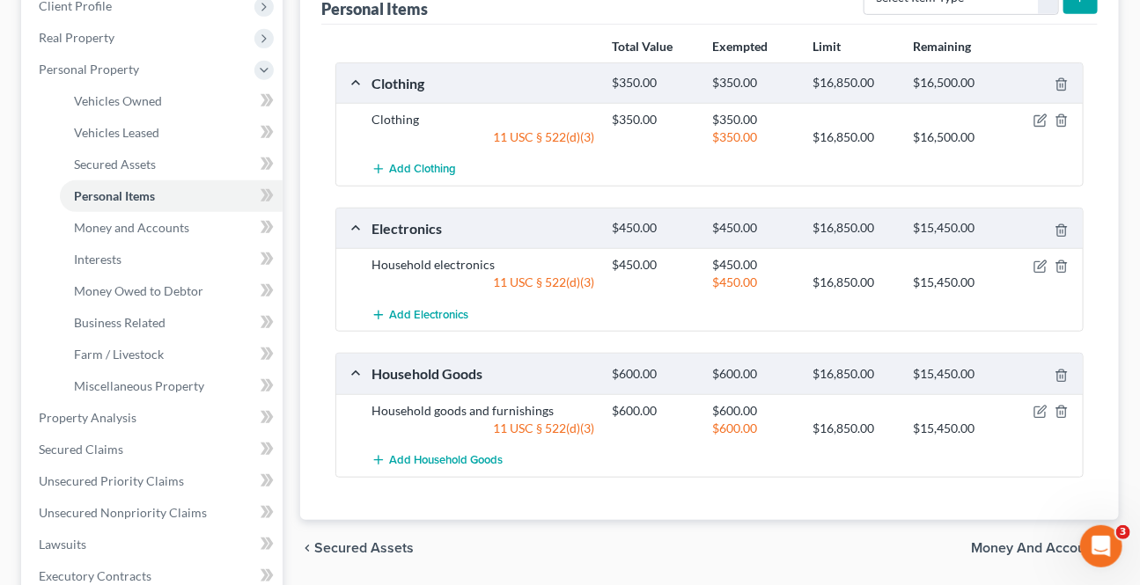
click at [1038, 541] on span "Money and Accounts" at bounding box center [1038, 548] width 134 height 14
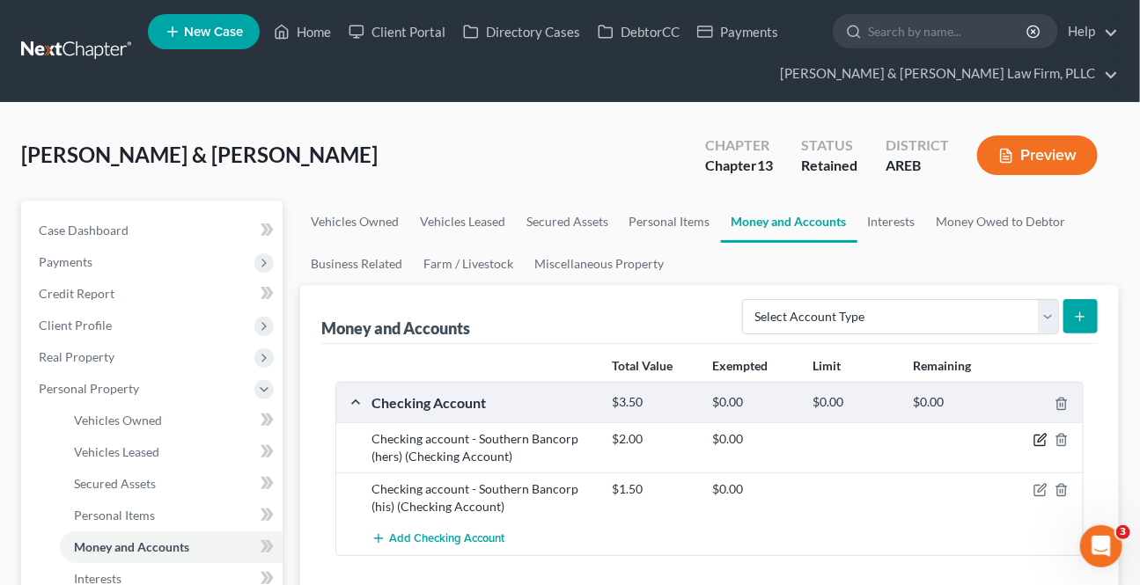
click at [1035, 436] on icon "button" at bounding box center [1039, 441] width 11 height 11
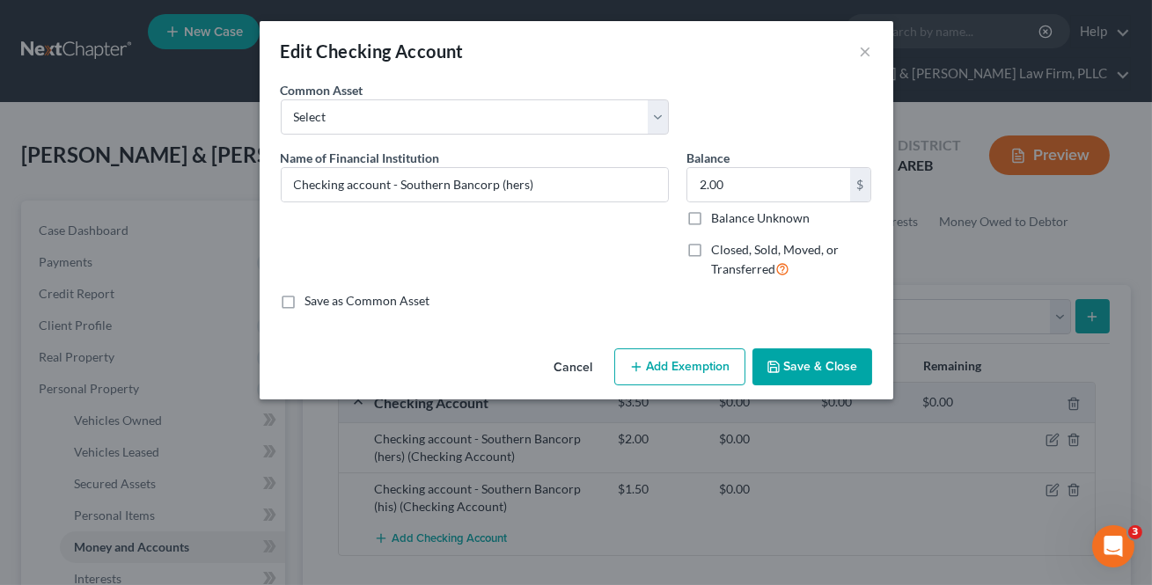
click at [701, 364] on button "Add Exemption" at bounding box center [679, 366] width 131 height 37
select select "2"
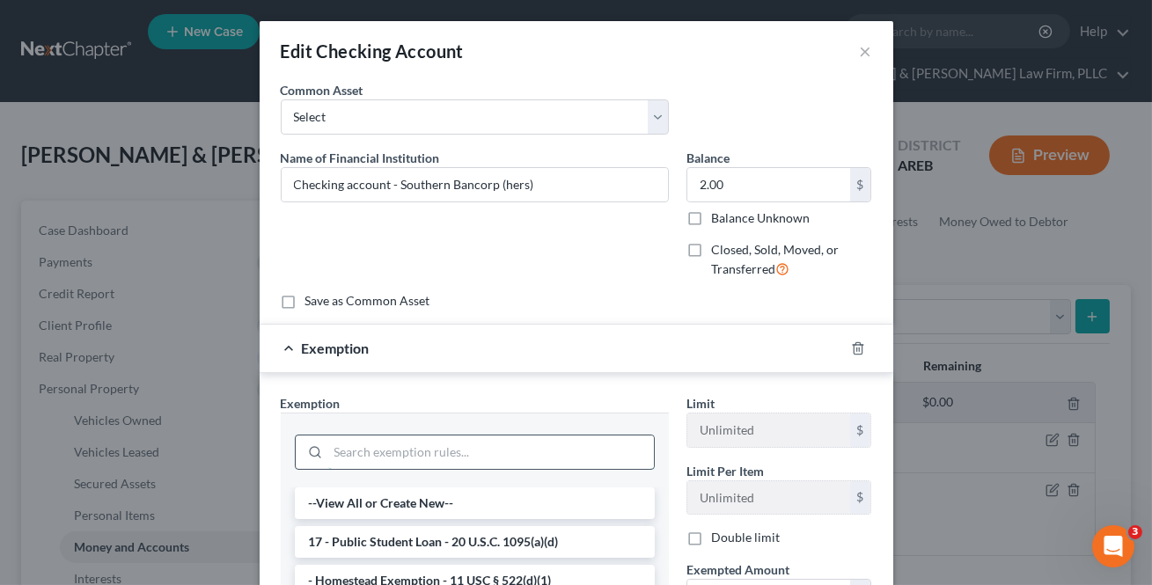
click at [502, 451] on input "search" at bounding box center [491, 452] width 326 height 33
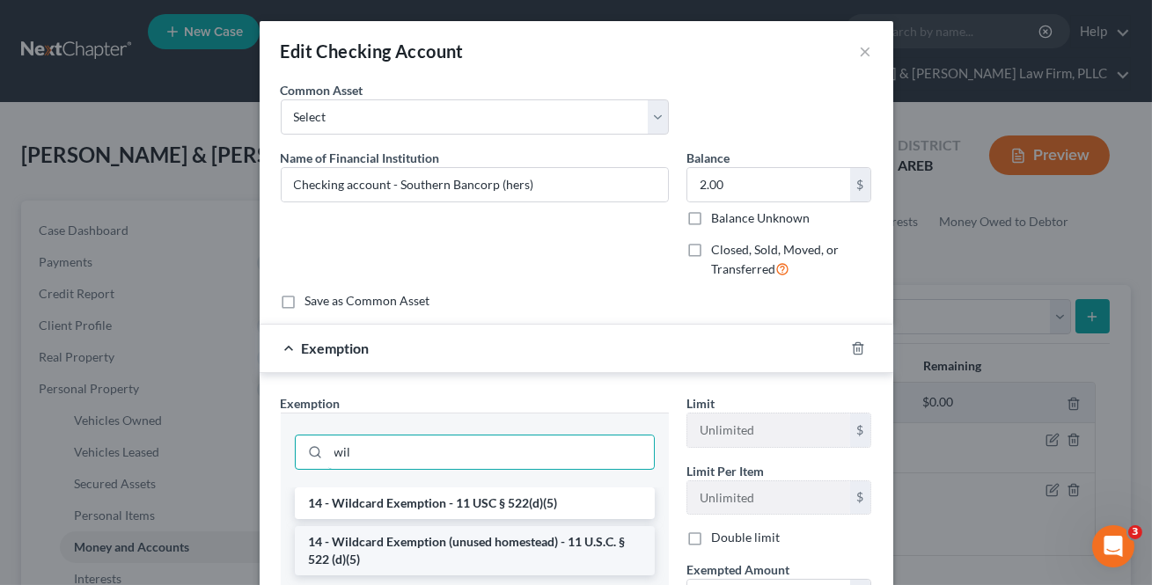
type input "wil"
click at [440, 537] on li "14 - Wildcard Exemption (unused homestead) - 11 U.S.C. § 522 (d)(5)" at bounding box center [475, 550] width 360 height 49
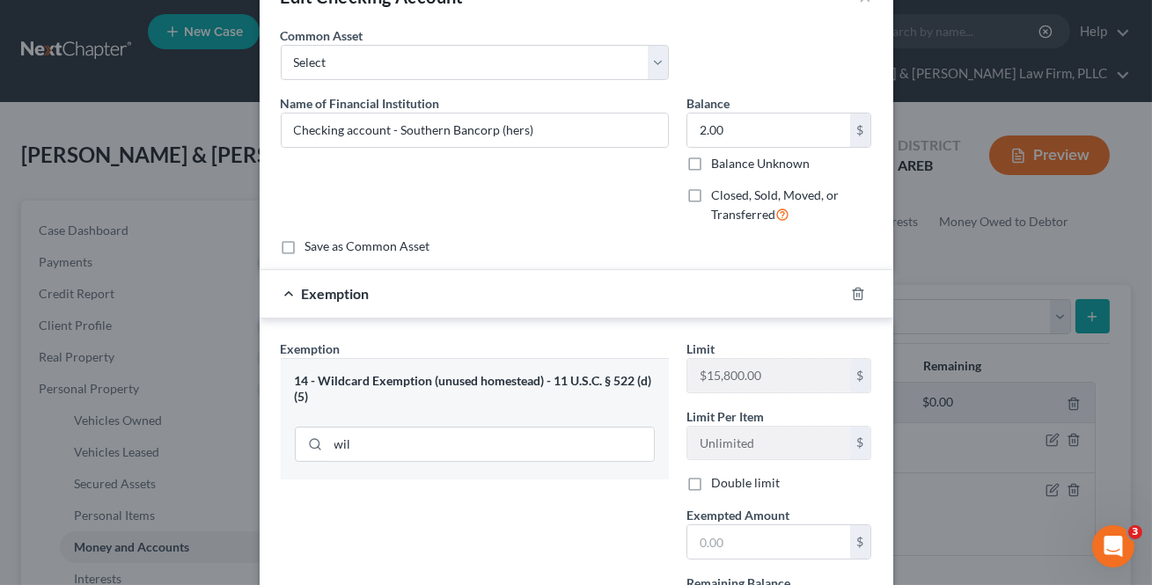
scroll to position [79, 0]
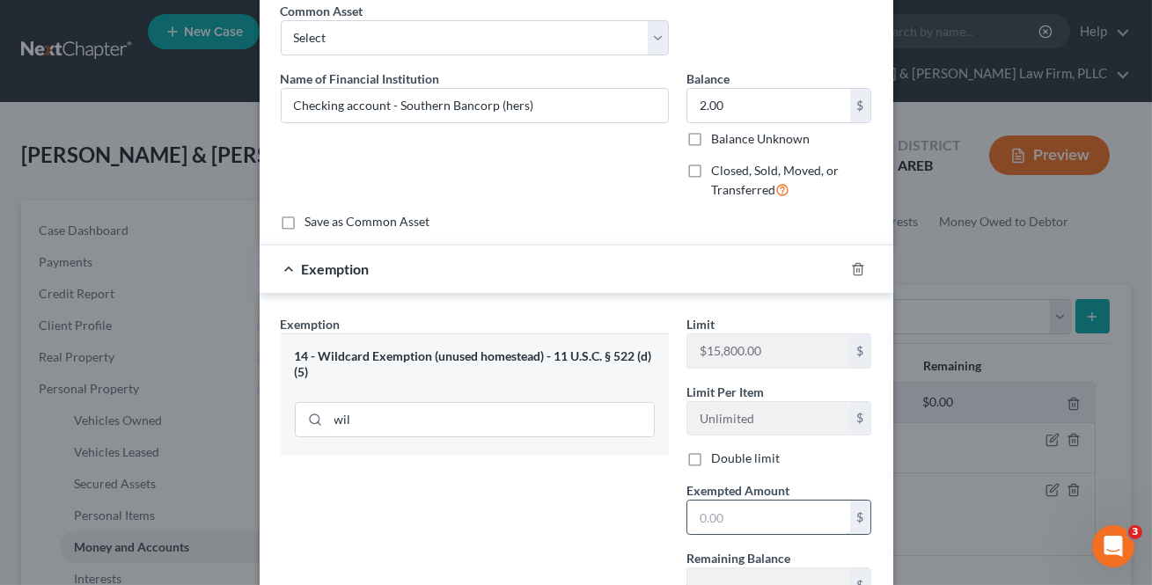
click at [748, 526] on input "text" at bounding box center [768, 517] width 163 height 33
type input "2"
click at [595, 498] on div "Exemption Set must be selected for CA. Exemption * 14 - Wildcard Exemption (unu…" at bounding box center [475, 500] width 406 height 371
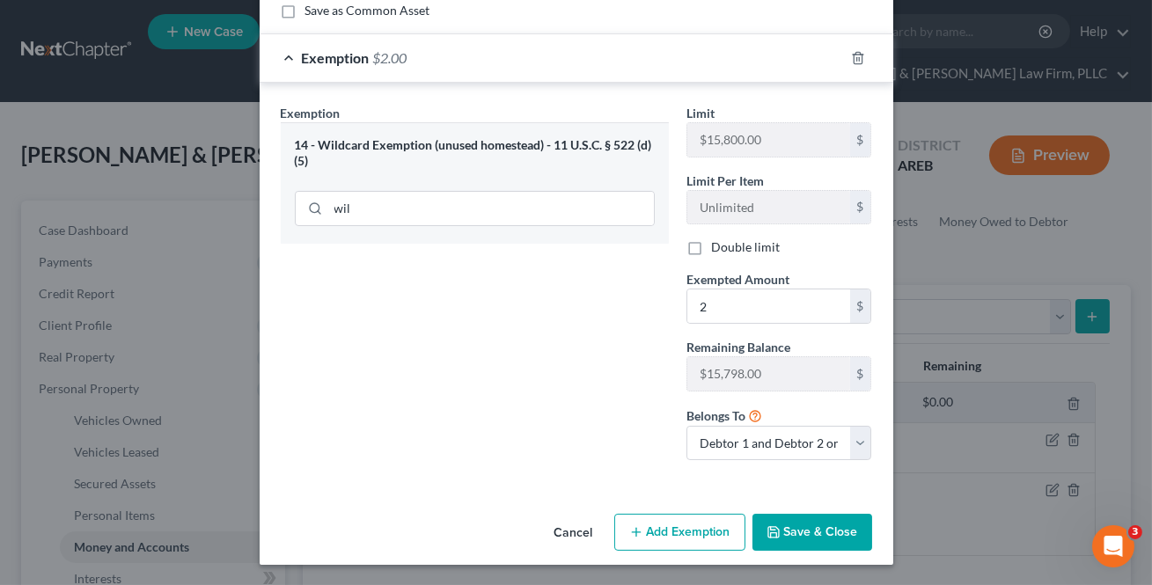
click at [790, 524] on button "Save & Close" at bounding box center [812, 532] width 120 height 37
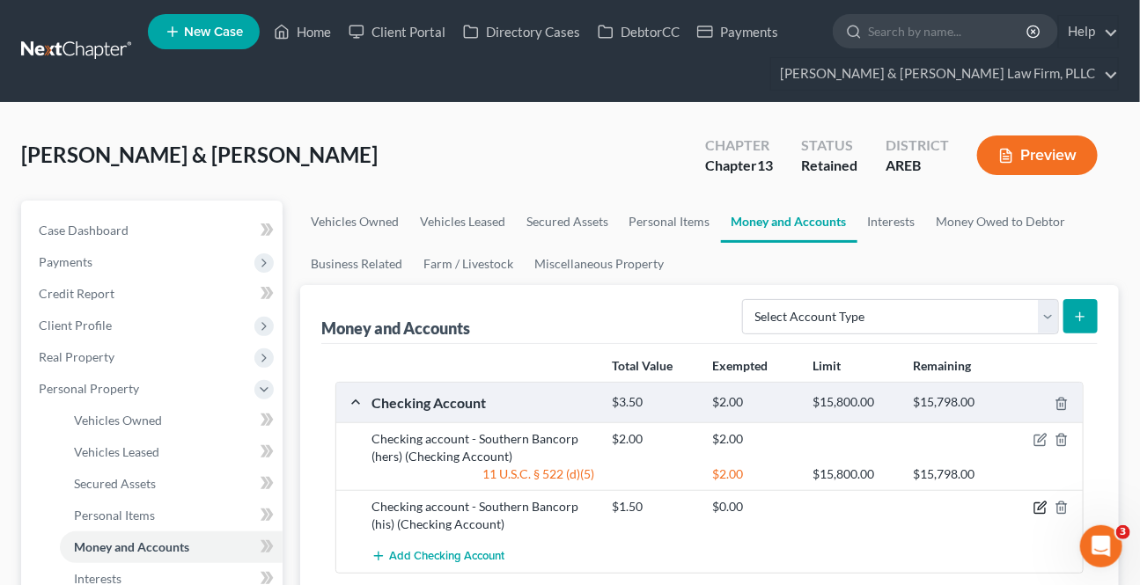
click at [1038, 506] on icon "button" at bounding box center [1041, 506] width 8 height 8
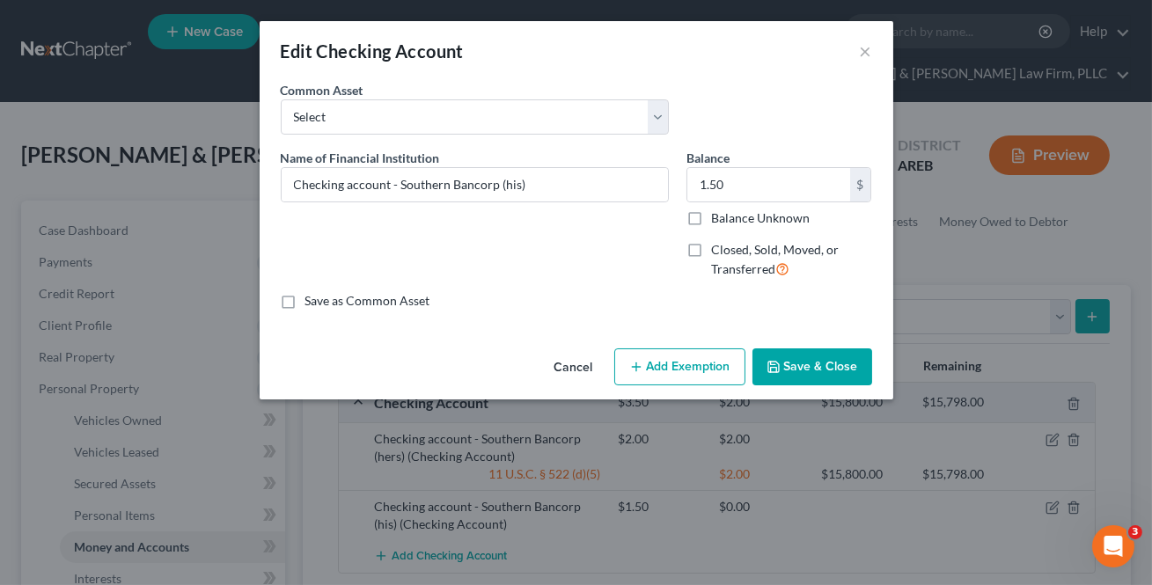
drag, startPoint x: 681, startPoint y: 369, endPoint x: 662, endPoint y: 413, distance: 48.1
click at [680, 369] on button "Add Exemption" at bounding box center [679, 366] width 131 height 37
select select "2"
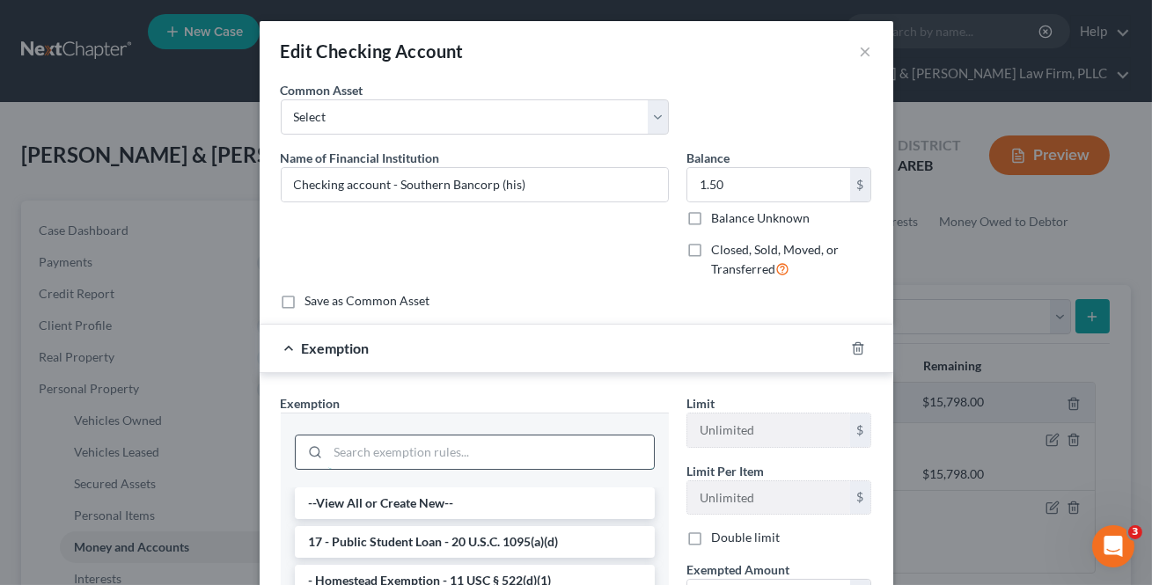
click at [490, 440] on input "search" at bounding box center [491, 452] width 326 height 33
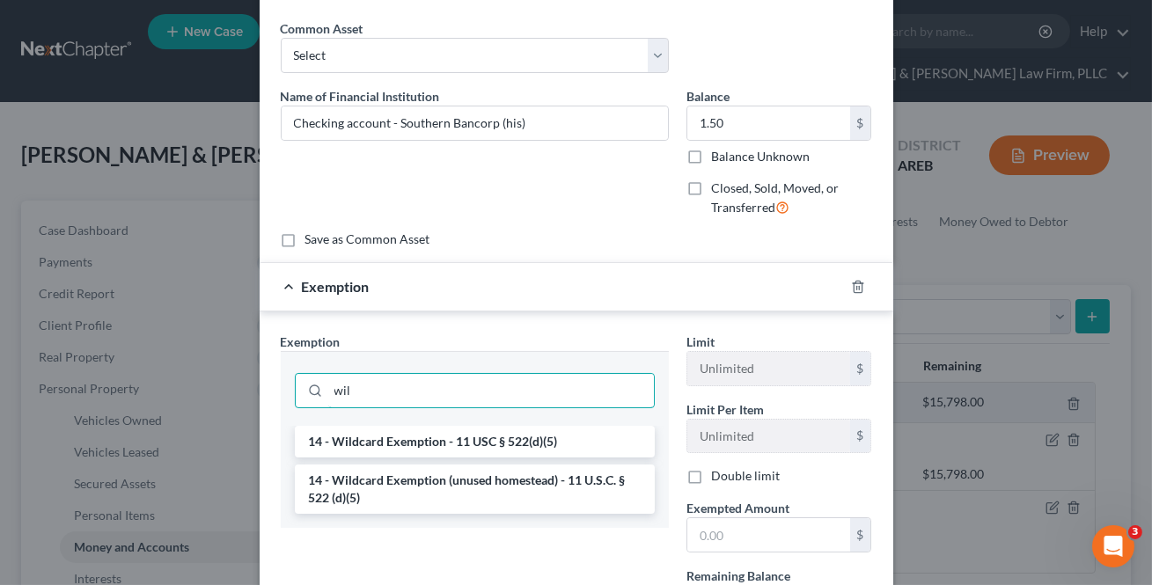
scroll to position [79, 0]
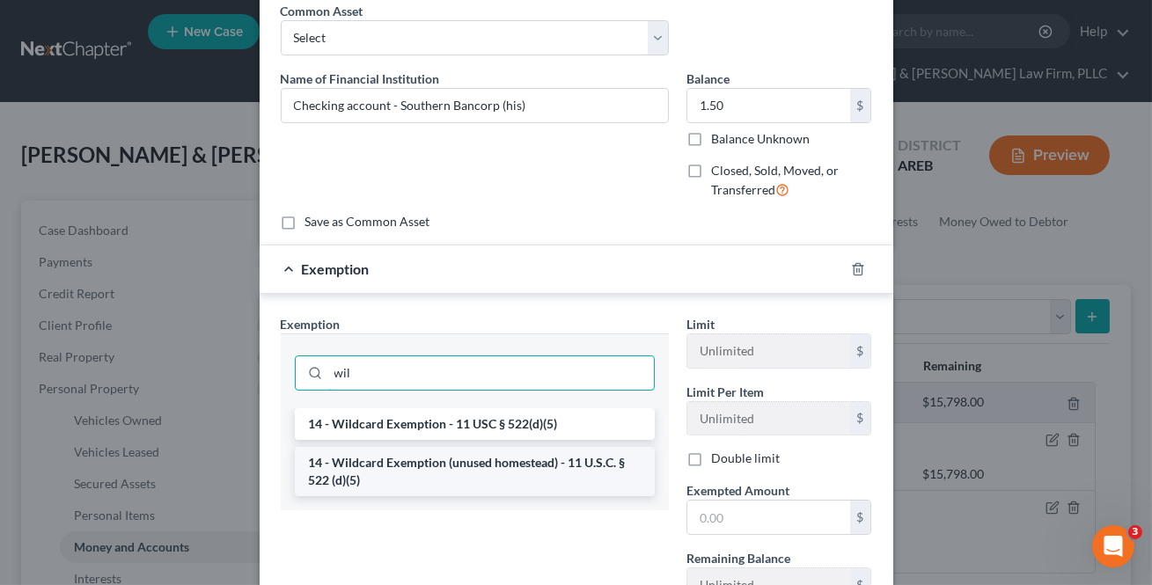
type input "wil"
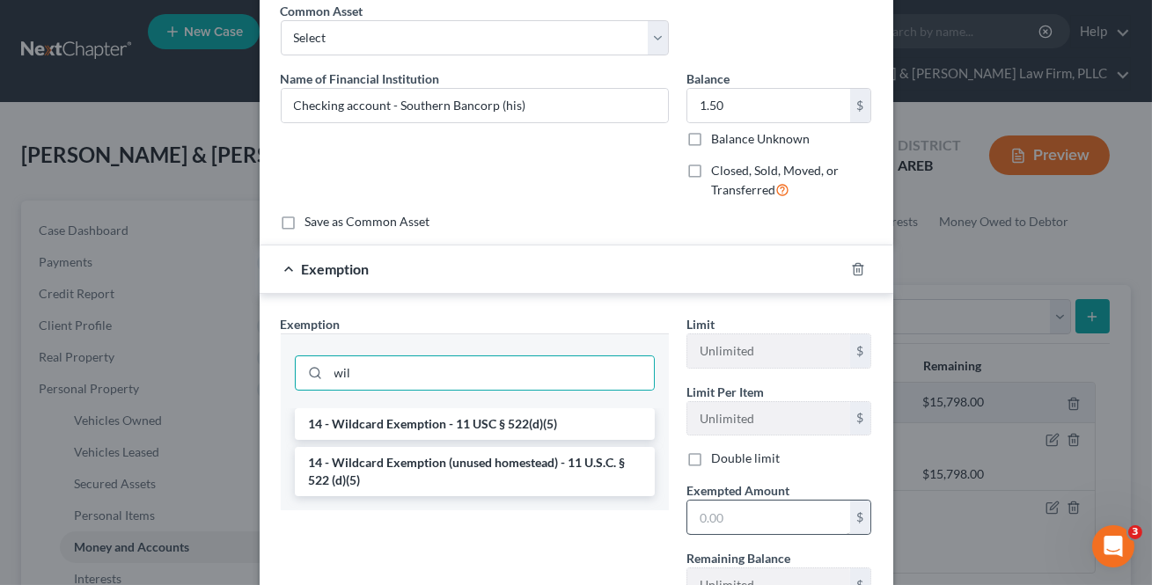
drag, startPoint x: 458, startPoint y: 474, endPoint x: 703, endPoint y: 524, distance: 250.4
click at [458, 473] on li "14 - Wildcard Exemption (unused homestead) - 11 U.S.C. § 522 (d)(5)" at bounding box center [475, 471] width 360 height 49
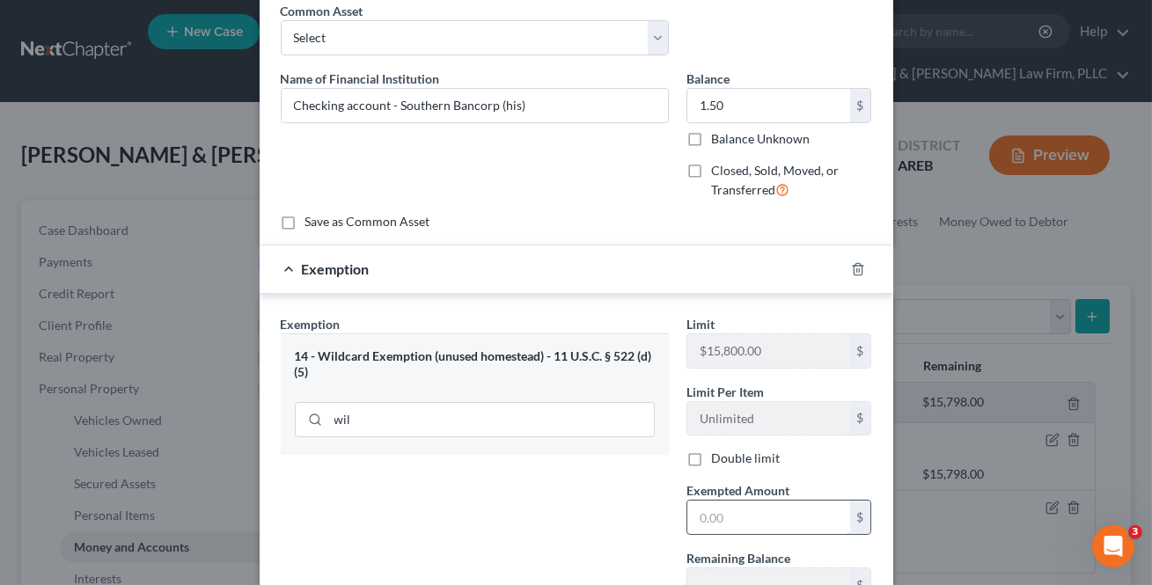
click at [707, 521] on input "text" at bounding box center [768, 517] width 163 height 33
type input "1.5"
drag, startPoint x: 556, startPoint y: 484, endPoint x: 656, endPoint y: 459, distance: 102.4
click at [558, 484] on div "Exemption Set must be selected for CA. Exemption * 14 - Wildcard Exemption (unu…" at bounding box center [475, 500] width 406 height 371
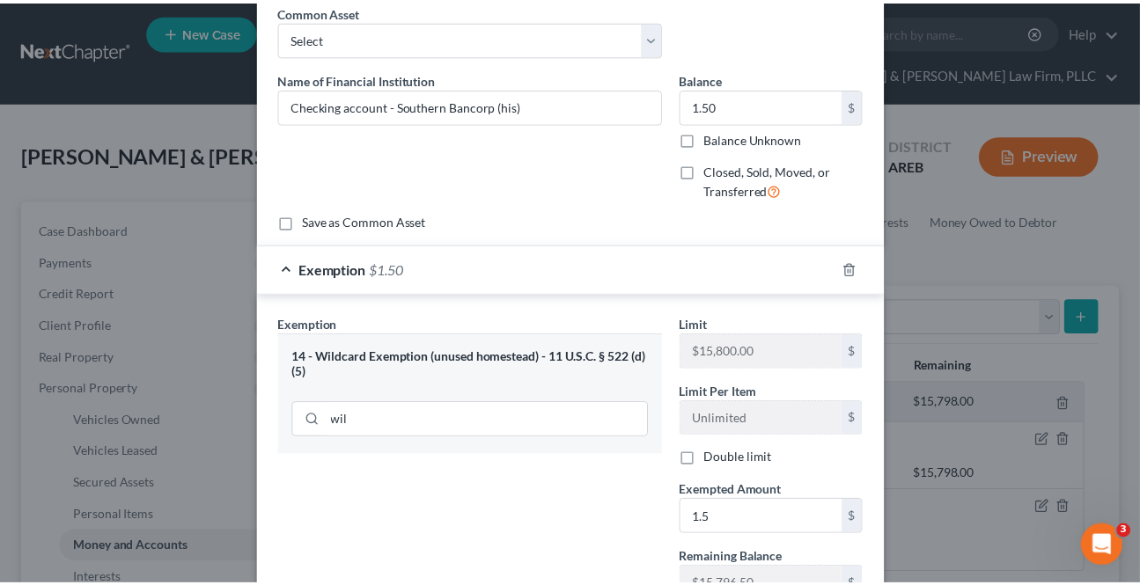
scroll to position [239, 0]
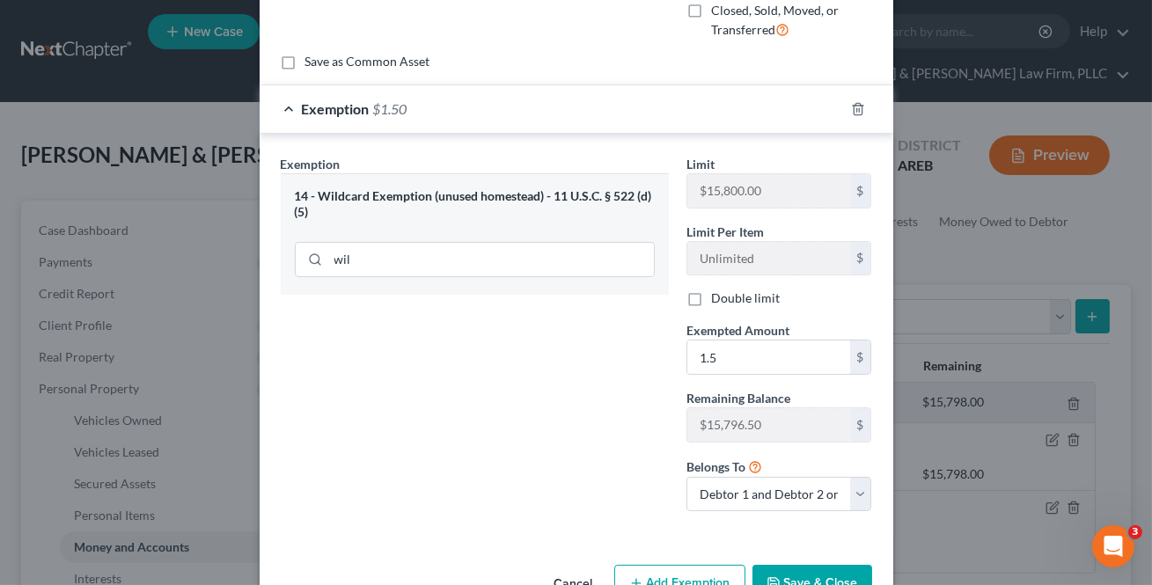
drag, startPoint x: 829, startPoint y: 579, endPoint x: 848, endPoint y: 514, distance: 67.9
click at [829, 578] on button "Save & Close" at bounding box center [812, 583] width 120 height 37
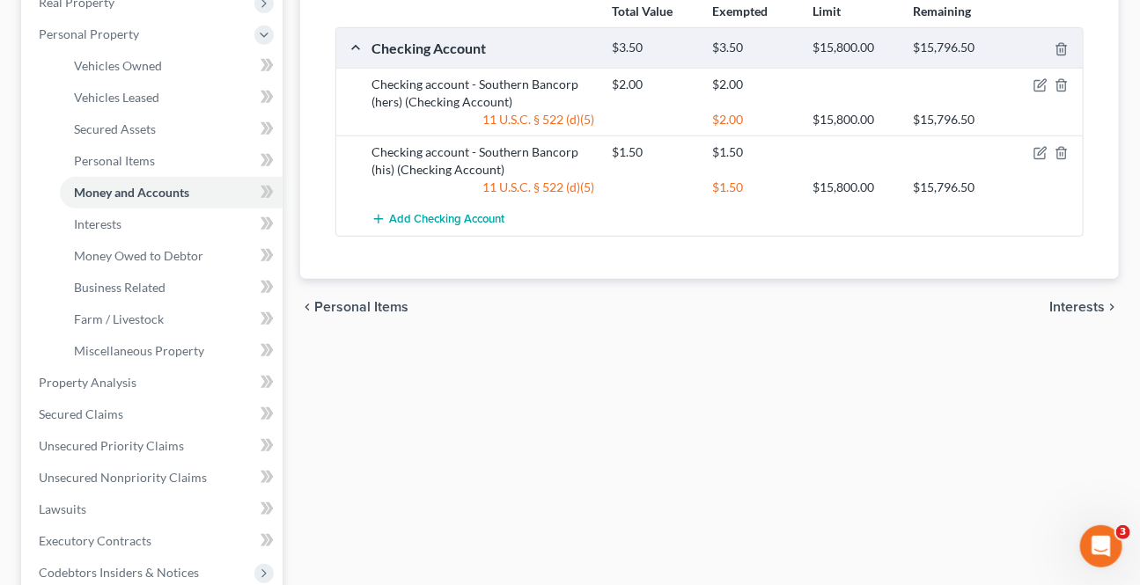
scroll to position [480, 0]
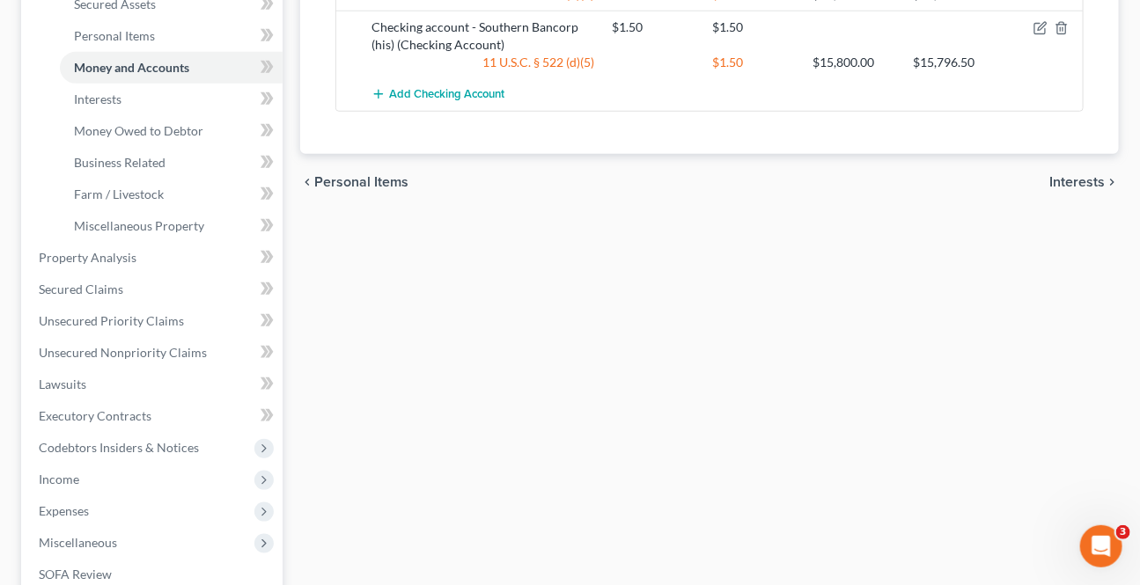
click at [1073, 176] on span "Interests" at bounding box center [1076, 182] width 55 height 14
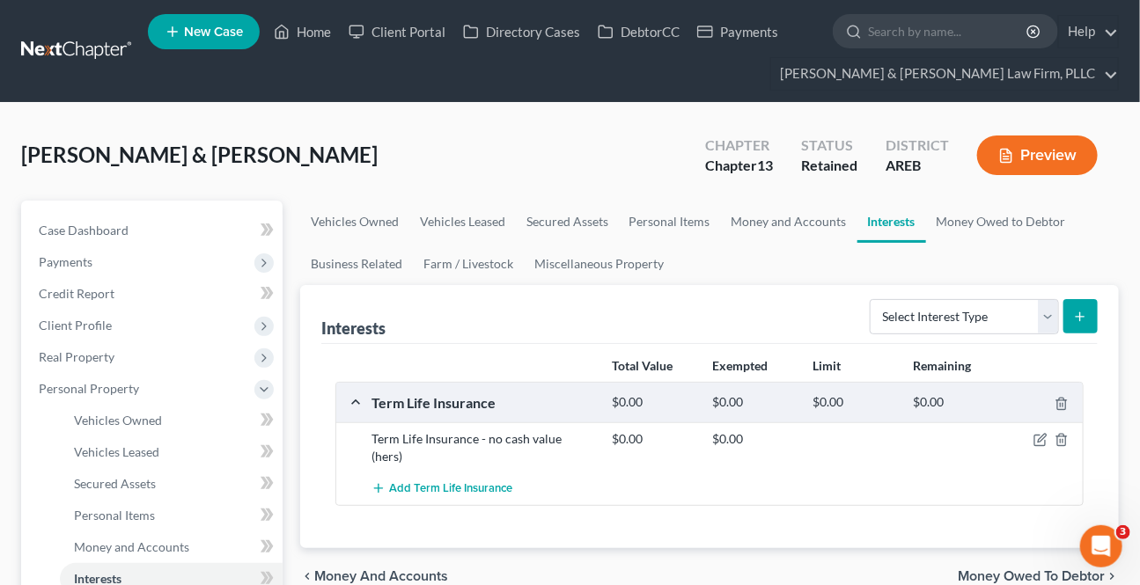
click at [1031, 569] on span "Money Owed to Debtor" at bounding box center [1030, 576] width 147 height 14
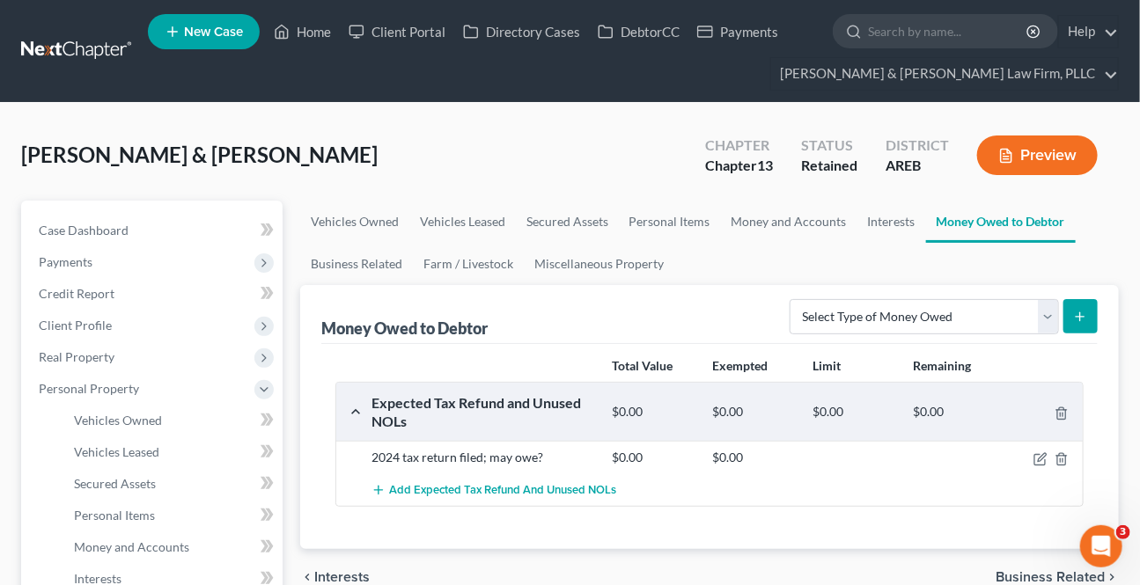
click at [1017, 576] on span "Business Related" at bounding box center [1049, 577] width 109 height 14
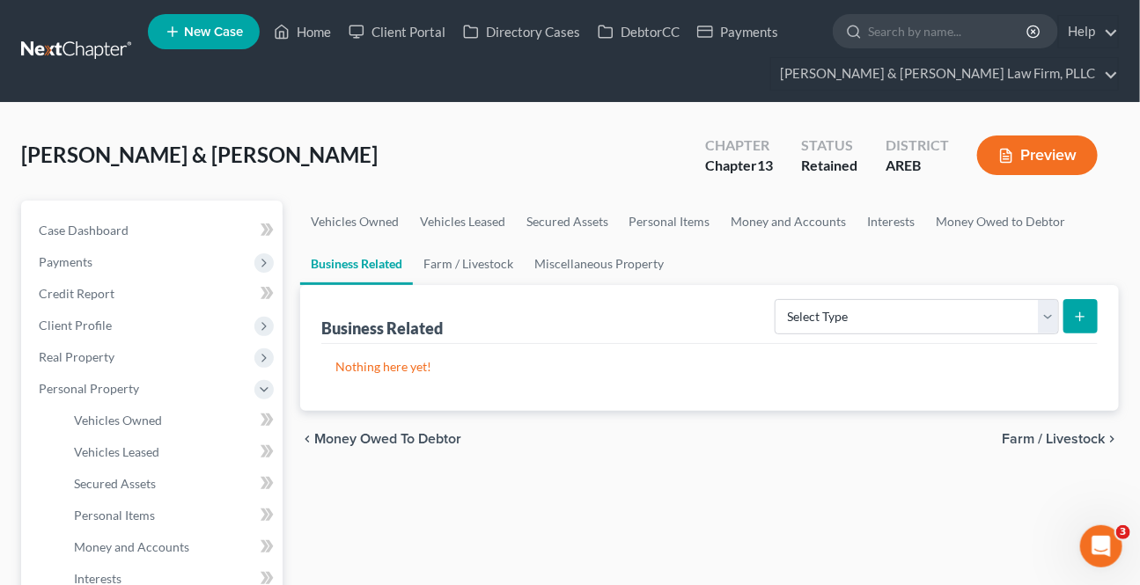
click at [1034, 436] on span "Farm / Livestock" at bounding box center [1052, 439] width 103 height 14
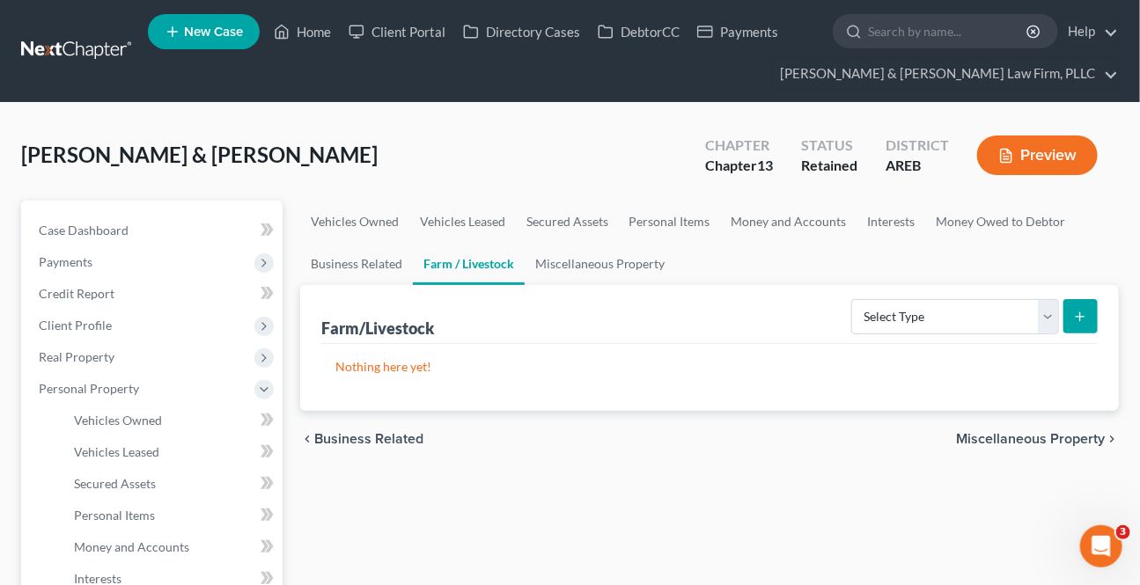
click at [1035, 438] on span "Miscellaneous Property" at bounding box center [1030, 439] width 149 height 14
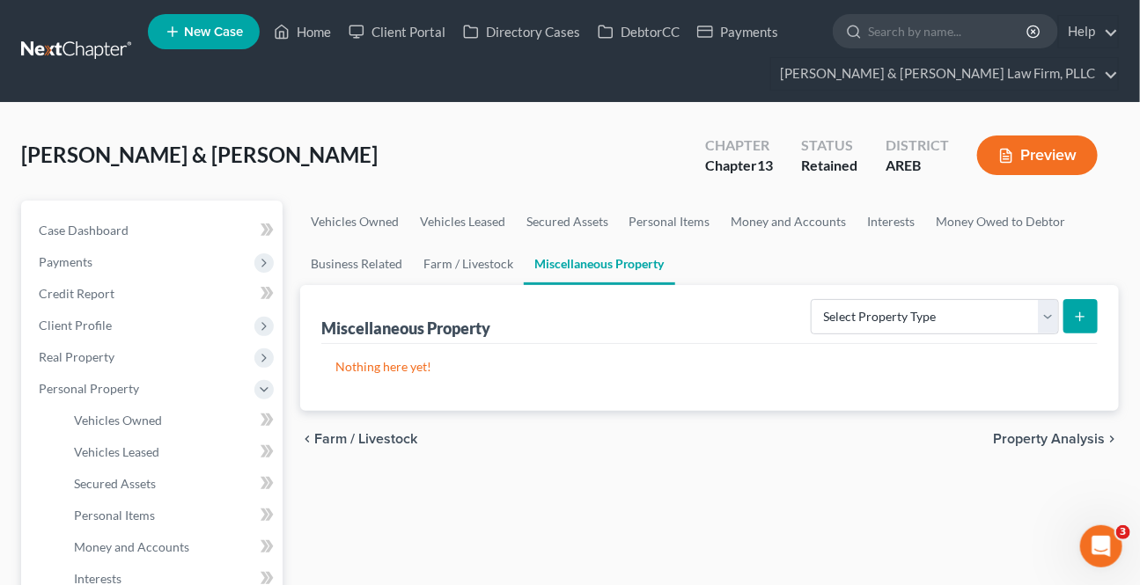
click at [1034, 439] on span "Property Analysis" at bounding box center [1049, 439] width 112 height 14
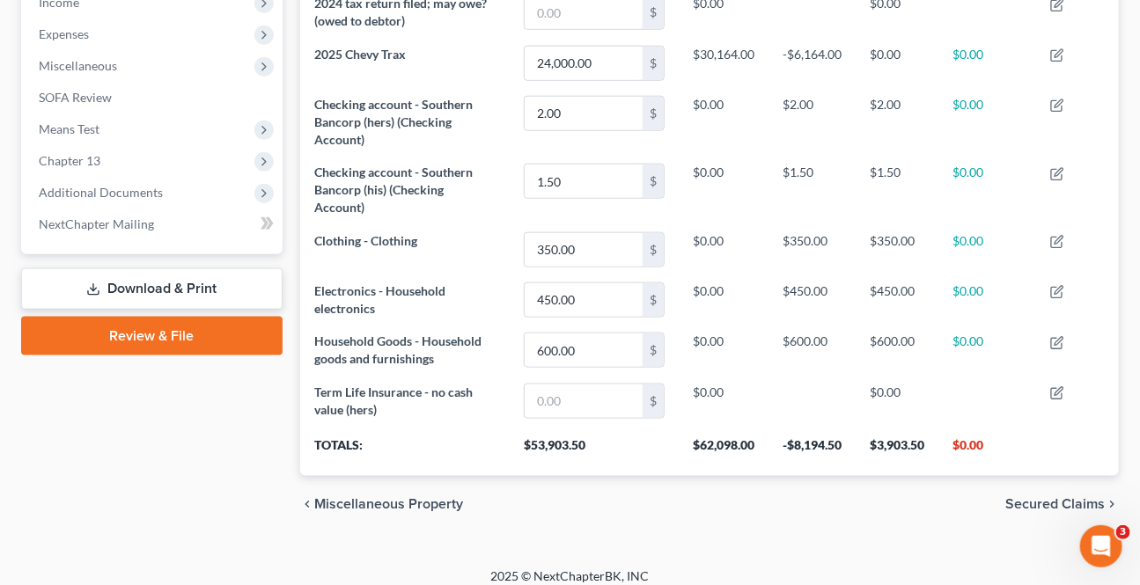
click at [1037, 501] on span "Secured Claims" at bounding box center [1054, 504] width 99 height 14
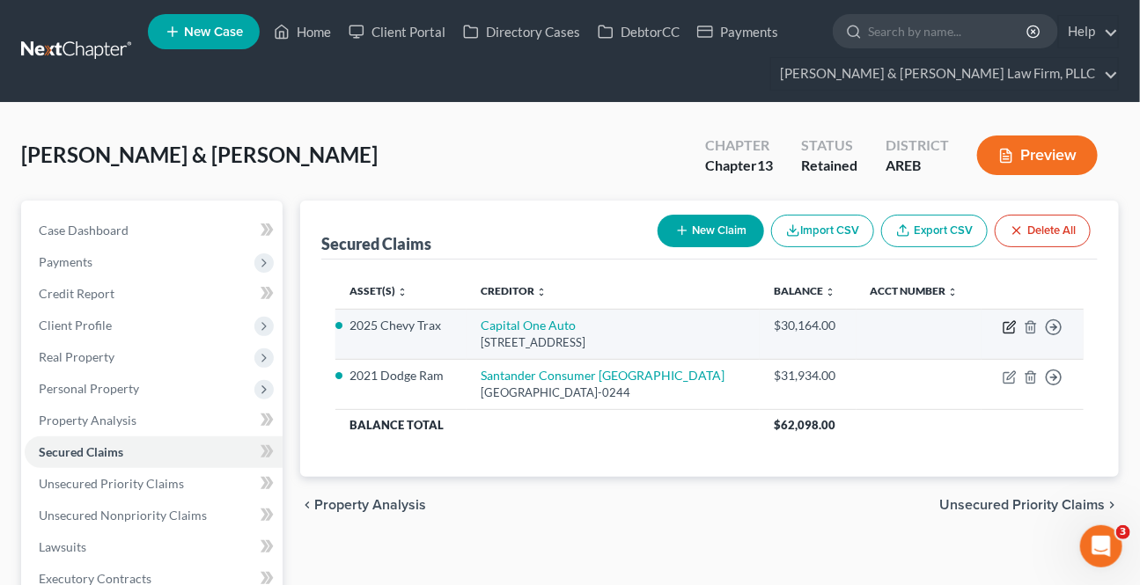
click at [1007, 325] on icon "button" at bounding box center [1009, 327] width 14 height 14
select select "45"
select select "4"
select select "2"
select select "0"
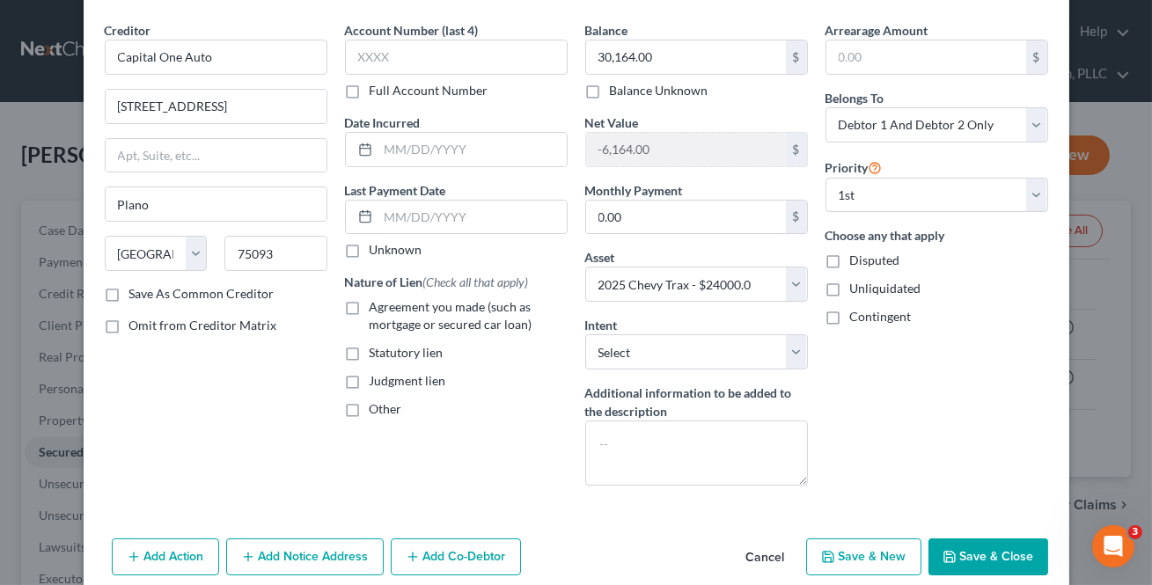
scroll to position [135, 0]
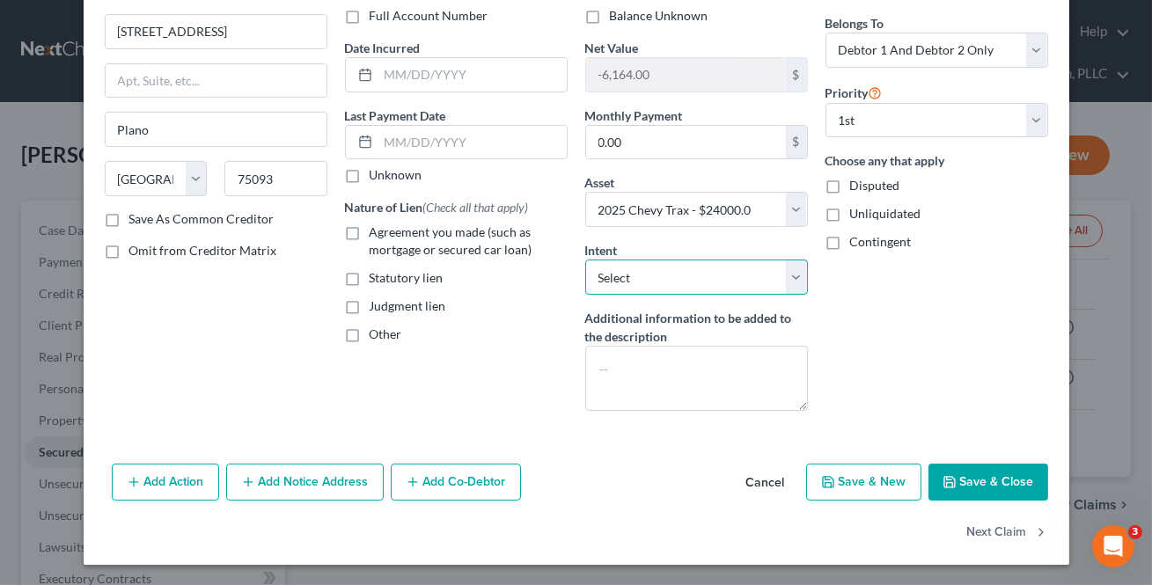
drag, startPoint x: 748, startPoint y: 274, endPoint x: 731, endPoint y: 291, distance: 24.3
click at [748, 274] on select "Select Surrender Redeem Reaffirm Avoid Other" at bounding box center [696, 277] width 223 height 35
select select "2"
click at [585, 260] on select "Select Surrender Redeem Reaffirm Avoid Other" at bounding box center [696, 277] width 223 height 35
click at [370, 234] on label "Agreement you made (such as mortgage or secured car loan)" at bounding box center [469, 241] width 198 height 35
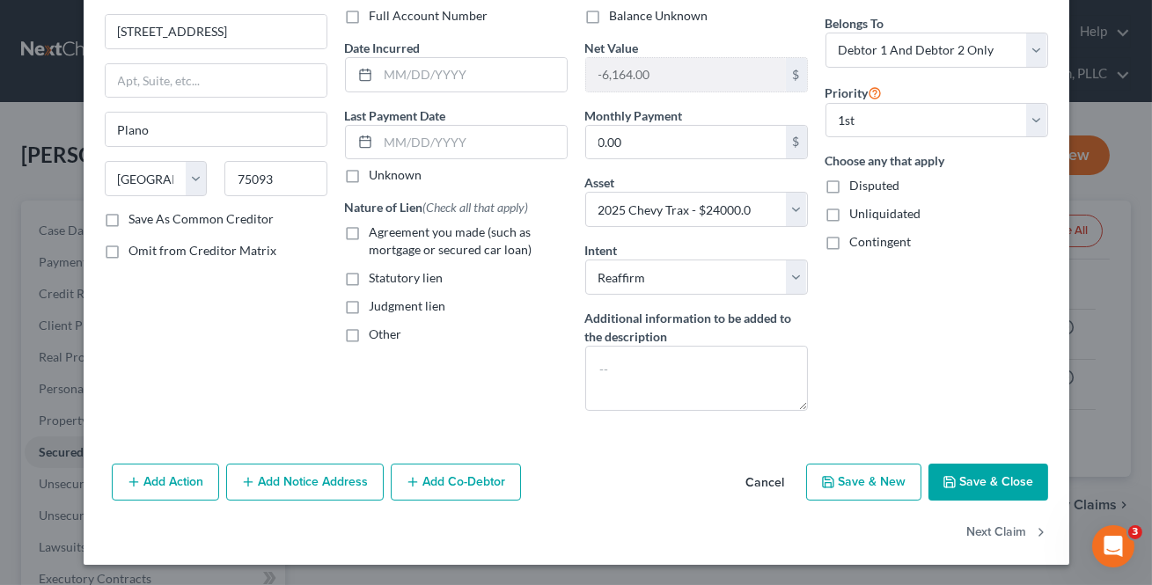
click at [377, 234] on input "Agreement you made (such as mortgage or secured car loan)" at bounding box center [382, 229] width 11 height 11
checkbox input "true"
click at [977, 486] on button "Save & Close" at bounding box center [988, 482] width 120 height 37
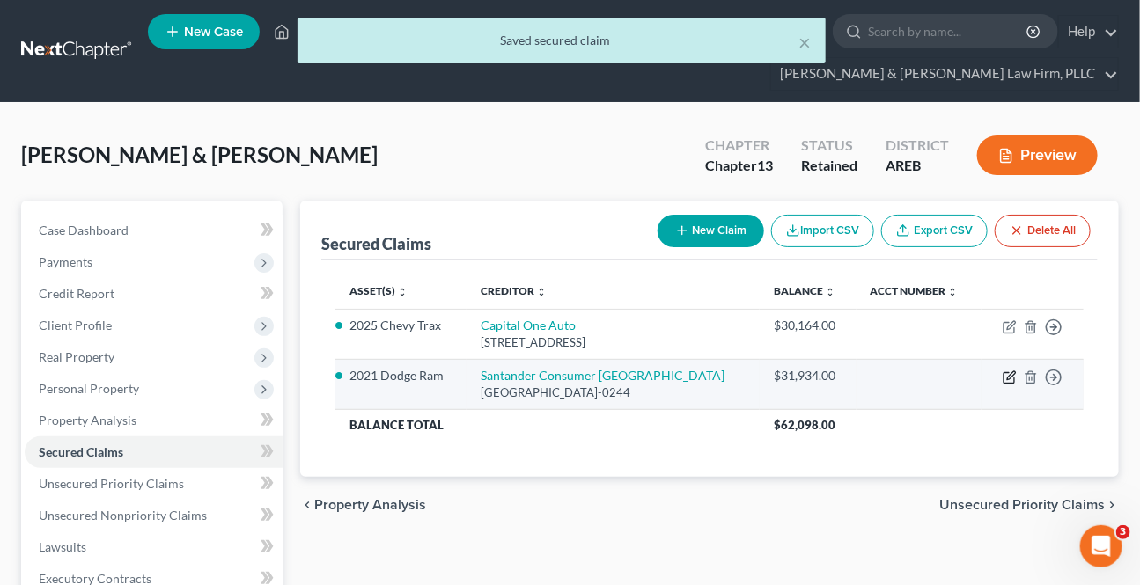
click at [1011, 378] on icon "button" at bounding box center [1009, 377] width 14 height 14
select select "45"
select select "8"
select select "2"
select select "0"
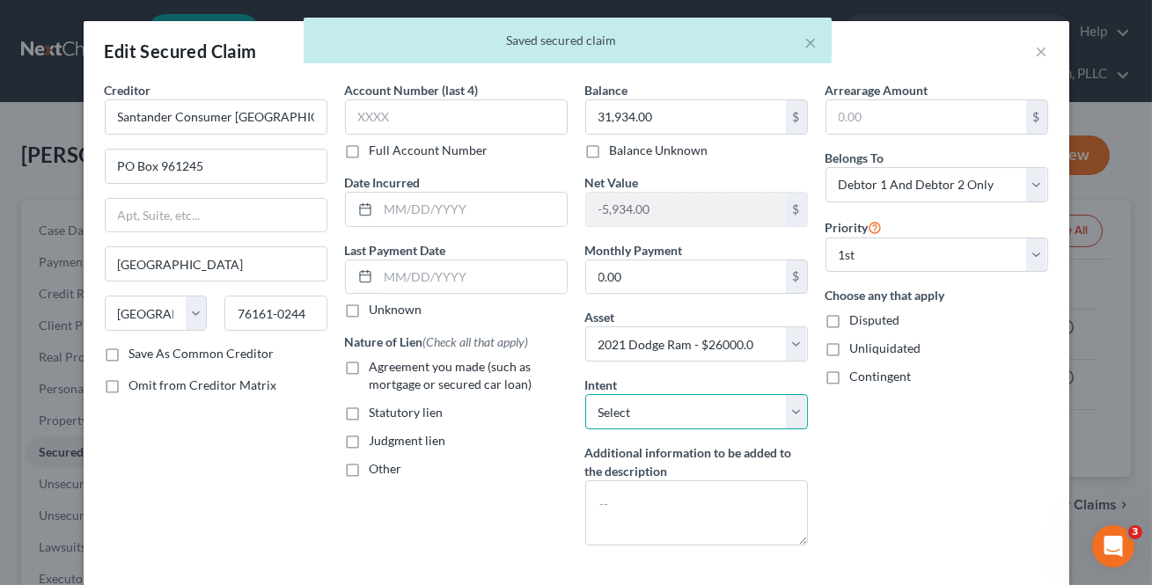
click at [686, 399] on select "Select Surrender Redeem Reaffirm Avoid Other" at bounding box center [696, 411] width 223 height 35
click at [585, 394] on select "Select Surrender Redeem Reaffirm Avoid Other" at bounding box center [696, 411] width 223 height 35
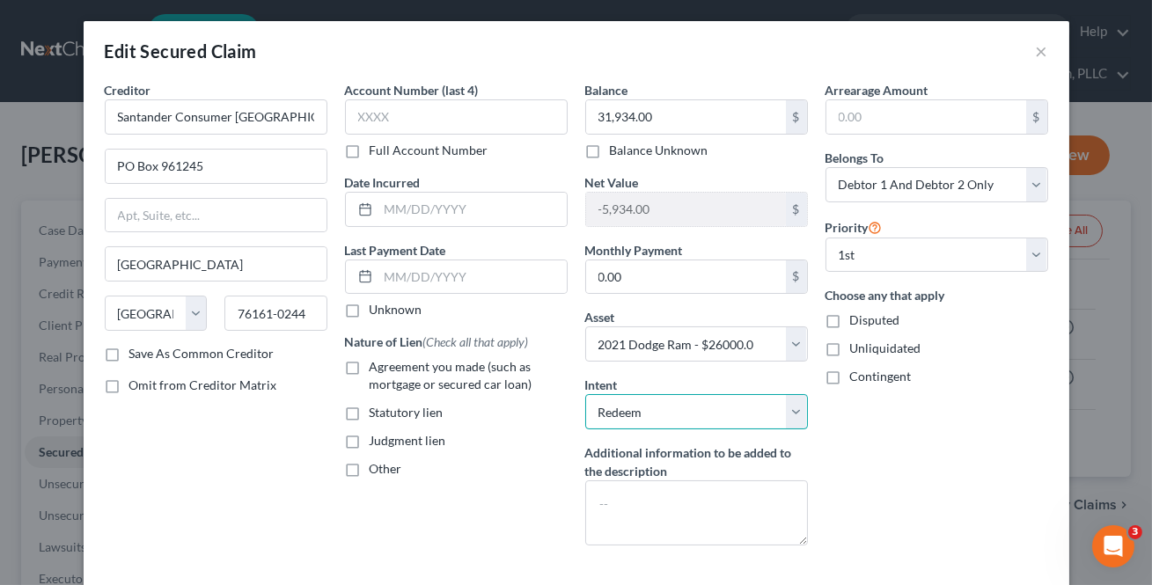
drag, startPoint x: 689, startPoint y: 407, endPoint x: 675, endPoint y: 425, distance: 23.2
click at [689, 407] on select "Select Surrender Redeem Reaffirm Avoid Other" at bounding box center [696, 411] width 223 height 35
select select "2"
click at [585, 394] on select "Select Surrender Redeem Reaffirm Avoid Other" at bounding box center [696, 411] width 223 height 35
click at [370, 368] on label "Agreement you made (such as mortgage or secured car loan)" at bounding box center [469, 375] width 198 height 35
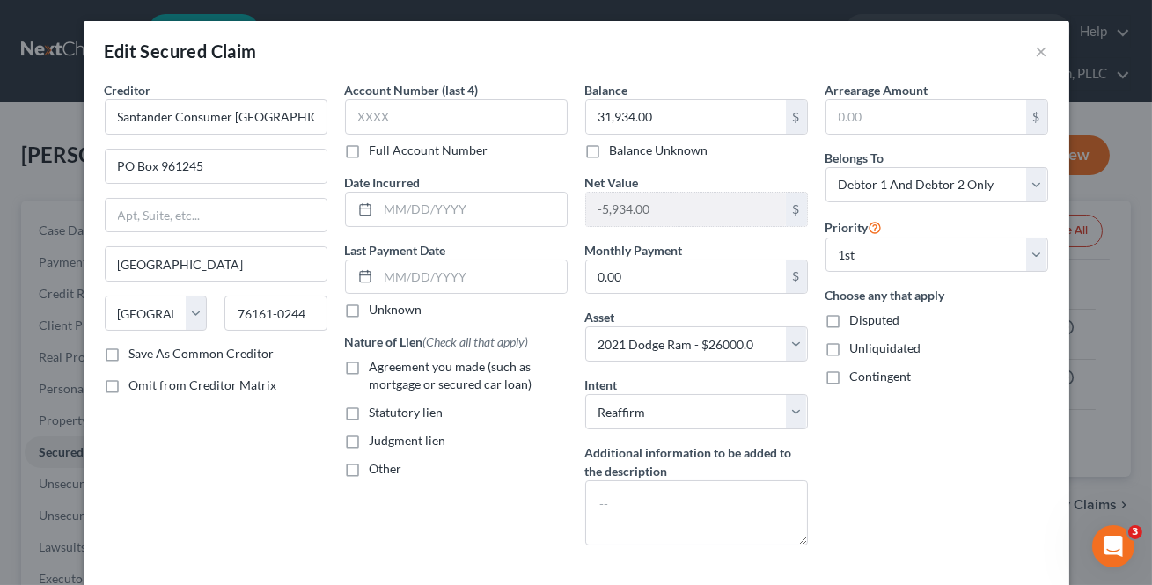
click at [377, 368] on input "Agreement you made (such as mortgage or secured car loan)" at bounding box center [382, 363] width 11 height 11
checkbox input "true"
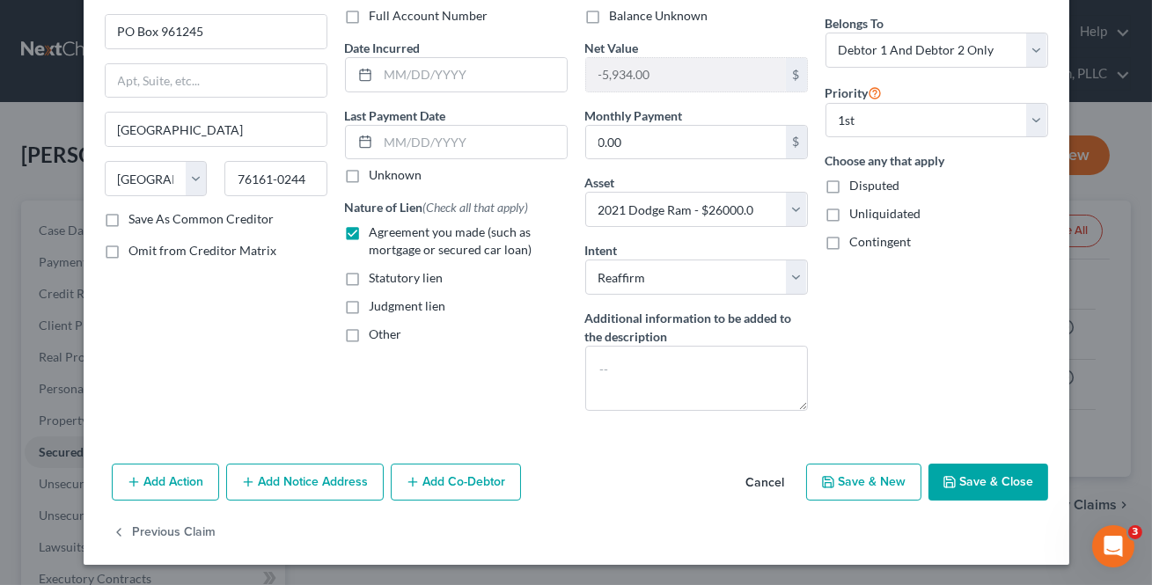
drag, startPoint x: 973, startPoint y: 483, endPoint x: 1051, endPoint y: 539, distance: 95.2
click at [972, 483] on button "Save & Close" at bounding box center [988, 482] width 120 height 37
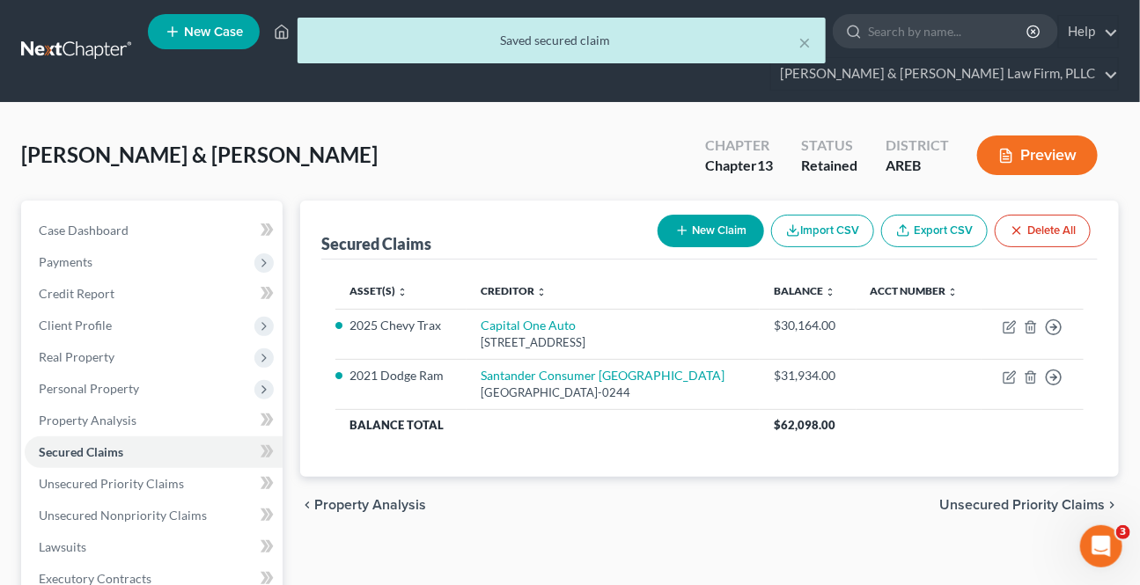
click at [1031, 502] on span "Unsecured Priority Claims" at bounding box center [1021, 505] width 165 height 14
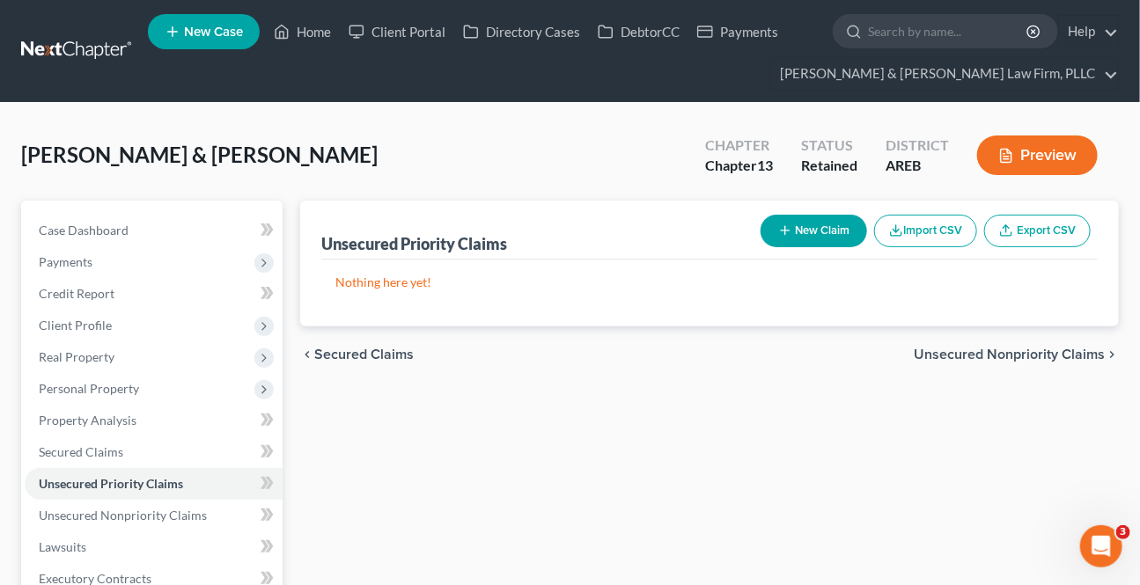
click at [799, 236] on button "New Claim" at bounding box center [813, 231] width 106 height 33
select select "2"
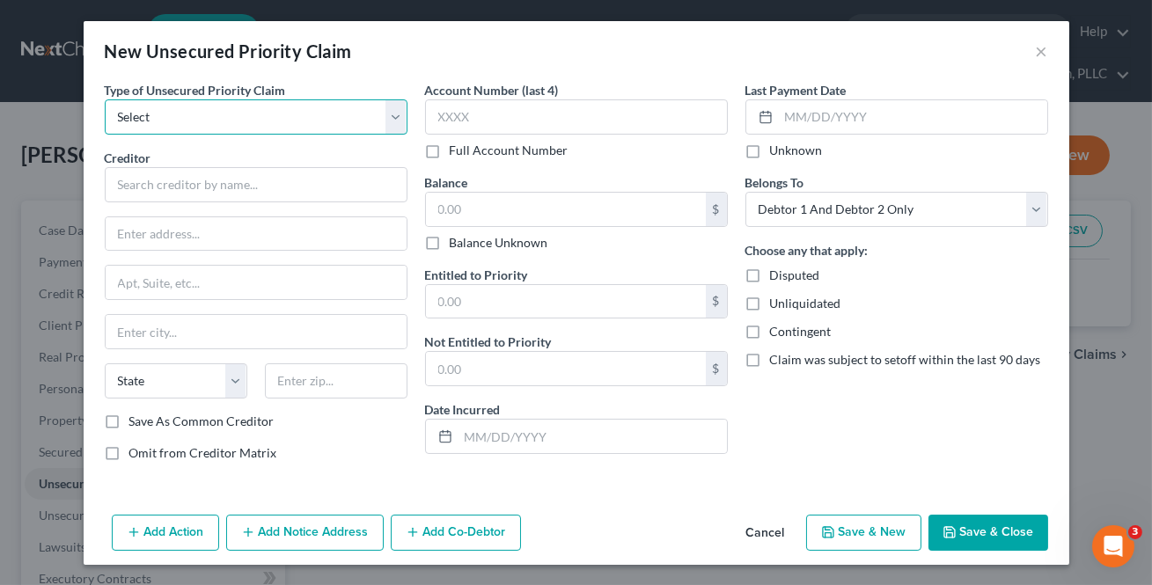
drag, startPoint x: 226, startPoint y: 121, endPoint x: 215, endPoint y: 133, distance: 16.8
click at [226, 121] on select "Select Taxes & Other Government Units Domestic Support Obligations Extensions o…" at bounding box center [256, 116] width 303 height 35
select select "0"
click at [105, 99] on select "Select Taxes & Other Government Units Domestic Support Obligations Extensions o…" at bounding box center [256, 116] width 303 height 35
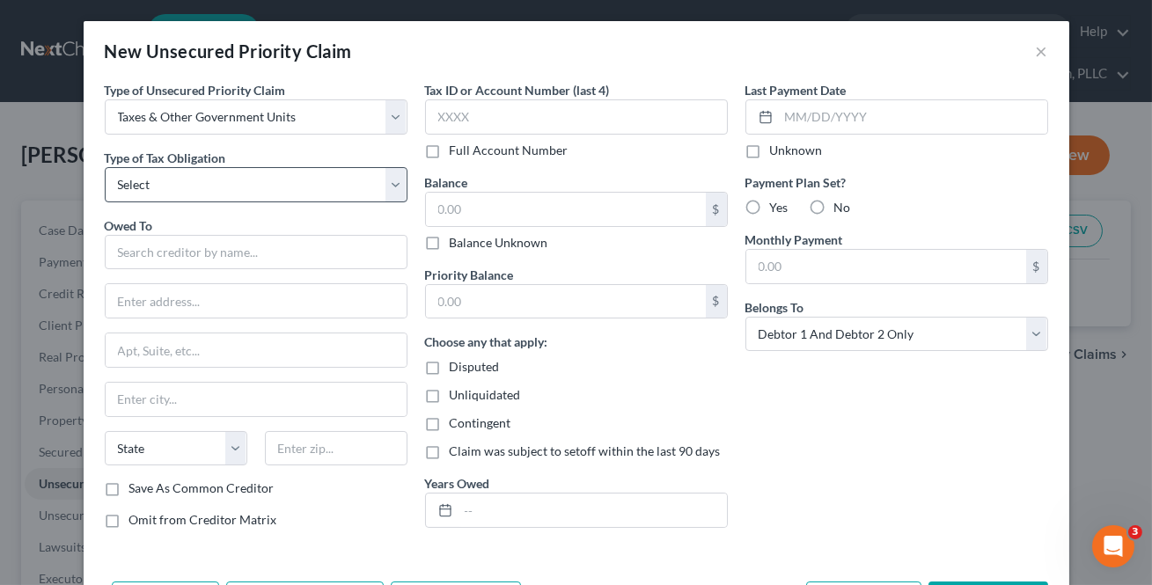
select select "0"
click at [105, 167] on select "Select Federal City State Franchise Tax Board Other" at bounding box center [256, 184] width 303 height 35
click at [142, 238] on input "text" at bounding box center [256, 252] width 303 height 35
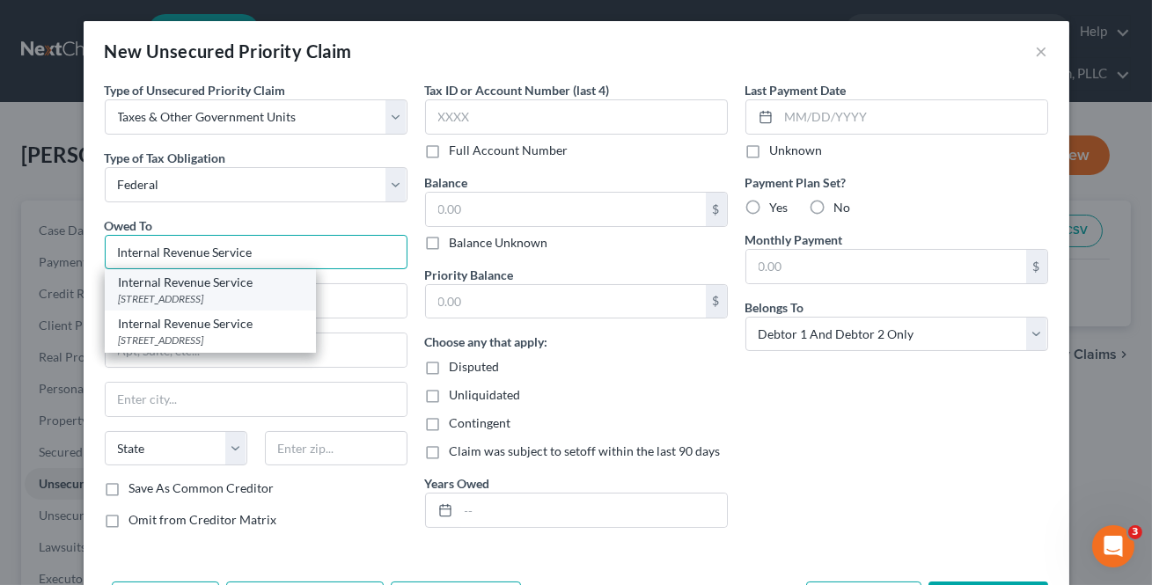
type input "Internal Revenue Service"
click at [197, 299] on div "PO Box 7346, Philadelphia, PA 19101" at bounding box center [210, 298] width 183 height 15
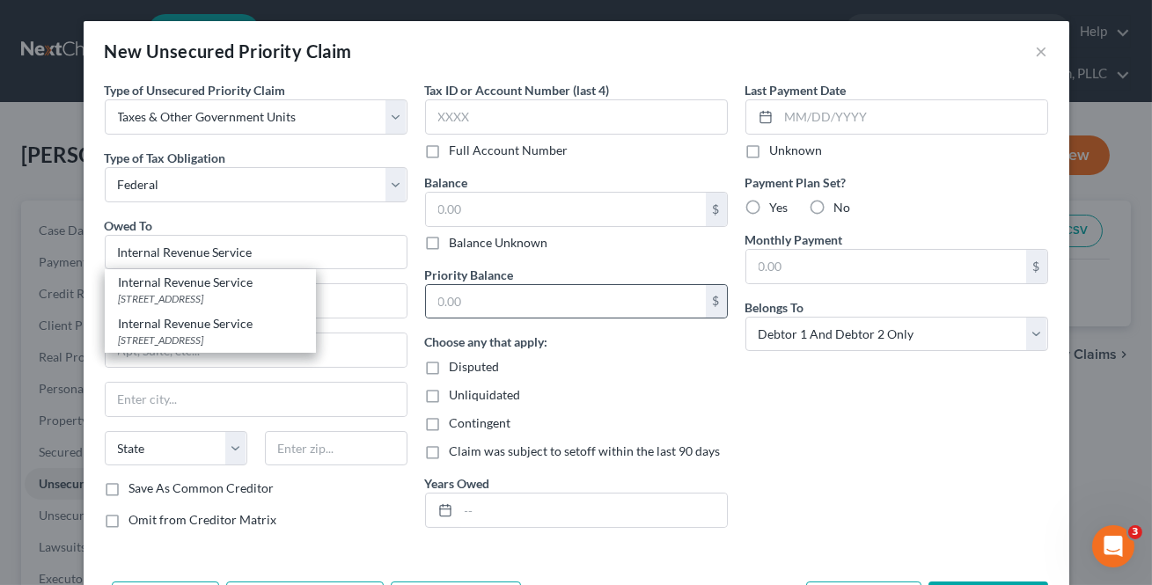
type input "PO Box 7346"
type input "[GEOGRAPHIC_DATA]"
select select "39"
type input "19101"
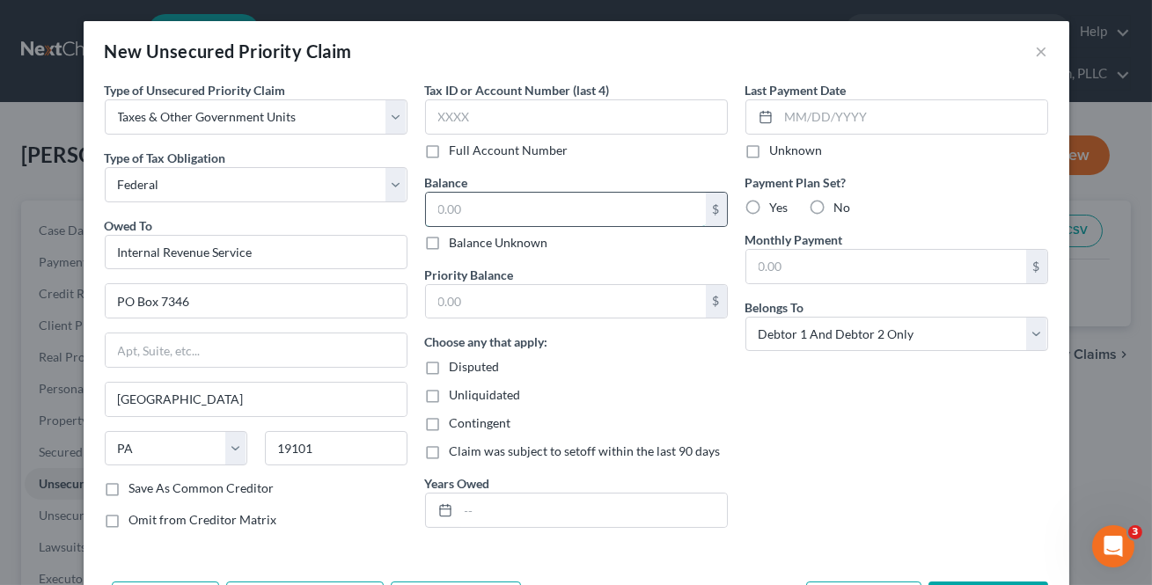
click at [502, 202] on input "text" at bounding box center [566, 209] width 280 height 33
type input "200"
click at [581, 297] on input "text" at bounding box center [566, 301] width 280 height 33
type input "200"
drag, startPoint x: 770, startPoint y: 401, endPoint x: 934, endPoint y: 462, distance: 174.6
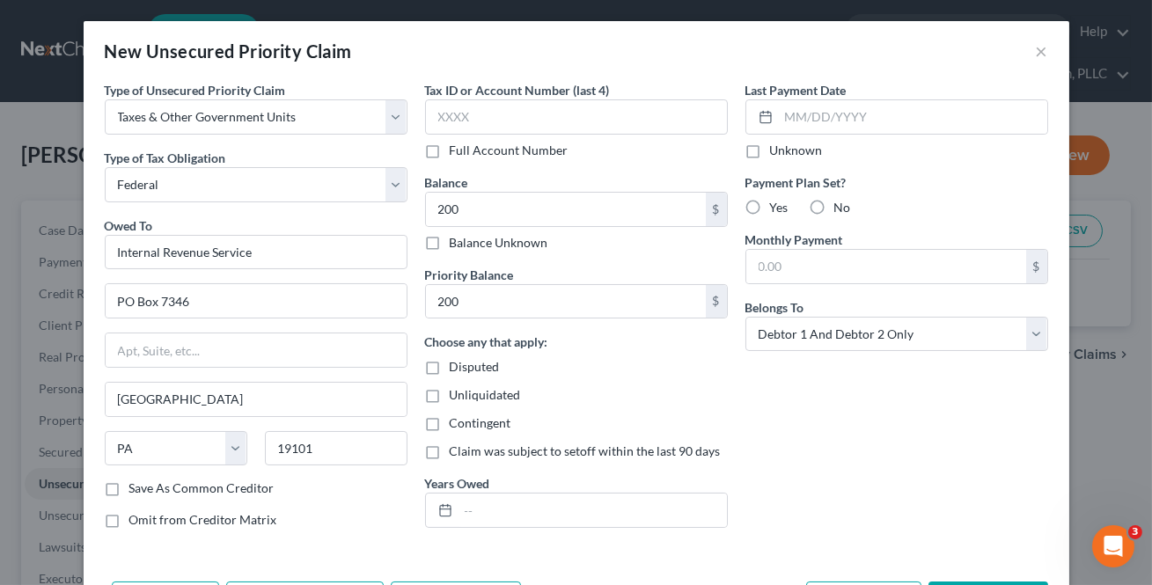
click at [770, 401] on div "Last Payment Date Unknown Payment Plan Set? Yes No Monthly Payment $ Belongs To…" at bounding box center [897, 312] width 320 height 462
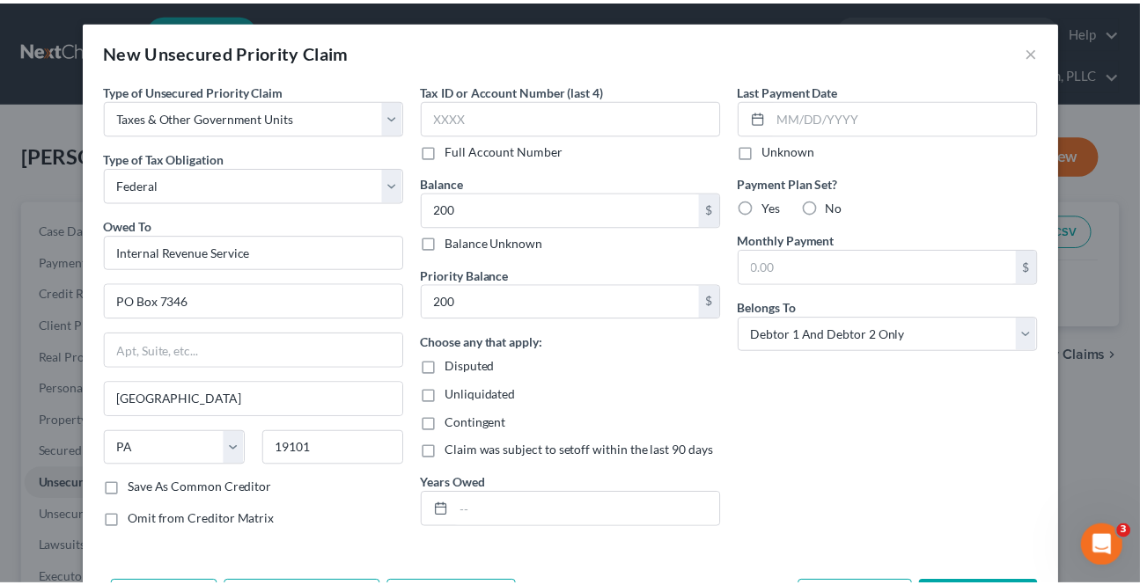
scroll to position [68, 0]
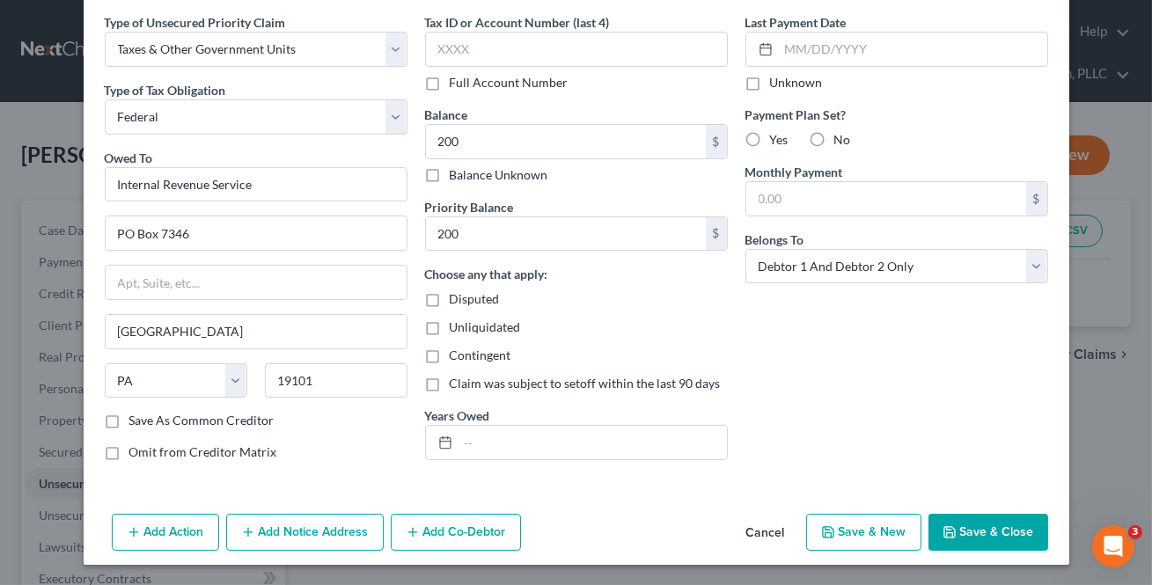
drag, startPoint x: 957, startPoint y: 532, endPoint x: 1001, endPoint y: 543, distance: 44.4
click at [957, 532] on button "Save & Close" at bounding box center [988, 532] width 120 height 37
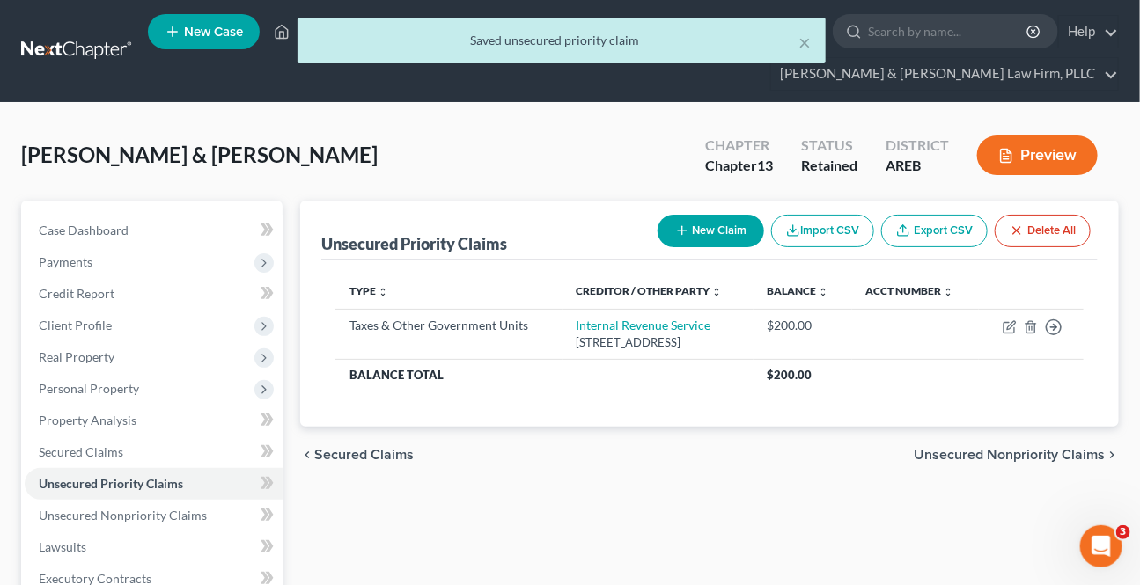
click at [1048, 465] on div "chevron_left Secured Claims Unsecured Nonpriority Claims chevron_right" at bounding box center [709, 455] width 818 height 56
click at [1044, 451] on span "Unsecured Nonpriority Claims" at bounding box center [1008, 455] width 191 height 14
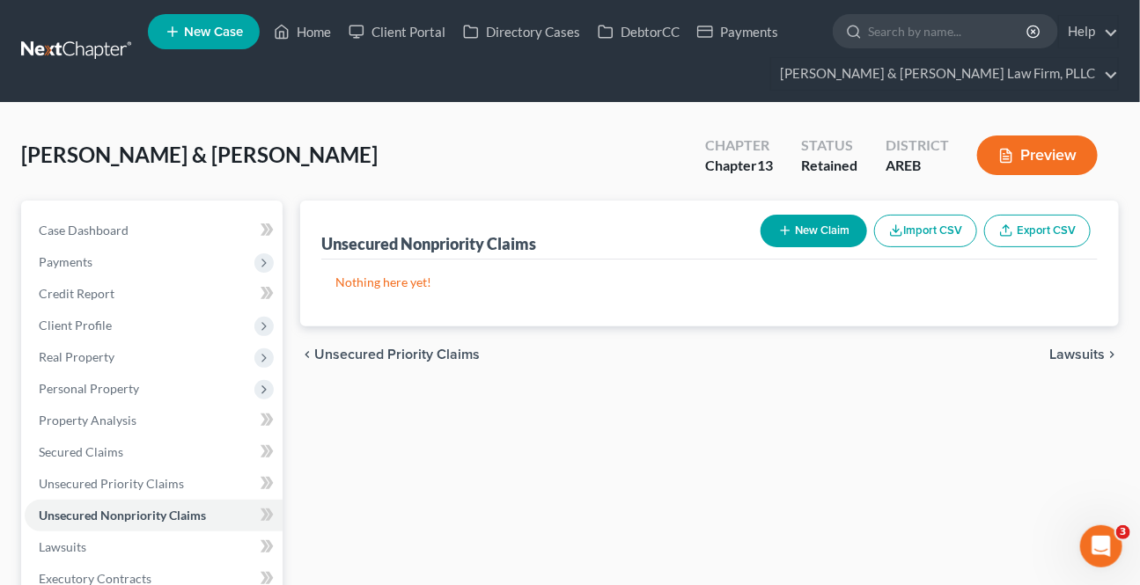
click at [77, 295] on span "Credit Report" at bounding box center [77, 293] width 76 height 15
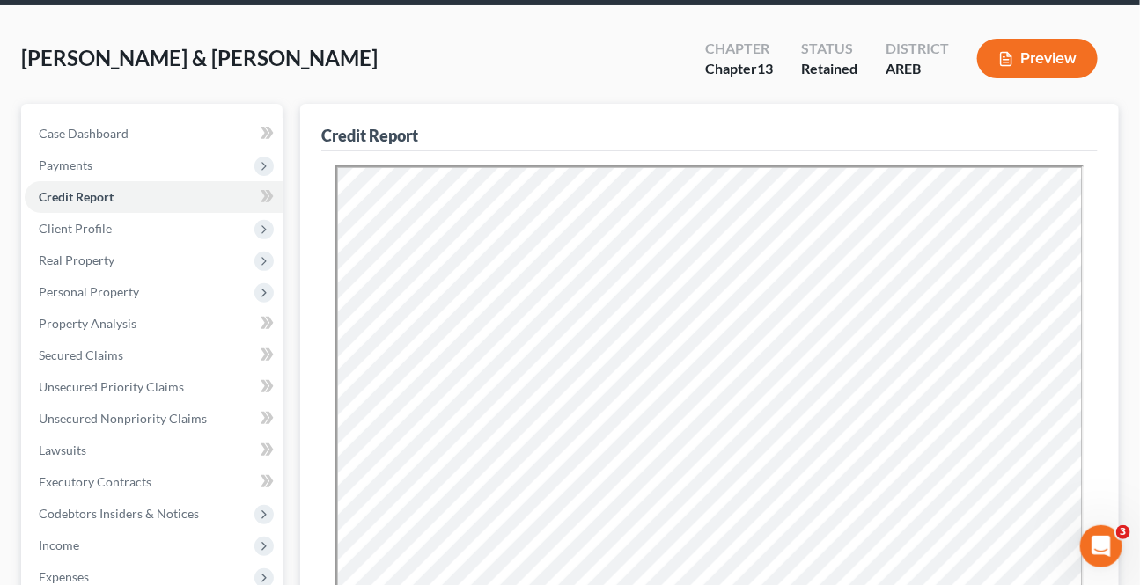
scroll to position [400, 0]
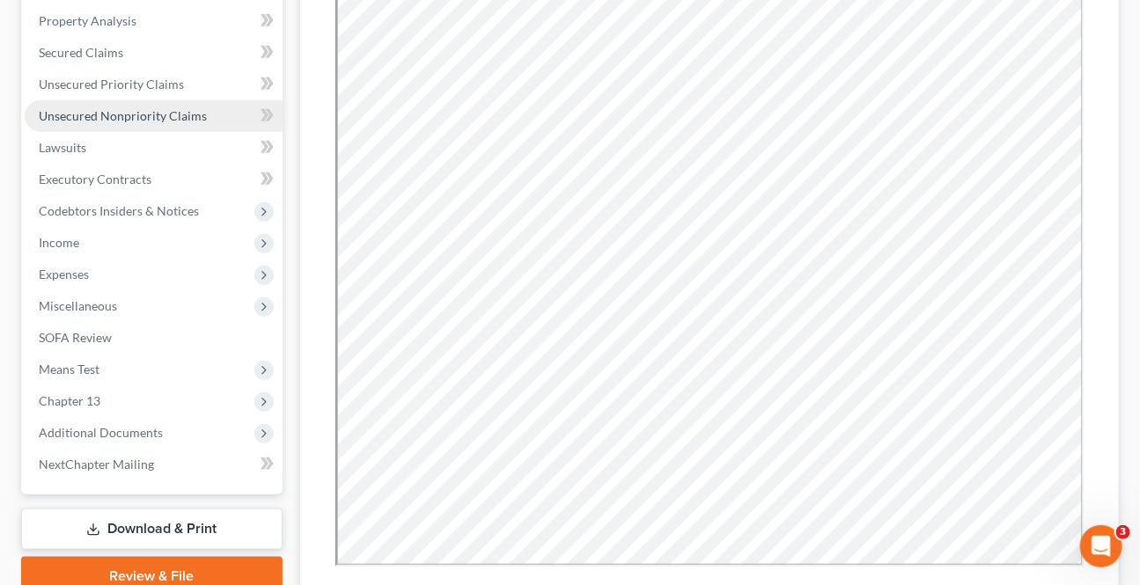
click at [107, 114] on span "Unsecured Nonpriority Claims" at bounding box center [123, 115] width 168 height 15
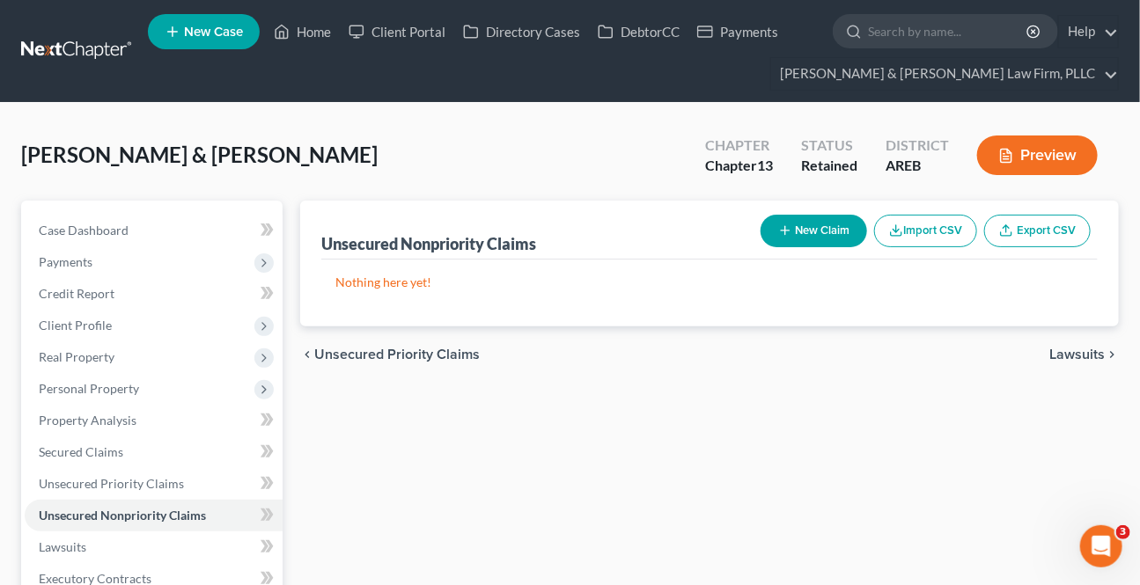
click at [834, 227] on button "New Claim" at bounding box center [813, 231] width 106 height 33
select select "2"
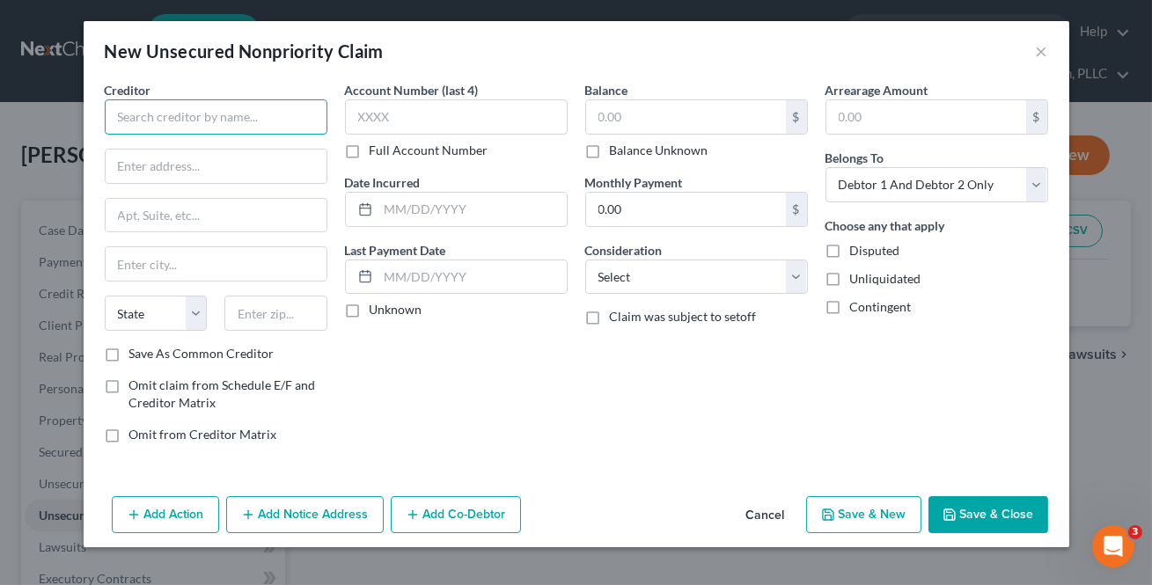
click at [224, 114] on input "text" at bounding box center [216, 116] width 223 height 35
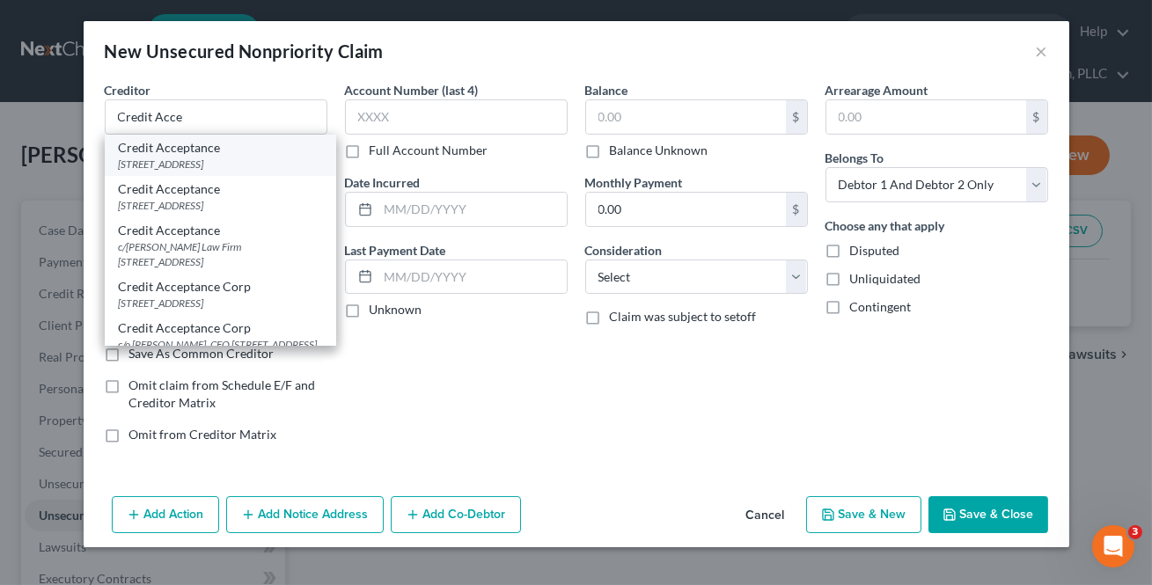
click at [266, 158] on div "25505 W 12 Mile Rd, Southfield, MI 48034" at bounding box center [220, 164] width 203 height 15
type input "Credit Acceptance"
type input "25505 W 12 Mile Rd"
type input "Southfield"
select select "23"
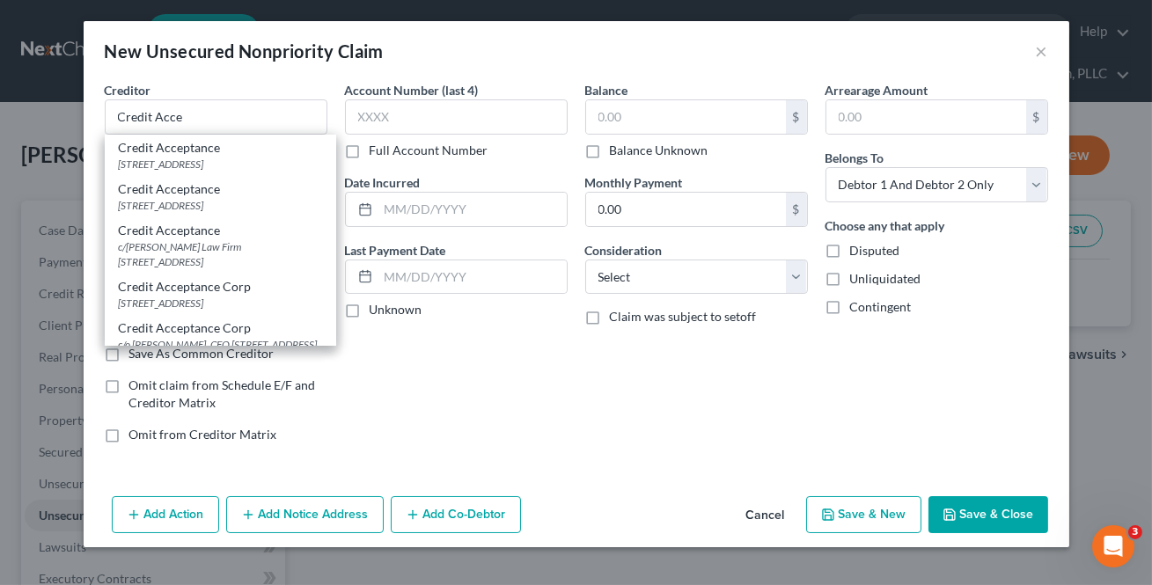
type input "48034"
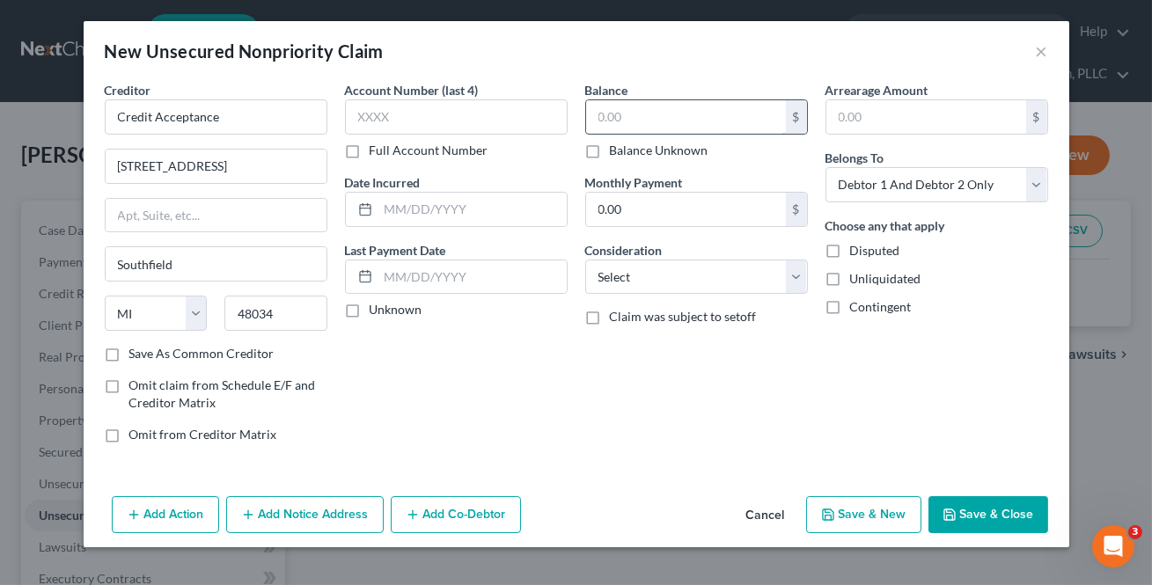
click at [634, 116] on input "text" at bounding box center [686, 116] width 200 height 33
type input "4,089.34"
click at [834, 510] on icon "button" at bounding box center [828, 515] width 14 height 14
select select "2"
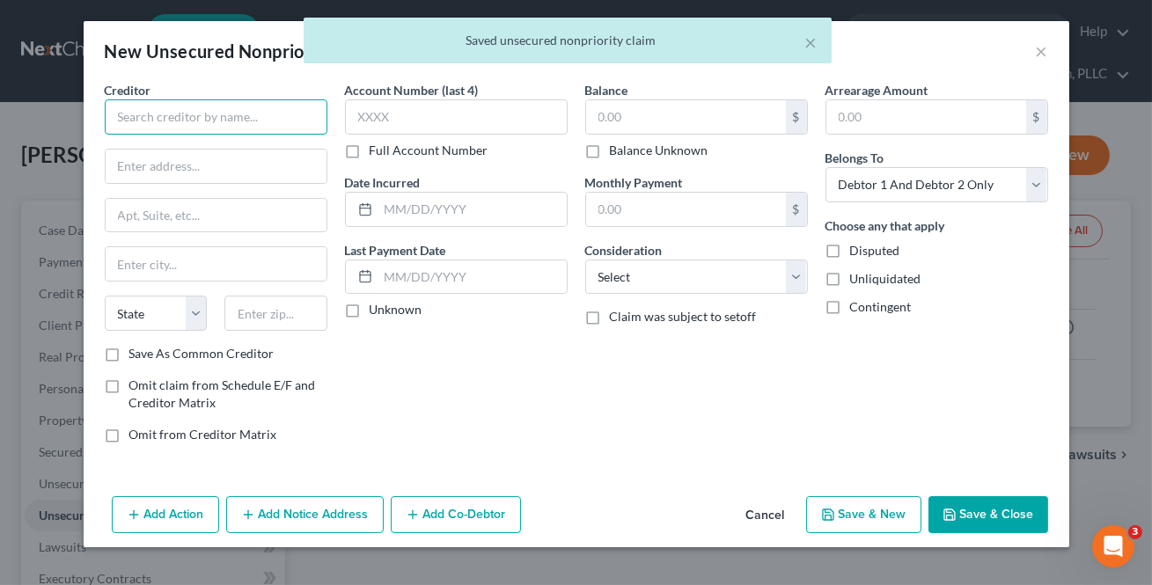
drag, startPoint x: 192, startPoint y: 126, endPoint x: 334, endPoint y: 234, distance: 179.0
click at [192, 125] on input "text" at bounding box center [216, 116] width 223 height 35
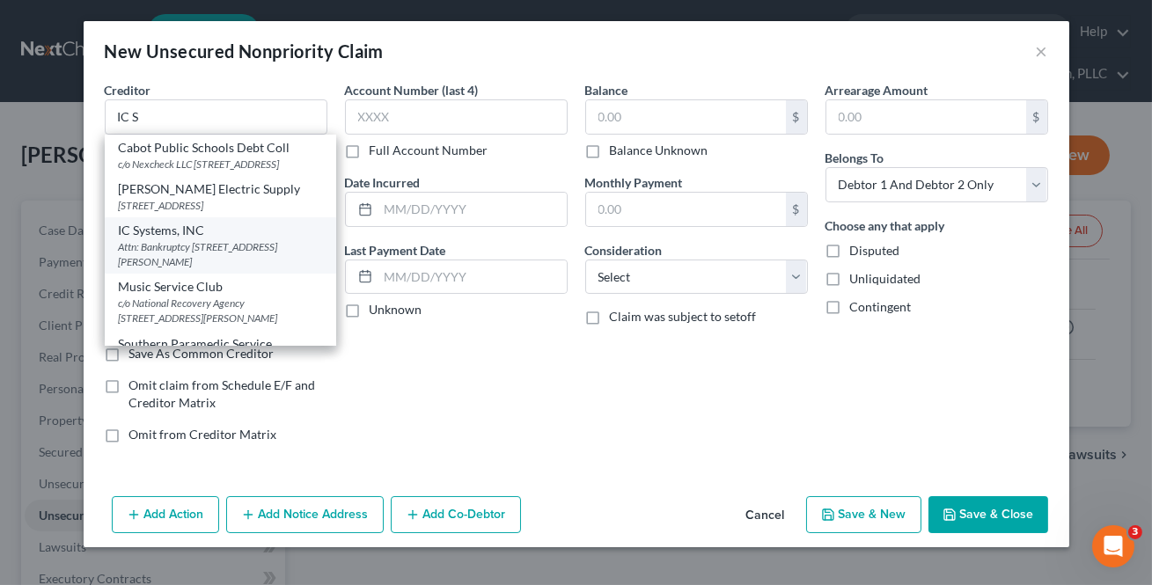
click at [208, 258] on div "Attn: Bankruptcy PO Box 64378, Saint Paul, MN 55164" at bounding box center [220, 254] width 203 height 30
type input "IC Systems, INC"
type input "Attn: Bankruptcy"
type input "PO Box 64378"
type input "Saint Paul"
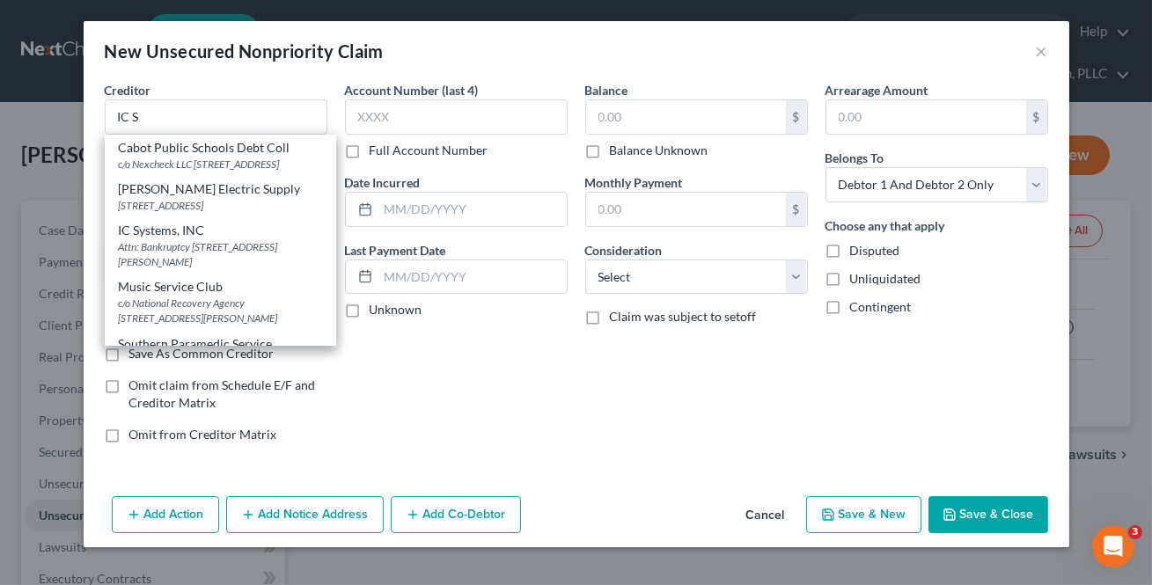
select select "24"
type input "55164"
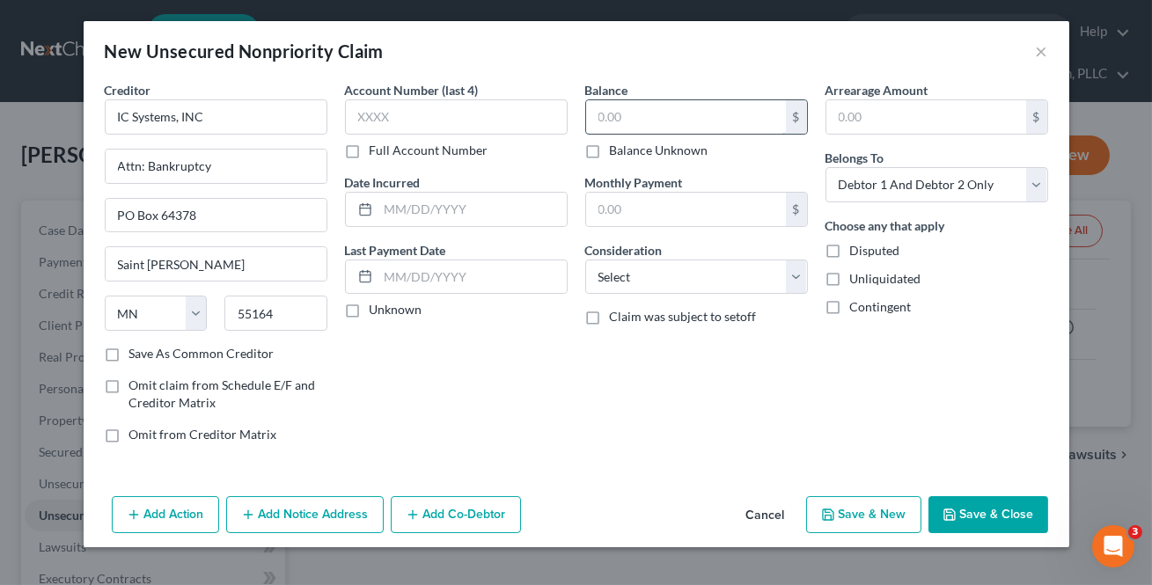
click at [719, 132] on input "text" at bounding box center [686, 116] width 200 height 33
type input "333"
click at [1028, 524] on button "Save & Close" at bounding box center [988, 514] width 120 height 37
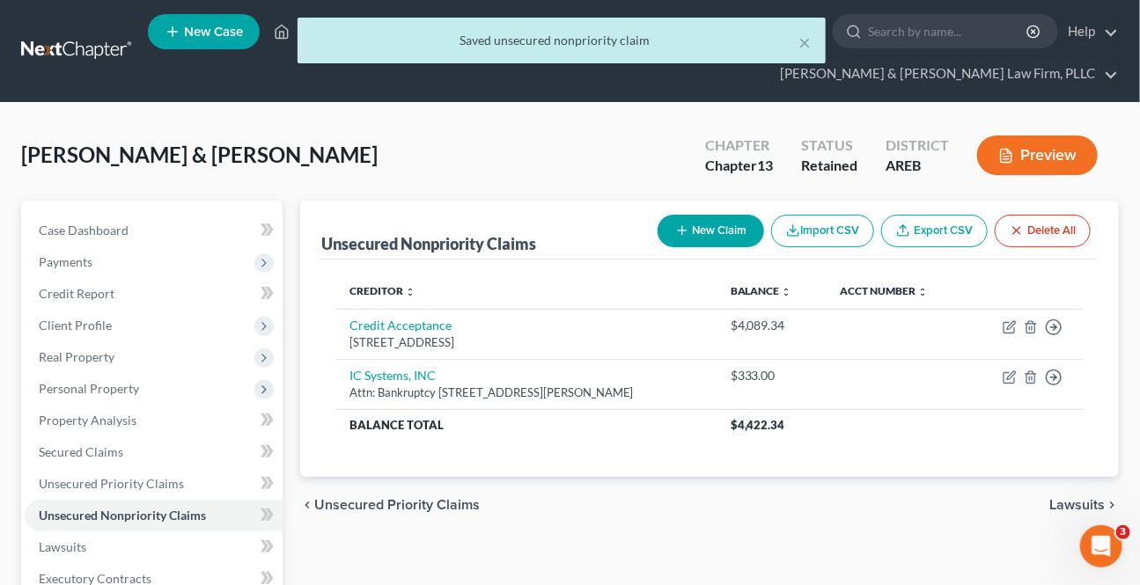
click at [1064, 506] on span "Lawsuits" at bounding box center [1076, 505] width 55 height 14
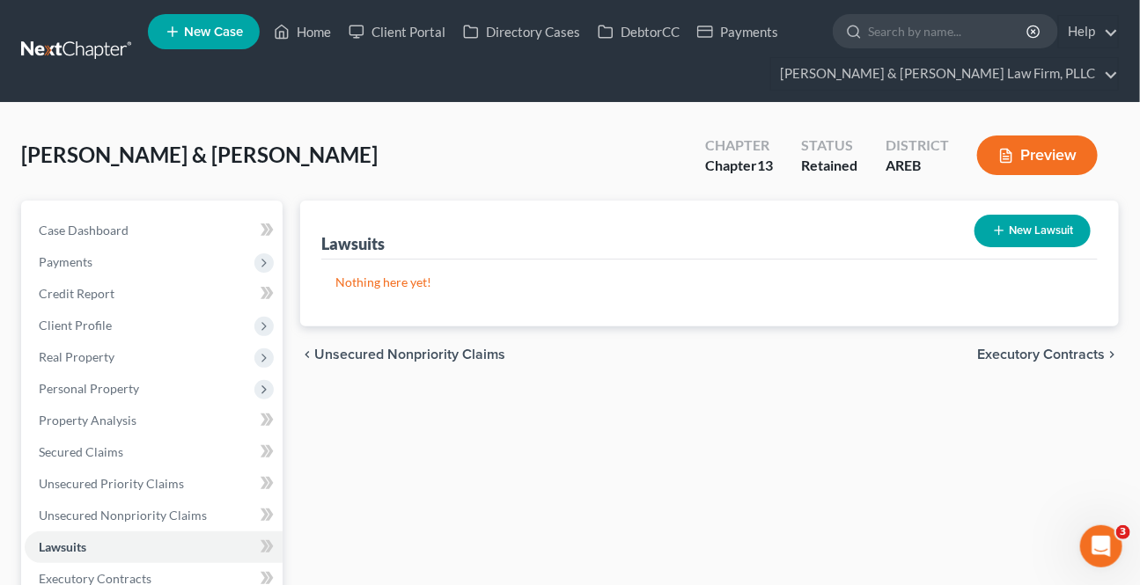
click at [1036, 352] on span "Executory Contracts" at bounding box center [1041, 355] width 128 height 14
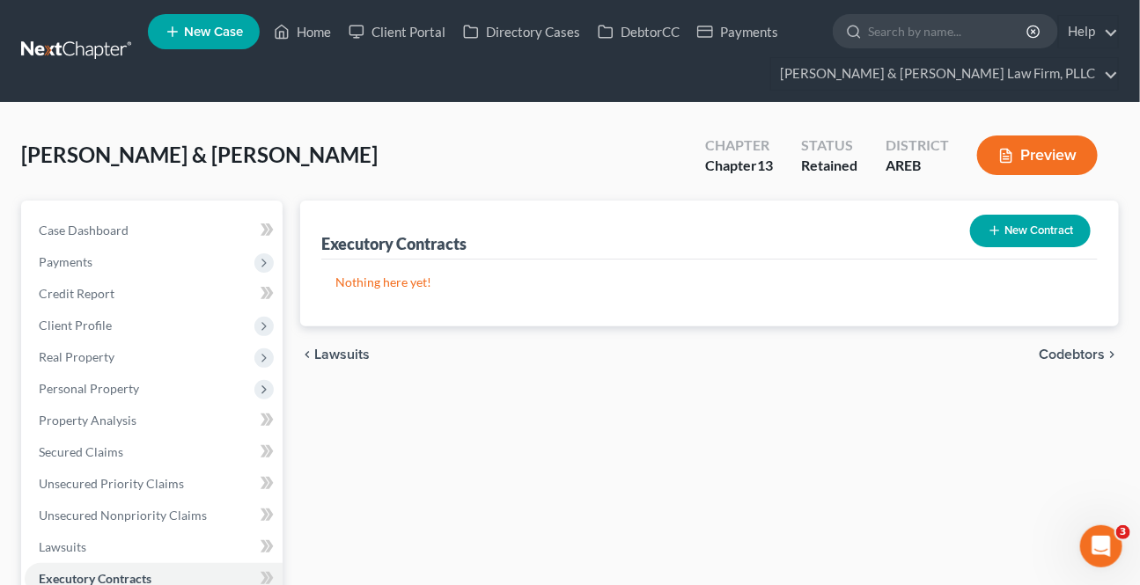
click at [1050, 352] on span "Codebtors" at bounding box center [1071, 355] width 66 height 14
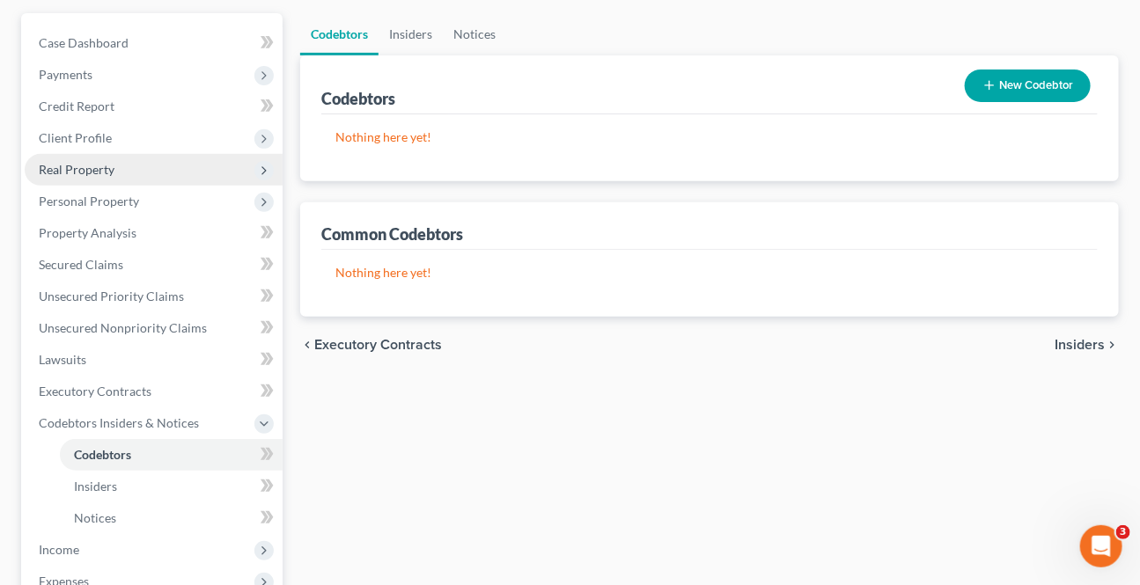
scroll to position [239, 0]
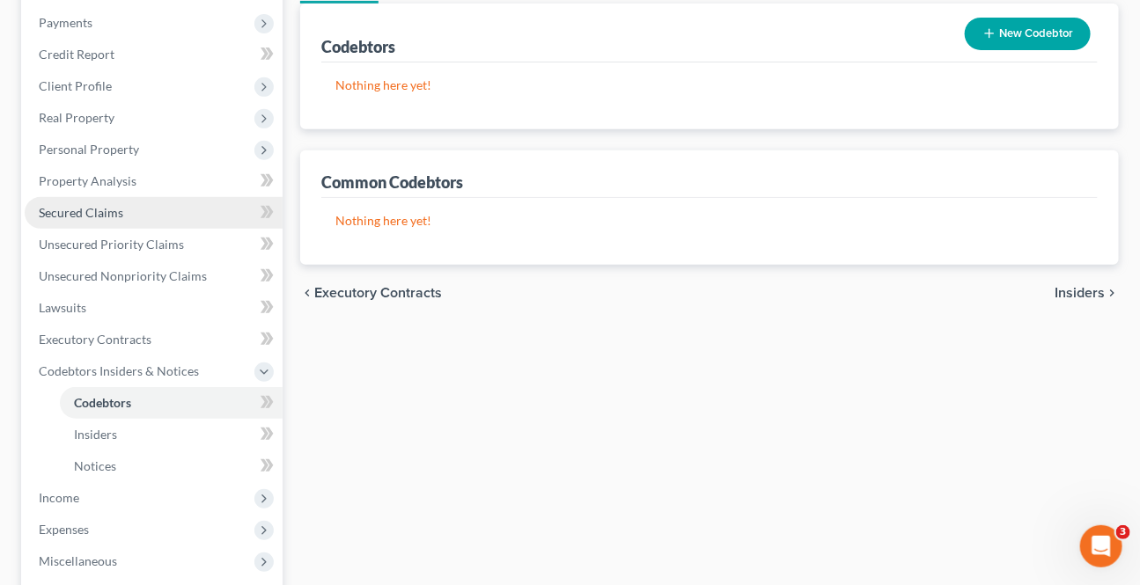
click at [59, 200] on link "Secured Claims" at bounding box center [154, 213] width 258 height 32
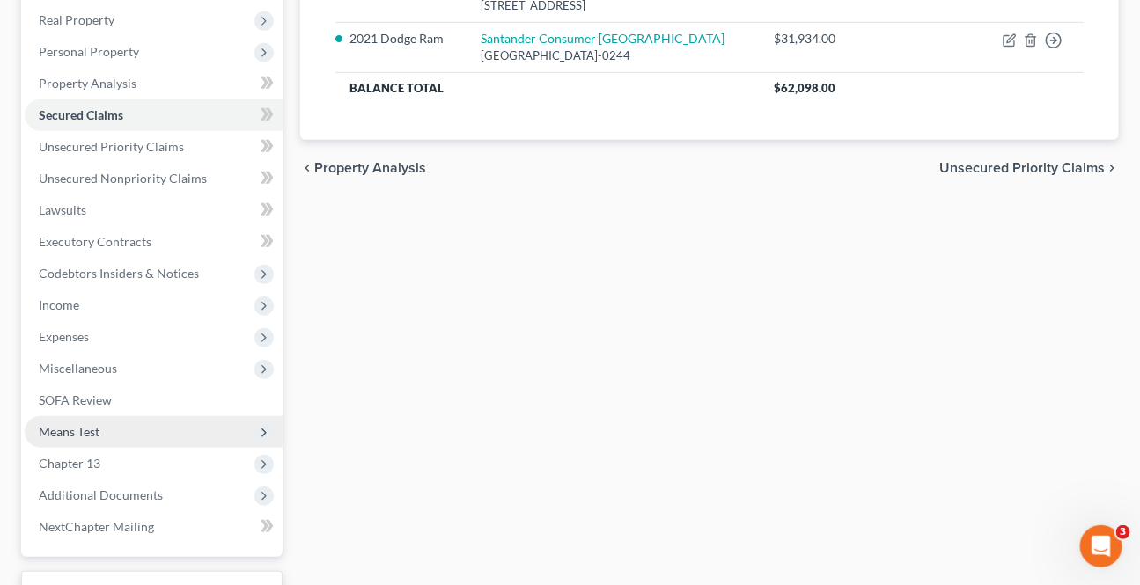
scroll to position [400, 0]
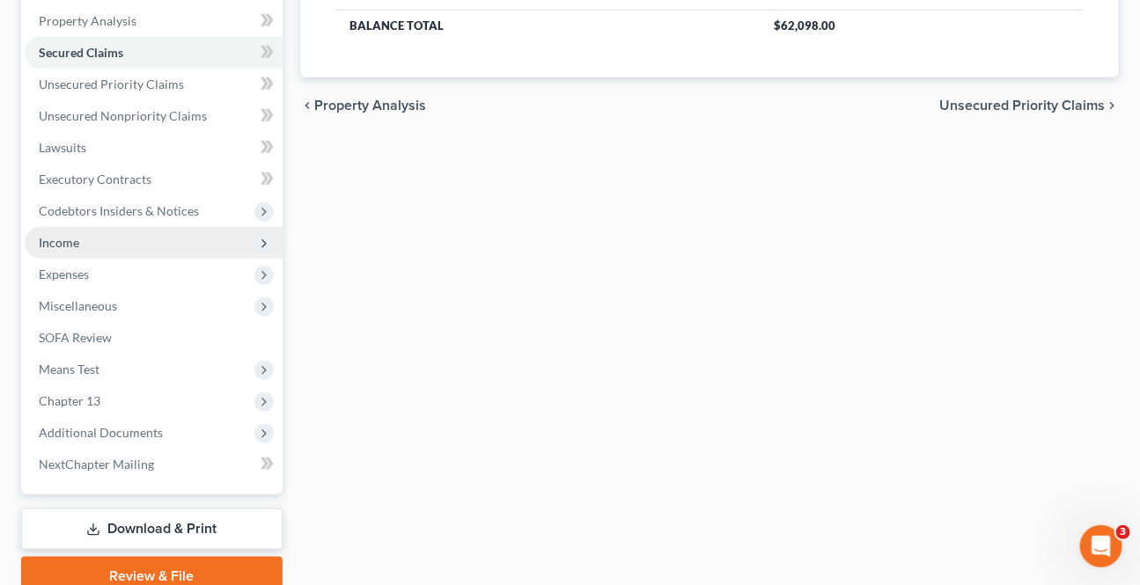
click at [71, 246] on span "Income" at bounding box center [59, 242] width 40 height 15
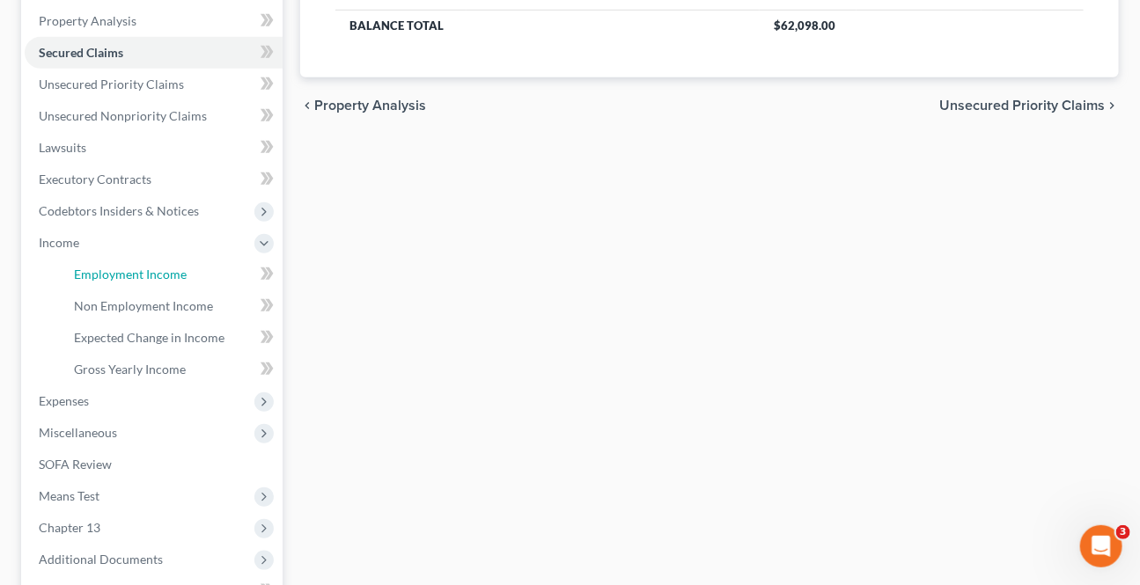
click at [114, 267] on span "Employment Income" at bounding box center [130, 274] width 113 height 15
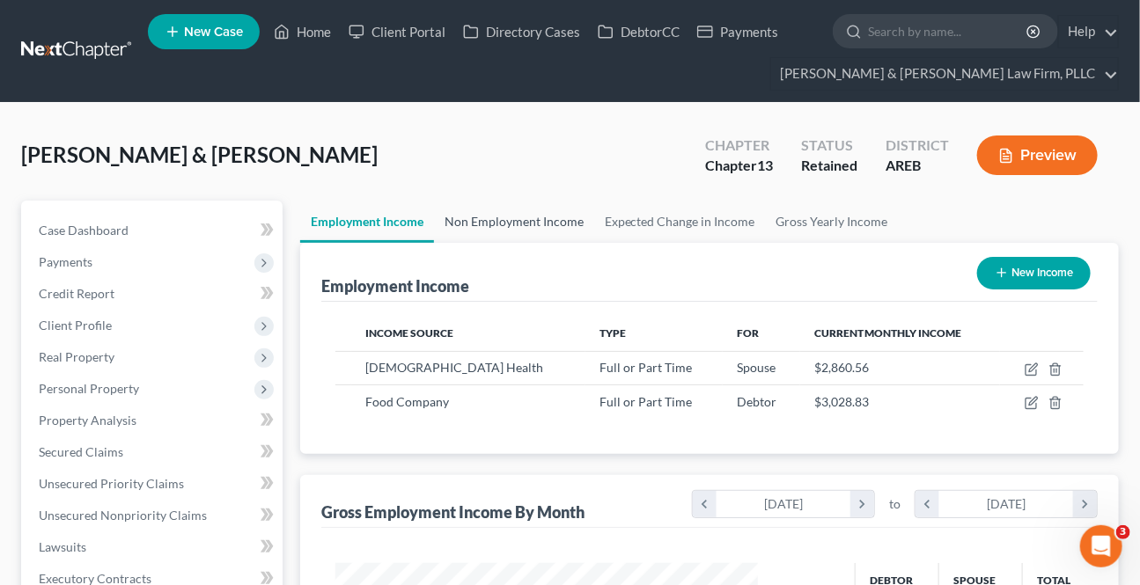
scroll to position [315, 458]
click at [453, 209] on link "Non Employment Income" at bounding box center [514, 222] width 160 height 42
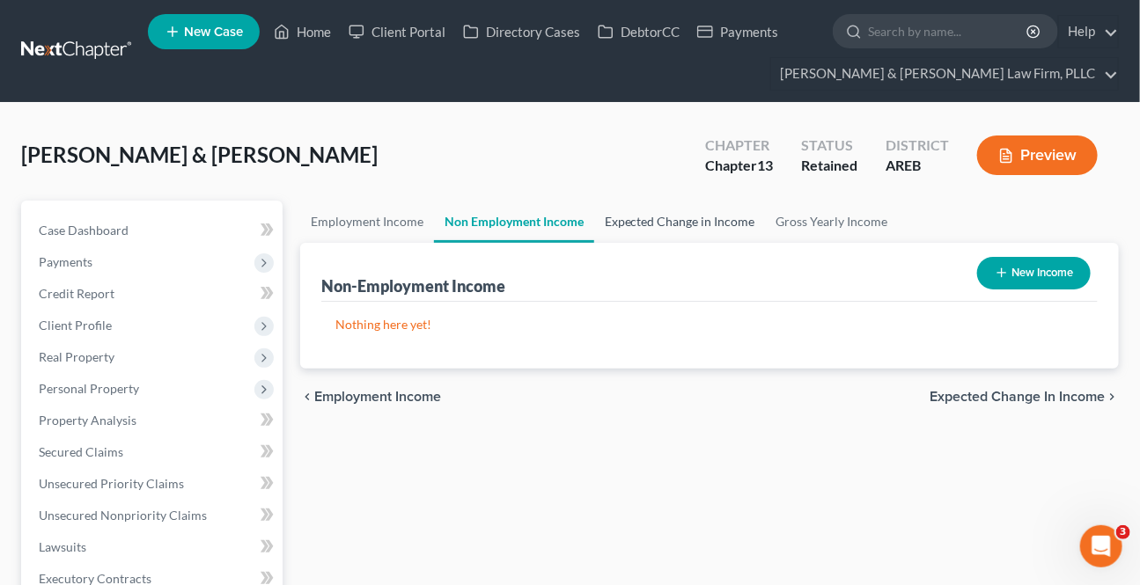
drag, startPoint x: 634, startPoint y: 224, endPoint x: 841, endPoint y: 231, distance: 207.8
click at [634, 224] on link "Expected Change in Income" at bounding box center [680, 222] width 172 height 42
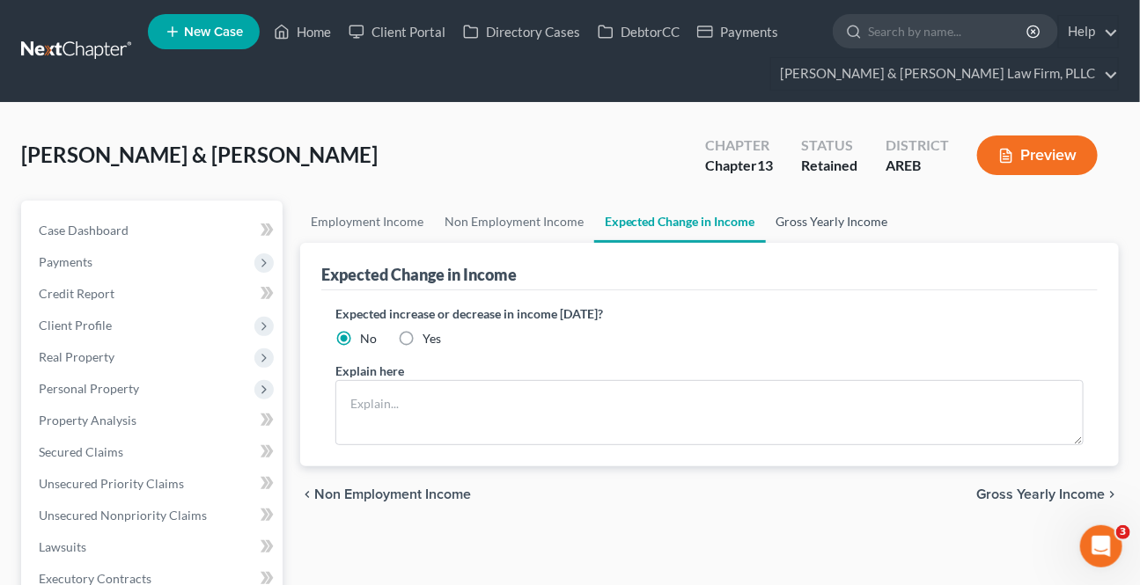
click at [839, 212] on link "Gross Yearly Income" at bounding box center [832, 222] width 133 height 42
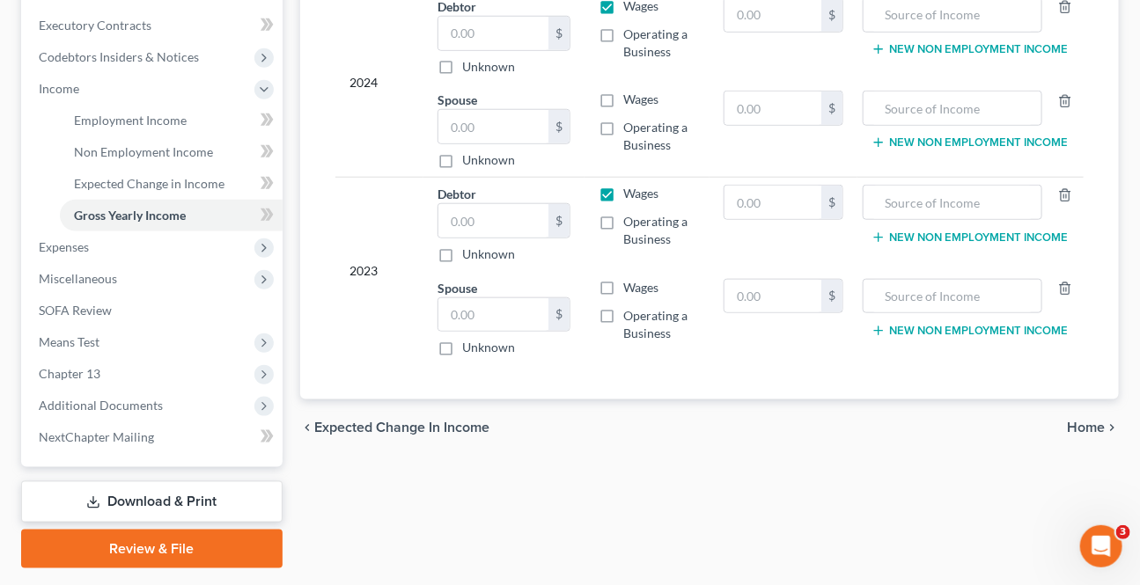
scroll to position [560, 0]
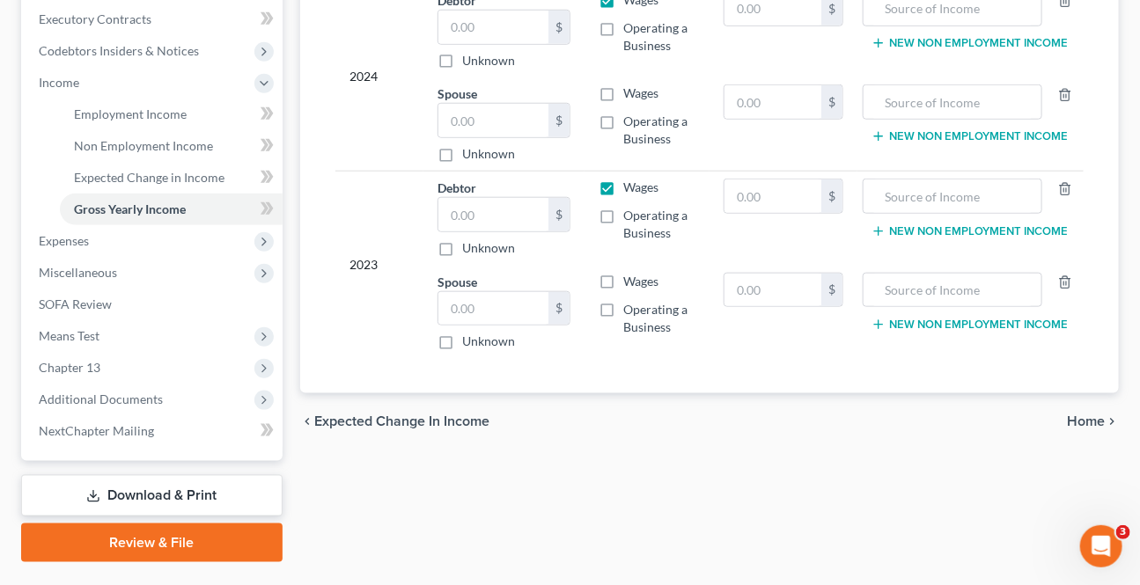
click at [1085, 422] on span "Home" at bounding box center [1086, 421] width 38 height 14
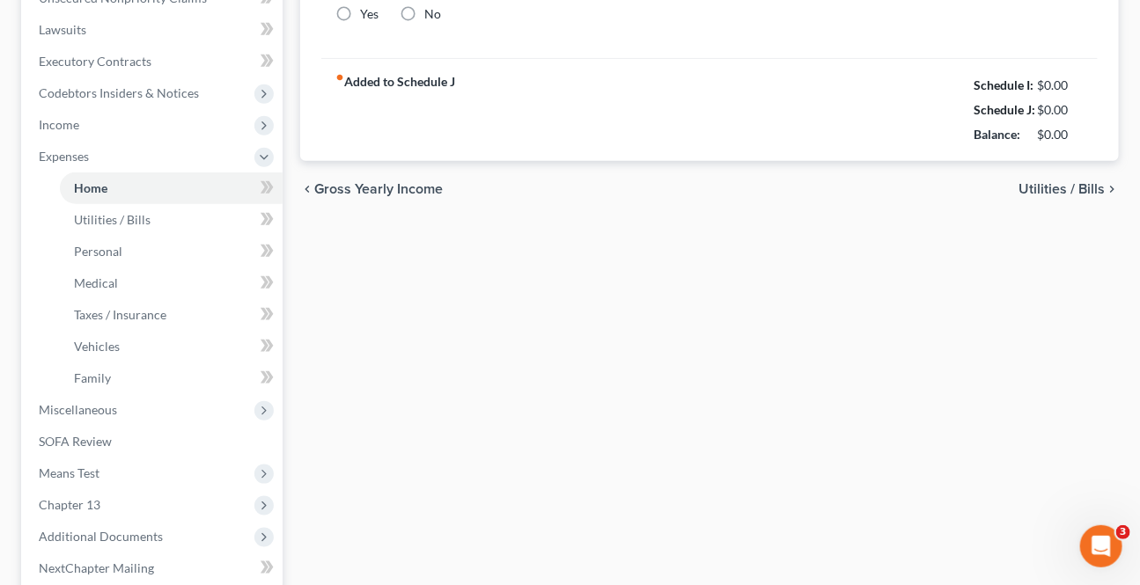
type input "650.00"
type input "0.00"
radio input "true"
type input "0.00"
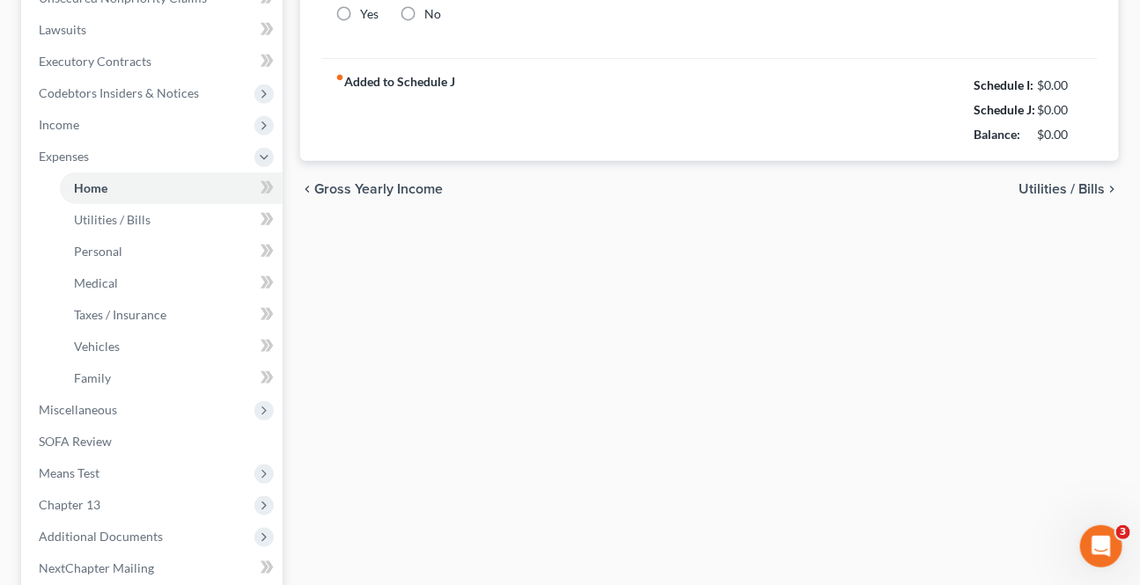
type input "0.00"
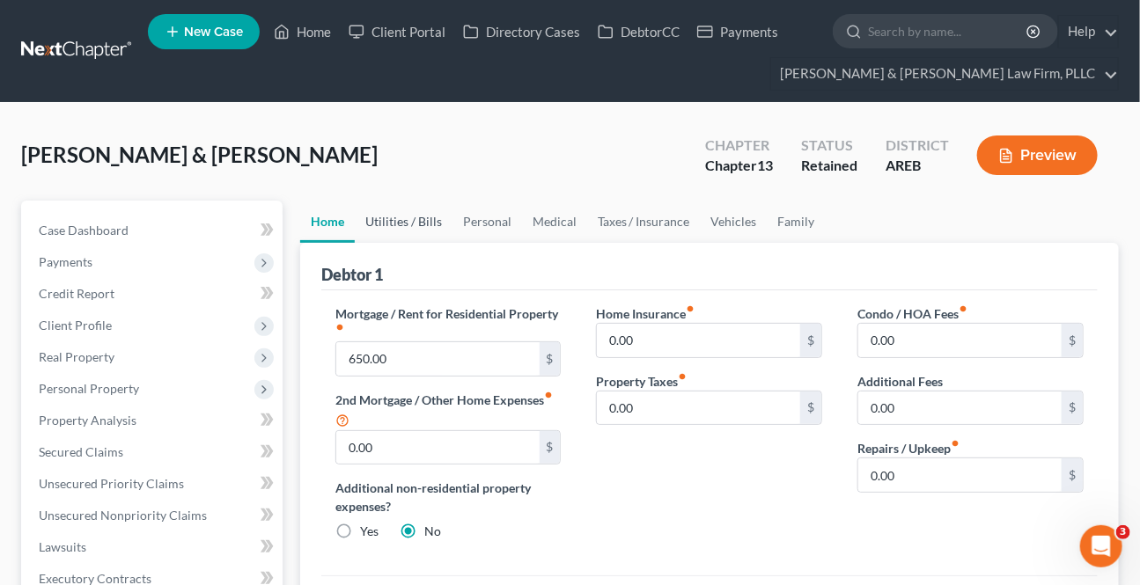
click at [414, 208] on link "Utilities / Bills" at bounding box center [404, 222] width 98 height 42
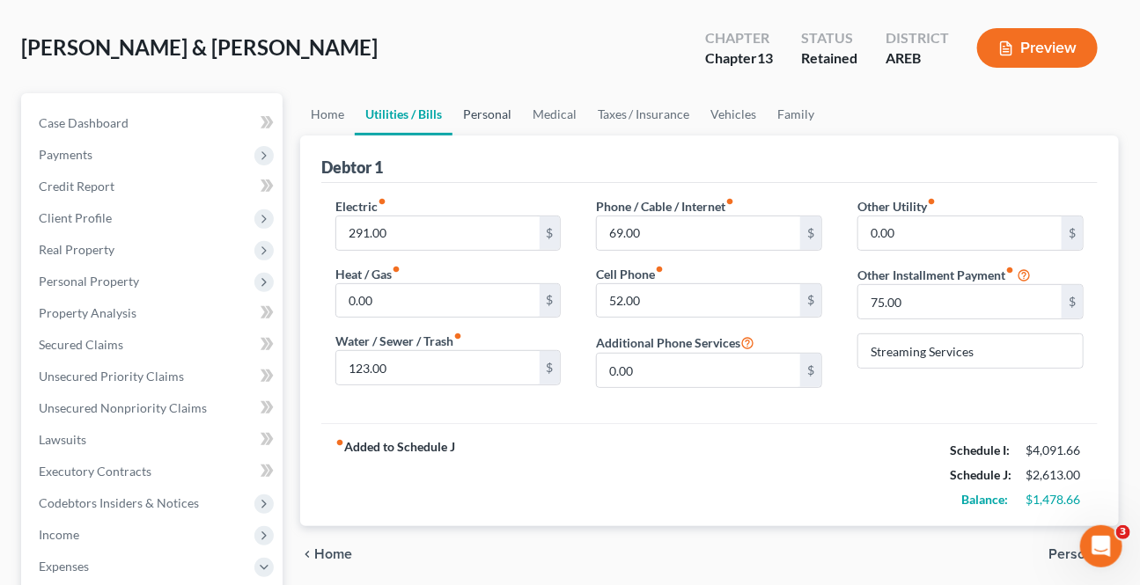
scroll to position [79, 0]
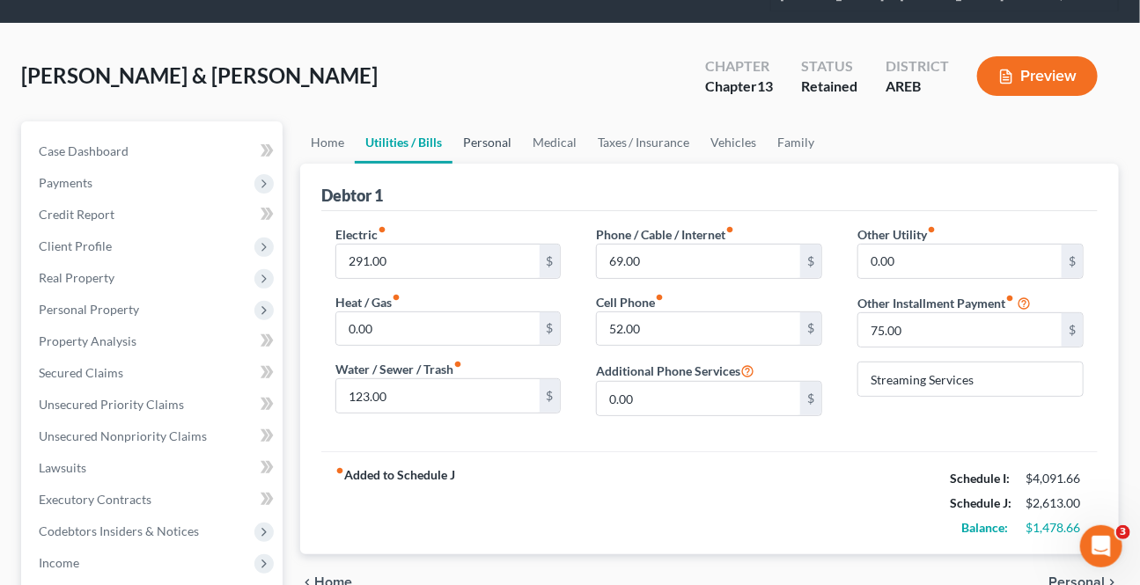
click at [484, 132] on link "Personal" at bounding box center [487, 142] width 70 height 42
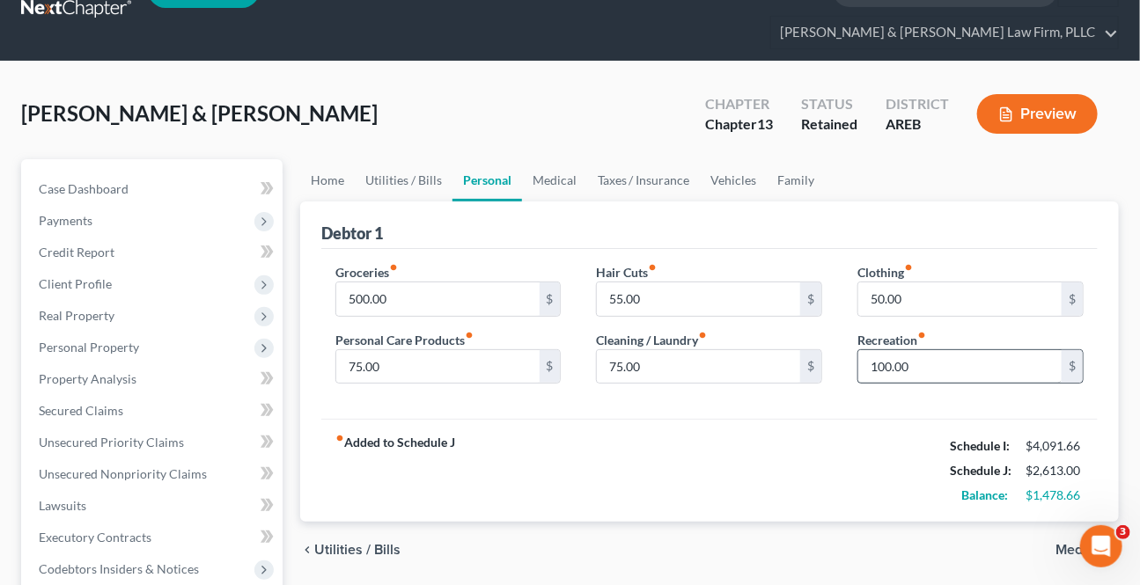
scroll to position [79, 0]
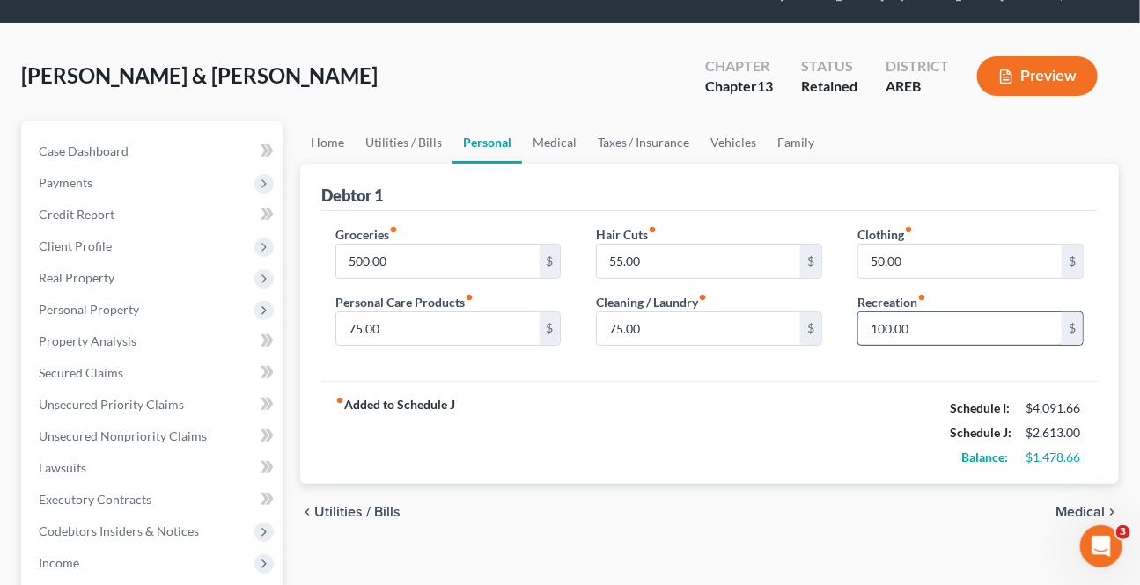
click at [929, 329] on input "100.00" at bounding box center [959, 328] width 203 height 33
click at [882, 402] on div "fiber_manual_record Added to Schedule J Schedule I: $4,091.66 Schedule J: $2,51…" at bounding box center [709, 432] width 776 height 103
drag, startPoint x: 924, startPoint y: 328, endPoint x: 900, endPoint y: 323, distance: 24.3
click at [924, 328] on input "text" at bounding box center [959, 328] width 203 height 33
type input "50"
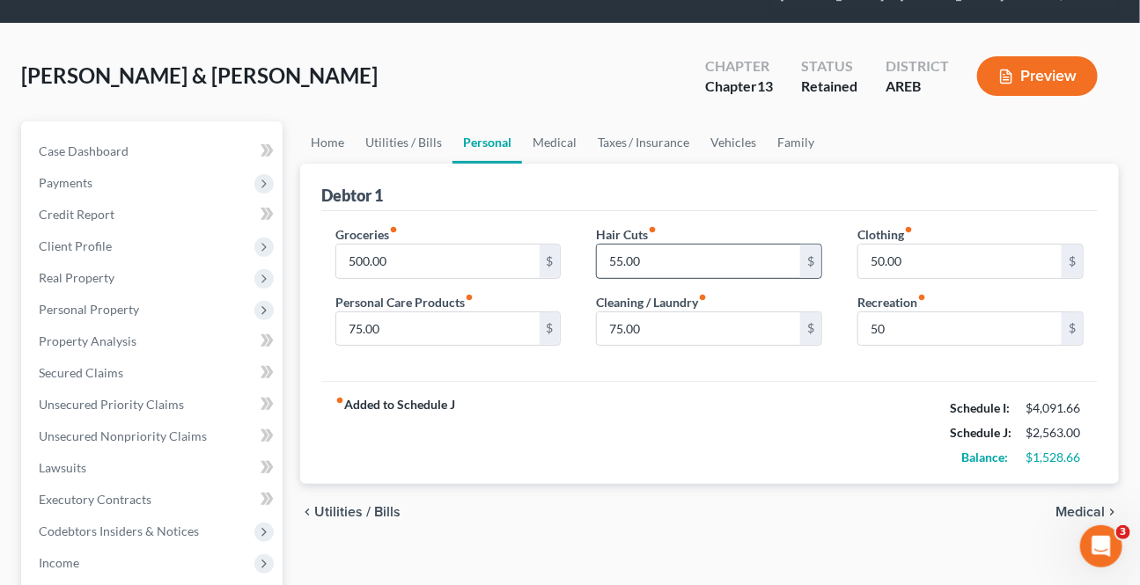
drag, startPoint x: 859, startPoint y: 408, endPoint x: 795, endPoint y: 244, distance: 176.7
click at [859, 407] on div "fiber_manual_record Added to Schedule J Schedule I: $4,091.66 Schedule J: $2,56…" at bounding box center [709, 432] width 776 height 103
click at [759, 137] on link "Vehicles" at bounding box center [733, 142] width 67 height 42
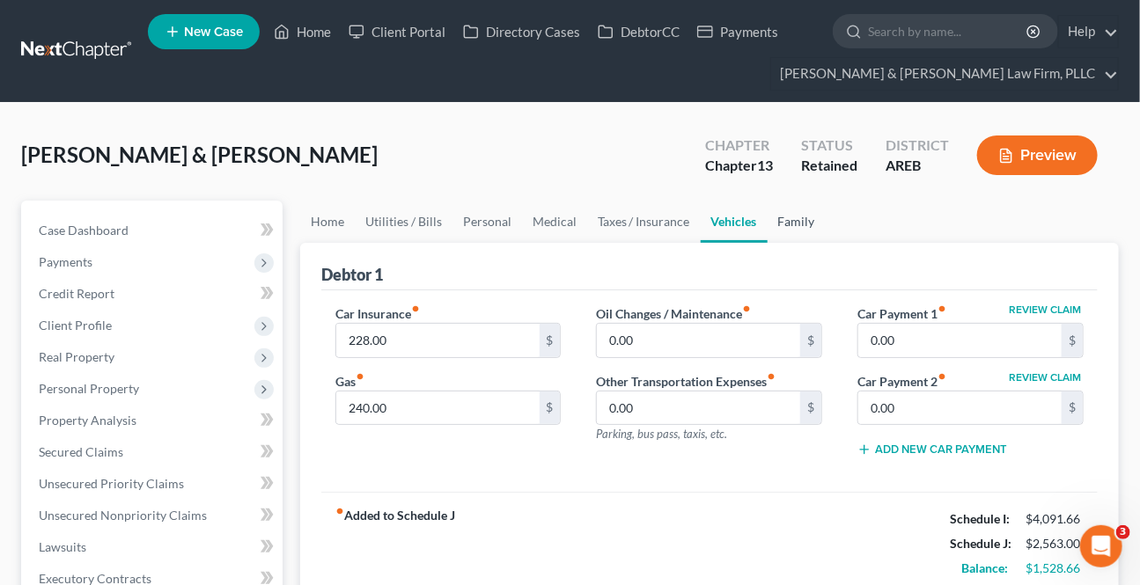
drag, startPoint x: 782, startPoint y: 210, endPoint x: 932, endPoint y: 297, distance: 172.7
click at [782, 211] on link "Family" at bounding box center [796, 222] width 58 height 42
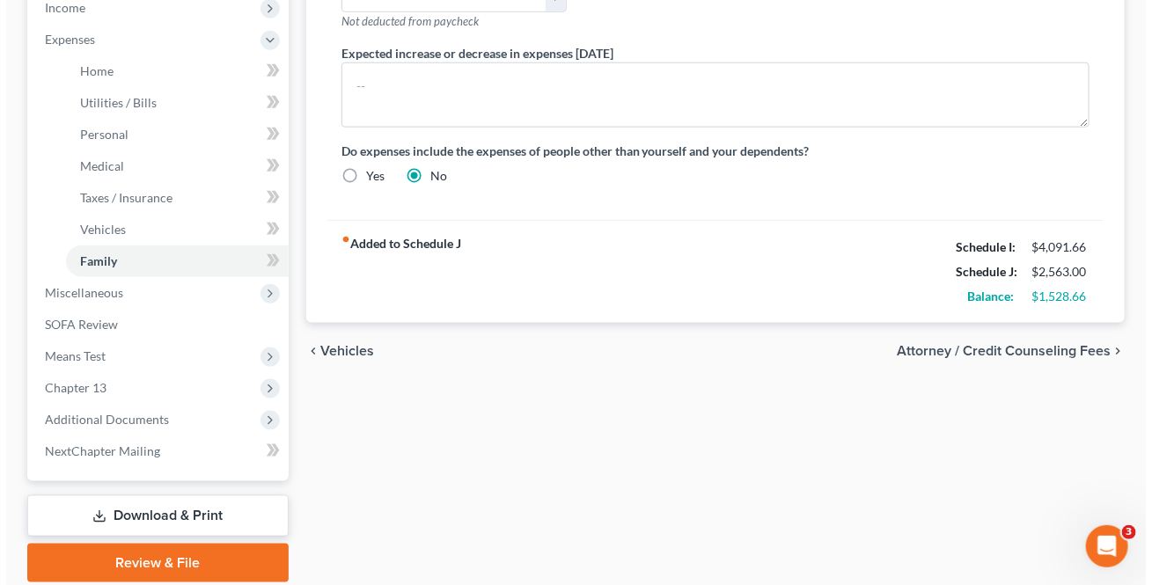
scroll to position [696, 0]
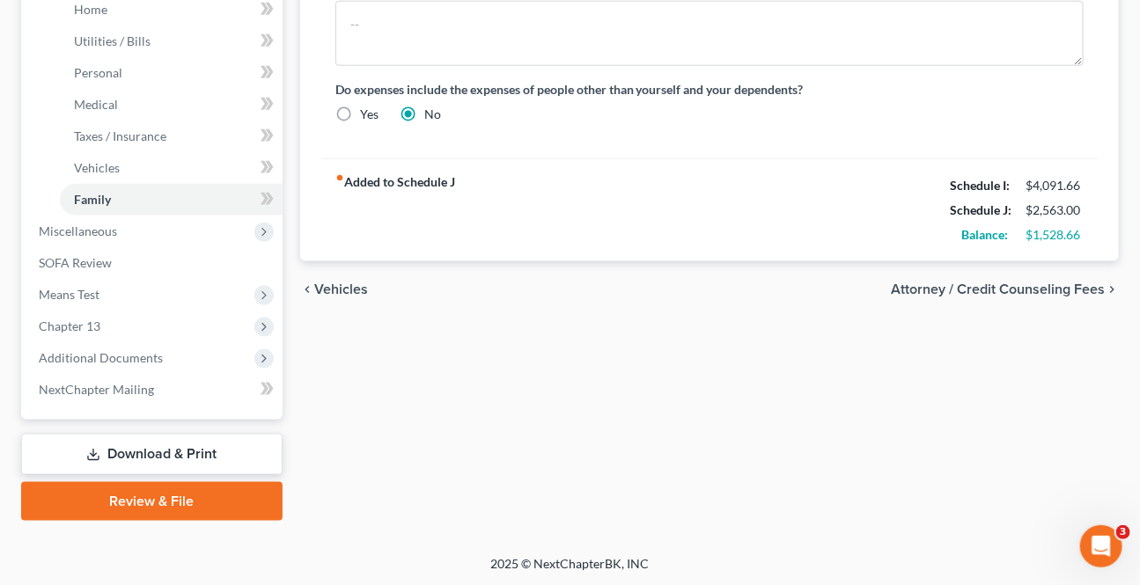
click at [1005, 288] on span "Attorney / Credit Counseling Fees" at bounding box center [998, 289] width 214 height 14
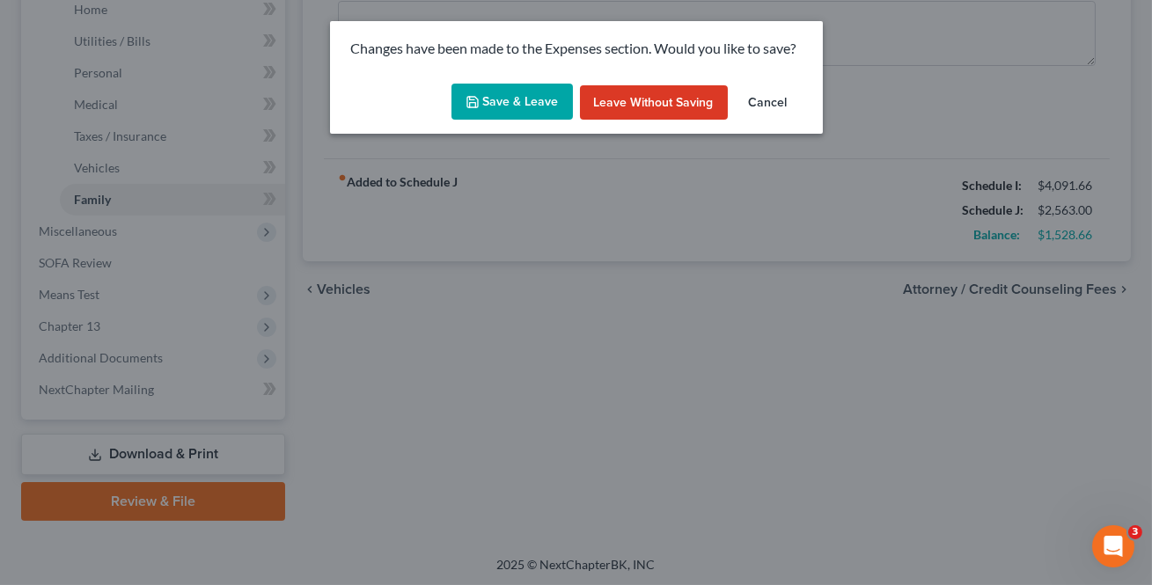
click at [496, 96] on button "Save & Leave" at bounding box center [511, 102] width 121 height 37
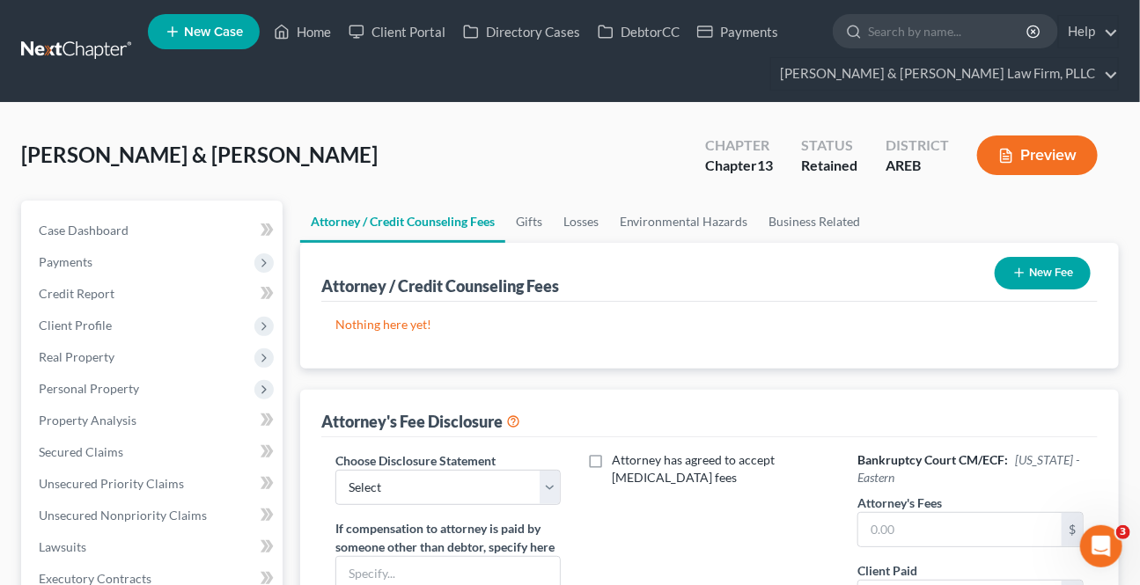
click at [1038, 274] on button "New Fee" at bounding box center [1042, 273] width 96 height 33
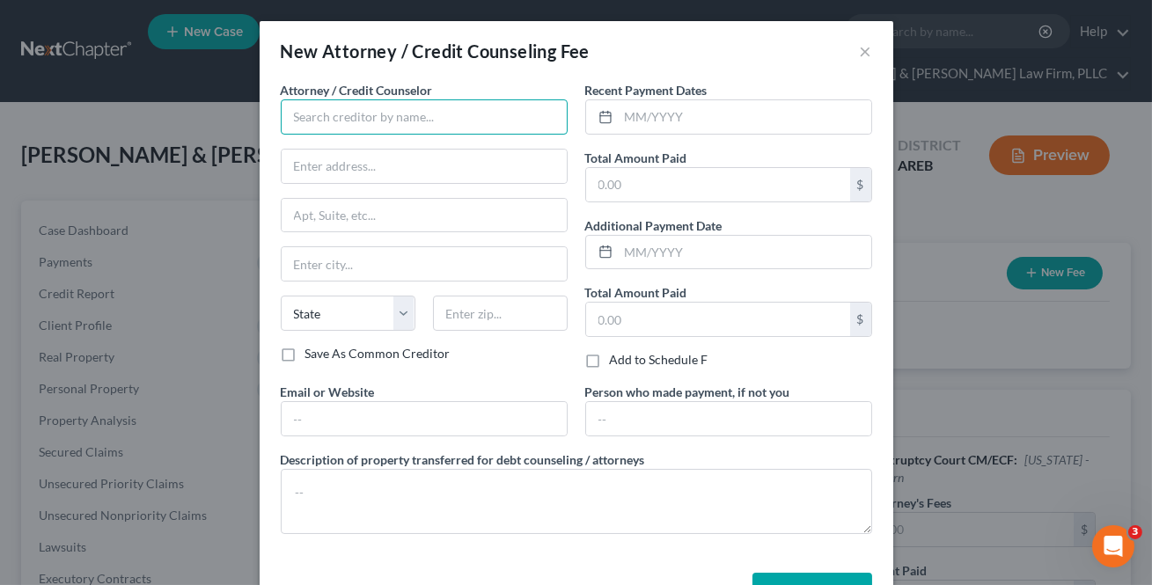
drag, startPoint x: 348, startPoint y: 109, endPoint x: 795, endPoint y: 350, distance: 507.1
click at [348, 110] on input "text" at bounding box center [424, 116] width 287 height 35
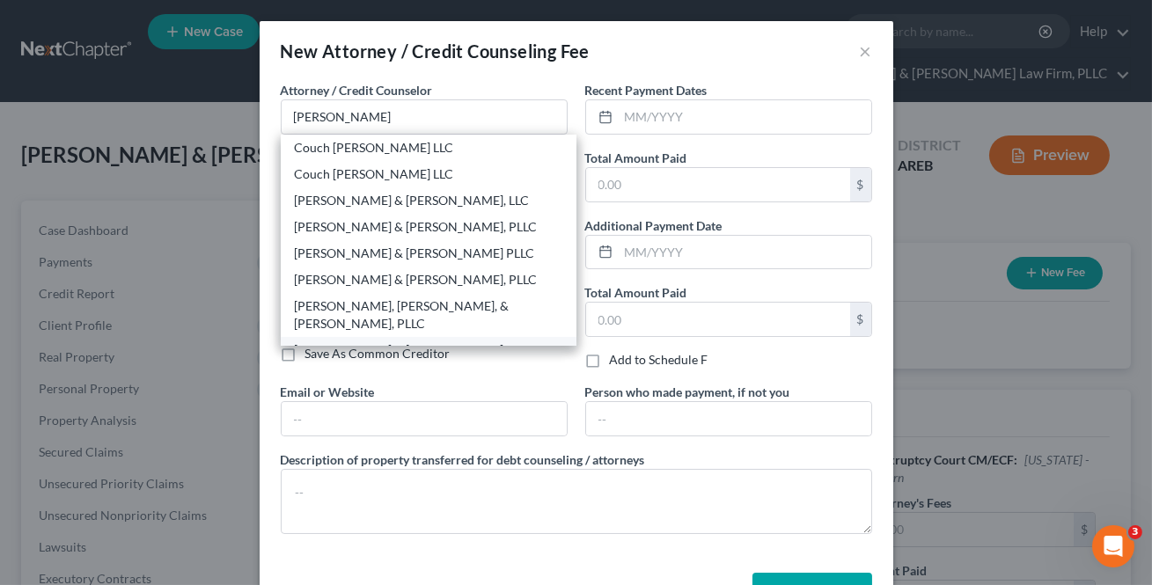
click at [412, 341] on div "[PERSON_NAME] & [PERSON_NAME] Law Firm, PLLC" at bounding box center [429, 358] width 268 height 35
type input "[PERSON_NAME] & [PERSON_NAME] Law Firm, PLLC"
type input "900 S [PERSON_NAME]"
type input "Suite 300"
type input "Little Rock"
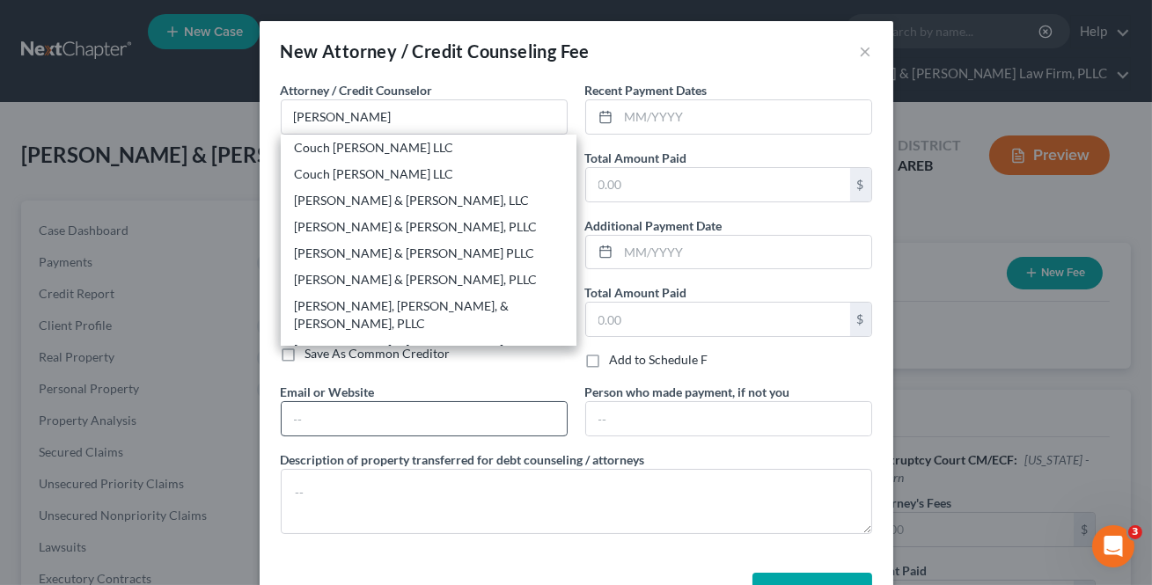
select select "2"
type input "72211"
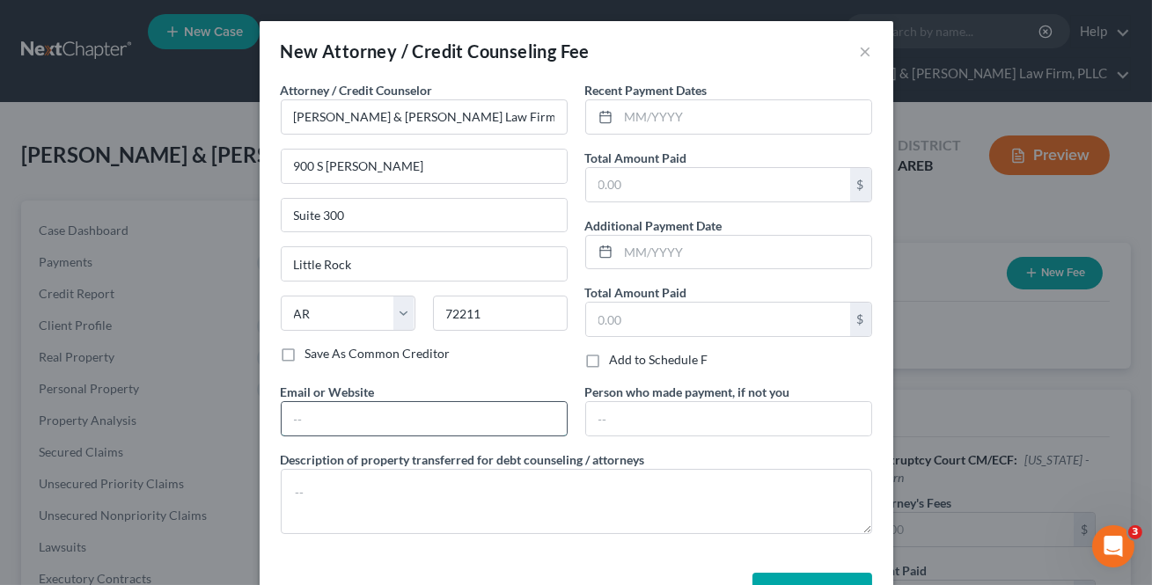
drag, startPoint x: 363, startPoint y: 412, endPoint x: 364, endPoint y: 435, distance: 22.9
click at [363, 411] on input "text" at bounding box center [424, 418] width 285 height 33
paste input "$1 towards Filing Fee $64 Credit Report $20 Credit Counseling $15 Debtor's Educ…"
type input "$1 towards Filing Fee $64 Credit Report $20 Credit Counseling $15 Debtor's Educ…"
type input "[EMAIL_ADDRESS][DOMAIN_NAME]"
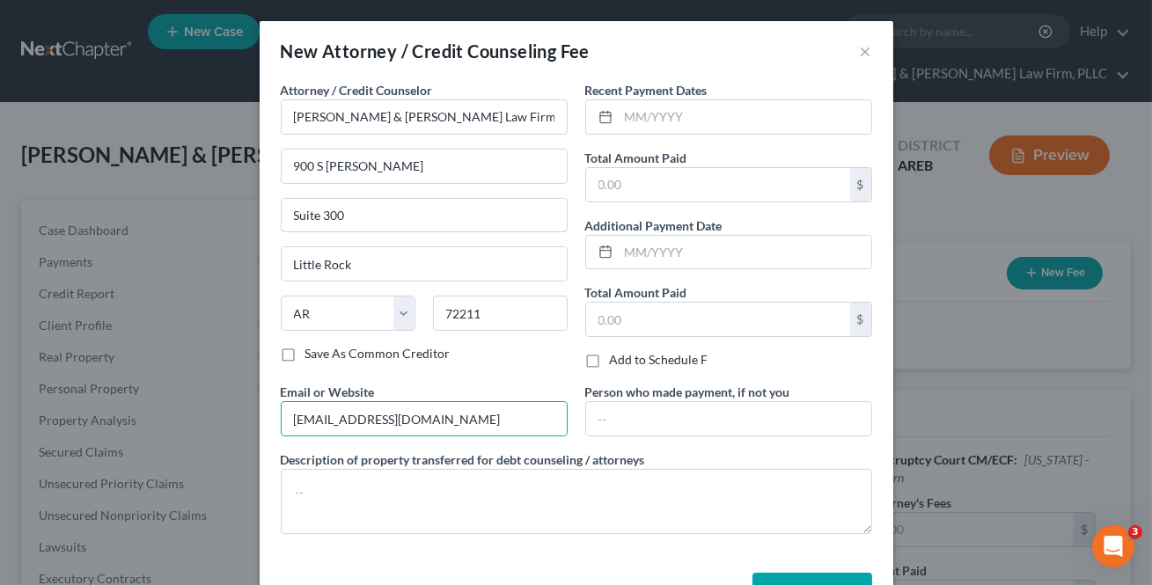
type input "Ste. 300"
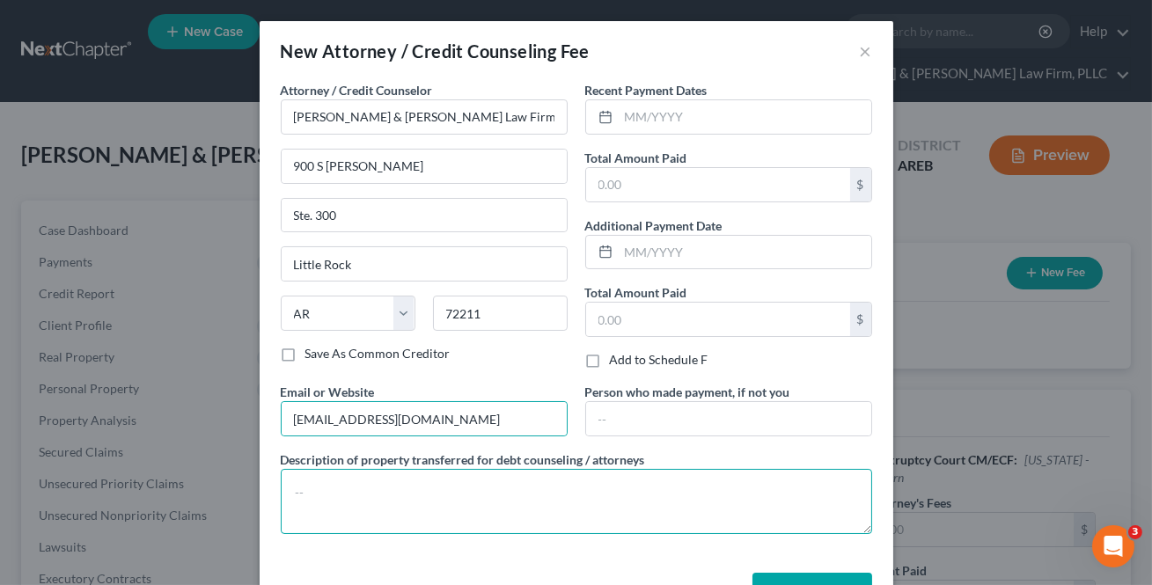
click at [387, 481] on textarea at bounding box center [576, 501] width 591 height 65
paste textarea "$1 towards Filing Fee $64 Credit Report $20 Credit Counseling $15 Debtor's Educ…"
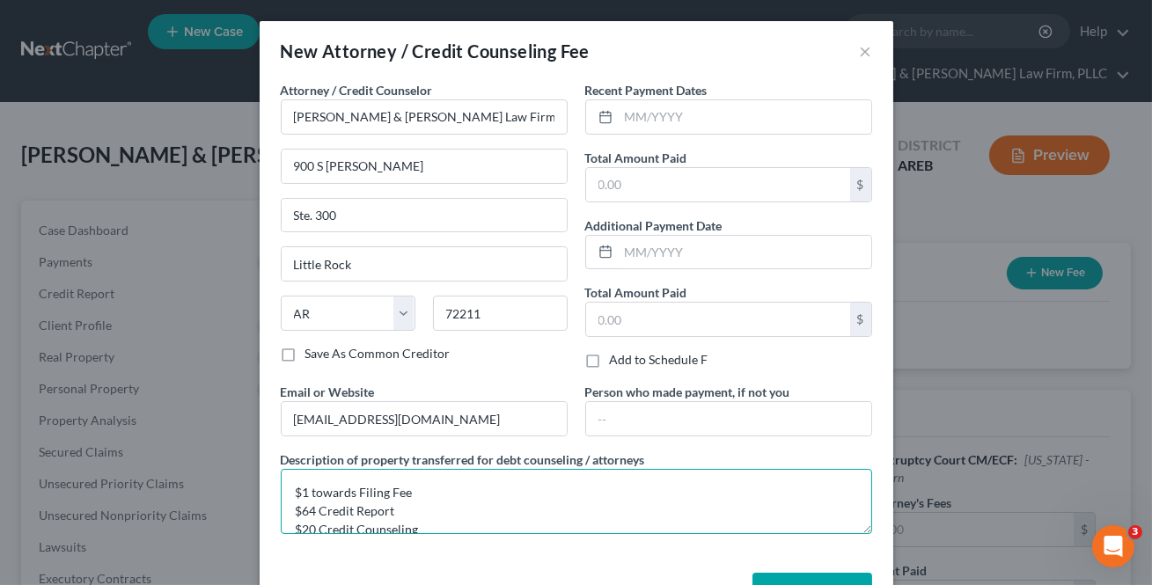
scroll to position [21, 0]
type textarea "$1 towards Filing Fee $64 Credit Report $20 Credit Counseling $15 Debtor's Educ…"
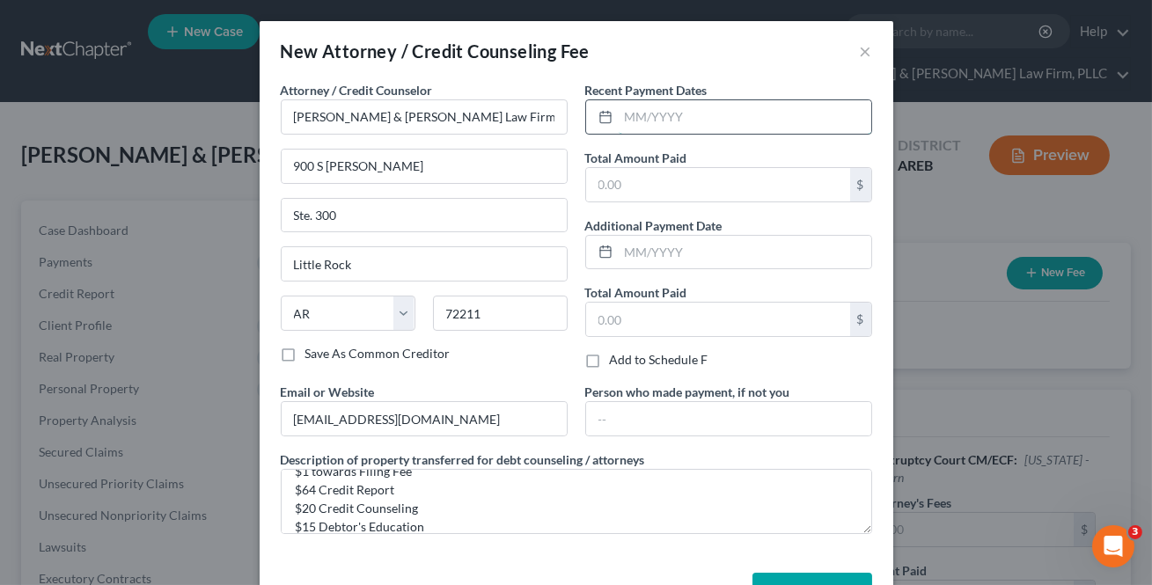
drag, startPoint x: 671, startPoint y: 126, endPoint x: 685, endPoint y: 132, distance: 14.6
click at [671, 126] on input "text" at bounding box center [745, 116] width 253 height 33
type input "[DATE]"
type input "100"
drag, startPoint x: 730, startPoint y: 143, endPoint x: 810, endPoint y: 517, distance: 383.5
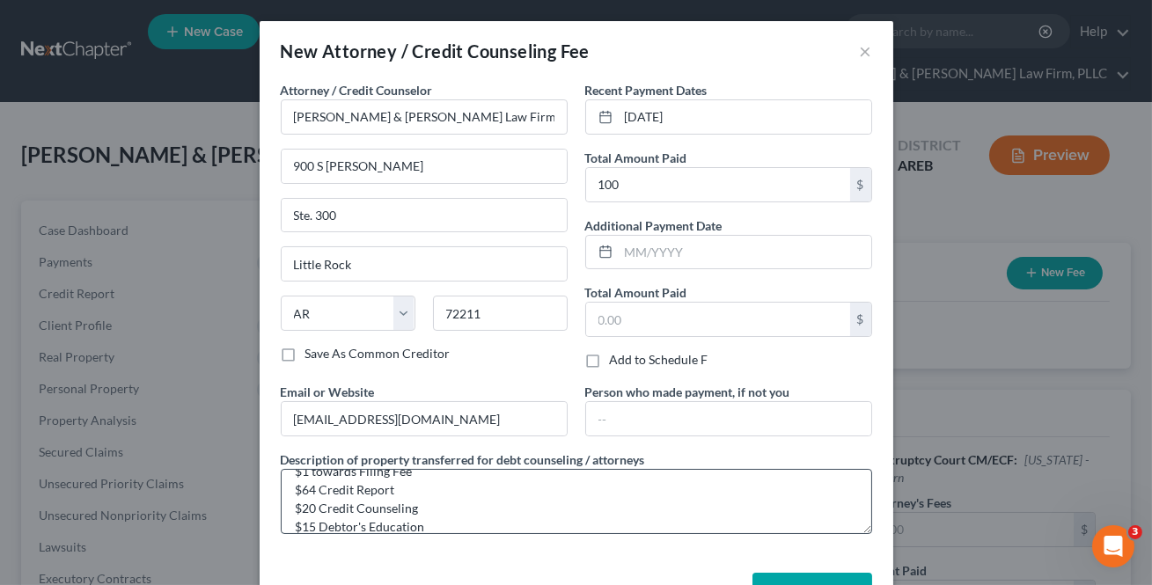
click at [730, 142] on div "Recent Payment Dates 8/22/2025 Total Amount Paid 100 $ Additional Payment Date …" at bounding box center [728, 232] width 304 height 302
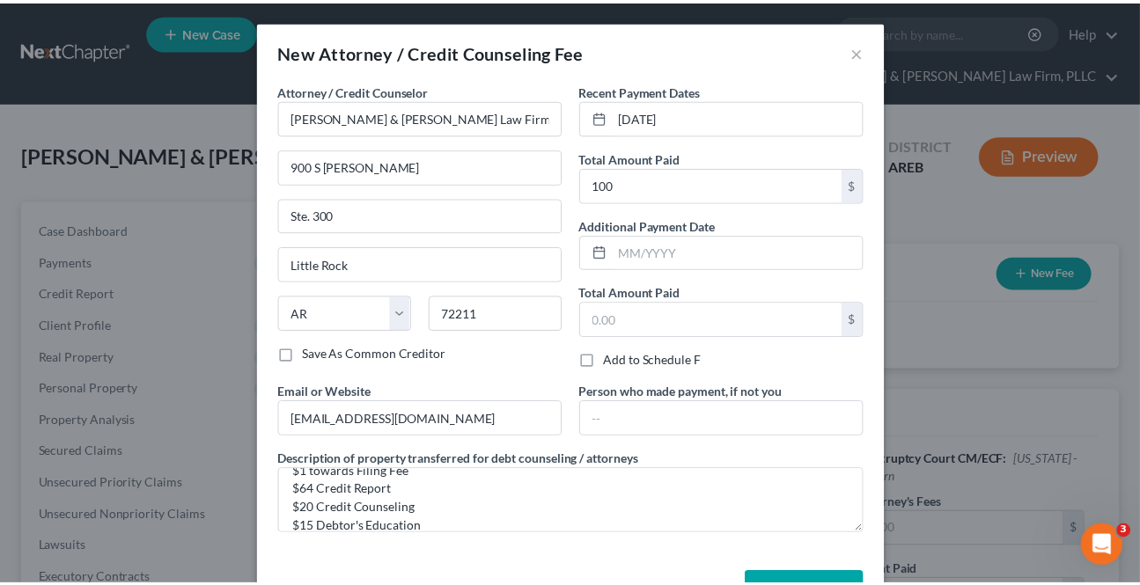
scroll to position [58, 0]
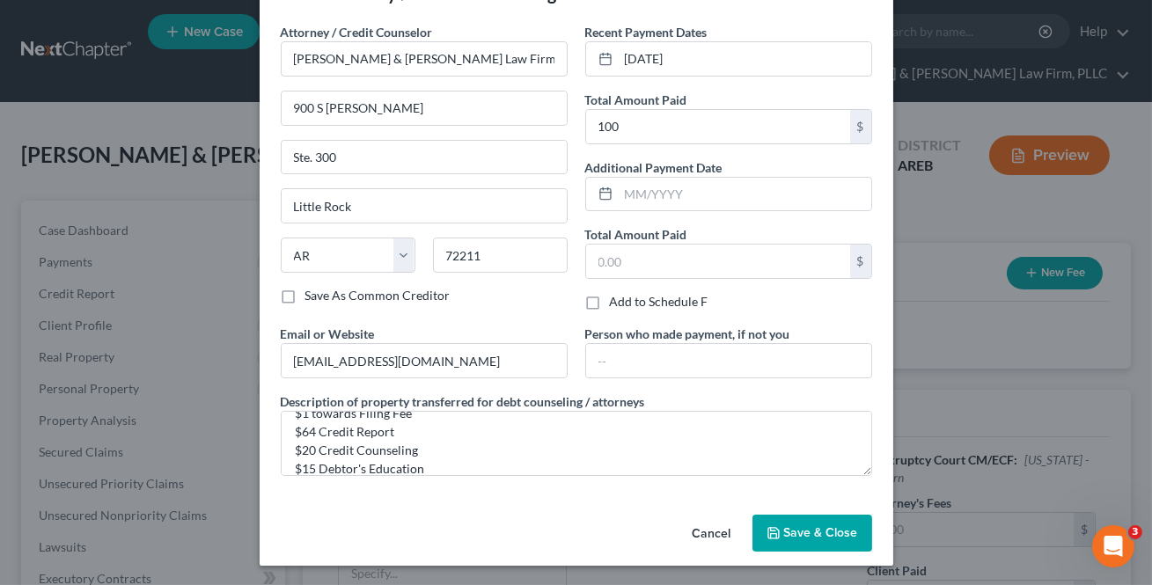
drag, startPoint x: 810, startPoint y: 522, endPoint x: 781, endPoint y: 522, distance: 29.0
click at [810, 519] on button "Save & Close" at bounding box center [812, 533] width 120 height 37
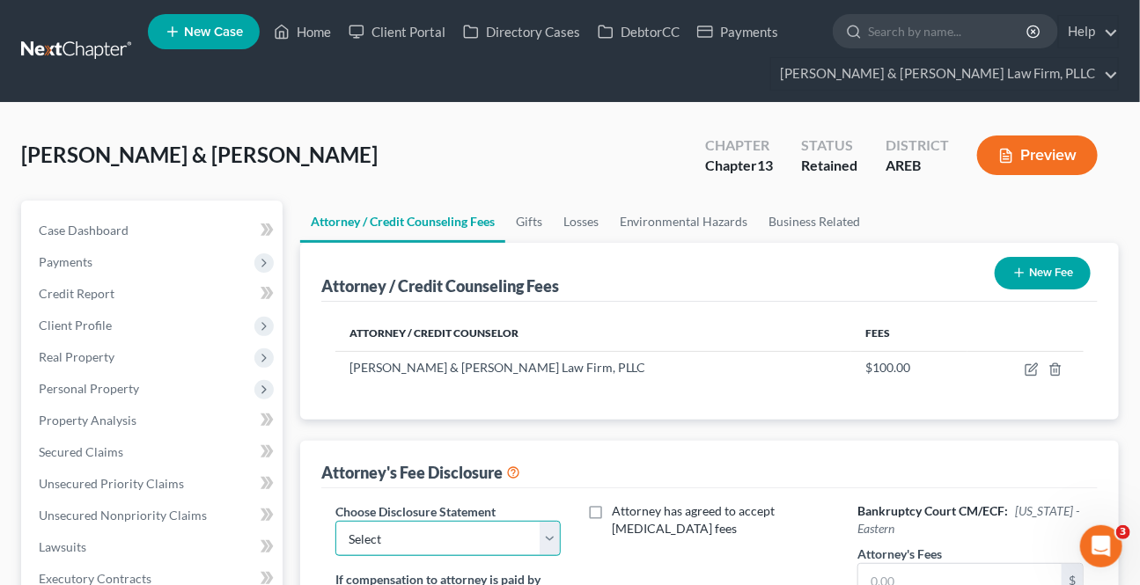
drag, startPoint x: 553, startPoint y: 530, endPoint x: 524, endPoint y: 519, distance: 30.1
click at [553, 530] on select "Select Attorney Fee Disclosure - Western Attorney Fee Disclosure - Eastern" at bounding box center [448, 538] width 226 height 35
select select "1"
click at [335, 521] on select "Select Attorney Fee Disclosure - Western Attorney Fee Disclosure - Eastern" at bounding box center [448, 538] width 226 height 35
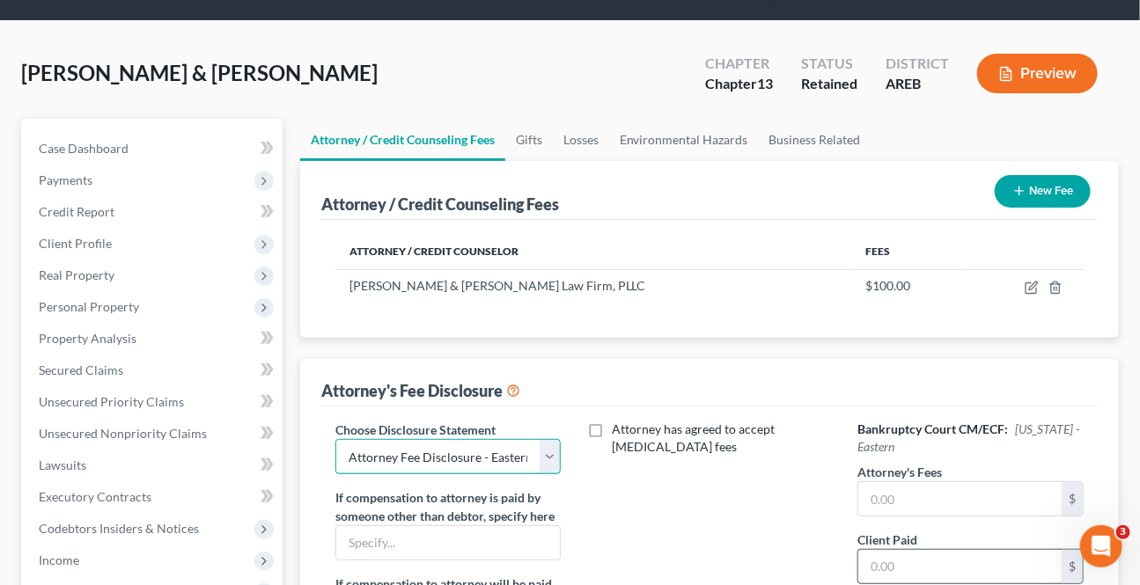
scroll to position [159, 0]
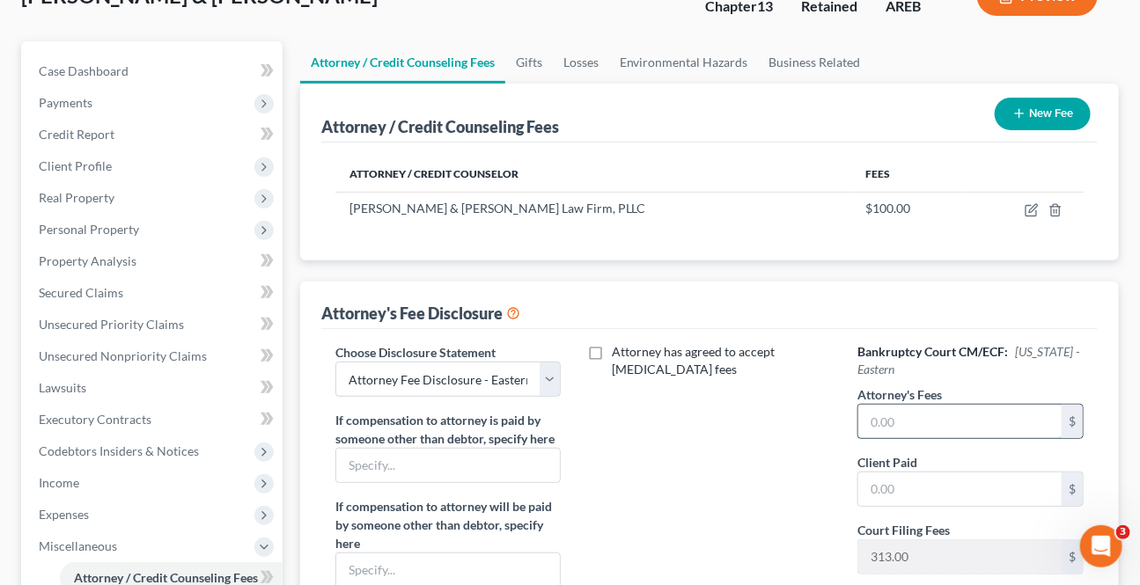
click at [888, 421] on input "text" at bounding box center [959, 421] width 203 height 33
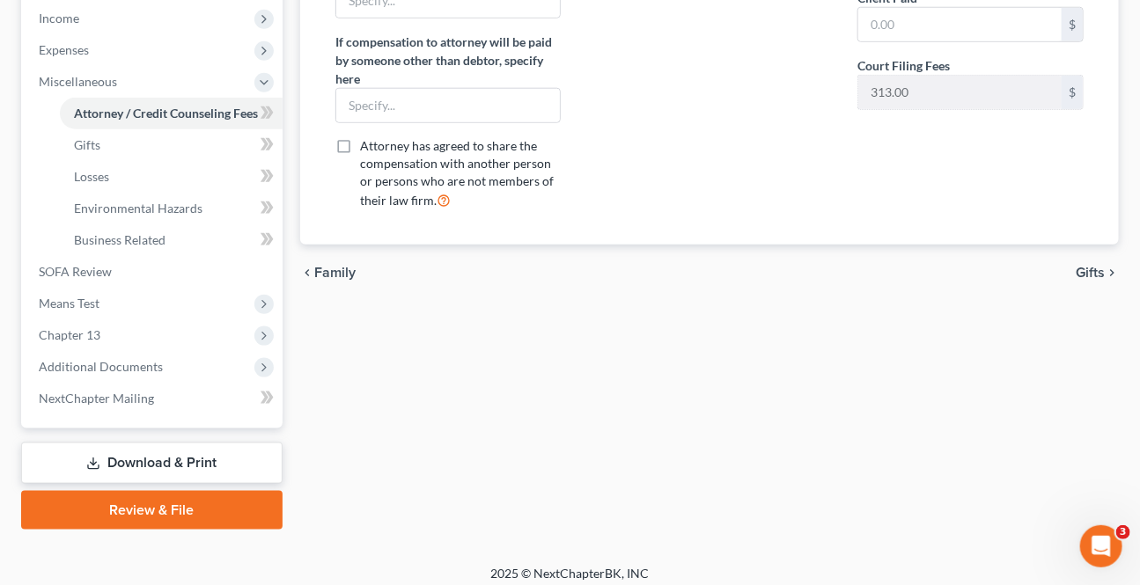
scroll to position [634, 0]
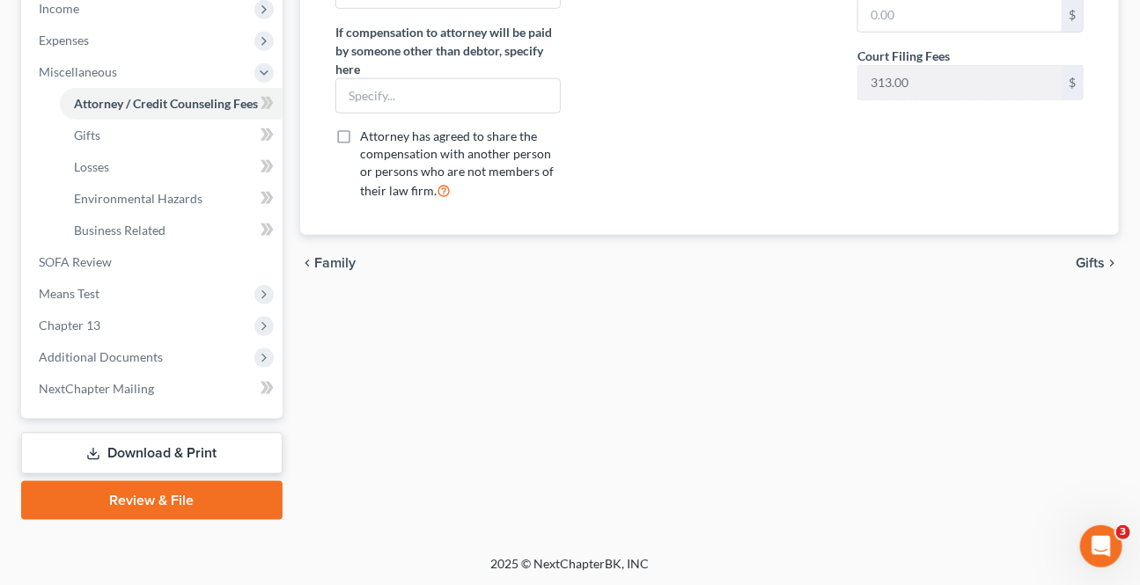
type input "4,750"
click at [1092, 260] on span "Gifts" at bounding box center [1089, 263] width 29 height 14
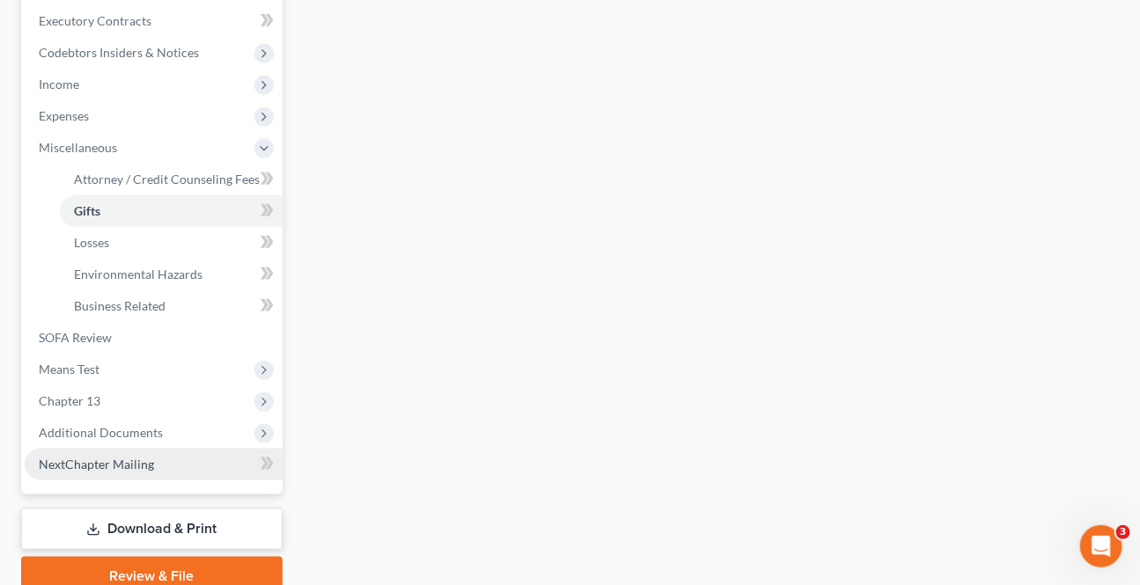
scroll to position [560, 0]
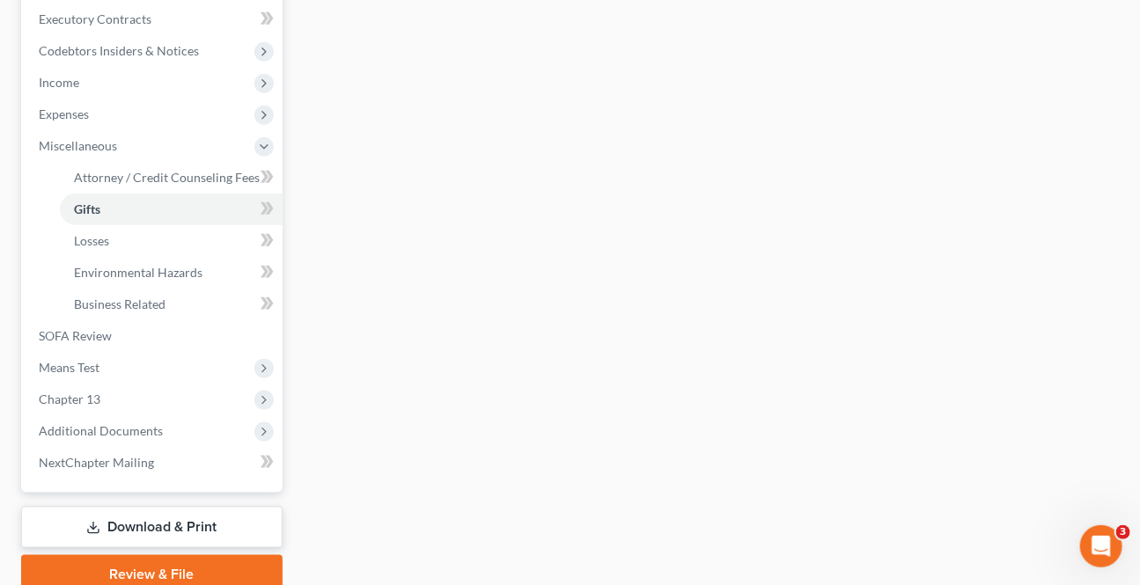
drag, startPoint x: 113, startPoint y: 437, endPoint x: 587, endPoint y: 476, distance: 475.9
click at [113, 437] on span "Additional Documents" at bounding box center [154, 431] width 258 height 32
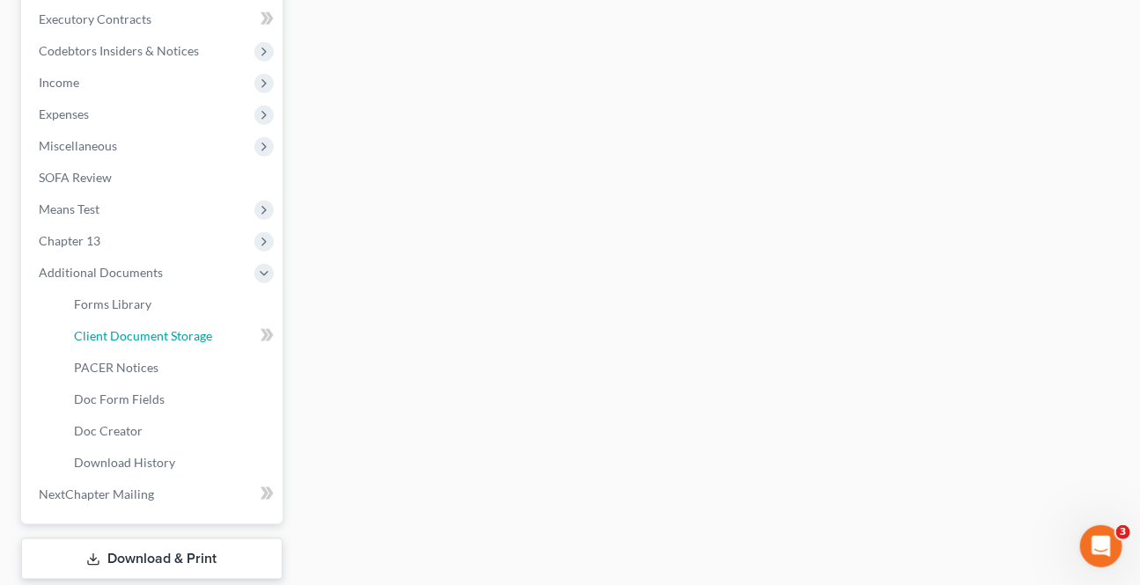
drag, startPoint x: 131, startPoint y: 341, endPoint x: 11, endPoint y: 348, distance: 119.9
click at [131, 341] on link "Client Document Storage" at bounding box center [171, 336] width 223 height 32
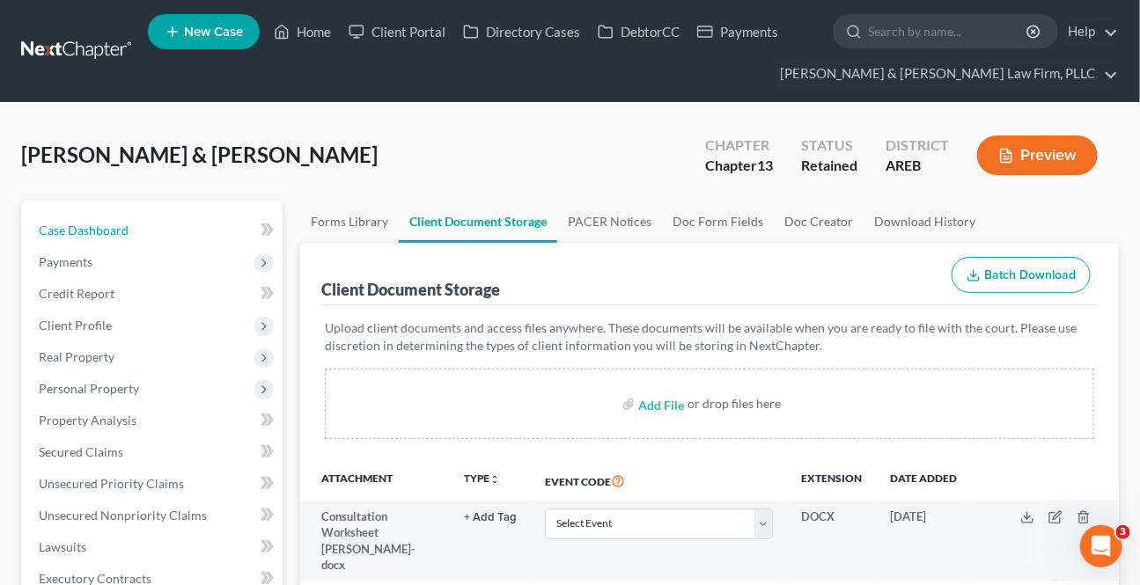
drag, startPoint x: 107, startPoint y: 225, endPoint x: 420, endPoint y: 361, distance: 340.5
click at [107, 224] on span "Case Dashboard" at bounding box center [84, 230] width 90 height 15
select select "0"
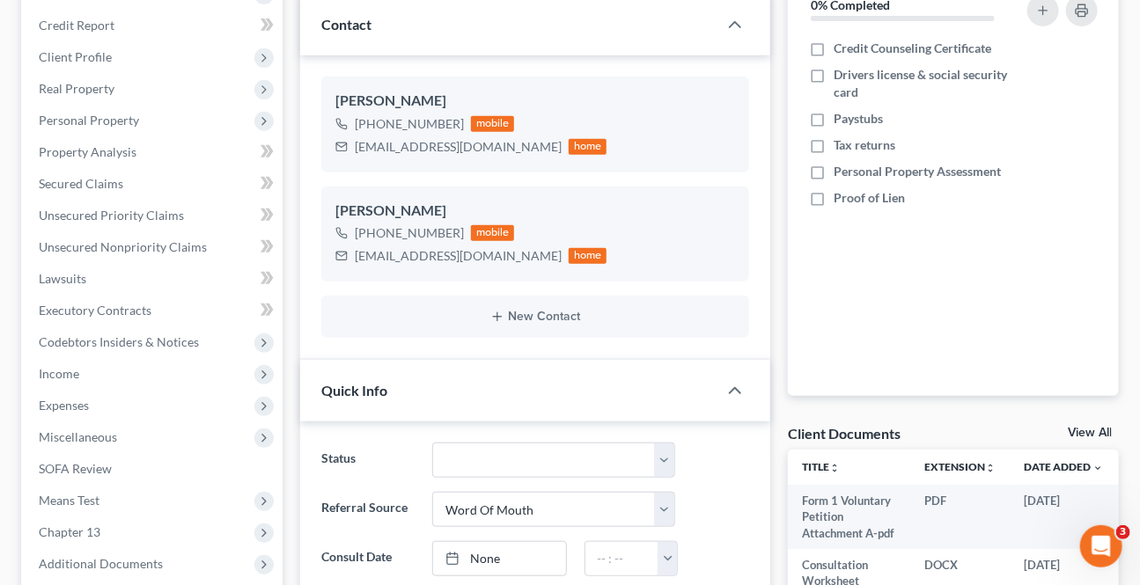
scroll to position [239, 0]
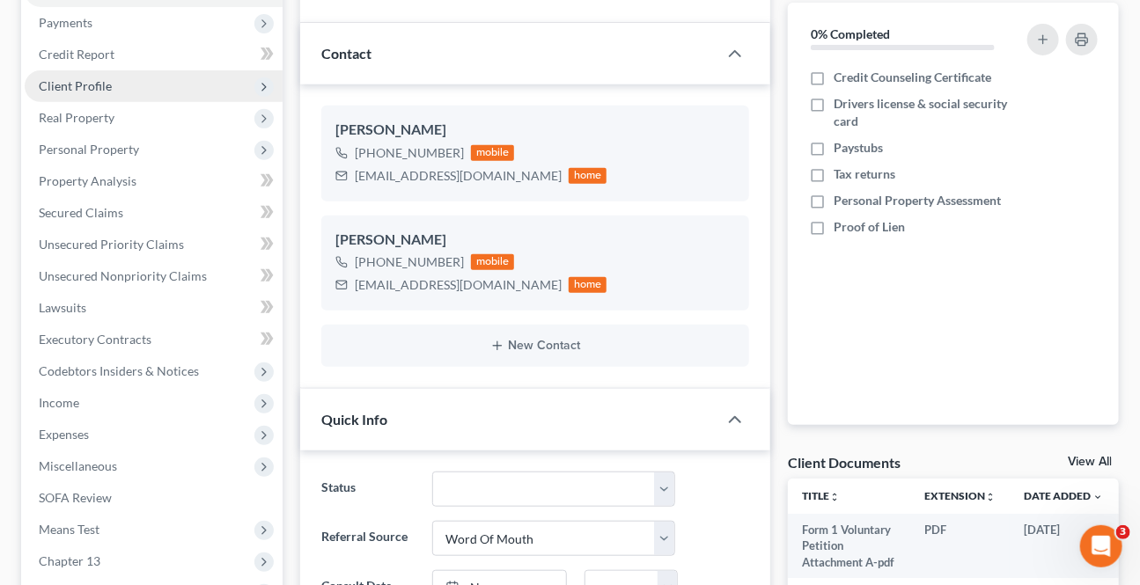
click at [96, 88] on span "Client Profile" at bounding box center [75, 85] width 73 height 15
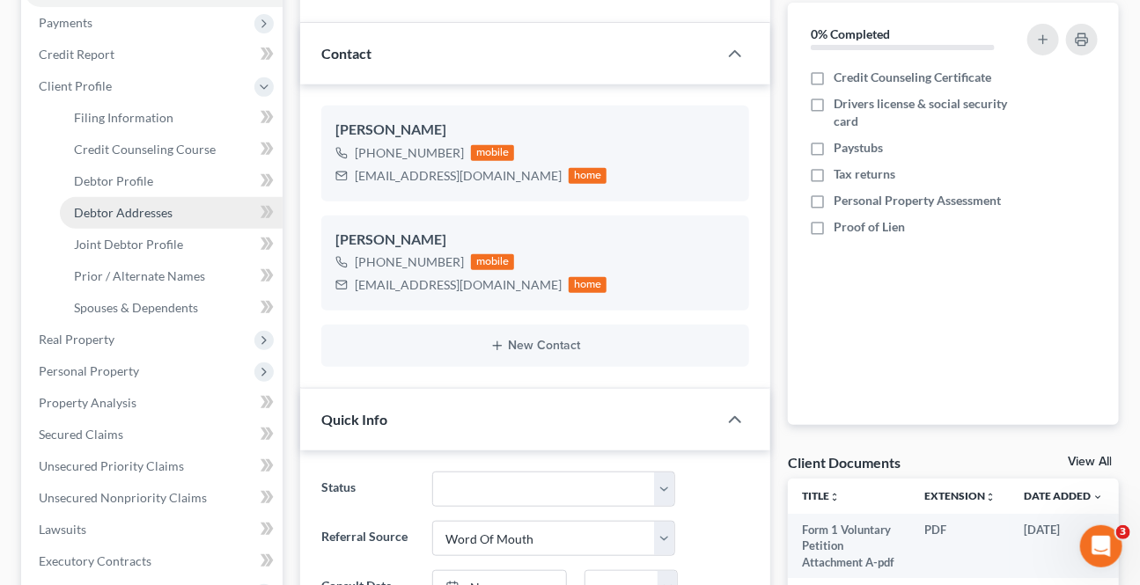
click at [136, 209] on span "Debtor Addresses" at bounding box center [123, 212] width 99 height 15
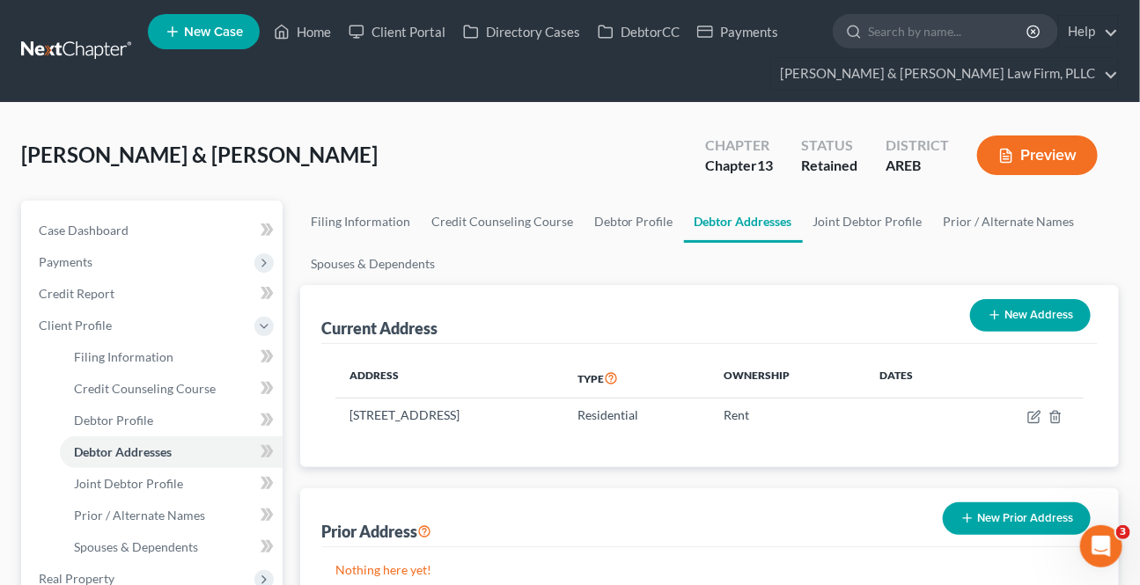
drag, startPoint x: 1025, startPoint y: 128, endPoint x: 1015, endPoint y: 153, distance: 27.3
click at [1025, 128] on div "Chapter Chapter 13 Status Retained District AREB Preview" at bounding box center [901, 155] width 435 height 62
click at [1015, 153] on button "Preview" at bounding box center [1037, 156] width 121 height 40
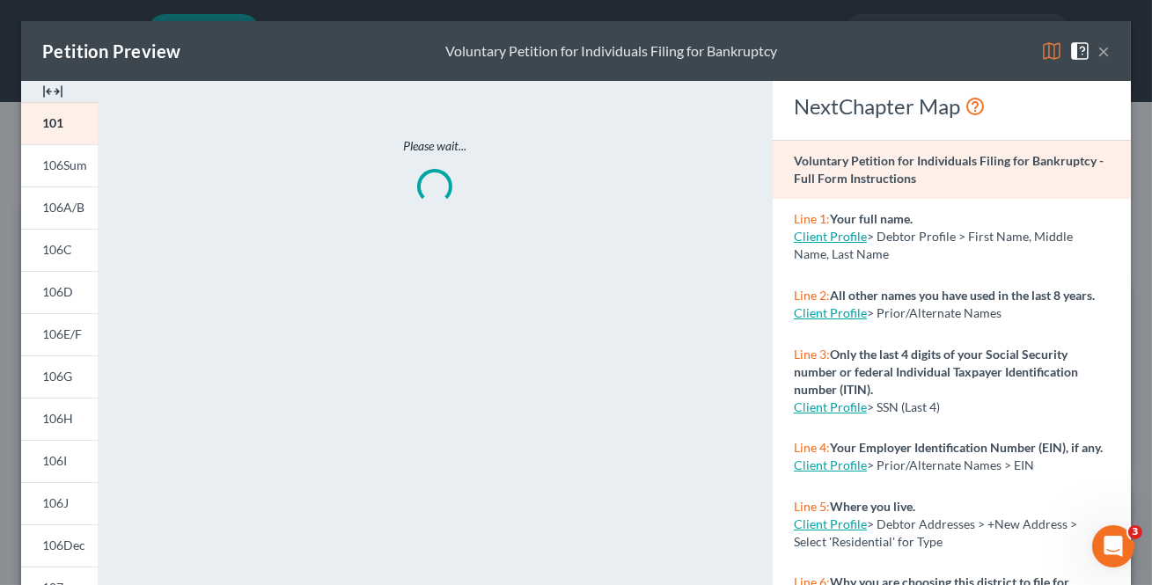
click at [1010, 156] on strong "Voluntary Petition for Individuals Filing for Bankruptcy - Full Form Instructio…" at bounding box center [949, 169] width 310 height 33
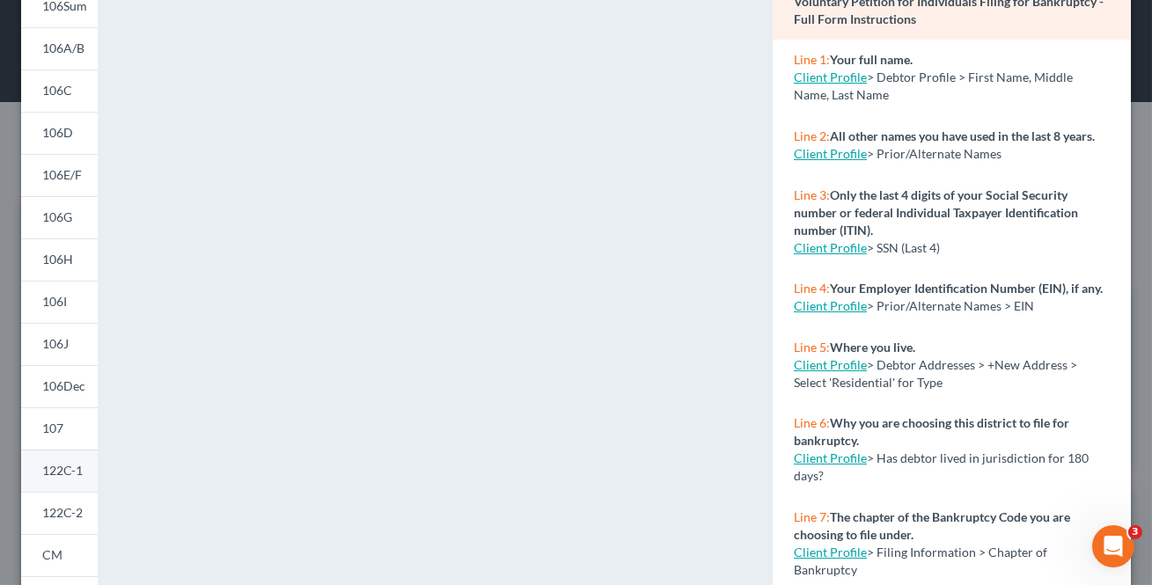
scroll to position [239, 0]
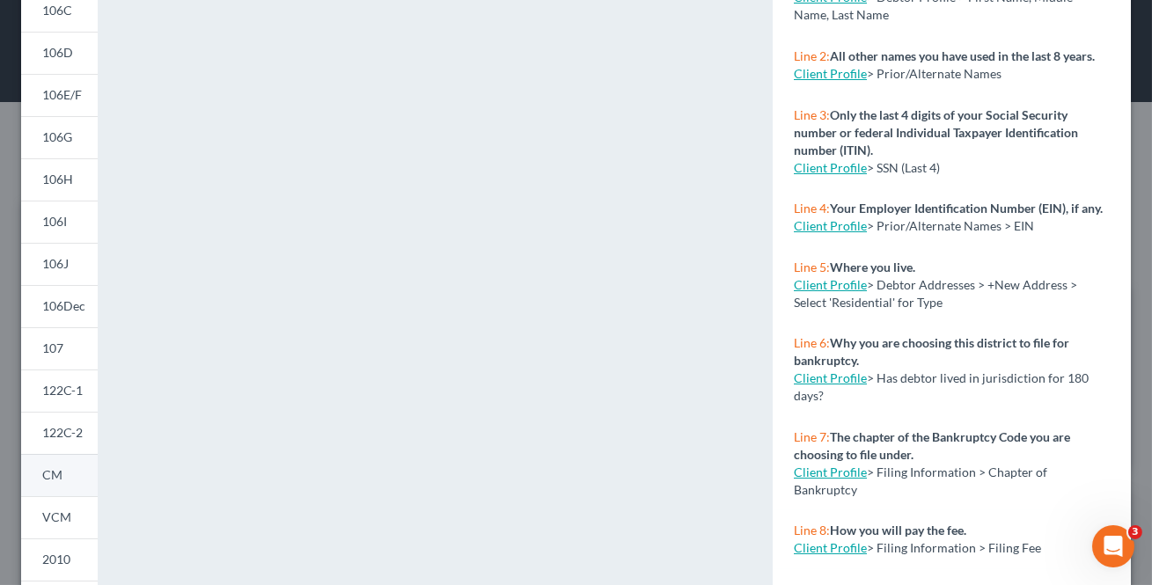
click at [58, 458] on link "CM" at bounding box center [59, 475] width 77 height 42
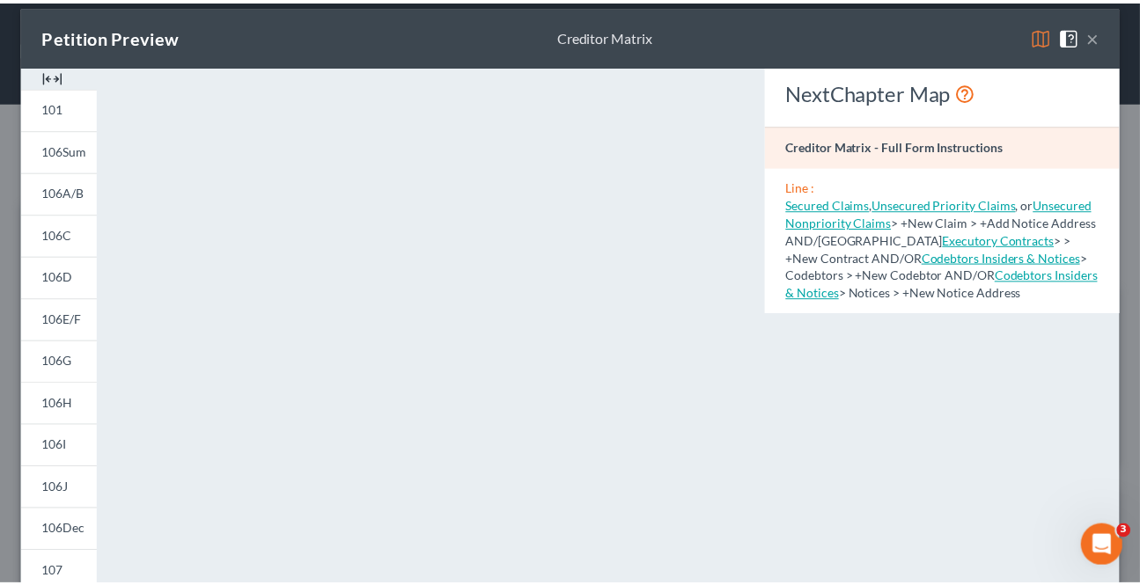
scroll to position [0, 0]
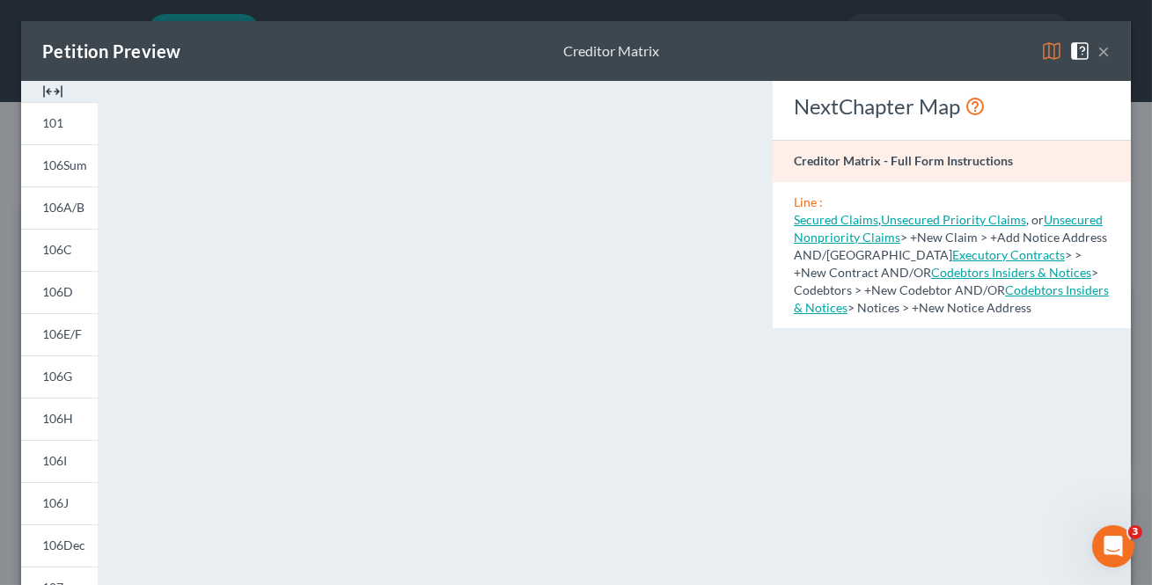
drag, startPoint x: 66, startPoint y: 286, endPoint x: 112, endPoint y: 296, distance: 46.8
click at [66, 284] on span "106D" at bounding box center [57, 291] width 31 height 15
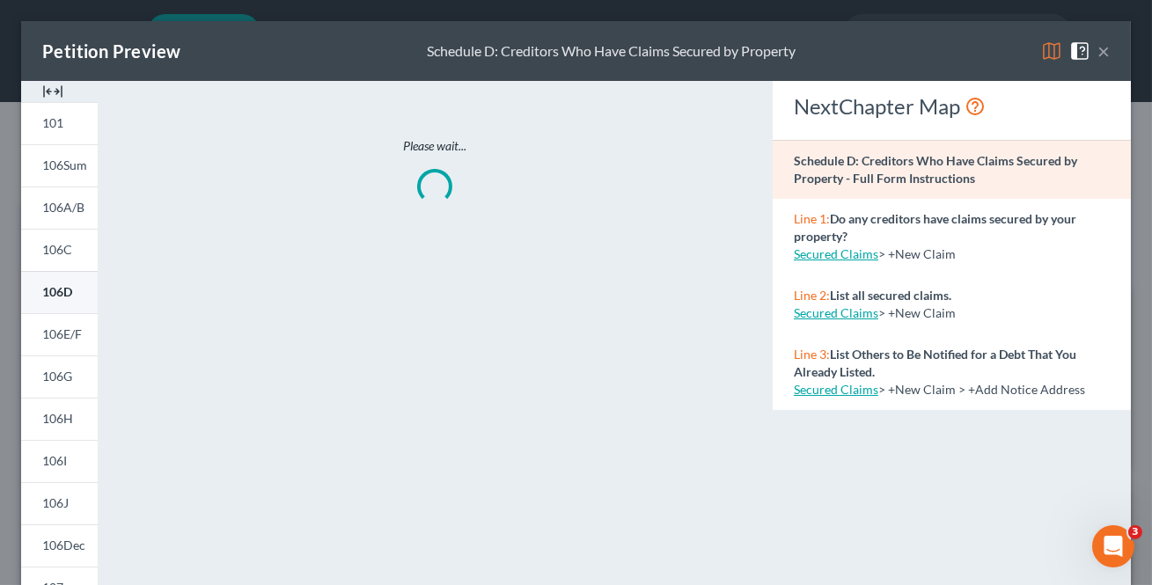
click at [72, 304] on link "106D" at bounding box center [59, 292] width 77 height 42
click at [1097, 58] on button "×" at bounding box center [1103, 50] width 12 height 21
